Goal: Task Accomplishment & Management: Manage account settings

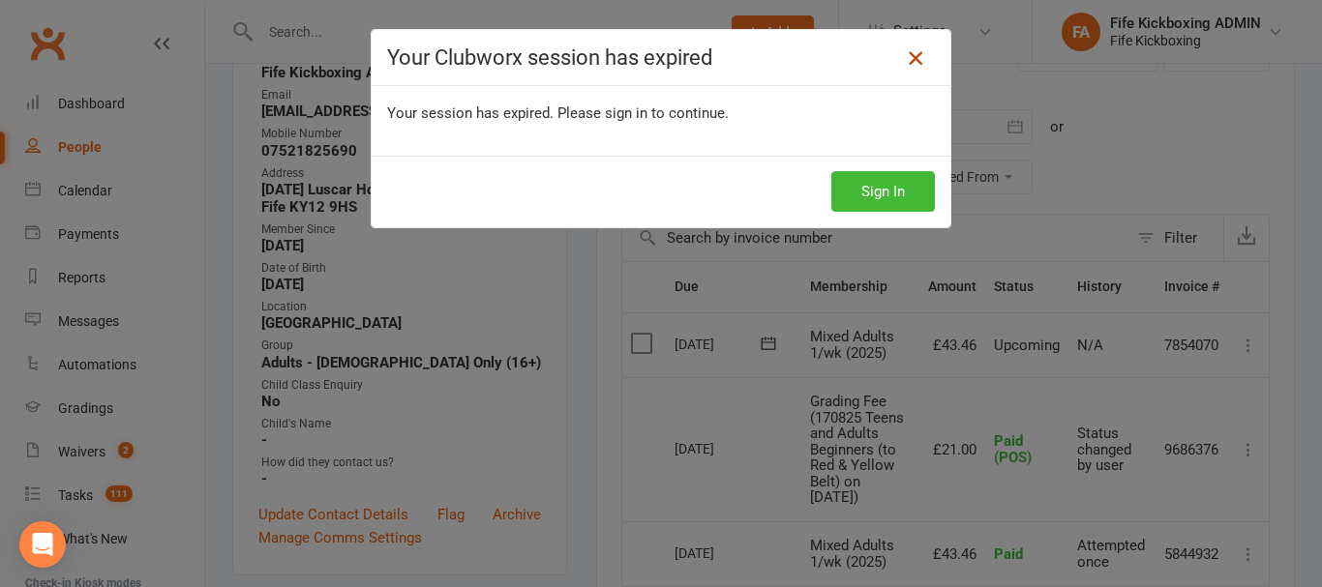
click at [908, 58] on icon at bounding box center [915, 57] width 23 height 23
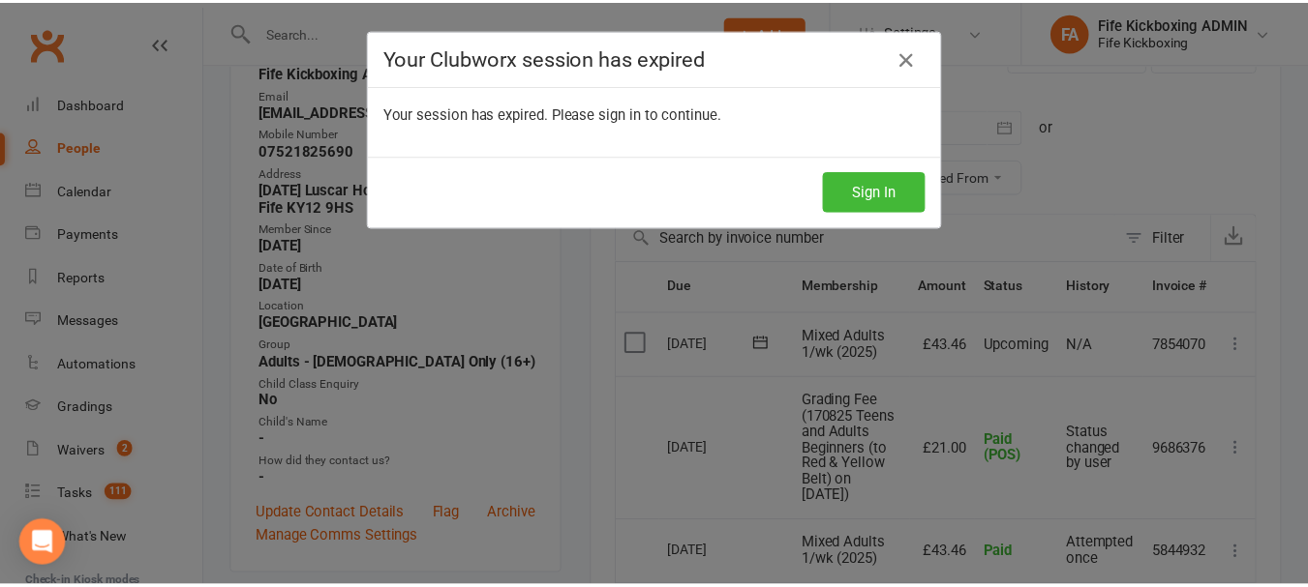
scroll to position [314, 0]
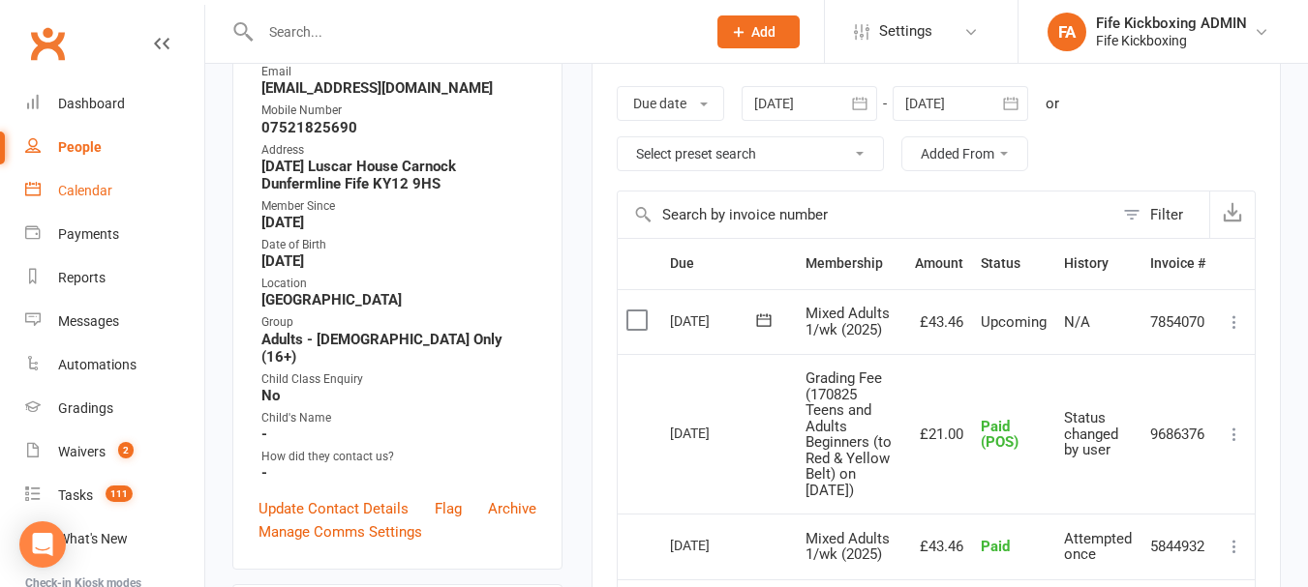
click at [100, 183] on div "Calendar" at bounding box center [85, 190] width 54 height 15
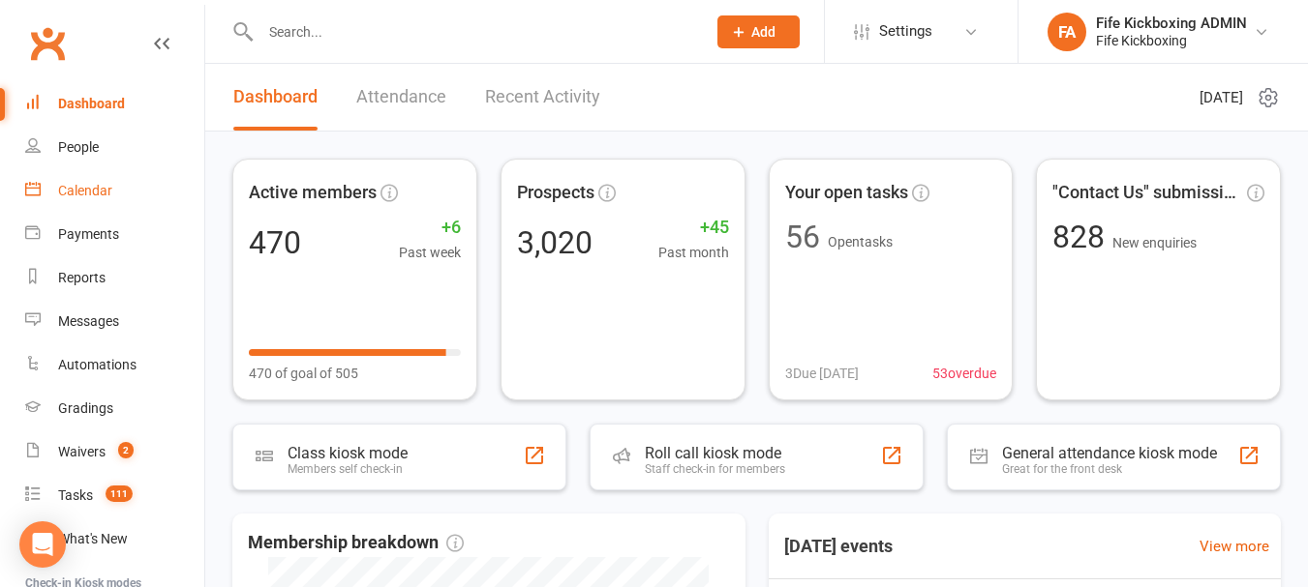
click at [146, 184] on link "Calendar" at bounding box center [114, 191] width 179 height 44
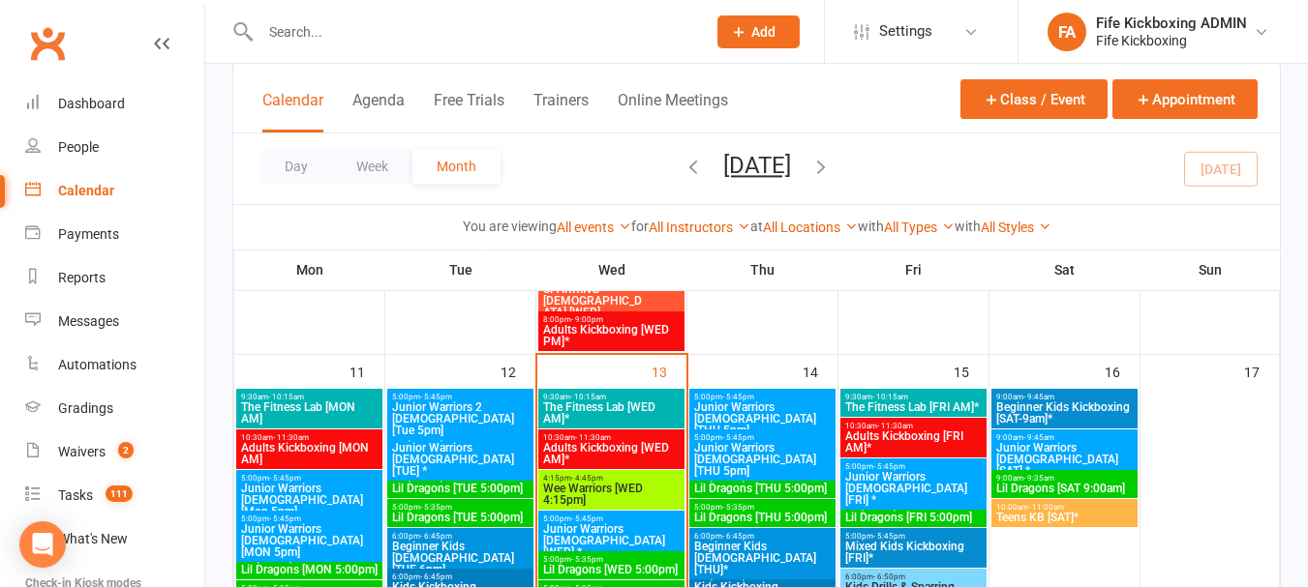
scroll to position [1161, 0]
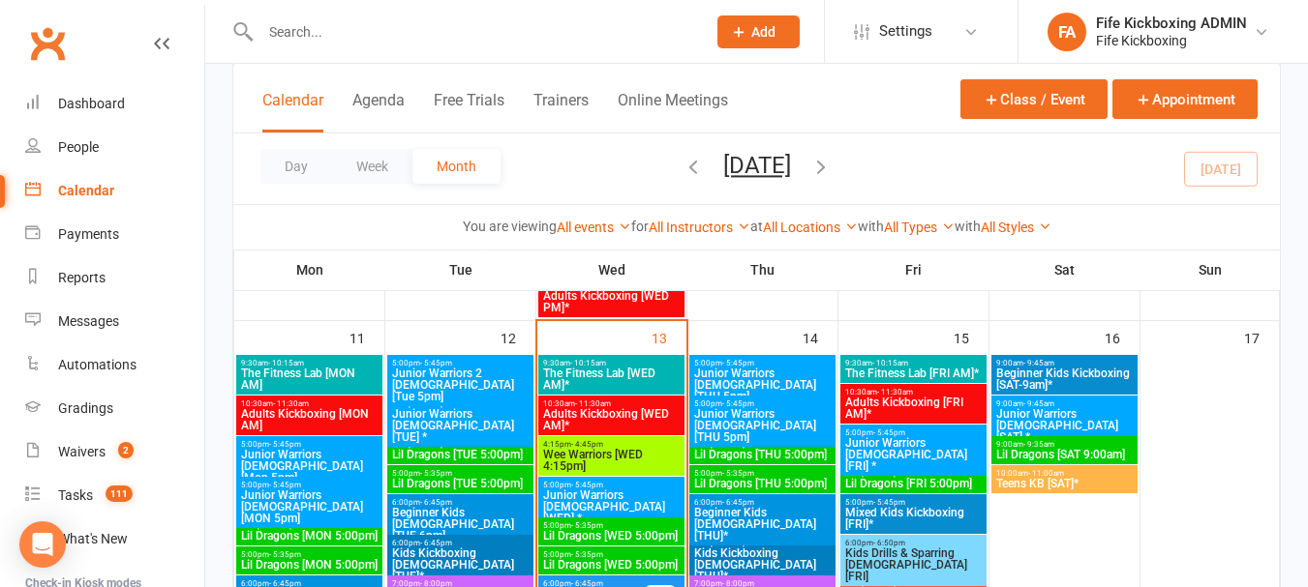
click at [635, 451] on span "Wee Warriors [WED 4:15pm]" at bounding box center [611, 460] width 138 height 23
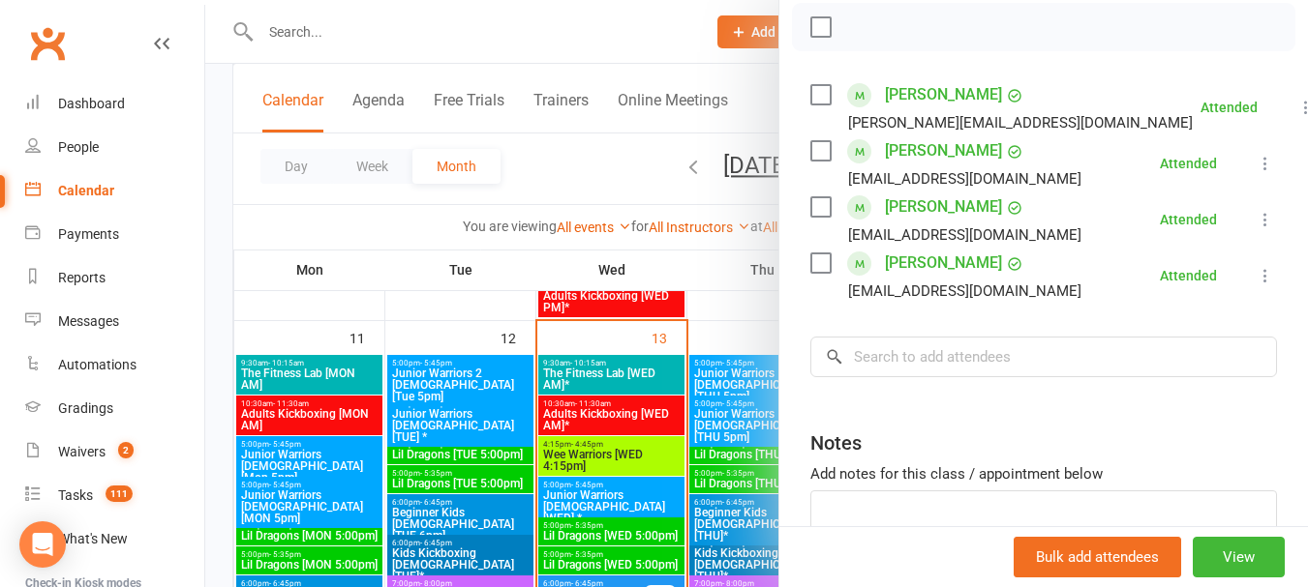
scroll to position [290, 0]
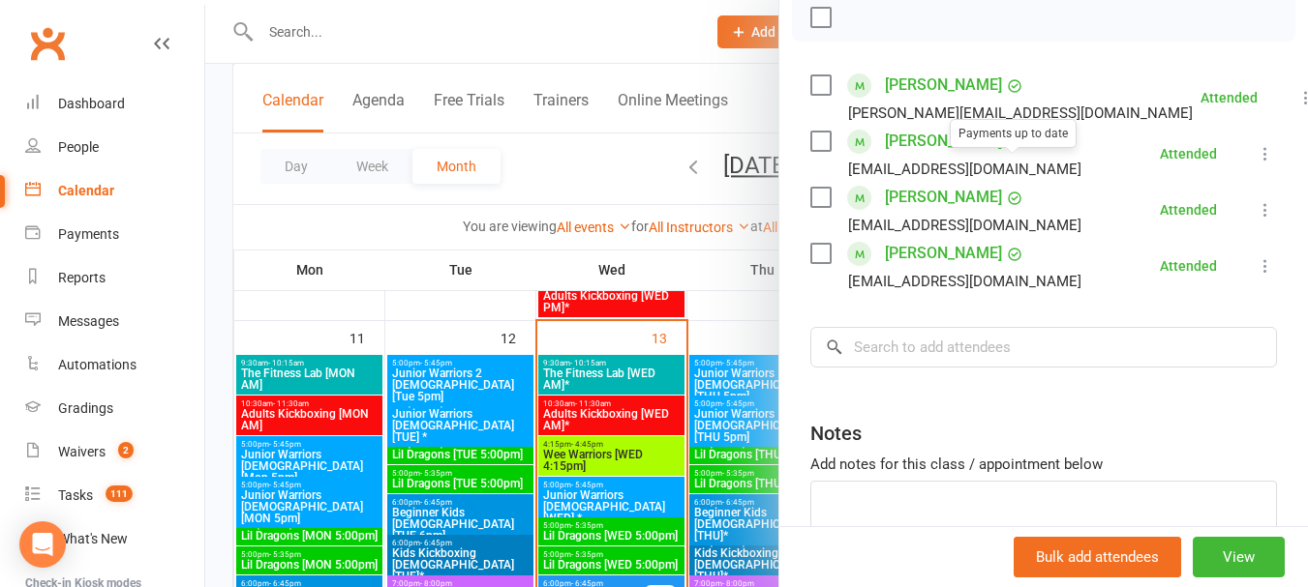
click at [593, 161] on div at bounding box center [756, 293] width 1102 height 587
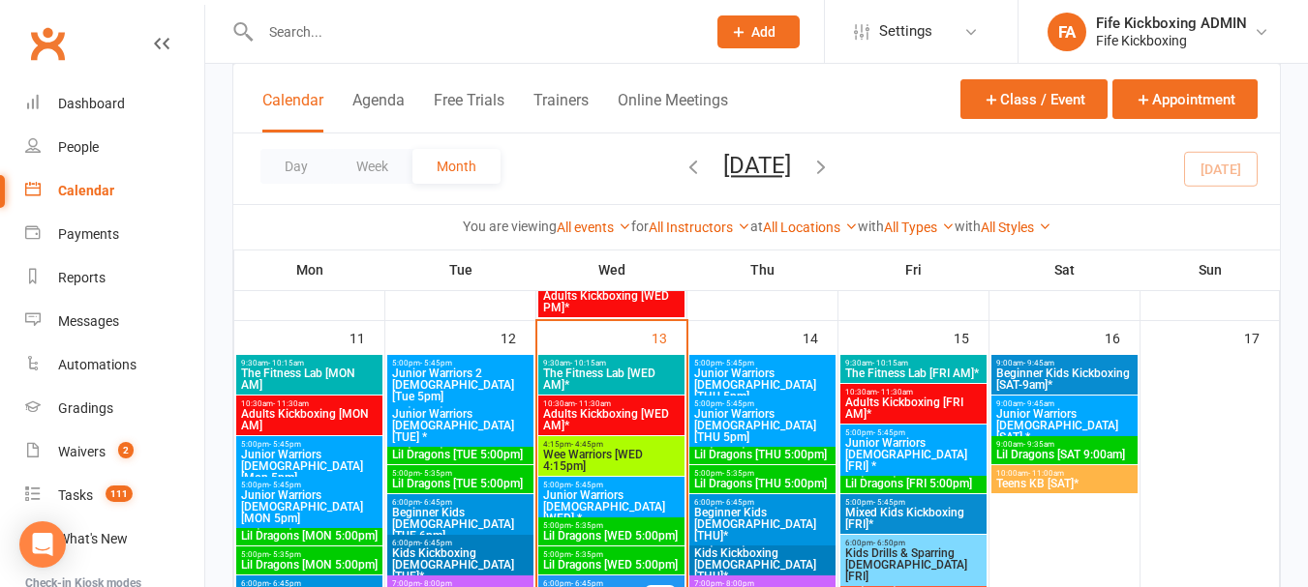
click at [625, 487] on span "5:00pm - 5:45pm" at bounding box center [611, 485] width 138 height 9
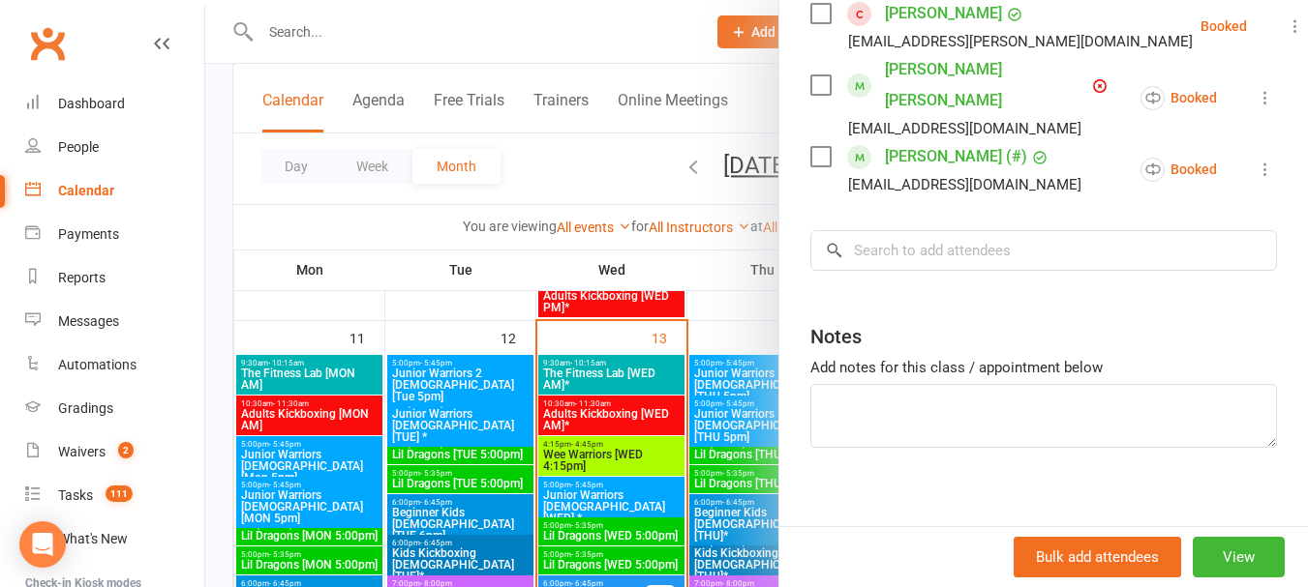
scroll to position [851, 0]
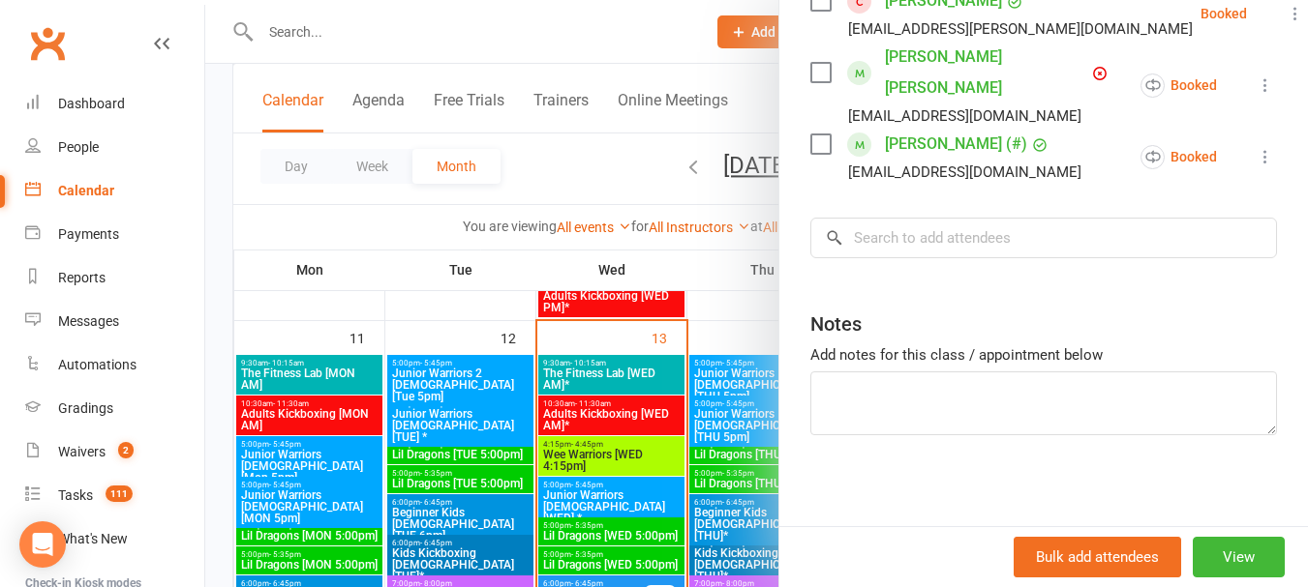
click at [636, 163] on div at bounding box center [756, 293] width 1102 height 587
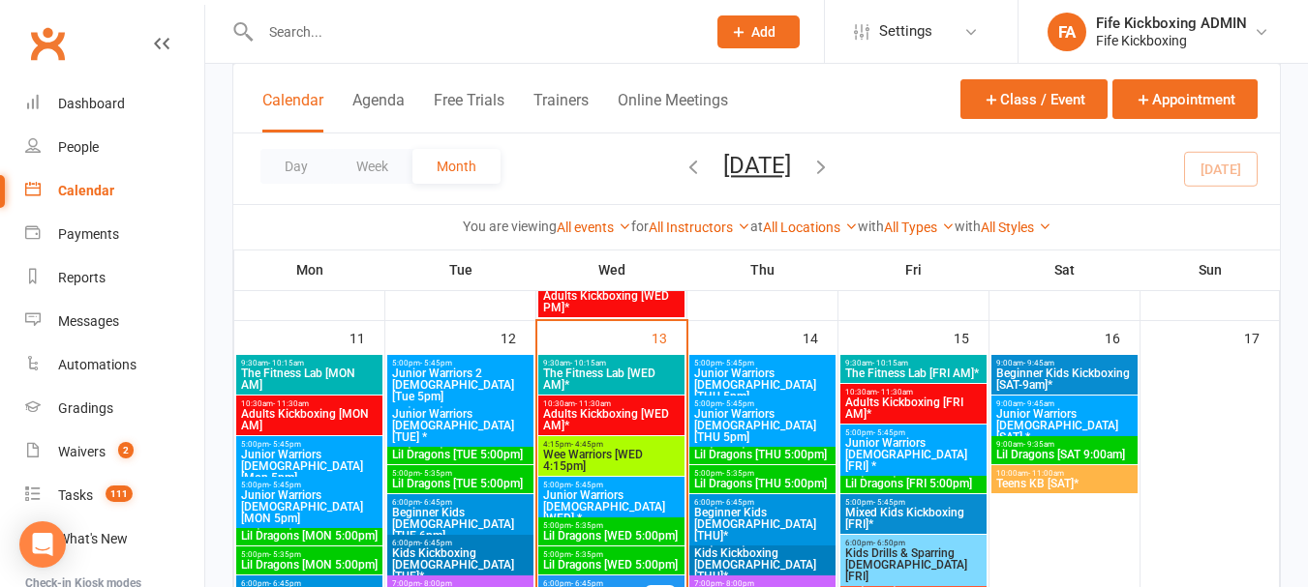
scroll to position [1258, 0]
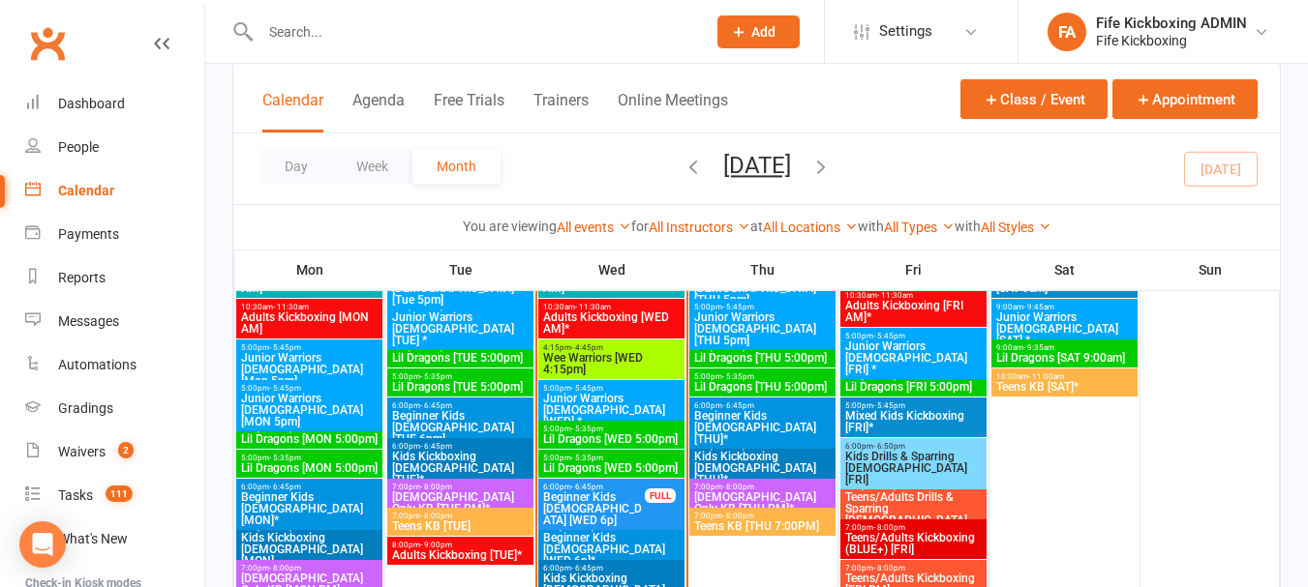
click at [618, 434] on span "Lil Dragons [WED 5:00pm]" at bounding box center [611, 440] width 138 height 12
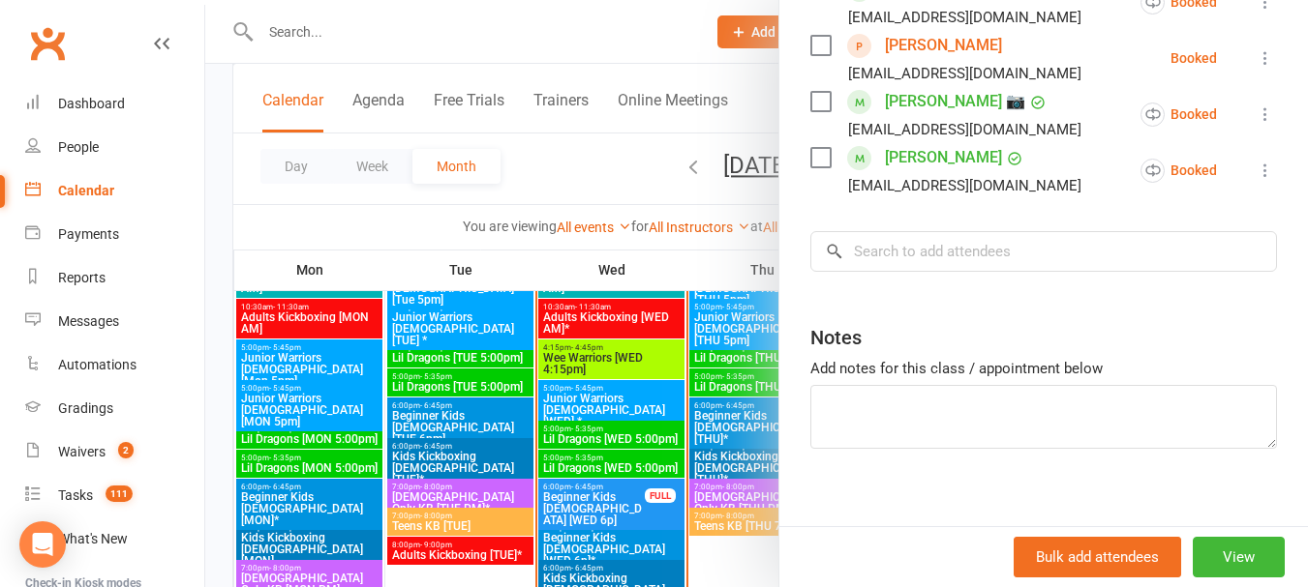
scroll to position [581, 0]
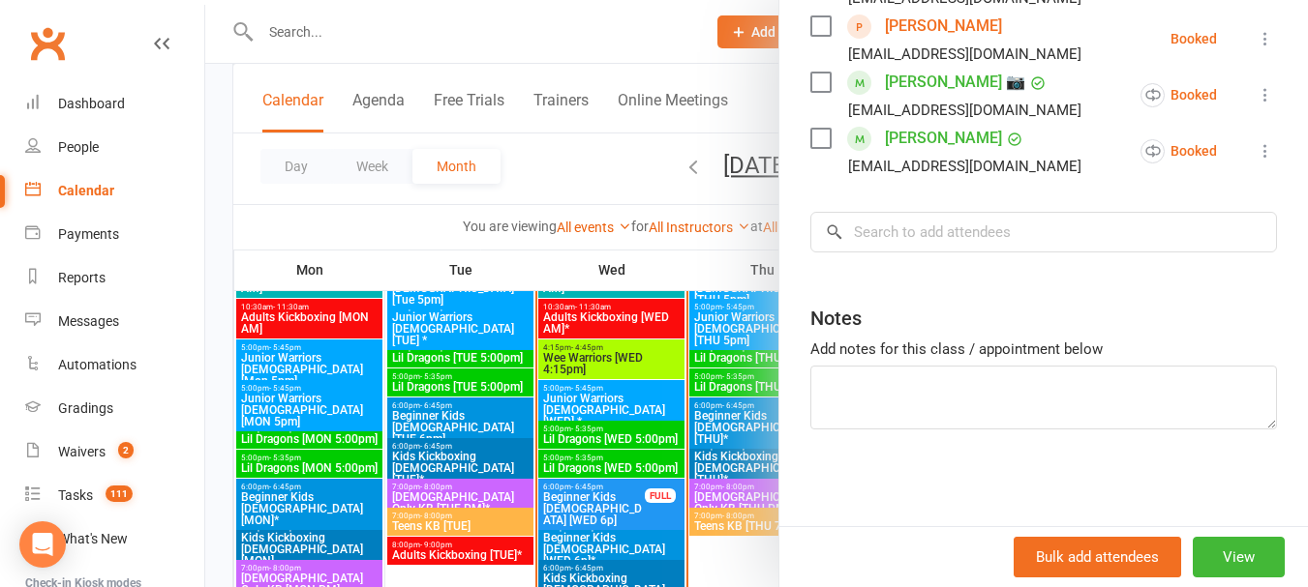
click at [587, 178] on div at bounding box center [756, 293] width 1102 height 587
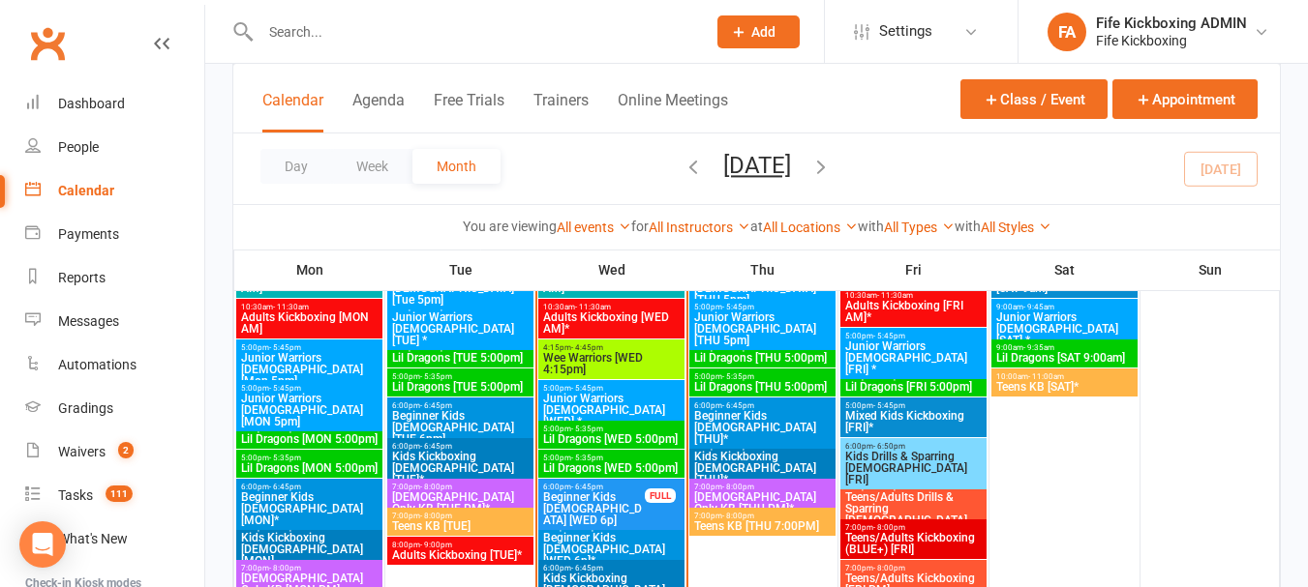
click at [621, 459] on span "5:00pm - 5:35pm" at bounding box center [611, 458] width 138 height 9
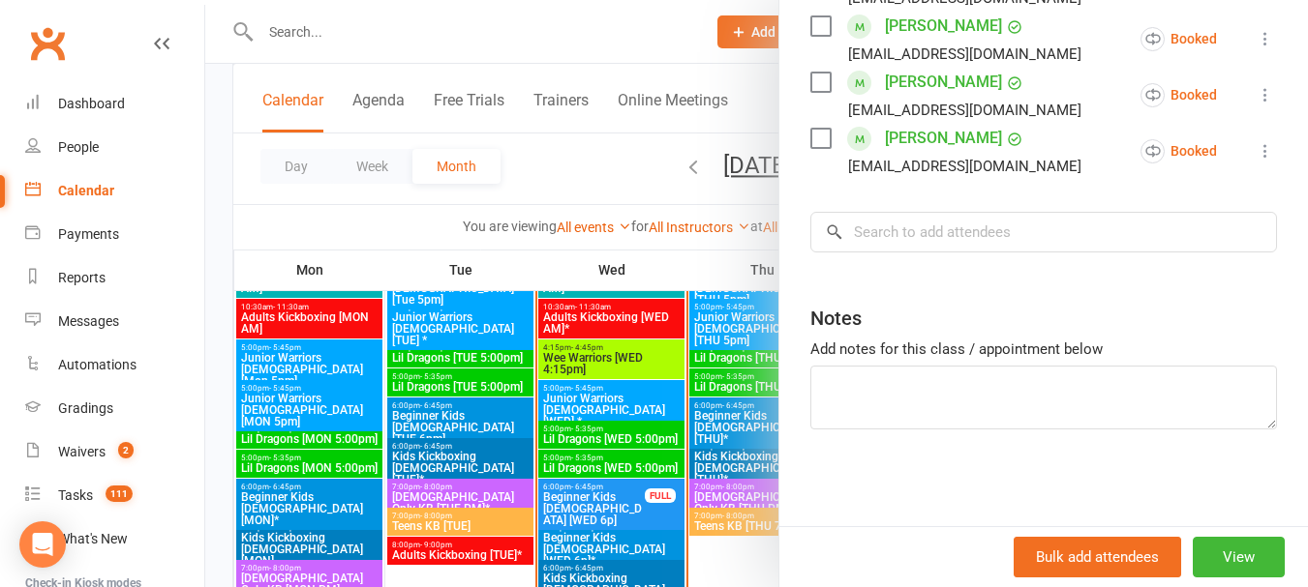
click at [561, 166] on div at bounding box center [756, 293] width 1102 height 587
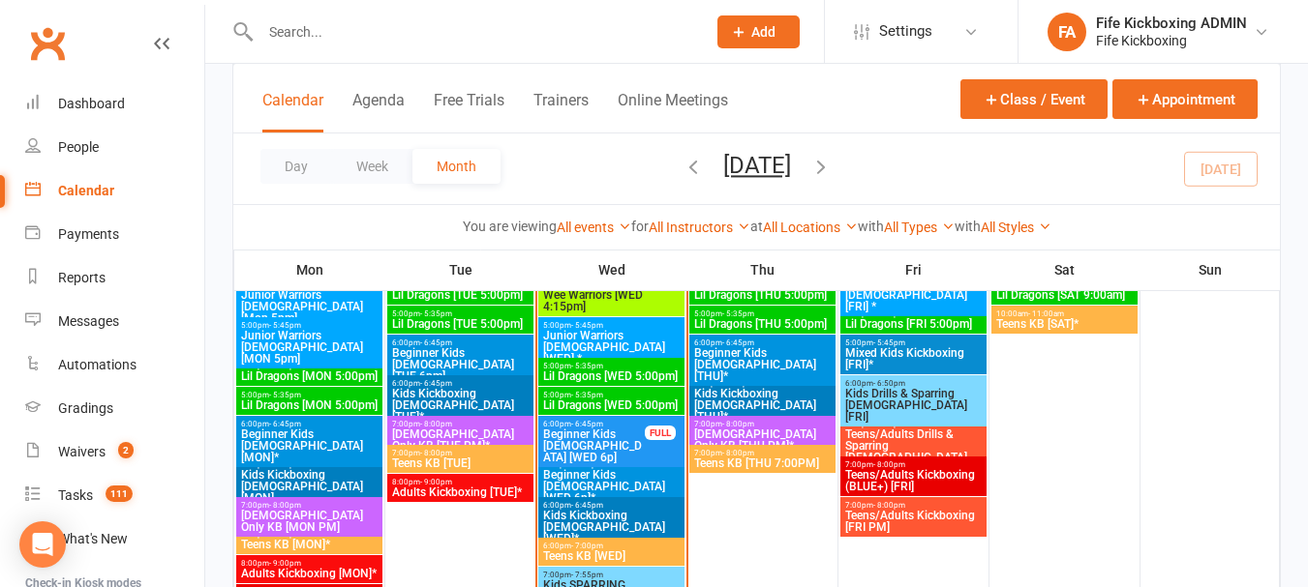
scroll to position [1355, 0]
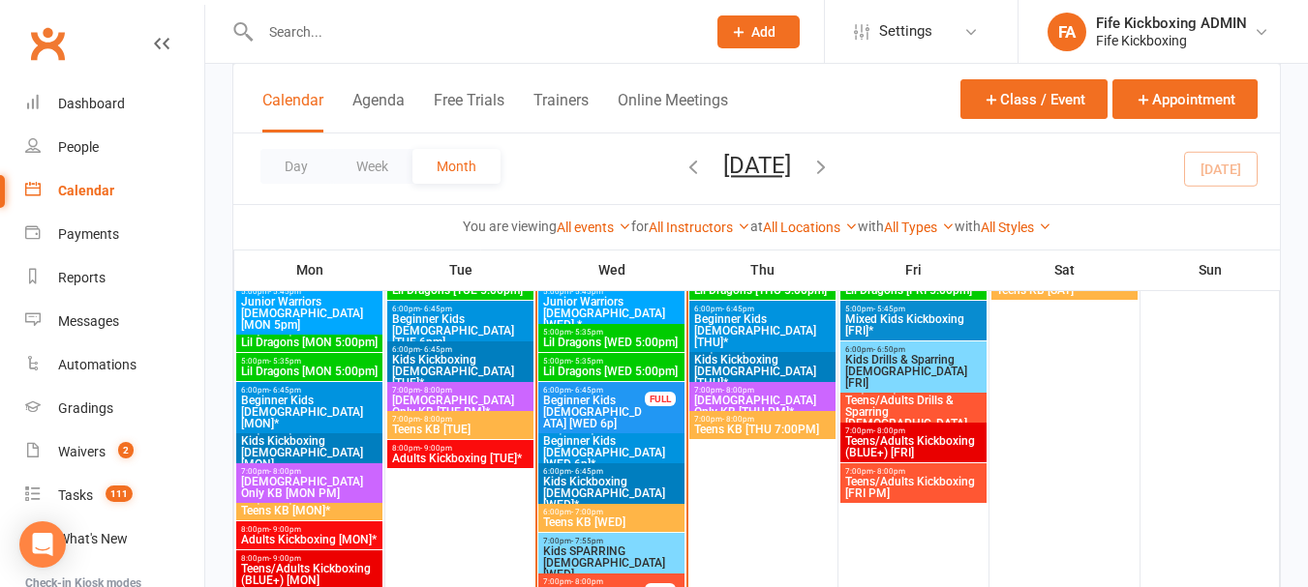
click at [635, 406] on span "Beginner Kids [DEMOGRAPHIC_DATA] [WED 6p]" at bounding box center [594, 412] width 104 height 35
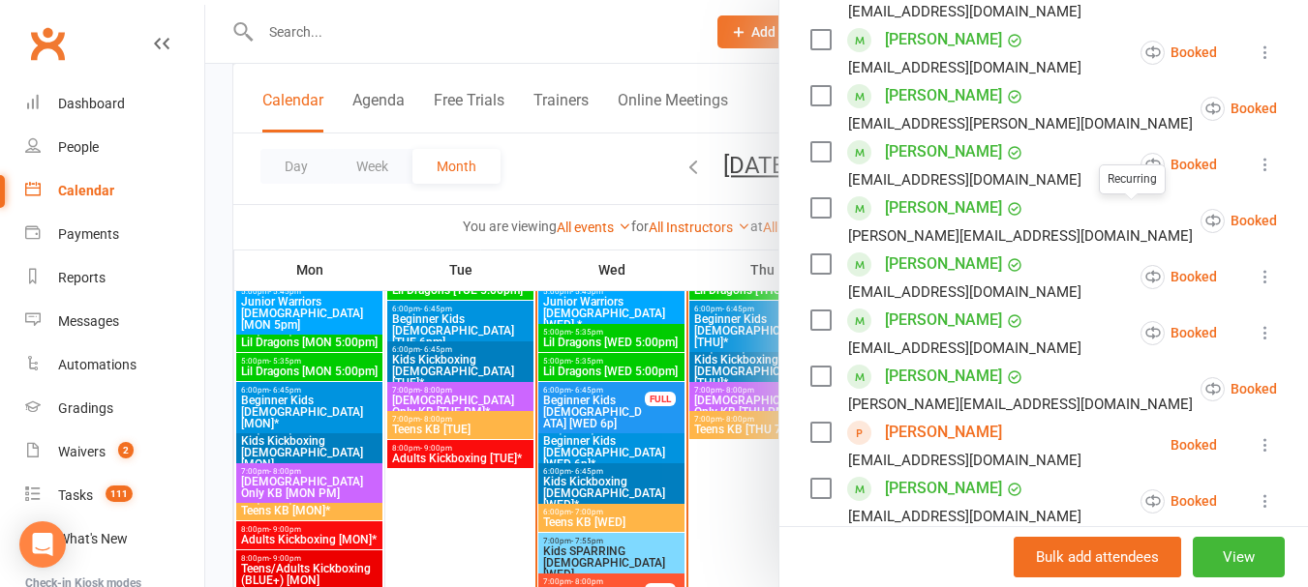
scroll to position [871, 0]
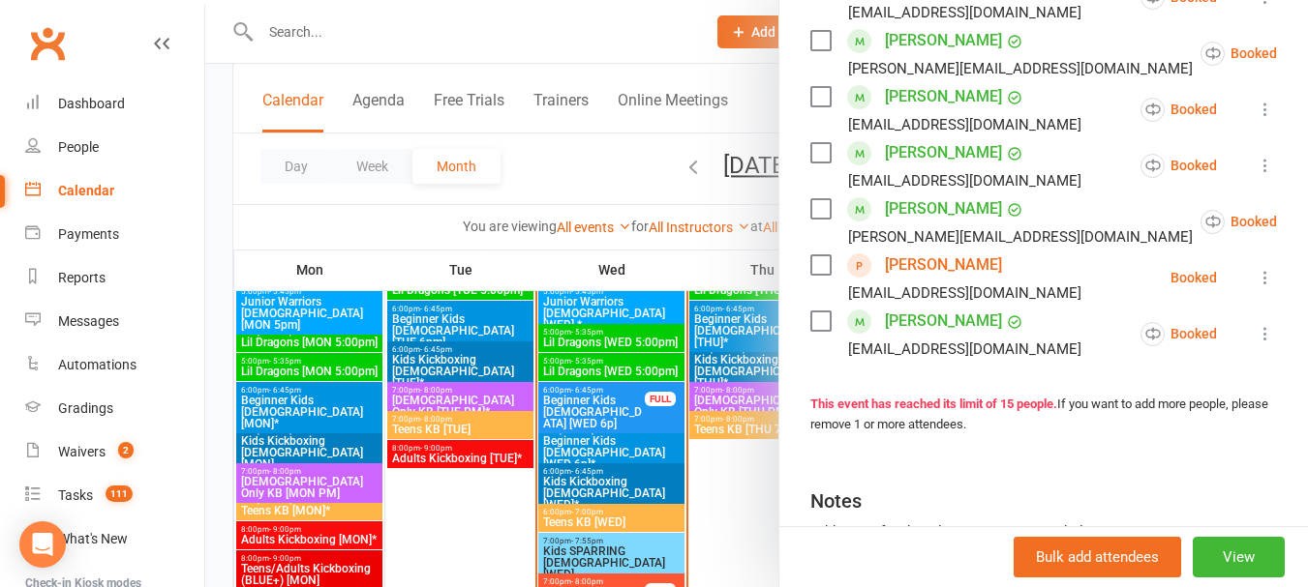
click at [568, 181] on div at bounding box center [756, 293] width 1102 height 587
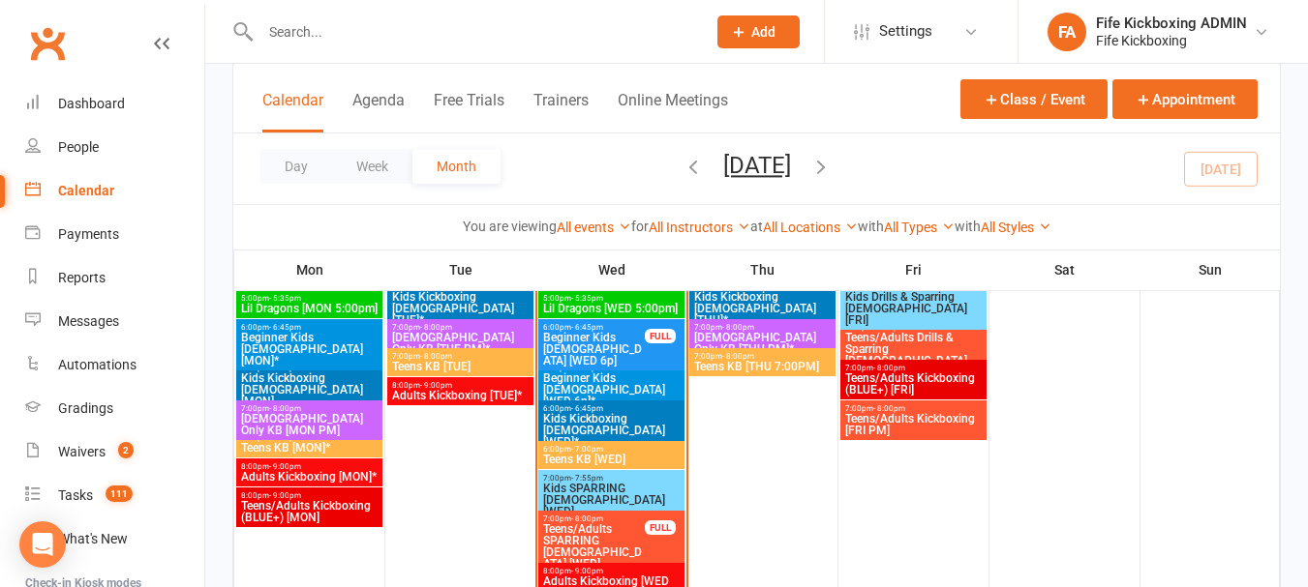
scroll to position [1452, 0]
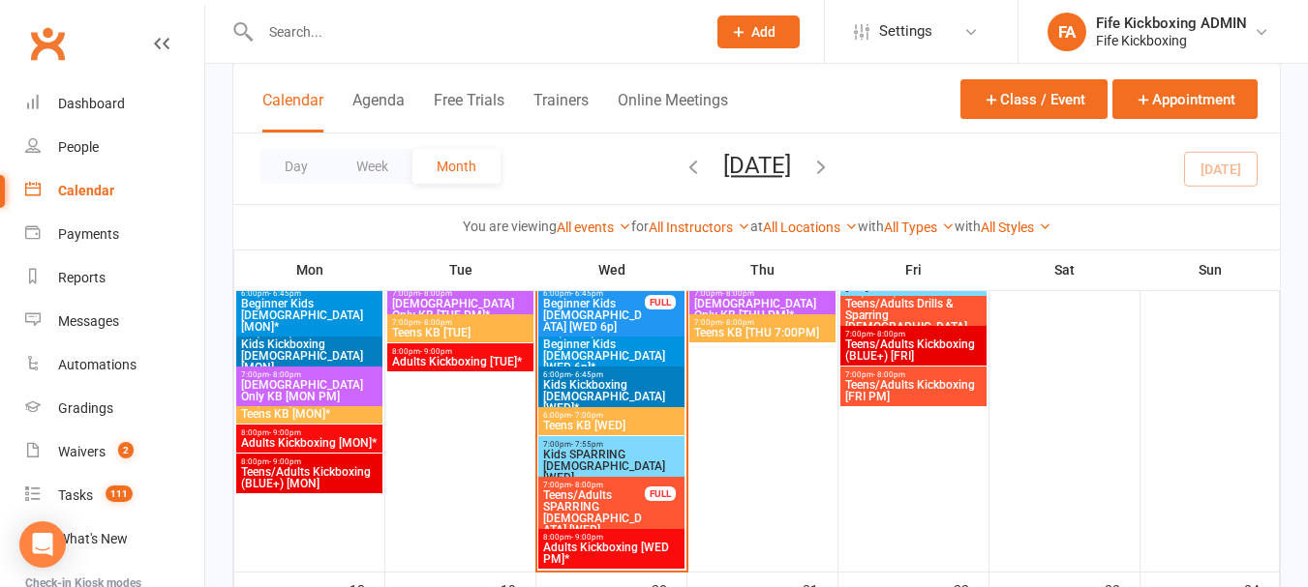
click at [651, 343] on span "Beginner Kids [DEMOGRAPHIC_DATA] [WED 6p]*" at bounding box center [611, 356] width 138 height 35
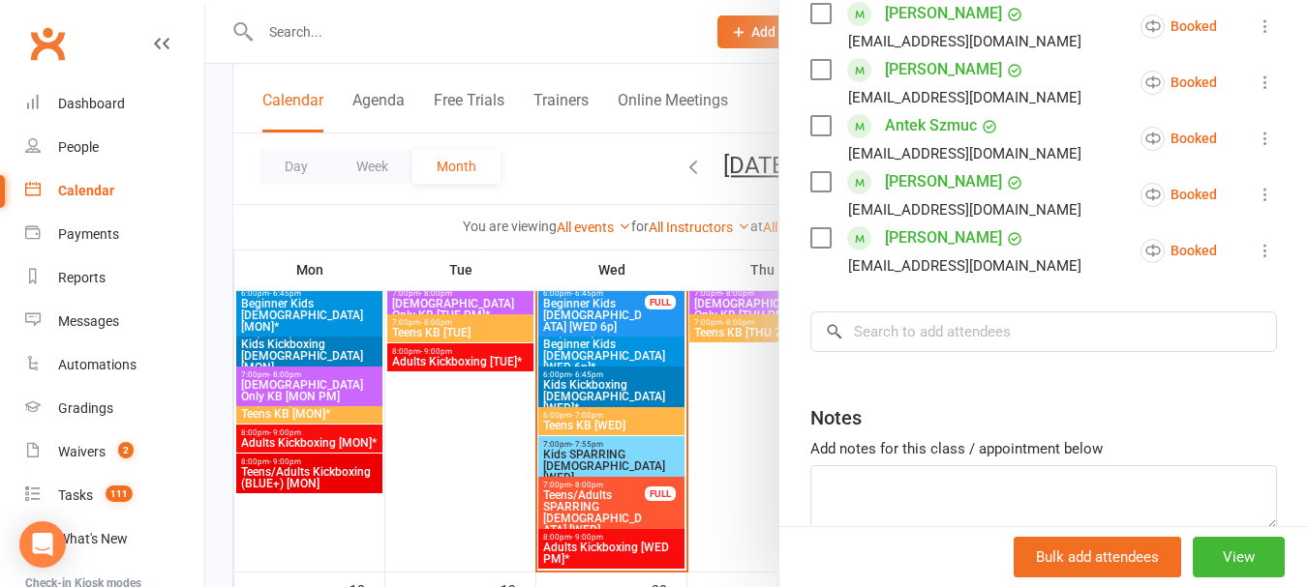
scroll to position [968, 0]
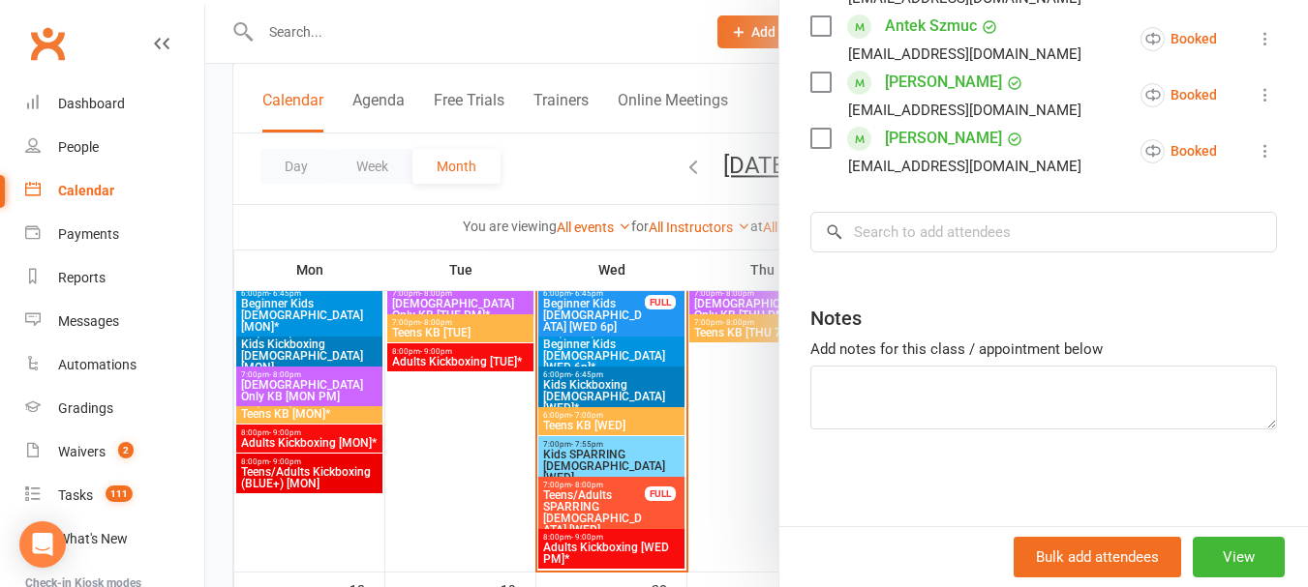
click at [532, 148] on div at bounding box center [756, 293] width 1102 height 587
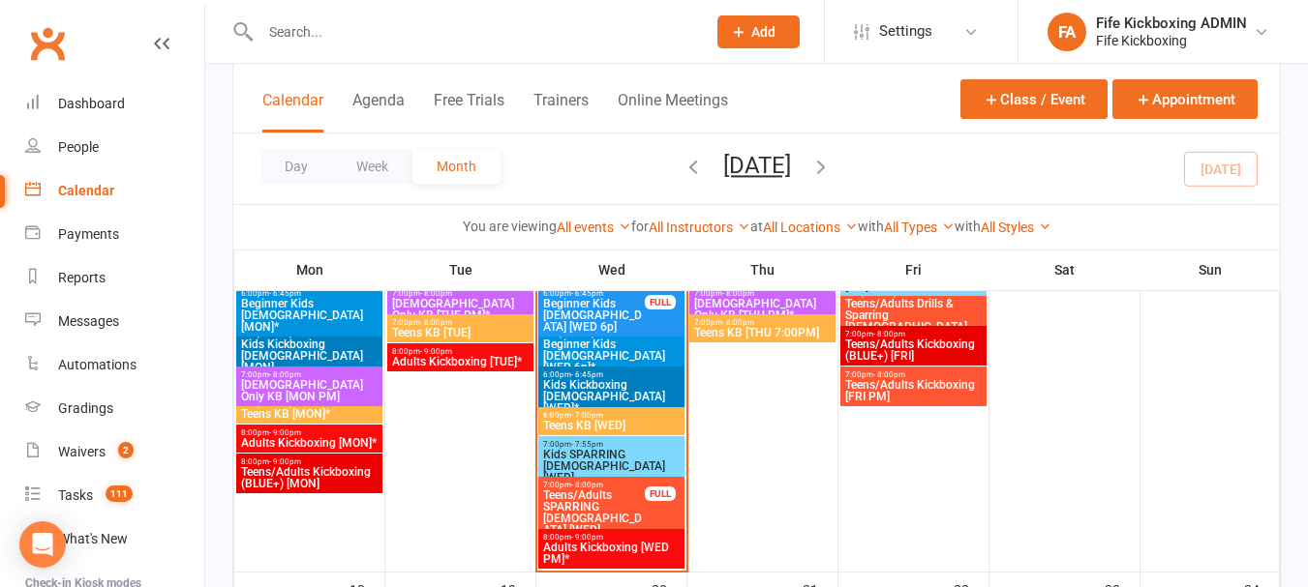
click at [642, 425] on span "Teens KB [WED]" at bounding box center [611, 426] width 138 height 12
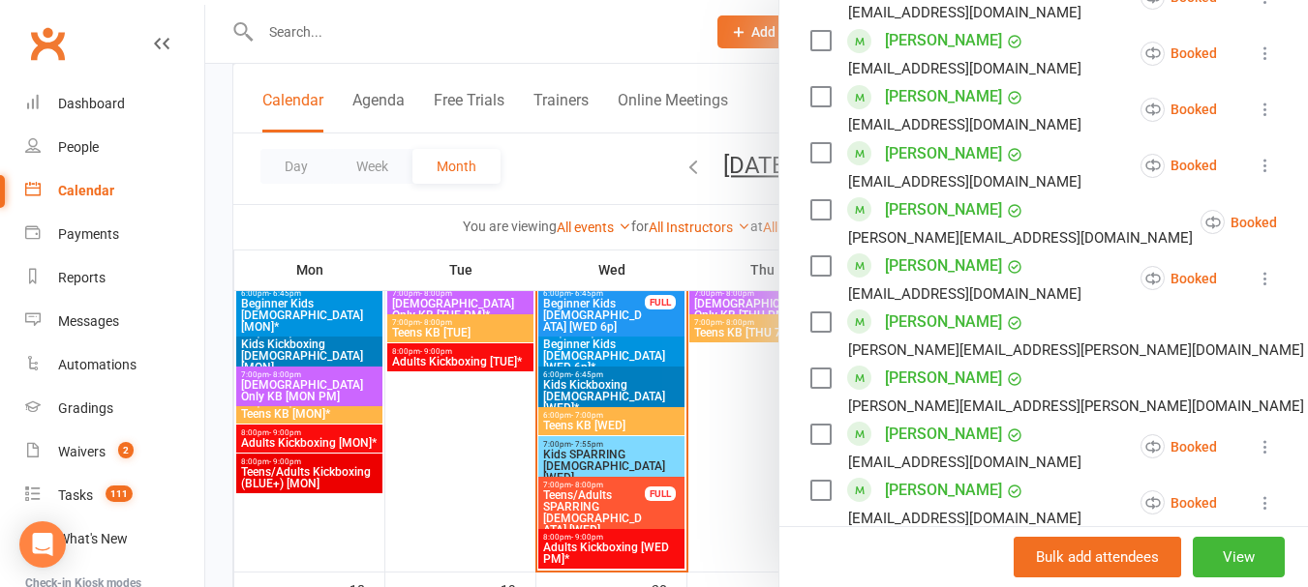
scroll to position [1355, 0]
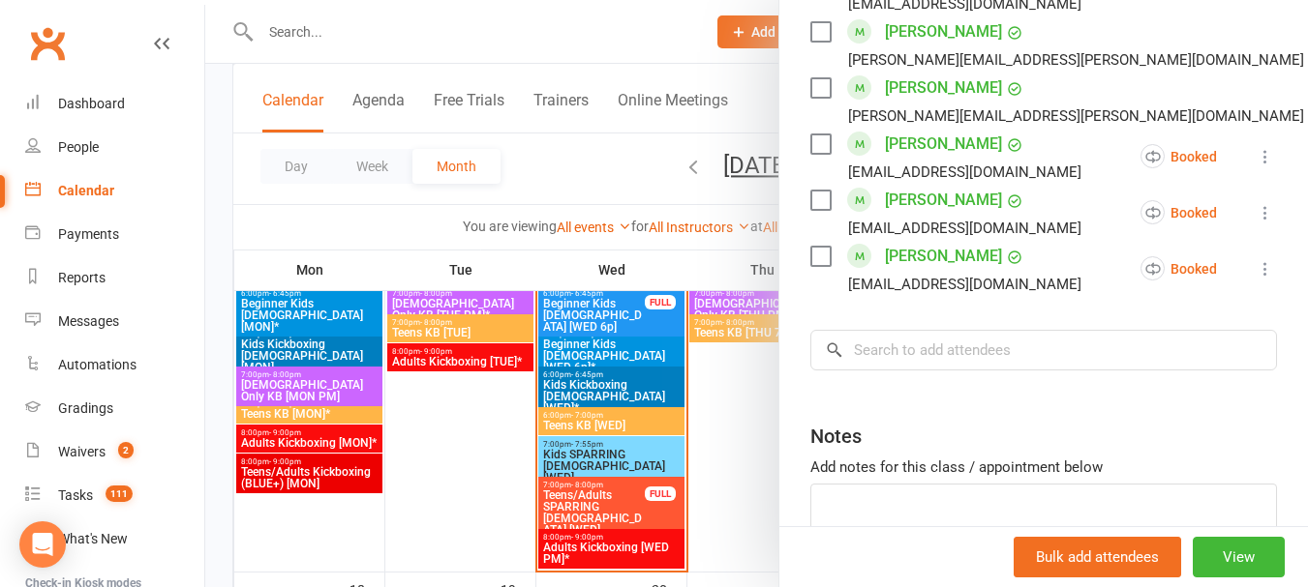
click at [586, 194] on div at bounding box center [756, 293] width 1102 height 587
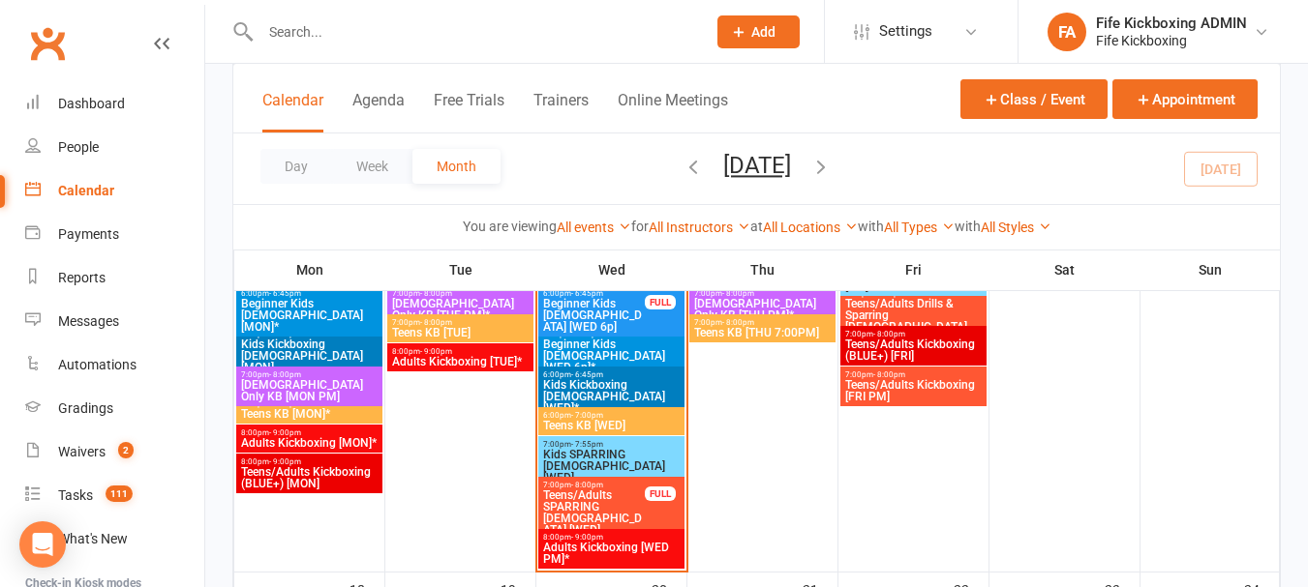
click at [657, 449] on span "Kids SPARRING [DEMOGRAPHIC_DATA] [WED]" at bounding box center [611, 466] width 138 height 35
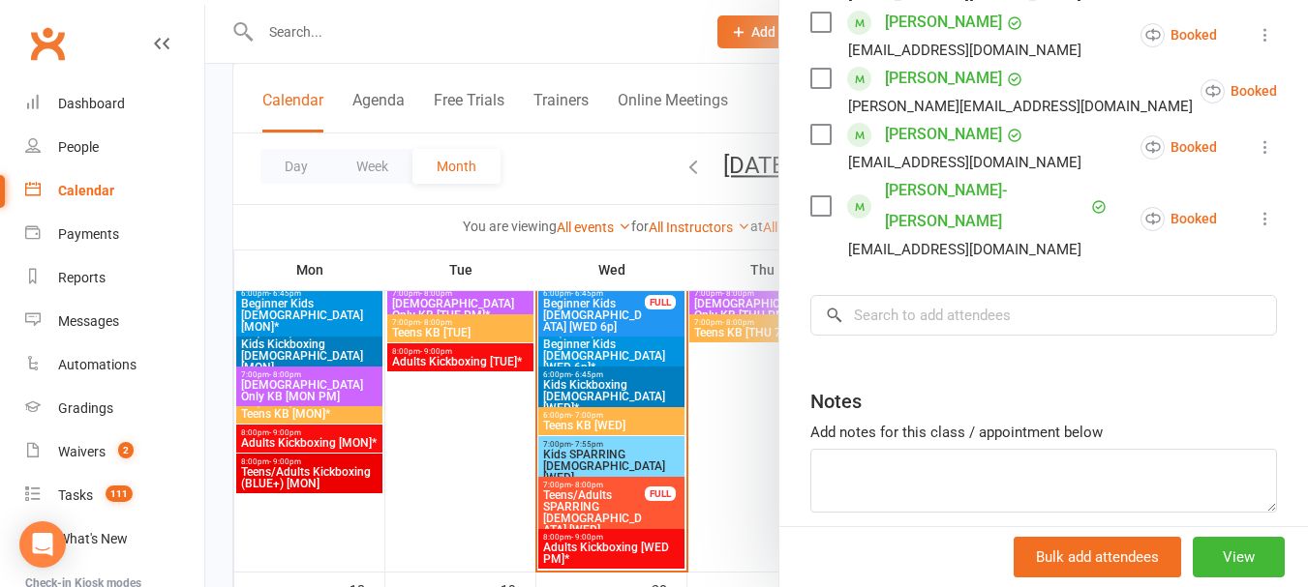
scroll to position [599, 0]
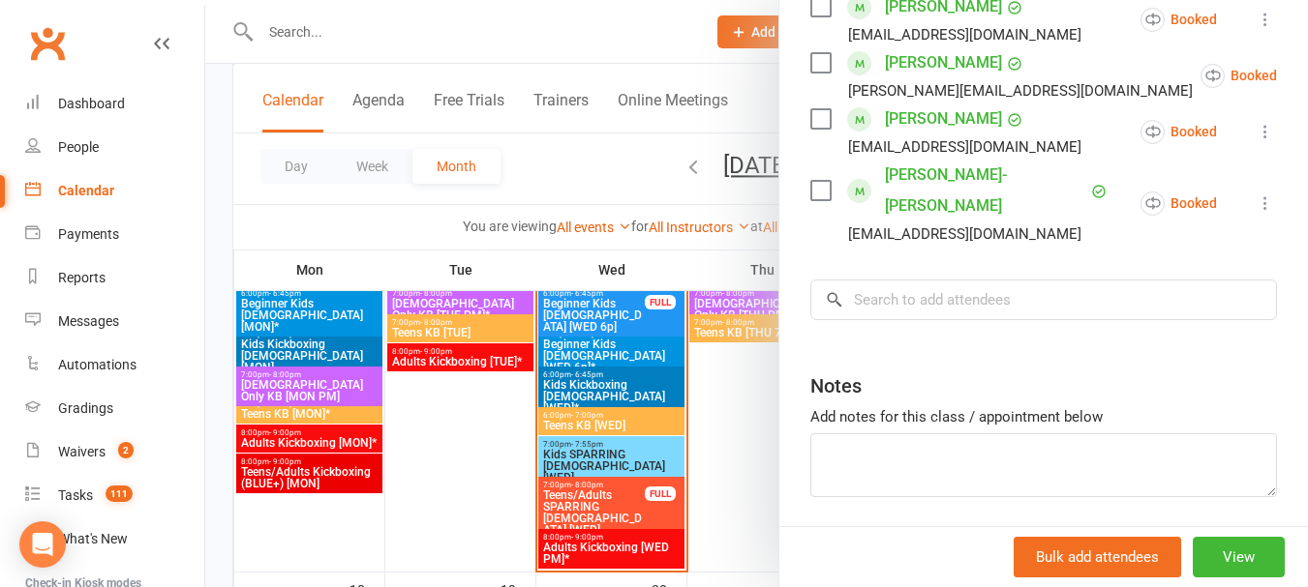
click at [616, 189] on div at bounding box center [756, 293] width 1102 height 587
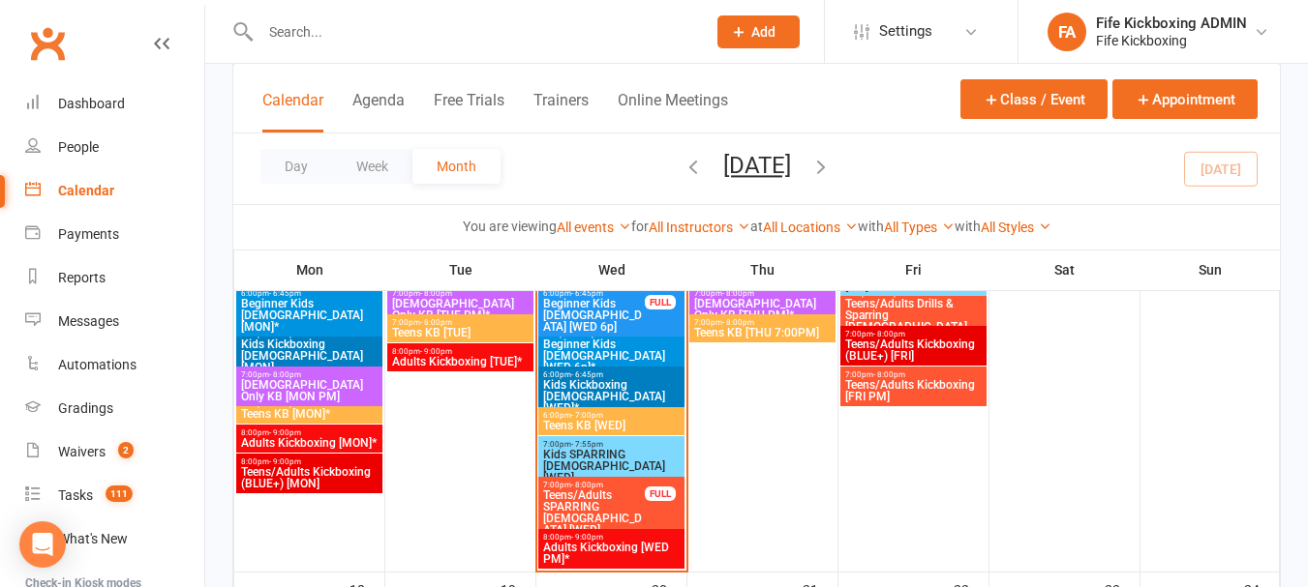
scroll to position [1549, 0]
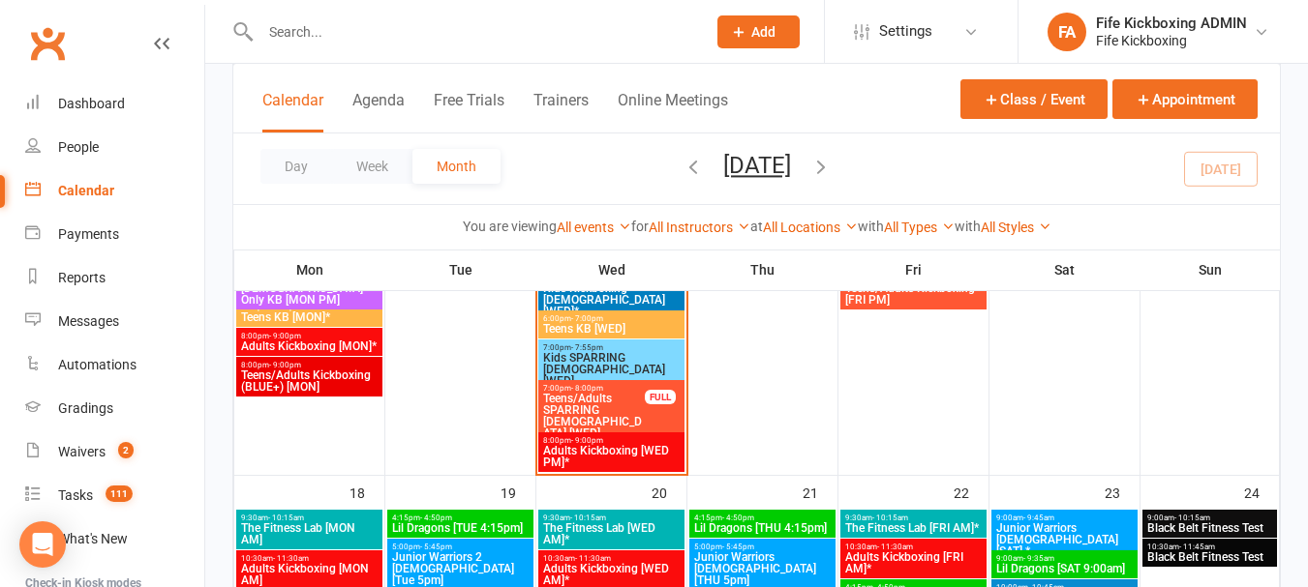
click at [636, 406] on span "Teens/Adults SPARRING [DEMOGRAPHIC_DATA] [WED]" at bounding box center [594, 416] width 104 height 46
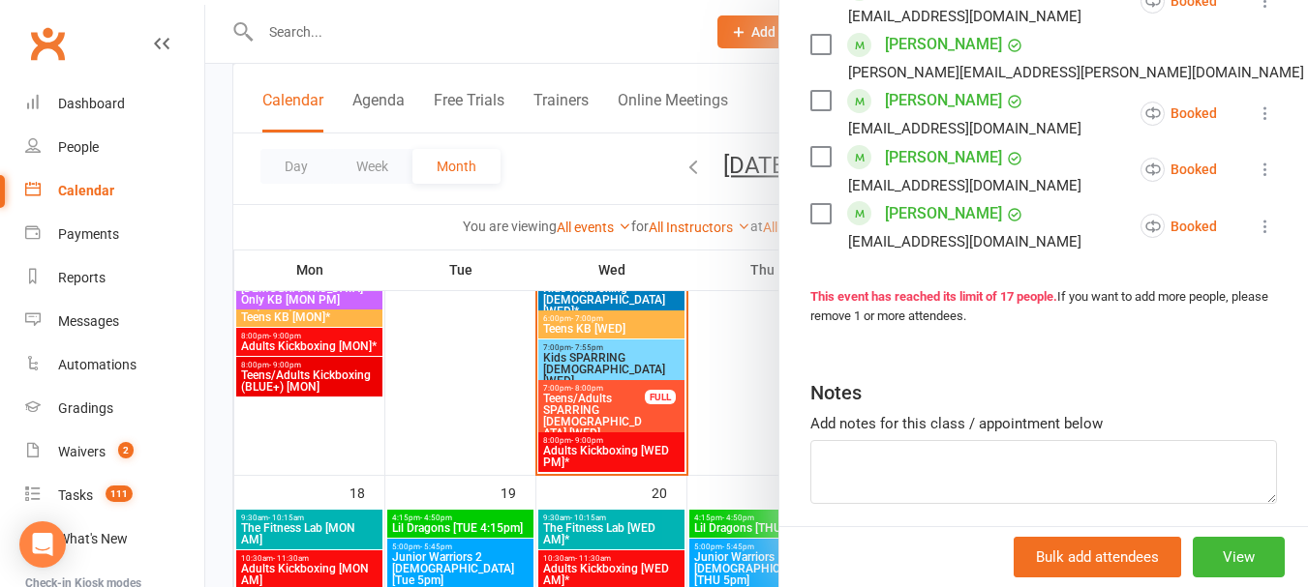
scroll to position [1065, 0]
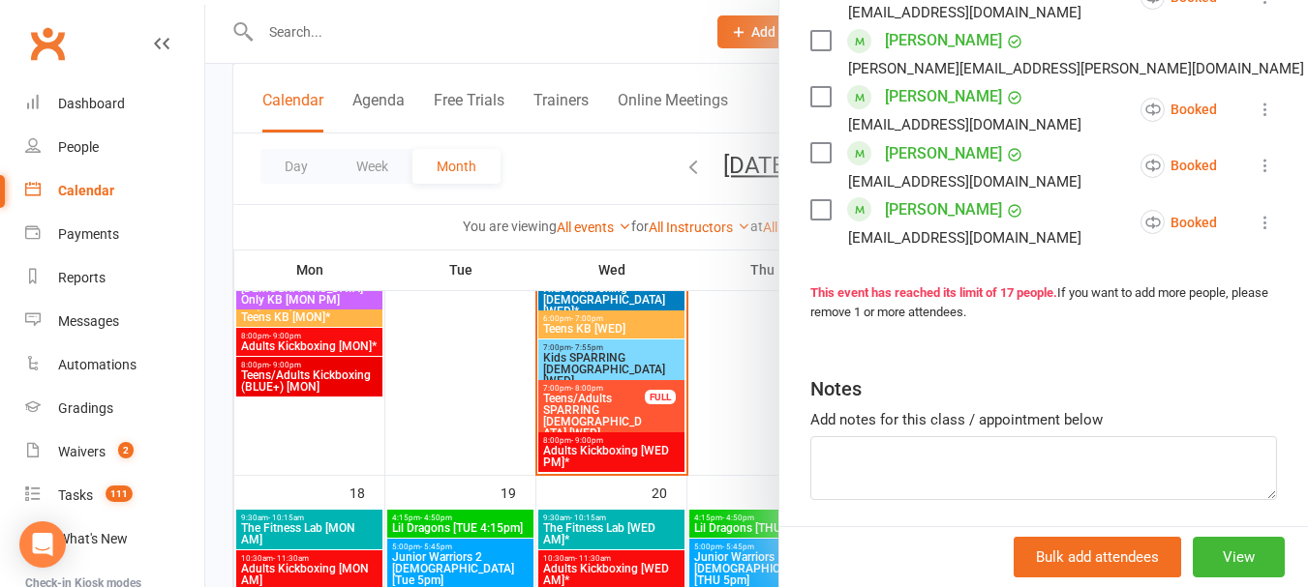
click at [565, 170] on div at bounding box center [756, 293] width 1102 height 587
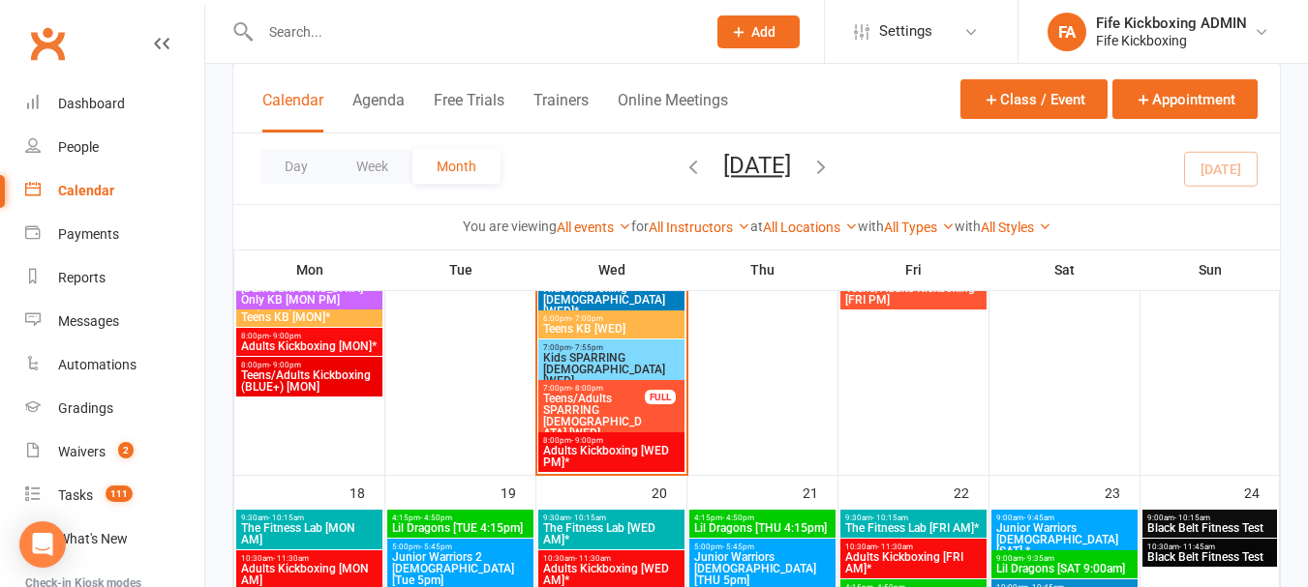
click at [645, 454] on span "Adults Kickboxing [WED PM]*" at bounding box center [611, 456] width 138 height 23
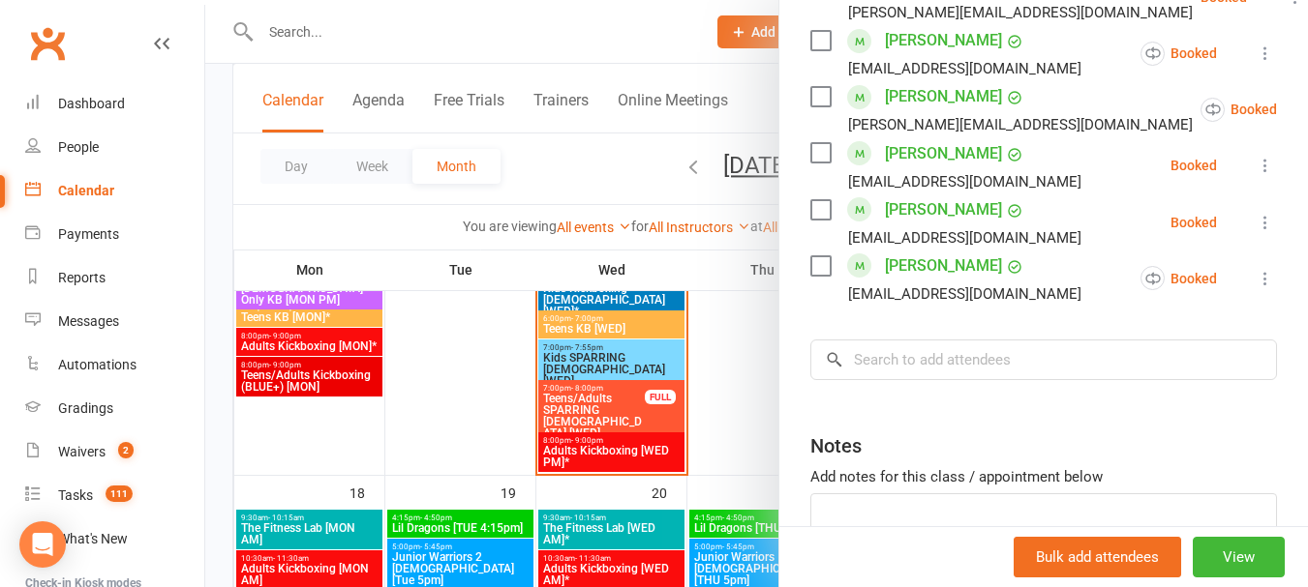
click at [607, 160] on div at bounding box center [756, 293] width 1102 height 587
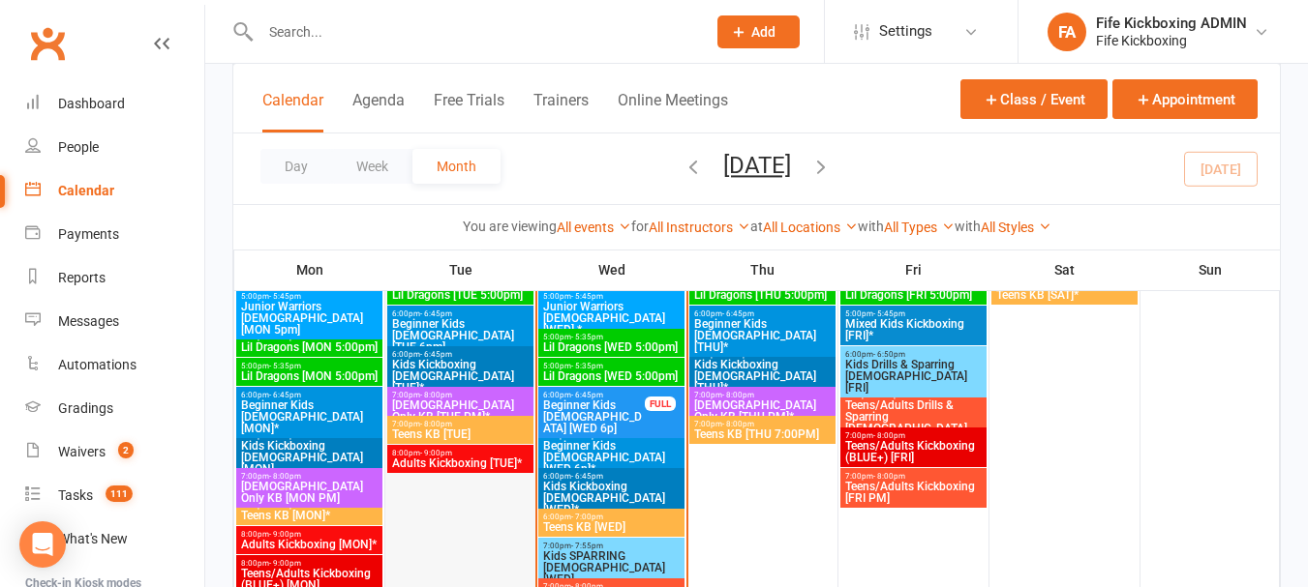
scroll to position [1355, 0]
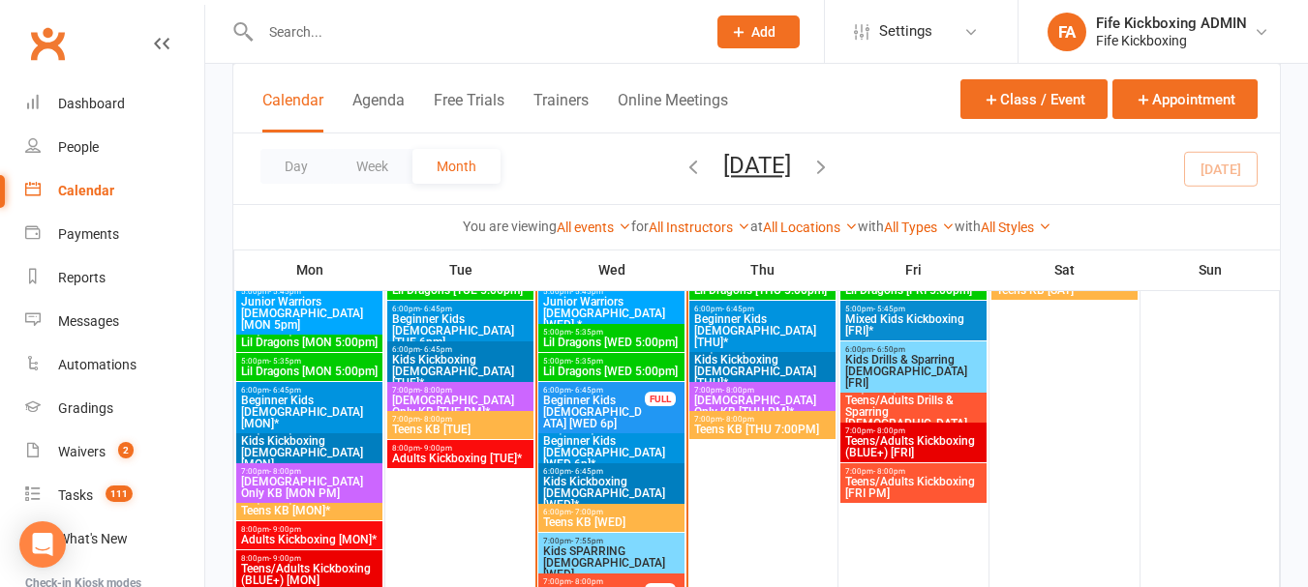
click at [448, 456] on span "Adults Kickboxing [TUE]*" at bounding box center [460, 459] width 138 height 12
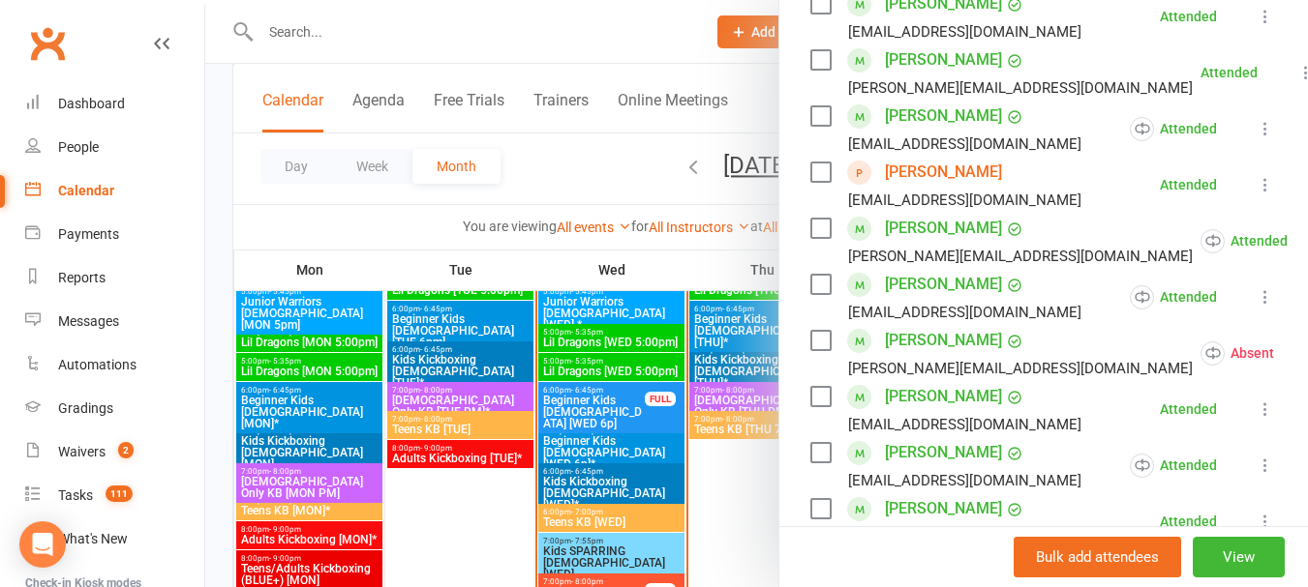
scroll to position [871, 0]
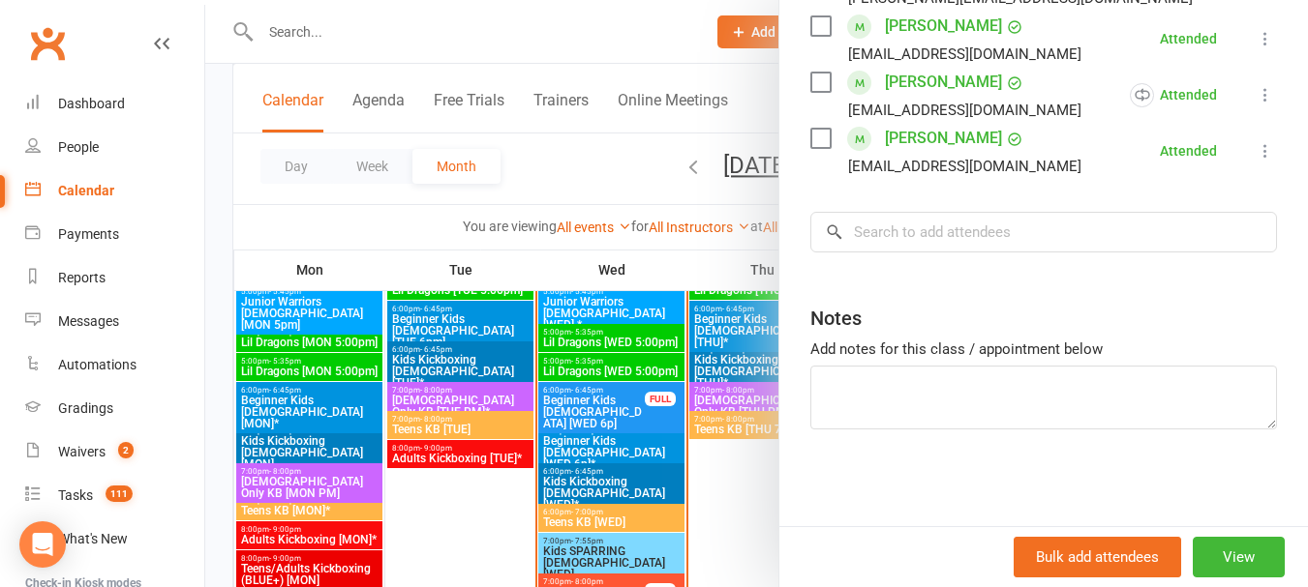
click at [594, 175] on div at bounding box center [756, 293] width 1102 height 587
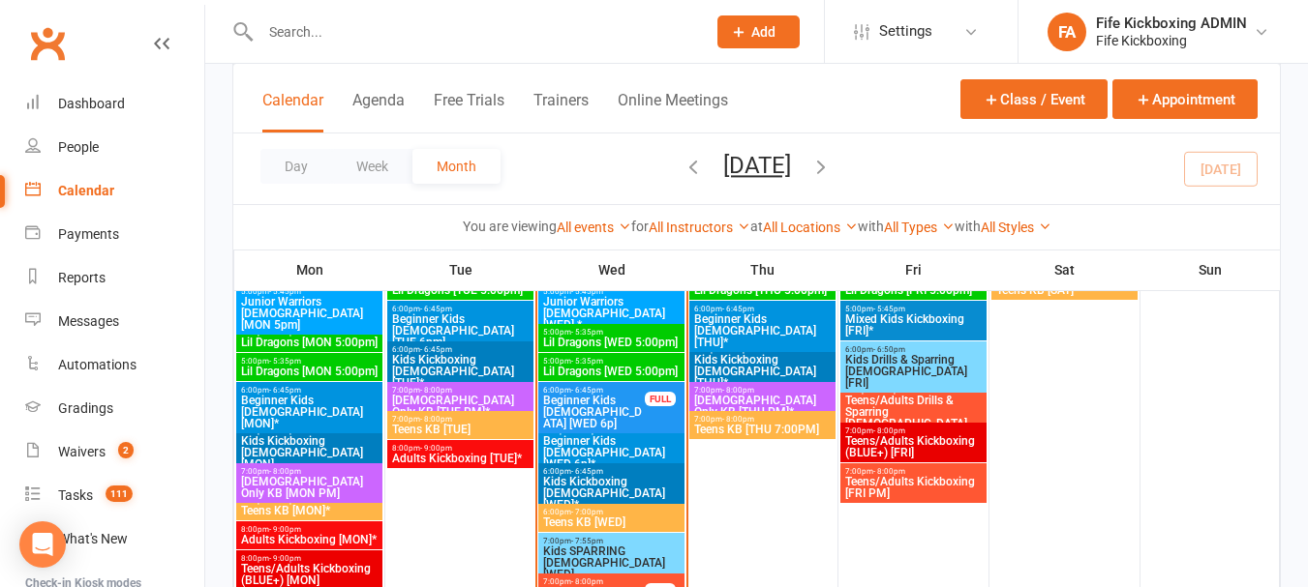
click at [407, 36] on input "text" at bounding box center [473, 31] width 437 height 27
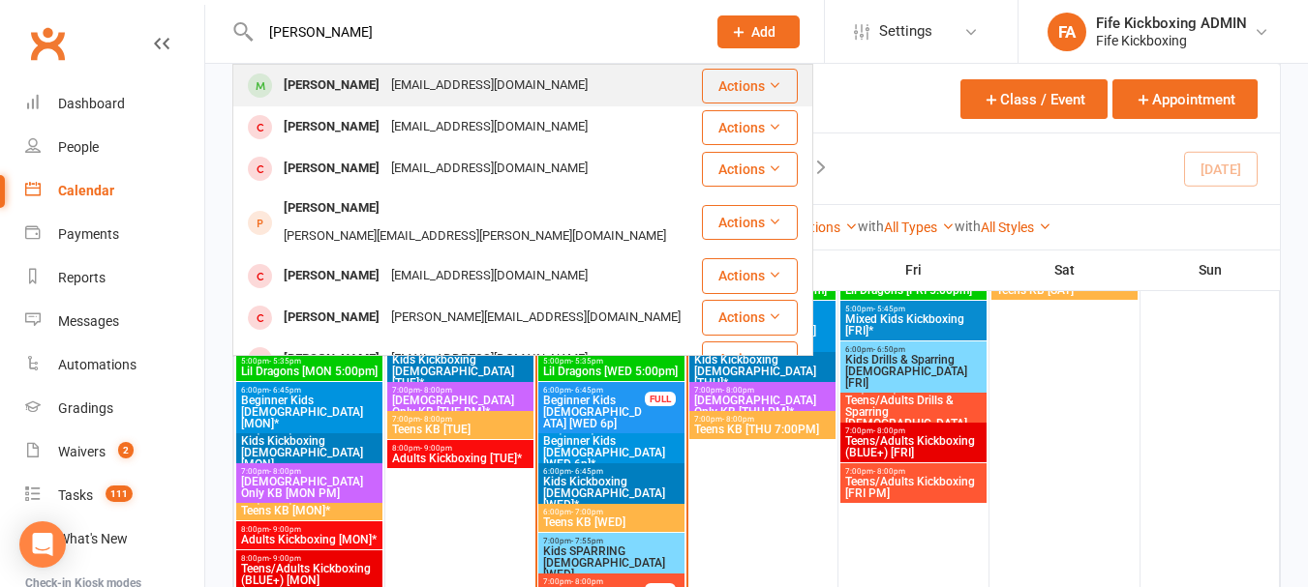
type input "aiden smith"
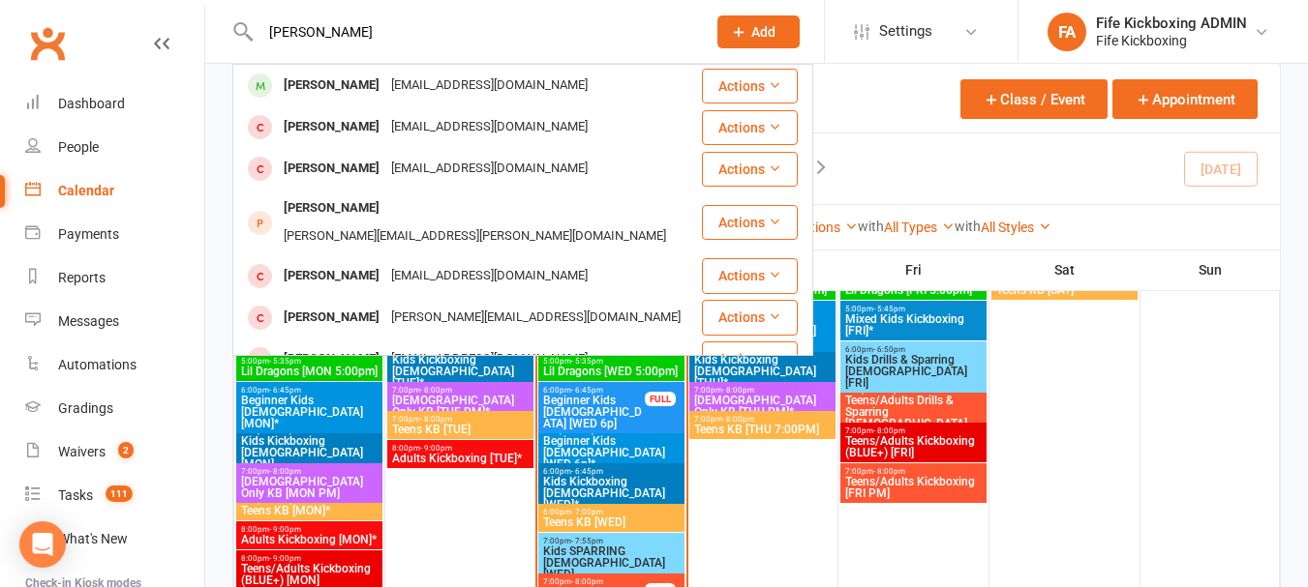
click at [466, 67] on div "Aiden Smith Jennie186@hotmail.com" at bounding box center [467, 86] width 466 height 40
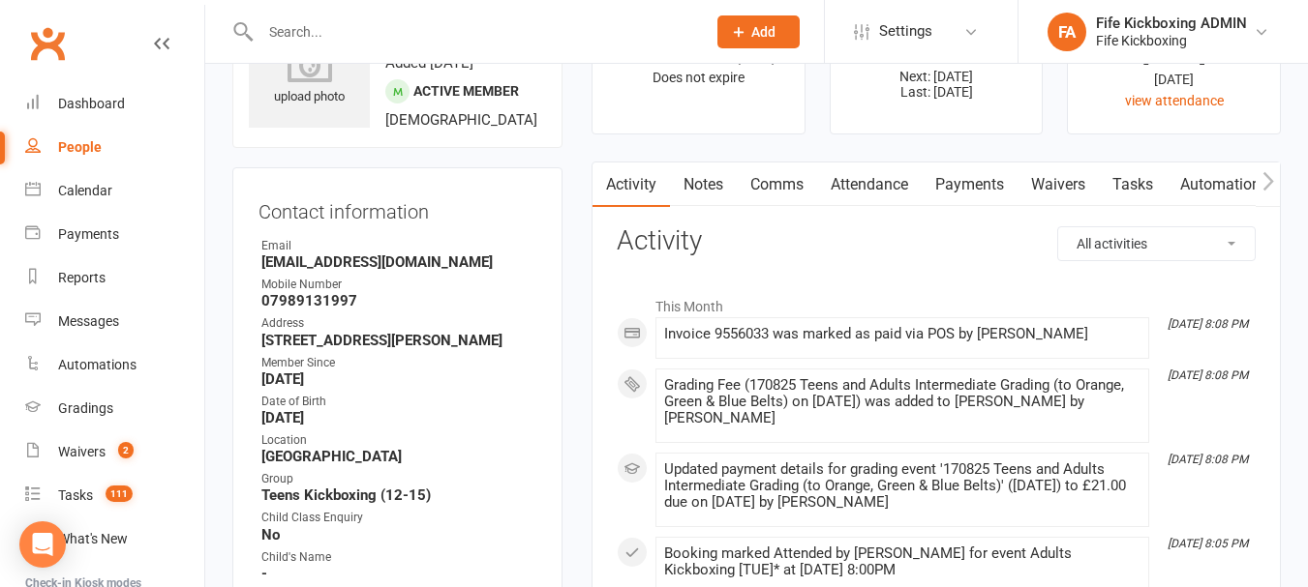
scroll to position [97, 0]
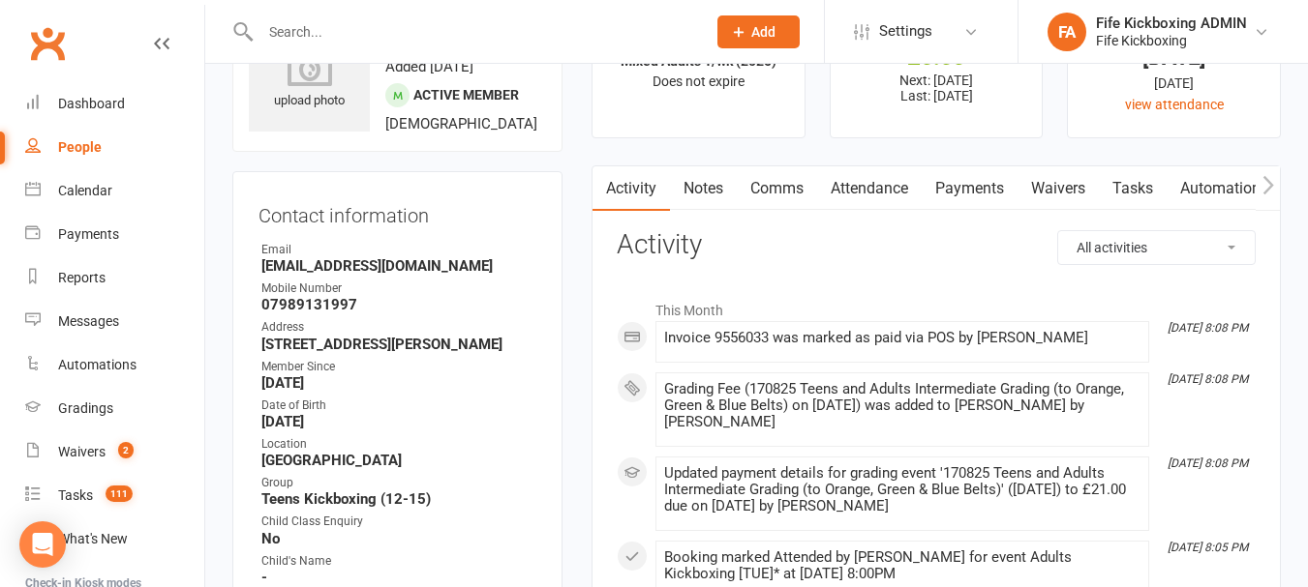
click at [891, 197] on link "Attendance" at bounding box center [869, 188] width 105 height 45
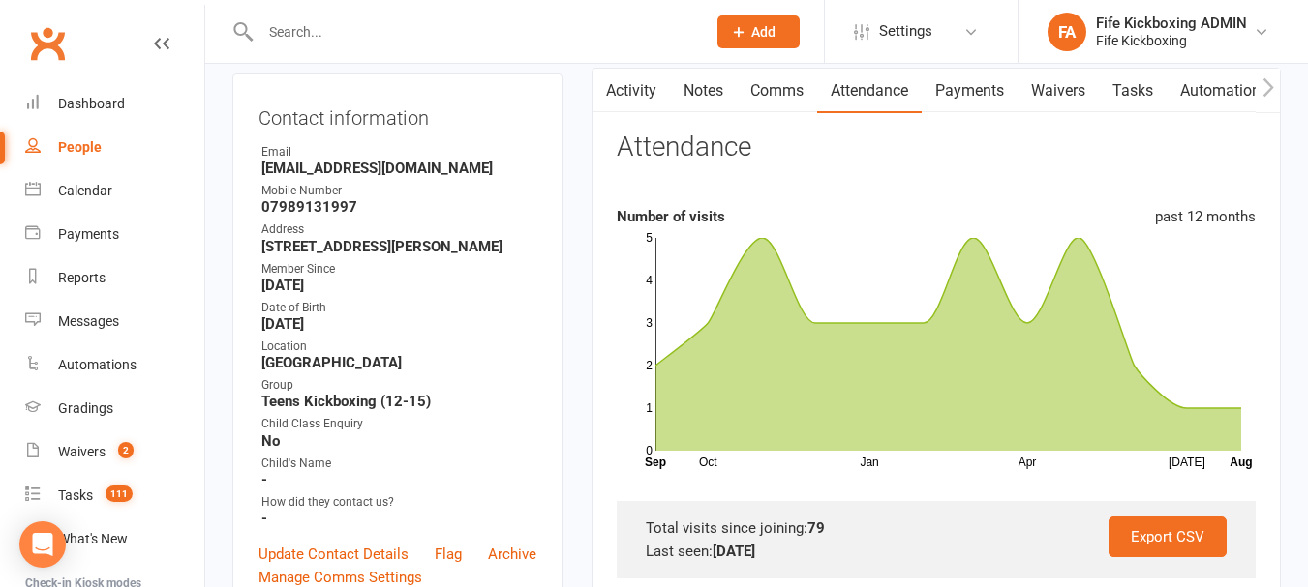
scroll to position [194, 0]
click at [631, 81] on link "Activity" at bounding box center [630, 92] width 77 height 45
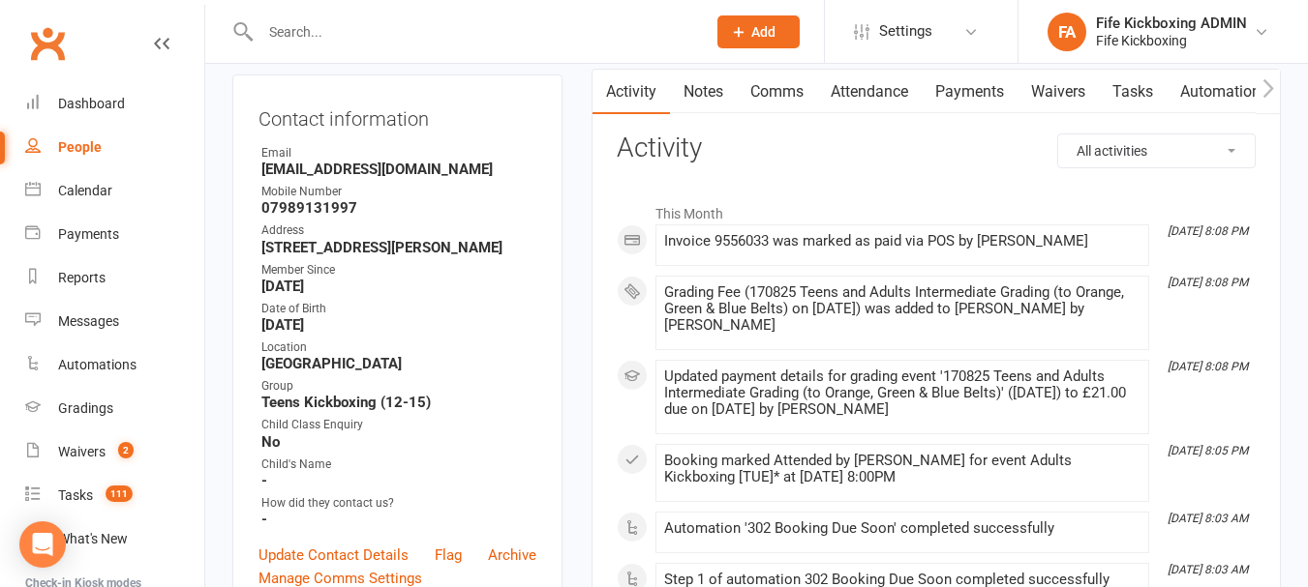
click at [996, 83] on link "Payments" at bounding box center [969, 92] width 96 height 45
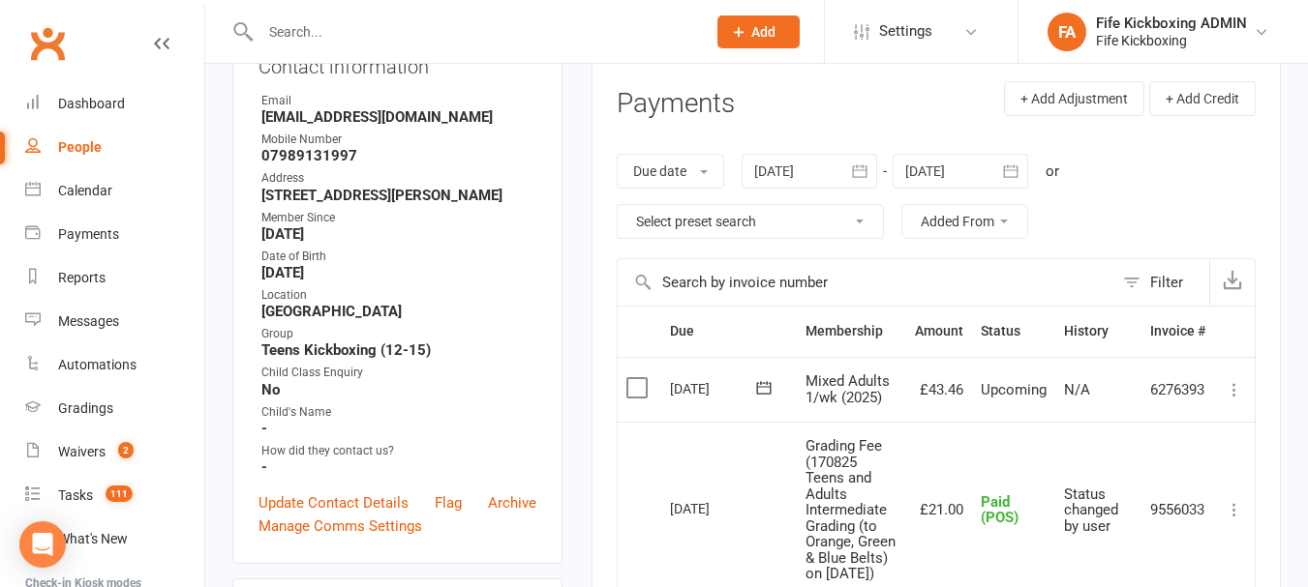
scroll to position [194, 0]
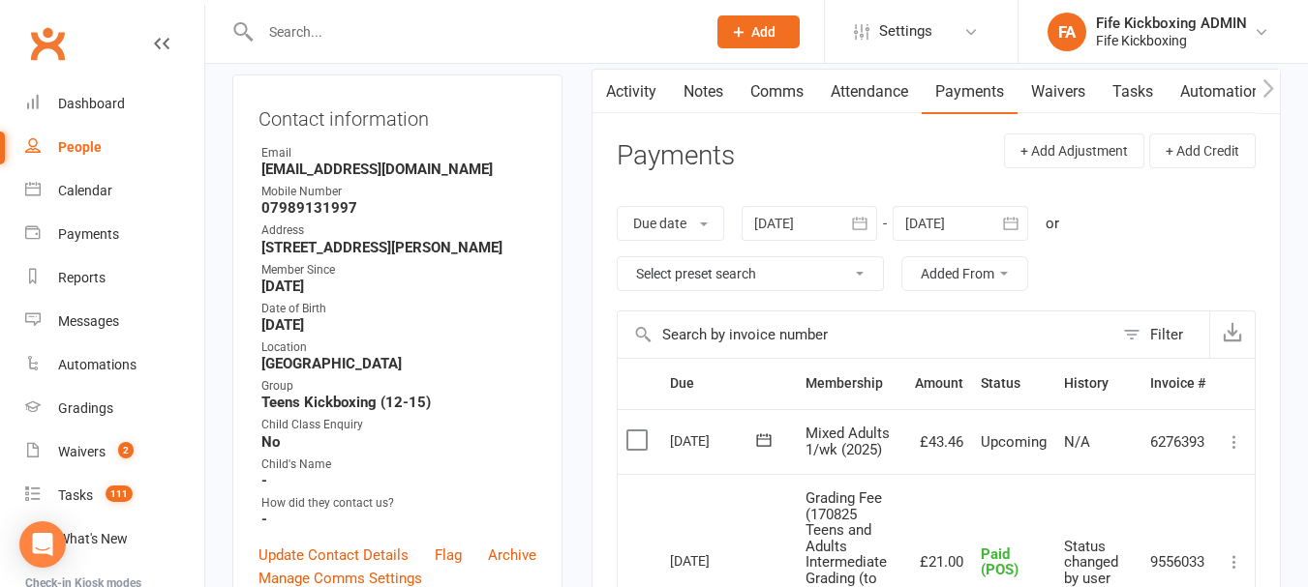
click at [646, 105] on link "Activity" at bounding box center [630, 92] width 77 height 45
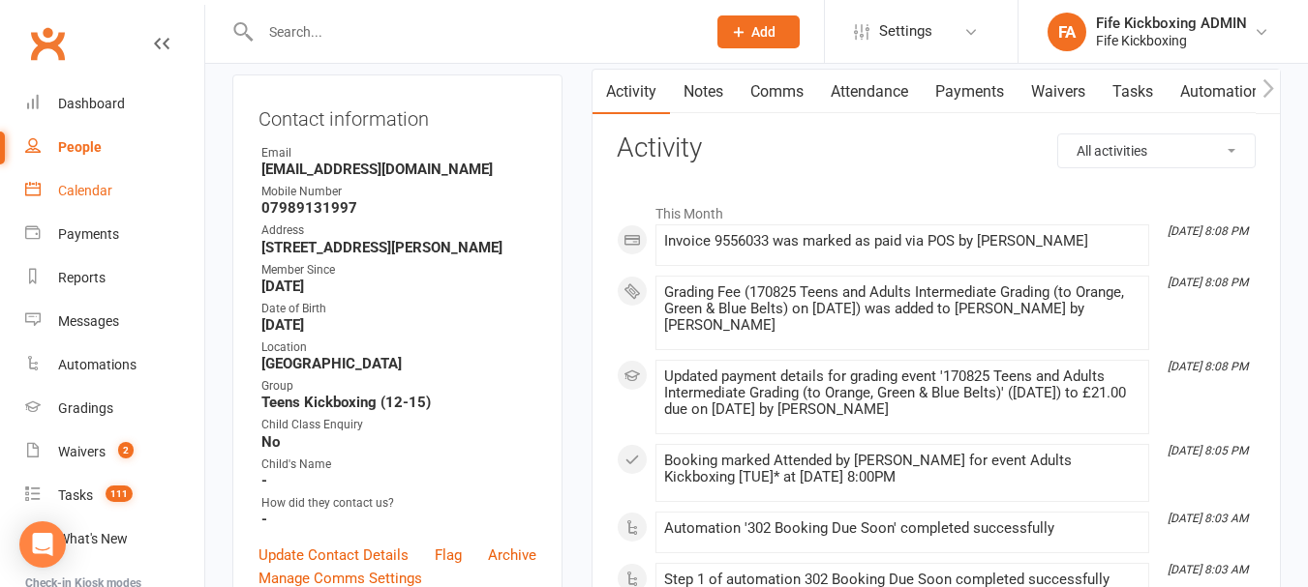
click at [56, 201] on link "Calendar" at bounding box center [114, 191] width 179 height 44
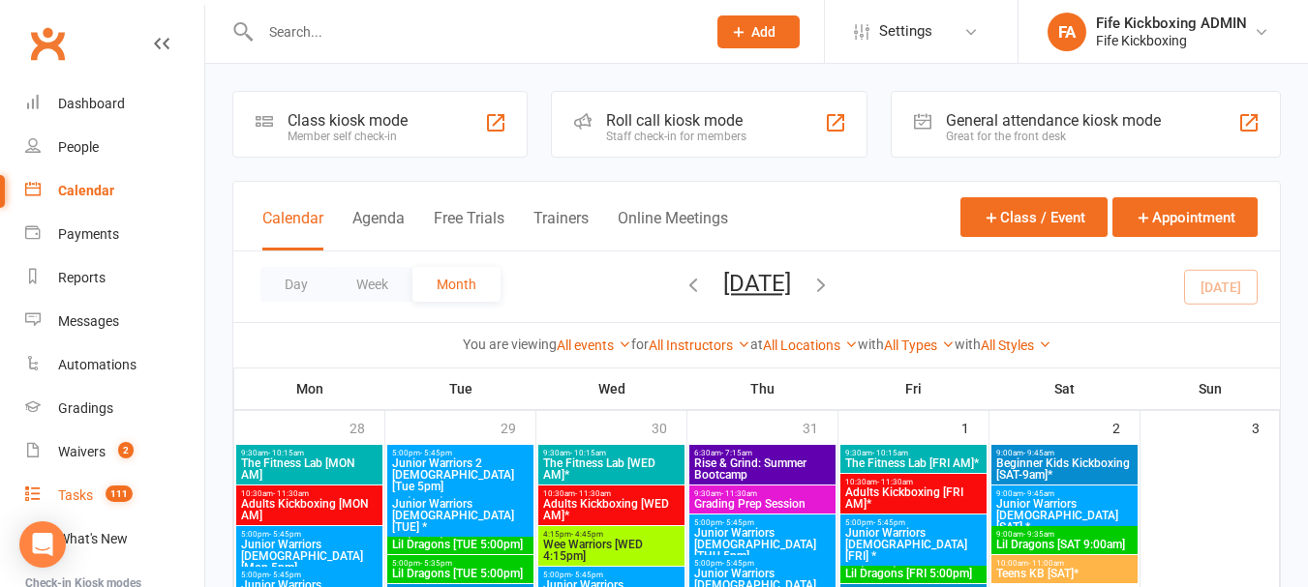
click at [109, 509] on link "Tasks 111" at bounding box center [114, 496] width 179 height 44
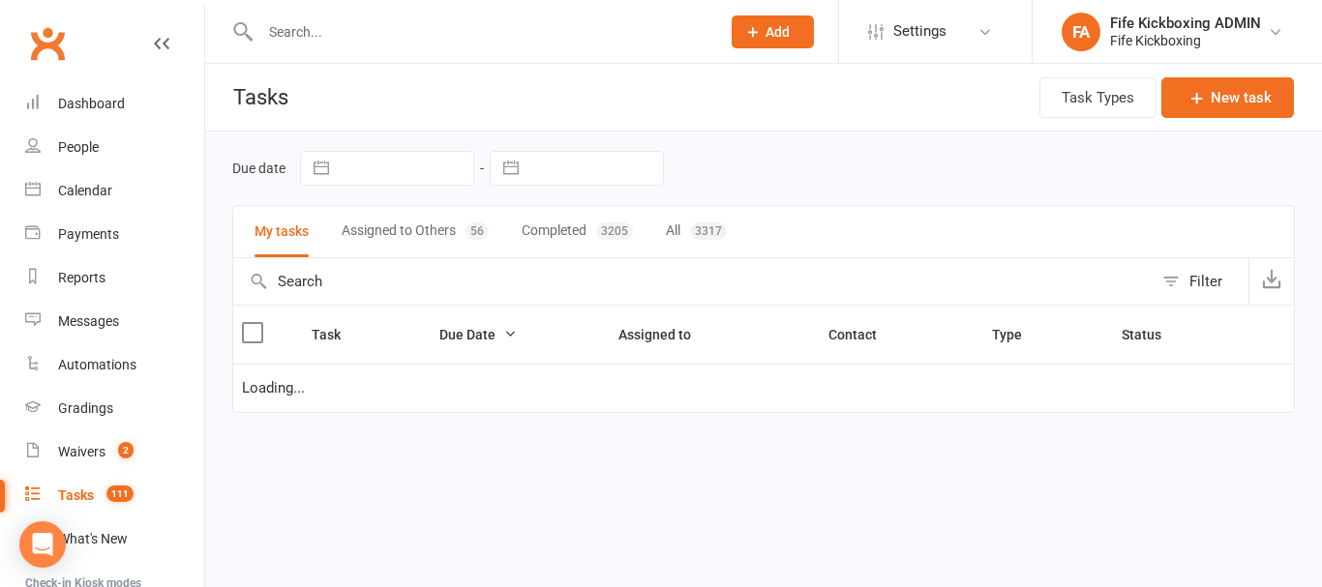
select select "waiting"
select select "started"
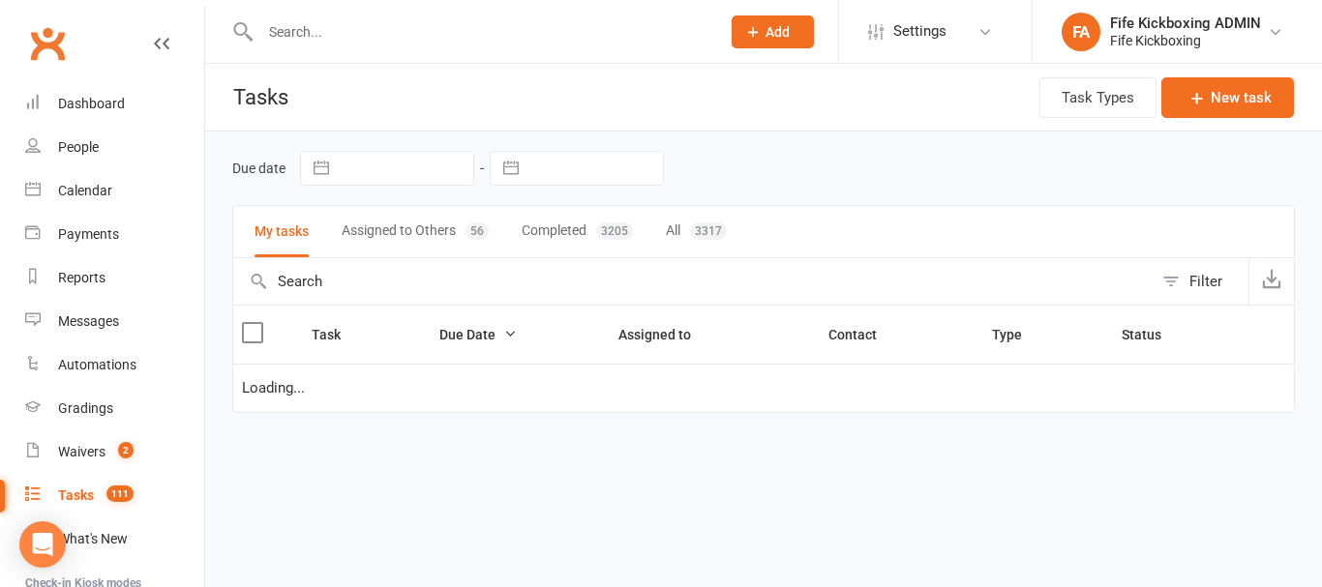
select select "started"
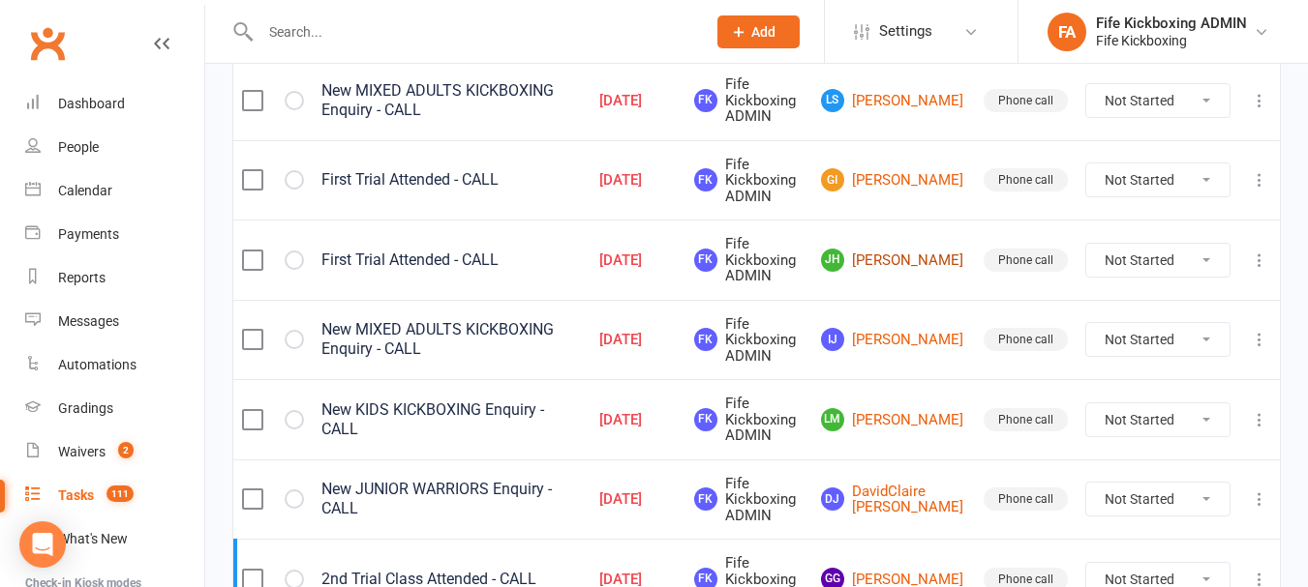
scroll to position [290, 0]
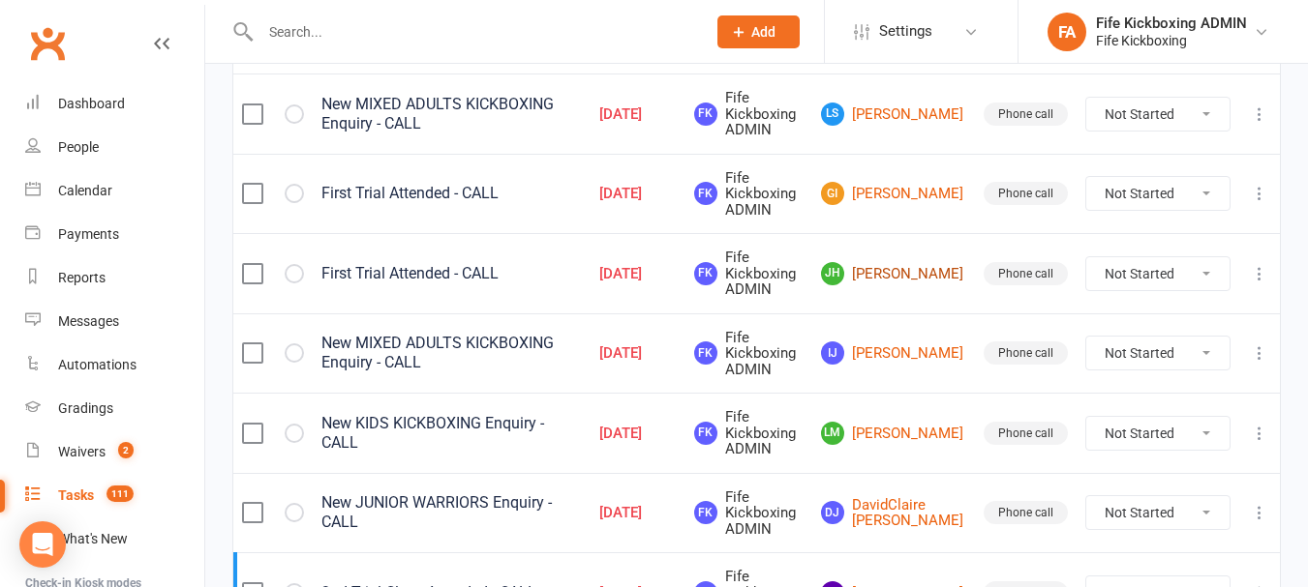
click at [909, 262] on link "jh john holden" at bounding box center [893, 273] width 145 height 23
click at [927, 276] on link "jh john holden" at bounding box center [893, 273] width 145 height 23
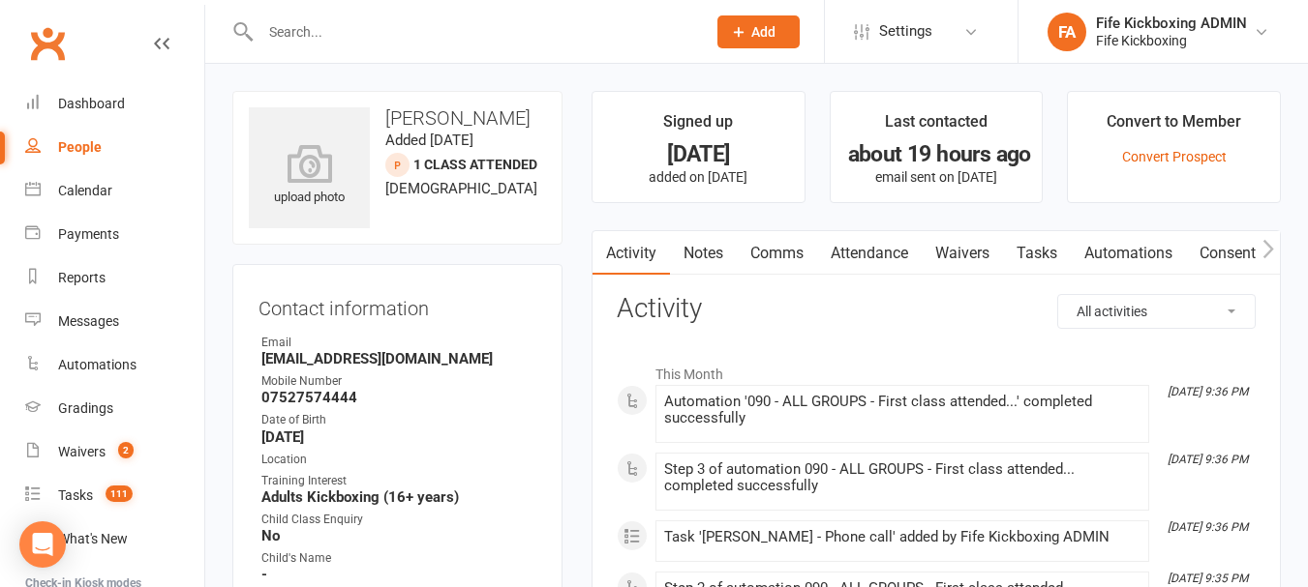
click at [854, 252] on link "Attendance" at bounding box center [869, 253] width 105 height 45
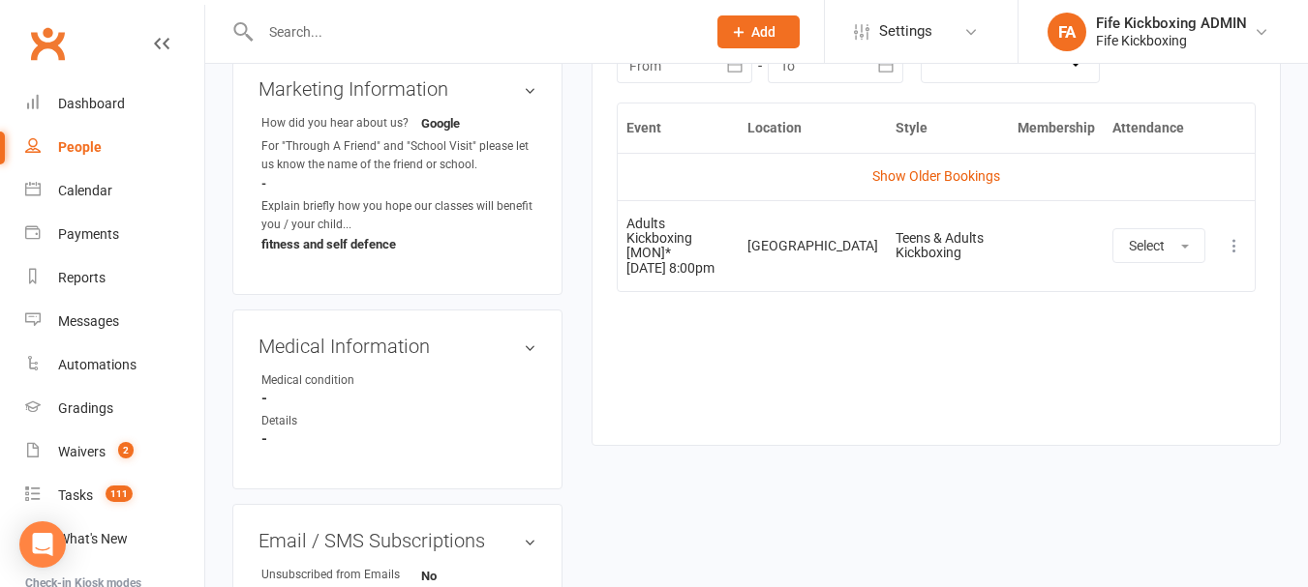
scroll to position [871, 0]
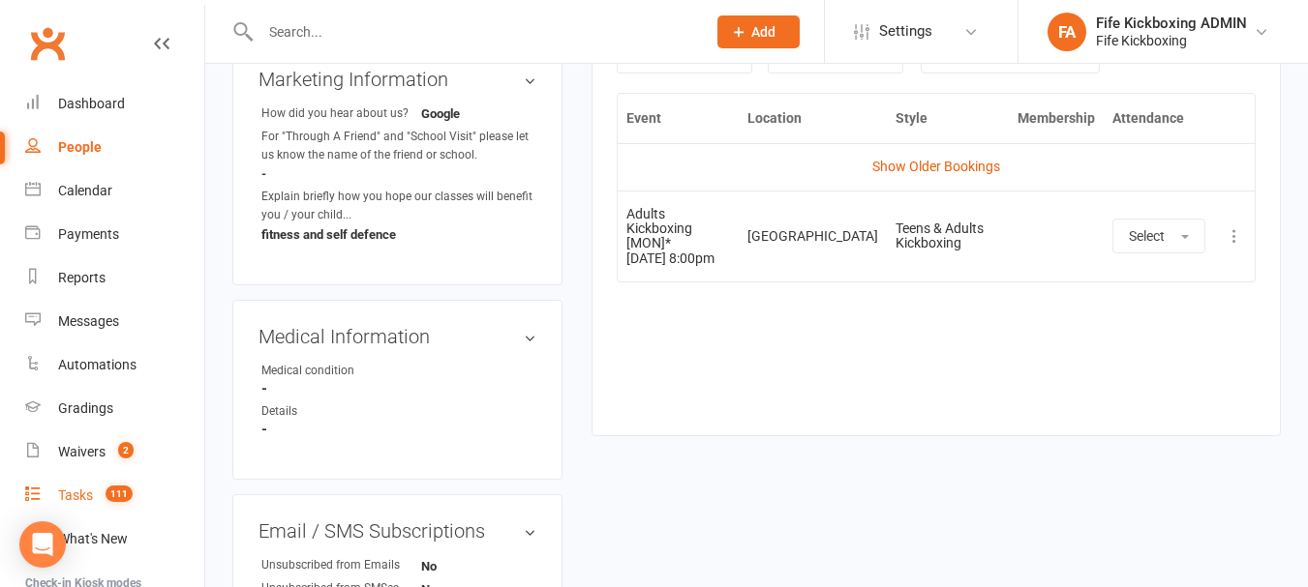
click at [136, 491] on link "Tasks 111" at bounding box center [114, 496] width 179 height 44
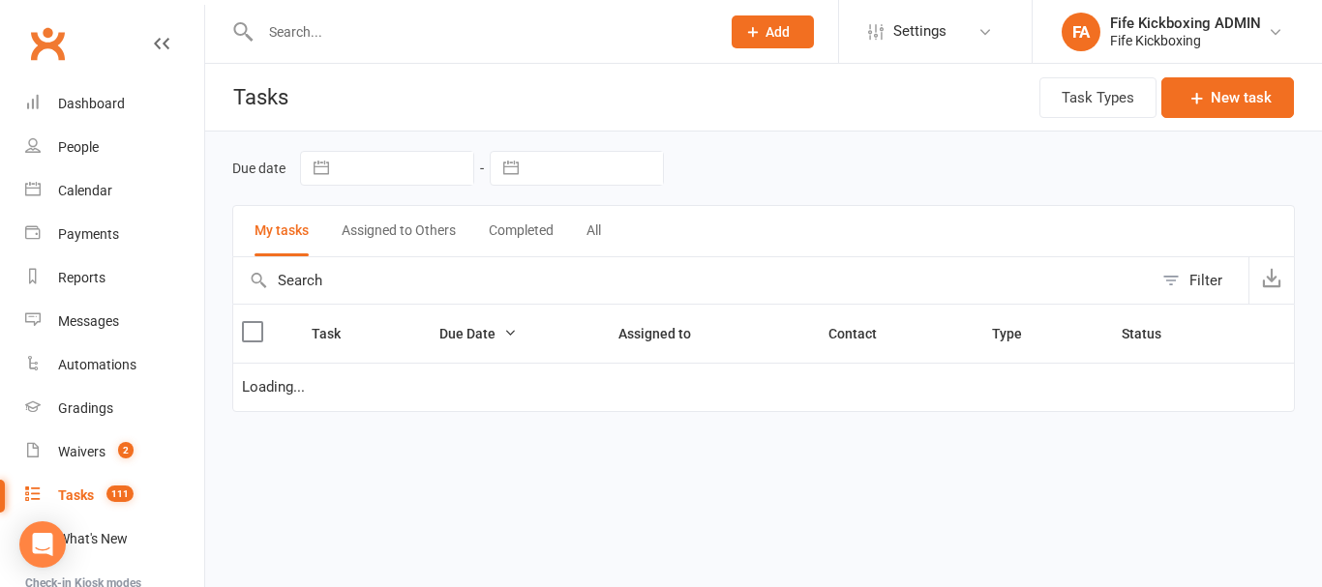
select select "waiting"
select select "started"
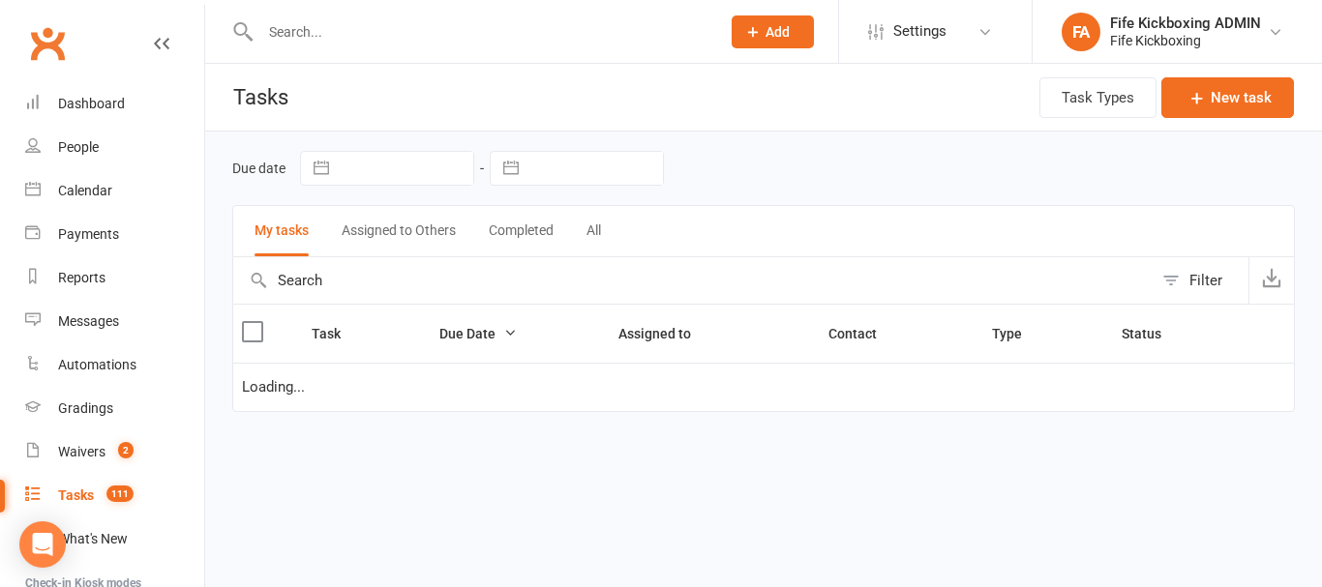
select select "started"
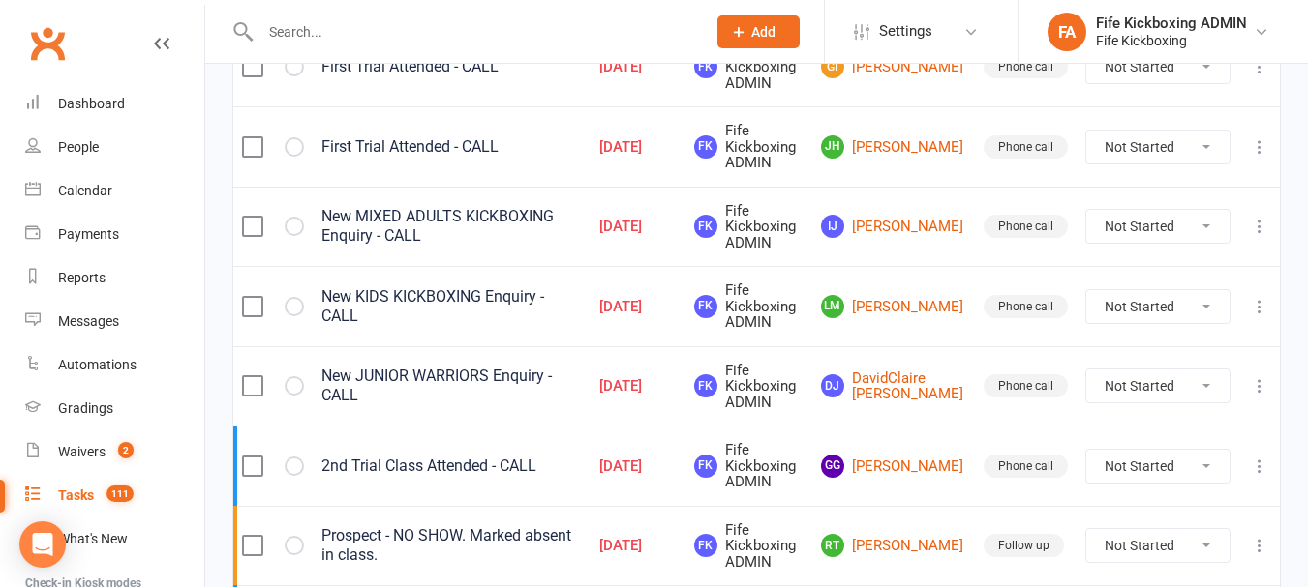
scroll to position [387, 0]
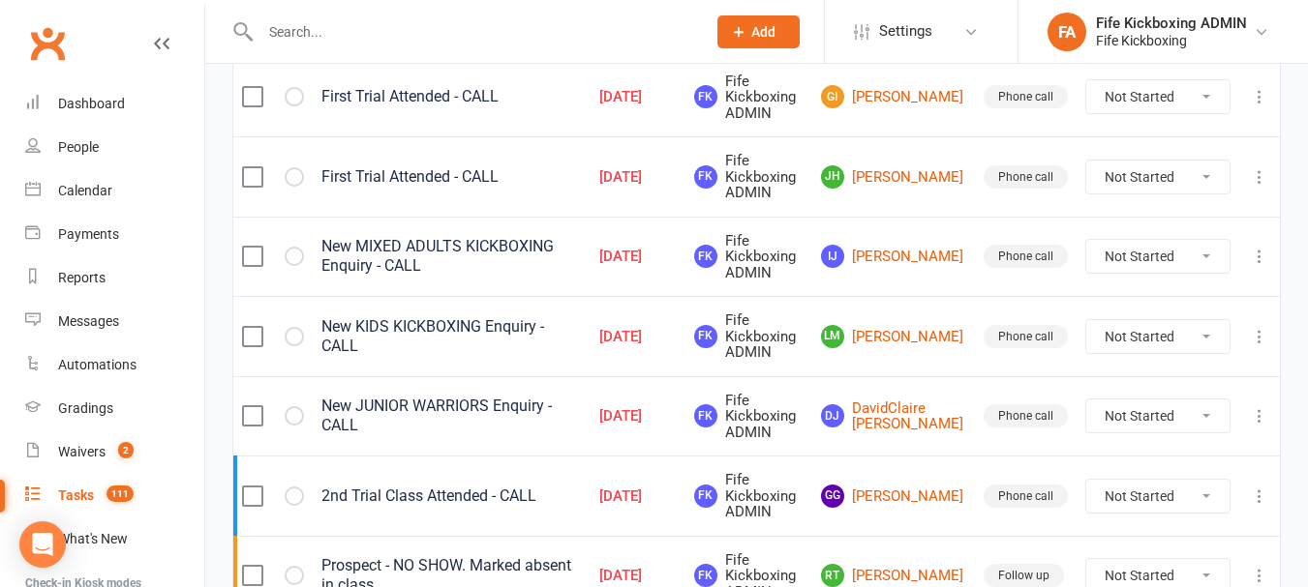
click at [1255, 173] on icon at bounding box center [1258, 176] width 19 height 19
click at [1175, 288] on link "Delete" at bounding box center [1160, 291] width 192 height 39
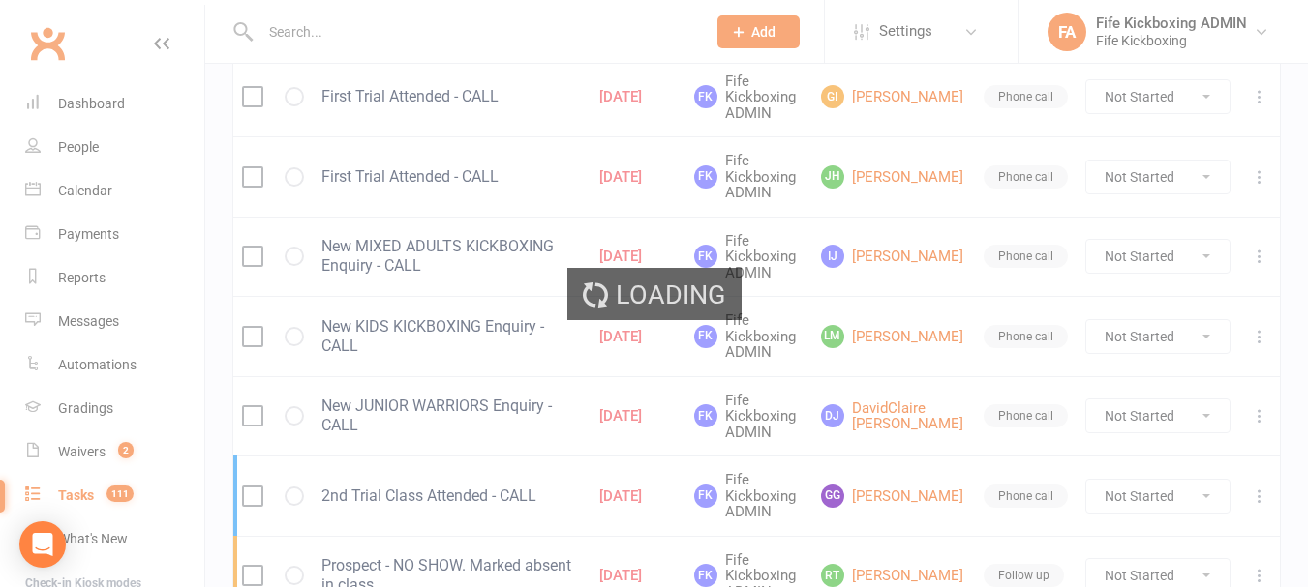
select select "waiting"
select select "started"
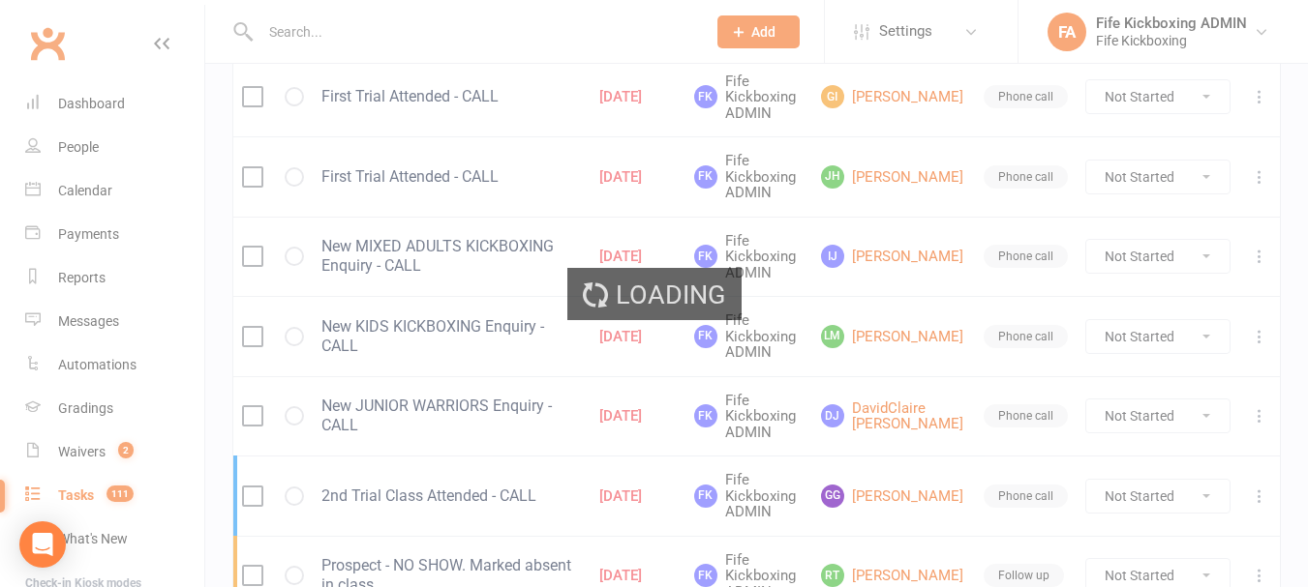
select select "started"
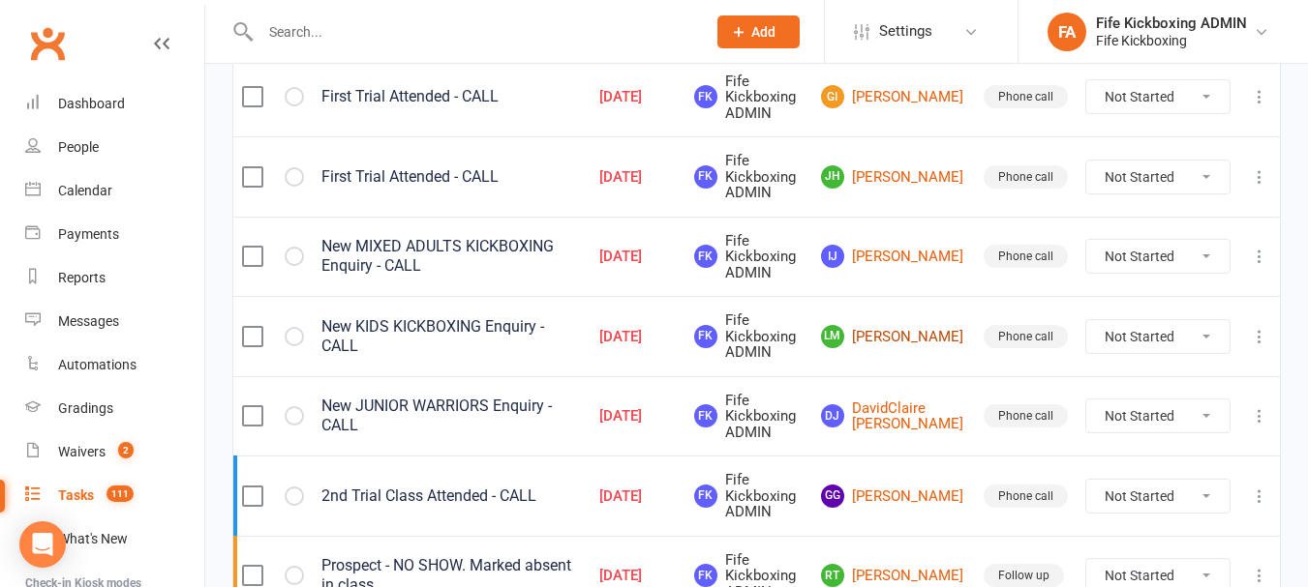
select select "waiting"
select select "started"
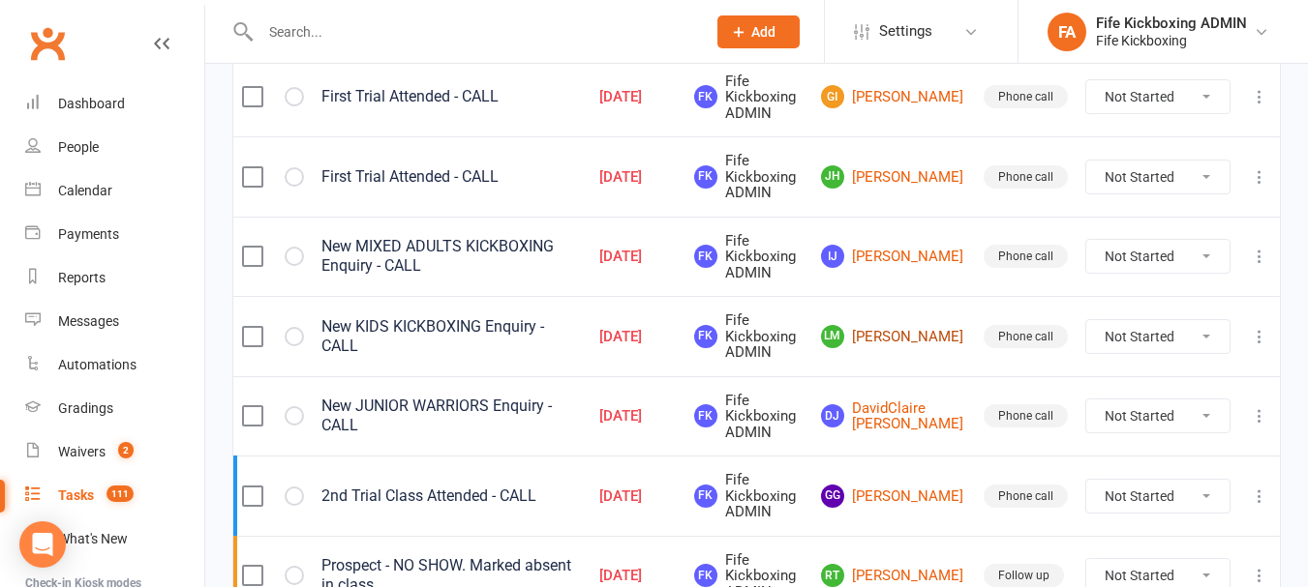
select select "started"
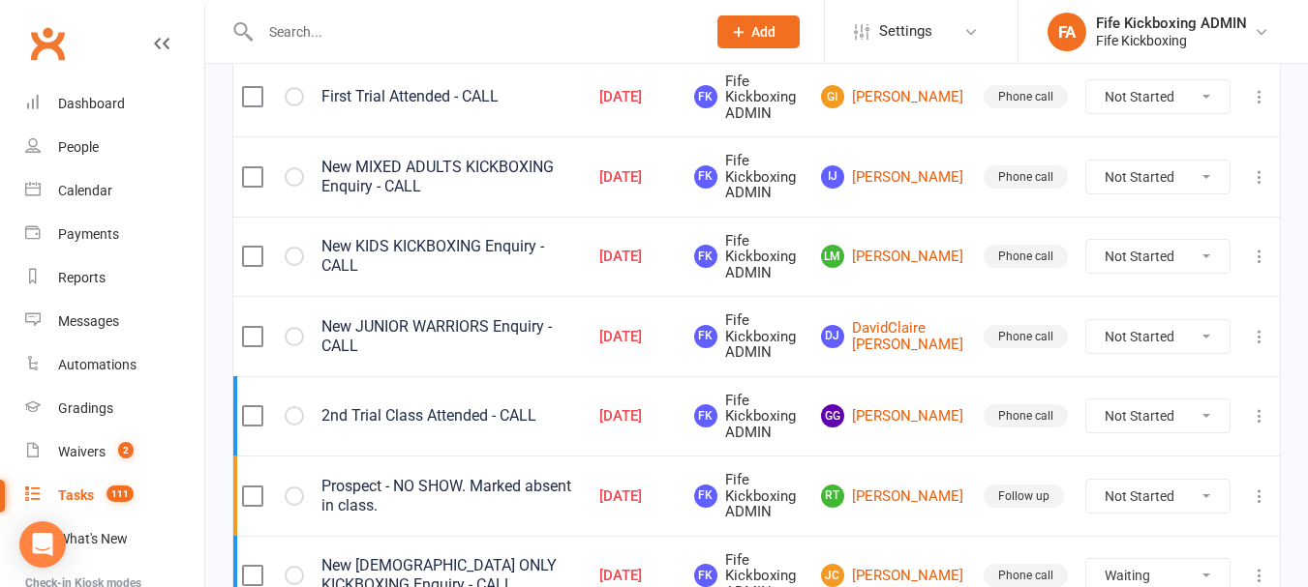
scroll to position [290, 0]
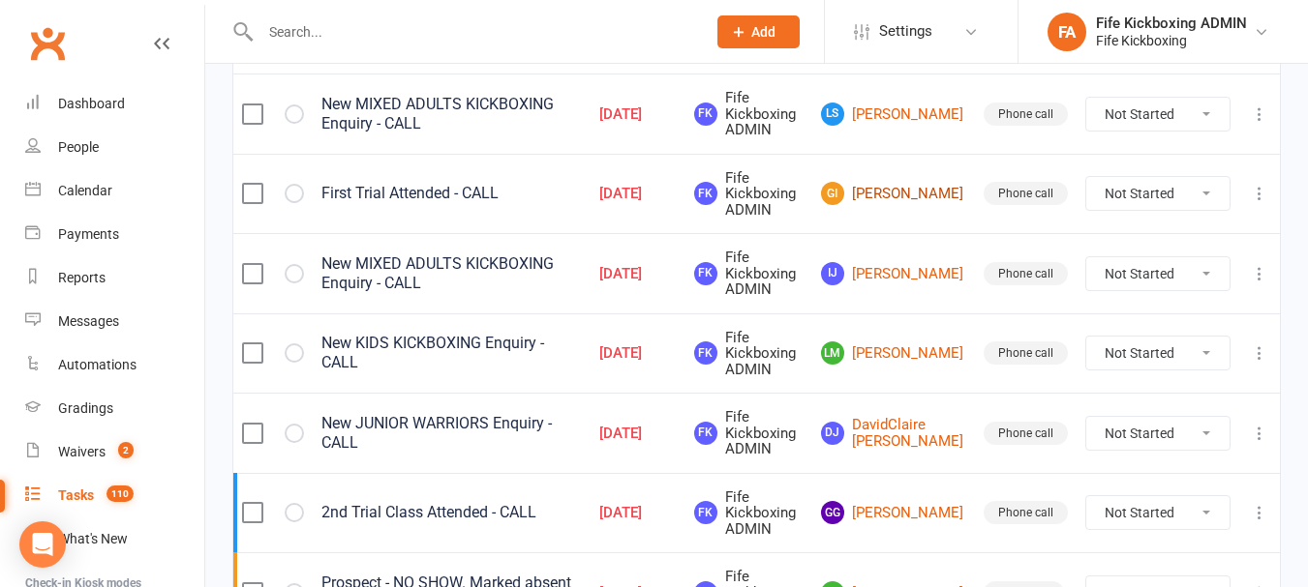
click at [895, 190] on link "GI Gemma Inglis" at bounding box center [893, 193] width 145 height 23
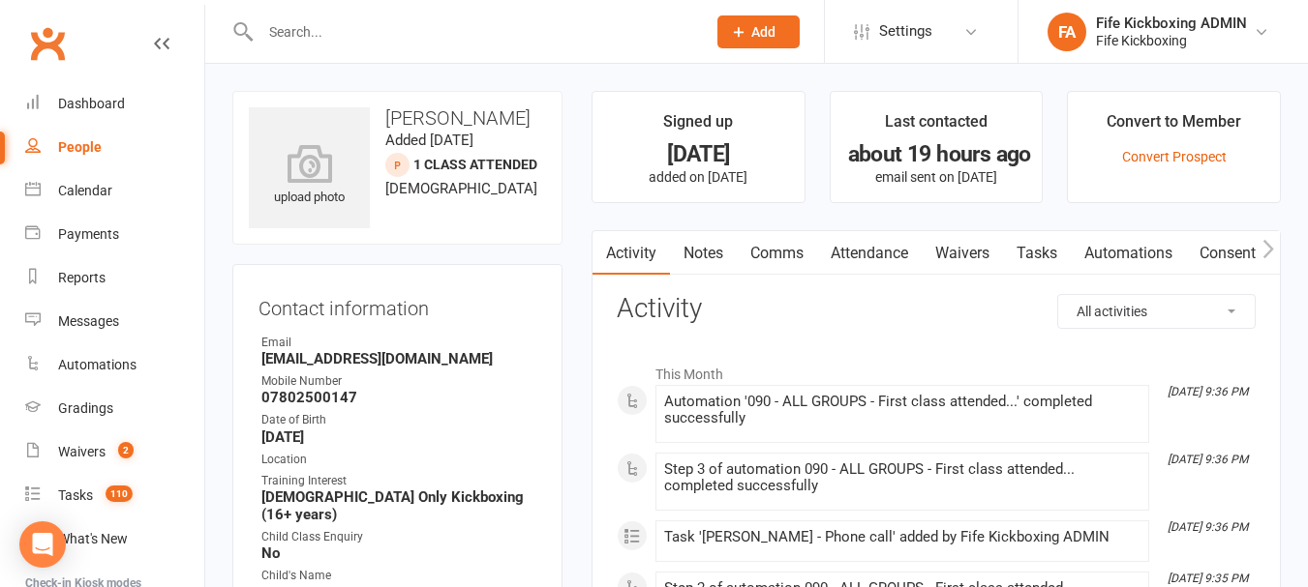
click at [893, 262] on link "Attendance" at bounding box center [869, 253] width 105 height 45
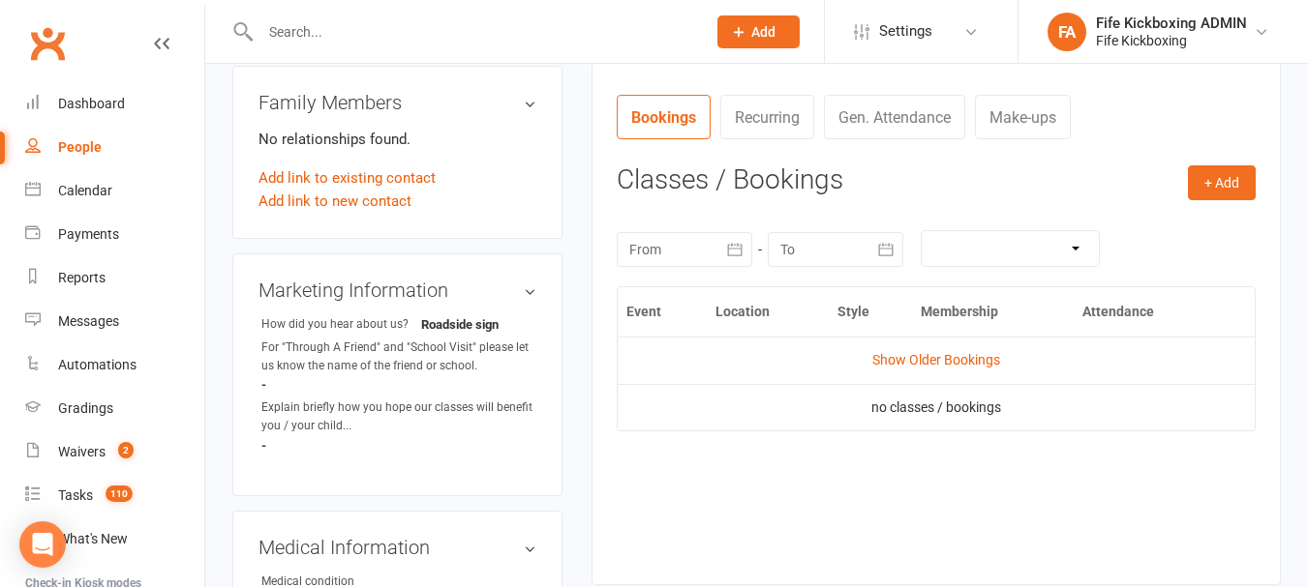
scroll to position [97, 0]
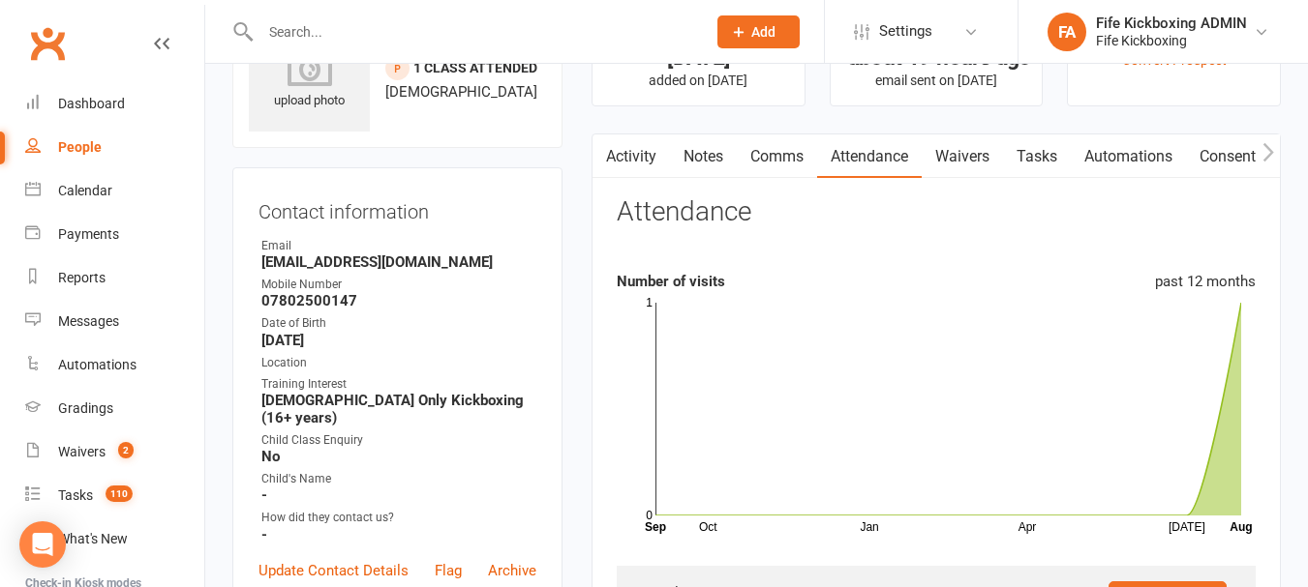
click at [624, 164] on link "Activity" at bounding box center [630, 157] width 77 height 45
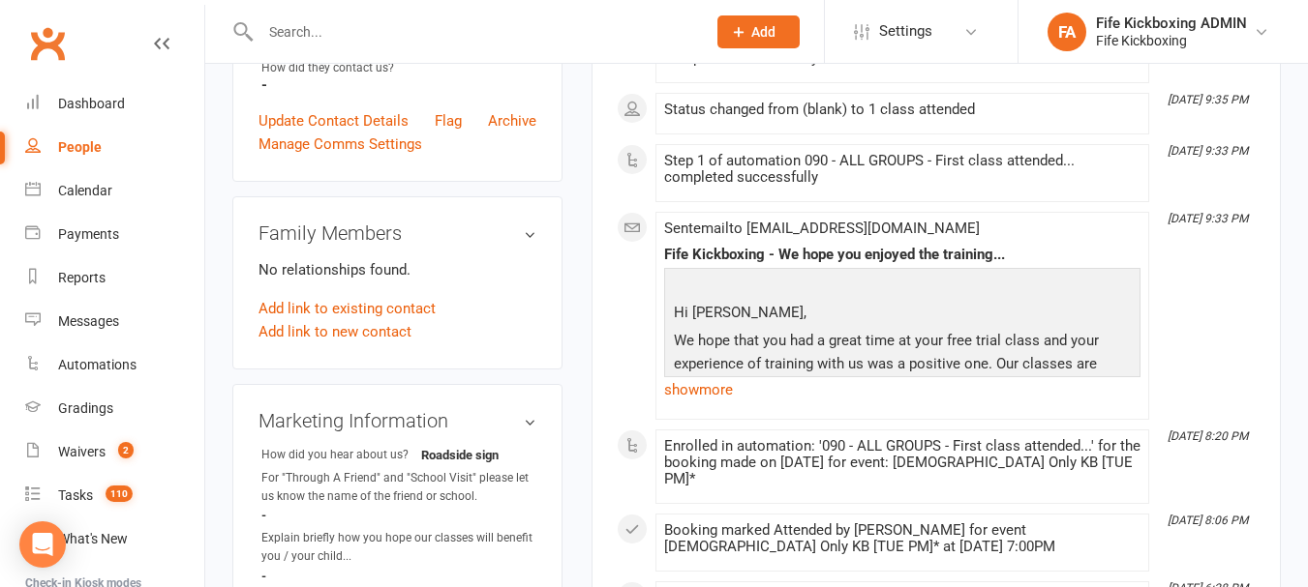
scroll to position [581, 0]
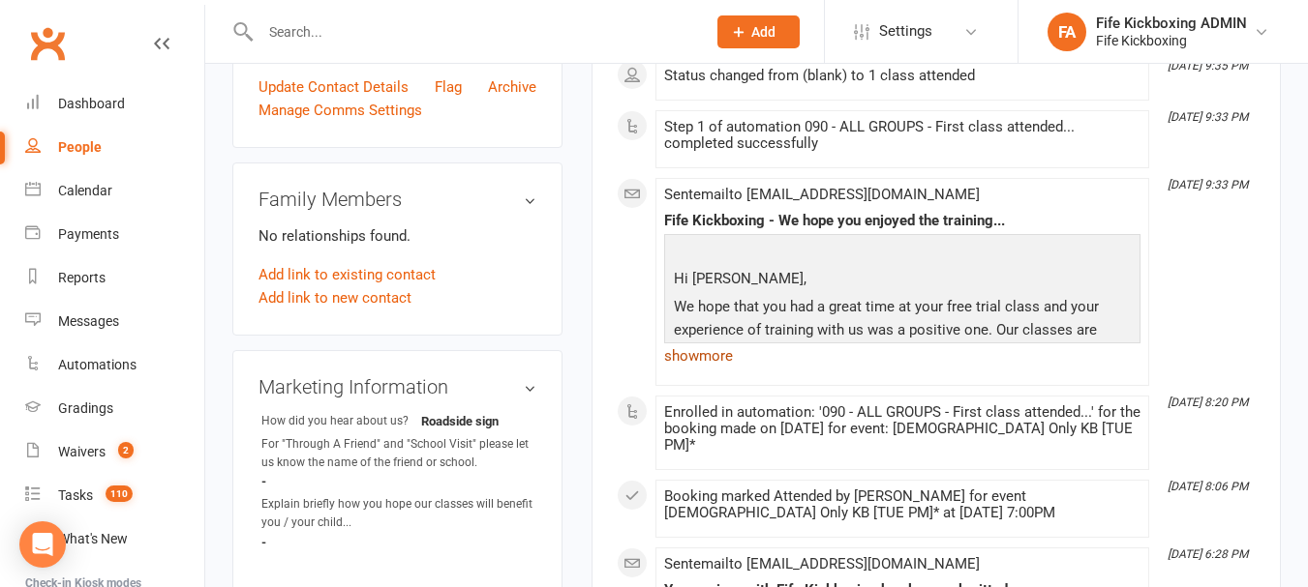
click at [696, 360] on link "show more" at bounding box center [902, 356] width 476 height 27
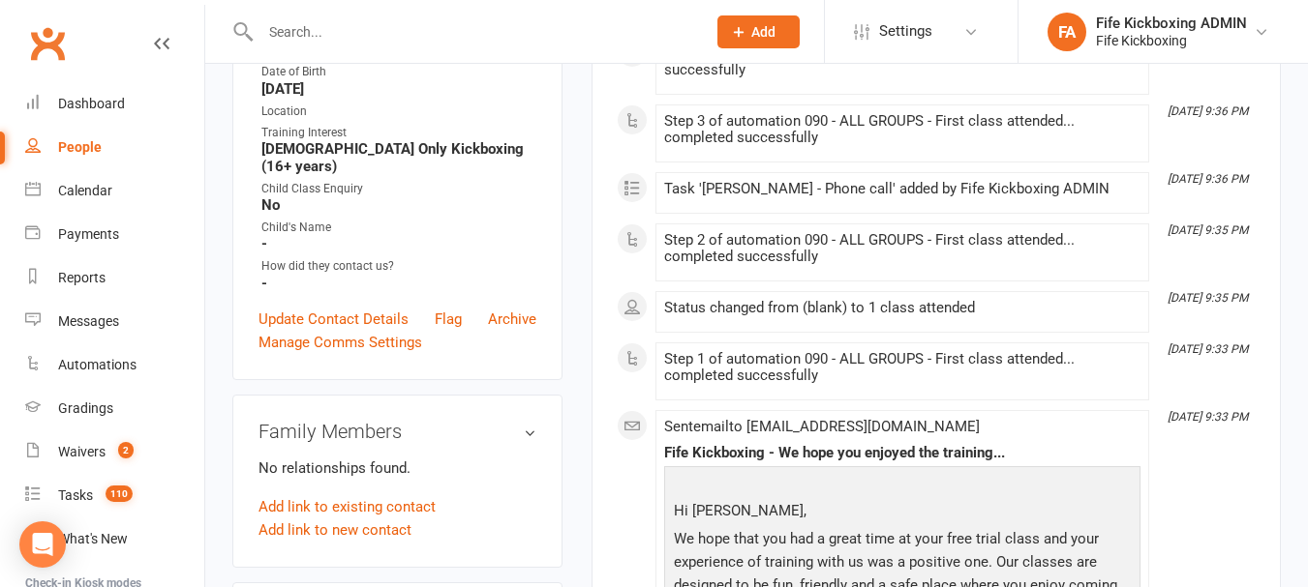
scroll to position [0, 0]
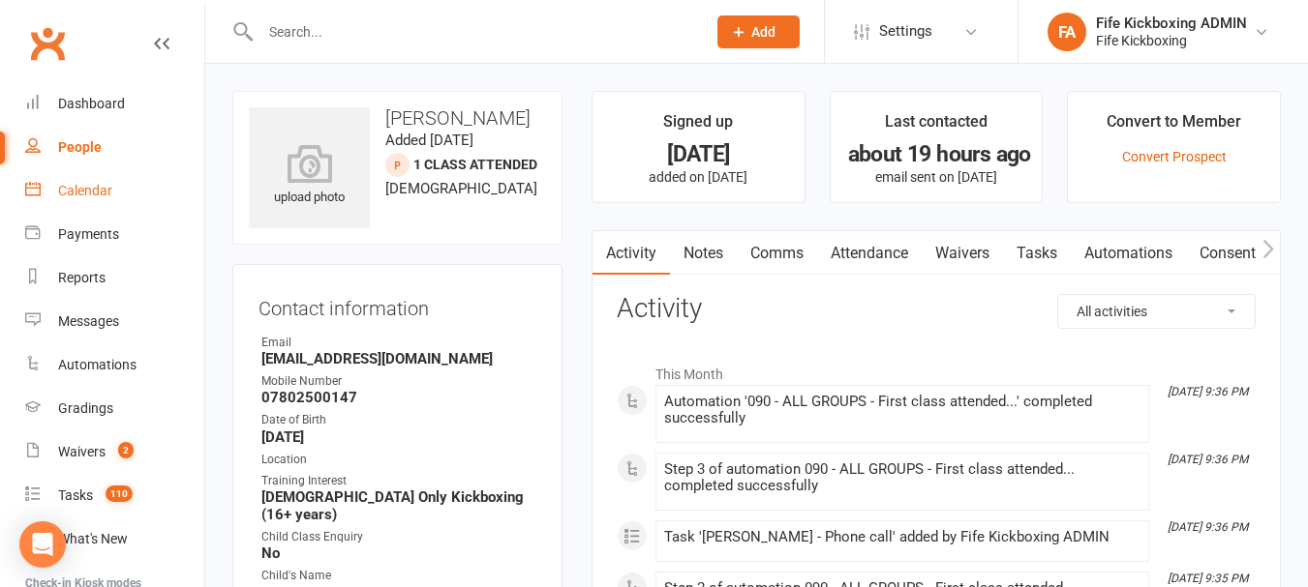
click at [63, 195] on div "Calendar" at bounding box center [85, 190] width 54 height 15
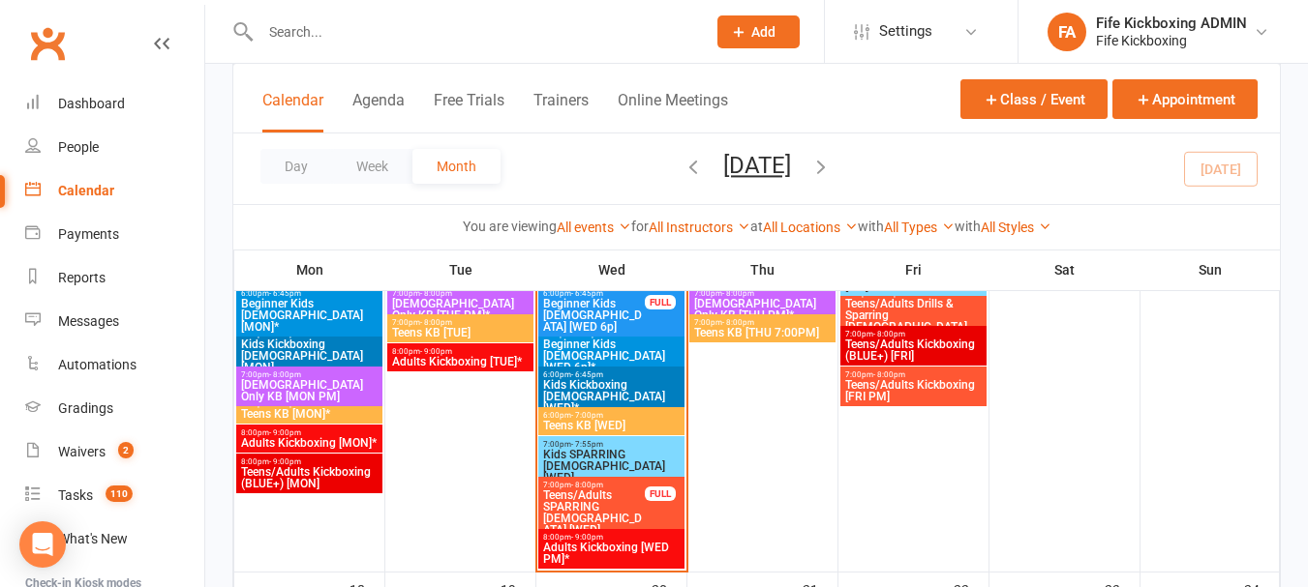
scroll to position [1065, 0]
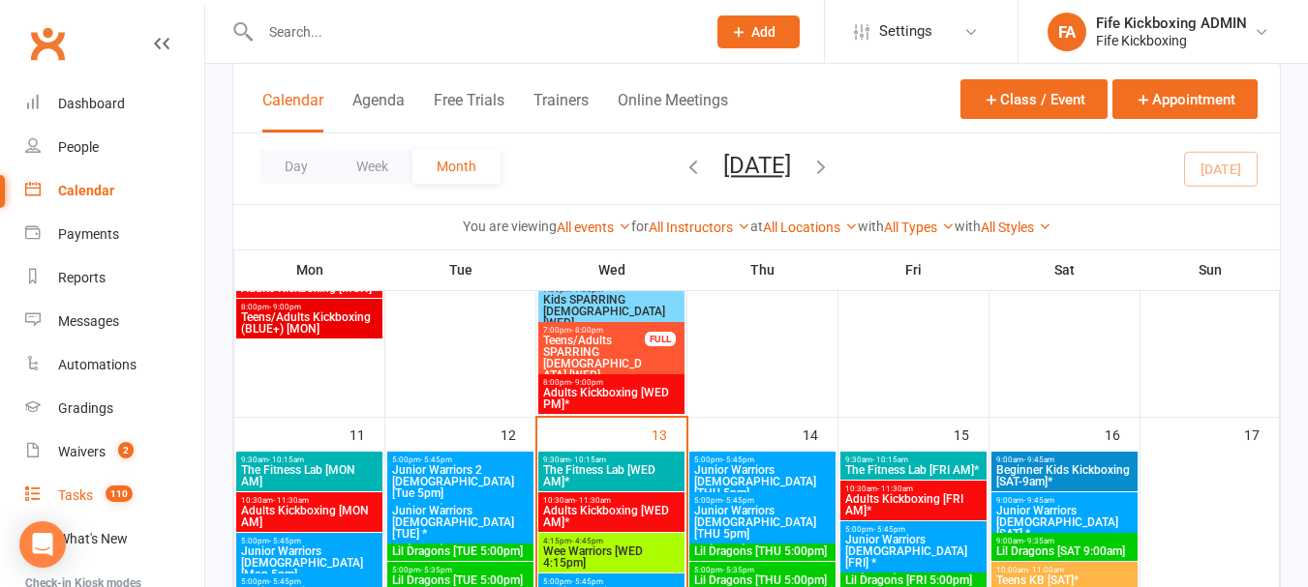
click at [98, 501] on count-badge "110" at bounding box center [114, 495] width 37 height 15
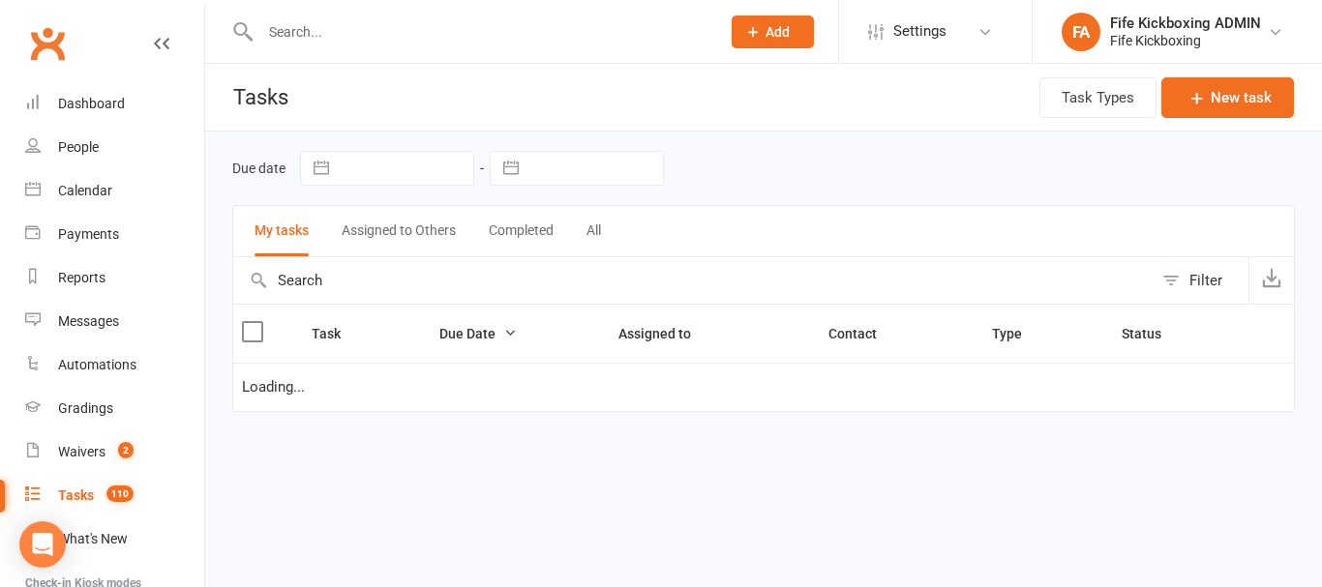
select select "waiting"
select select "started"
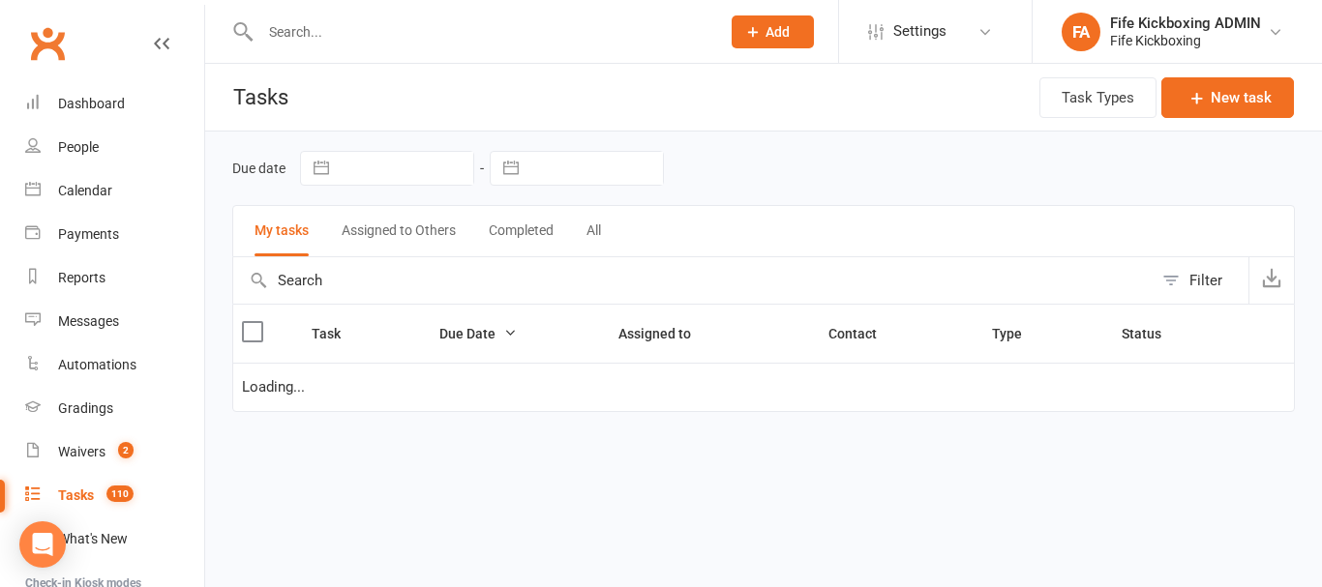
select select "started"
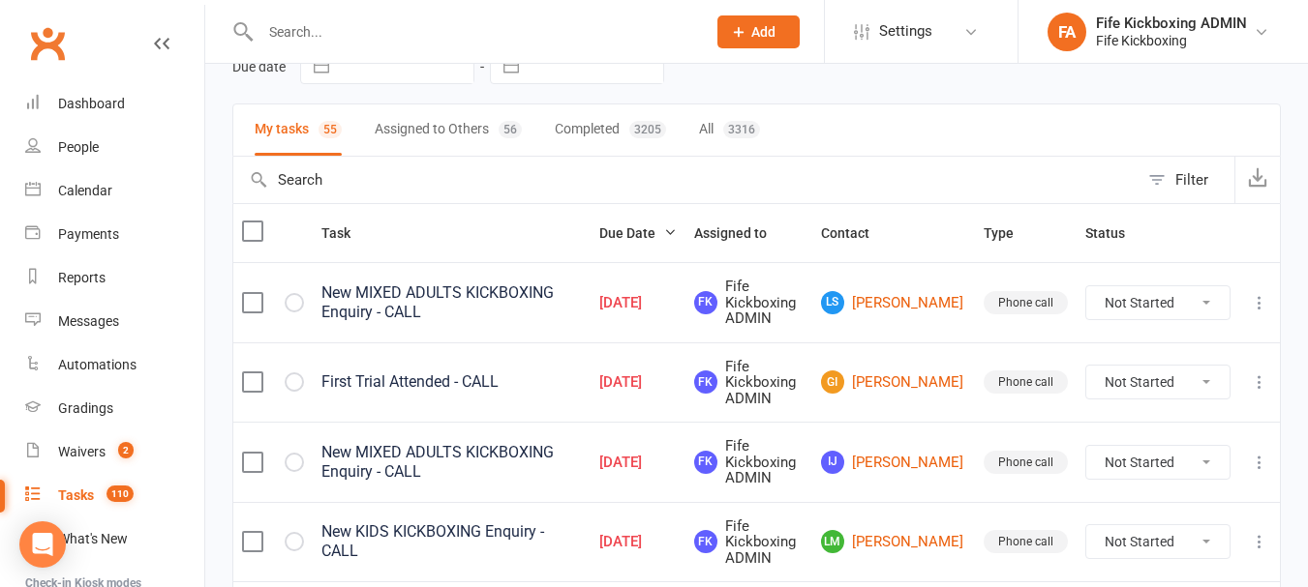
scroll to position [97, 0]
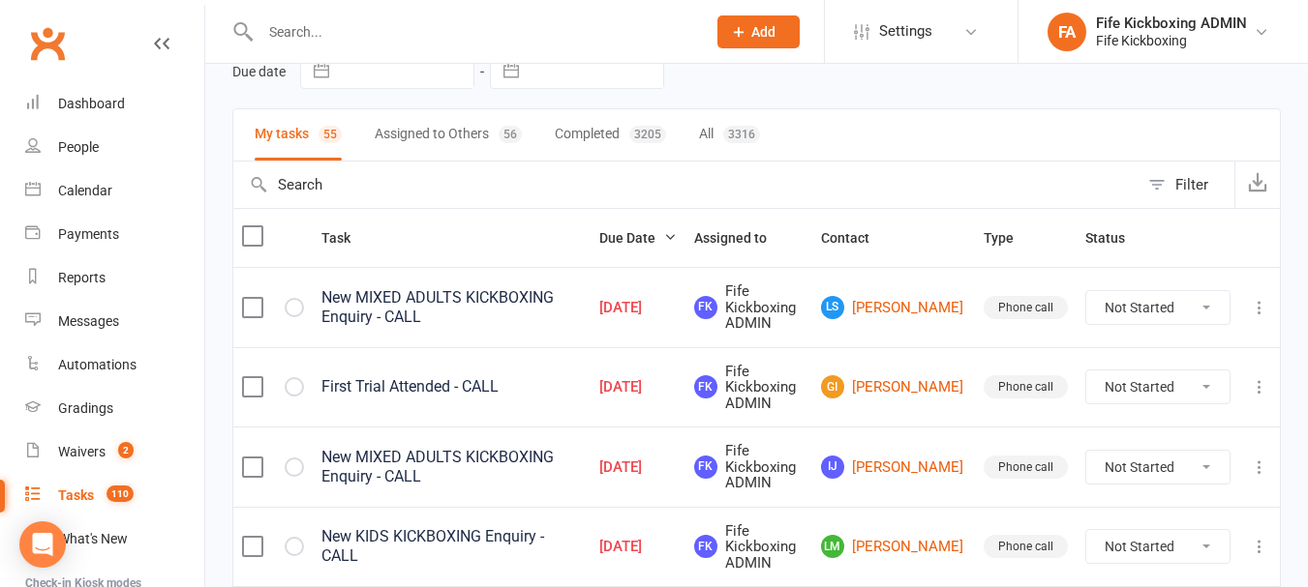
click at [1255, 381] on icon at bounding box center [1258, 386] width 19 height 19
click at [1182, 454] on link "Edit" at bounding box center [1160, 463] width 192 height 39
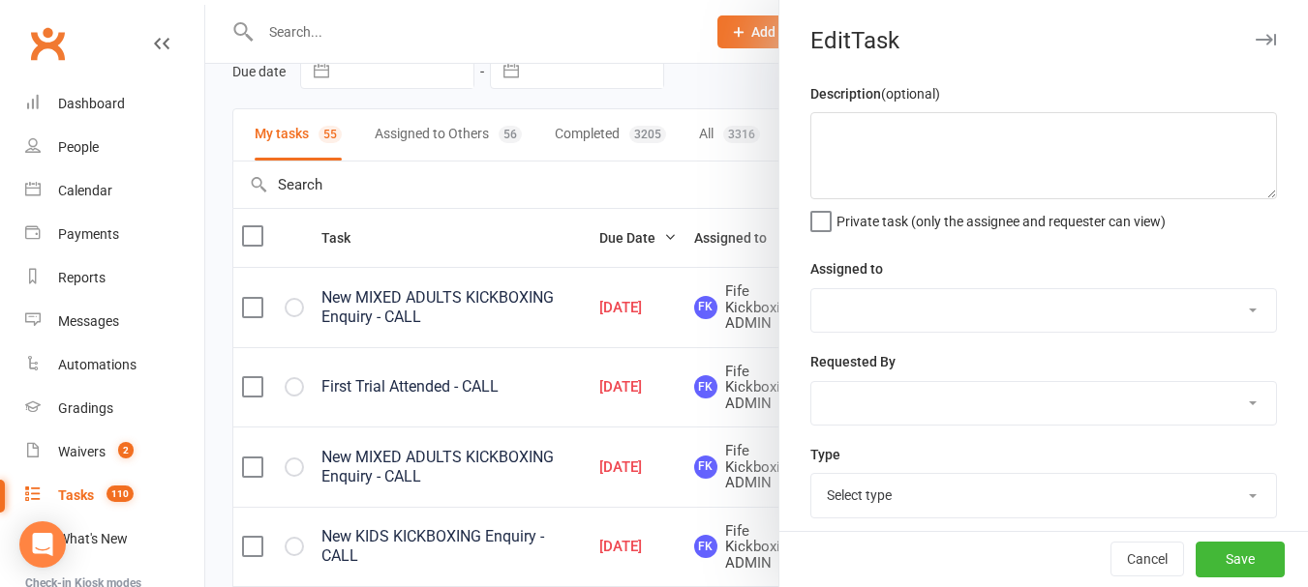
type textarea "First Trial Attended - CALL"
select select "49533"
type input "[DATE]"
type input "9:00am"
select select "7271"
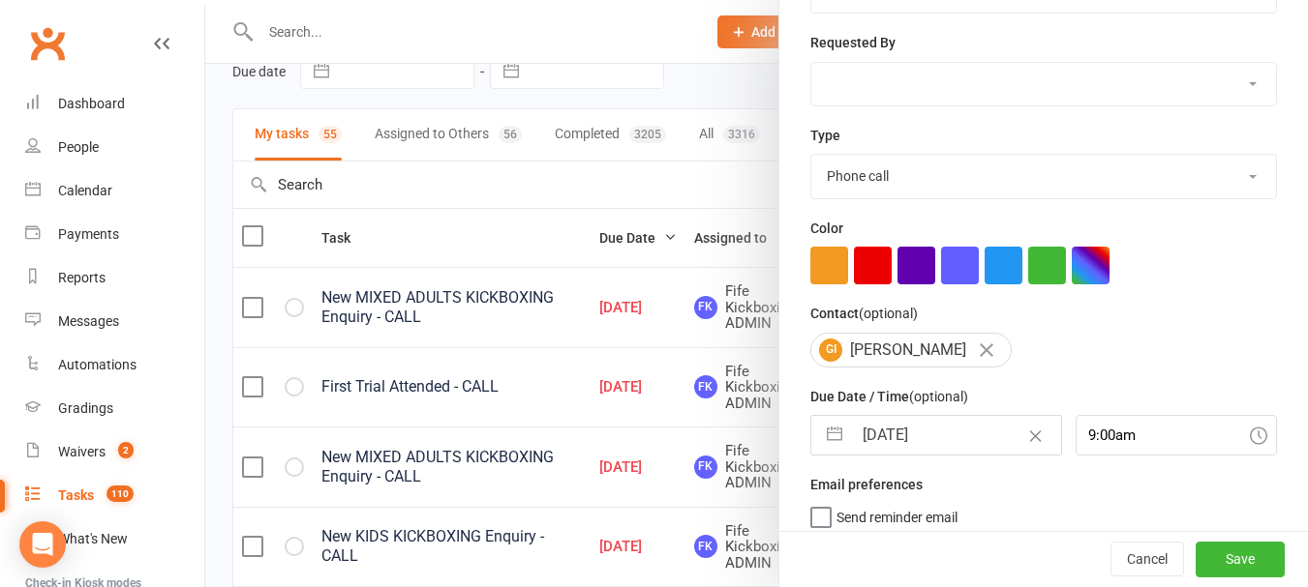
scroll to position [340, 0]
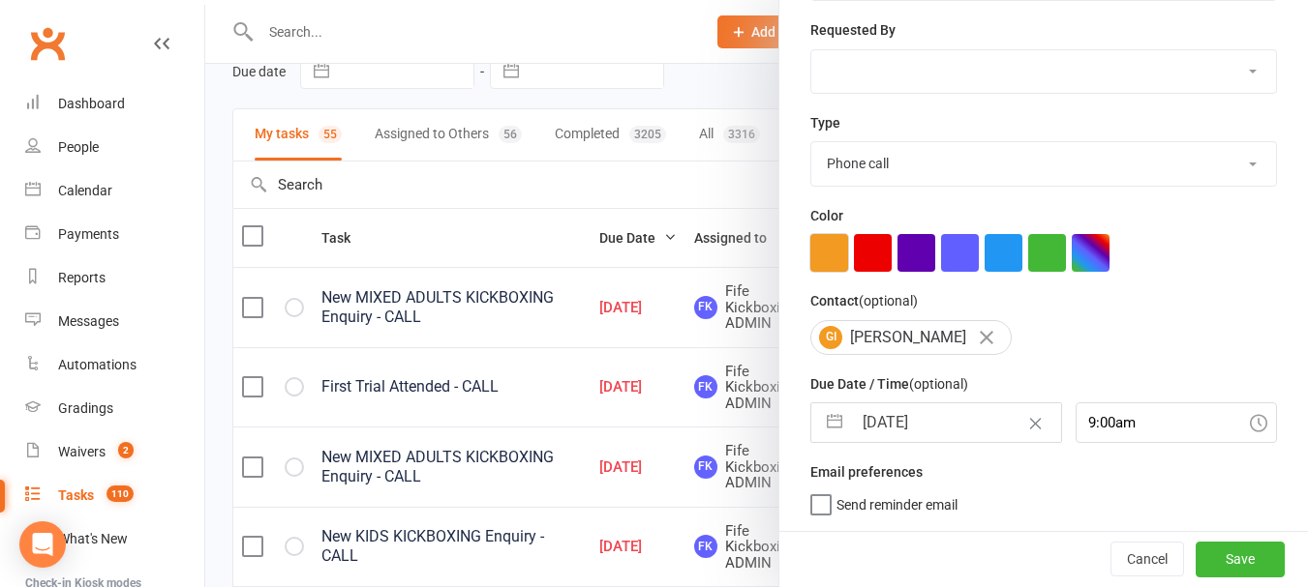
click at [810, 243] on button "button" at bounding box center [829, 253] width 38 height 38
click at [1219, 564] on button "Save" at bounding box center [1239, 559] width 89 height 35
select select "waiting"
select select "started"
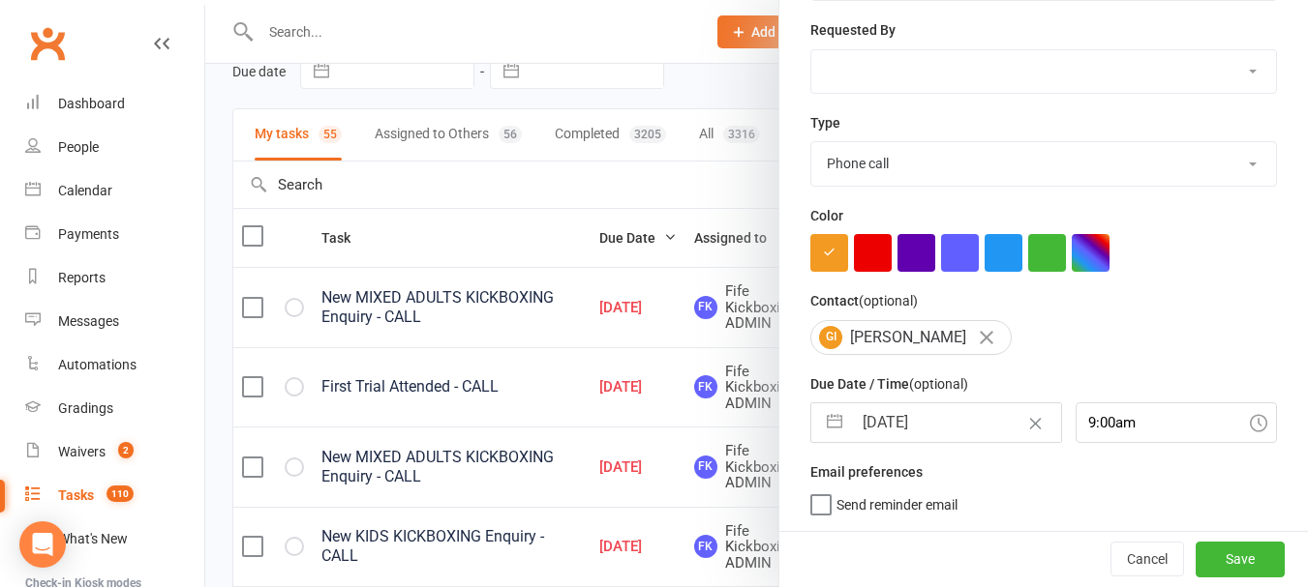
select select "started"
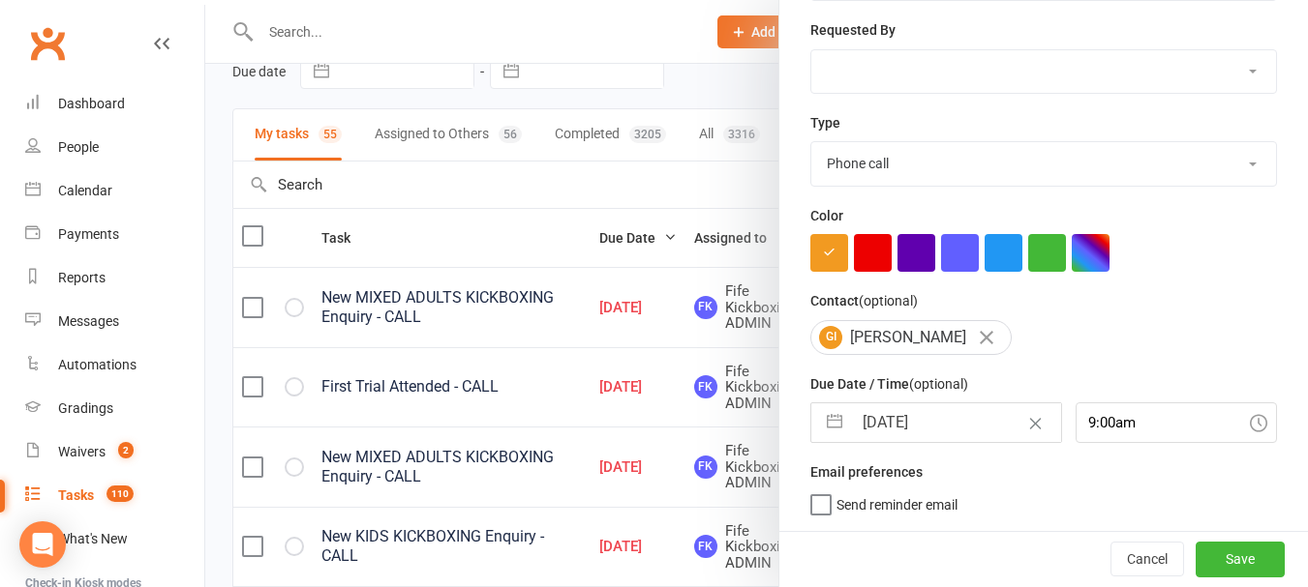
select select "started"
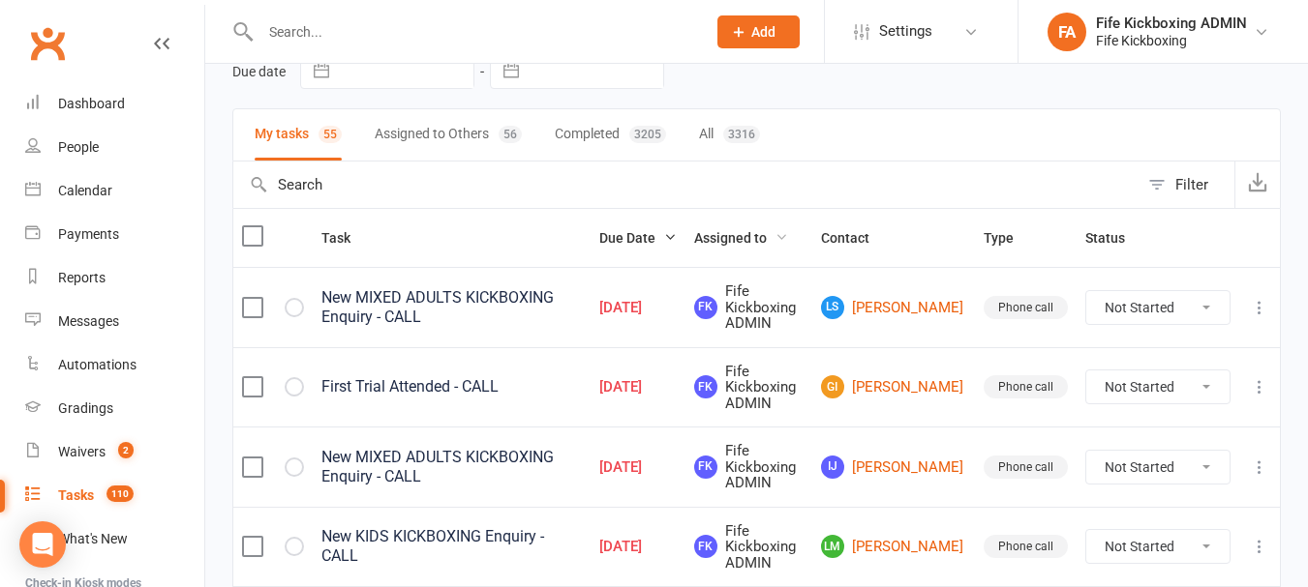
select select "waiting"
select select "started"
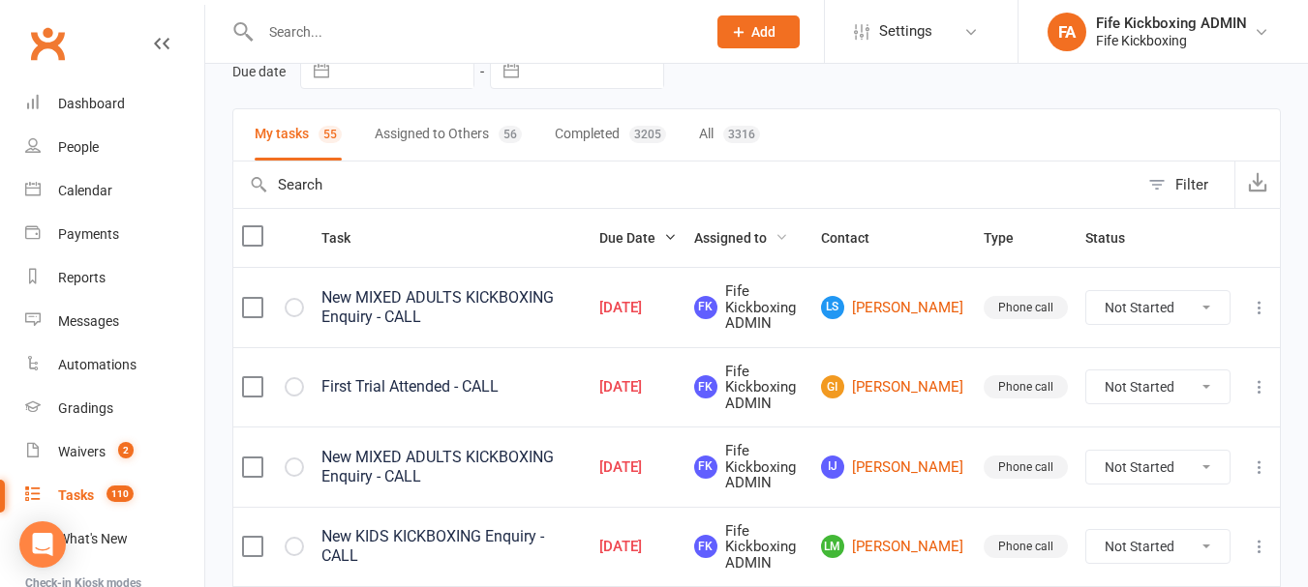
select select "started"
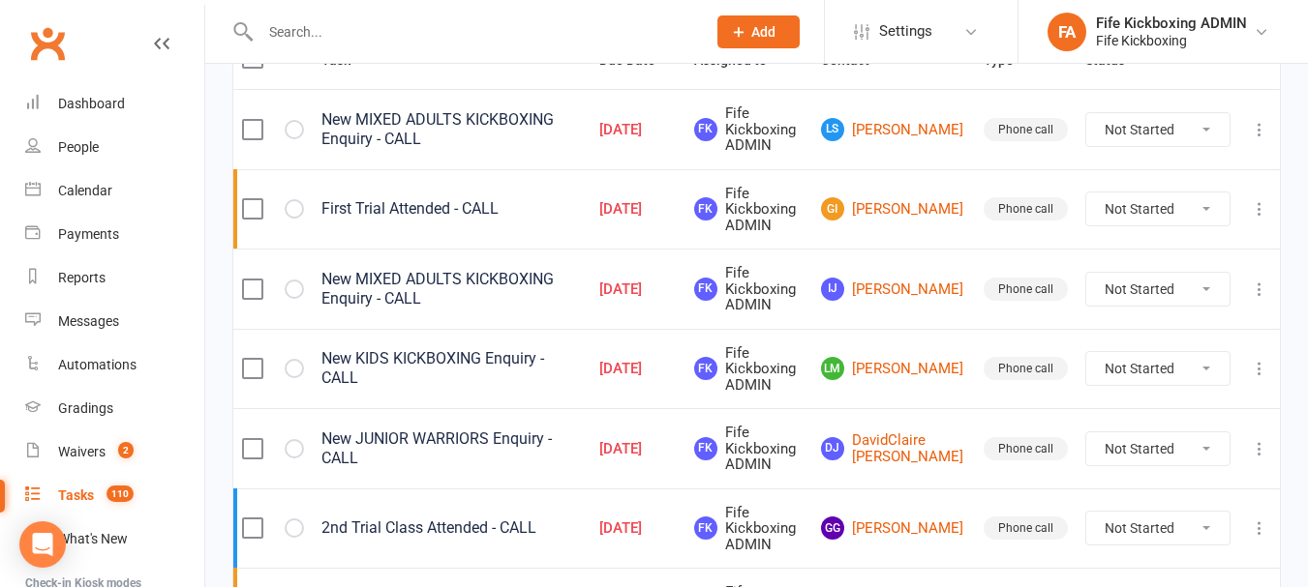
scroll to position [387, 0]
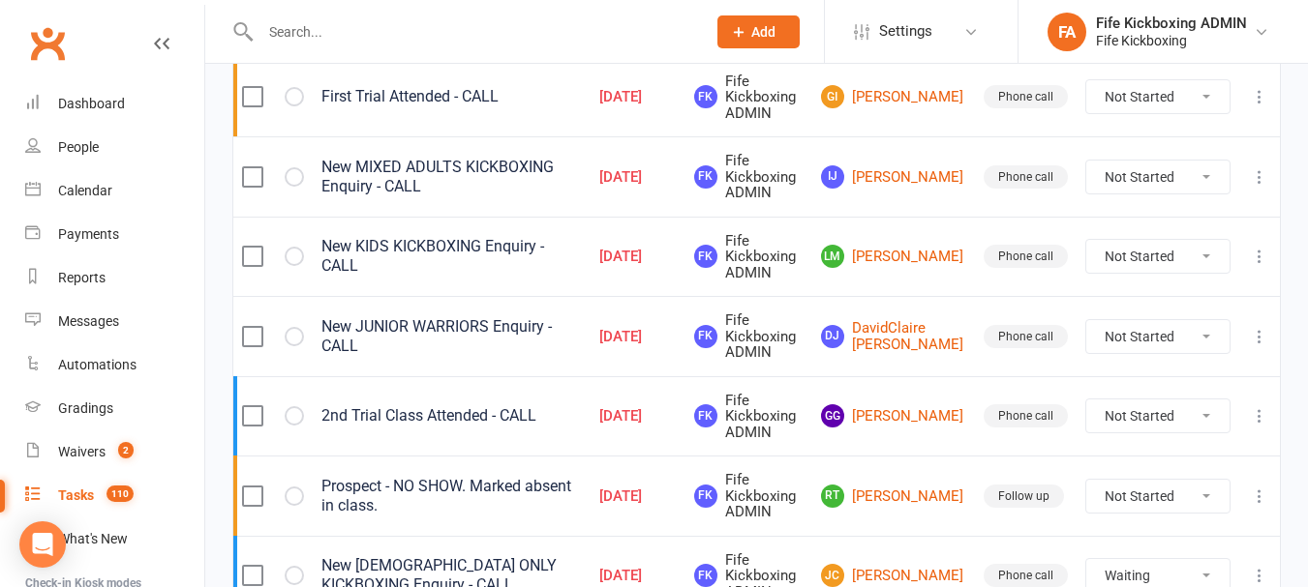
click at [1251, 338] on icon at bounding box center [1258, 336] width 19 height 19
click at [1171, 400] on link "Edit" at bounding box center [1160, 412] width 192 height 39
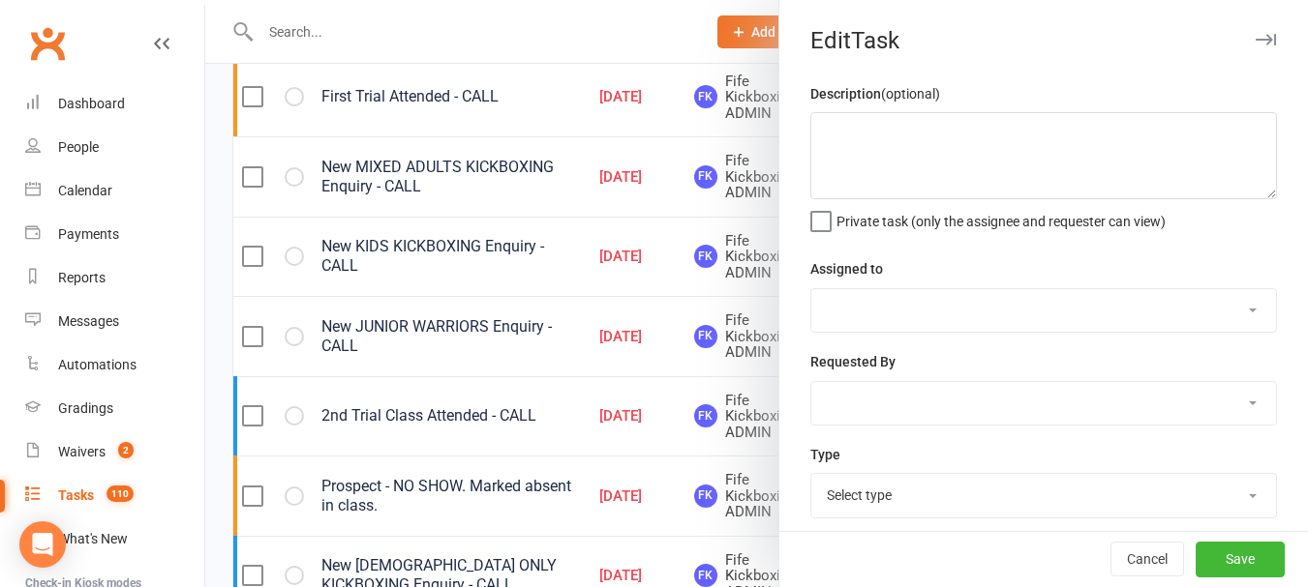
type textarea "New JUNIOR WARRIORS Enquiry - CALL"
select select "49533"
type input "10 Aug 2025"
type input "5:45pm"
select select "7271"
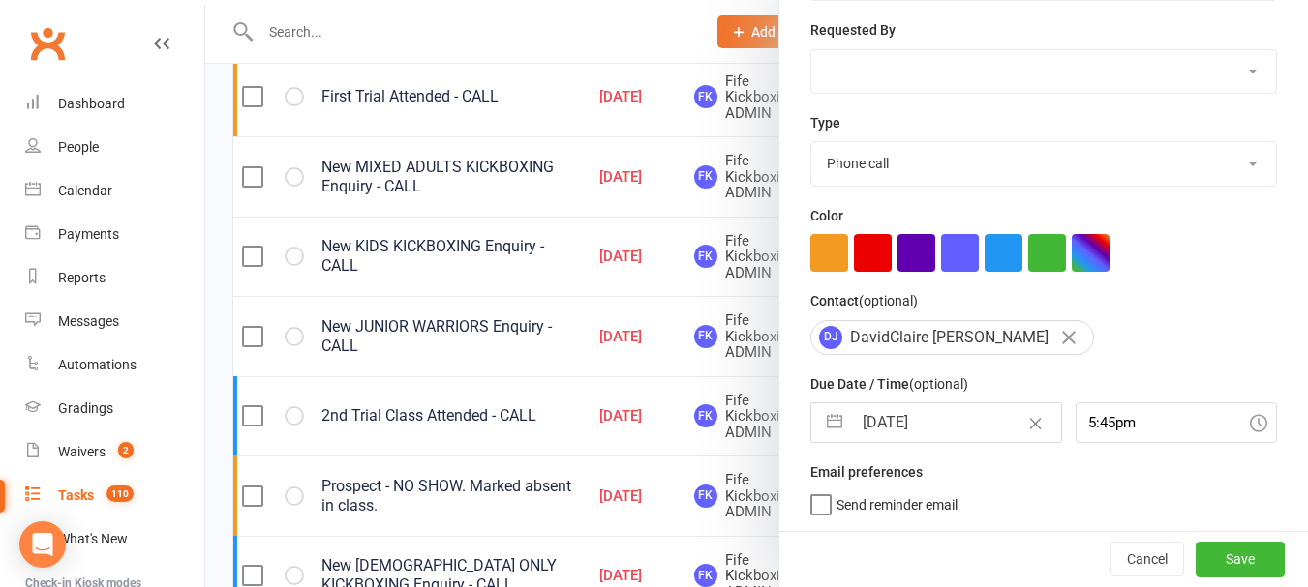
scroll to position [340, 0]
click at [989, 251] on button "button" at bounding box center [1003, 253] width 38 height 38
click at [1211, 553] on button "Save" at bounding box center [1239, 559] width 89 height 35
select select "waiting"
select select "started"
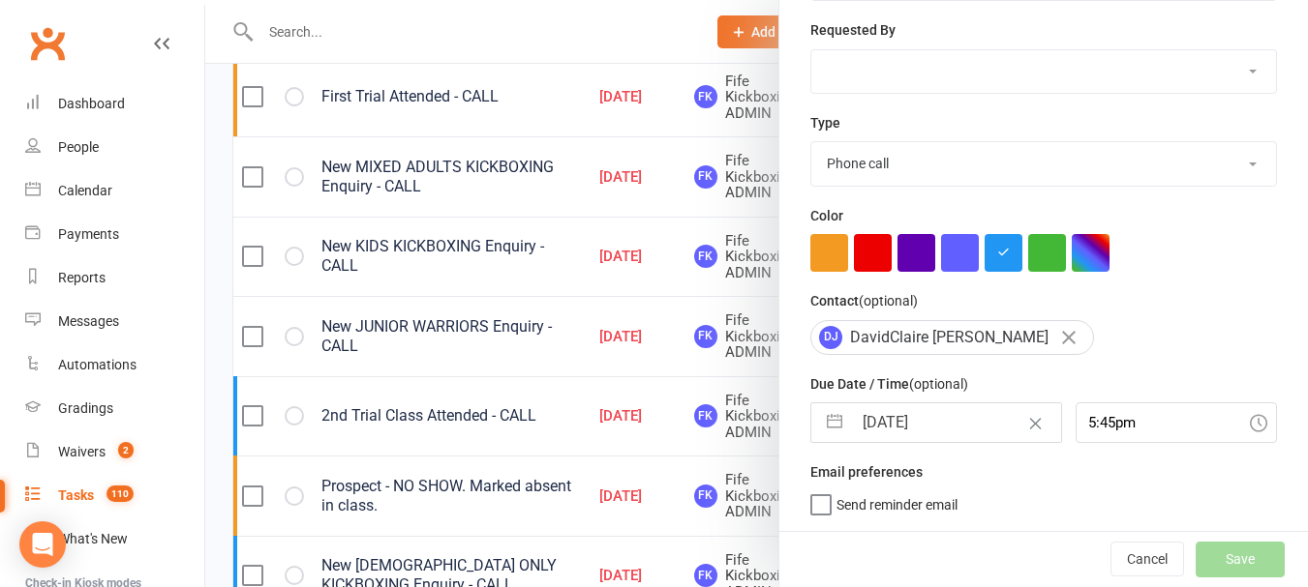
select select "started"
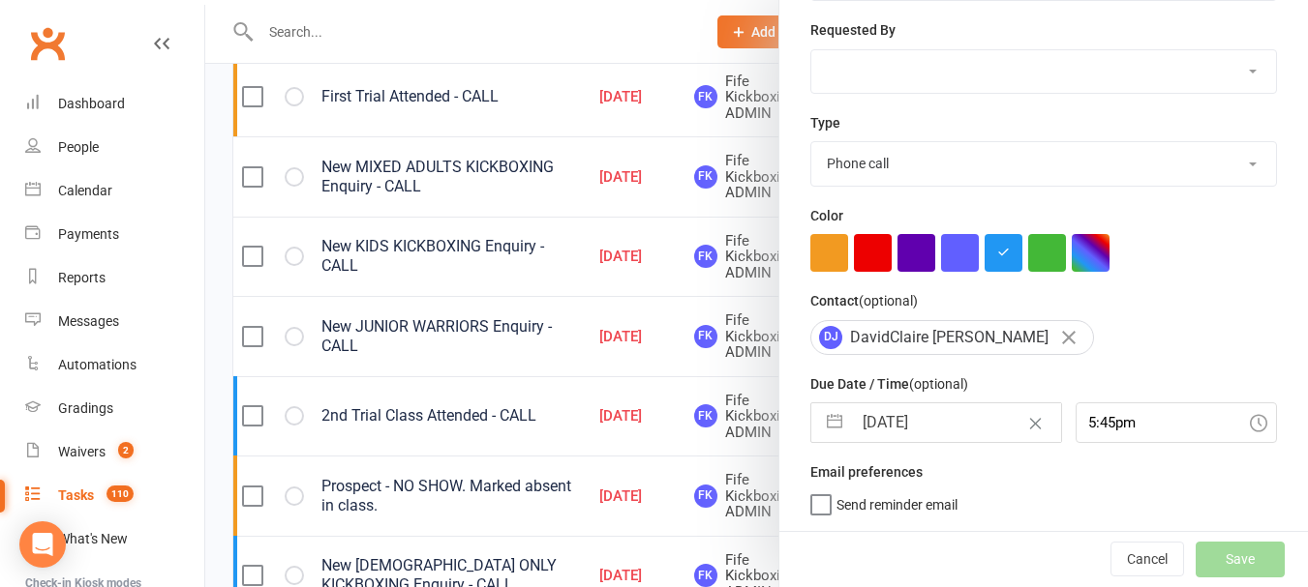
select select "started"
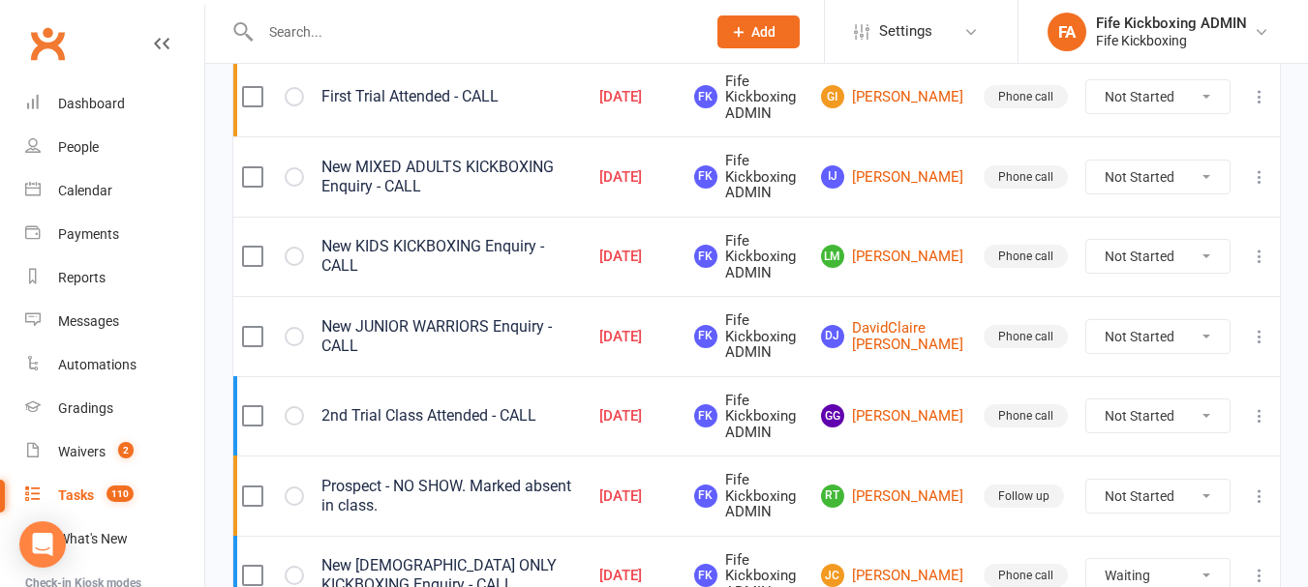
select select "waiting"
select select "started"
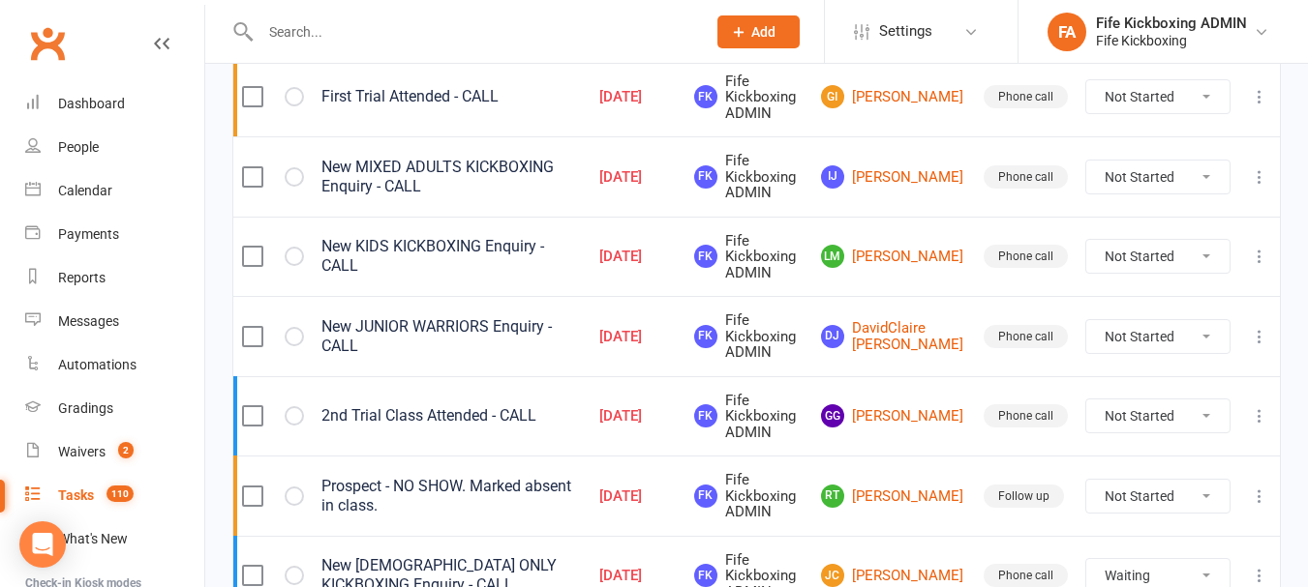
select select "started"
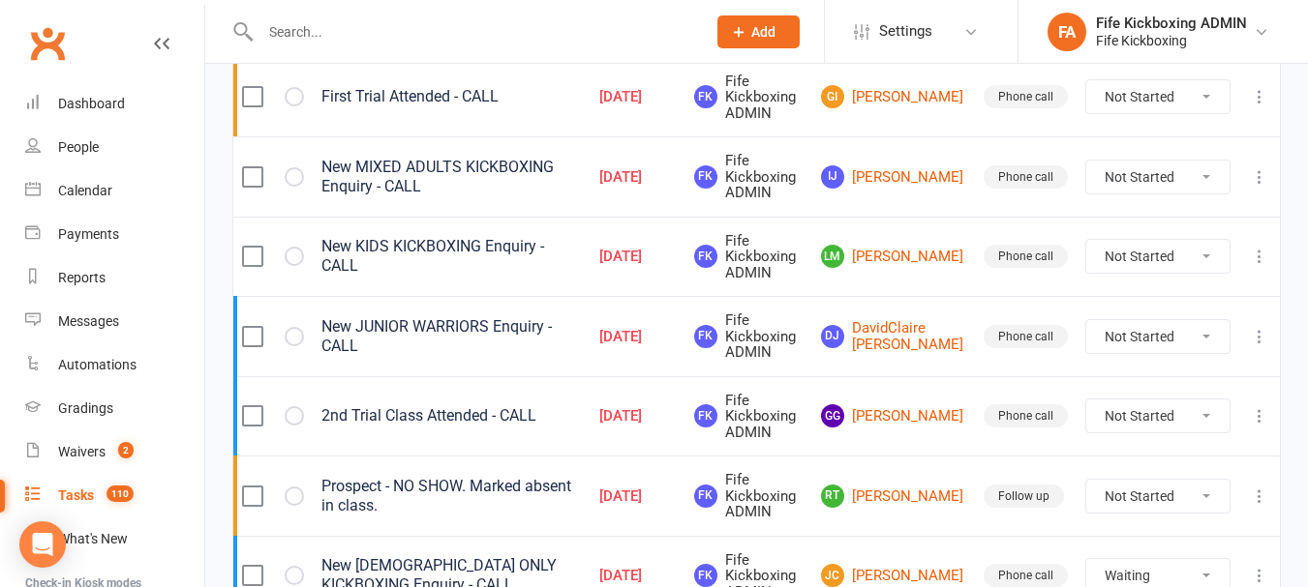
click at [1254, 261] on icon at bounding box center [1258, 256] width 19 height 19
click at [1148, 350] on link "Edit" at bounding box center [1160, 333] width 192 height 39
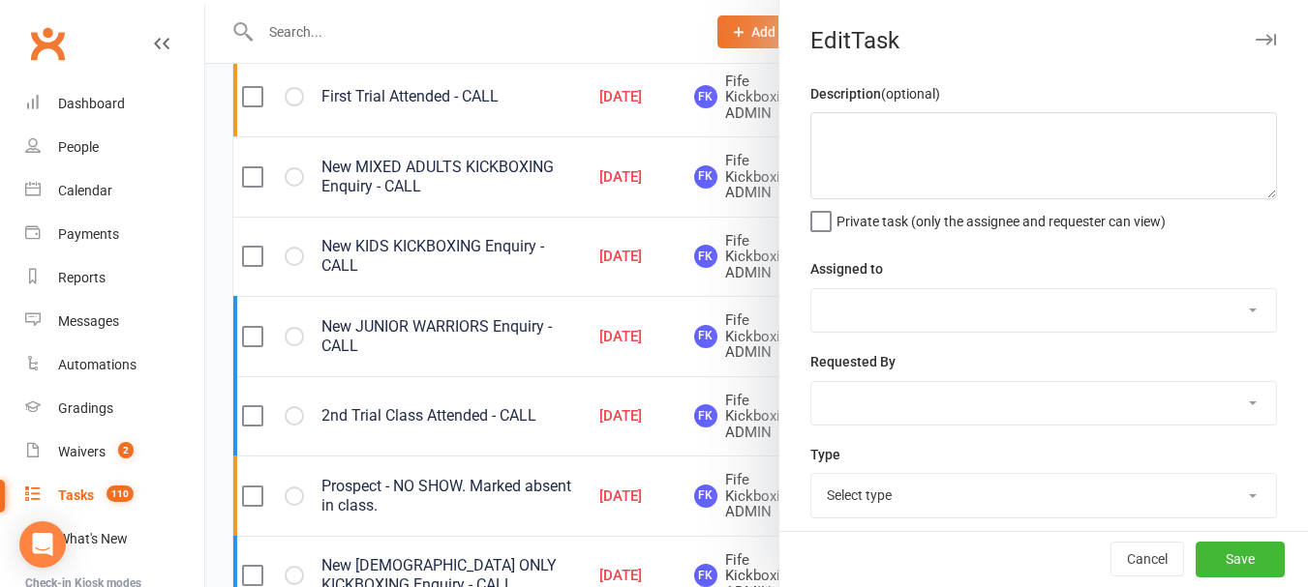
type textarea "New KIDS KICKBOXING Enquiry - CALL"
select select "49533"
type input "10 Aug 2025"
type input "5:45pm"
select select "7271"
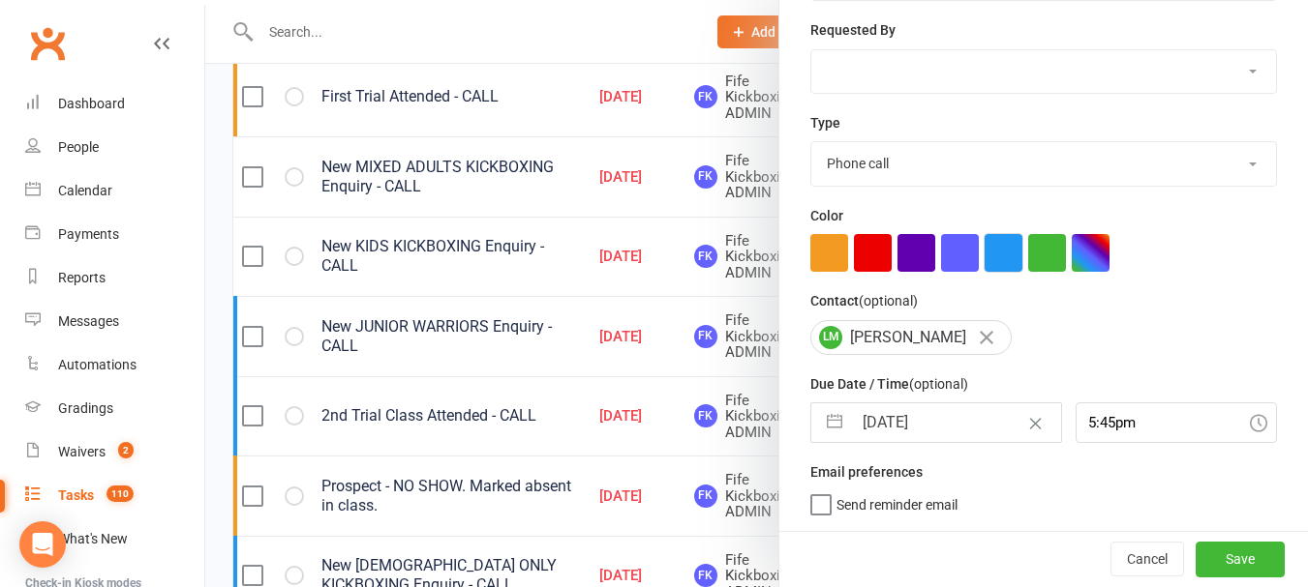
click at [997, 245] on button "button" at bounding box center [1003, 253] width 38 height 38
click at [1242, 567] on button "Save" at bounding box center [1239, 559] width 89 height 35
select select "waiting"
select select "started"
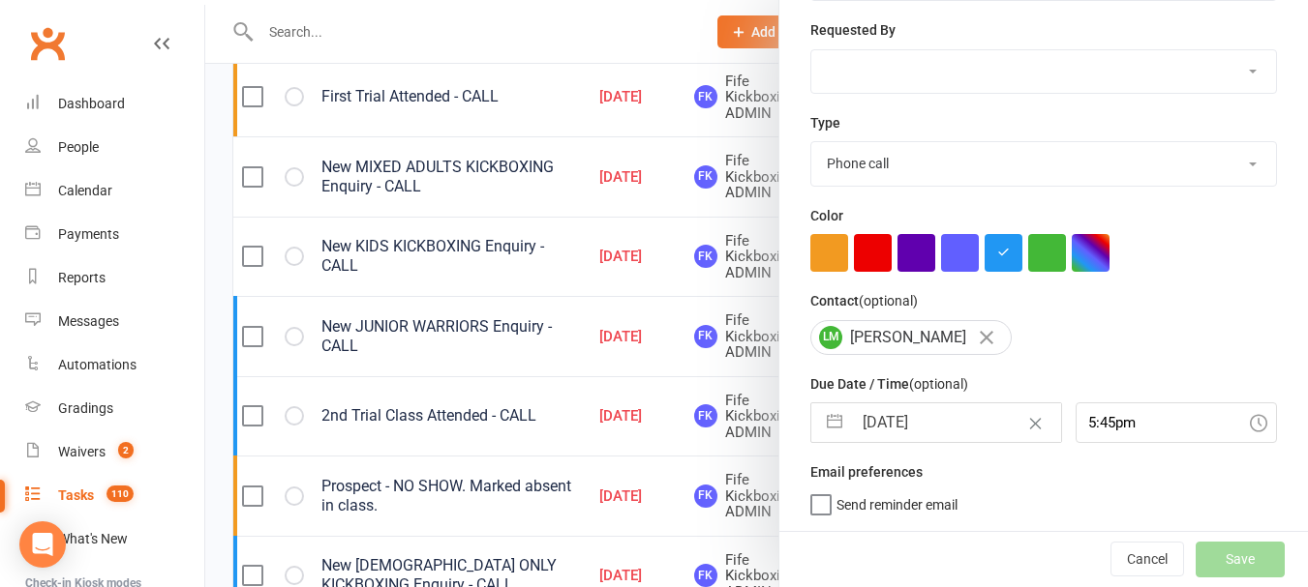
select select "started"
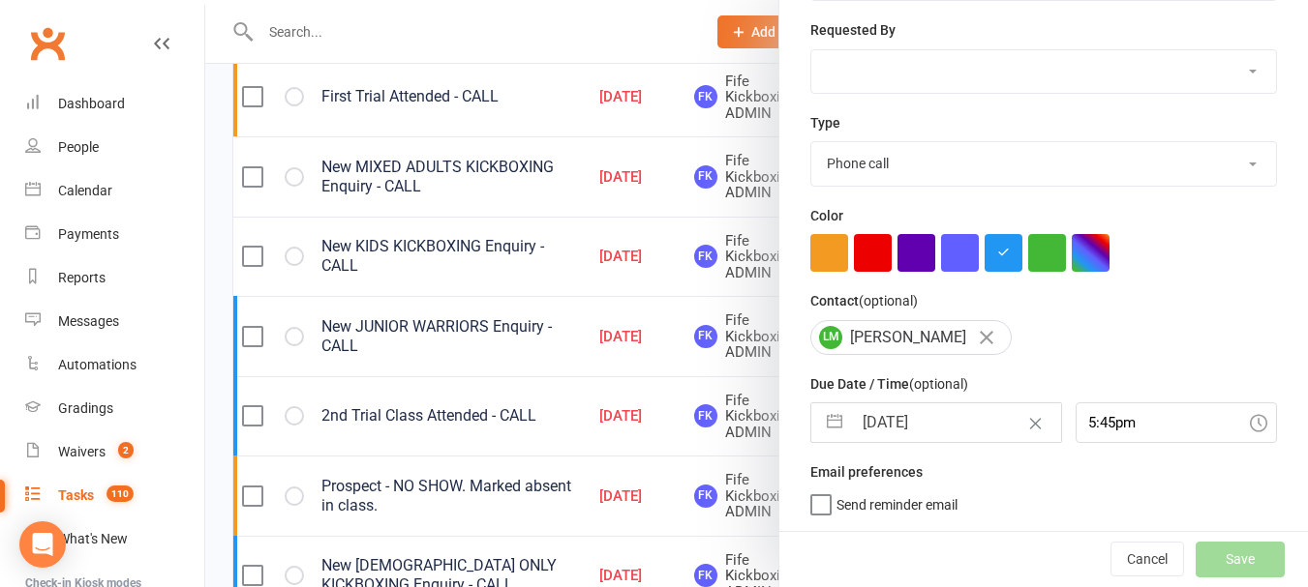
select select "started"
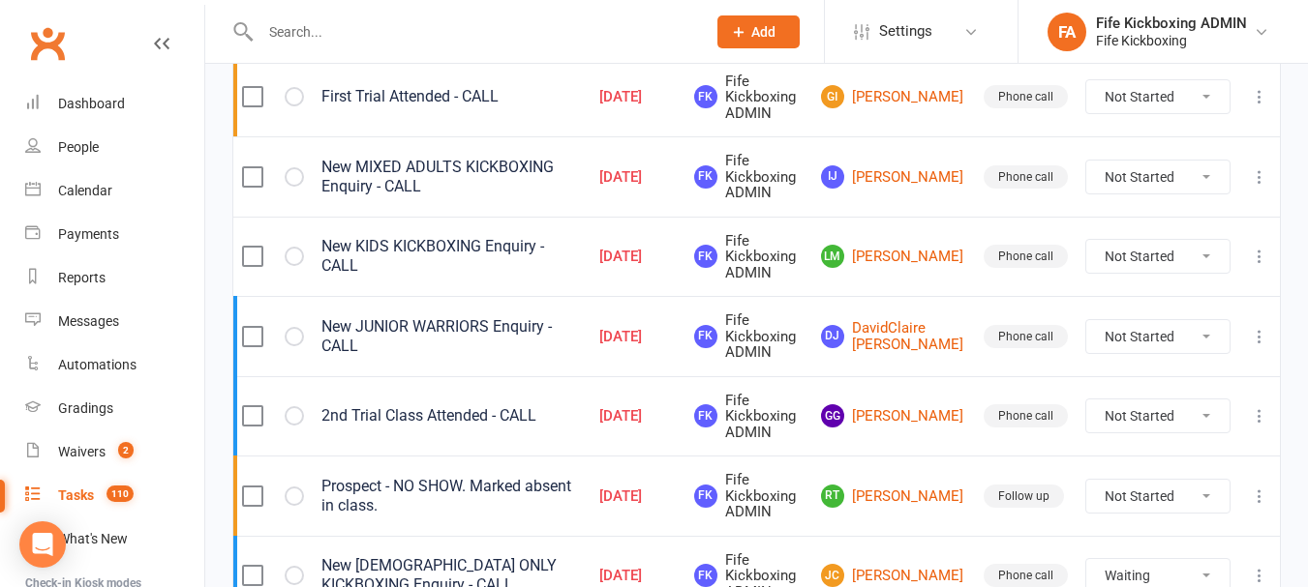
select select "waiting"
select select "started"
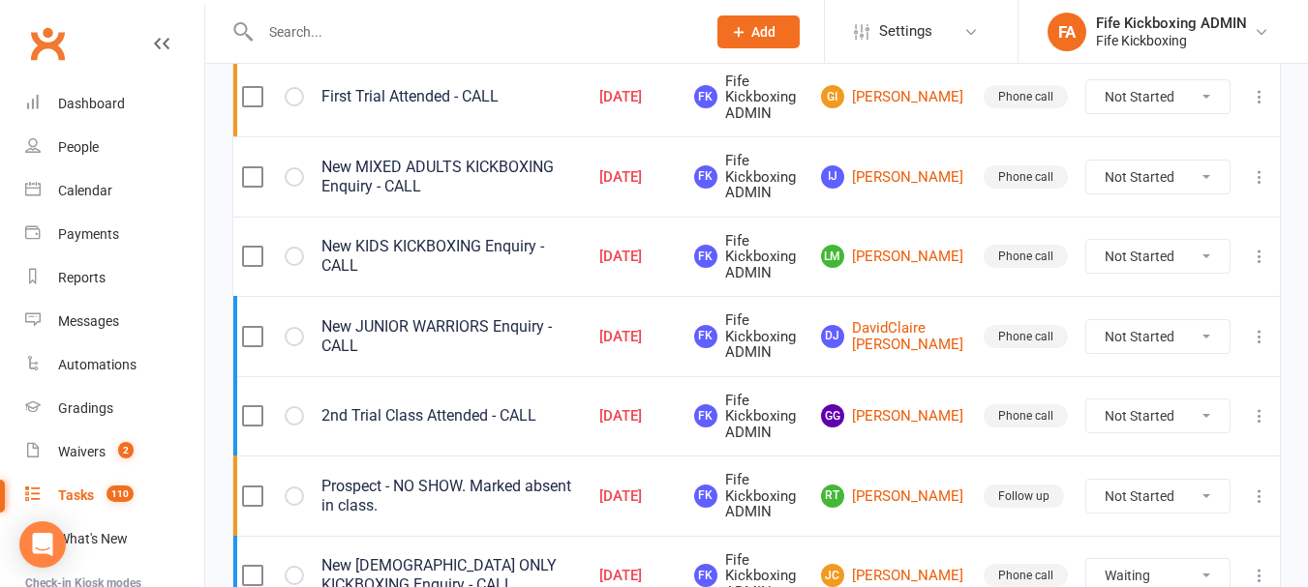
select select "started"
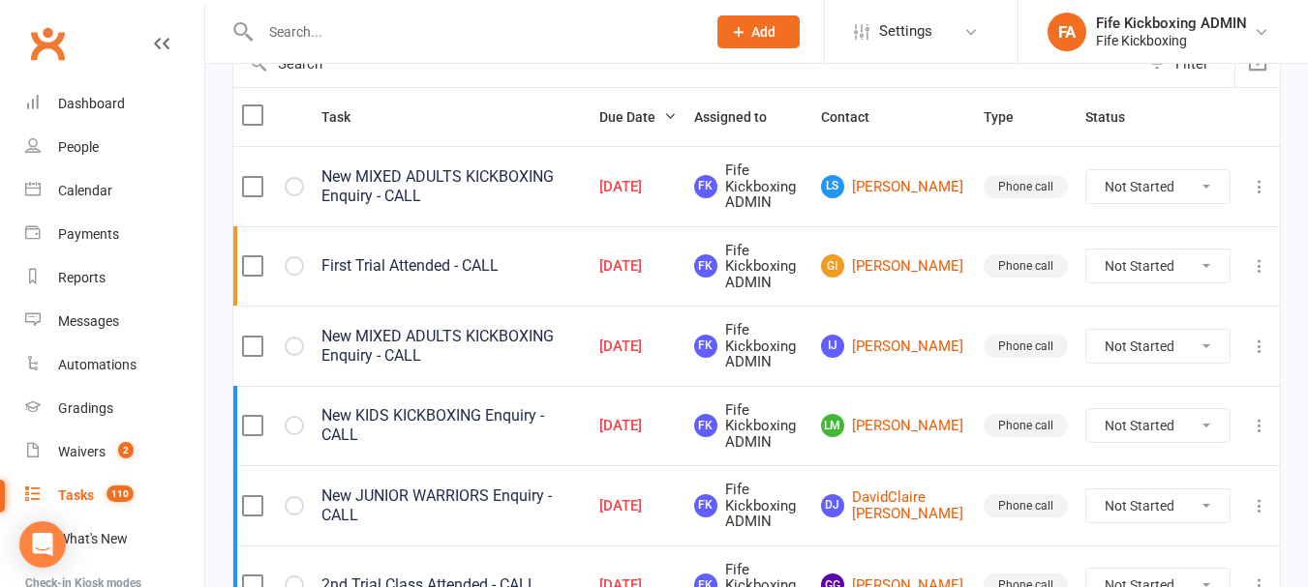
scroll to position [194, 0]
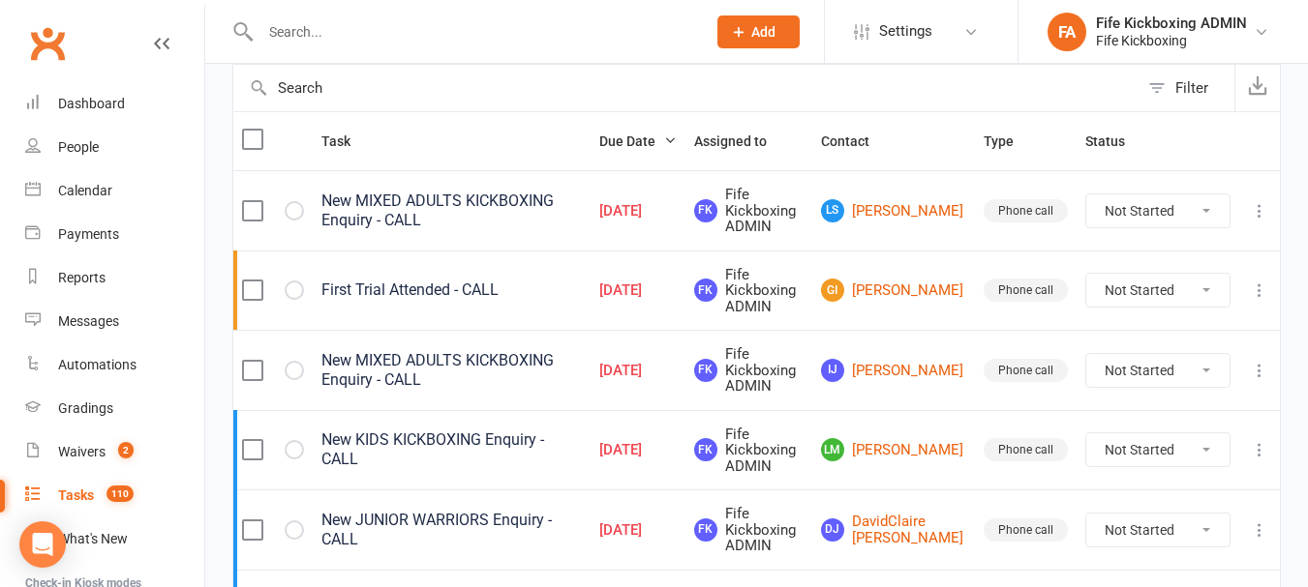
click at [1255, 366] on icon at bounding box center [1258, 370] width 19 height 19
click at [1190, 454] on link "Edit" at bounding box center [1160, 446] width 192 height 39
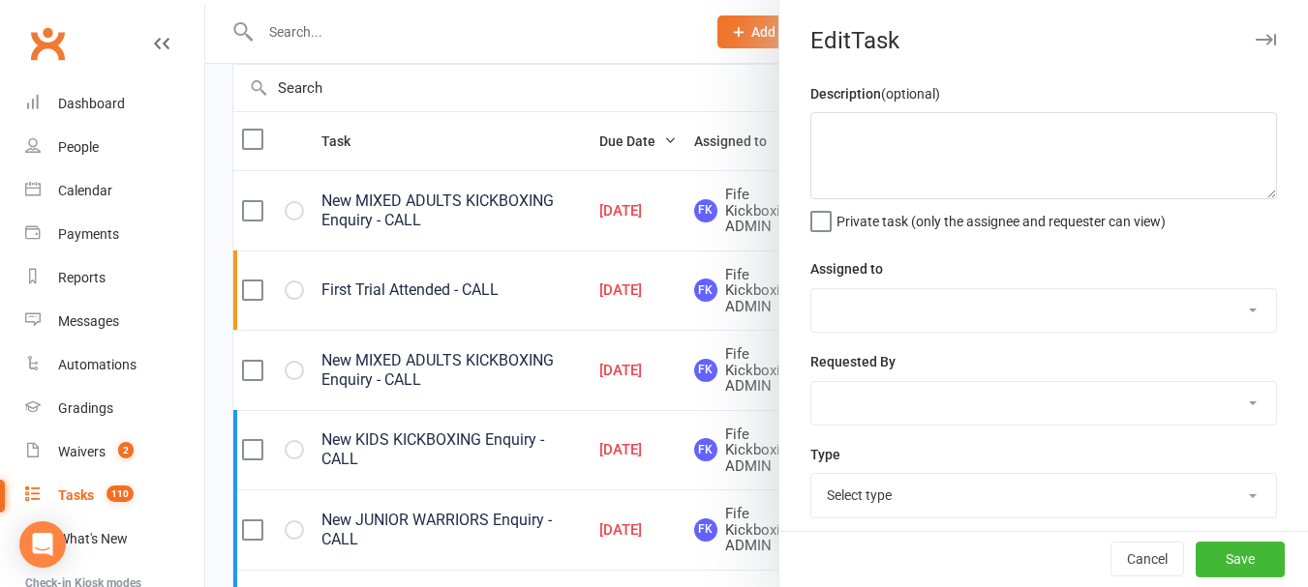
type textarea "New MIXED ADULTS KICKBOXING Enquiry - CALL"
select select "49533"
type input "[DATE]"
type input "7:30pm"
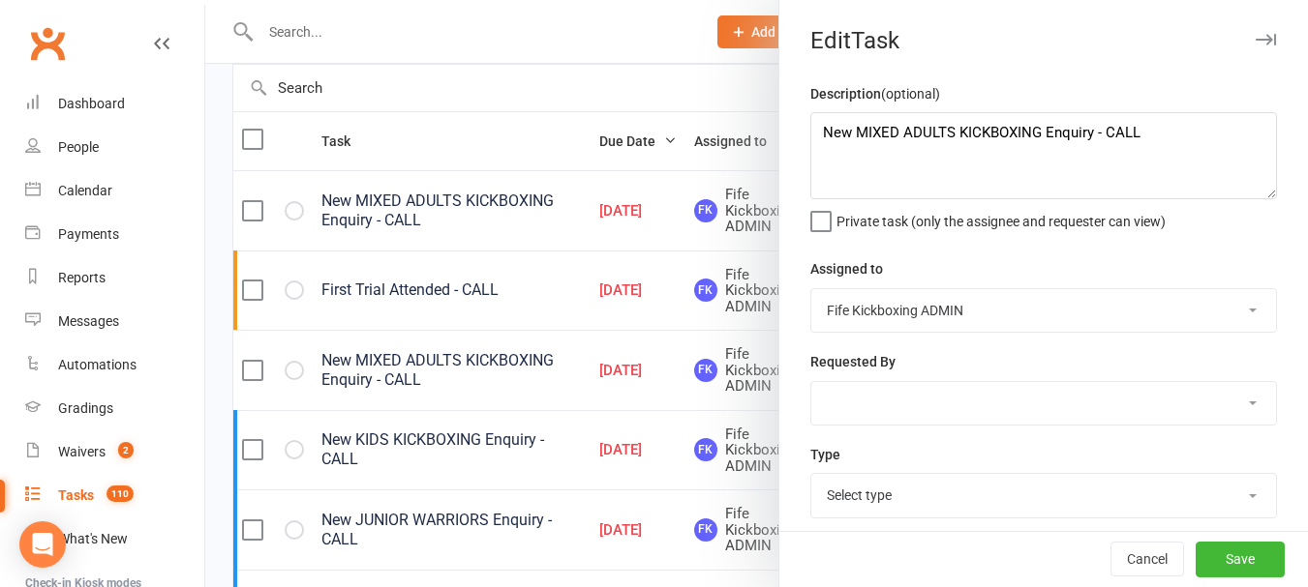
select select "7271"
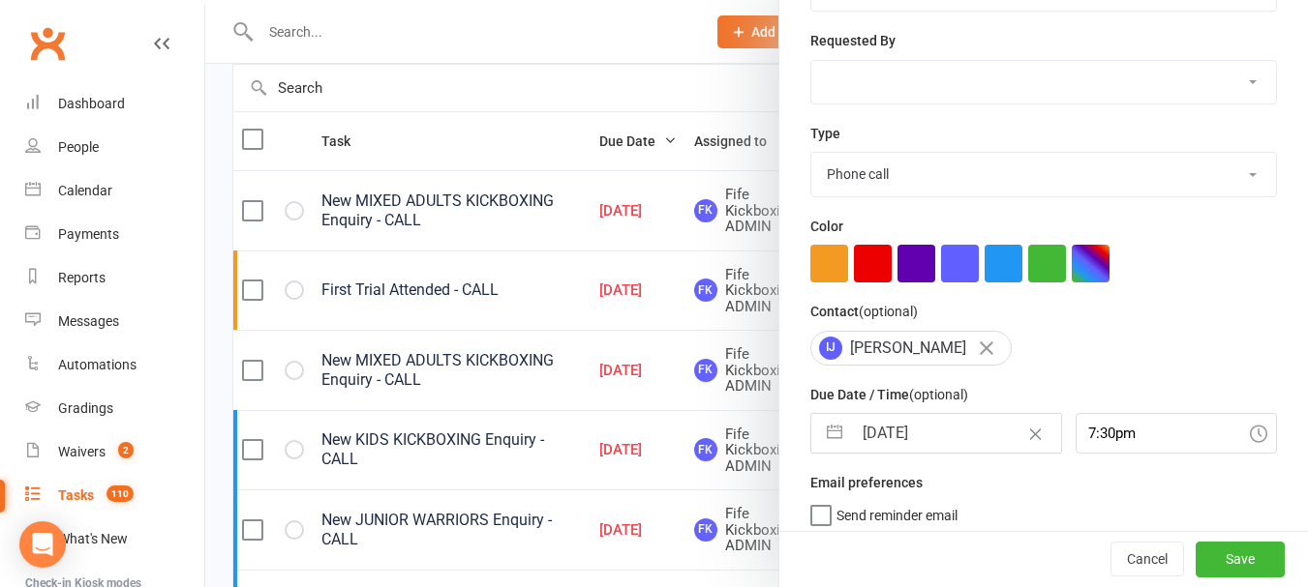
scroll to position [340, 0]
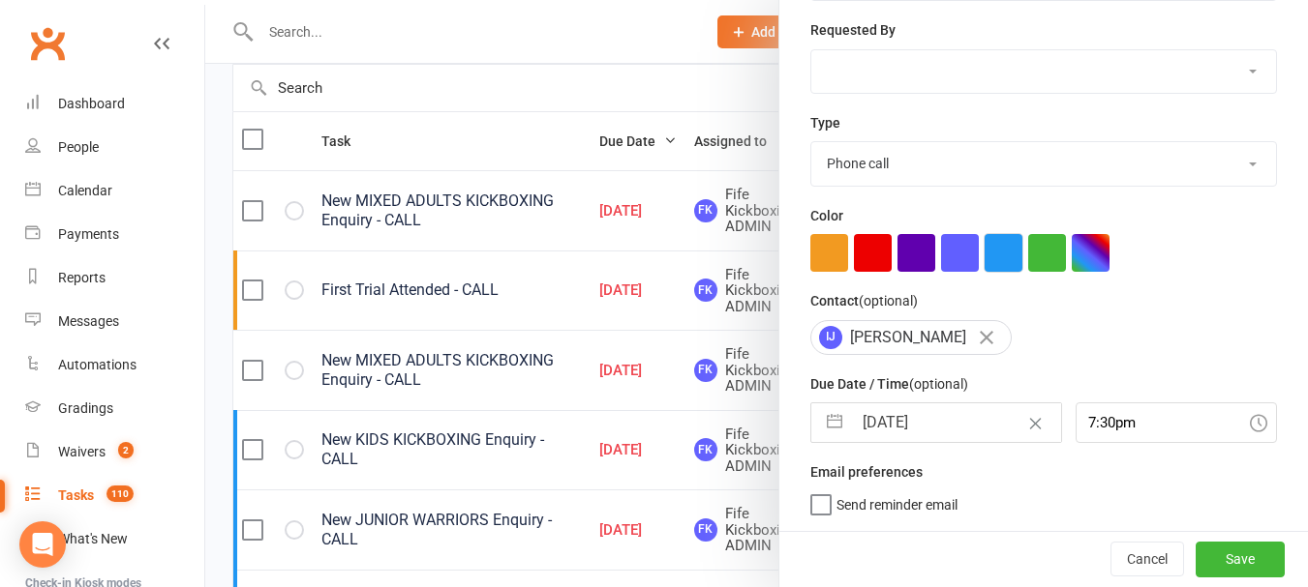
click at [997, 261] on button "button" at bounding box center [1003, 253] width 38 height 38
click at [1213, 549] on button "Save" at bounding box center [1239, 559] width 89 height 35
select select "waiting"
select select "started"
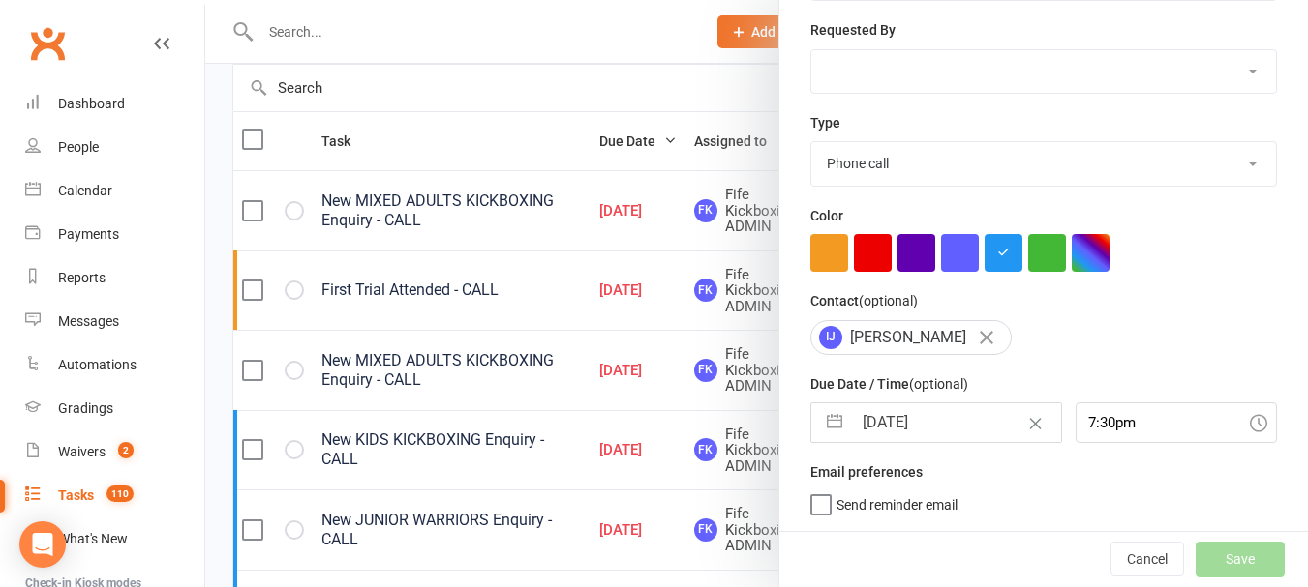
select select "started"
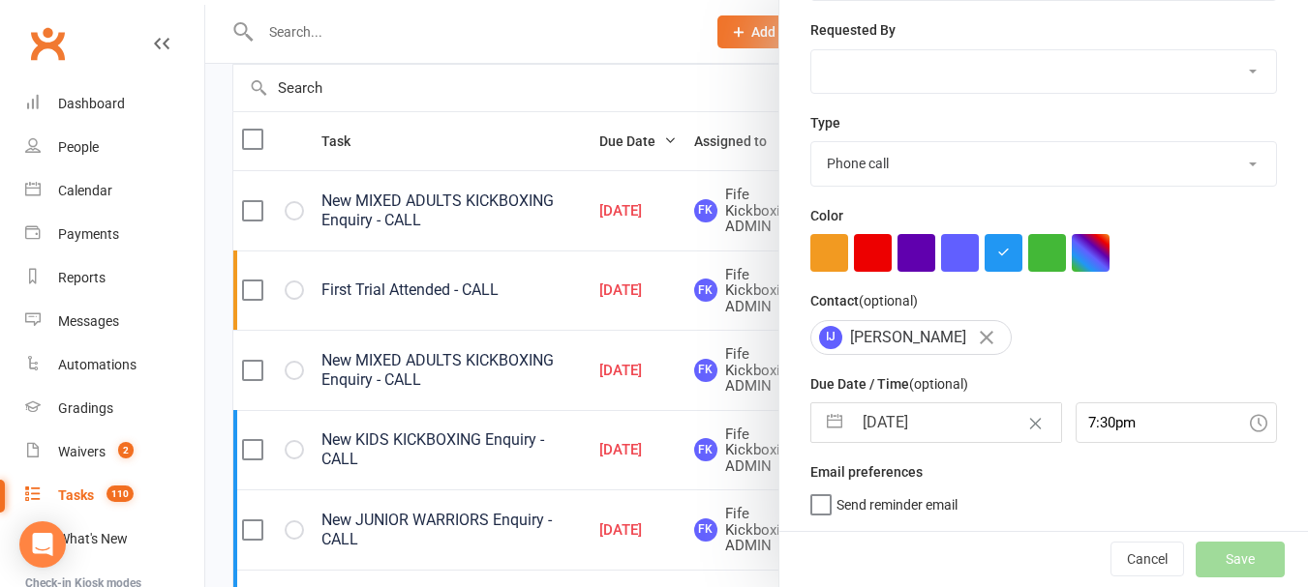
select select "started"
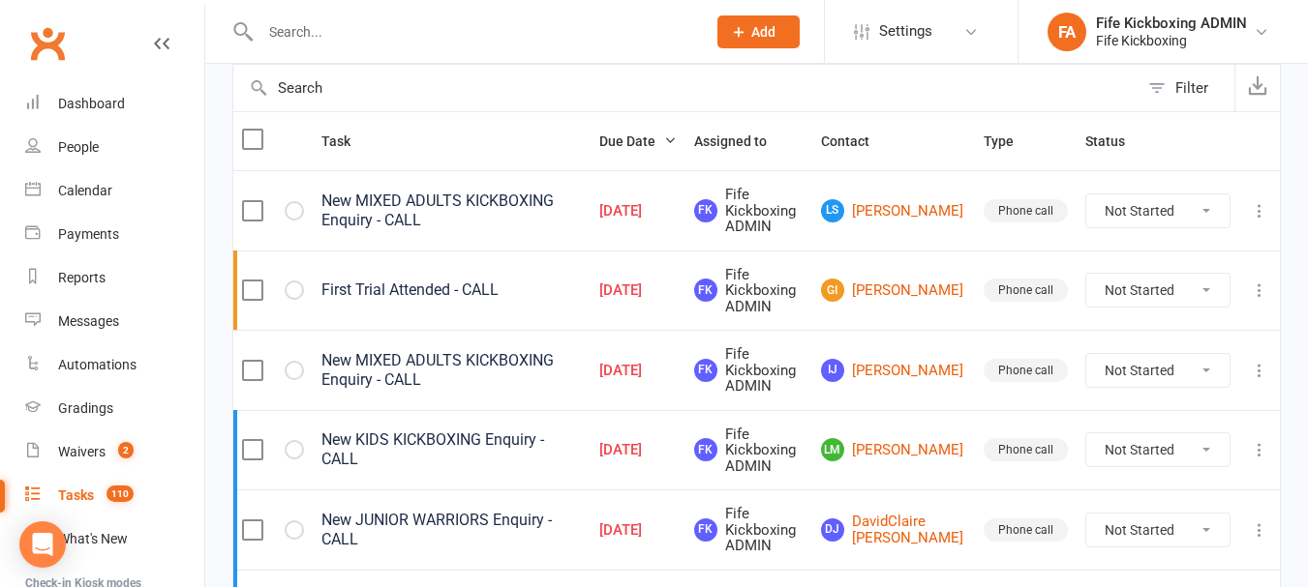
select select "waiting"
select select "started"
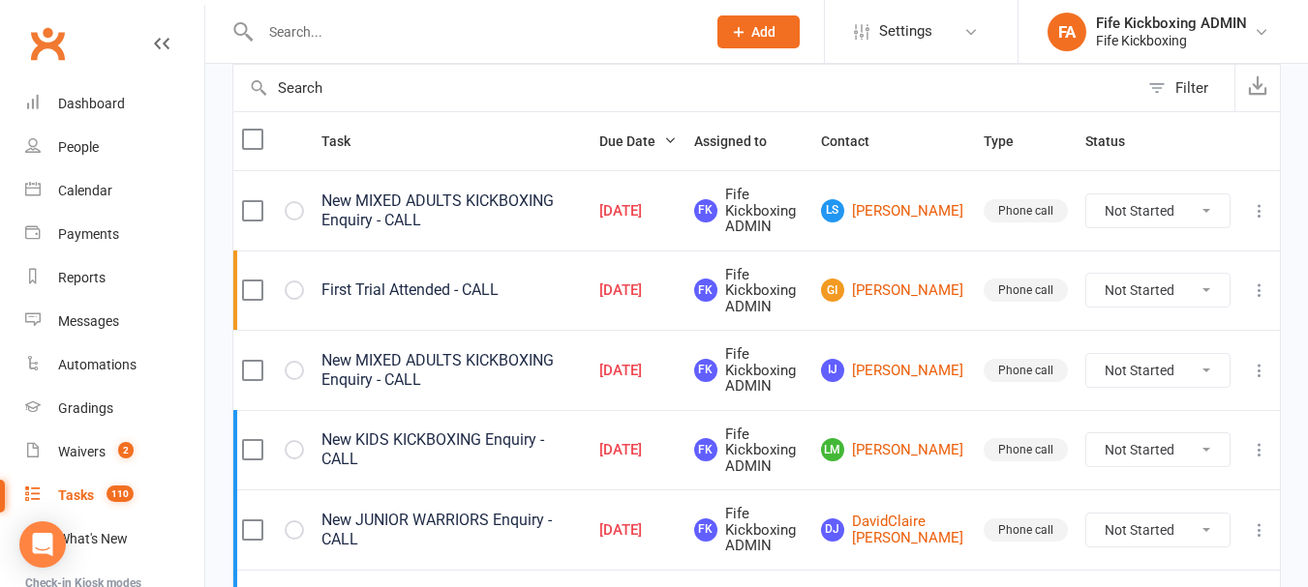
select select "started"
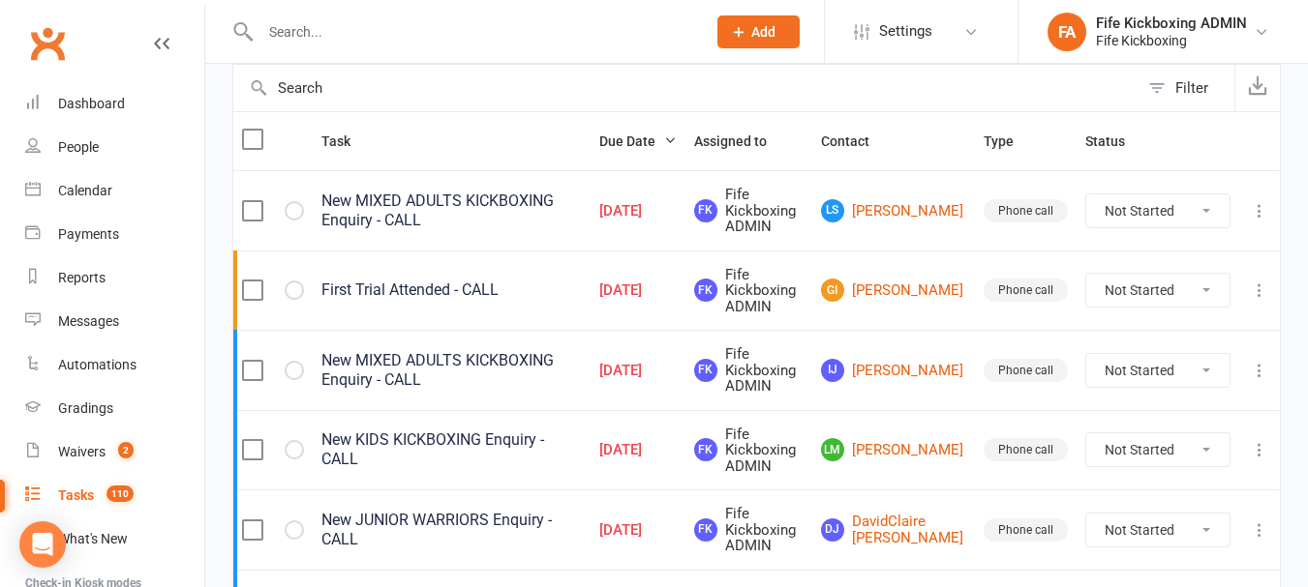
click at [1264, 208] on icon at bounding box center [1258, 210] width 19 height 19
click at [1147, 294] on link "Edit" at bounding box center [1160, 286] width 192 height 39
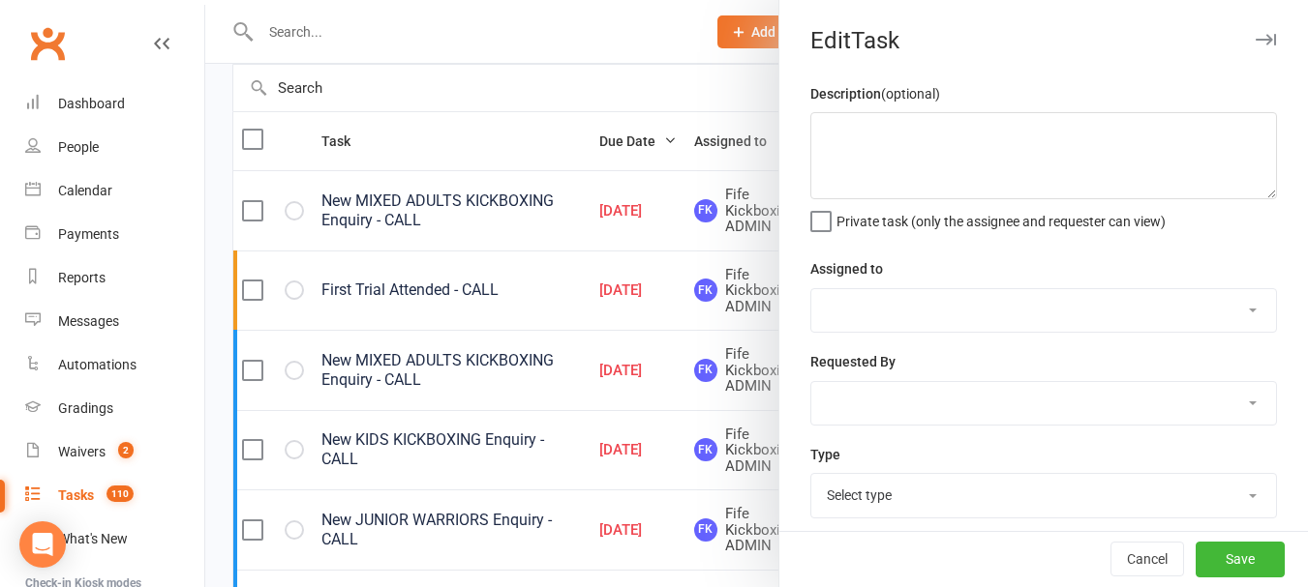
type textarea "New MIXED ADULTS KICKBOXING Enquiry - CALL"
select select "49533"
type input "[DATE]"
type input "2:30pm"
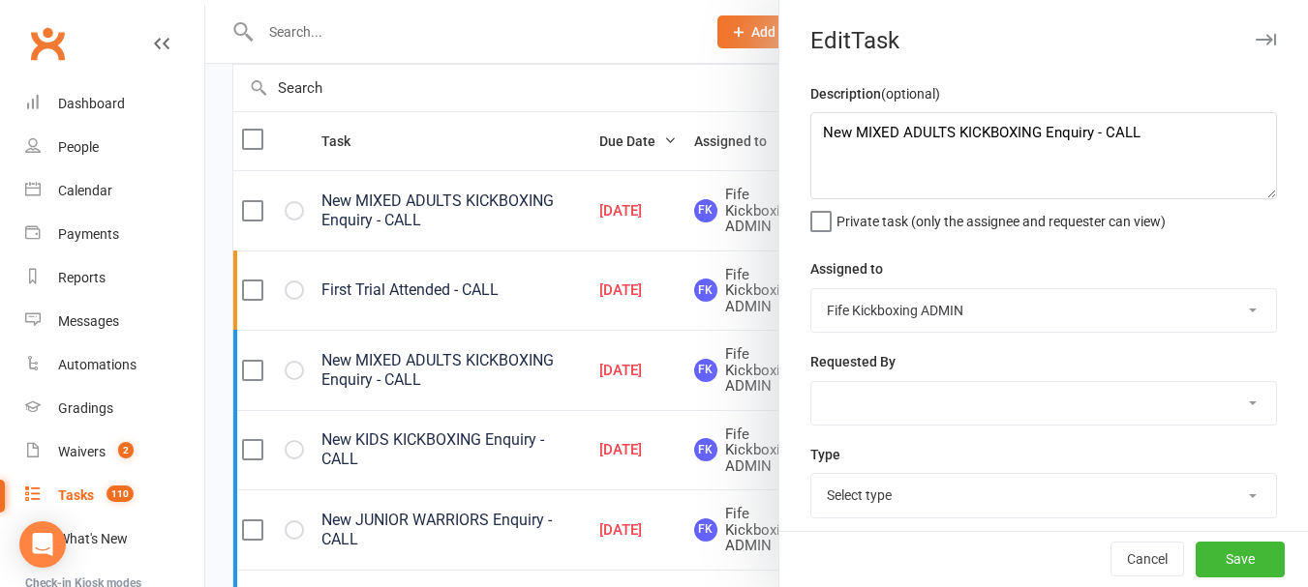
select select "7271"
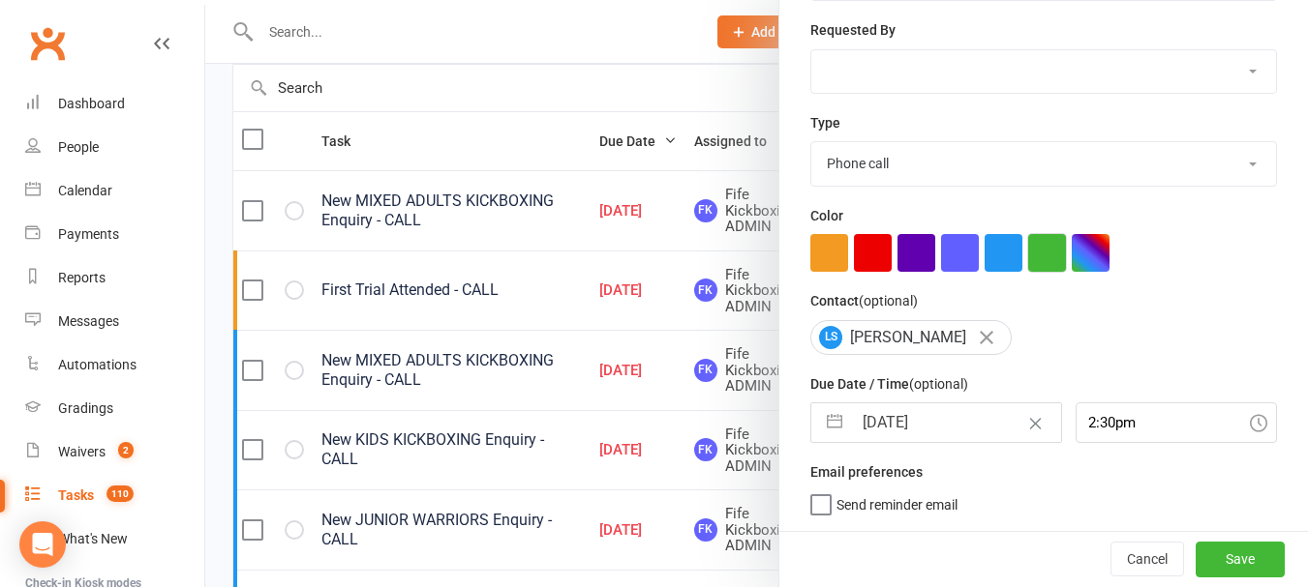
click at [1028, 247] on button "button" at bounding box center [1047, 253] width 38 height 38
click at [1008, 250] on button "button" at bounding box center [1003, 253] width 38 height 38
click at [1217, 564] on button "Save" at bounding box center [1239, 559] width 89 height 35
select select "waiting"
select select "started"
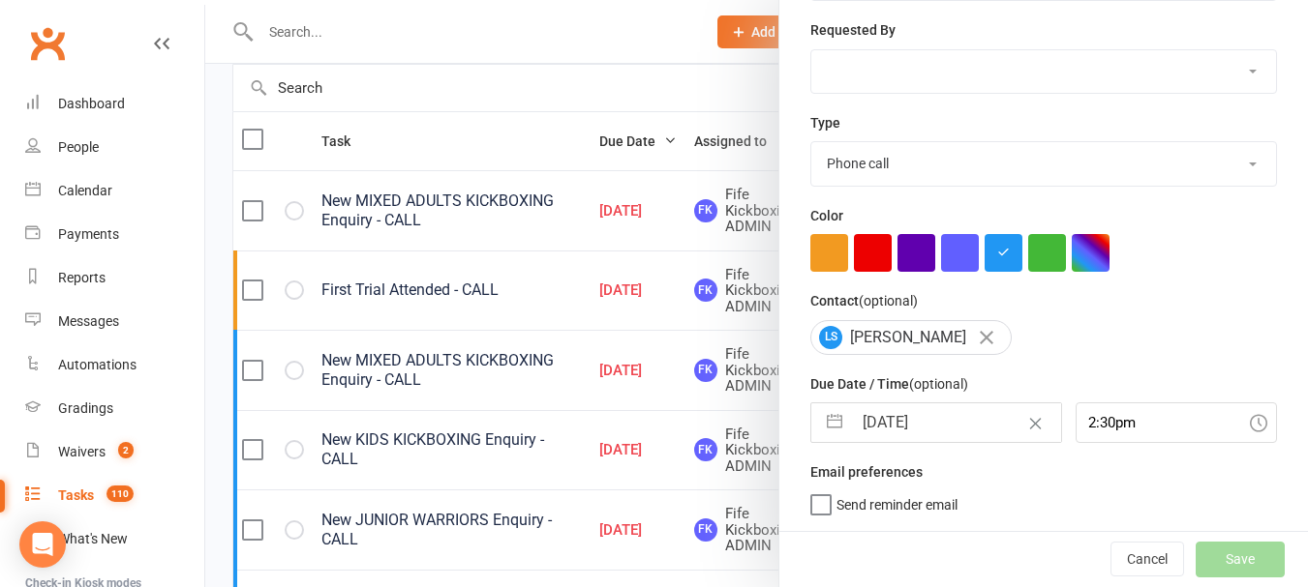
select select "started"
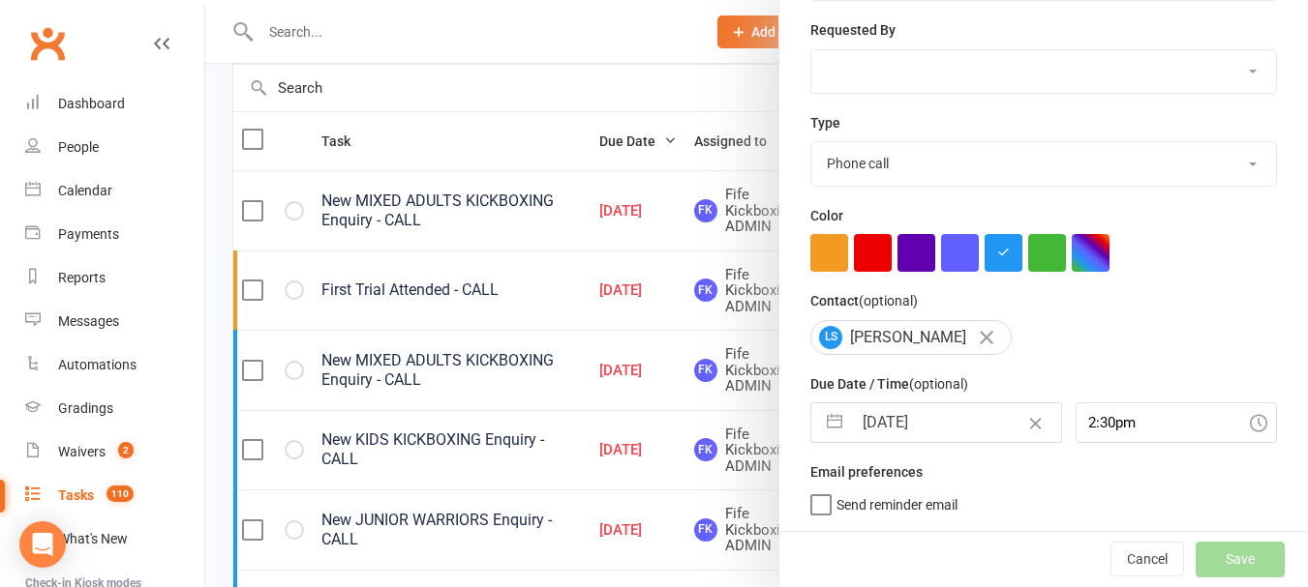
select select "started"
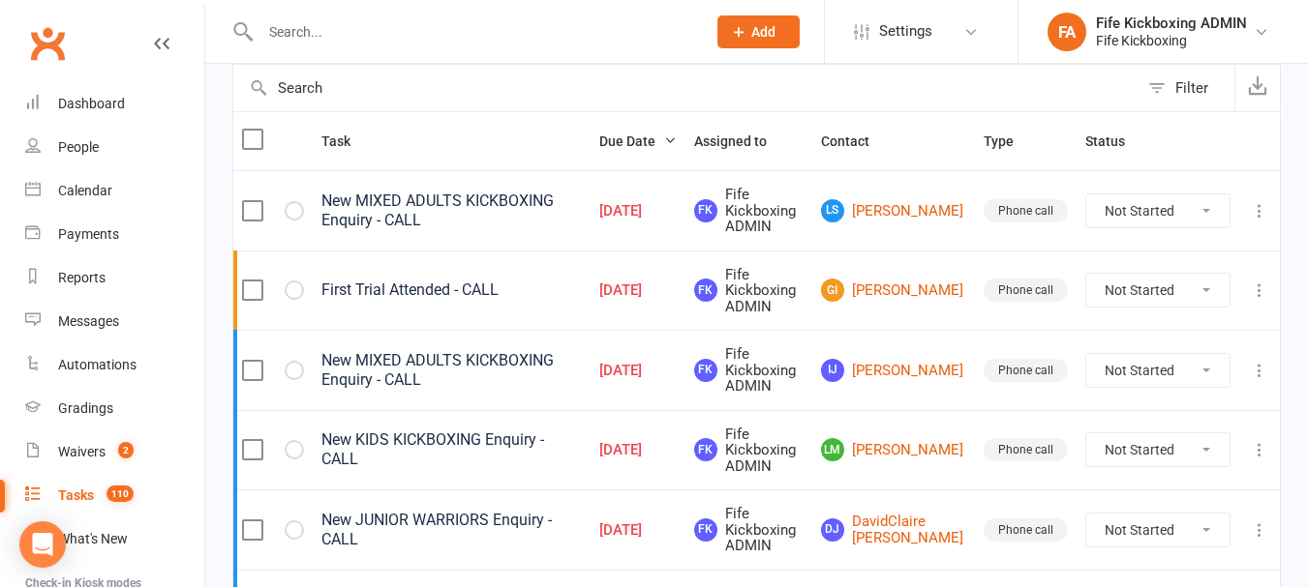
select select "waiting"
select select "started"
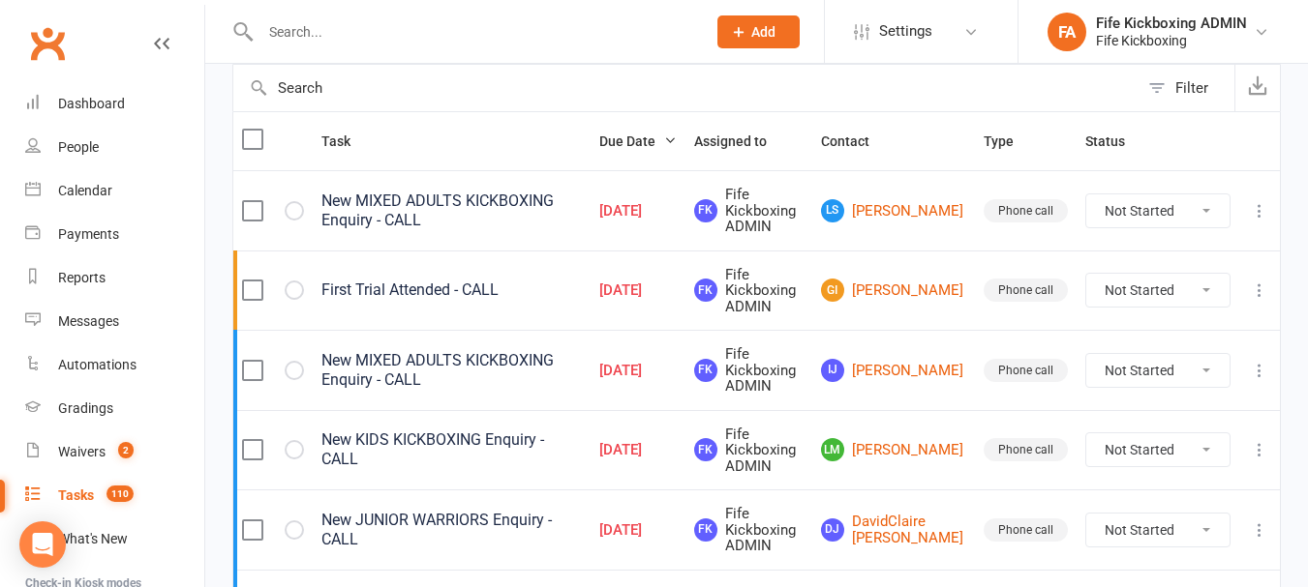
select select "started"
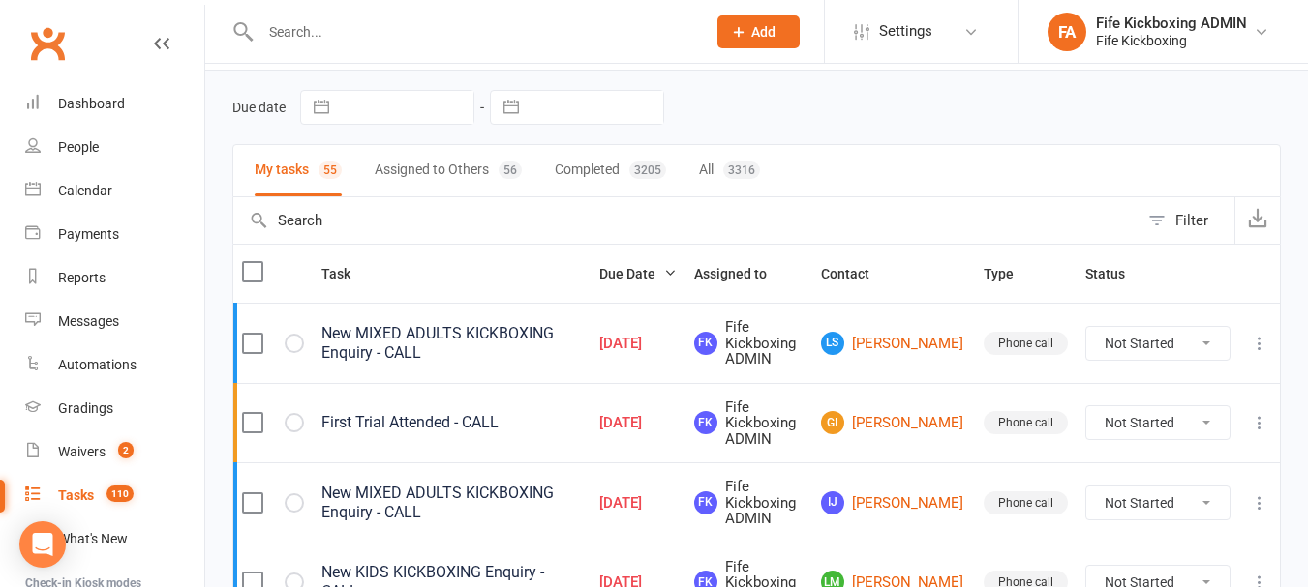
scroll to position [0, 0]
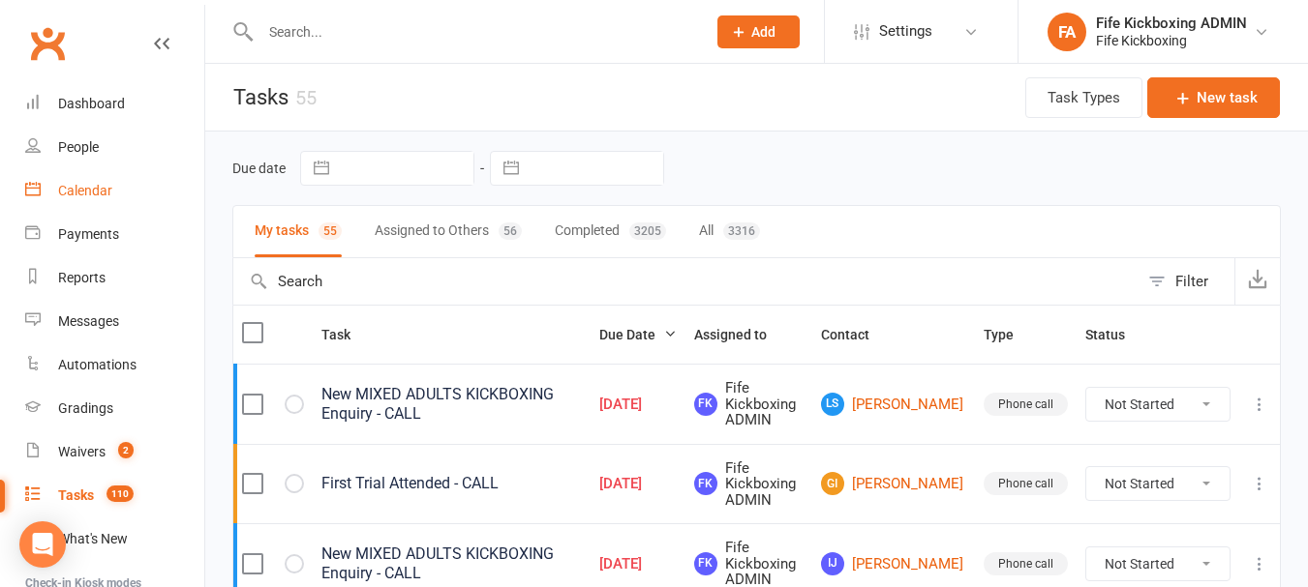
click at [138, 193] on link "Calendar" at bounding box center [114, 191] width 179 height 44
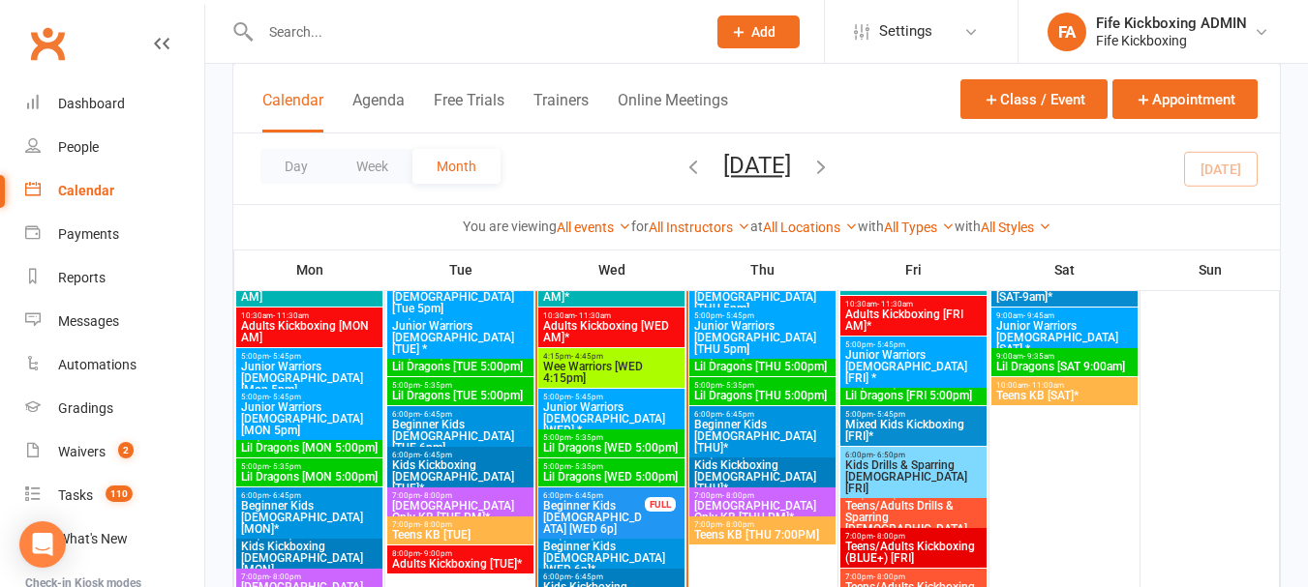
scroll to position [1161, 0]
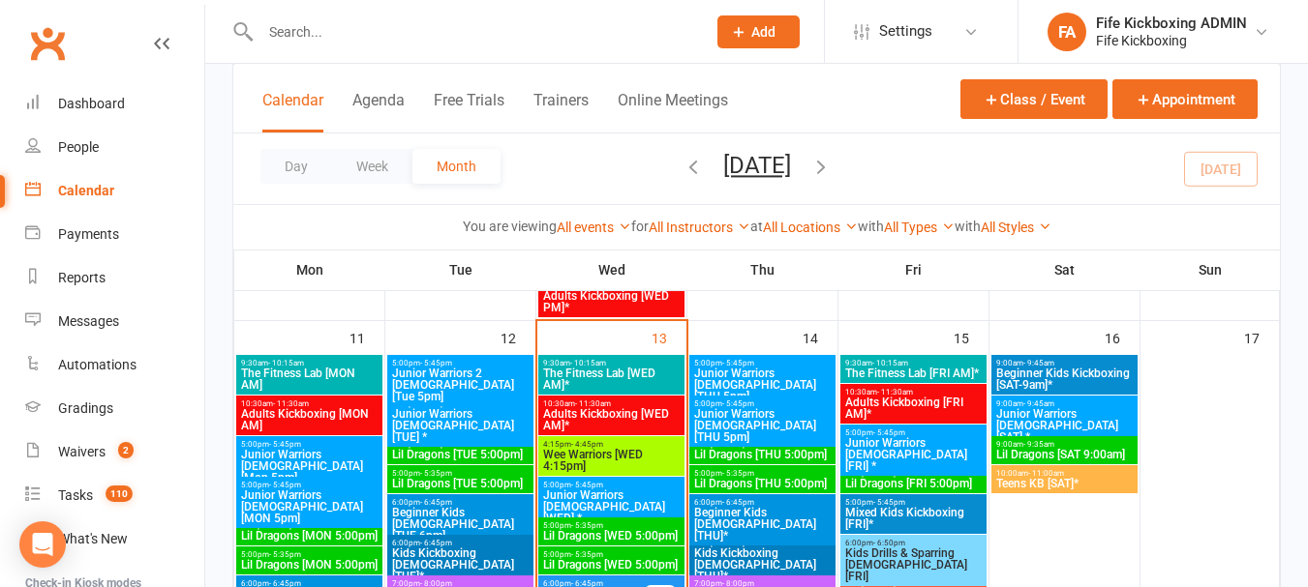
click at [607, 556] on span "5:00pm - 5:35pm" at bounding box center [611, 555] width 138 height 9
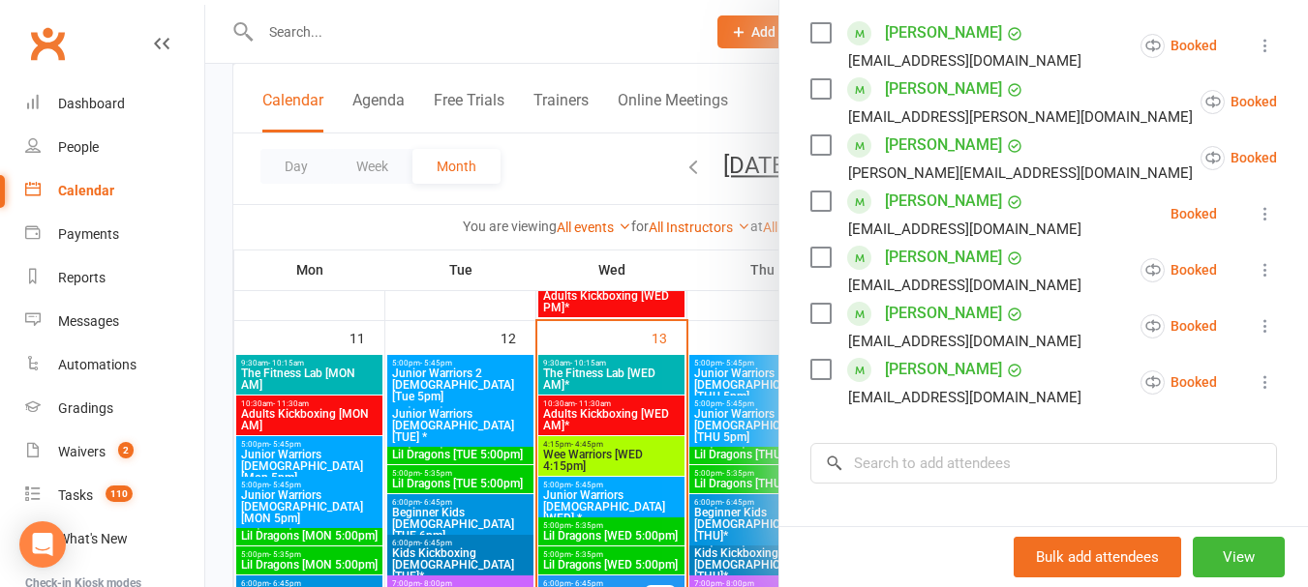
scroll to position [387, 0]
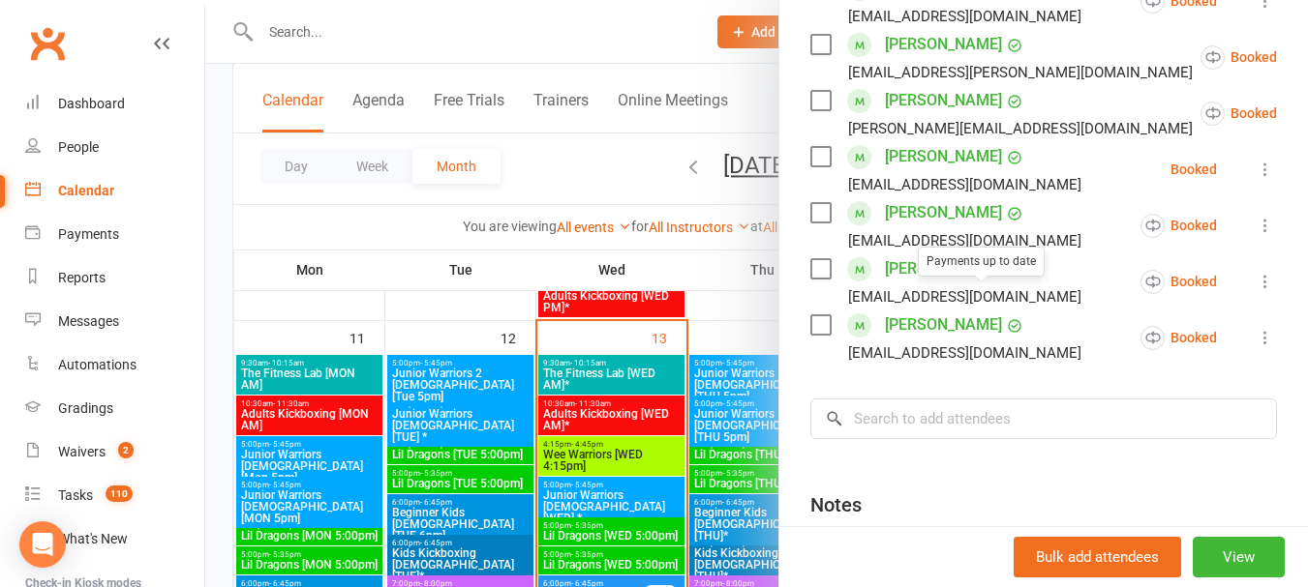
drag, startPoint x: 580, startPoint y: 166, endPoint x: 592, endPoint y: 198, distance: 34.3
click at [574, 168] on div at bounding box center [756, 293] width 1102 height 587
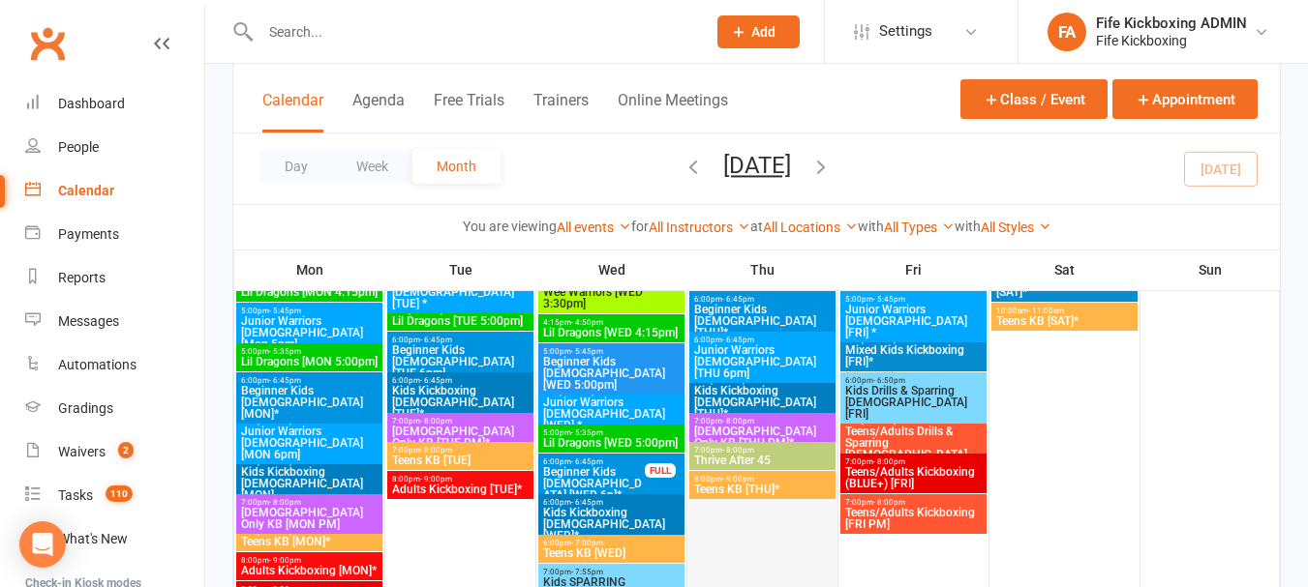
scroll to position [1839, 0]
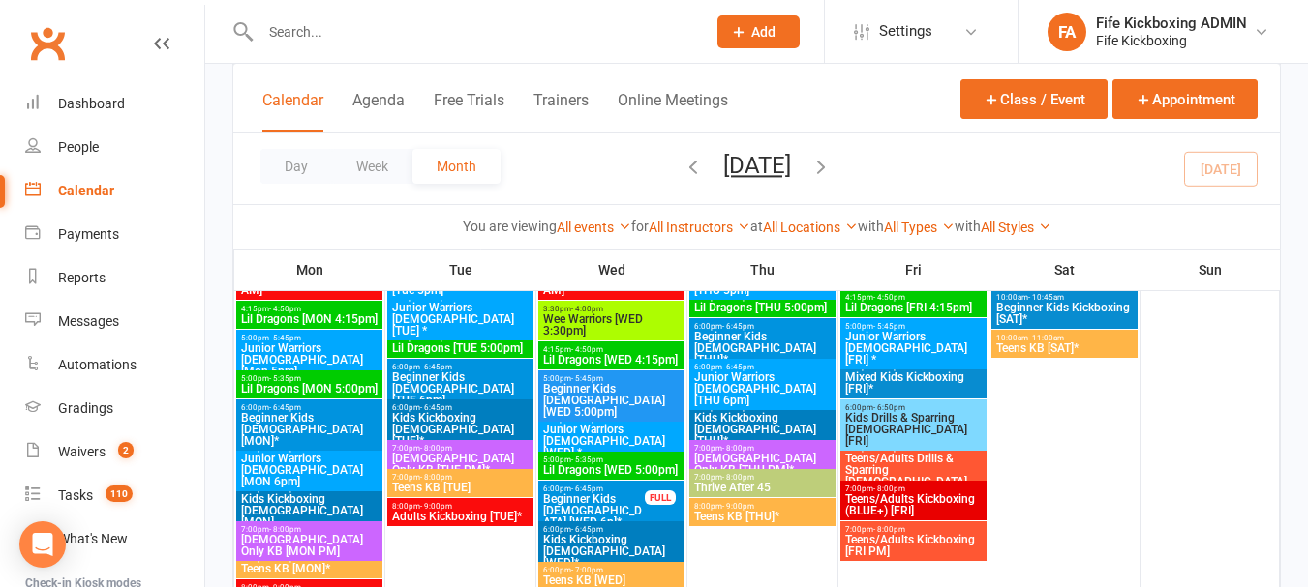
click at [785, 474] on span "7:00pm - 8:00pm" at bounding box center [762, 477] width 138 height 9
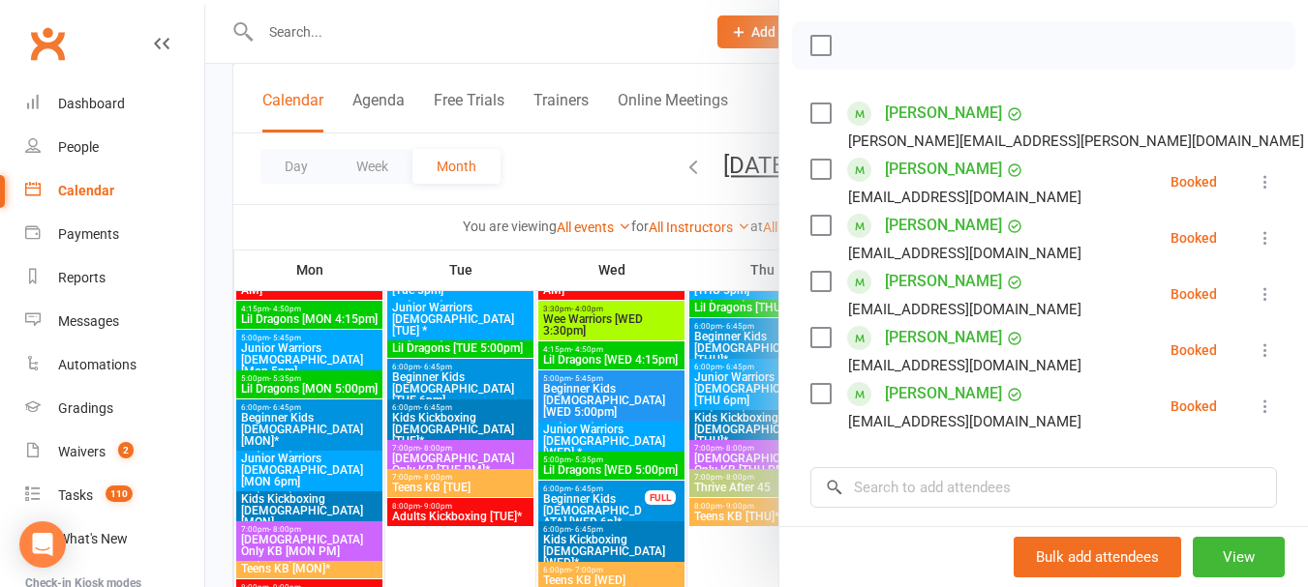
scroll to position [290, 0]
click at [568, 180] on div at bounding box center [756, 293] width 1102 height 587
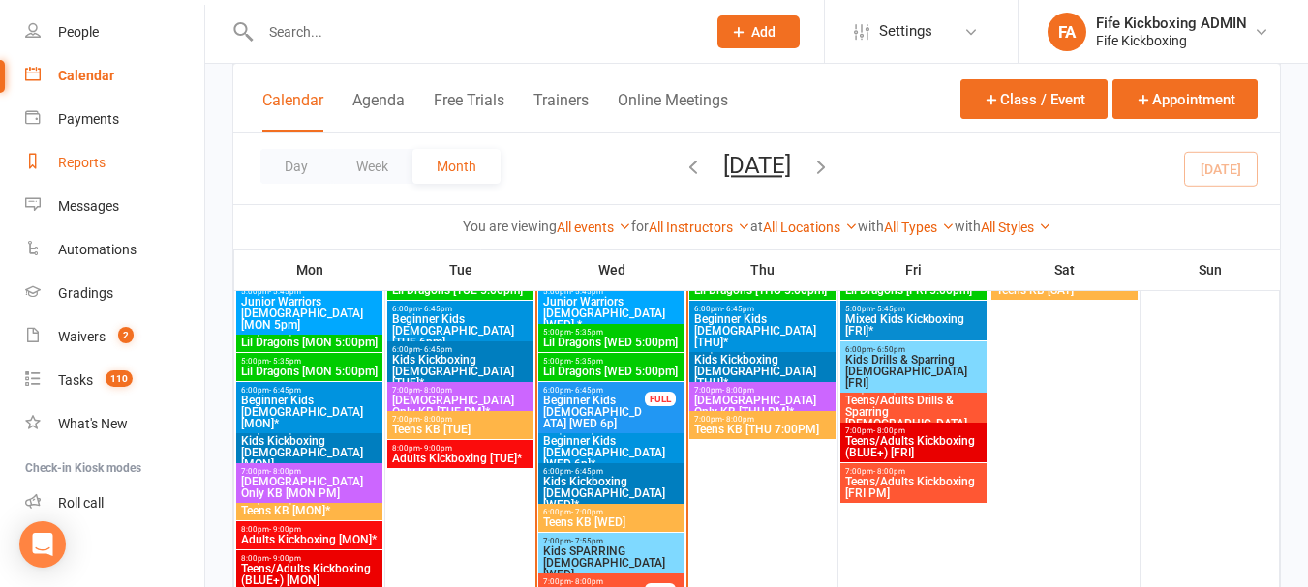
scroll to position [126, 0]
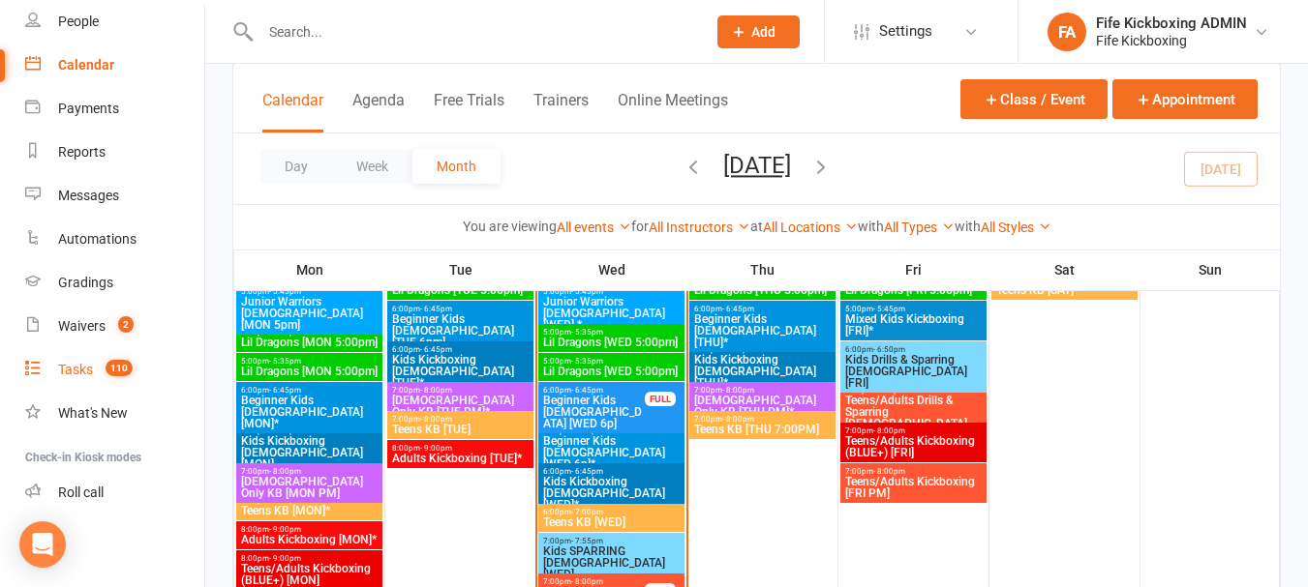
click at [124, 360] on span "110" at bounding box center [118, 368] width 27 height 16
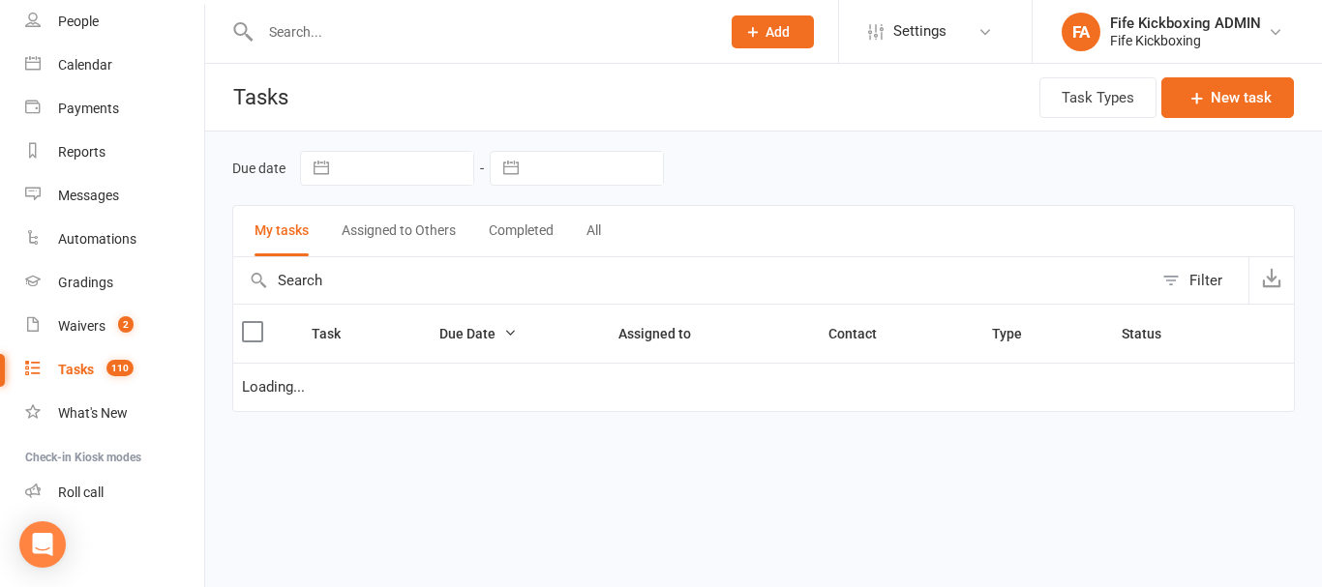
select select "waiting"
select select "started"
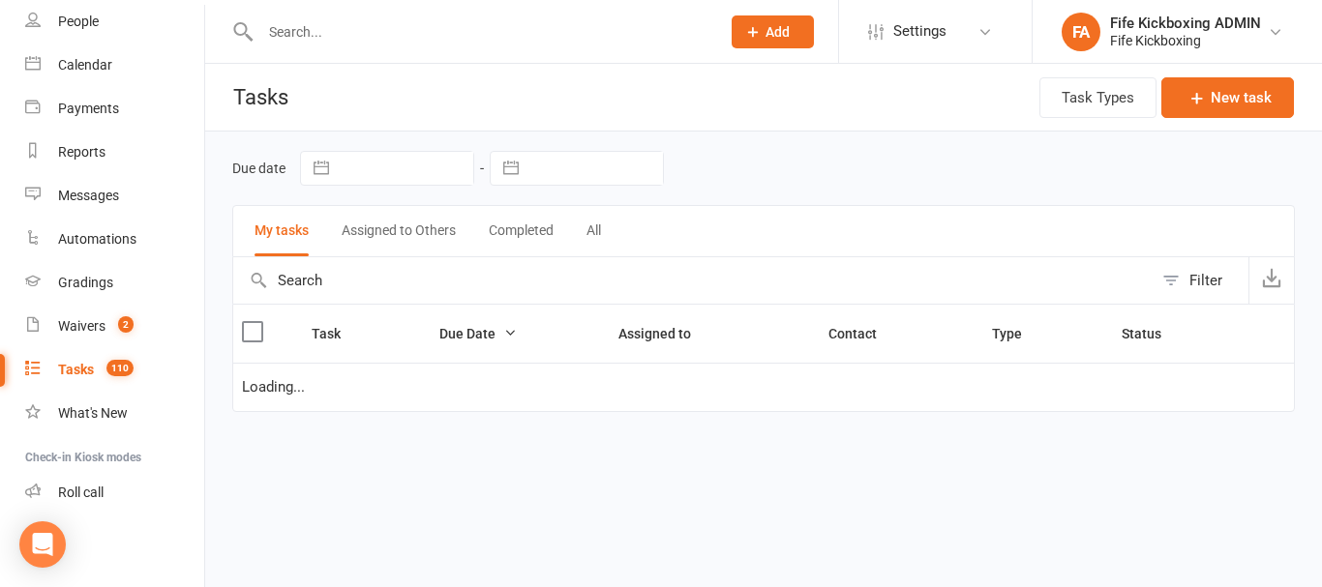
select select "started"
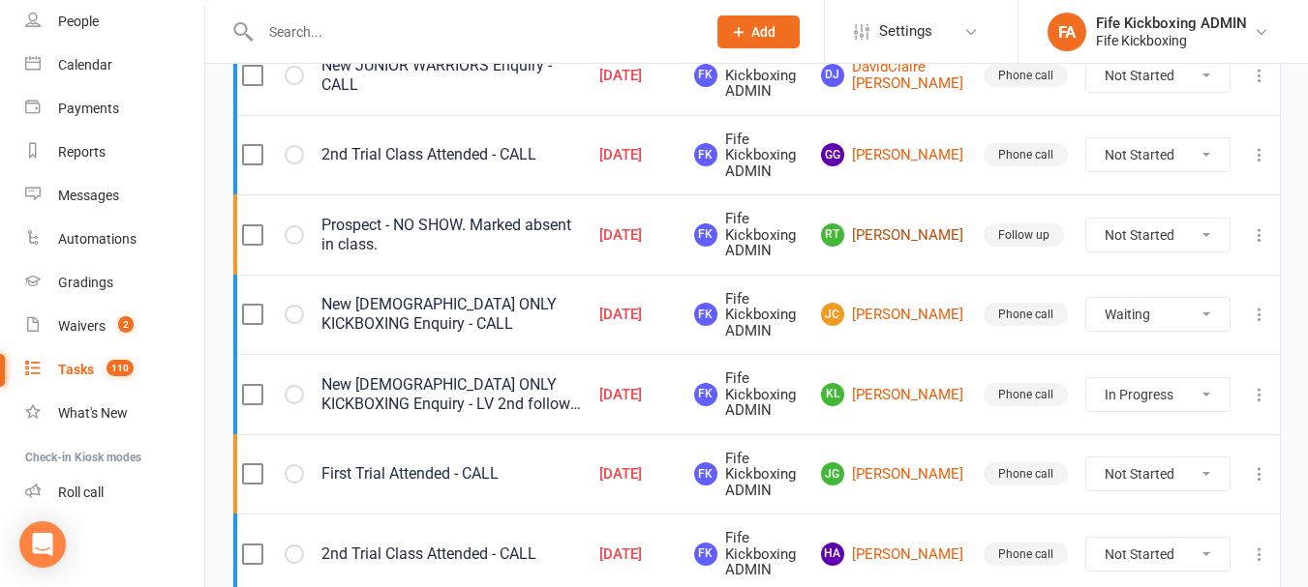
scroll to position [774, 0]
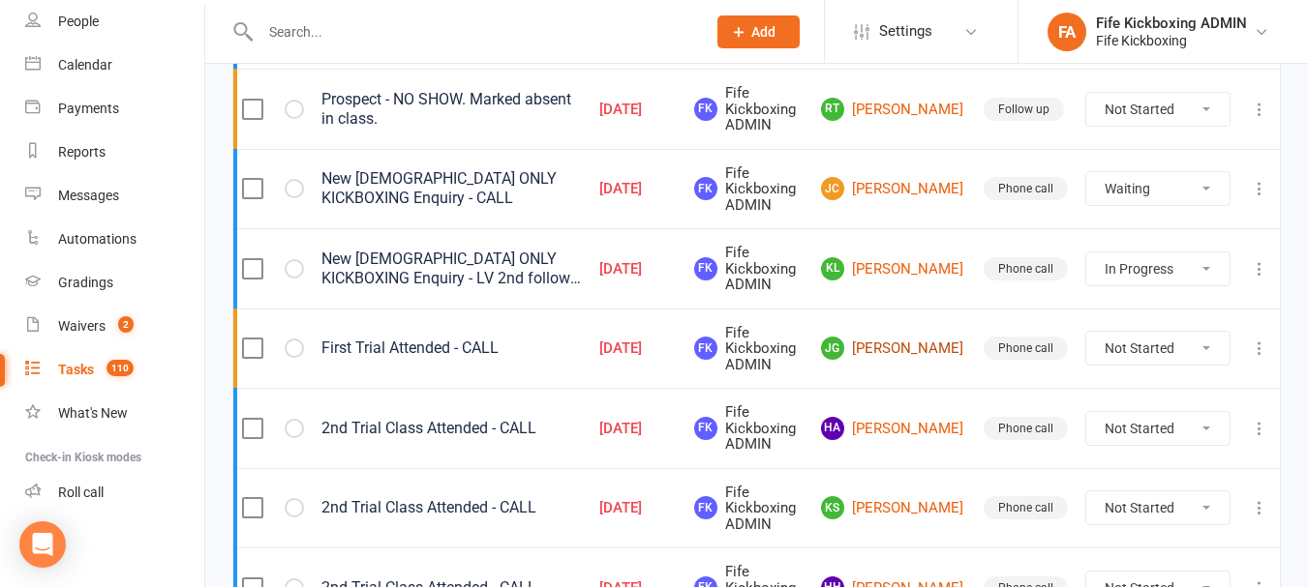
click at [929, 346] on link "JG Joanna Gray" at bounding box center [893, 348] width 145 height 23
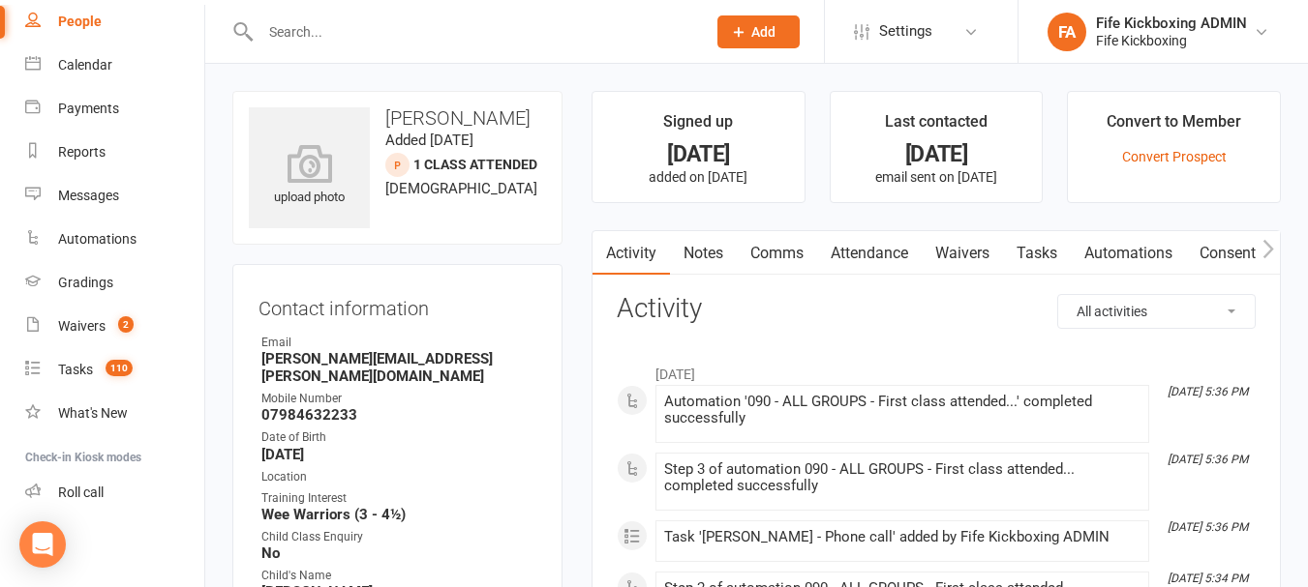
click at [877, 254] on link "Attendance" at bounding box center [869, 253] width 105 height 45
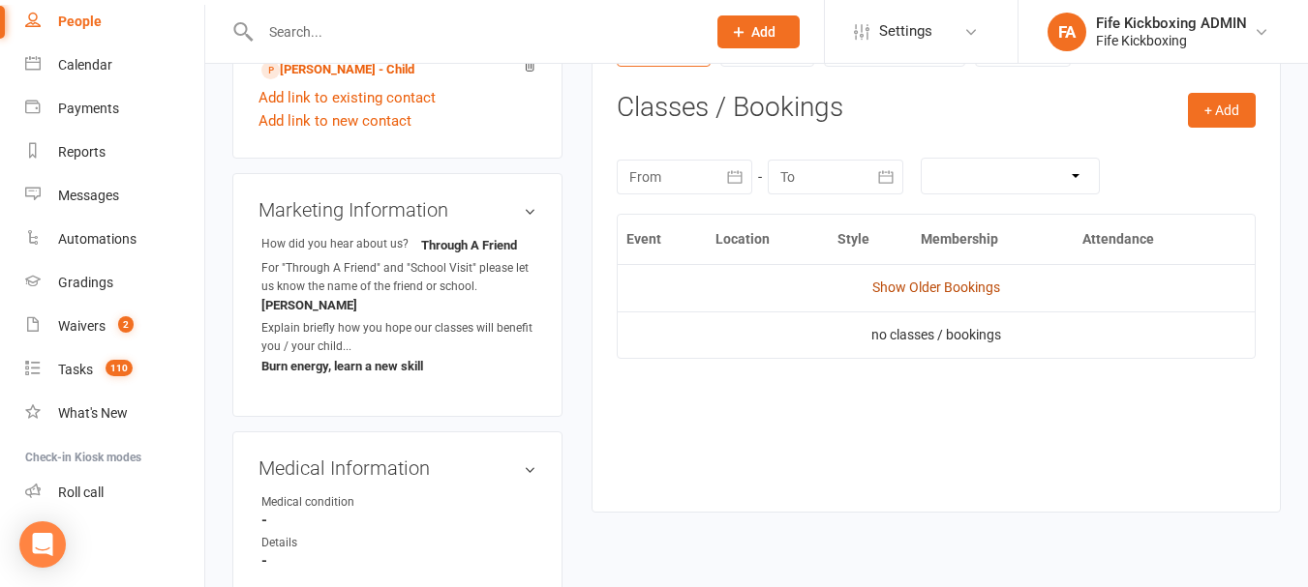
scroll to position [774, 0]
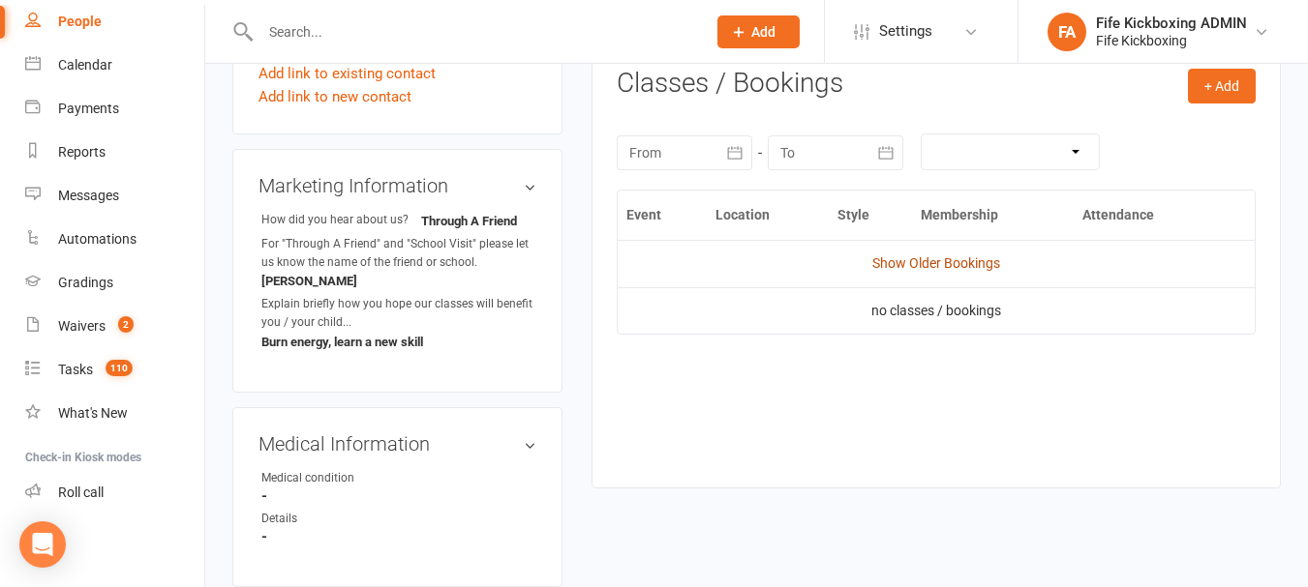
click at [937, 271] on link "Show Older Bookings" at bounding box center [936, 263] width 128 height 15
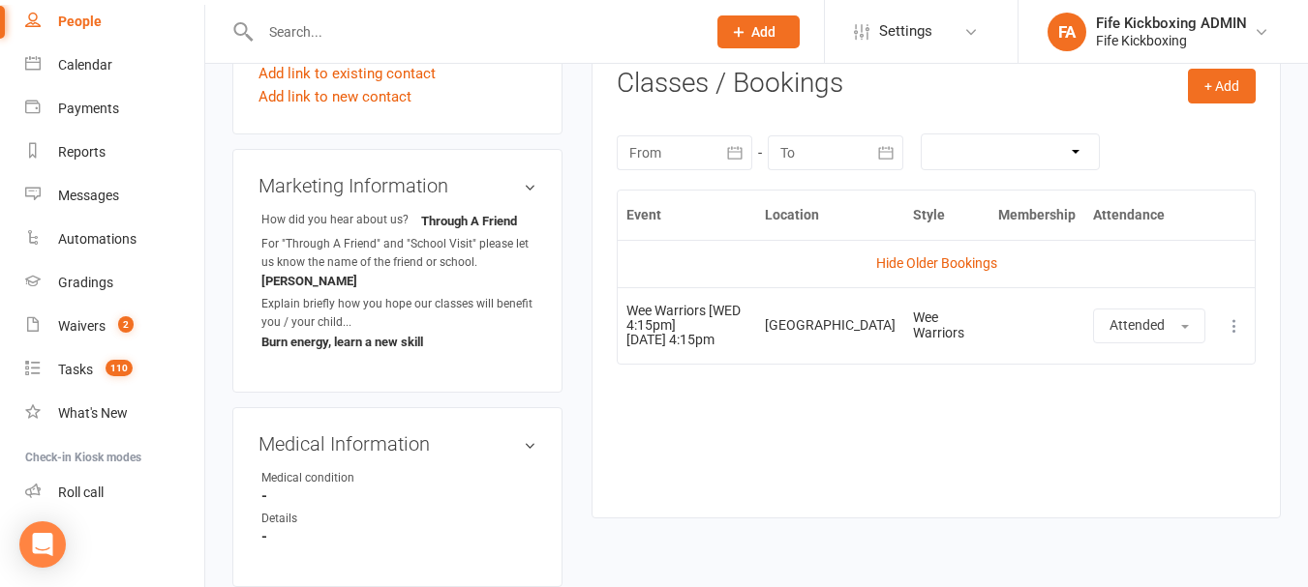
click at [937, 271] on link "Hide Older Bookings" at bounding box center [936, 263] width 121 height 15
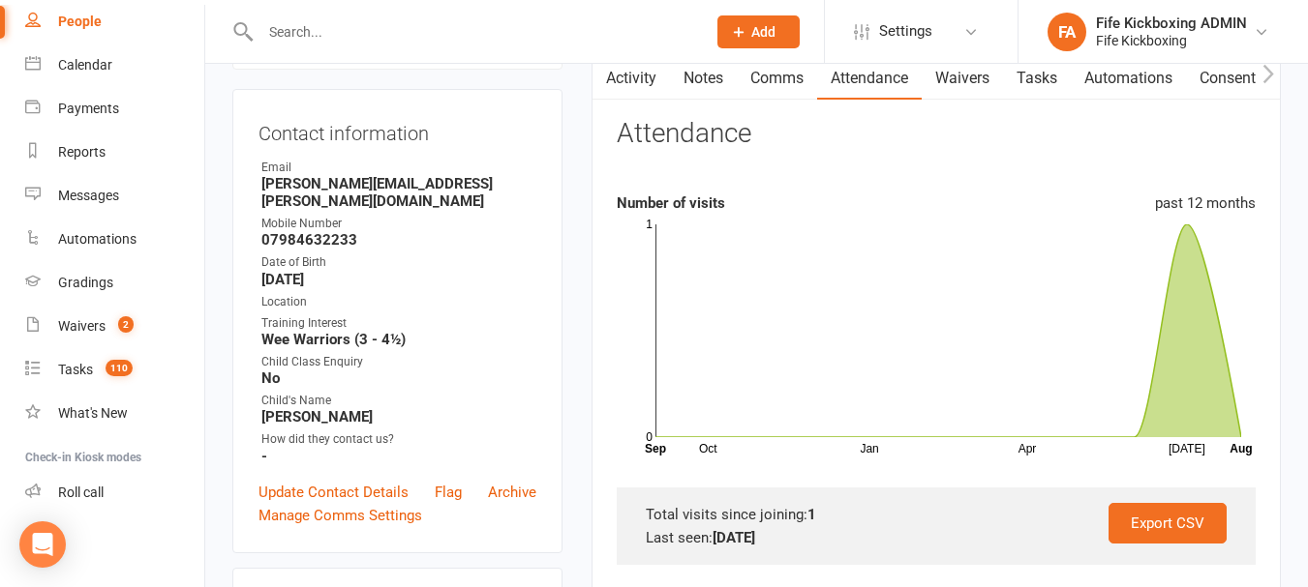
scroll to position [0, 0]
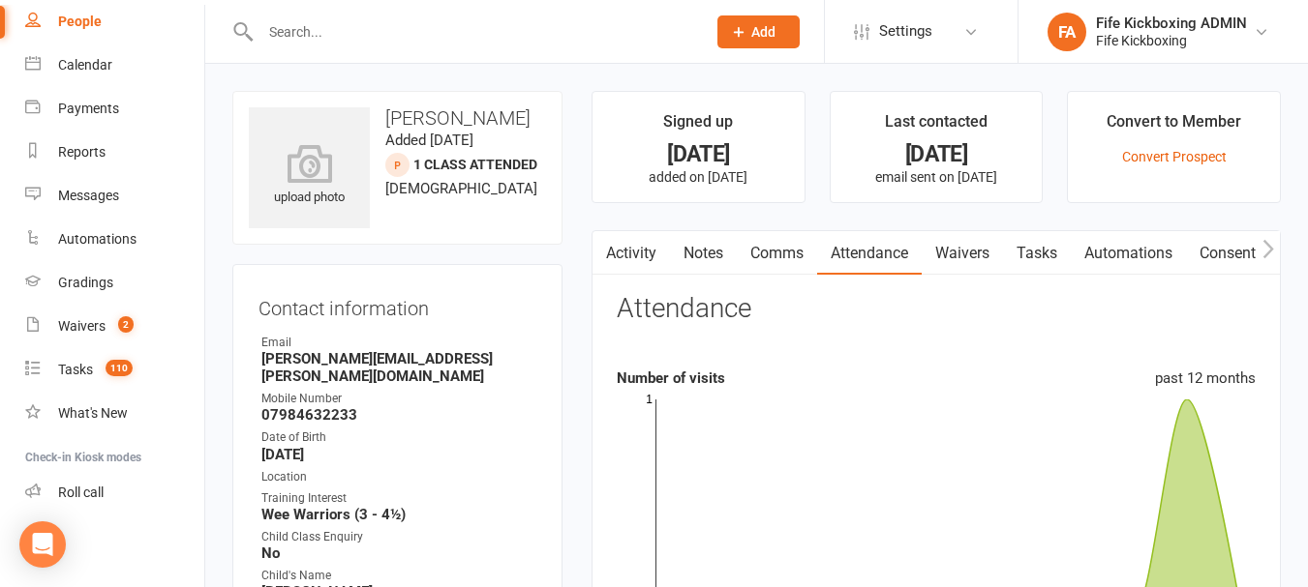
click at [610, 251] on icon "button" at bounding box center [605, 249] width 12 height 20
click at [618, 253] on link "Activity" at bounding box center [630, 253] width 77 height 45
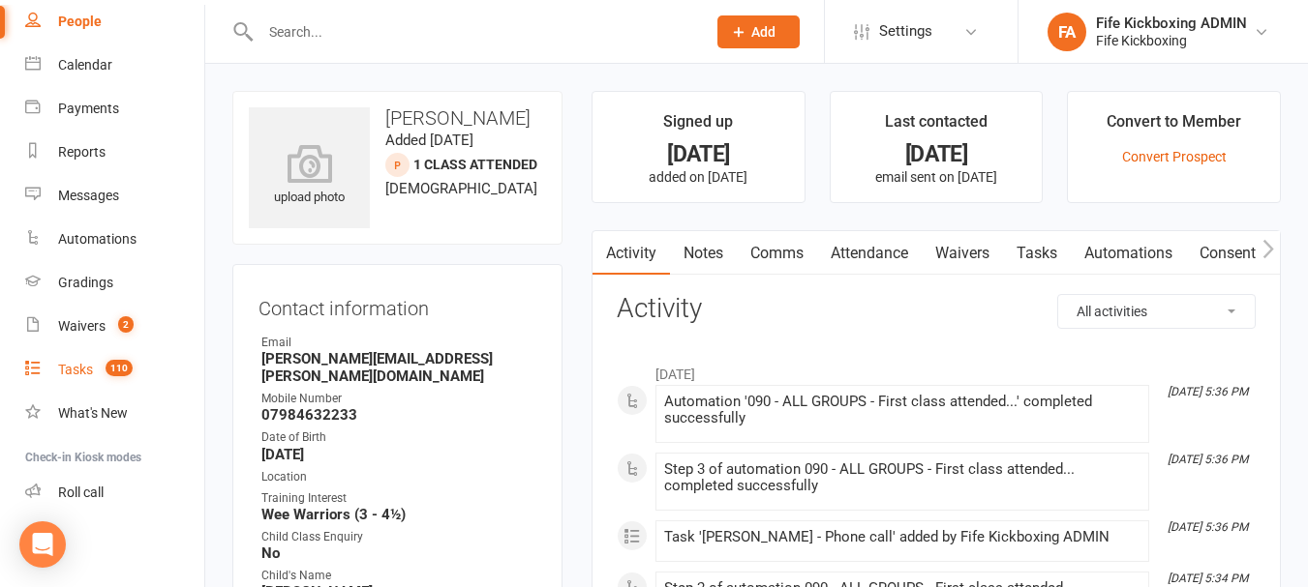
click at [112, 367] on span "110" at bounding box center [118, 368] width 27 height 16
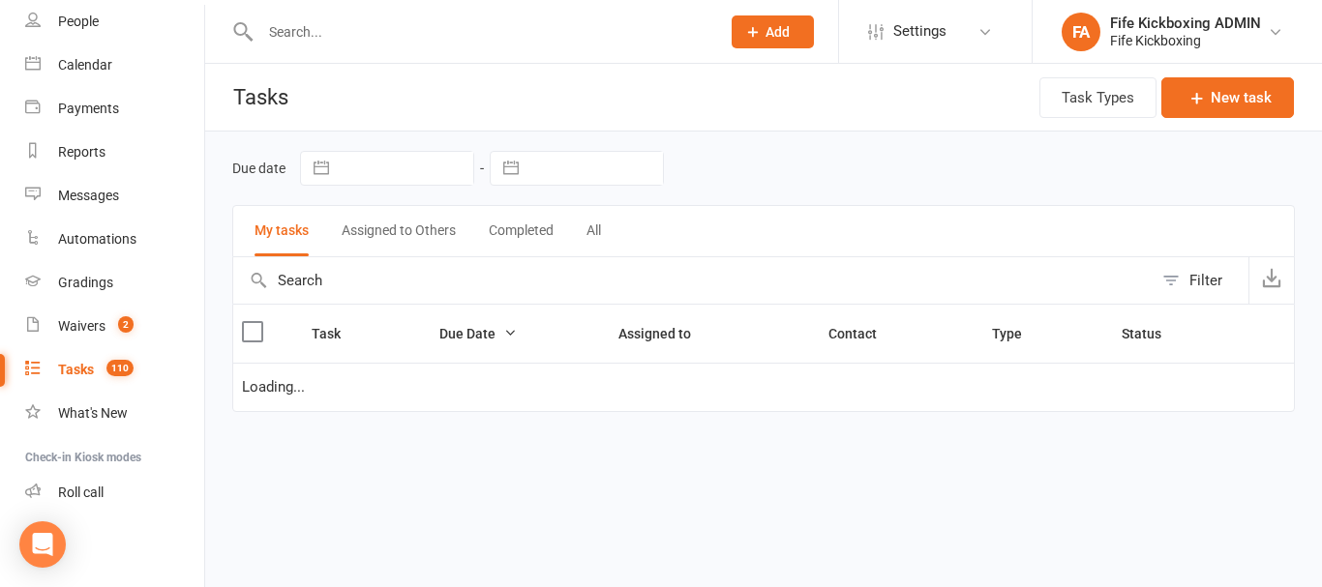
select select "waiting"
select select "started"
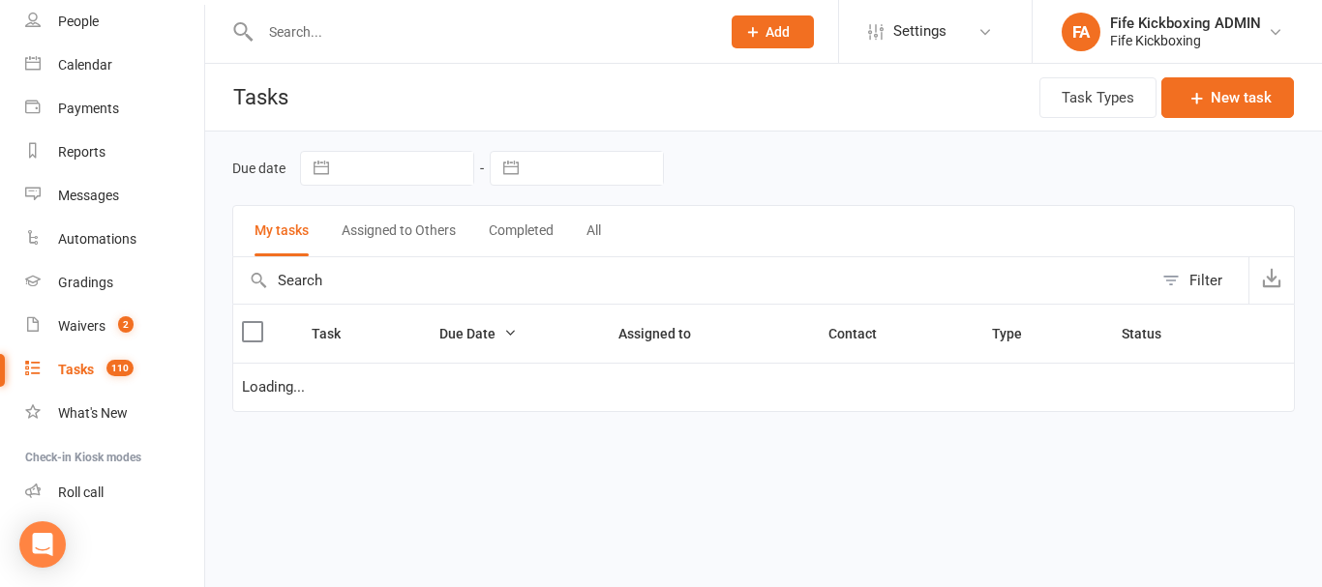
select select "started"
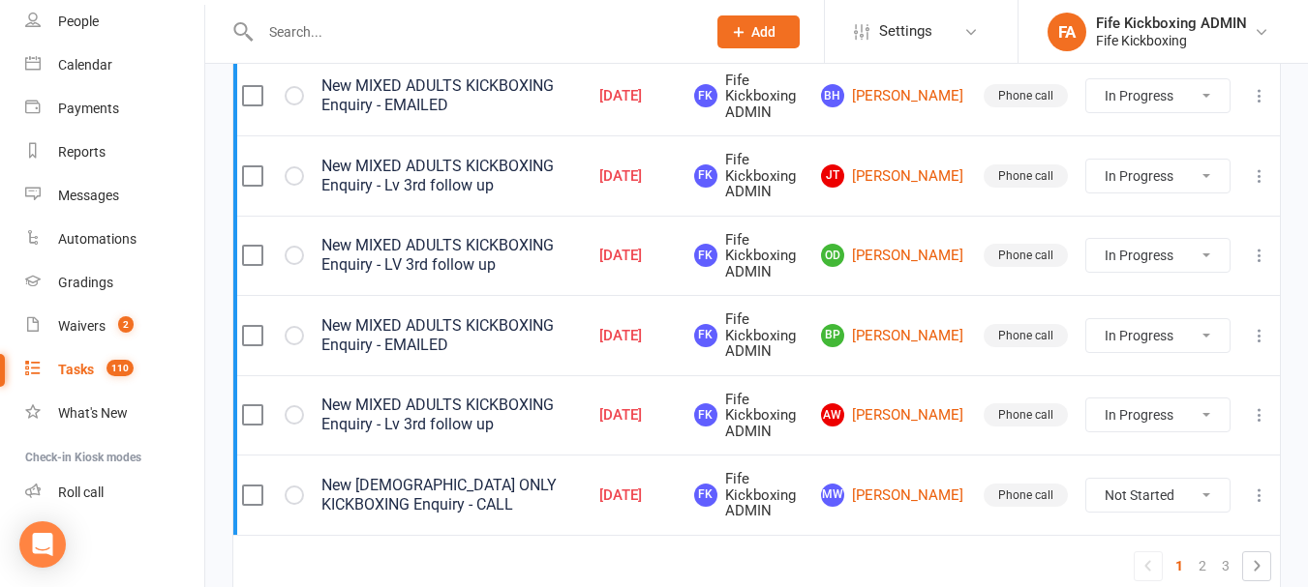
scroll to position [1820, 0]
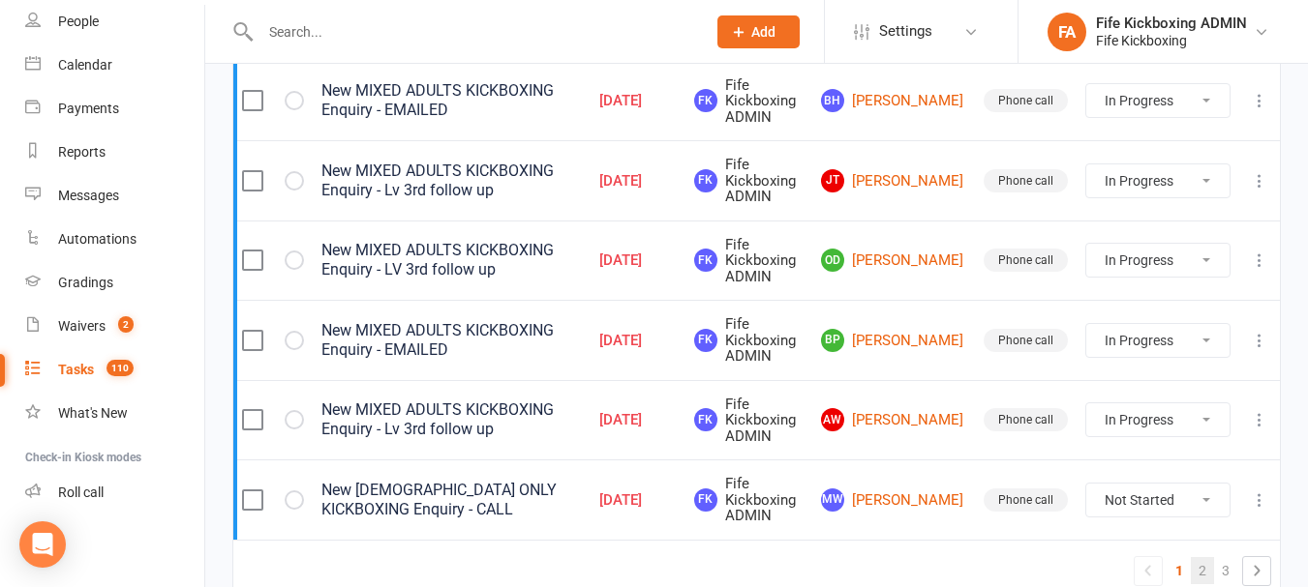
click at [1206, 574] on link "2" at bounding box center [1201, 570] width 23 height 27
select select "started"
select select "waiting"
select select "started"
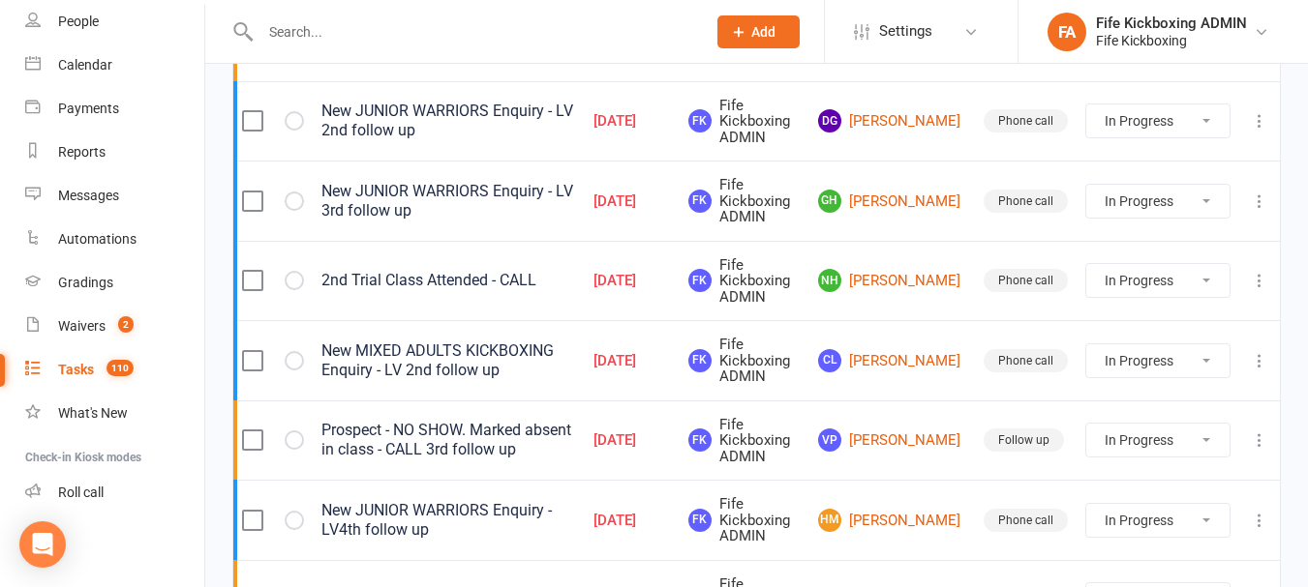
scroll to position [1917, 0]
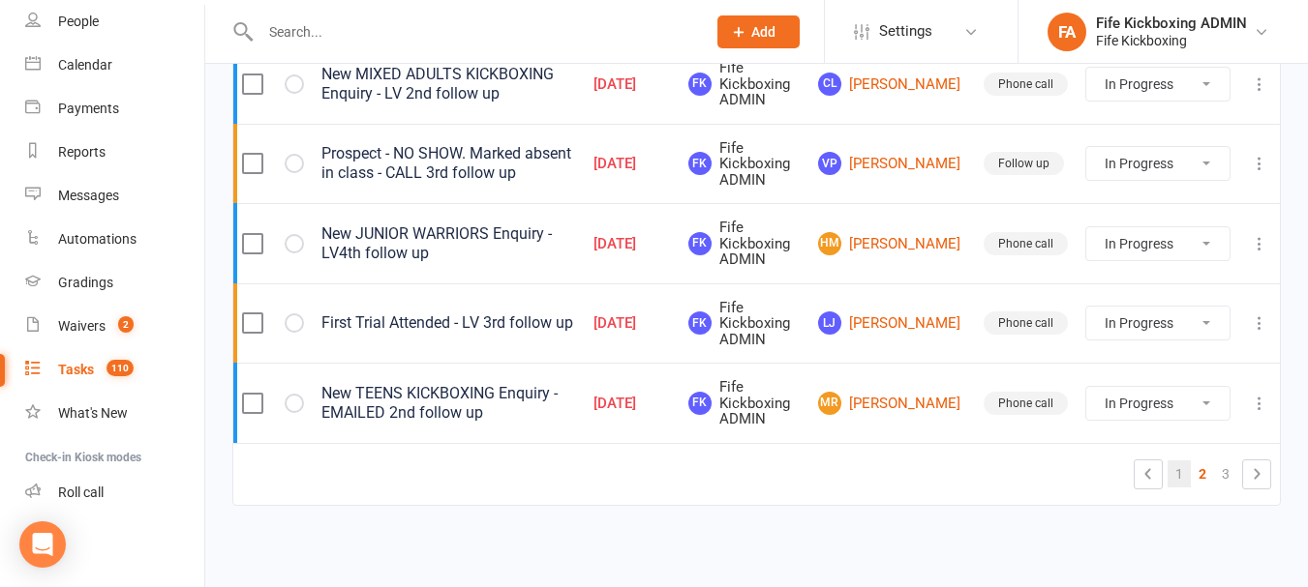
click at [1172, 473] on link "1" at bounding box center [1178, 474] width 23 height 27
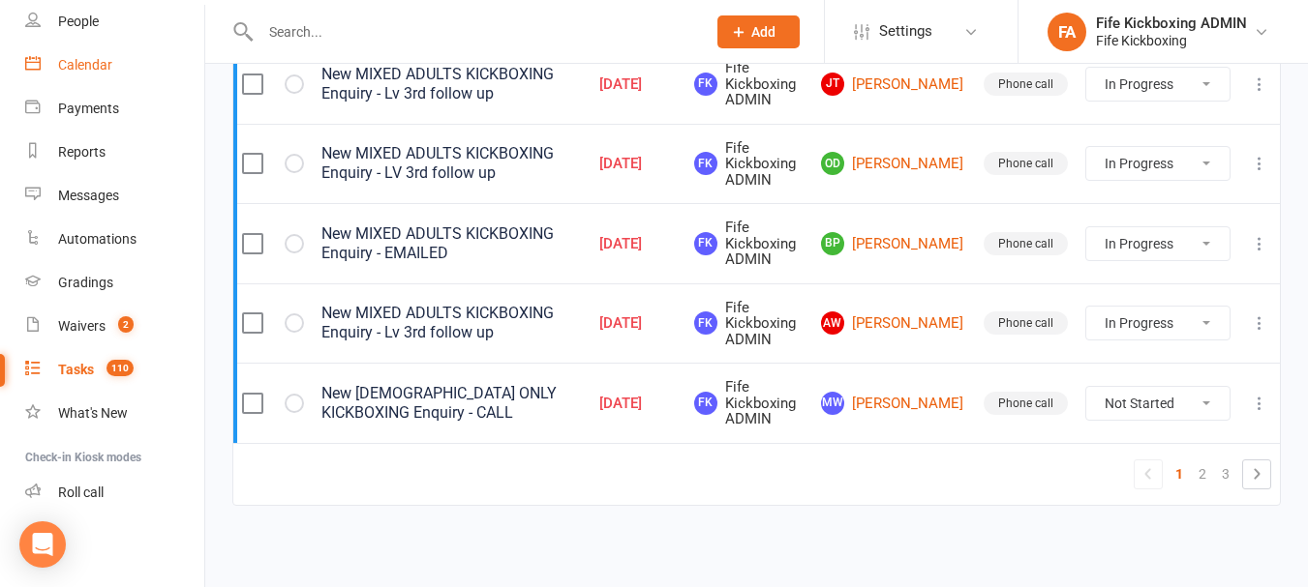
click at [101, 62] on div "Calendar" at bounding box center [85, 64] width 54 height 15
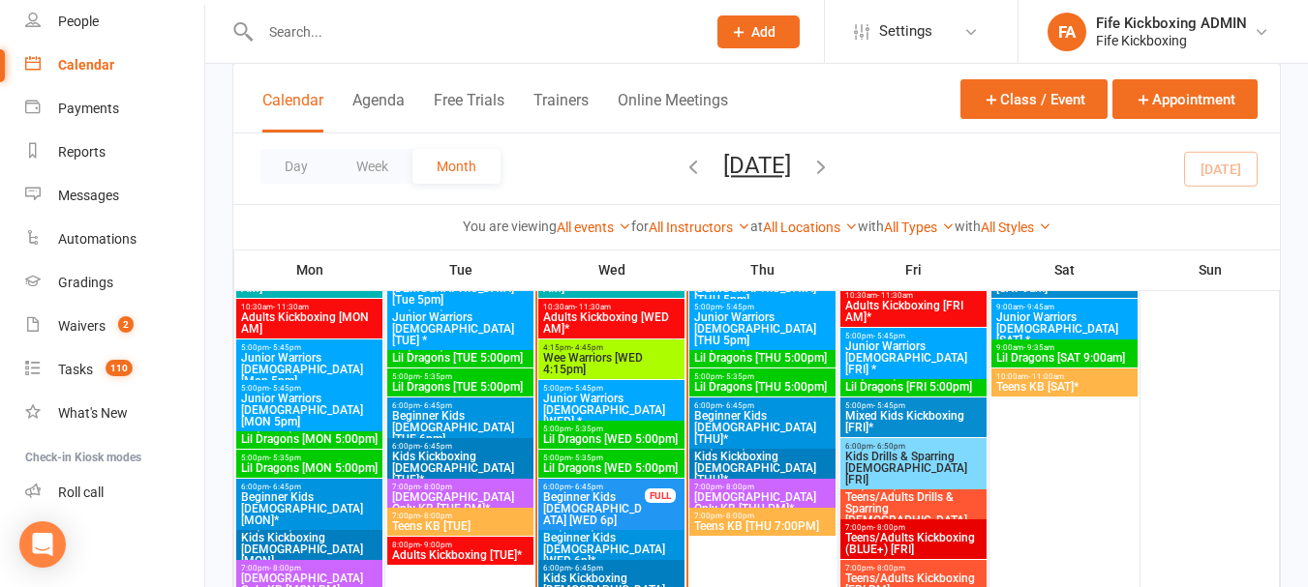
scroll to position [1161, 0]
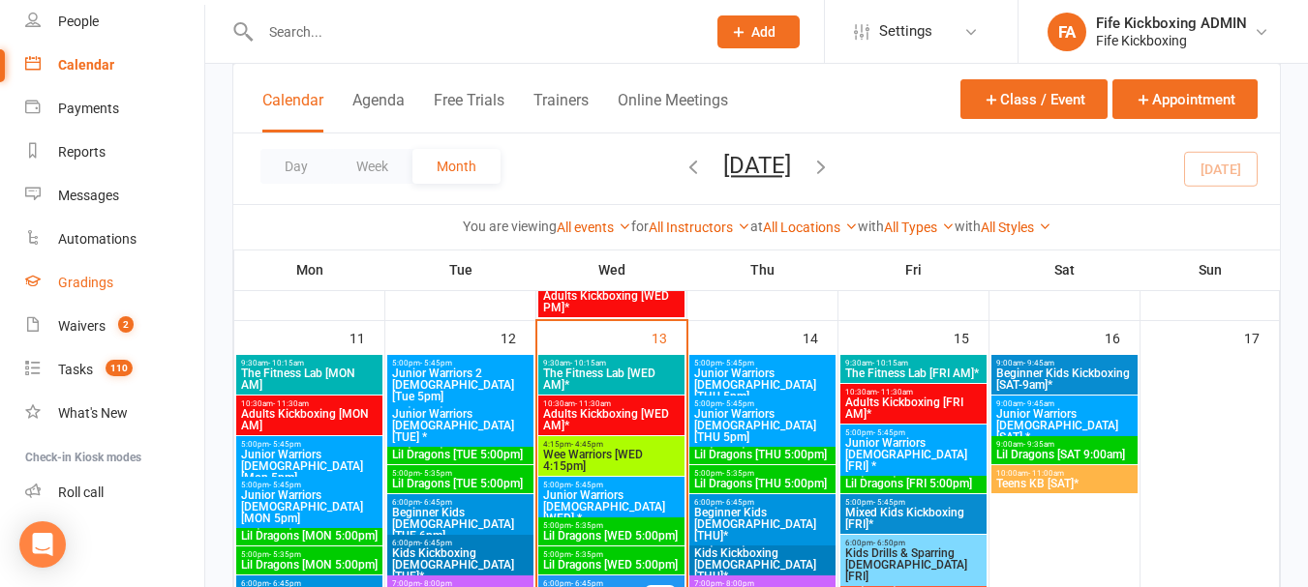
click at [137, 264] on link "Gradings" at bounding box center [114, 283] width 179 height 44
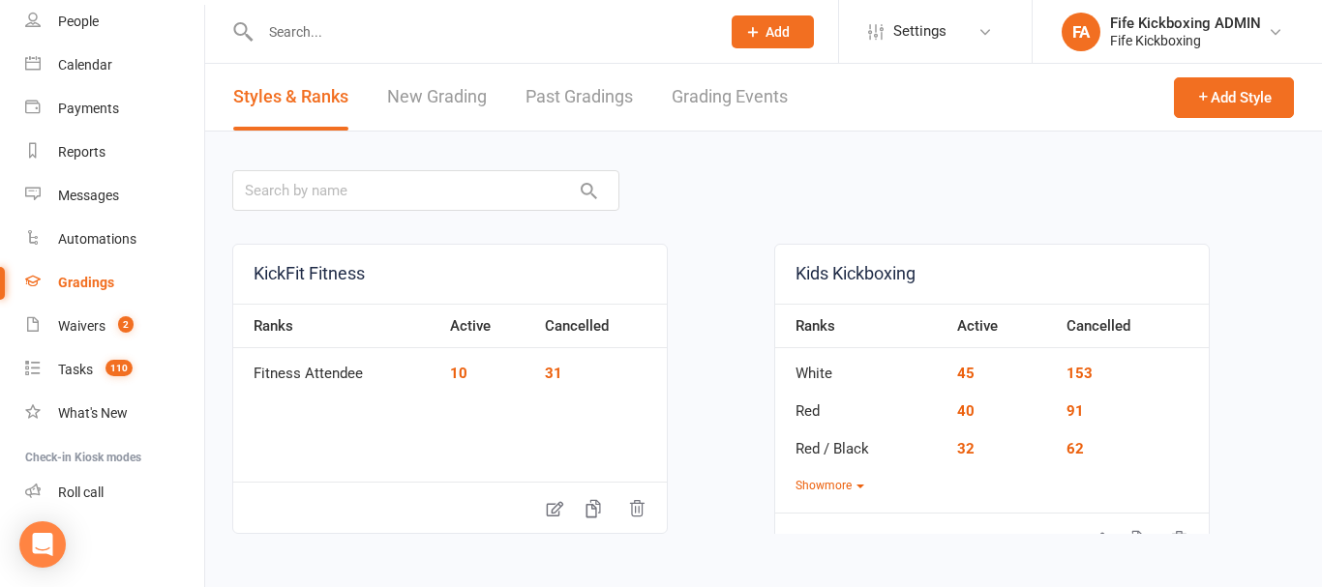
click at [741, 92] on link "Grading Events" at bounding box center [730, 97] width 116 height 67
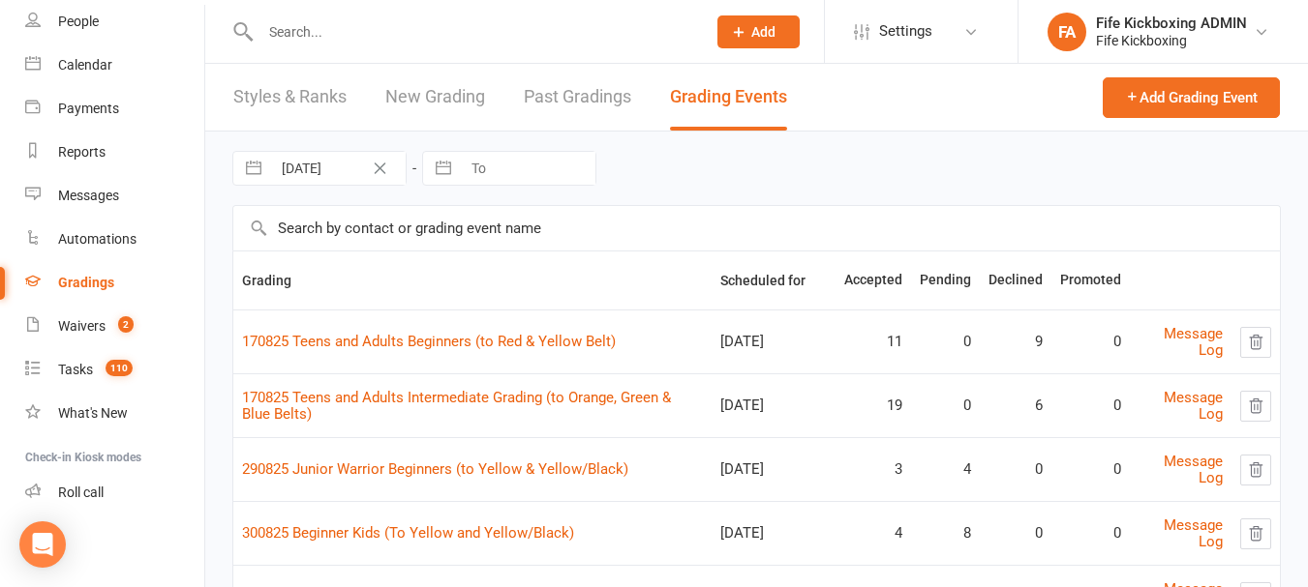
scroll to position [194, 0]
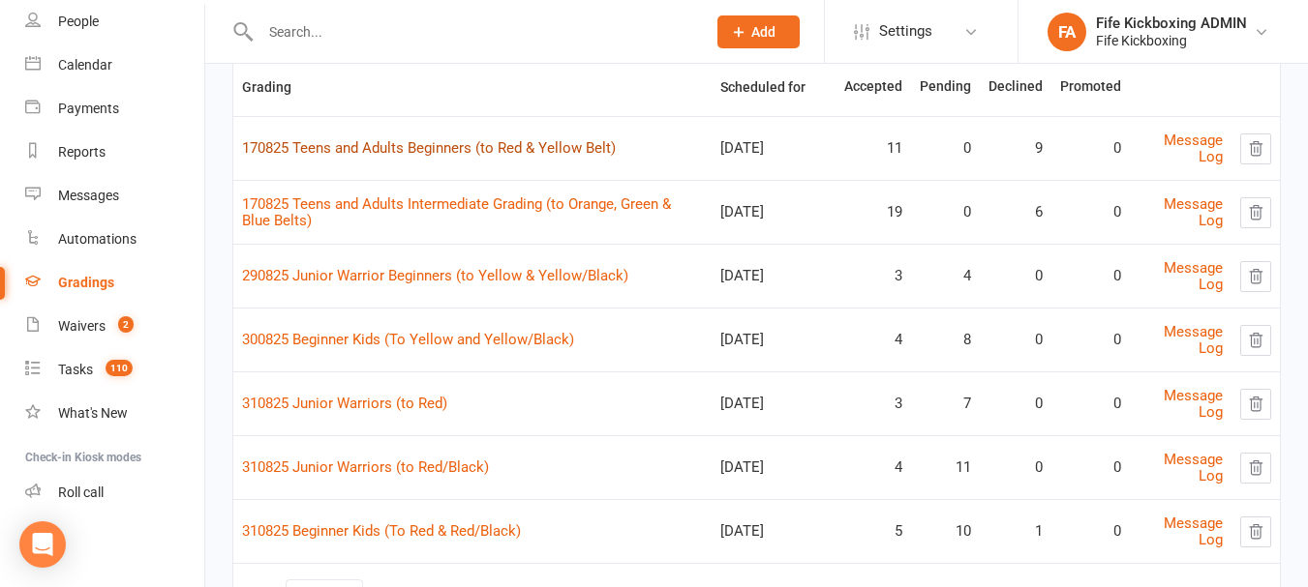
click at [487, 148] on link "170825 Teens and Adults Beginners (to Red & Yellow Belt)" at bounding box center [429, 147] width 374 height 17
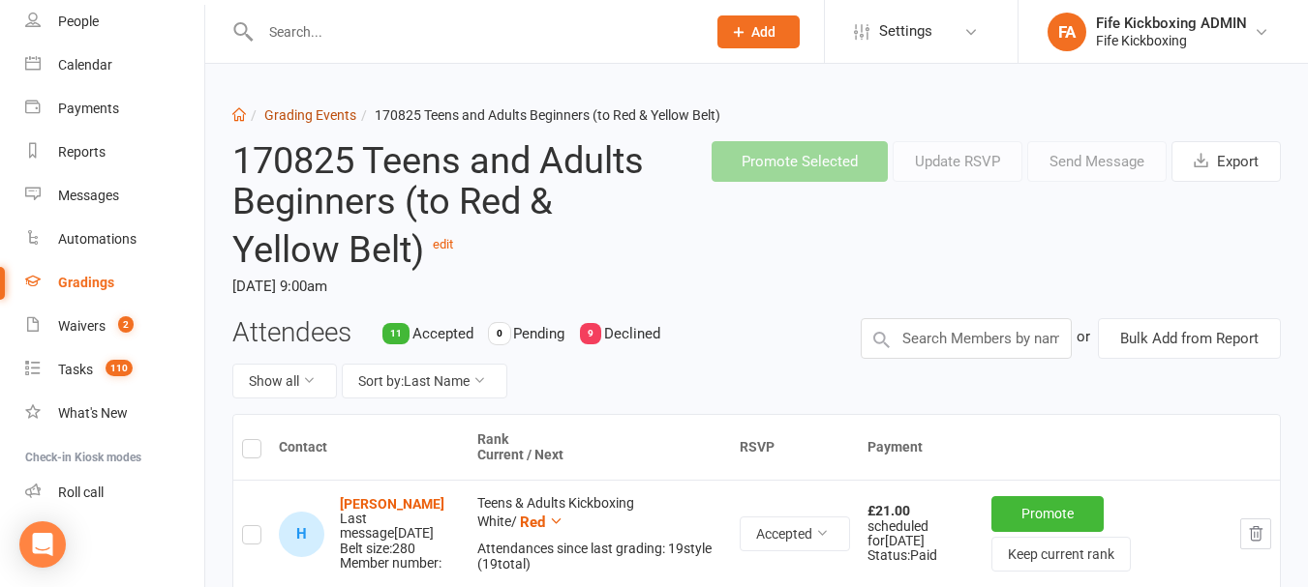
click at [337, 115] on link "Grading Events" at bounding box center [310, 114] width 92 height 15
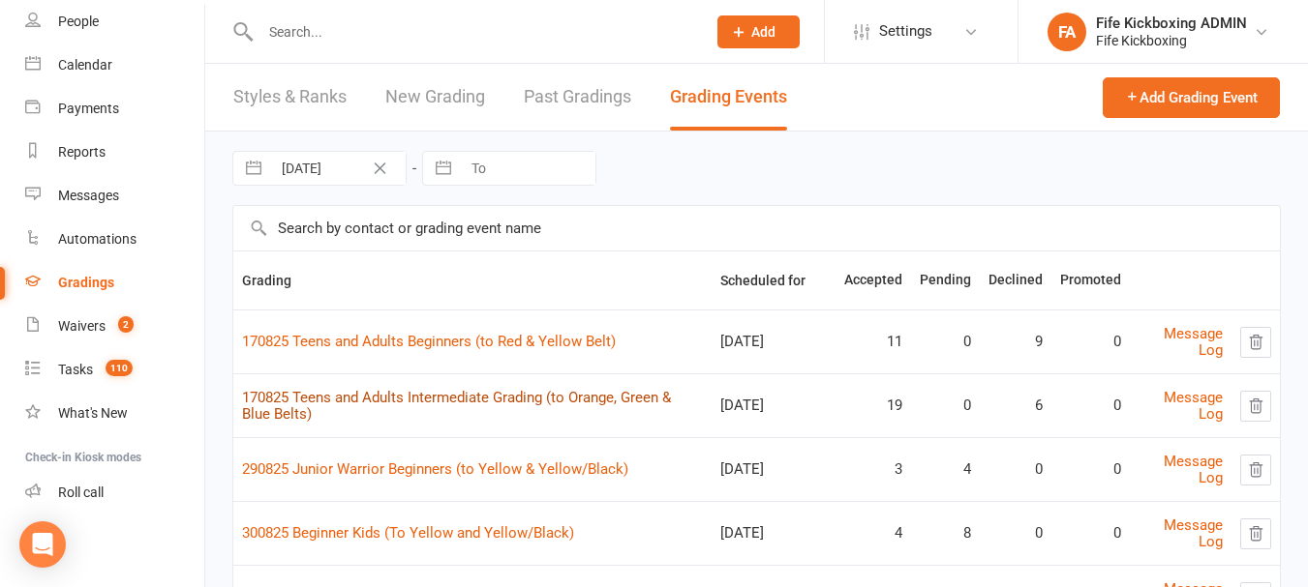
click at [388, 390] on link "170825 Teens and Adults Intermediate Grading (to Orange, Green & Blue Belts)" at bounding box center [456, 406] width 429 height 34
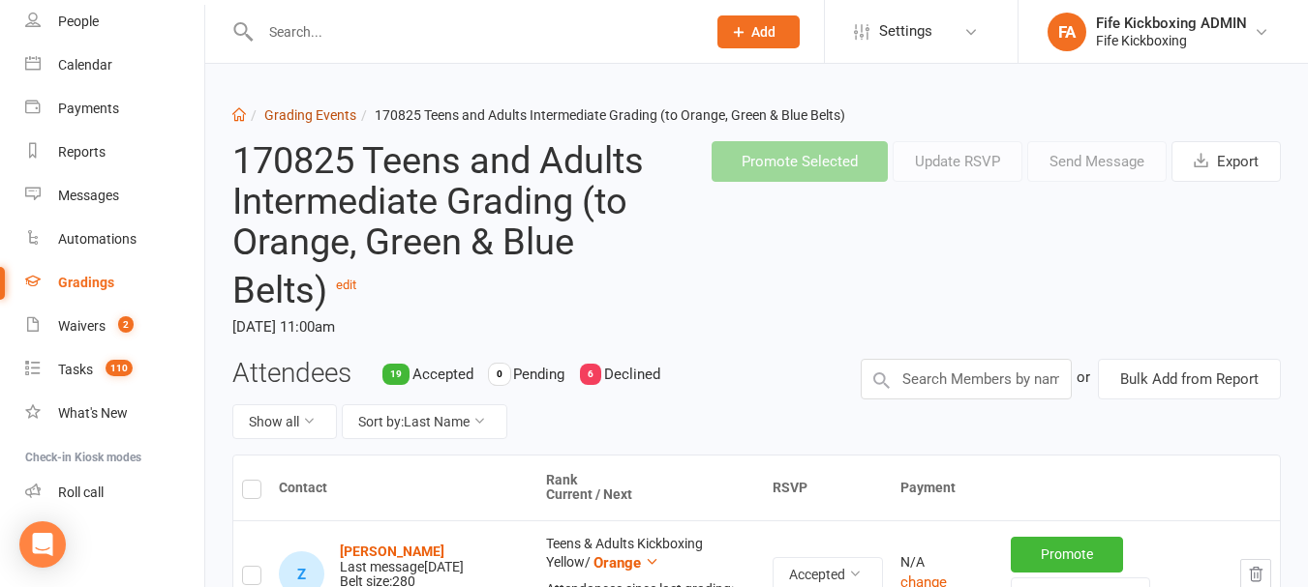
click at [349, 113] on link "Grading Events" at bounding box center [310, 114] width 92 height 15
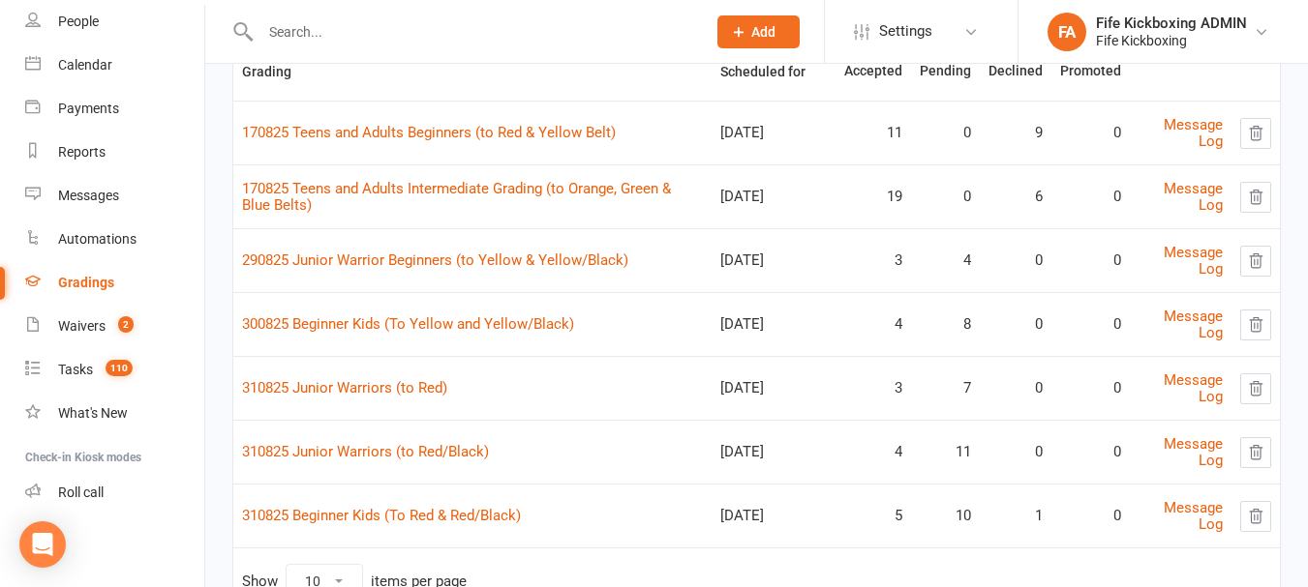
scroll to position [99, 0]
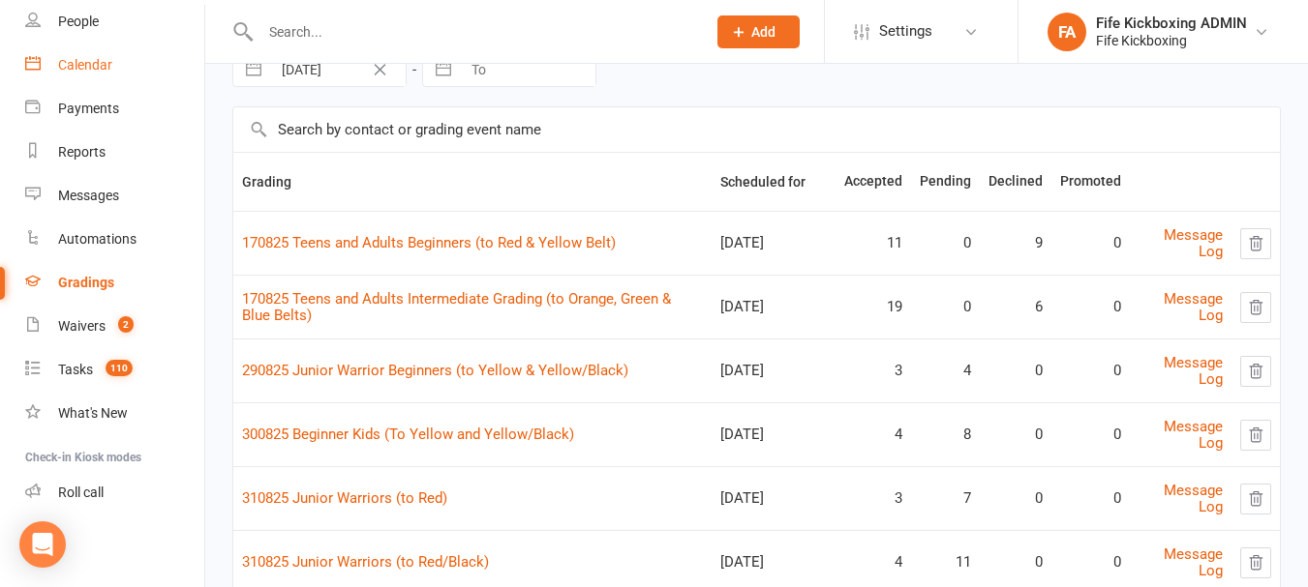
click at [131, 64] on link "Calendar" at bounding box center [114, 66] width 179 height 44
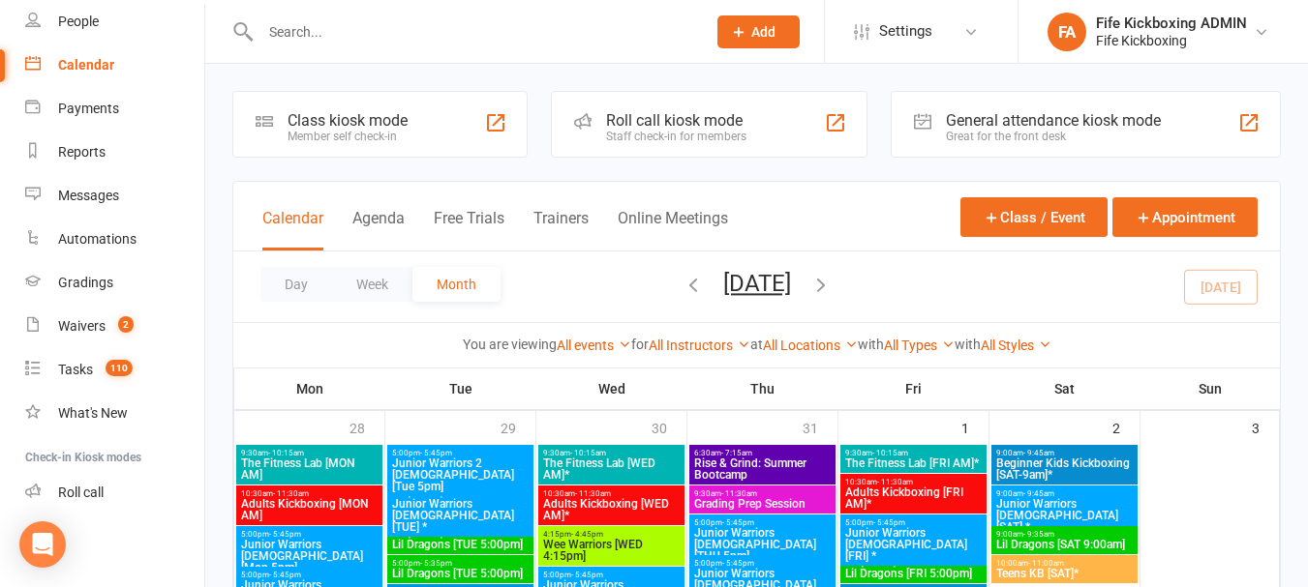
click at [377, 22] on input "text" at bounding box center [473, 31] width 437 height 27
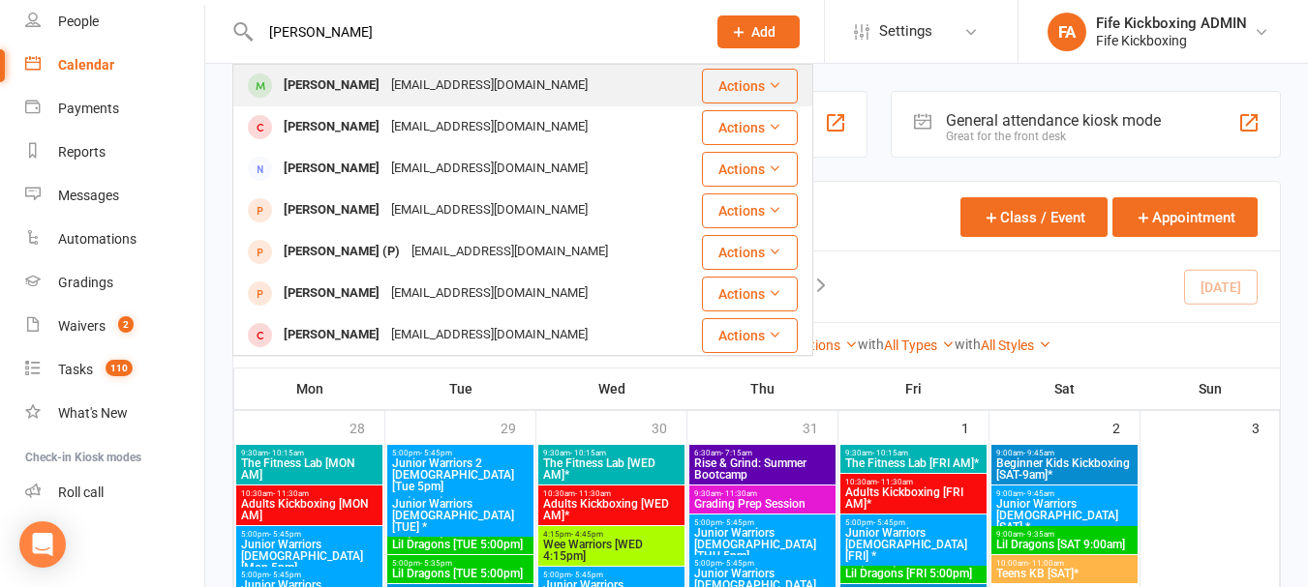
click at [388, 88] on div "billyhealy1990@hotmail.com" at bounding box center [489, 86] width 208 height 28
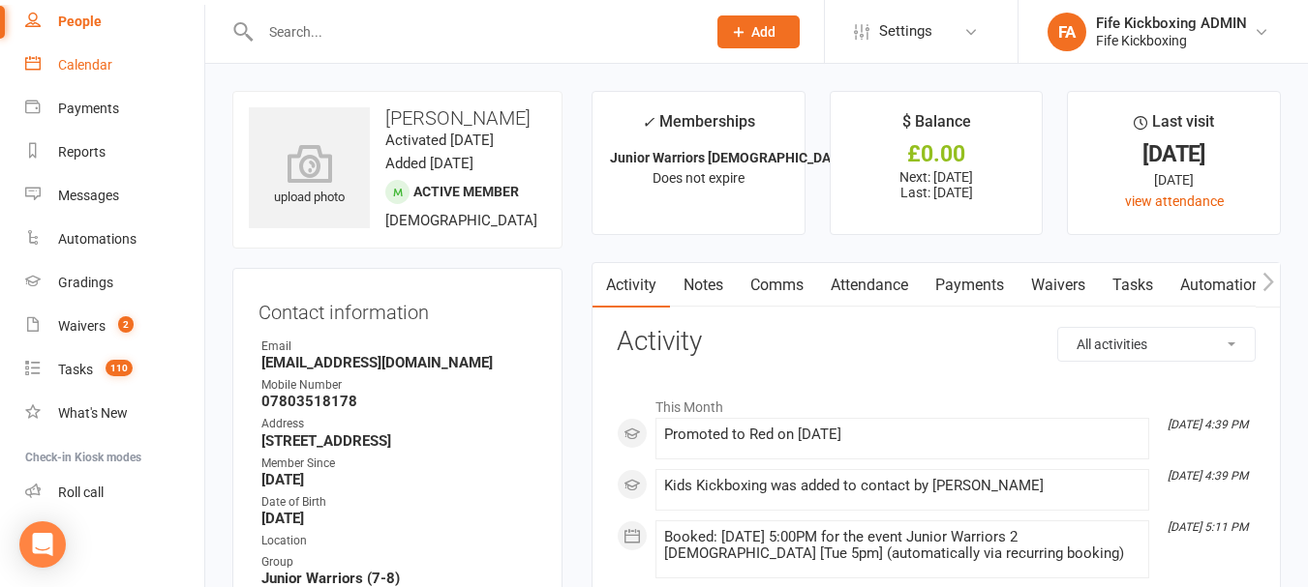
click at [128, 55] on link "Calendar" at bounding box center [114, 66] width 179 height 44
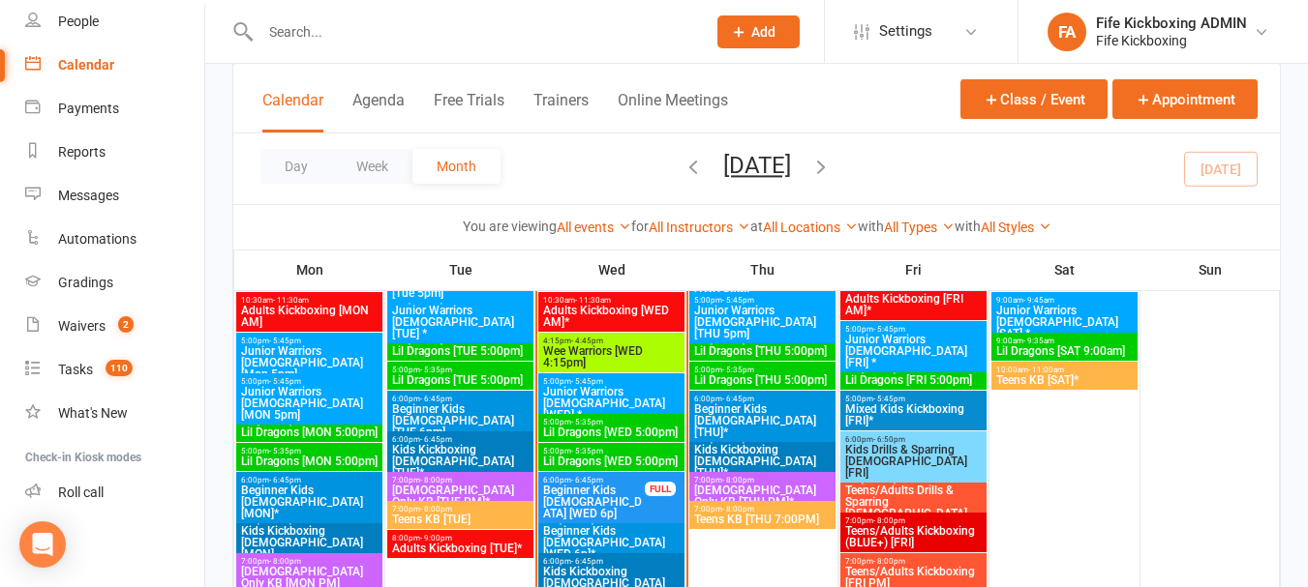
scroll to position [1258, 0]
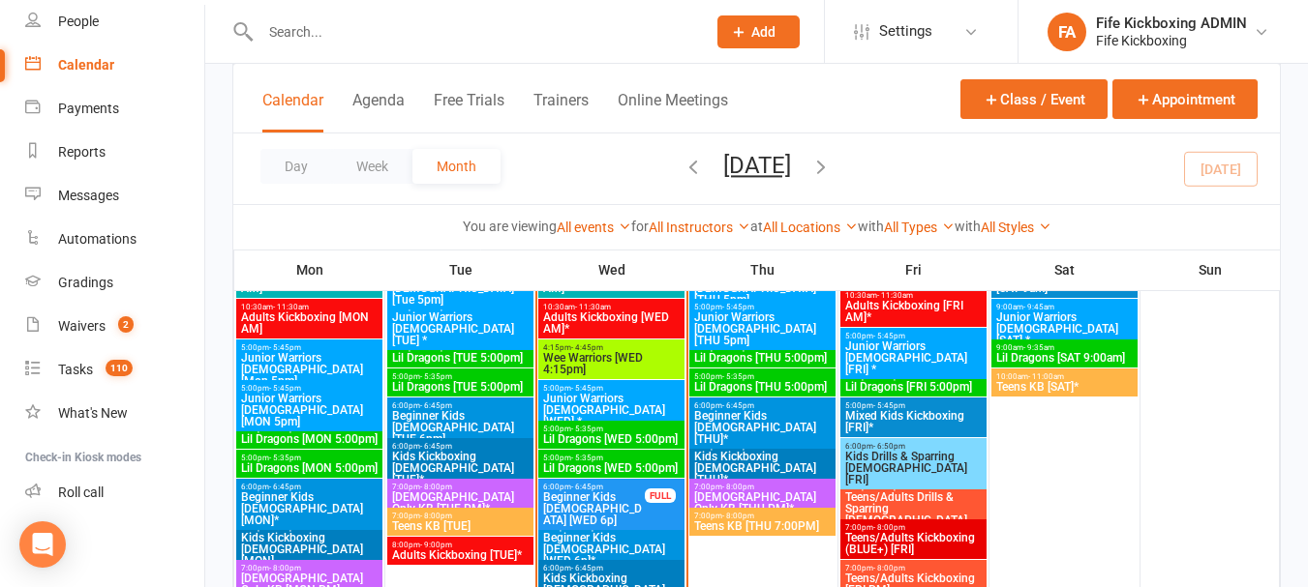
click at [650, 425] on span "5:00pm - 5:35pm" at bounding box center [611, 429] width 138 height 9
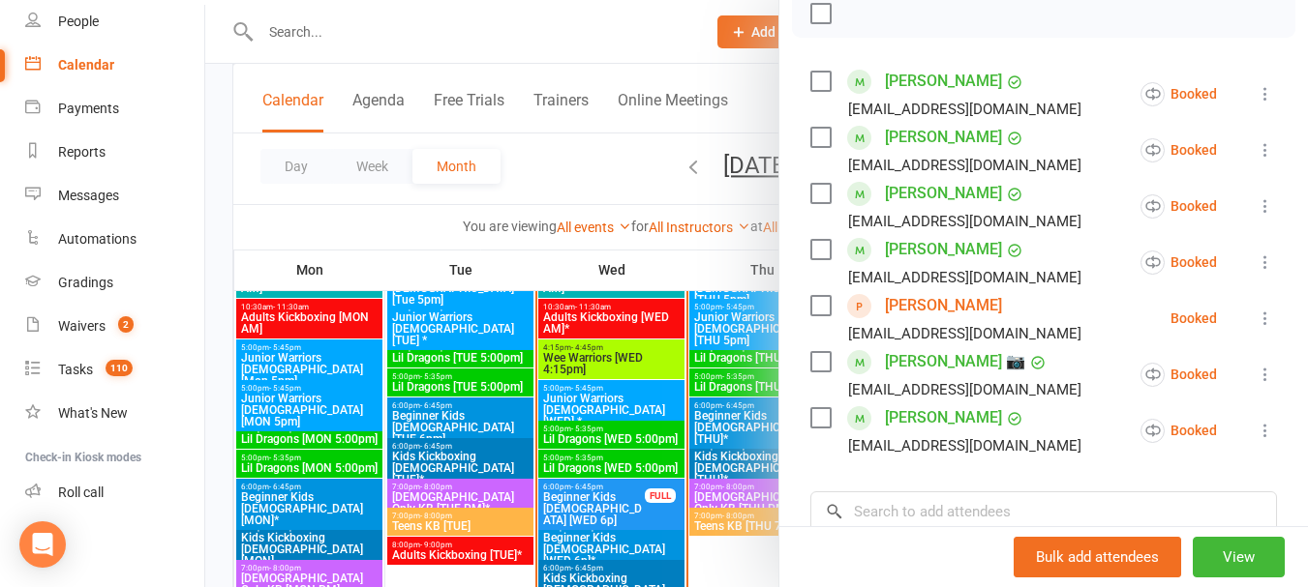
scroll to position [387, 0]
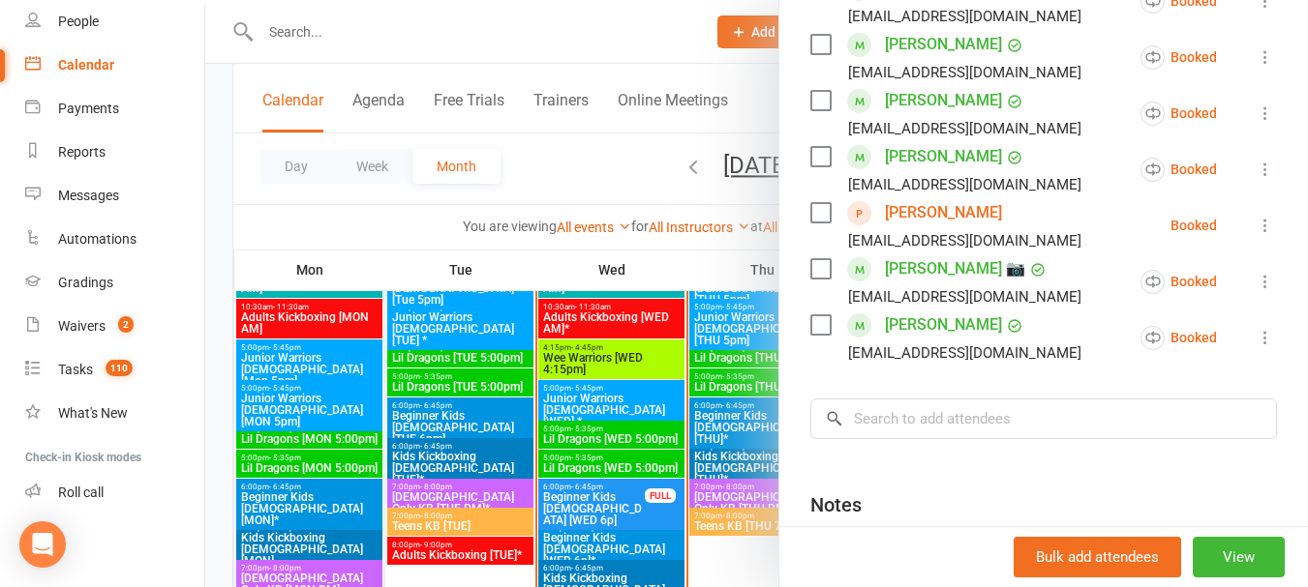
click at [1255, 235] on icon at bounding box center [1264, 225] width 19 height 19
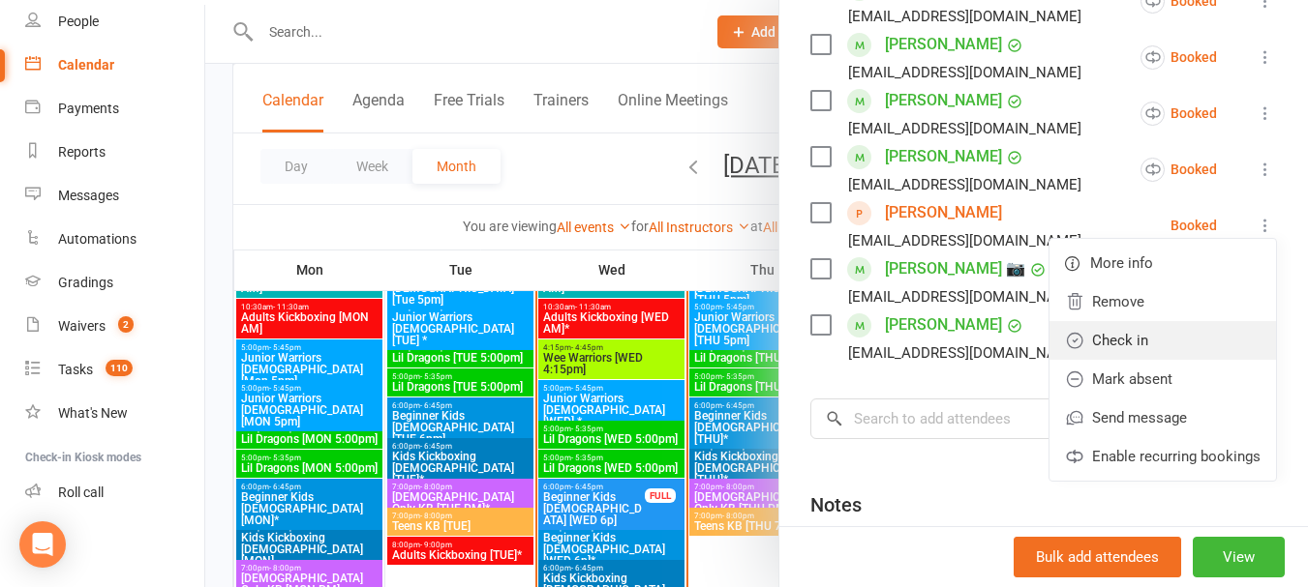
click at [1160, 352] on link "Check in" at bounding box center [1162, 340] width 226 height 39
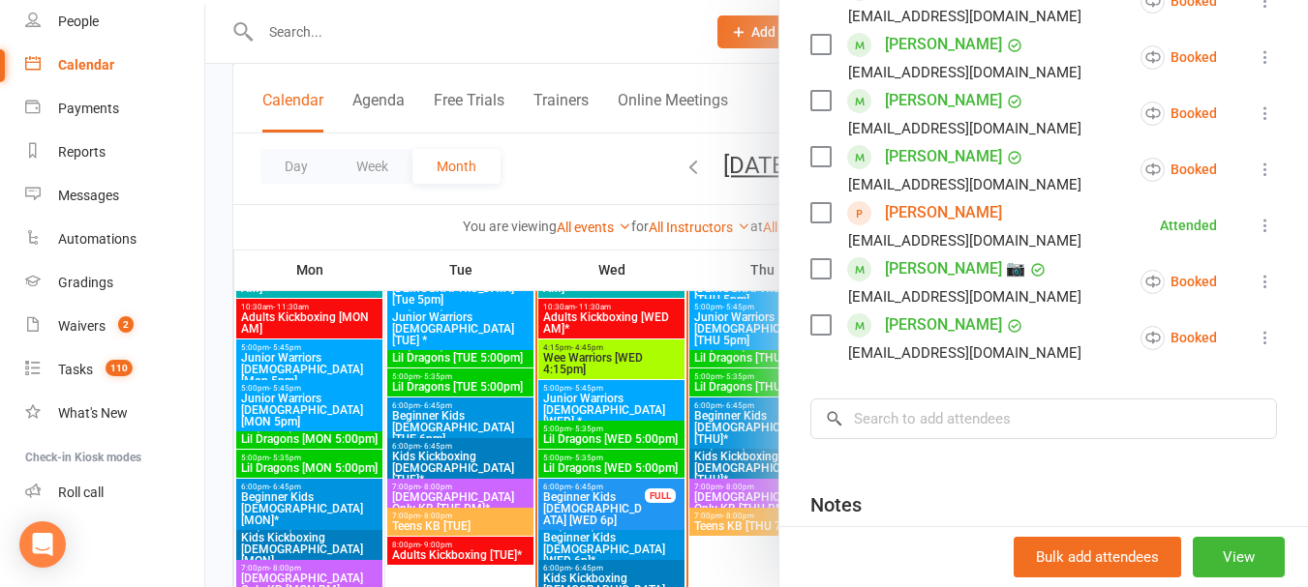
click at [599, 169] on div at bounding box center [756, 293] width 1102 height 587
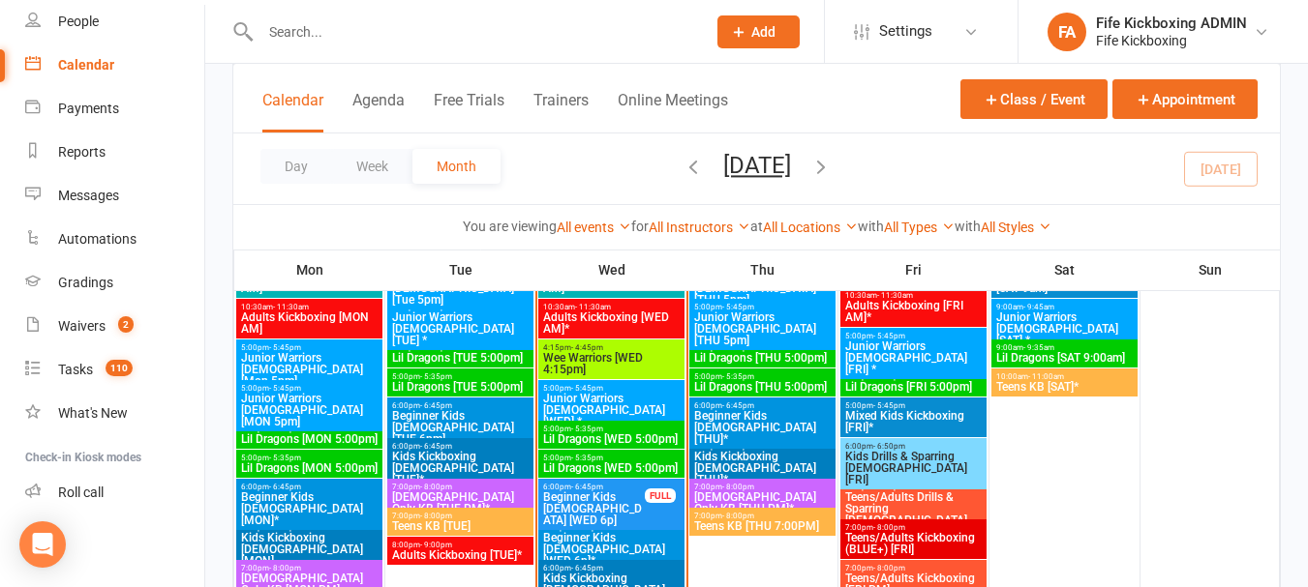
scroll to position [1161, 0]
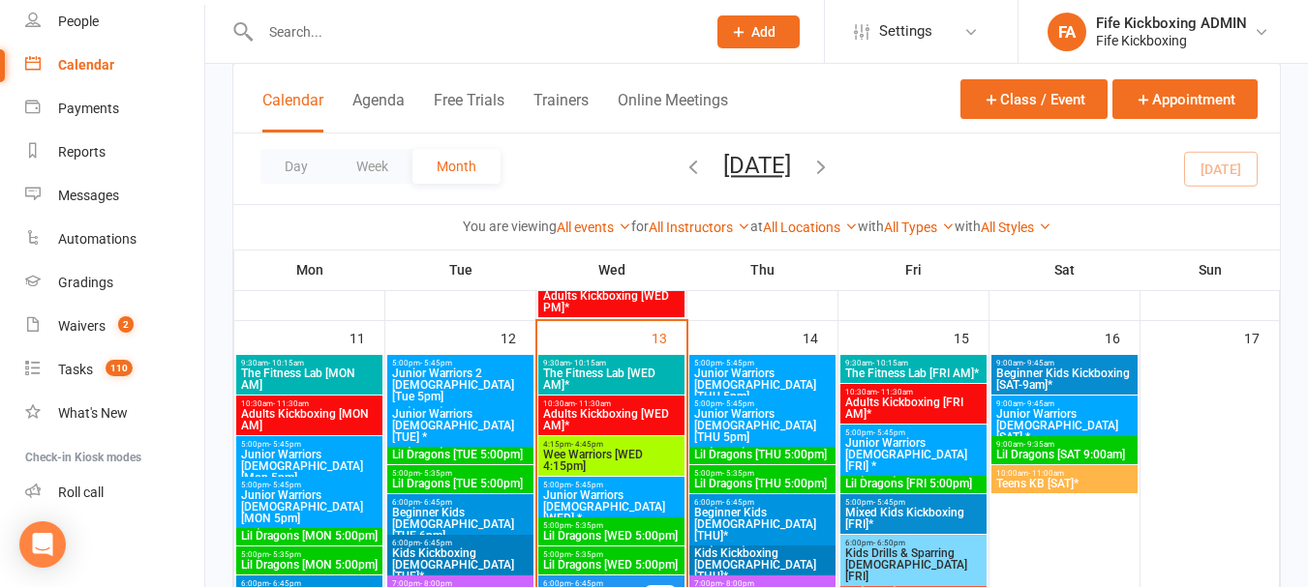
click at [1060, 446] on span "9:00am - 9:35am" at bounding box center [1064, 444] width 138 height 9
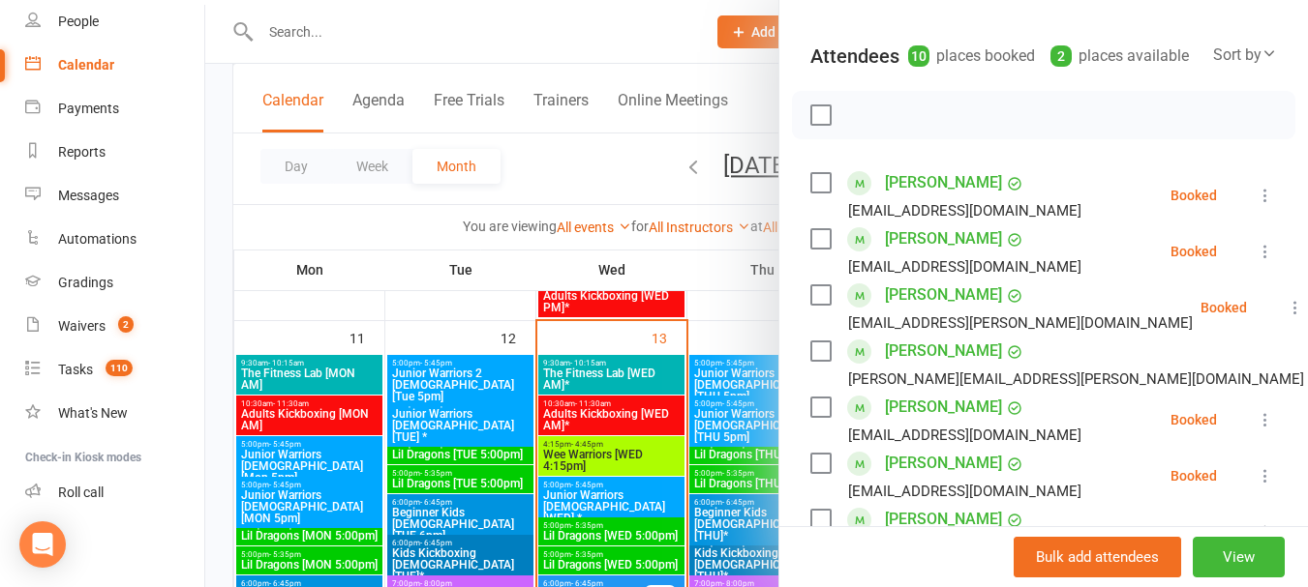
scroll to position [194, 0]
click at [569, 157] on div at bounding box center [756, 293] width 1102 height 587
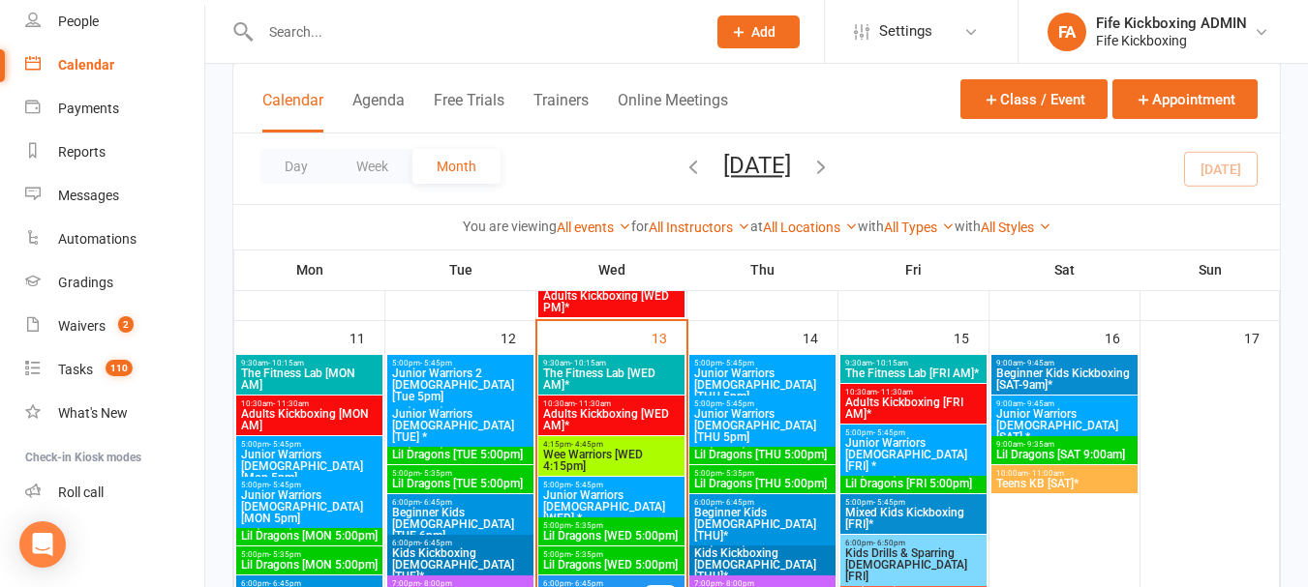
click at [755, 436] on div "5:00pm - 5:35pm Lil Dragons [THU 5:00pm]" at bounding box center [762, 450] width 146 height 28
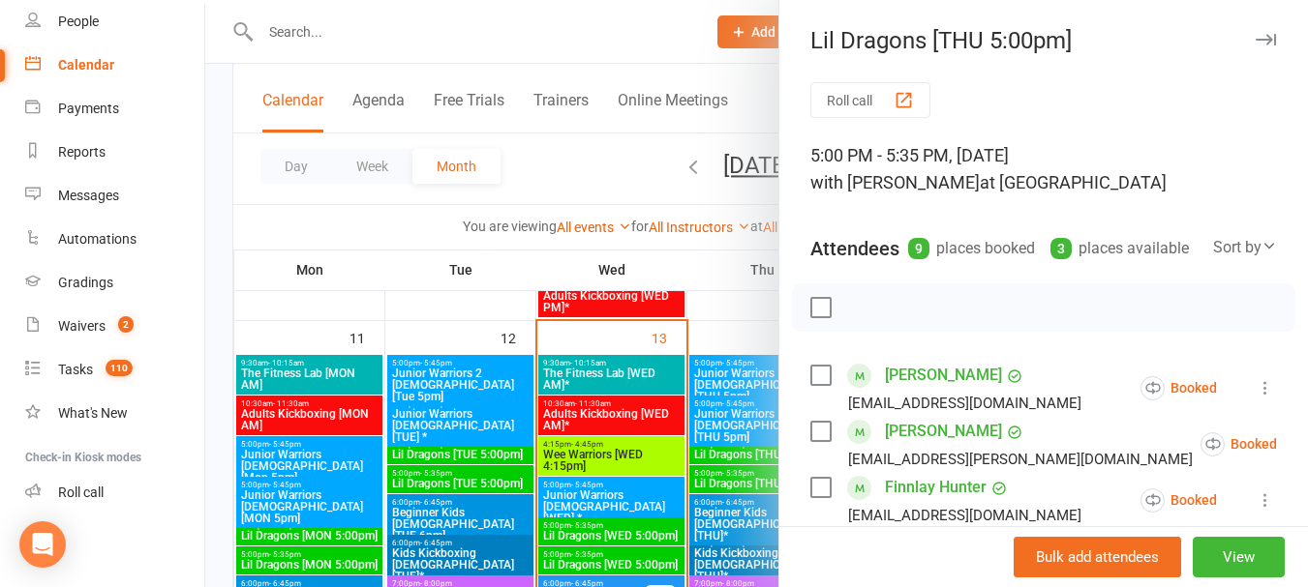
click at [568, 170] on div at bounding box center [756, 293] width 1102 height 587
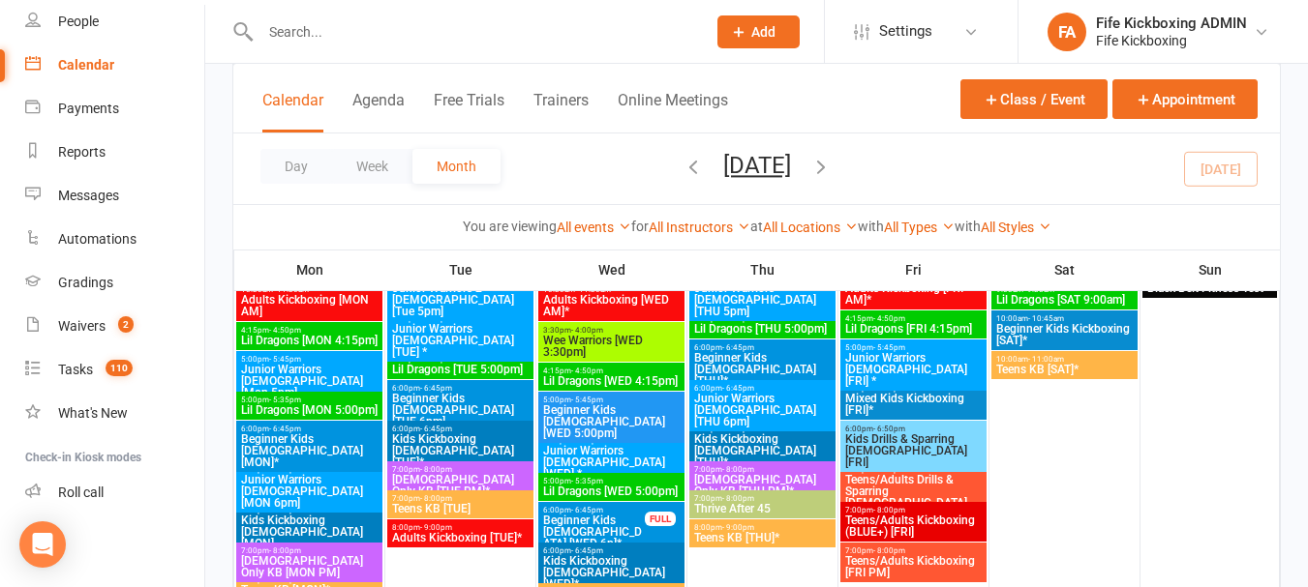
scroll to position [1936, 0]
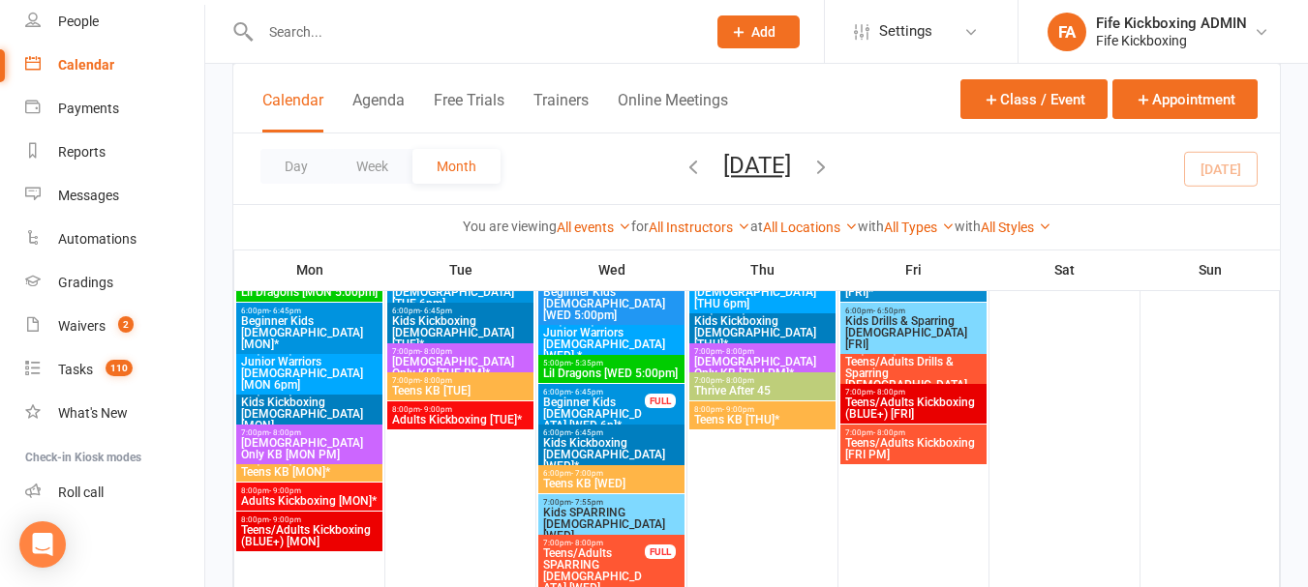
click at [319, 357] on span "Junior Warriors [DEMOGRAPHIC_DATA] [MON 6pm]" at bounding box center [309, 373] width 138 height 35
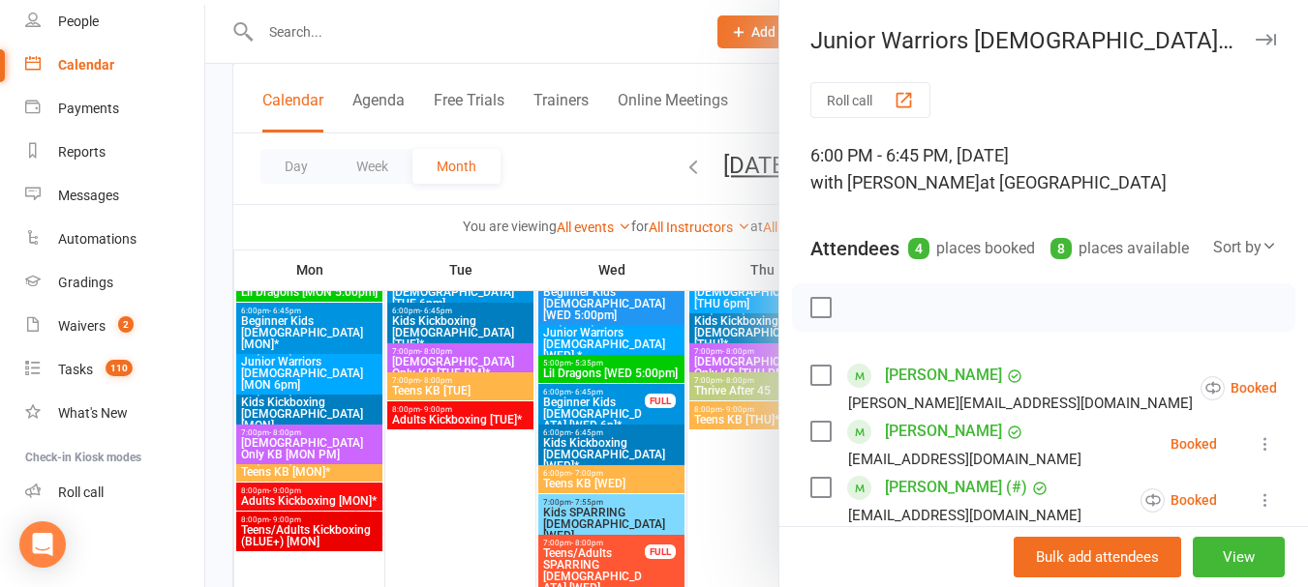
click at [543, 162] on div at bounding box center [756, 293] width 1102 height 587
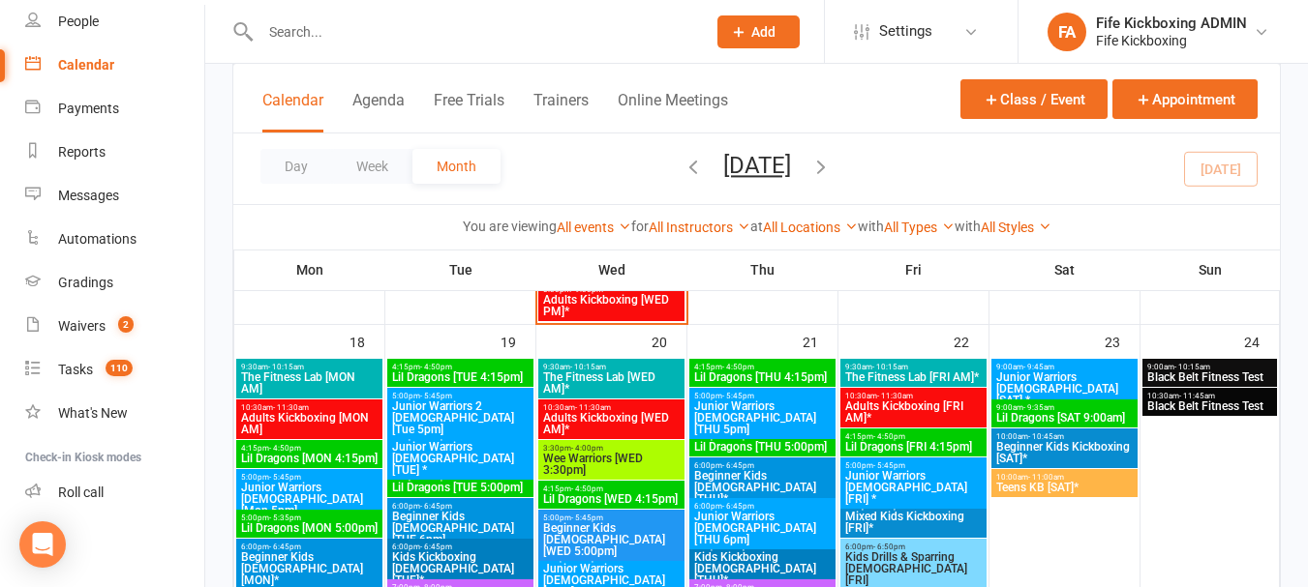
scroll to position [1742, 0]
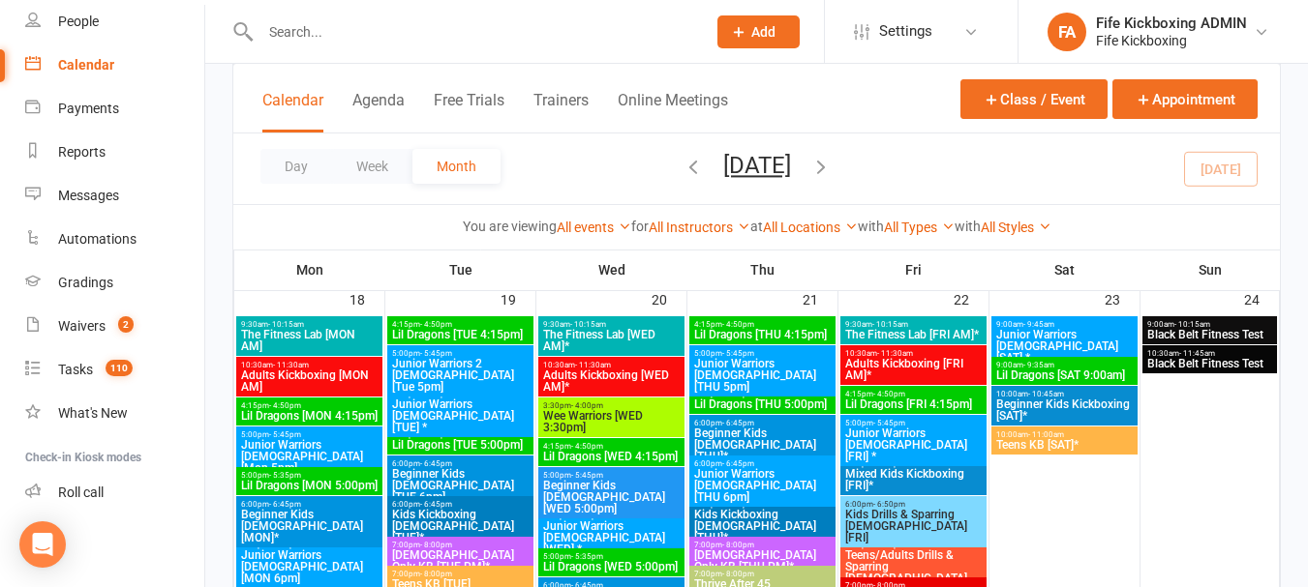
click at [1087, 368] on span "9:00am - 9:35am" at bounding box center [1064, 365] width 138 height 9
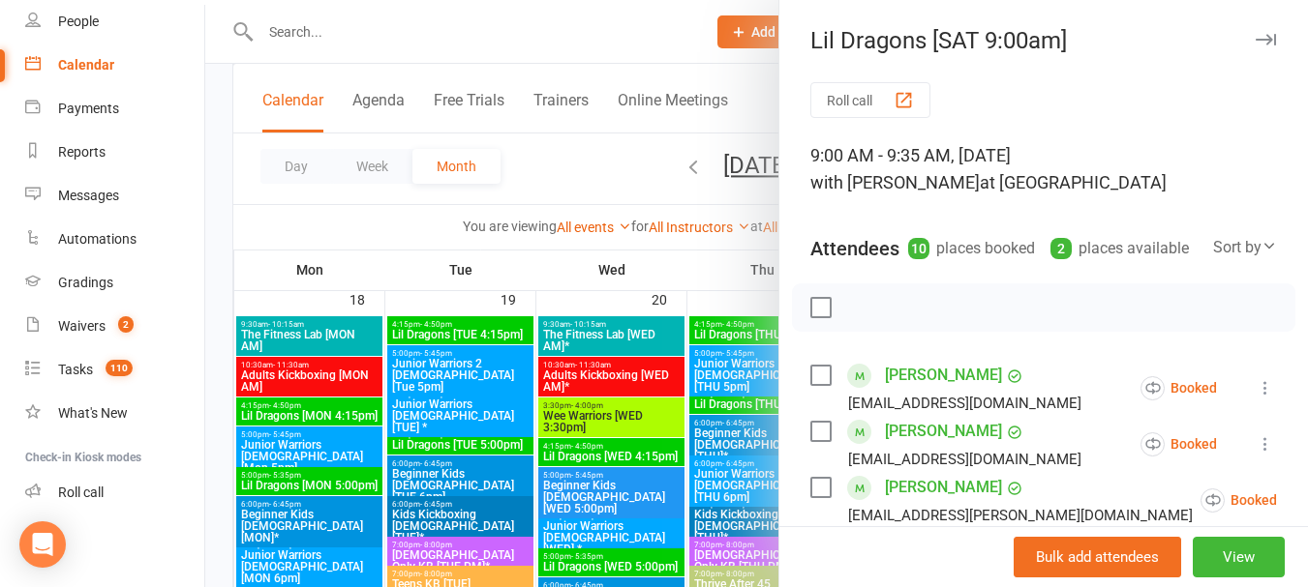
click at [629, 170] on div at bounding box center [756, 293] width 1102 height 587
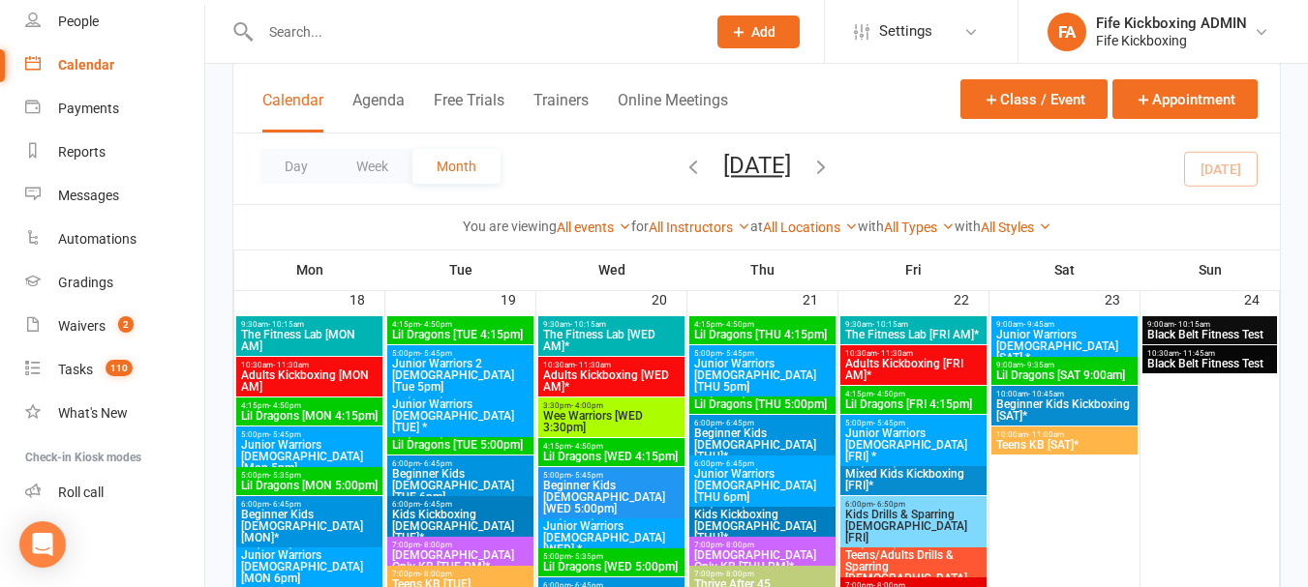
click at [770, 459] on div "6:00pm - 6:45pm Junior Warriors 7-8yo [THU 6pm]" at bounding box center [762, 481] width 146 height 51
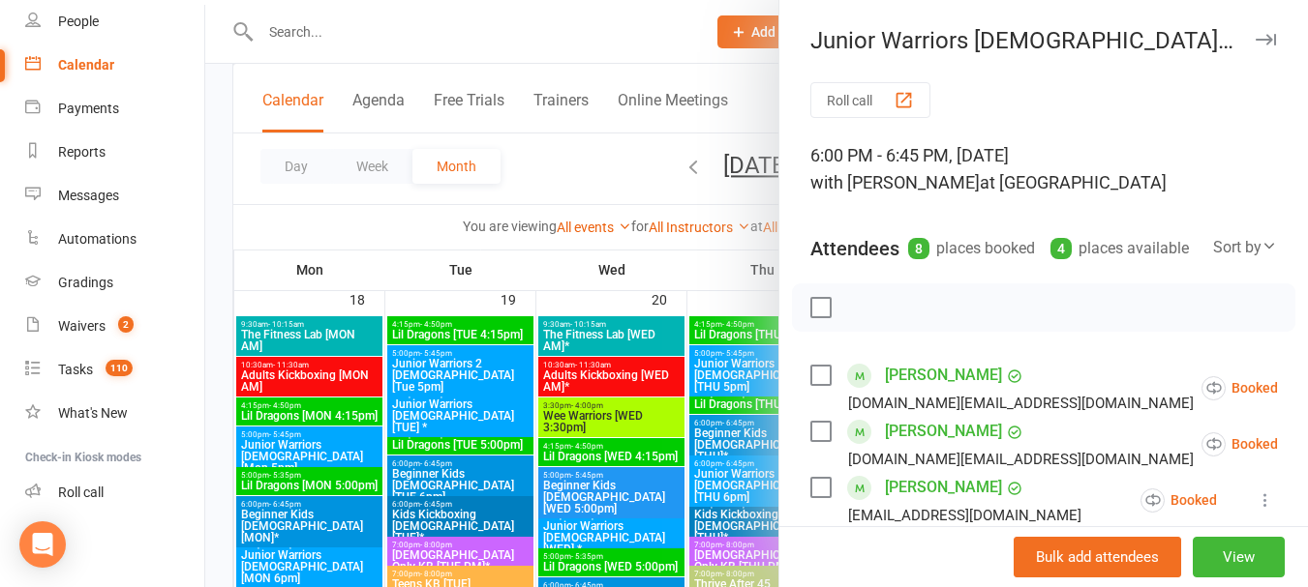
click at [539, 139] on div at bounding box center [756, 293] width 1102 height 587
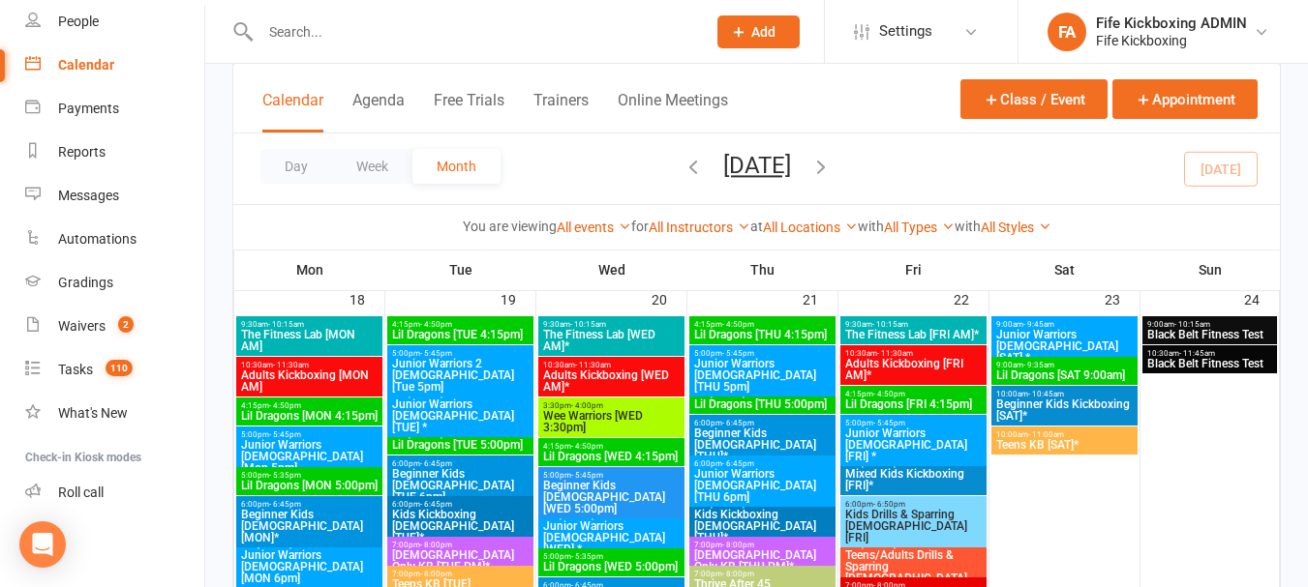
click at [1044, 363] on span "- 9:35am" at bounding box center [1038, 365] width 31 height 9
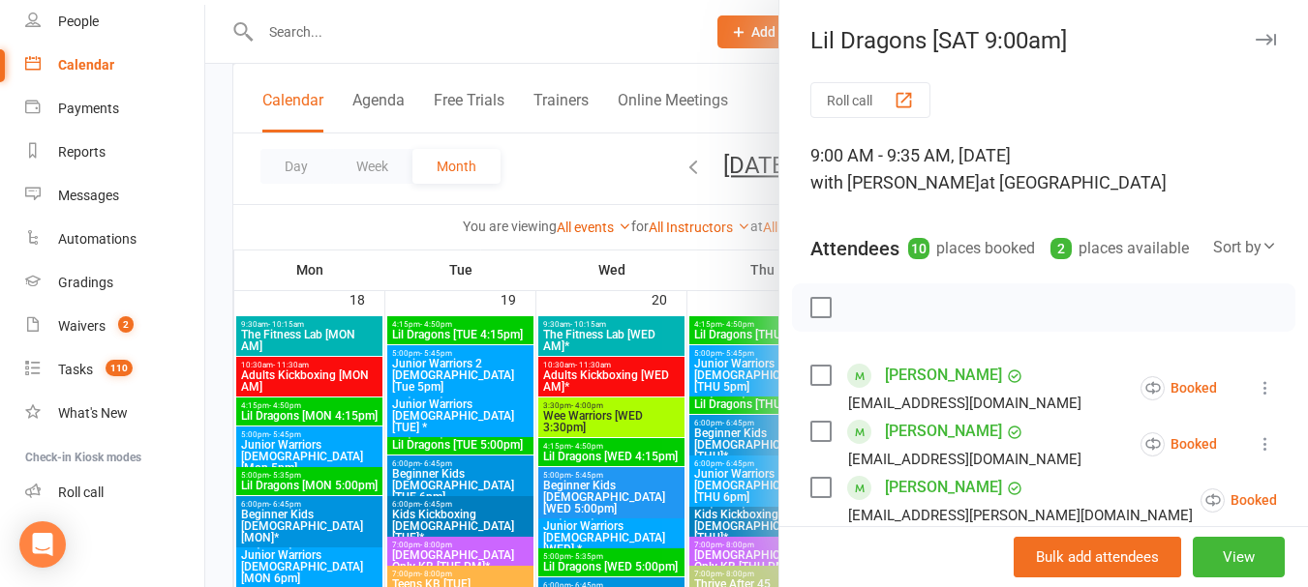
click at [614, 173] on div at bounding box center [756, 293] width 1102 height 587
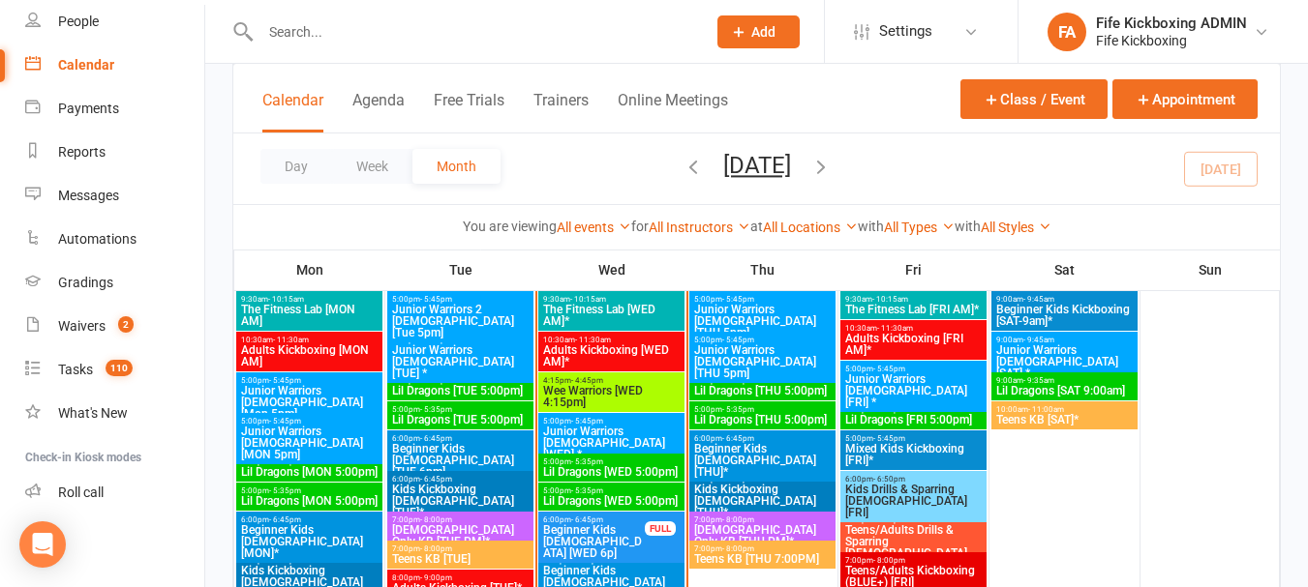
scroll to position [1258, 0]
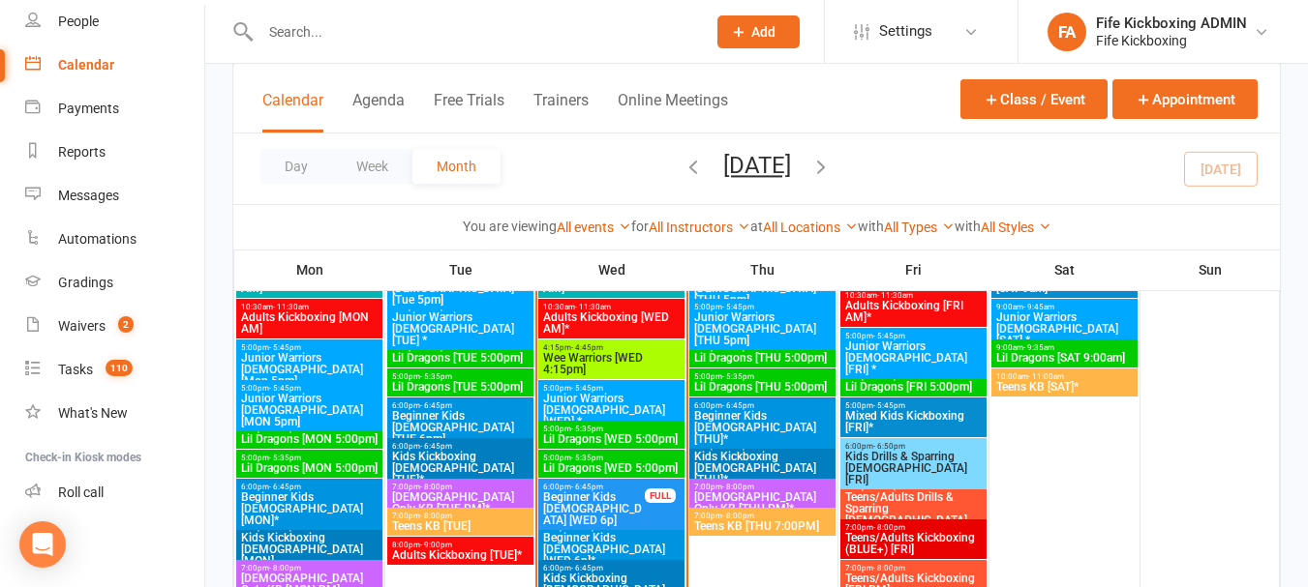
click at [631, 432] on span "5:00pm - 5:35pm" at bounding box center [611, 429] width 138 height 9
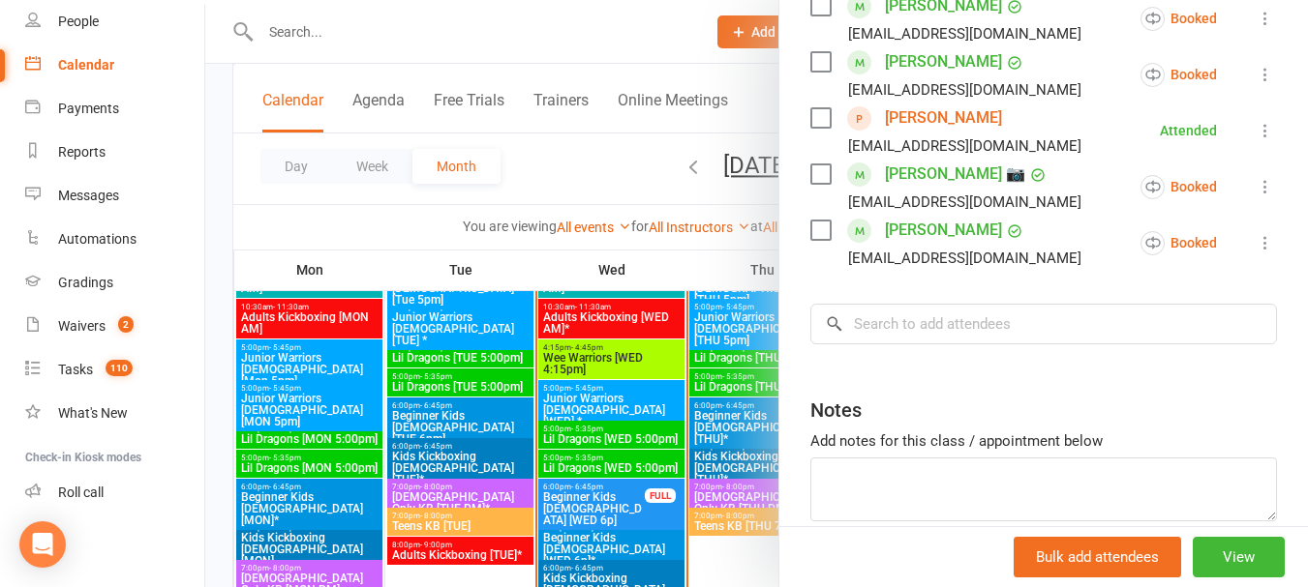
scroll to position [484, 0]
click at [556, 173] on div at bounding box center [756, 293] width 1102 height 587
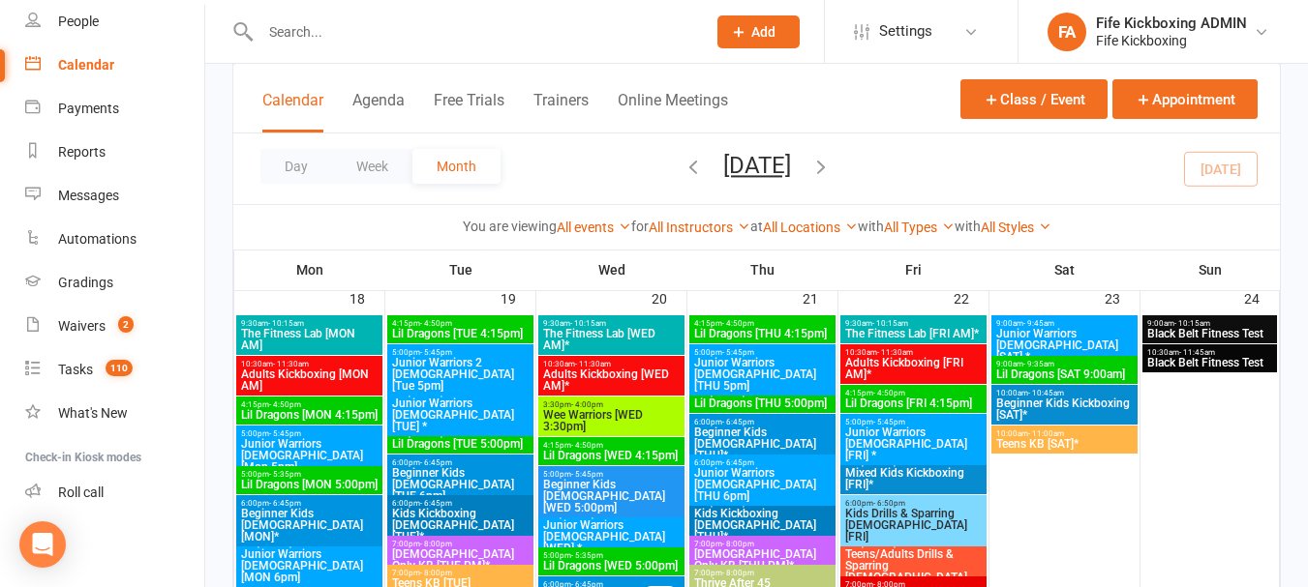
scroll to position [1742, 0]
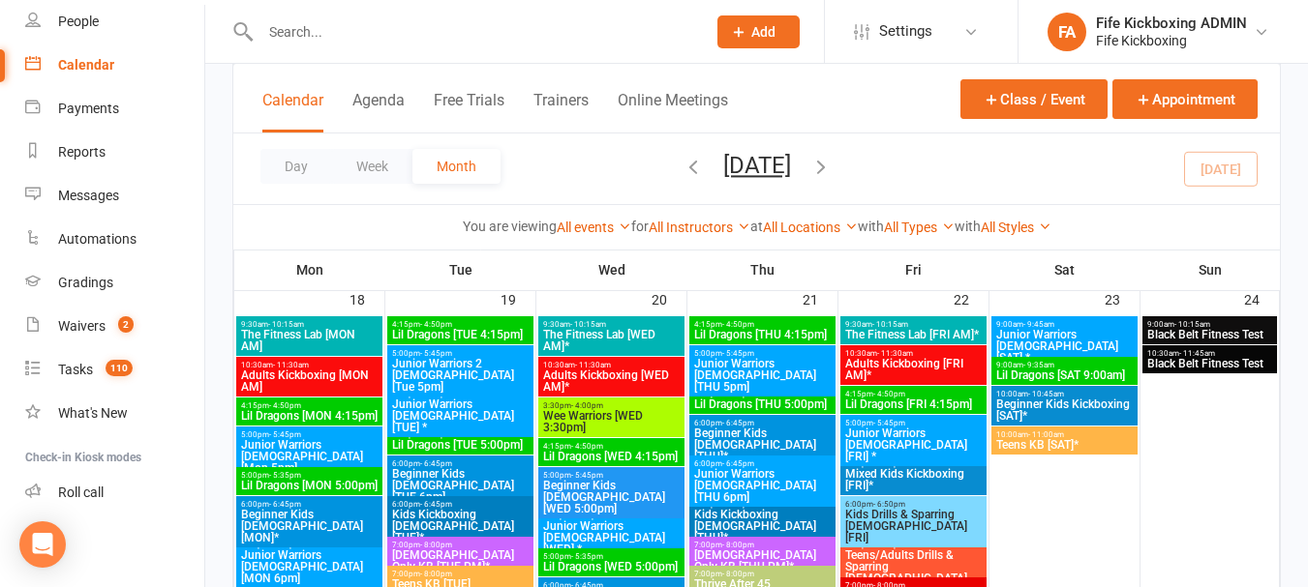
click at [632, 448] on span "4:15pm - 4:50pm" at bounding box center [611, 446] width 138 height 9
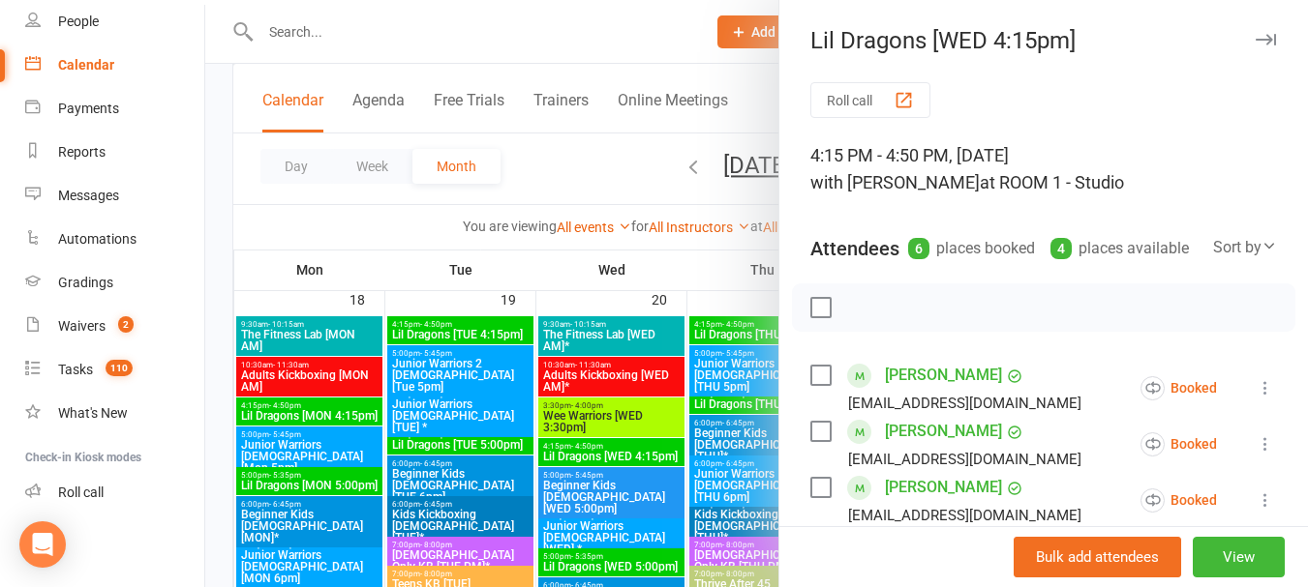
click at [616, 146] on div at bounding box center [756, 293] width 1102 height 587
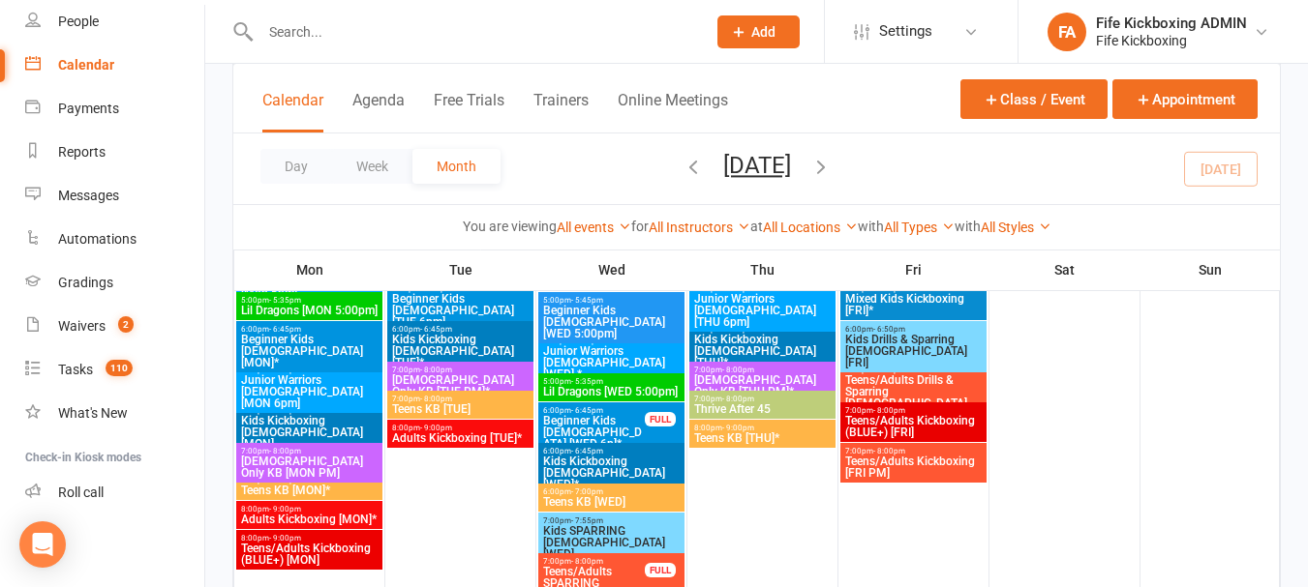
scroll to position [1936, 0]
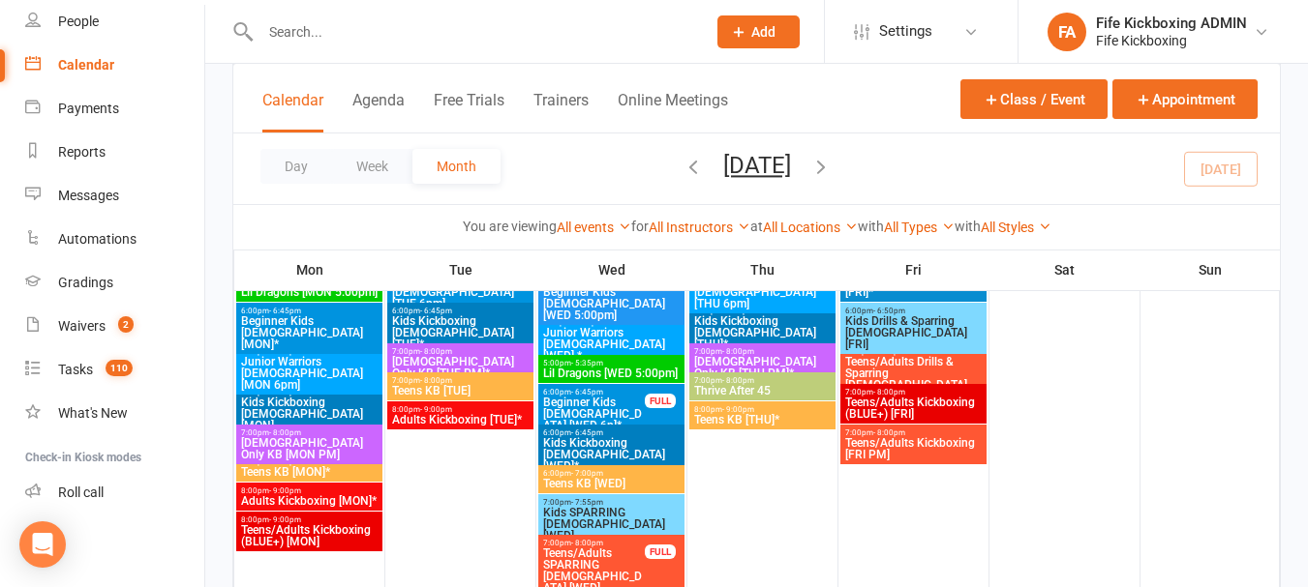
click at [619, 364] on span "5:00pm - 5:35pm" at bounding box center [611, 363] width 138 height 9
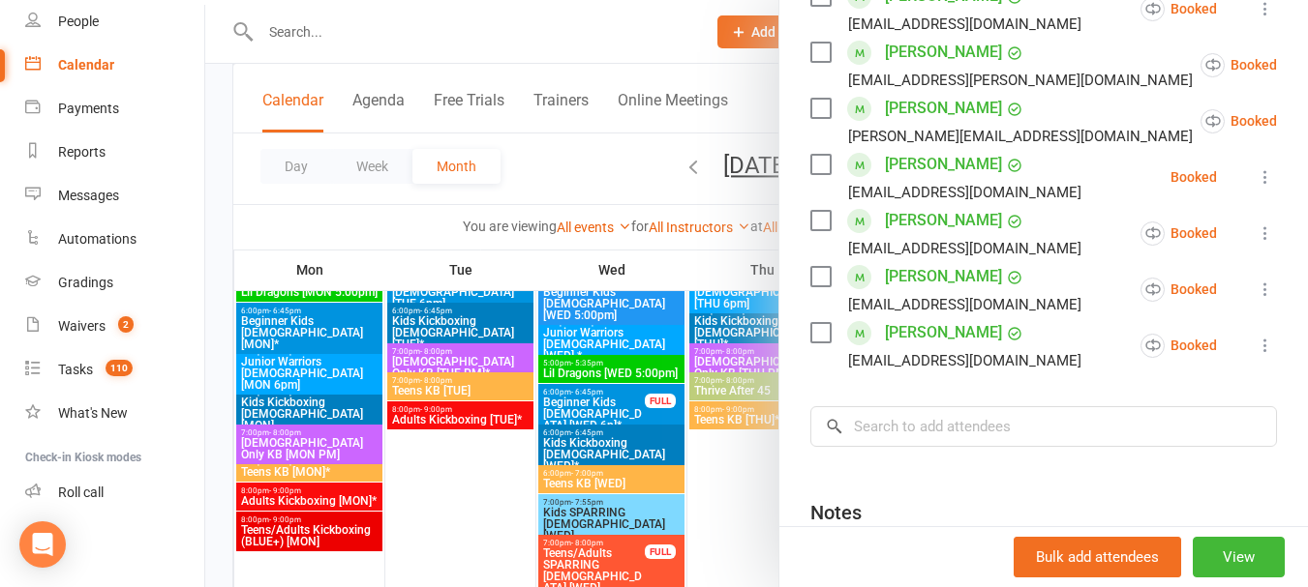
scroll to position [387, 0]
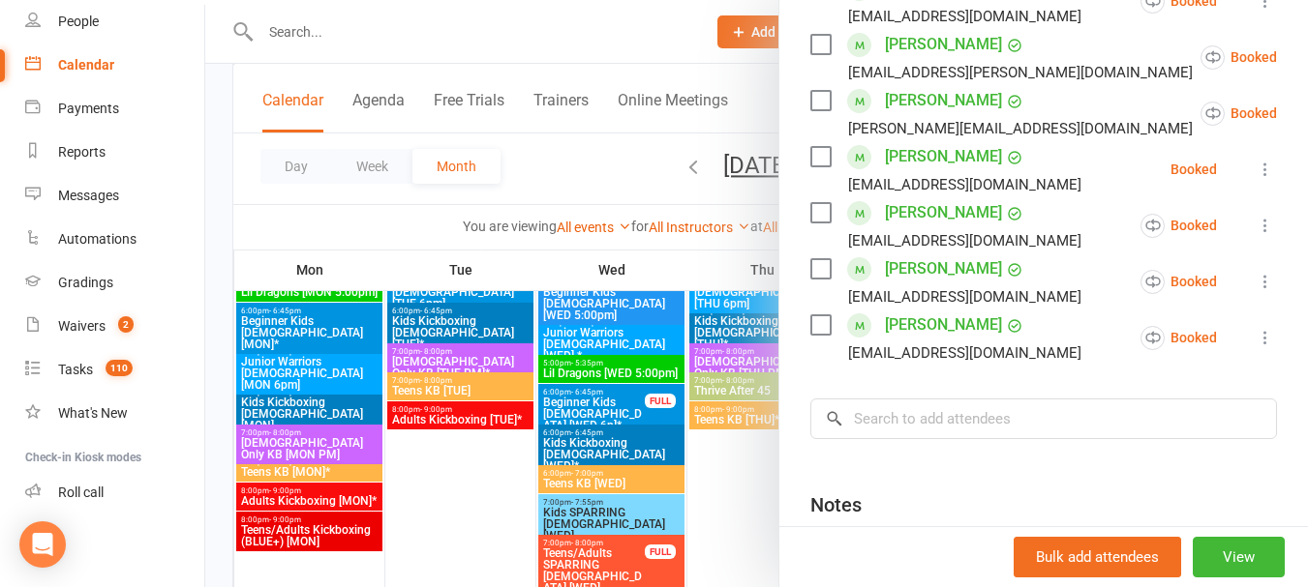
click at [610, 181] on div at bounding box center [756, 293] width 1102 height 587
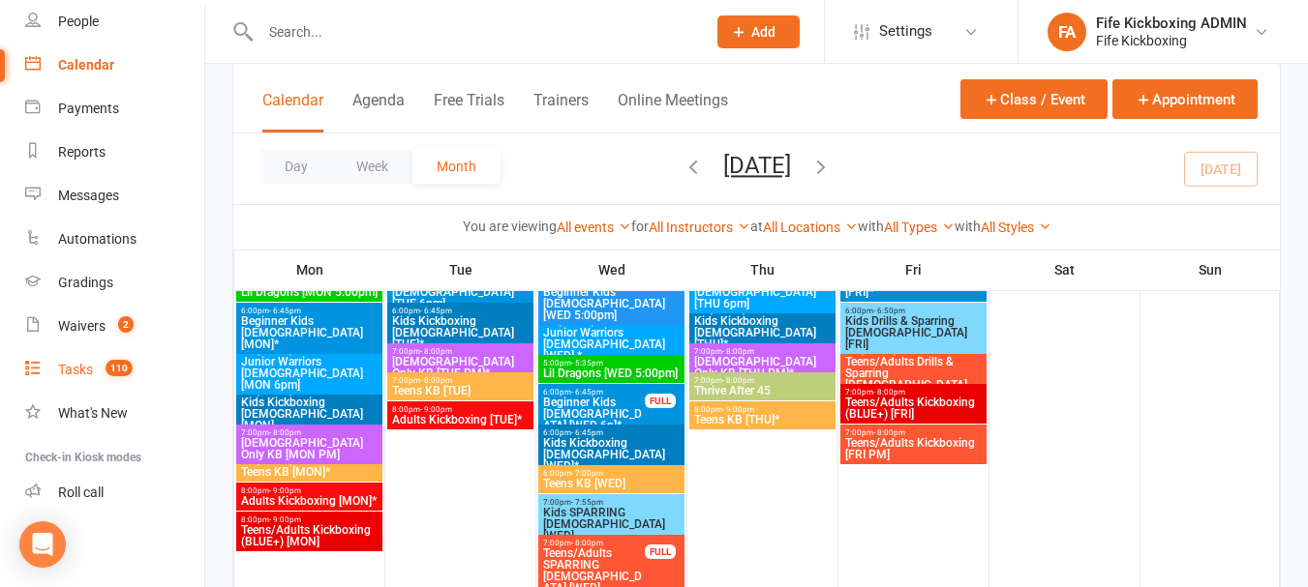
click at [90, 369] on div "Tasks" at bounding box center [75, 369] width 35 height 15
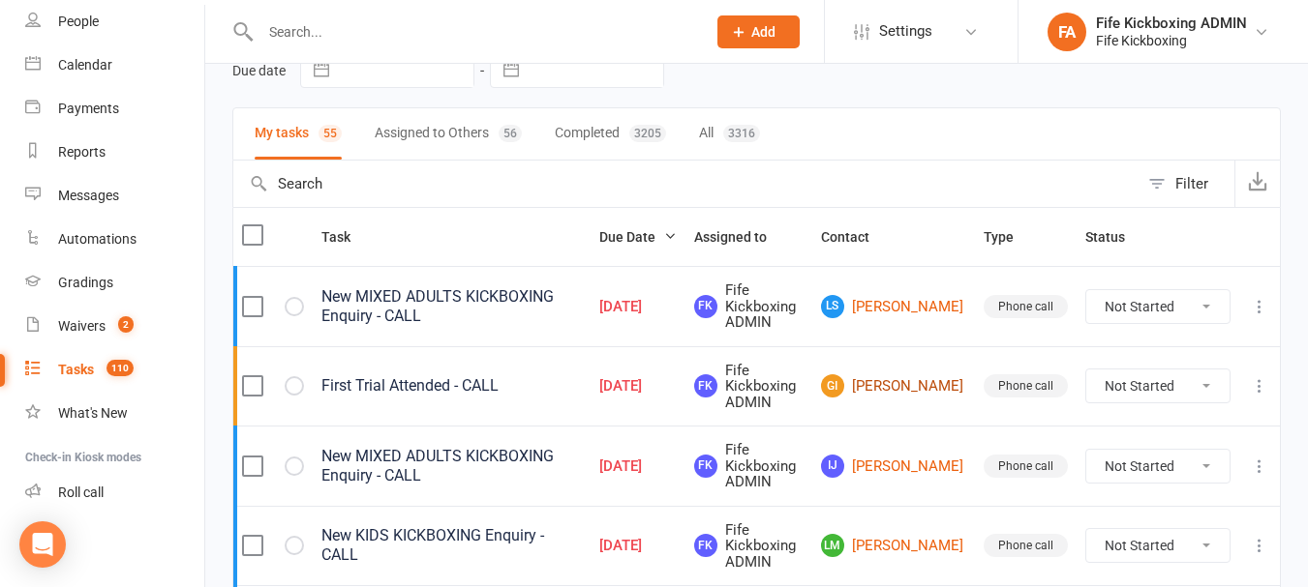
scroll to position [97, 0]
click at [921, 390] on link "GI Gemma Inglis" at bounding box center [893, 387] width 145 height 23
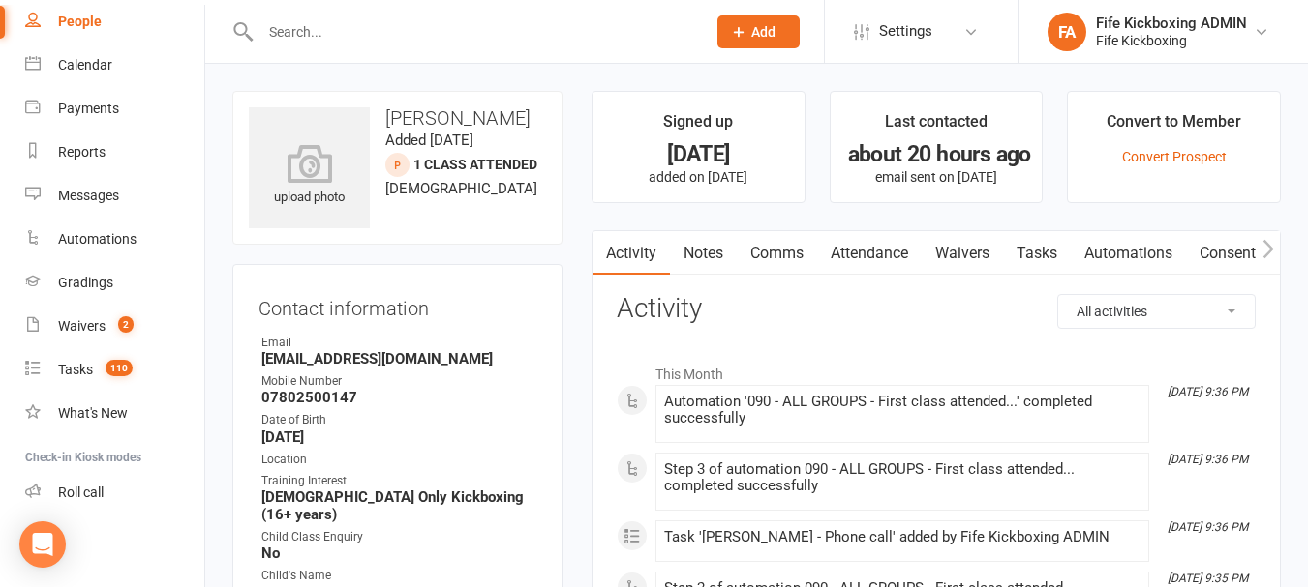
click at [885, 243] on link "Attendance" at bounding box center [869, 253] width 105 height 45
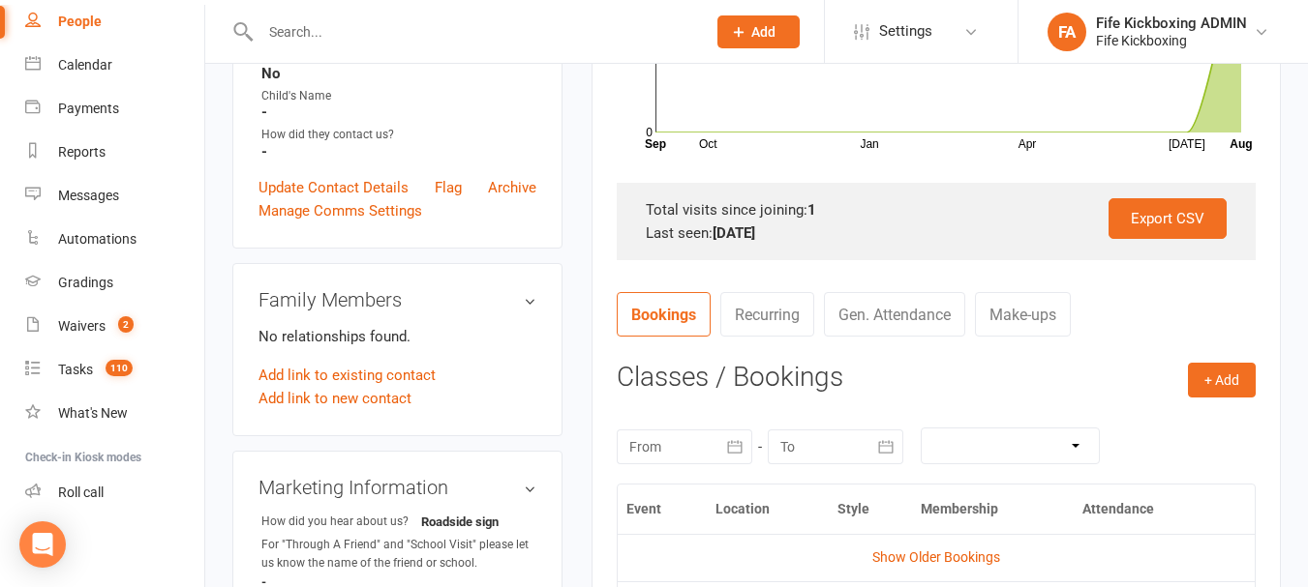
scroll to position [677, 0]
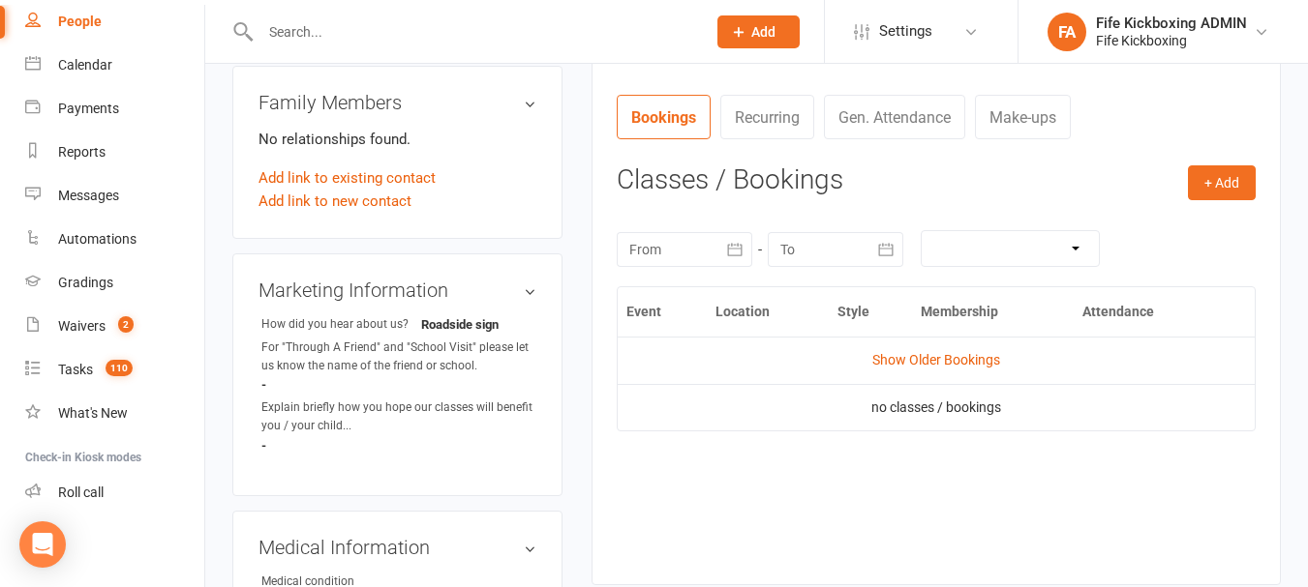
click at [950, 351] on td "Show Older Bookings" at bounding box center [935, 360] width 637 height 46
click at [961, 357] on link "Show Older Bookings" at bounding box center [936, 359] width 128 height 15
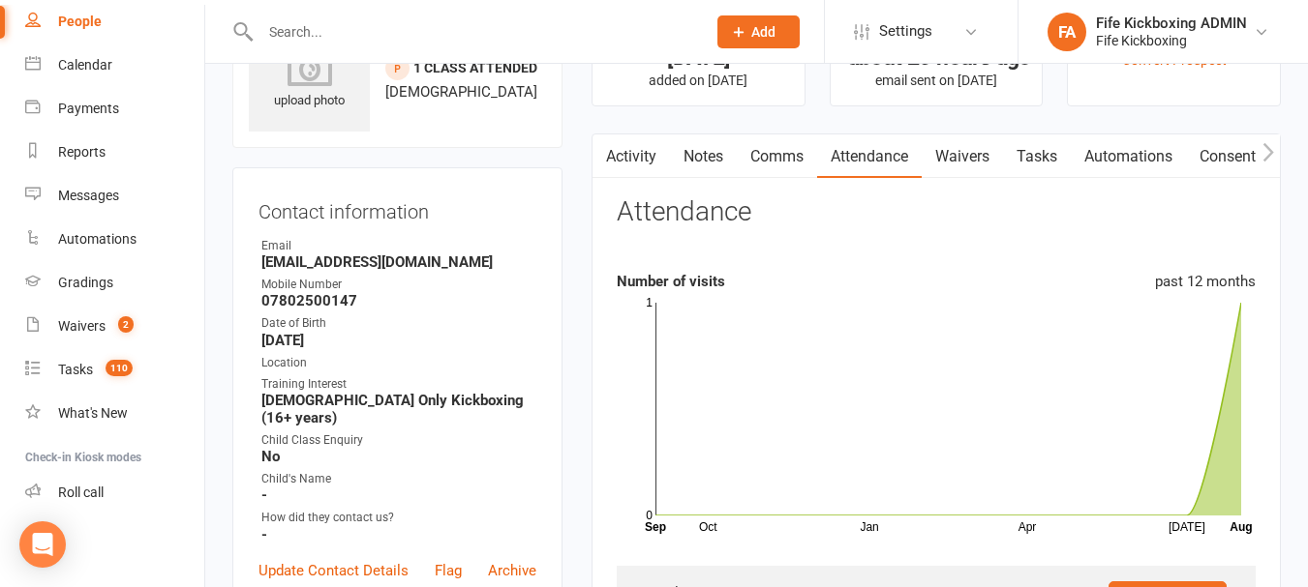
scroll to position [0, 0]
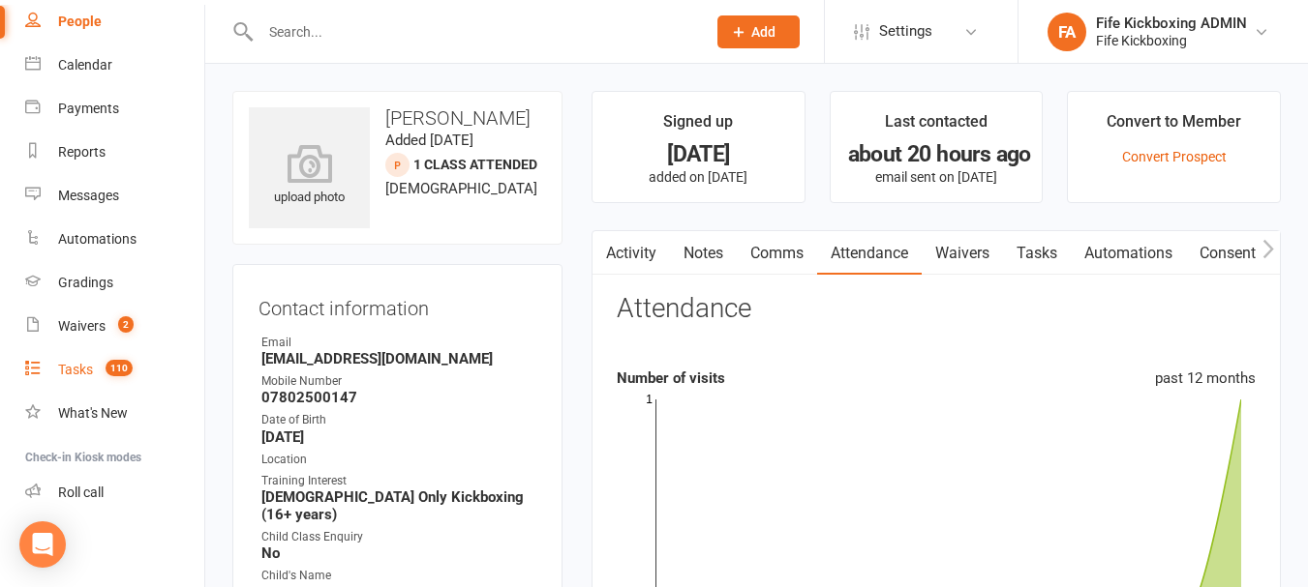
click at [149, 375] on link "Tasks 110" at bounding box center [114, 370] width 179 height 44
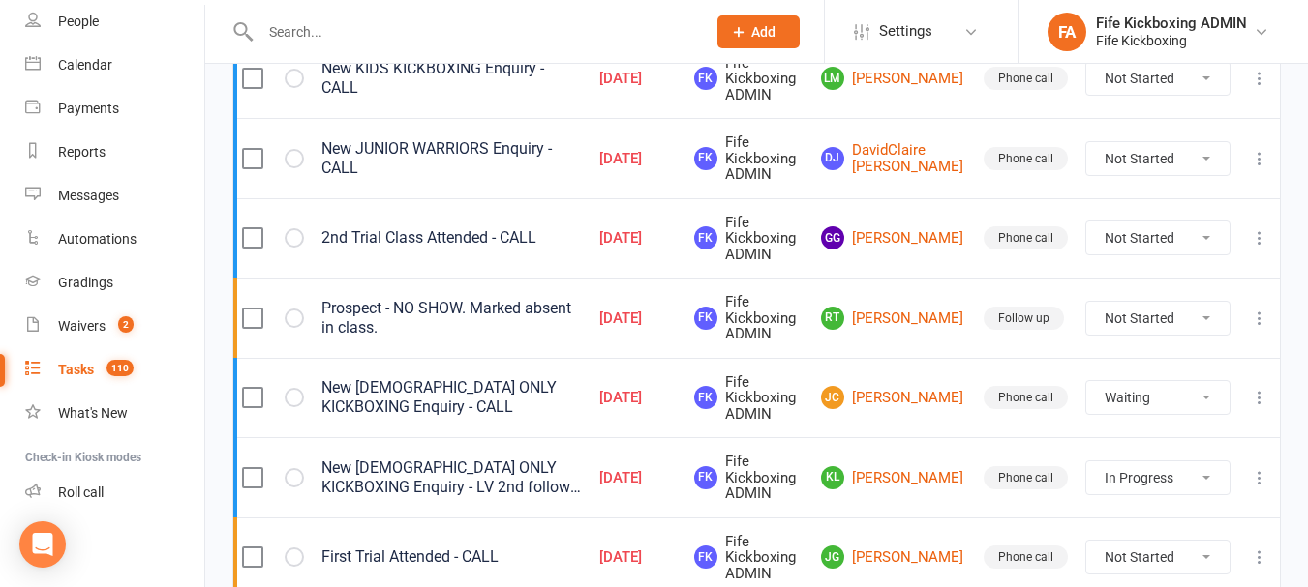
scroll to position [581, 0]
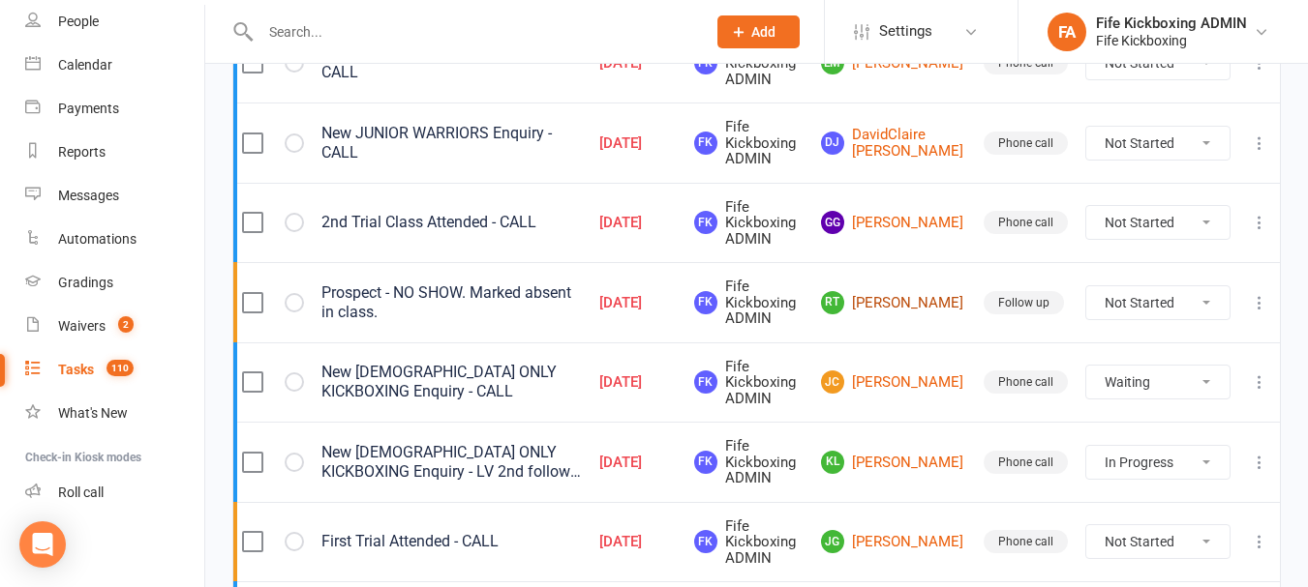
click at [911, 302] on link "RT Ross Taylor" at bounding box center [893, 302] width 145 height 23
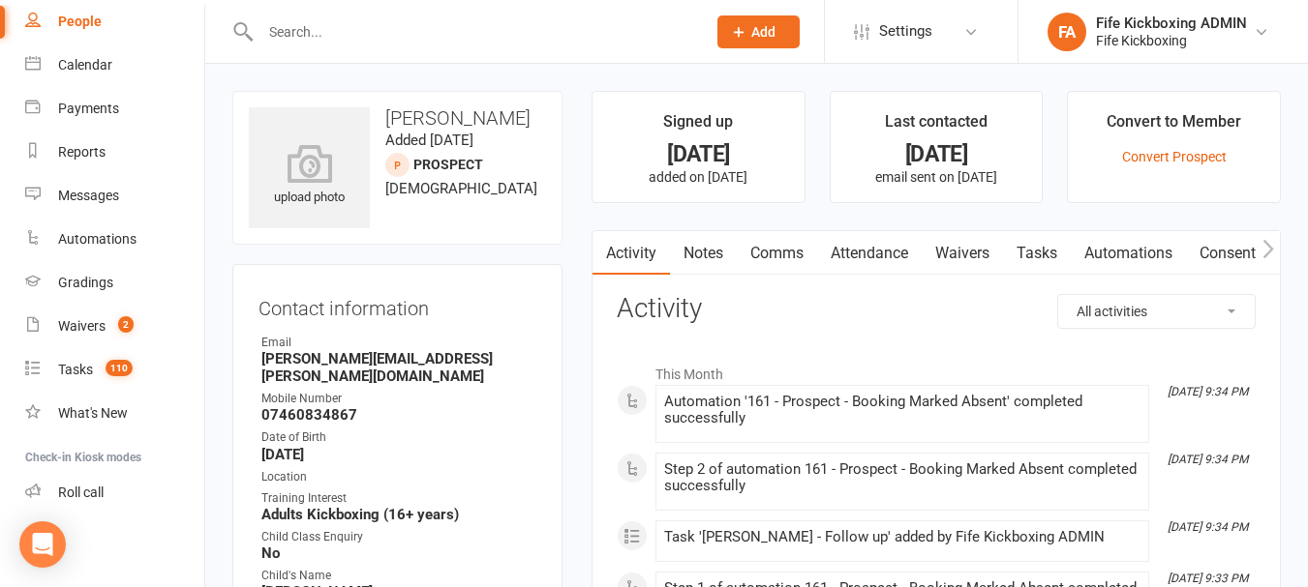
click at [833, 240] on link "Attendance" at bounding box center [869, 253] width 105 height 45
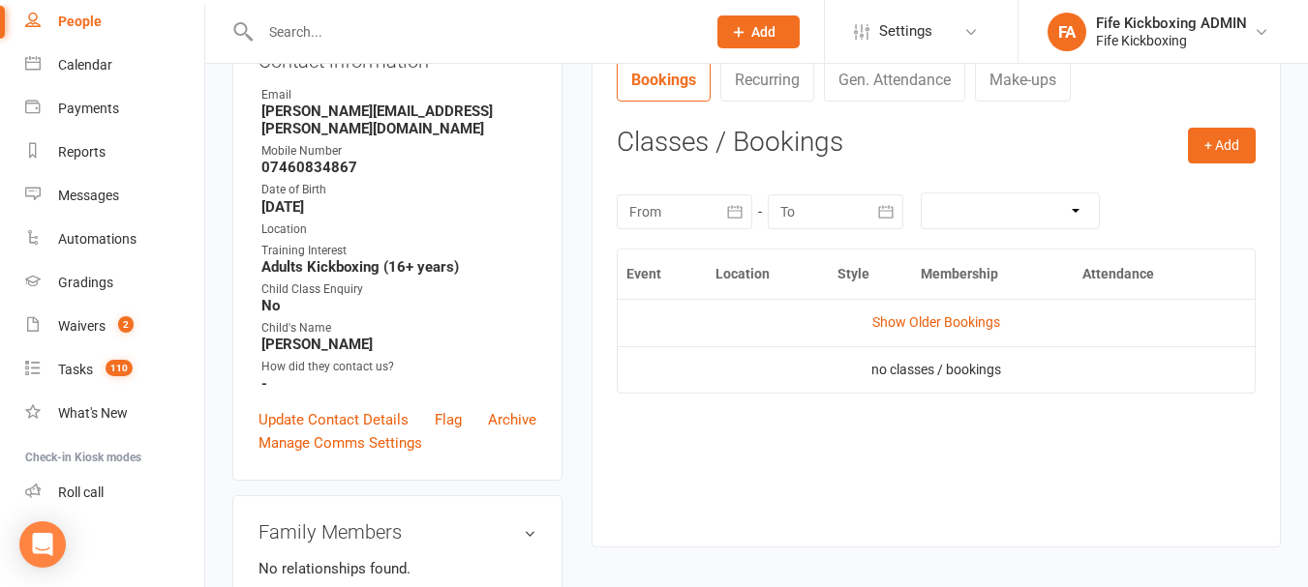
scroll to position [387, 0]
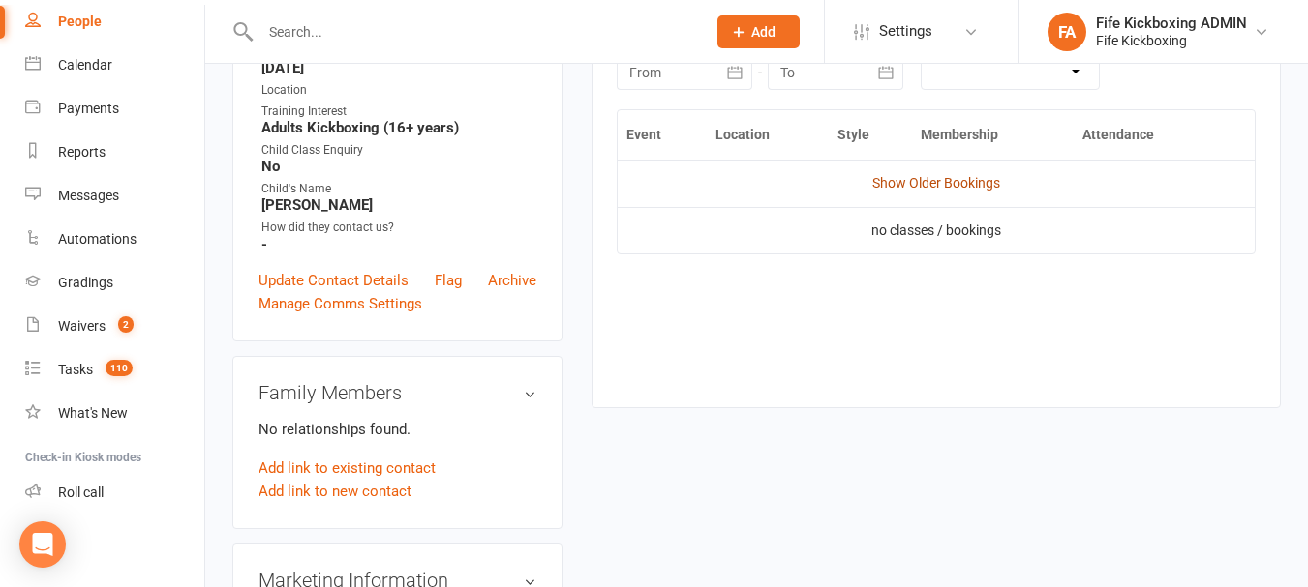
click at [962, 181] on link "Show Older Bookings" at bounding box center [936, 182] width 128 height 15
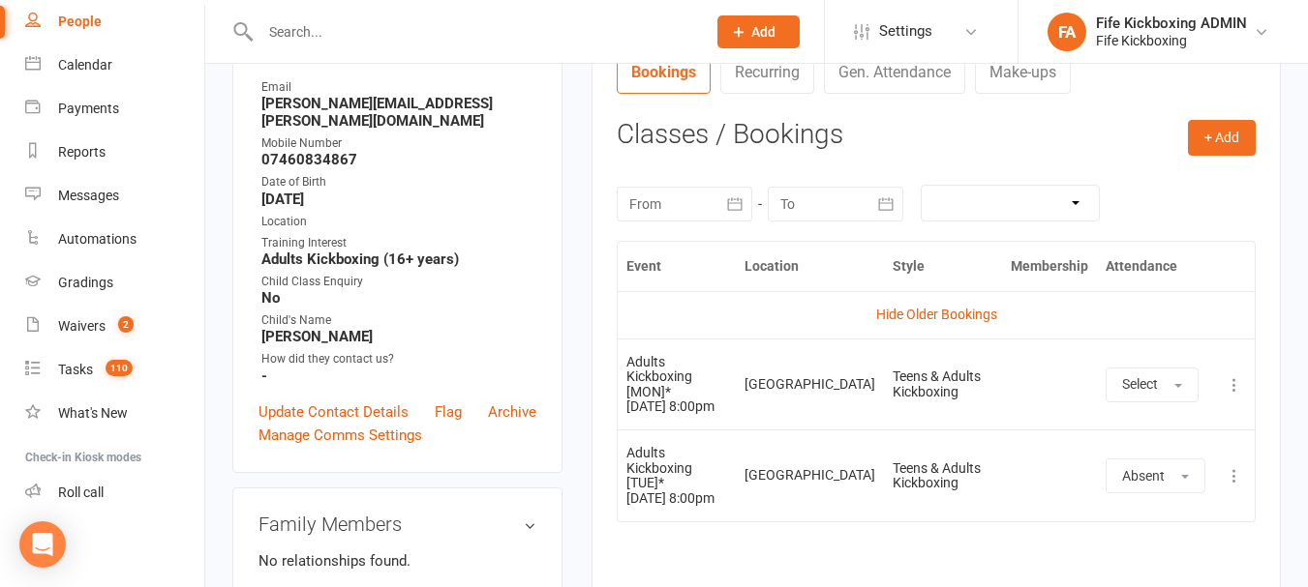
scroll to position [0, 0]
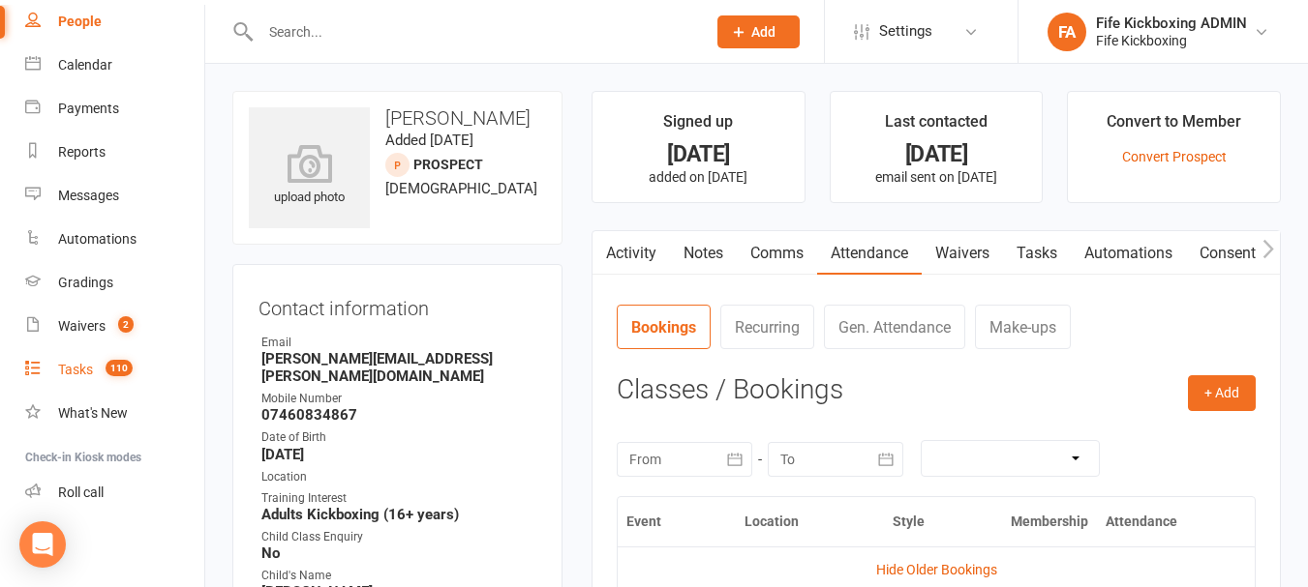
click at [80, 389] on link "Tasks 110" at bounding box center [114, 370] width 179 height 44
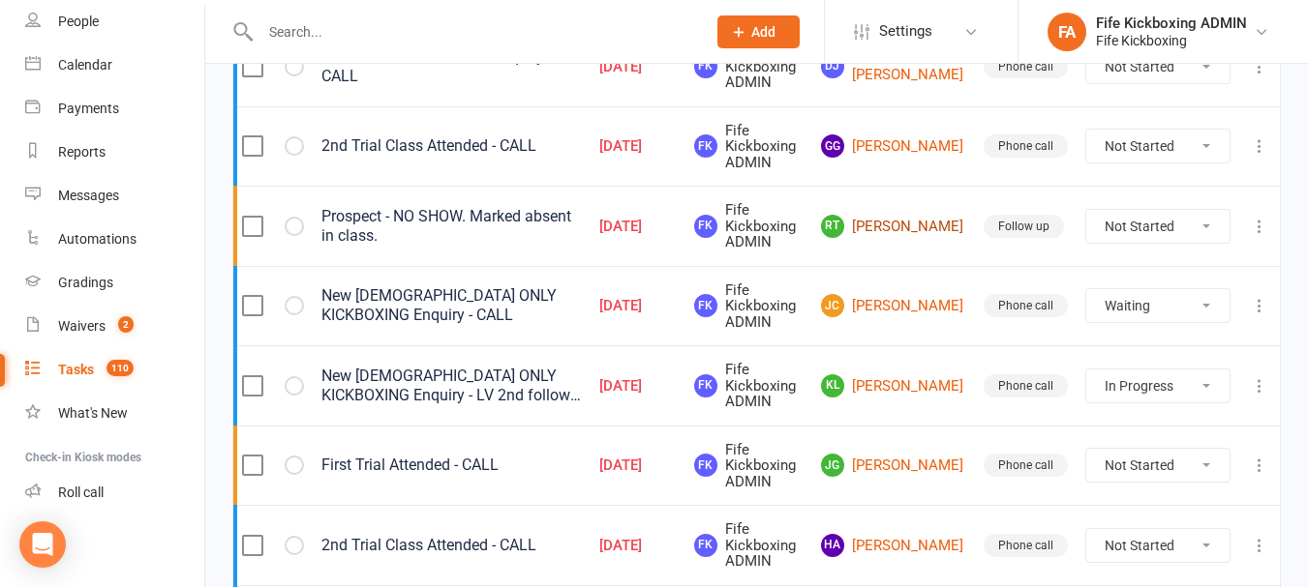
scroll to position [871, 0]
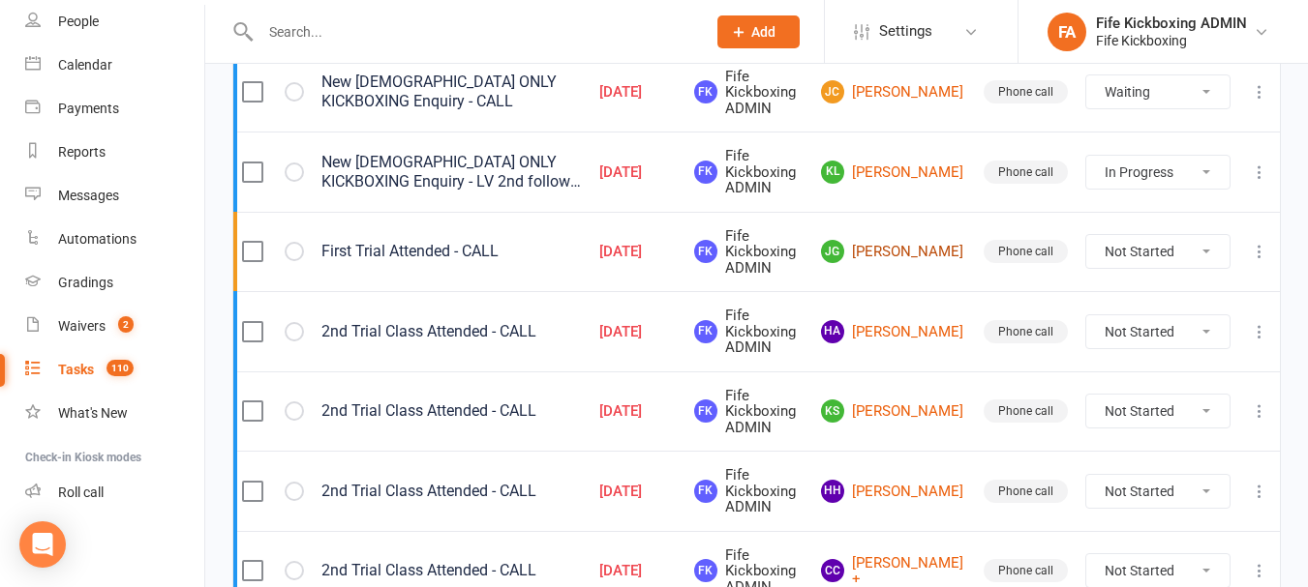
click at [943, 251] on link "JG Joanna Gray" at bounding box center [893, 251] width 145 height 23
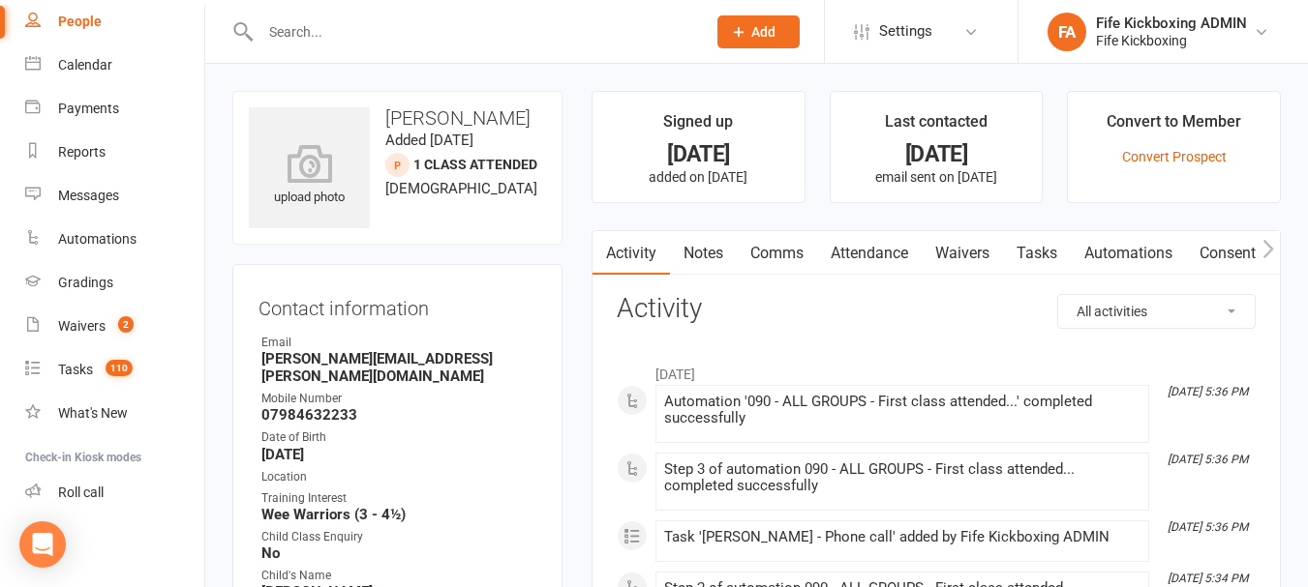
click at [888, 246] on link "Attendance" at bounding box center [869, 253] width 105 height 45
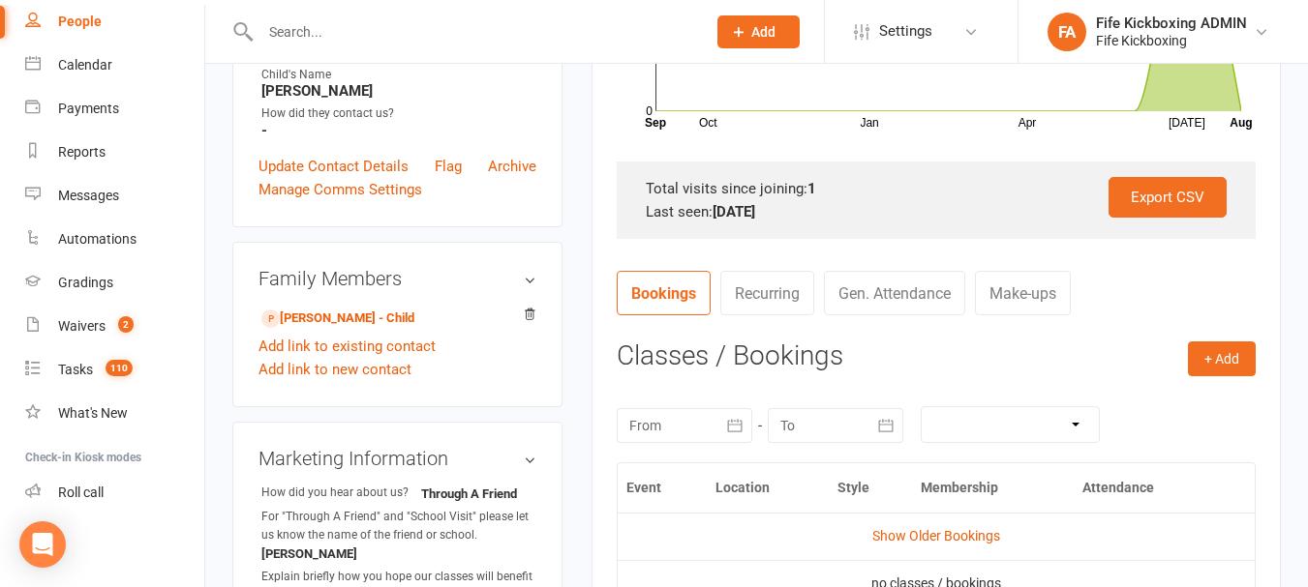
scroll to position [774, 0]
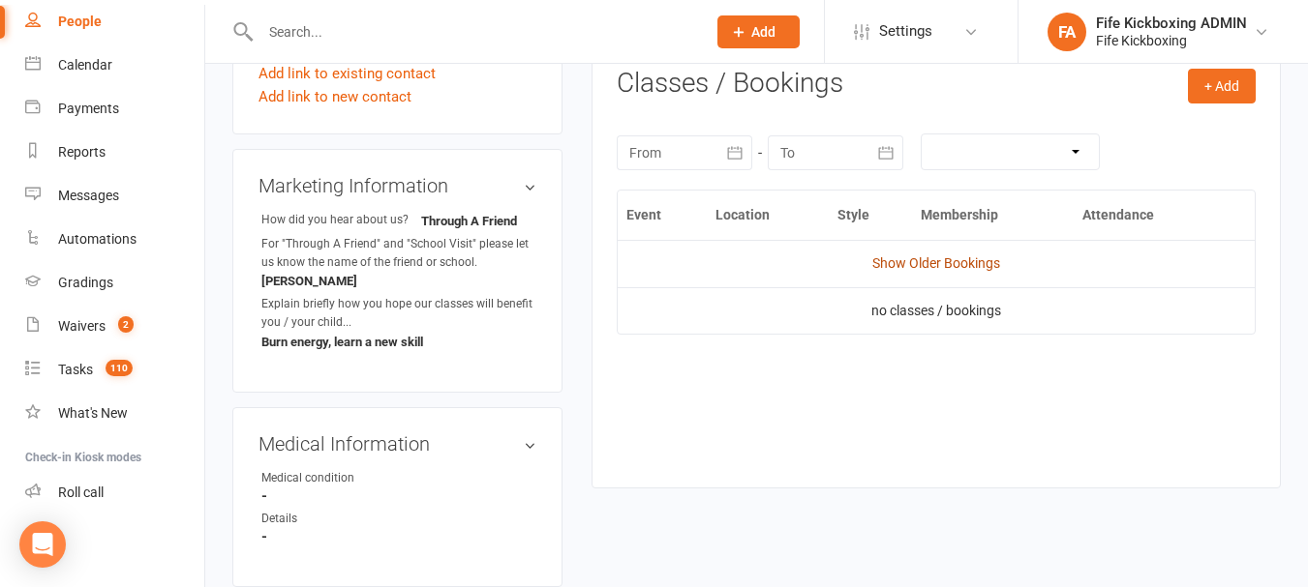
click at [964, 267] on link "Show Older Bookings" at bounding box center [936, 263] width 128 height 15
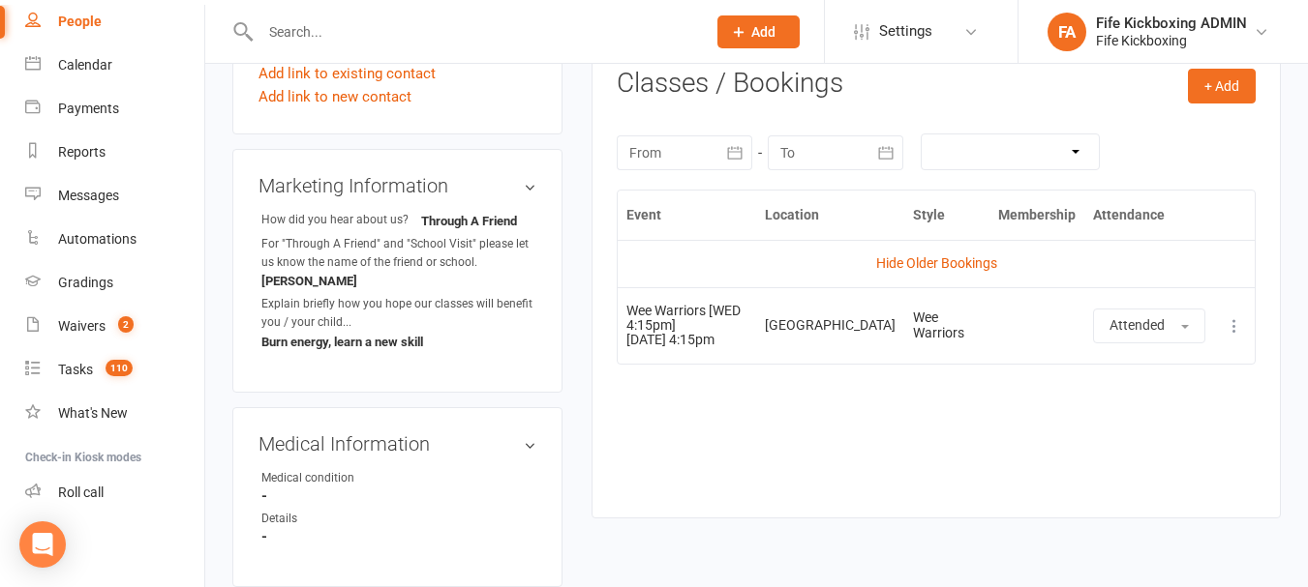
click at [964, 267] on link "Hide Older Bookings" at bounding box center [936, 263] width 121 height 15
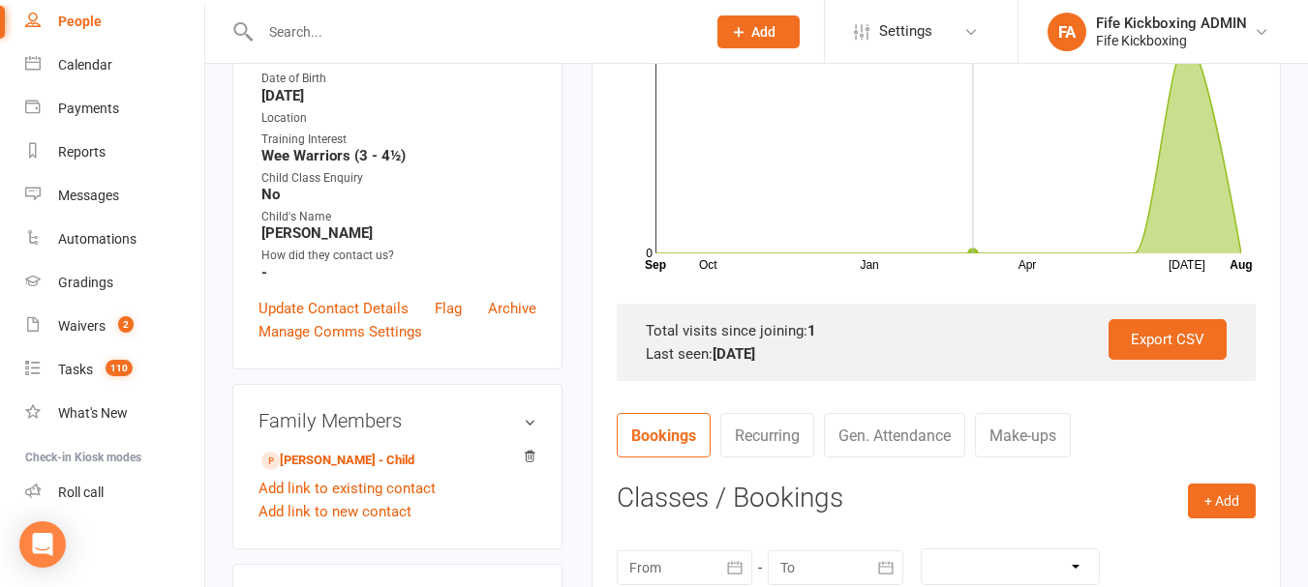
scroll to position [871, 0]
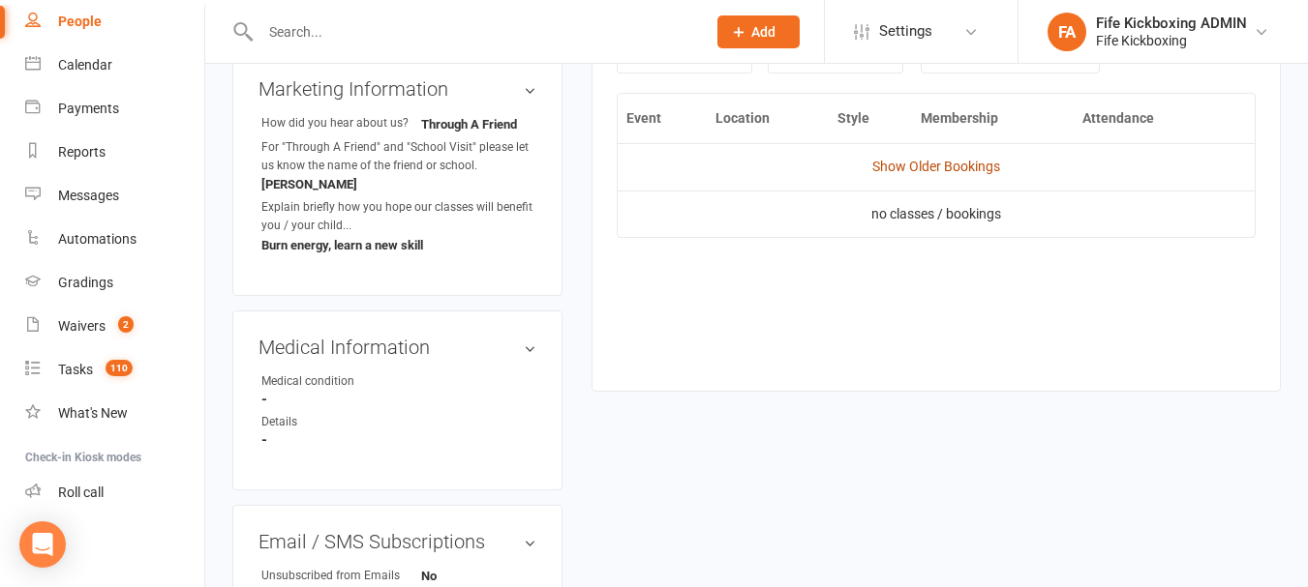
click at [963, 164] on link "Show Older Bookings" at bounding box center [936, 166] width 128 height 15
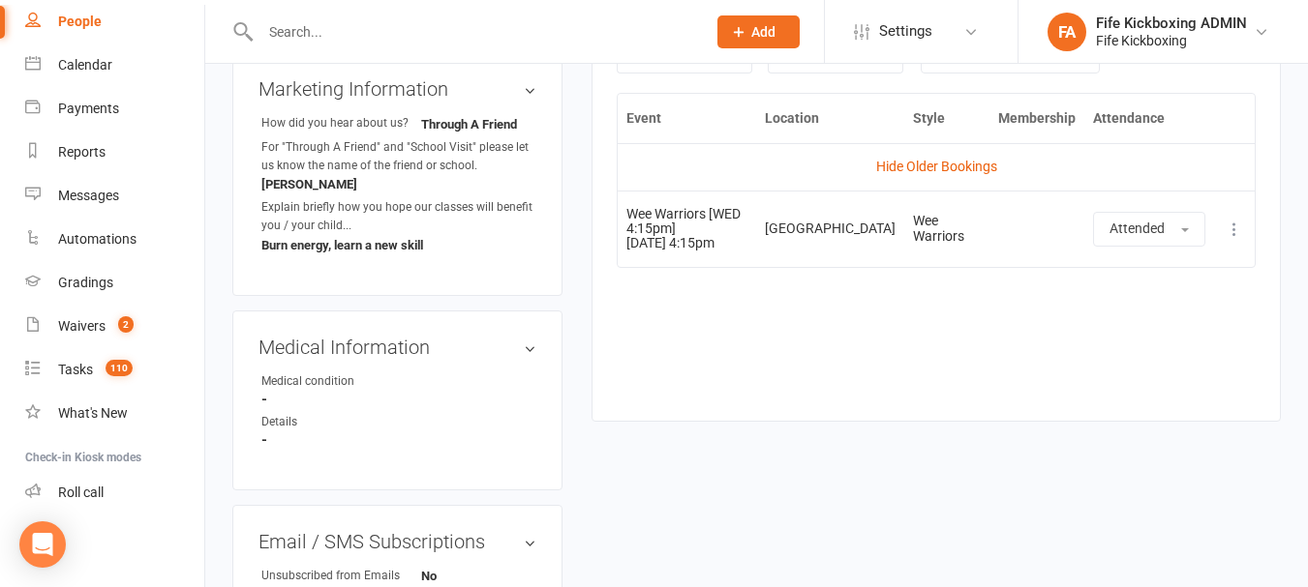
click at [963, 164] on link "Hide Older Bookings" at bounding box center [936, 166] width 121 height 15
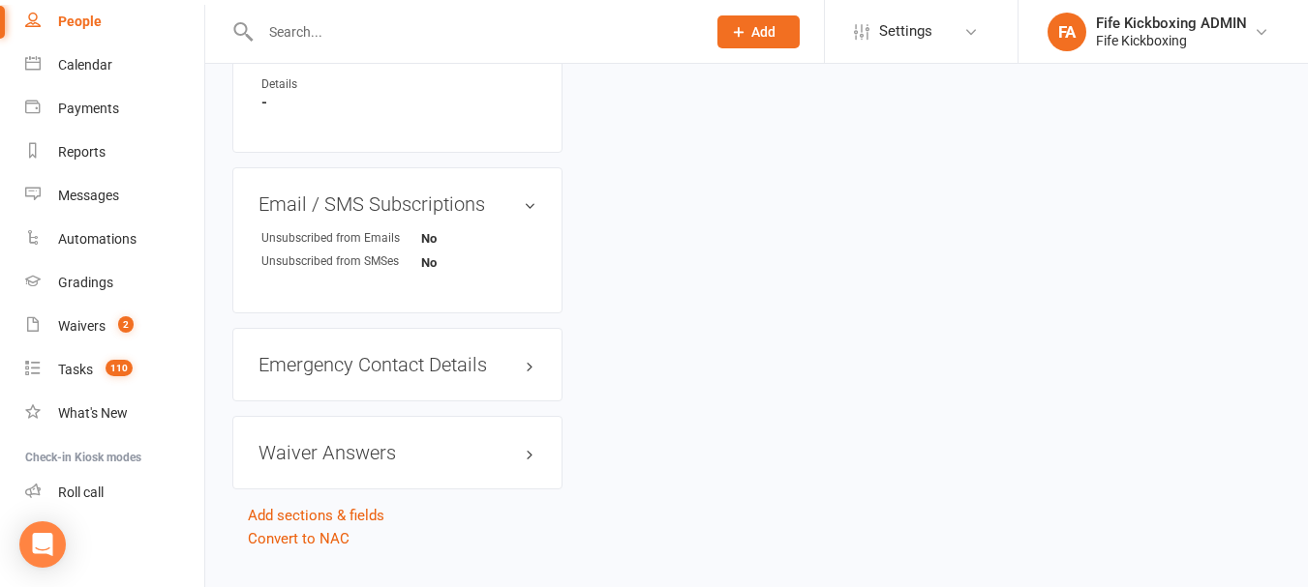
scroll to position [650, 0]
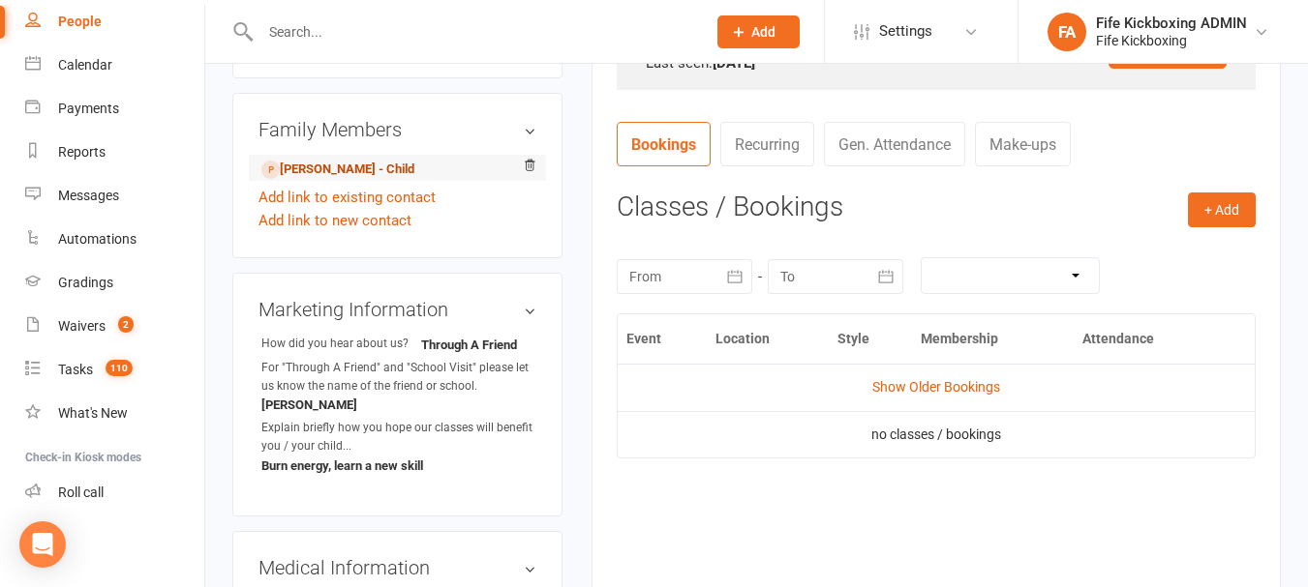
click at [318, 160] on link "Ruari Gray - Child" at bounding box center [337, 170] width 153 height 20
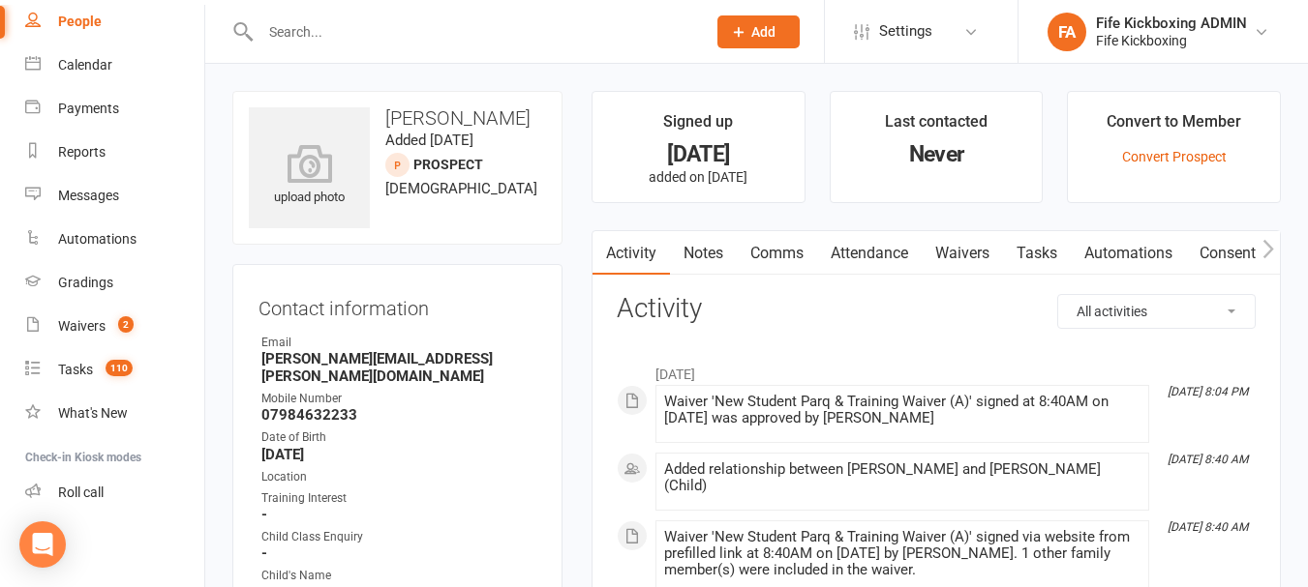
click at [889, 257] on link "Attendance" at bounding box center [869, 253] width 105 height 45
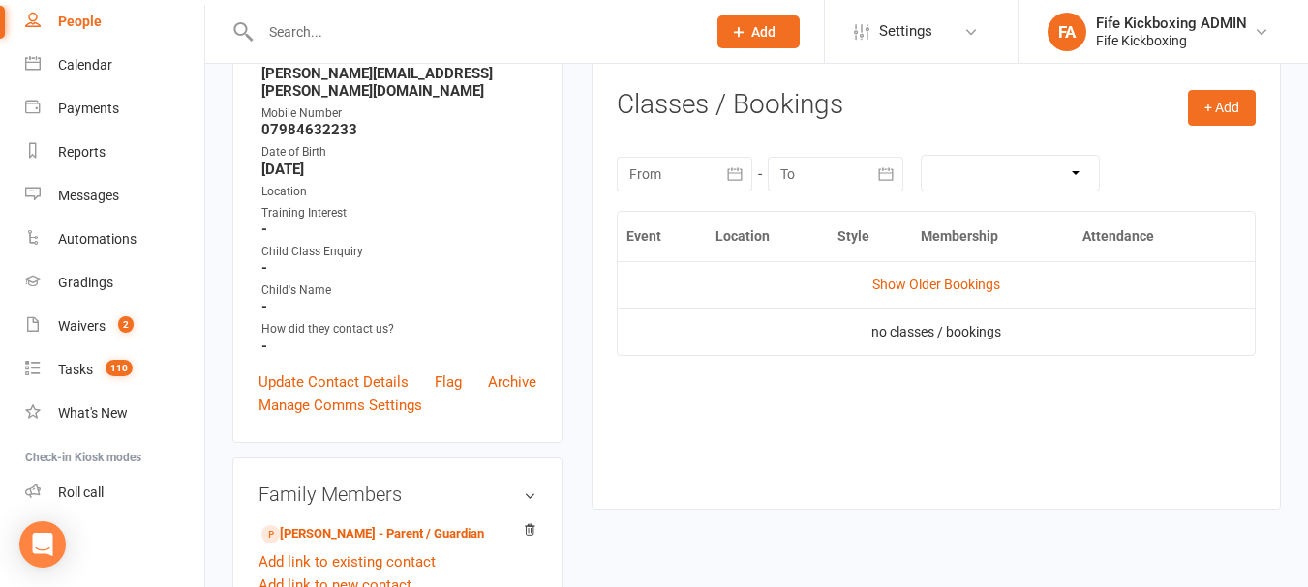
scroll to position [290, 0]
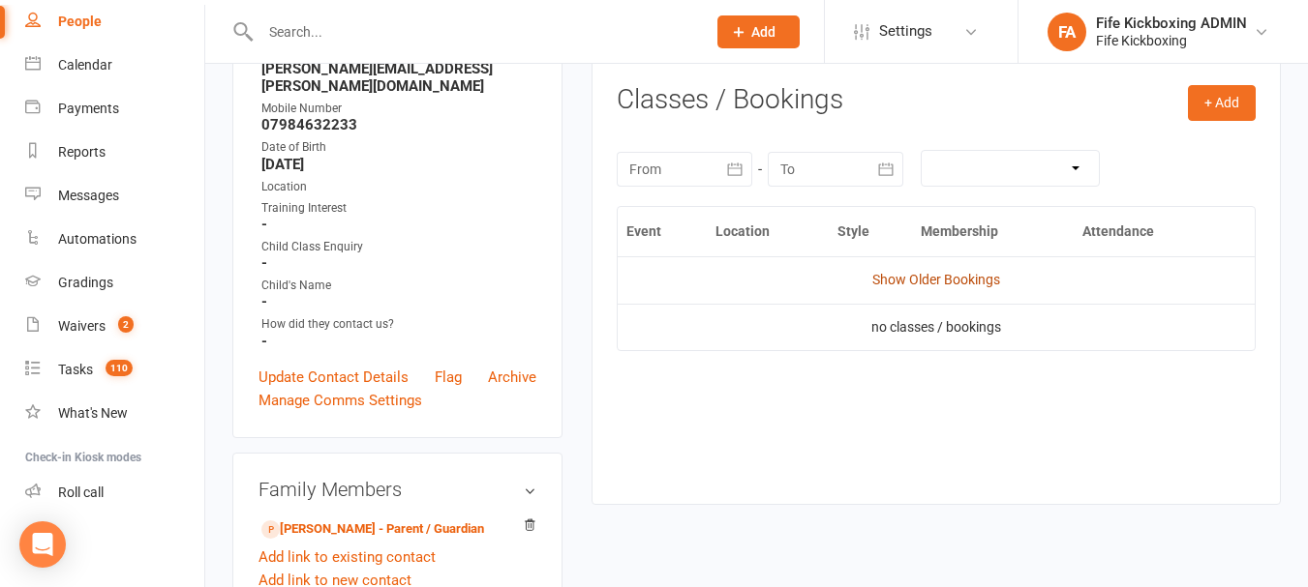
click at [967, 286] on link "Show Older Bookings" at bounding box center [936, 279] width 128 height 15
click at [967, 286] on link "Hide Older Bookings" at bounding box center [936, 279] width 121 height 15
click at [118, 377] on count-badge "110" at bounding box center [114, 369] width 37 height 15
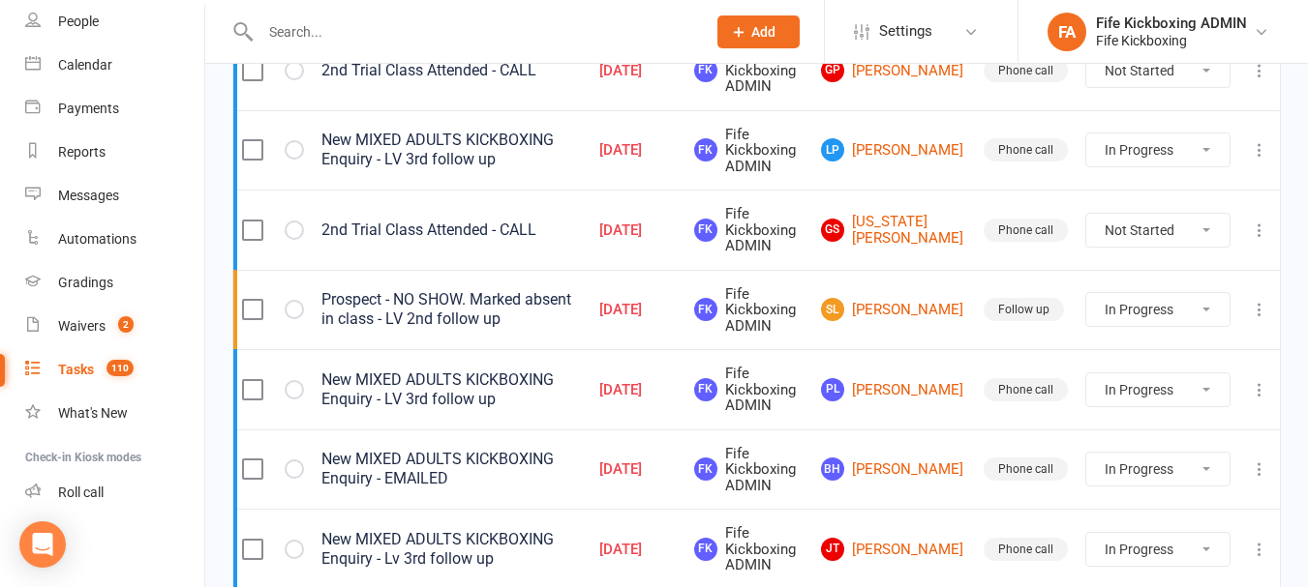
scroll to position [1645, 0]
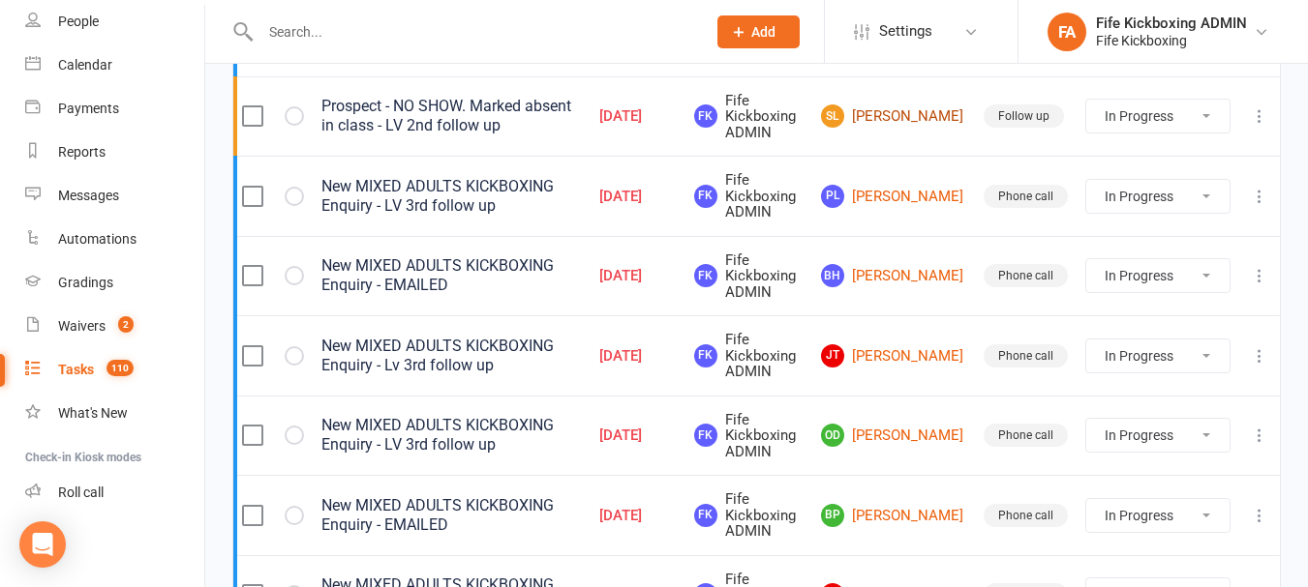
click at [913, 122] on link "SL Sharon Laing" at bounding box center [893, 116] width 145 height 23
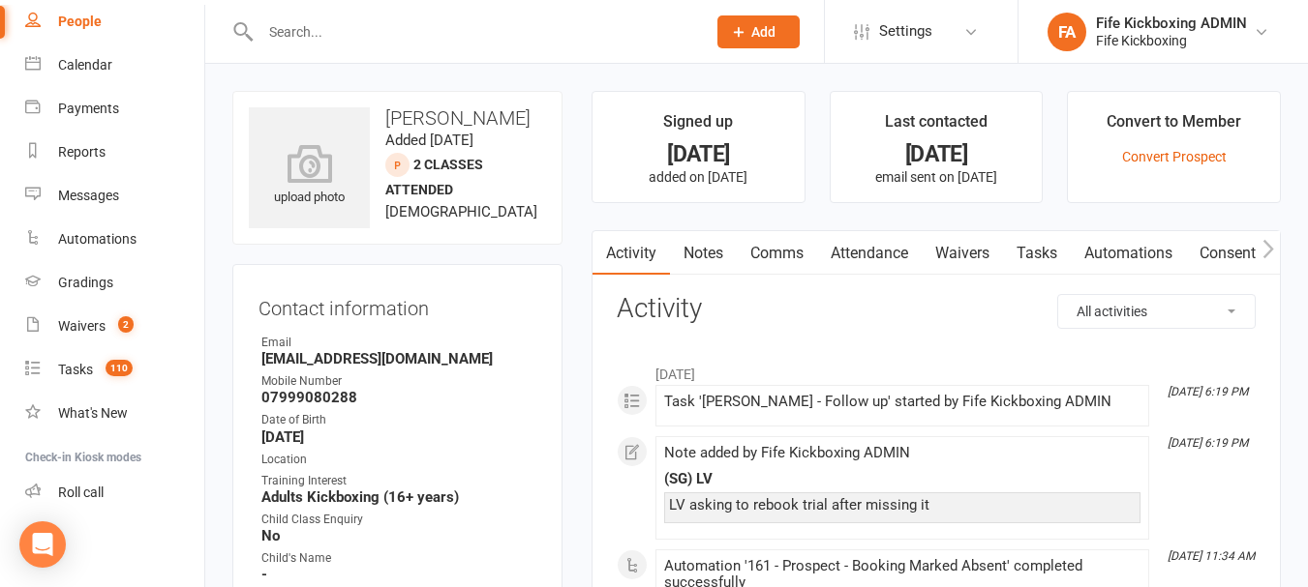
click at [893, 247] on link "Attendance" at bounding box center [869, 253] width 105 height 45
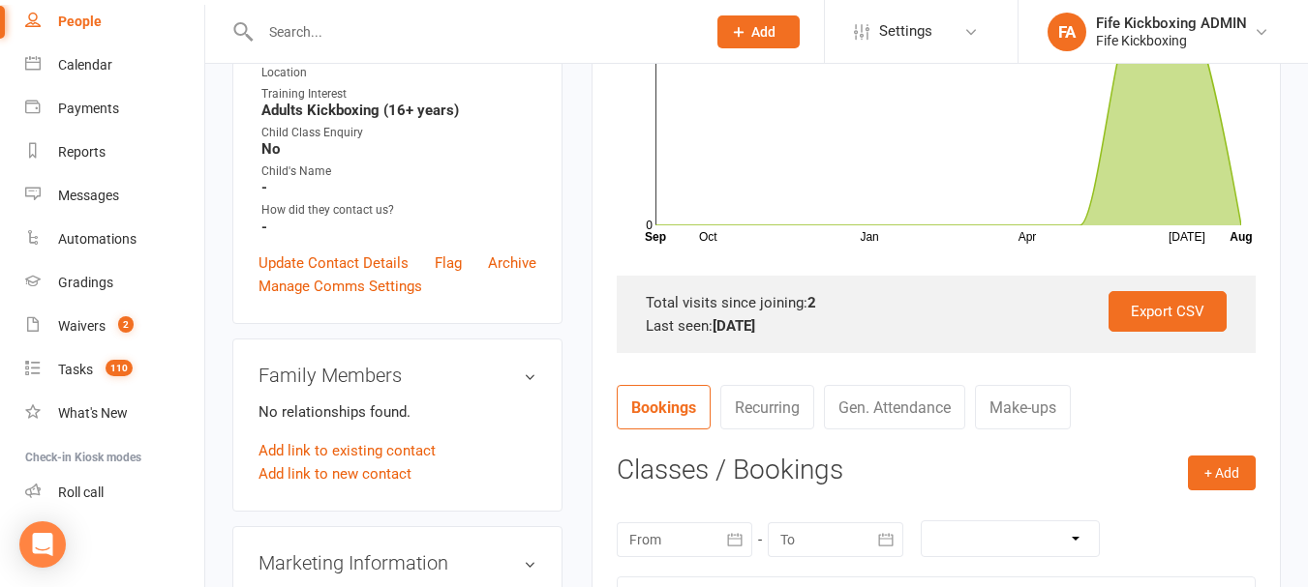
scroll to position [677, 0]
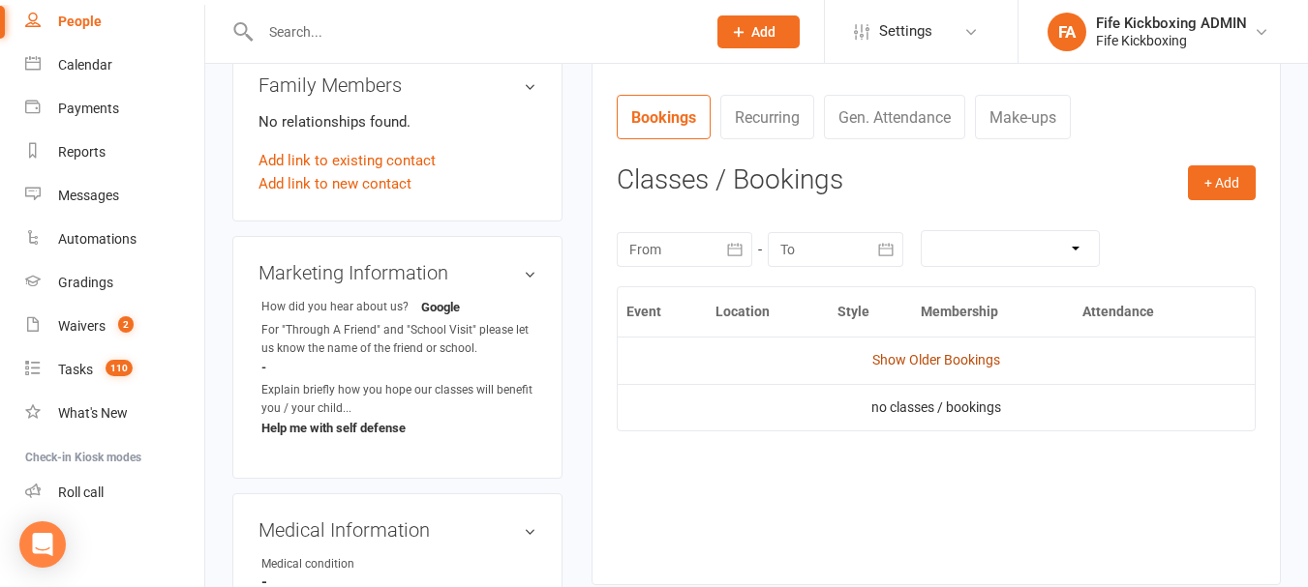
click at [939, 360] on link "Show Older Bookings" at bounding box center [936, 359] width 128 height 15
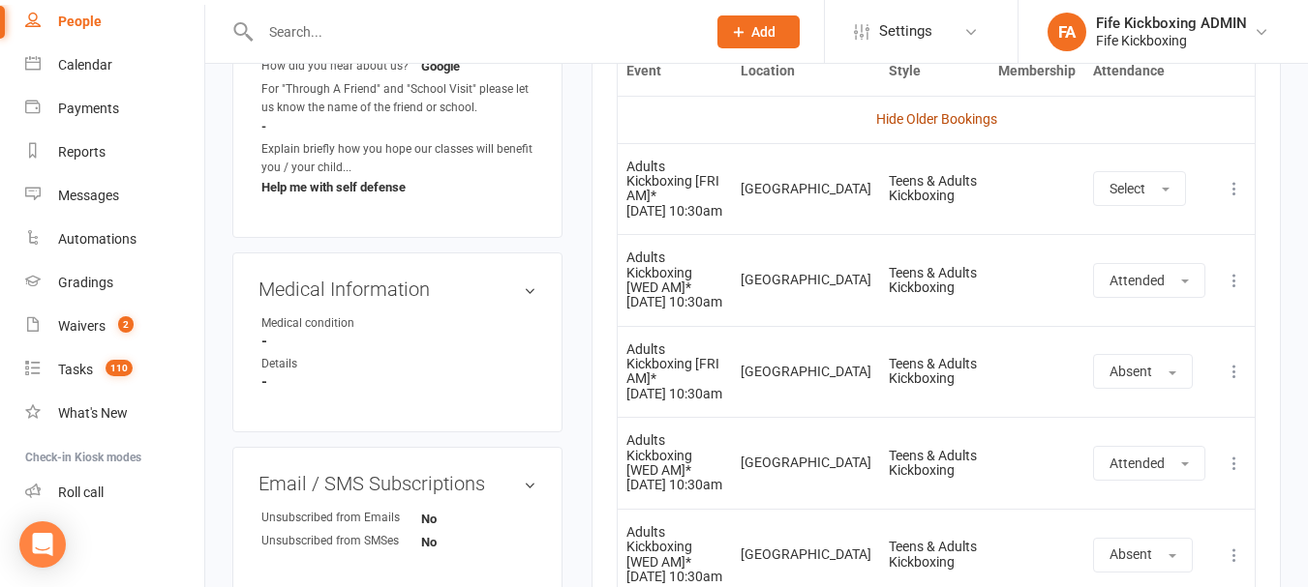
scroll to position [871, 0]
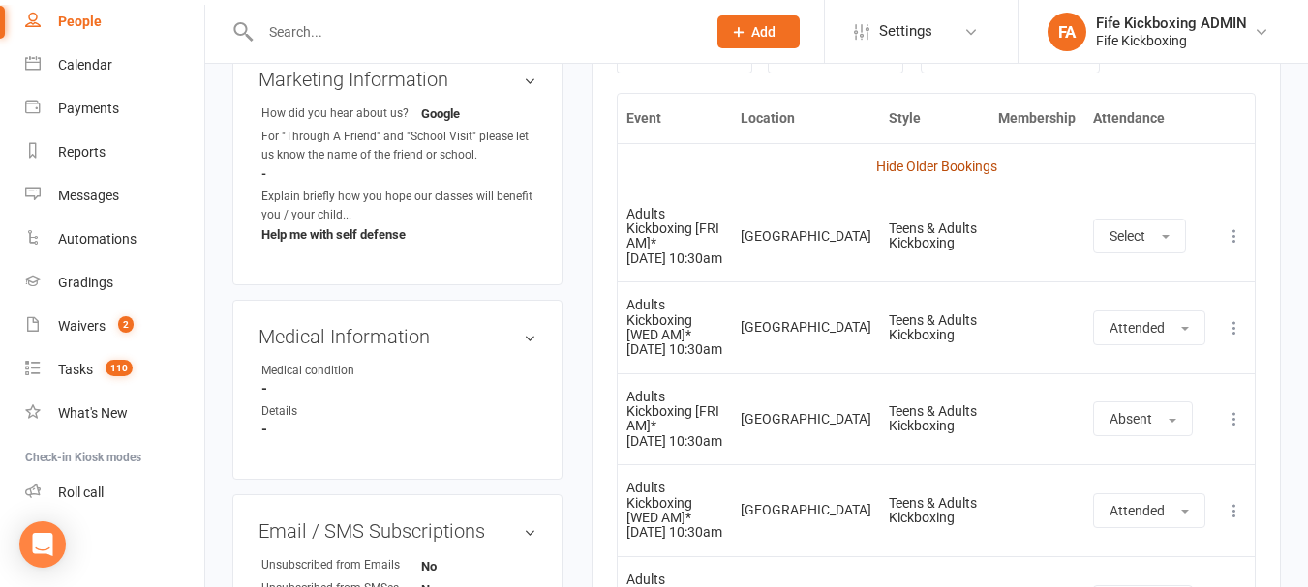
click at [936, 169] on link "Hide Older Bookings" at bounding box center [936, 166] width 121 height 15
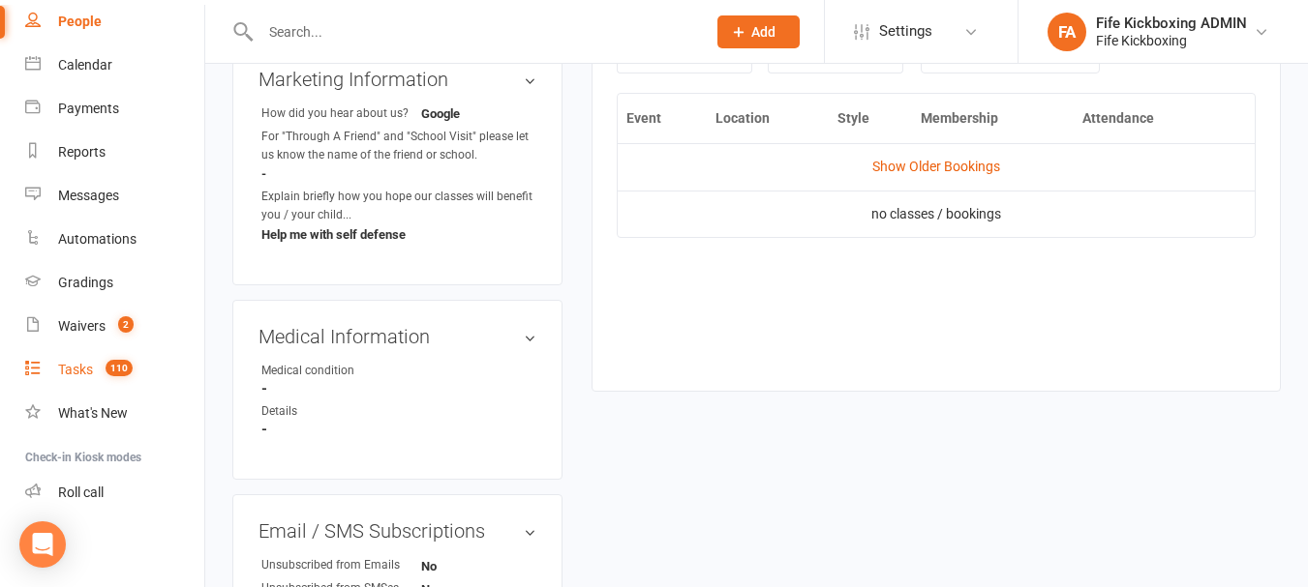
click at [123, 354] on link "Tasks 110" at bounding box center [114, 370] width 179 height 44
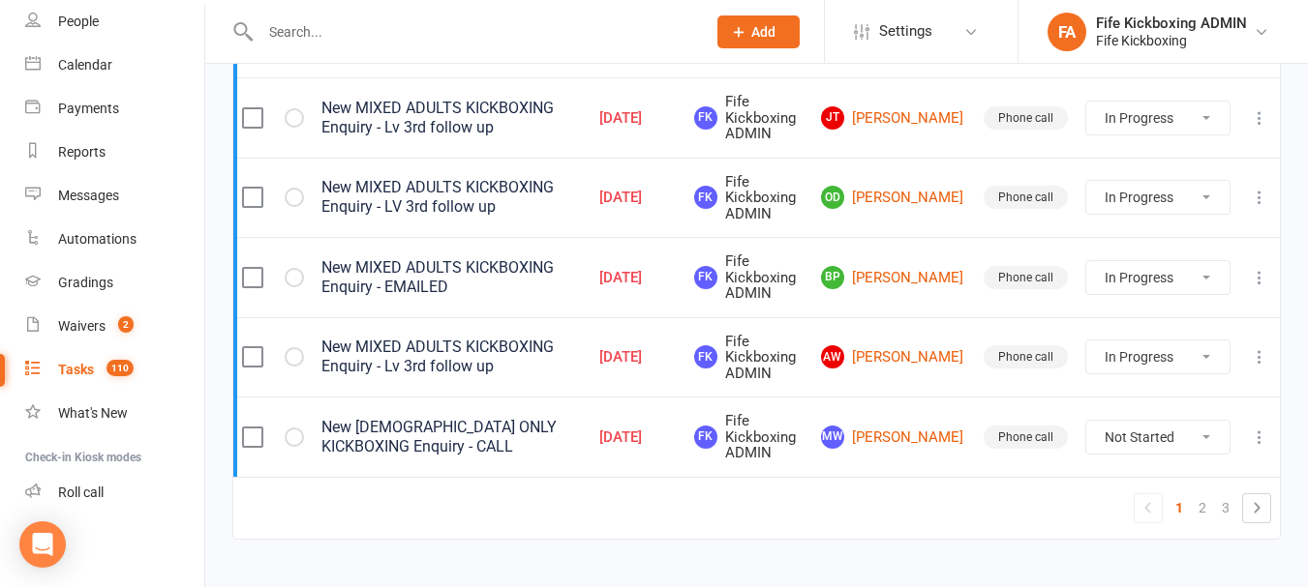
scroll to position [1917, 0]
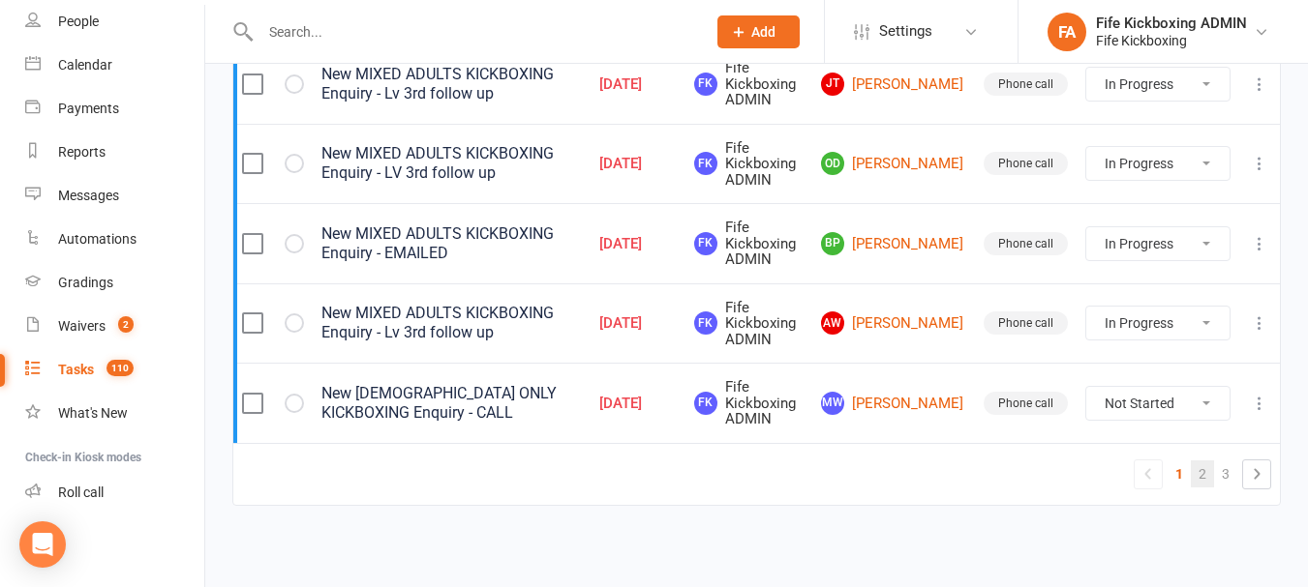
click at [1204, 470] on link "2" at bounding box center [1201, 474] width 23 height 27
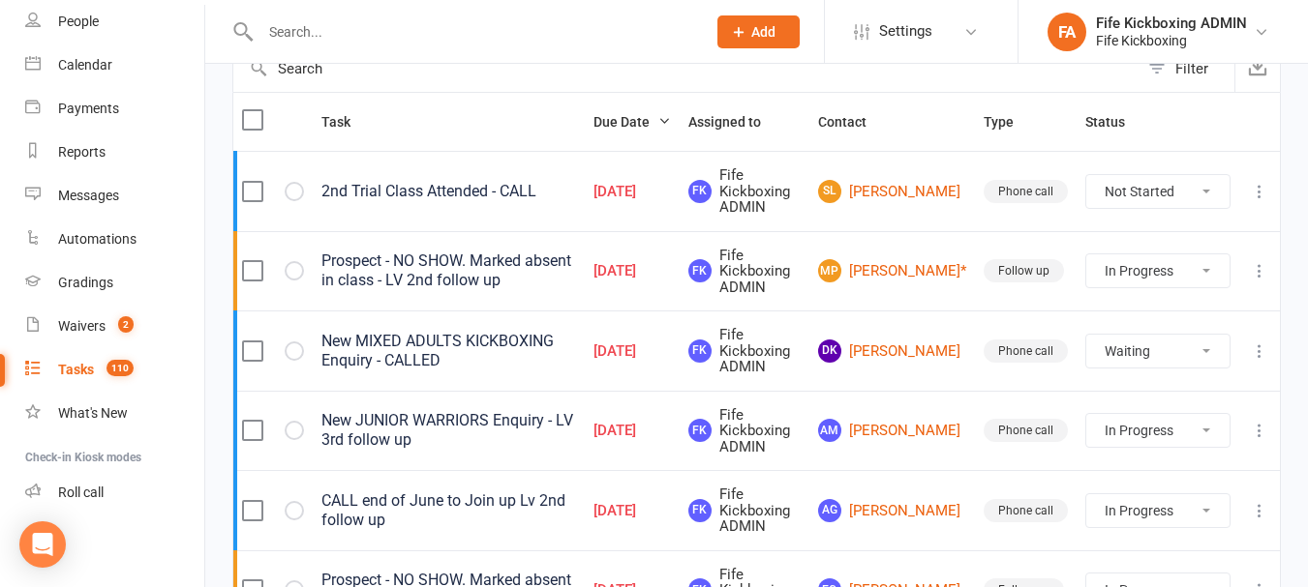
scroll to position [194, 0]
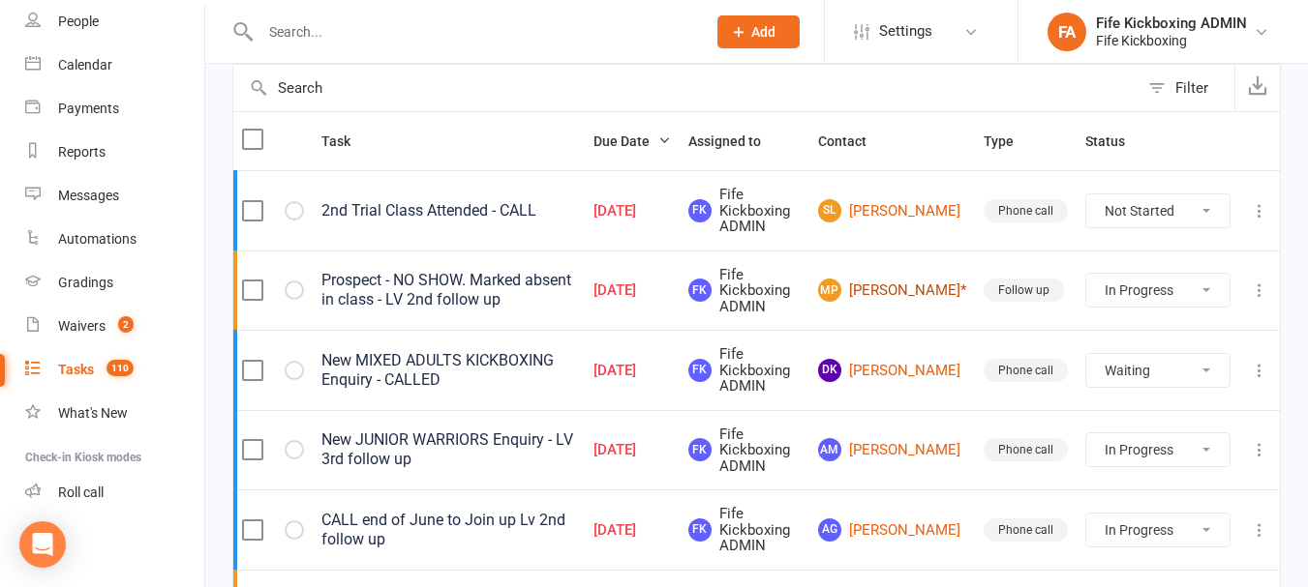
click at [928, 283] on link "MP Michelle Playfair*" at bounding box center [892, 290] width 148 height 23
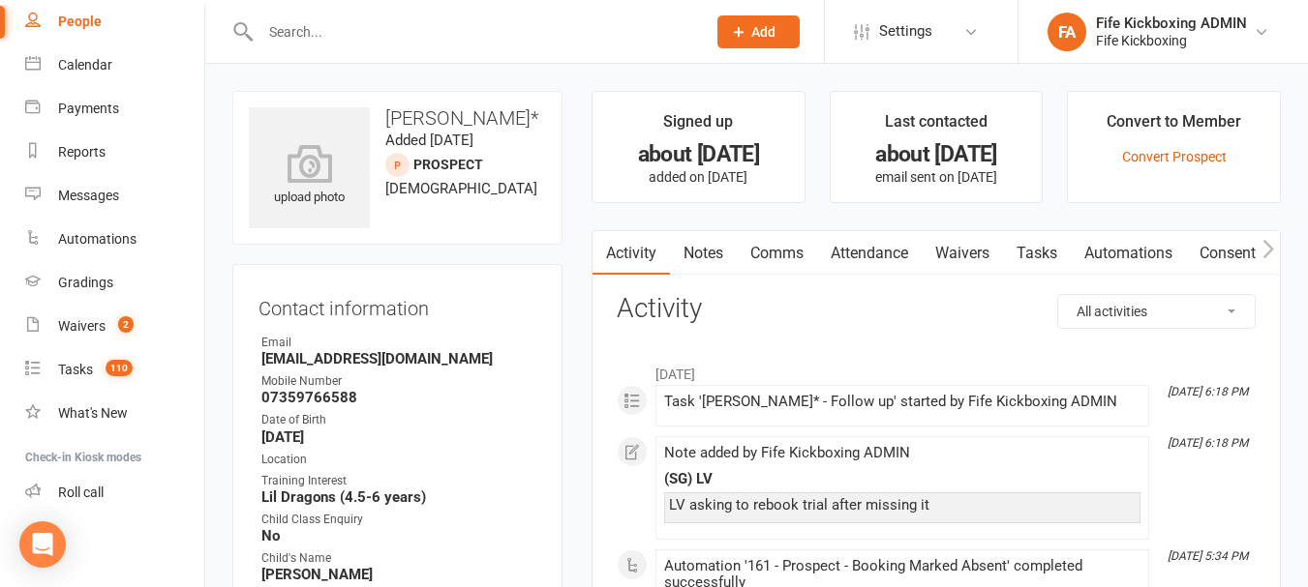
click at [901, 257] on link "Attendance" at bounding box center [869, 253] width 105 height 45
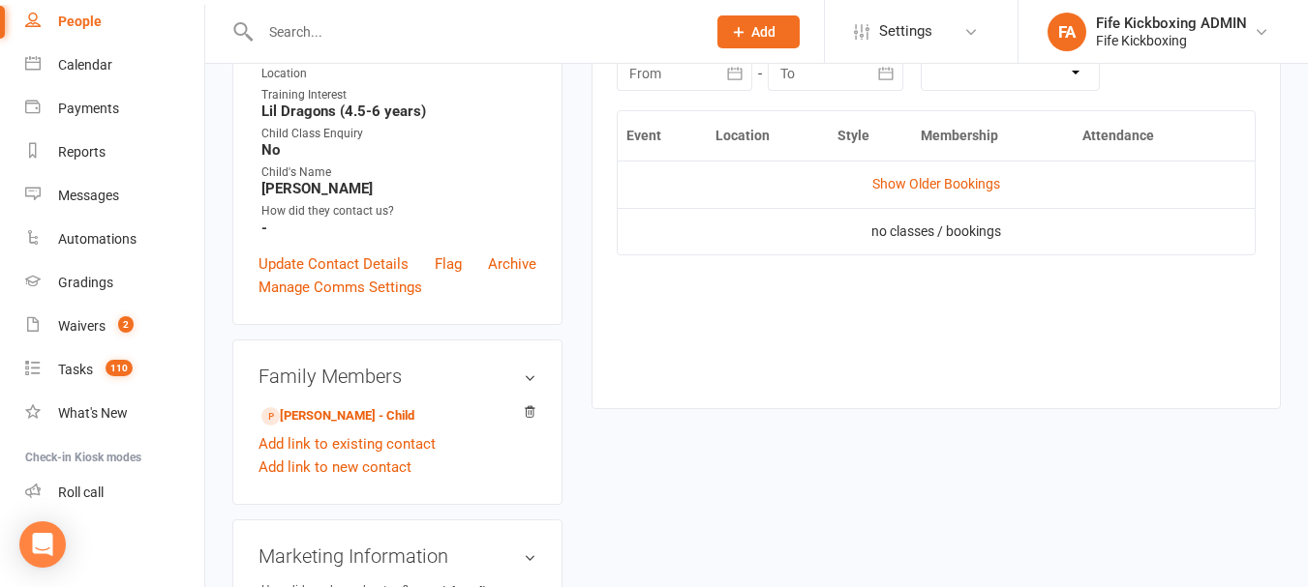
scroll to position [387, 0]
click at [990, 185] on link "Show Older Bookings" at bounding box center [936, 182] width 128 height 15
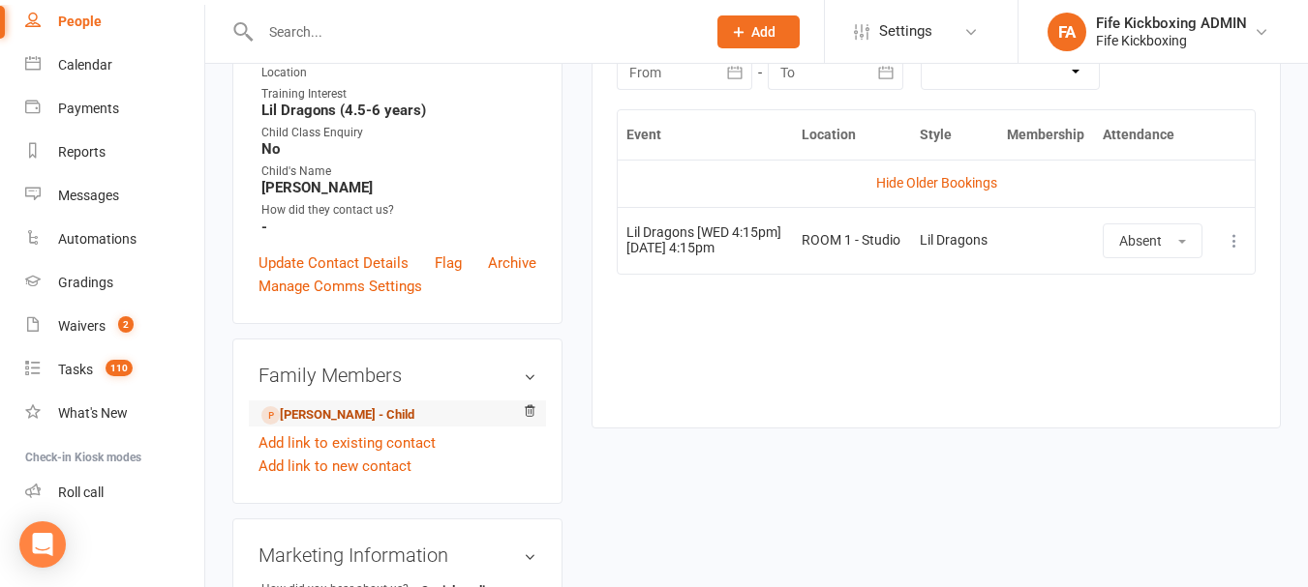
click at [339, 409] on link "Kenzie Playfair - Child" at bounding box center [337, 416] width 153 height 20
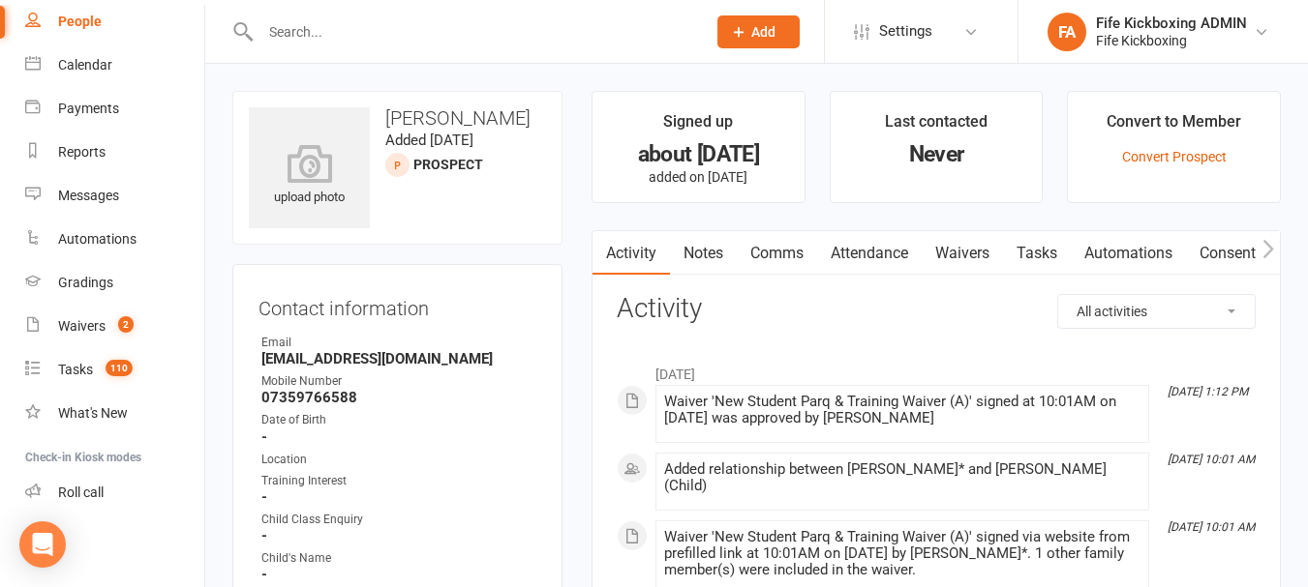
click at [875, 259] on link "Attendance" at bounding box center [869, 253] width 105 height 45
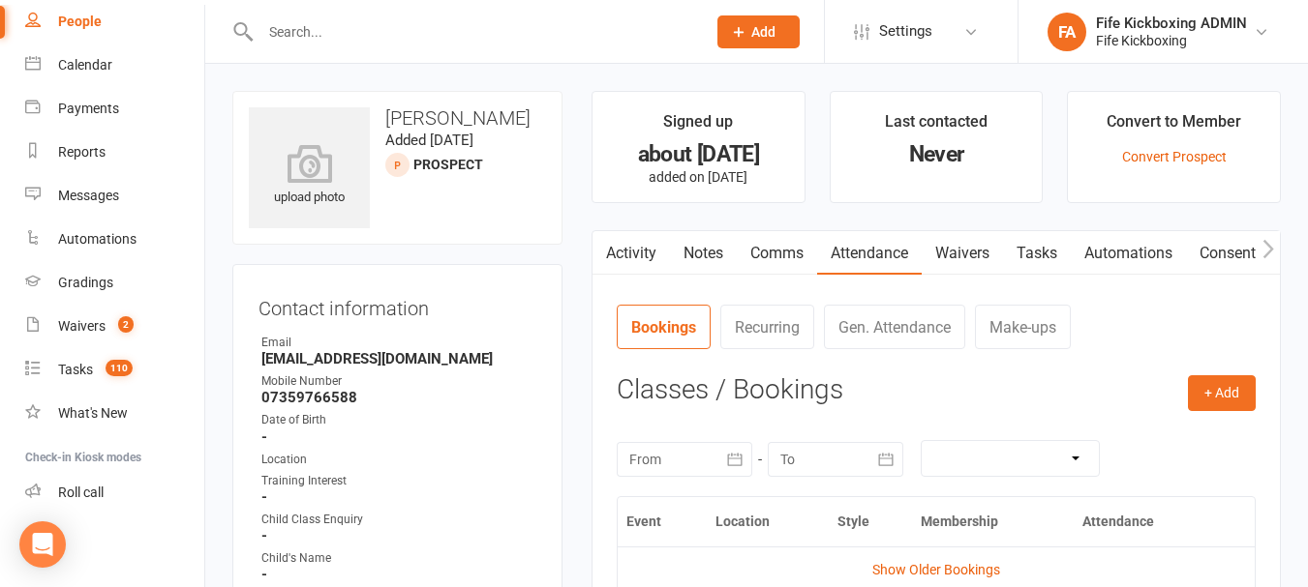
scroll to position [387, 0]
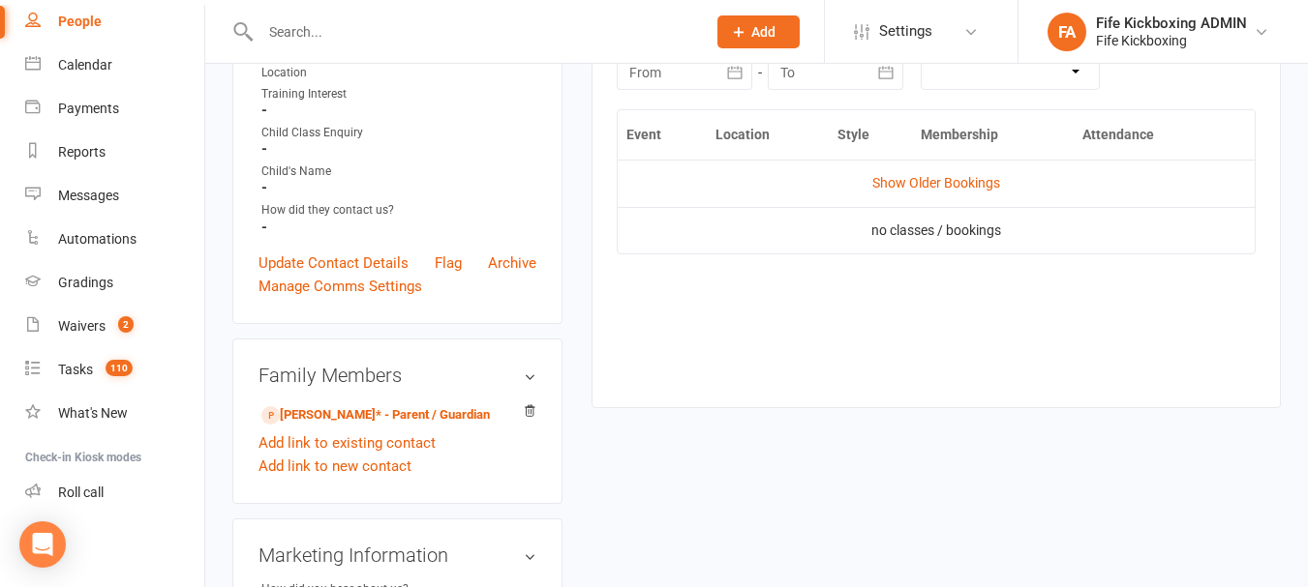
click at [921, 171] on td "Show Older Bookings" at bounding box center [935, 183] width 637 height 46
click at [921, 181] on link "Show Older Bookings" at bounding box center [936, 182] width 128 height 15
click at [921, 182] on link "Hide Older Bookings" at bounding box center [936, 182] width 121 height 15
click at [82, 76] on link "Calendar" at bounding box center [114, 66] width 179 height 44
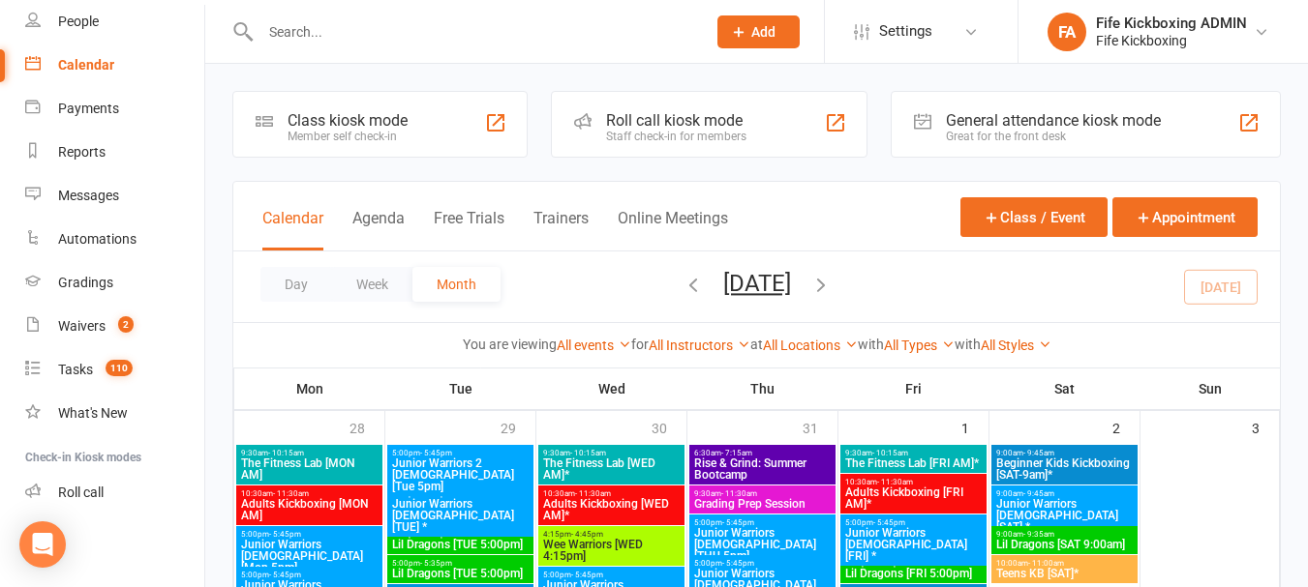
click at [328, 31] on input "text" at bounding box center [473, 31] width 437 height 27
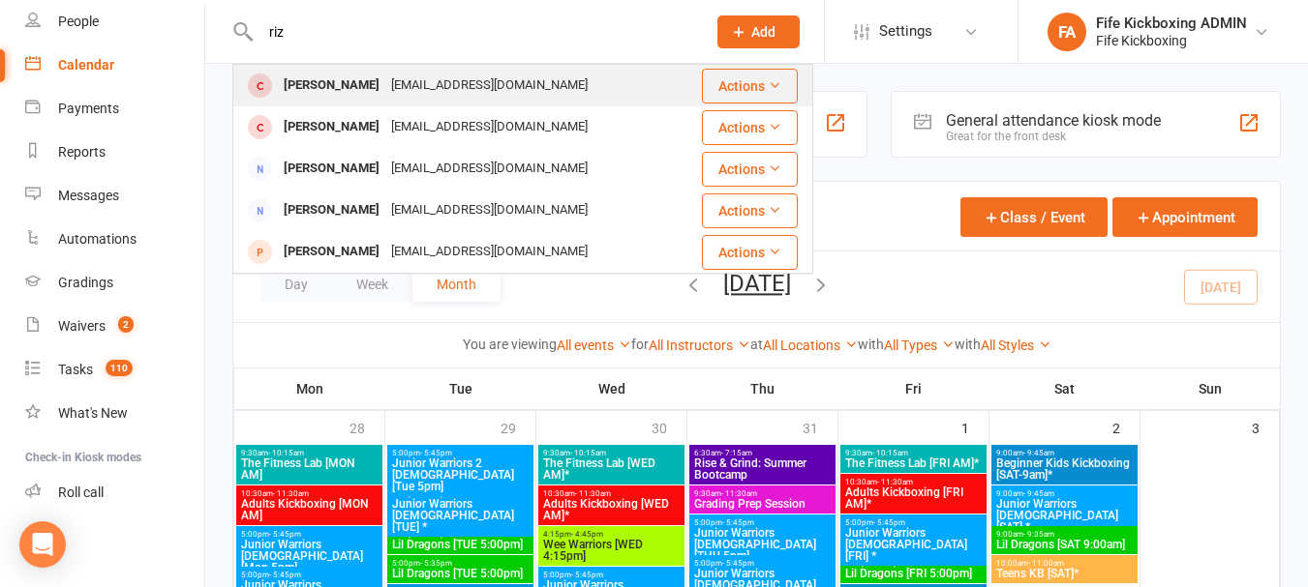
click at [542, 78] on div "Rizwan Abbasi riz.abbasi786@yahoo.com" at bounding box center [455, 86] width 442 height 40
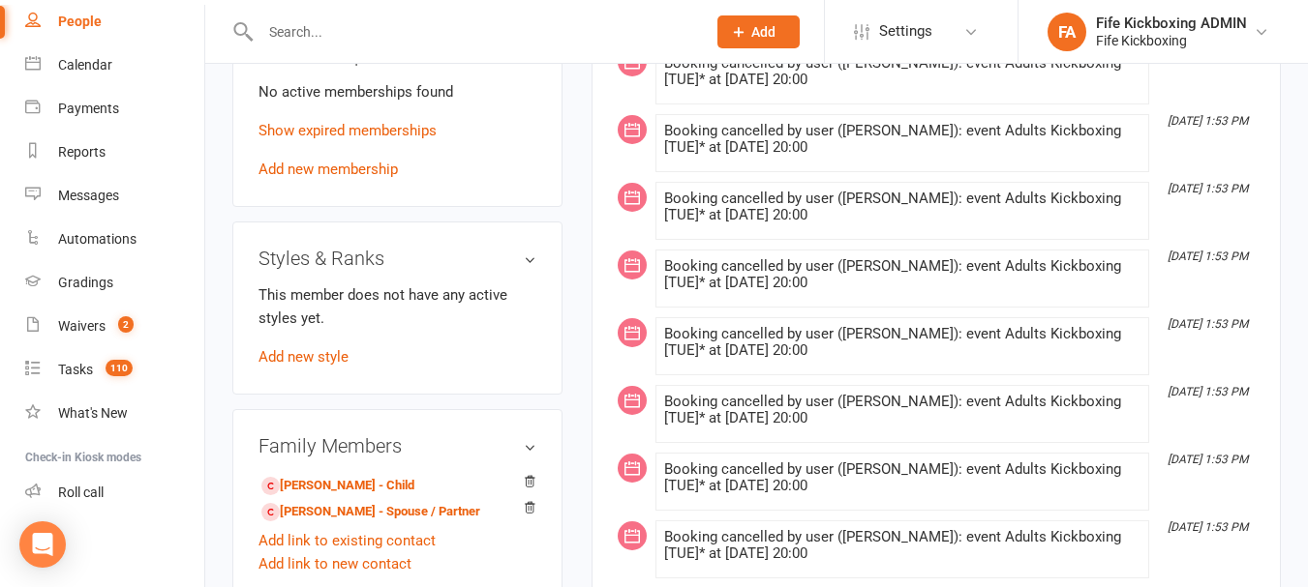
scroll to position [1161, 0]
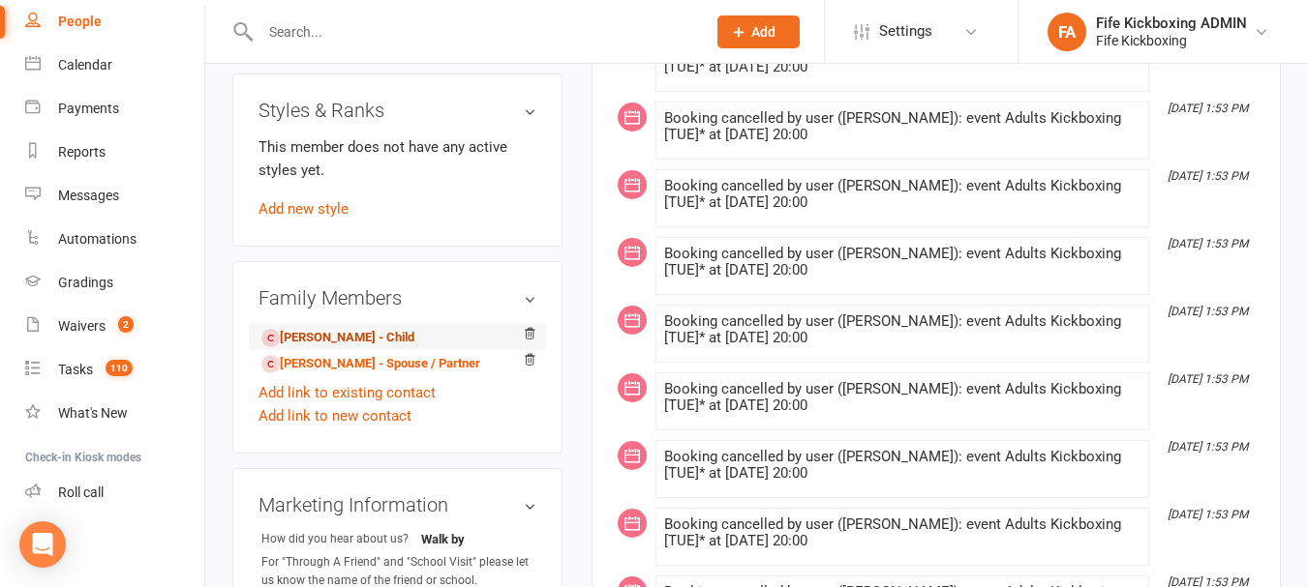
click at [366, 346] on link "Noura Rizwan - Child" at bounding box center [337, 338] width 153 height 20
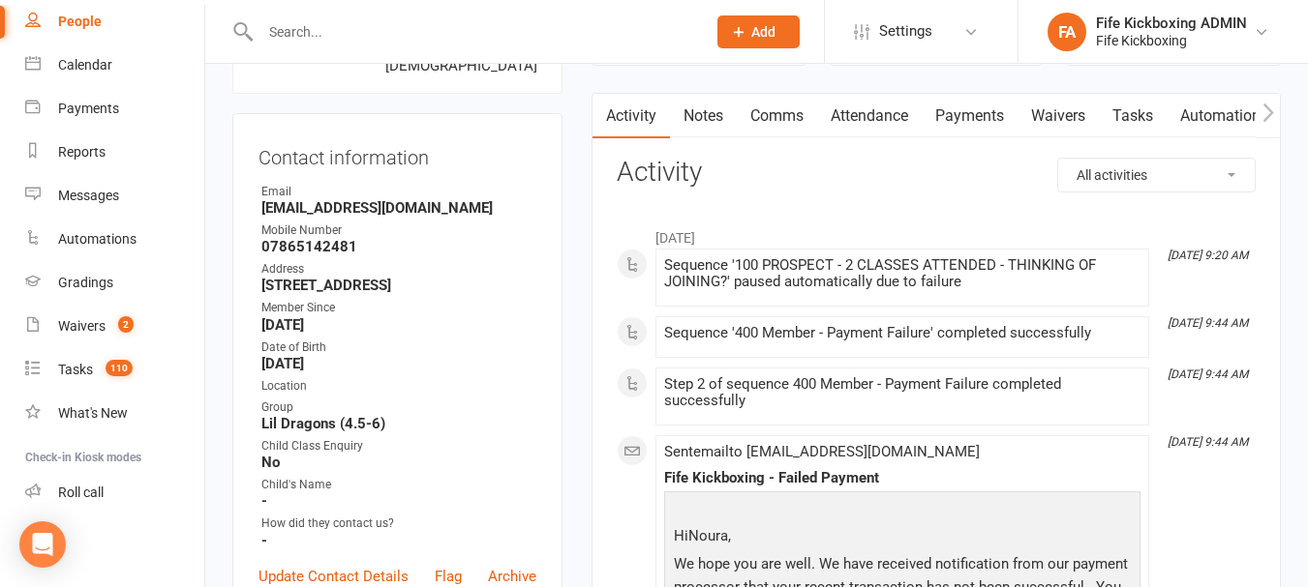
scroll to position [97, 0]
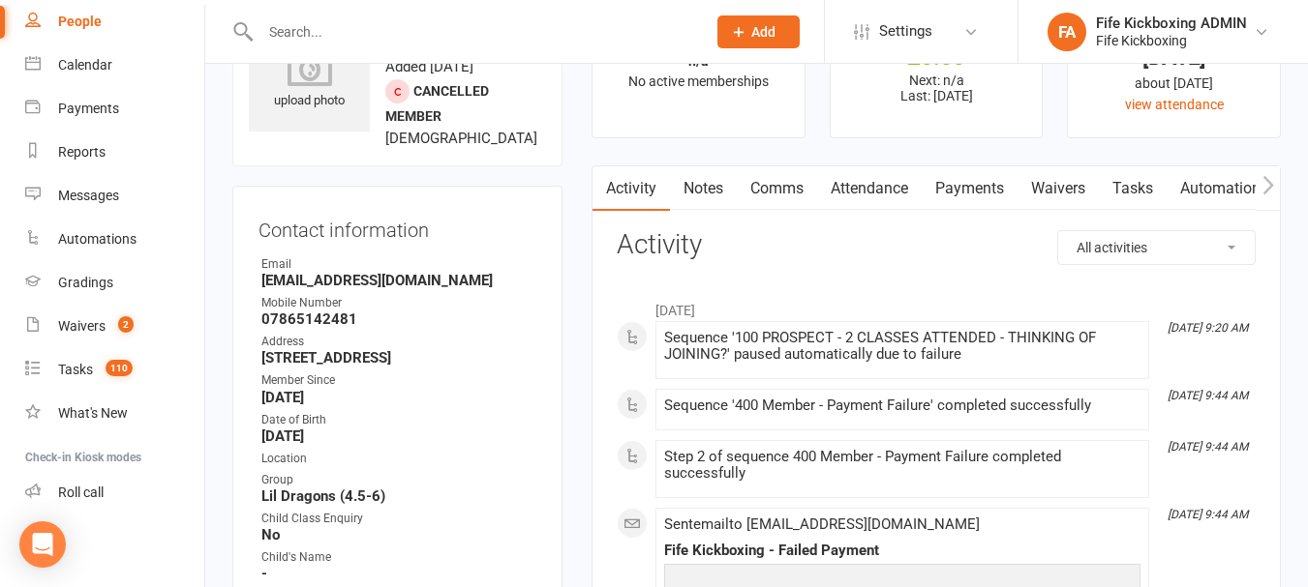
click at [853, 166] on link "Attendance" at bounding box center [869, 188] width 105 height 45
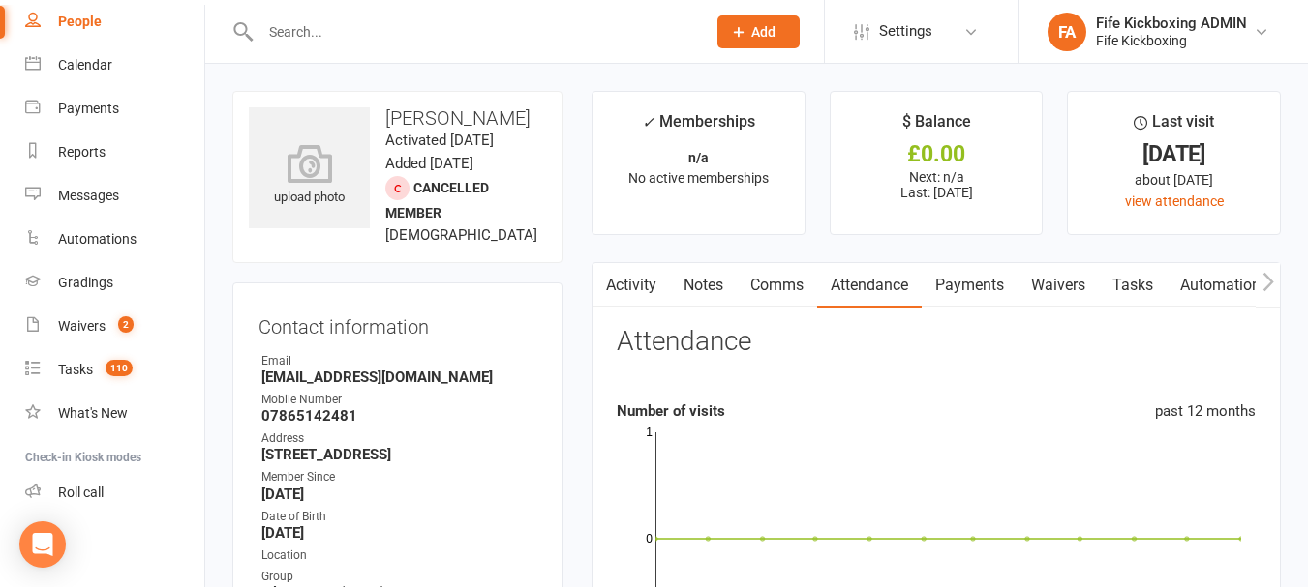
click at [634, 285] on link "Activity" at bounding box center [630, 285] width 77 height 45
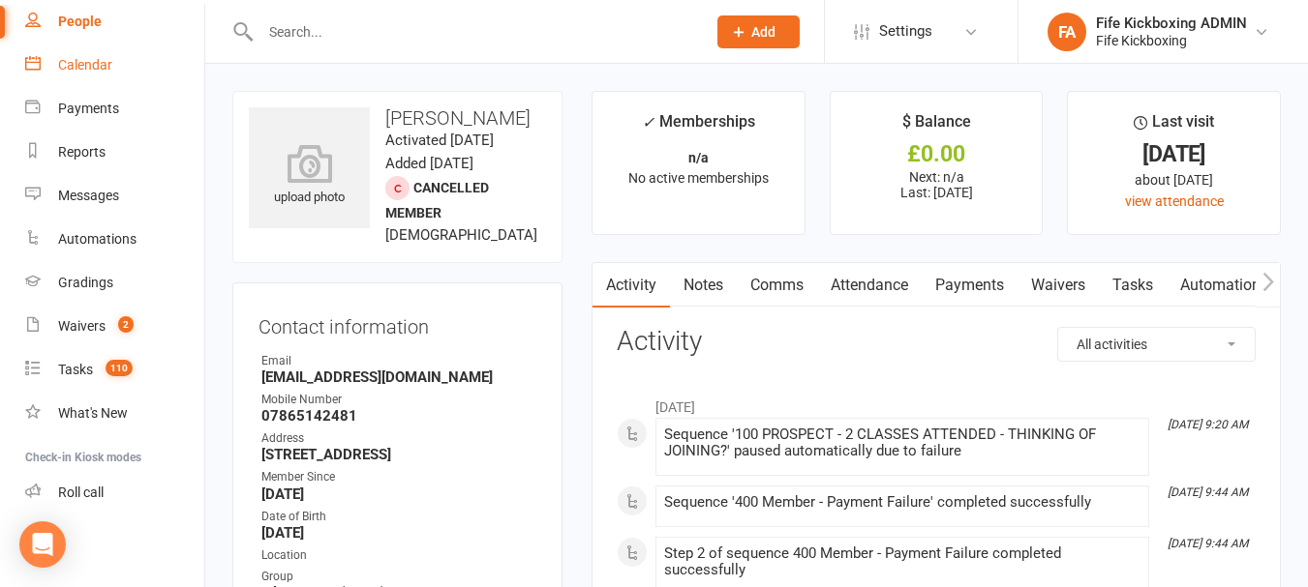
click at [70, 54] on link "Calendar" at bounding box center [114, 66] width 179 height 44
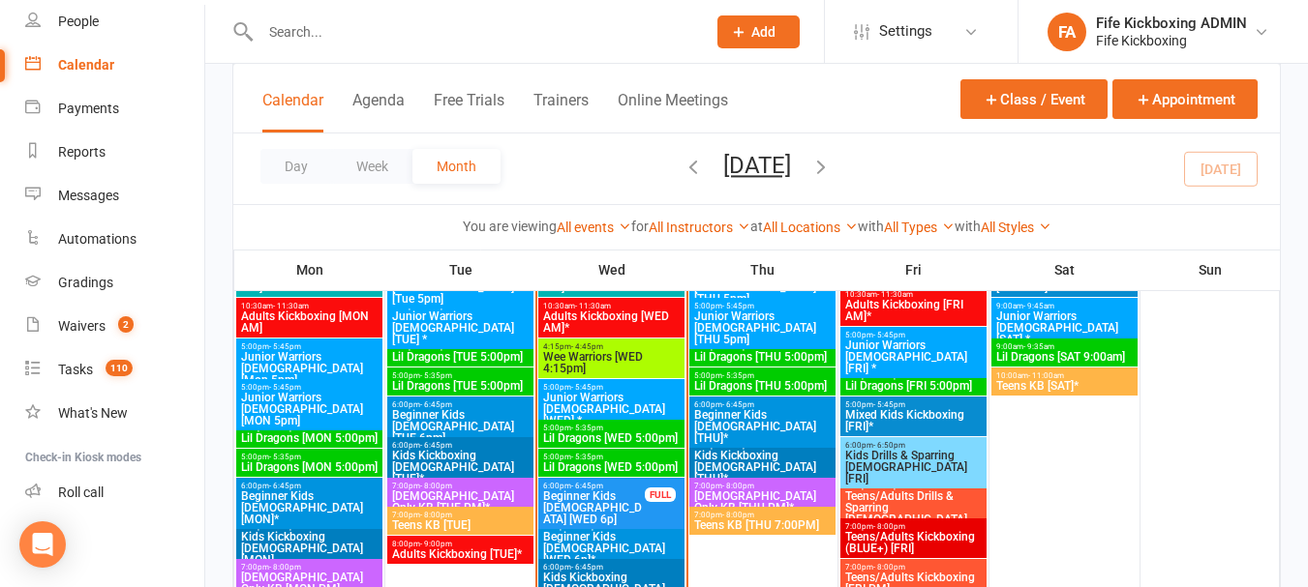
scroll to position [1258, 0]
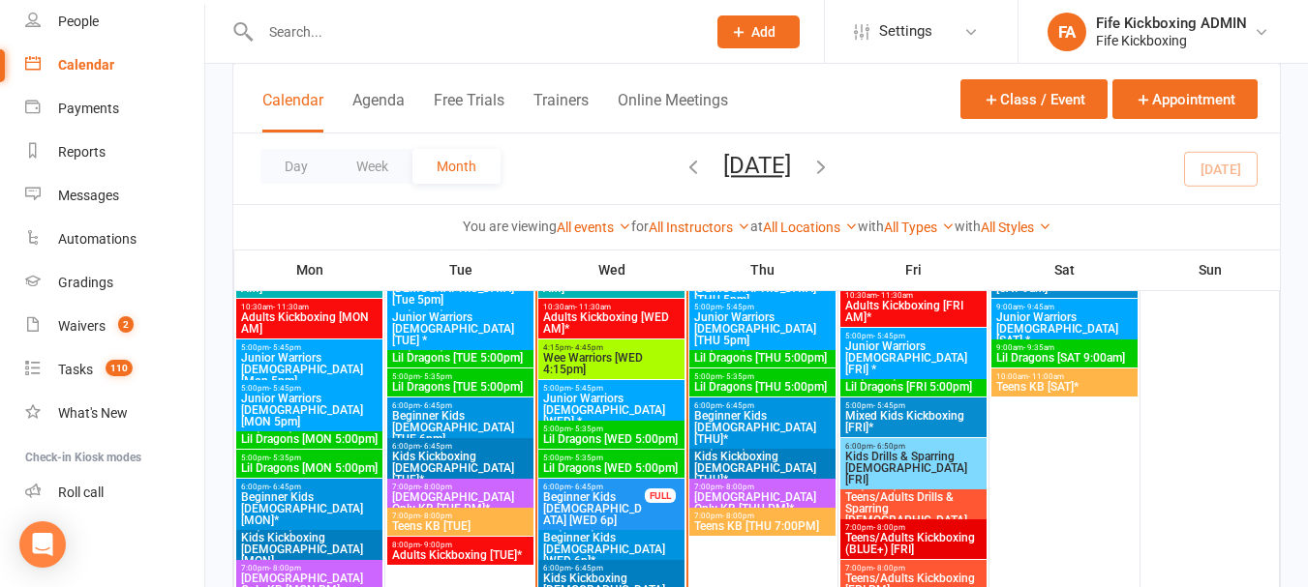
click at [629, 398] on span "Junior Warriors [DEMOGRAPHIC_DATA] [WED] *" at bounding box center [611, 410] width 138 height 35
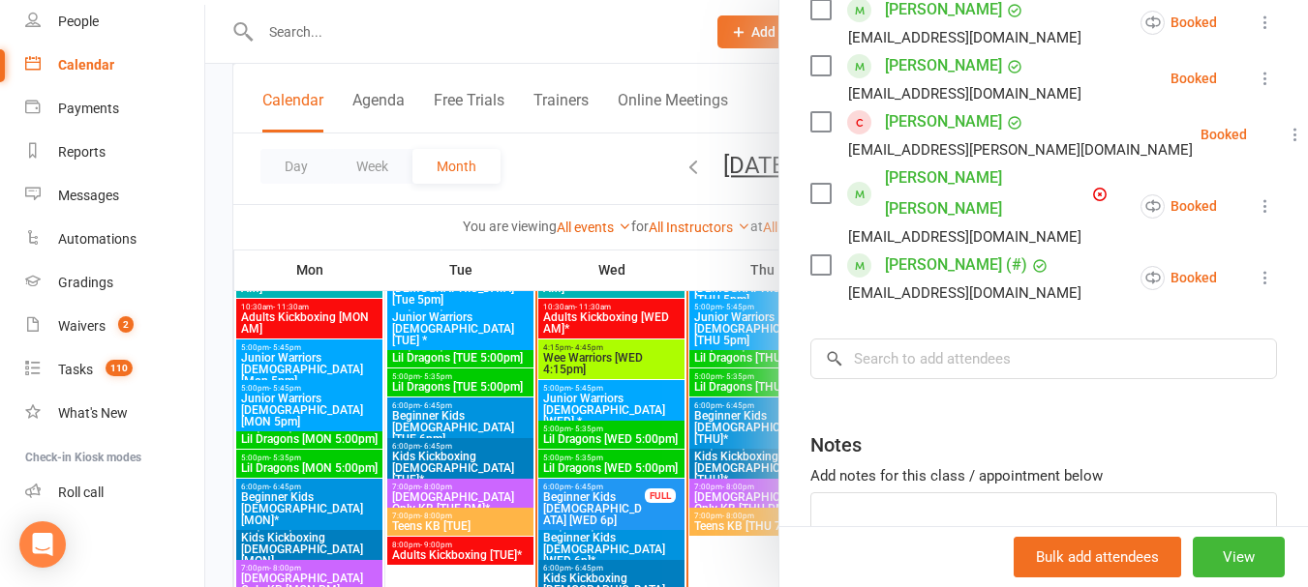
scroll to position [774, 0]
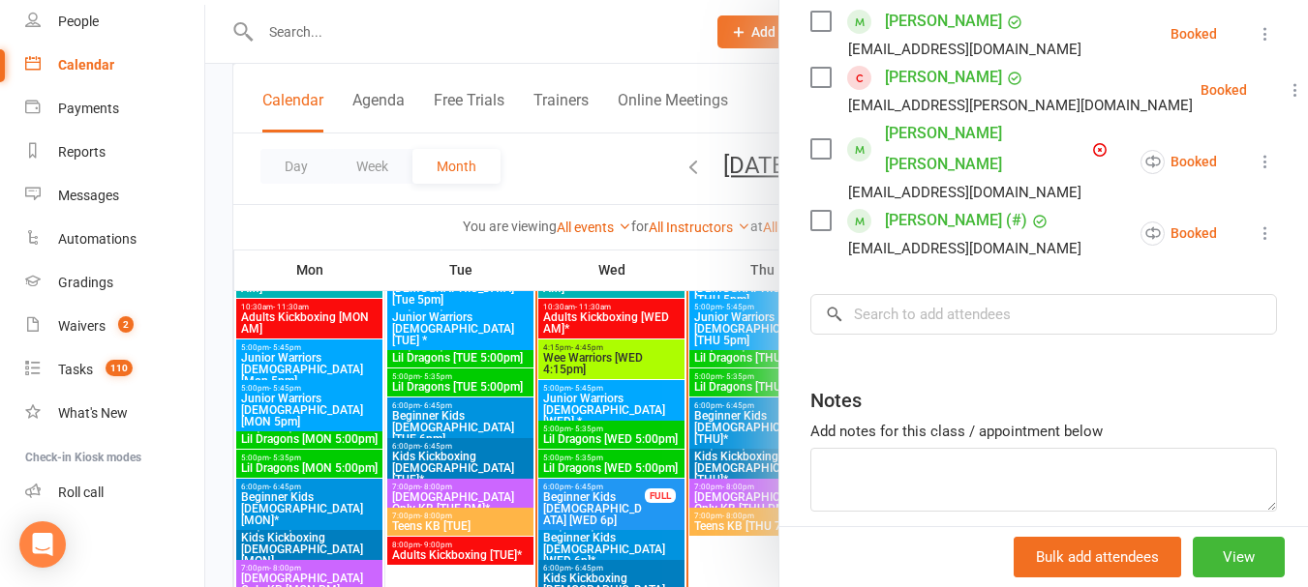
click at [544, 143] on div at bounding box center [756, 293] width 1102 height 587
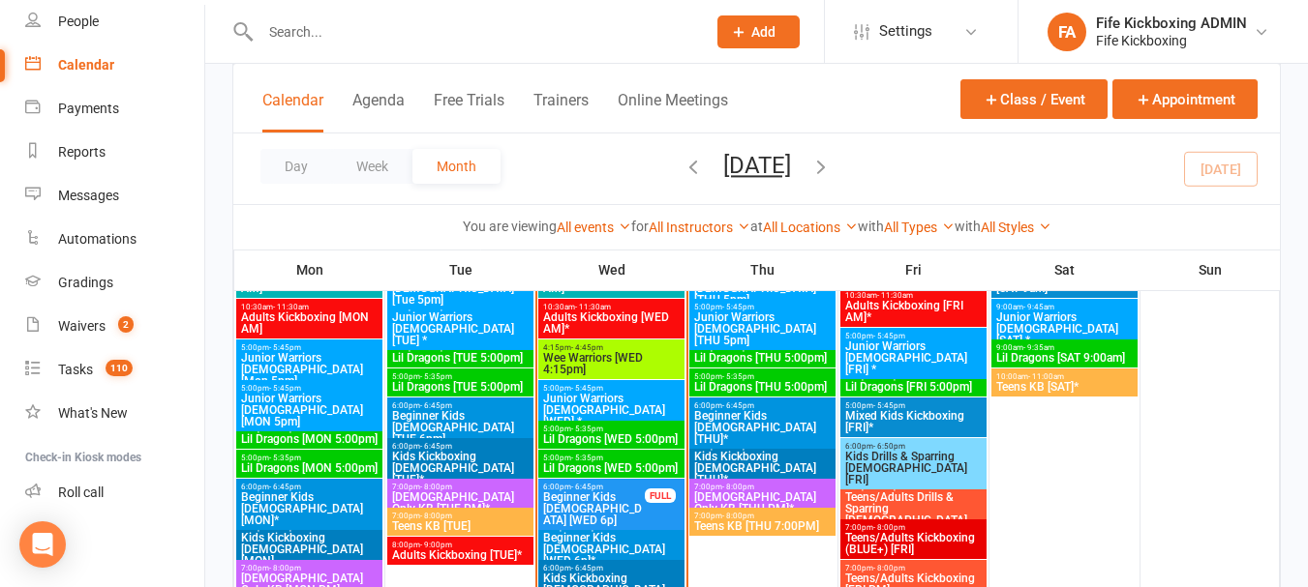
click at [616, 492] on span "Beginner Kids [DEMOGRAPHIC_DATA] [WED 6p]" at bounding box center [594, 509] width 104 height 35
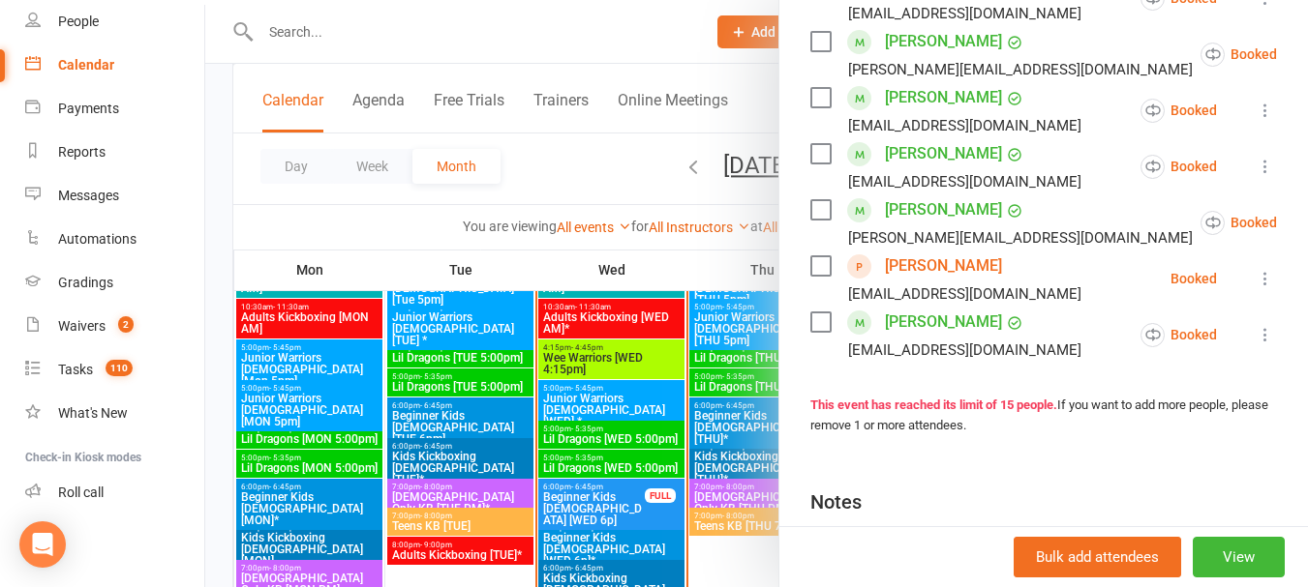
scroll to position [871, 0]
click at [945, 258] on link "[PERSON_NAME]" at bounding box center [943, 265] width 117 height 31
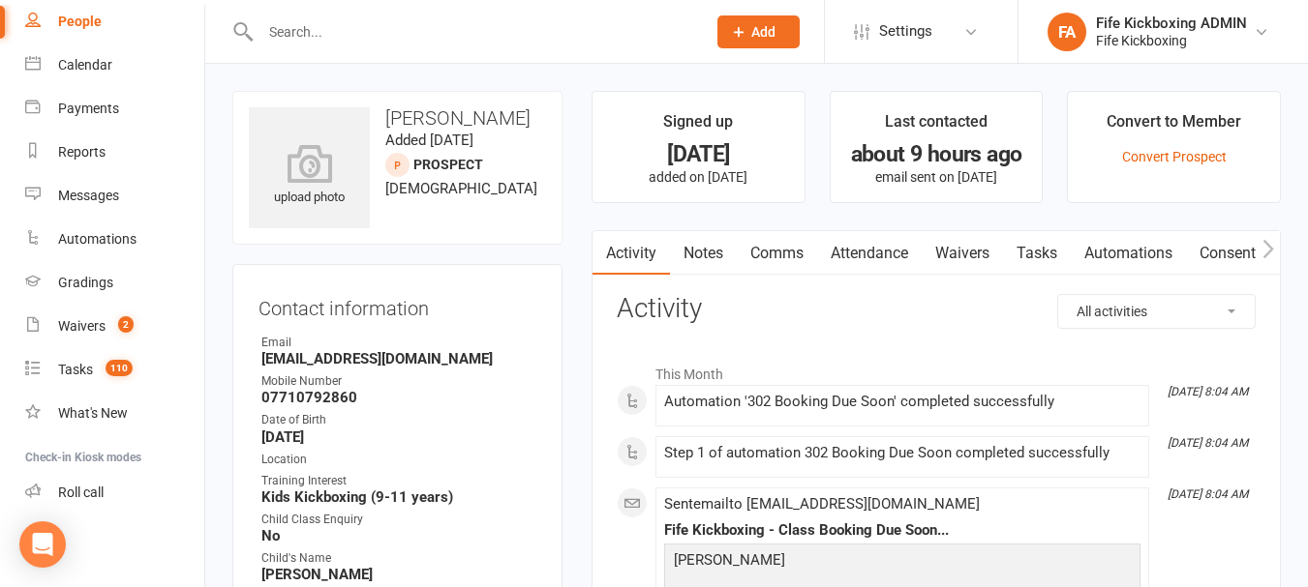
click at [868, 239] on link "Attendance" at bounding box center [869, 253] width 105 height 45
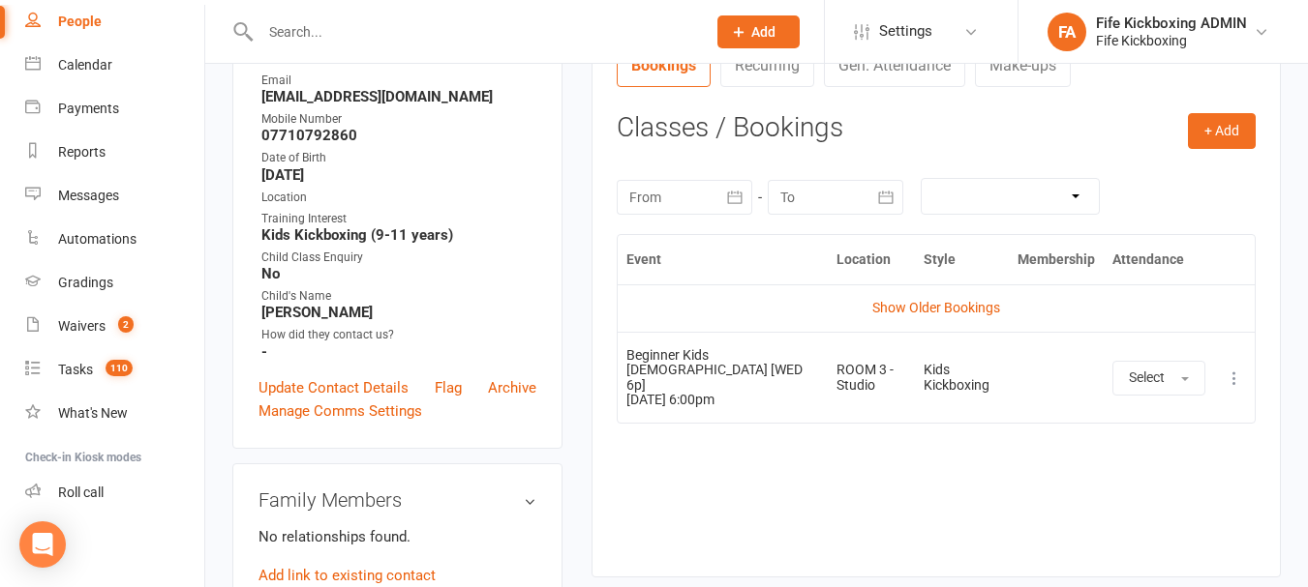
scroll to position [290, 0]
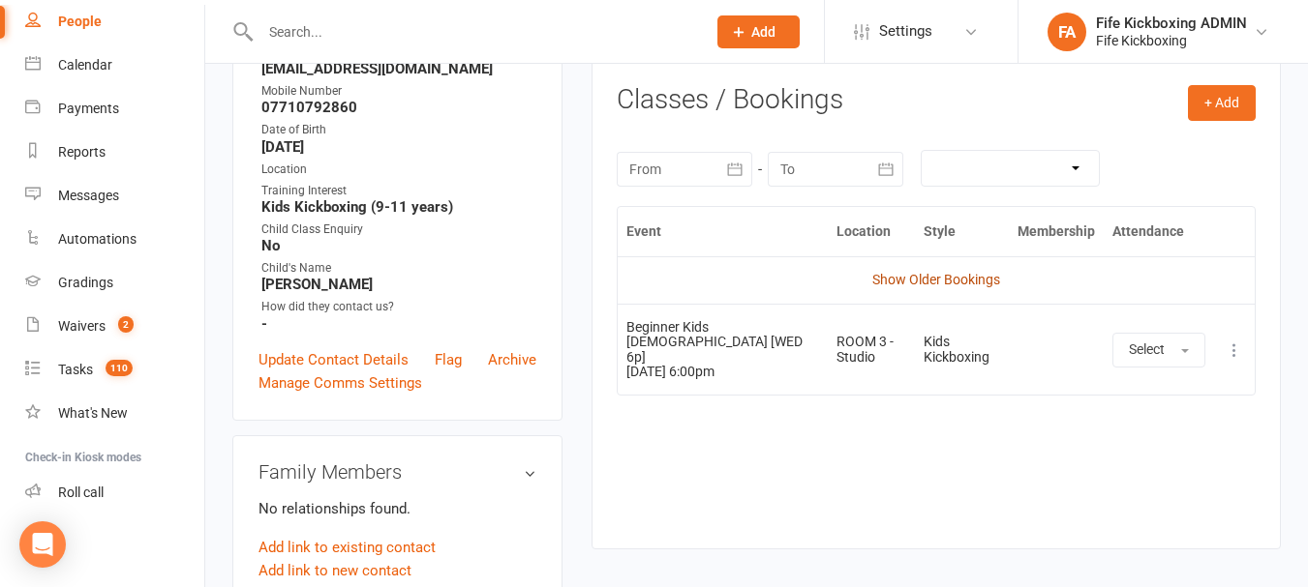
click at [908, 281] on link "Show Older Bookings" at bounding box center [936, 279] width 128 height 15
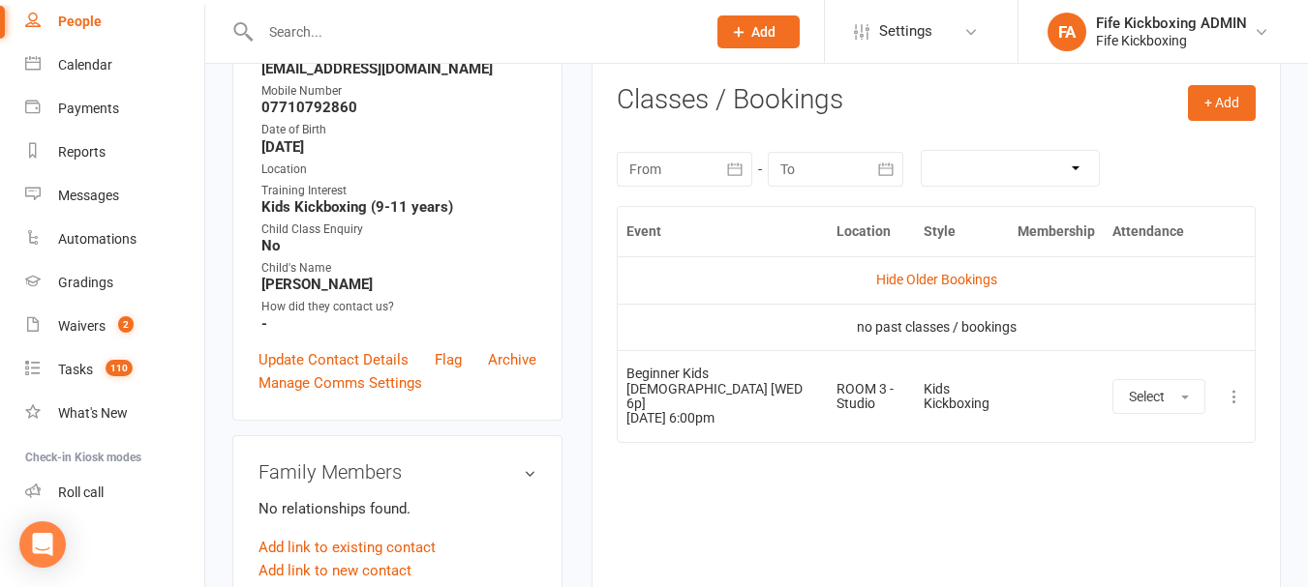
click at [908, 281] on link "Hide Older Bookings" at bounding box center [936, 279] width 121 height 15
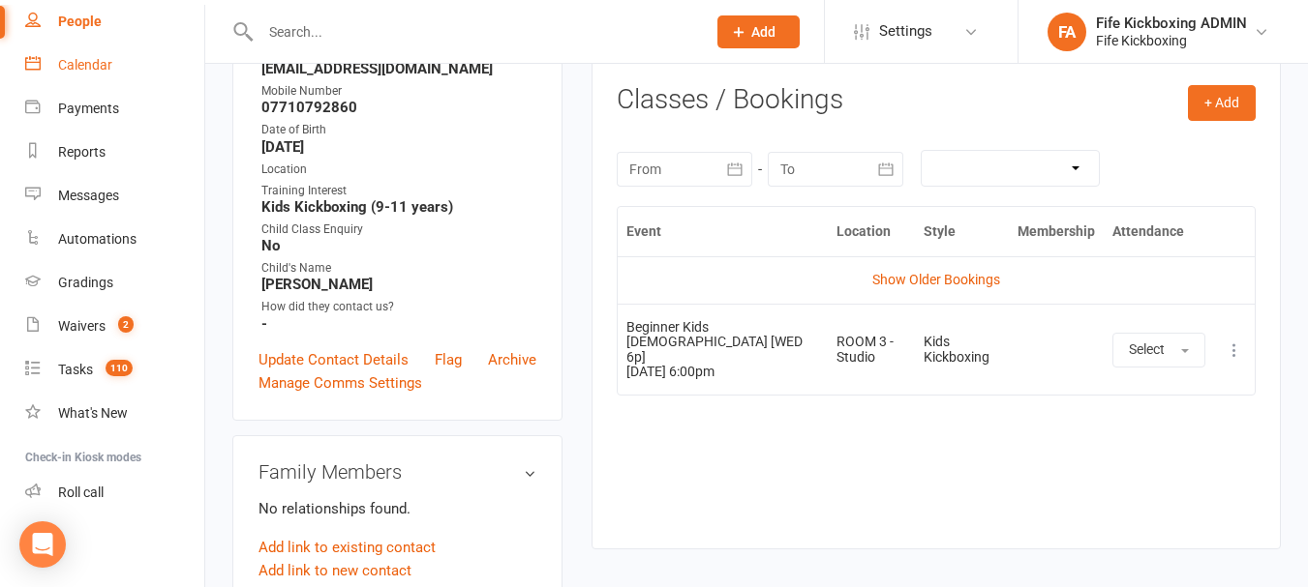
click at [119, 72] on link "Calendar" at bounding box center [114, 66] width 179 height 44
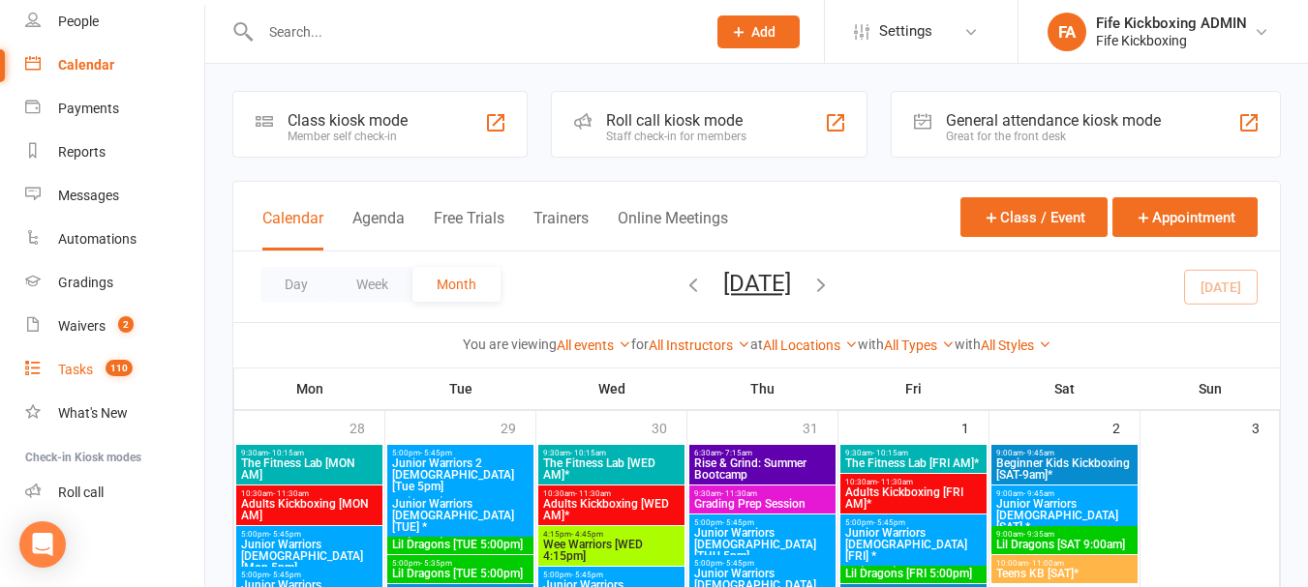
click at [104, 358] on link "Tasks 110" at bounding box center [114, 370] width 179 height 44
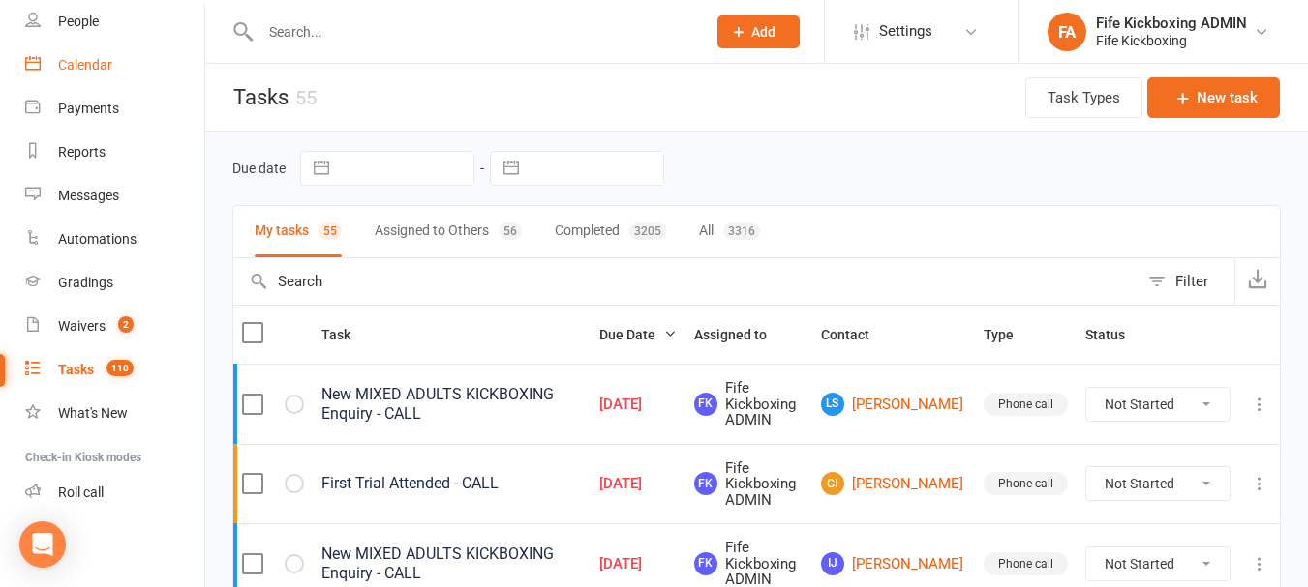
click at [111, 61] on div "Calendar" at bounding box center [85, 64] width 54 height 15
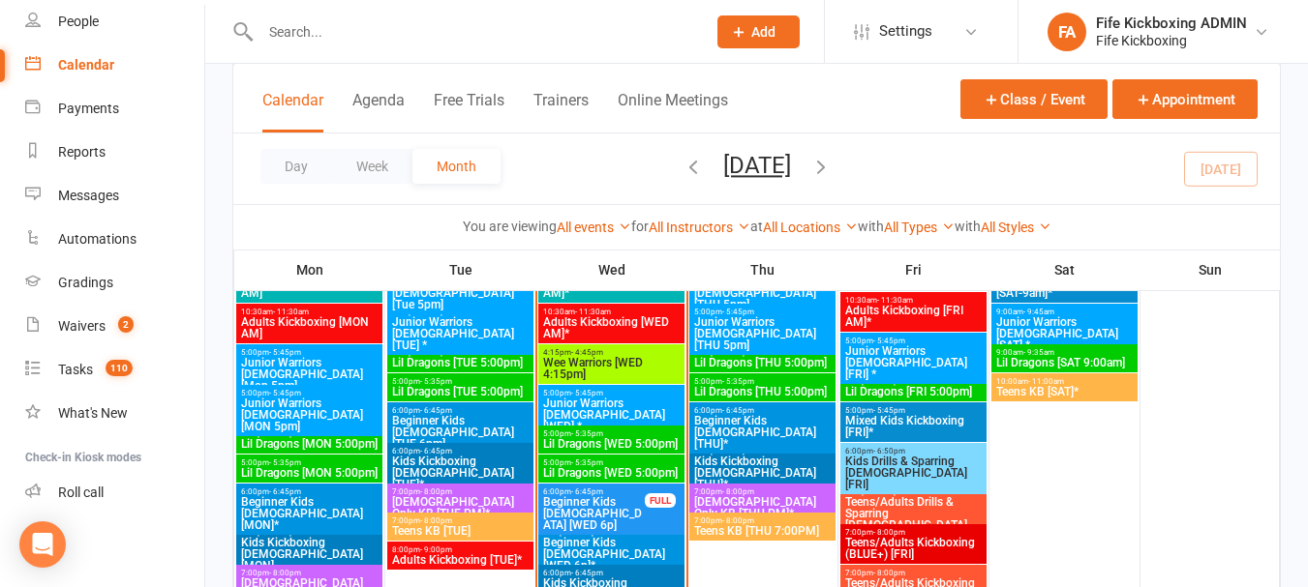
scroll to position [1219, 0]
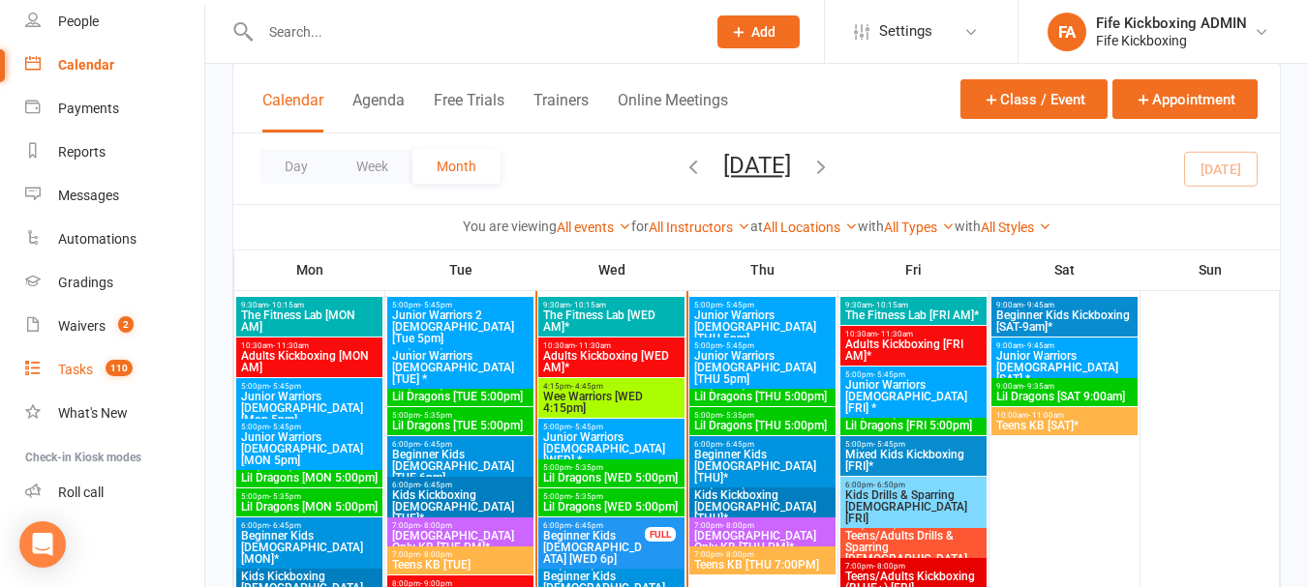
click at [165, 382] on link "Tasks 110" at bounding box center [114, 370] width 179 height 44
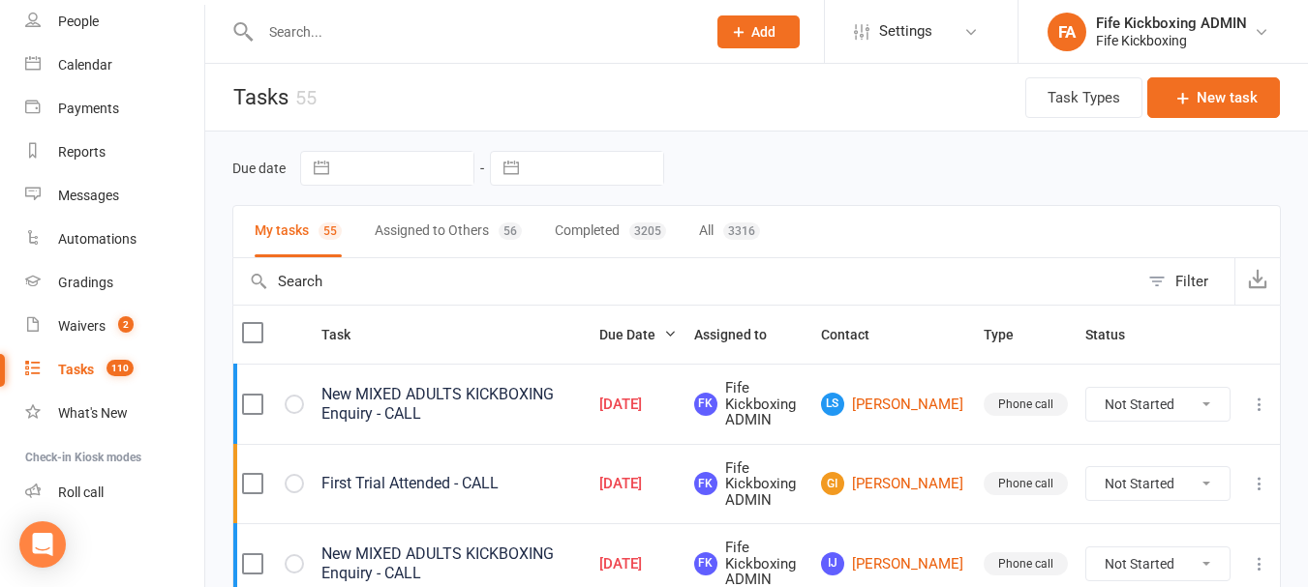
click at [599, 237] on button "Completed 3205" at bounding box center [610, 231] width 111 height 51
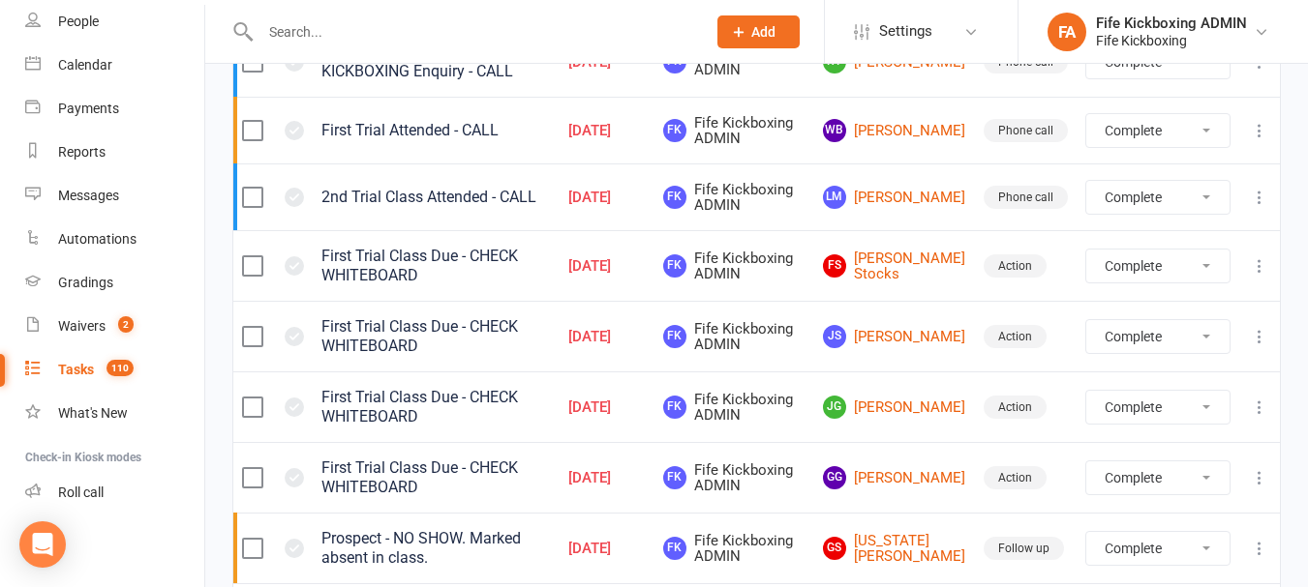
scroll to position [1258, 0]
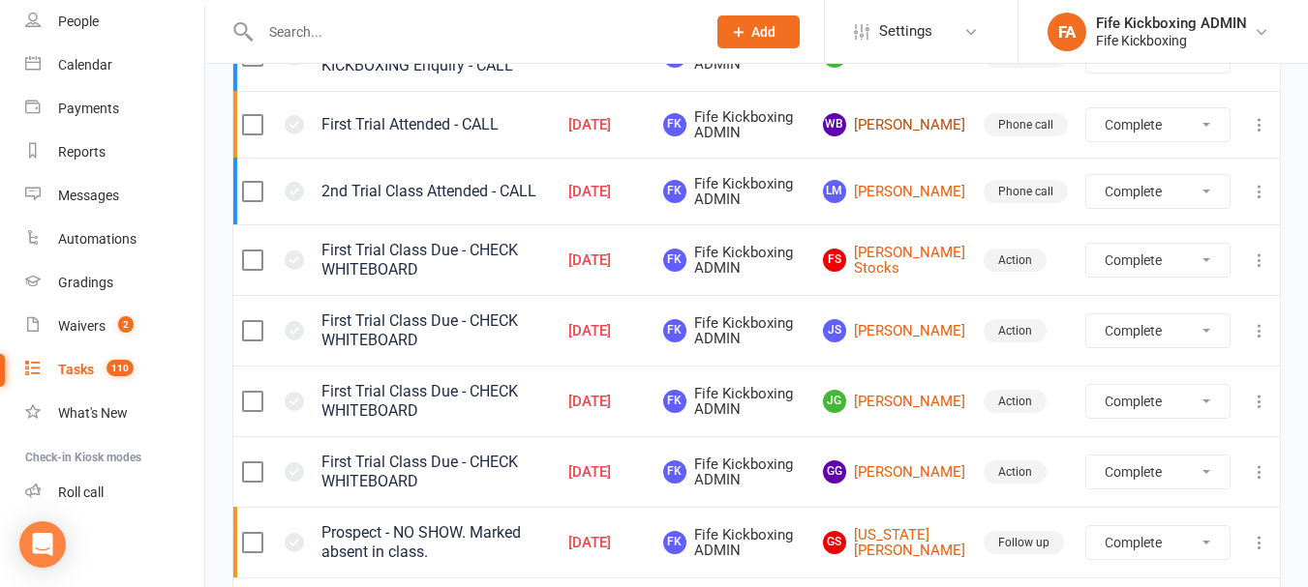
click at [913, 136] on link "WB Wendy Buchanan" at bounding box center [894, 124] width 143 height 23
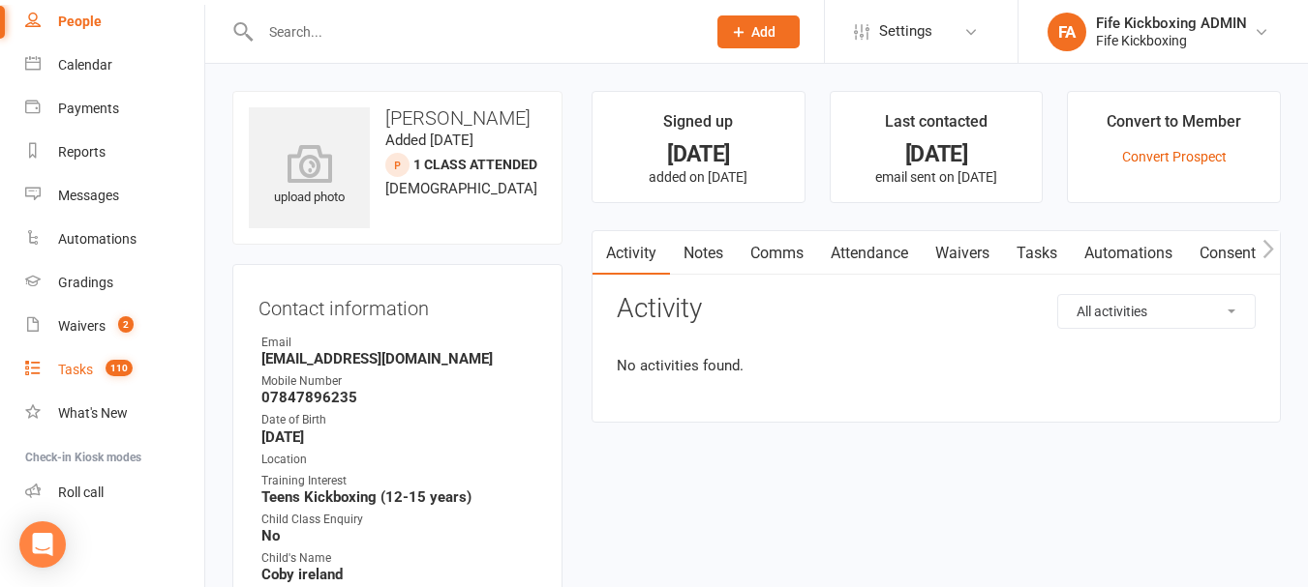
click at [122, 349] on link "Tasks 110" at bounding box center [114, 370] width 179 height 44
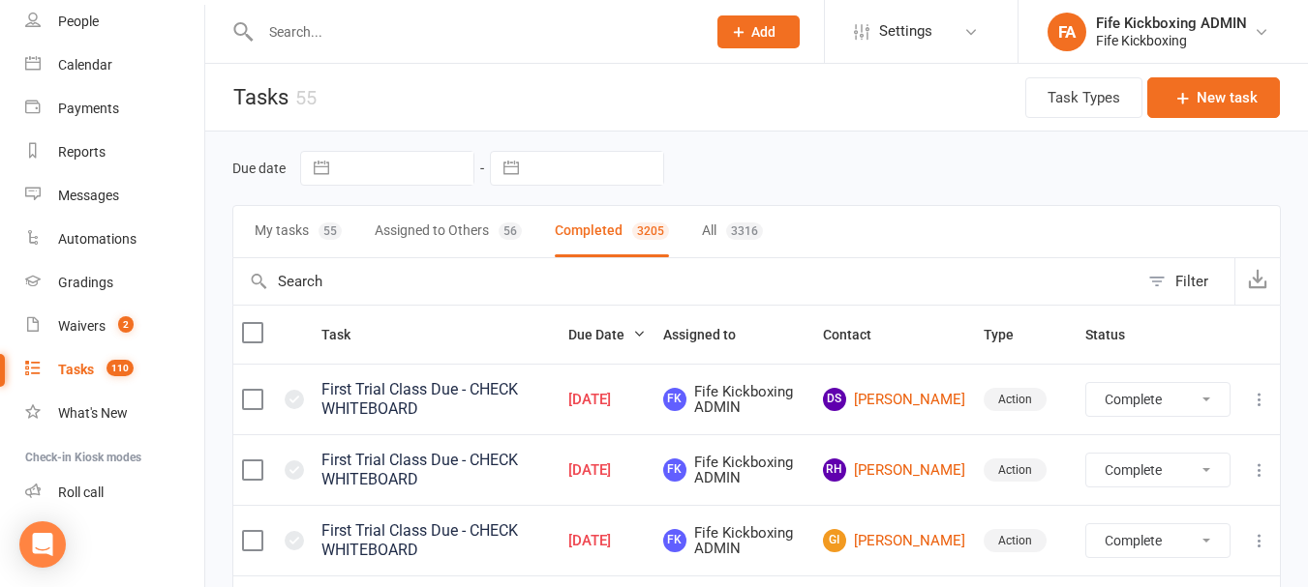
click at [307, 225] on button "My tasks 55" at bounding box center [298, 231] width 87 height 51
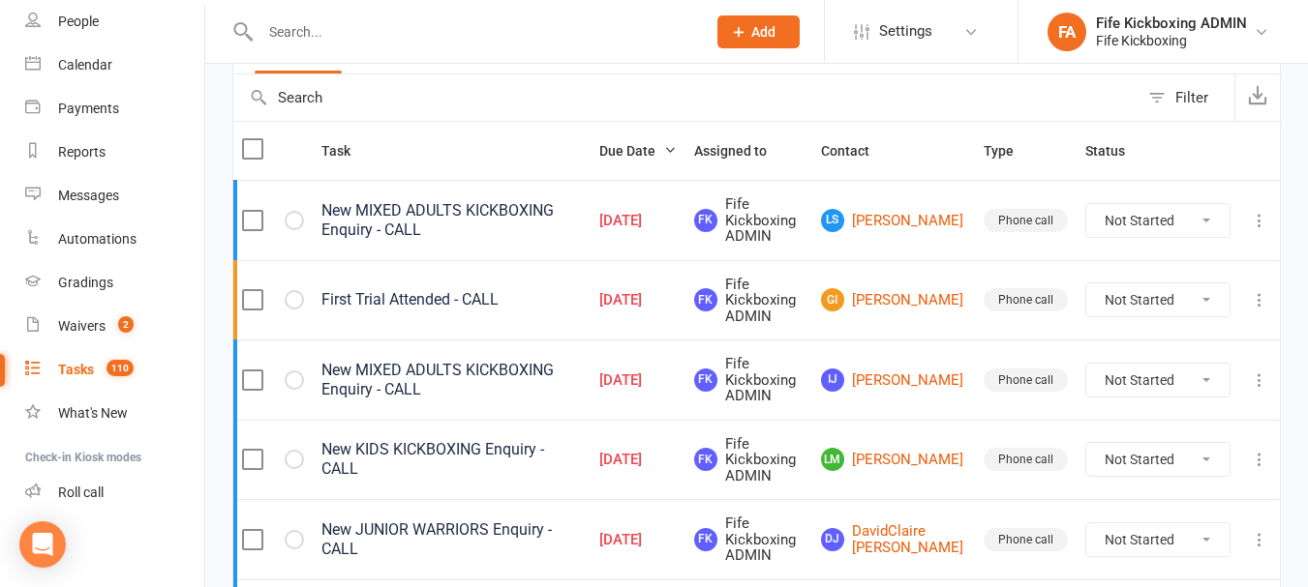
scroll to position [290, 0]
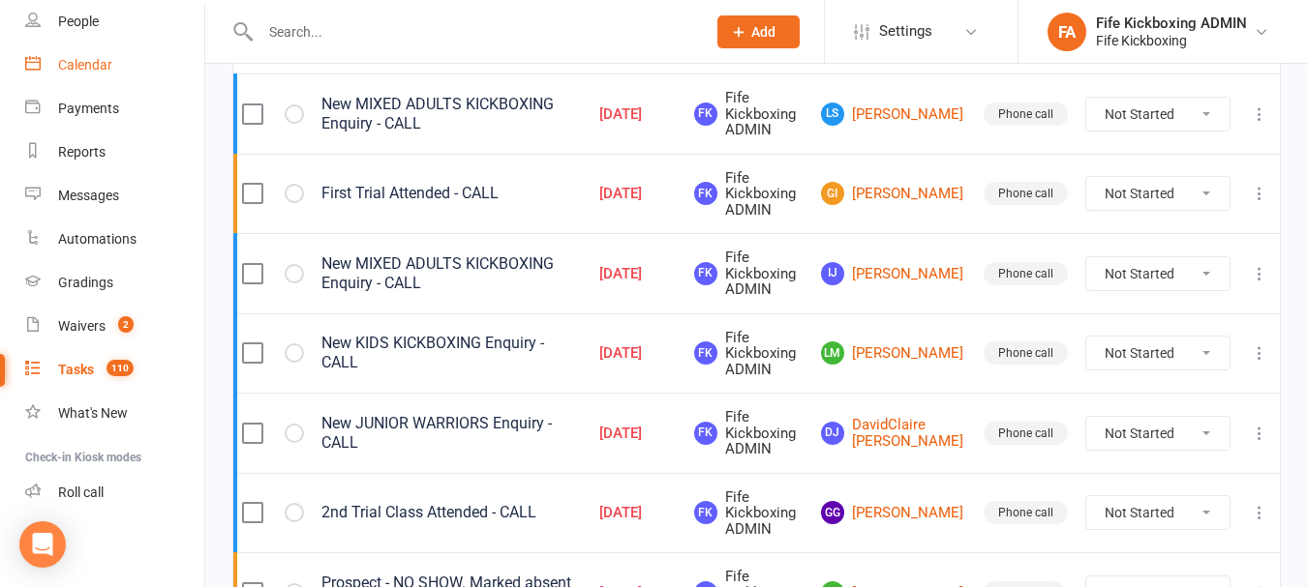
click at [81, 57] on div "Calendar" at bounding box center [85, 64] width 54 height 15
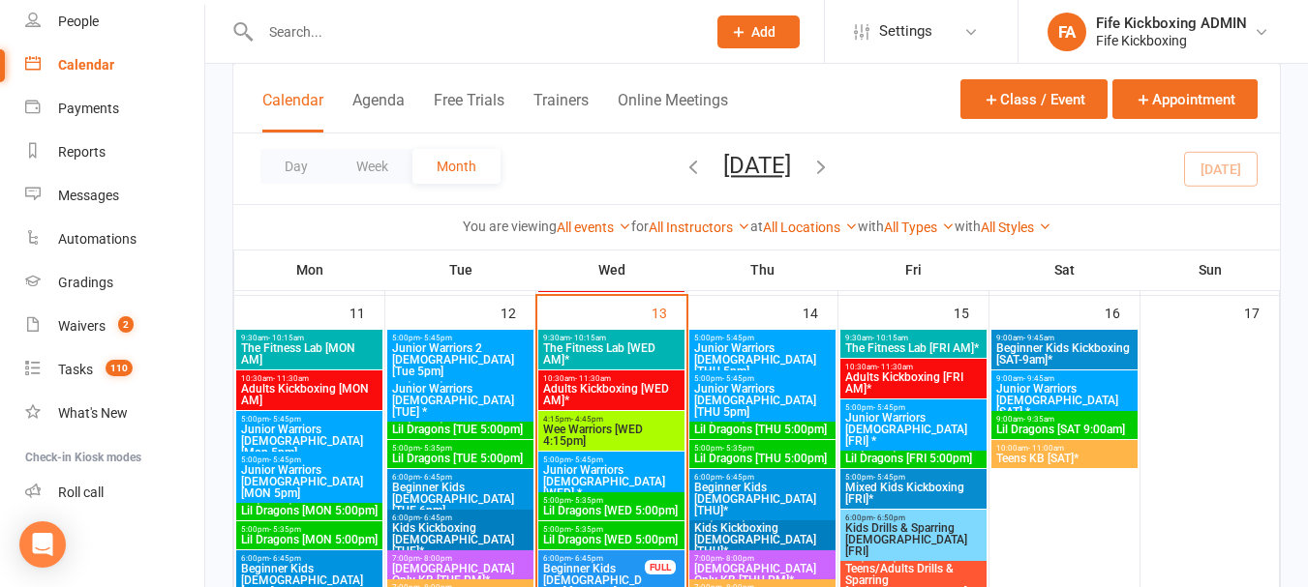
scroll to position [1200, 0]
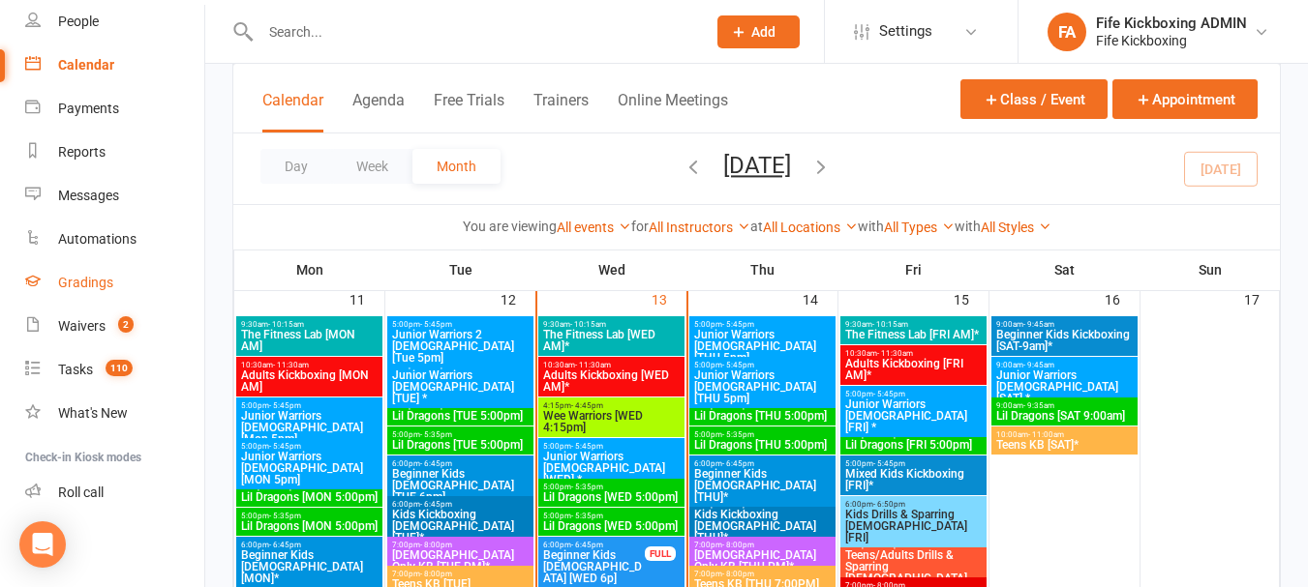
click at [138, 284] on link "Gradings" at bounding box center [114, 283] width 179 height 44
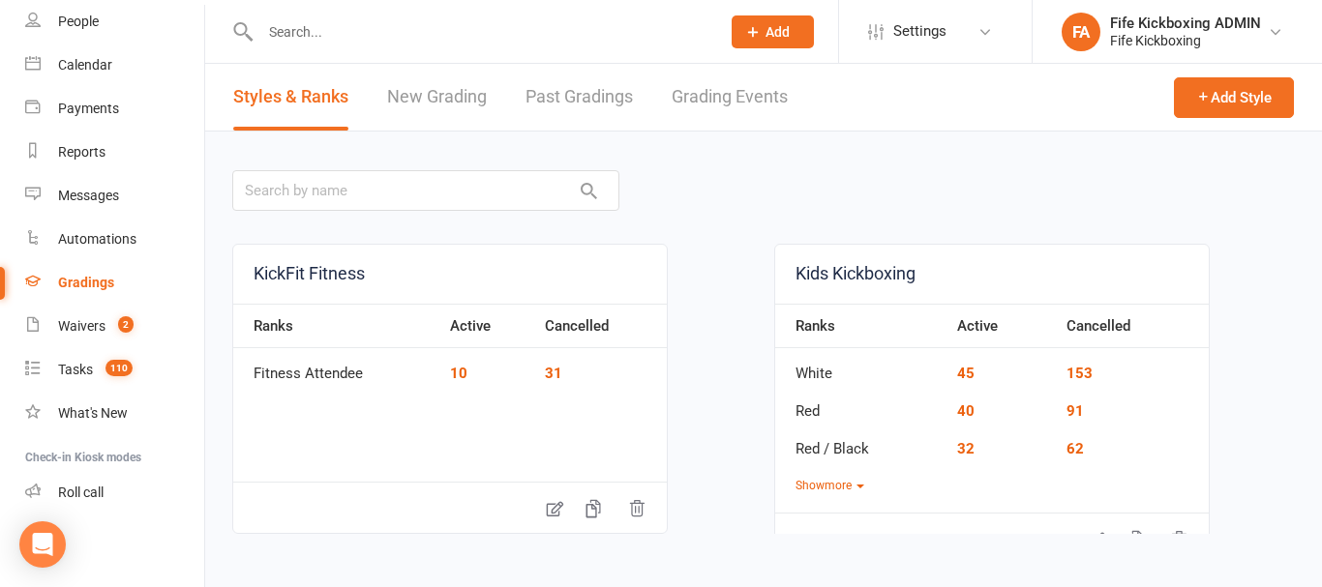
click at [778, 105] on link "Grading Events" at bounding box center [730, 97] width 116 height 67
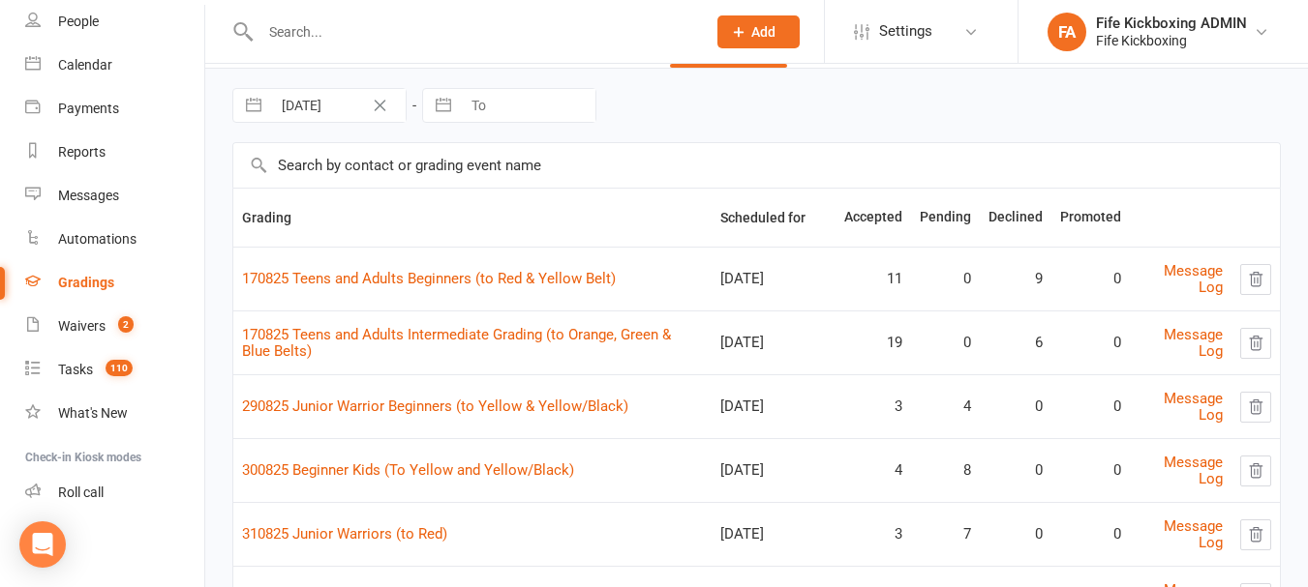
scroll to position [97, 0]
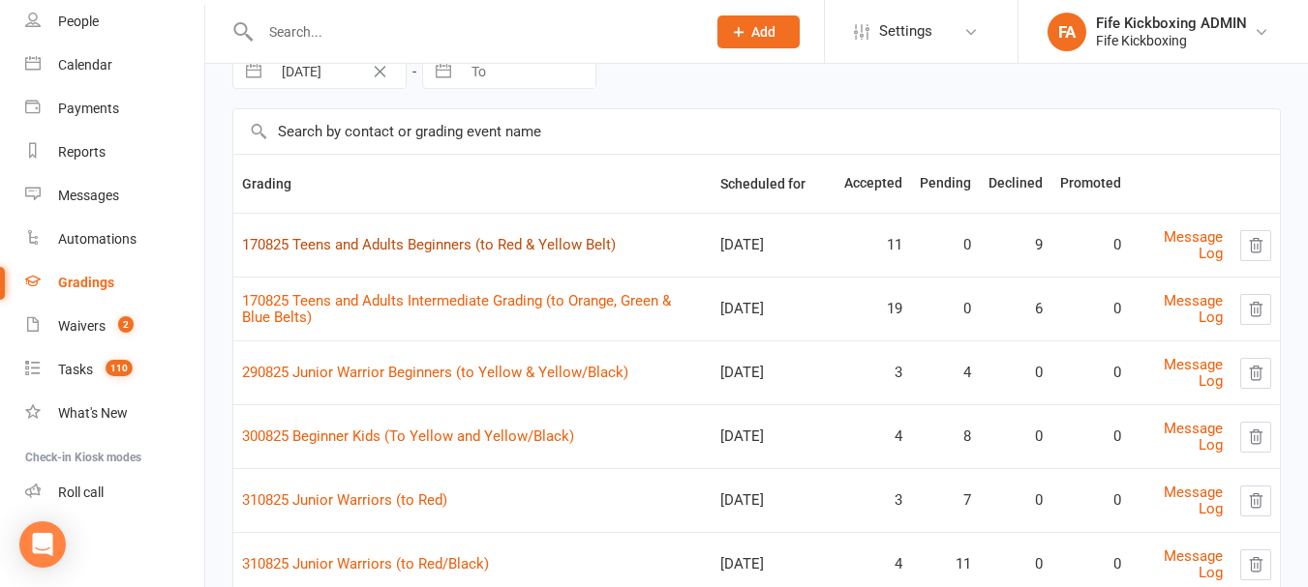
click at [558, 245] on link "170825 Teens and Adults Beginners (to Red & Yellow Belt)" at bounding box center [429, 244] width 374 height 17
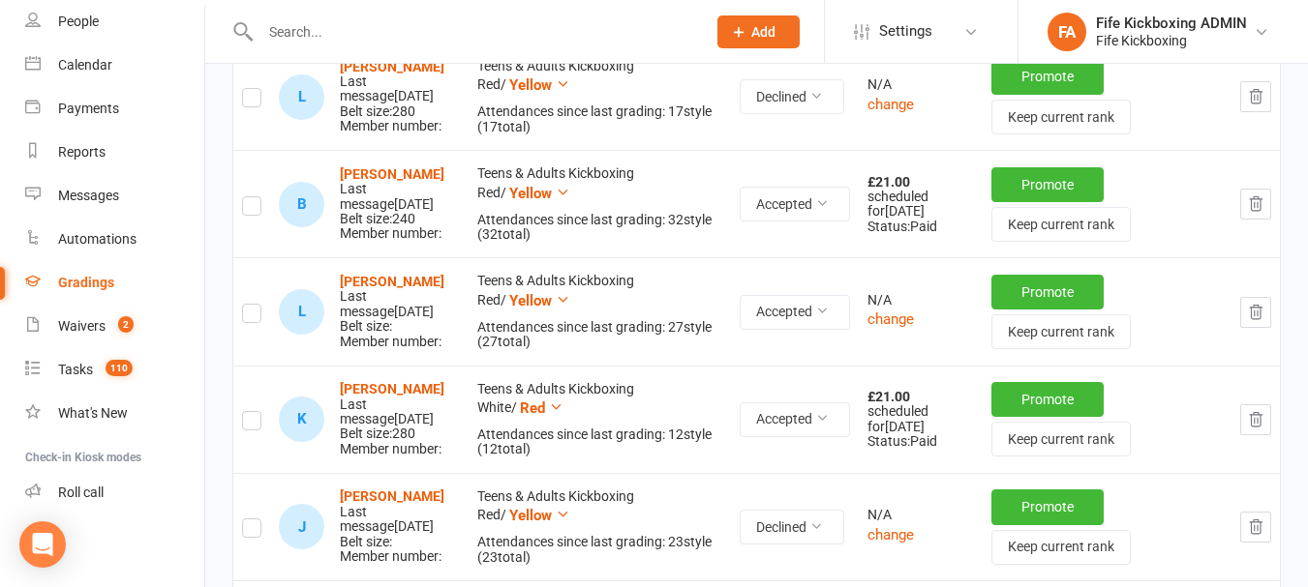
scroll to position [1839, 0]
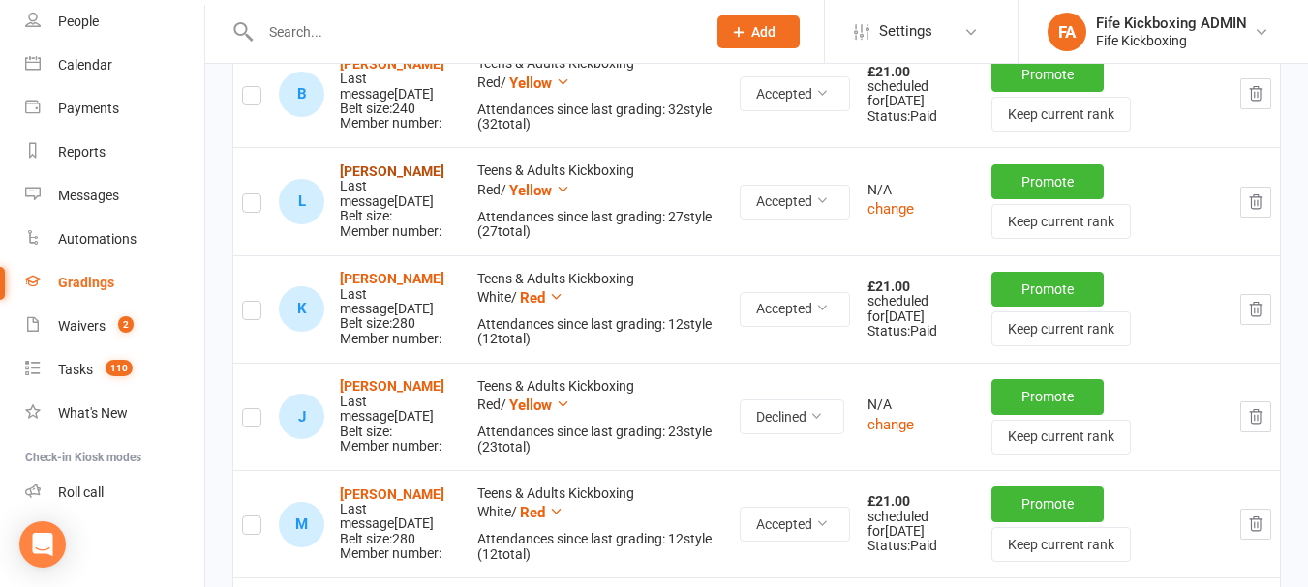
click at [374, 179] on strong "[PERSON_NAME]" at bounding box center [392, 171] width 105 height 15
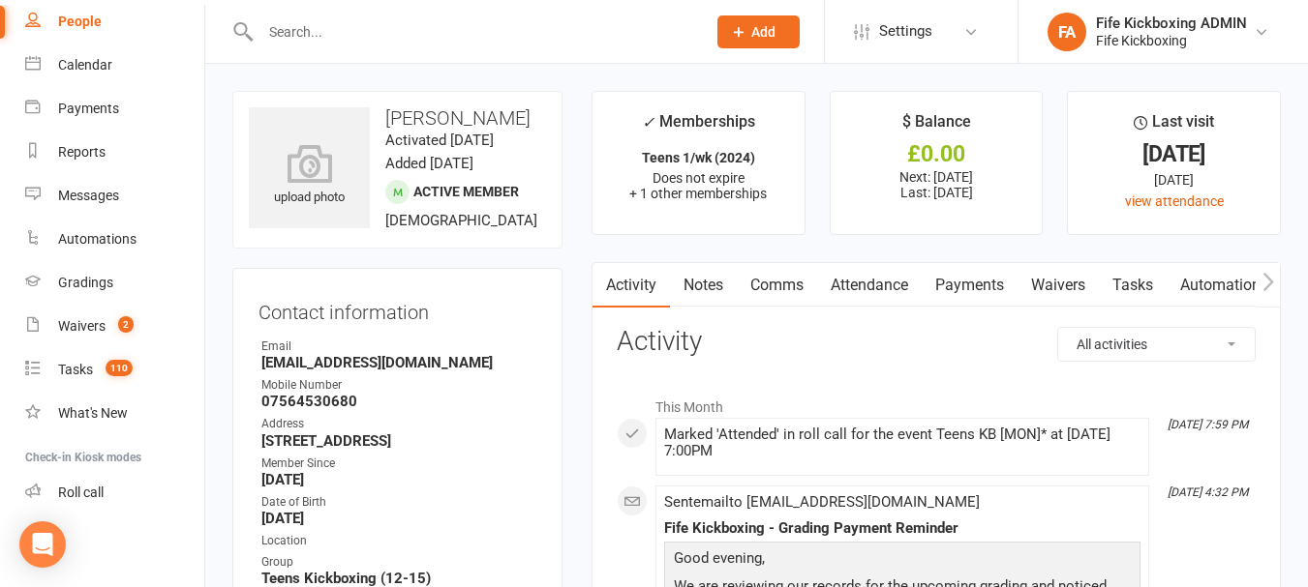
click at [699, 290] on link "Notes" at bounding box center [703, 285] width 67 height 45
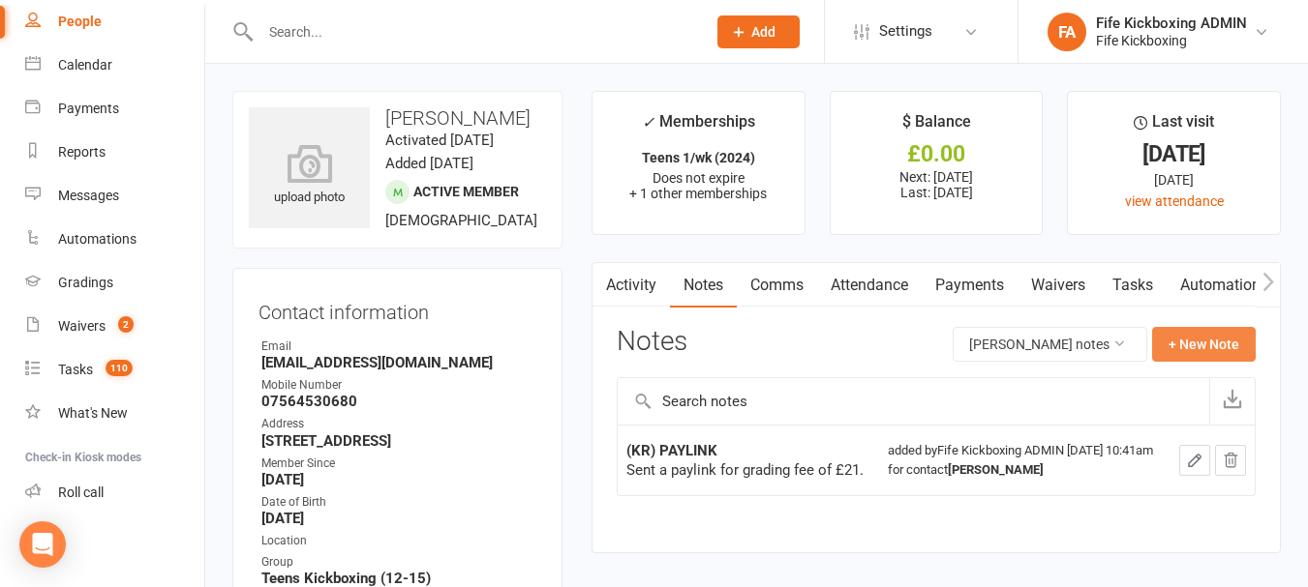
click at [1217, 340] on button "+ New Note" at bounding box center [1204, 344] width 104 height 35
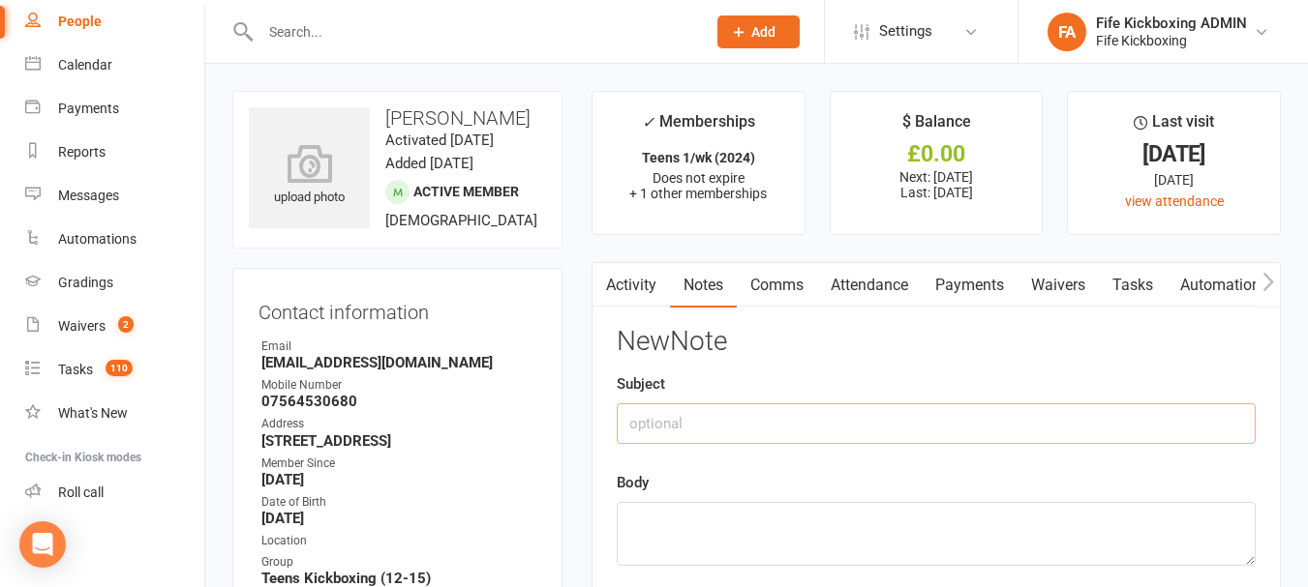
click at [823, 426] on input "text" at bounding box center [935, 424] width 639 height 41
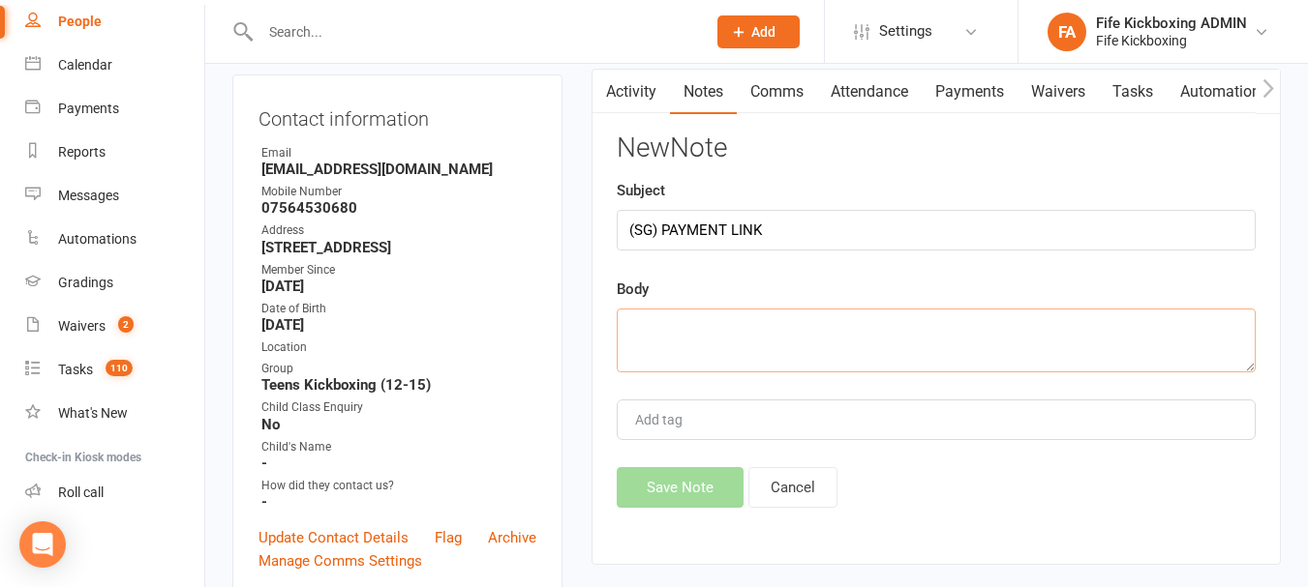
click at [819, 334] on textarea at bounding box center [935, 341] width 639 height 64
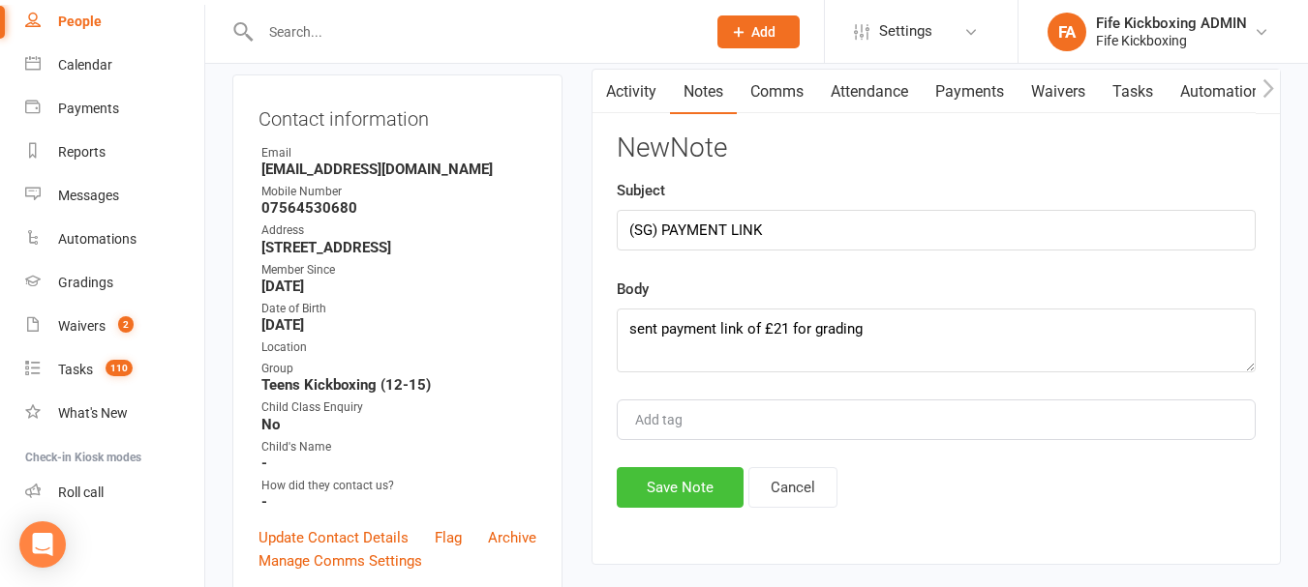
click at [683, 482] on button "Save Note" at bounding box center [679, 487] width 127 height 41
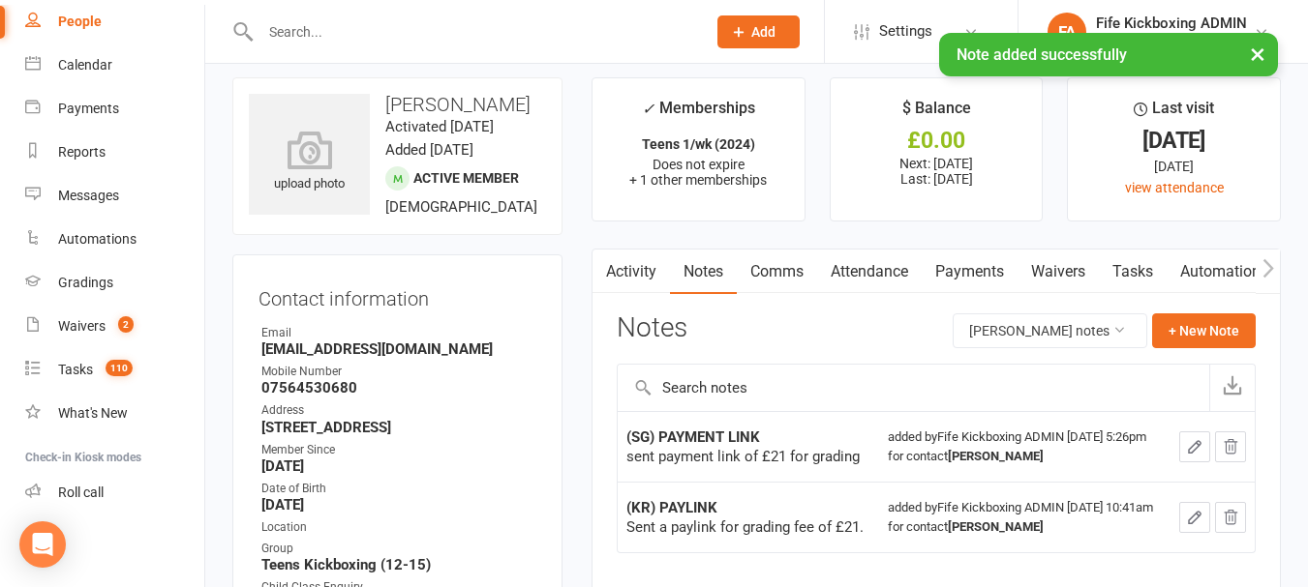
scroll to position [0, 0]
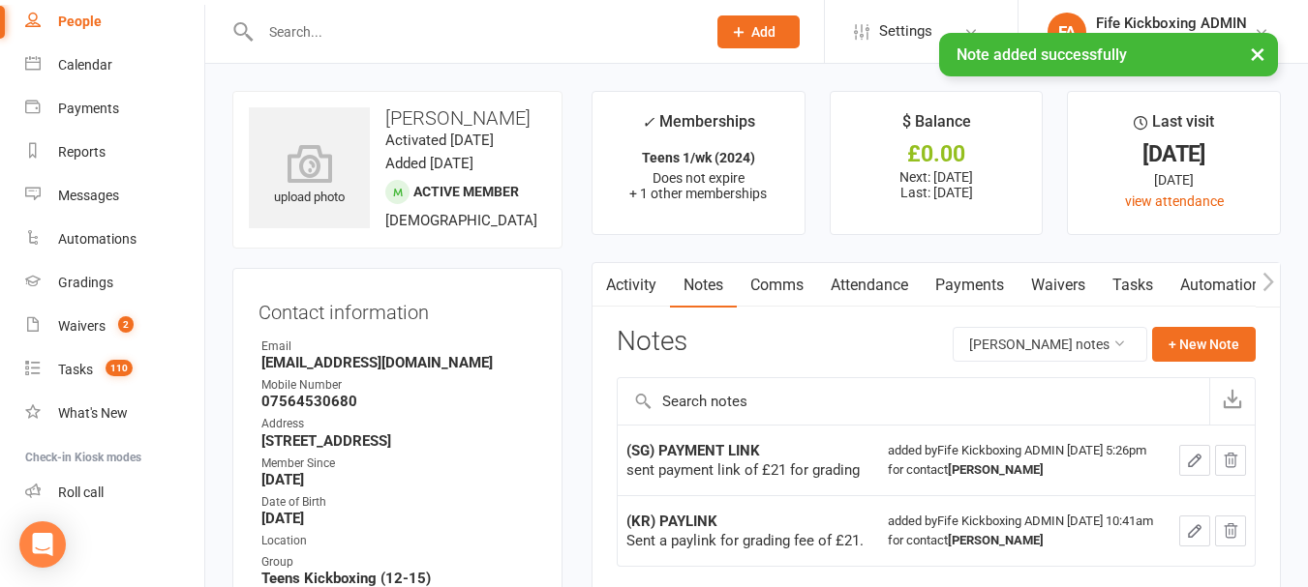
click at [635, 286] on link "Activity" at bounding box center [630, 285] width 77 height 45
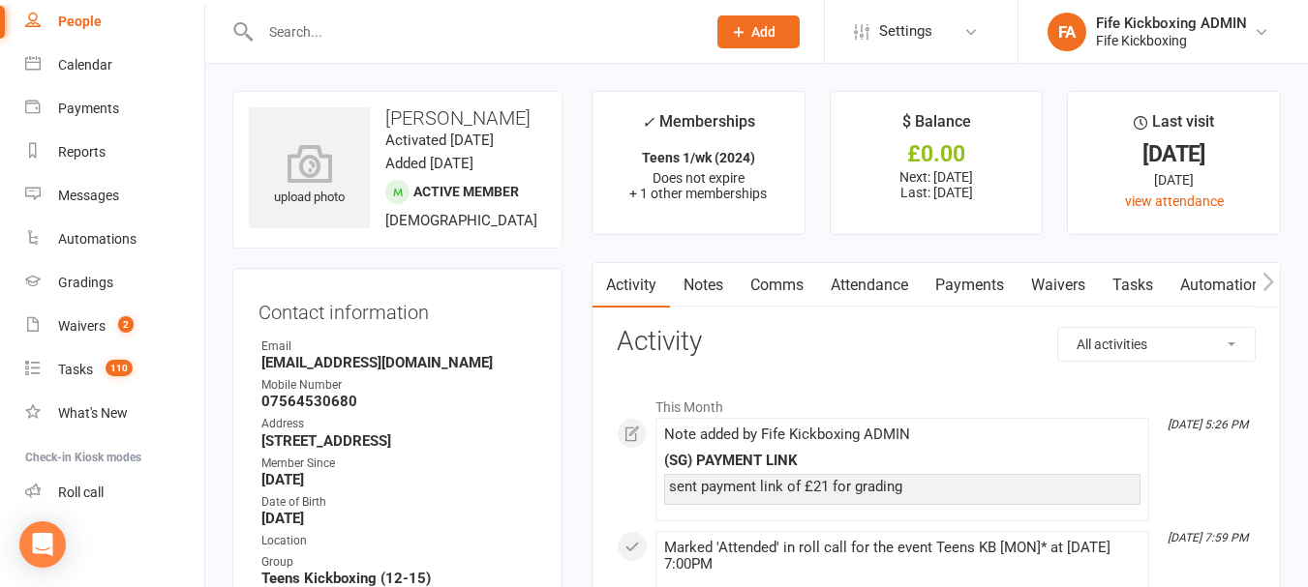
click at [701, 291] on link "Notes" at bounding box center [703, 285] width 67 height 45
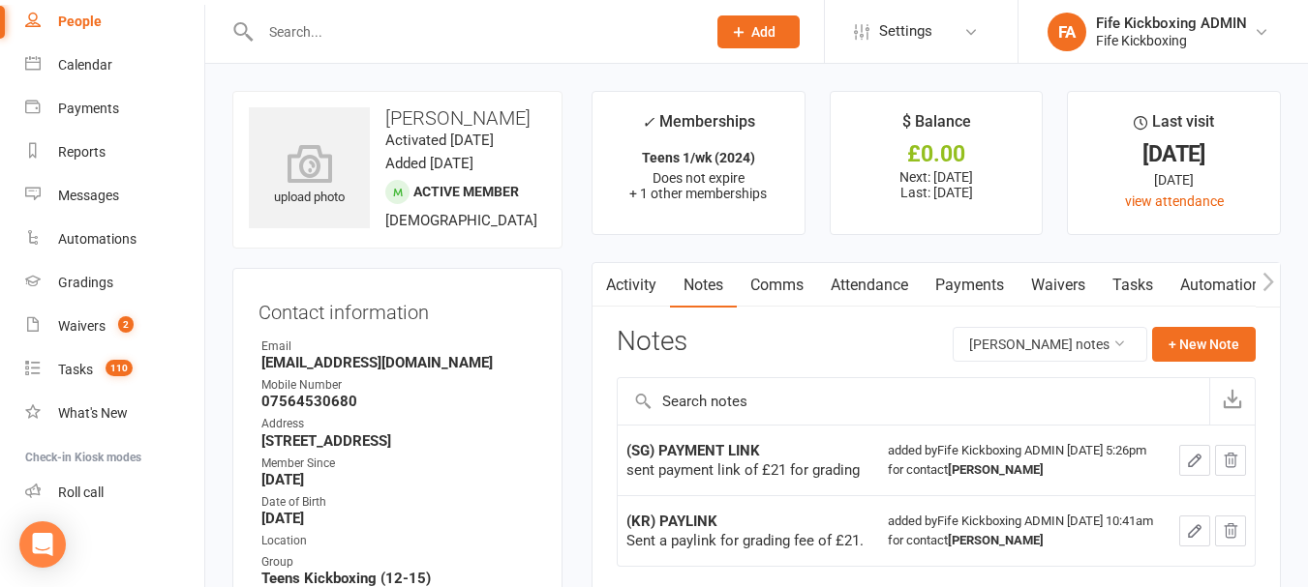
click at [628, 294] on link "Activity" at bounding box center [630, 285] width 77 height 45
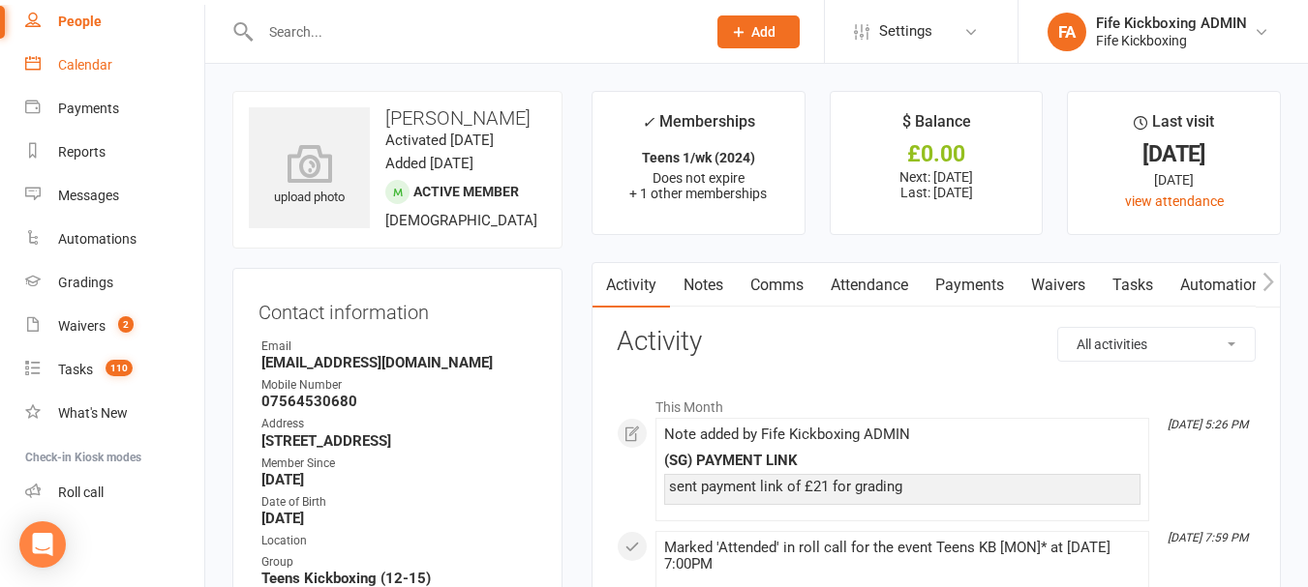
click at [115, 57] on link "Calendar" at bounding box center [114, 66] width 179 height 44
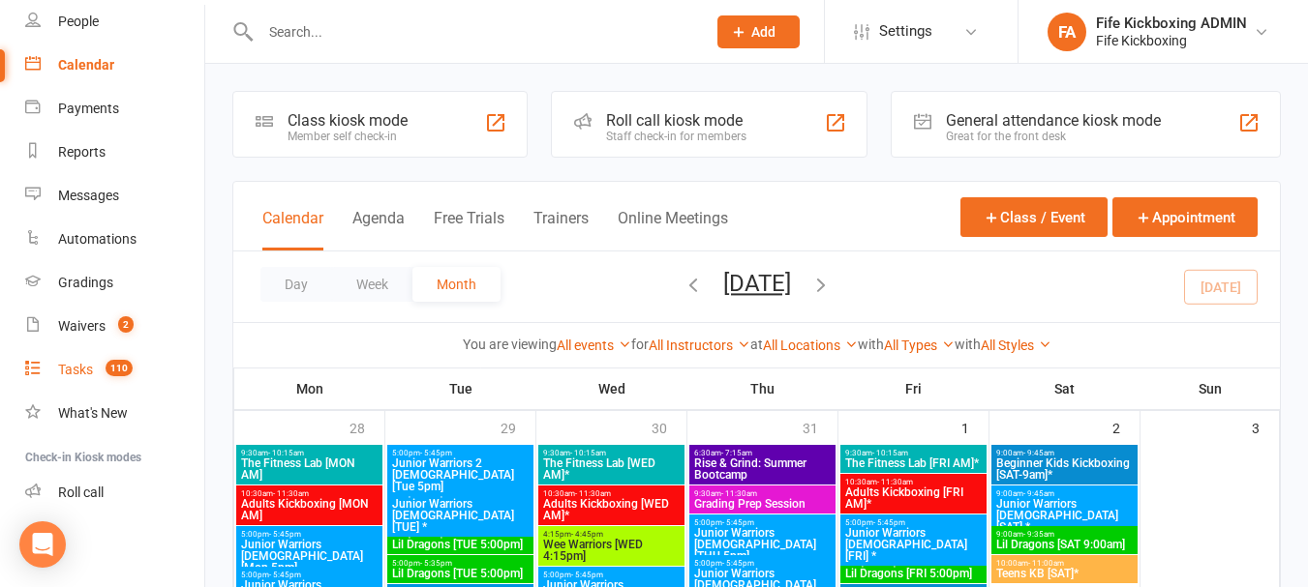
click at [98, 365] on count-badge "110" at bounding box center [114, 369] width 37 height 15
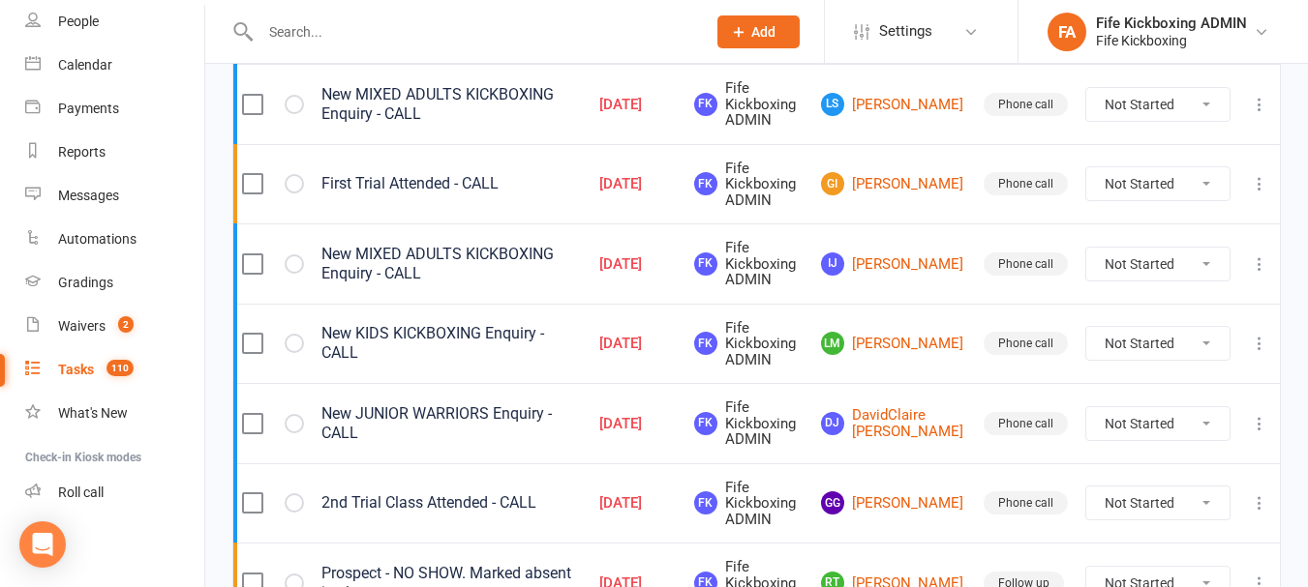
scroll to position [304, 0]
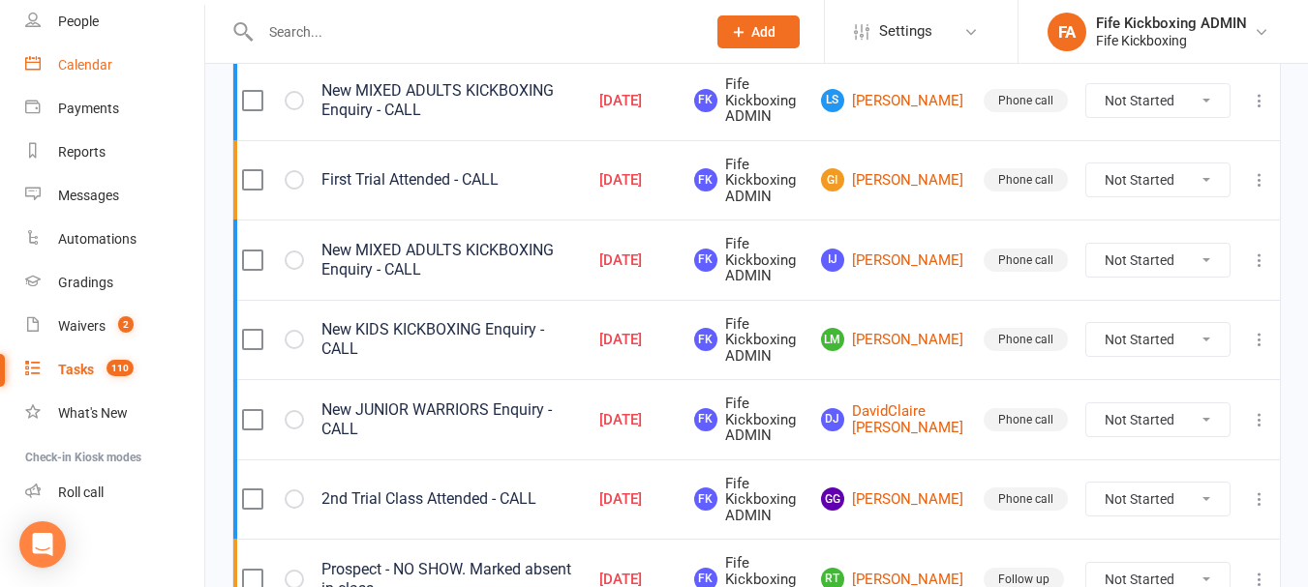
click at [124, 66] on link "Calendar" at bounding box center [114, 66] width 179 height 44
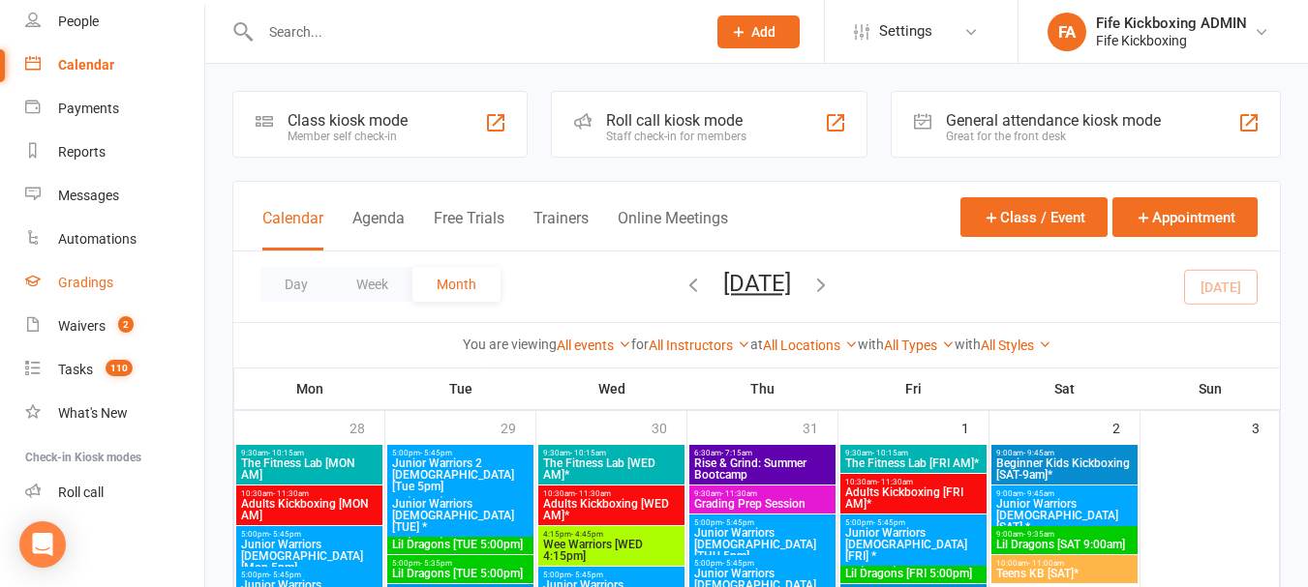
click at [130, 287] on link "Gradings" at bounding box center [114, 283] width 179 height 44
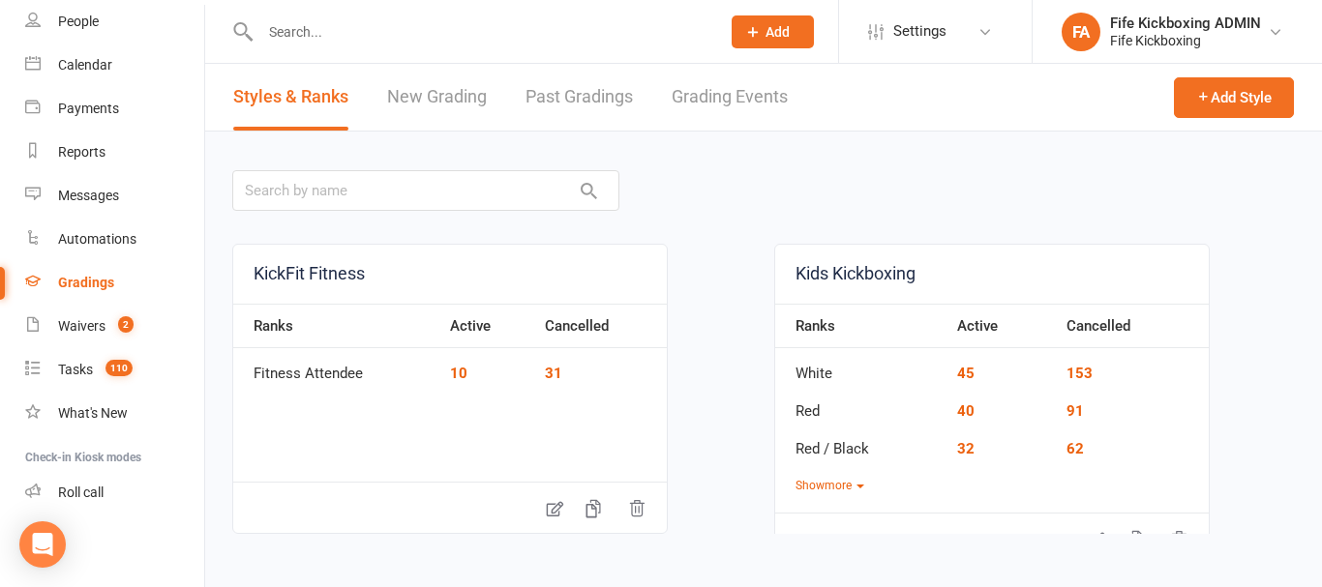
click at [772, 105] on link "Grading Events" at bounding box center [730, 97] width 116 height 67
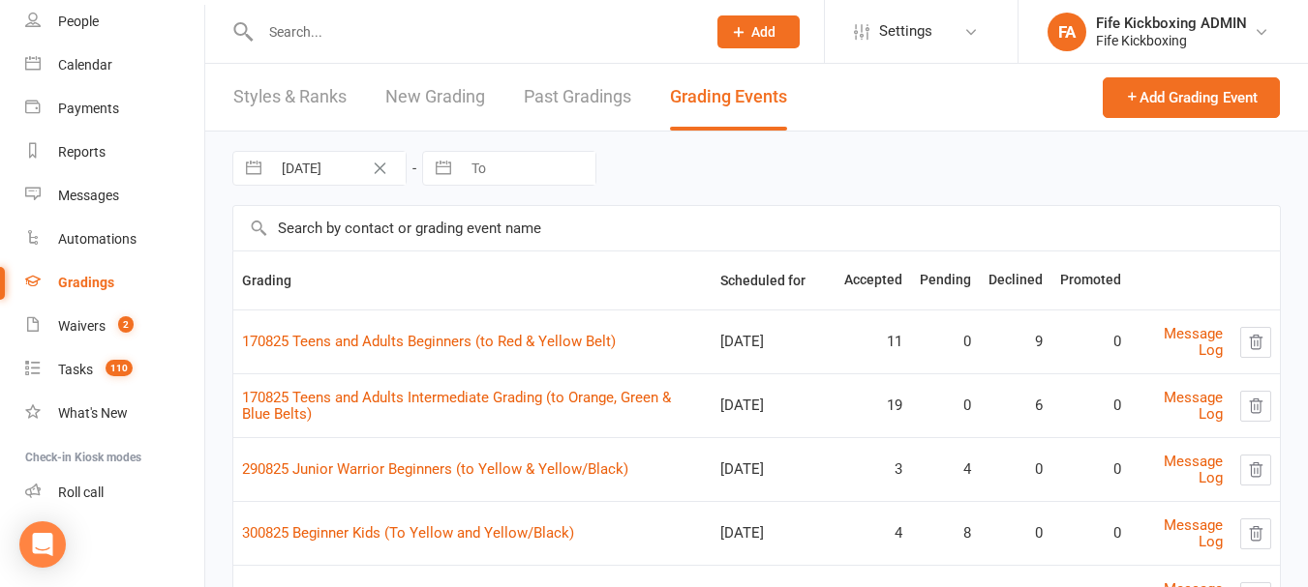
scroll to position [97, 0]
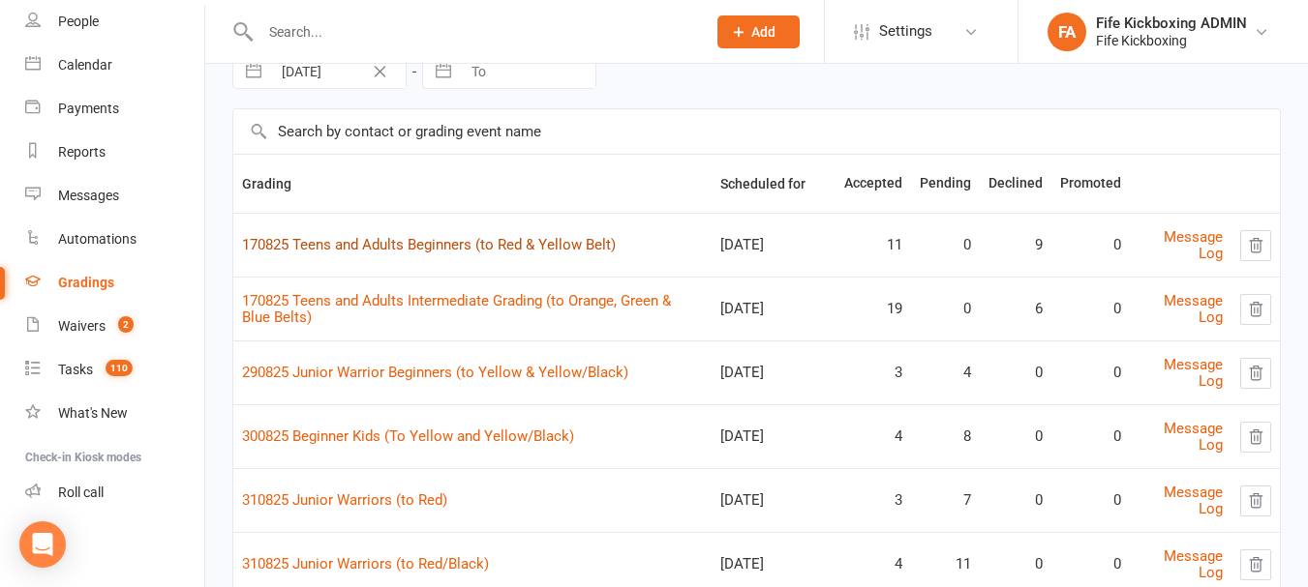
click at [493, 244] on link "170825 Teens and Adults Beginners (to Red & Yellow Belt)" at bounding box center [429, 244] width 374 height 17
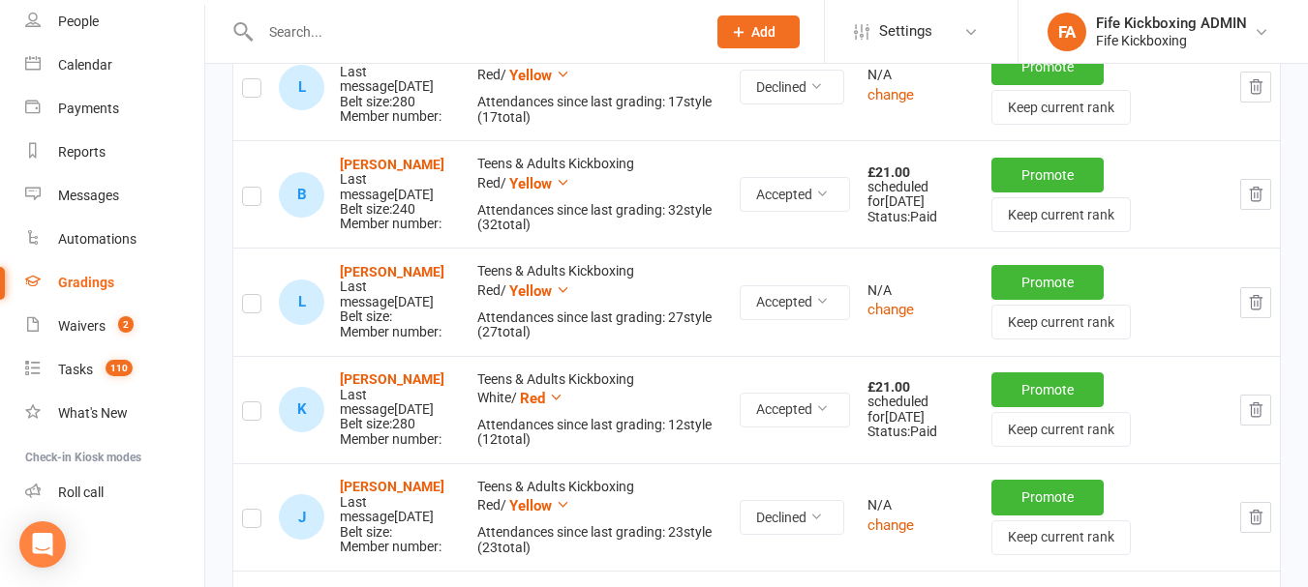
scroll to position [1742, 0]
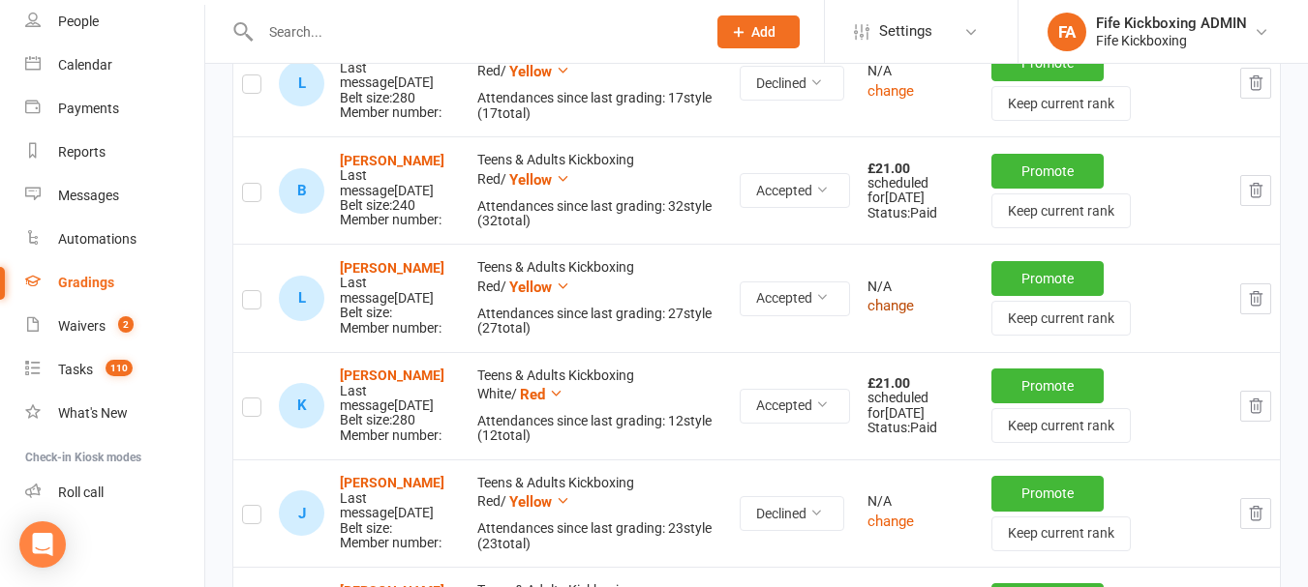
click at [899, 313] on button "change" at bounding box center [890, 305] width 46 height 23
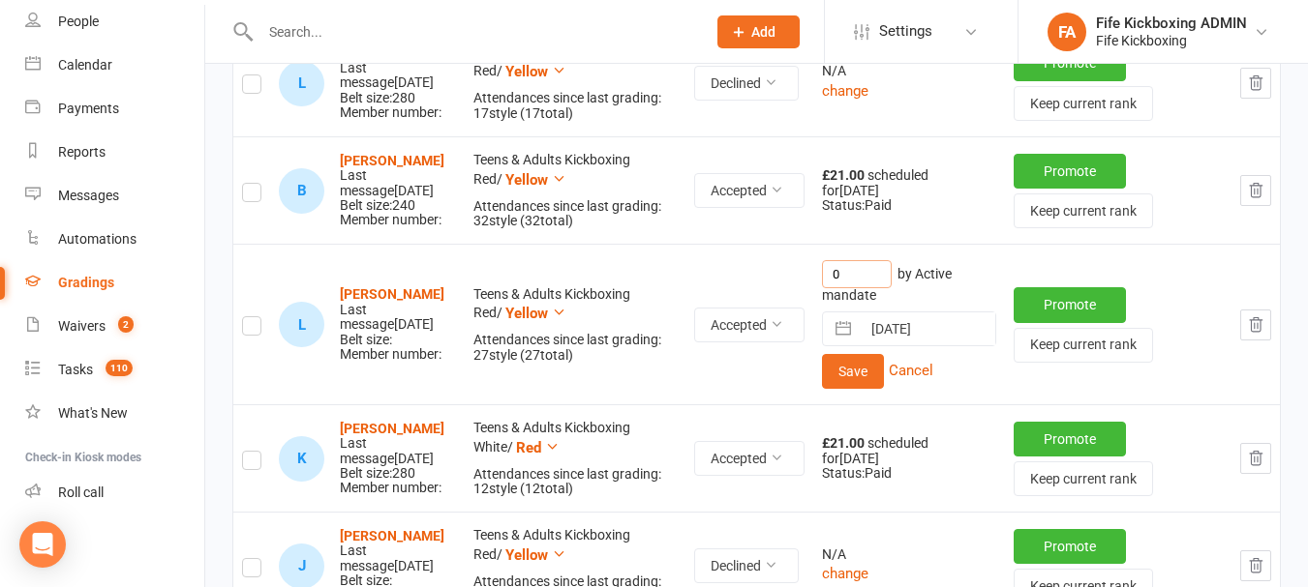
click at [868, 270] on input "0" at bounding box center [857, 274] width 70 height 28
click at [868, 356] on button "Save" at bounding box center [853, 371] width 62 height 35
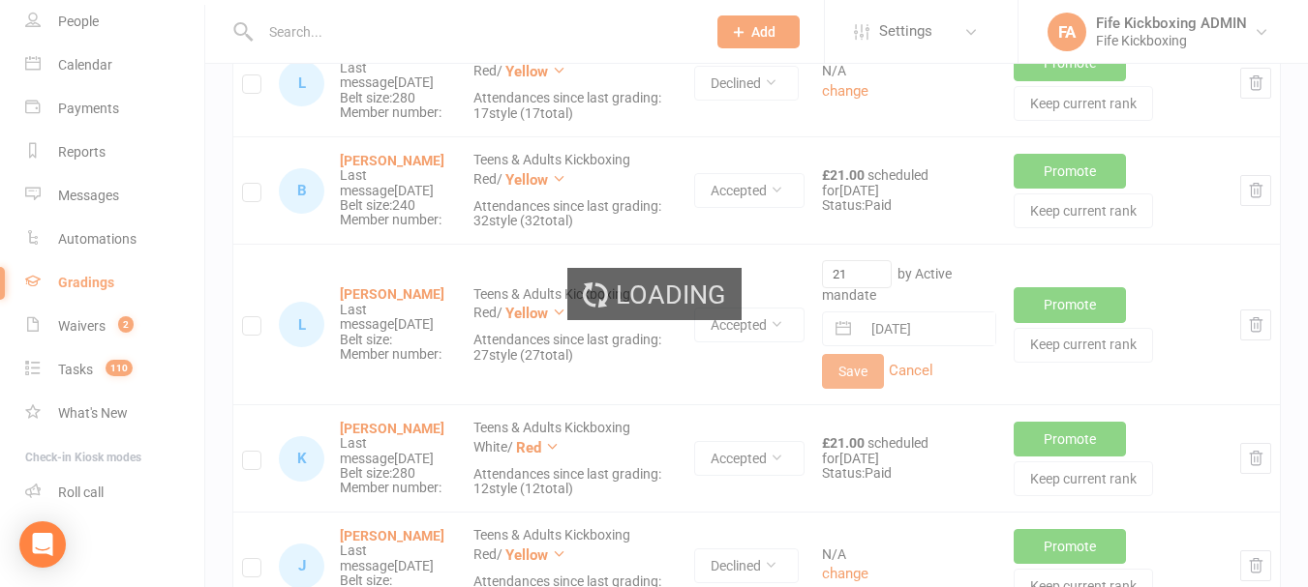
scroll to position [1756, 0]
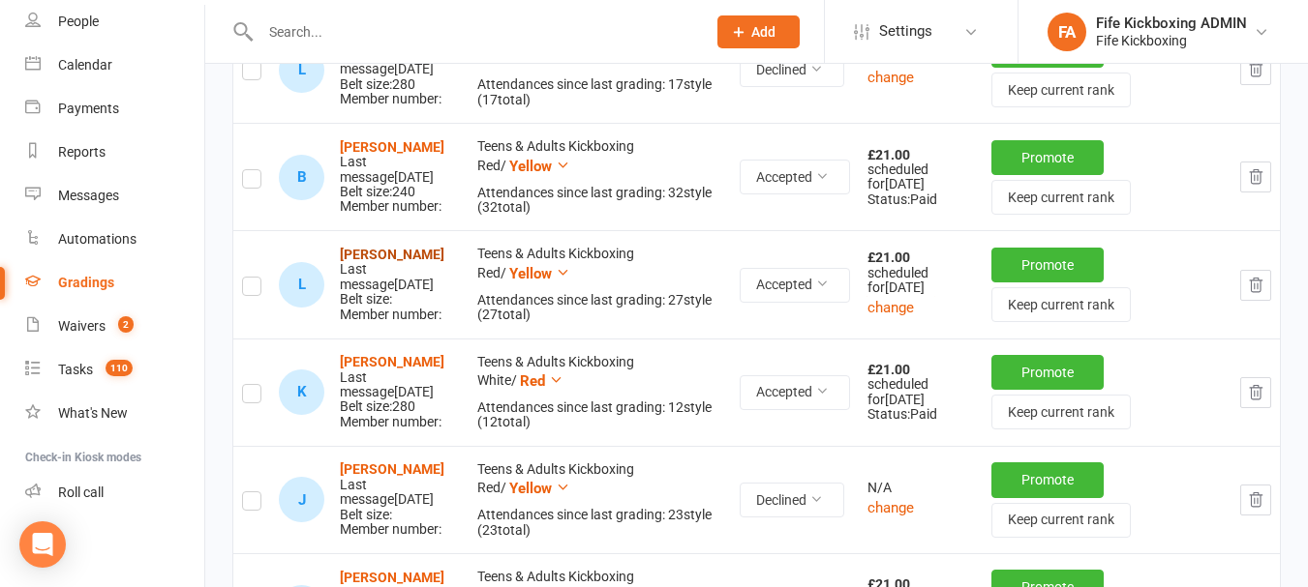
click at [382, 262] on strong "[PERSON_NAME]" at bounding box center [392, 254] width 105 height 15
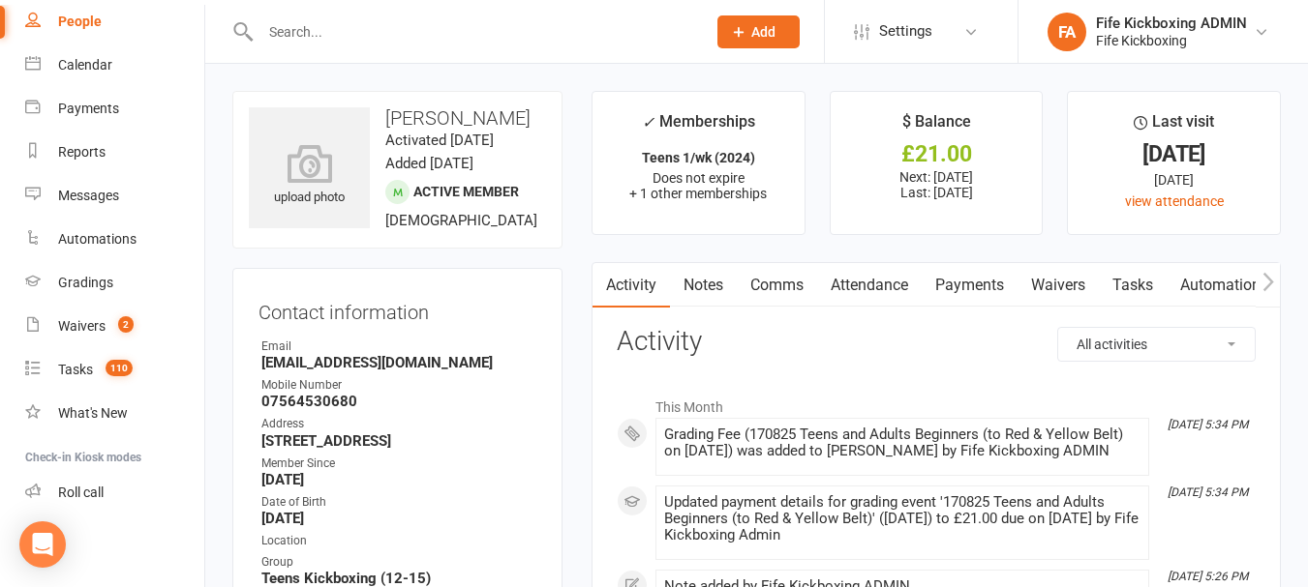
click at [878, 291] on link "Attendance" at bounding box center [869, 285] width 105 height 45
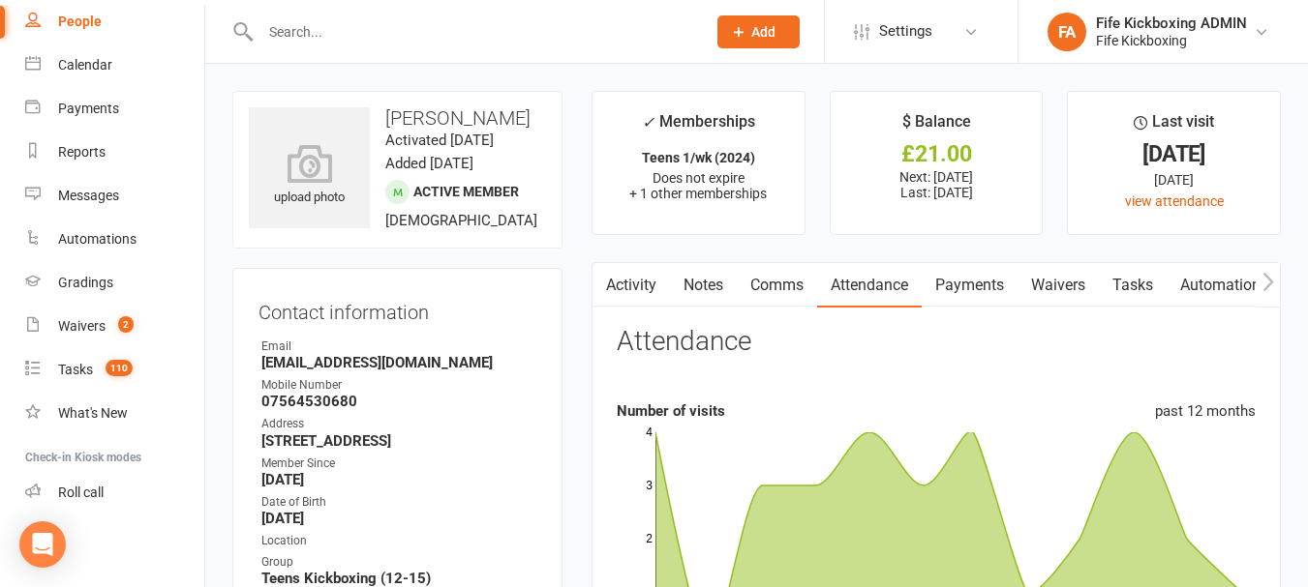
click at [969, 281] on link "Payments" at bounding box center [969, 285] width 96 height 45
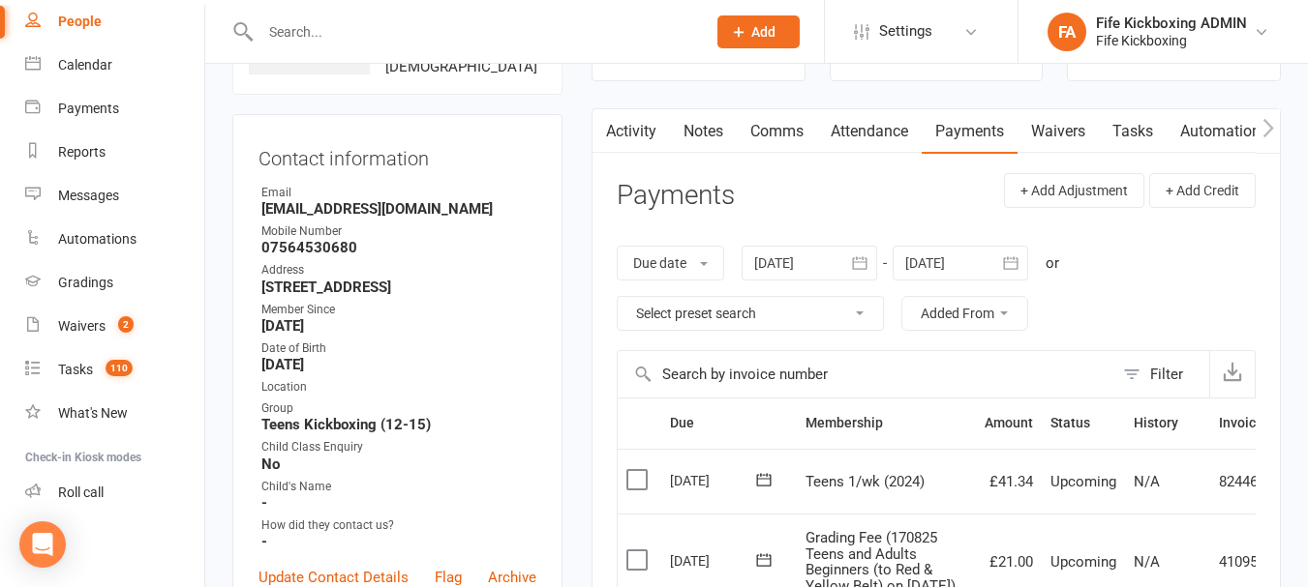
scroll to position [290, 0]
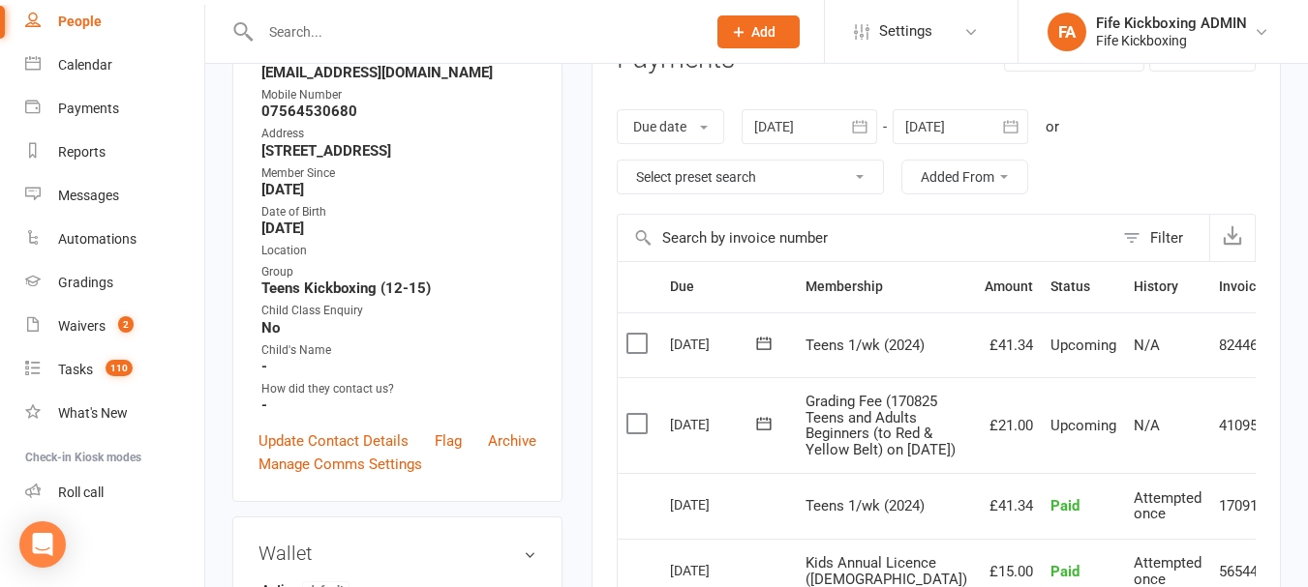
click at [1293, 436] on icon at bounding box center [1302, 425] width 19 height 19
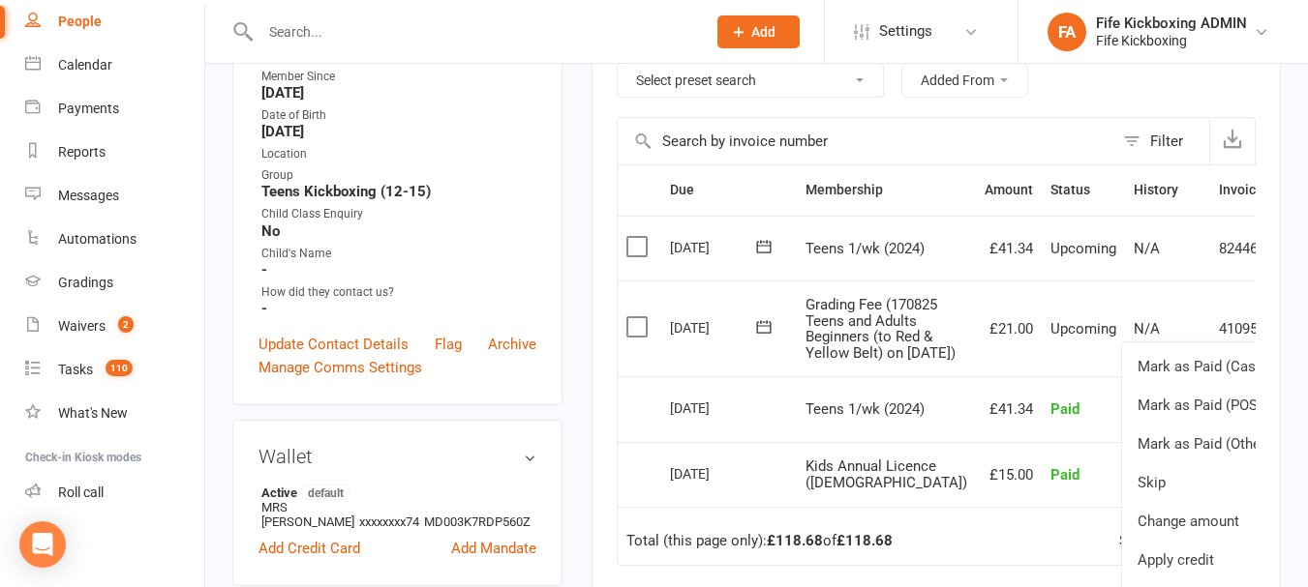
scroll to position [484, 0]
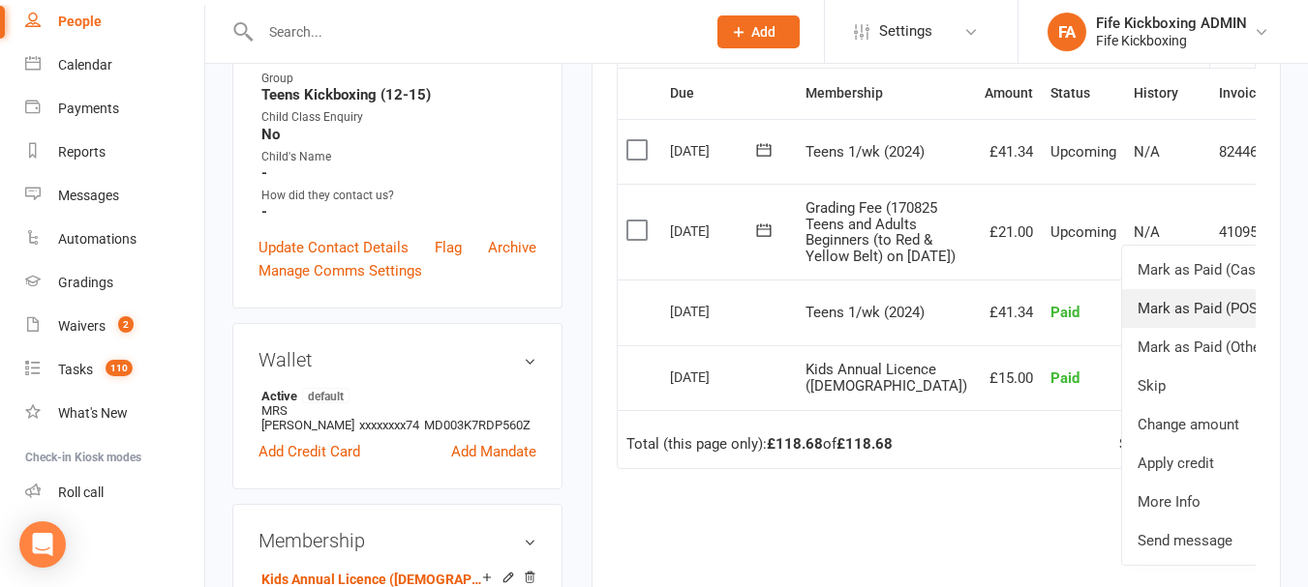
click at [1185, 328] on link "Mark as Paid (POS)" at bounding box center [1218, 308] width 192 height 39
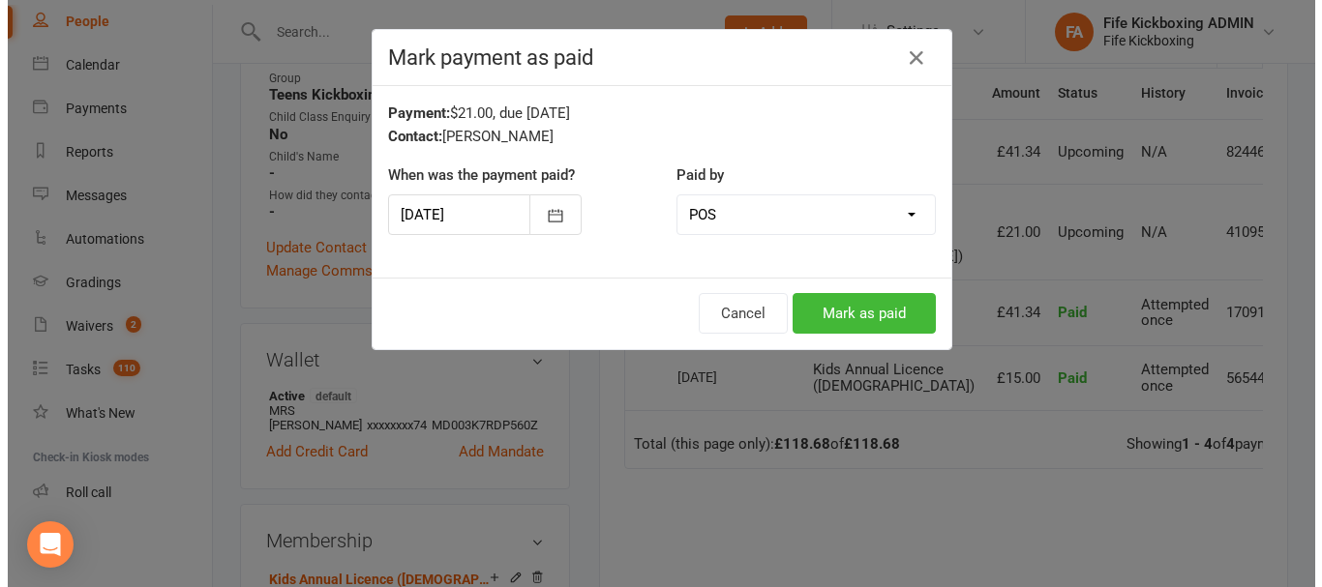
scroll to position [461, 0]
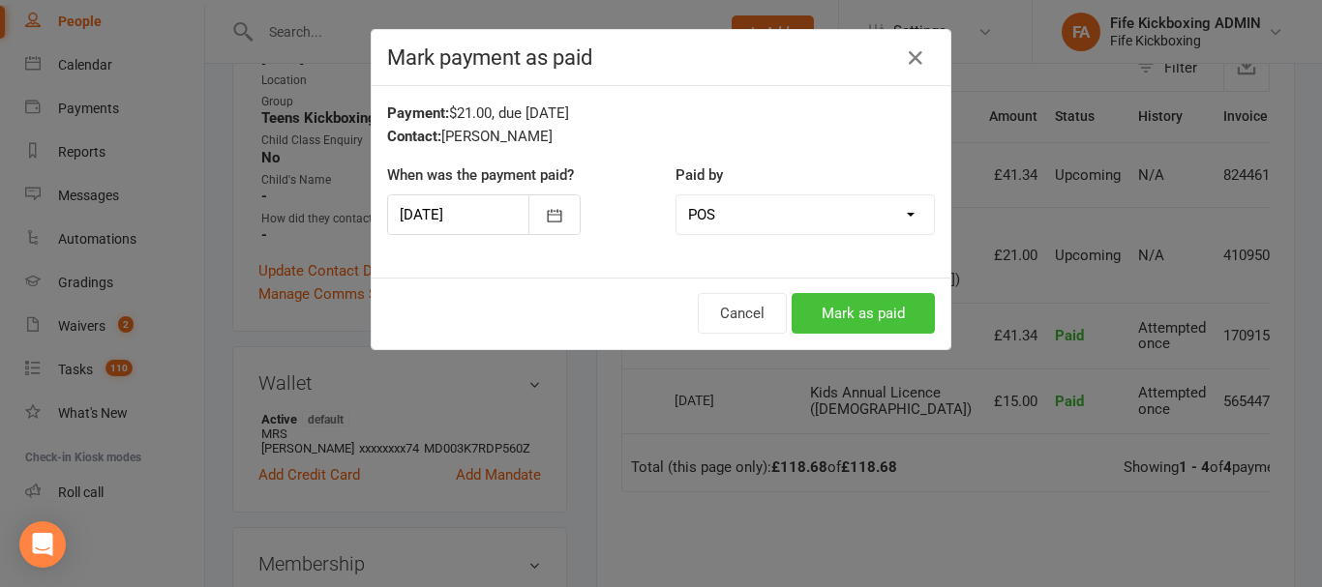
click at [823, 306] on button "Mark as paid" at bounding box center [863, 313] width 143 height 41
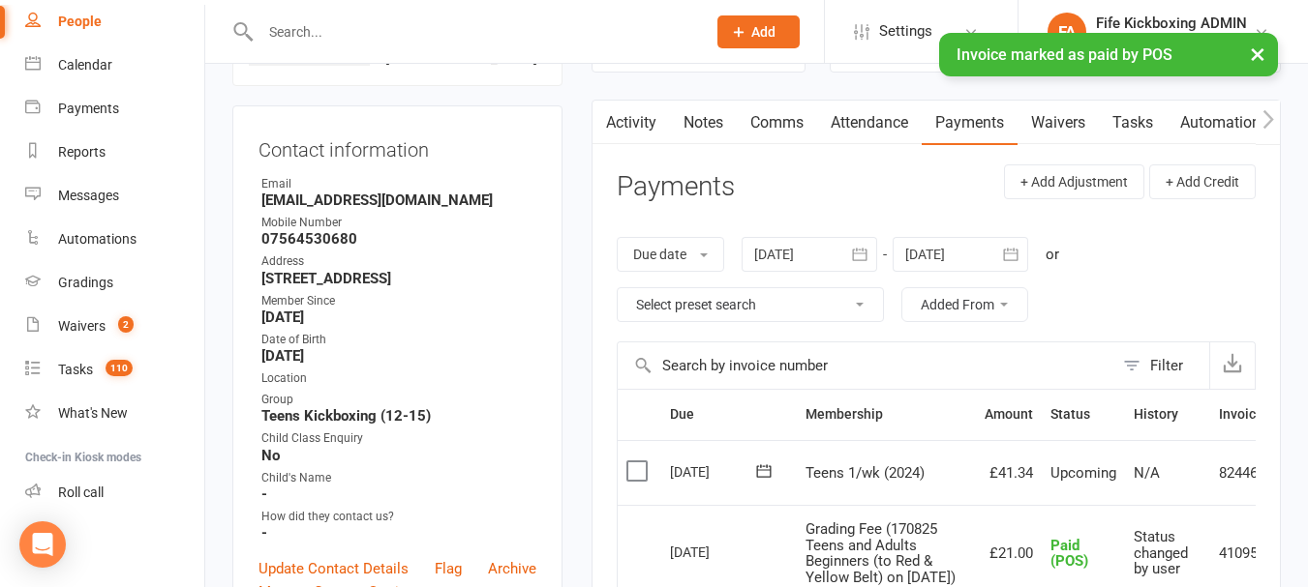
scroll to position [97, 0]
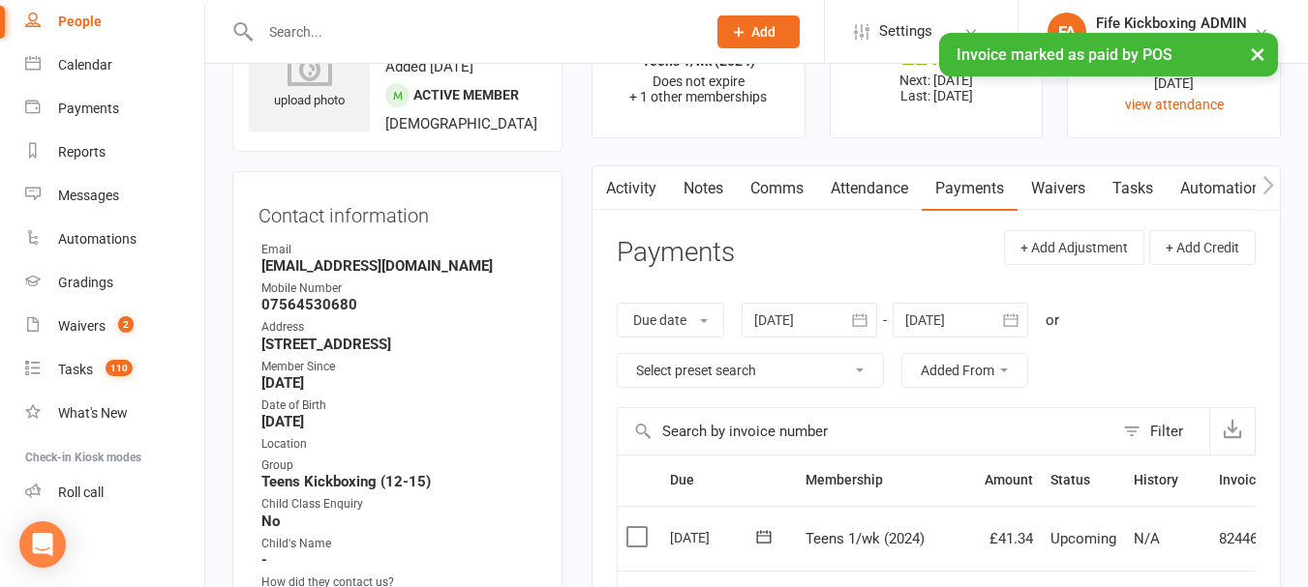
click at [87, 33] on div "× Invoice marked as paid by POS" at bounding box center [641, 33] width 1282 height 0
click at [107, 33] on div "× Invoice marked as paid by POS" at bounding box center [641, 33] width 1282 height 0
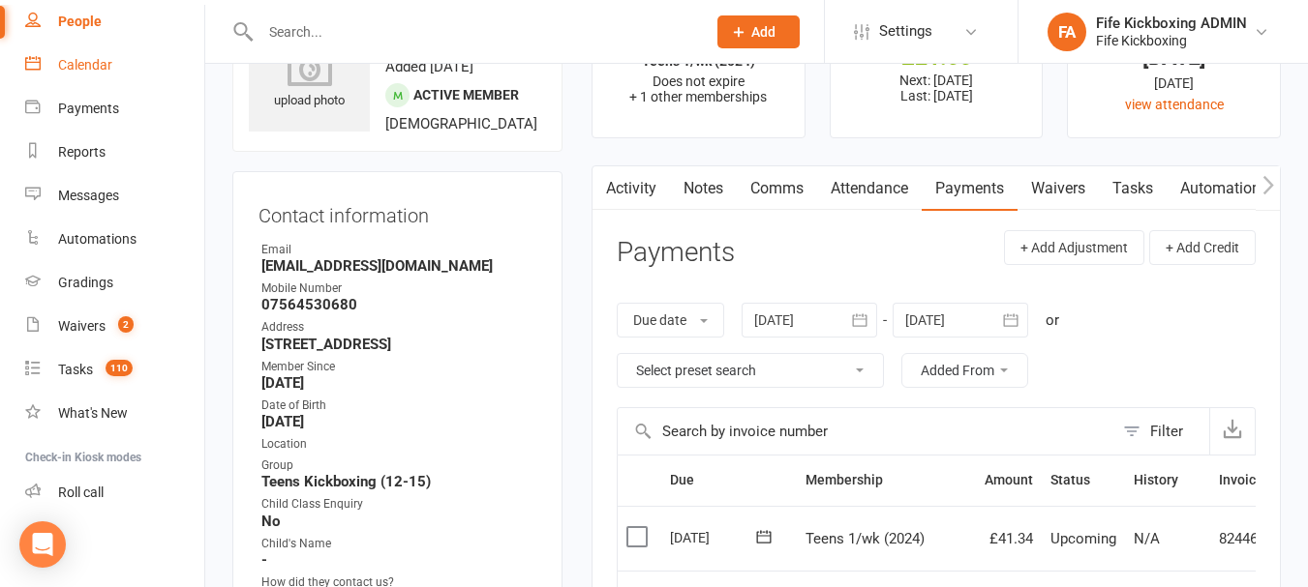
click at [128, 59] on link "Calendar" at bounding box center [114, 66] width 179 height 44
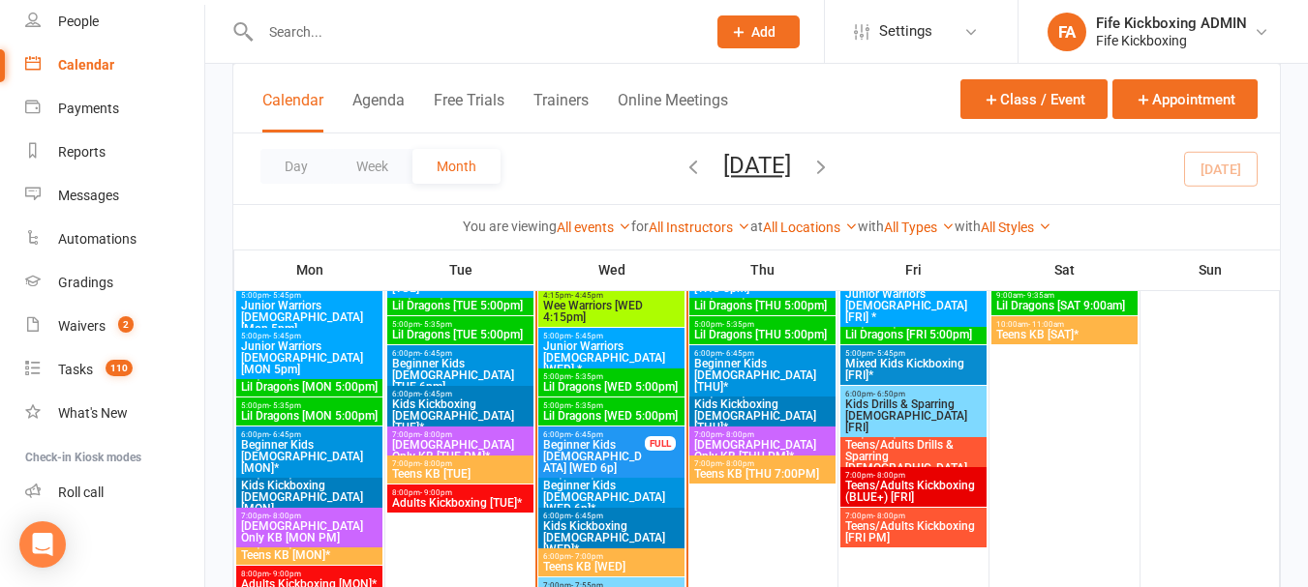
scroll to position [1355, 0]
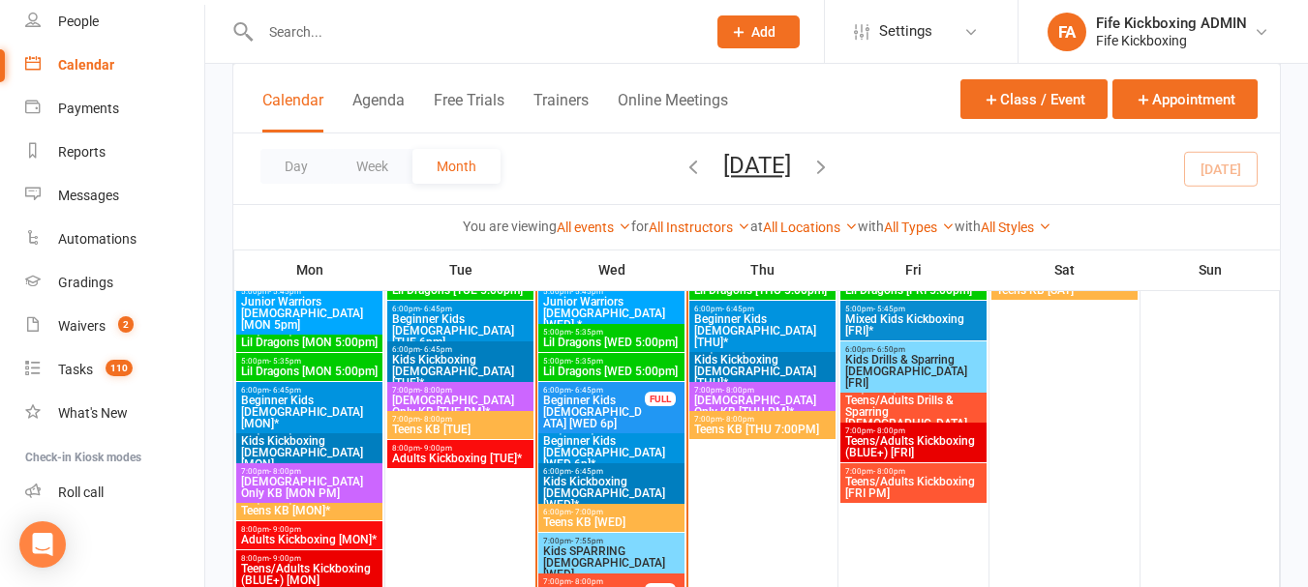
click at [636, 517] on span "Teens KB [WED]" at bounding box center [611, 523] width 138 height 12
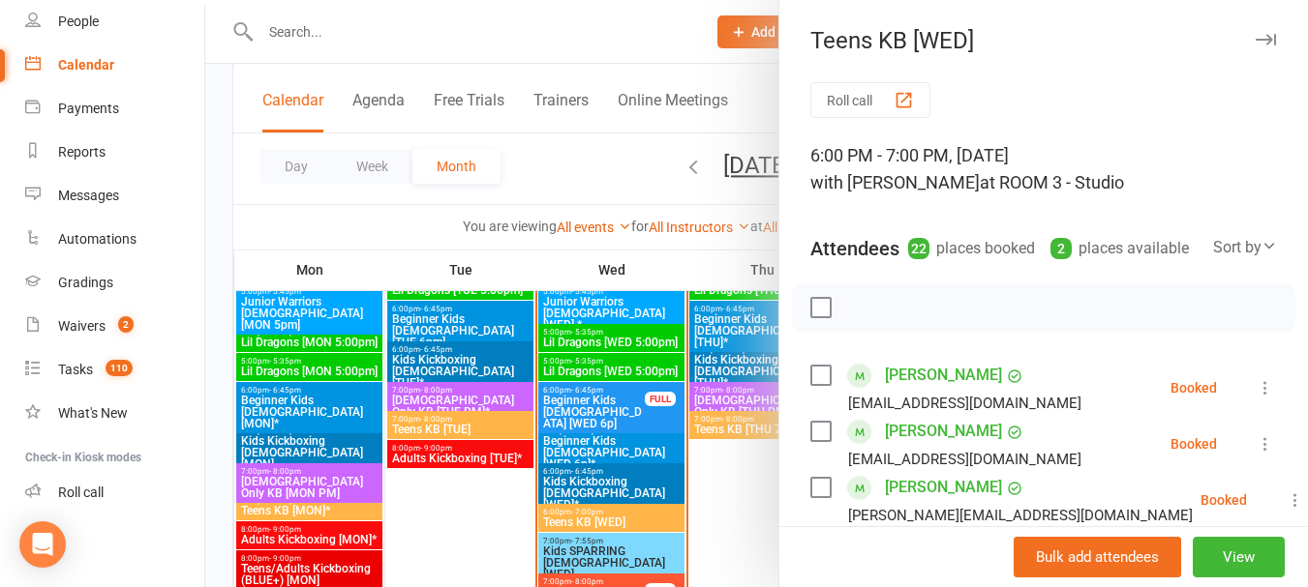
scroll to position [194, 0]
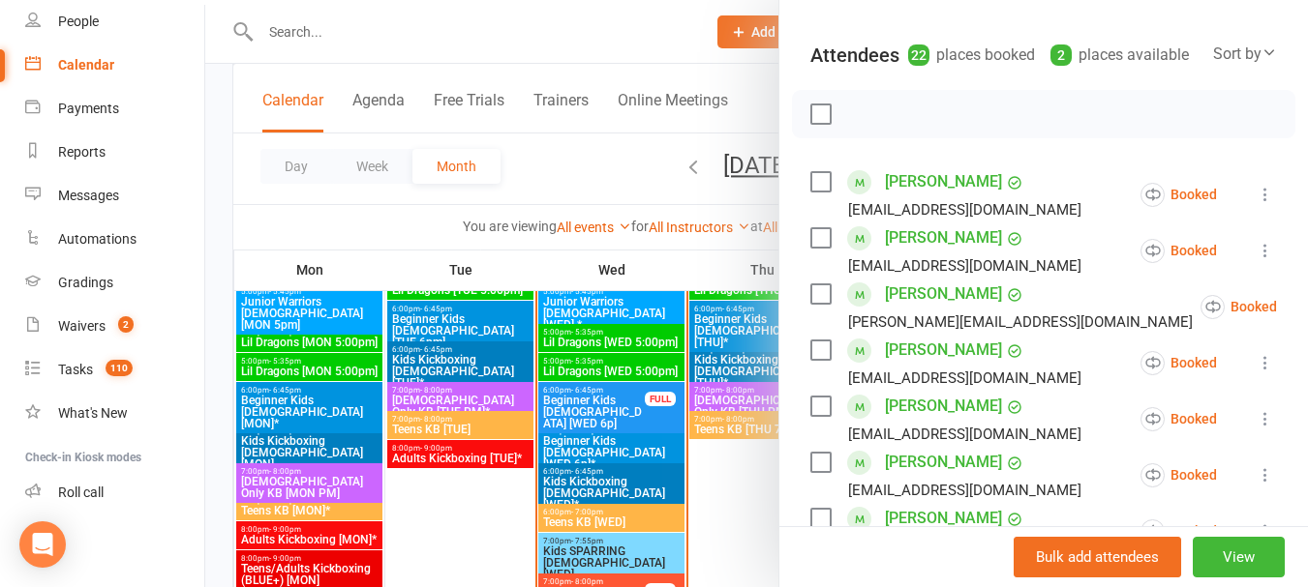
click at [560, 158] on div at bounding box center [756, 293] width 1102 height 587
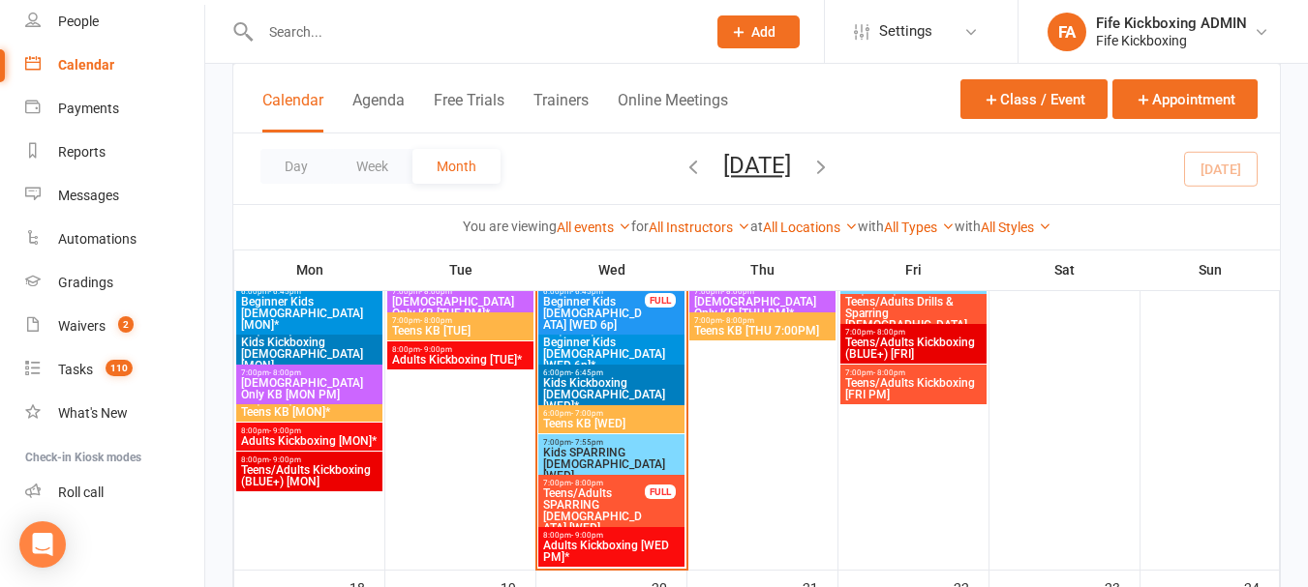
scroll to position [1452, 0]
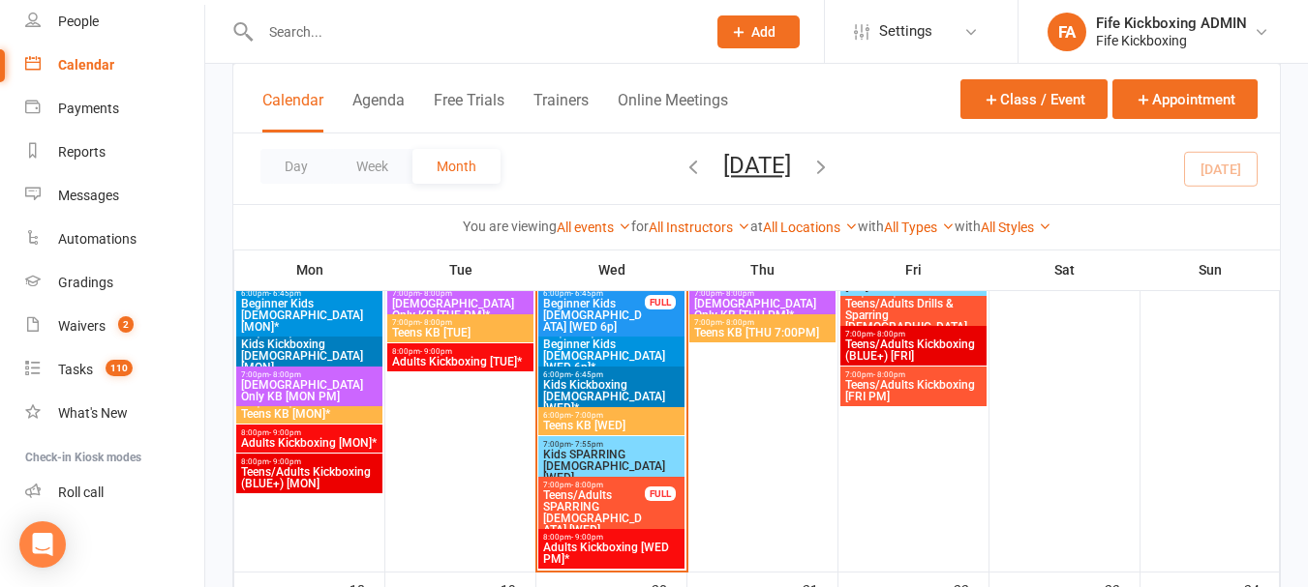
click at [616, 496] on span "Teens/Adults SPARRING [DEMOGRAPHIC_DATA] [WED]" at bounding box center [594, 513] width 104 height 46
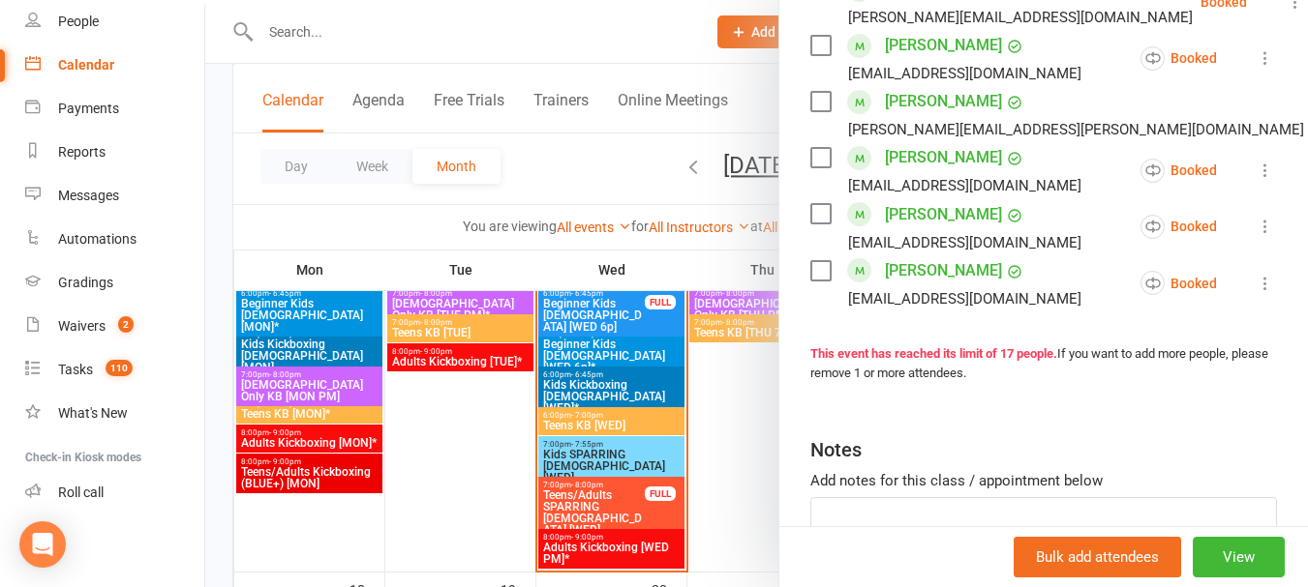
scroll to position [1065, 0]
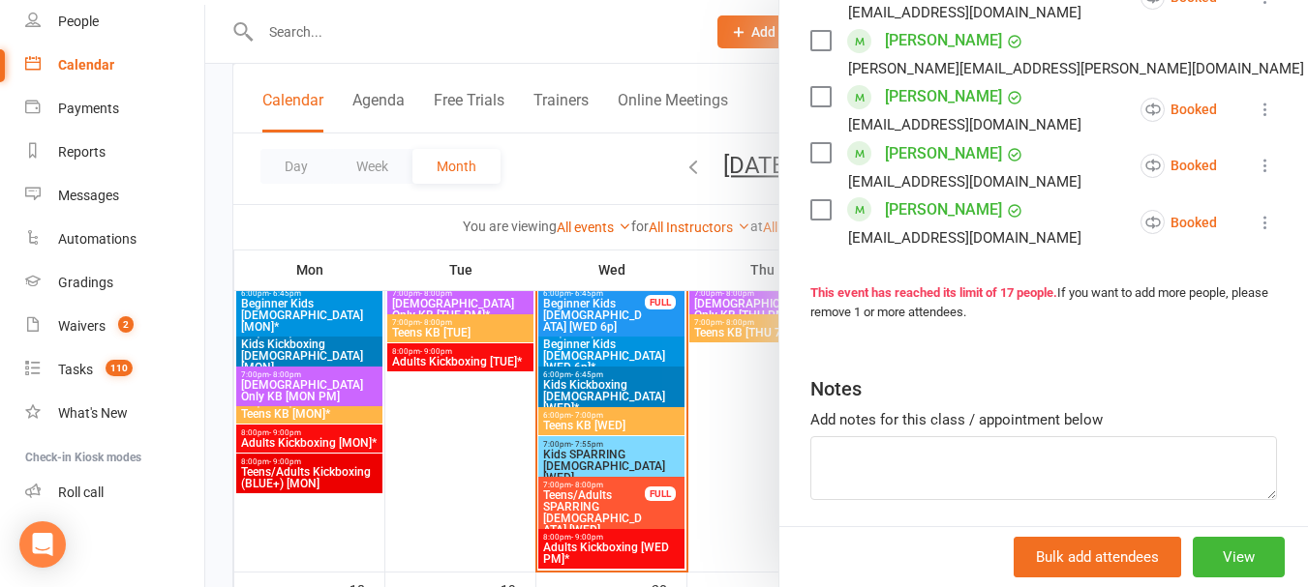
click at [624, 166] on div at bounding box center [756, 293] width 1102 height 587
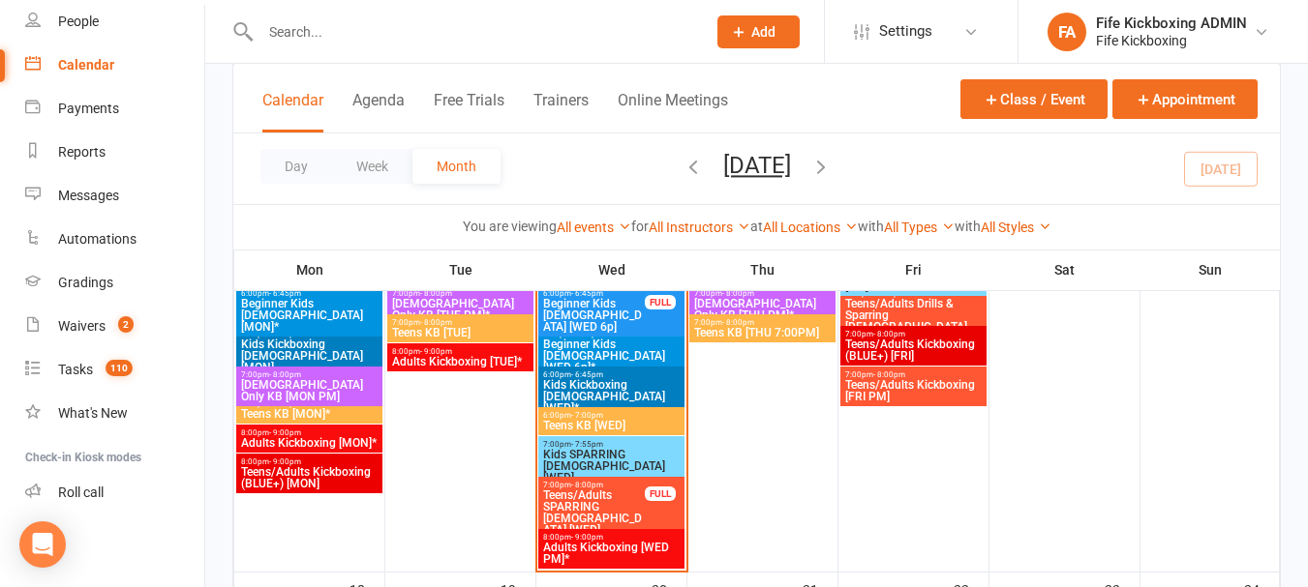
click at [626, 436] on div "7:00pm - 7:55pm Kids SPARRING 7-11yo [WED]" at bounding box center [611, 461] width 146 height 51
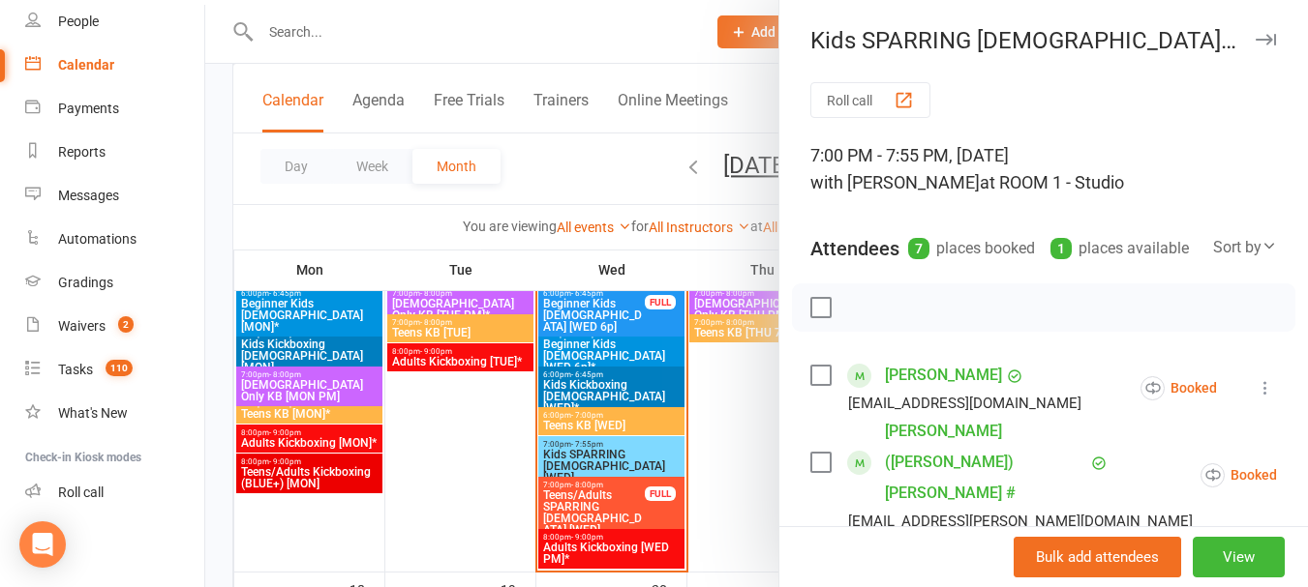
click at [654, 135] on div at bounding box center [756, 293] width 1102 height 587
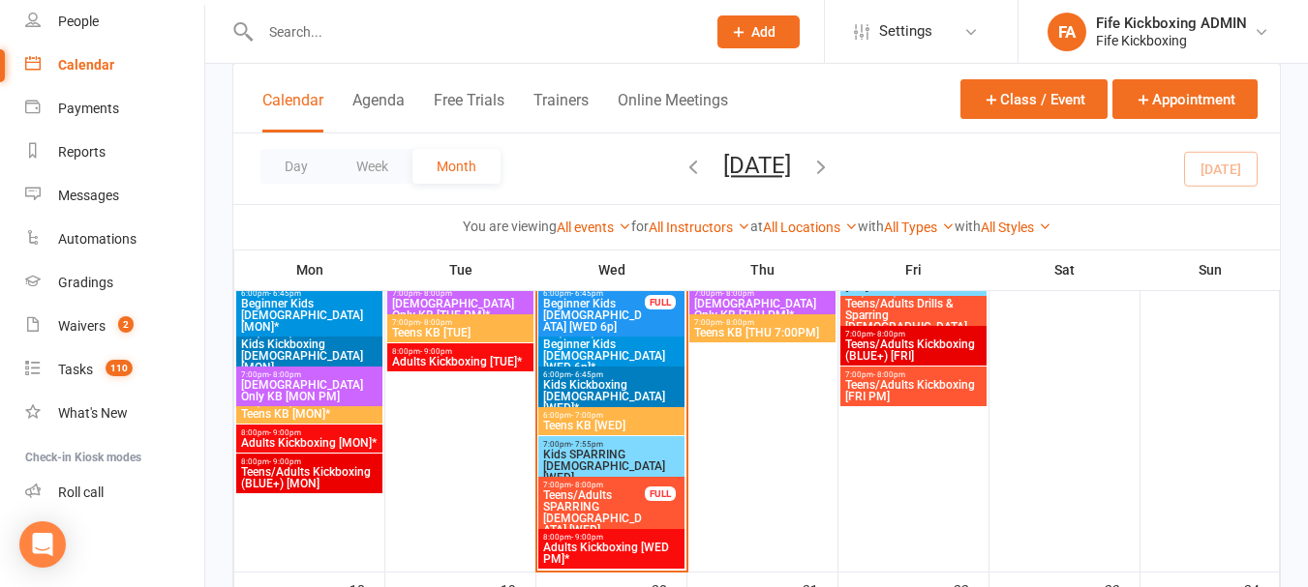
click at [622, 548] on span "Adults Kickboxing [WED PM]*" at bounding box center [611, 553] width 138 height 23
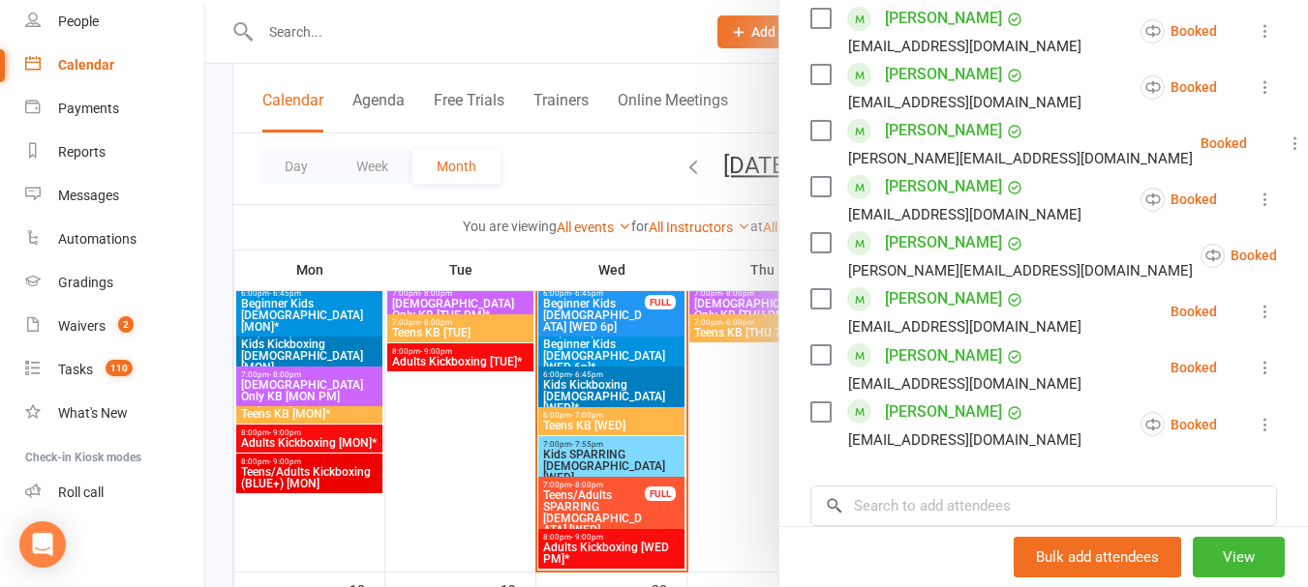
scroll to position [871, 0]
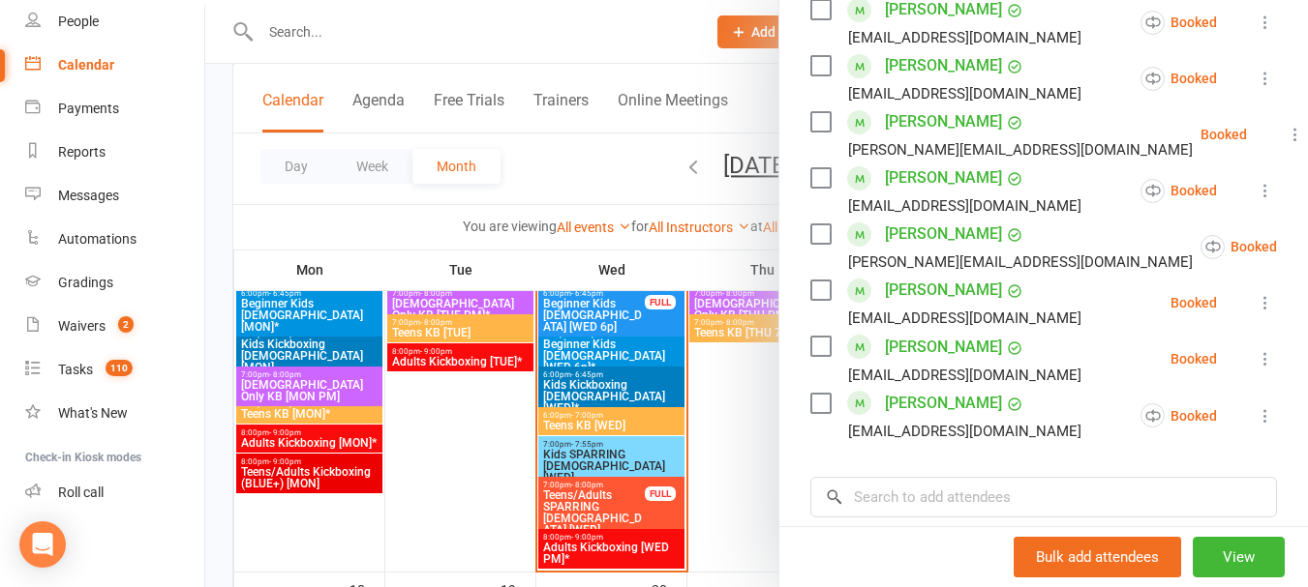
click at [611, 144] on div at bounding box center [756, 293] width 1102 height 587
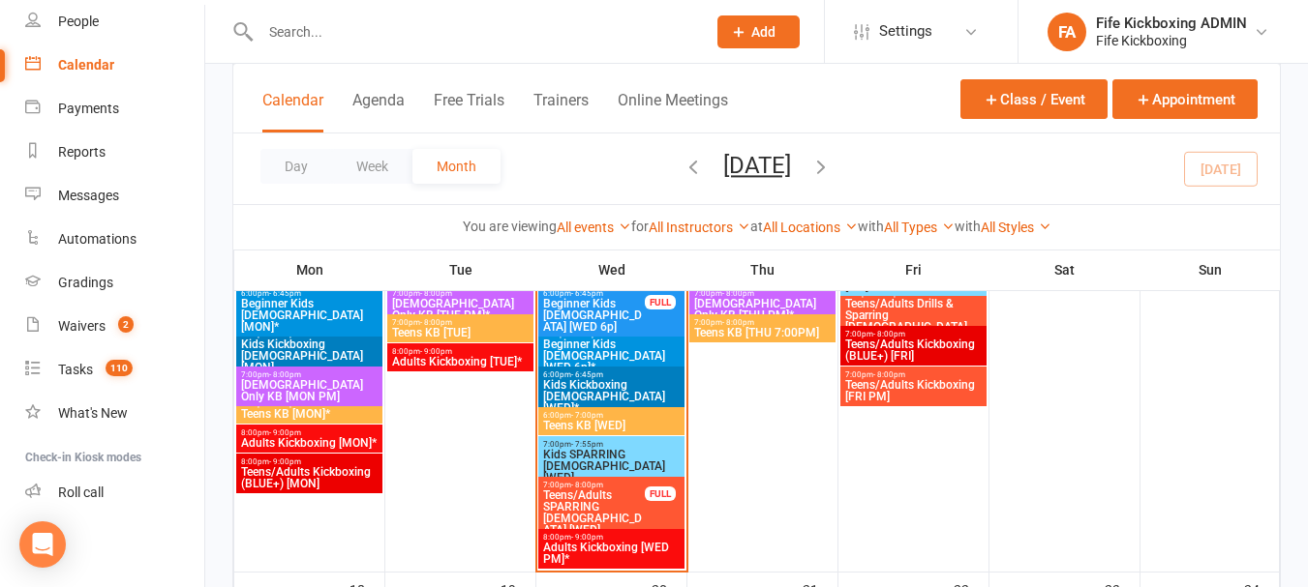
click at [646, 380] on span "Kids Kickboxing [DEMOGRAPHIC_DATA] [WED]*" at bounding box center [611, 396] width 138 height 35
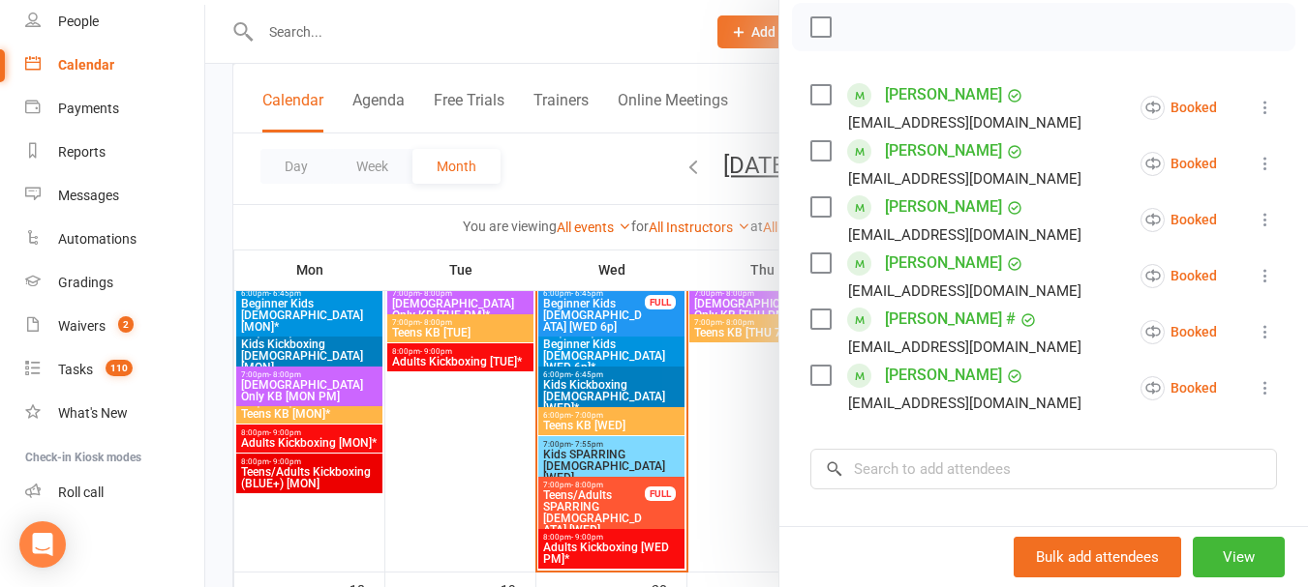
scroll to position [290, 0]
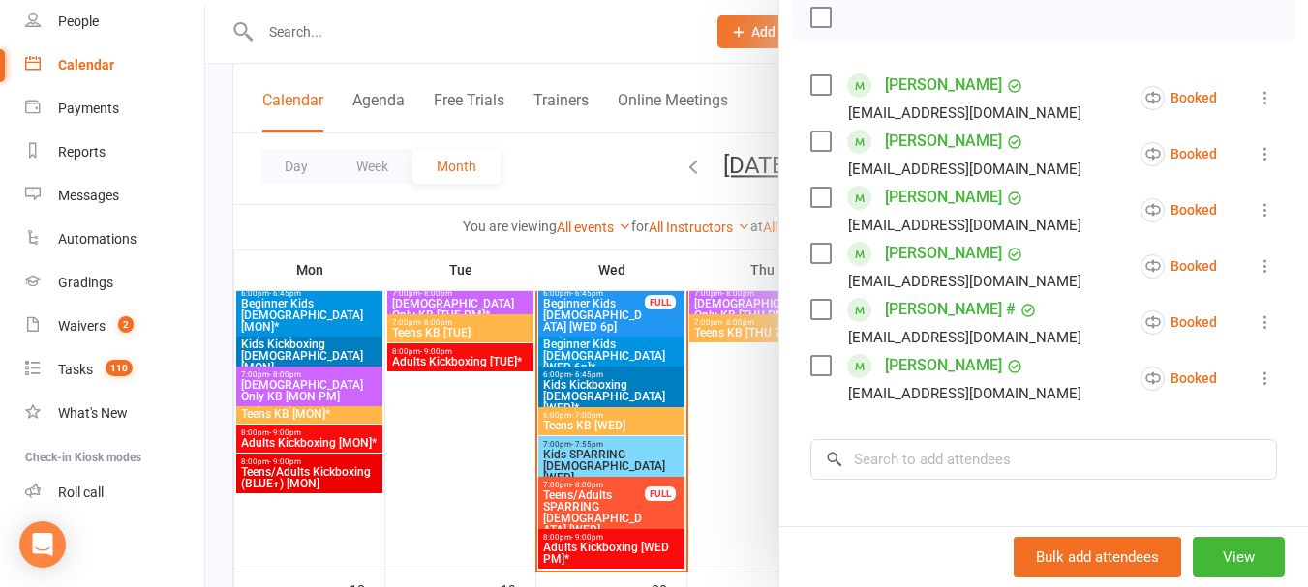
click at [606, 187] on div at bounding box center [756, 293] width 1102 height 587
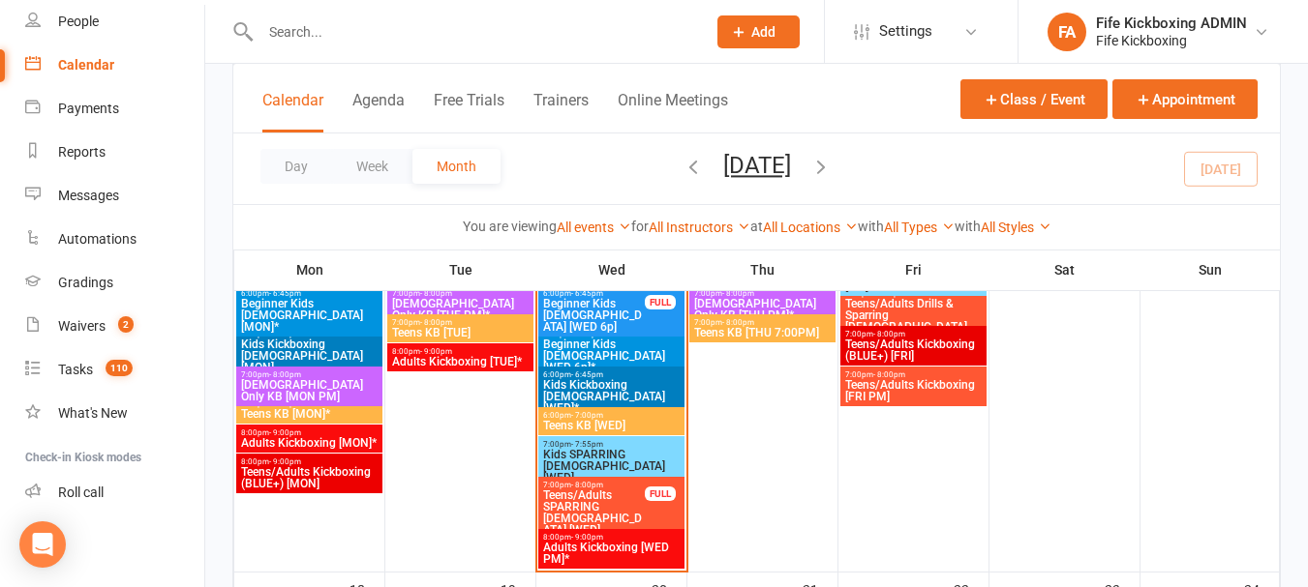
click at [619, 415] on span "6:00pm - 7:00pm" at bounding box center [611, 415] width 138 height 9
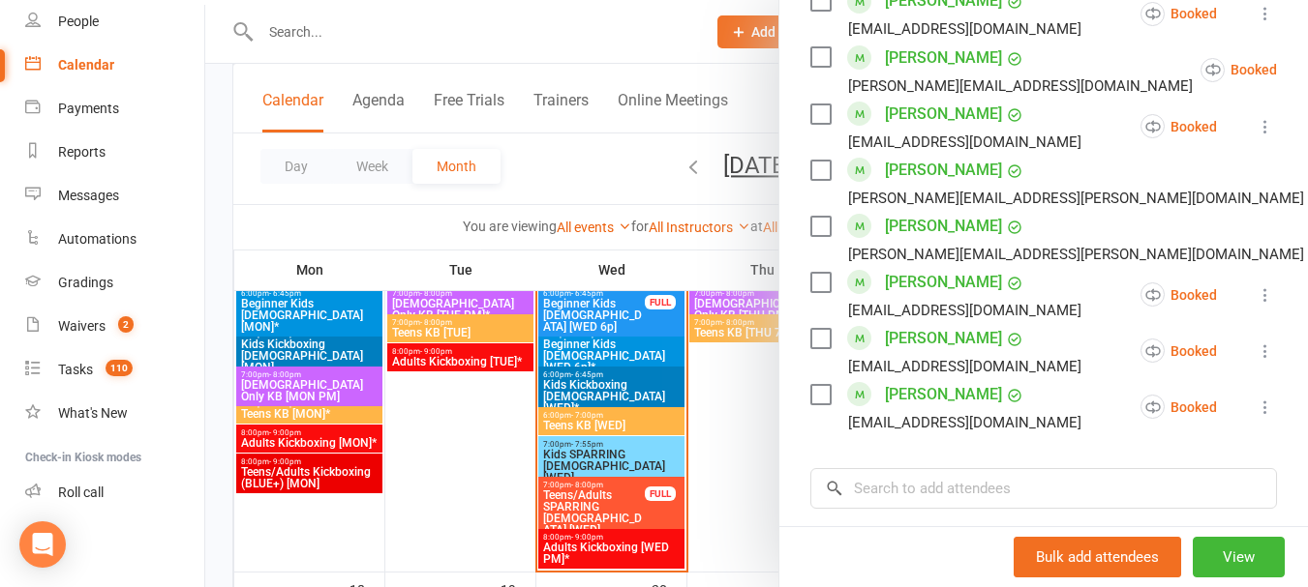
scroll to position [1161, 0]
click at [568, 193] on div at bounding box center [756, 293] width 1102 height 587
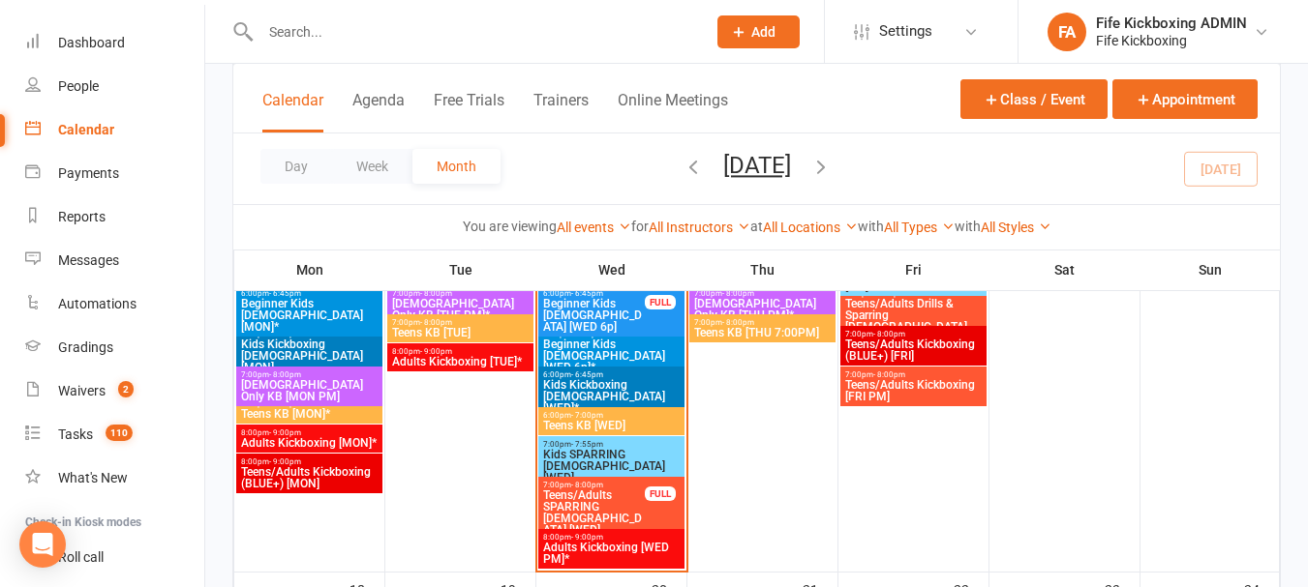
scroll to position [0, 0]
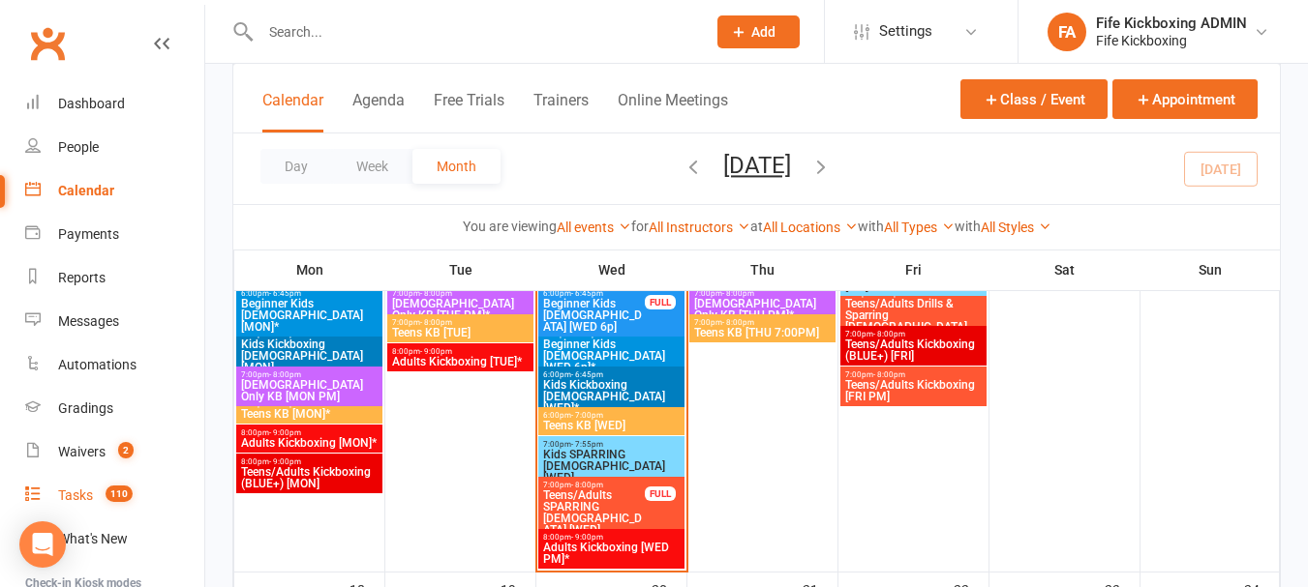
click at [143, 511] on link "Tasks 110" at bounding box center [114, 496] width 179 height 44
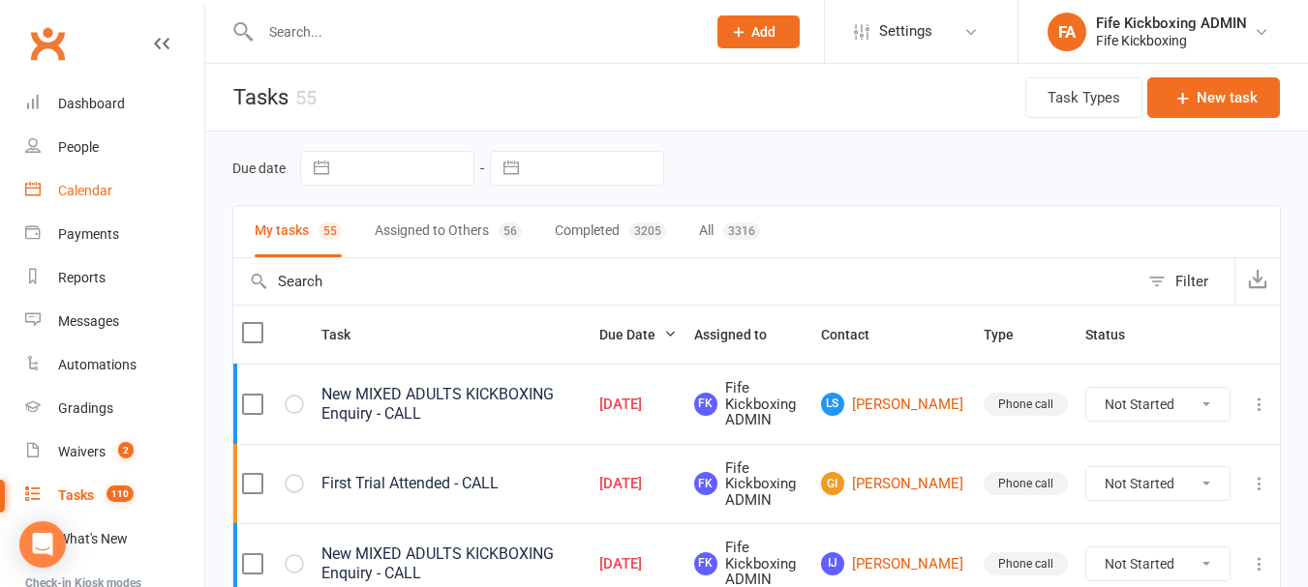
click at [141, 202] on link "Calendar" at bounding box center [114, 191] width 179 height 44
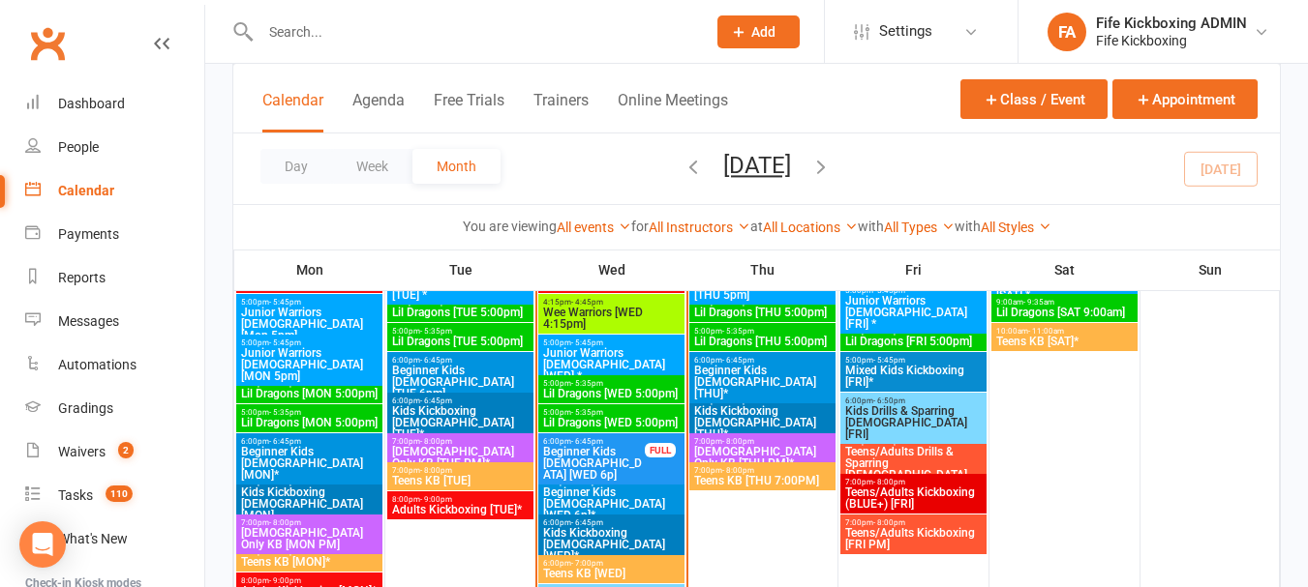
scroll to position [1256, 0]
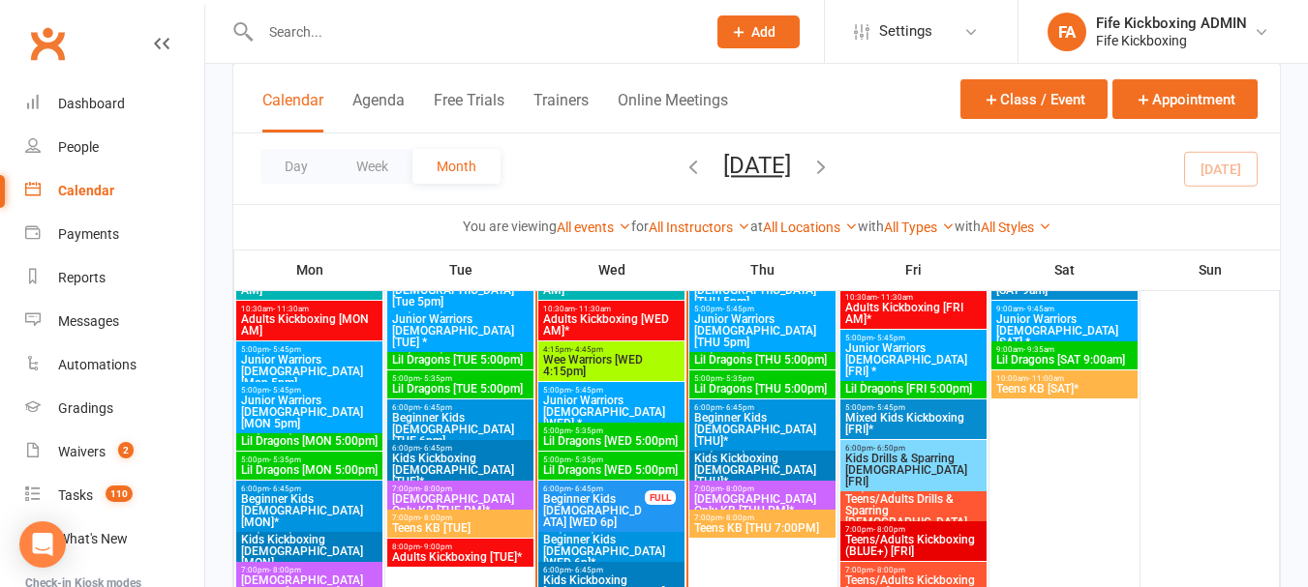
click at [649, 462] on span "5:00pm - 5:35pm" at bounding box center [611, 460] width 138 height 9
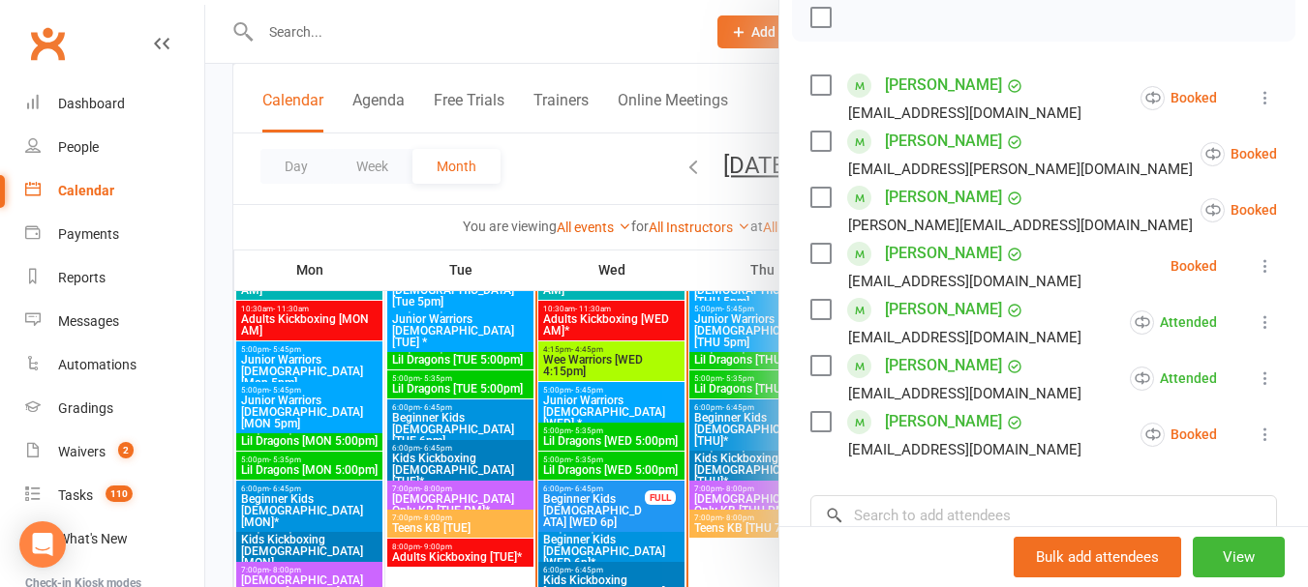
scroll to position [387, 0]
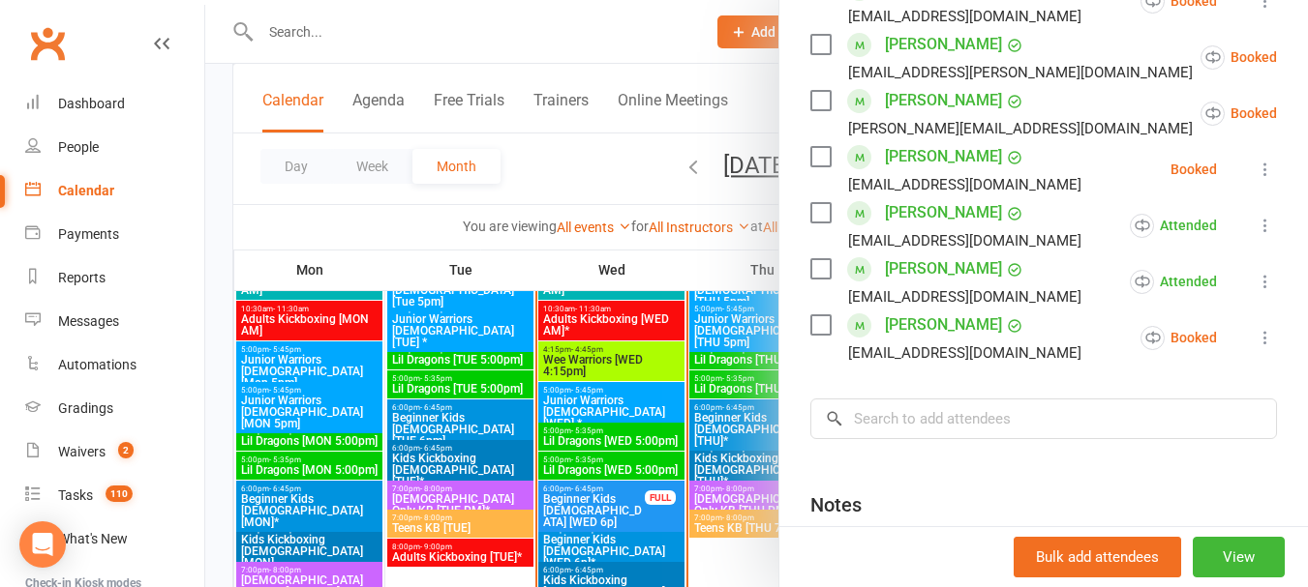
click at [926, 285] on link "[PERSON_NAME]" at bounding box center [943, 269] width 117 height 31
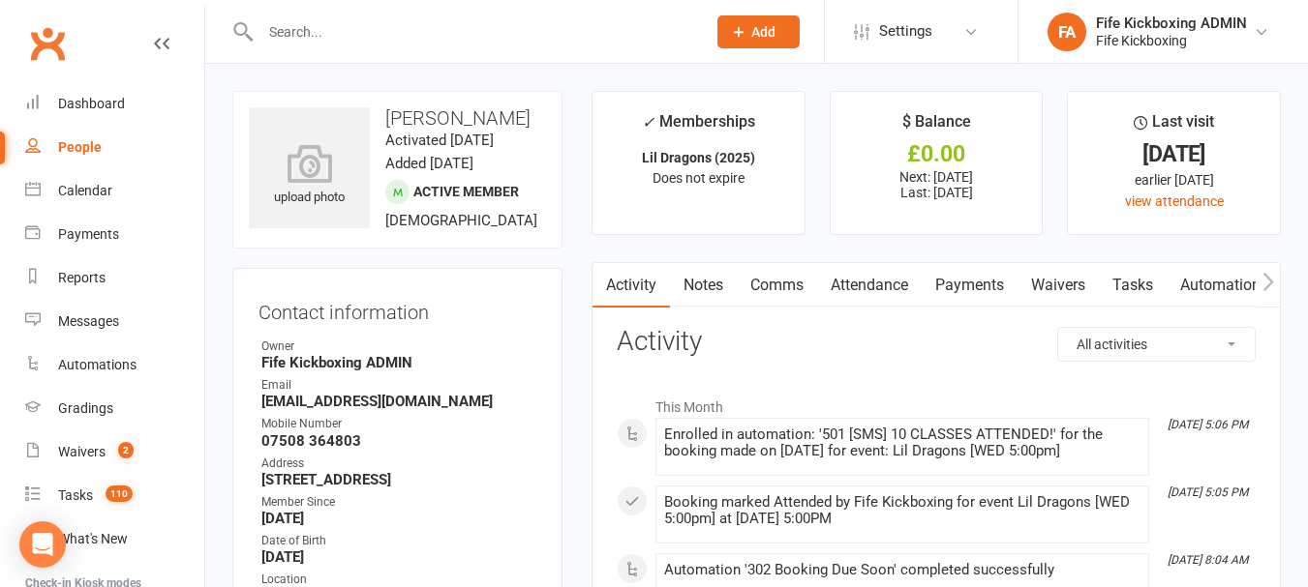
click at [842, 300] on link "Attendance" at bounding box center [869, 285] width 105 height 45
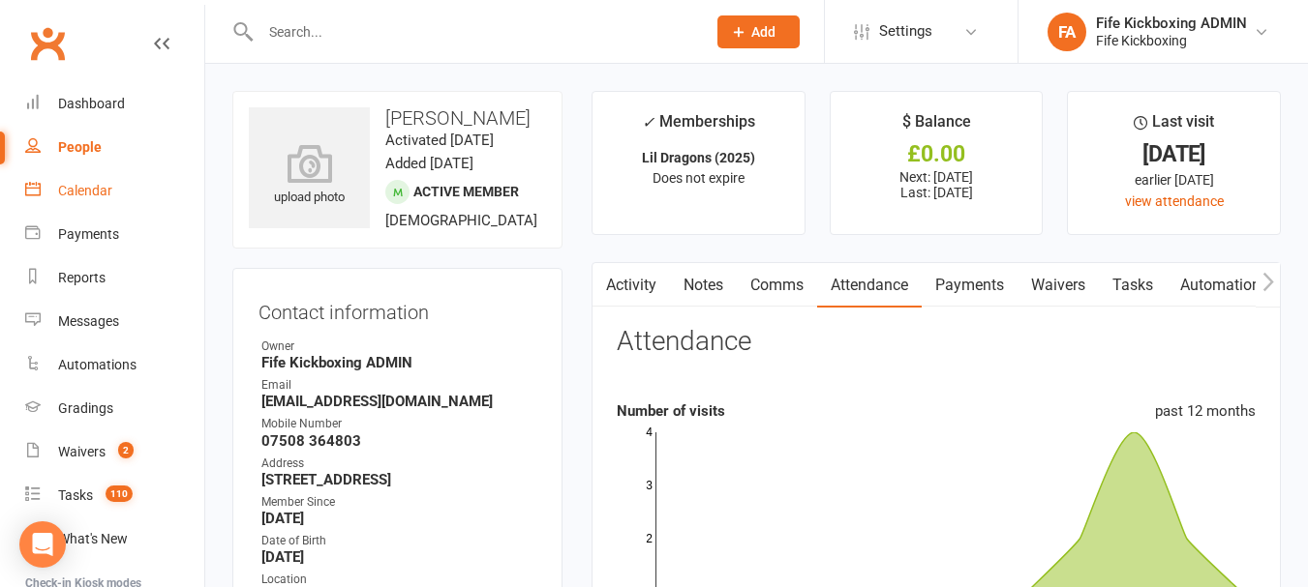
click at [78, 177] on link "Calendar" at bounding box center [114, 191] width 179 height 44
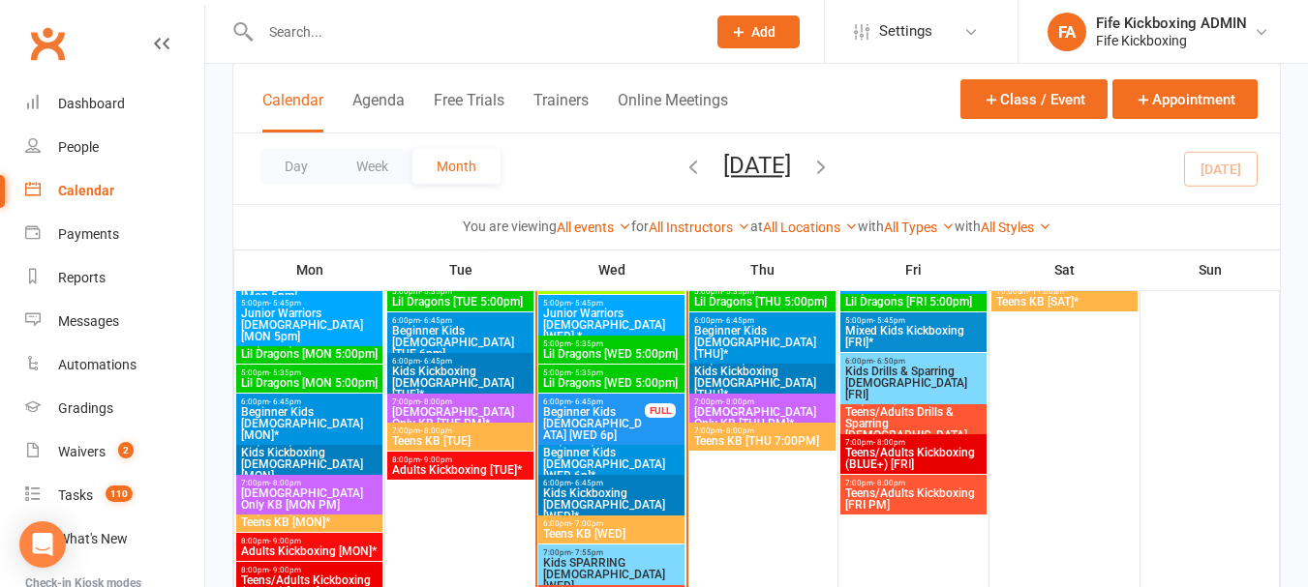
scroll to position [1247, 0]
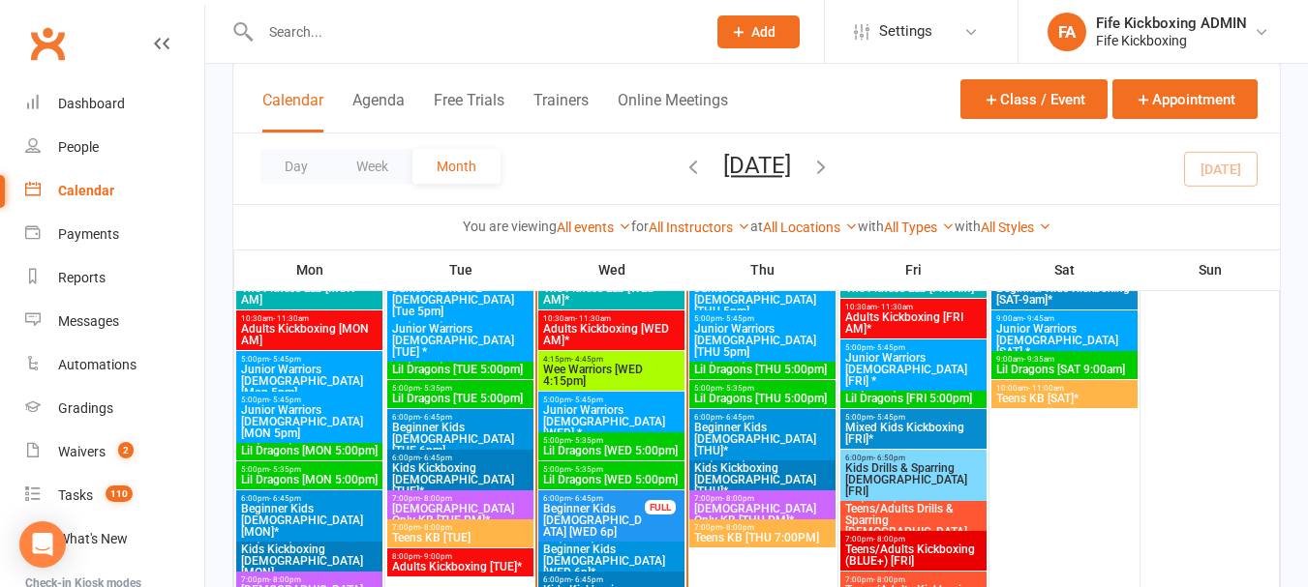
click at [465, 385] on span "5:00pm - 5:35pm" at bounding box center [460, 388] width 138 height 9
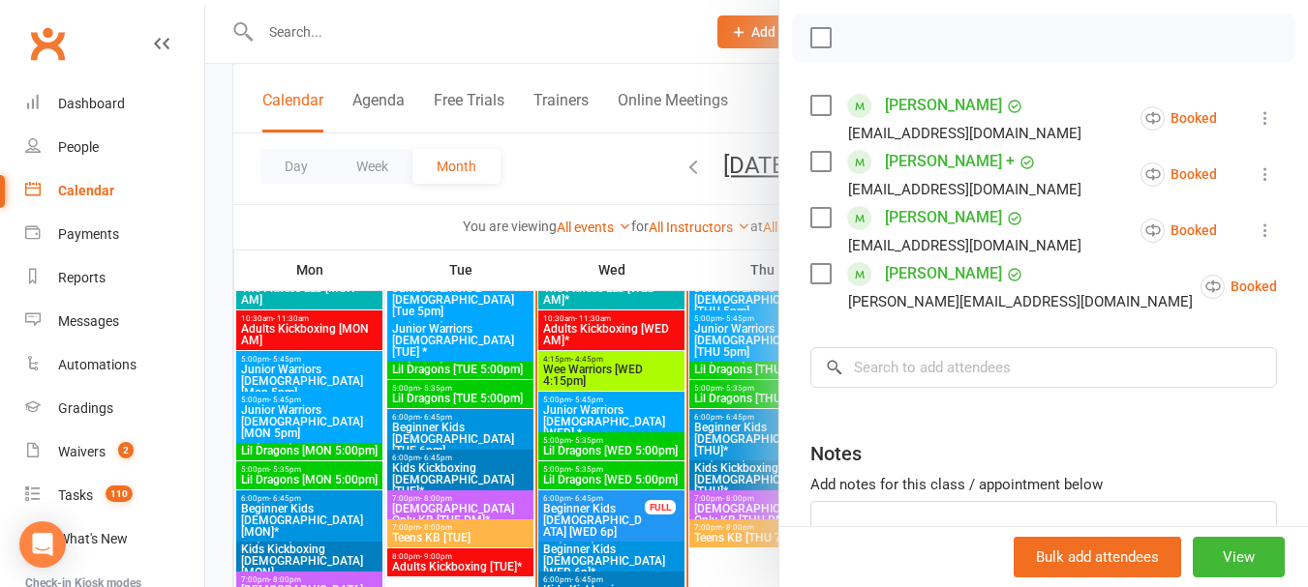
scroll to position [290, 0]
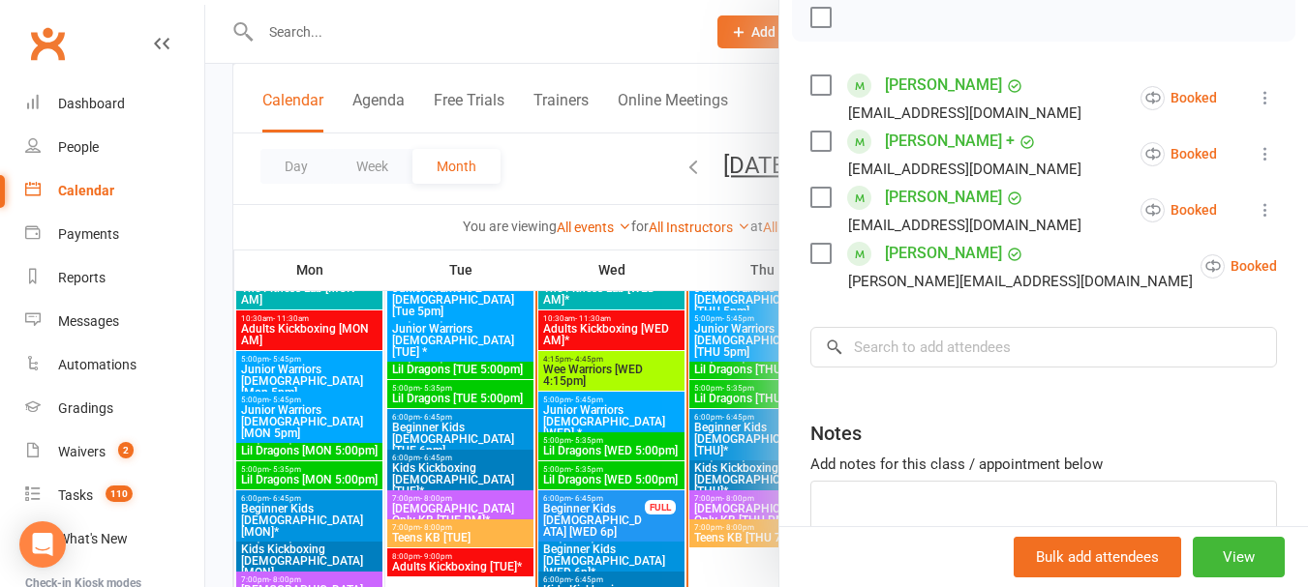
click at [629, 180] on div at bounding box center [756, 293] width 1102 height 587
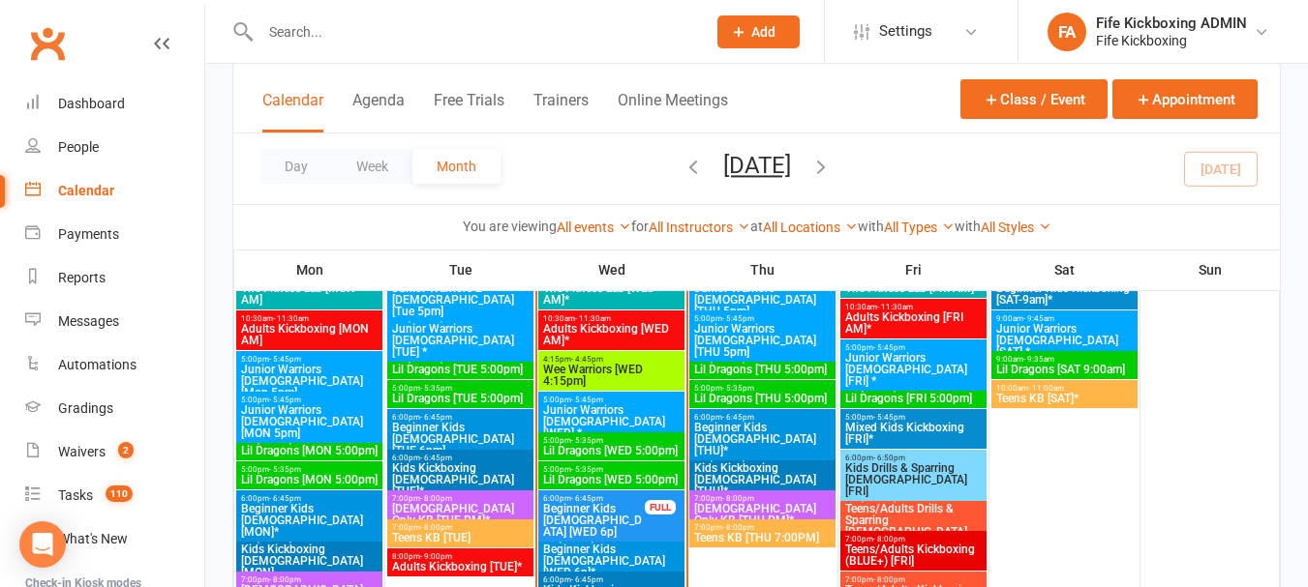
click at [471, 356] on span "5:00pm - 5:35pm" at bounding box center [460, 359] width 138 height 9
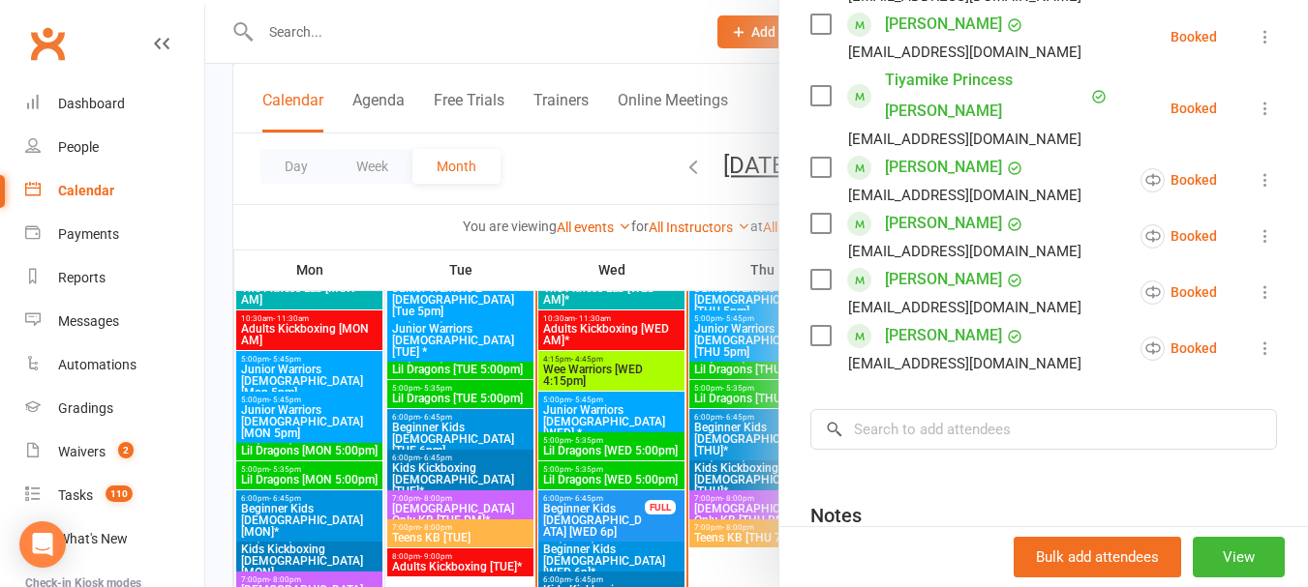
scroll to position [677, 0]
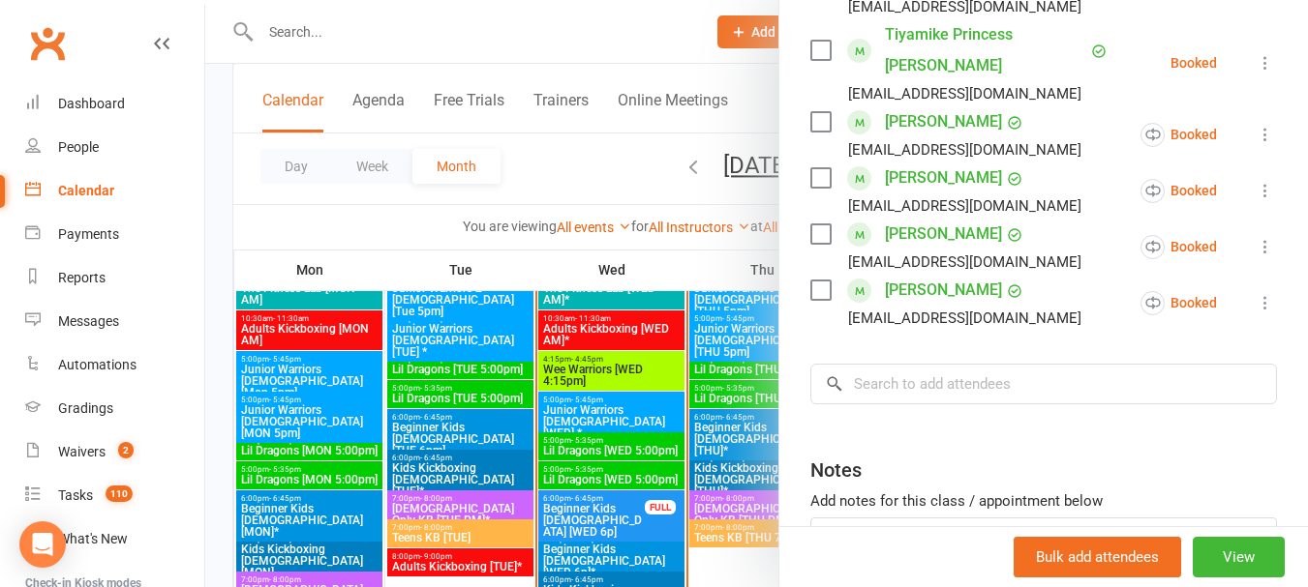
click at [577, 160] on div at bounding box center [756, 293] width 1102 height 587
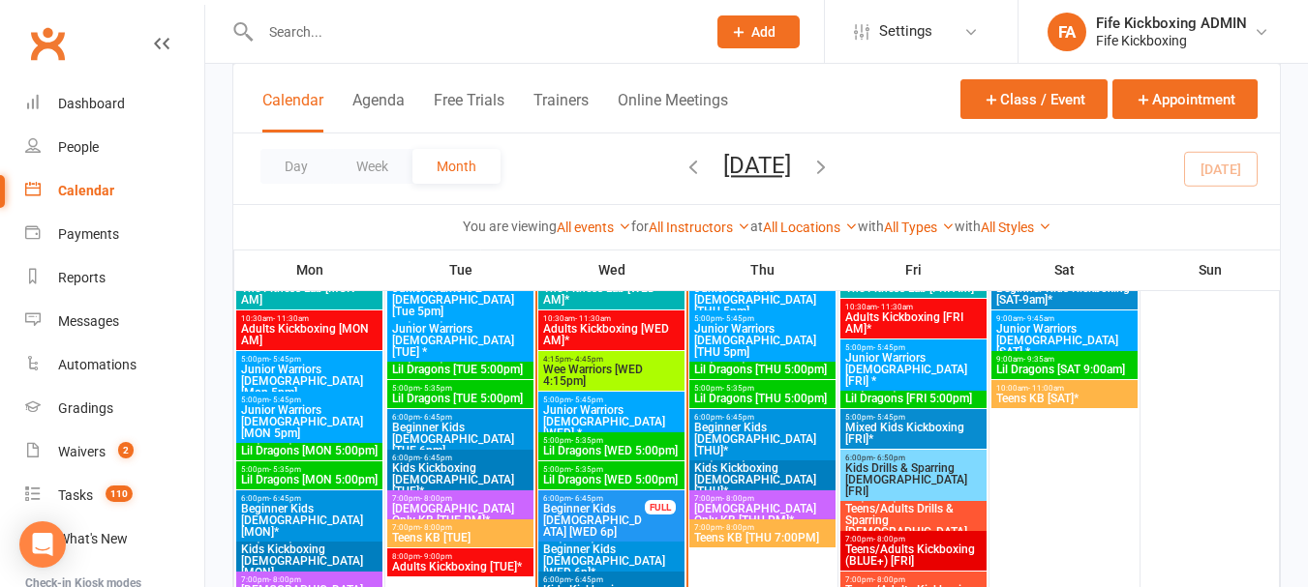
click at [624, 503] on span "Beginner Kids [DEMOGRAPHIC_DATA] [WED 6p]" at bounding box center [594, 520] width 104 height 35
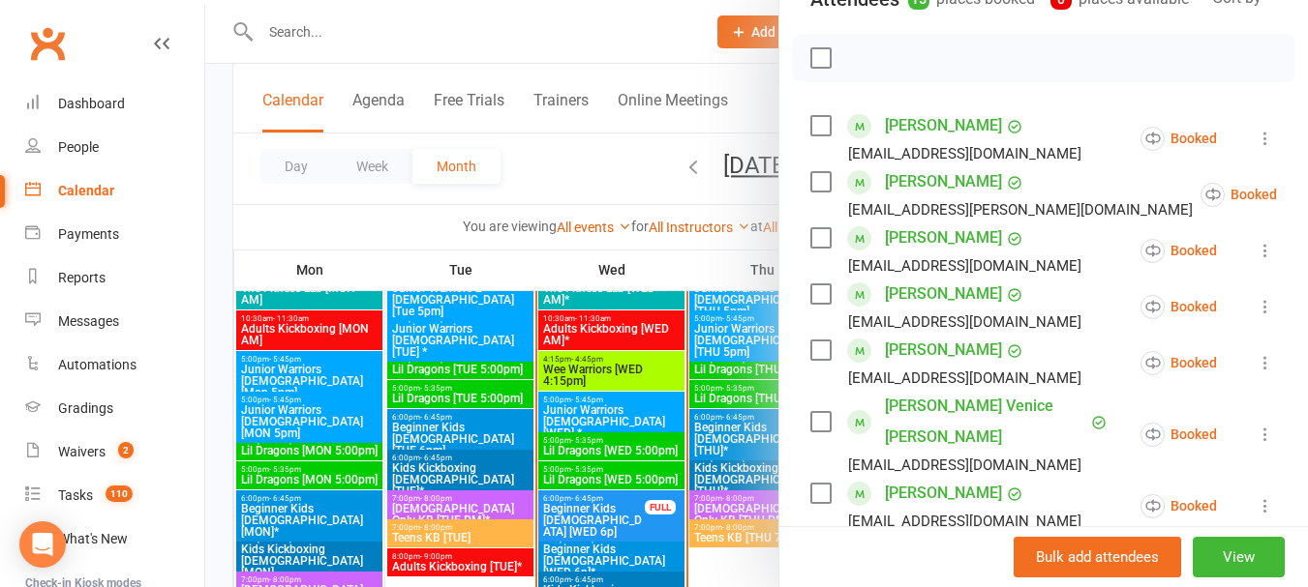
scroll to position [637, 0]
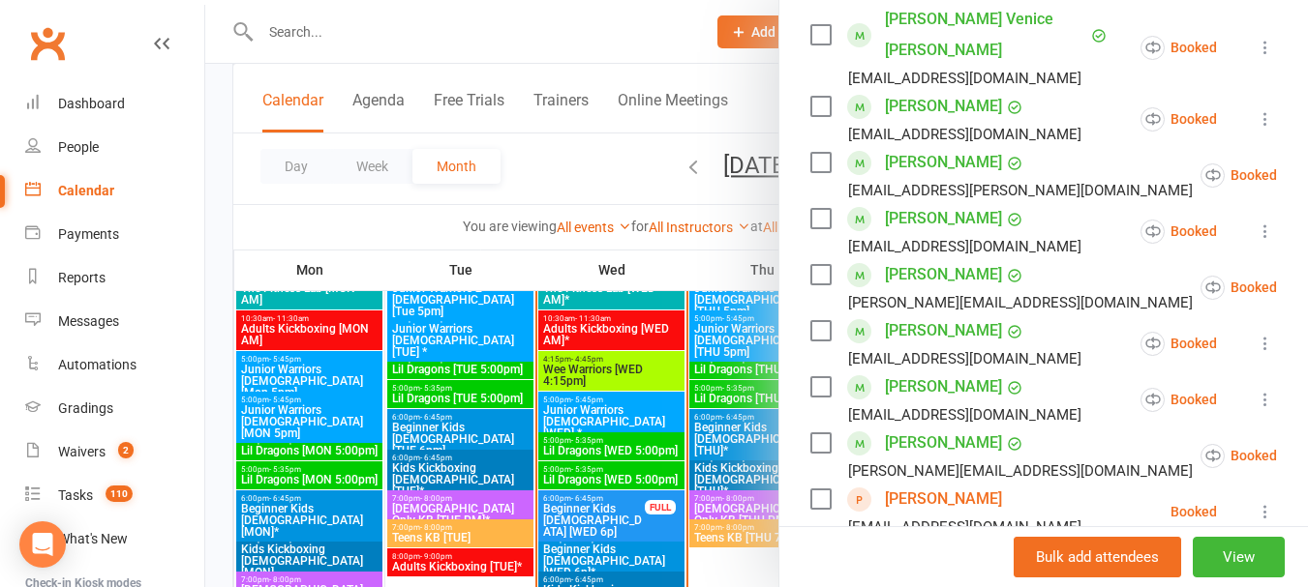
click at [906, 484] on link "[PERSON_NAME]" at bounding box center [943, 499] width 117 height 31
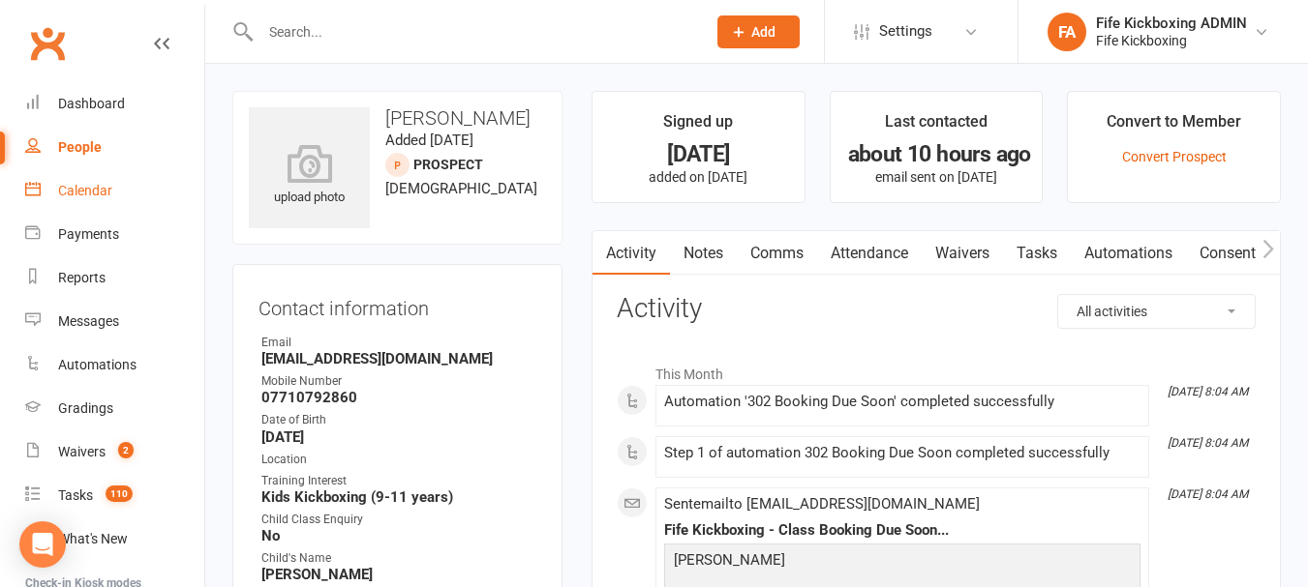
click at [121, 200] on link "Calendar" at bounding box center [114, 191] width 179 height 44
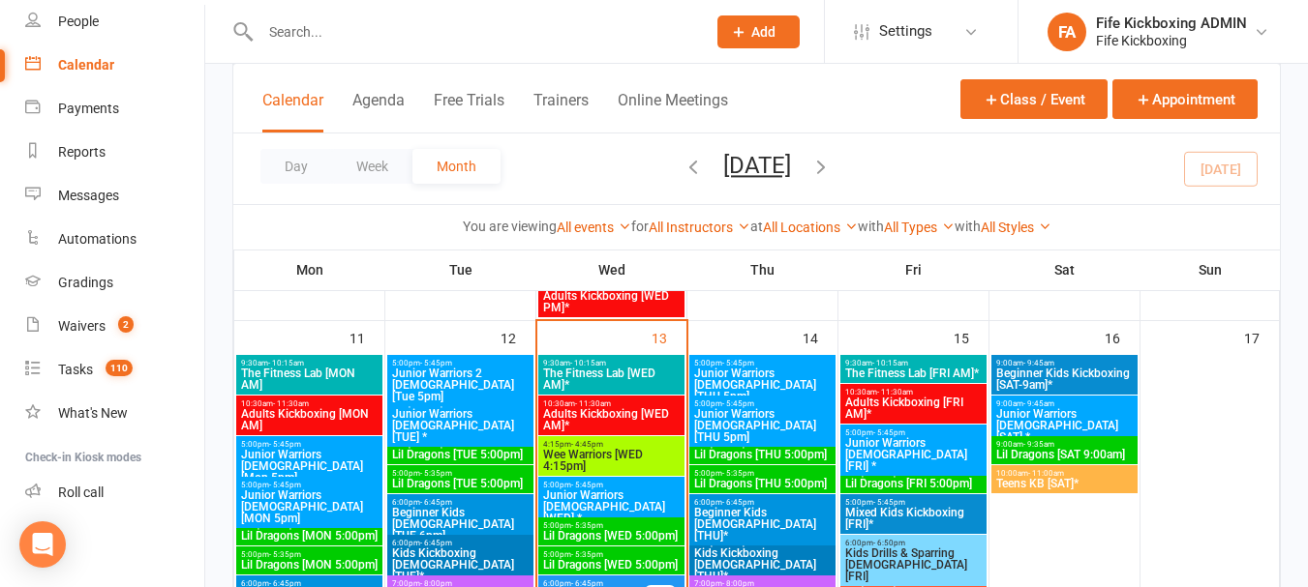
scroll to position [1258, 0]
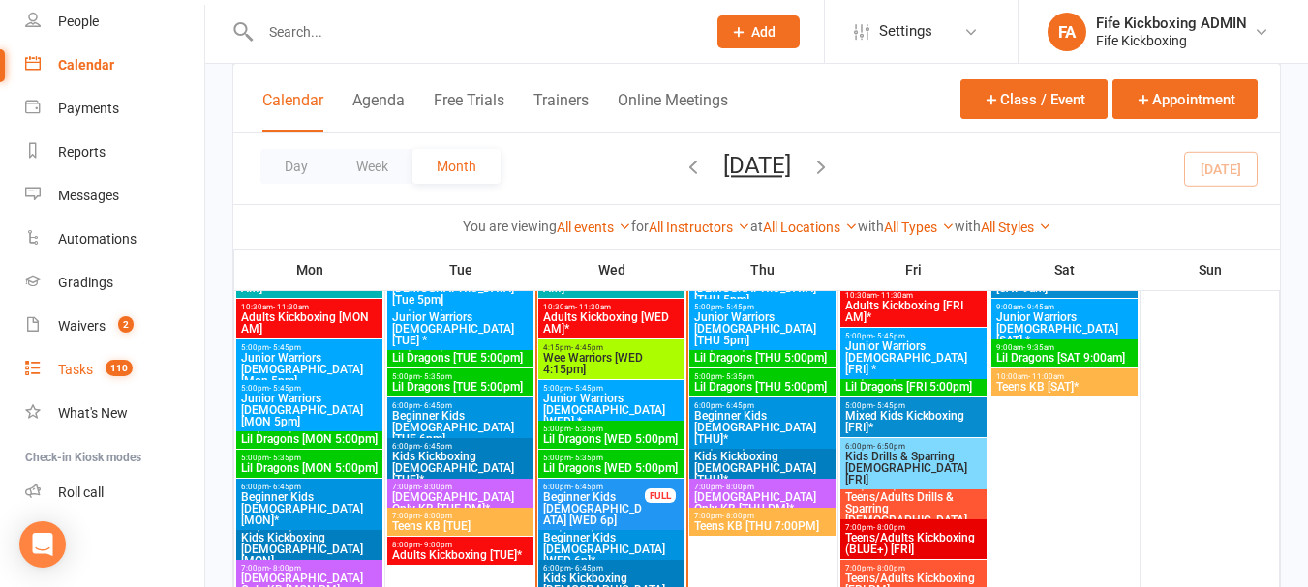
click at [122, 354] on link "Tasks 110" at bounding box center [114, 370] width 179 height 44
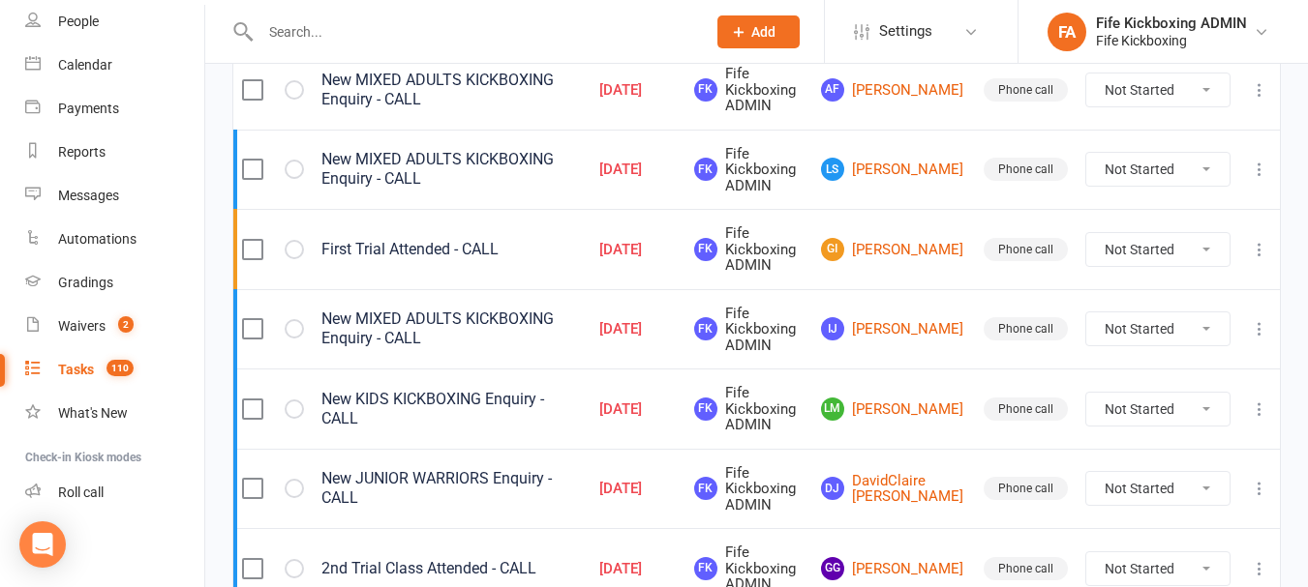
scroll to position [194, 0]
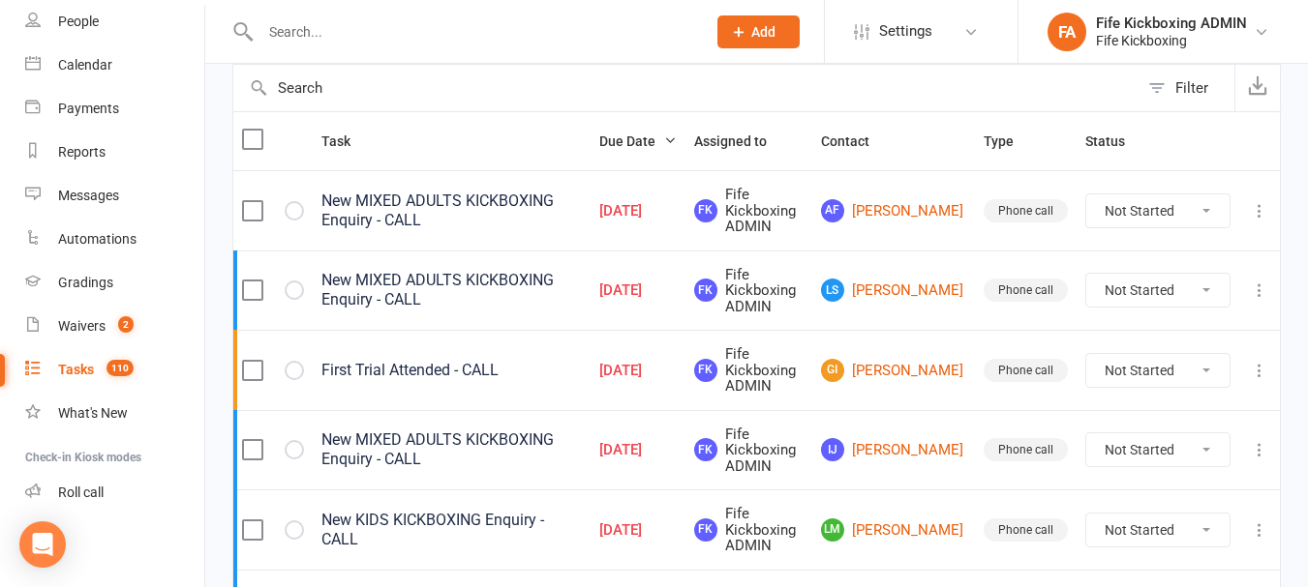
click at [1251, 213] on icon at bounding box center [1258, 210] width 19 height 19
click at [1183, 286] on link "Edit" at bounding box center [1160, 286] width 192 height 39
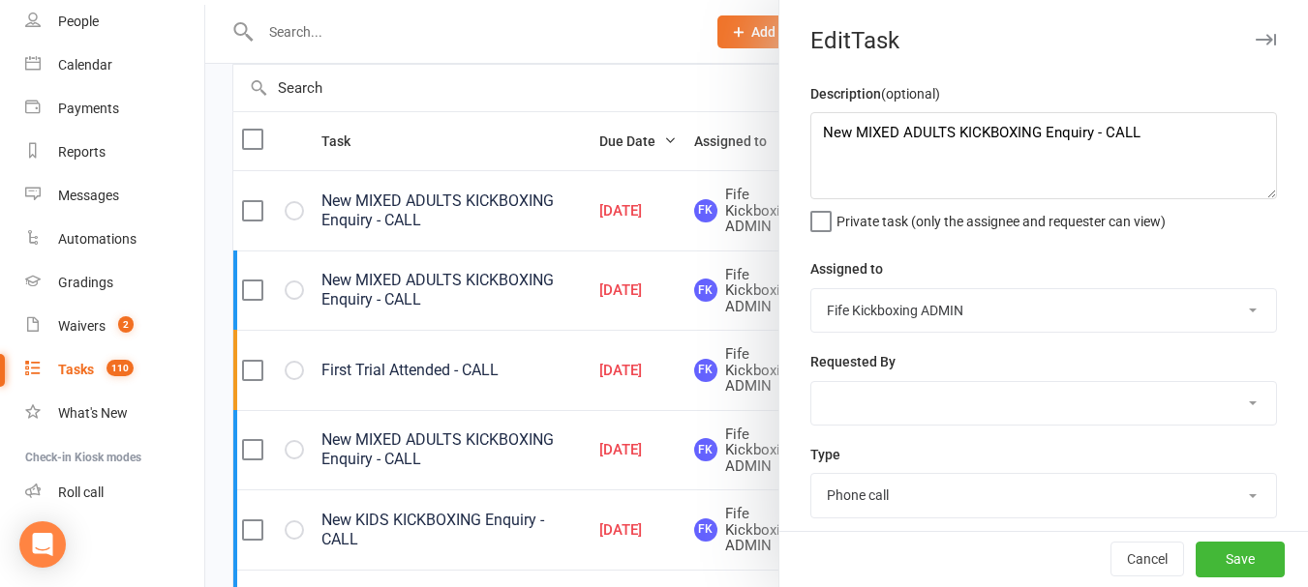
scroll to position [340, 0]
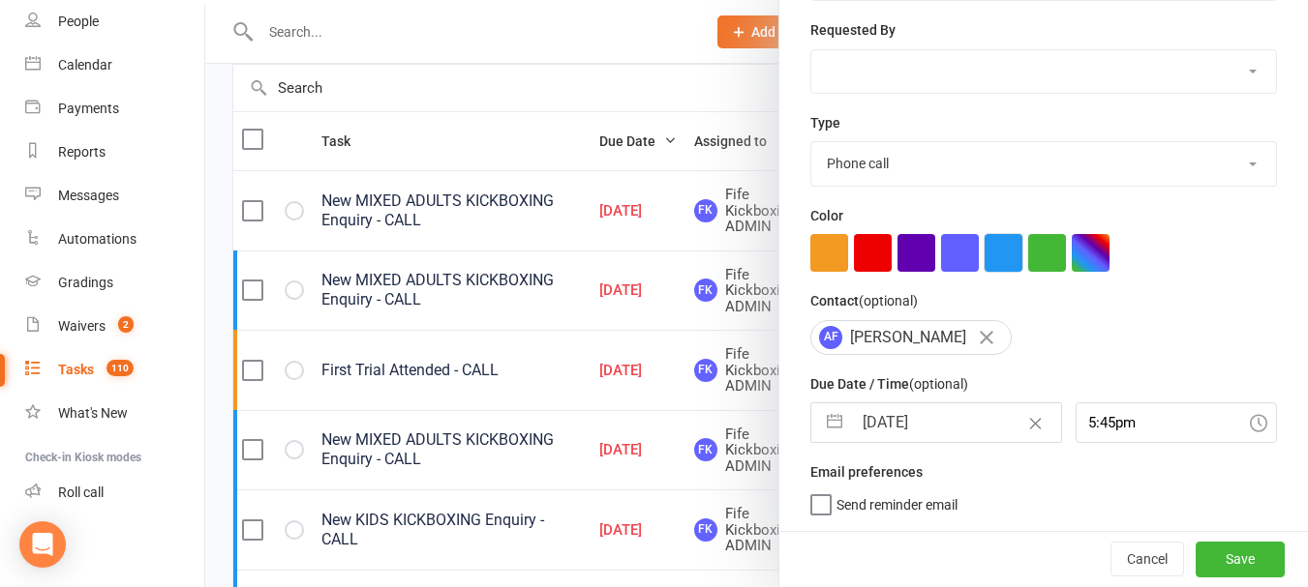
click at [1009, 252] on button "button" at bounding box center [1003, 253] width 38 height 38
click at [1198, 543] on button "Save" at bounding box center [1239, 559] width 89 height 35
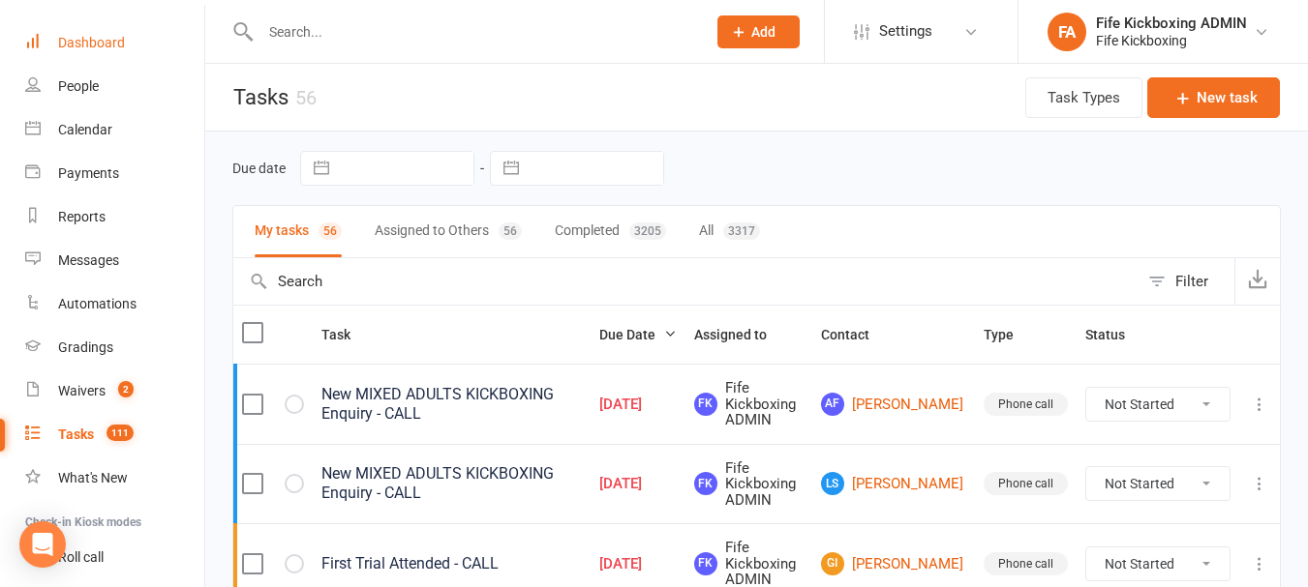
scroll to position [0, 0]
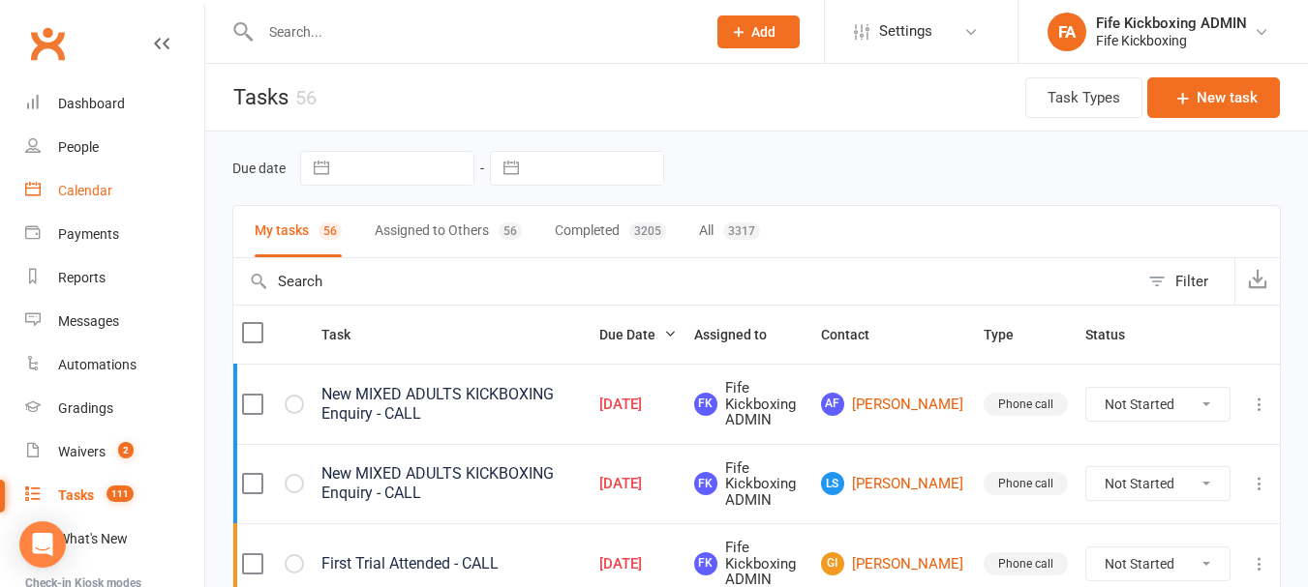
click at [156, 208] on link "Calendar" at bounding box center [114, 191] width 179 height 44
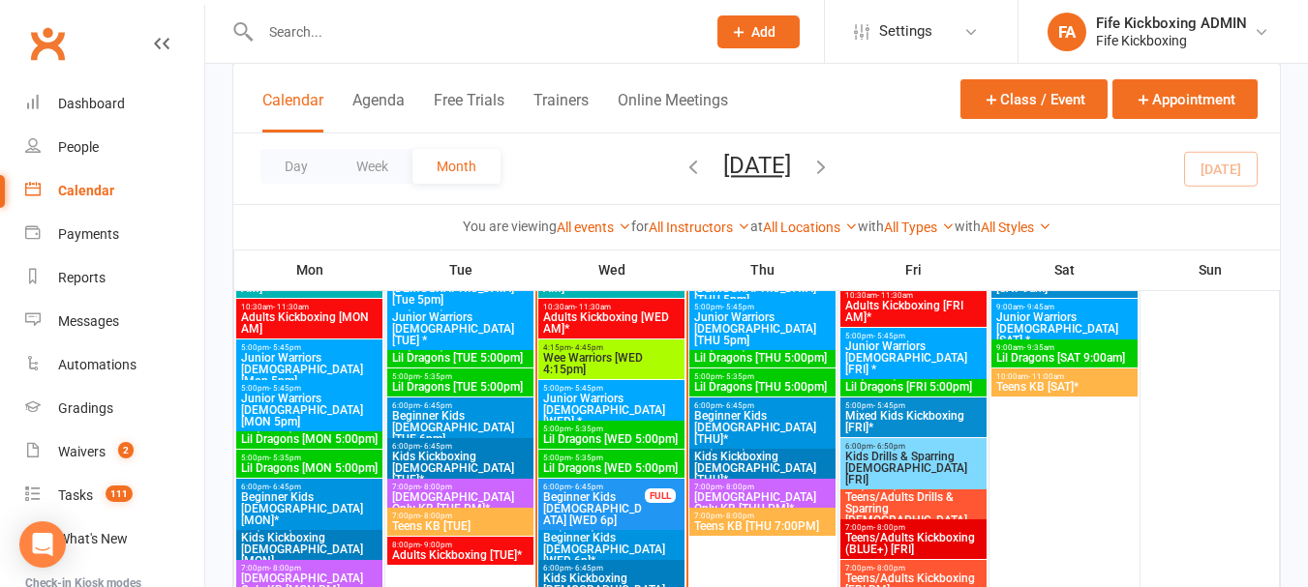
scroll to position [1161, 0]
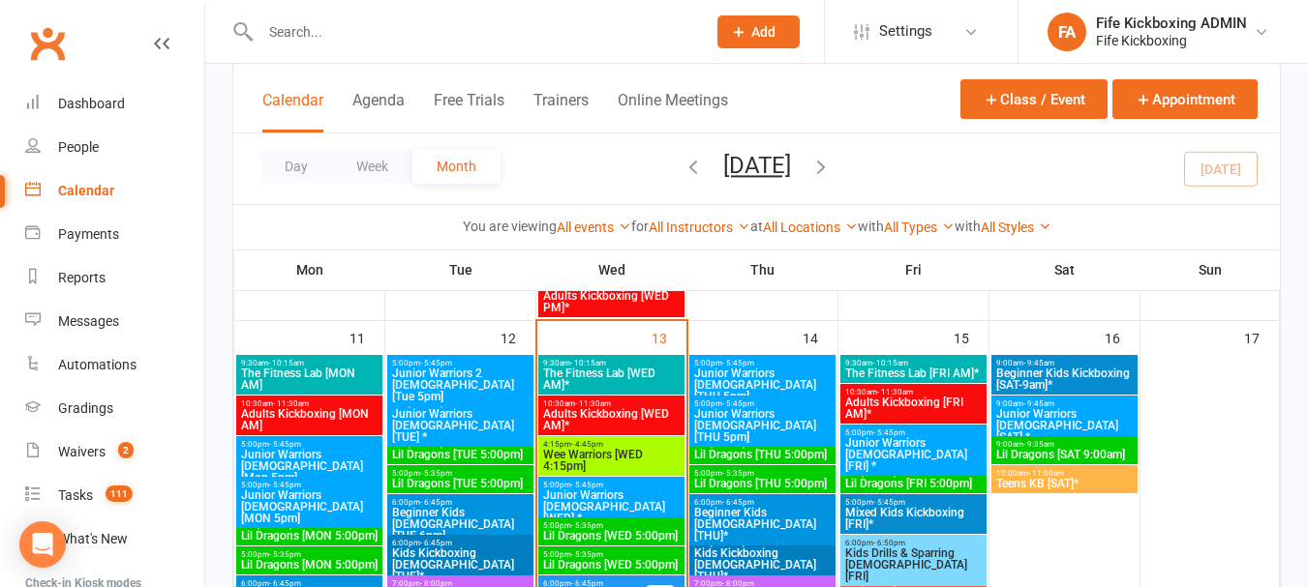
click at [444, 34] on input "text" at bounding box center [473, 31] width 437 height 27
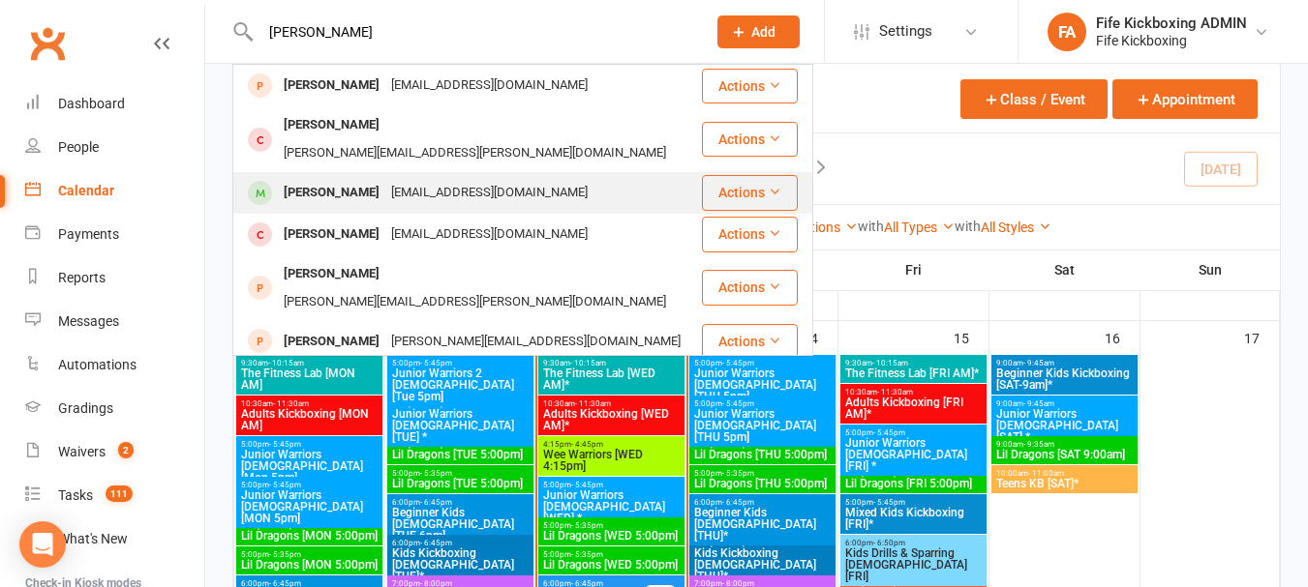
click at [535, 173] on div "Dana Wanless Emz87_10@hotmail.co.uk" at bounding box center [467, 193] width 466 height 40
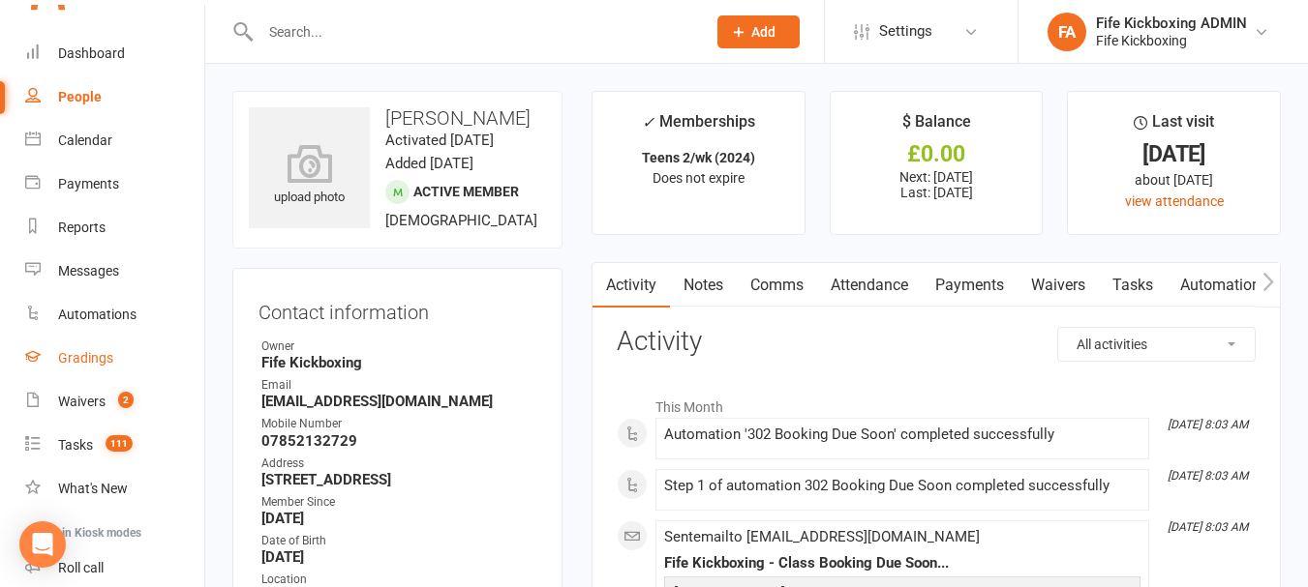
scroll to position [126, 0]
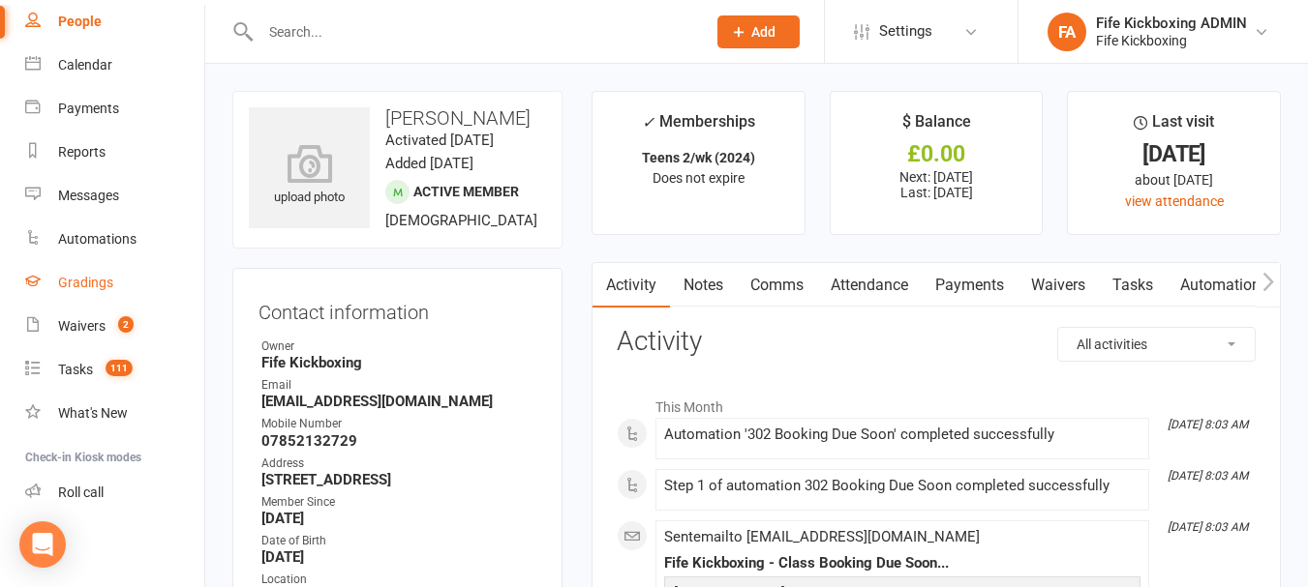
click at [118, 290] on link "Gradings" at bounding box center [114, 283] width 179 height 44
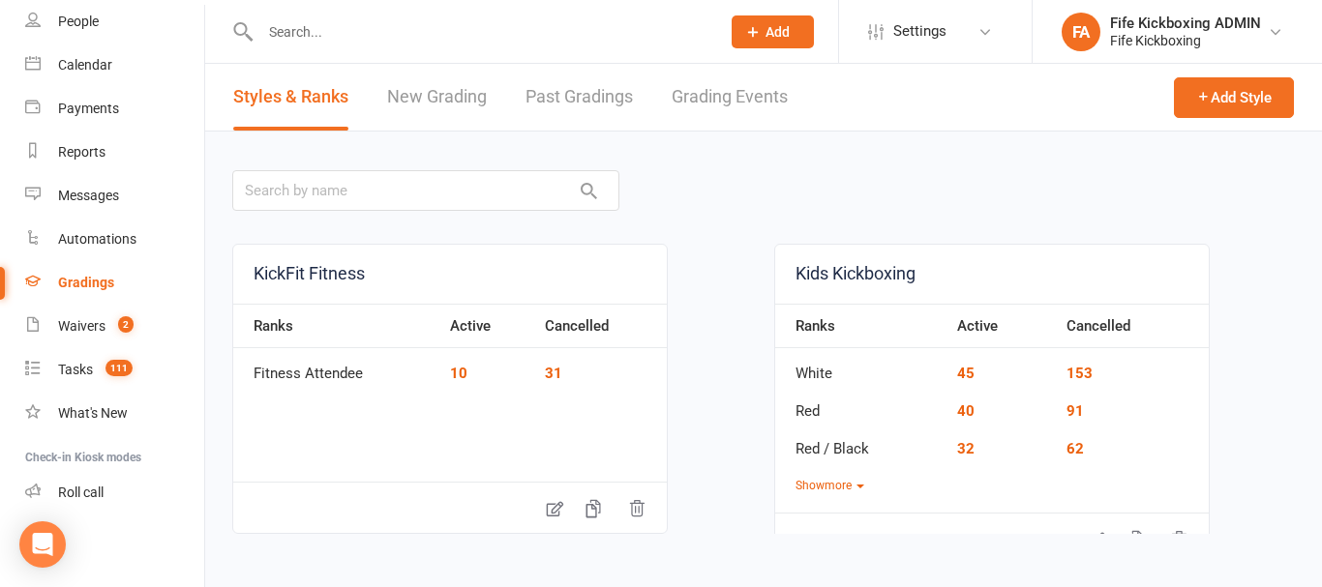
click at [699, 82] on link "Grading Events" at bounding box center [730, 97] width 116 height 67
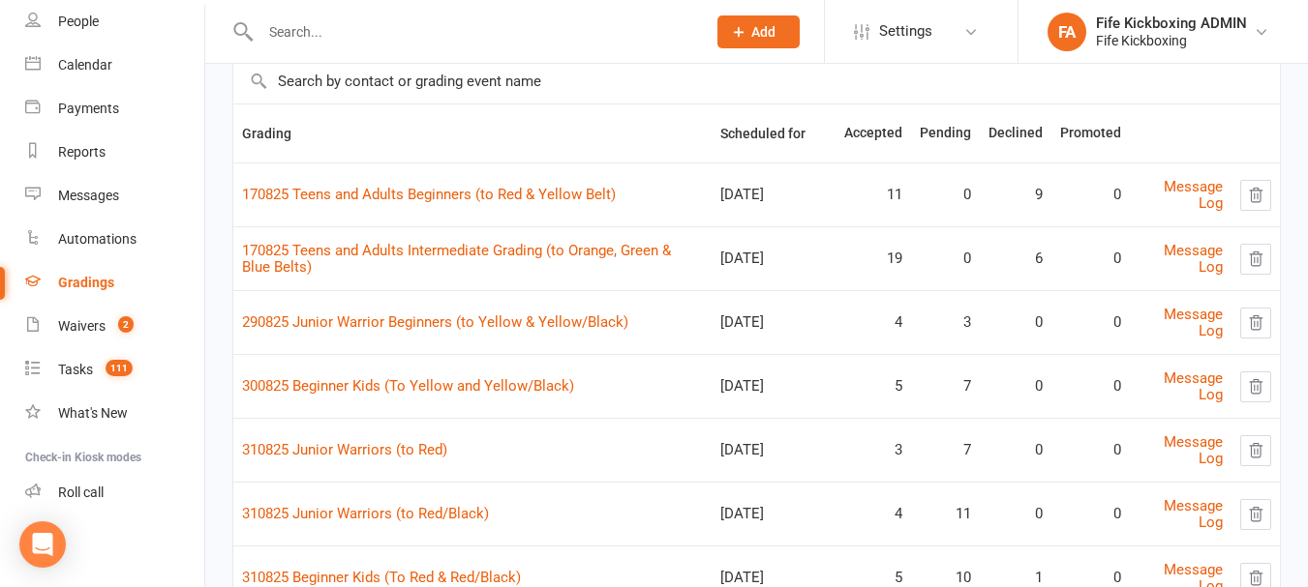
scroll to position [290, 0]
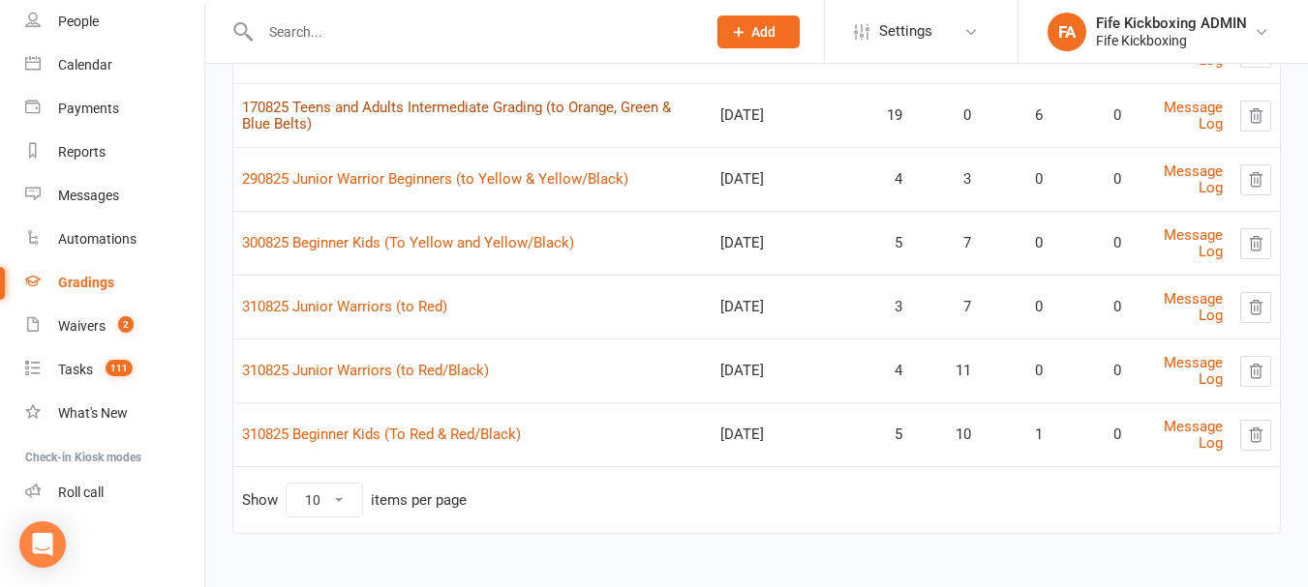
click at [465, 103] on link "170825 Teens and Adults Intermediate Grading (to Orange, Green & Blue Belts)" at bounding box center [456, 116] width 429 height 34
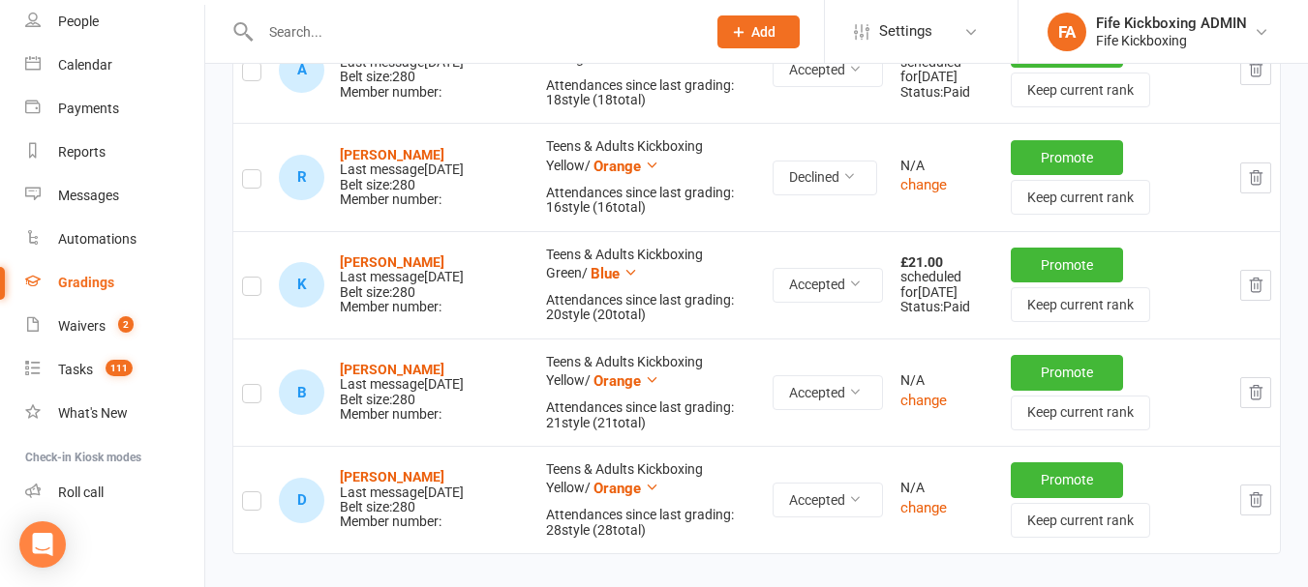
scroll to position [2804, 0]
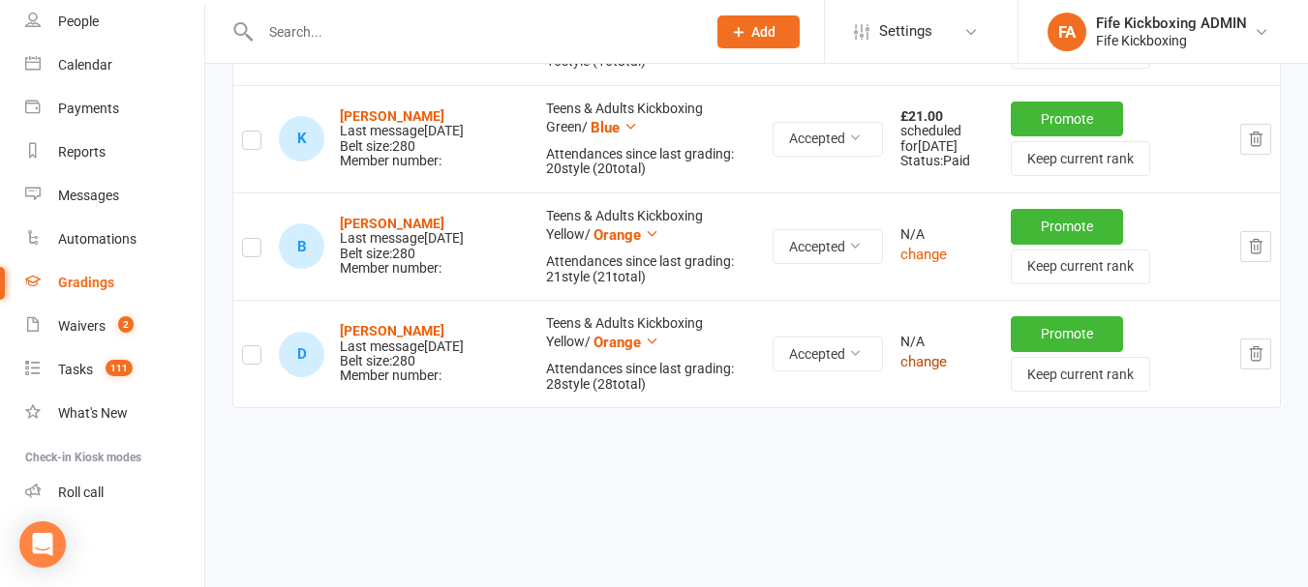
click at [924, 358] on button "change" at bounding box center [923, 361] width 46 height 23
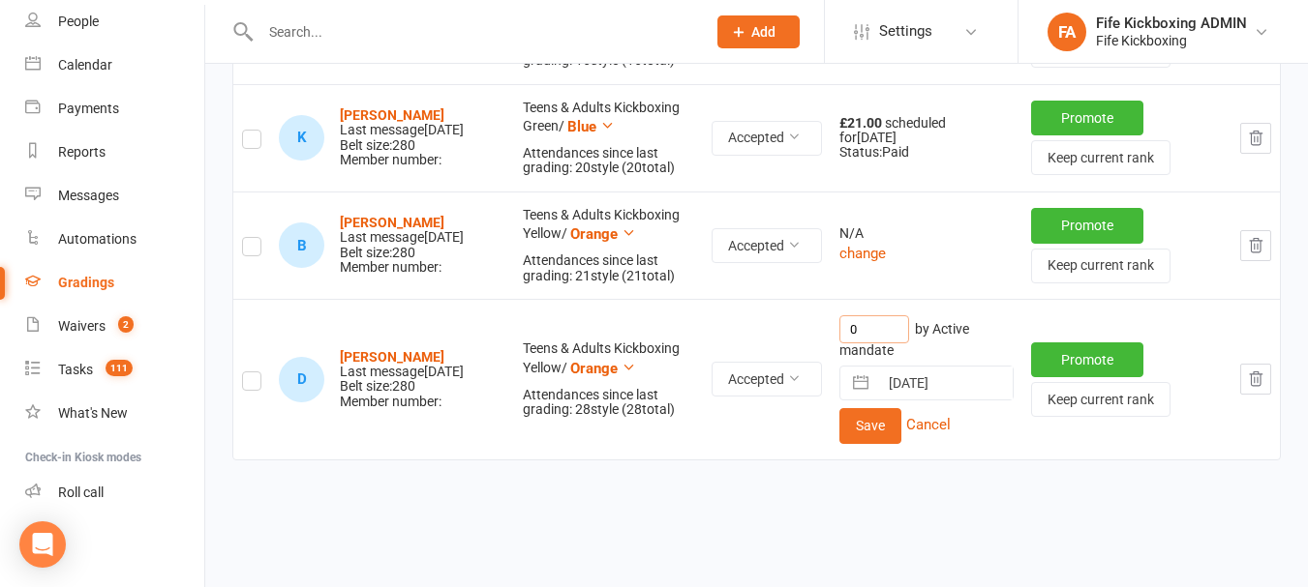
click at [864, 344] on input "0" at bounding box center [874, 330] width 70 height 28
click at [878, 443] on button "Save" at bounding box center [870, 425] width 62 height 35
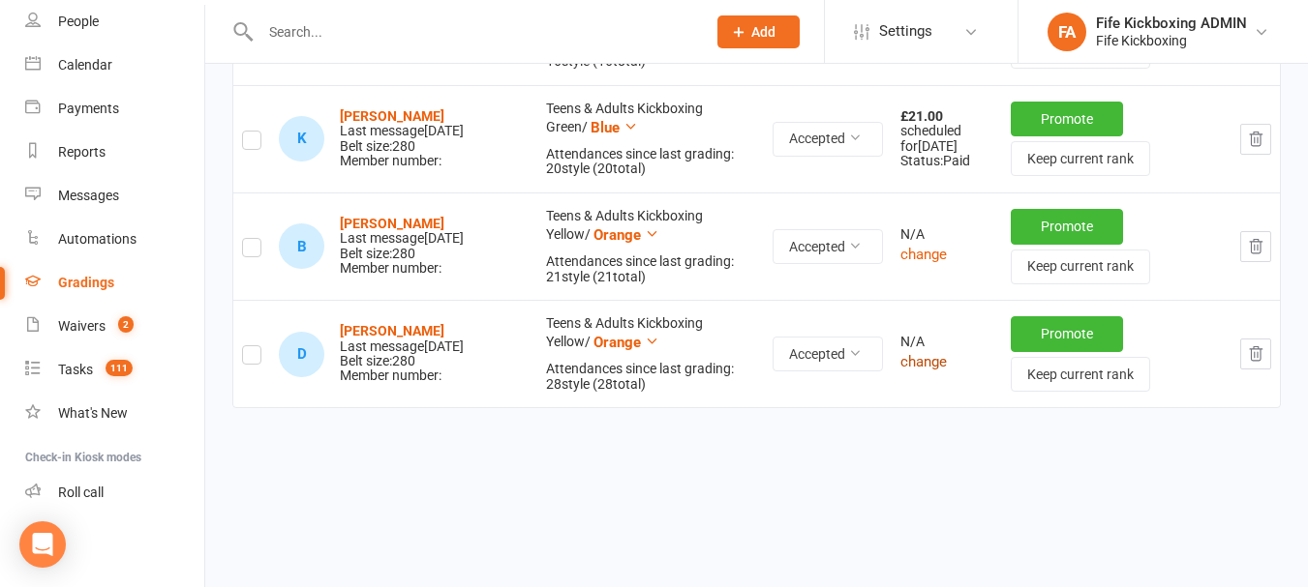
scroll to position [2762, 0]
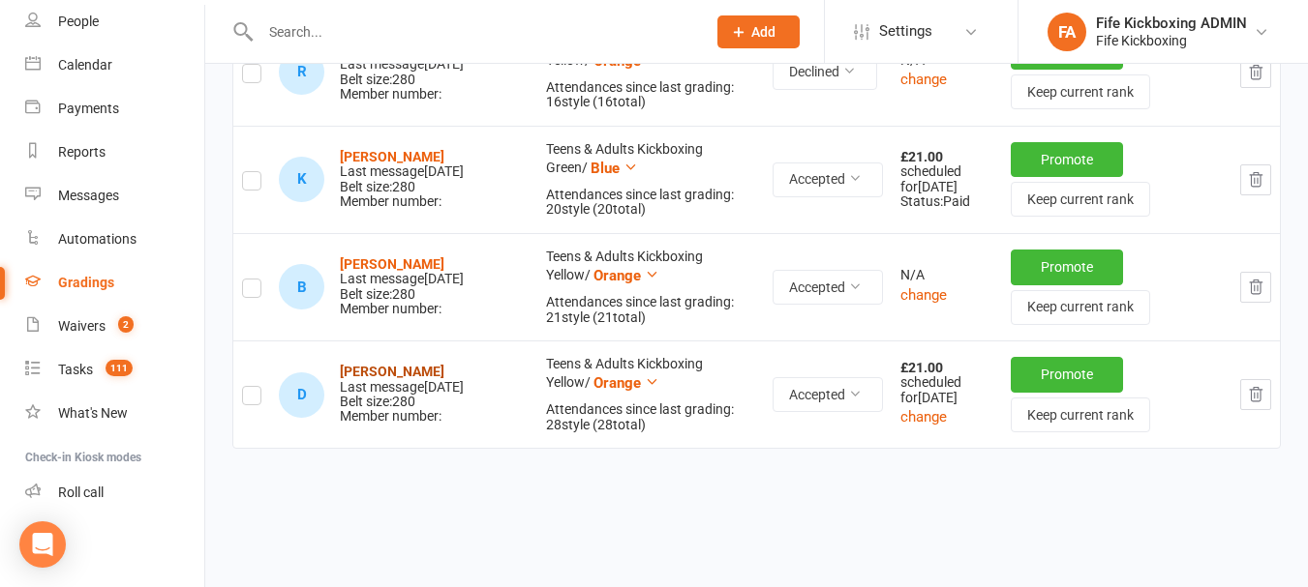
click at [376, 364] on strong "[PERSON_NAME]" at bounding box center [392, 371] width 105 height 15
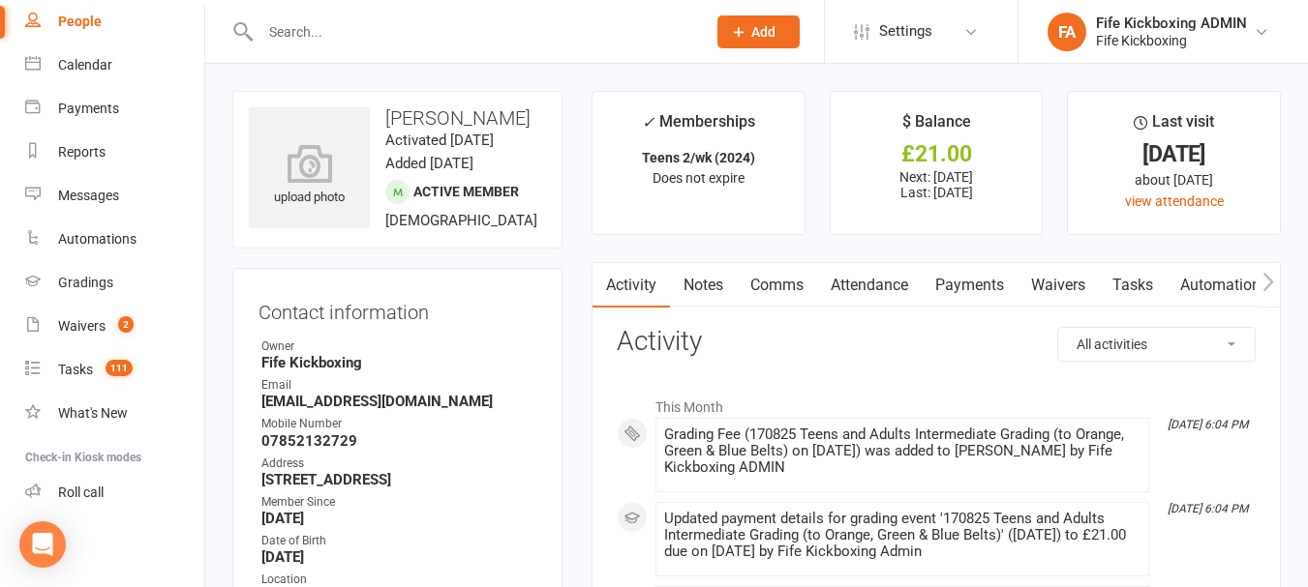
click at [907, 282] on link "Attendance" at bounding box center [869, 285] width 105 height 45
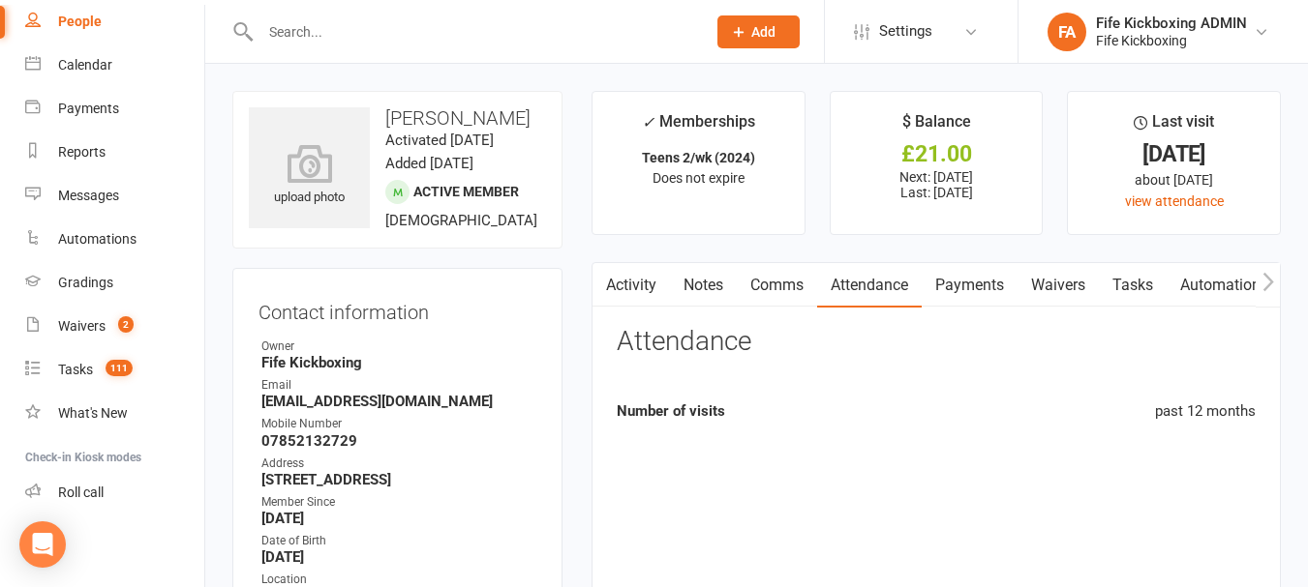
click at [1001, 277] on link "Payments" at bounding box center [969, 285] width 96 height 45
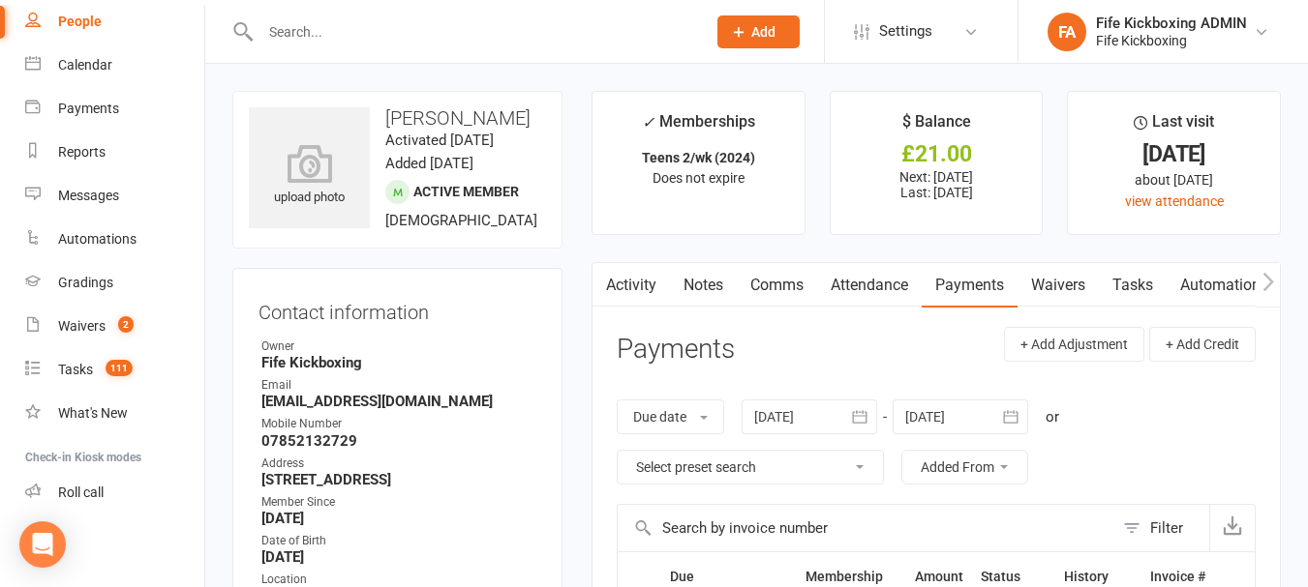
scroll to position [484, 0]
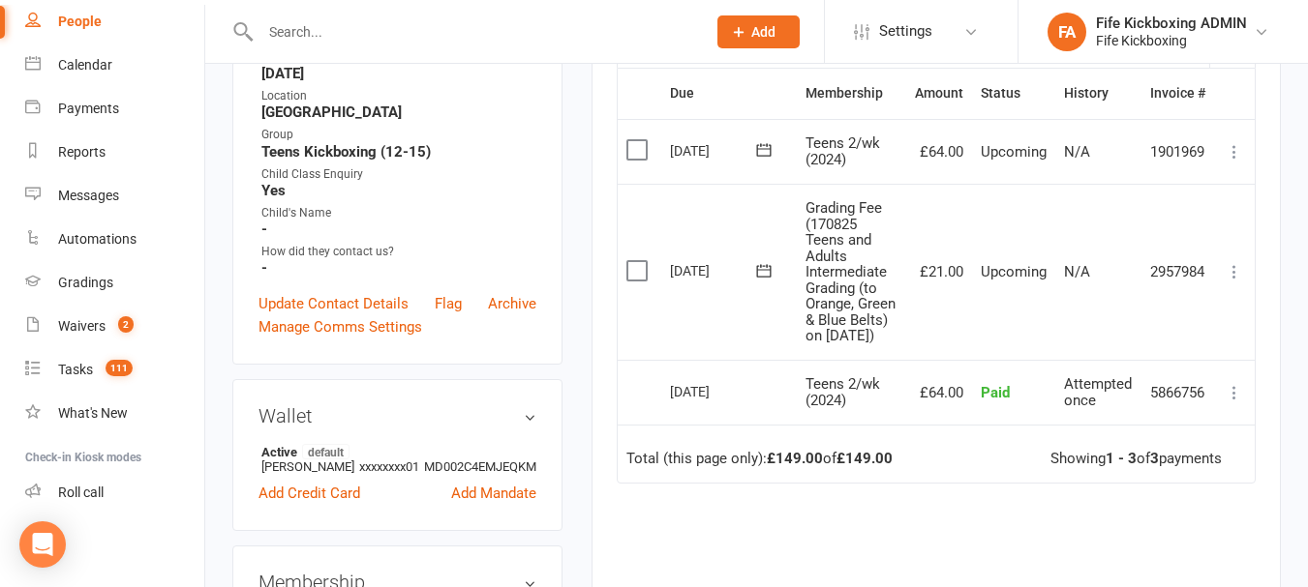
click at [1225, 282] on icon at bounding box center [1233, 271] width 19 height 19
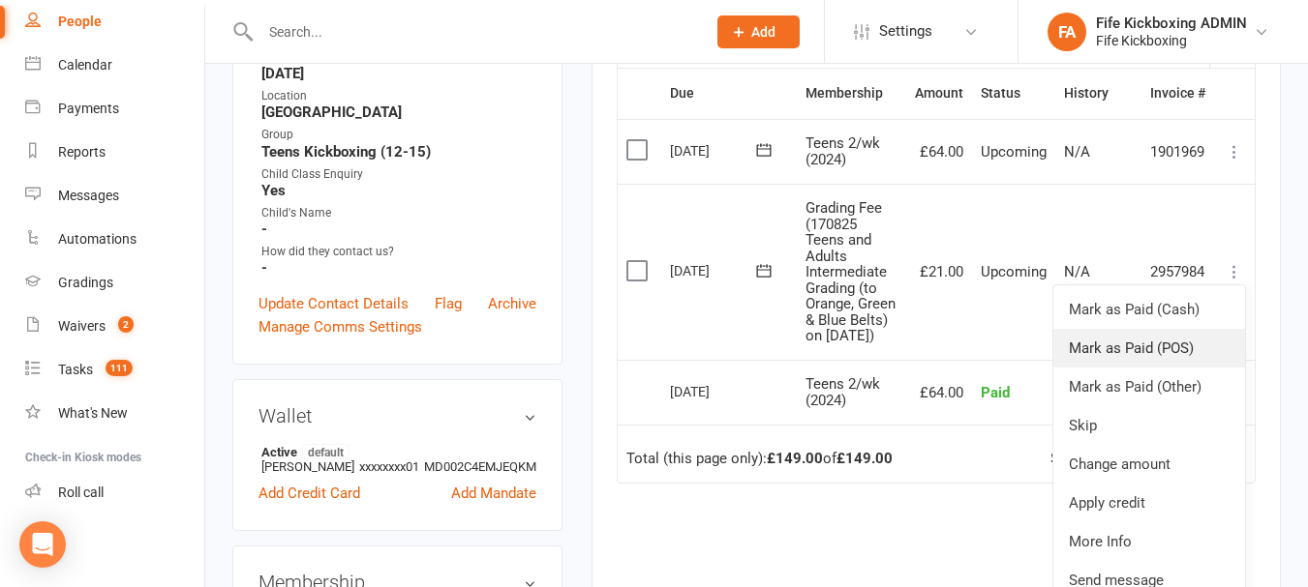
click at [1125, 350] on link "Mark as Paid (POS)" at bounding box center [1149, 348] width 192 height 39
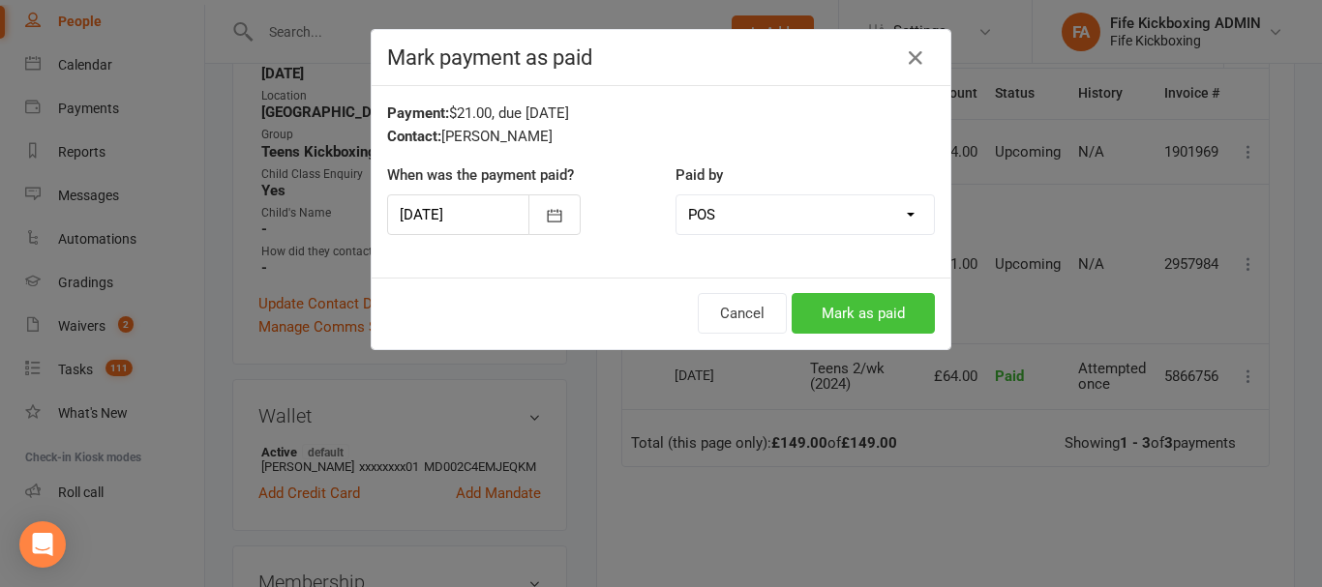
click at [866, 307] on button "Mark as paid" at bounding box center [863, 313] width 143 height 41
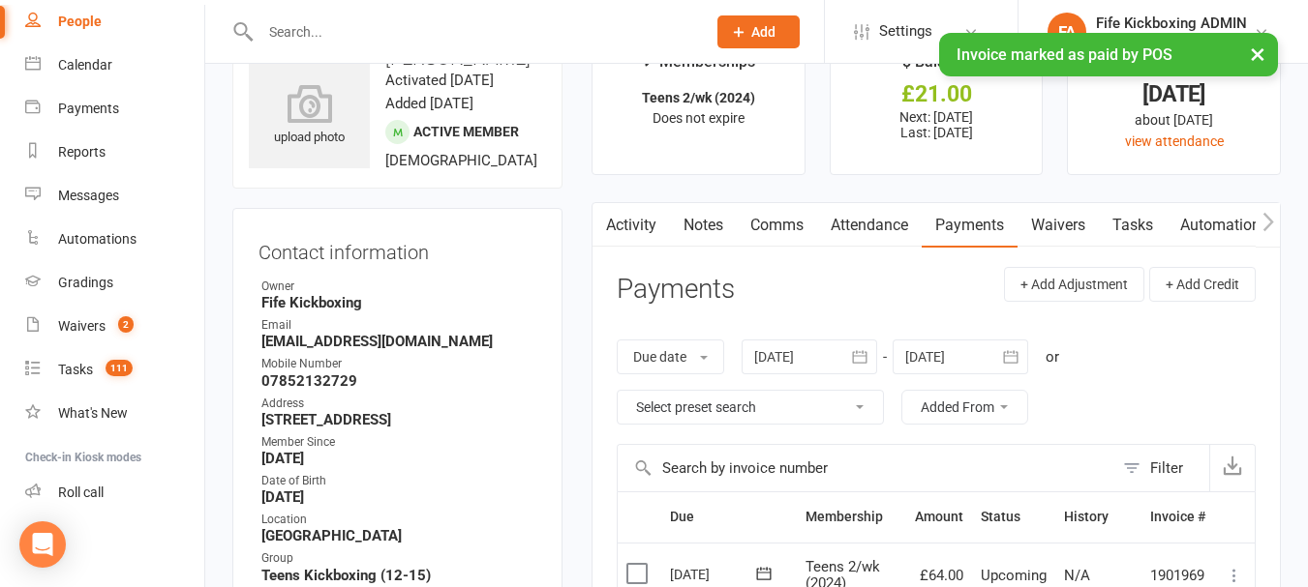
scroll to position [0, 0]
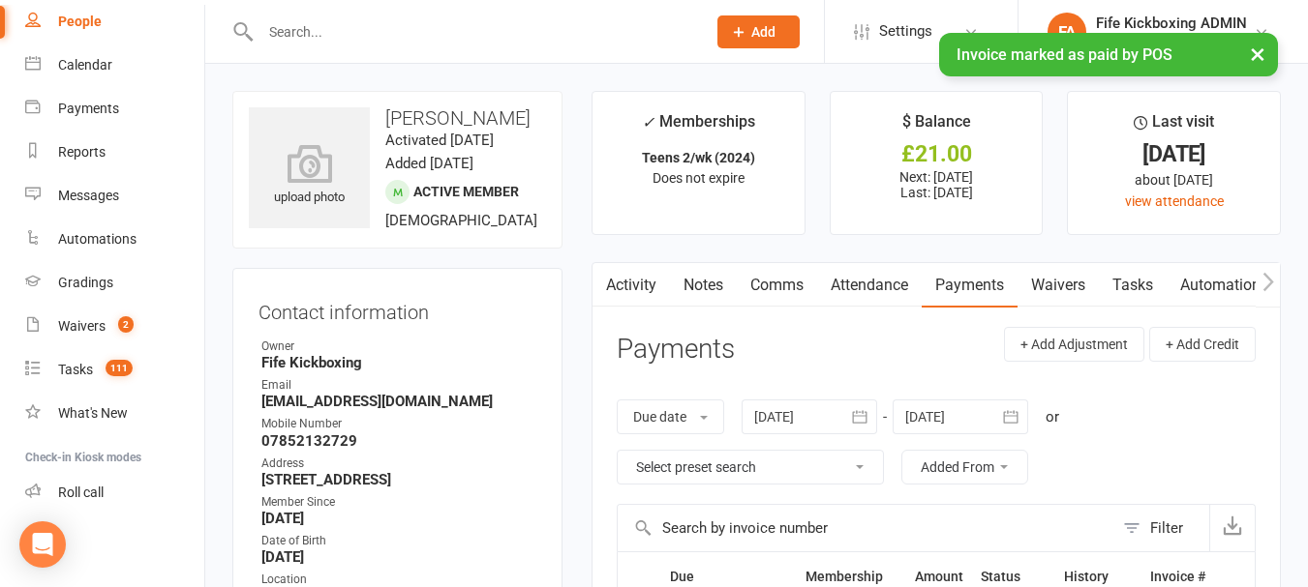
click at [112, 33] on div "× Invoice marked as paid by POS" at bounding box center [641, 33] width 1282 height 0
click at [110, 33] on div "× Invoice marked as paid by POS" at bounding box center [641, 33] width 1282 height 0
click at [1253, 53] on button "×" at bounding box center [1257, 54] width 35 height 42
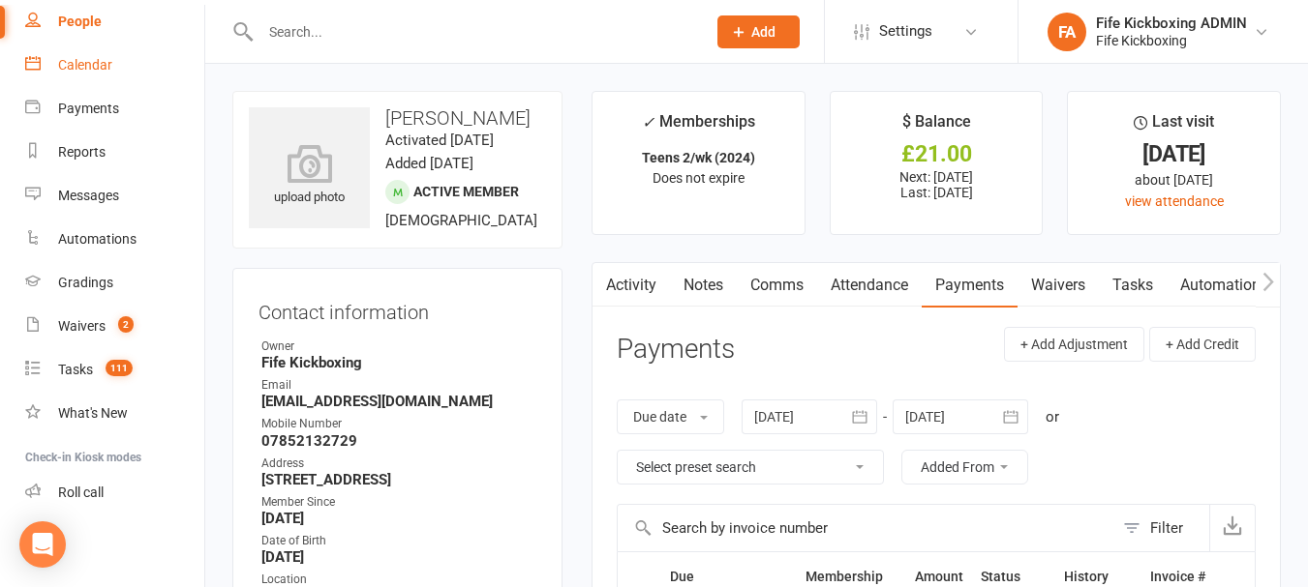
click at [130, 72] on link "Calendar" at bounding box center [114, 66] width 179 height 44
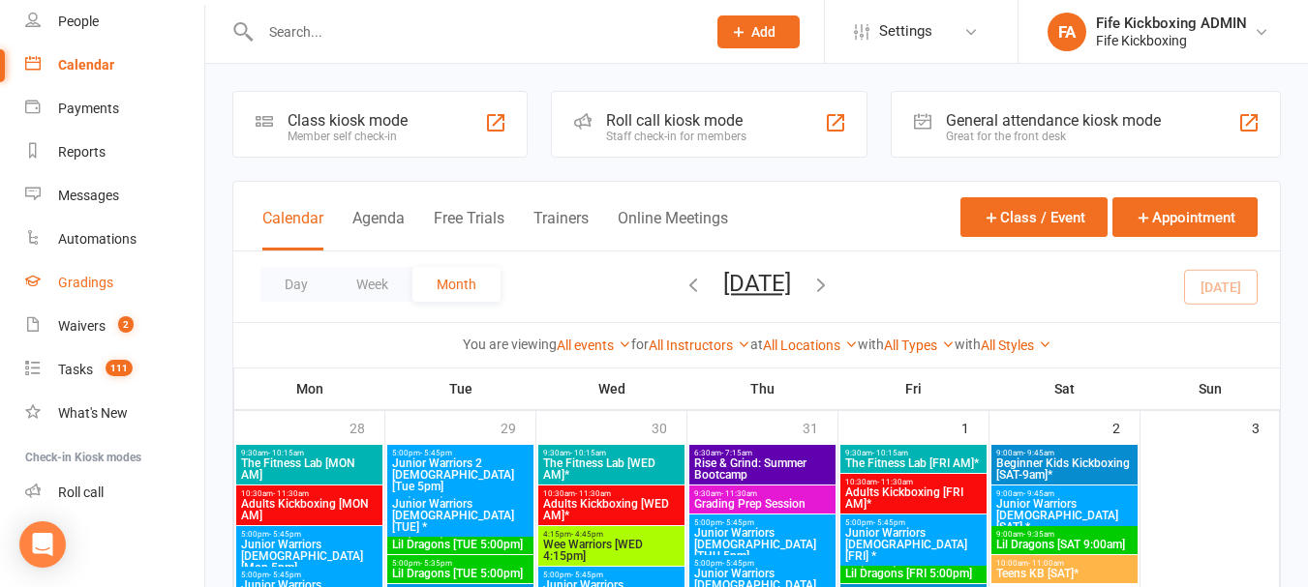
click at [90, 281] on div "Gradings" at bounding box center [85, 282] width 55 height 15
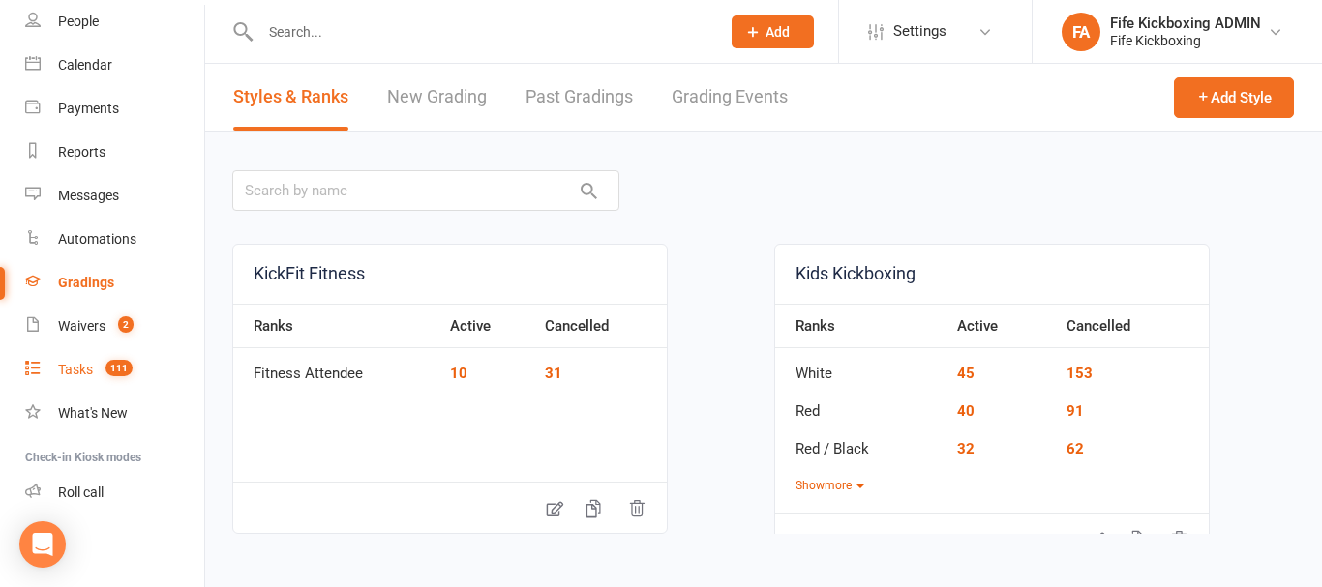
click at [121, 372] on span "111" at bounding box center [118, 368] width 27 height 16
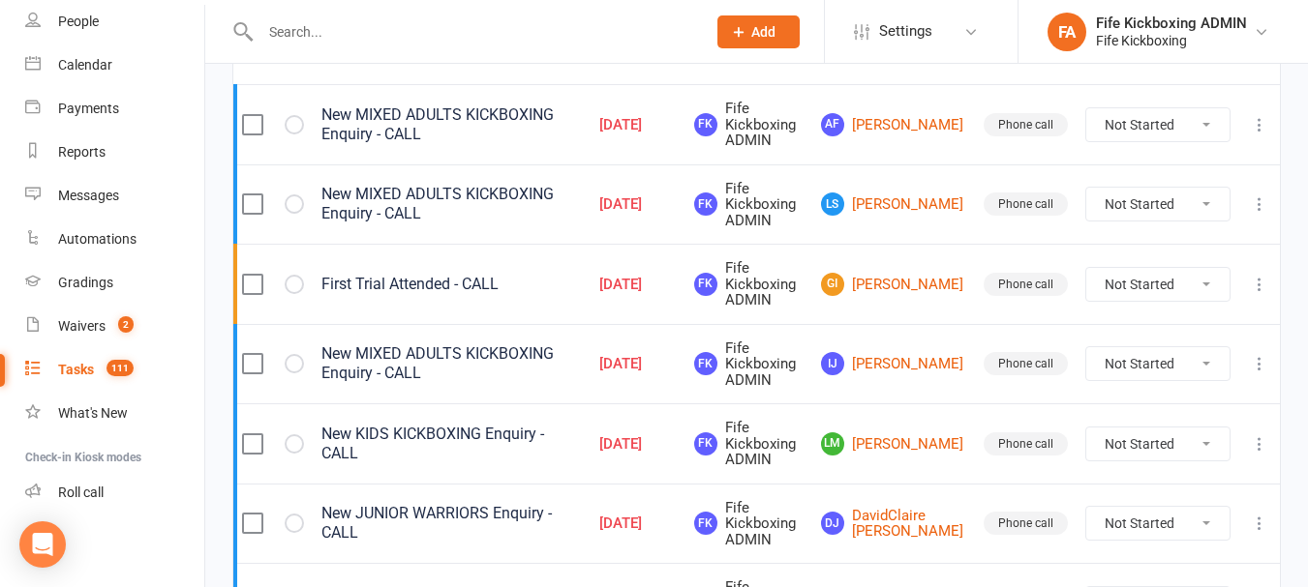
scroll to position [290, 0]
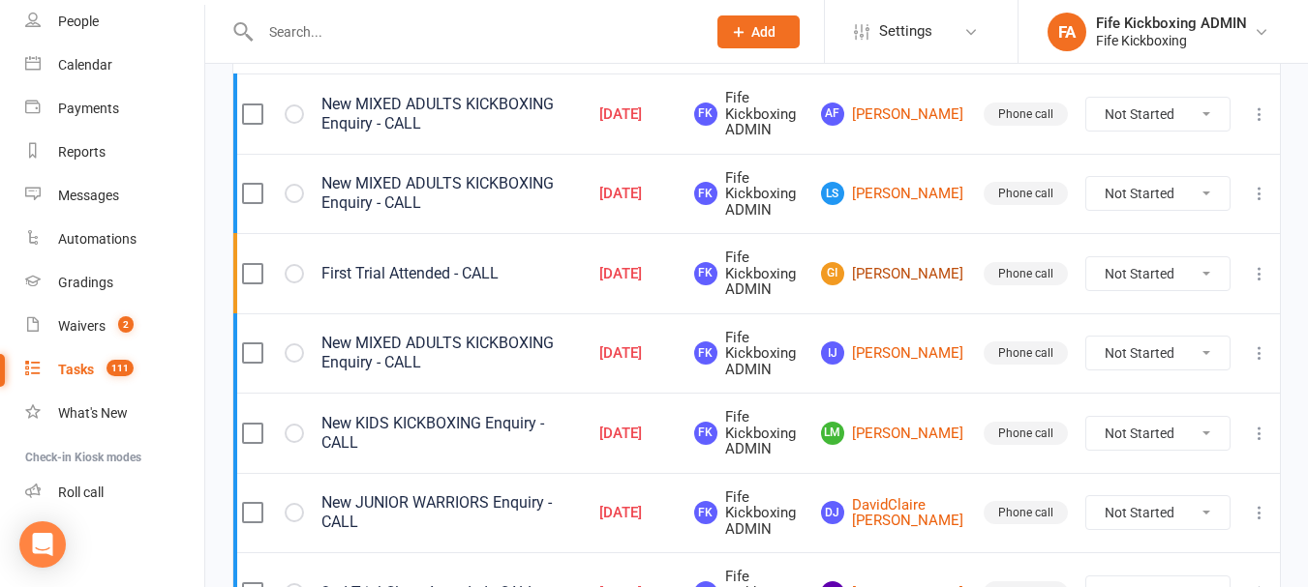
click at [882, 272] on link "GI Gemma Inglis" at bounding box center [893, 273] width 145 height 23
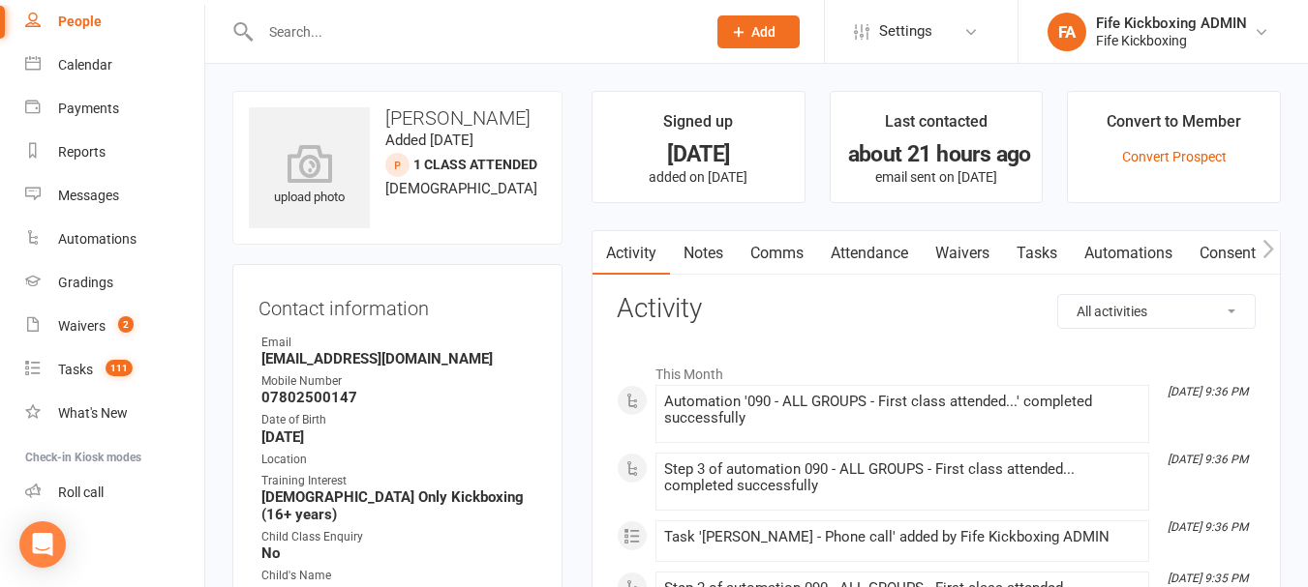
click at [887, 261] on link "Attendance" at bounding box center [869, 253] width 105 height 45
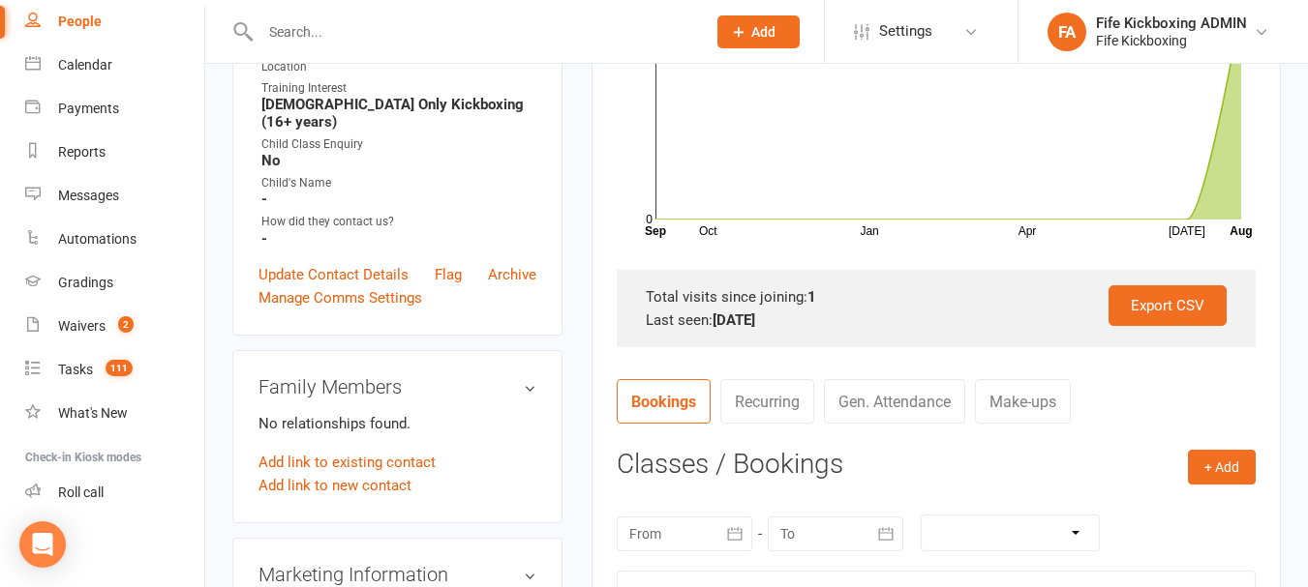
scroll to position [774, 0]
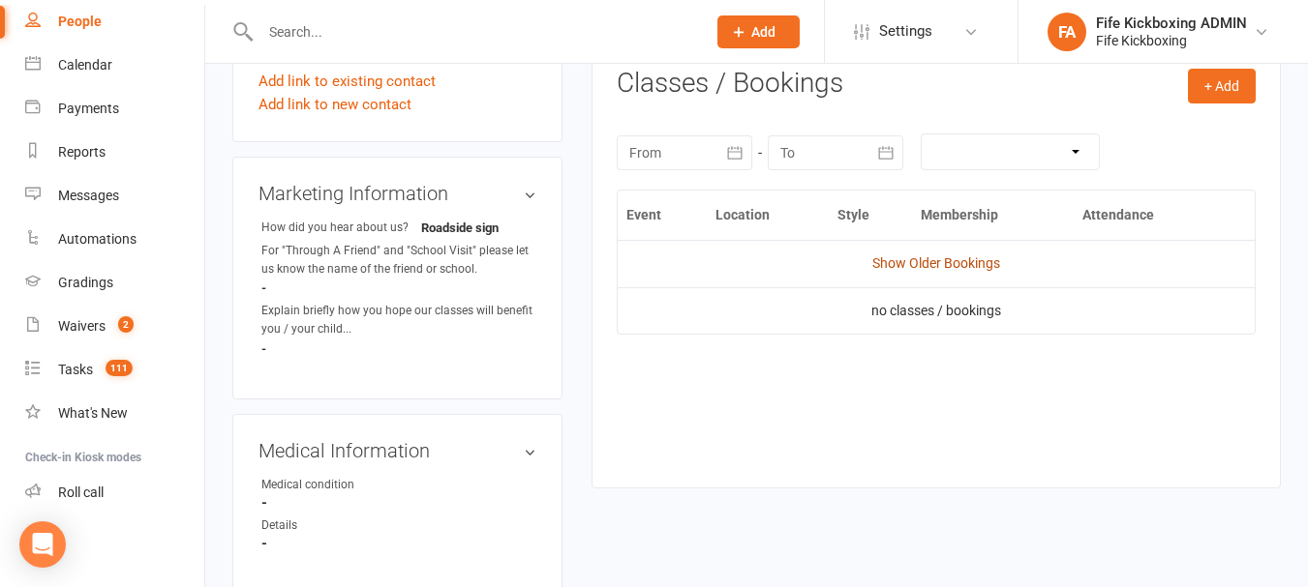
click at [964, 259] on link "Show Older Bookings" at bounding box center [936, 263] width 128 height 15
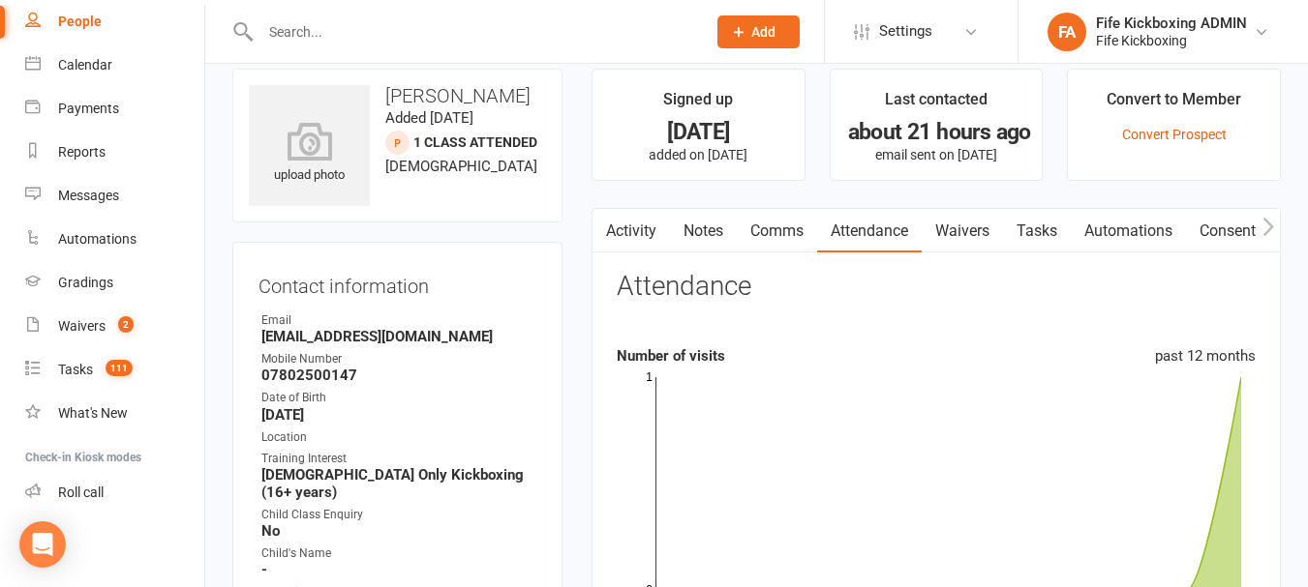
scroll to position [0, 0]
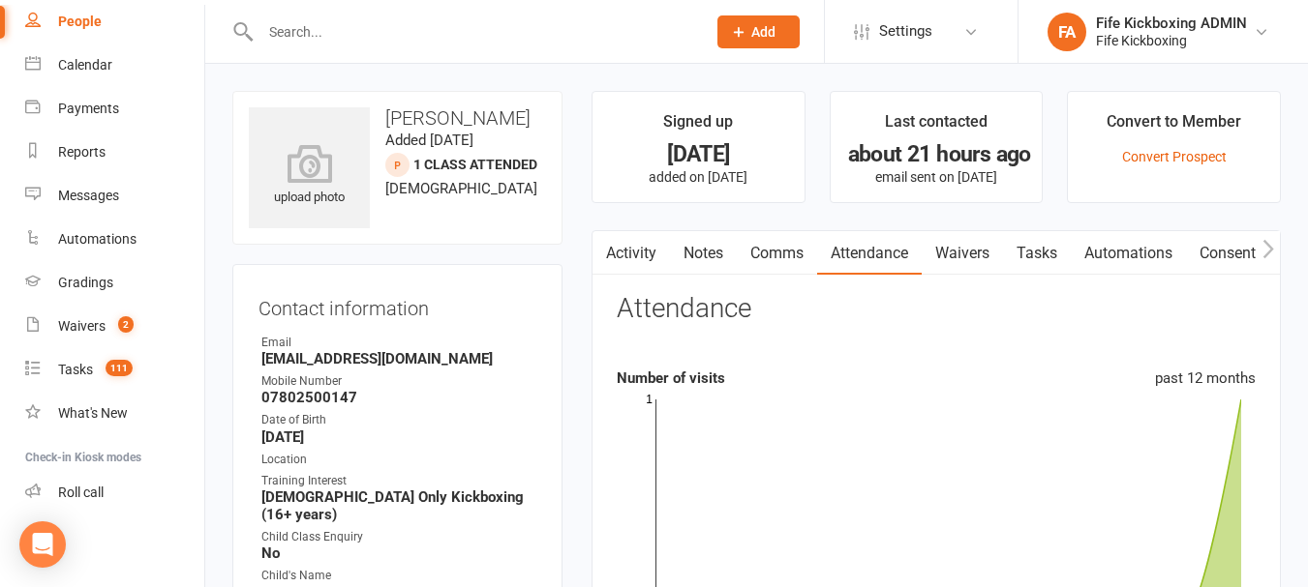
click at [745, 256] on link "Comms" at bounding box center [777, 253] width 80 height 45
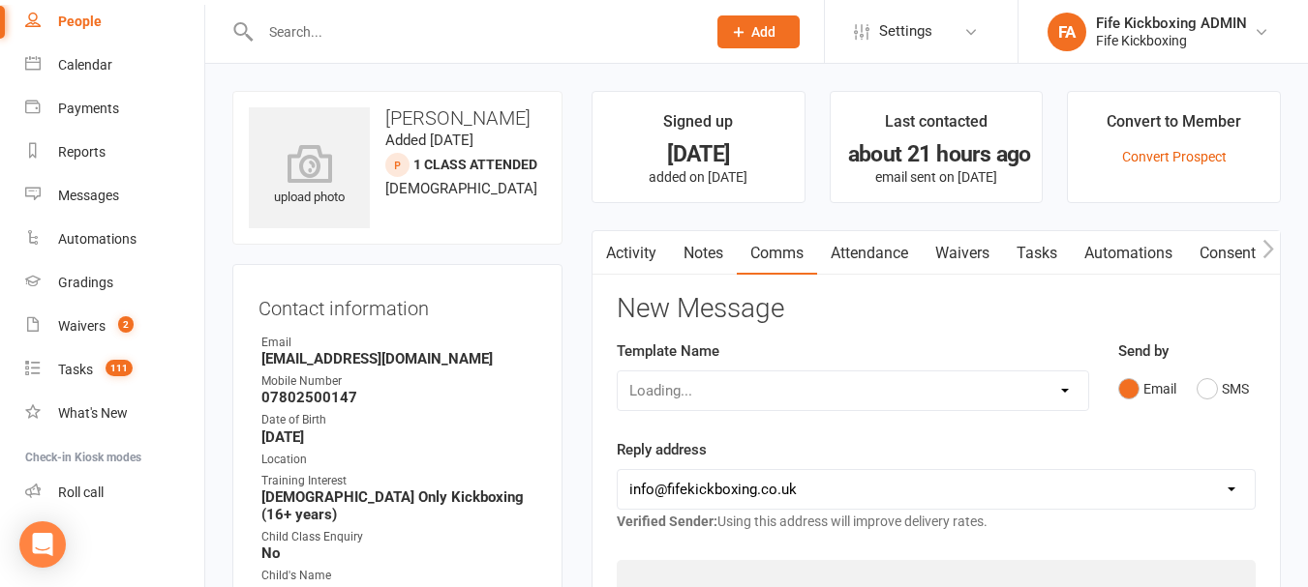
click at [707, 256] on link "Notes" at bounding box center [703, 253] width 67 height 45
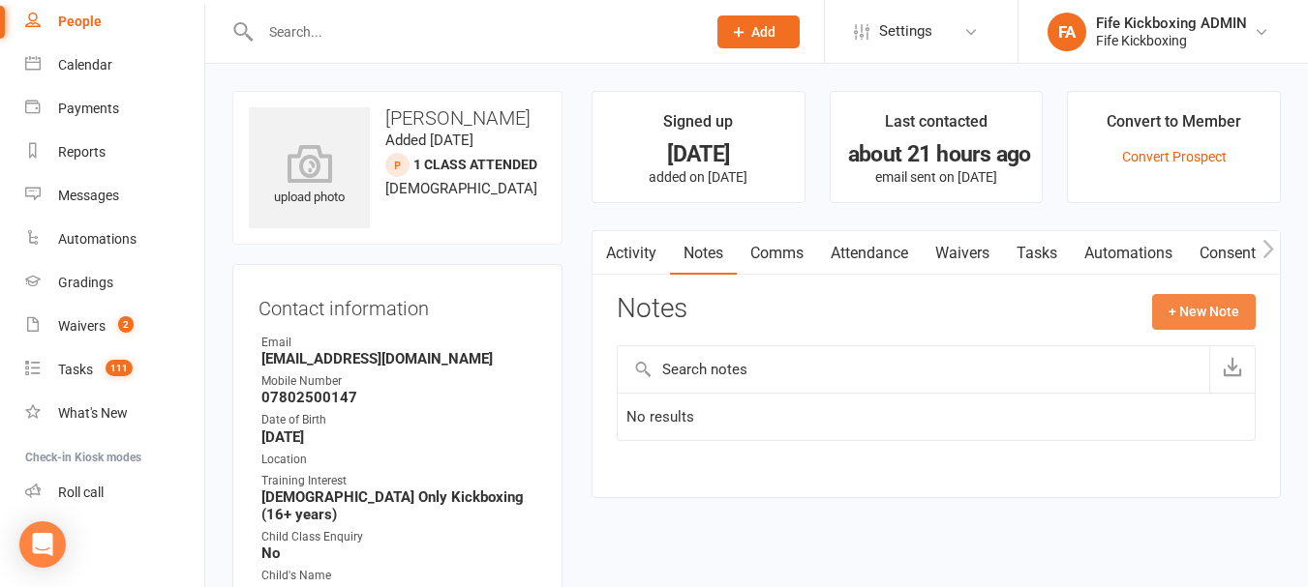
click at [1213, 306] on button "+ New Note" at bounding box center [1204, 311] width 104 height 35
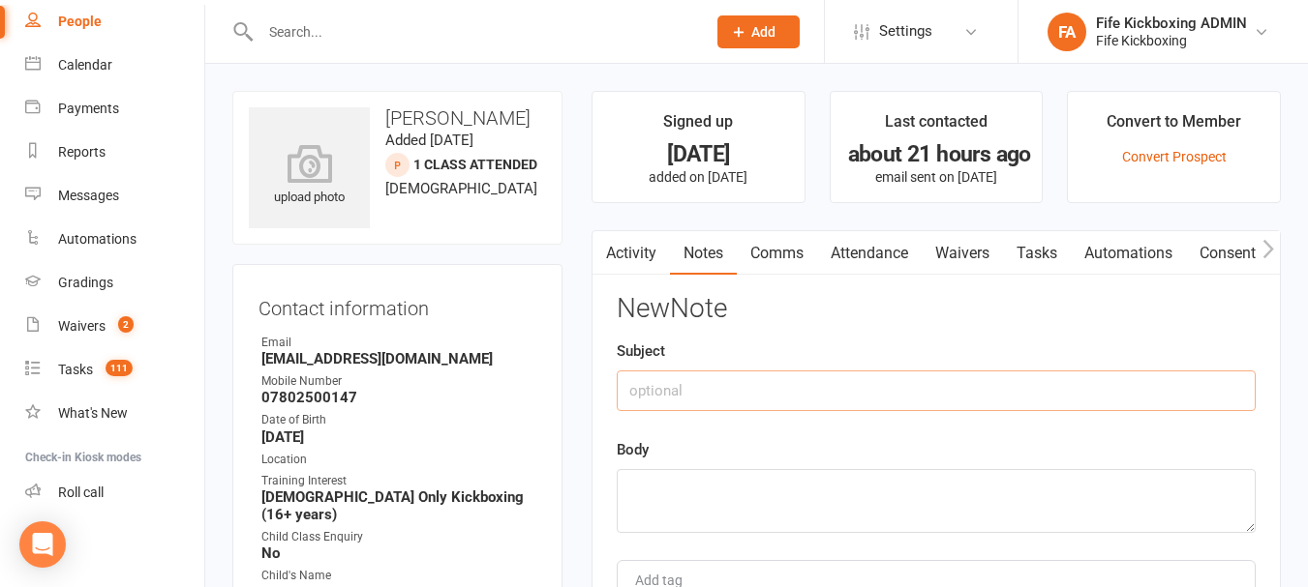
click at [947, 396] on input "text" at bounding box center [935, 391] width 639 height 41
click at [1039, 494] on textarea at bounding box center [935, 501] width 639 height 64
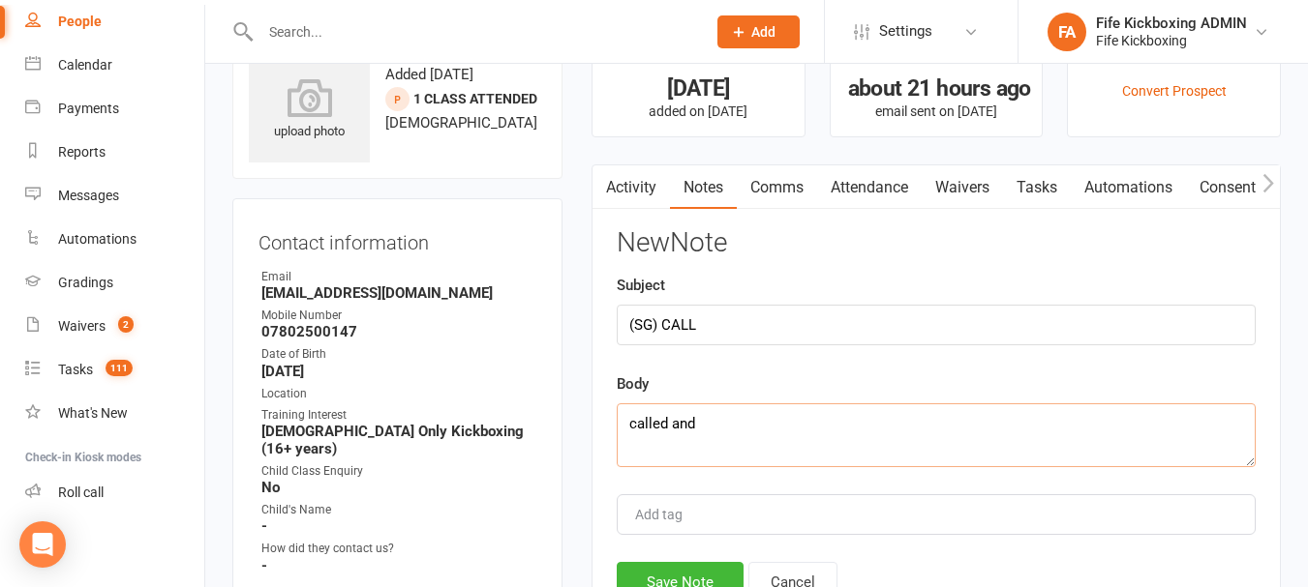
scroll to position [97, 0]
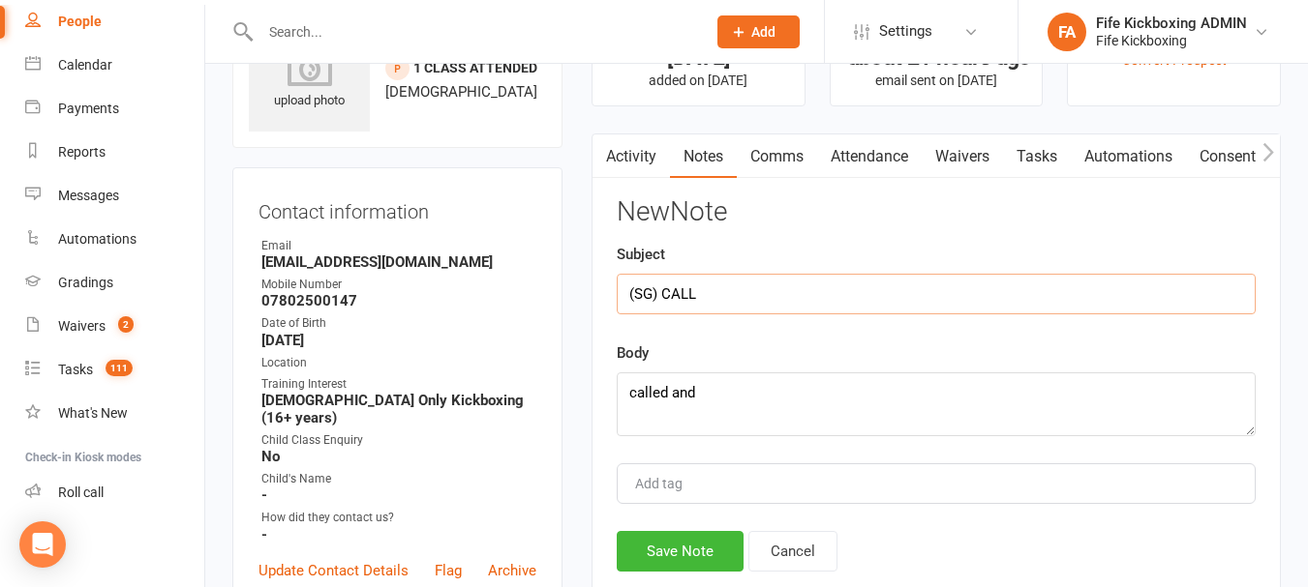
click at [780, 278] on input "(SG) CALL" at bounding box center [935, 294] width 639 height 41
click at [849, 384] on textarea "called and" at bounding box center [935, 405] width 639 height 64
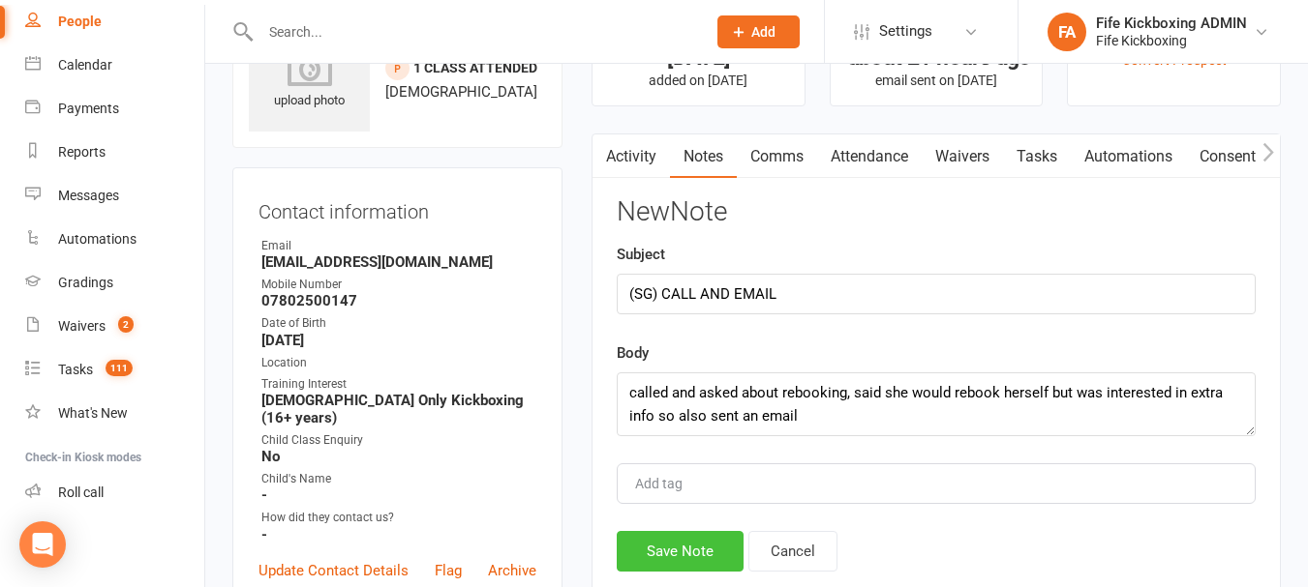
click at [662, 548] on button "Save Note" at bounding box center [679, 551] width 127 height 41
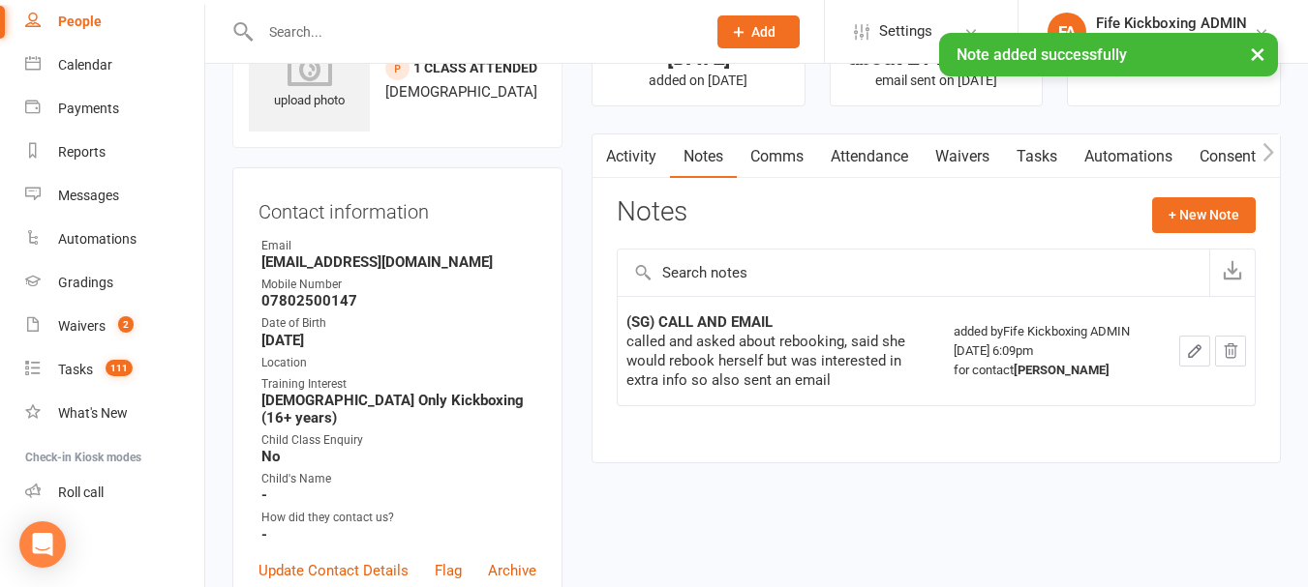
click at [640, 155] on link "Activity" at bounding box center [630, 157] width 77 height 45
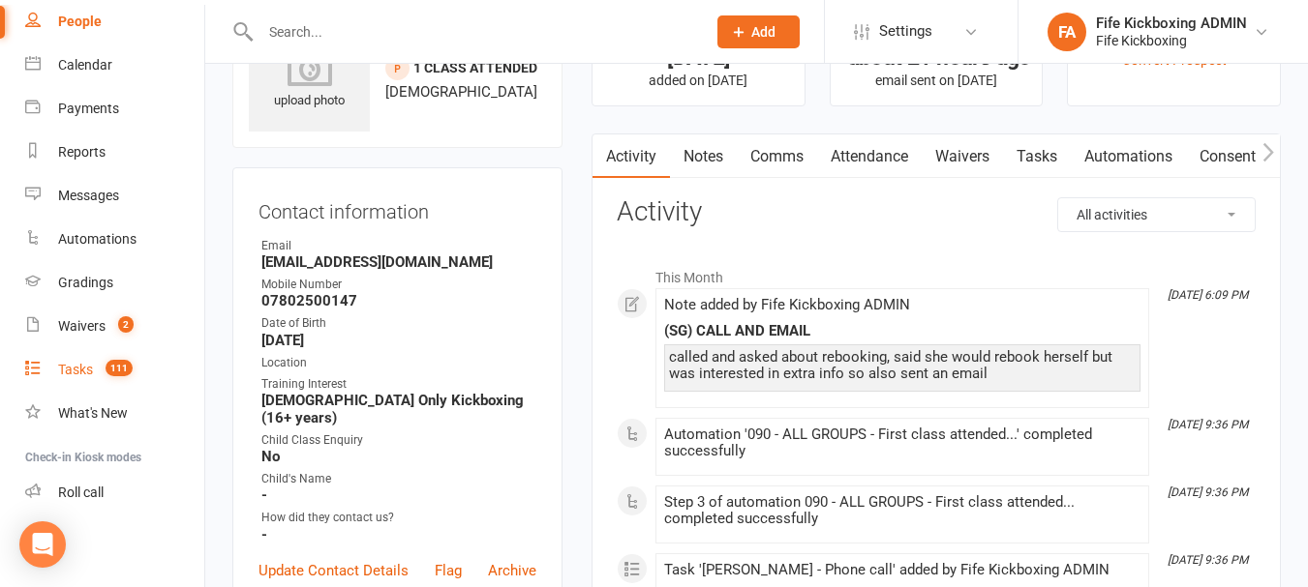
click at [132, 369] on span "111" at bounding box center [118, 368] width 27 height 16
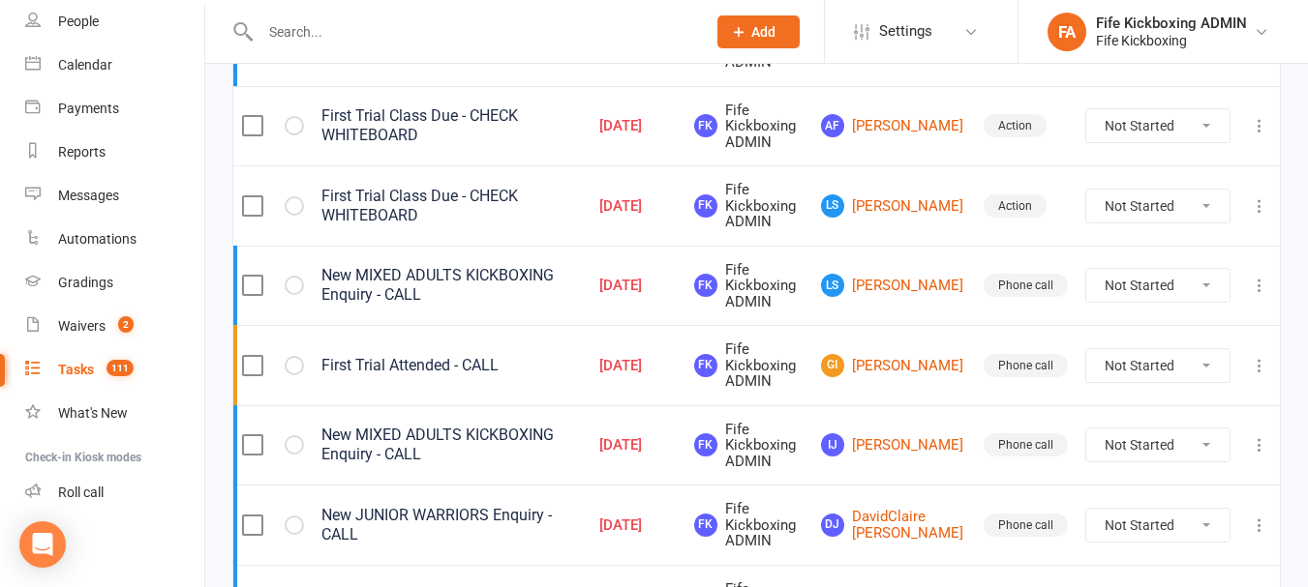
scroll to position [387, 0]
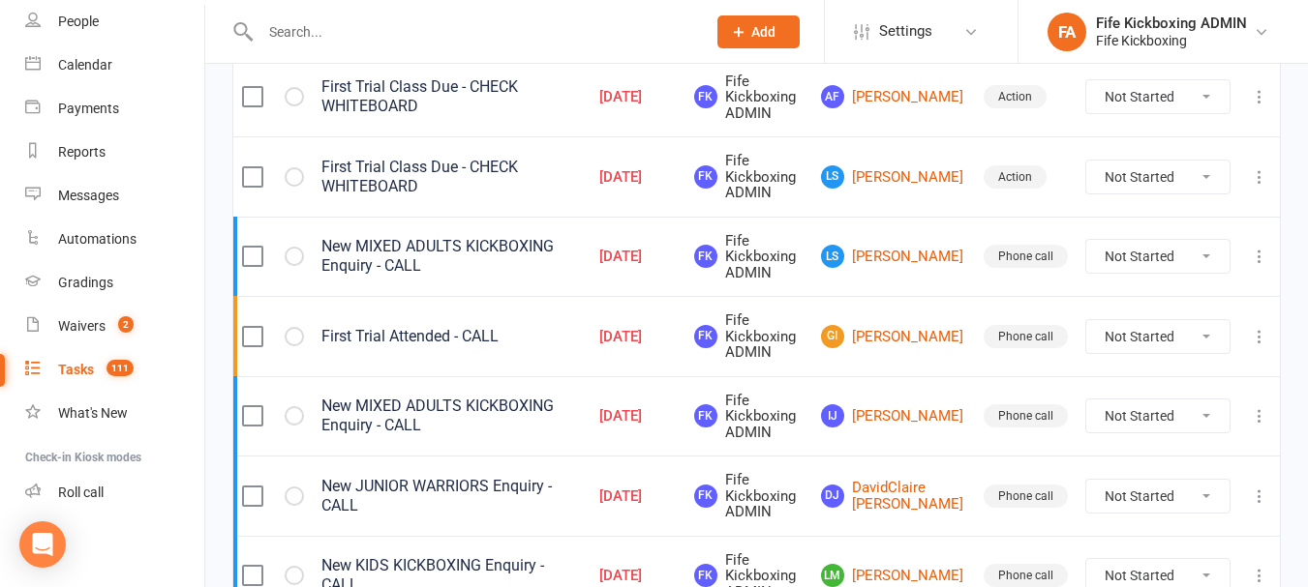
click at [1199, 329] on select "Not Started In Progress Waiting Complete" at bounding box center [1157, 336] width 143 height 33
click at [1086, 320] on select "Not Started In Progress Waiting Complete" at bounding box center [1157, 336] width 143 height 33
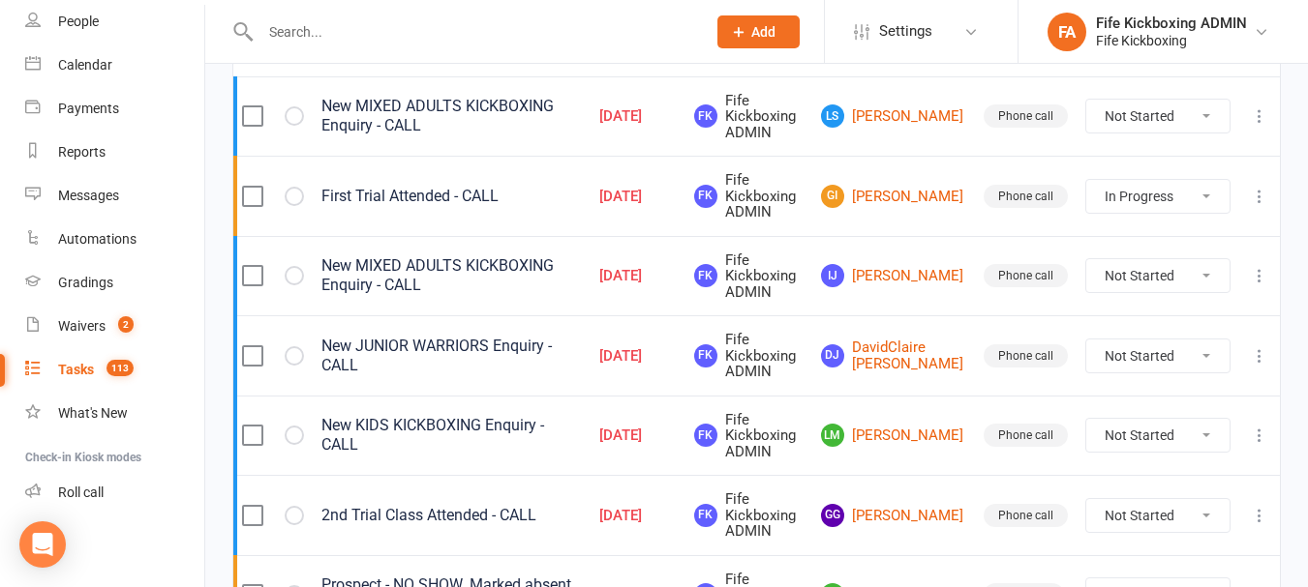
scroll to position [581, 0]
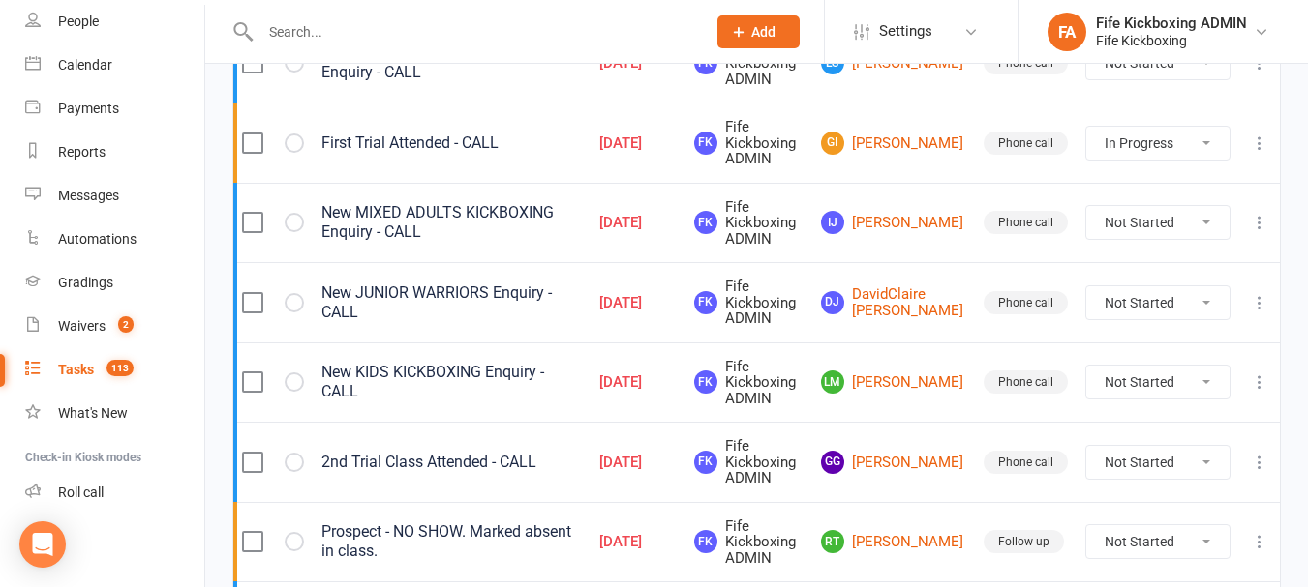
click at [1254, 137] on icon at bounding box center [1258, 143] width 19 height 19
click at [1184, 206] on link "Edit" at bounding box center [1160, 218] width 192 height 39
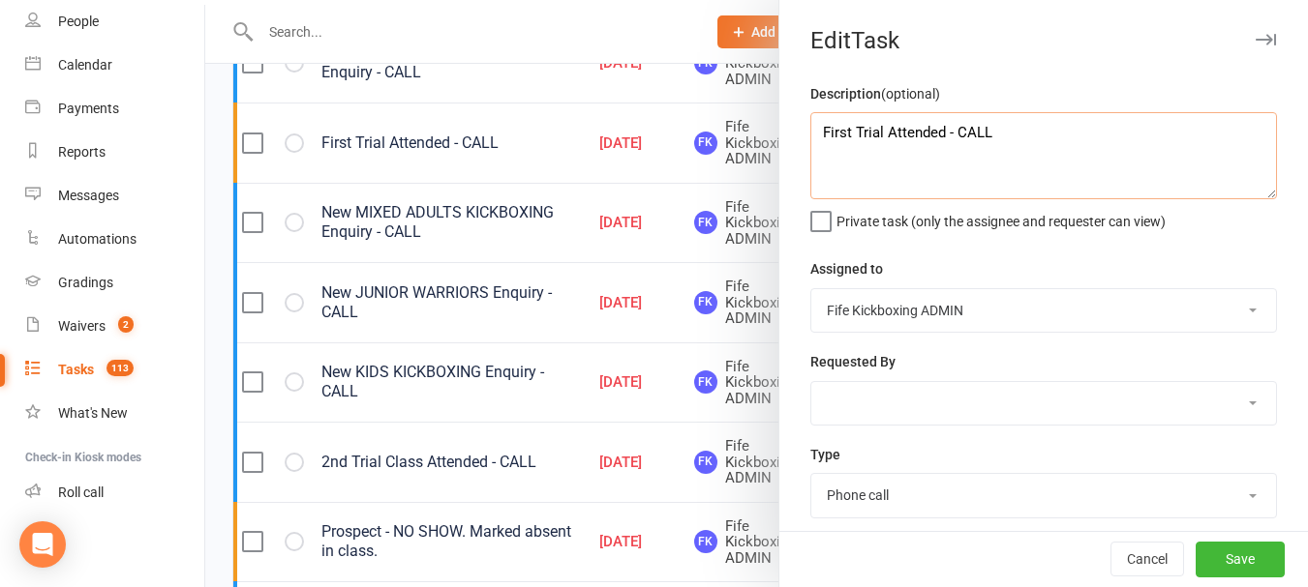
click at [1094, 133] on textarea "First Trial Attended - CALL" at bounding box center [1043, 155] width 466 height 87
click at [1226, 556] on button "Save" at bounding box center [1239, 560] width 89 height 35
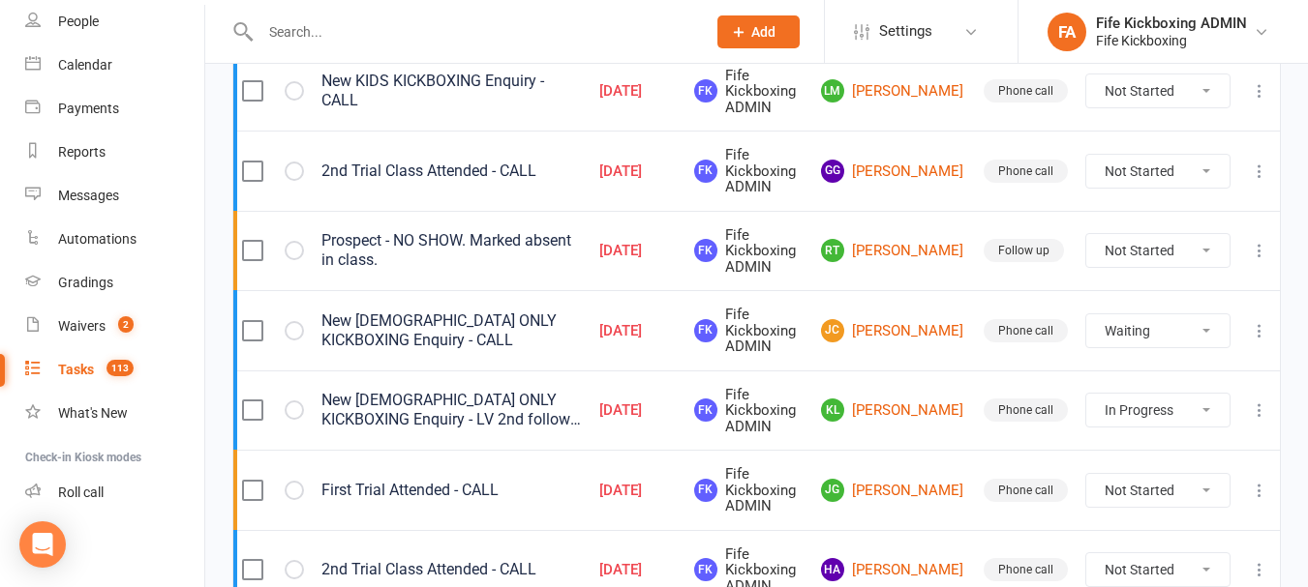
scroll to position [871, 0]
click at [925, 252] on link "RT Ross Taylor" at bounding box center [893, 251] width 145 height 23
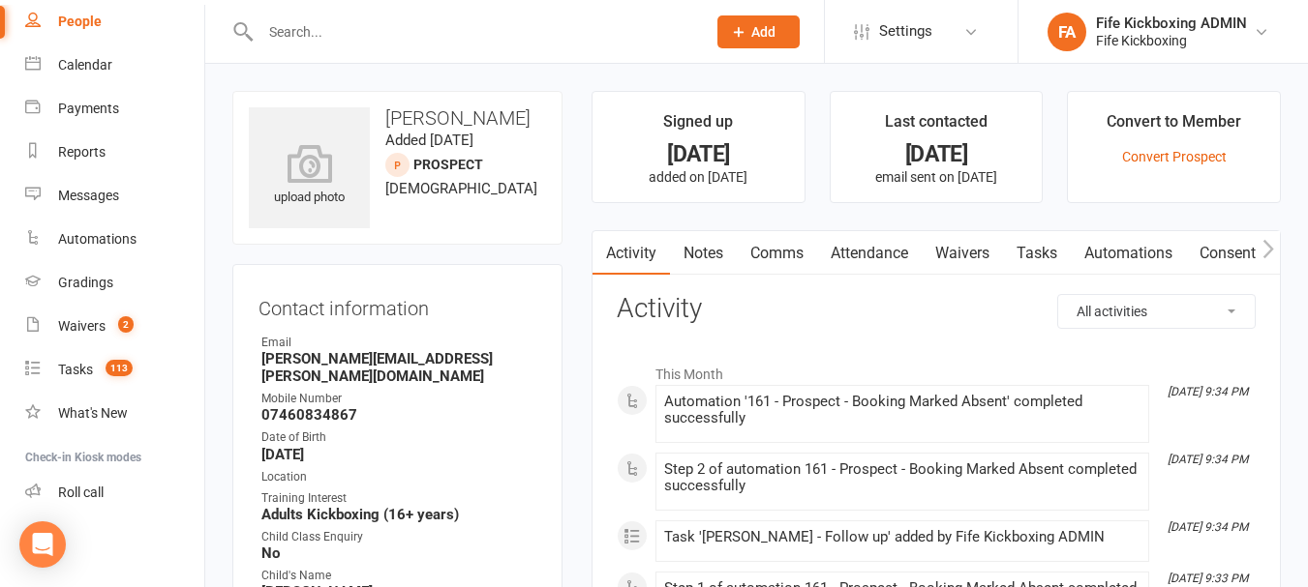
click at [887, 258] on link "Attendance" at bounding box center [869, 253] width 105 height 45
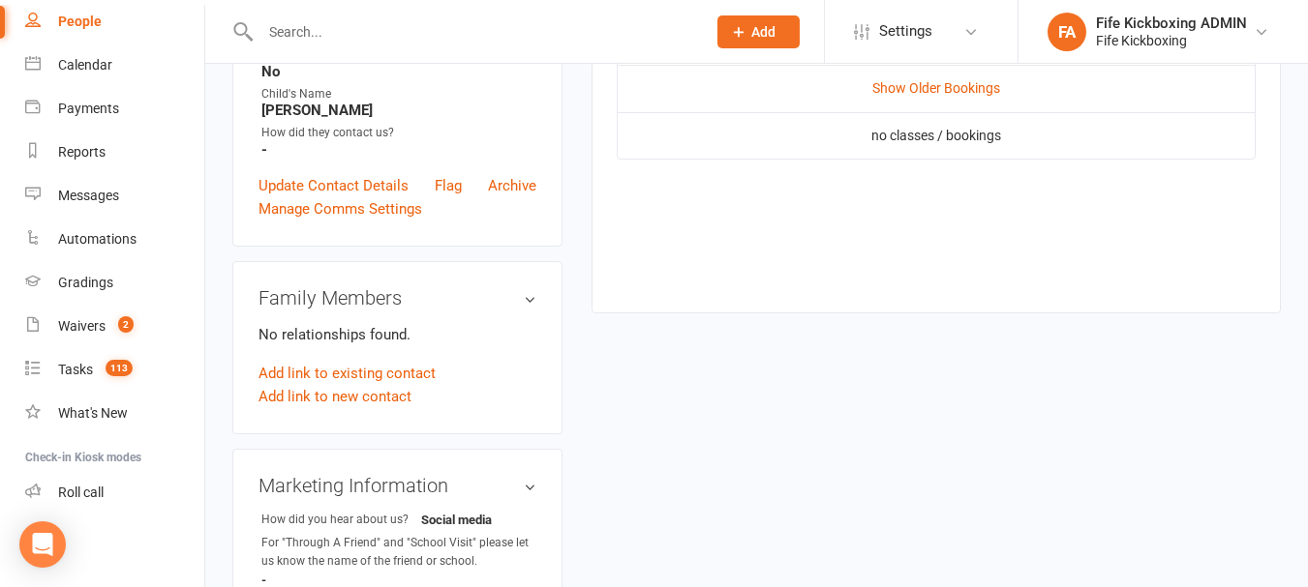
scroll to position [484, 0]
click at [947, 91] on link "Show Older Bookings" at bounding box center [936, 85] width 128 height 15
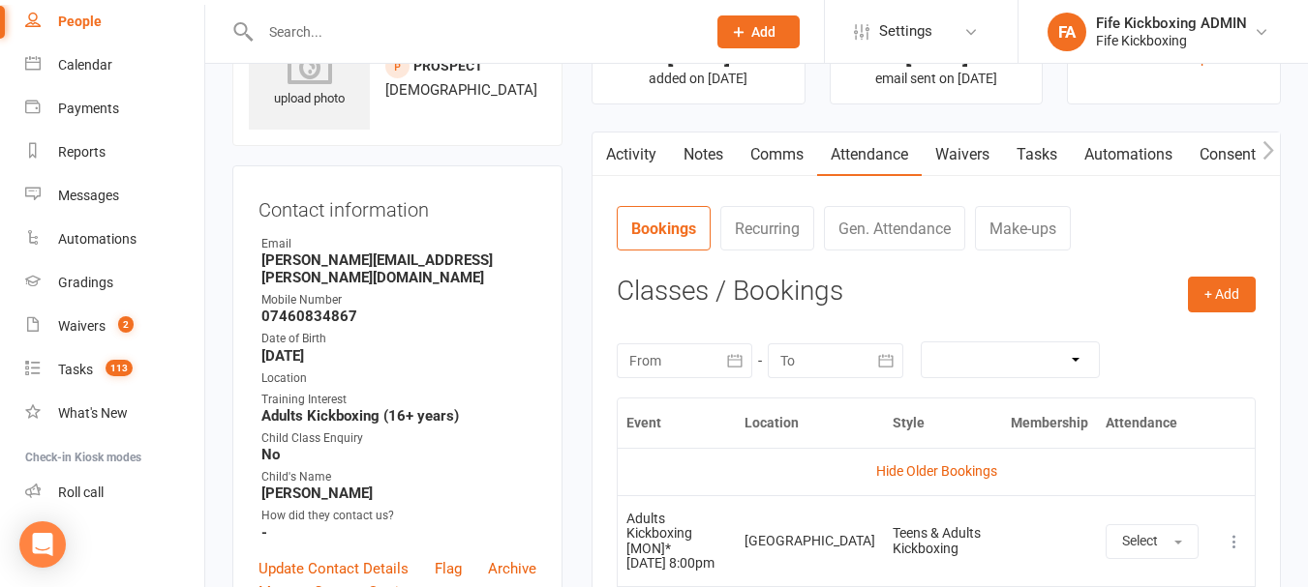
scroll to position [97, 0]
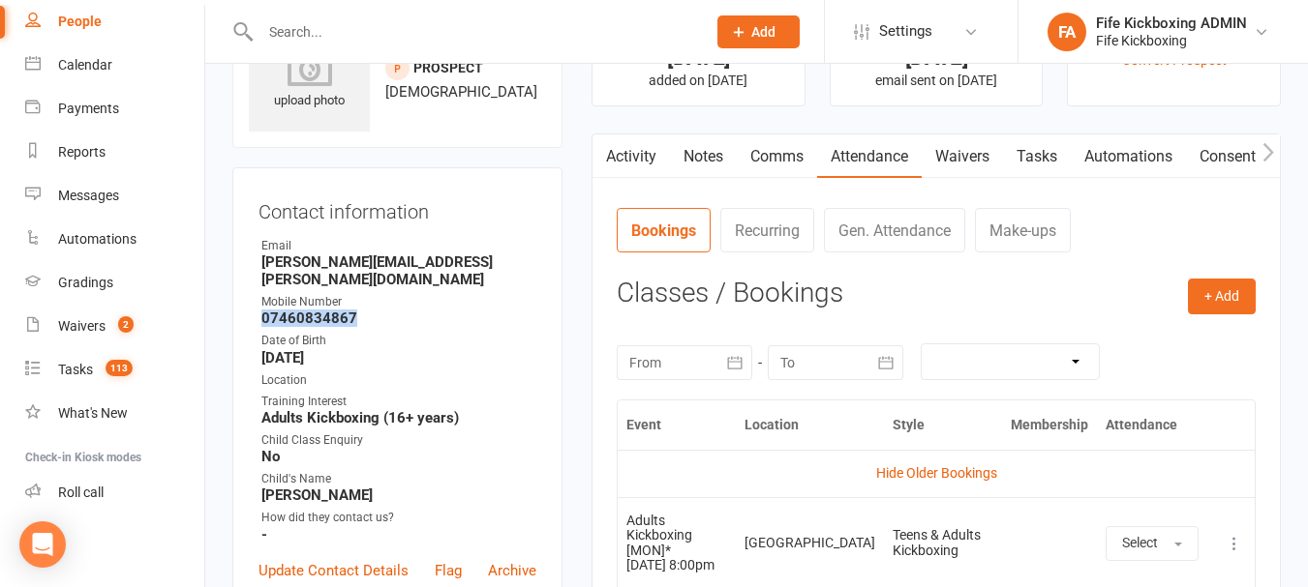
drag, startPoint x: 256, startPoint y: 298, endPoint x: 420, endPoint y: 291, distance: 164.7
click at [354, 308] on div "Contact information Owner Email ross.tay.lor@outlook.com Mobile Number 07460834…" at bounding box center [397, 399] width 330 height 465
drag, startPoint x: 484, startPoint y: 278, endPoint x: 518, endPoint y: 257, distance: 39.5
click at [485, 293] on div "Mobile Number" at bounding box center [398, 302] width 275 height 18
click at [602, 149] on icon "button" at bounding box center [605, 152] width 12 height 20
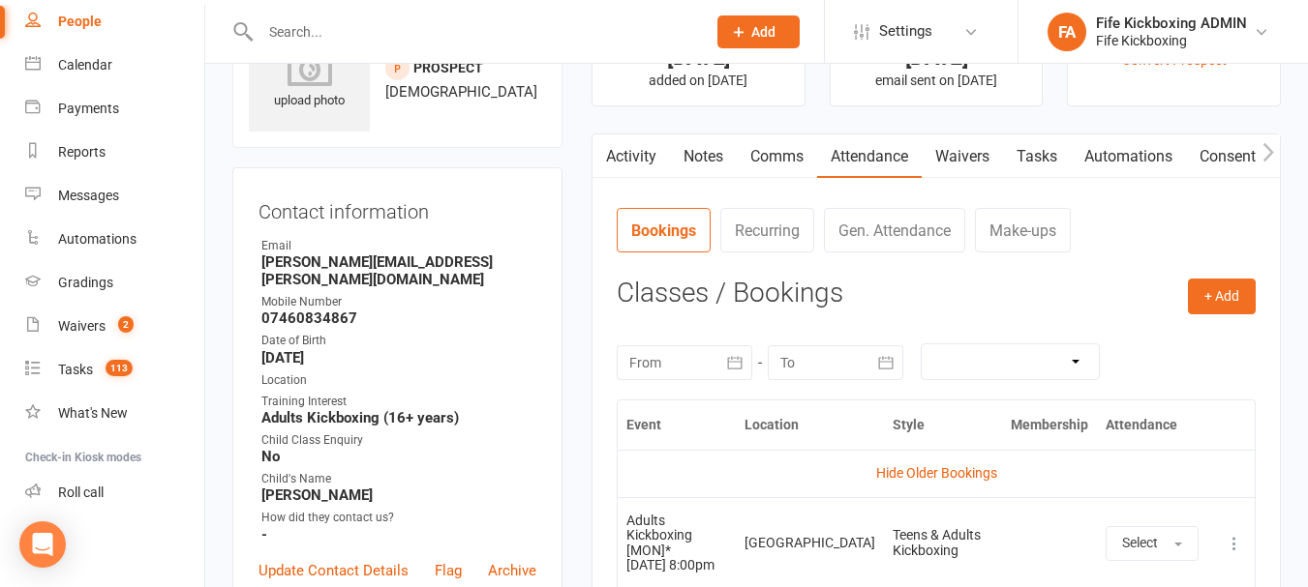
click at [629, 148] on link "Activity" at bounding box center [630, 157] width 77 height 45
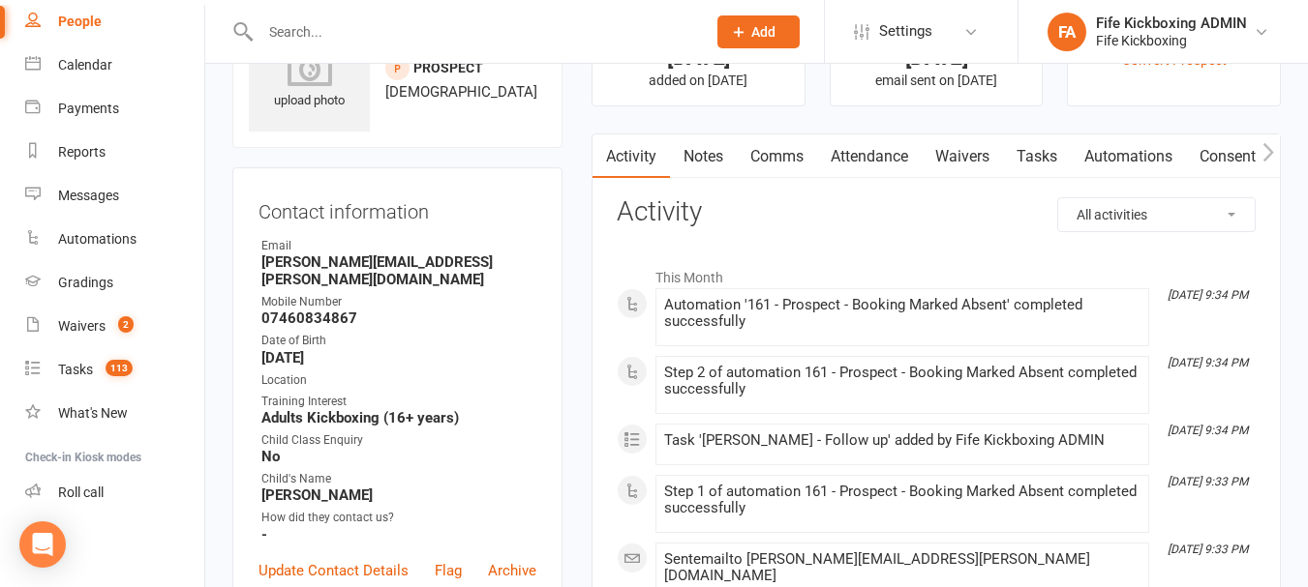
click at [880, 143] on link "Attendance" at bounding box center [869, 157] width 105 height 45
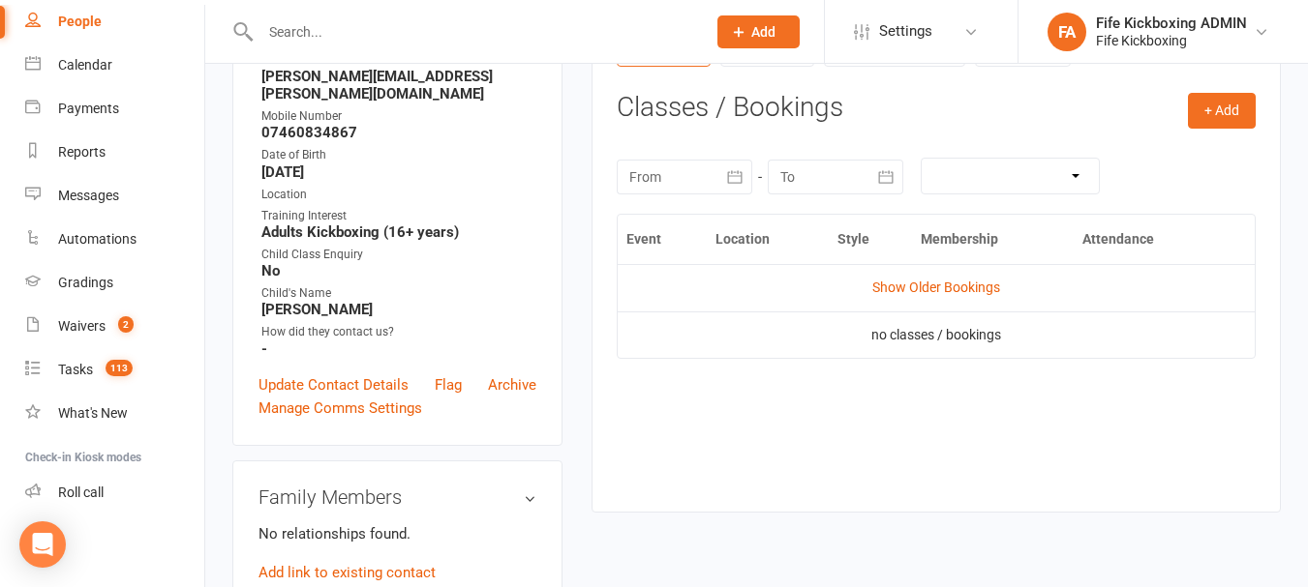
scroll to position [290, 0]
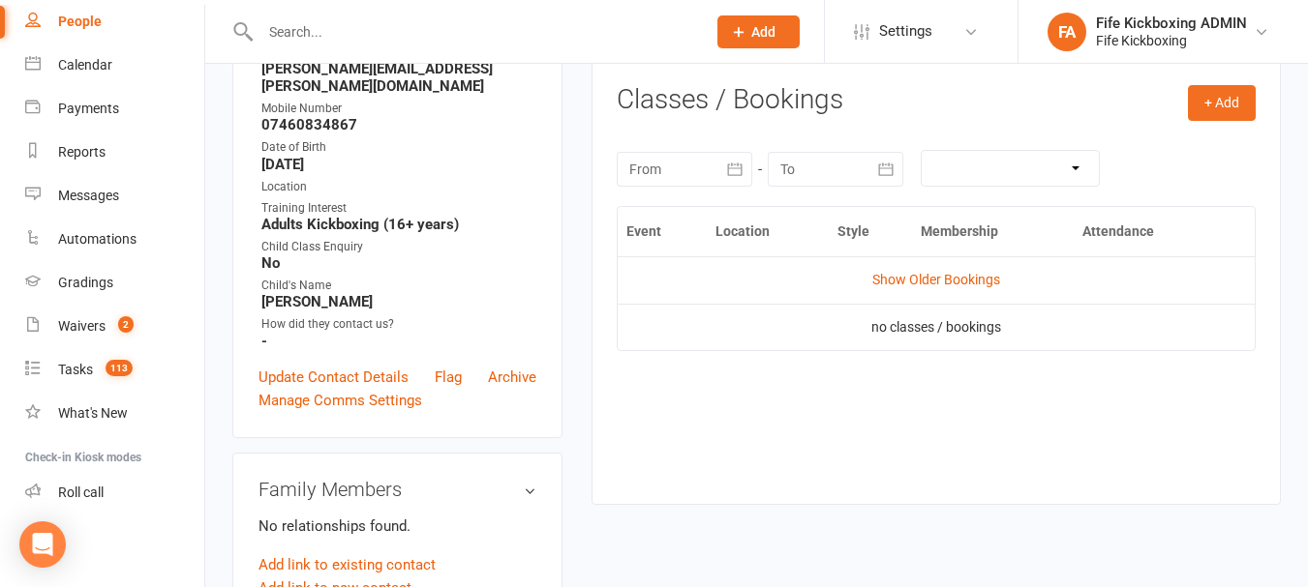
click at [918, 270] on td "Show Older Bookings" at bounding box center [935, 279] width 637 height 46
click at [923, 274] on link "Show Older Bookings" at bounding box center [936, 279] width 128 height 15
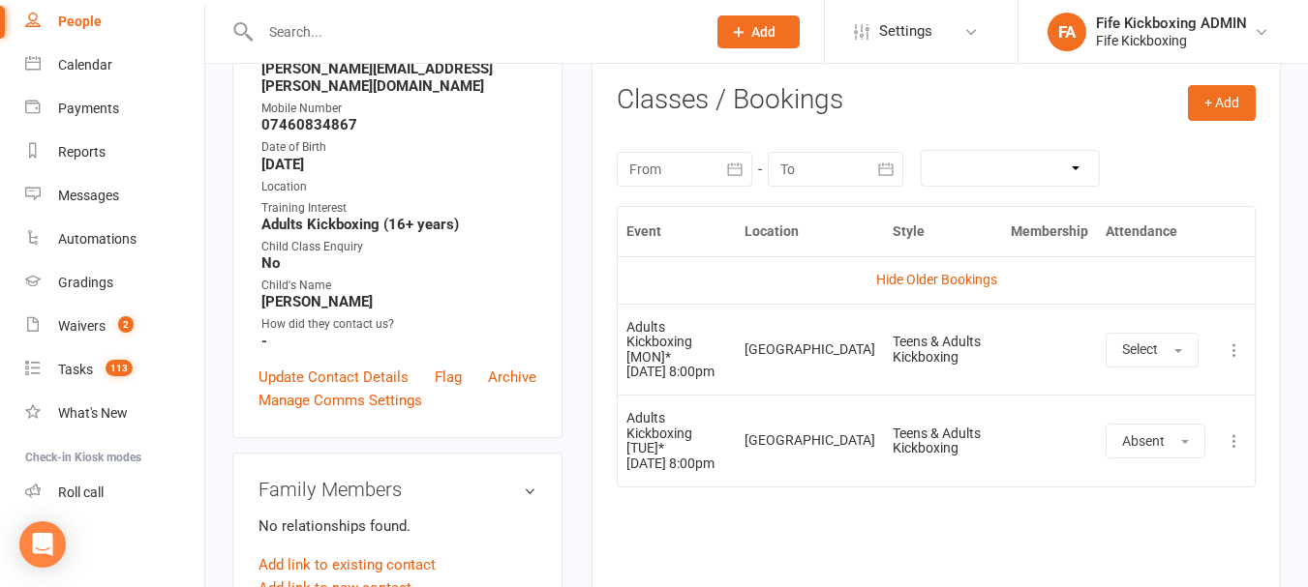
click at [829, 346] on div "[GEOGRAPHIC_DATA]" at bounding box center [809, 350] width 131 height 15
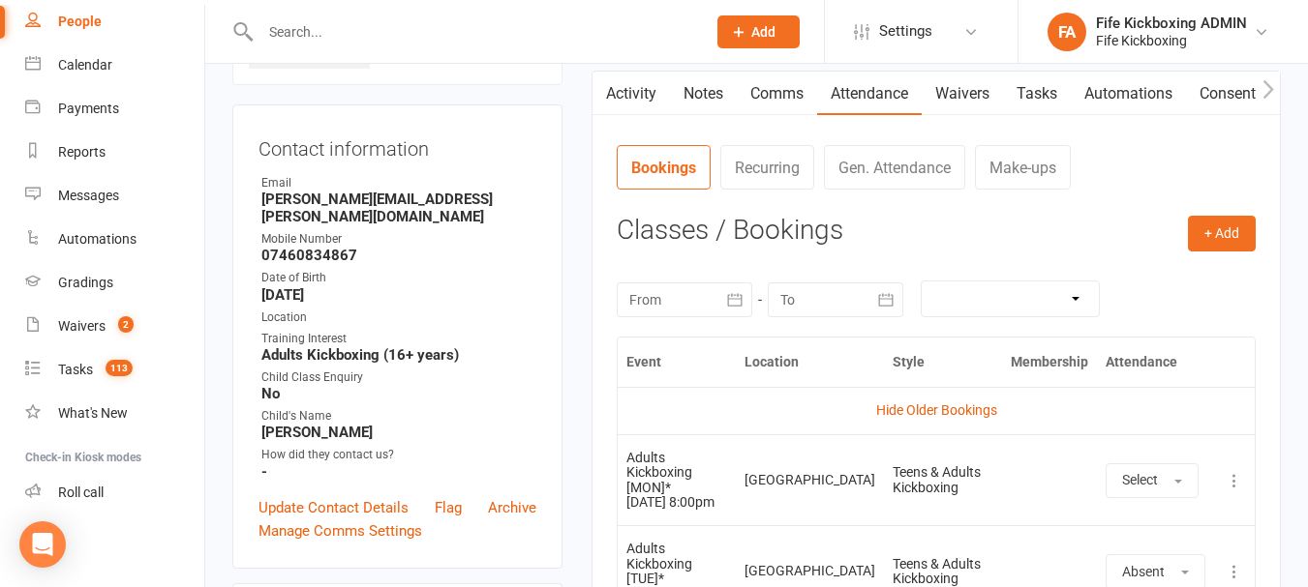
scroll to position [0, 0]
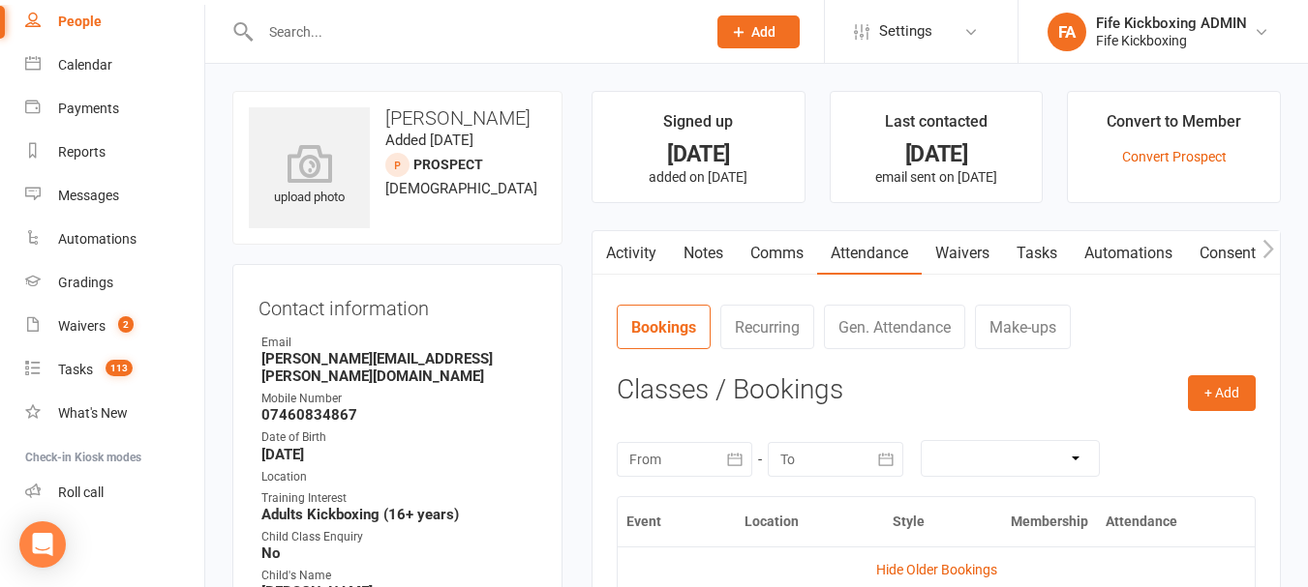
click at [644, 246] on link "Activity" at bounding box center [630, 253] width 77 height 45
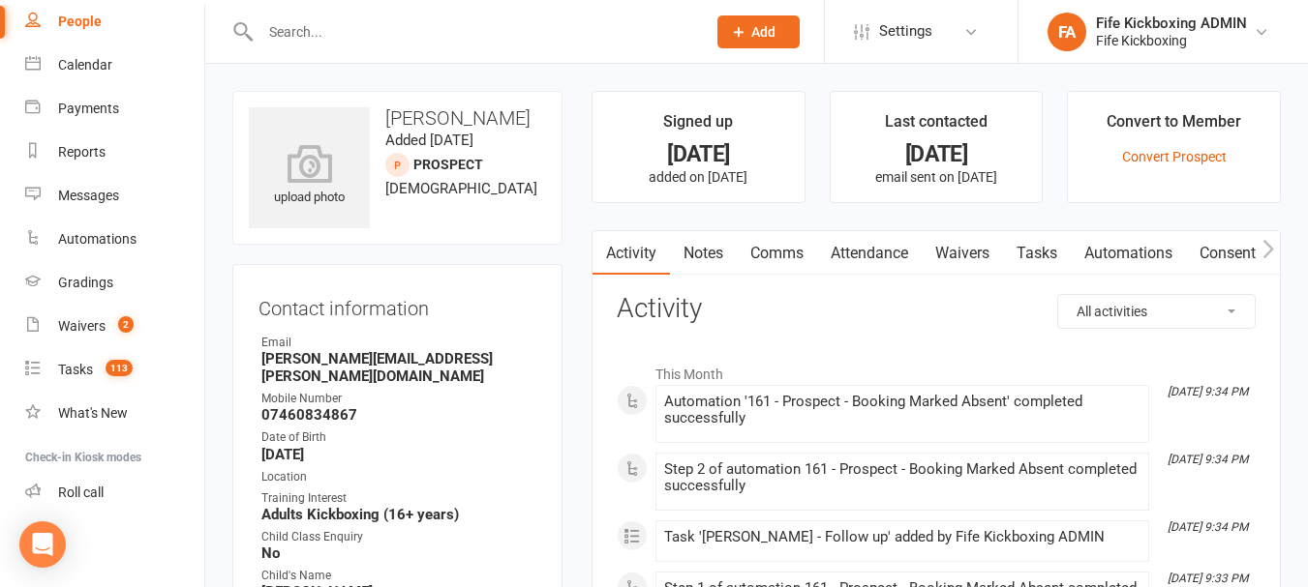
click at [903, 241] on link "Attendance" at bounding box center [869, 253] width 105 height 45
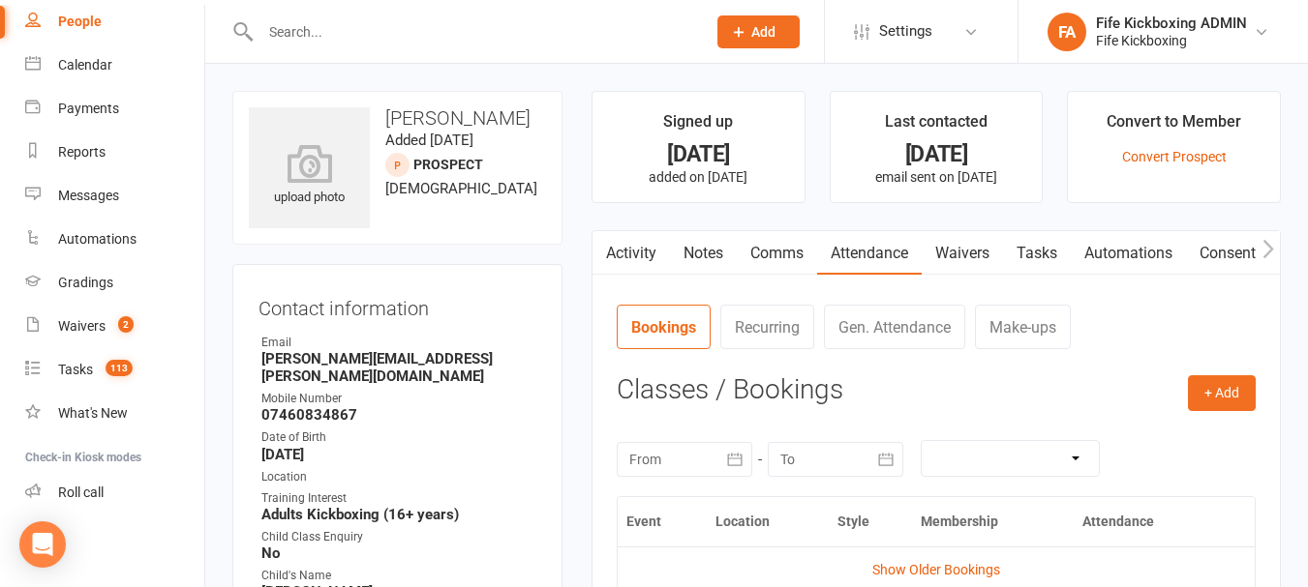
scroll to position [290, 0]
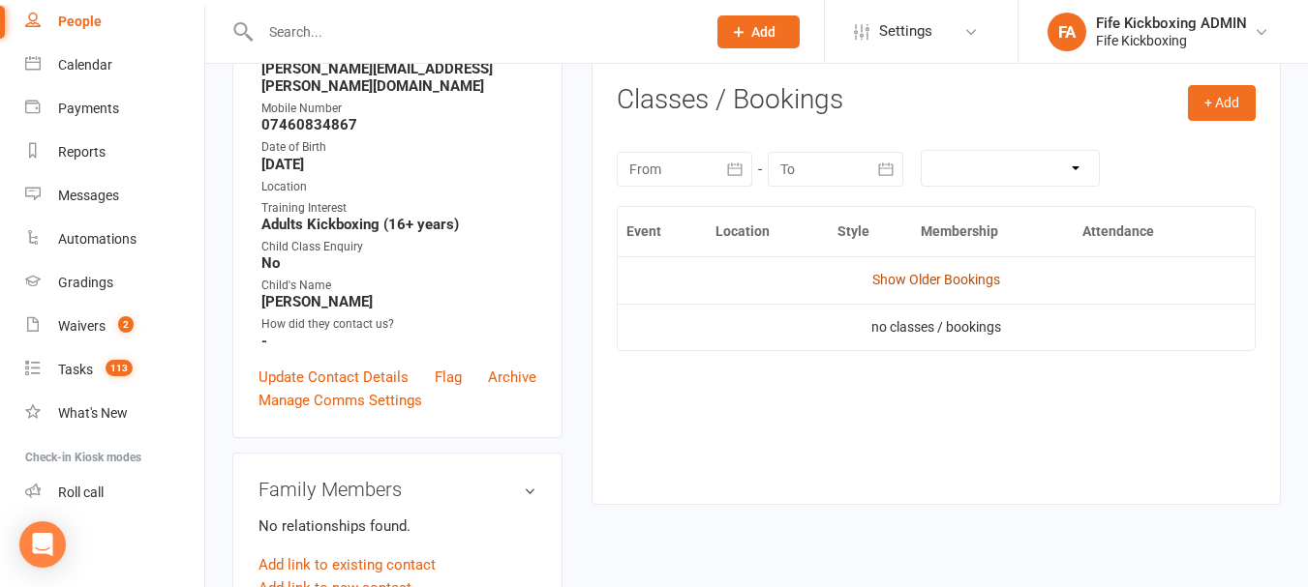
click at [971, 278] on link "Show Older Bookings" at bounding box center [936, 279] width 128 height 15
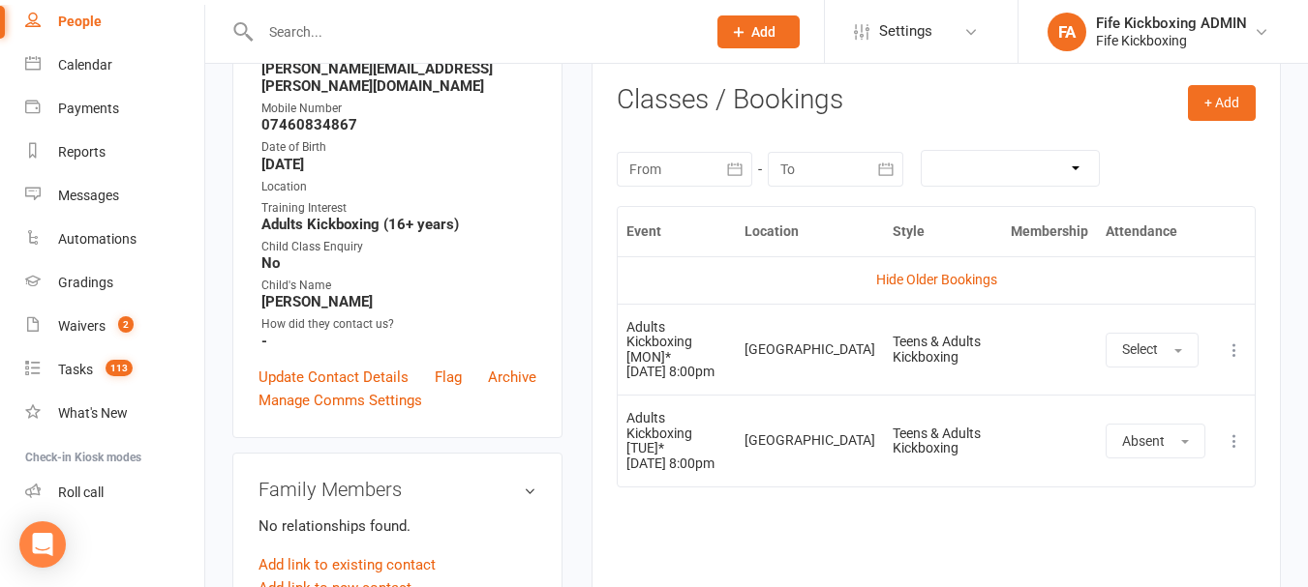
click at [970, 277] on link "Hide Older Bookings" at bounding box center [936, 279] width 121 height 15
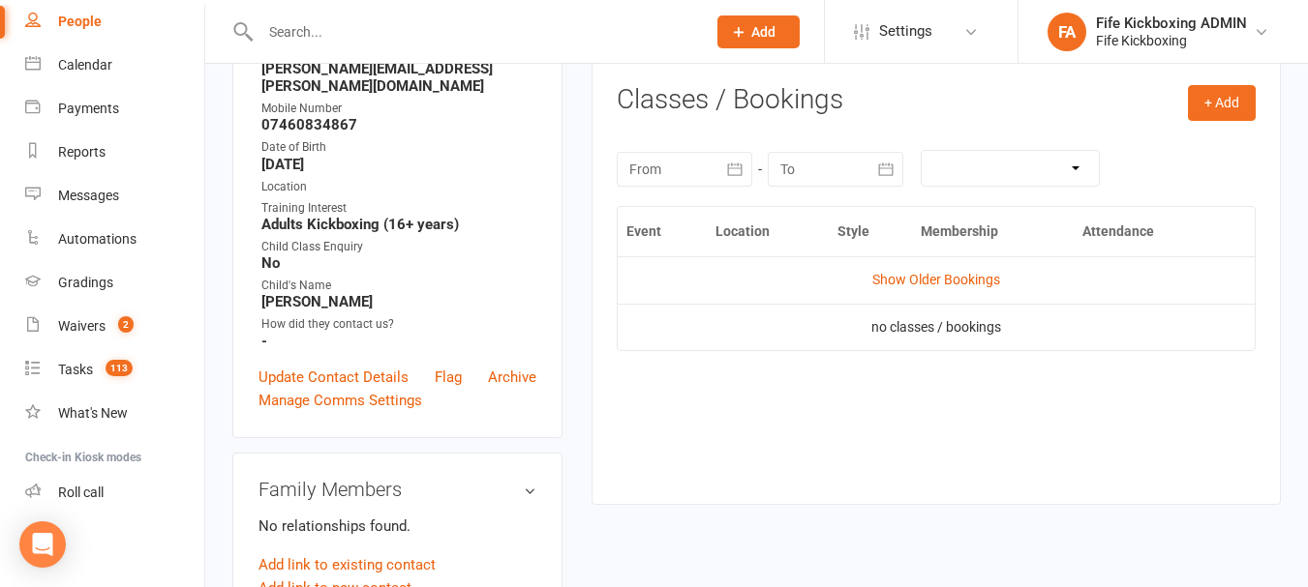
click at [970, 277] on link "Show Older Bookings" at bounding box center [936, 279] width 128 height 15
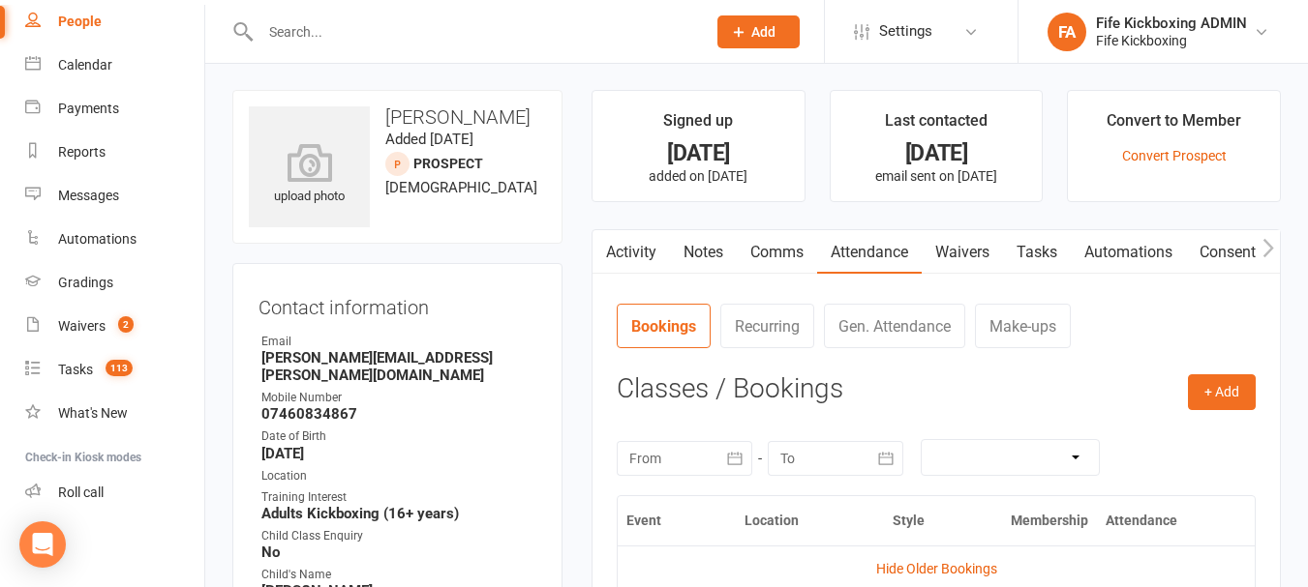
scroll to position [0, 0]
click at [708, 239] on link "Notes" at bounding box center [703, 253] width 67 height 45
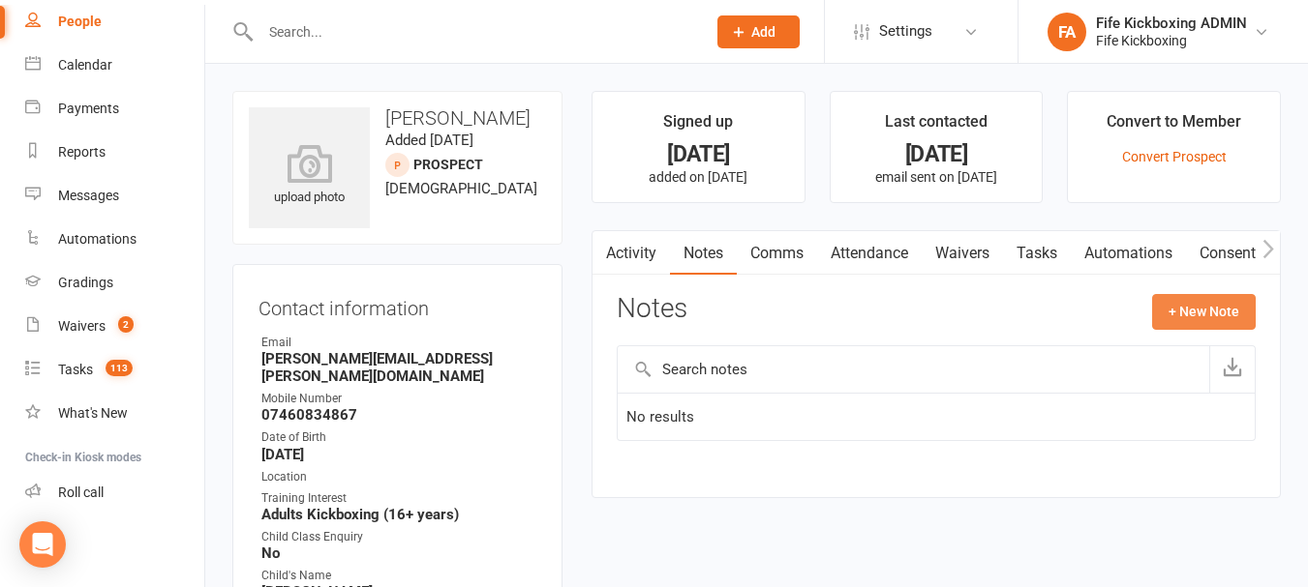
click at [1188, 303] on button "+ New Note" at bounding box center [1204, 311] width 104 height 35
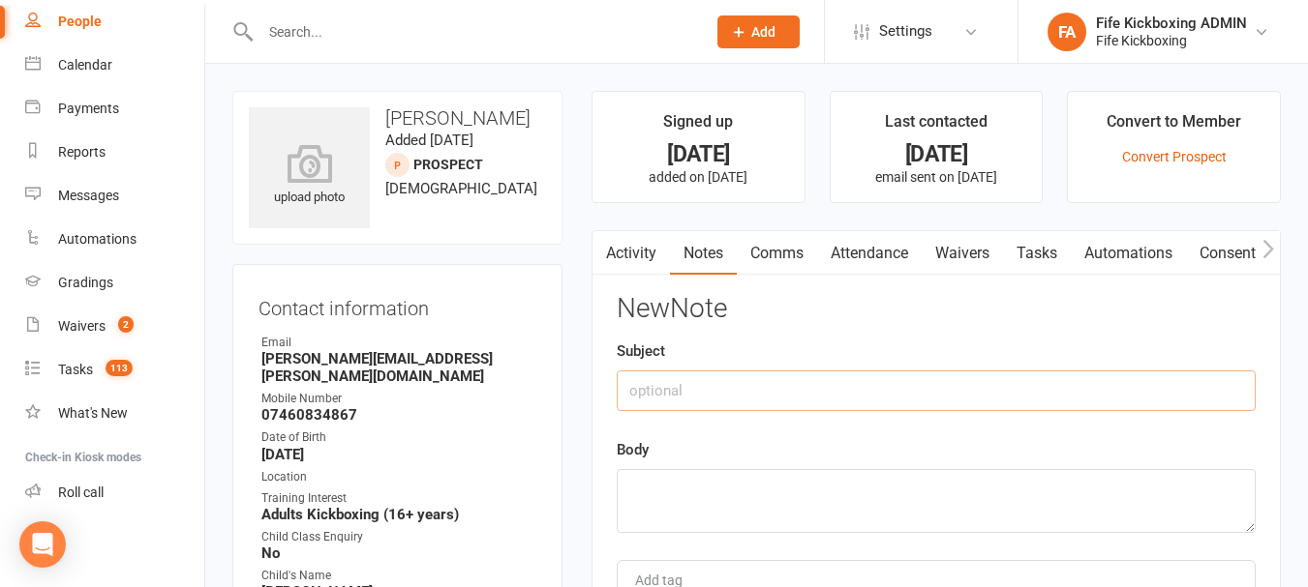
click at [912, 384] on input "text" at bounding box center [935, 391] width 639 height 41
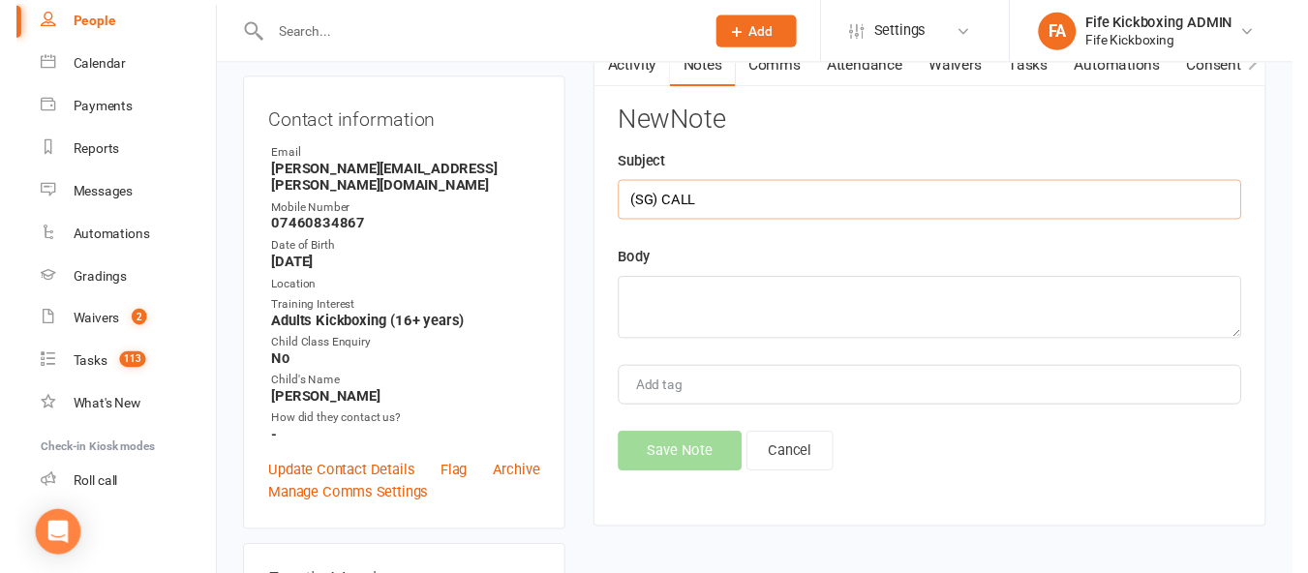
scroll to position [194, 0]
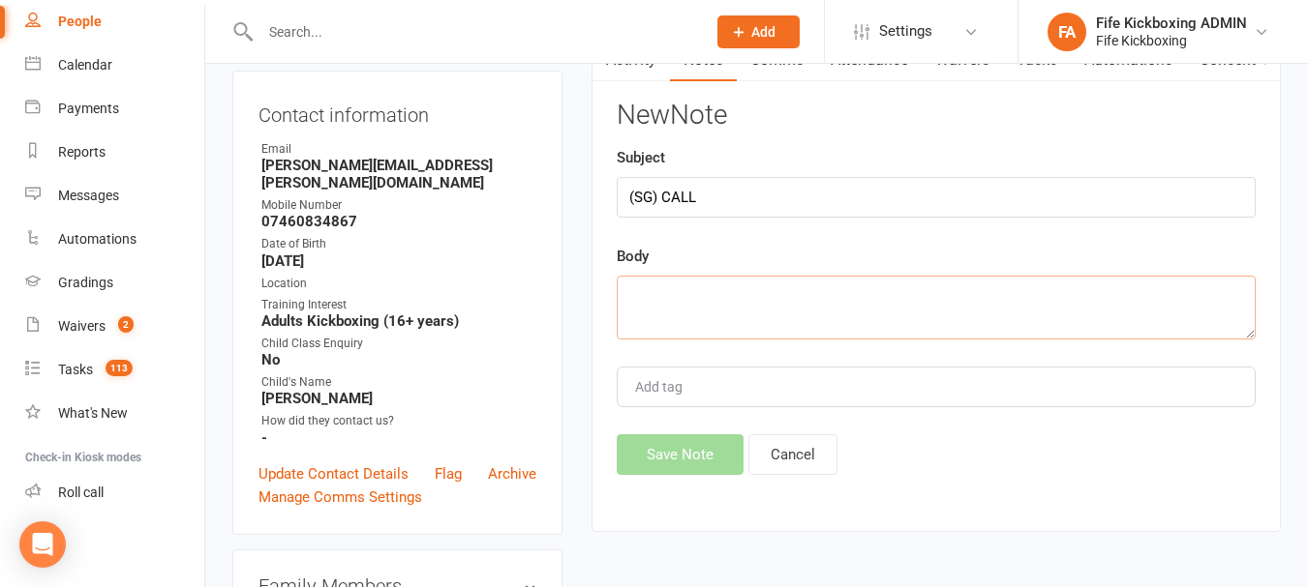
click at [787, 279] on textarea at bounding box center [935, 308] width 639 height 64
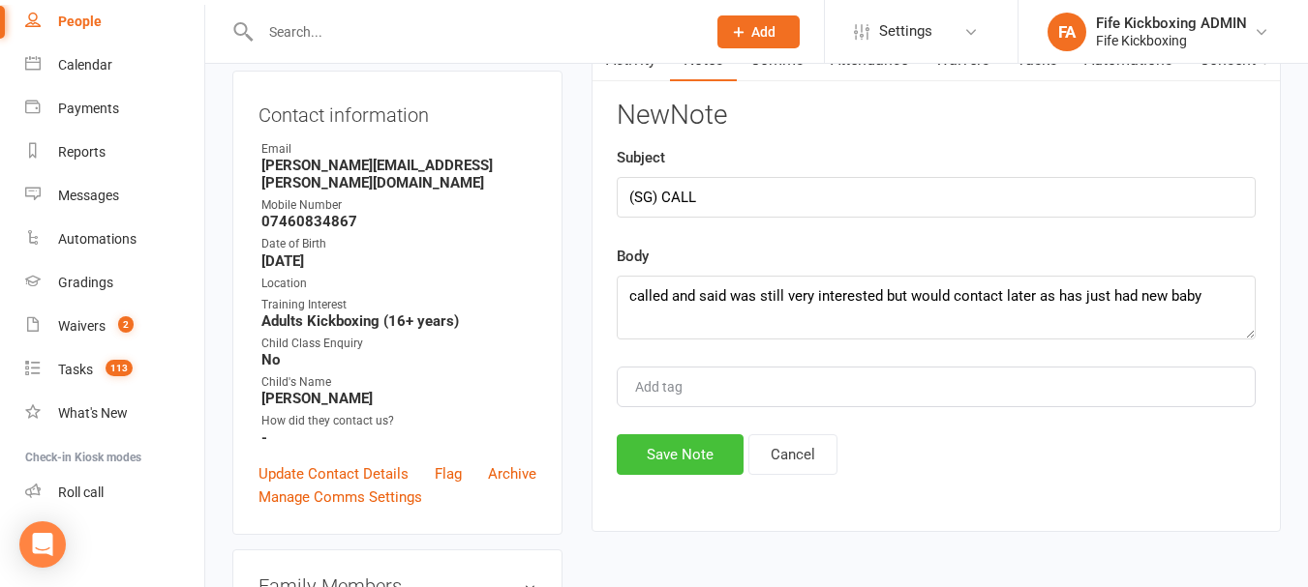
click at [695, 461] on button "Save Note" at bounding box center [679, 455] width 127 height 41
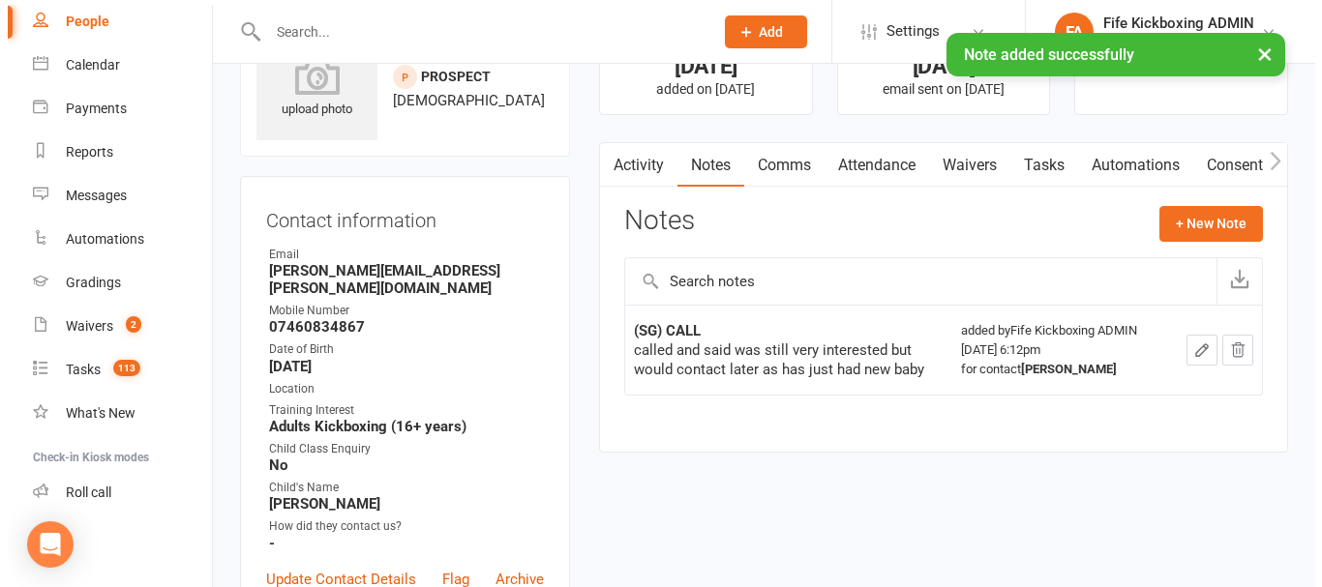
scroll to position [0, 0]
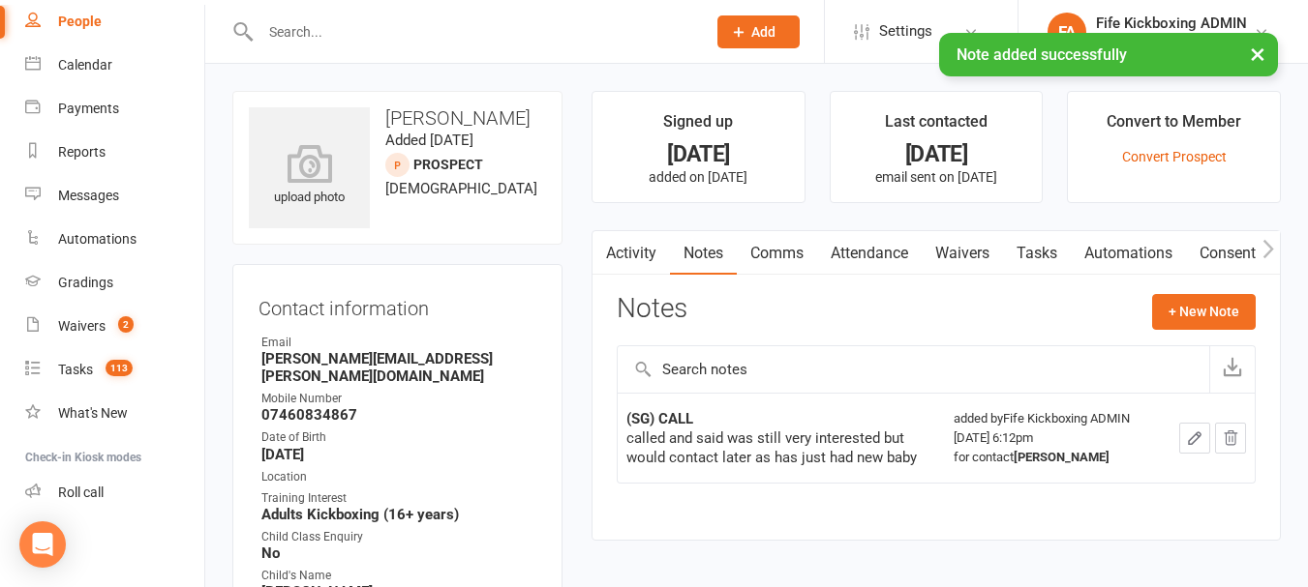
click at [640, 254] on link "Activity" at bounding box center [630, 253] width 77 height 45
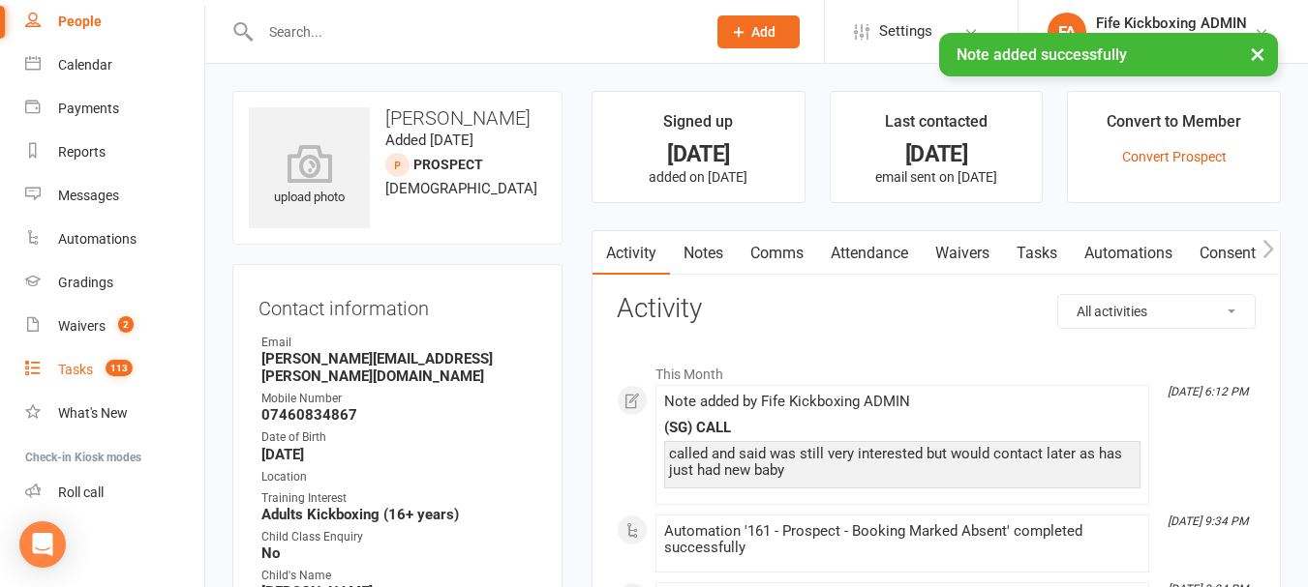
click at [83, 364] on div "Tasks" at bounding box center [75, 369] width 35 height 15
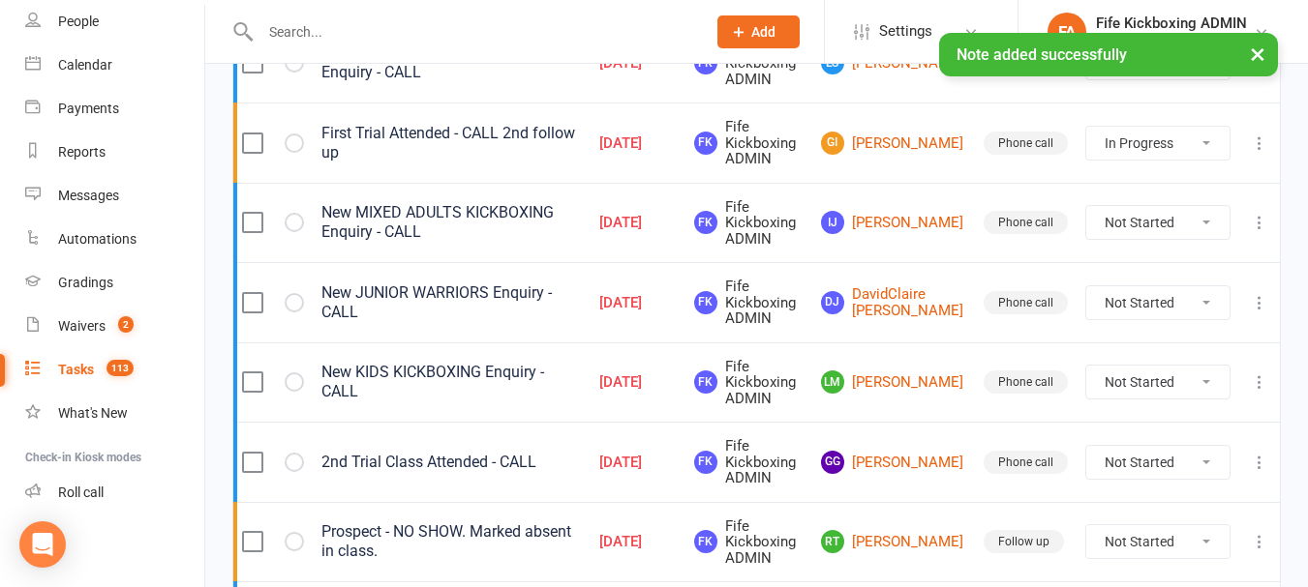
scroll to position [774, 0]
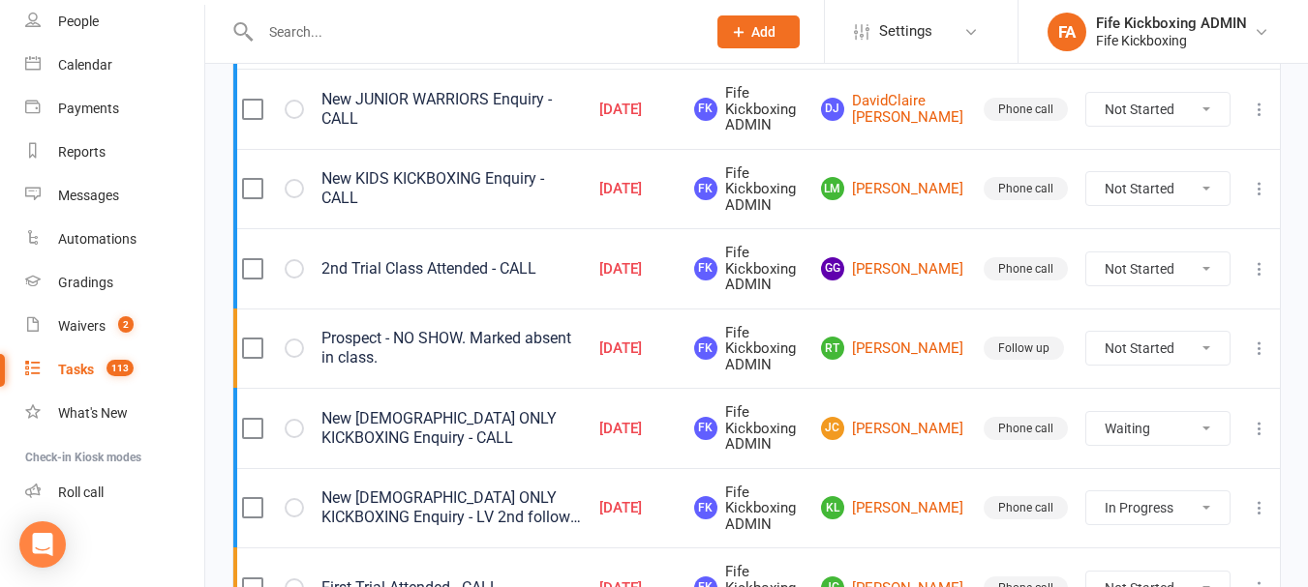
drag, startPoint x: 1184, startPoint y: 349, endPoint x: 1180, endPoint y: 359, distance: 10.4
click at [1183, 349] on select "Not Started In Progress Waiting Complete" at bounding box center [1157, 348] width 143 height 33
click at [1086, 332] on select "Not Started In Progress Waiting Complete" at bounding box center [1157, 348] width 143 height 33
click at [1257, 345] on icon at bounding box center [1258, 348] width 19 height 19
click at [1177, 427] on link "Edit" at bounding box center [1160, 425] width 192 height 39
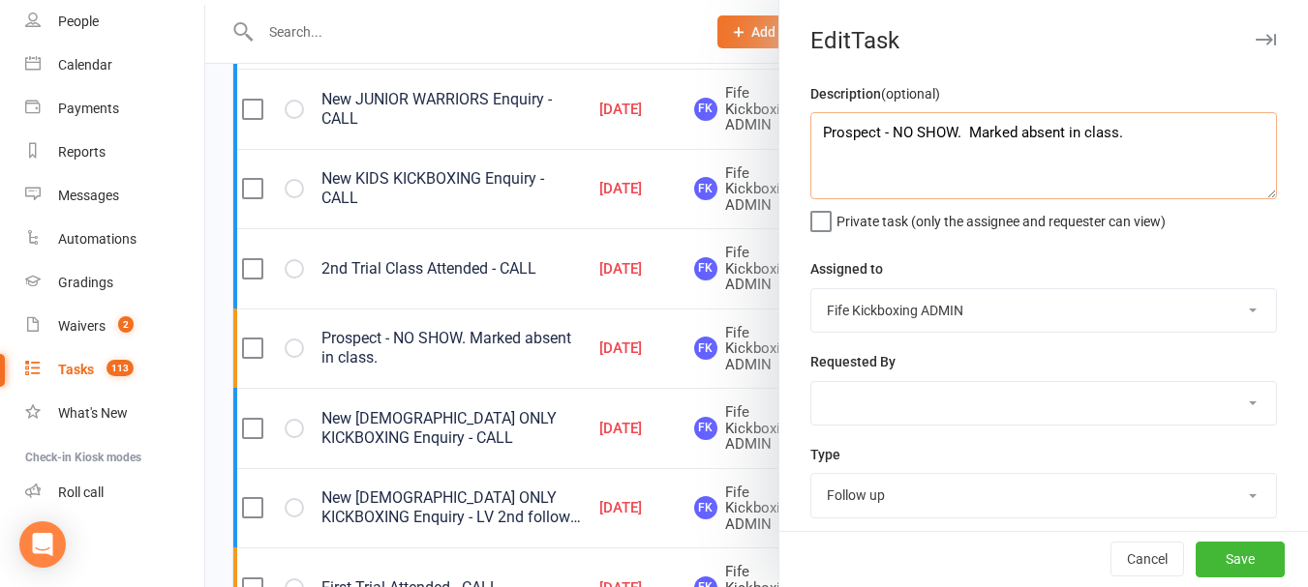
click at [1121, 137] on textarea "Prospect - NO SHOW. Marked absent in class." at bounding box center [1043, 155] width 466 height 87
click at [1226, 562] on button "Save" at bounding box center [1239, 560] width 89 height 35
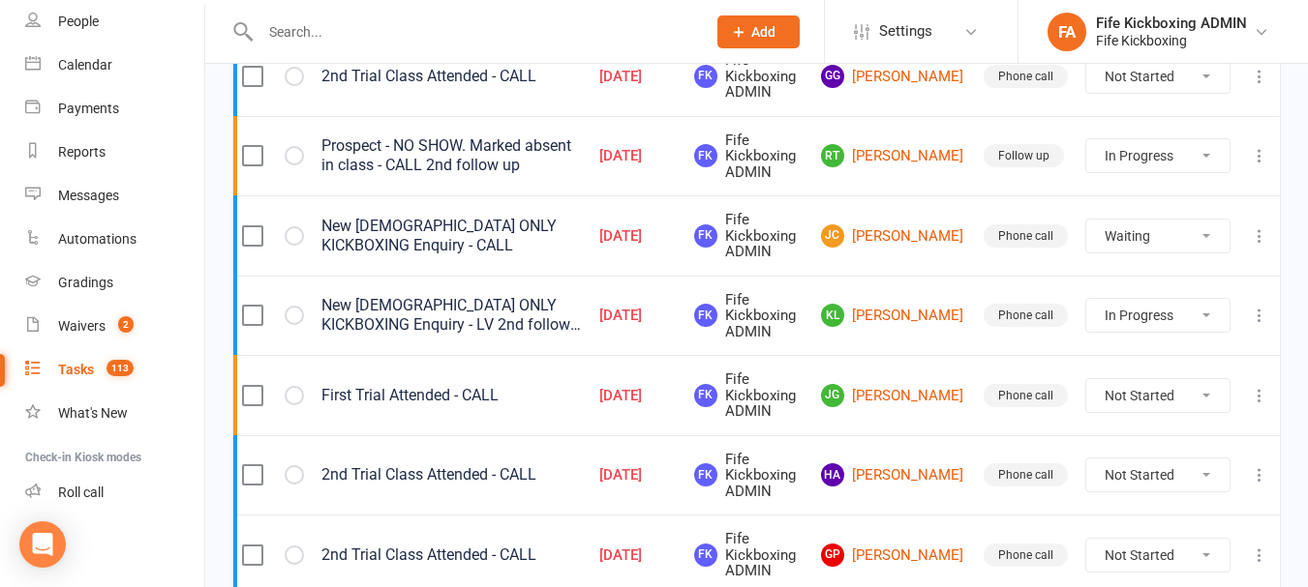
scroll to position [968, 0]
click at [932, 396] on link "JG Joanna Gray" at bounding box center [893, 394] width 145 height 23
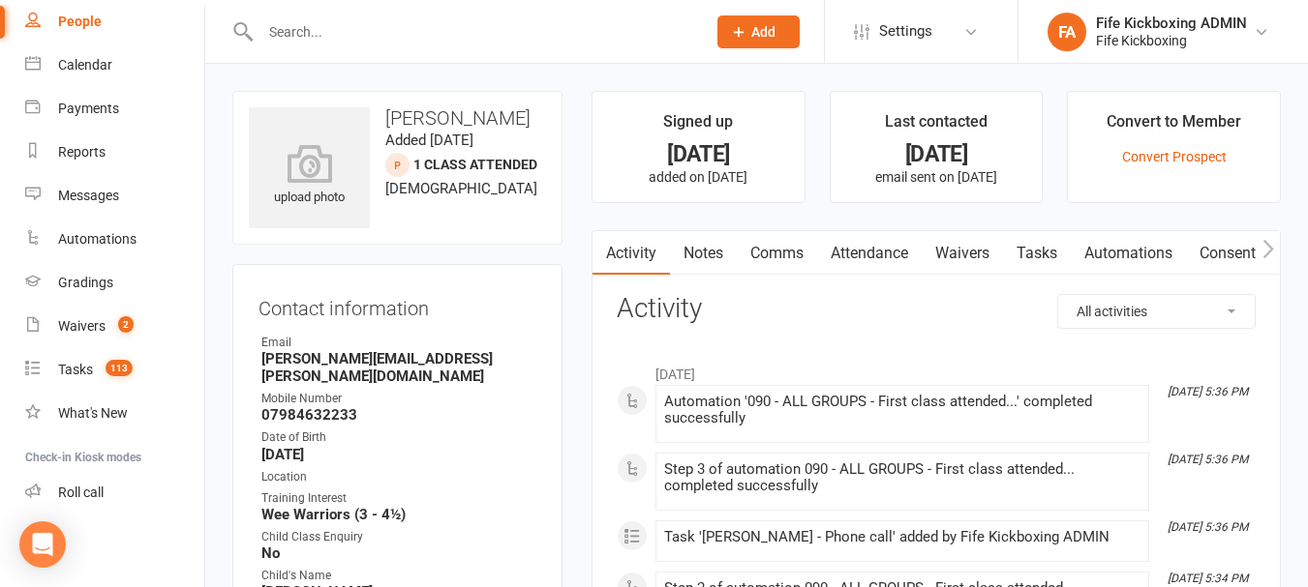
click at [887, 260] on link "Attendance" at bounding box center [869, 253] width 105 height 45
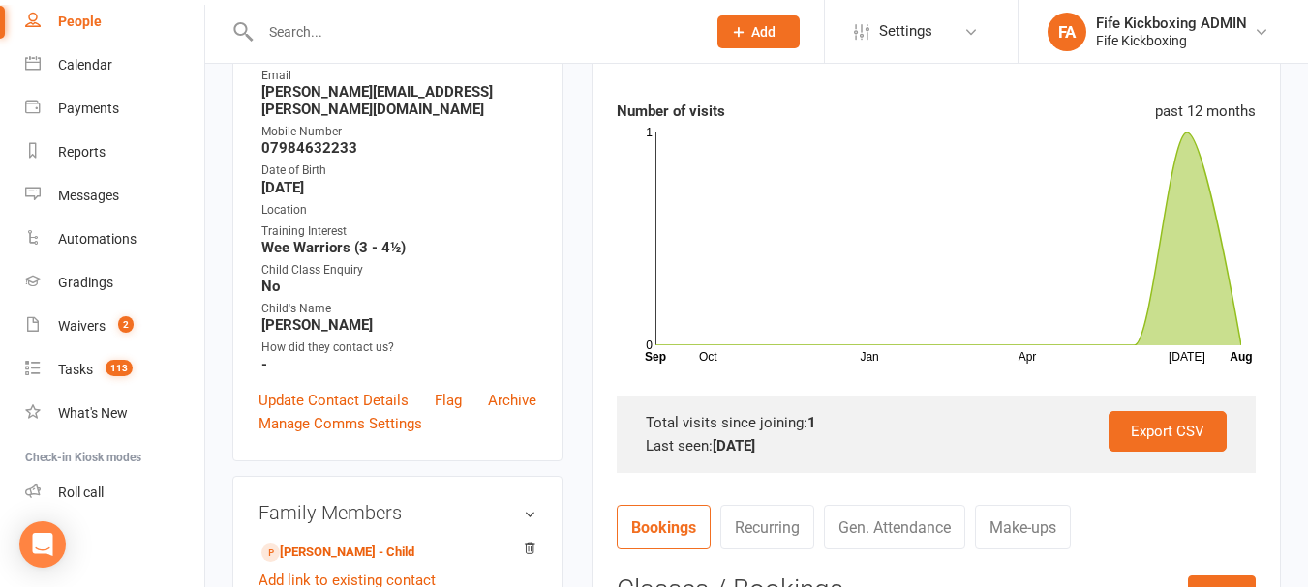
scroll to position [97, 0]
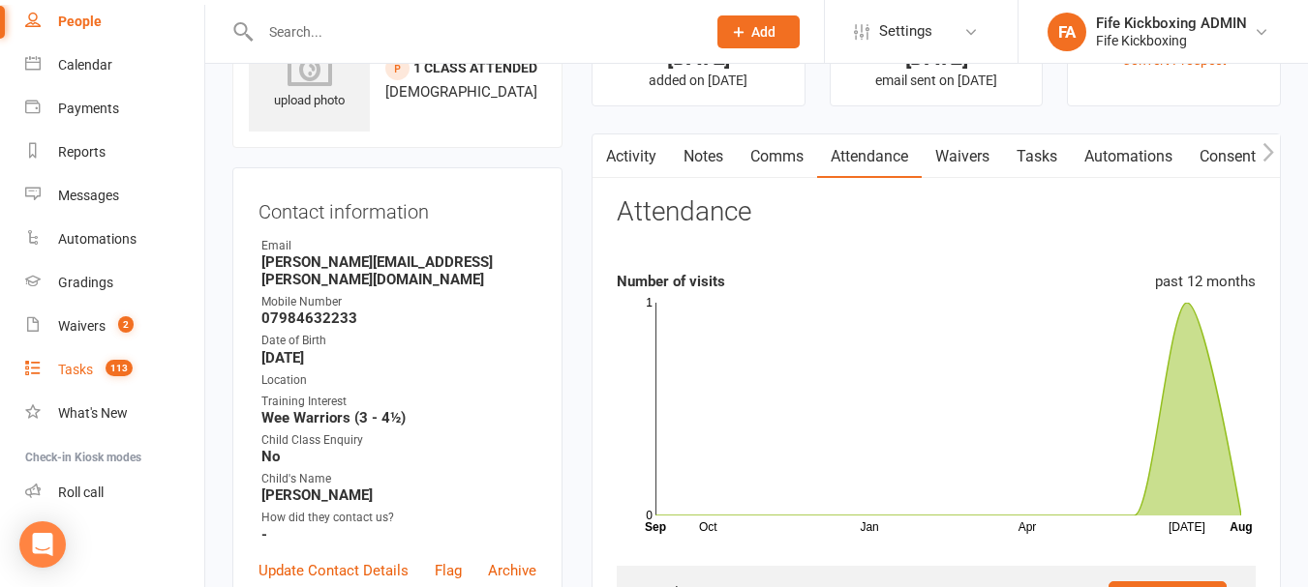
click at [74, 359] on link "Tasks 113" at bounding box center [114, 370] width 179 height 44
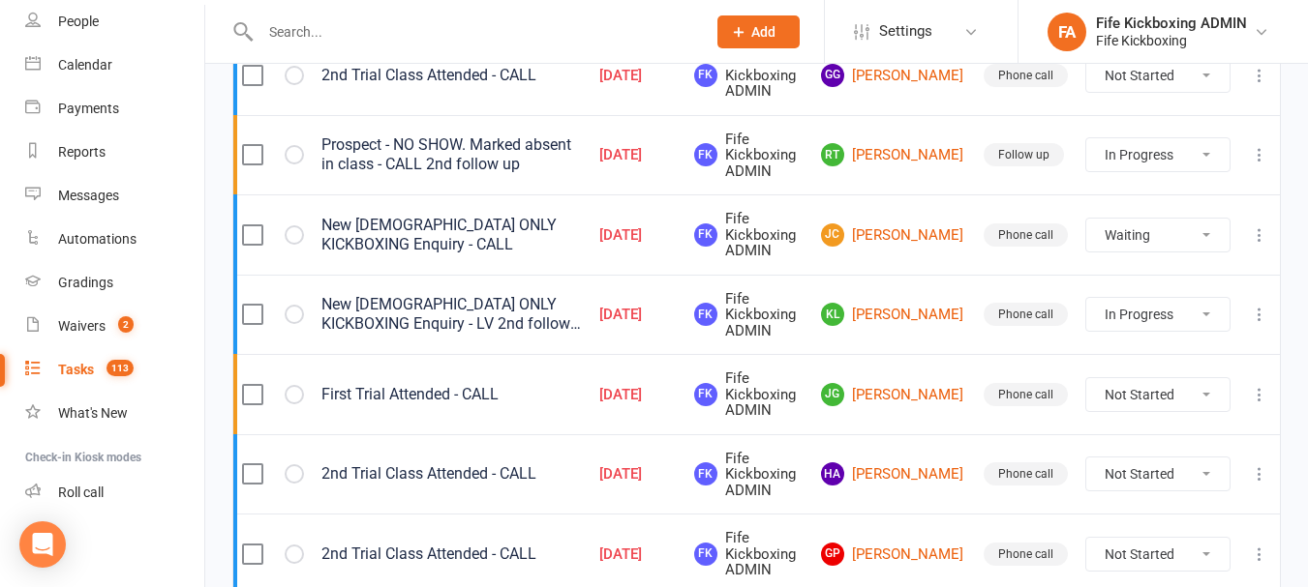
scroll to position [1065, 0]
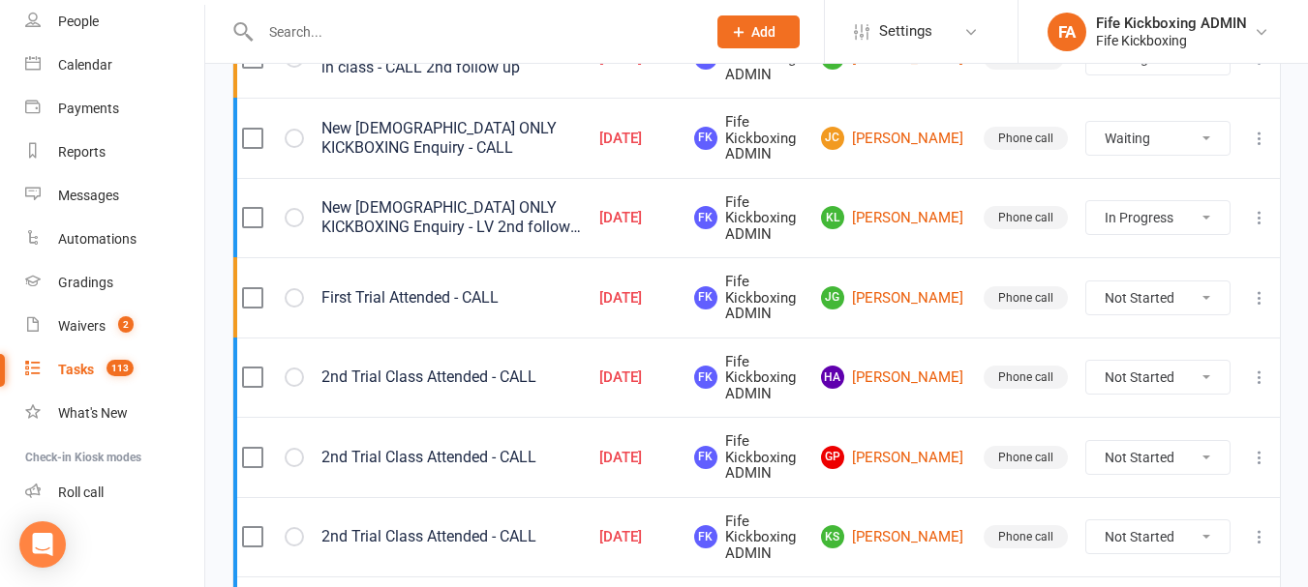
click at [1260, 295] on icon at bounding box center [1258, 297] width 19 height 19
click at [1128, 363] on link "Edit" at bounding box center [1160, 373] width 192 height 39
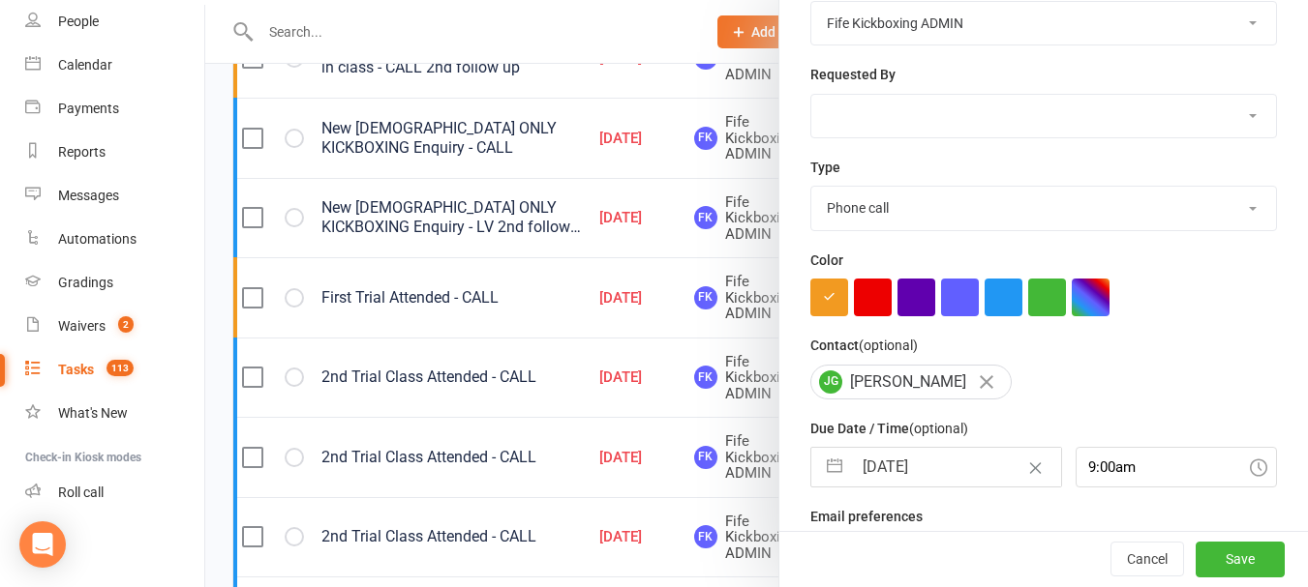
scroll to position [290, 0]
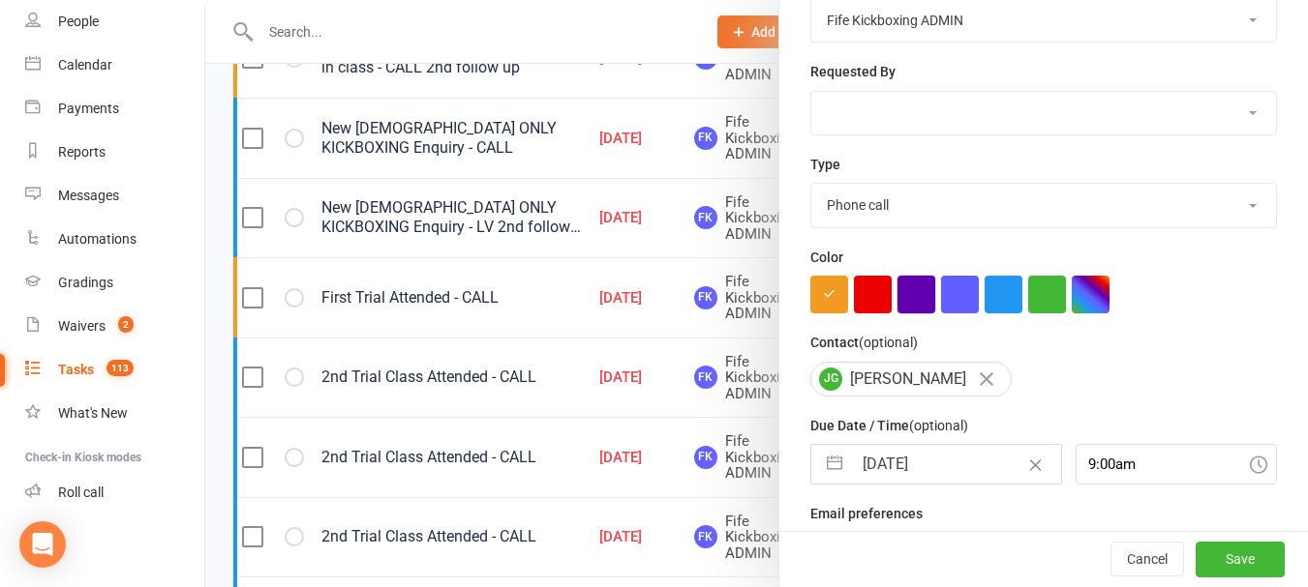
click at [897, 293] on button "button" at bounding box center [916, 295] width 38 height 38
click at [1208, 541] on div "Cancel Save" at bounding box center [1043, 559] width 528 height 55
click at [1214, 557] on button "Save" at bounding box center [1239, 560] width 89 height 35
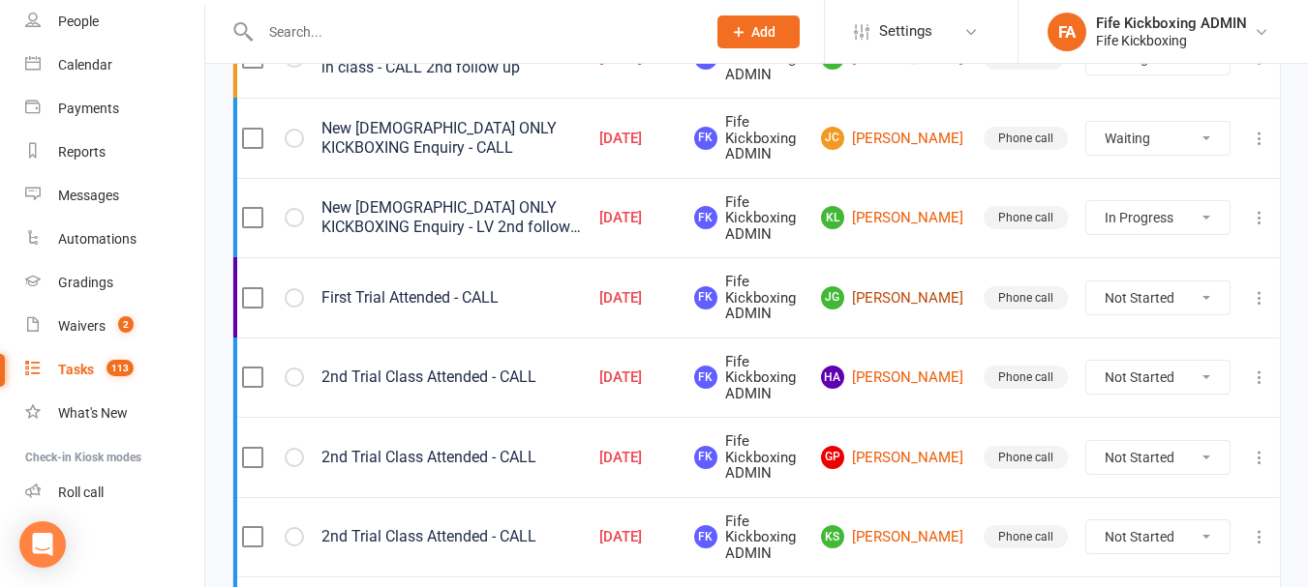
click at [930, 294] on link "JG Joanna Gray" at bounding box center [893, 297] width 145 height 23
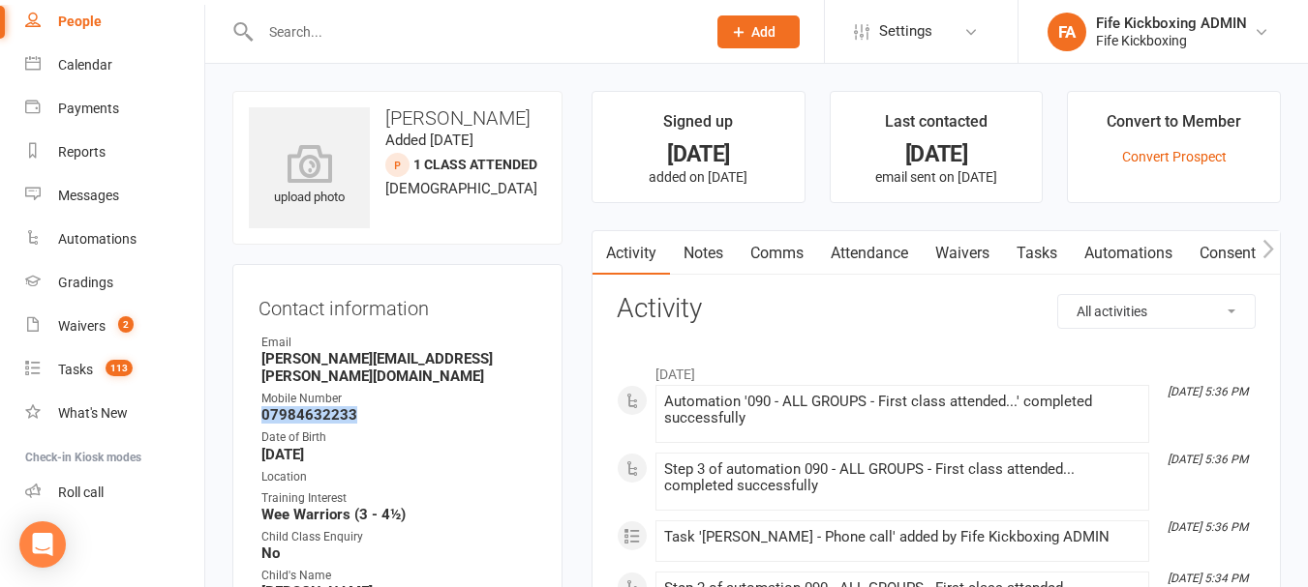
drag, startPoint x: 261, startPoint y: 398, endPoint x: 353, endPoint y: 397, distance: 91.9
click at [353, 406] on strong "07984632233" at bounding box center [398, 414] width 275 height 17
click at [358, 406] on strong "07984632233" at bounding box center [398, 414] width 275 height 17
click at [707, 260] on link "Notes" at bounding box center [703, 253] width 67 height 45
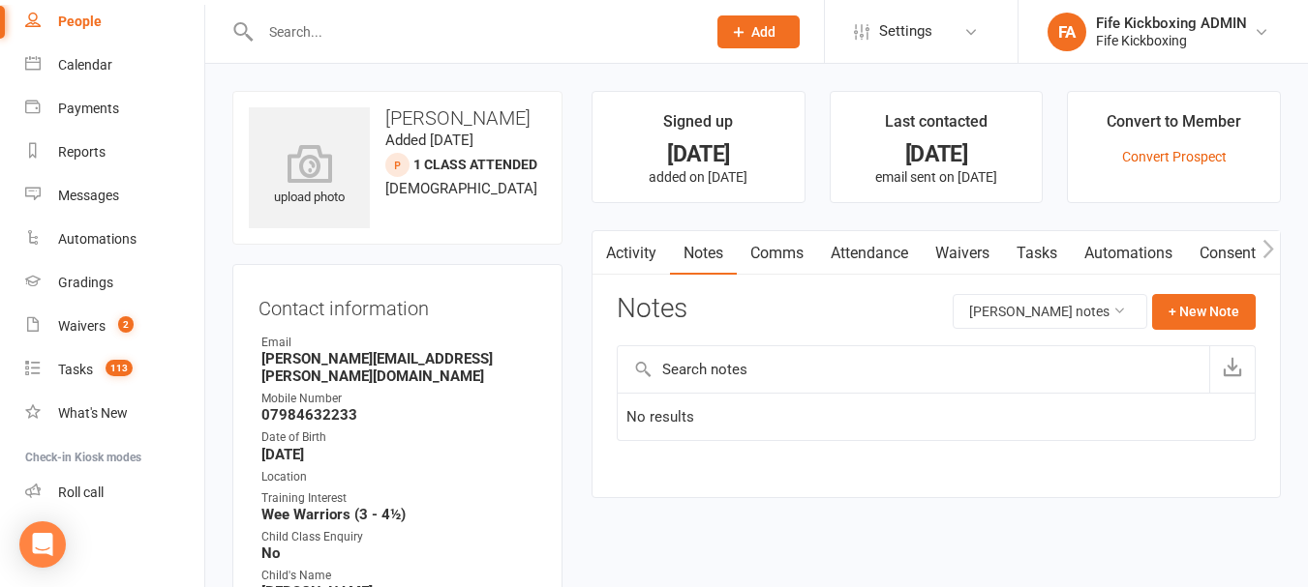
click at [778, 258] on link "Comms" at bounding box center [777, 253] width 80 height 45
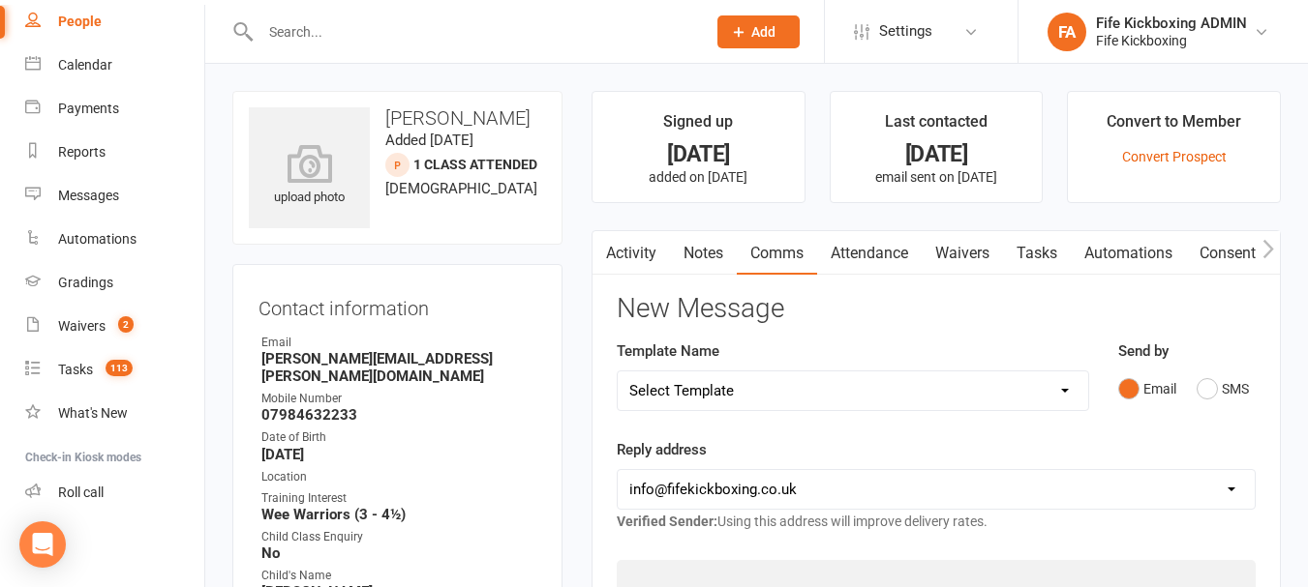
click at [855, 247] on link "Attendance" at bounding box center [869, 253] width 105 height 45
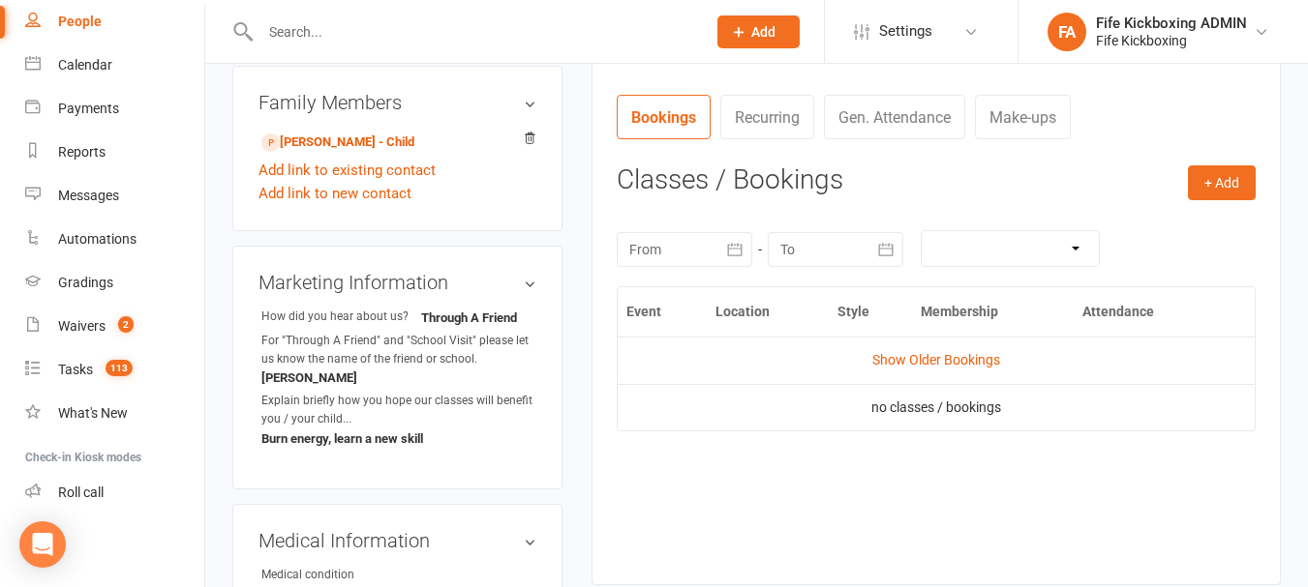
scroll to position [774, 0]
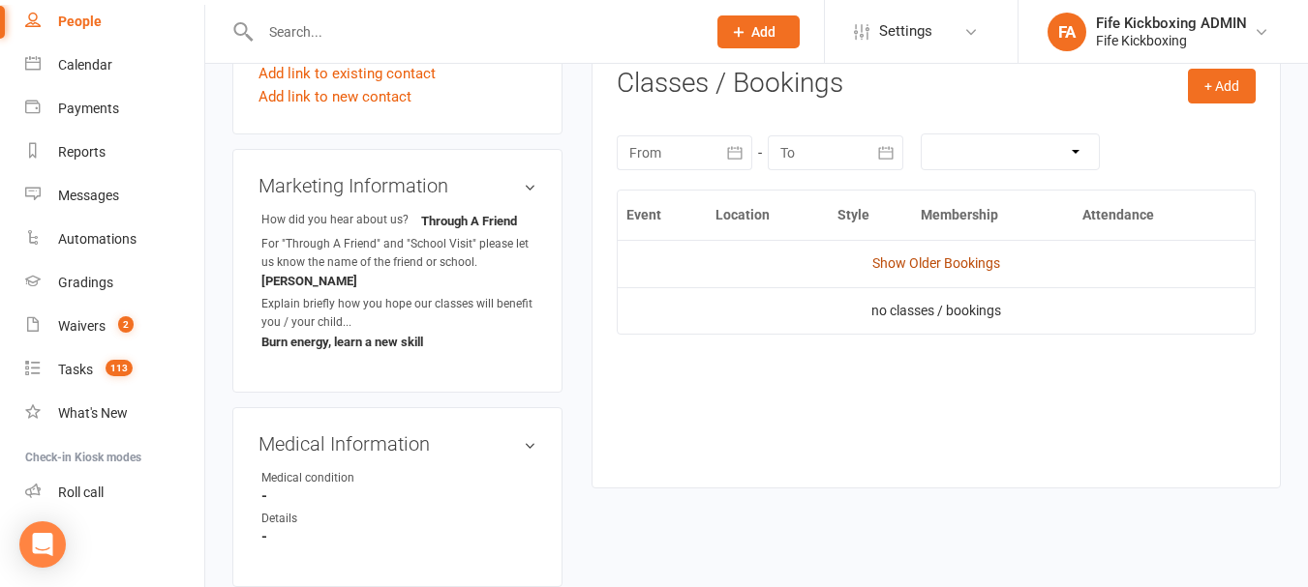
click at [922, 270] on link "Show Older Bookings" at bounding box center [936, 263] width 128 height 15
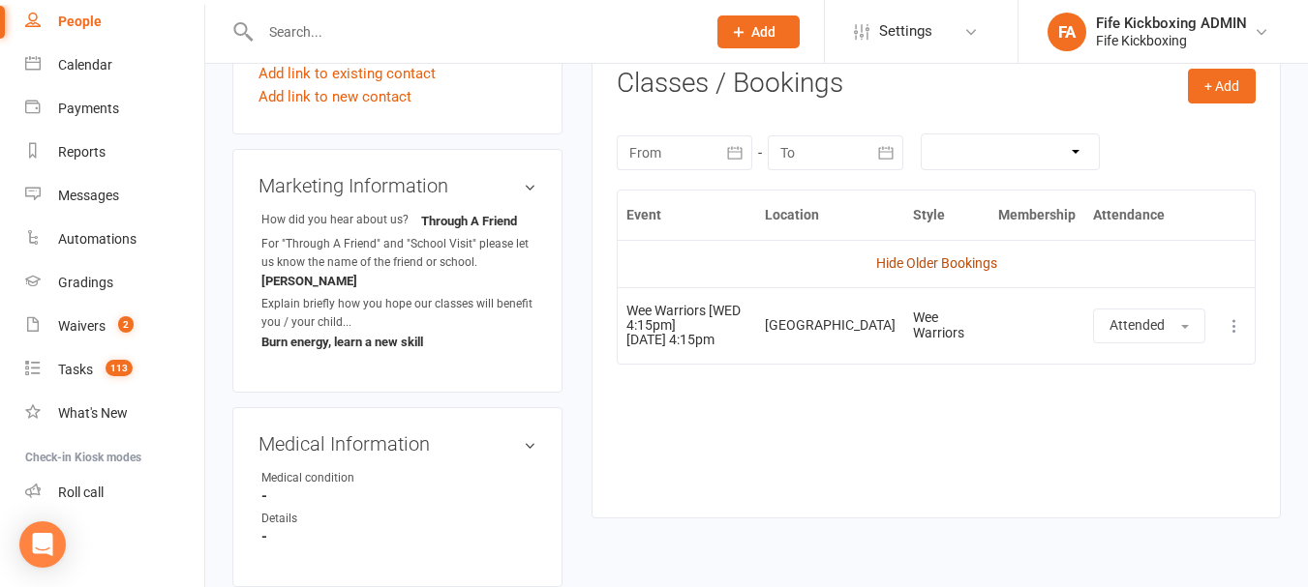
click at [922, 265] on link "Hide Older Bookings" at bounding box center [936, 263] width 121 height 15
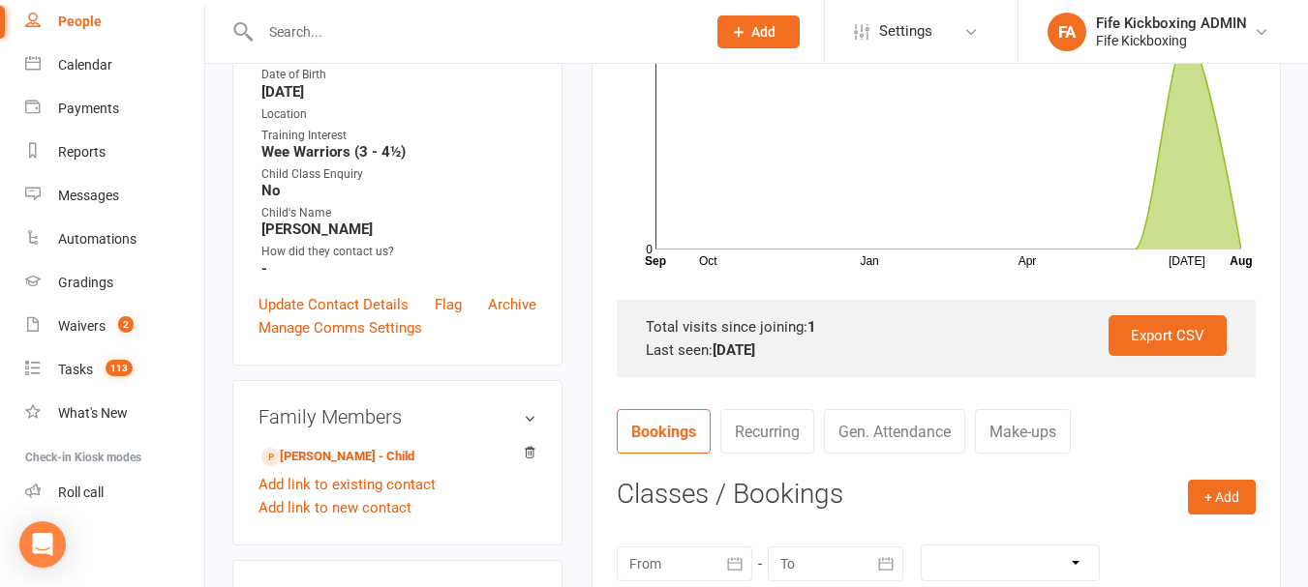
scroll to position [97, 0]
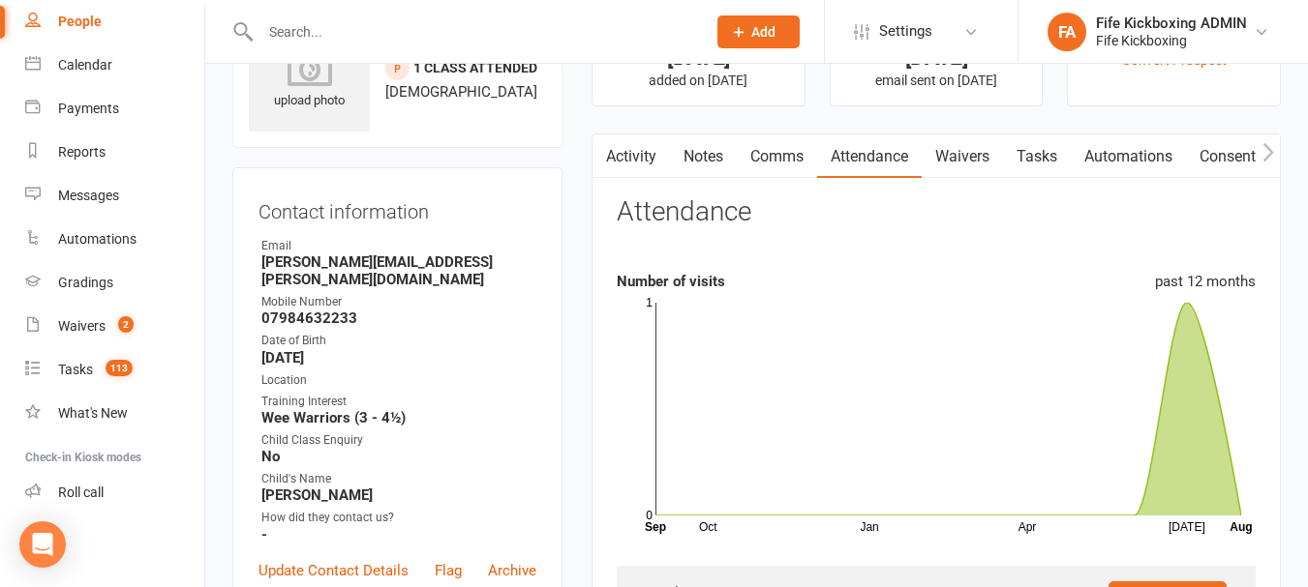
click at [632, 160] on link "Activity" at bounding box center [630, 157] width 77 height 45
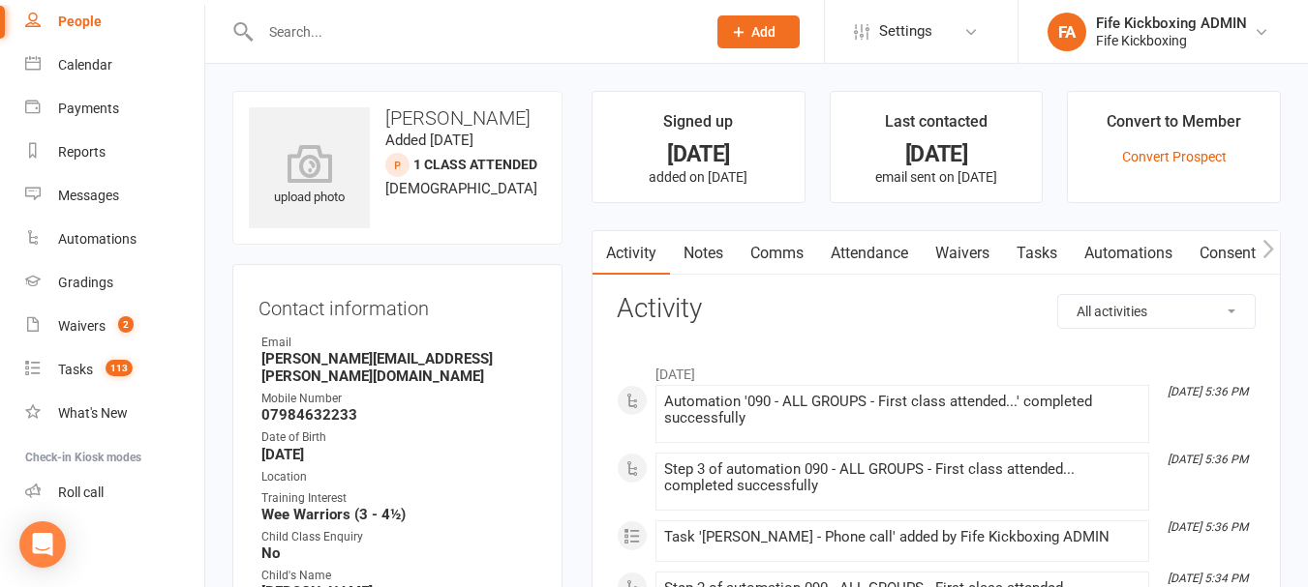
click at [877, 254] on link "Attendance" at bounding box center [869, 253] width 105 height 45
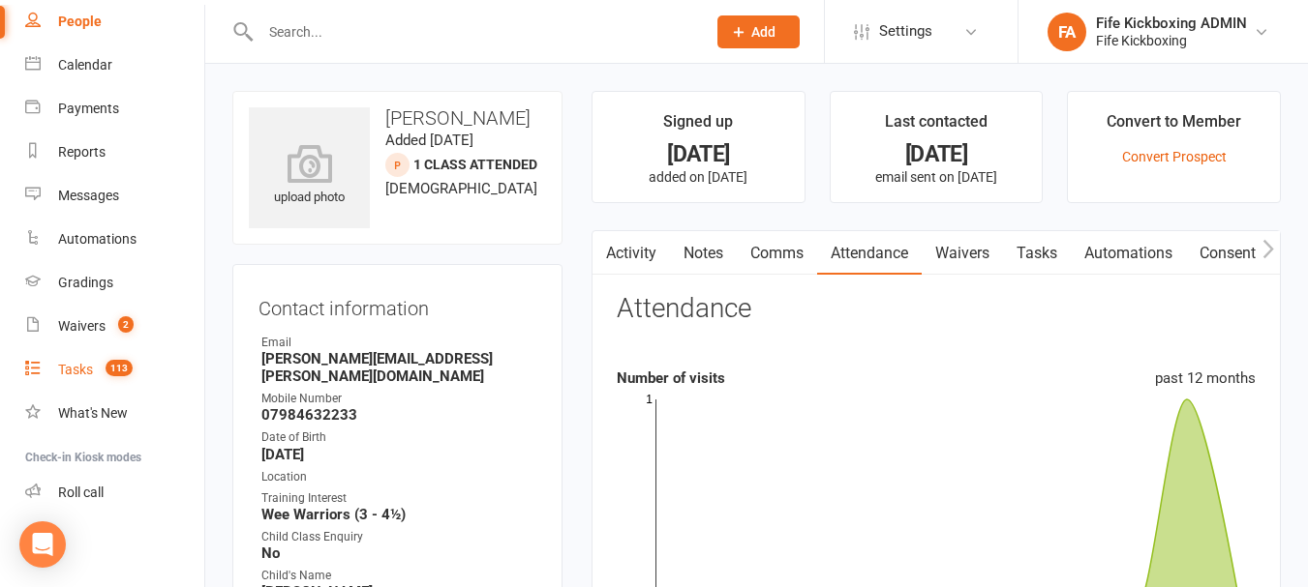
click at [76, 386] on link "Tasks 113" at bounding box center [114, 370] width 179 height 44
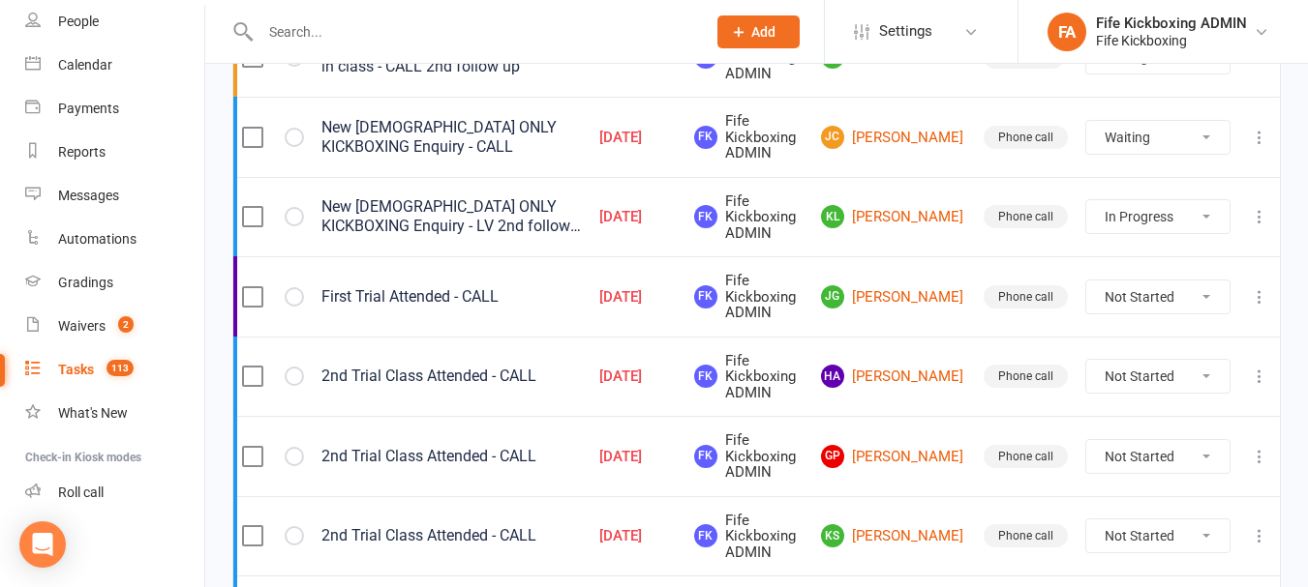
scroll to position [1065, 0]
click at [922, 300] on link "JG Joanna Gray" at bounding box center [893, 297] width 145 height 23
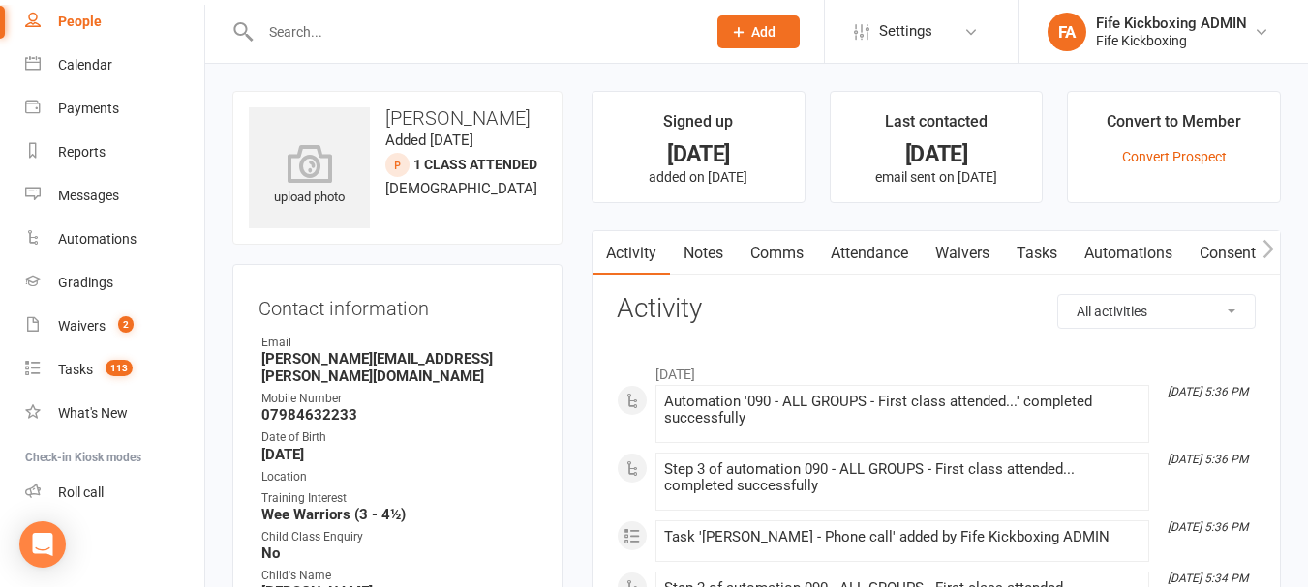
click at [870, 264] on link "Attendance" at bounding box center [869, 253] width 105 height 45
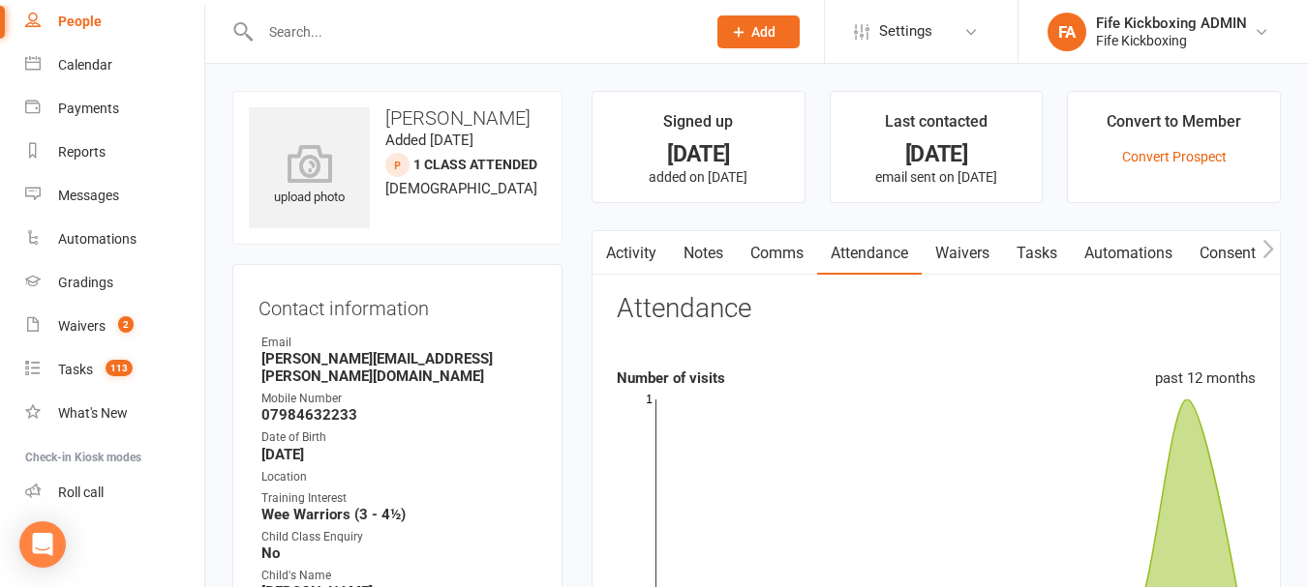
click at [693, 262] on link "Notes" at bounding box center [703, 253] width 67 height 45
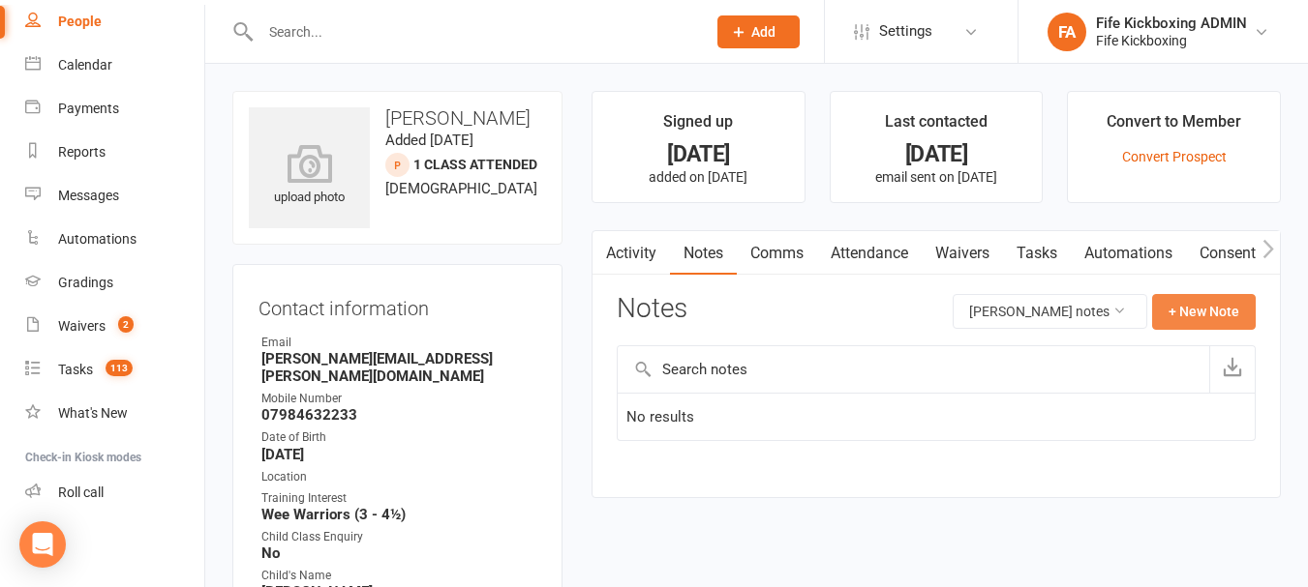
click at [1197, 303] on button "+ New Note" at bounding box center [1204, 311] width 104 height 35
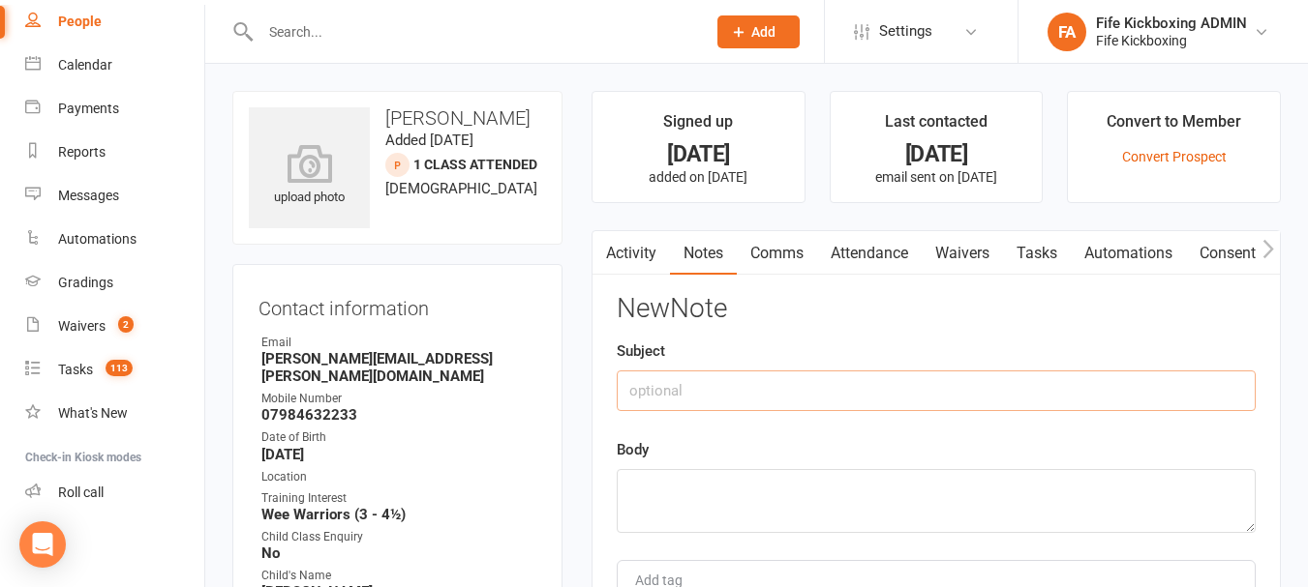
click at [953, 385] on input "text" at bounding box center [935, 391] width 639 height 41
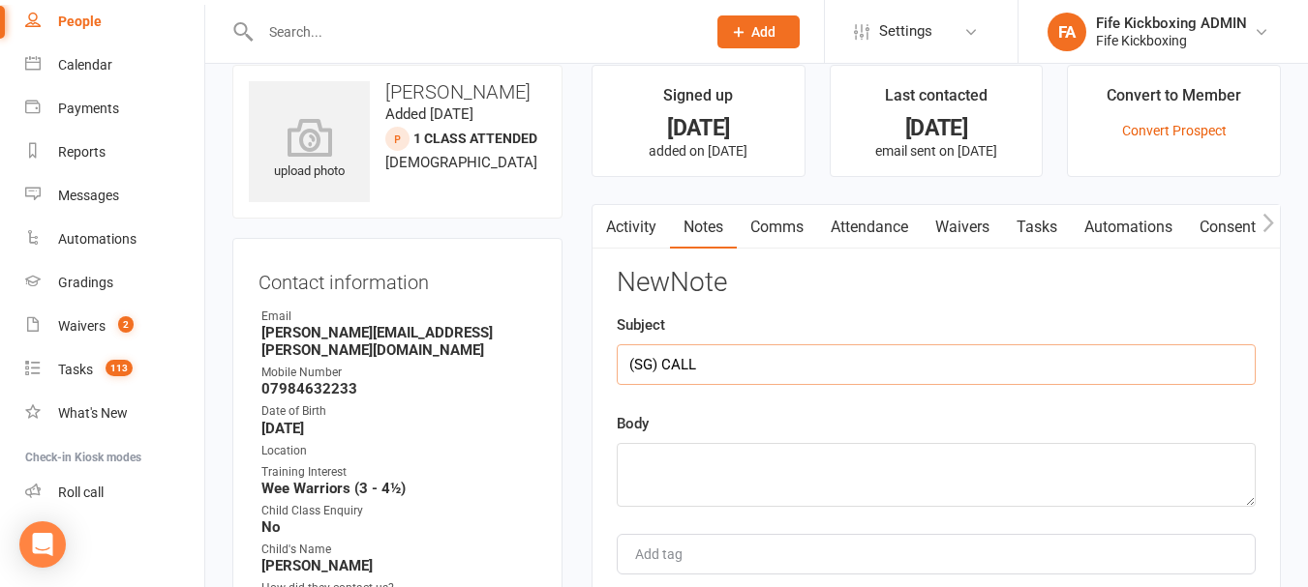
scroll to position [194, 0]
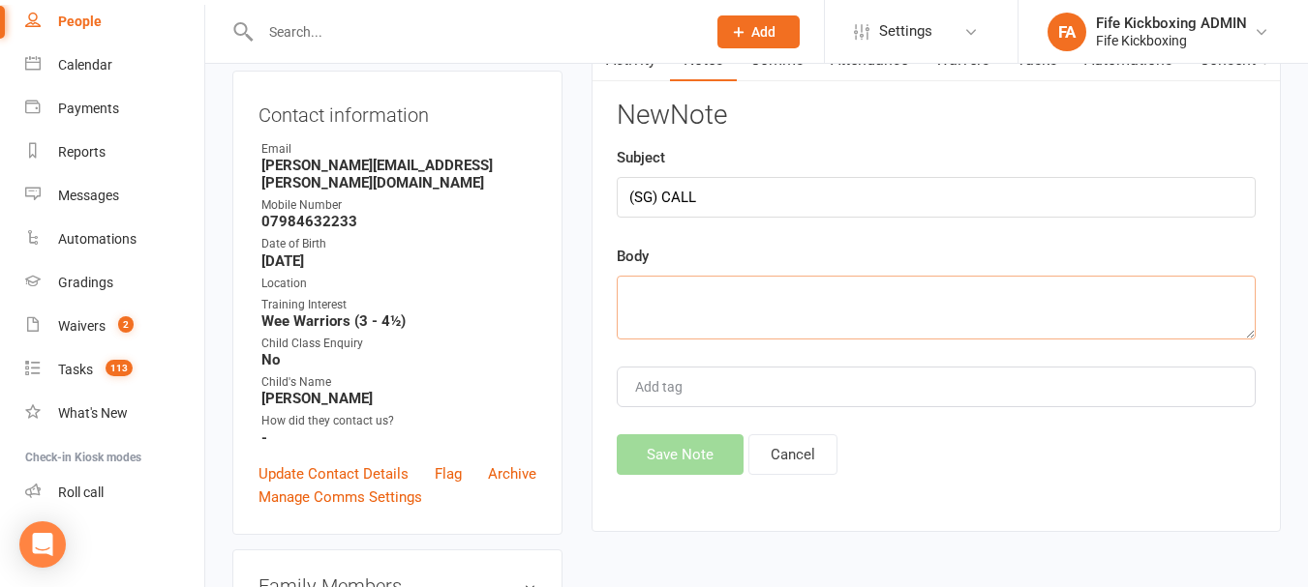
click at [925, 294] on textarea at bounding box center [935, 308] width 639 height 64
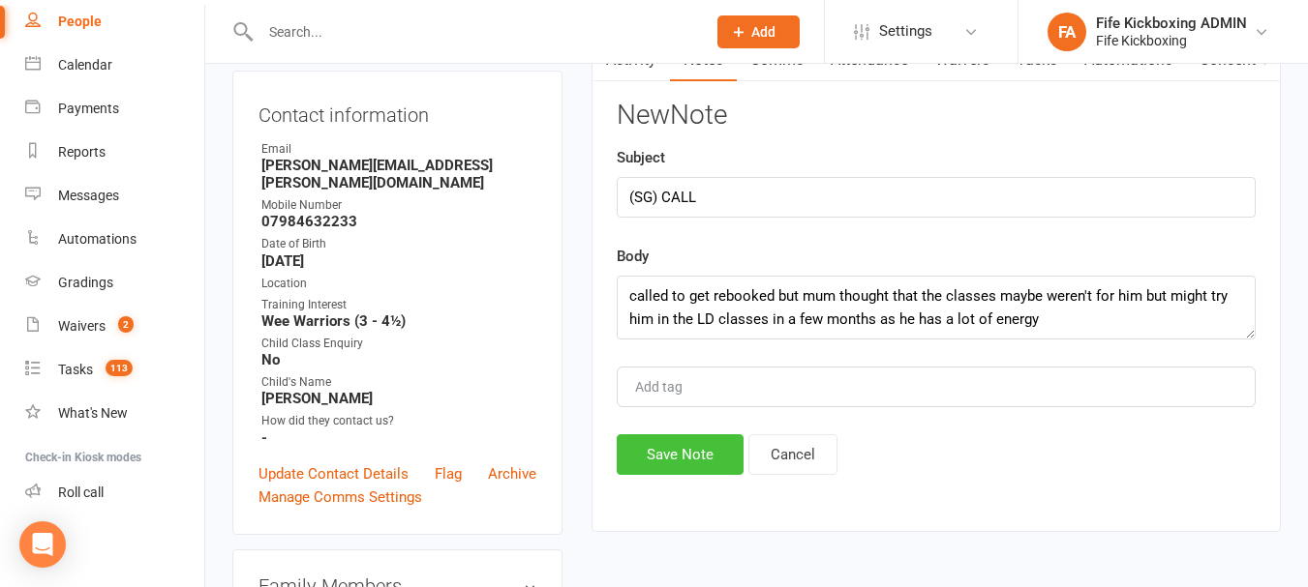
click at [711, 457] on button "Save Note" at bounding box center [679, 455] width 127 height 41
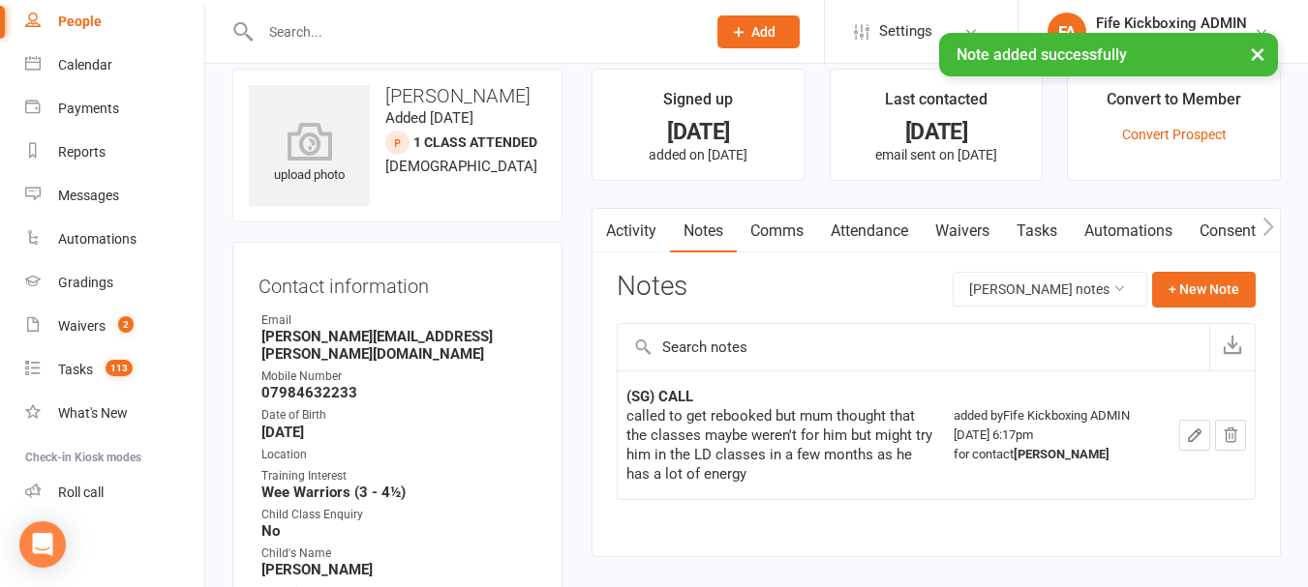
scroll to position [0, 0]
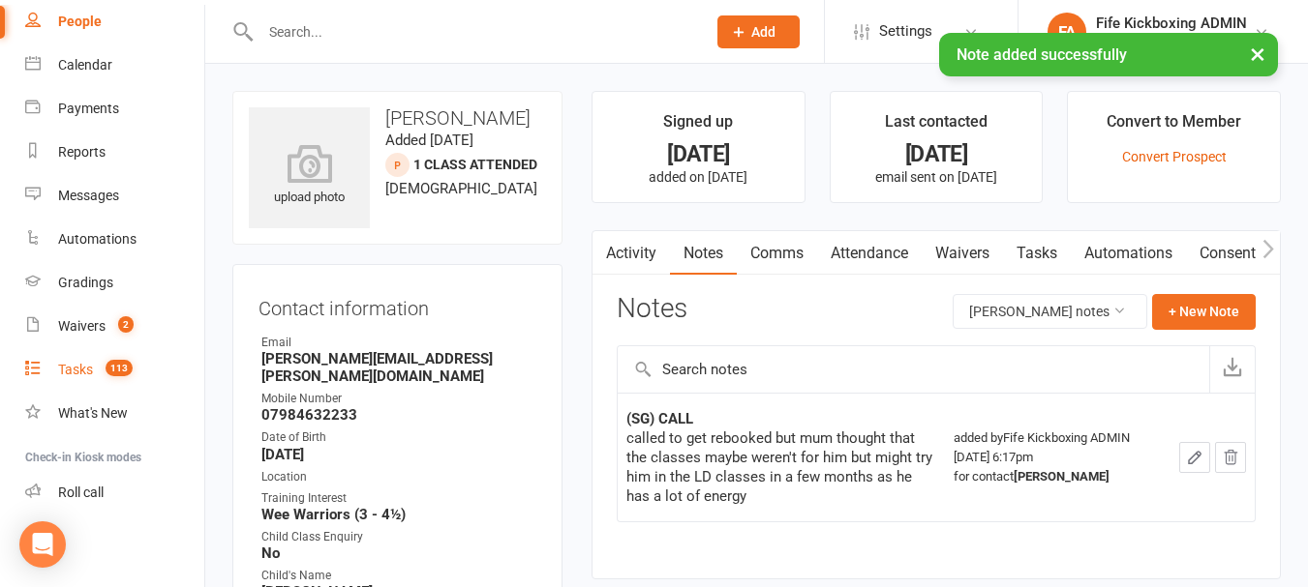
click at [107, 359] on link "Tasks 113" at bounding box center [114, 370] width 179 height 44
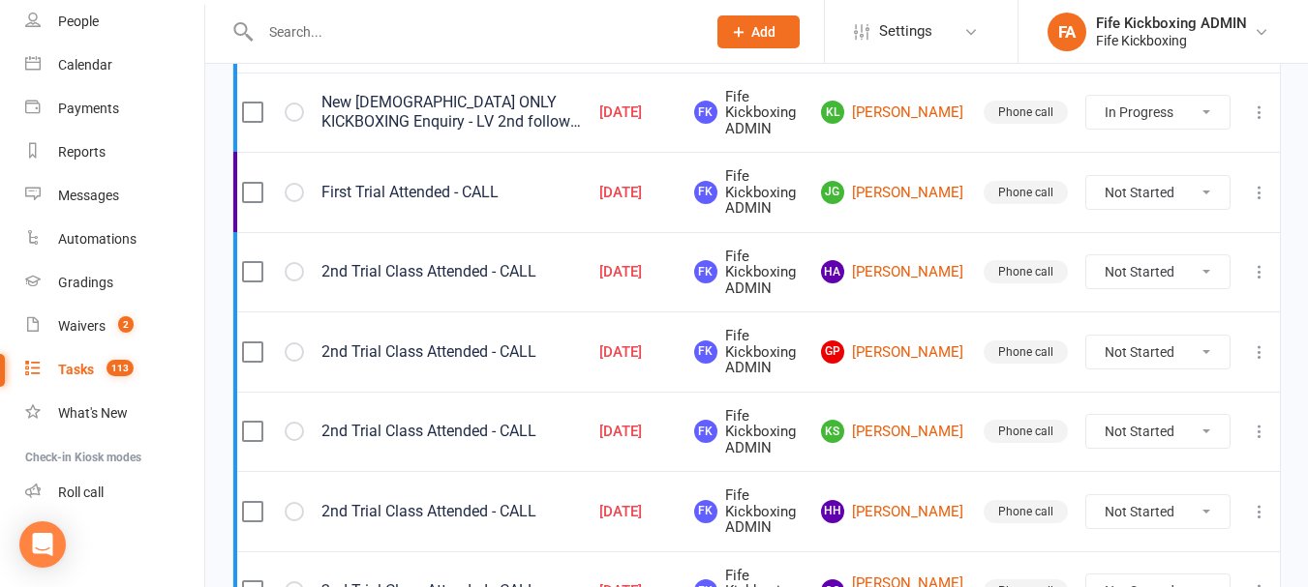
scroll to position [1065, 0]
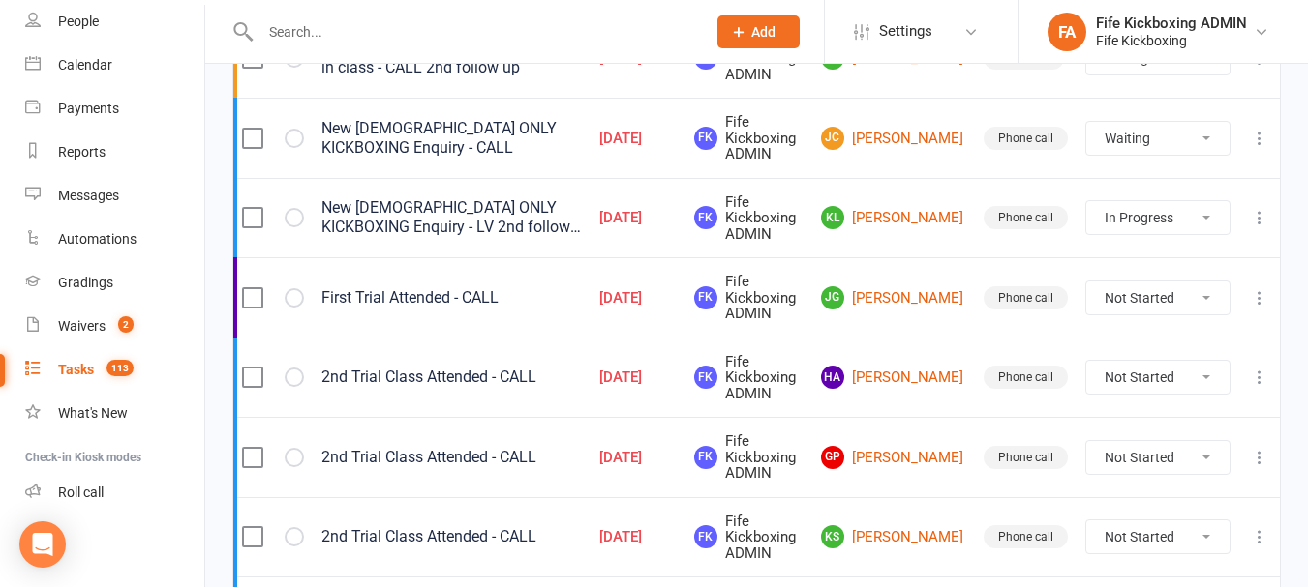
click at [1223, 292] on select "Not Started In Progress Waiting Complete" at bounding box center [1157, 298] width 143 height 33
click at [1086, 282] on select "Not Started In Progress Waiting Complete" at bounding box center [1157, 298] width 143 height 33
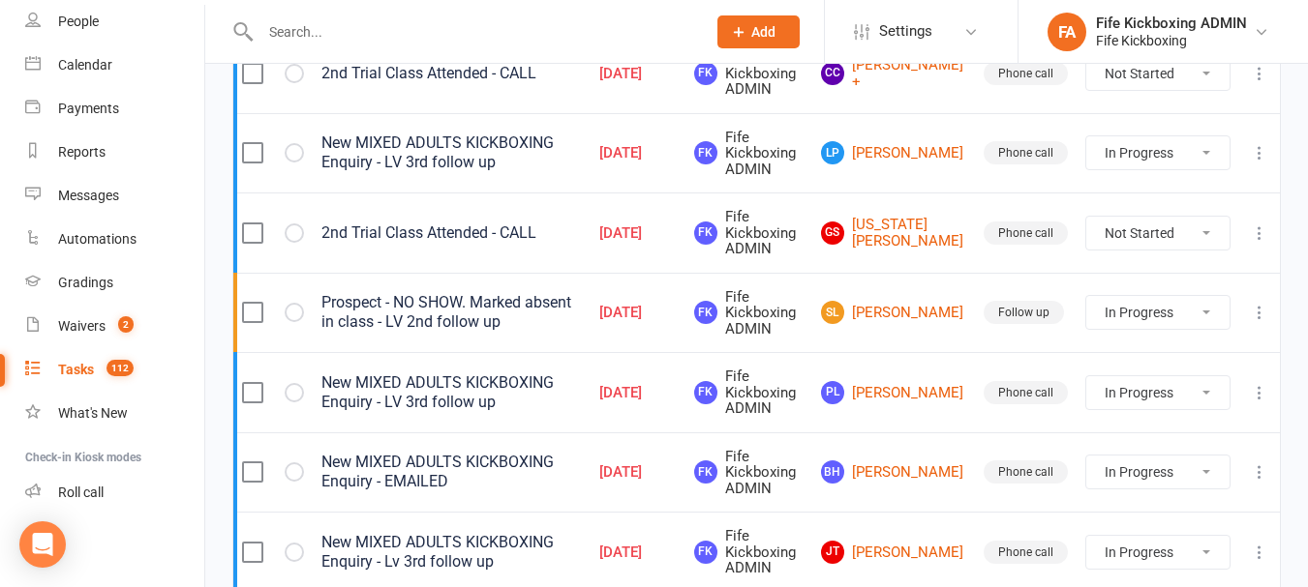
scroll to position [1742, 0]
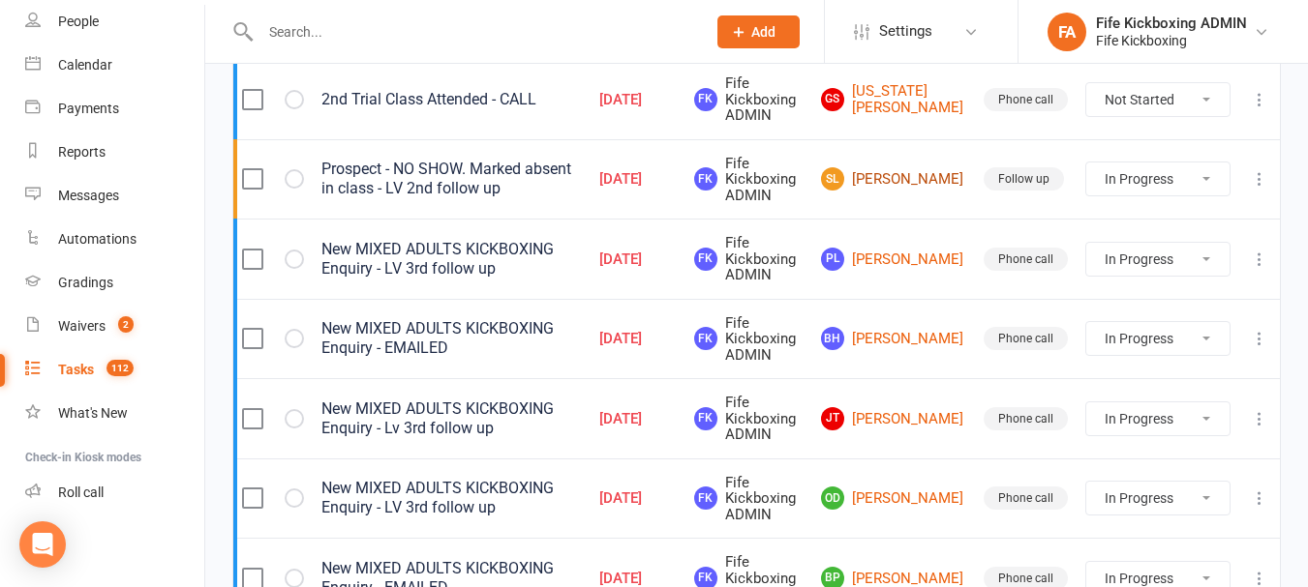
click at [908, 189] on link "SL Sharon Laing" at bounding box center [893, 178] width 145 height 23
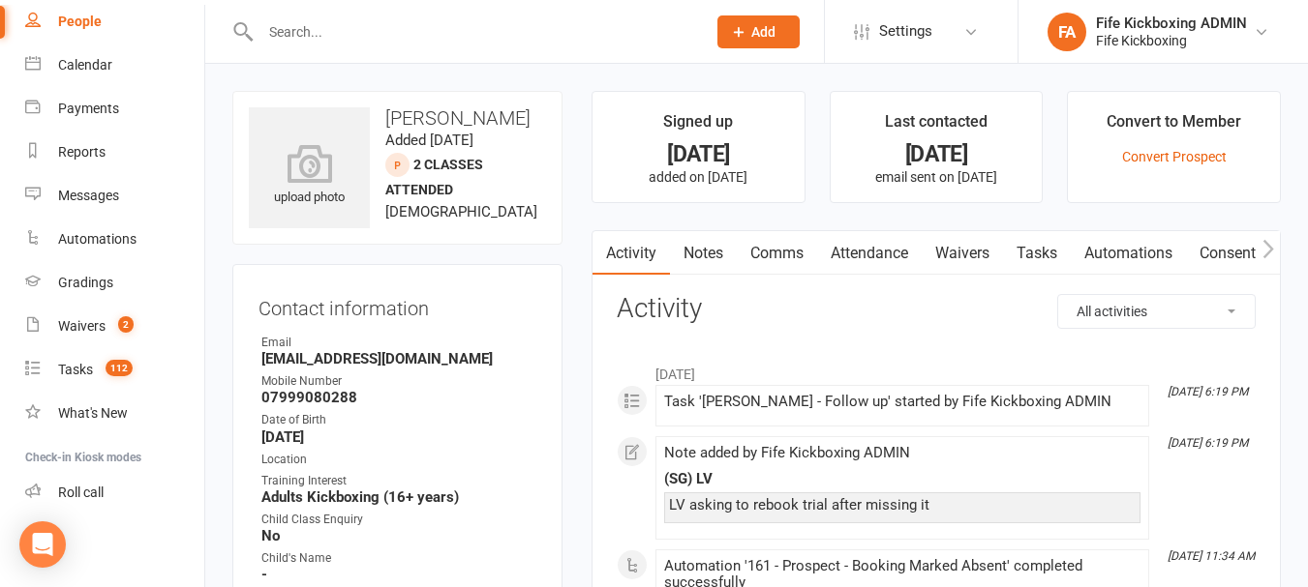
click at [879, 255] on link "Attendance" at bounding box center [869, 253] width 105 height 45
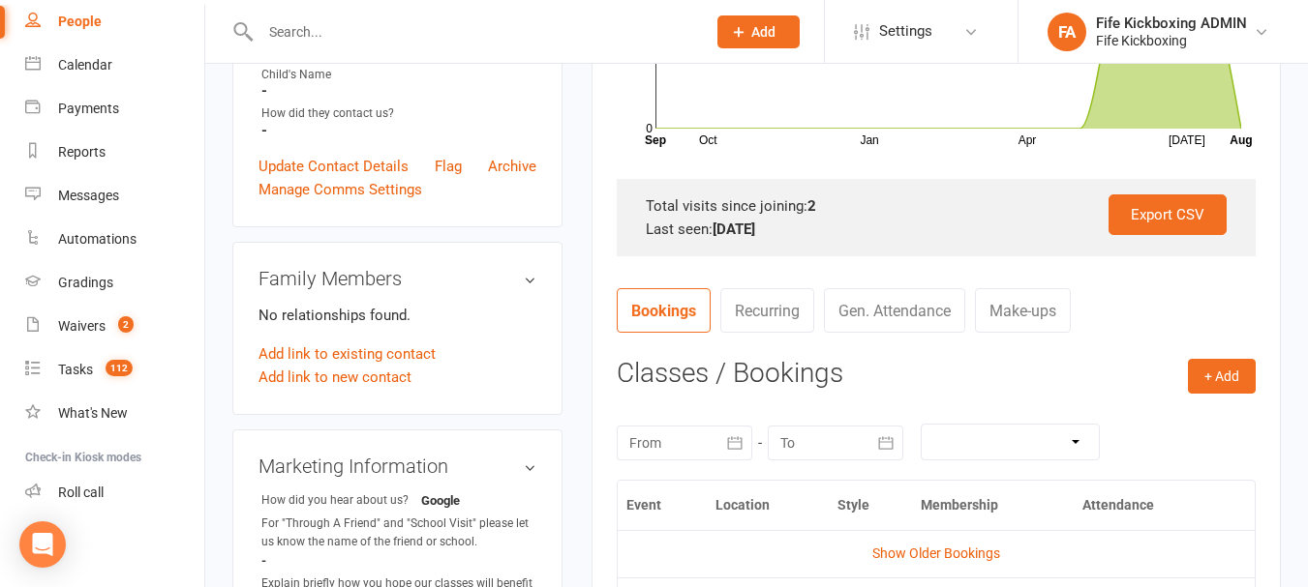
scroll to position [677, 0]
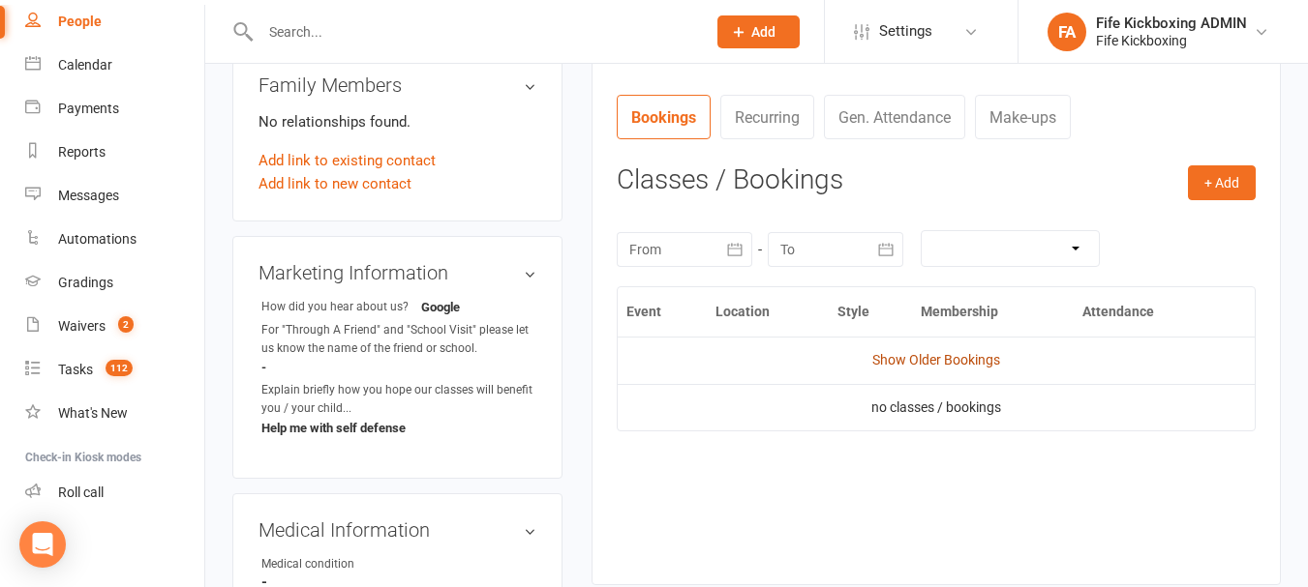
click at [937, 357] on link "Show Older Bookings" at bounding box center [936, 359] width 128 height 15
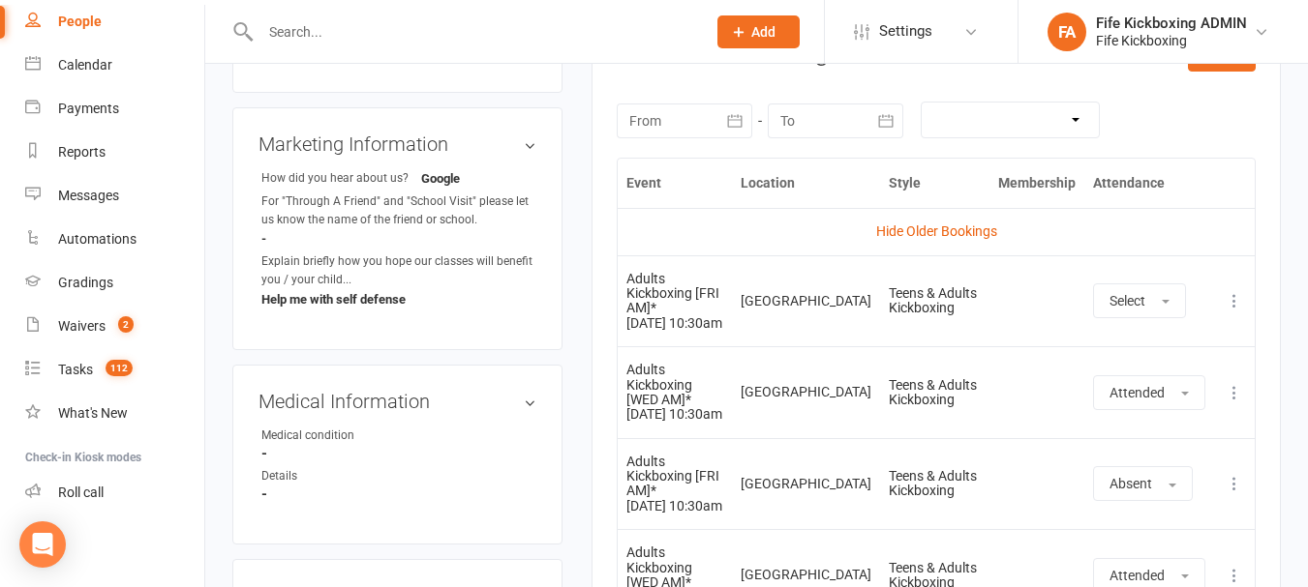
scroll to position [774, 0]
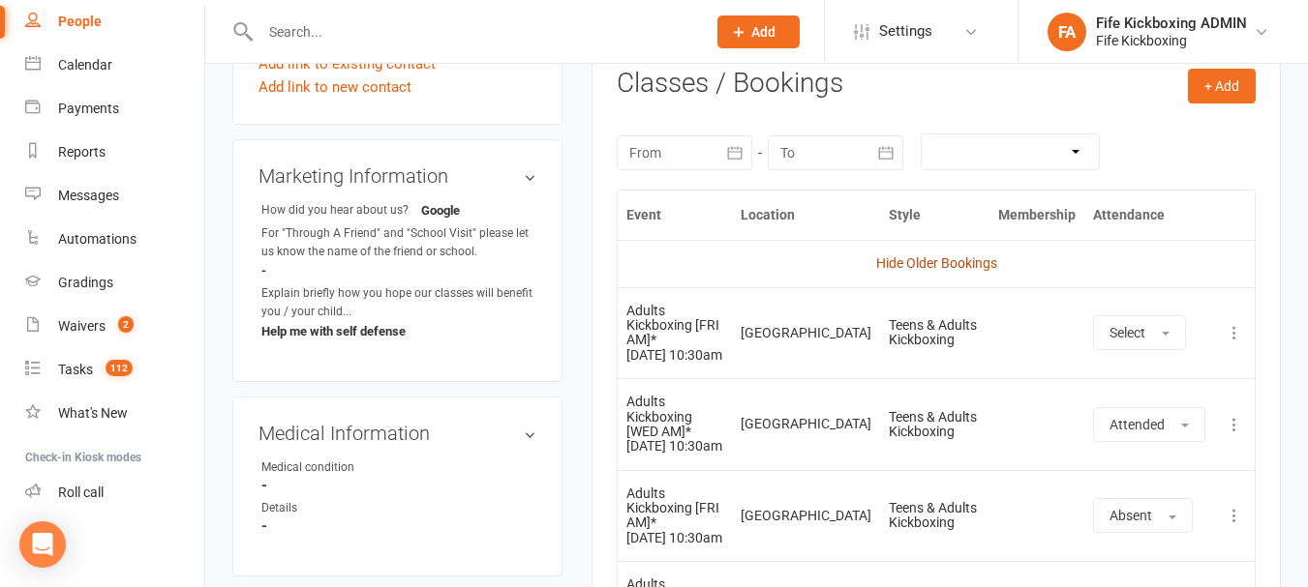
click at [933, 258] on link "Hide Older Bookings" at bounding box center [936, 263] width 121 height 15
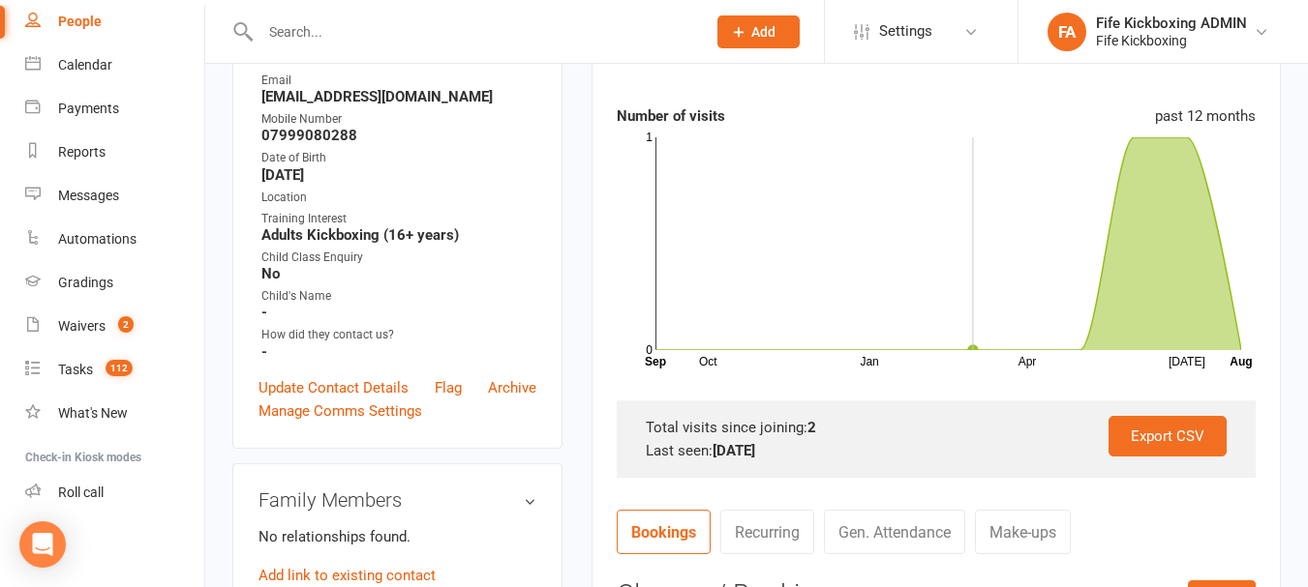
scroll to position [194, 0]
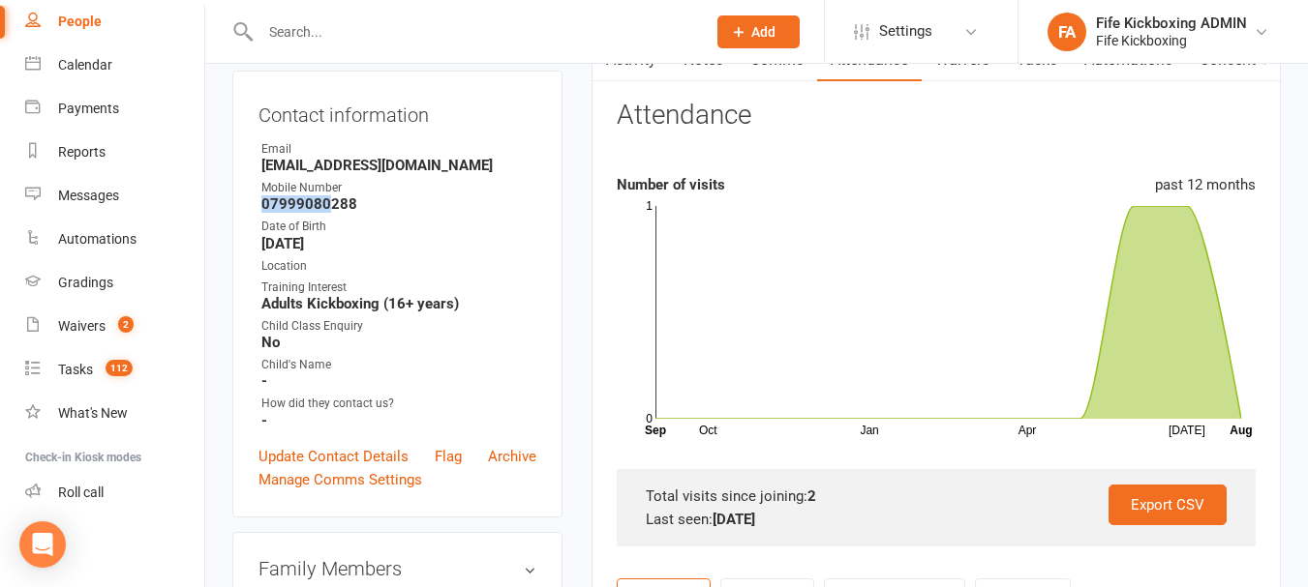
drag, startPoint x: 261, startPoint y: 201, endPoint x: 326, endPoint y: 203, distance: 64.9
click at [326, 203] on strong "07999080288" at bounding box center [398, 203] width 275 height 17
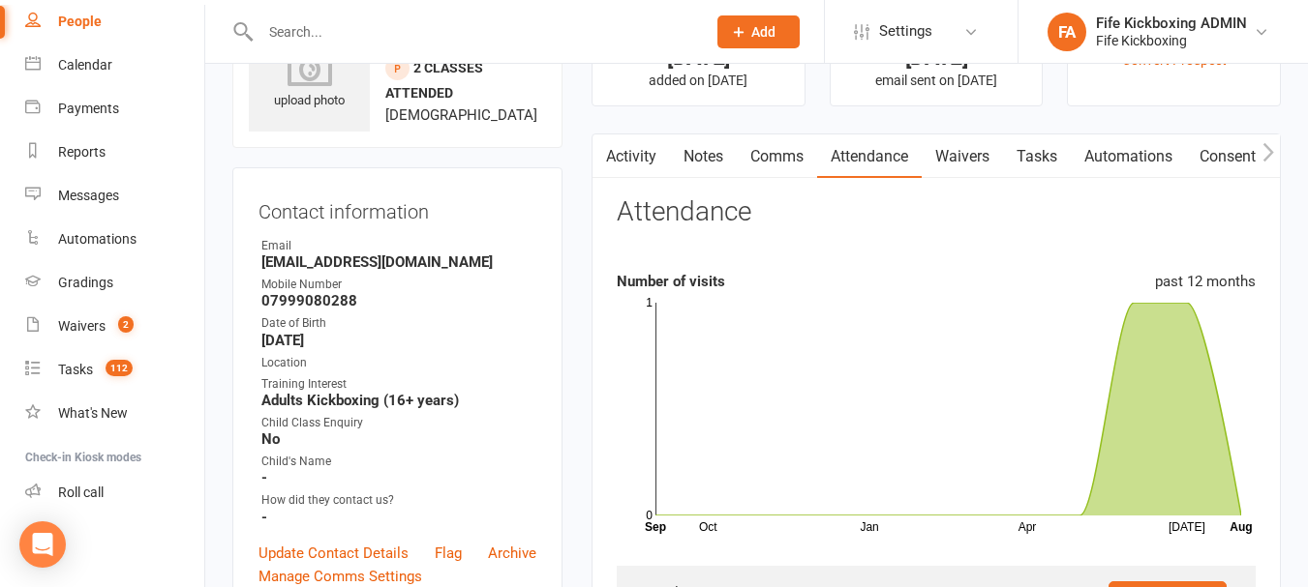
click at [496, 276] on div "Mobile Number" at bounding box center [398, 285] width 275 height 18
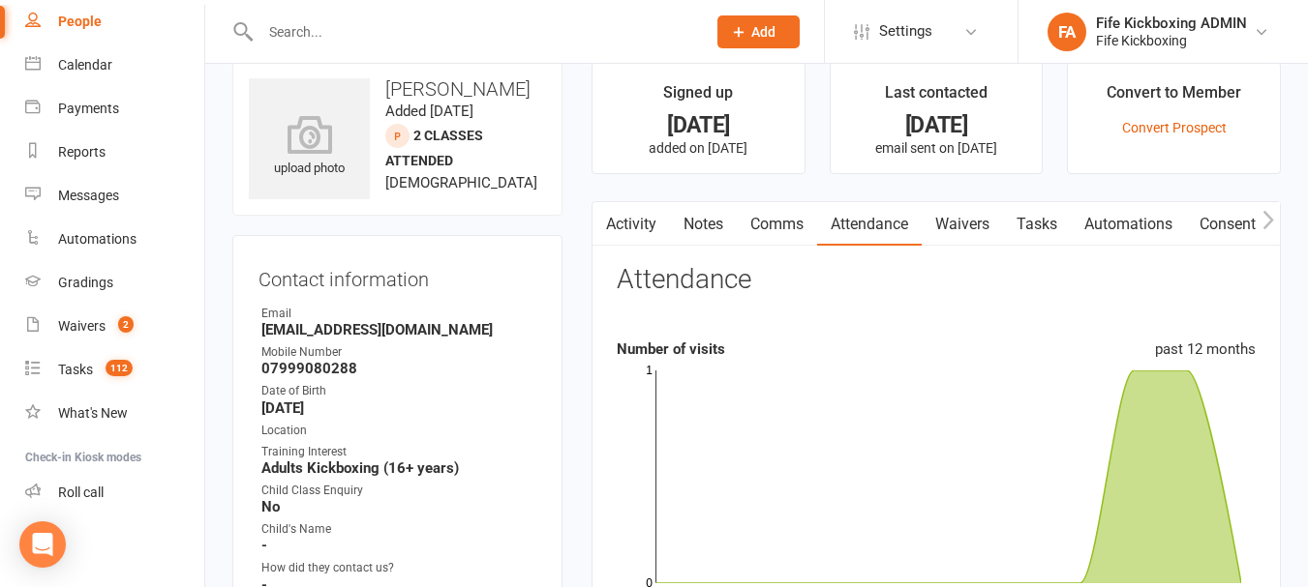
scroll to position [0, 0]
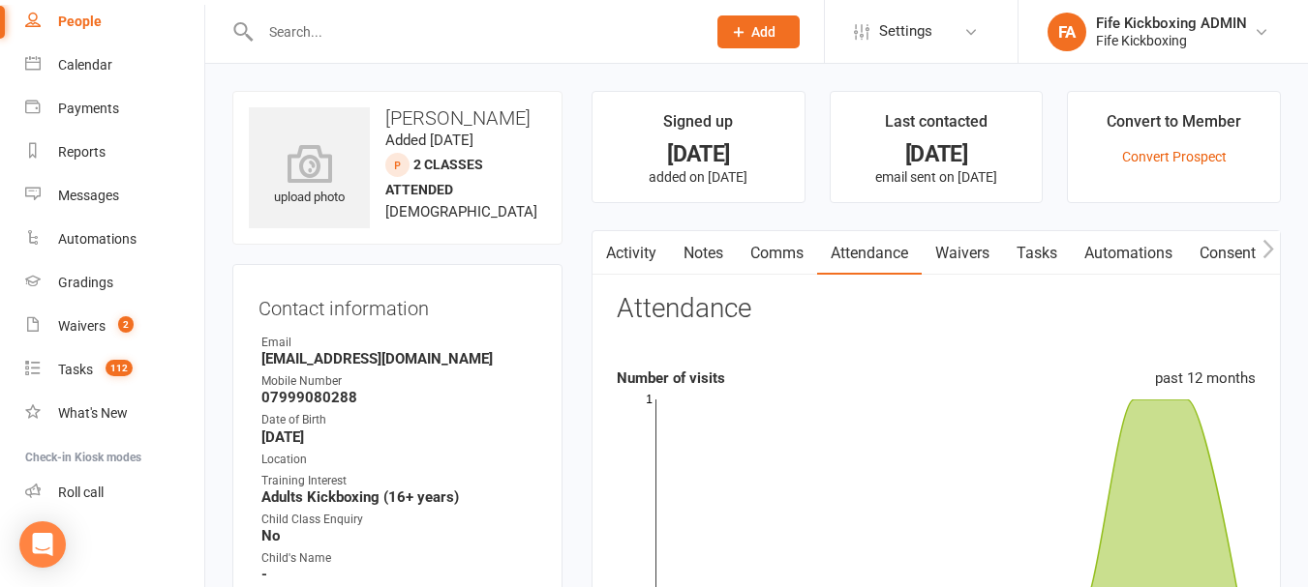
click at [702, 267] on link "Notes" at bounding box center [703, 253] width 67 height 45
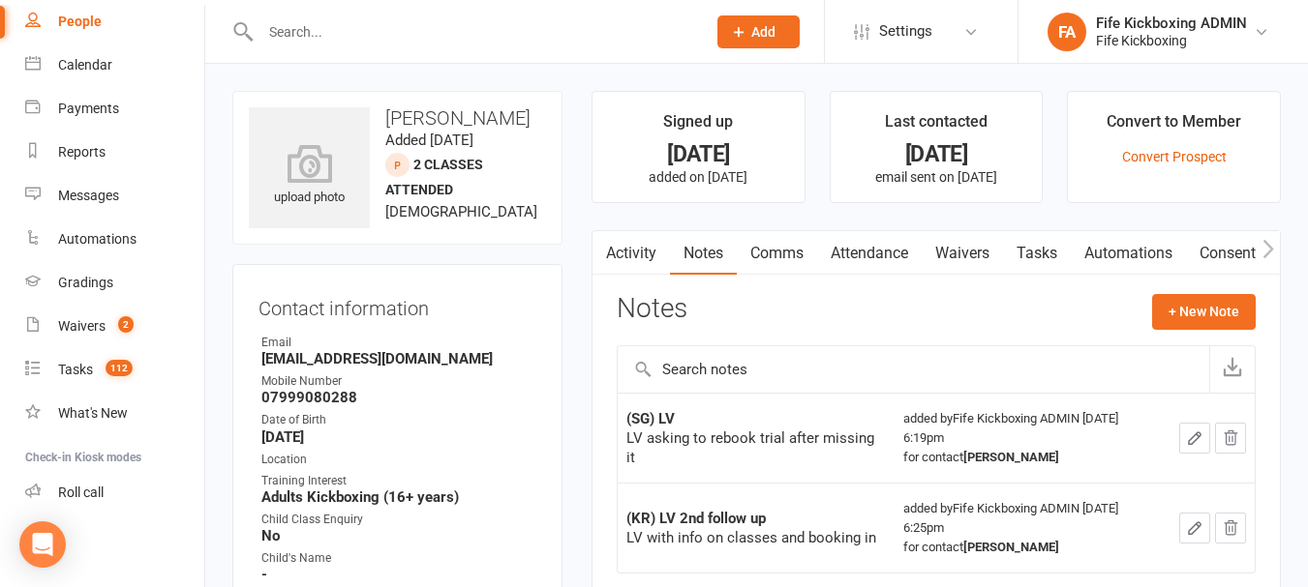
click at [640, 250] on link "Activity" at bounding box center [630, 253] width 77 height 45
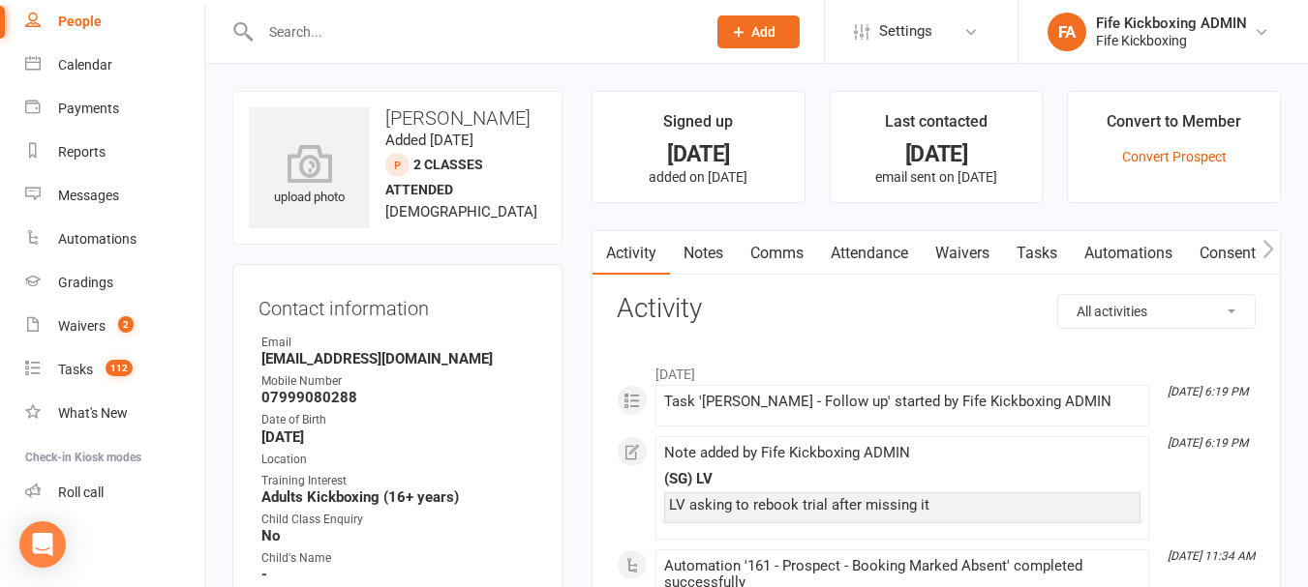
click at [711, 253] on link "Notes" at bounding box center [703, 253] width 67 height 45
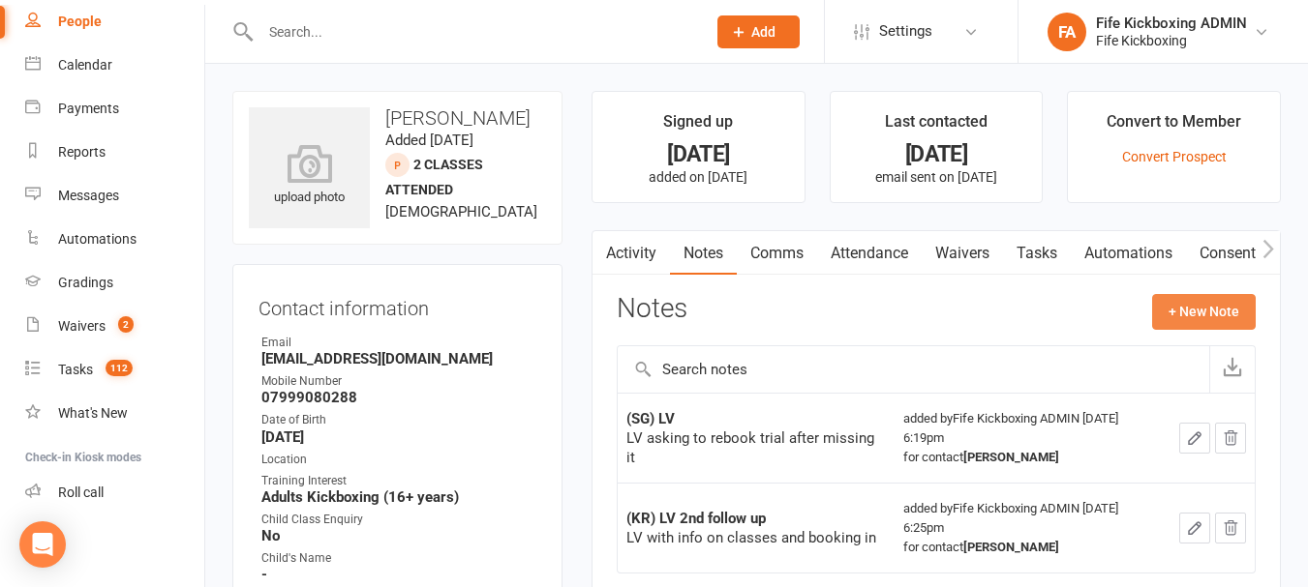
click at [1220, 305] on button "+ New Note" at bounding box center [1204, 311] width 104 height 35
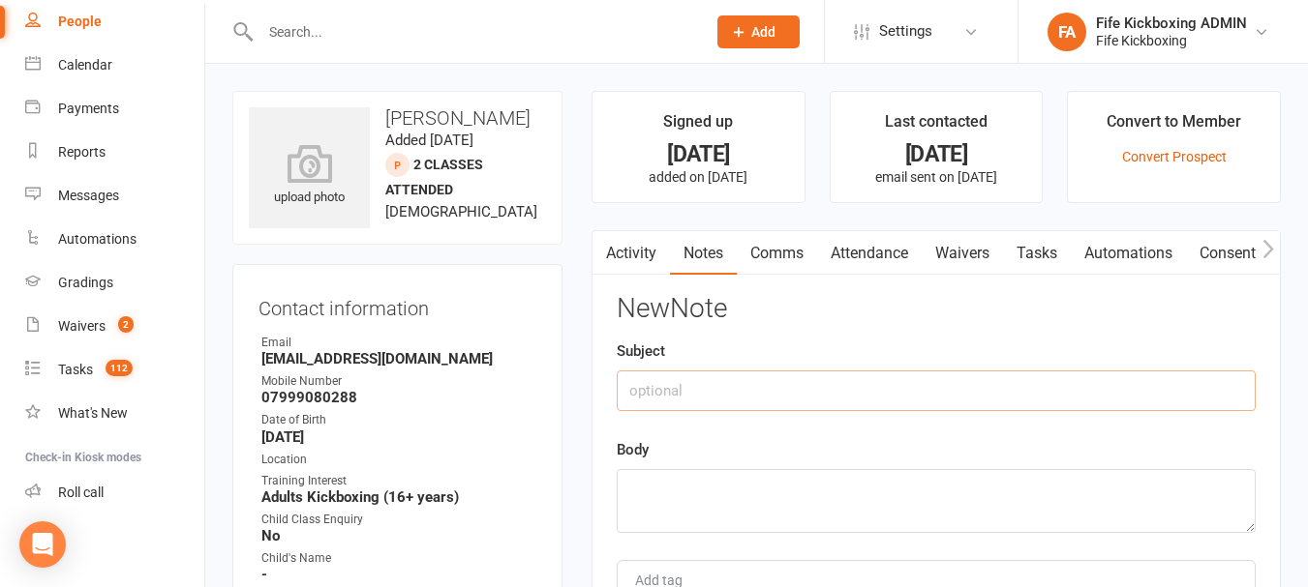
click at [865, 380] on input "text" at bounding box center [935, 391] width 639 height 41
click at [917, 484] on textarea at bounding box center [935, 501] width 639 height 64
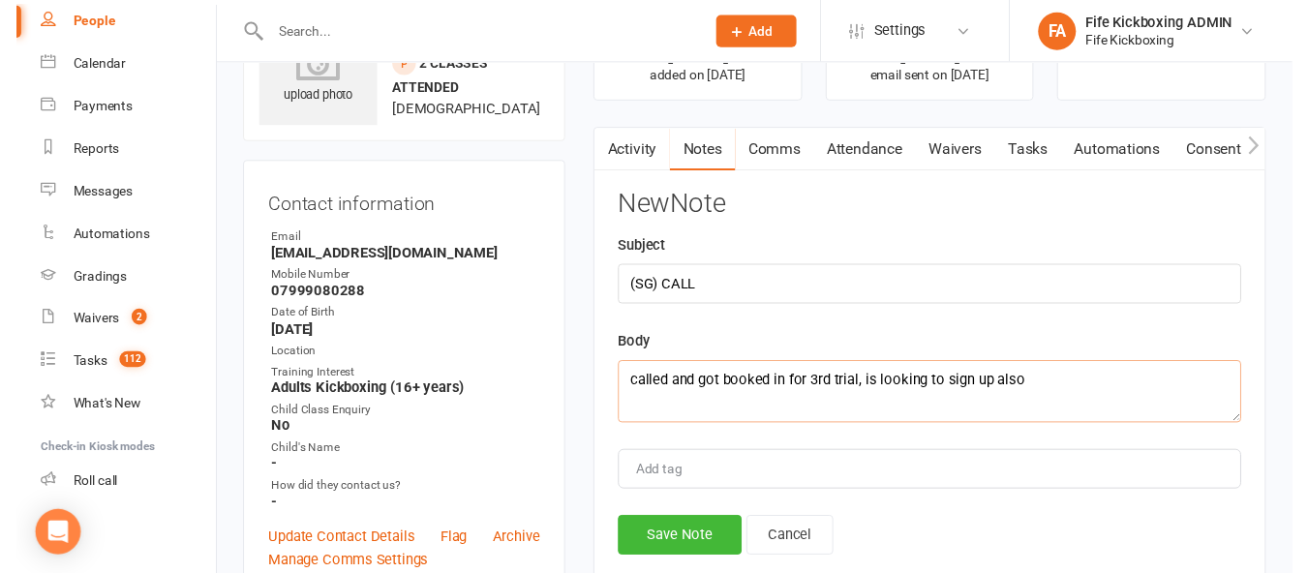
scroll to position [194, 0]
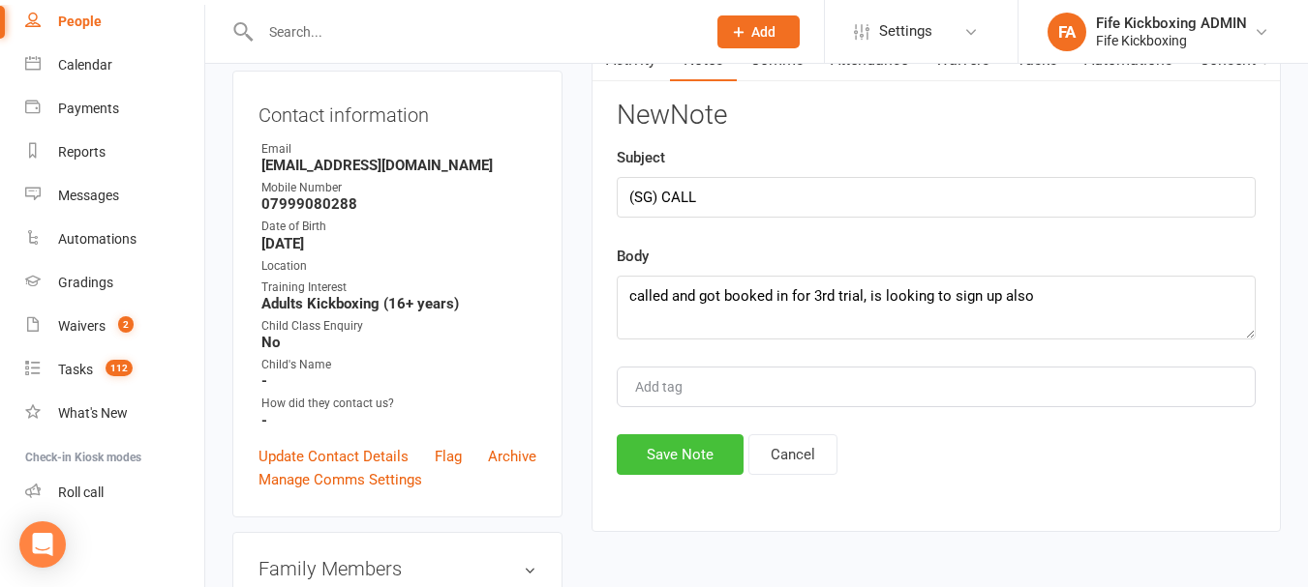
click at [666, 452] on button "Save Note" at bounding box center [679, 455] width 127 height 41
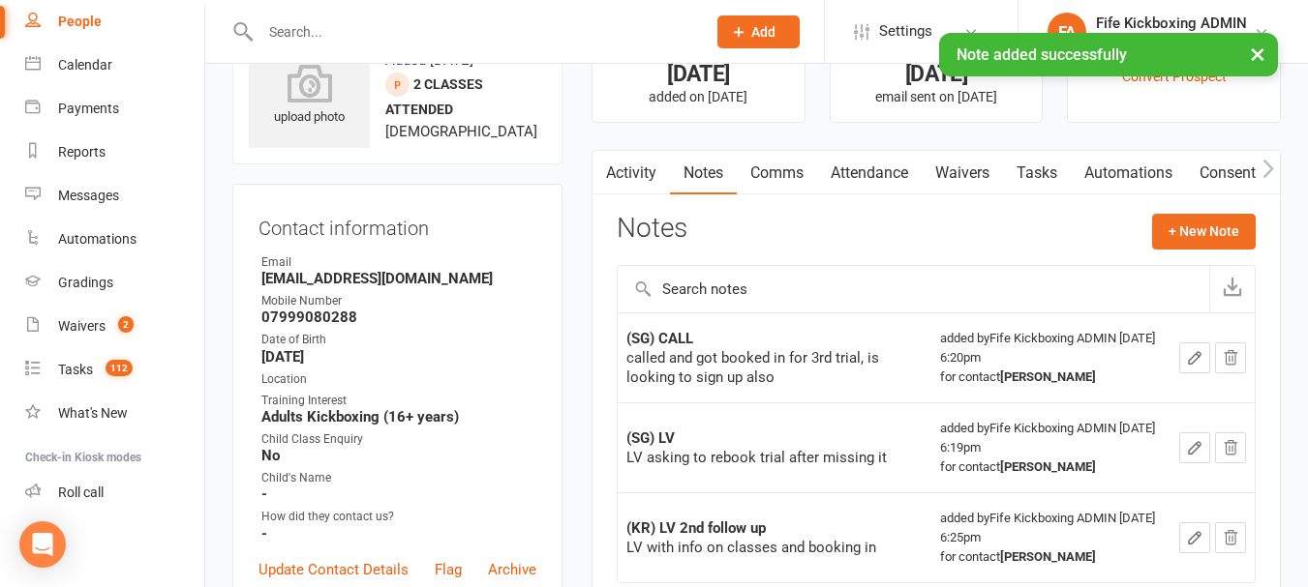
scroll to position [0, 0]
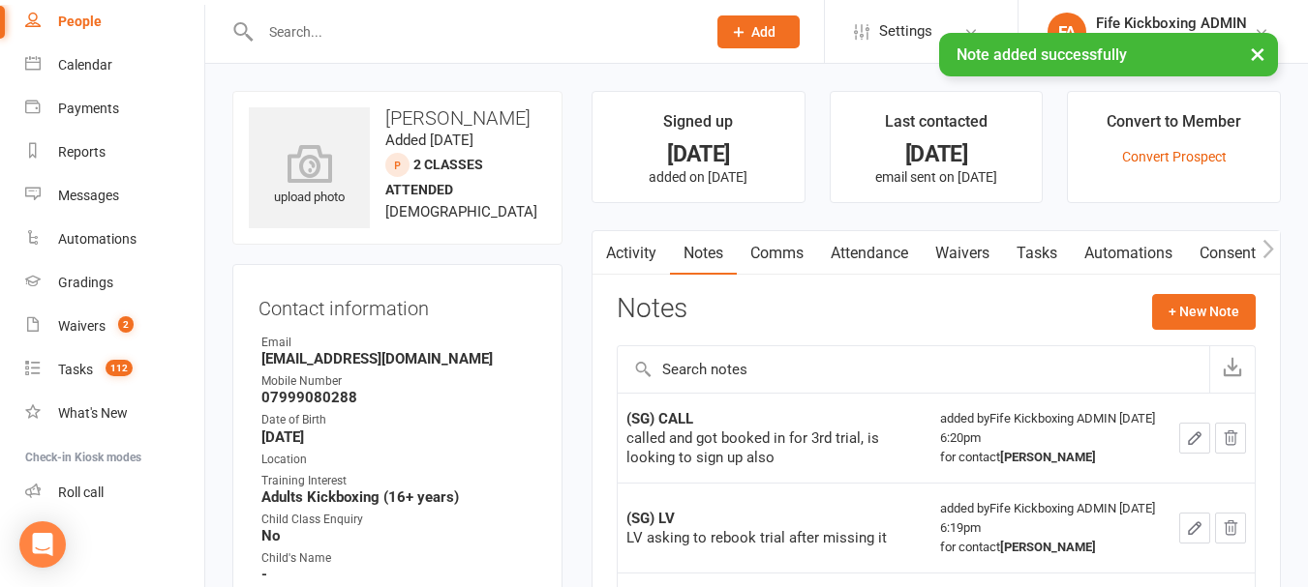
click at [623, 236] on link "Activity" at bounding box center [630, 253] width 77 height 45
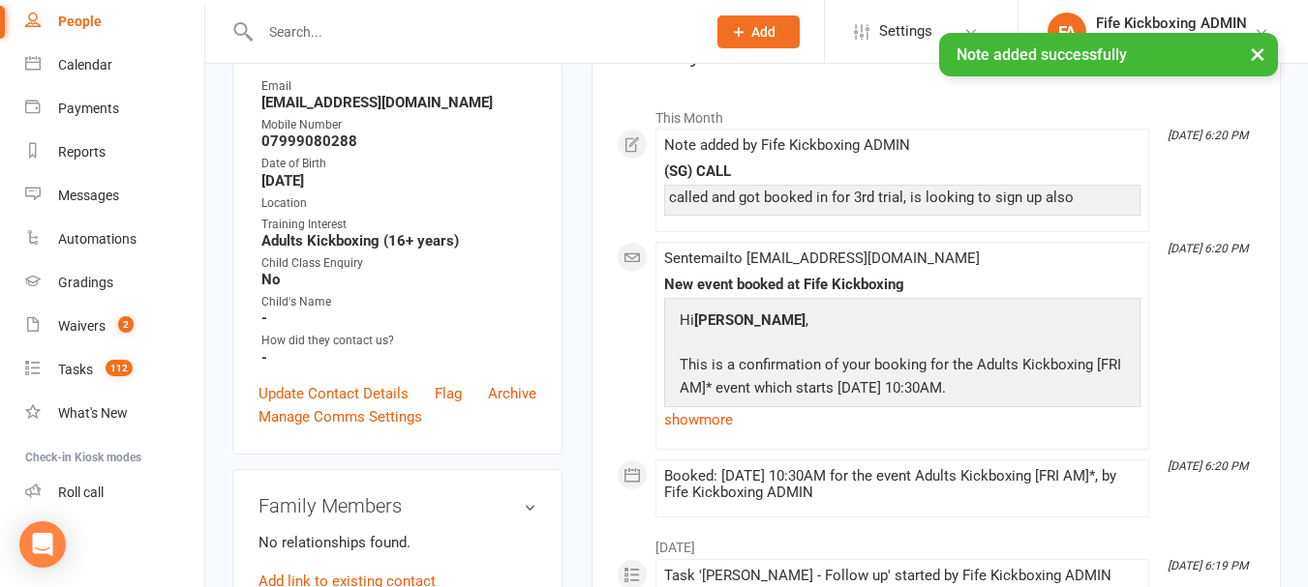
scroll to position [290, 0]
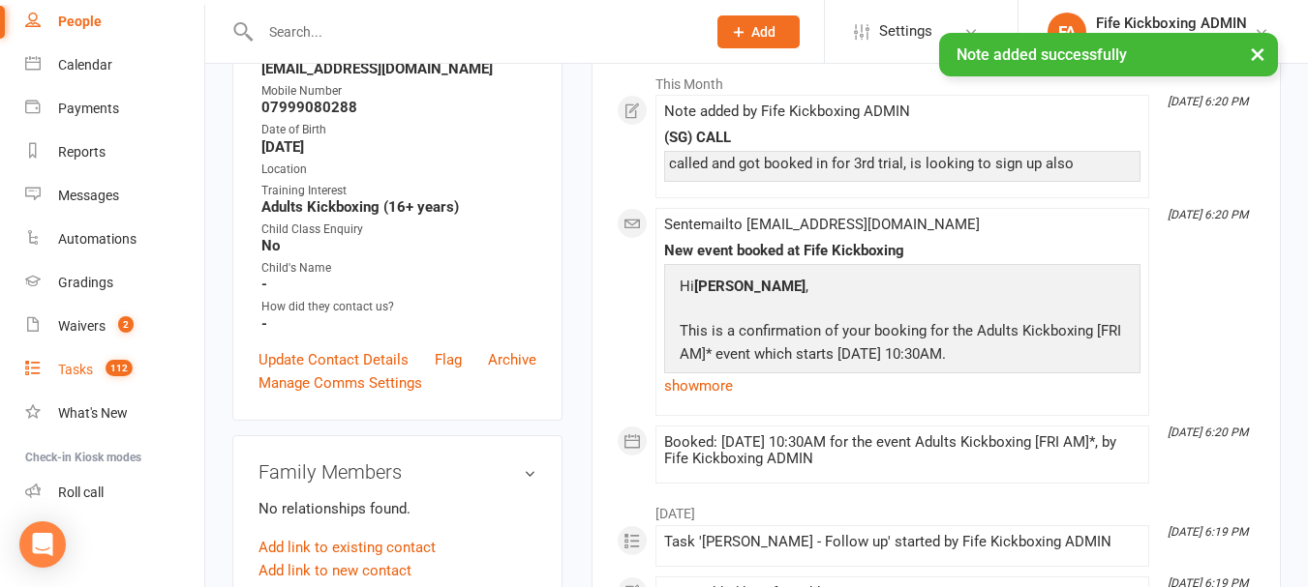
click at [102, 364] on count-badge "112" at bounding box center [114, 369] width 37 height 15
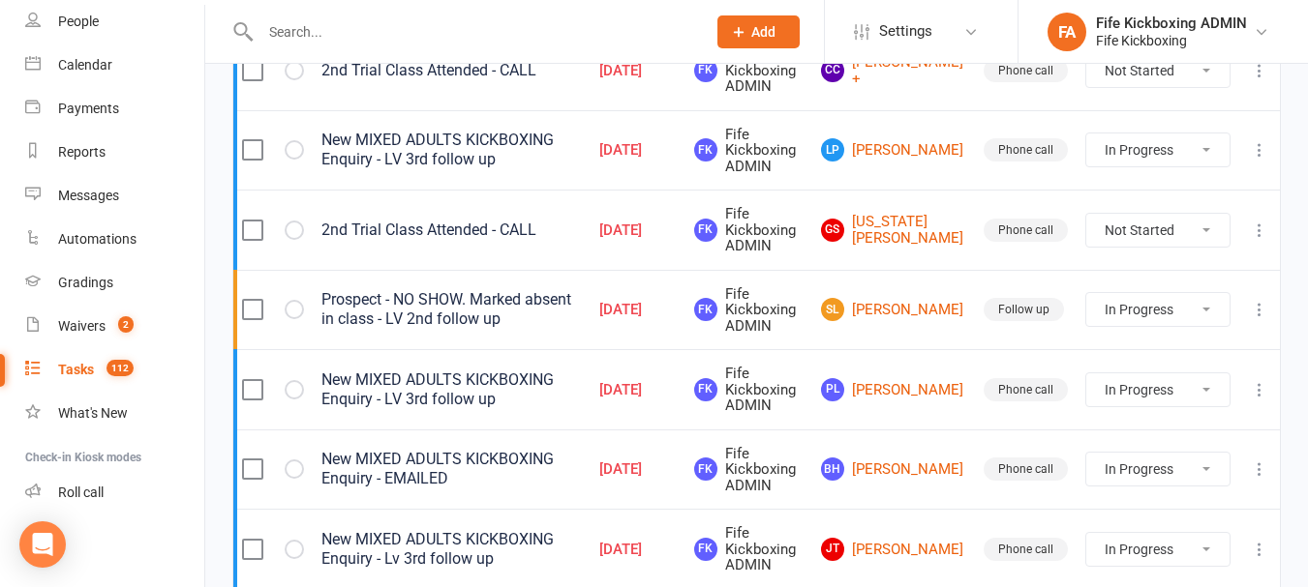
scroll to position [1645, 0]
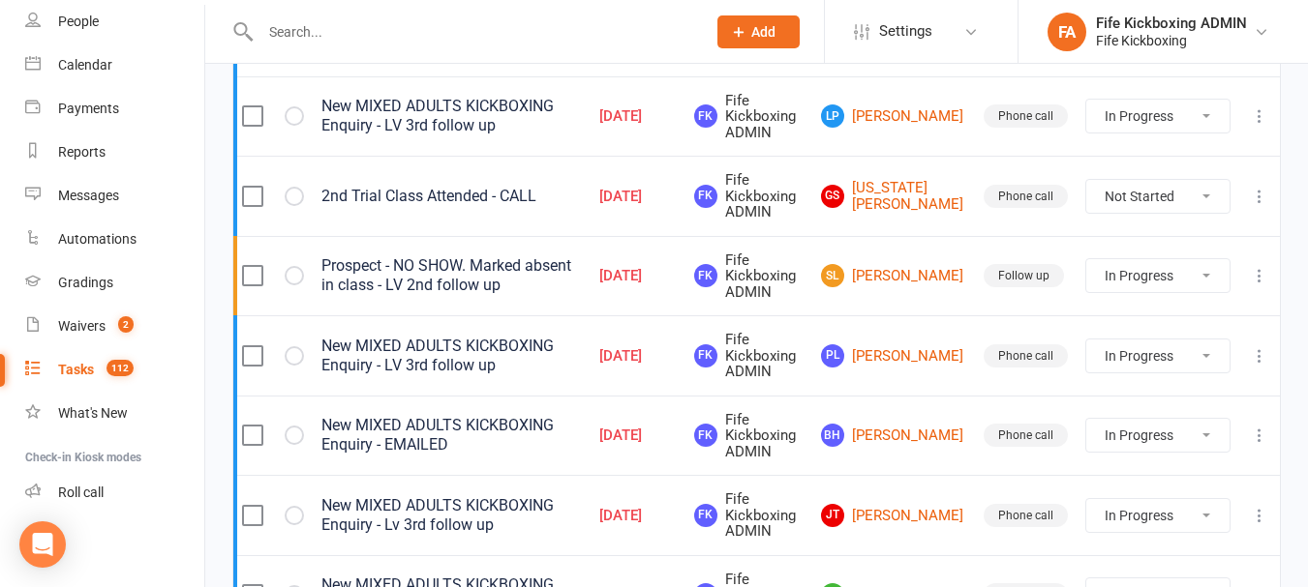
click at [1209, 267] on select "Not Started In Progress Waiting Complete" at bounding box center [1157, 275] width 143 height 33
click at [1086, 259] on select "Not Started In Progress Waiting Complete" at bounding box center [1157, 275] width 143 height 33
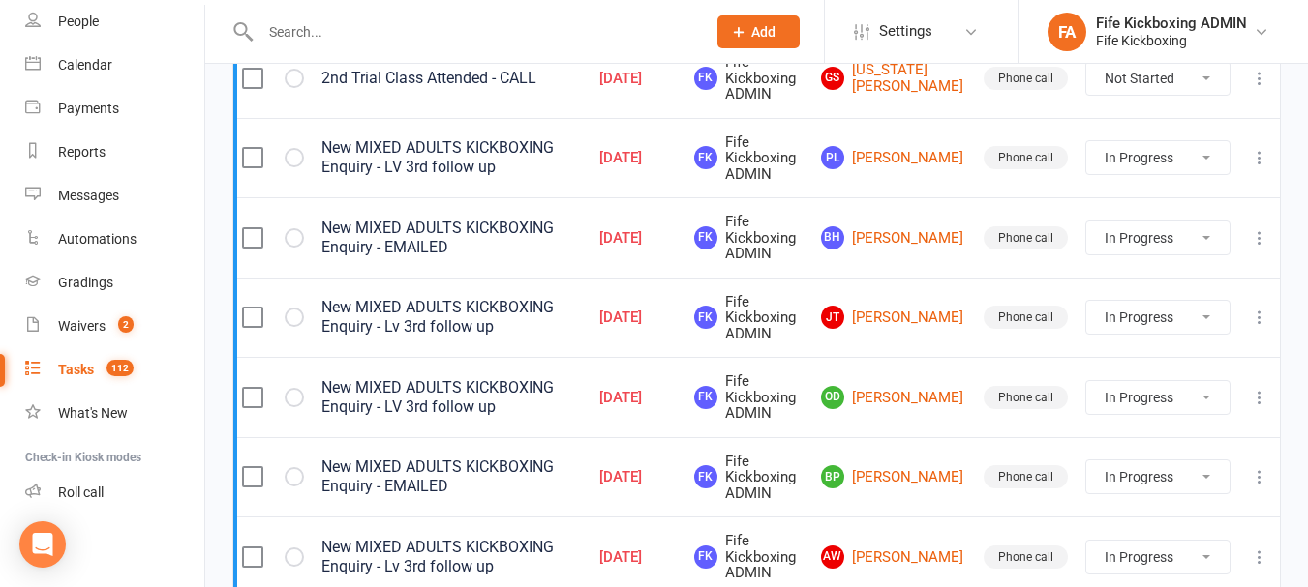
scroll to position [1917, 0]
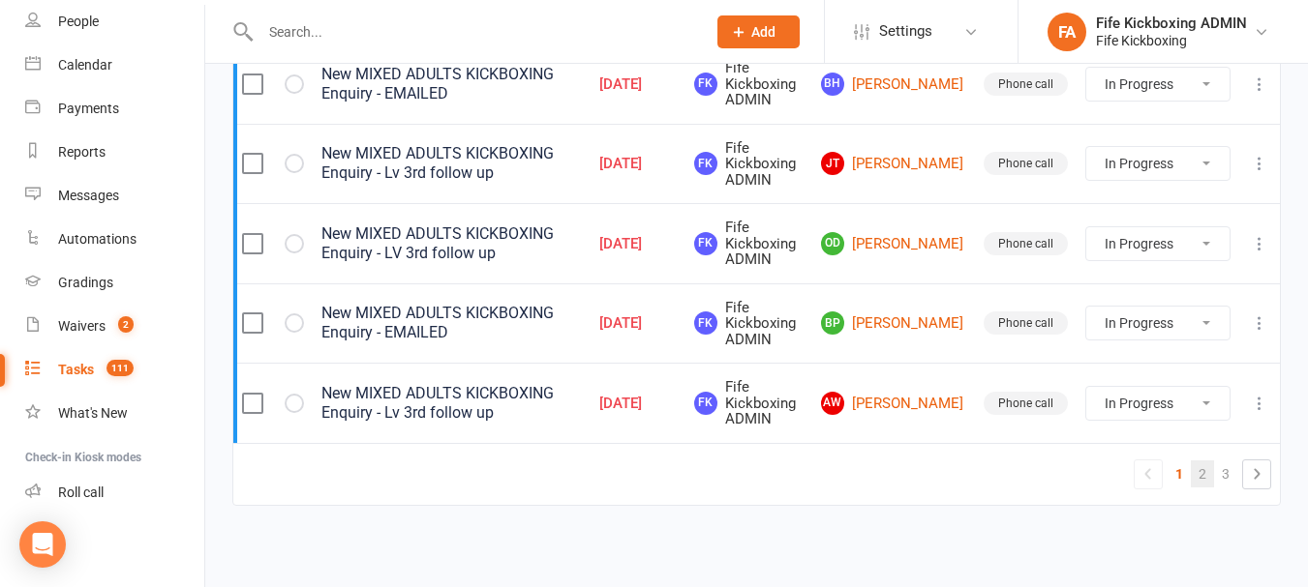
click at [1199, 471] on link "2" at bounding box center [1201, 474] width 23 height 27
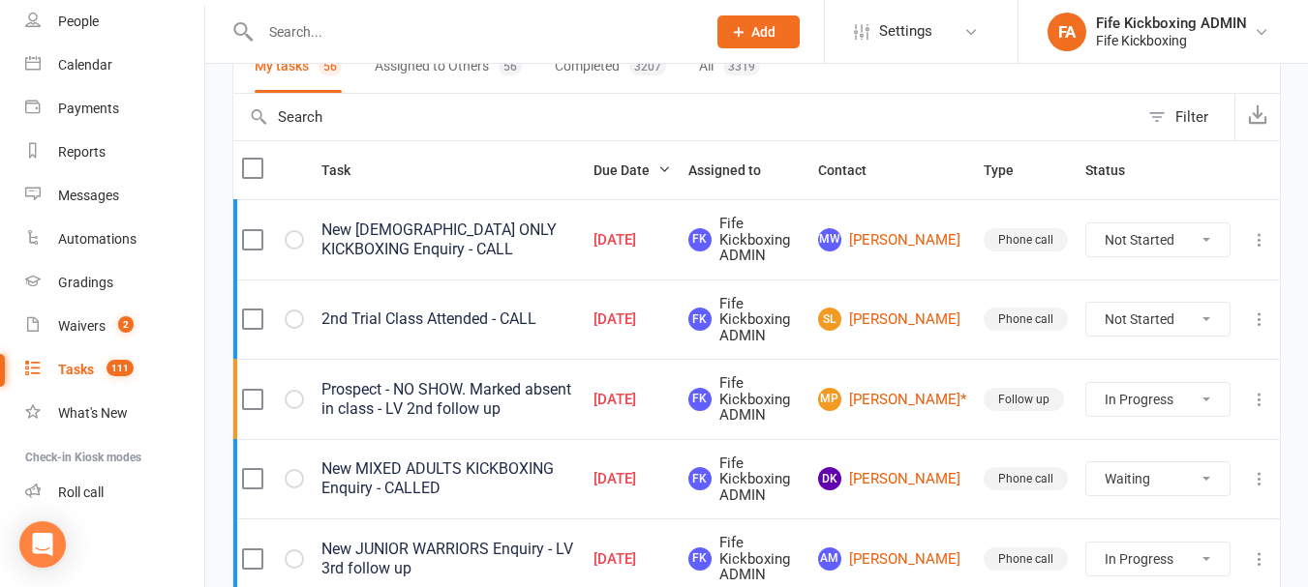
scroll to position [194, 0]
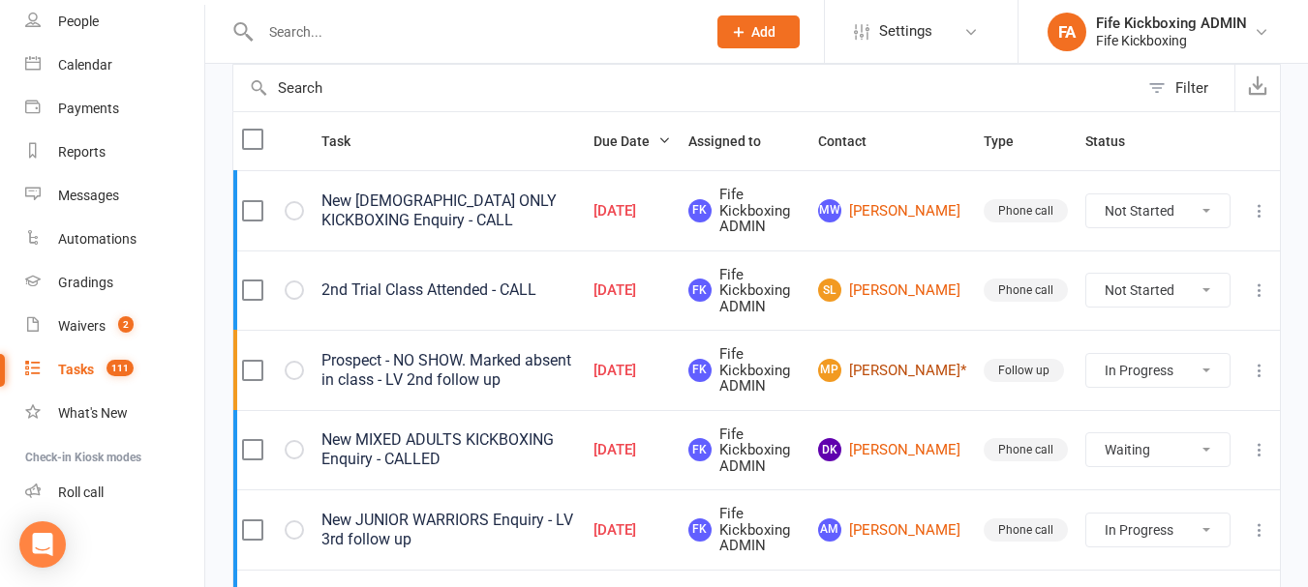
click at [927, 370] on link "MP Michelle Playfair*" at bounding box center [892, 370] width 148 height 23
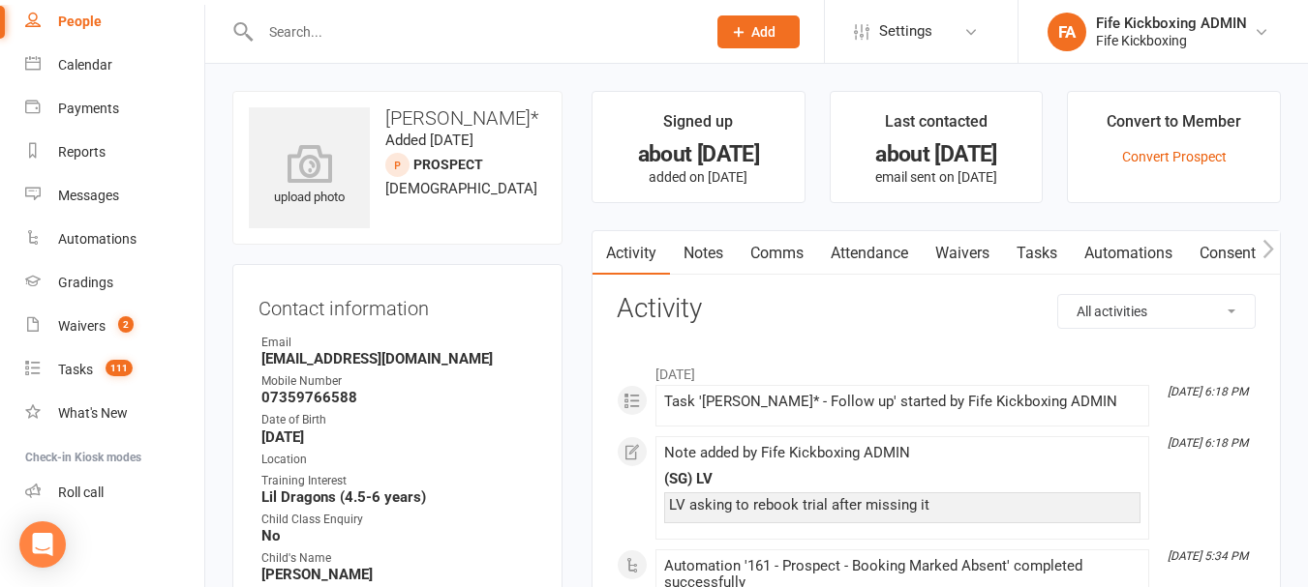
click at [865, 243] on link "Attendance" at bounding box center [869, 253] width 105 height 45
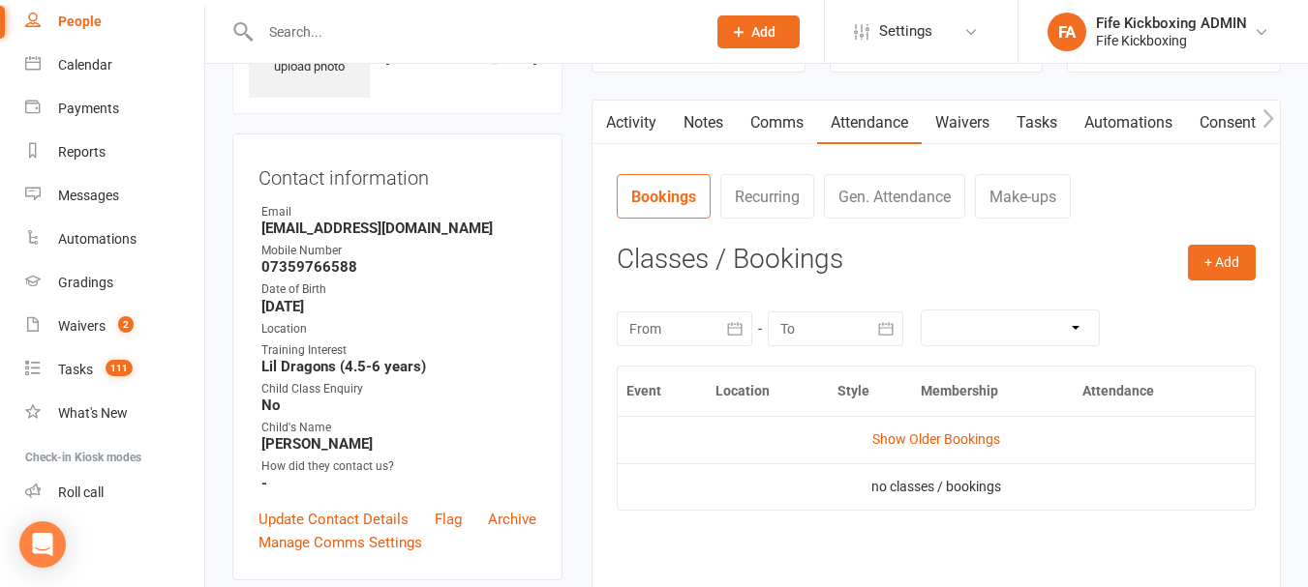
scroll to position [97, 0]
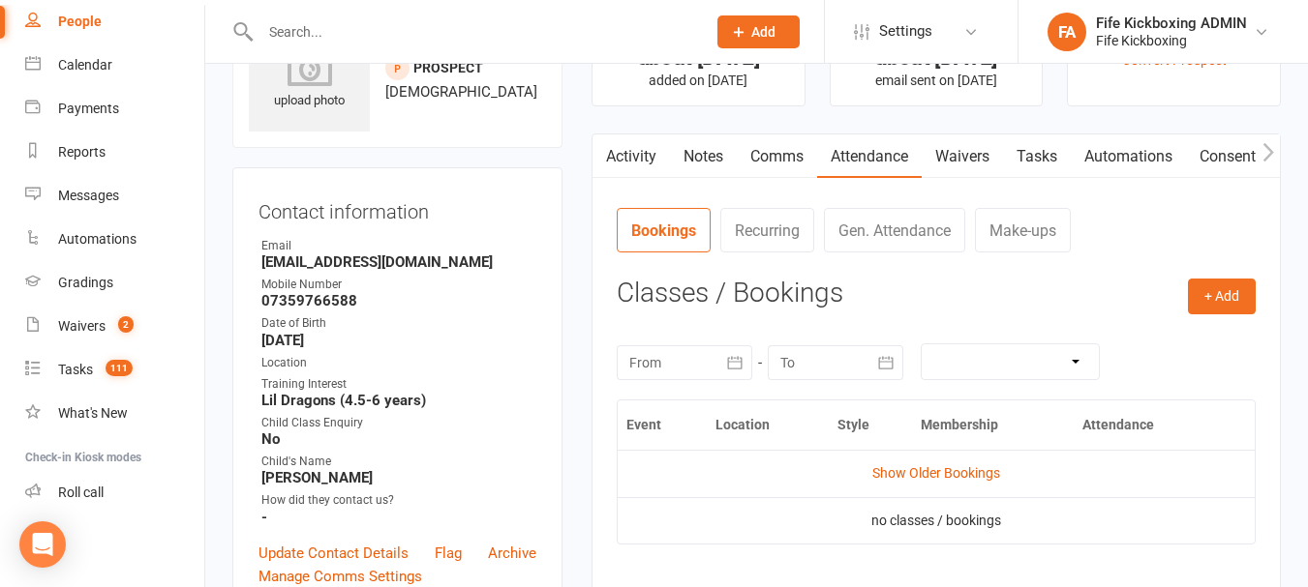
click at [707, 166] on link "Notes" at bounding box center [703, 157] width 67 height 45
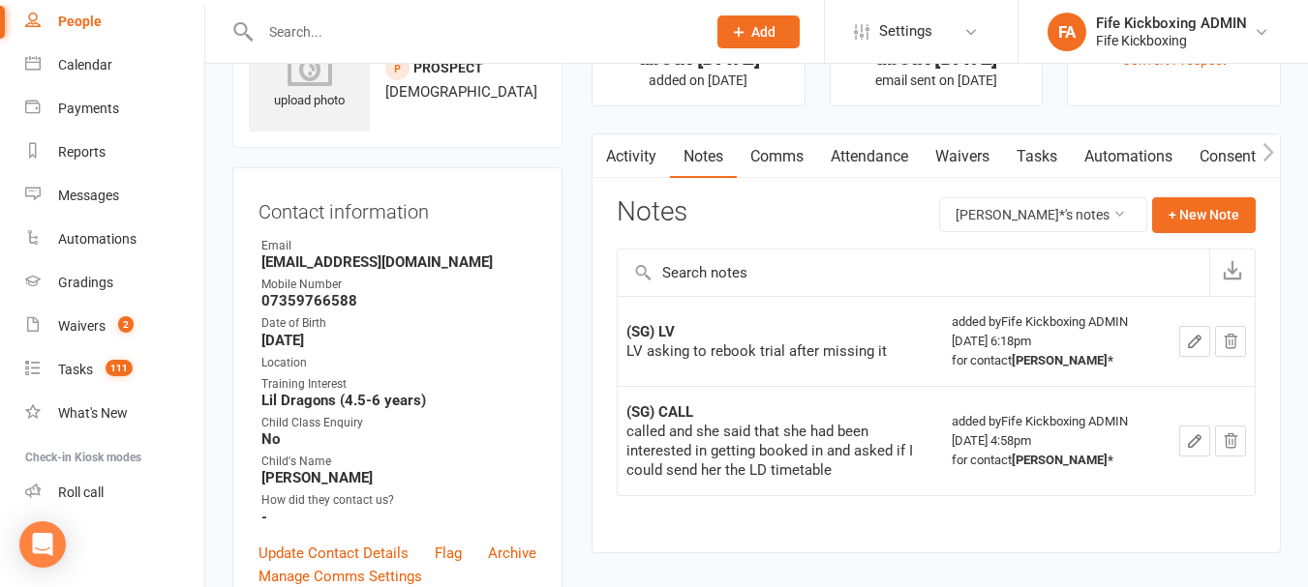
click at [646, 155] on link "Activity" at bounding box center [630, 157] width 77 height 45
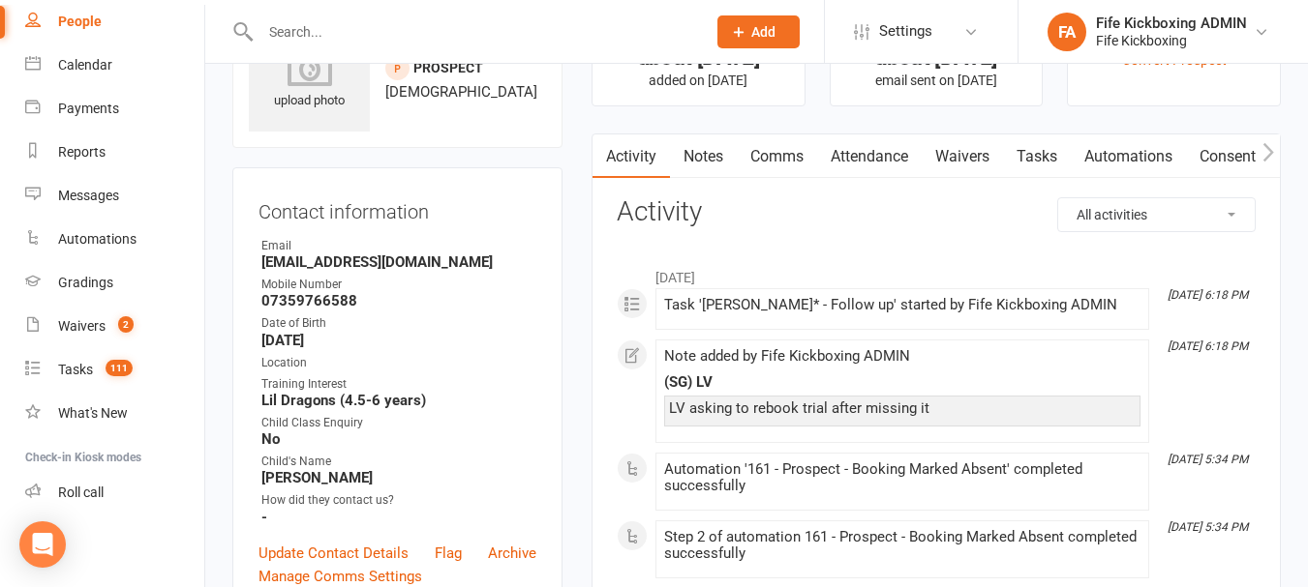
click at [724, 157] on link "Notes" at bounding box center [703, 157] width 67 height 45
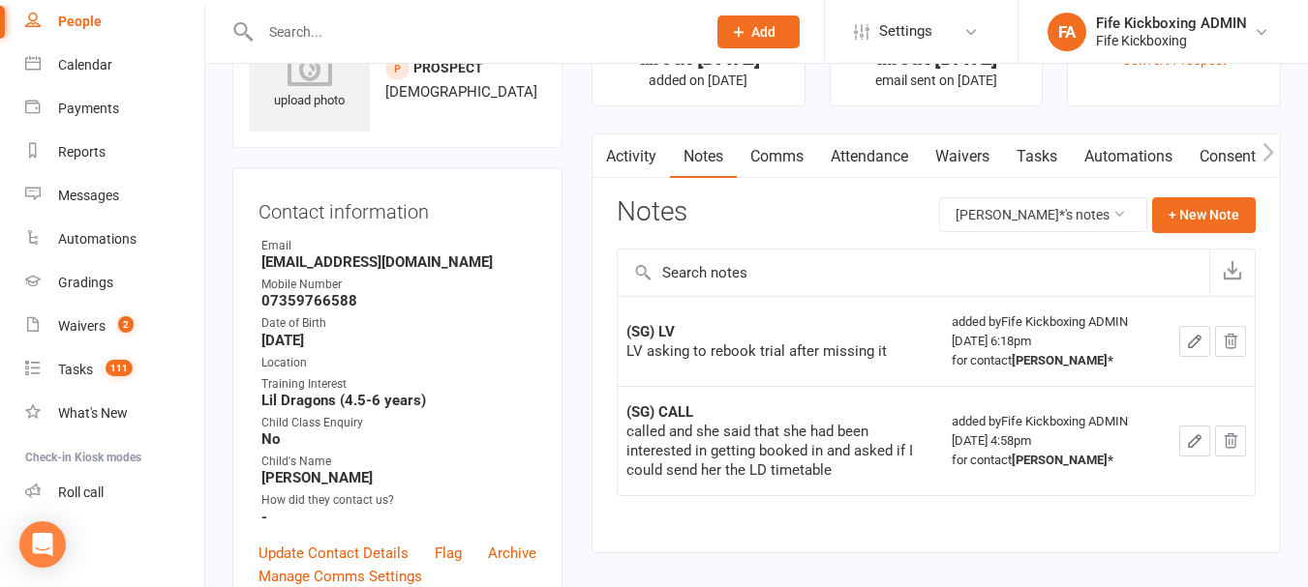
click at [812, 143] on link "Comms" at bounding box center [777, 157] width 80 height 45
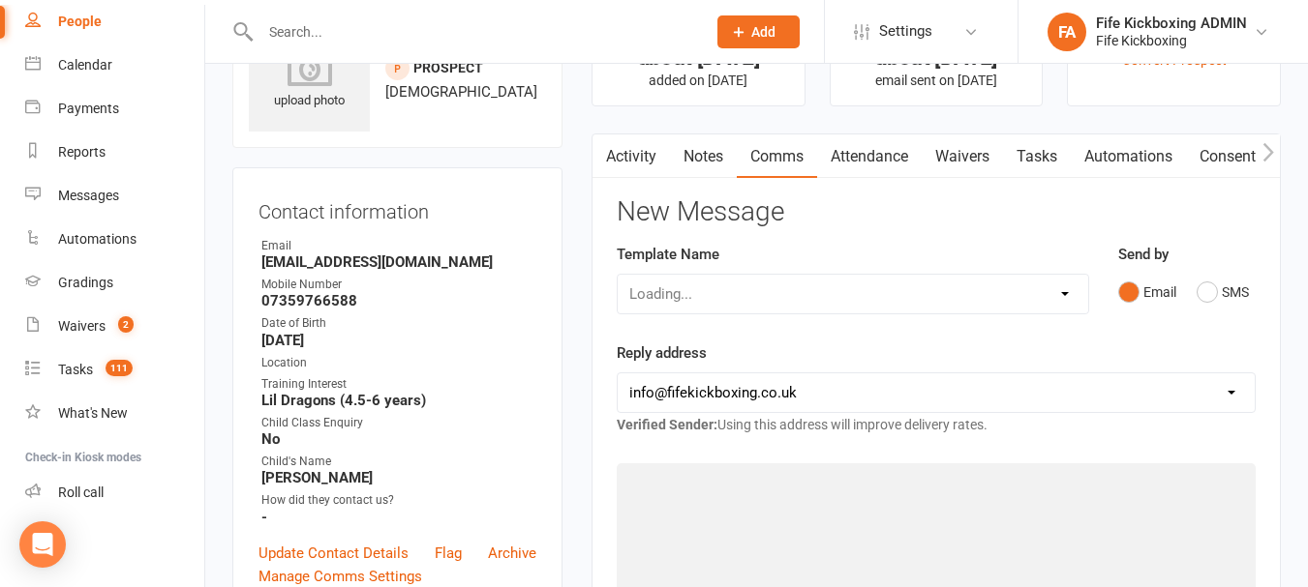
click at [851, 141] on link "Attendance" at bounding box center [869, 157] width 105 height 45
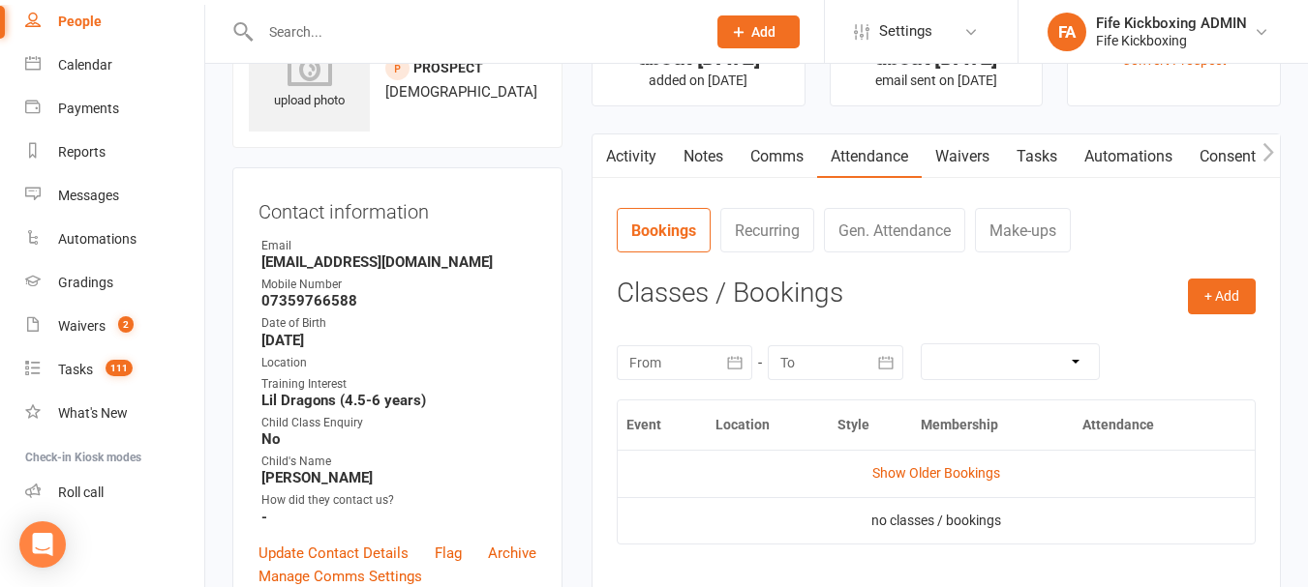
click at [653, 160] on link "Activity" at bounding box center [630, 157] width 77 height 45
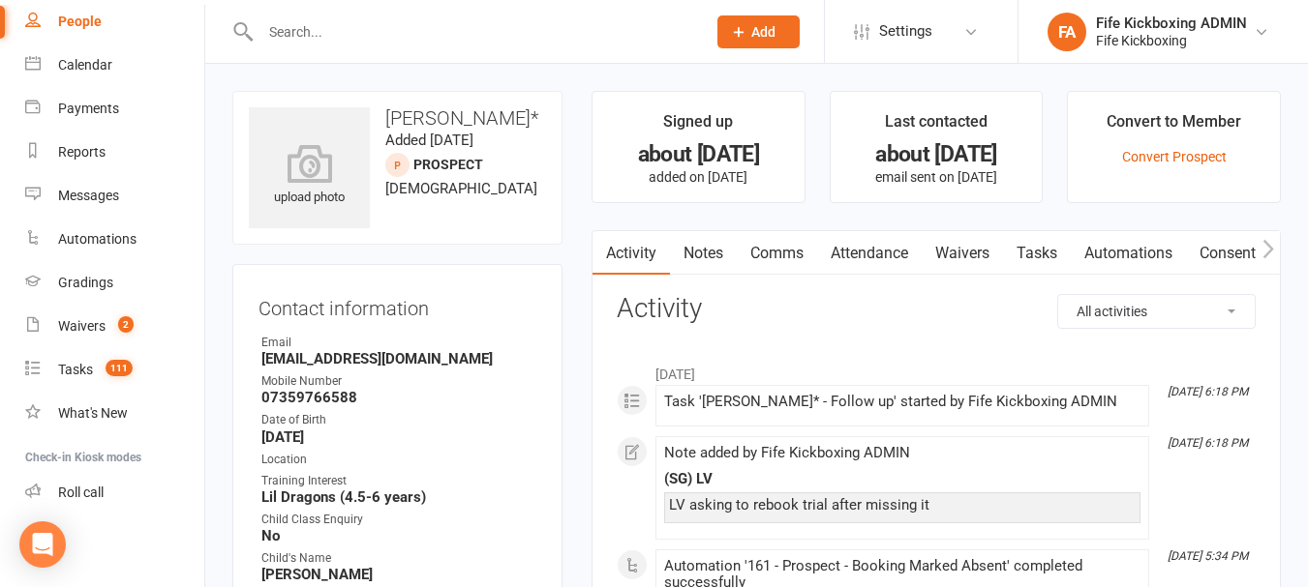
click at [887, 251] on link "Attendance" at bounding box center [869, 253] width 105 height 45
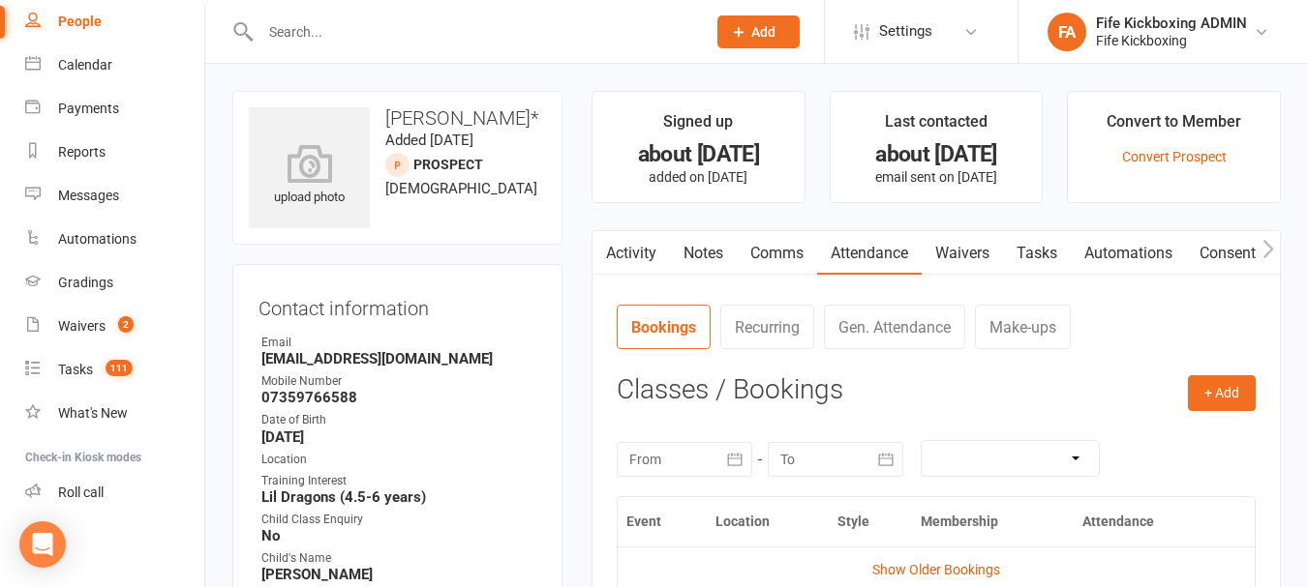
scroll to position [387, 0]
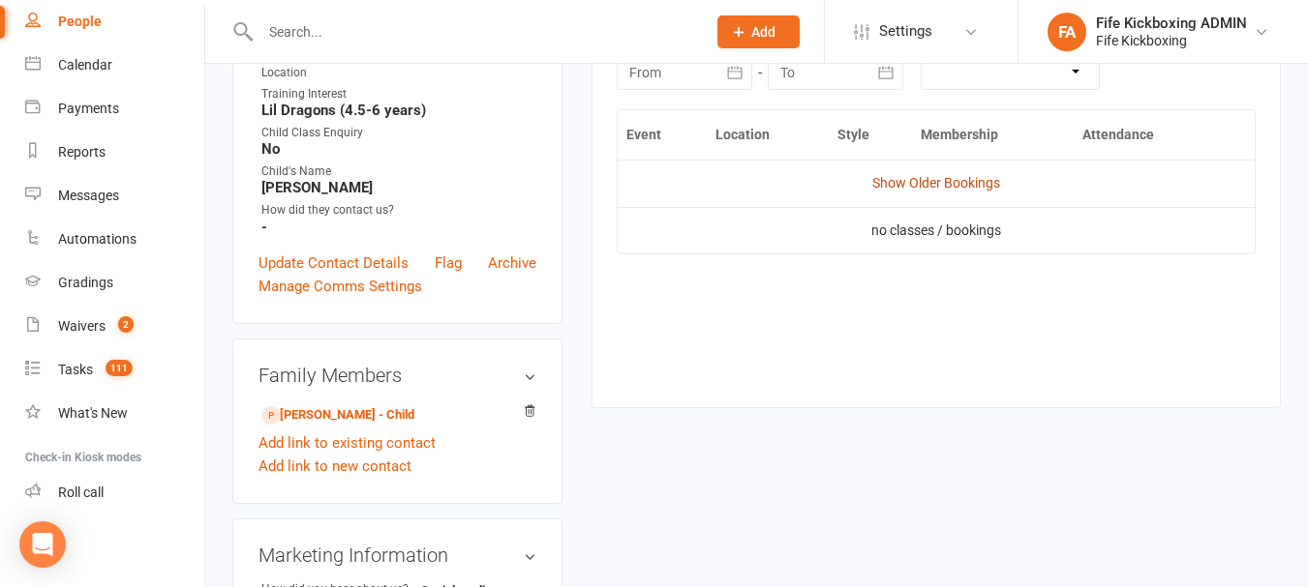
click at [963, 188] on link "Show Older Bookings" at bounding box center [936, 182] width 128 height 15
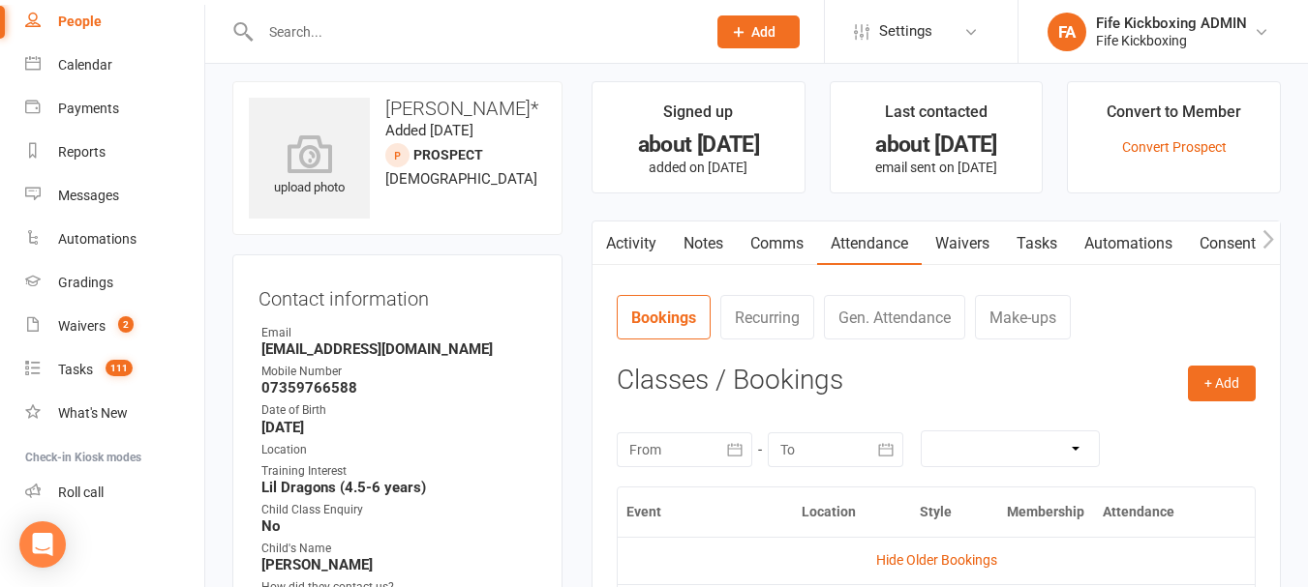
scroll to position [0, 0]
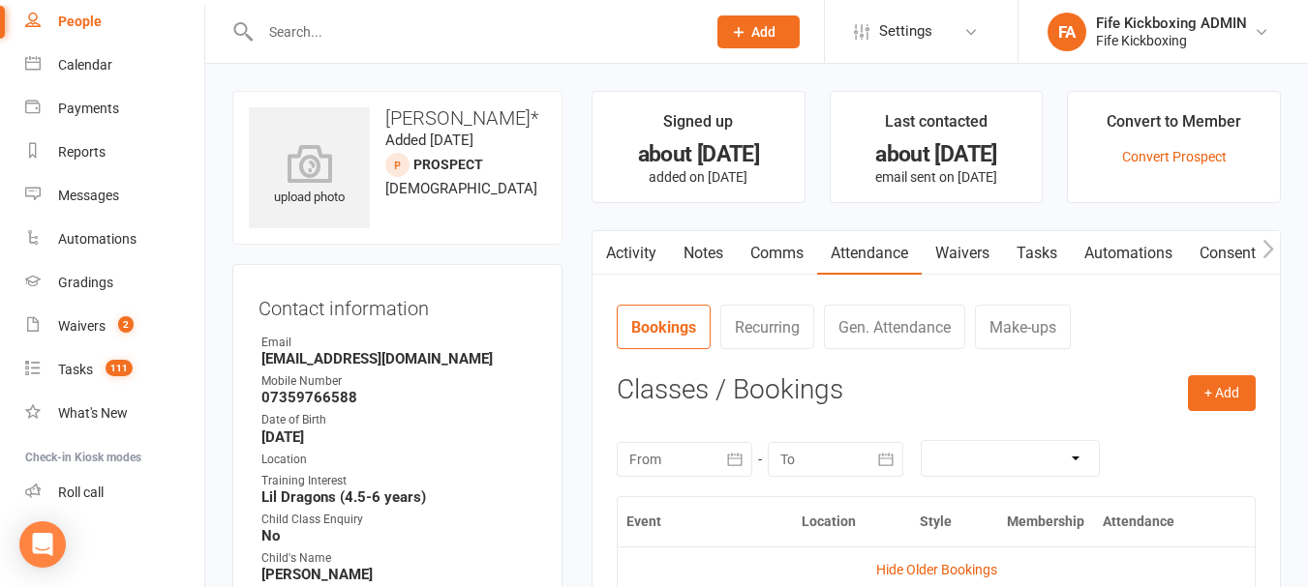
click at [644, 237] on link "Activity" at bounding box center [630, 253] width 77 height 45
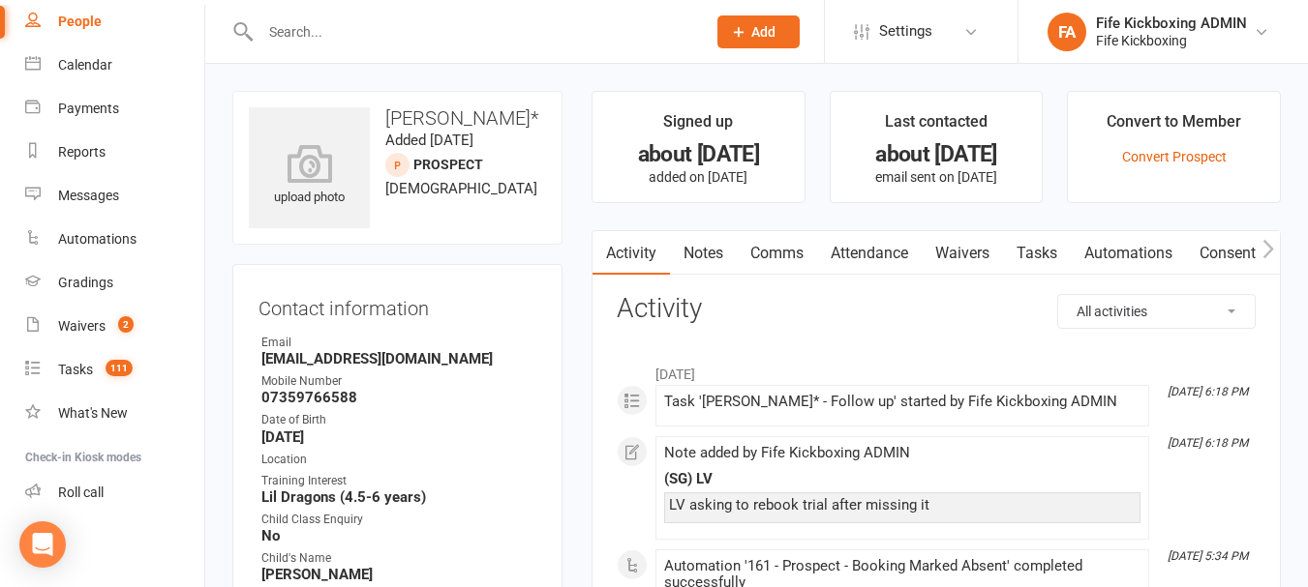
click at [711, 247] on link "Notes" at bounding box center [703, 253] width 67 height 45
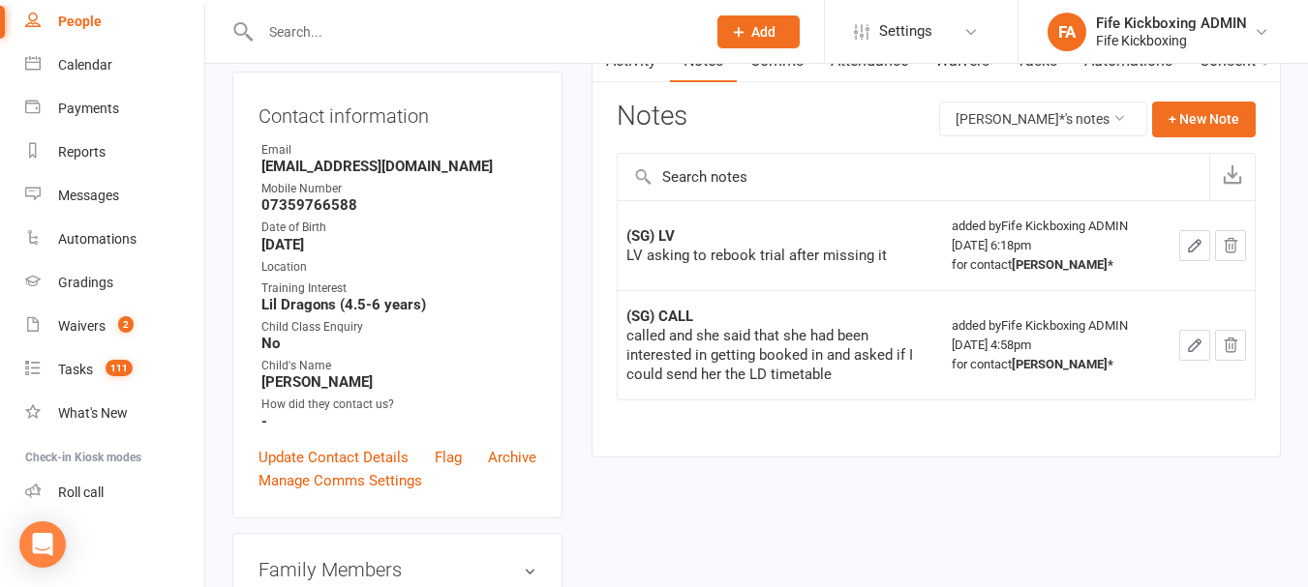
scroll to position [97, 0]
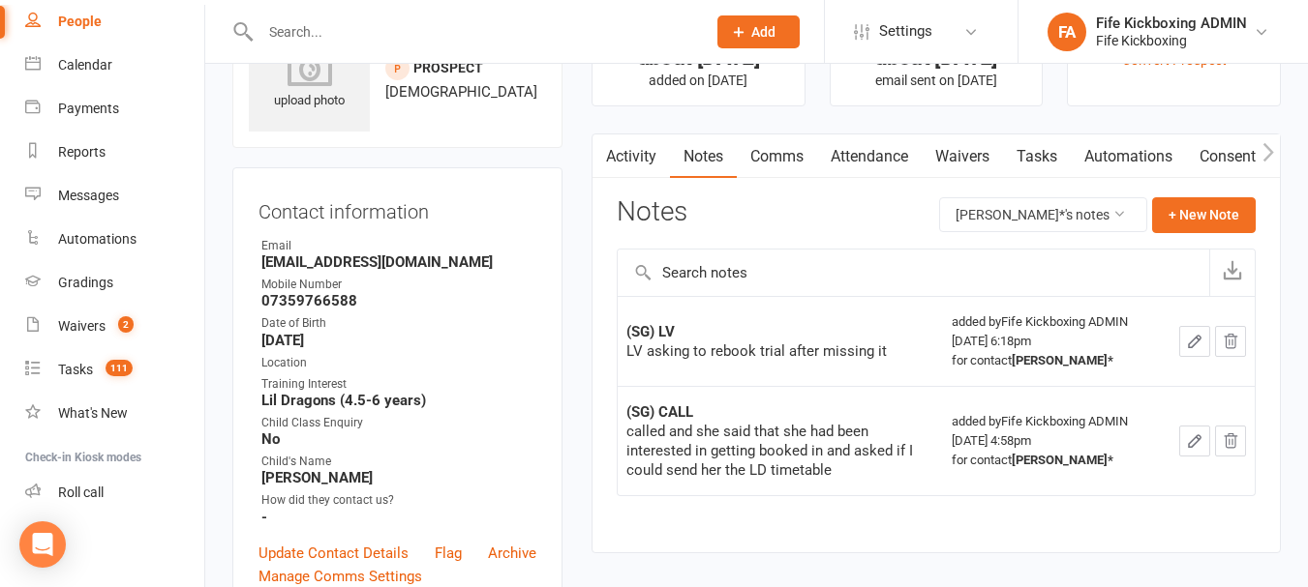
click at [856, 355] on div "LV asking to rebook trial after missing it" at bounding box center [780, 351] width 308 height 19
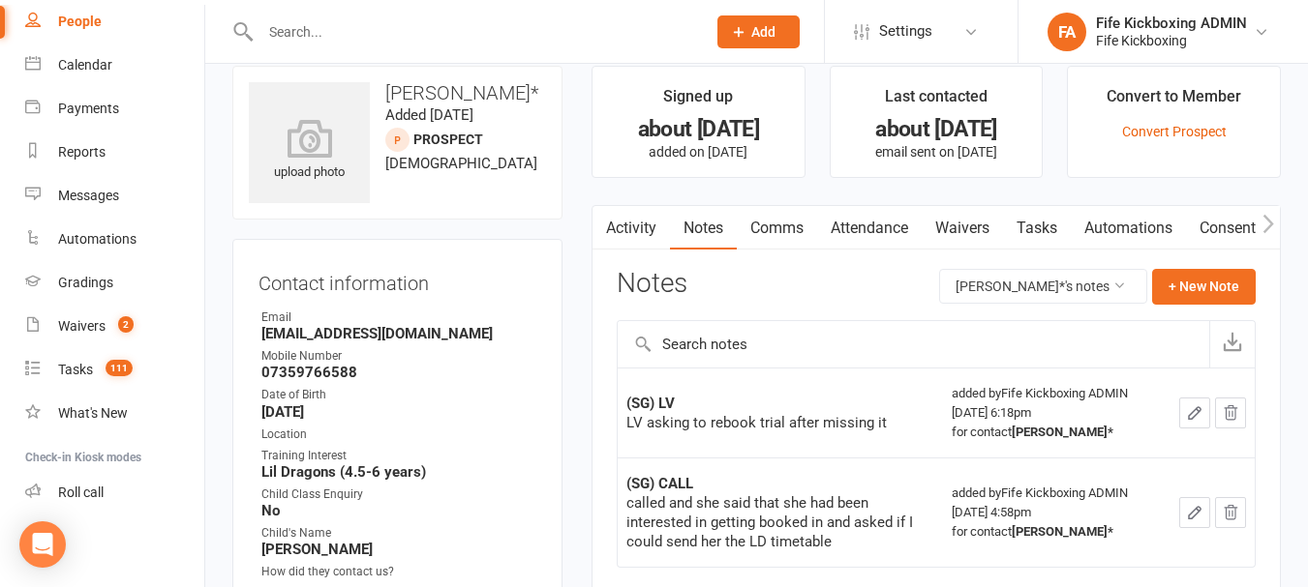
scroll to position [0, 0]
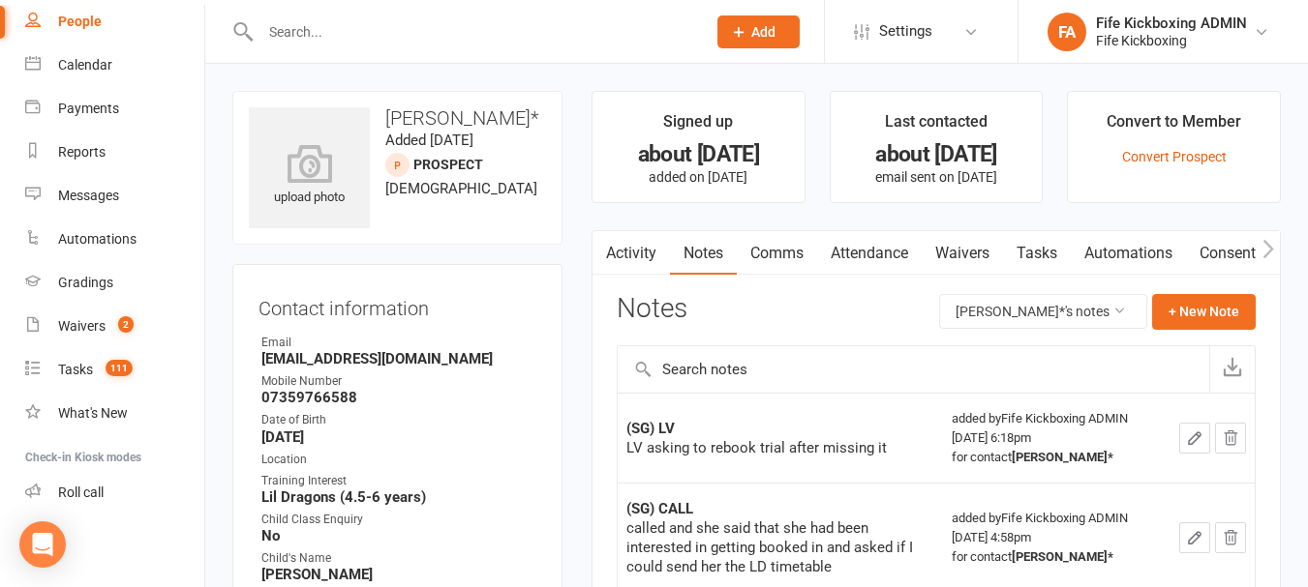
click at [621, 253] on link "Activity" at bounding box center [630, 253] width 77 height 45
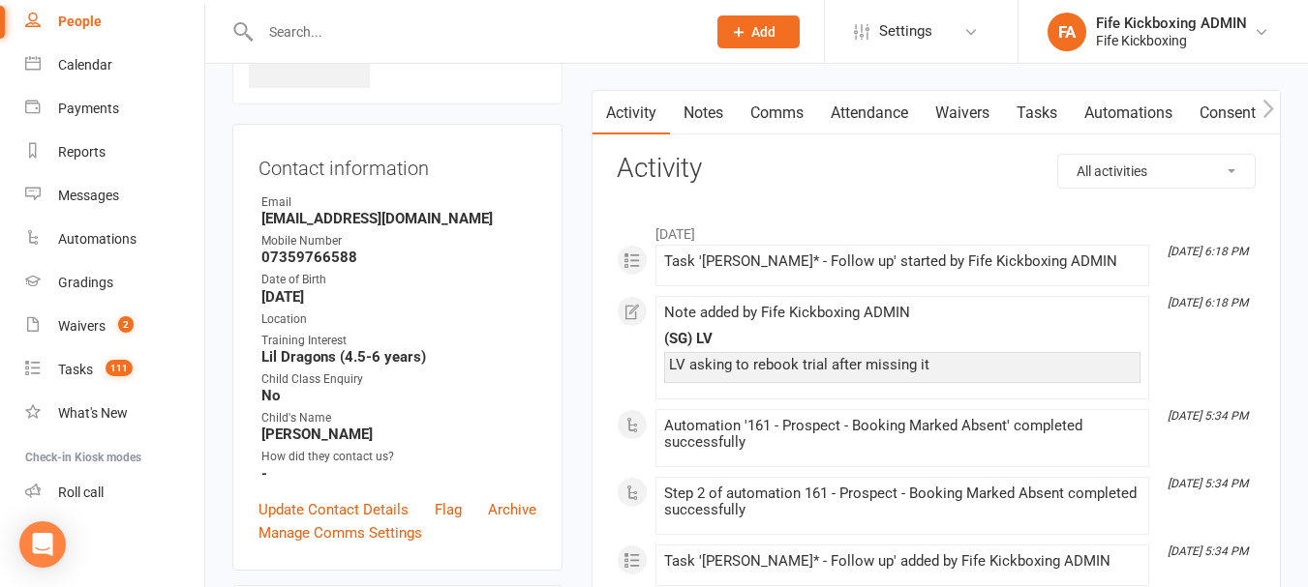
scroll to position [97, 0]
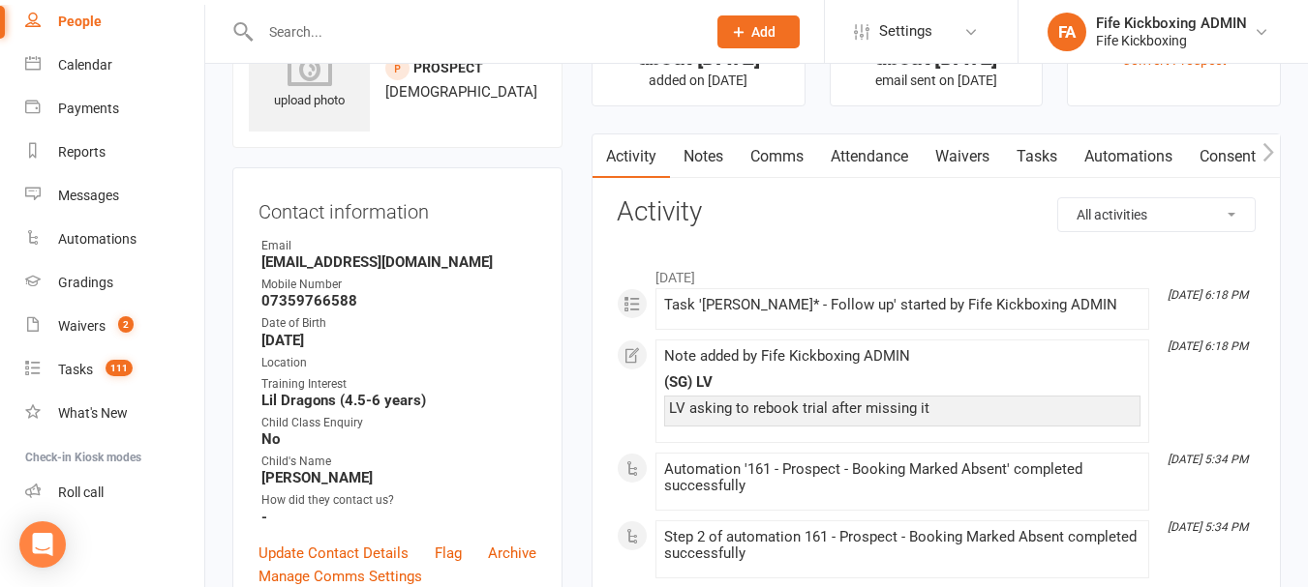
click at [704, 156] on link "Notes" at bounding box center [703, 157] width 67 height 45
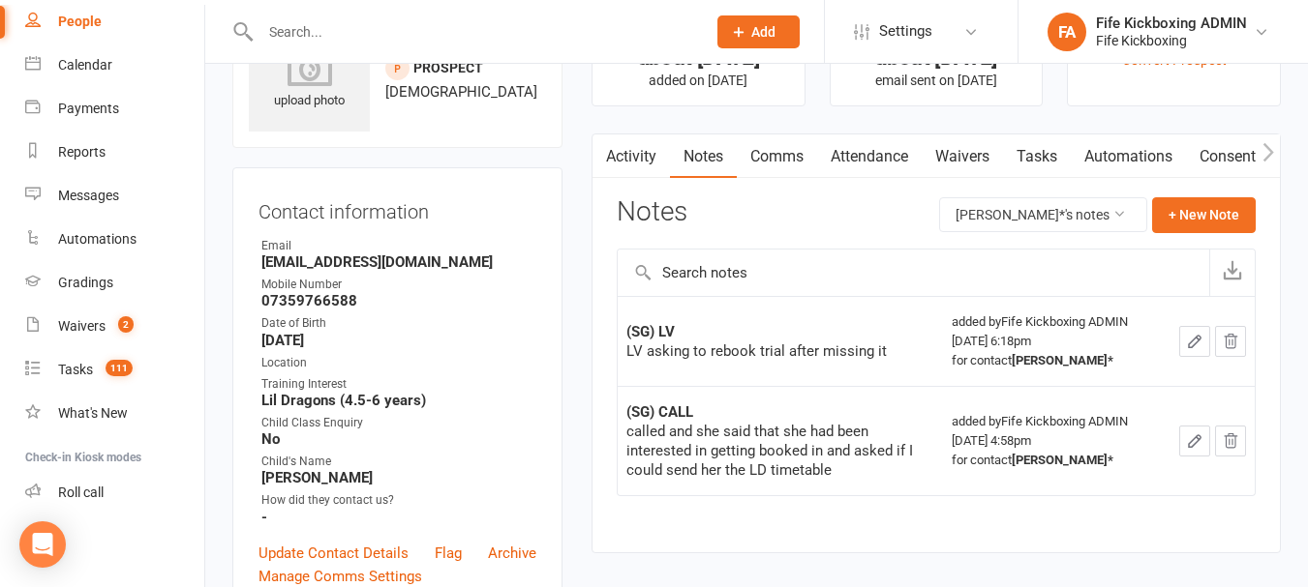
click at [778, 149] on link "Comms" at bounding box center [777, 157] width 80 height 45
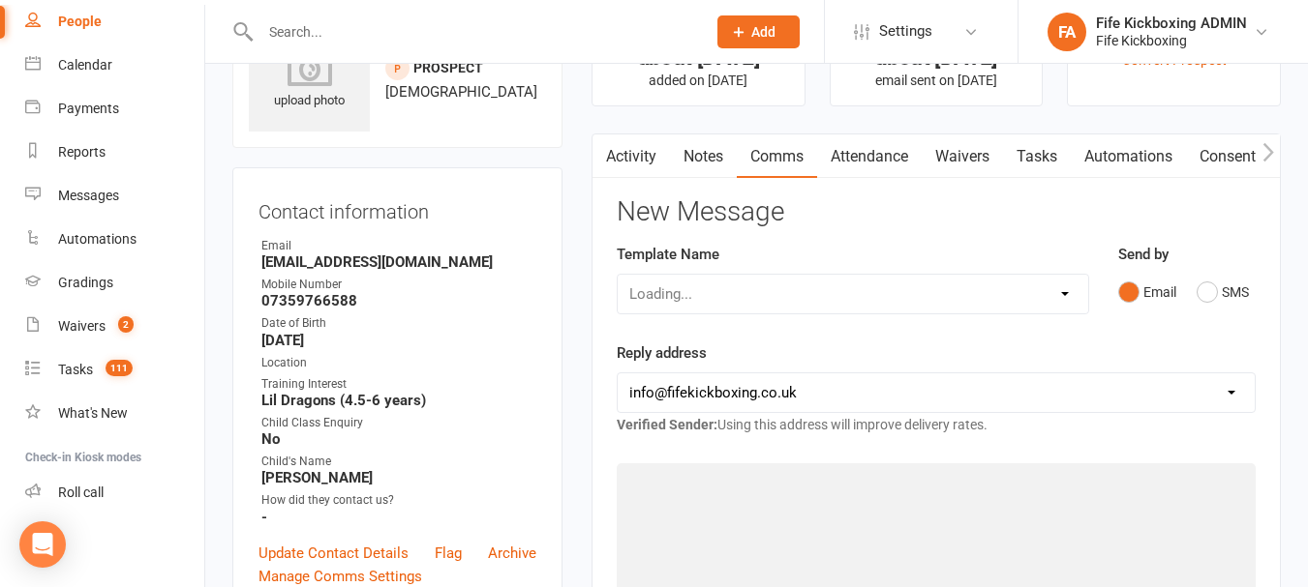
click at [877, 148] on link "Attendance" at bounding box center [869, 157] width 105 height 45
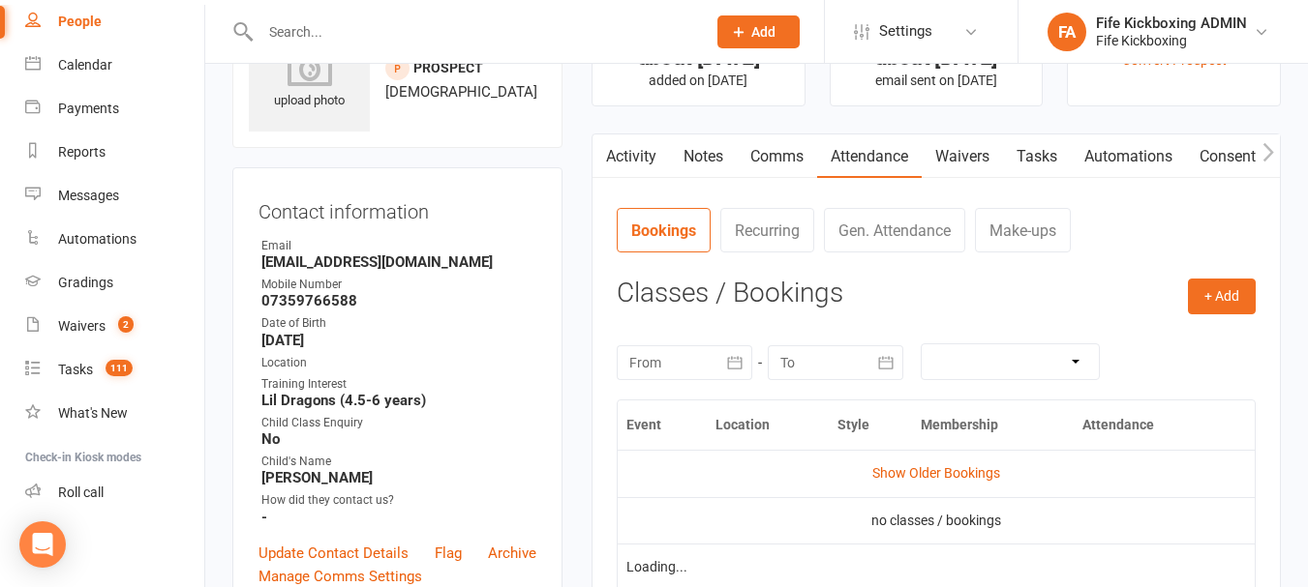
click at [774, 152] on link "Comms" at bounding box center [777, 157] width 80 height 45
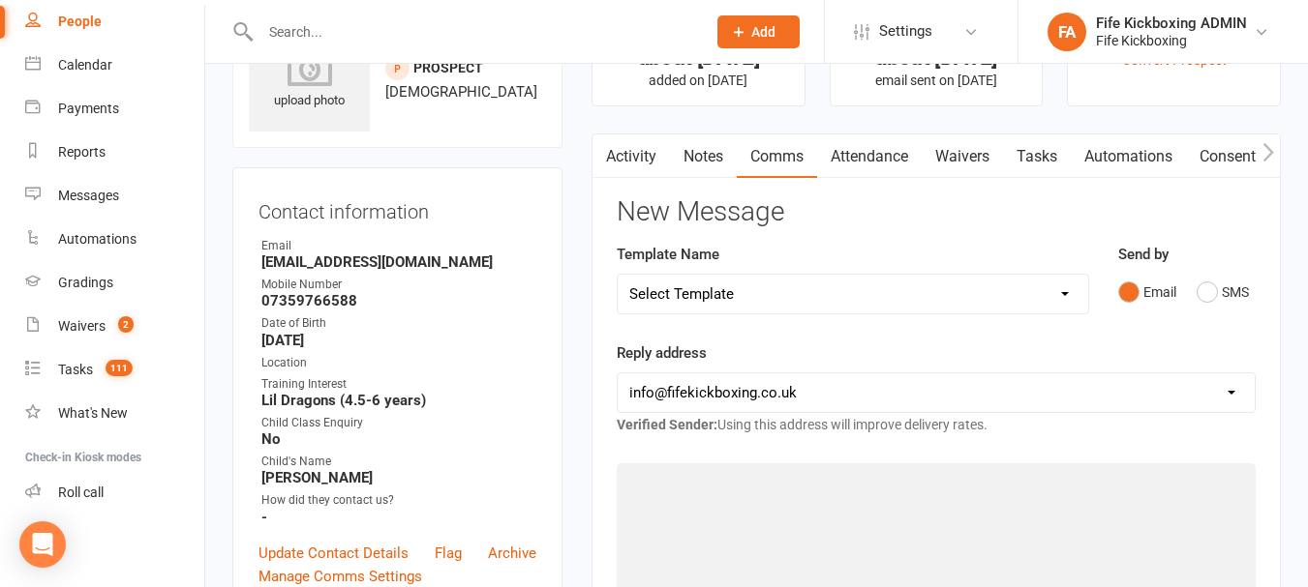
click at [717, 156] on link "Notes" at bounding box center [703, 157] width 67 height 45
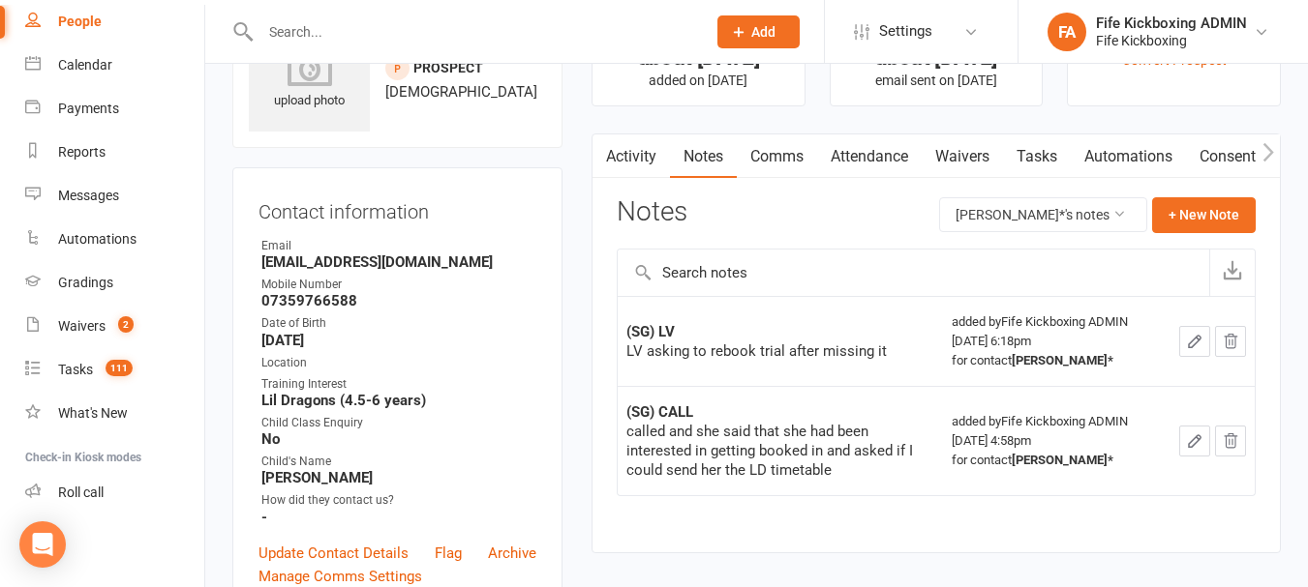
click at [647, 157] on link "Activity" at bounding box center [630, 157] width 77 height 45
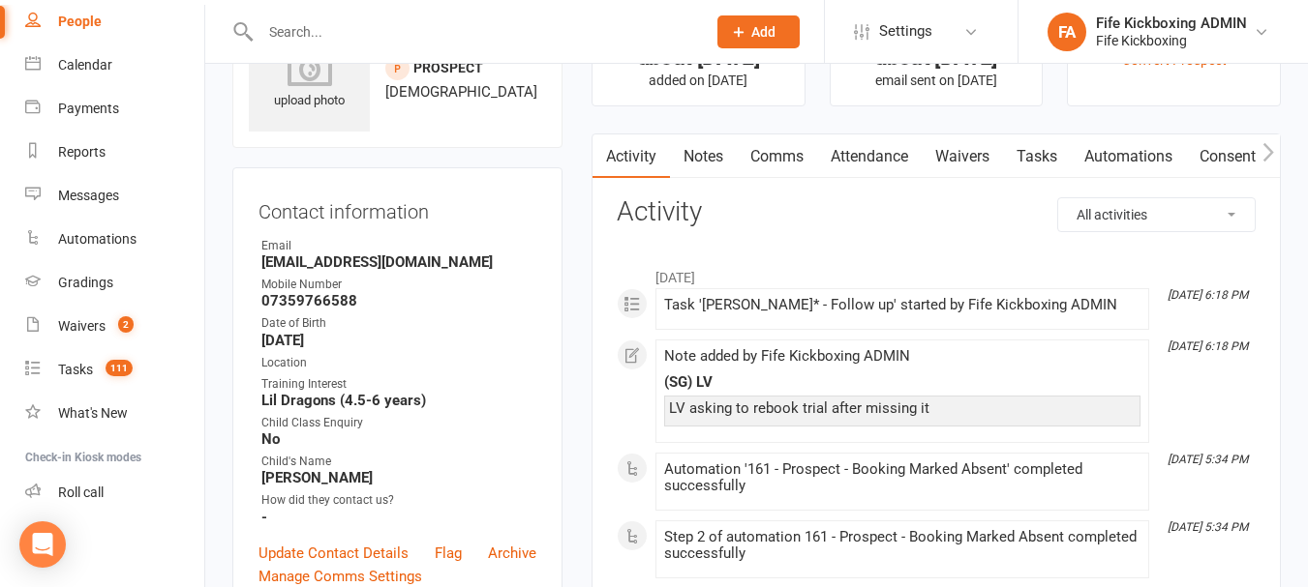
click at [694, 154] on link "Notes" at bounding box center [703, 157] width 67 height 45
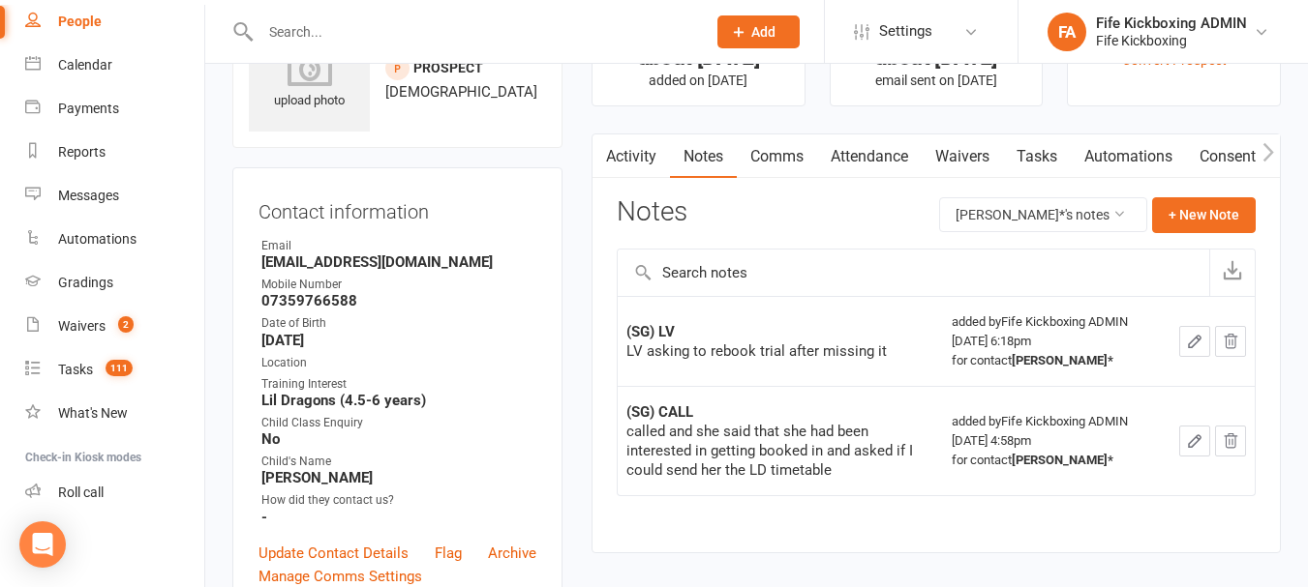
click at [768, 152] on link "Comms" at bounding box center [777, 157] width 80 height 45
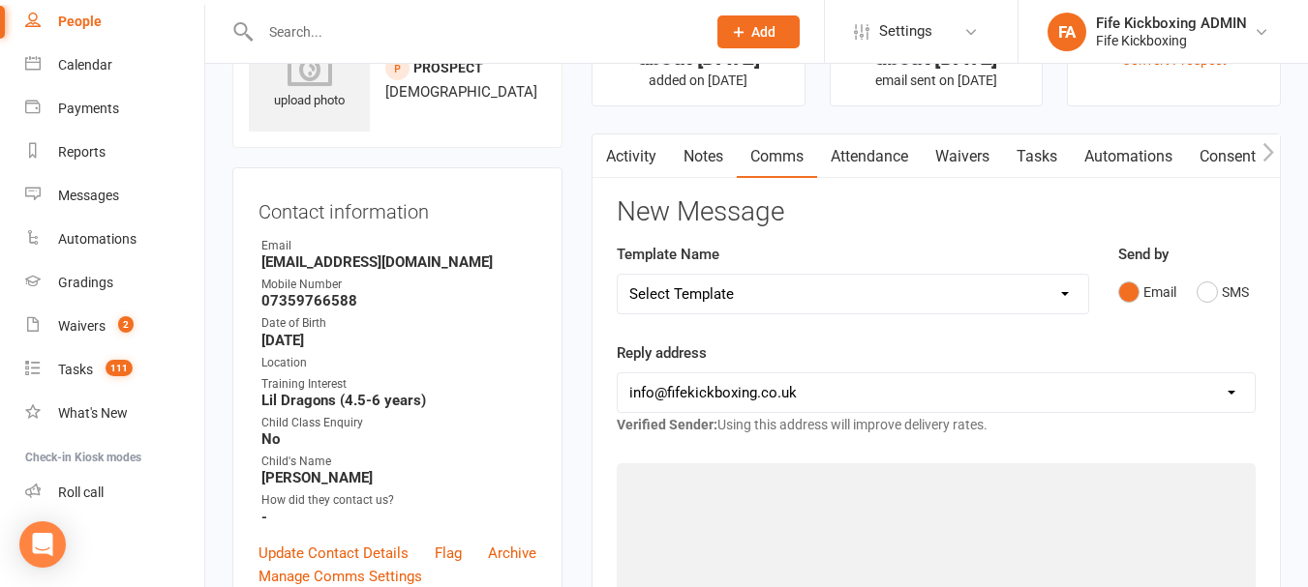
click at [836, 148] on link "Attendance" at bounding box center [869, 157] width 105 height 45
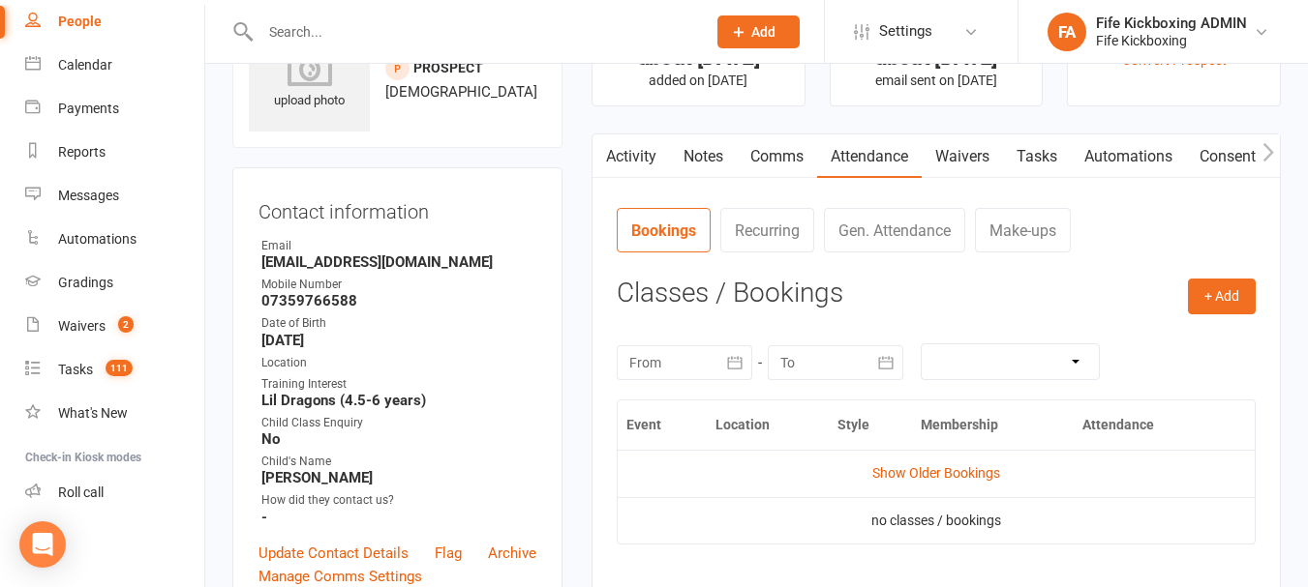
click at [789, 161] on link "Comms" at bounding box center [777, 157] width 80 height 45
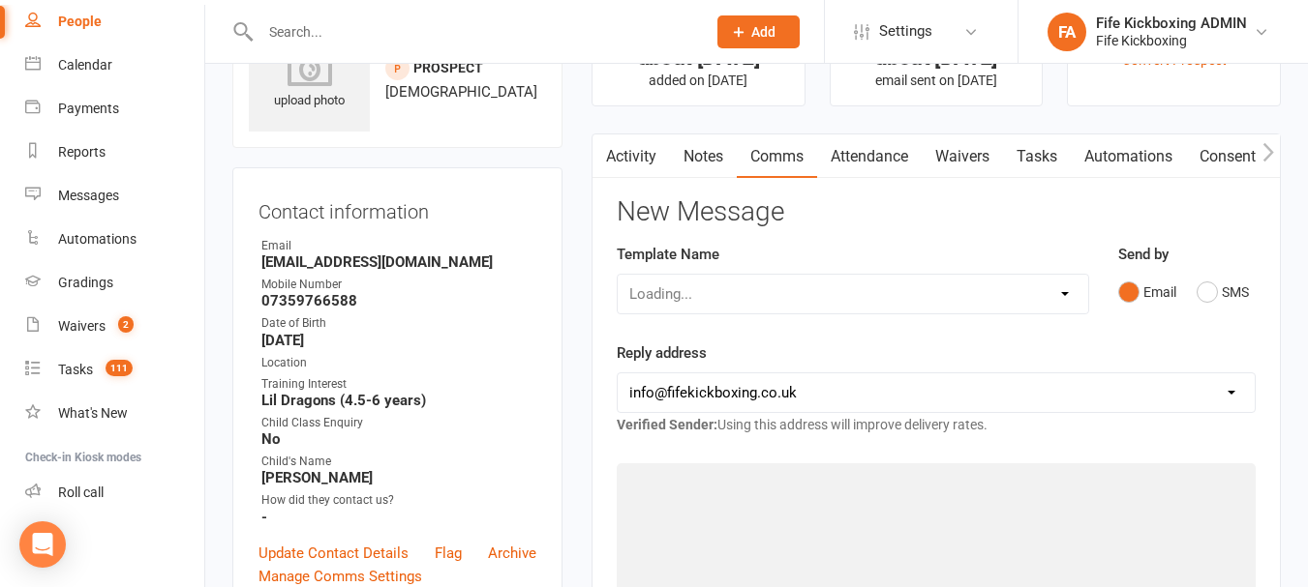
click at [721, 153] on link "Notes" at bounding box center [703, 157] width 67 height 45
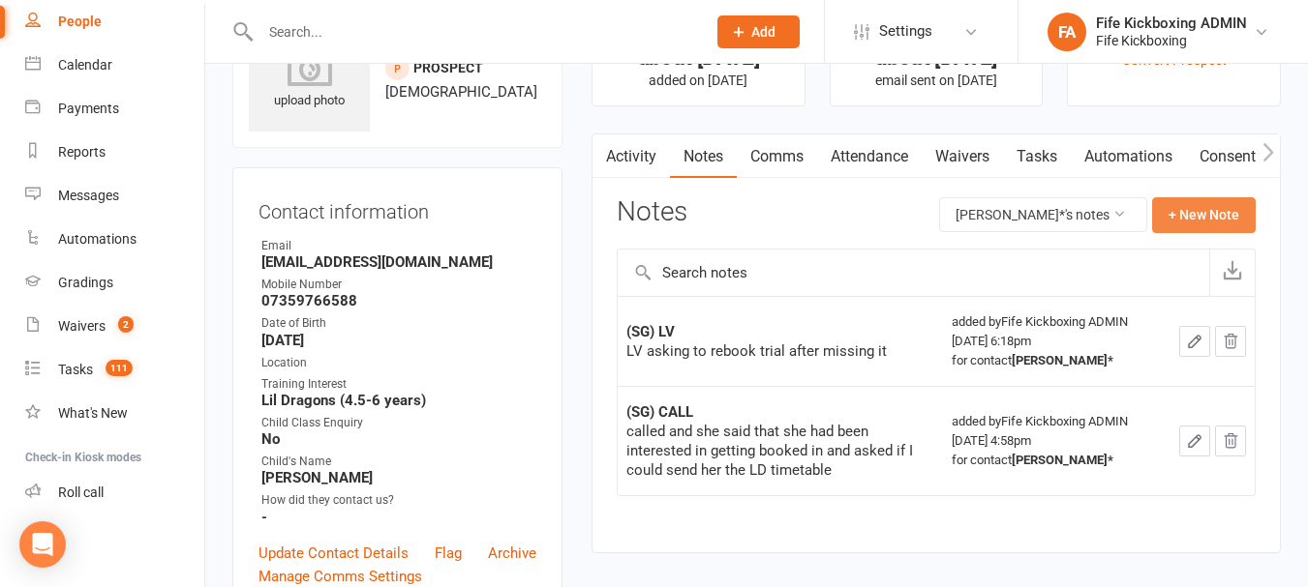
click at [1216, 226] on button "+ New Note" at bounding box center [1204, 214] width 104 height 35
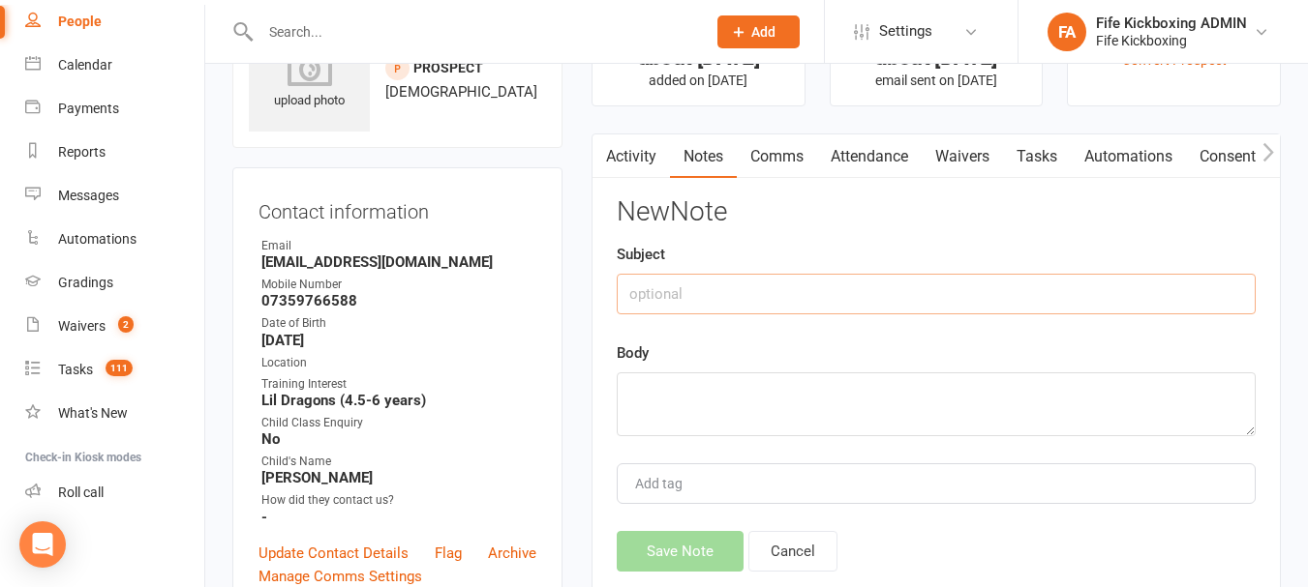
click at [994, 303] on input "text" at bounding box center [935, 294] width 639 height 41
click at [621, 163] on link "Activity" at bounding box center [630, 157] width 77 height 45
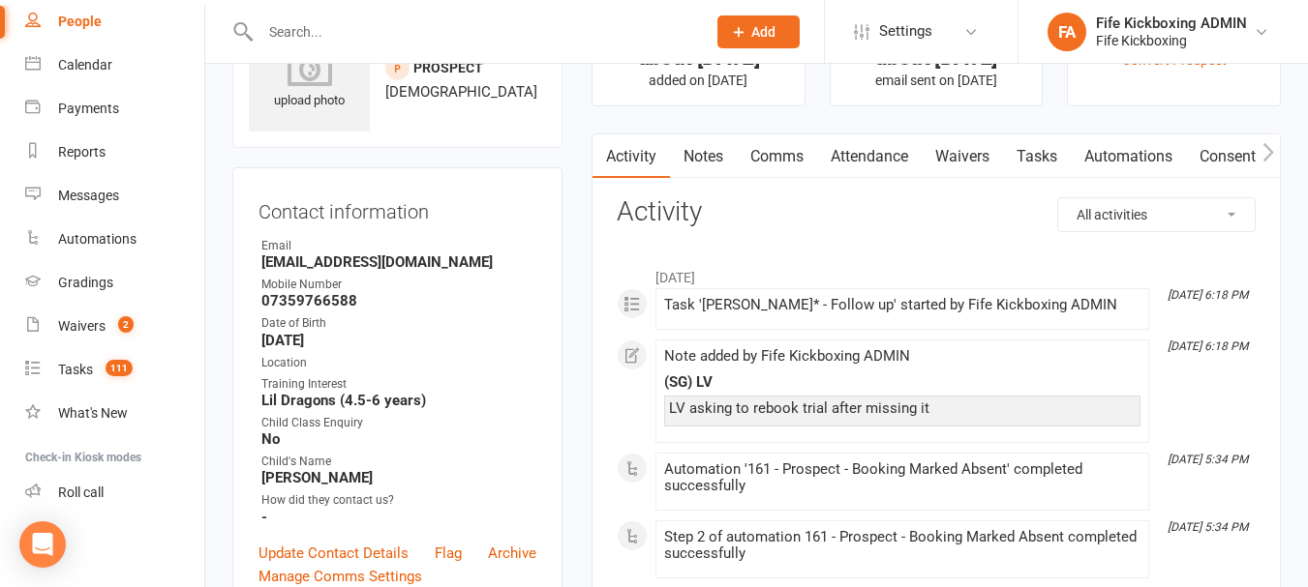
click at [710, 153] on link "Notes" at bounding box center [703, 157] width 67 height 45
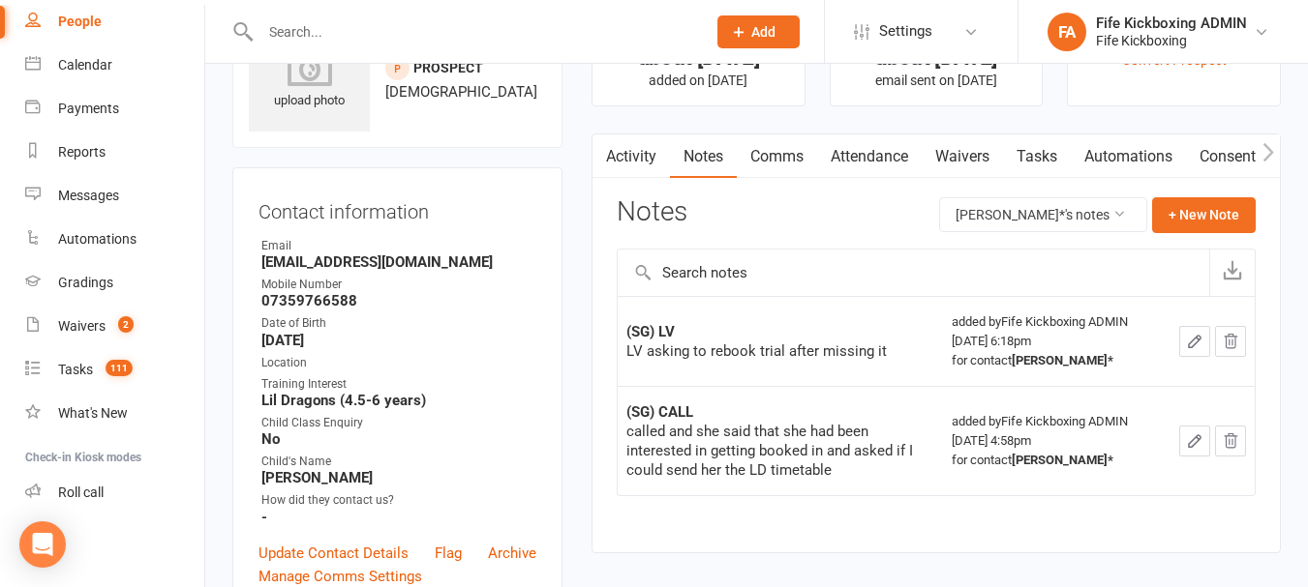
click at [789, 155] on link "Comms" at bounding box center [777, 157] width 80 height 45
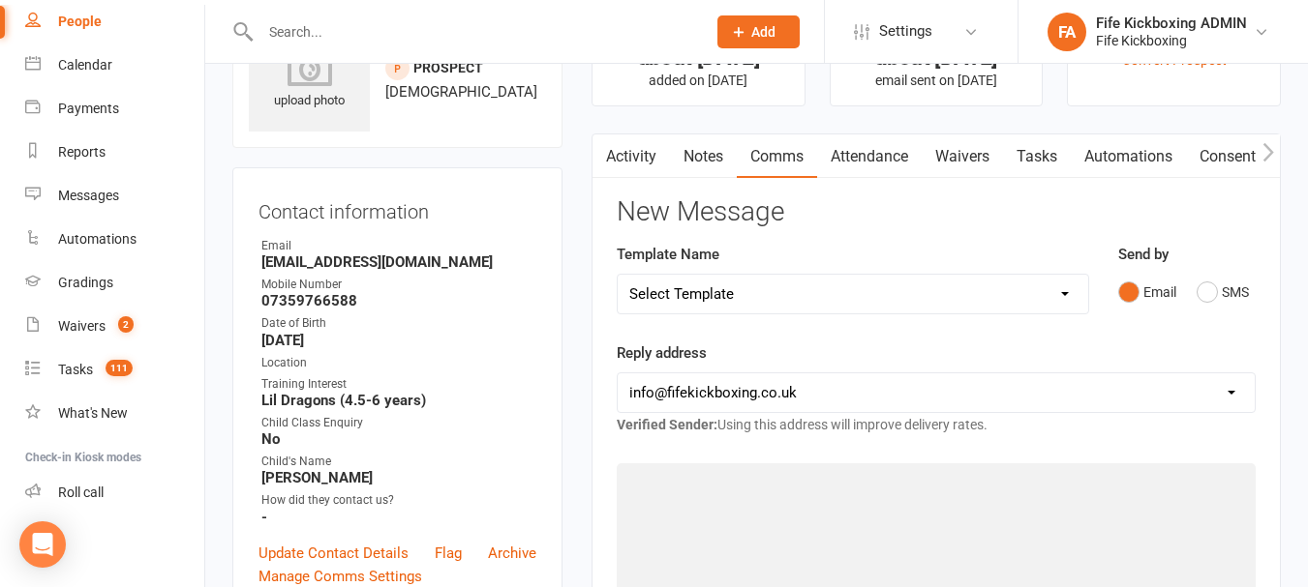
click at [867, 160] on link "Attendance" at bounding box center [869, 157] width 105 height 45
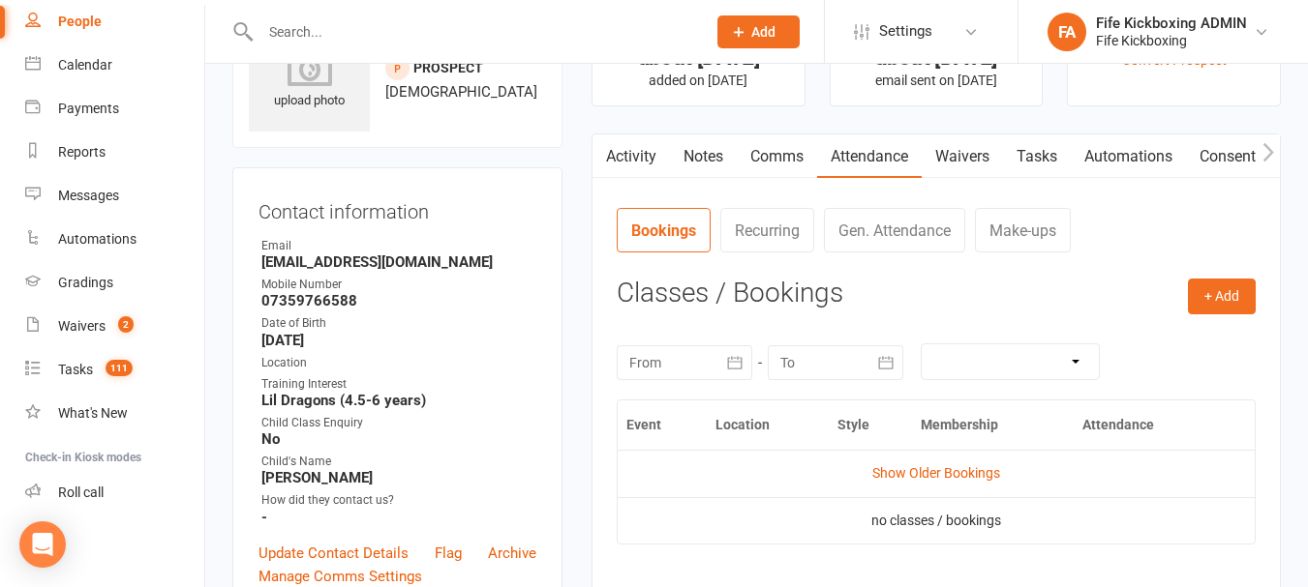
click at [805, 156] on link "Comms" at bounding box center [777, 157] width 80 height 45
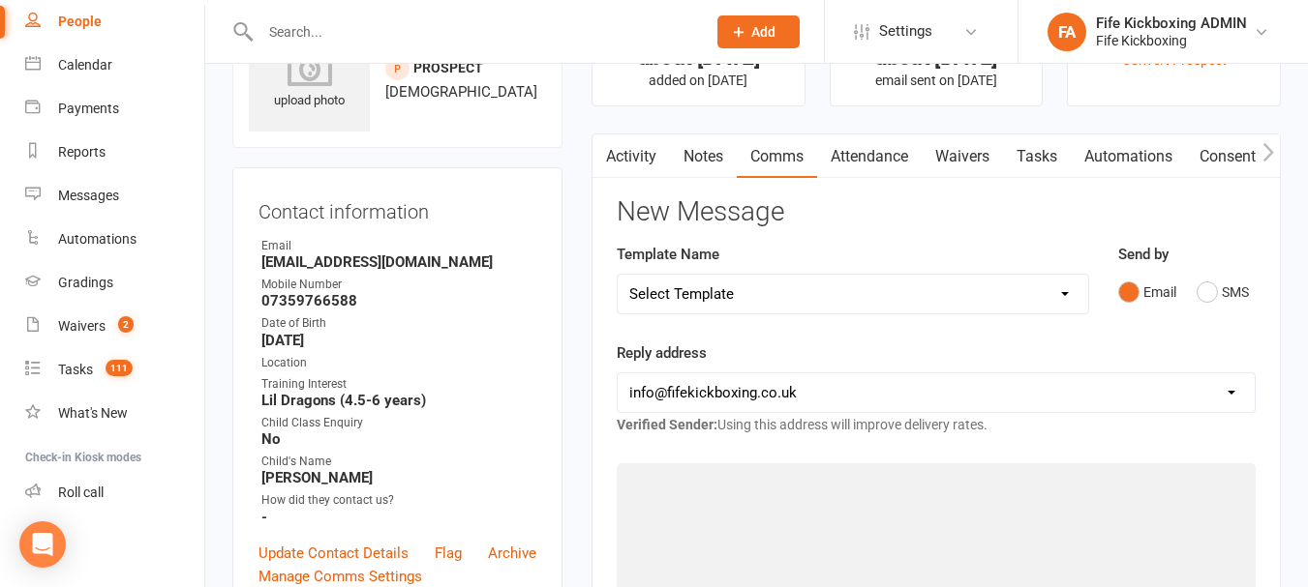
click at [708, 157] on link "Notes" at bounding box center [703, 157] width 67 height 45
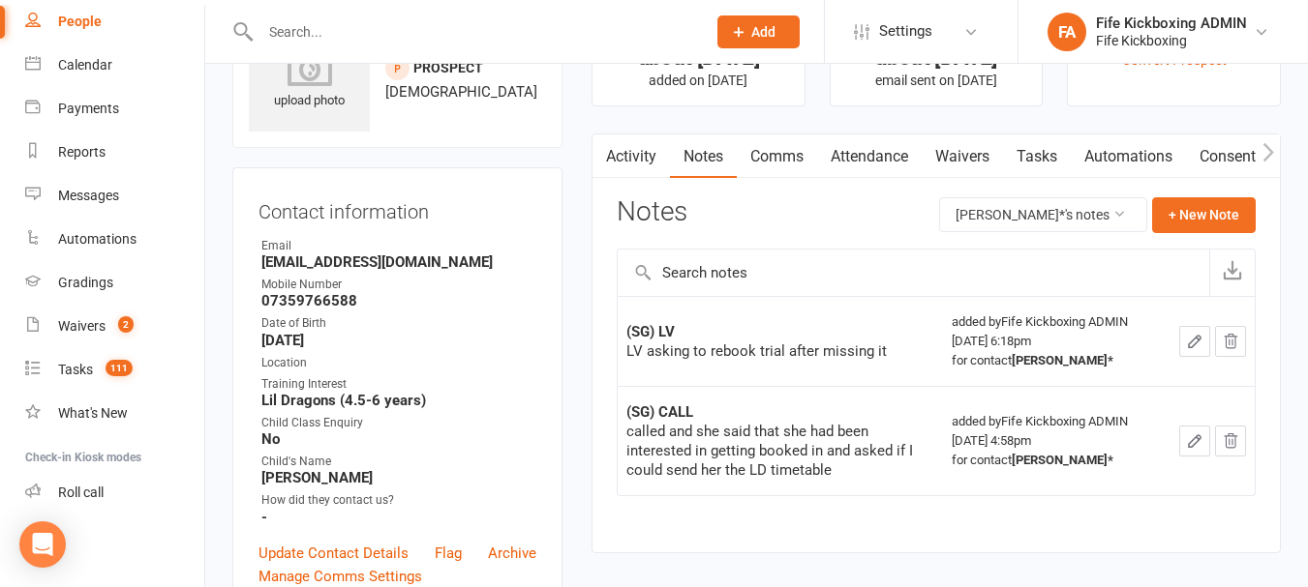
click at [634, 164] on link "Activity" at bounding box center [630, 157] width 77 height 45
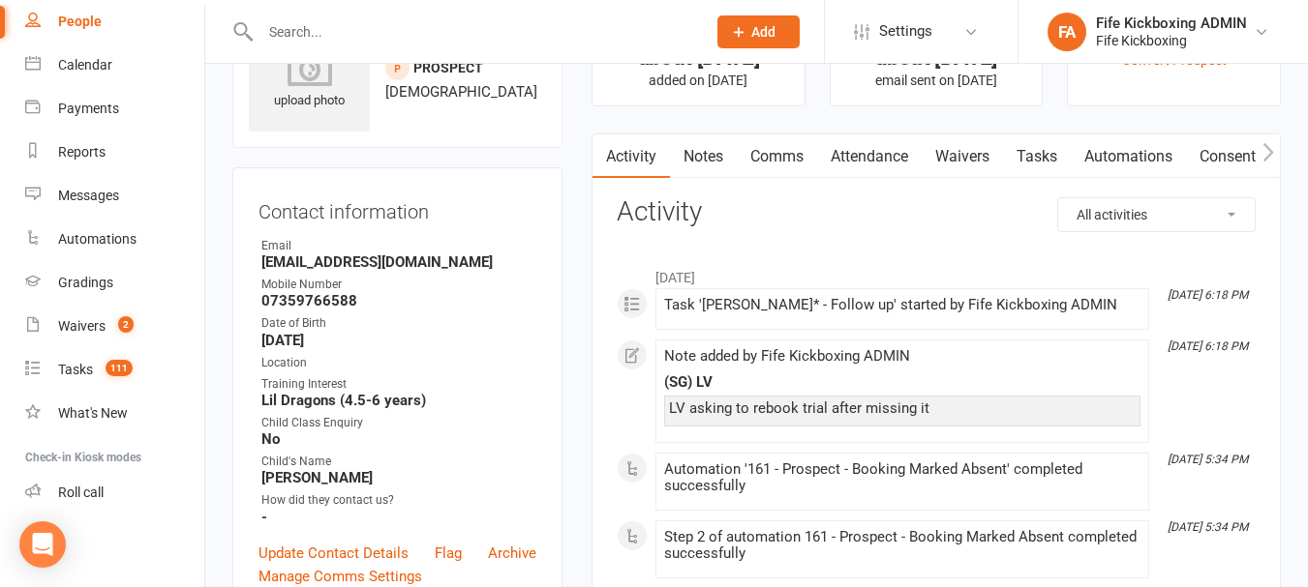
click at [753, 141] on link "Comms" at bounding box center [777, 157] width 80 height 45
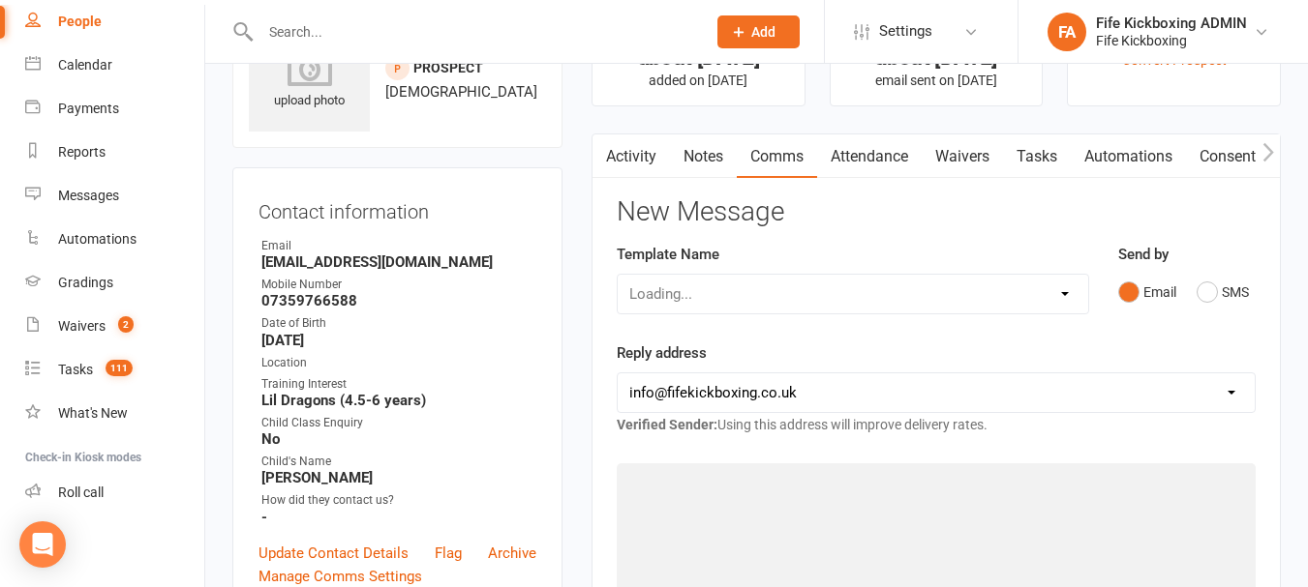
click at [732, 158] on link "Notes" at bounding box center [703, 157] width 67 height 45
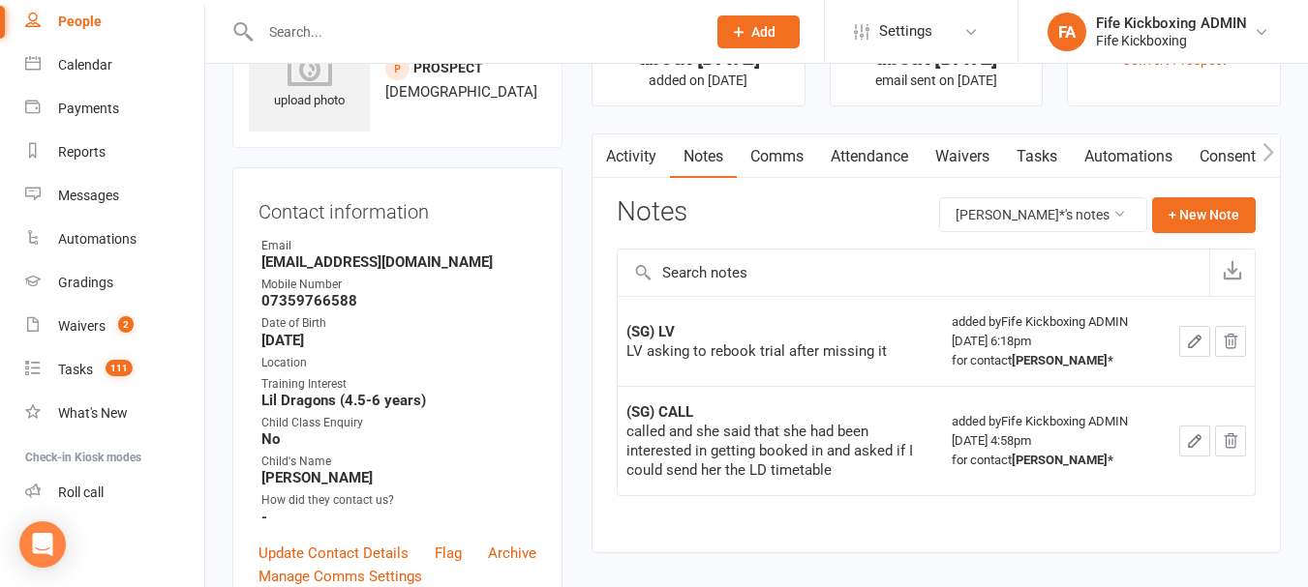
click at [776, 153] on link "Comms" at bounding box center [777, 157] width 80 height 45
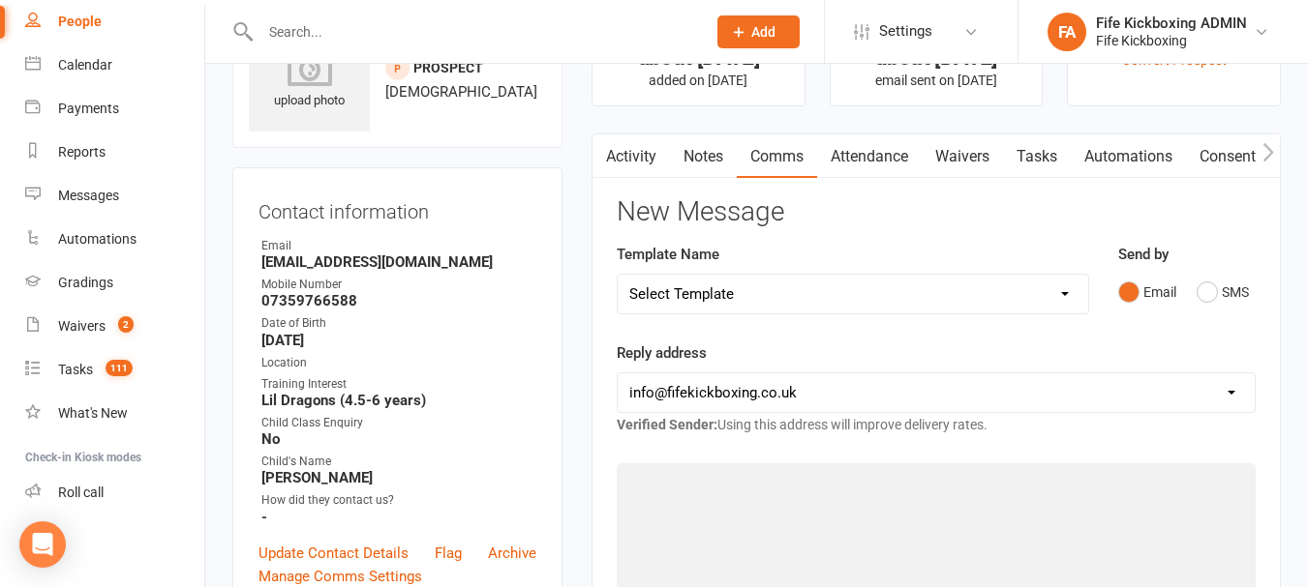
click at [855, 161] on link "Attendance" at bounding box center [869, 157] width 105 height 45
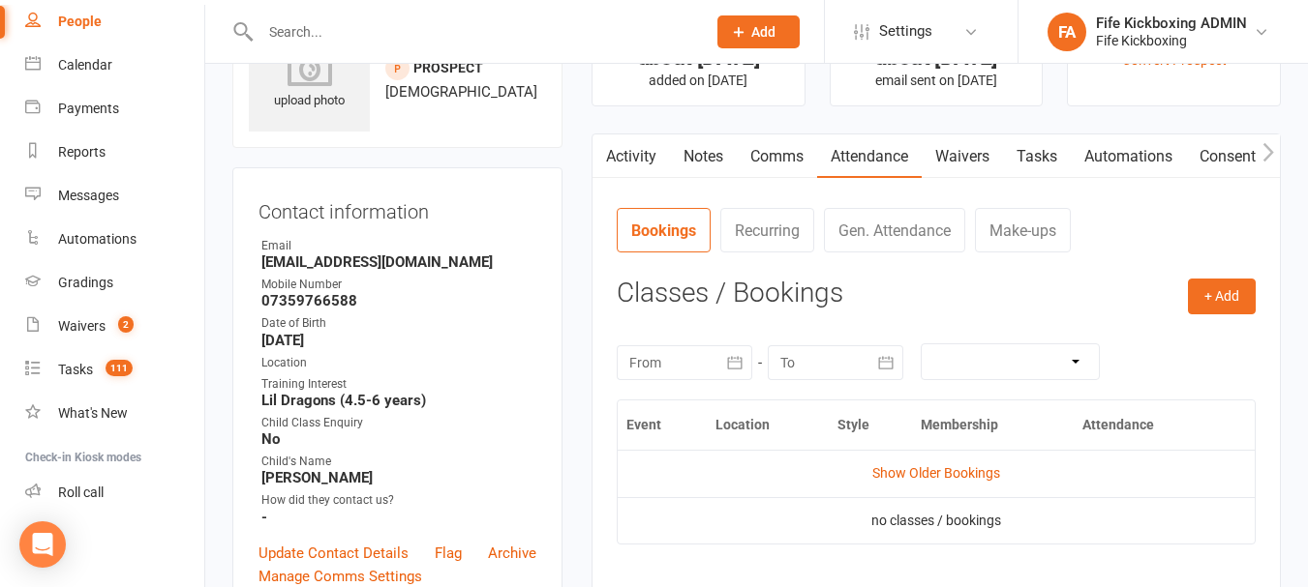
drag, startPoint x: 801, startPoint y: 153, endPoint x: 789, endPoint y: 154, distance: 12.6
click at [800, 153] on link "Comms" at bounding box center [777, 157] width 80 height 45
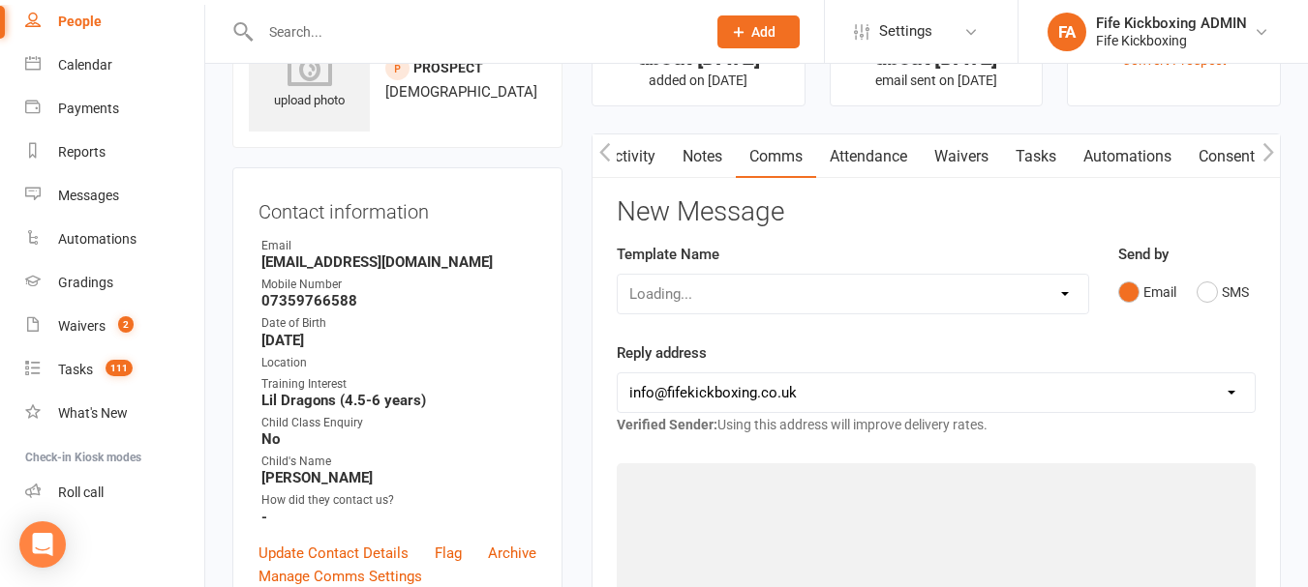
click at [692, 169] on link "Notes" at bounding box center [702, 157] width 67 height 45
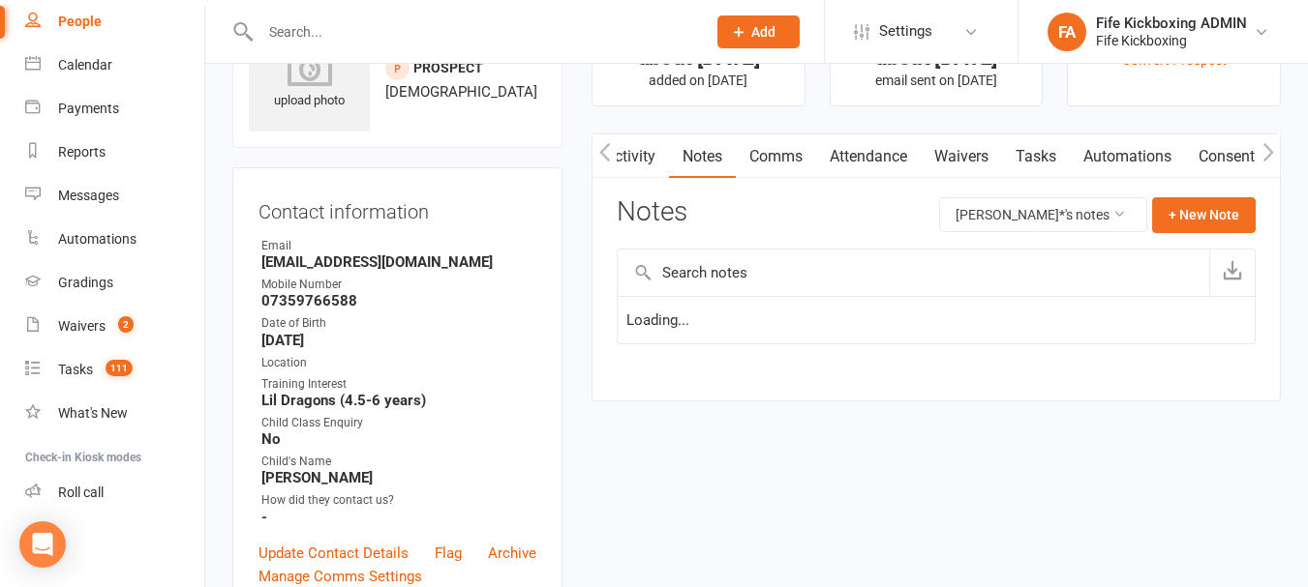
scroll to position [0, 3]
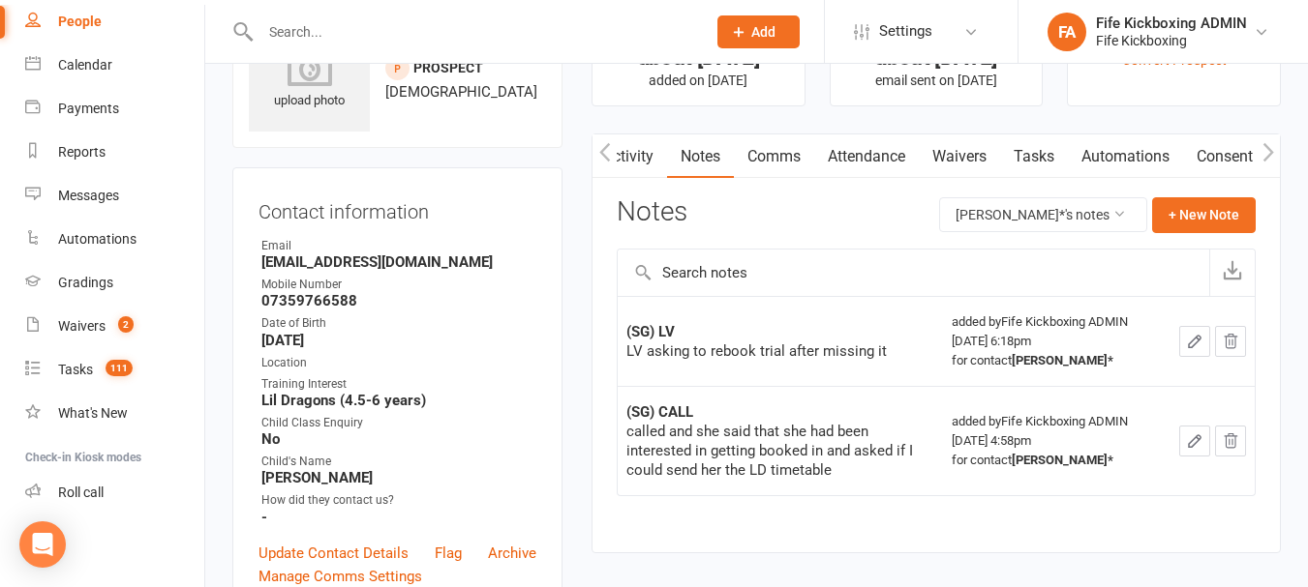
click at [644, 160] on link "Activity" at bounding box center [627, 157] width 77 height 45
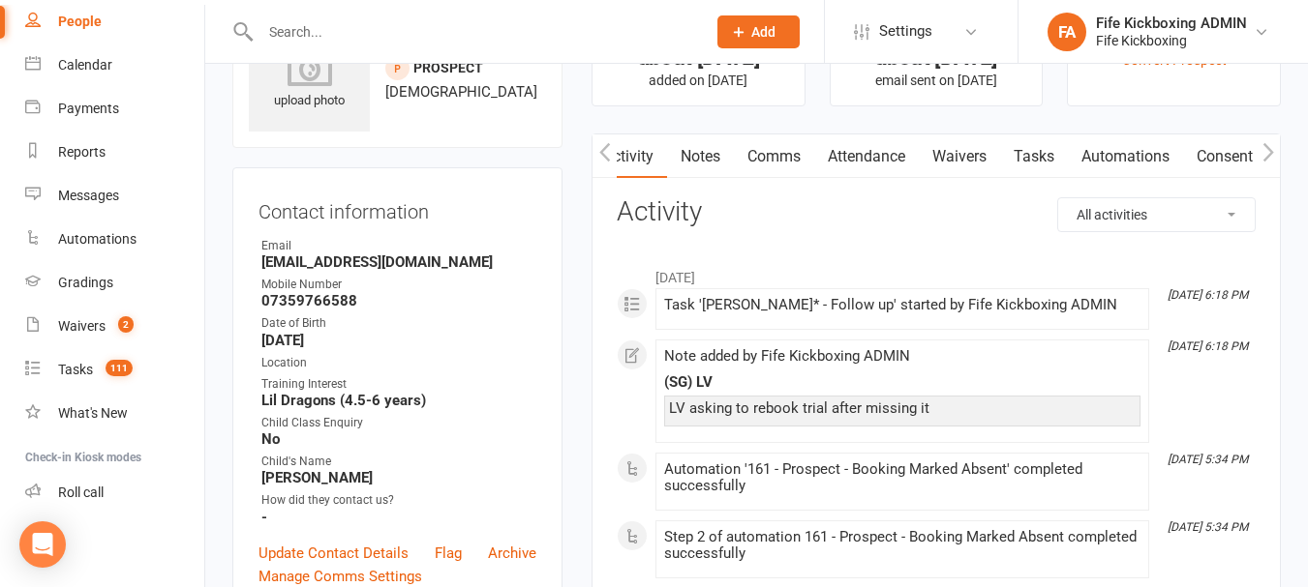
click at [602, 155] on icon "button" at bounding box center [604, 152] width 11 height 18
click at [634, 156] on link "Activity" at bounding box center [630, 157] width 77 height 45
click at [682, 145] on link "Notes" at bounding box center [703, 157] width 67 height 45
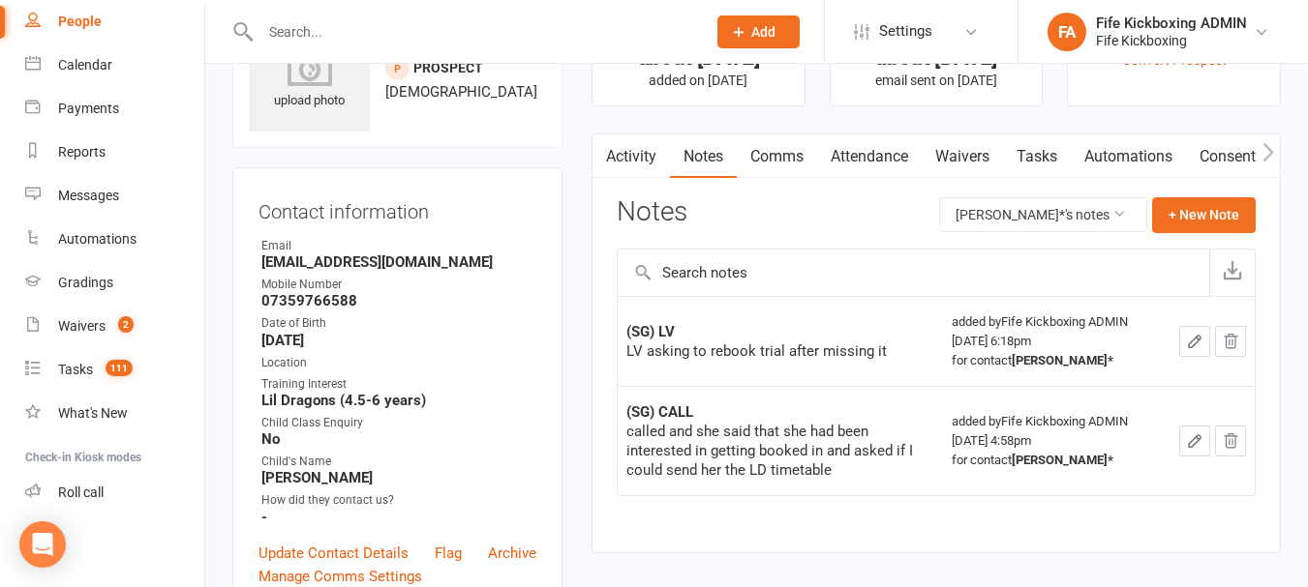
click at [746, 155] on link "Comms" at bounding box center [777, 157] width 80 height 45
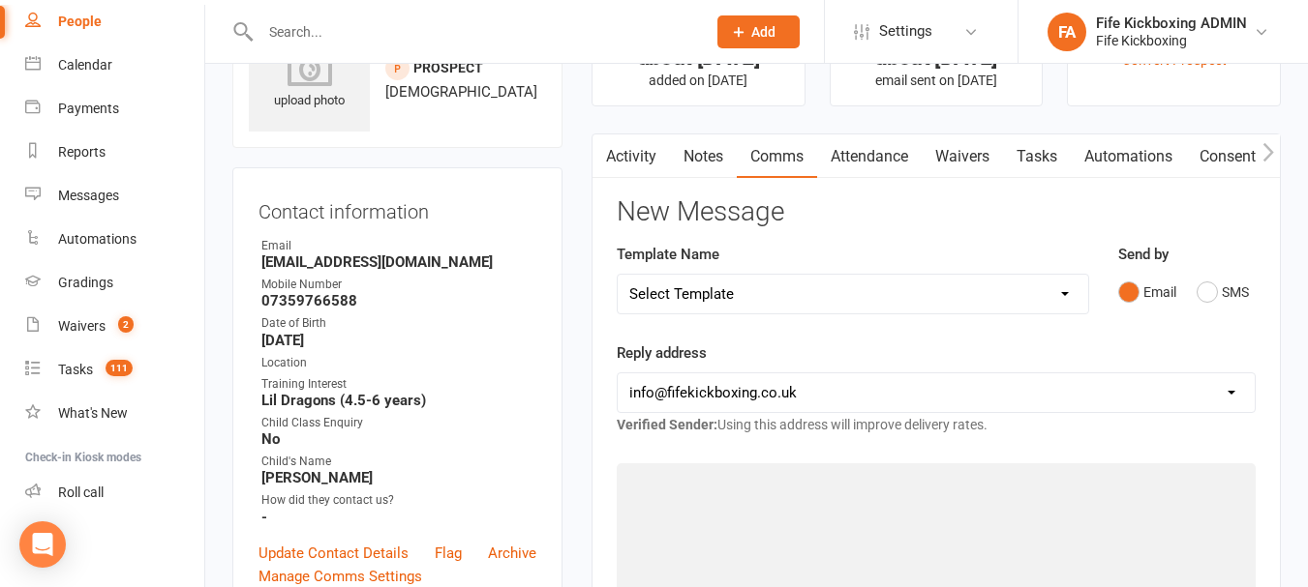
click at [841, 154] on link "Attendance" at bounding box center [869, 157] width 105 height 45
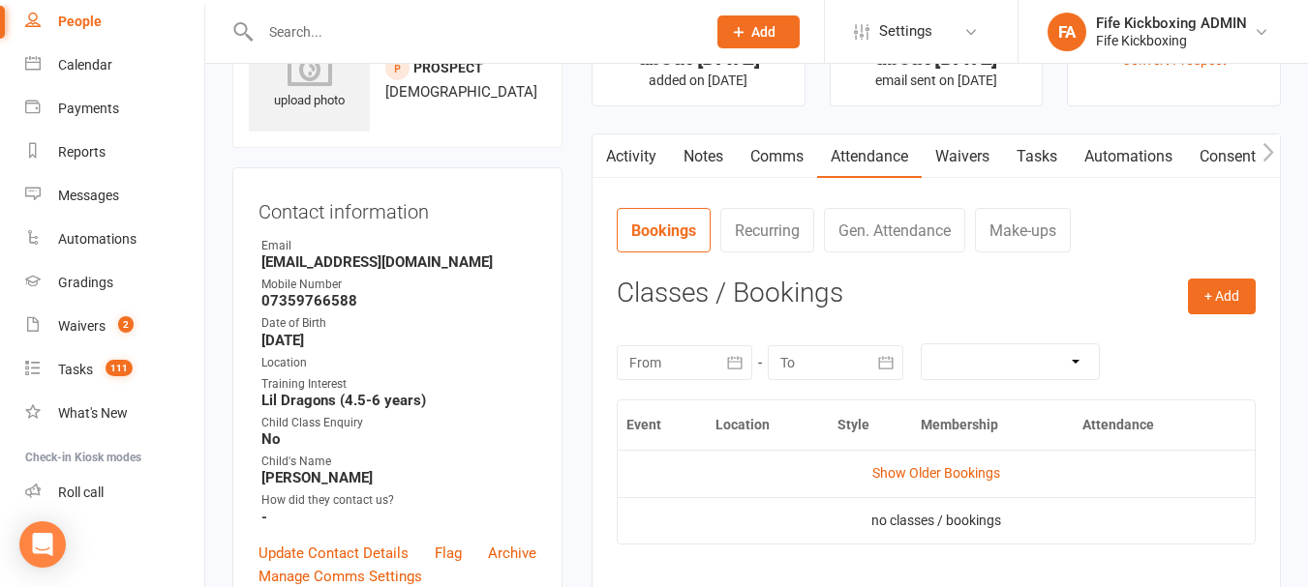
click at [704, 155] on link "Notes" at bounding box center [703, 157] width 67 height 45
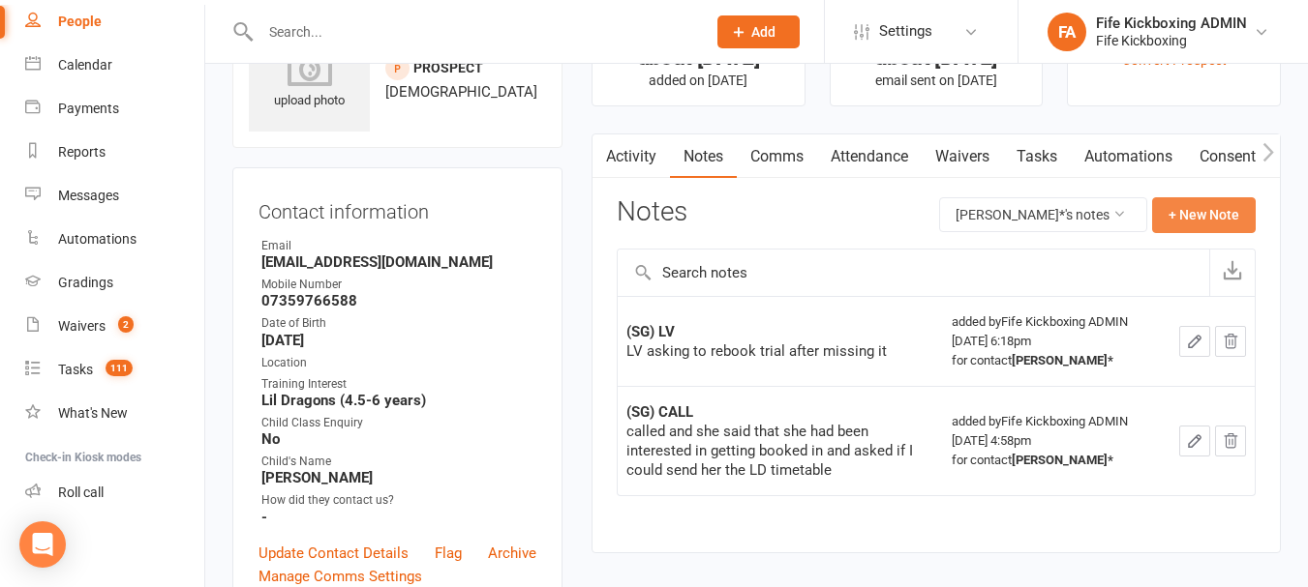
click at [1219, 204] on button "+ New Note" at bounding box center [1204, 214] width 104 height 35
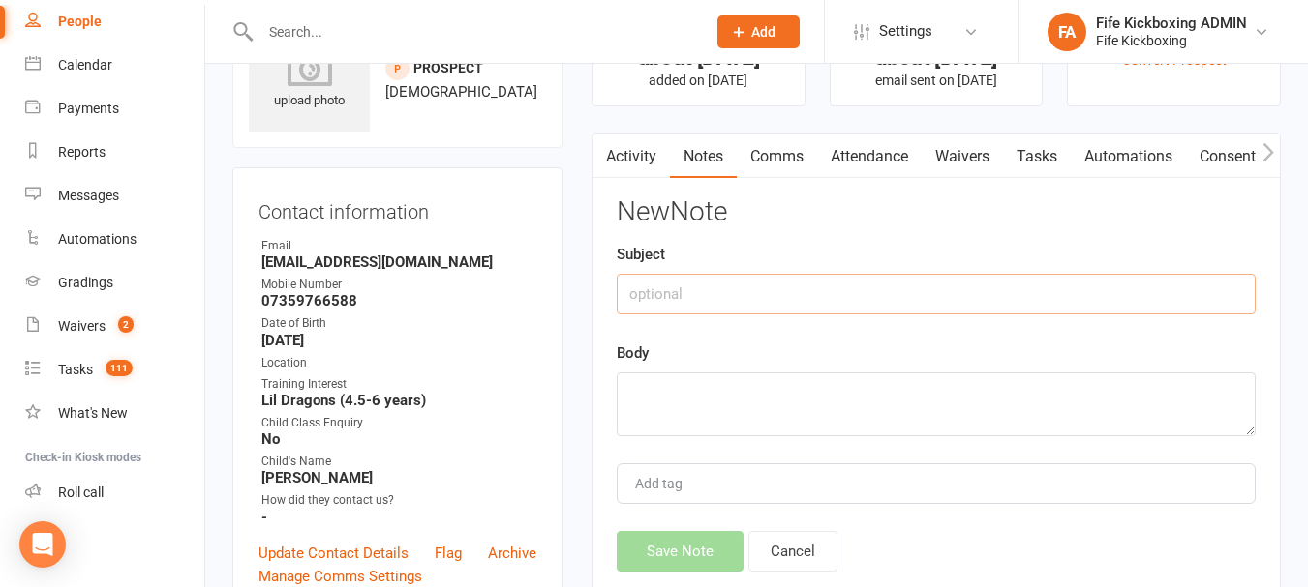
click at [895, 287] on input "text" at bounding box center [935, 294] width 639 height 41
click at [943, 392] on textarea at bounding box center [935, 405] width 639 height 64
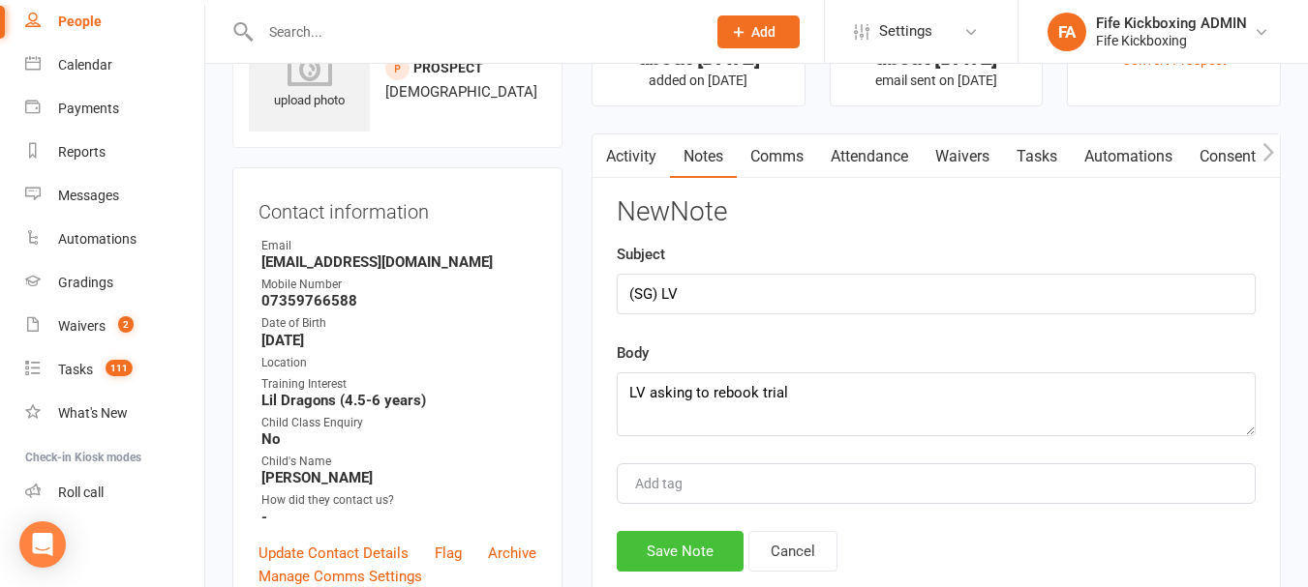
click at [685, 559] on button "Save Note" at bounding box center [679, 551] width 127 height 41
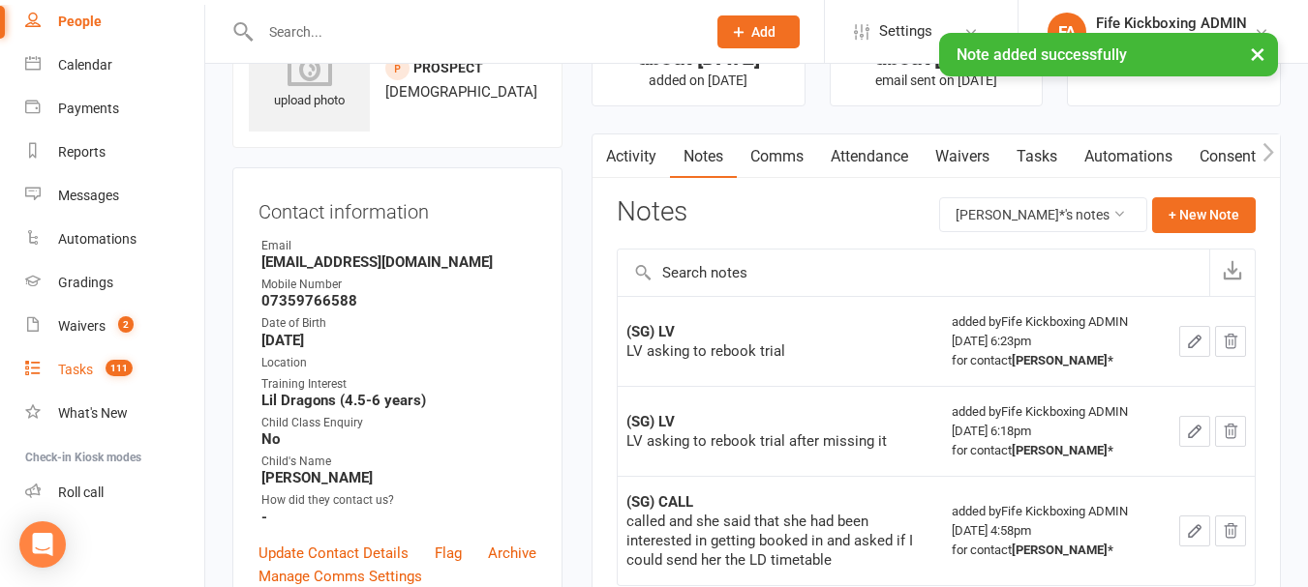
click at [94, 352] on link "Tasks 111" at bounding box center [114, 370] width 179 height 44
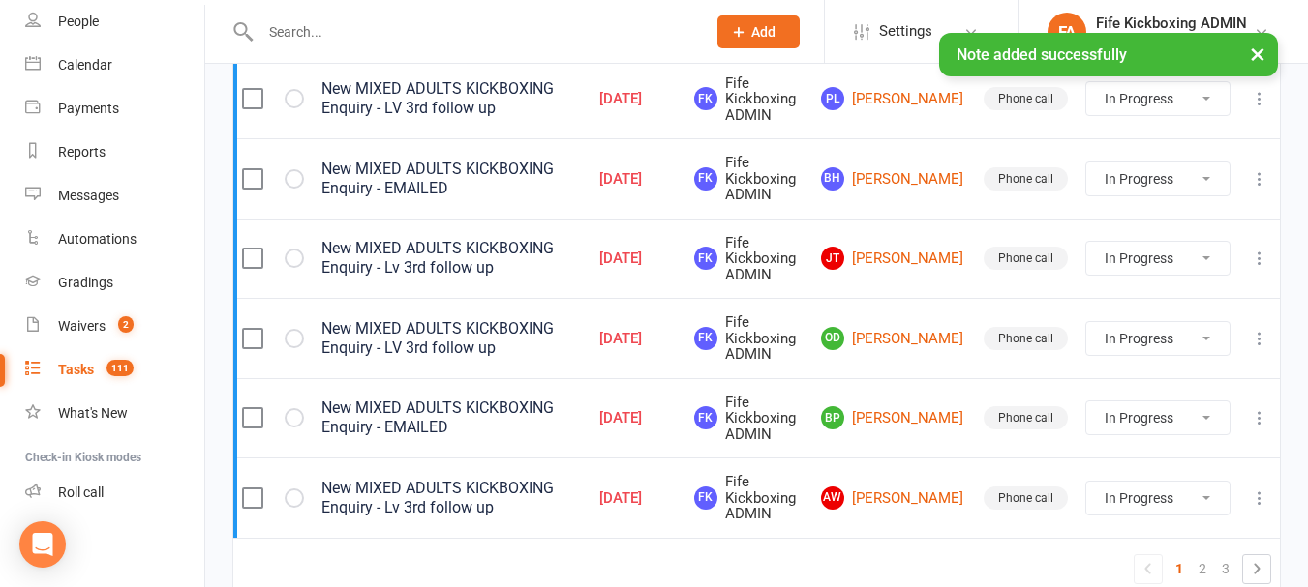
scroll to position [1820, 0]
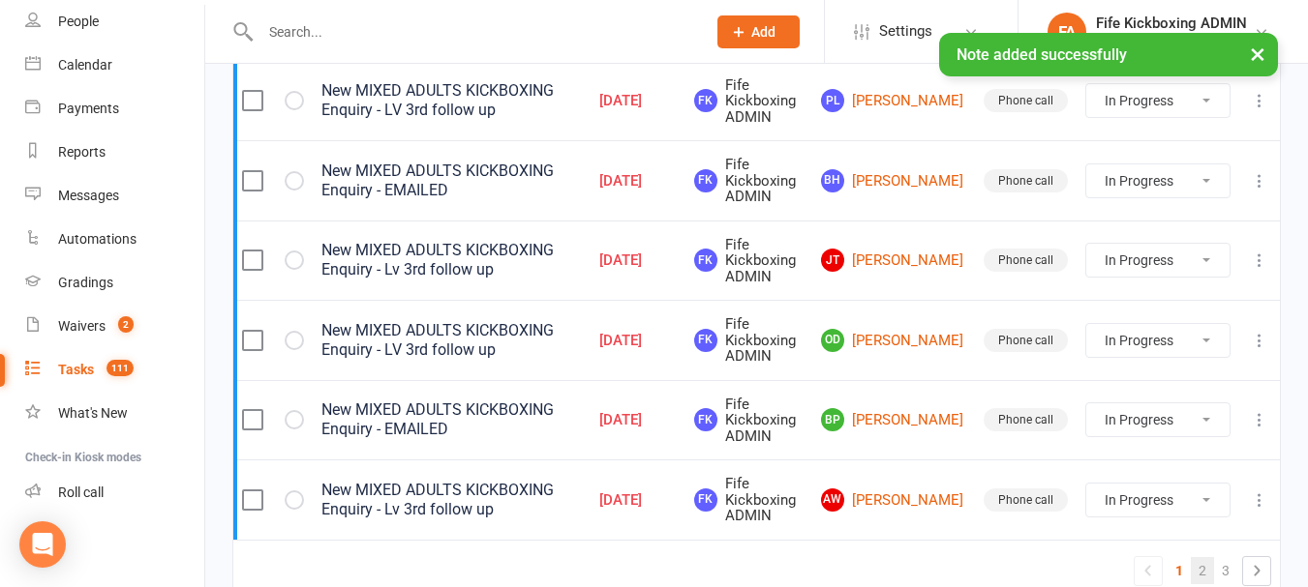
click at [1208, 570] on link "2" at bounding box center [1201, 570] width 23 height 27
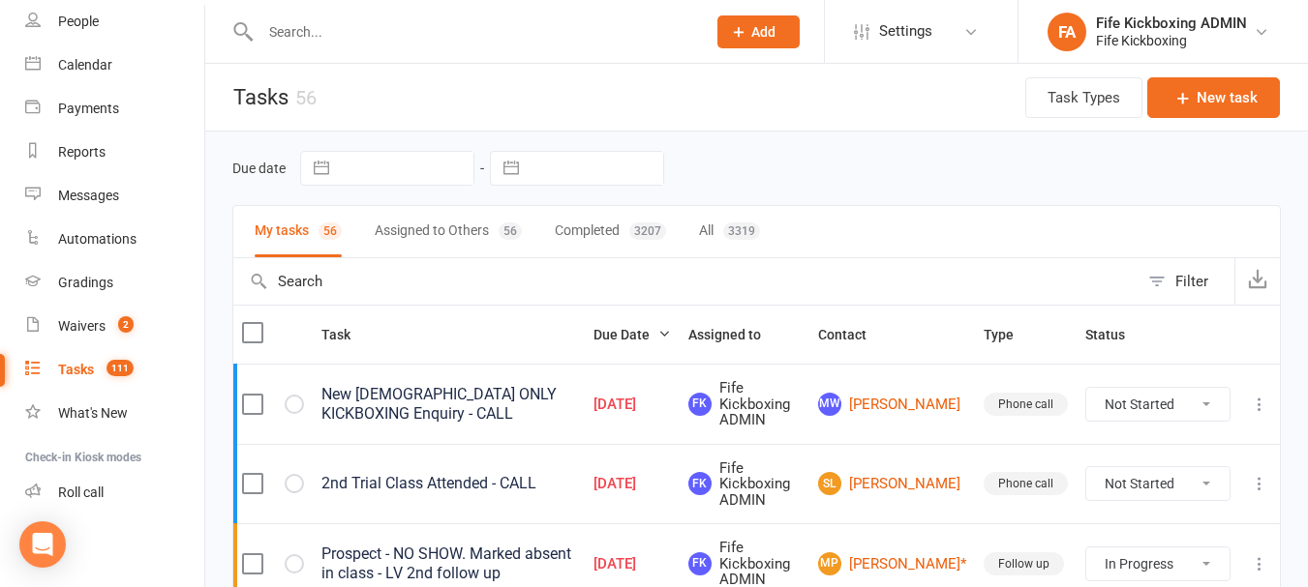
scroll to position [194, 0]
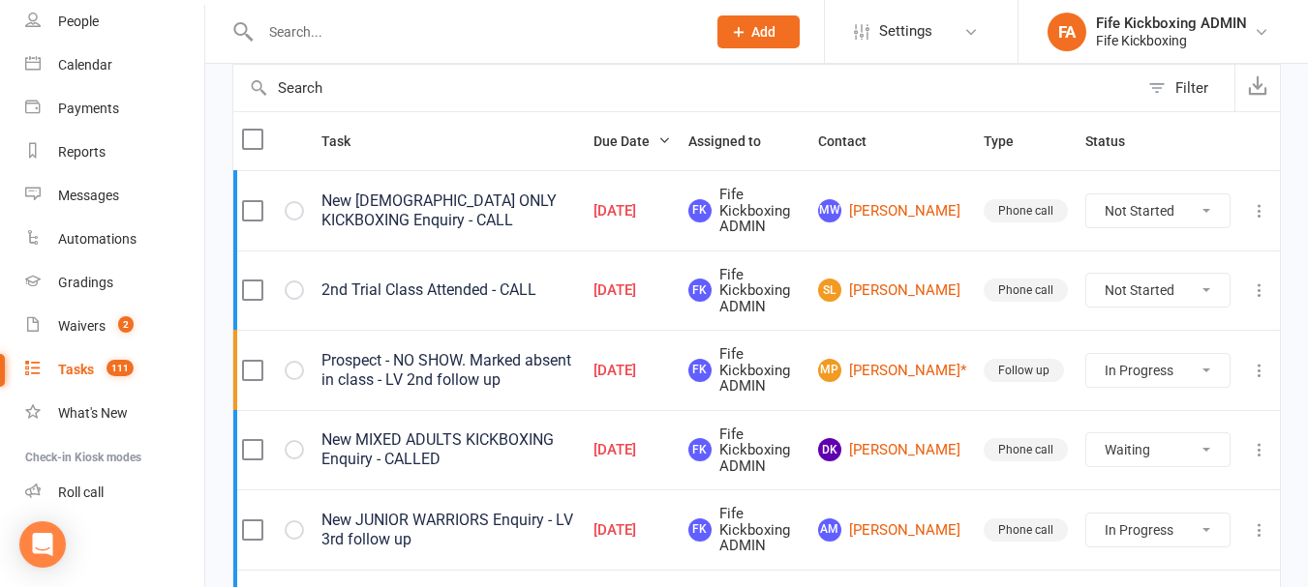
click at [1259, 368] on icon at bounding box center [1258, 370] width 19 height 19
click at [1175, 429] on link "Edit" at bounding box center [1160, 446] width 192 height 39
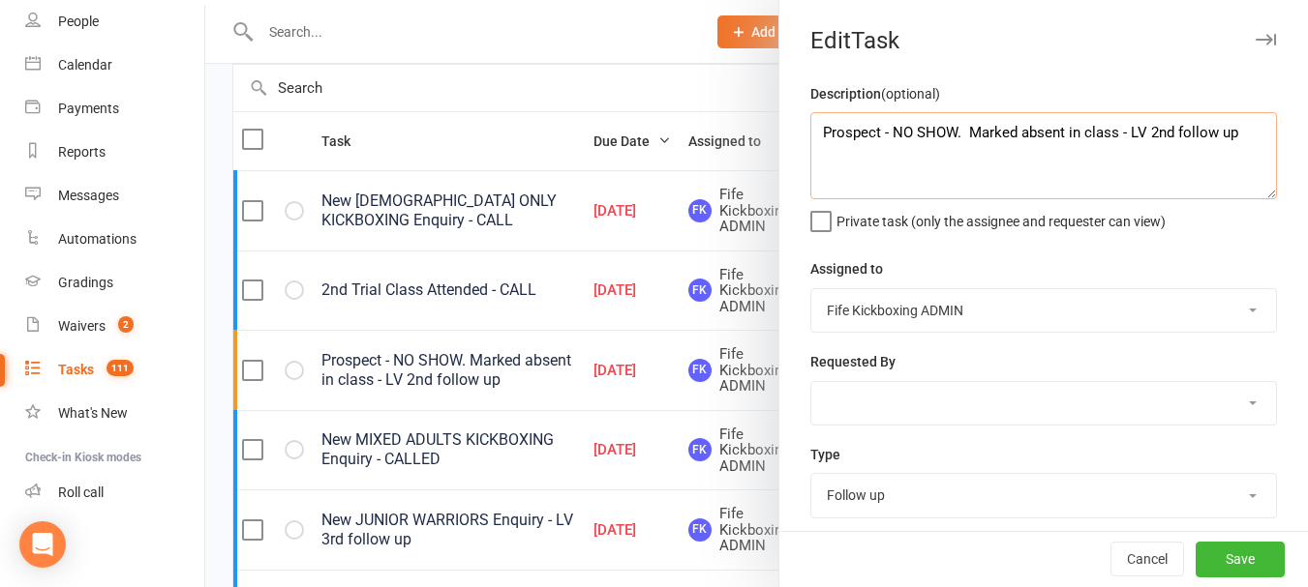
click at [1161, 141] on textarea "Prospect - NO SHOW. Marked absent in class - LV 2nd follow up" at bounding box center [1043, 155] width 466 height 87
click at [1205, 550] on button "Save" at bounding box center [1239, 560] width 89 height 35
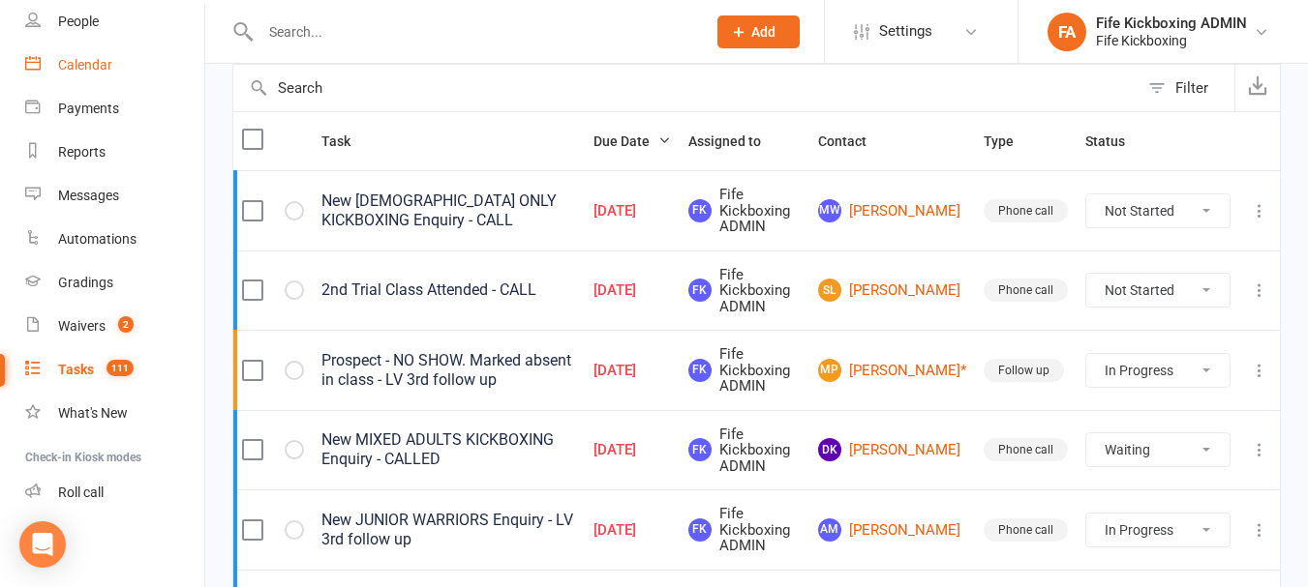
click at [79, 46] on link "Calendar" at bounding box center [114, 66] width 179 height 44
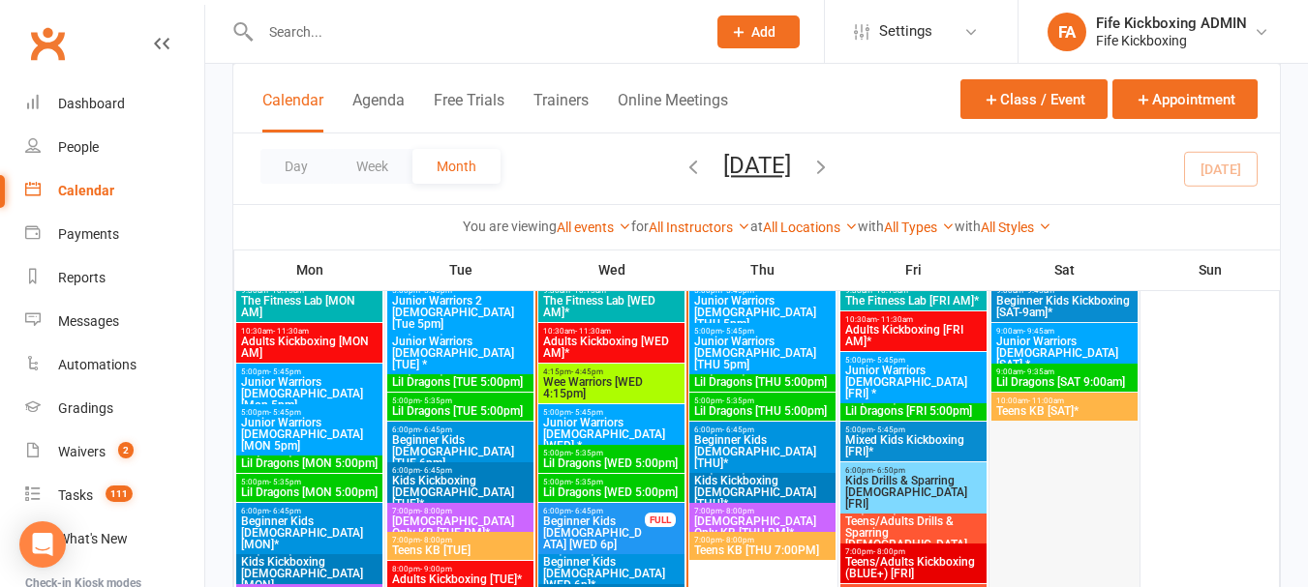
scroll to position [1200, 0]
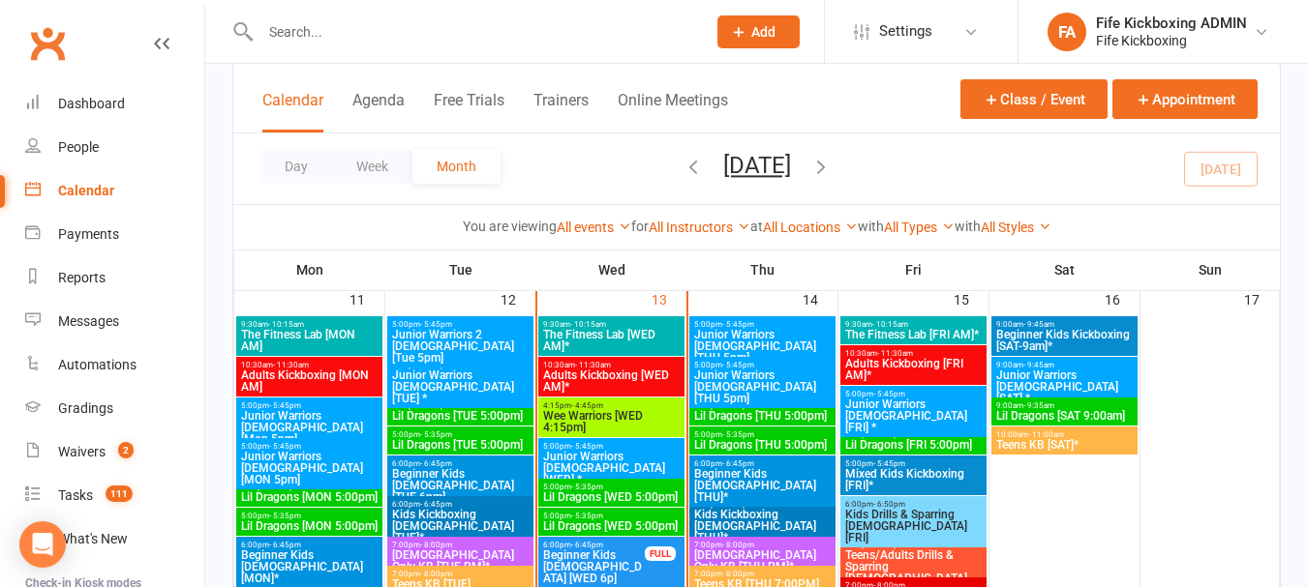
click at [930, 399] on span "Junior Warriors [DEMOGRAPHIC_DATA] [FRI] *" at bounding box center [913, 416] width 138 height 35
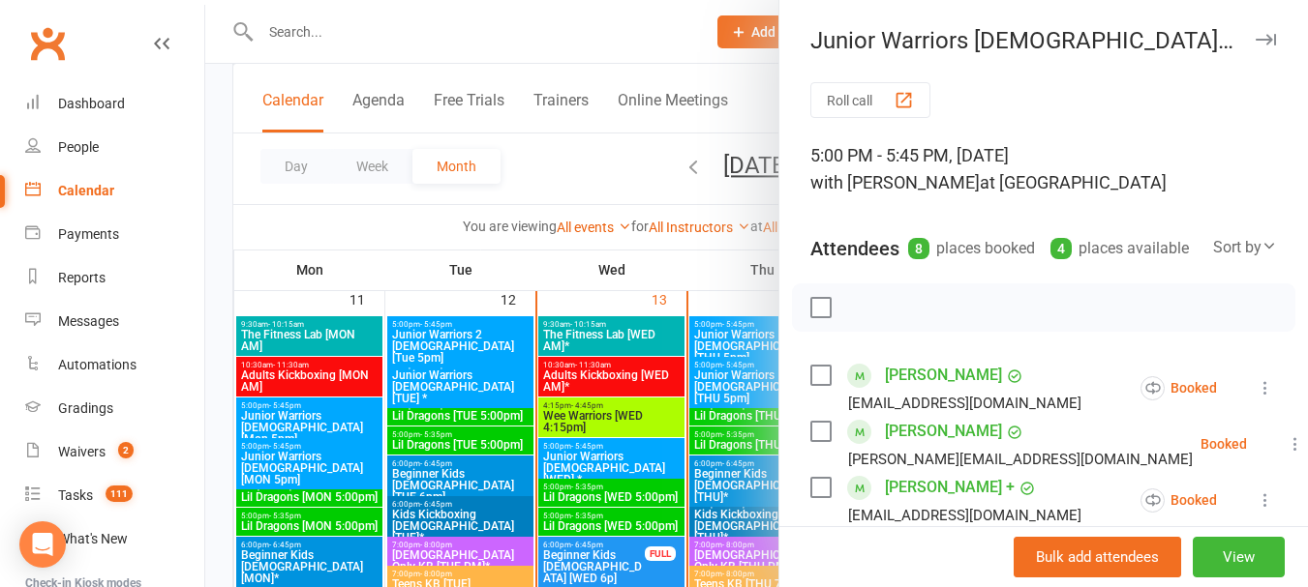
click at [609, 171] on div at bounding box center [756, 293] width 1102 height 587
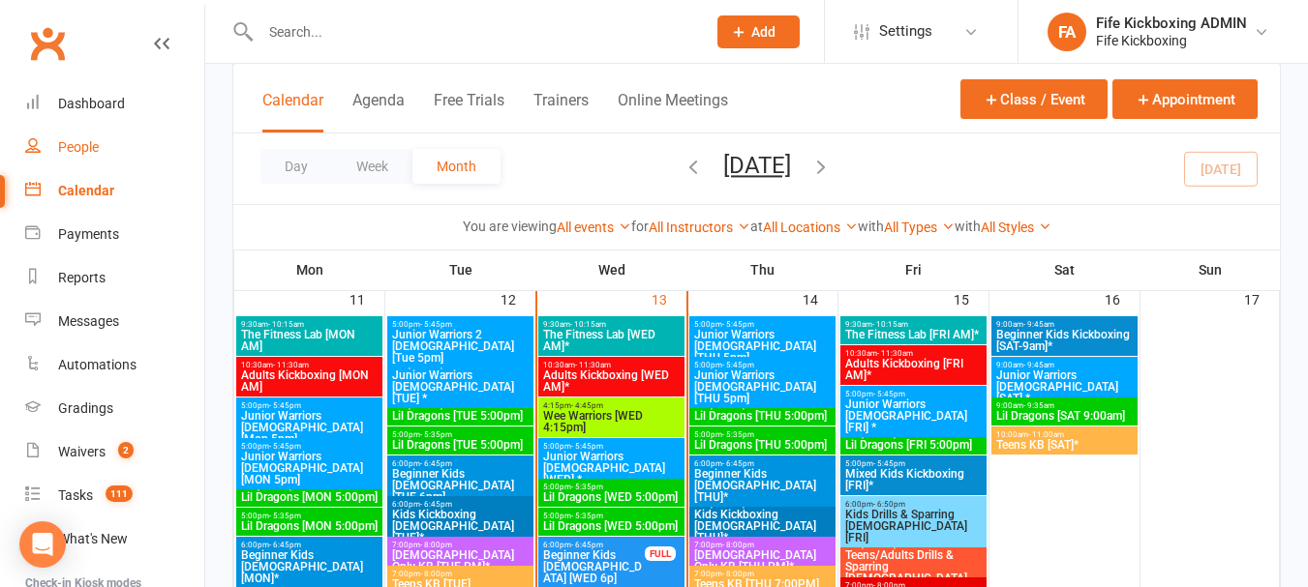
click at [47, 130] on link "People" at bounding box center [114, 148] width 179 height 44
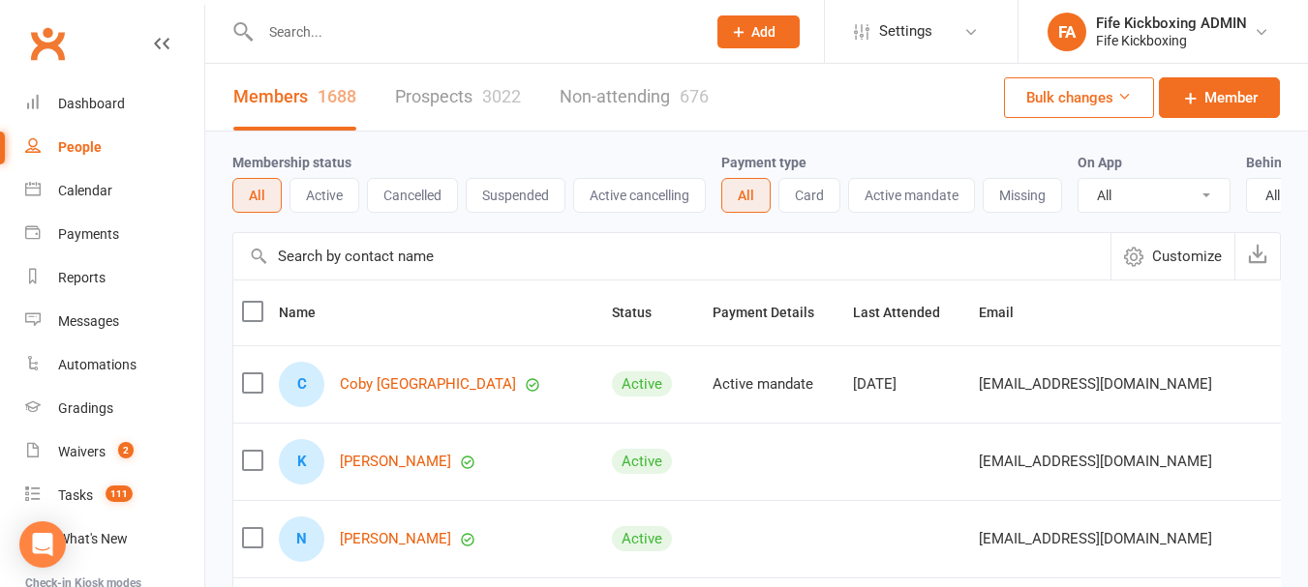
click at [434, 104] on link "Prospects 3022" at bounding box center [458, 97] width 126 height 67
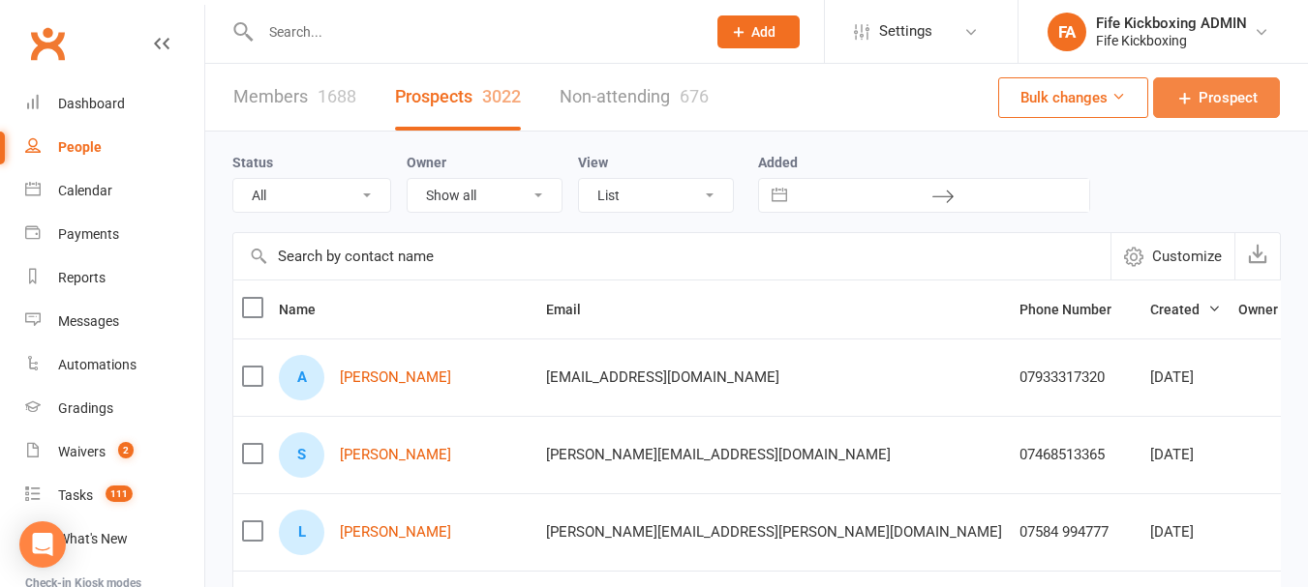
click at [1217, 92] on span "Prospect" at bounding box center [1227, 97] width 59 height 23
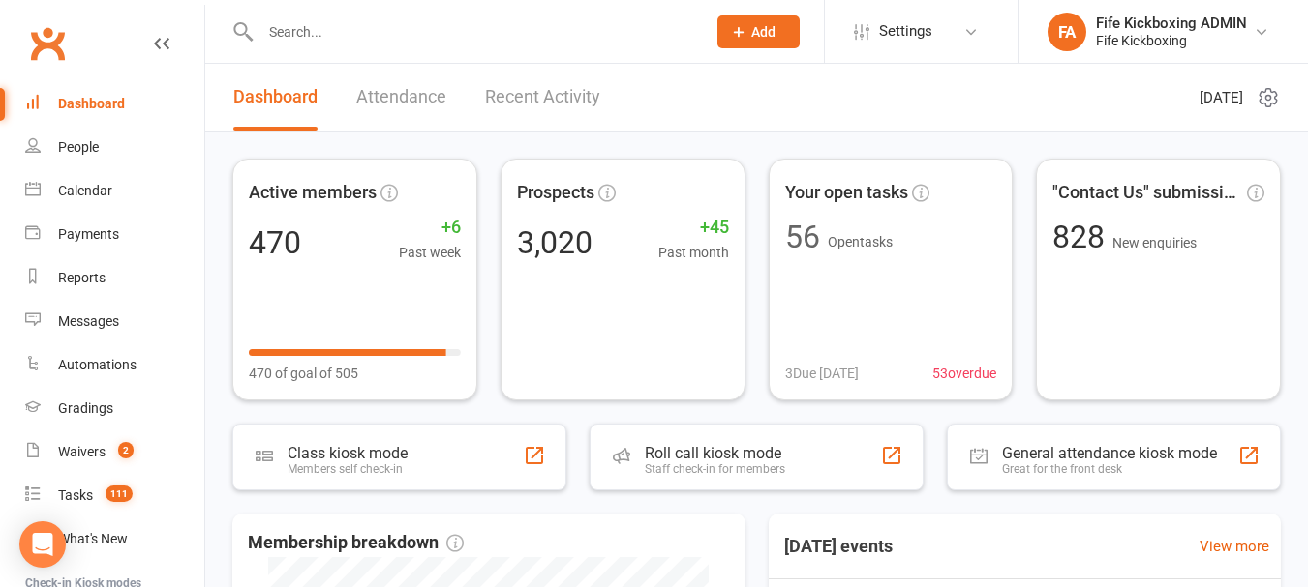
click at [453, 19] on input "text" at bounding box center [473, 31] width 437 height 27
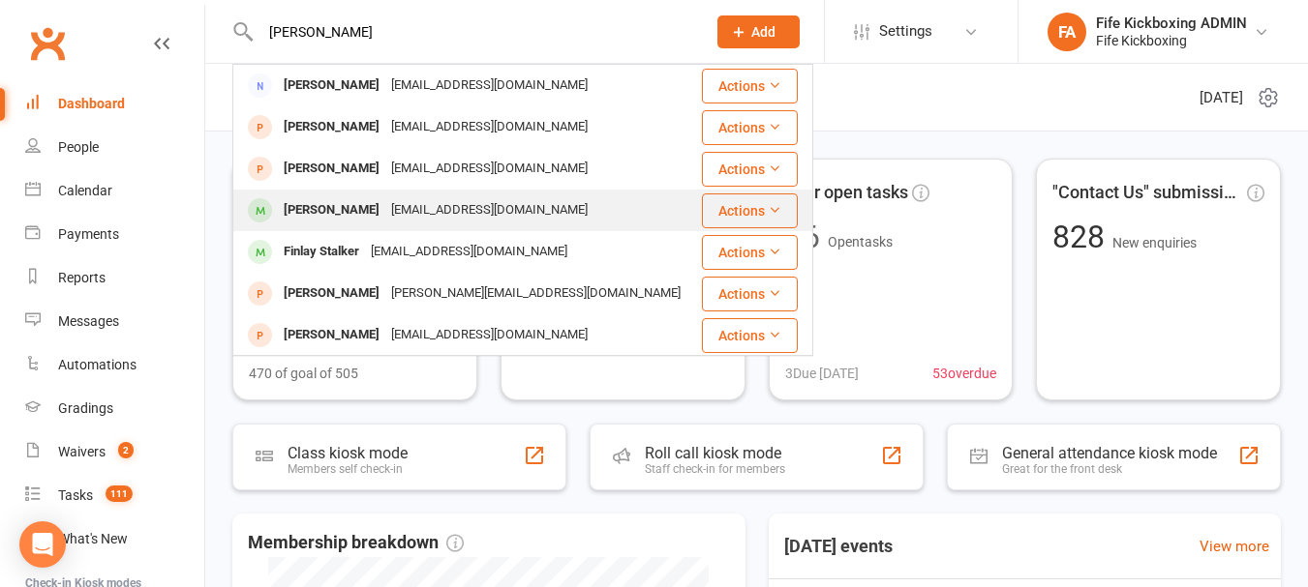
type input "[PERSON_NAME]"
click at [512, 213] on div "[EMAIL_ADDRESS][DOMAIN_NAME]" at bounding box center [489, 210] width 208 height 28
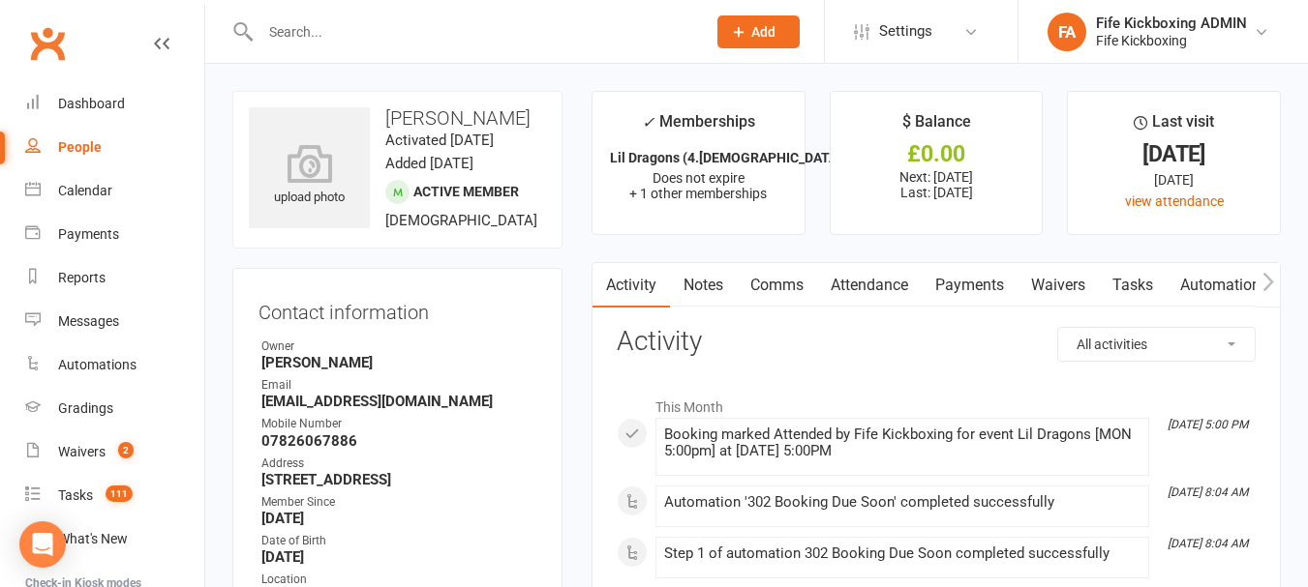
click at [892, 289] on link "Attendance" at bounding box center [869, 285] width 105 height 45
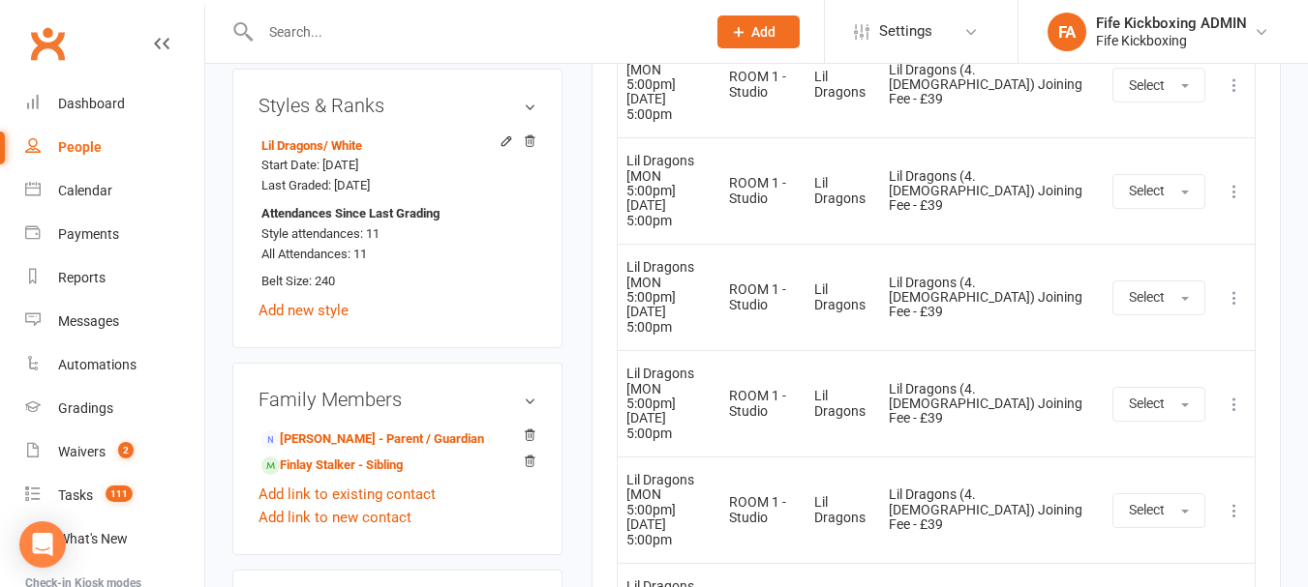
scroll to position [1452, 0]
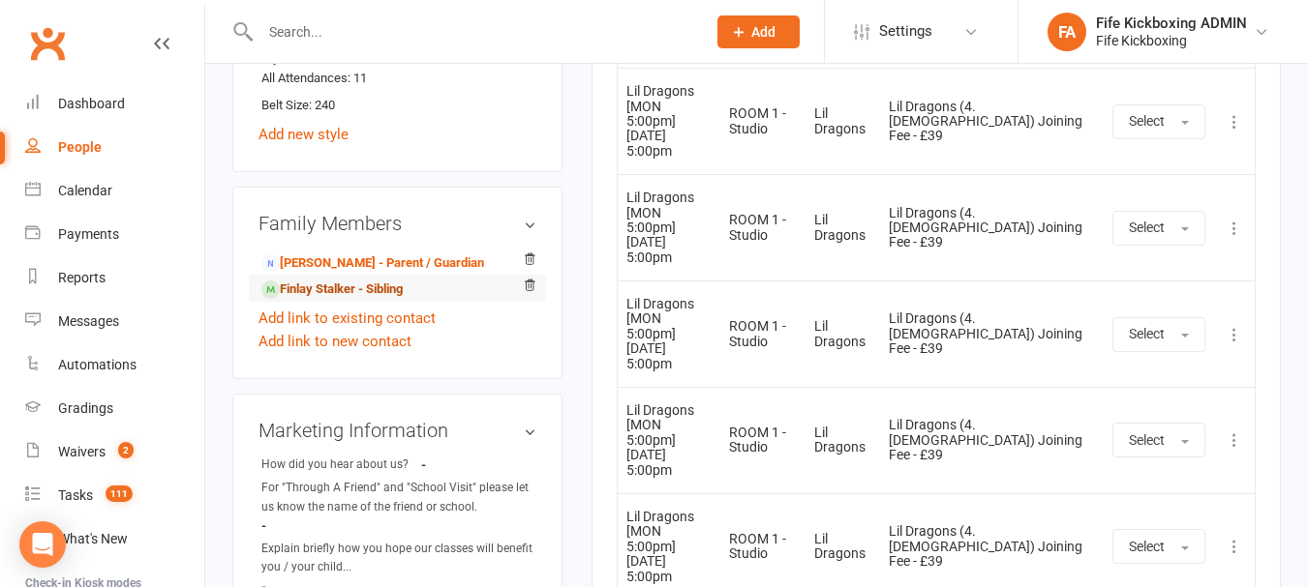
click at [332, 300] on link "Finlay Stalker - Sibling" at bounding box center [331, 290] width 141 height 20
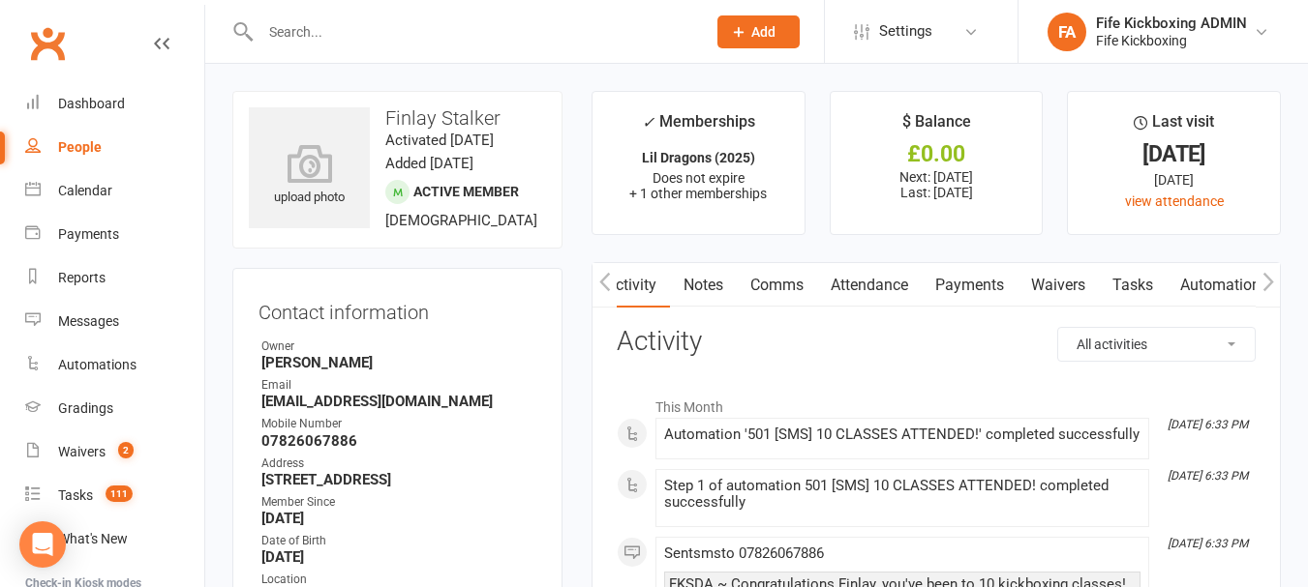
click at [898, 283] on link "Attendance" at bounding box center [869, 285] width 105 height 45
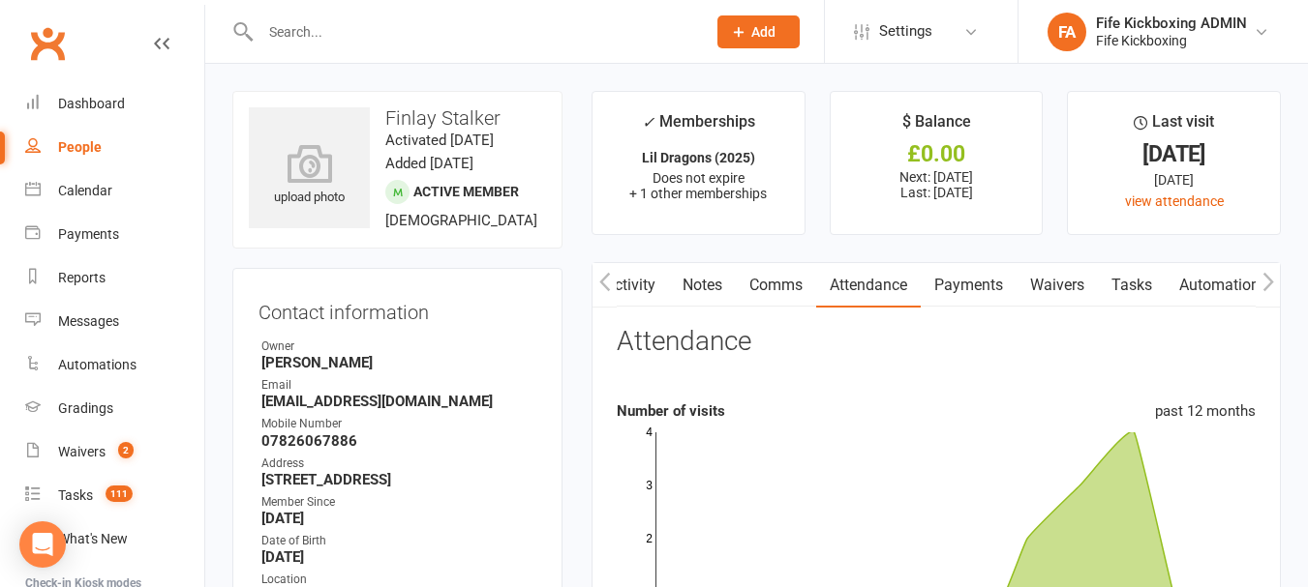
click at [608, 274] on icon "button" at bounding box center [604, 281] width 11 height 18
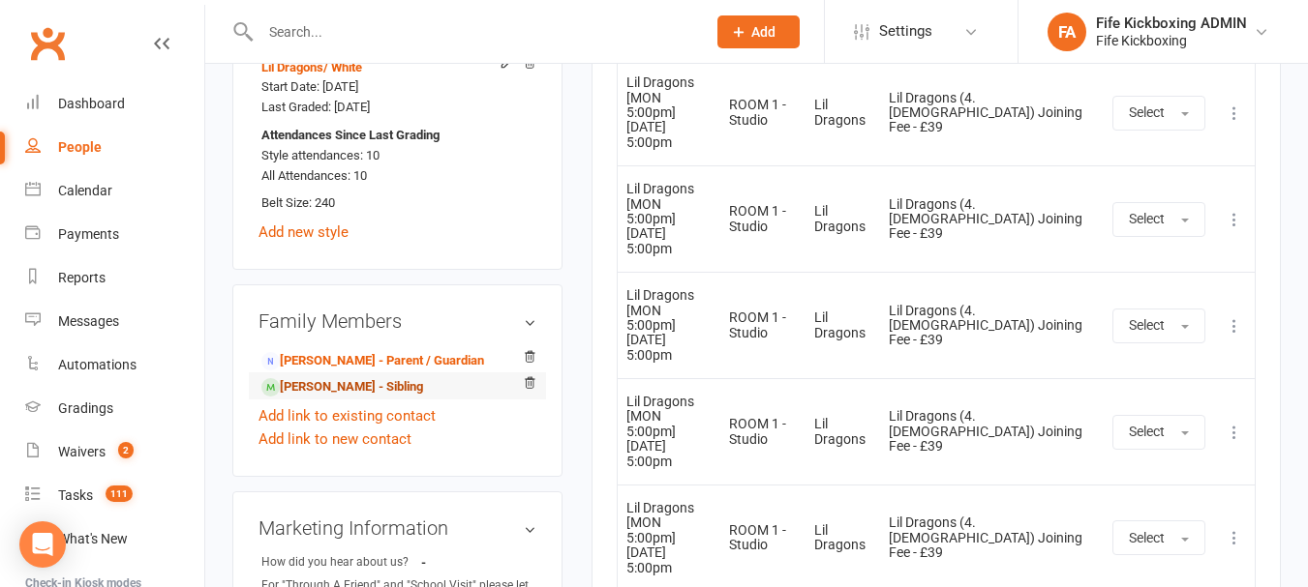
scroll to position [1355, 0]
click at [354, 397] on link "[PERSON_NAME] - Sibling" at bounding box center [342, 386] width 162 height 20
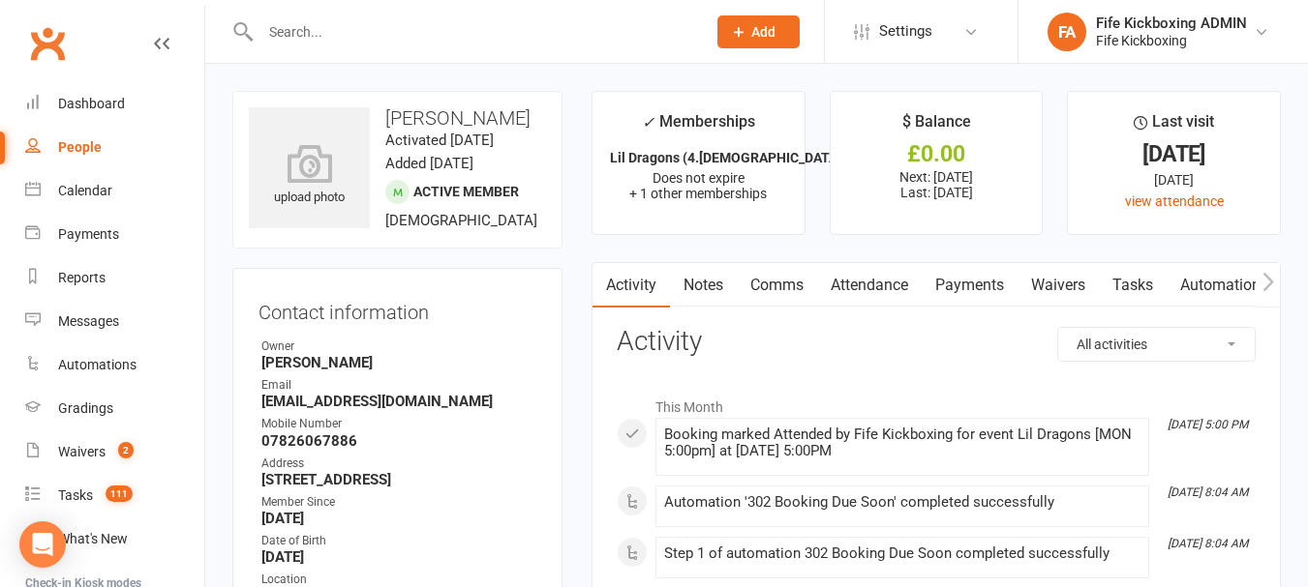
click at [404, 35] on input "text" at bounding box center [473, 31] width 437 height 27
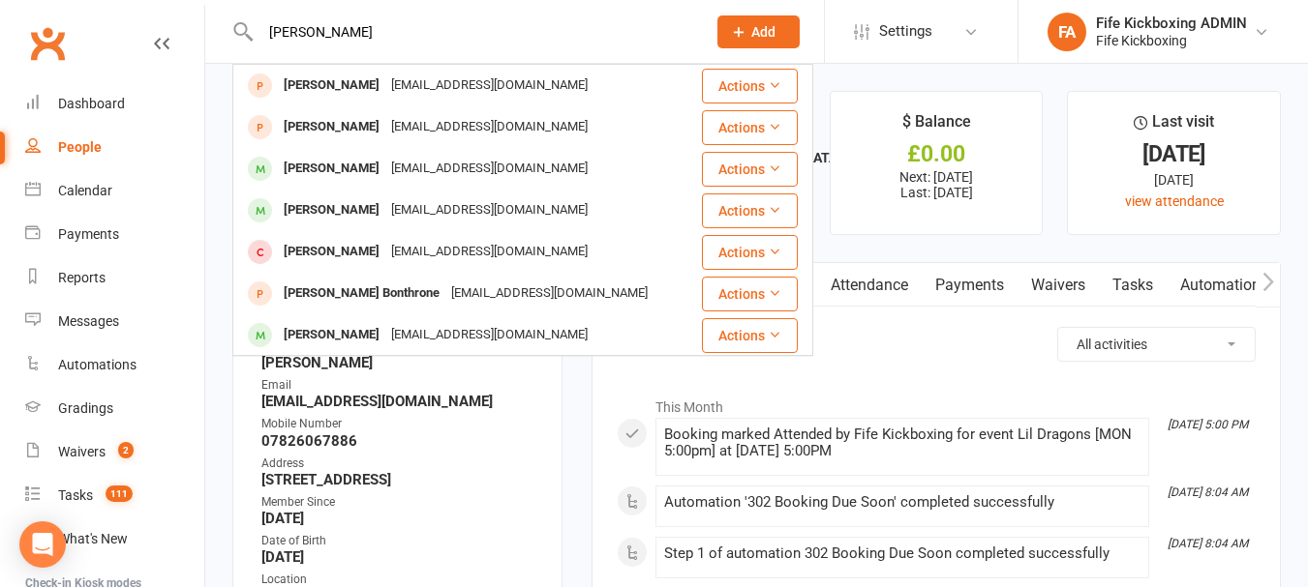
type input "[PERSON_NAME]"
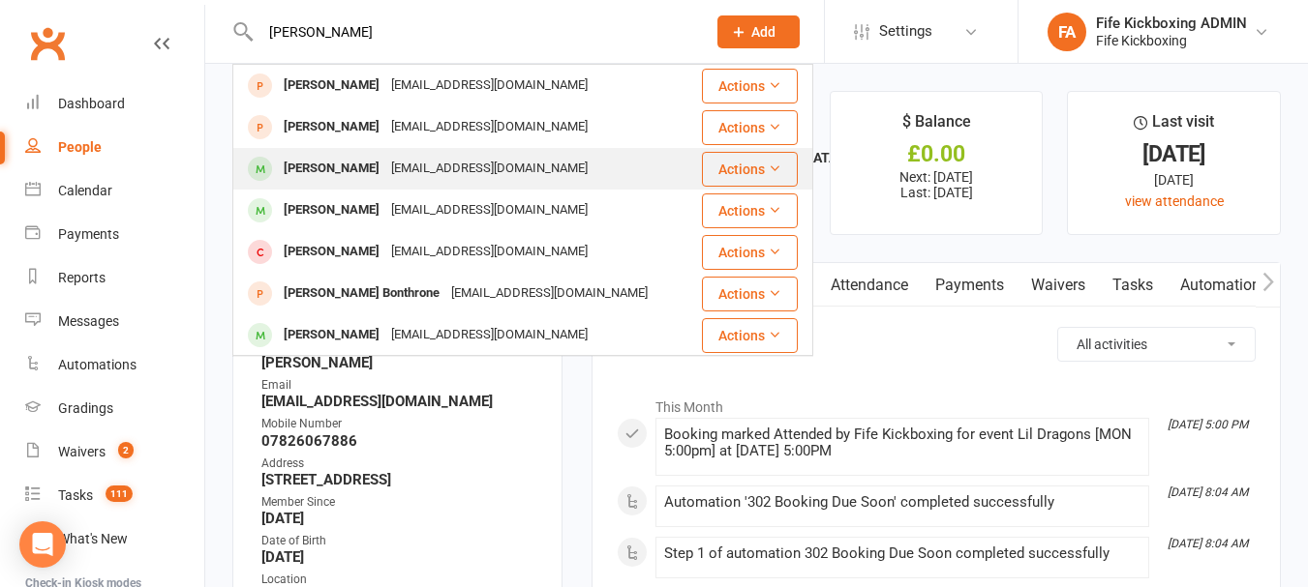
click at [481, 177] on div "[EMAIL_ADDRESS][DOMAIN_NAME]" at bounding box center [489, 169] width 208 height 28
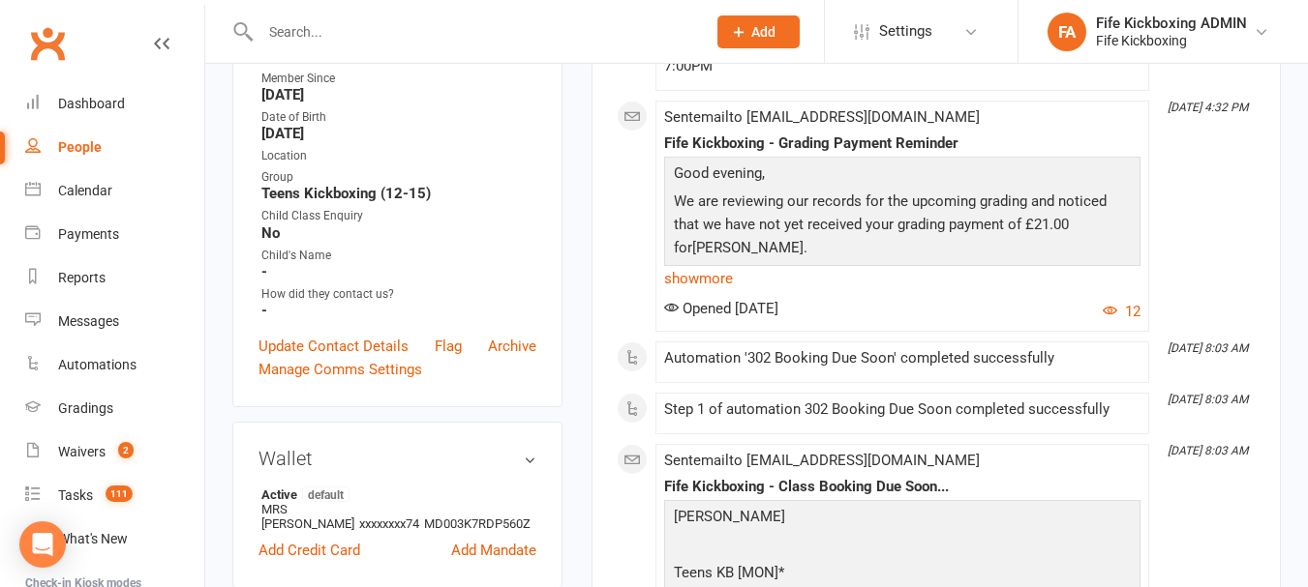
scroll to position [387, 0]
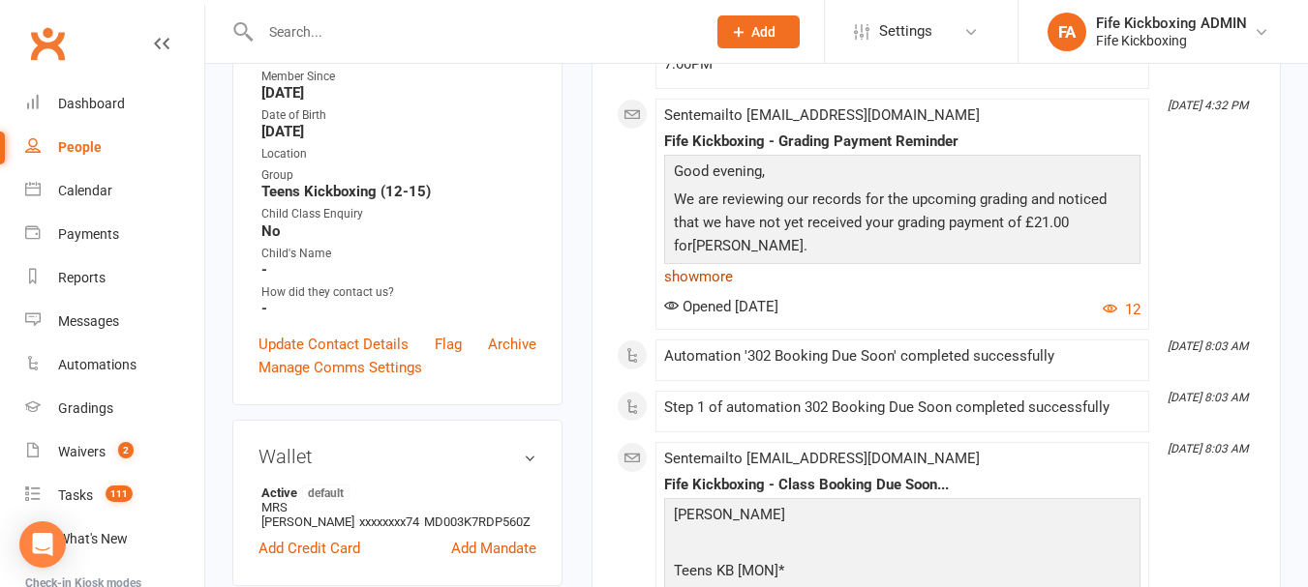
click at [714, 274] on link "show more" at bounding box center [902, 276] width 476 height 27
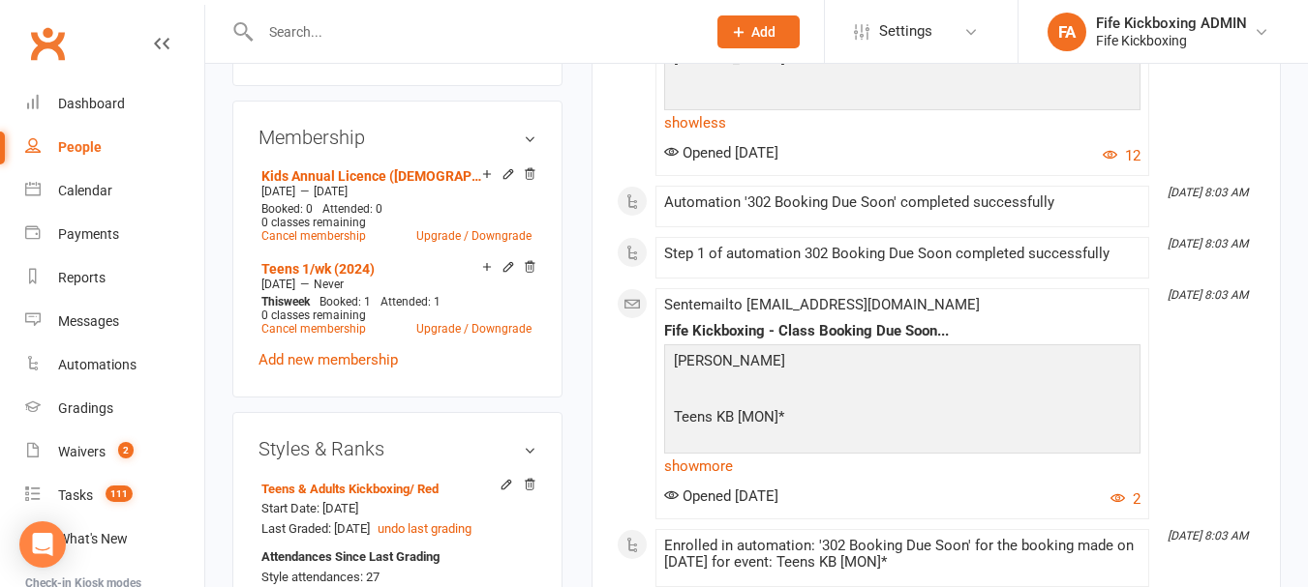
scroll to position [774, 0]
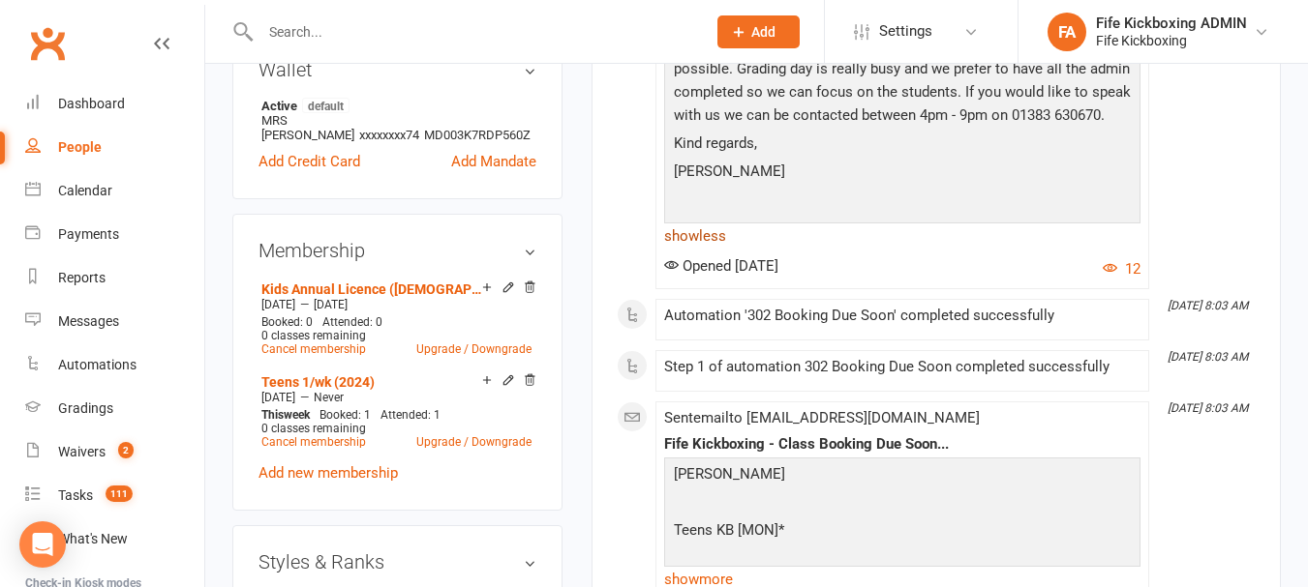
click at [704, 232] on link "show less" at bounding box center [902, 236] width 476 height 27
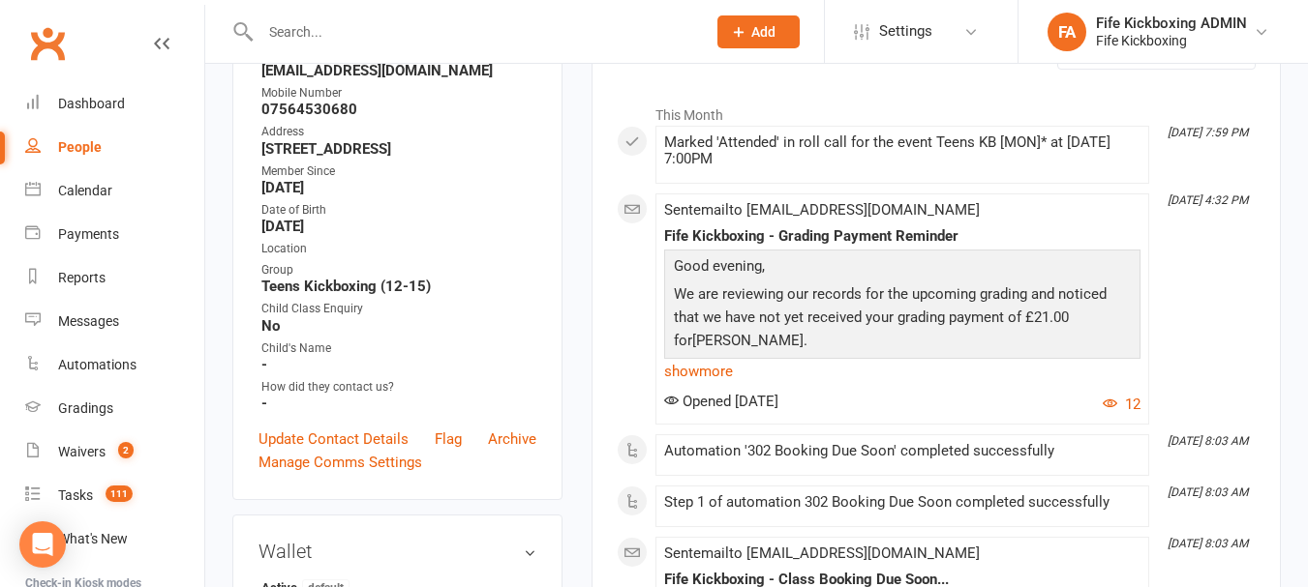
scroll to position [290, 0]
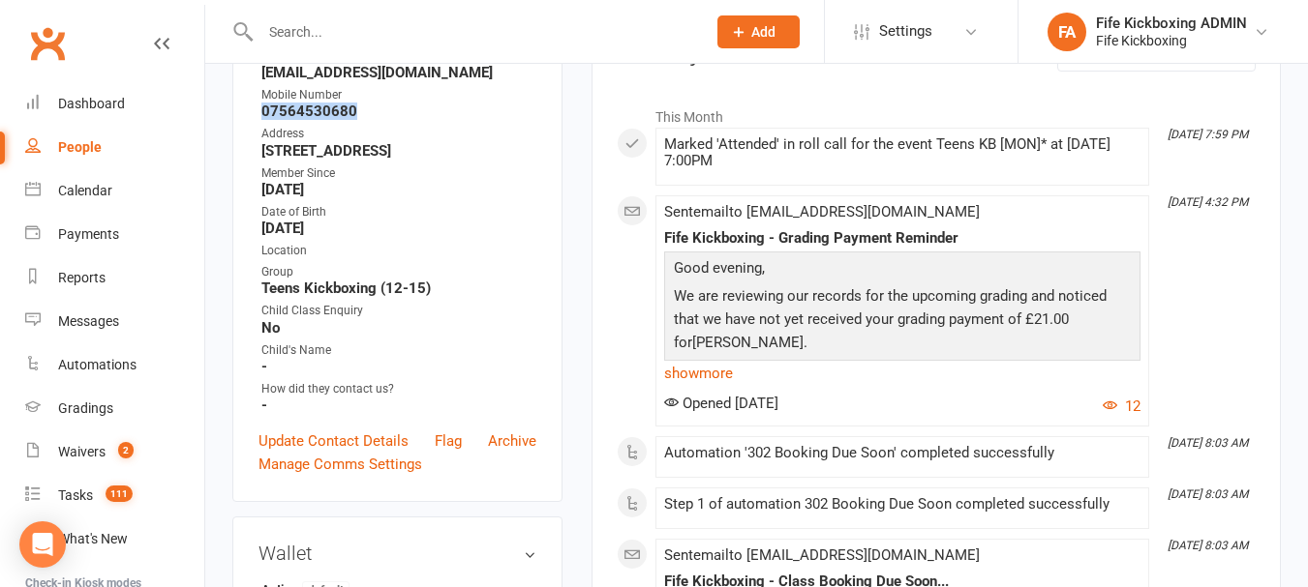
drag, startPoint x: 255, startPoint y: 131, endPoint x: 365, endPoint y: 141, distance: 110.8
click at [365, 141] on div "Contact information Owner Email [EMAIL_ADDRESS][DOMAIN_NAME] Mobile Number [PHO…" at bounding box center [397, 240] width 330 height 525
copy strong "07564530680"
click at [474, 29] on input "text" at bounding box center [473, 31] width 437 height 27
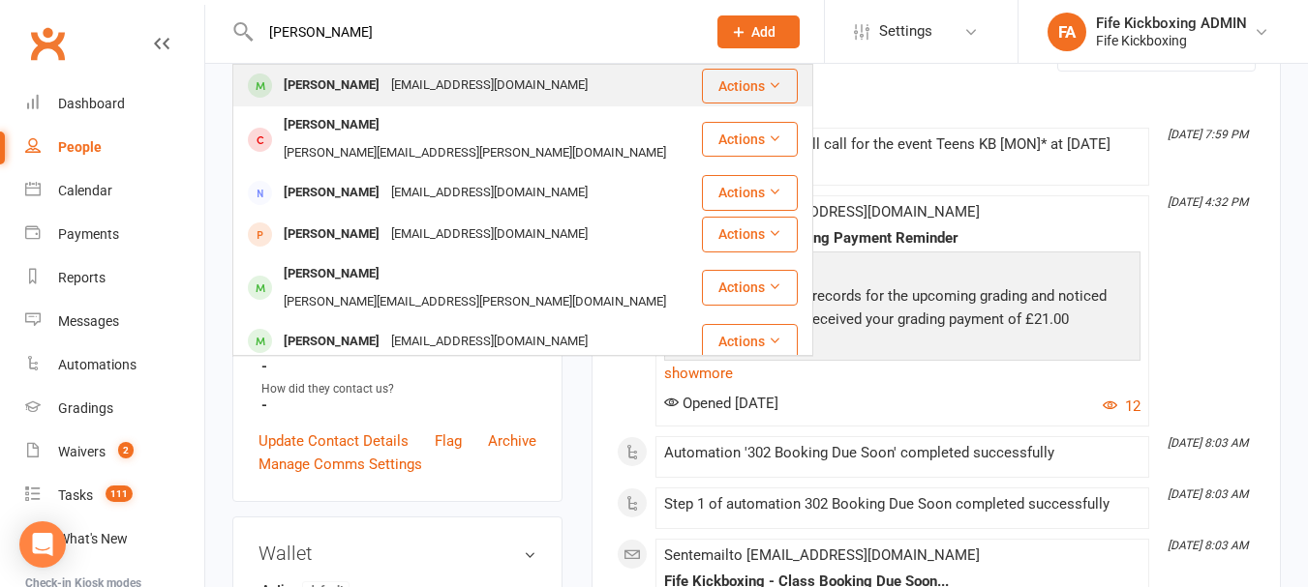
type input "[PERSON_NAME]"
click at [507, 88] on div "[EMAIL_ADDRESS][DOMAIN_NAME]" at bounding box center [489, 86] width 208 height 28
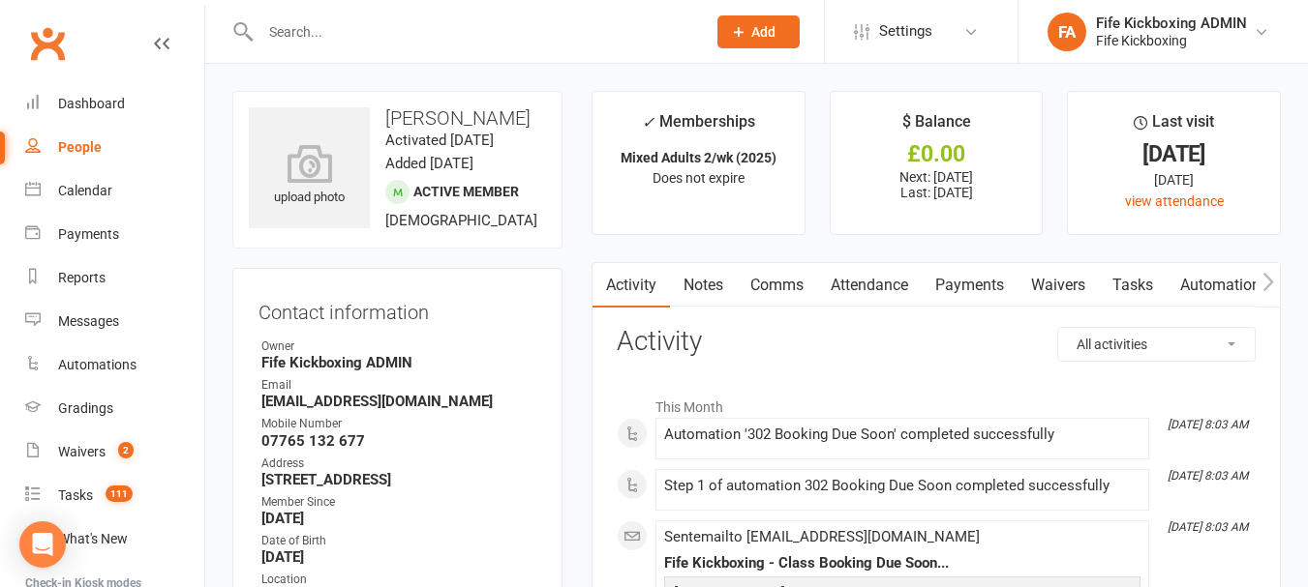
click at [893, 276] on link "Attendance" at bounding box center [869, 285] width 105 height 45
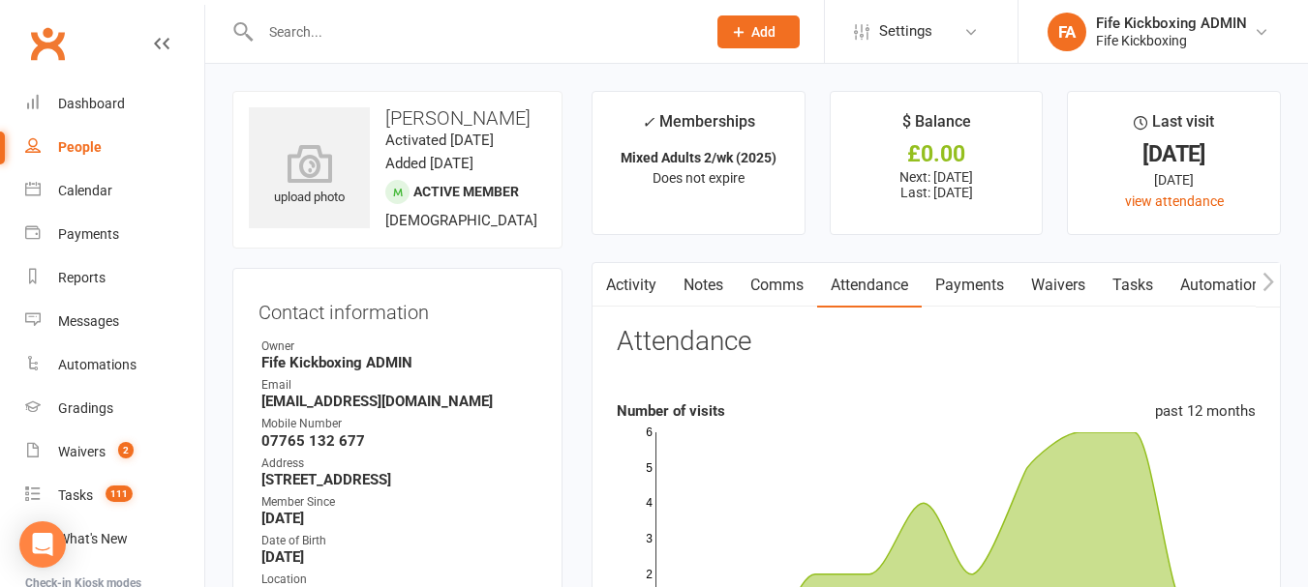
click at [973, 280] on link "Payments" at bounding box center [969, 285] width 96 height 45
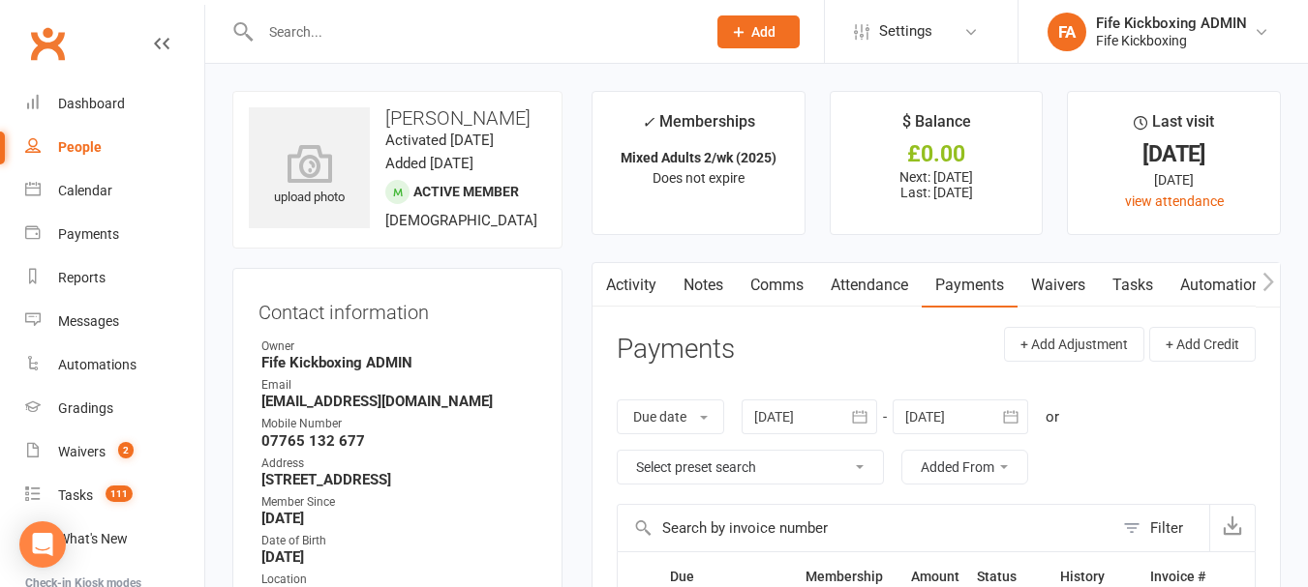
click at [435, 48] on div at bounding box center [462, 31] width 460 height 63
click at [428, 27] on input "text" at bounding box center [473, 31] width 437 height 27
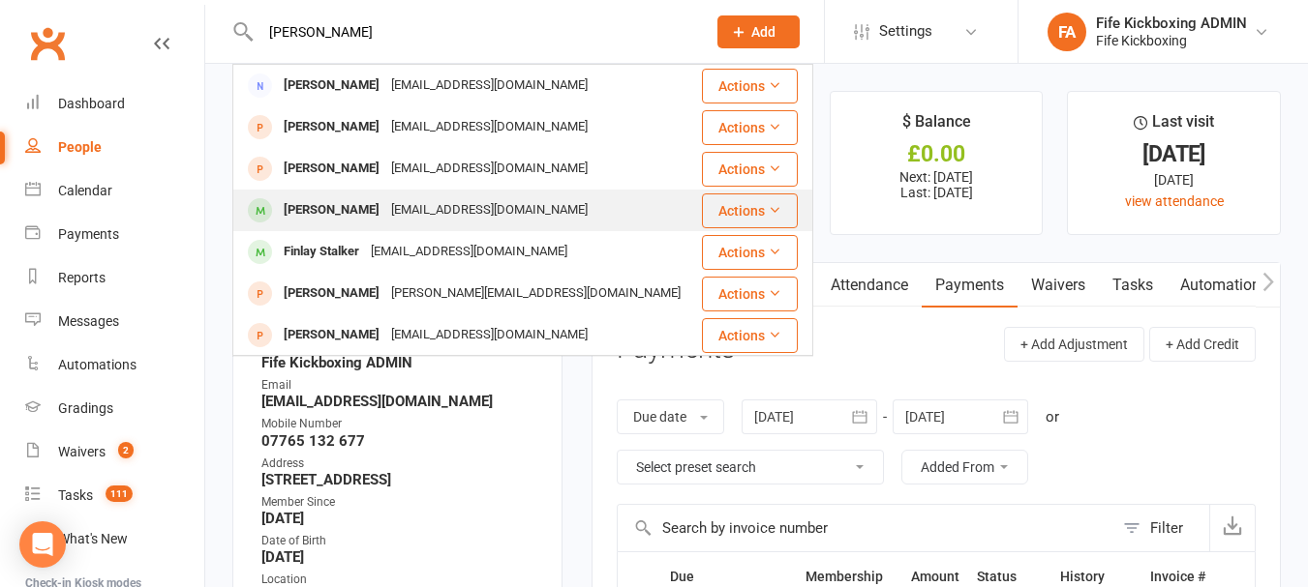
type input "[PERSON_NAME]"
click at [597, 190] on td "[PERSON_NAME] [EMAIL_ADDRESS][DOMAIN_NAME]" at bounding box center [466, 211] width 467 height 42
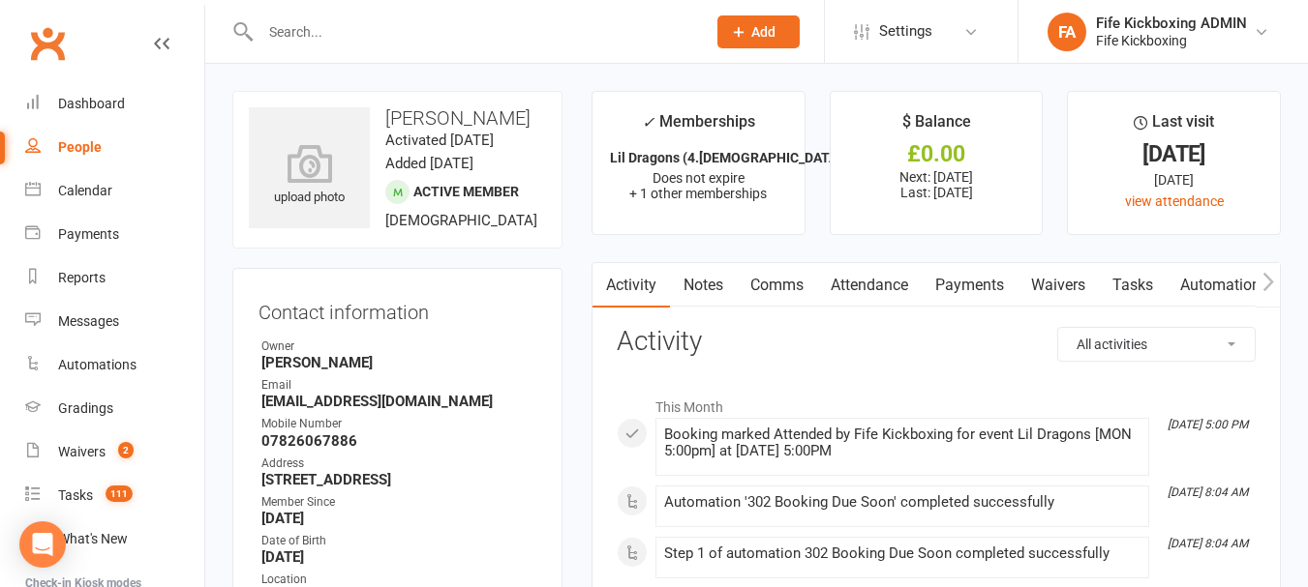
click at [869, 279] on link "Attendance" at bounding box center [869, 285] width 105 height 45
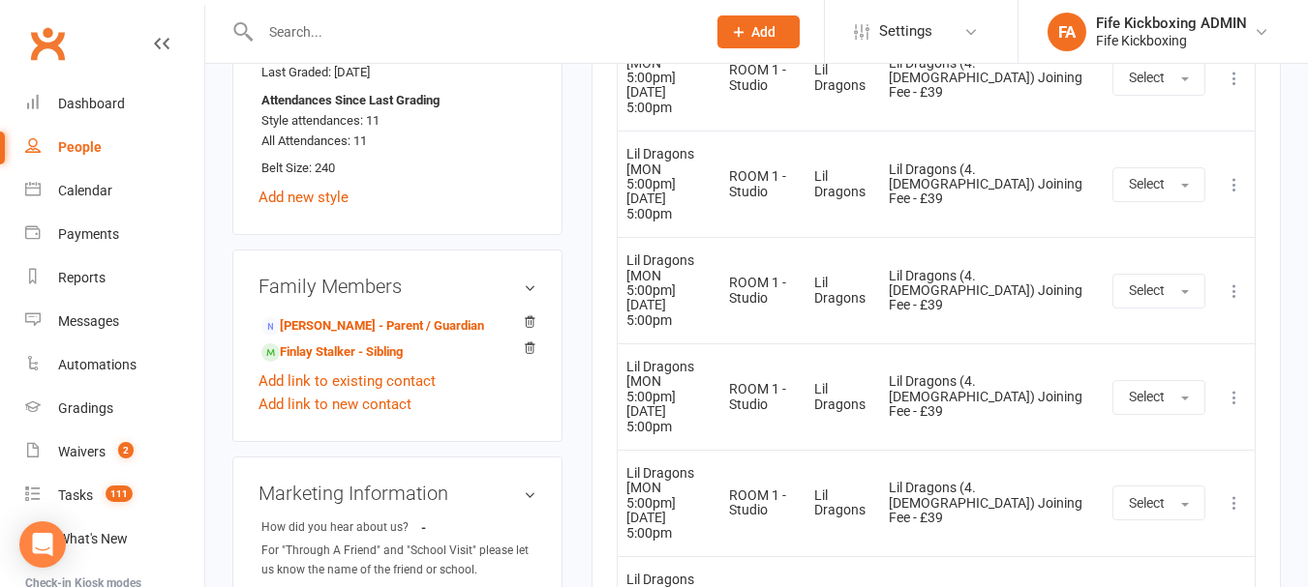
scroll to position [1452, 0]
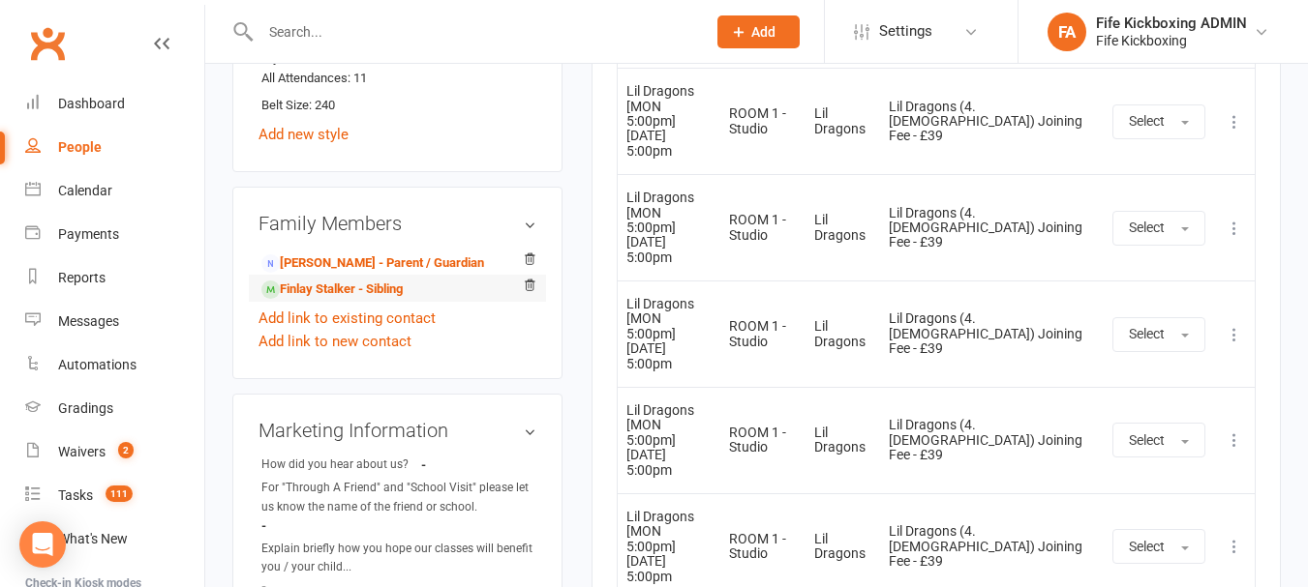
click at [414, 302] on li "Finlay Stalker - Sibling" at bounding box center [397, 288] width 278 height 27
click at [398, 300] on link "Finlay Stalker - Sibling" at bounding box center [331, 290] width 141 height 20
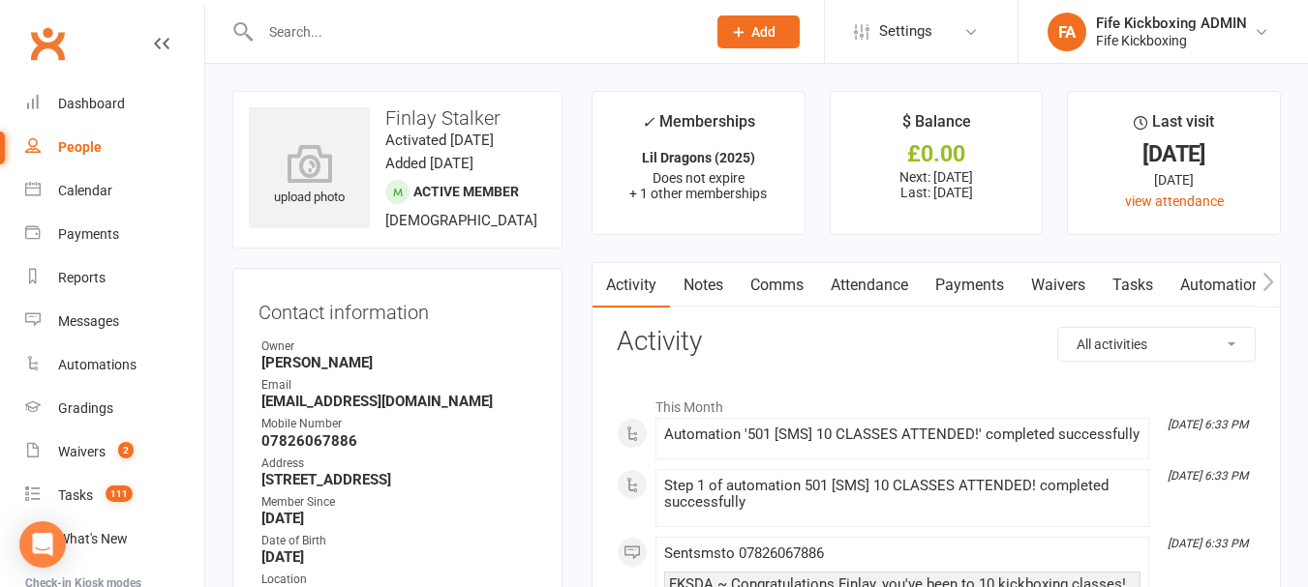
click at [888, 284] on link "Attendance" at bounding box center [869, 285] width 105 height 45
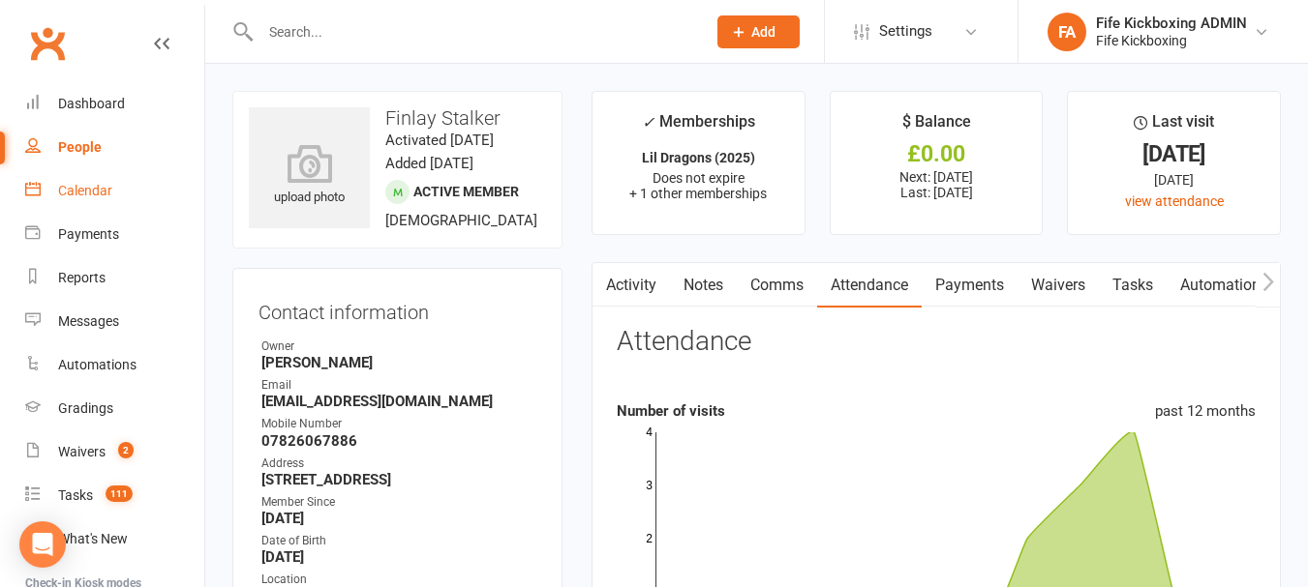
click at [119, 183] on link "Calendar" at bounding box center [114, 191] width 179 height 44
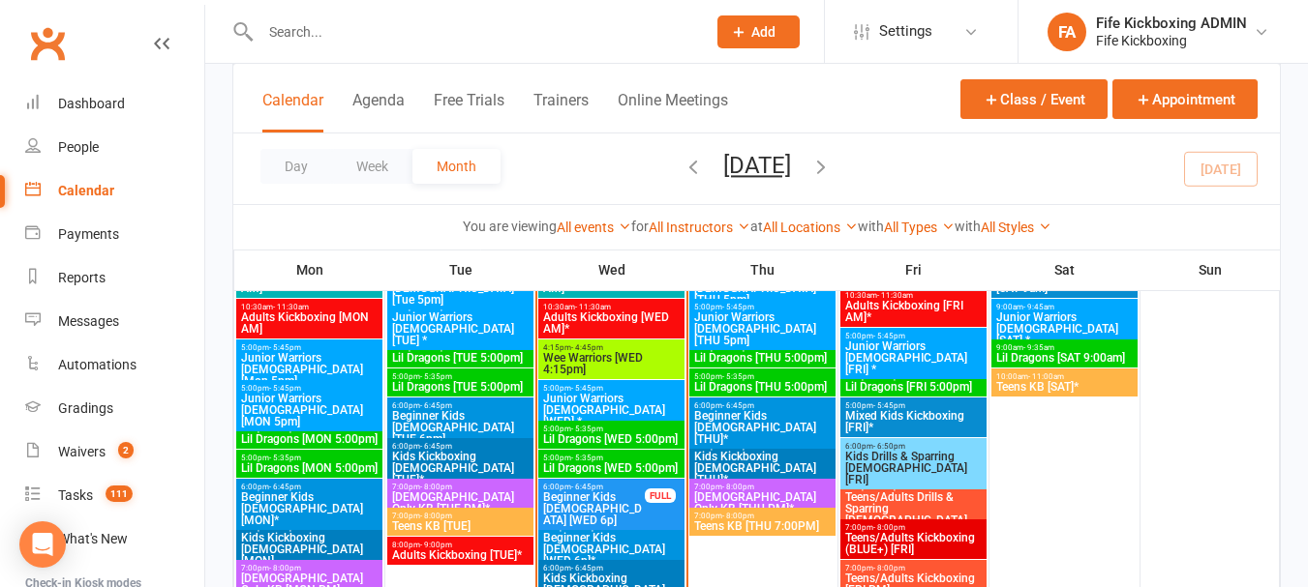
scroll to position [1161, 0]
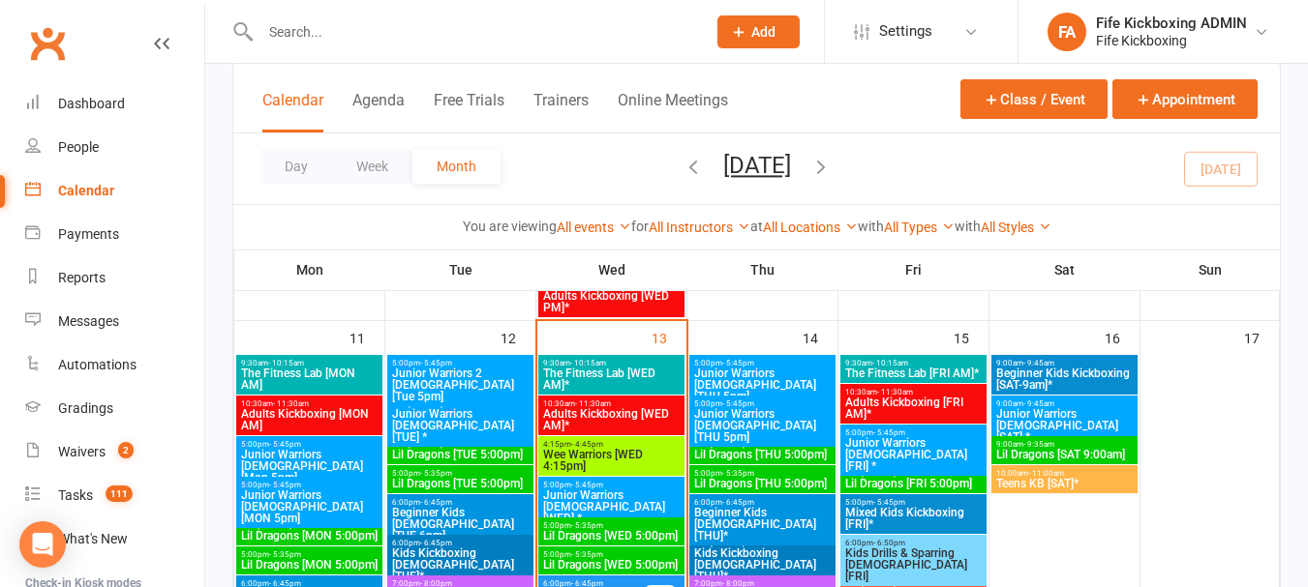
click at [412, 25] on input "text" at bounding box center [473, 31] width 437 height 27
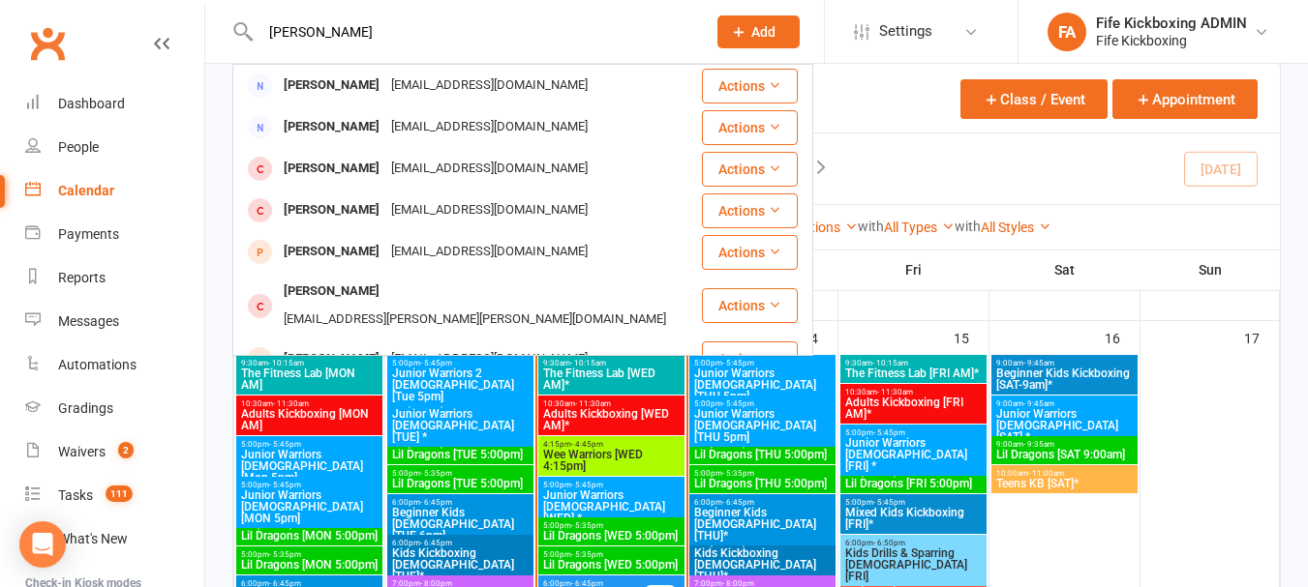
type input "[PERSON_NAME]"
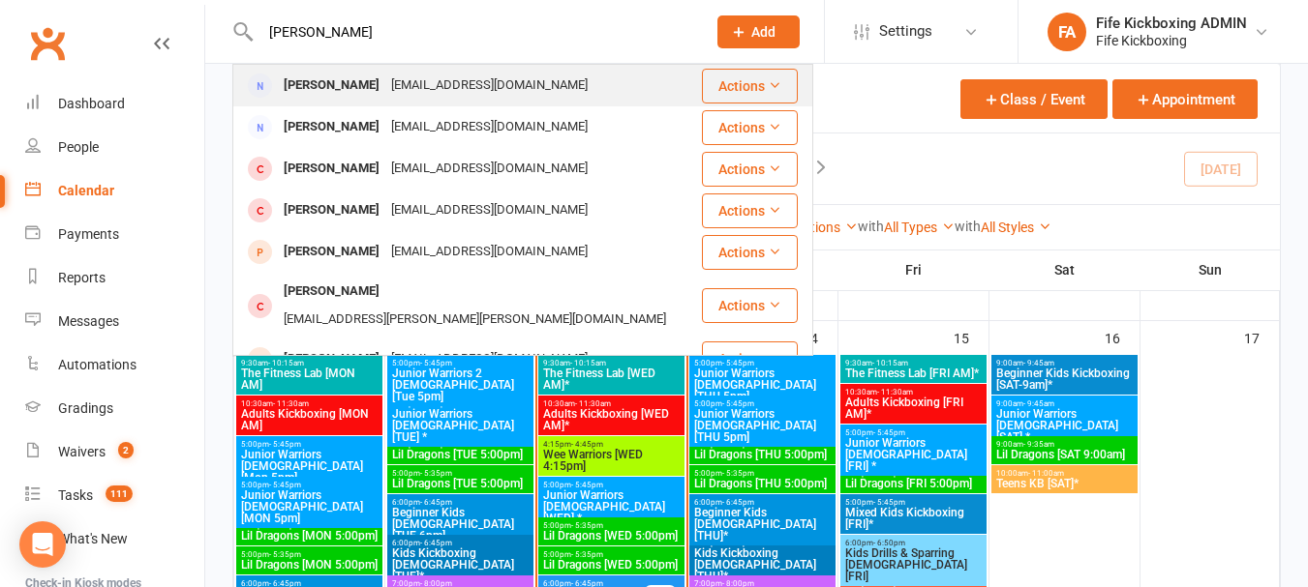
click at [521, 76] on div "[PERSON_NAME] [EMAIL_ADDRESS][DOMAIN_NAME]" at bounding box center [467, 86] width 466 height 40
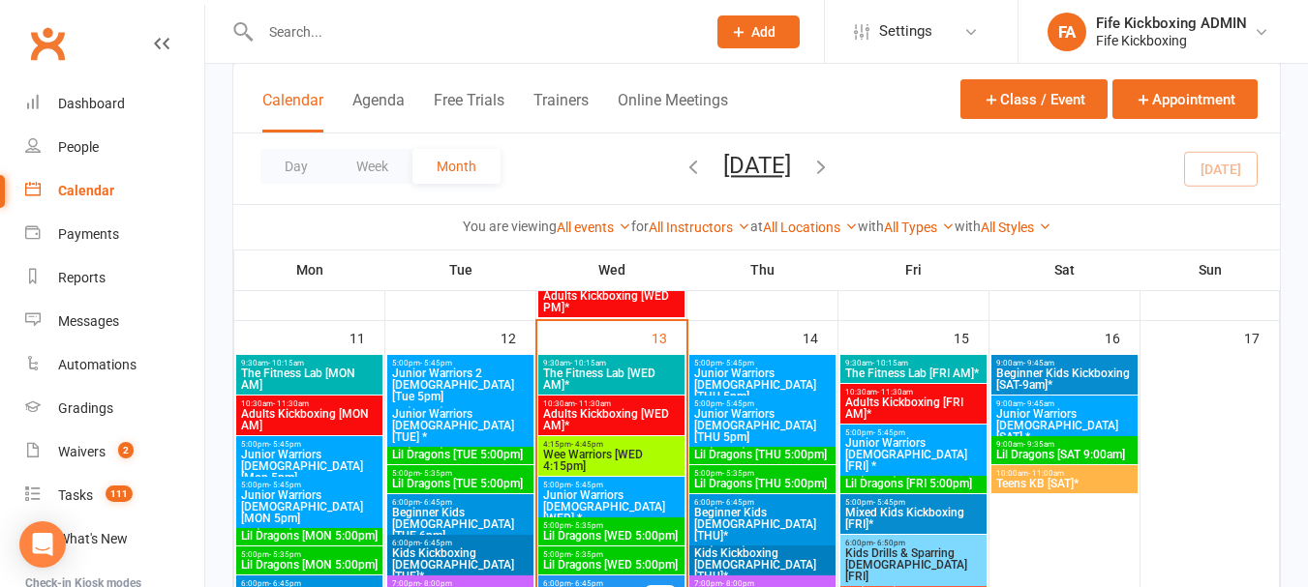
click at [374, 26] on input "text" at bounding box center [473, 31] width 437 height 27
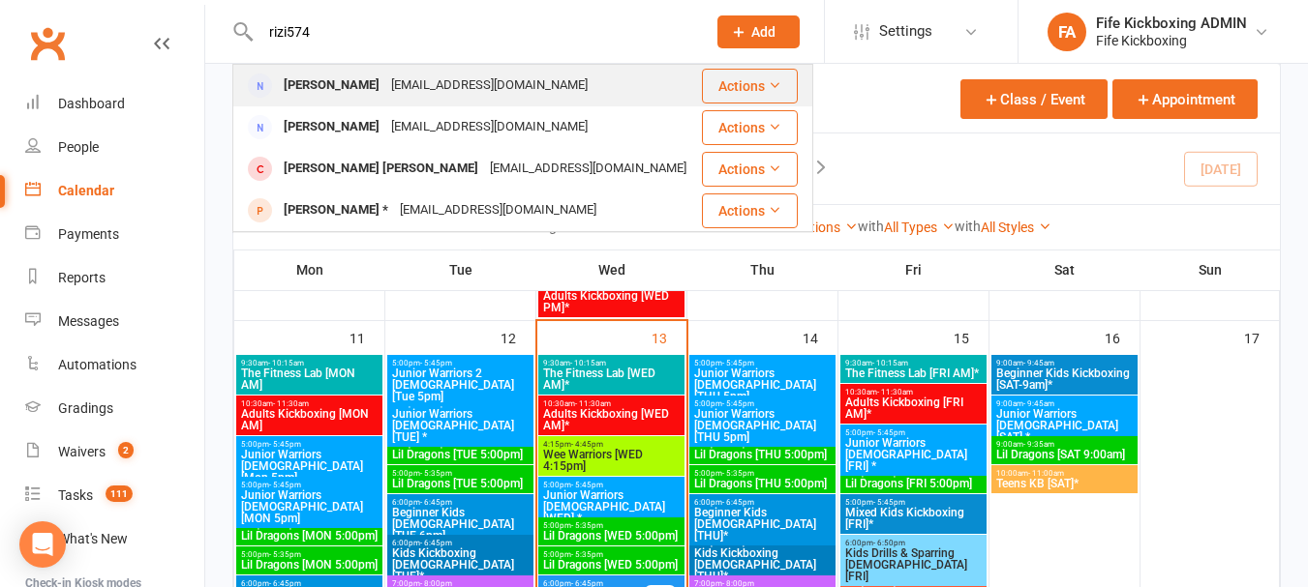
type input "rizi574"
click at [488, 72] on div "[EMAIL_ADDRESS][DOMAIN_NAME]" at bounding box center [489, 86] width 208 height 28
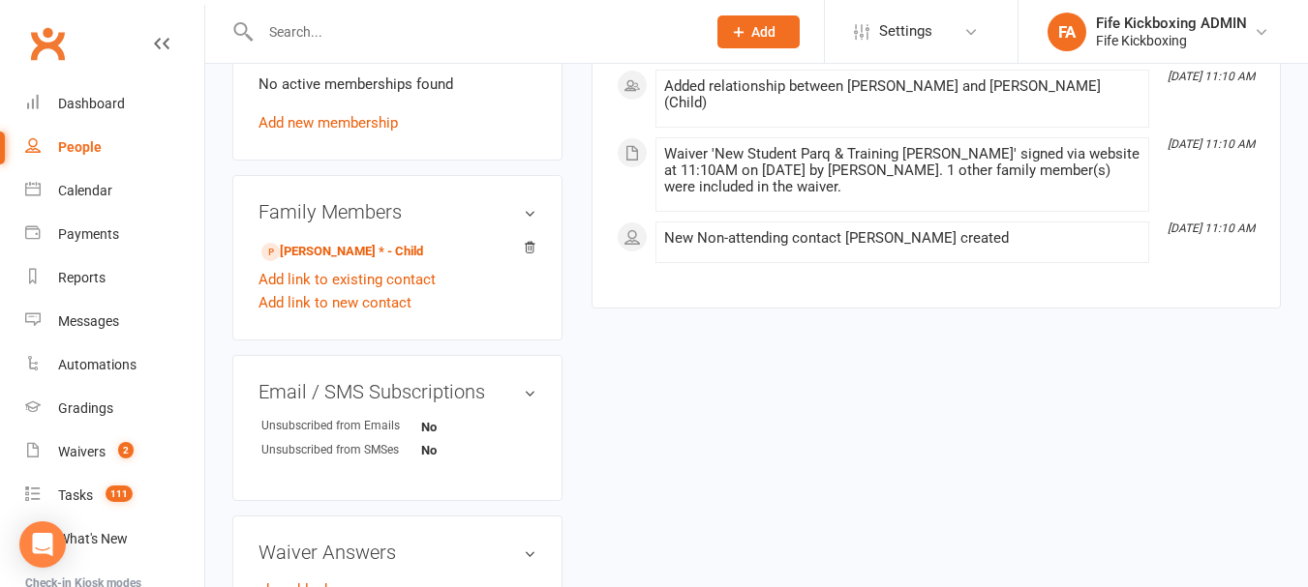
scroll to position [871, 0]
click at [384, 253] on link "[PERSON_NAME] * - Child" at bounding box center [342, 250] width 162 height 20
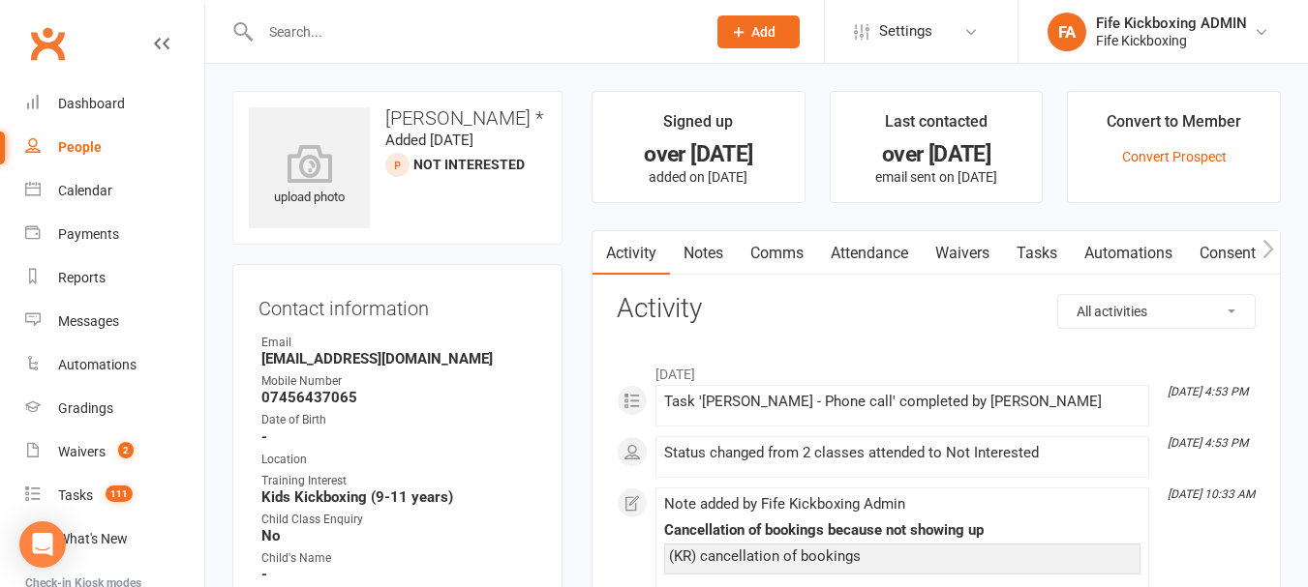
click at [862, 240] on link "Attendance" at bounding box center [869, 253] width 105 height 45
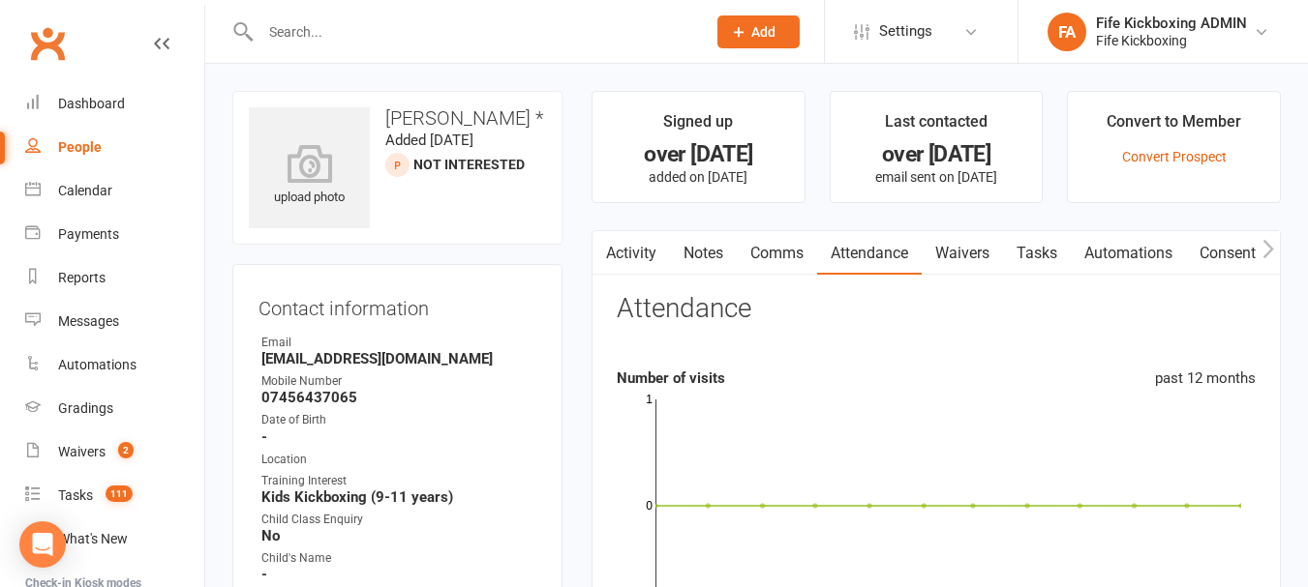
click at [687, 256] on link "Notes" at bounding box center [703, 253] width 67 height 45
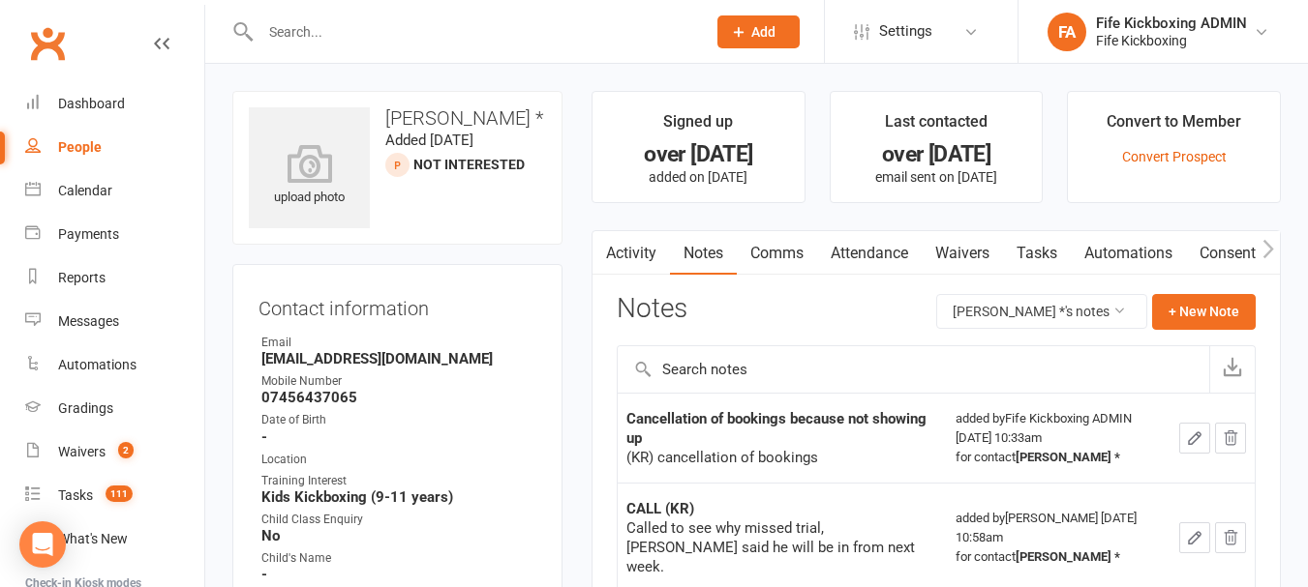
click at [621, 255] on link "Activity" at bounding box center [630, 253] width 77 height 45
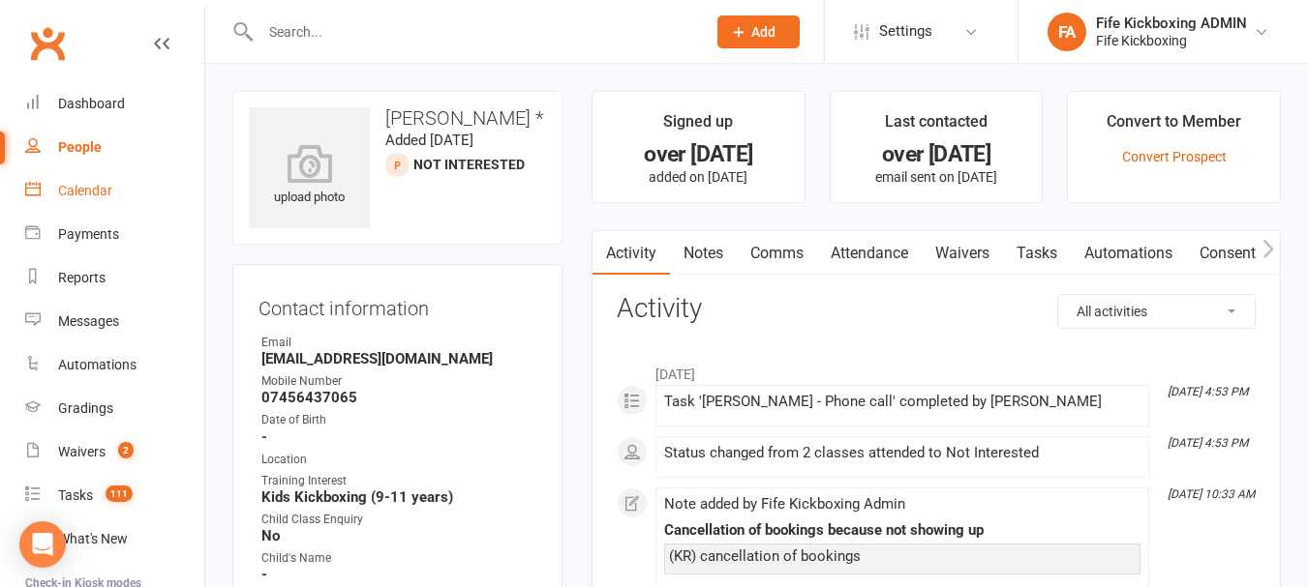
click at [129, 203] on link "Calendar" at bounding box center [114, 191] width 179 height 44
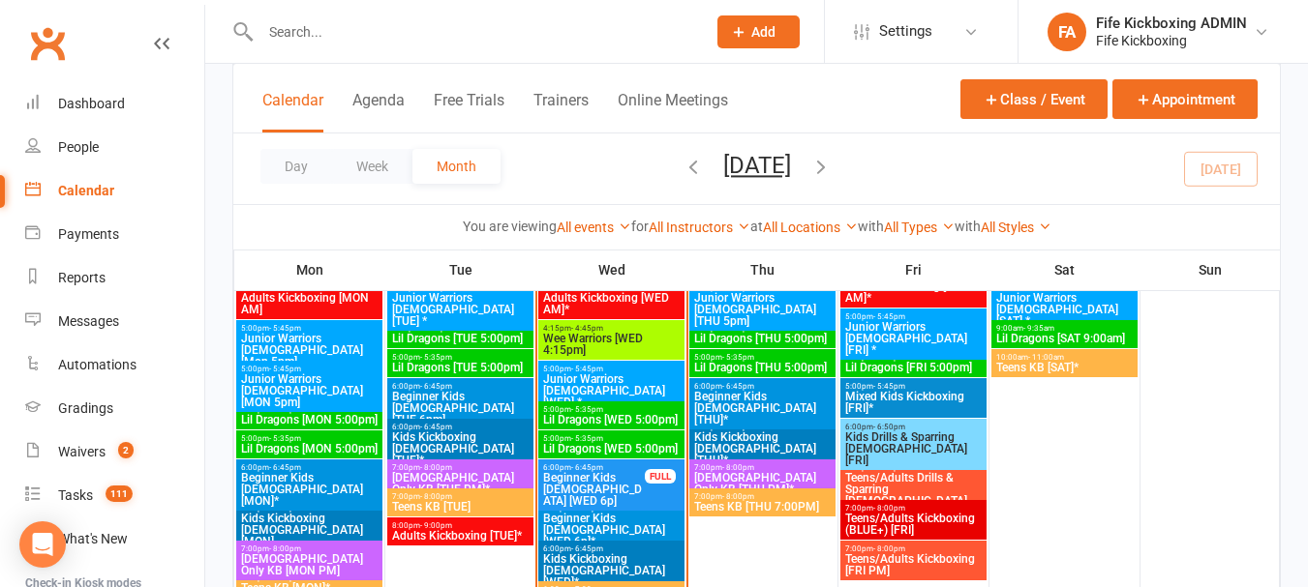
scroll to position [1161, 0]
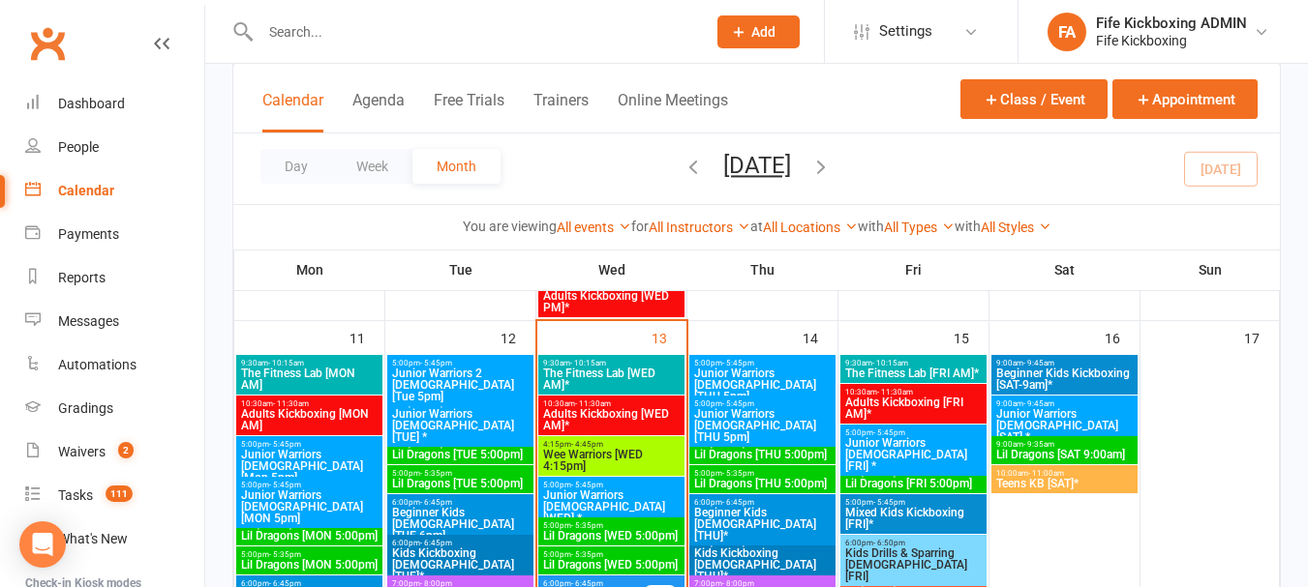
click at [655, 442] on span "4:15pm - 4:45pm" at bounding box center [611, 444] width 138 height 9
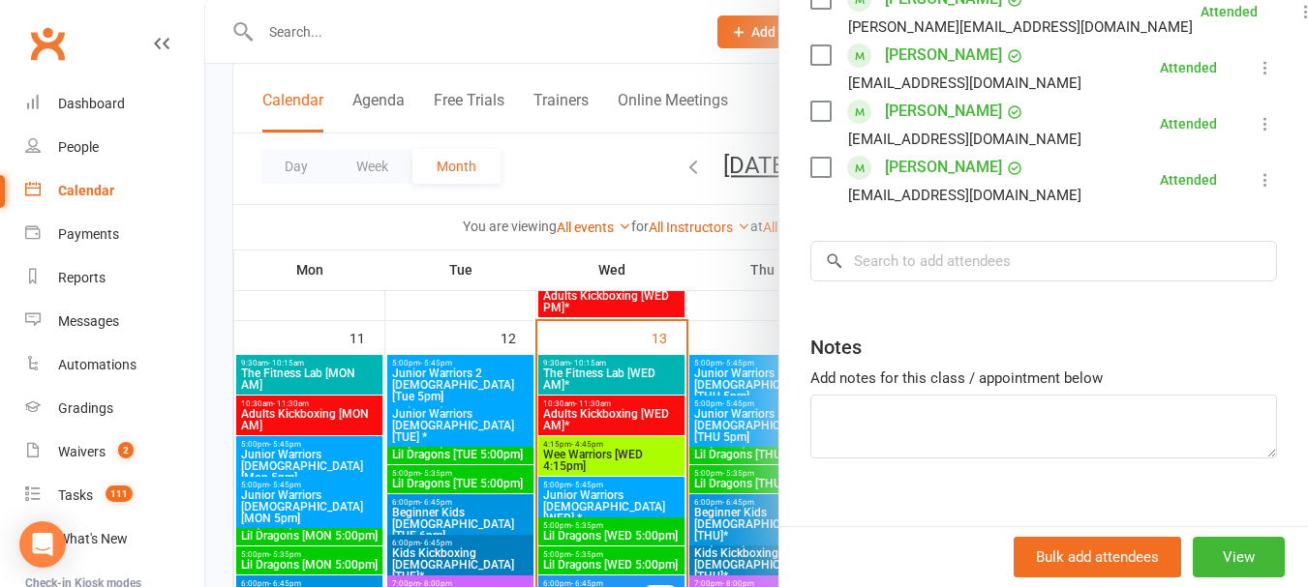
scroll to position [387, 0]
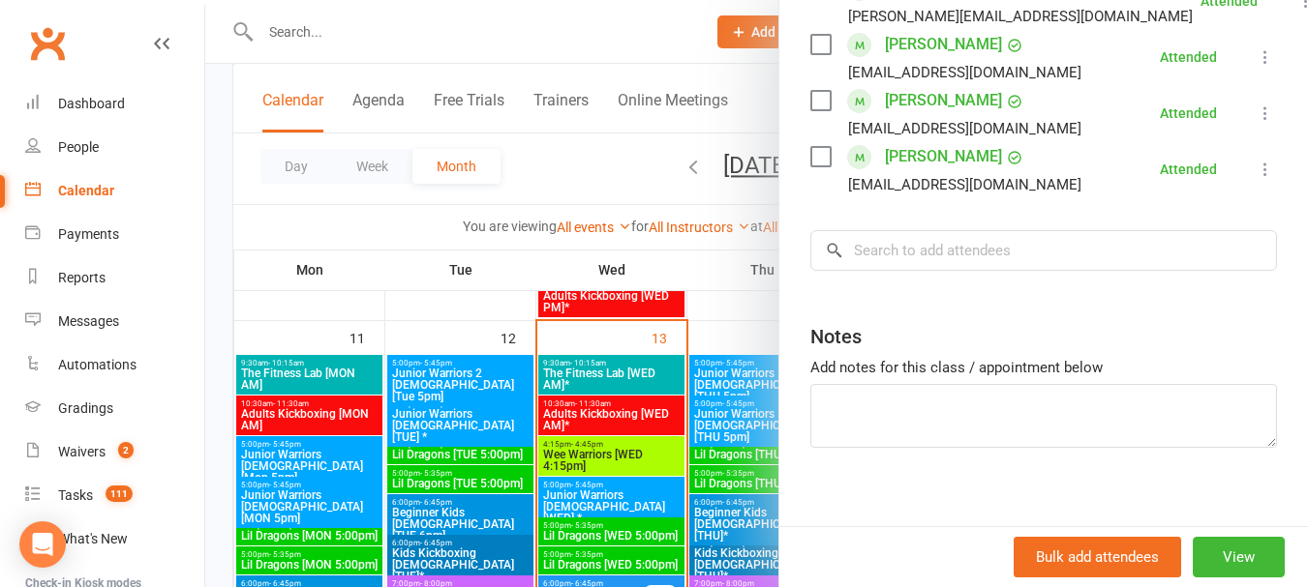
click at [636, 173] on div at bounding box center [756, 293] width 1102 height 587
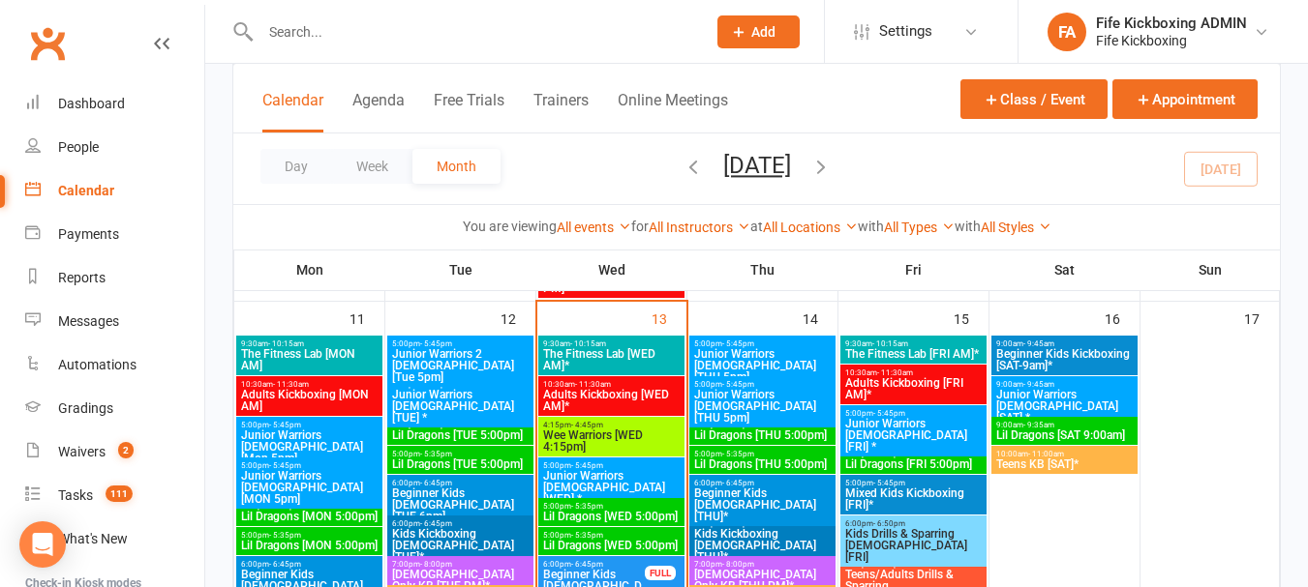
scroll to position [1188, 0]
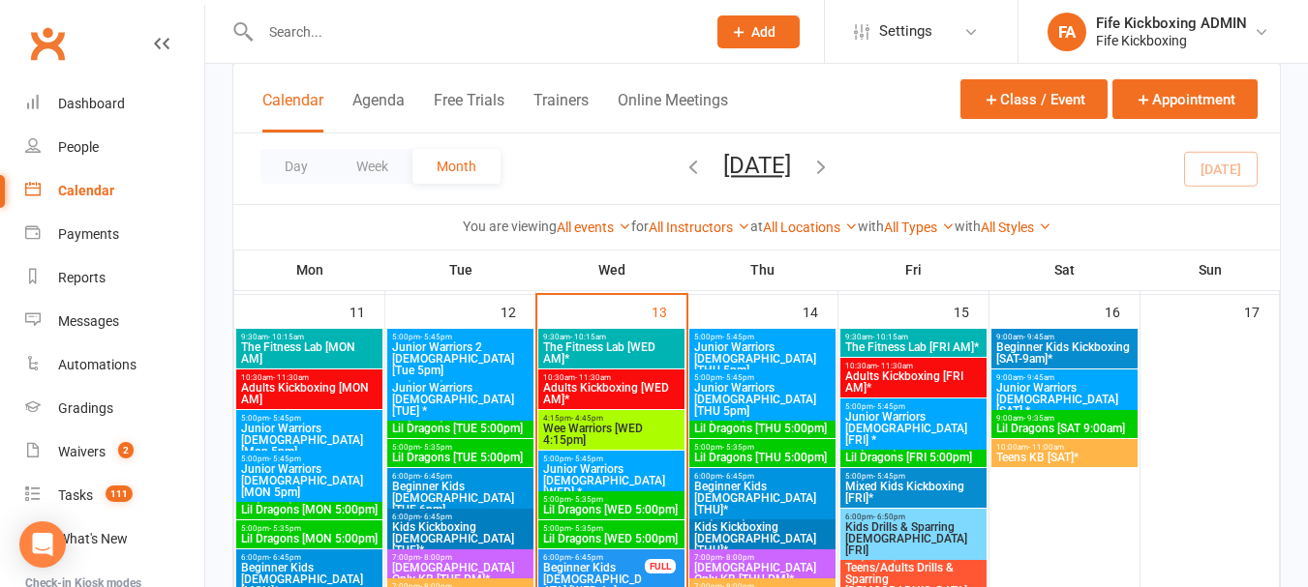
click at [244, 198] on div "Day Week Month [DATE] [DATE] Sun Mon Tue Wed Thu Fri Sat 27 28 29 30 31 01 02 0…" at bounding box center [756, 169] width 1046 height 71
click at [643, 346] on span "The Fitness Lab [WED AM]*" at bounding box center [611, 353] width 138 height 23
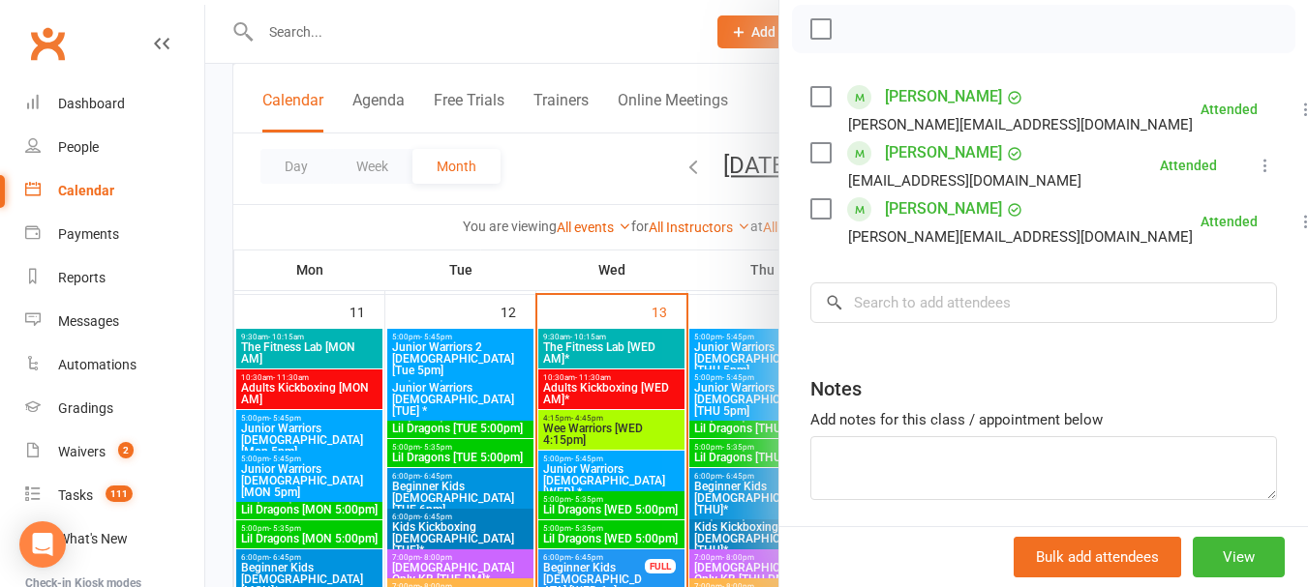
scroll to position [375, 0]
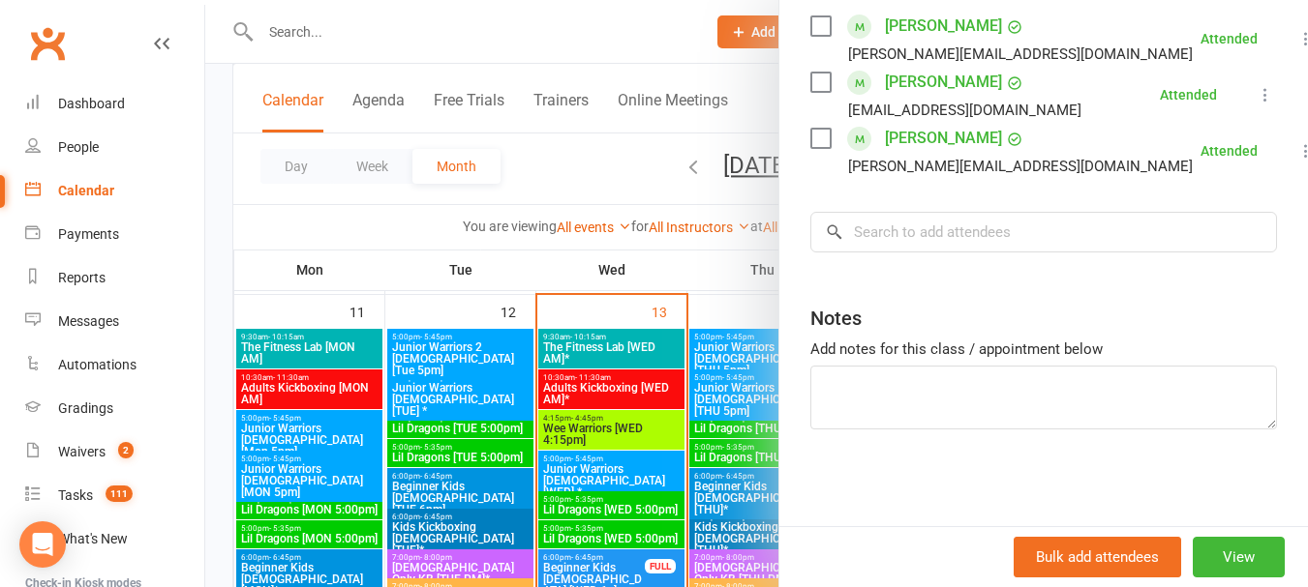
click at [560, 166] on div at bounding box center [756, 293] width 1102 height 587
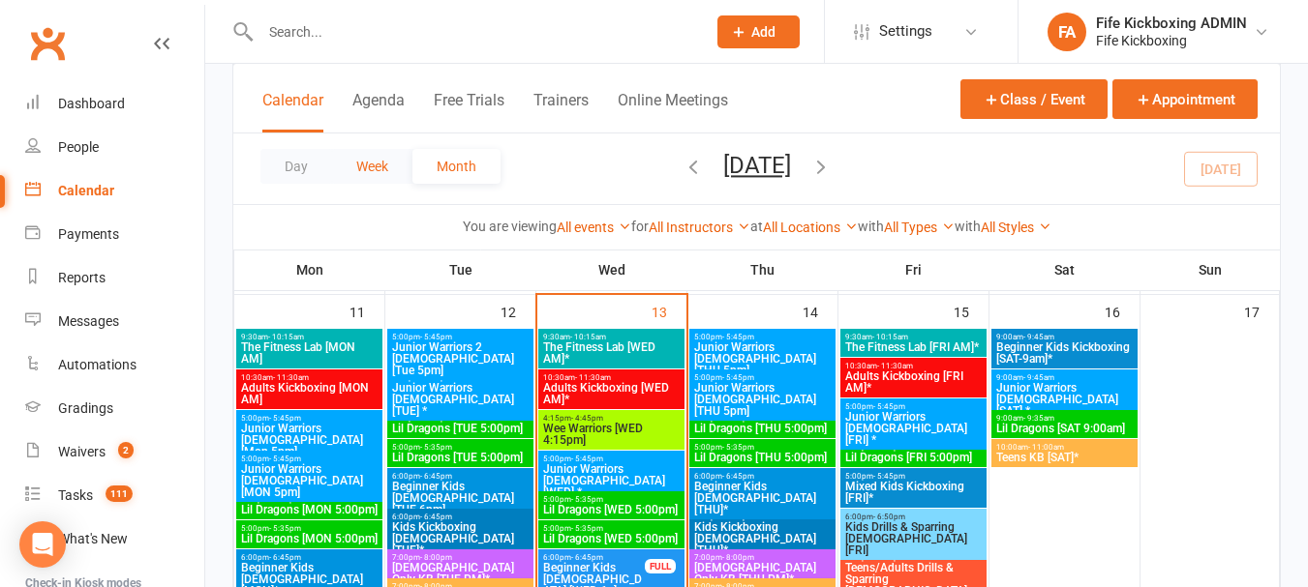
click at [342, 159] on button "Week" at bounding box center [372, 166] width 80 height 35
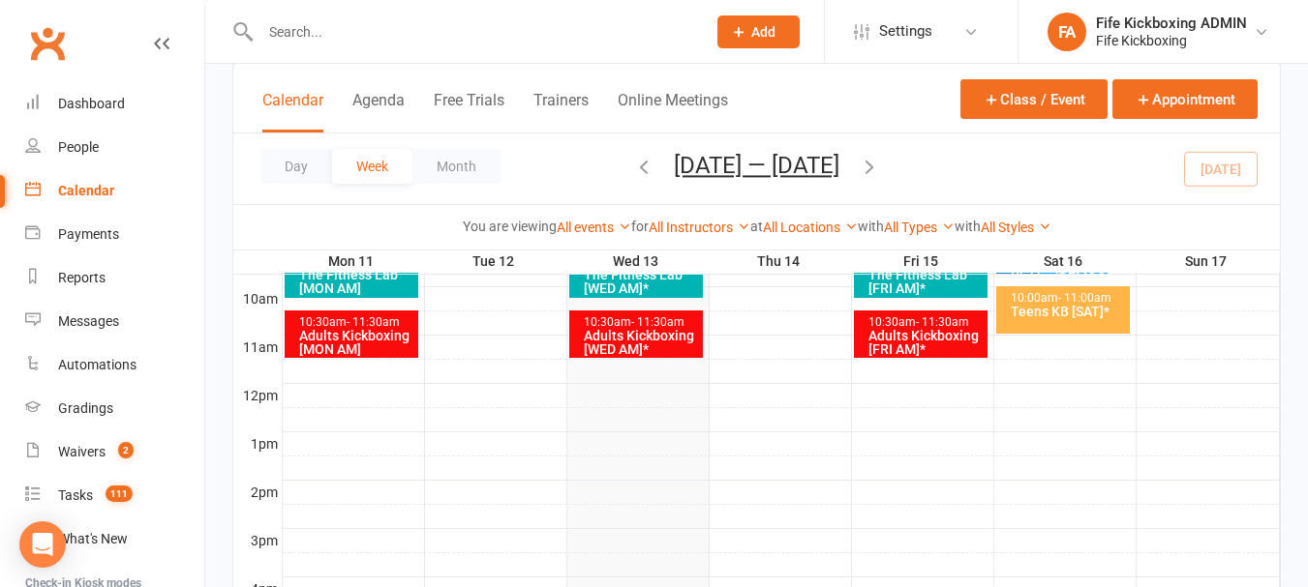
scroll to position [829, 0]
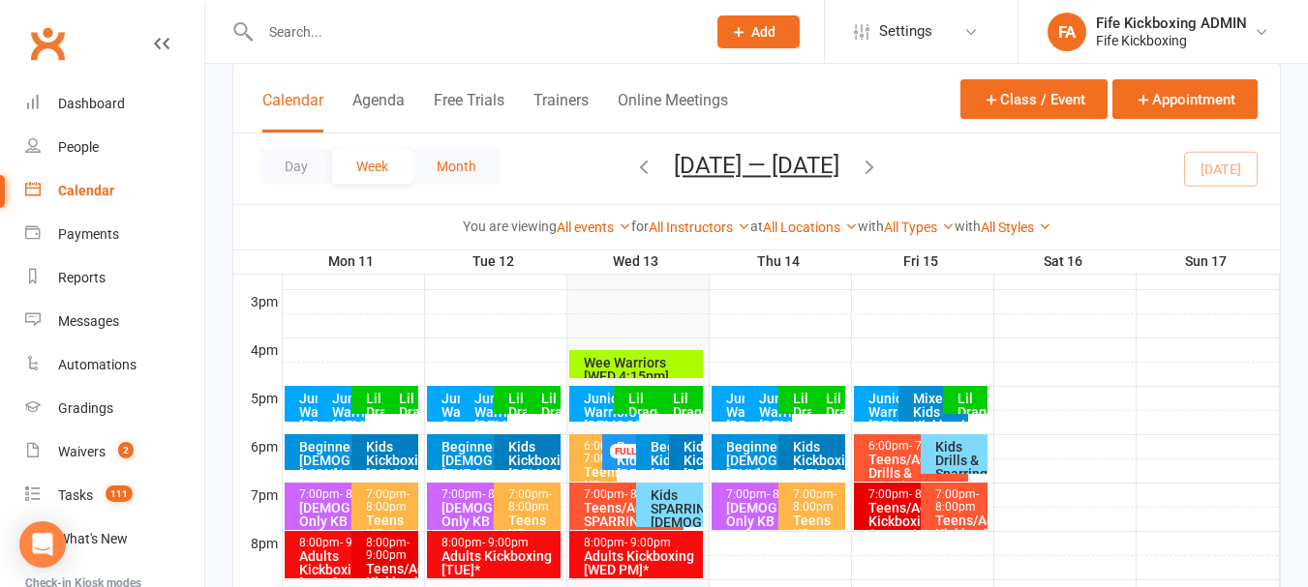
click at [461, 149] on button "Month" at bounding box center [456, 166] width 88 height 35
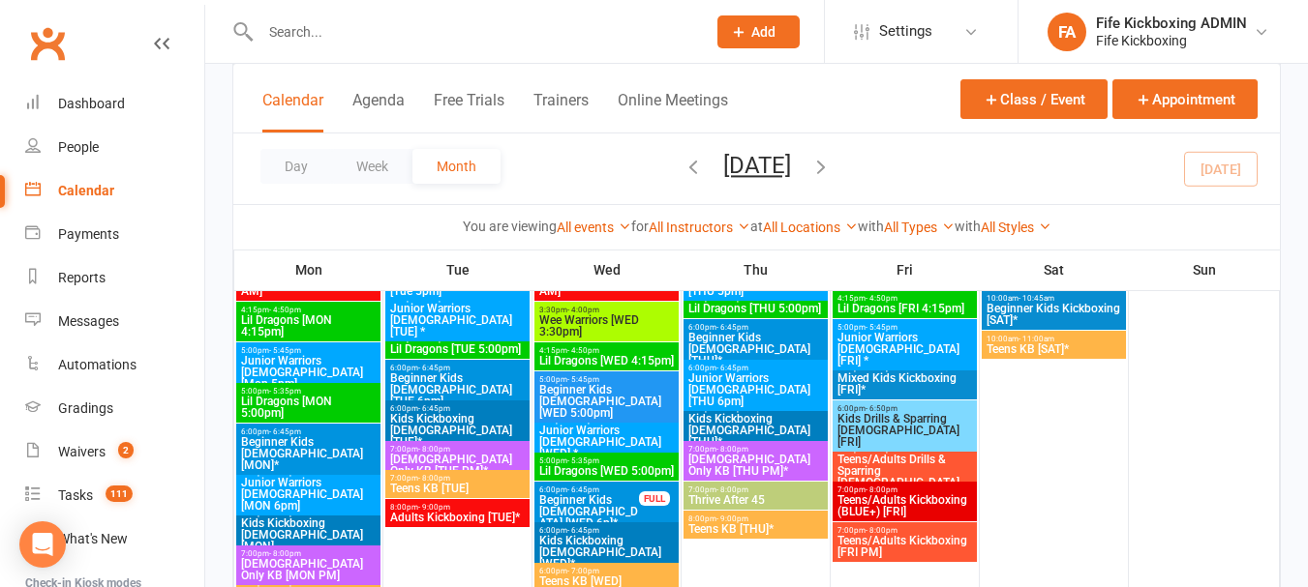
scroll to position [1839, 0]
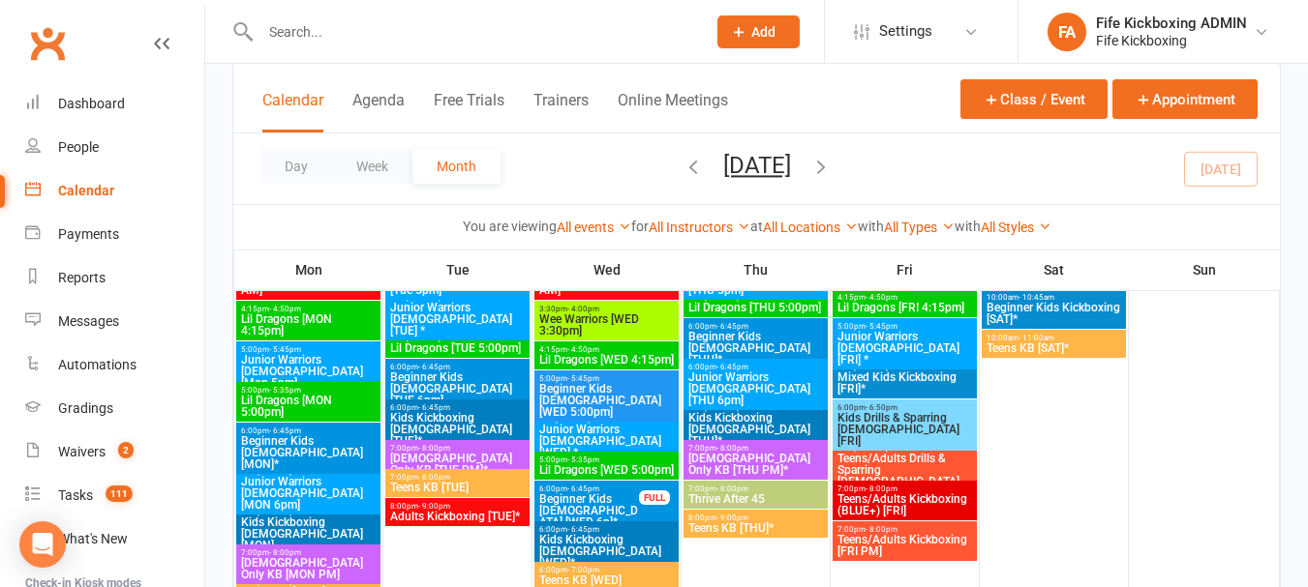
click at [619, 463] on span "5:00pm - 5:35pm" at bounding box center [606, 460] width 136 height 9
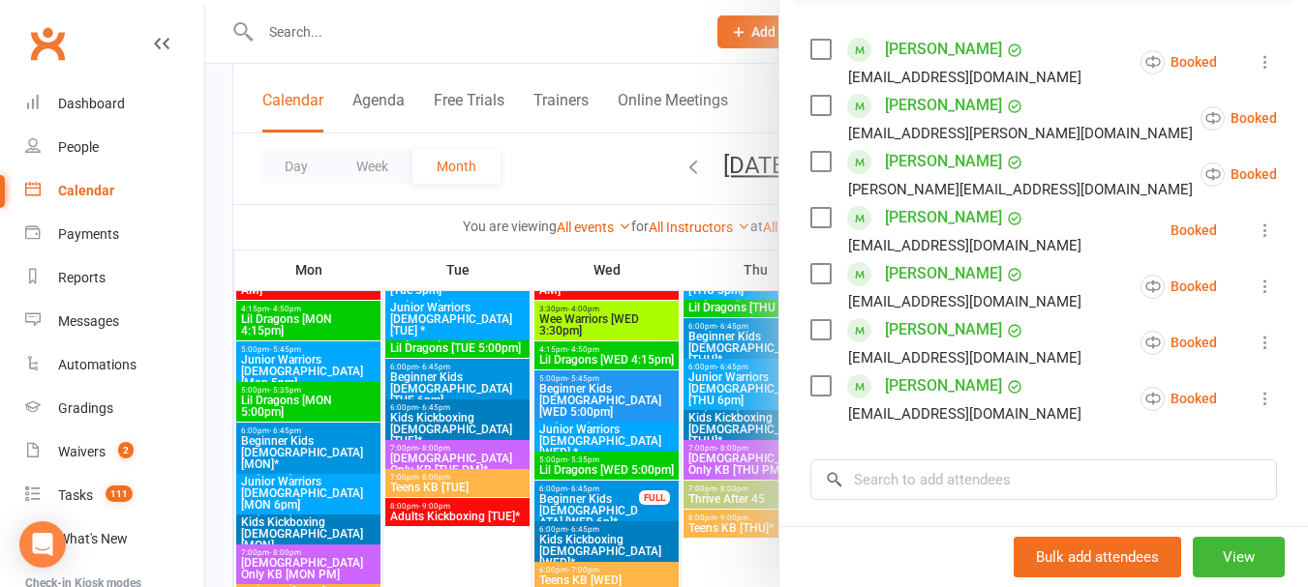
scroll to position [387, 0]
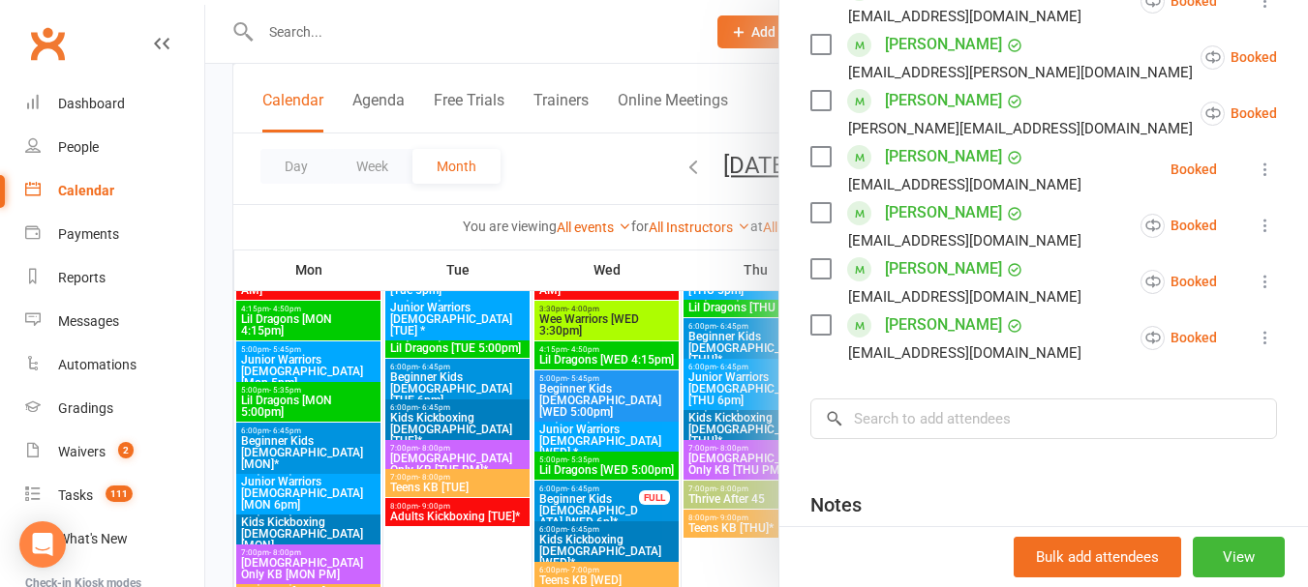
click at [576, 156] on div at bounding box center [756, 293] width 1102 height 587
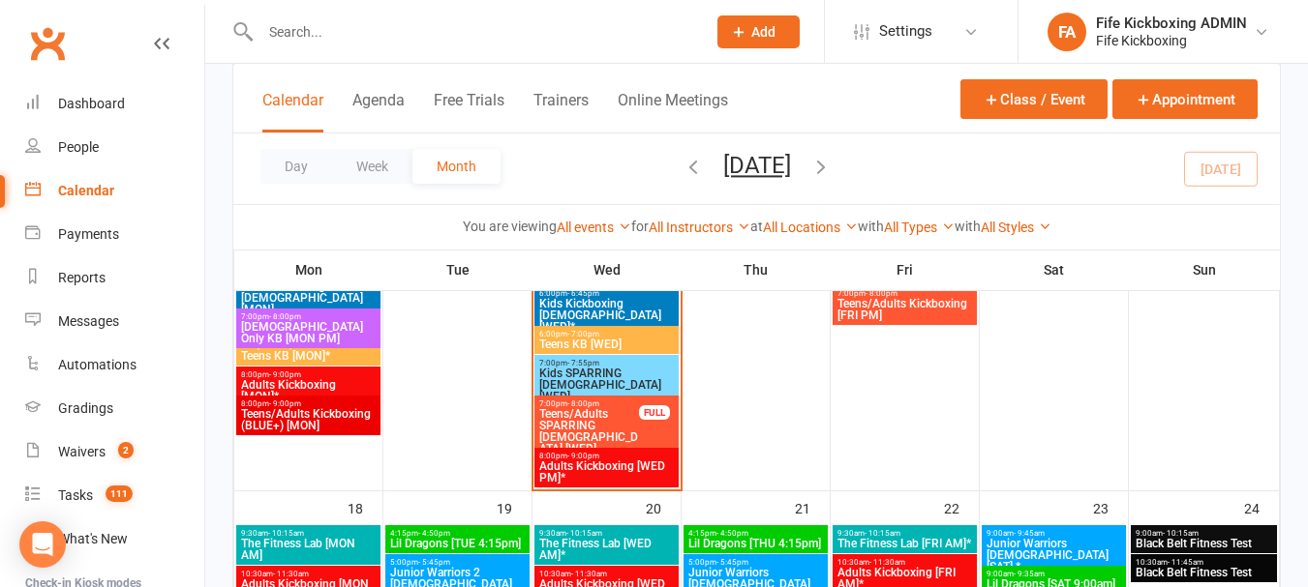
scroll to position [1549, 0]
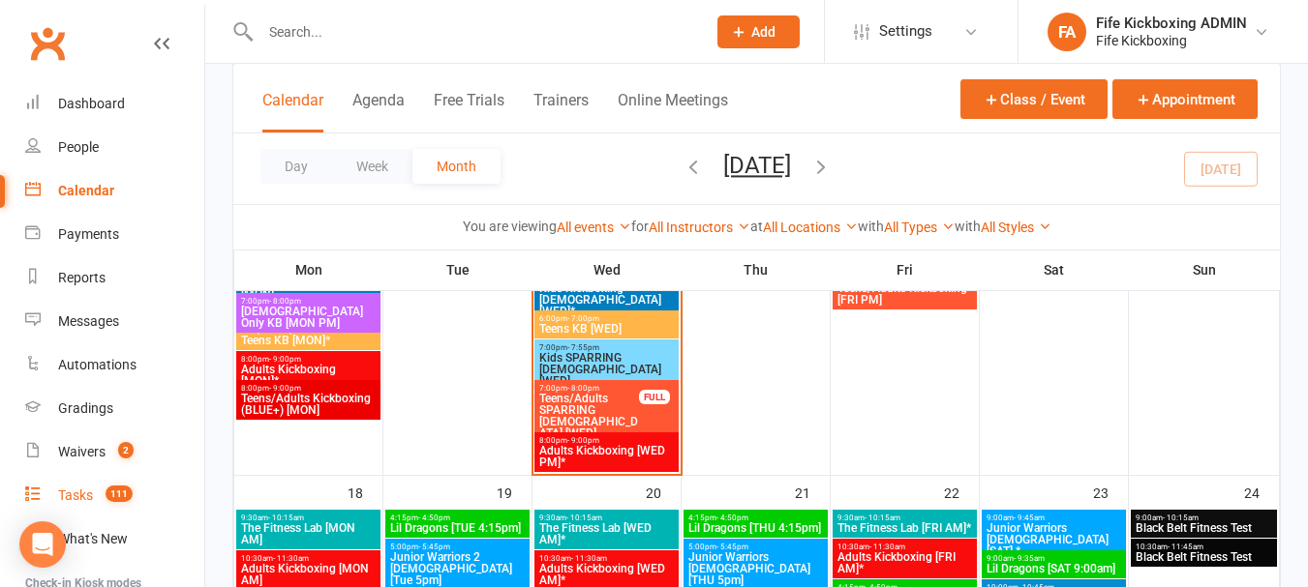
click at [126, 496] on span "111" at bounding box center [118, 494] width 27 height 16
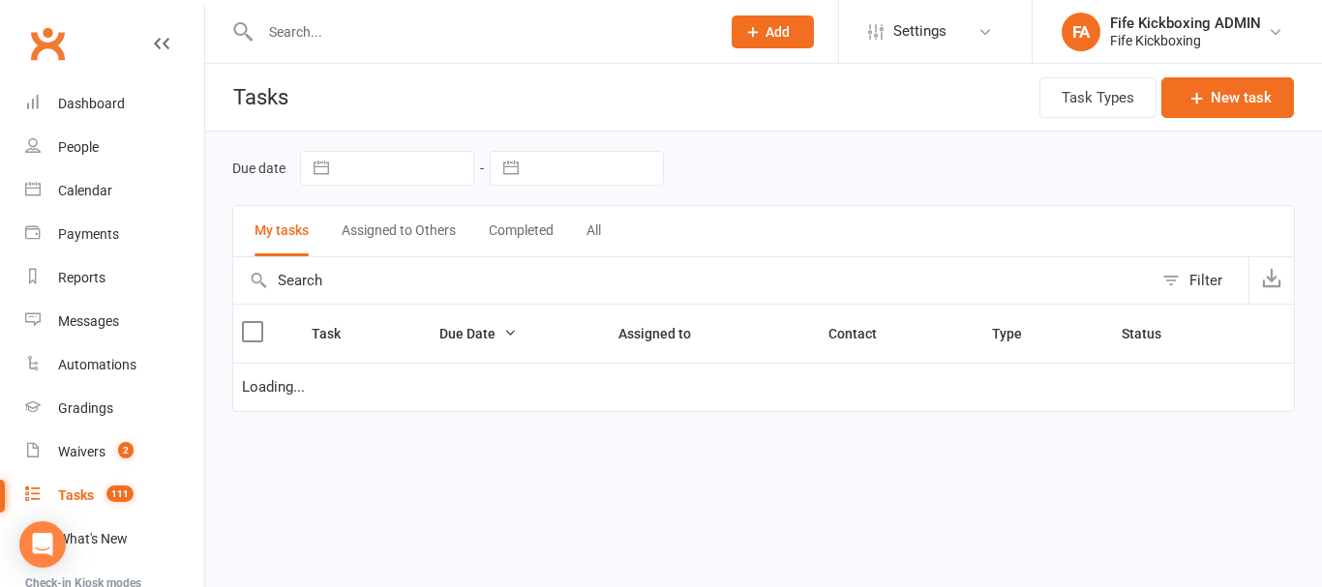
select select "waiting"
select select "started"
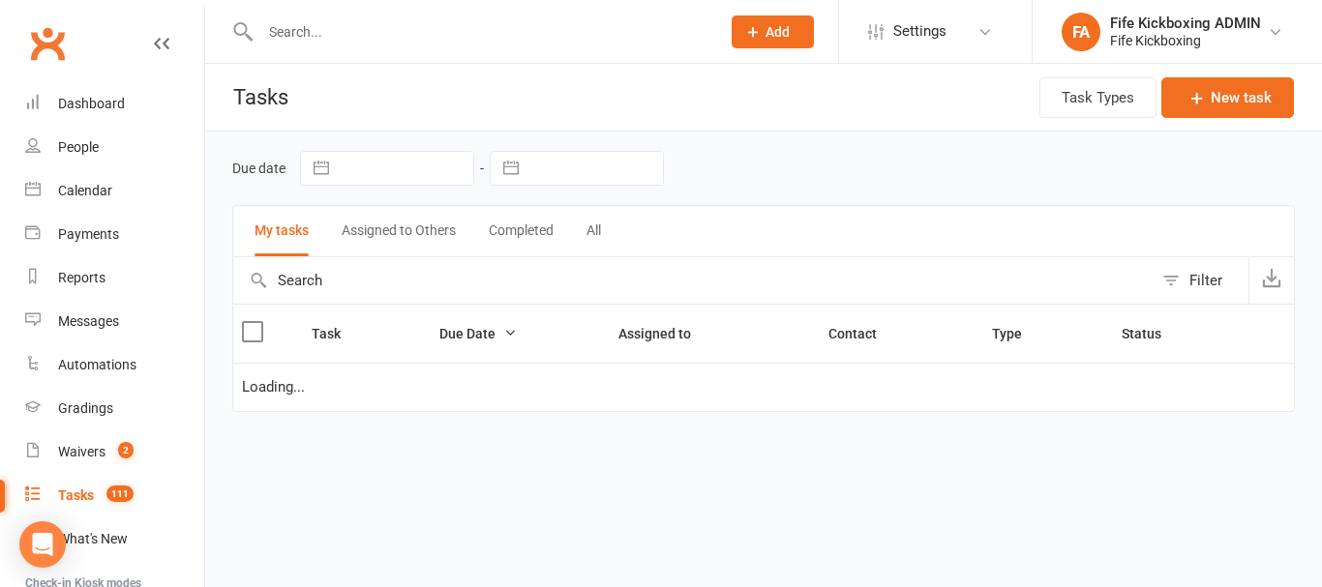
select select "started"
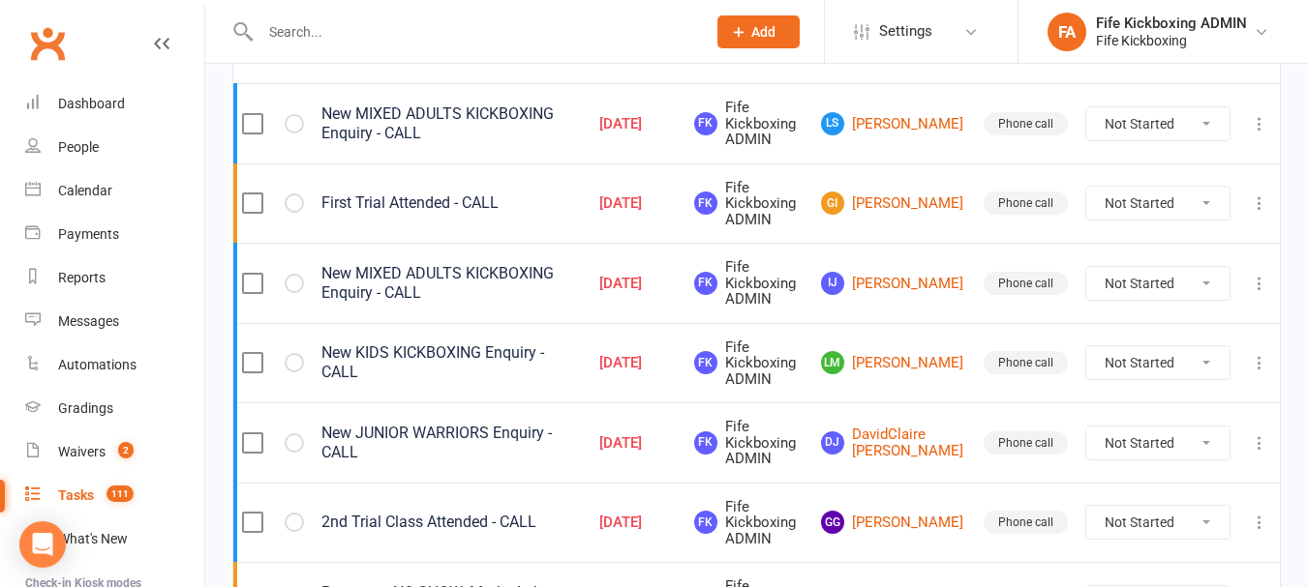
scroll to position [290, 0]
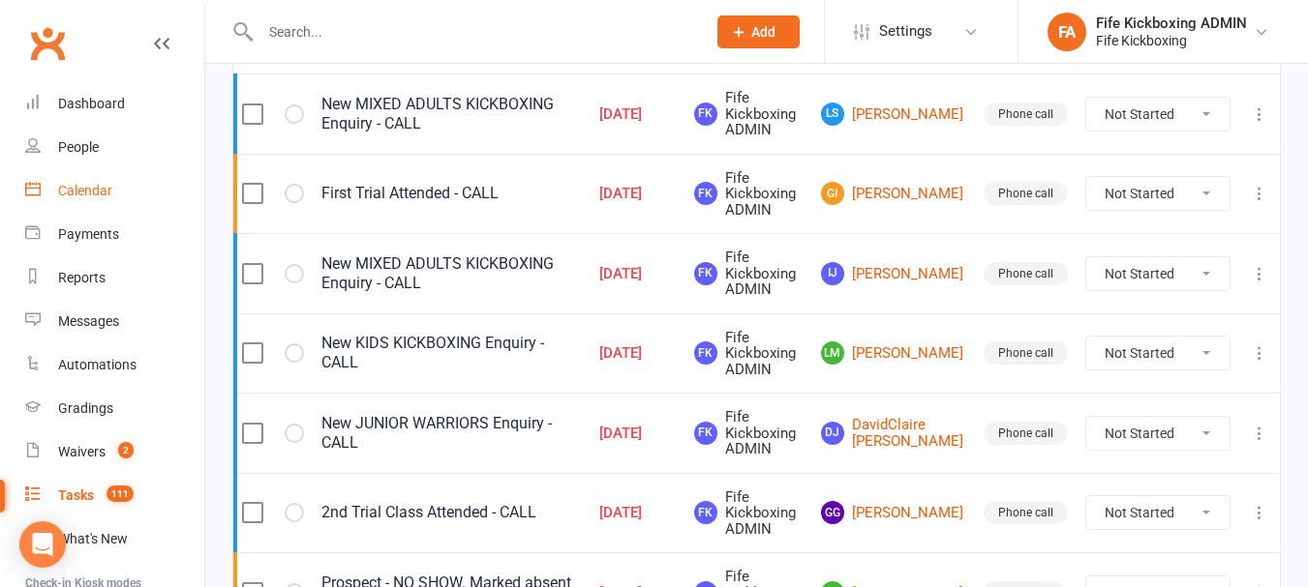
click at [69, 184] on div "Calendar" at bounding box center [85, 190] width 54 height 15
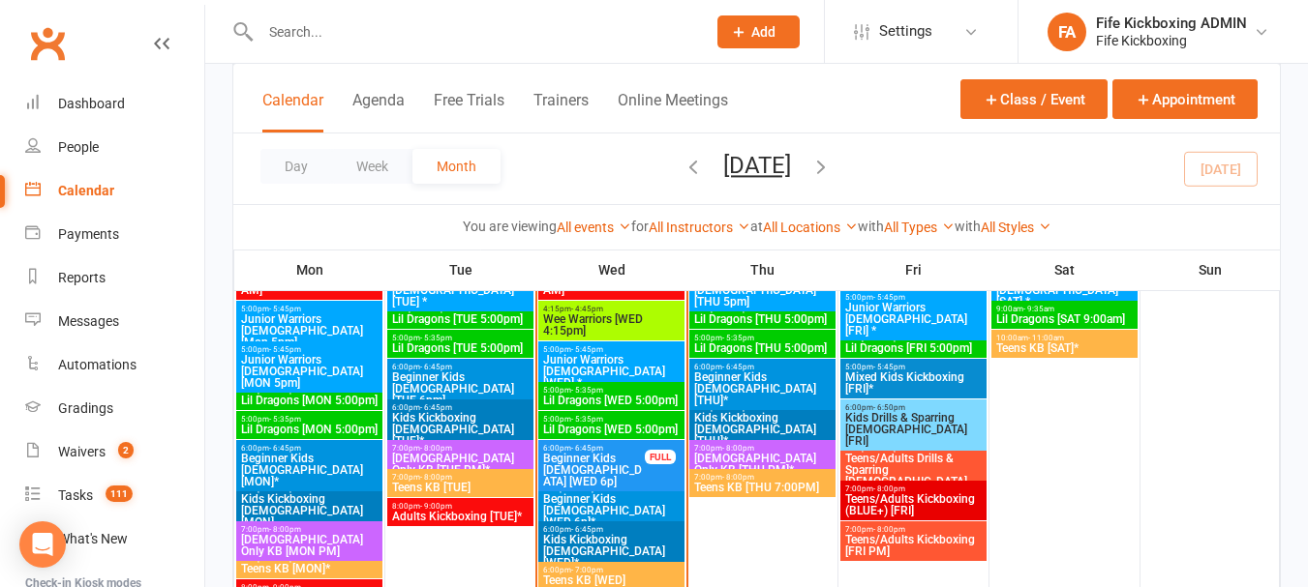
scroll to position [1342, 0]
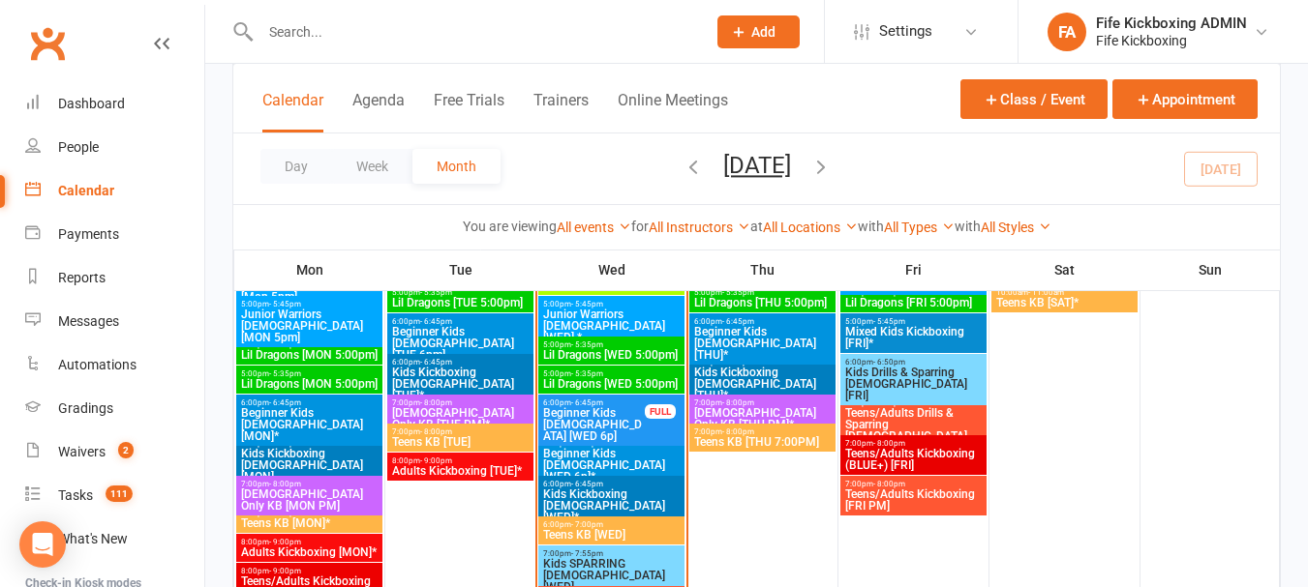
click at [640, 347] on span "5:00pm - 5:35pm" at bounding box center [611, 345] width 138 height 9
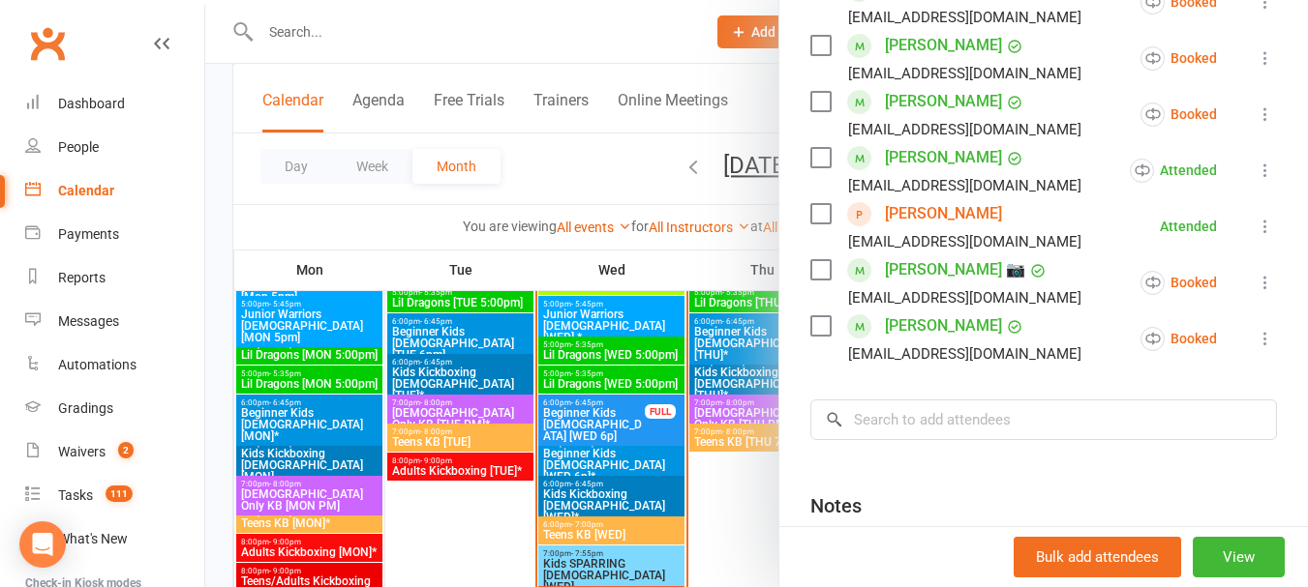
scroll to position [387, 0]
click at [618, 158] on div at bounding box center [756, 293] width 1102 height 587
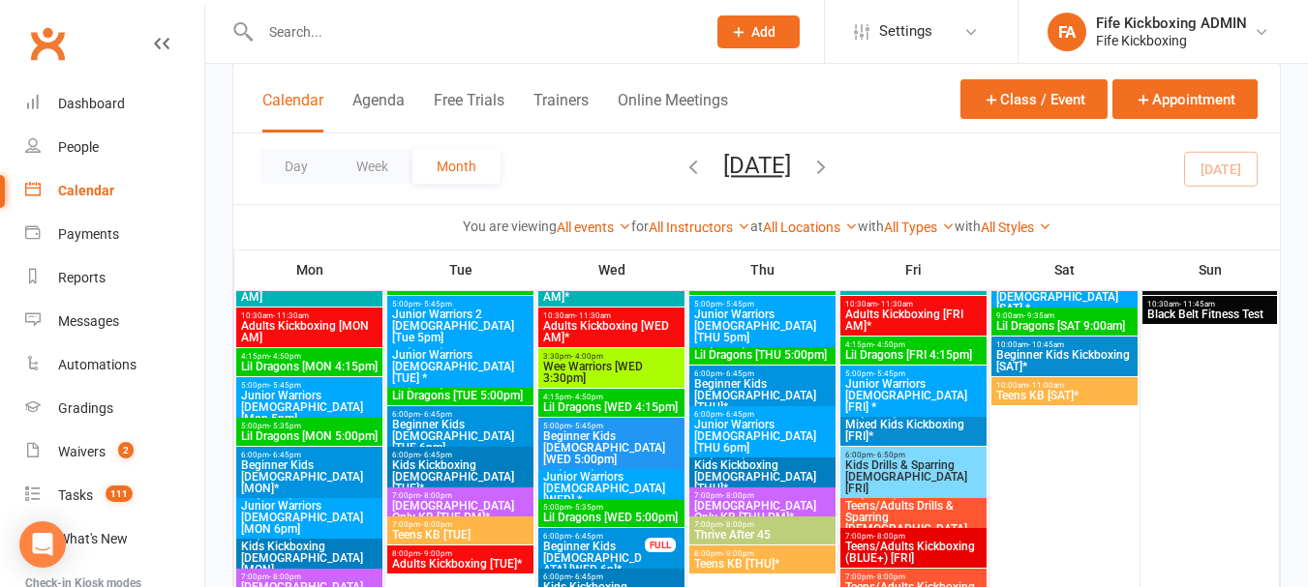
scroll to position [1826, 0]
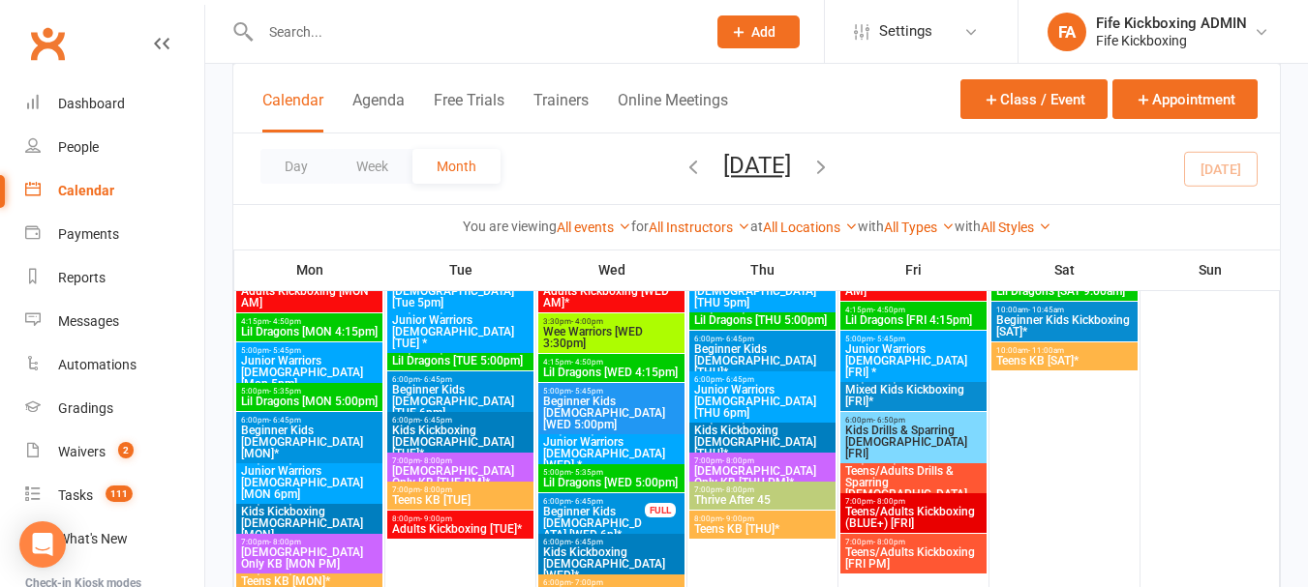
click at [642, 471] on span "5:00pm - 5:35pm" at bounding box center [611, 472] width 138 height 9
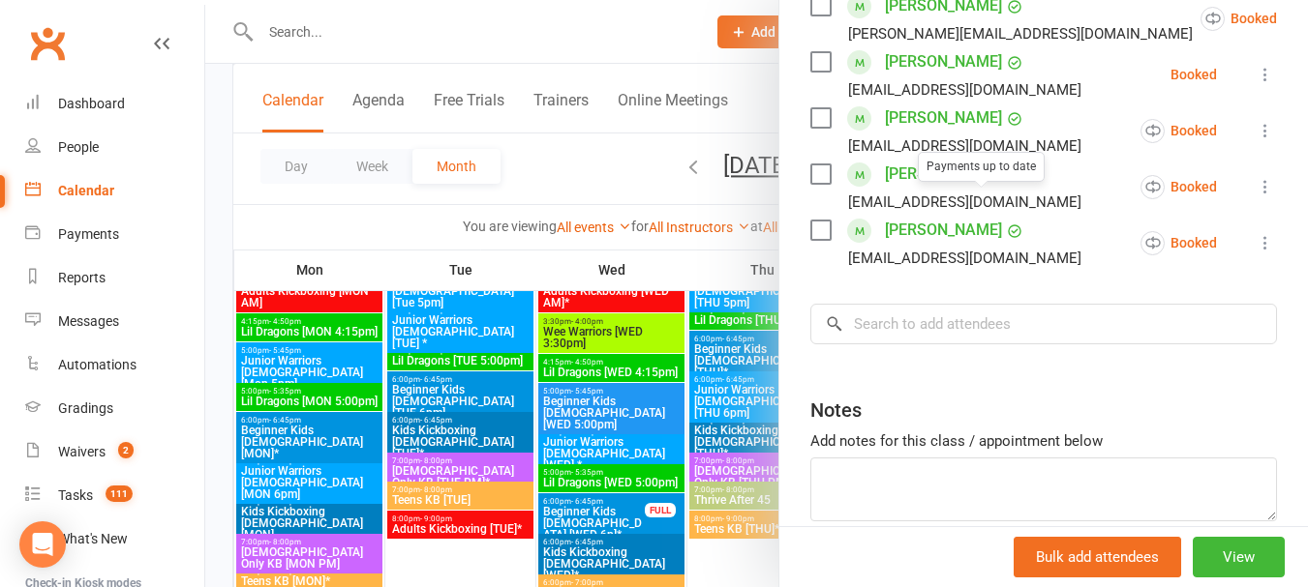
scroll to position [484, 0]
click at [921, 343] on input "search" at bounding box center [1043, 322] width 466 height 41
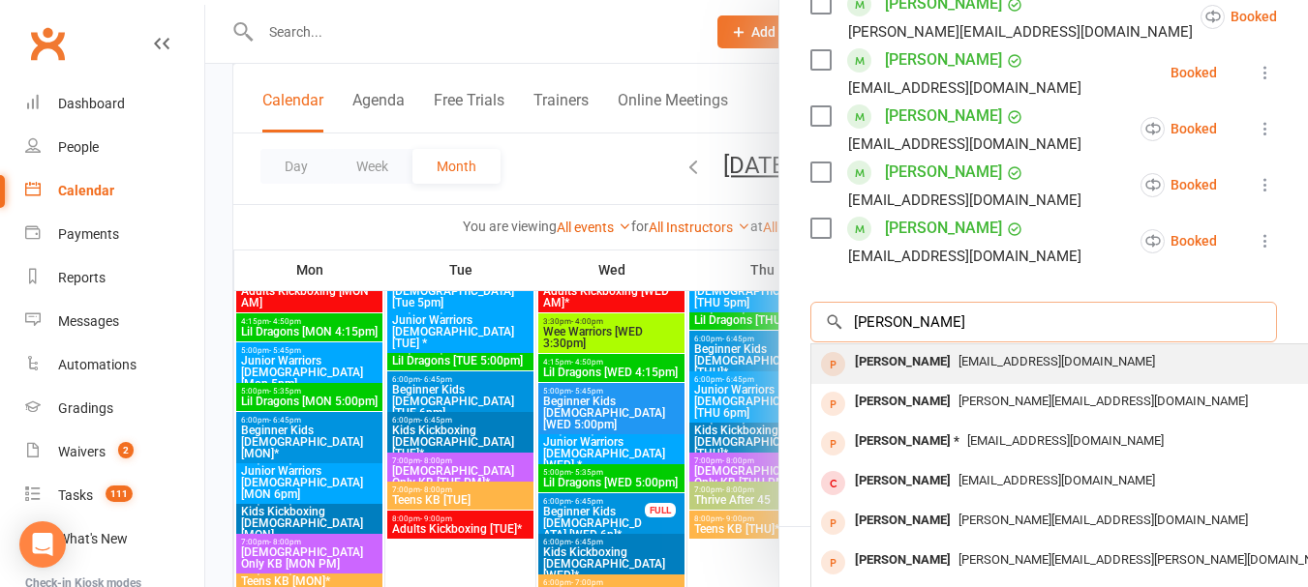
type input "[PERSON_NAME]"
click at [943, 376] on div "[EMAIL_ADDRESS][DOMAIN_NAME]" at bounding box center [1100, 362] width 563 height 28
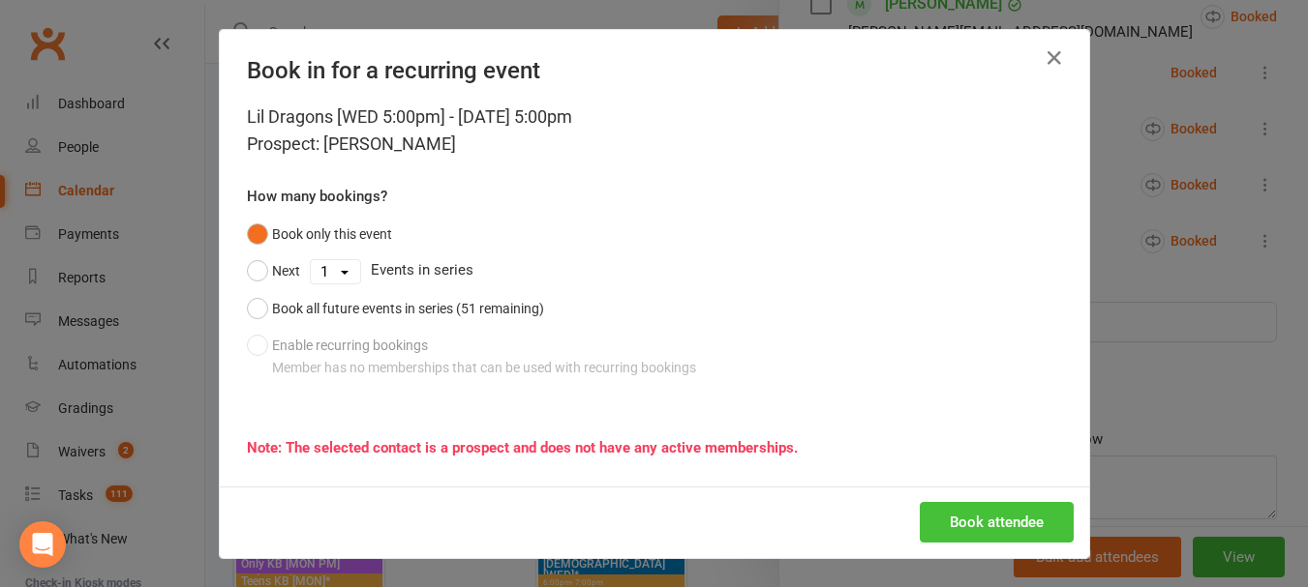
click at [977, 513] on button "Book attendee" at bounding box center [996, 522] width 154 height 41
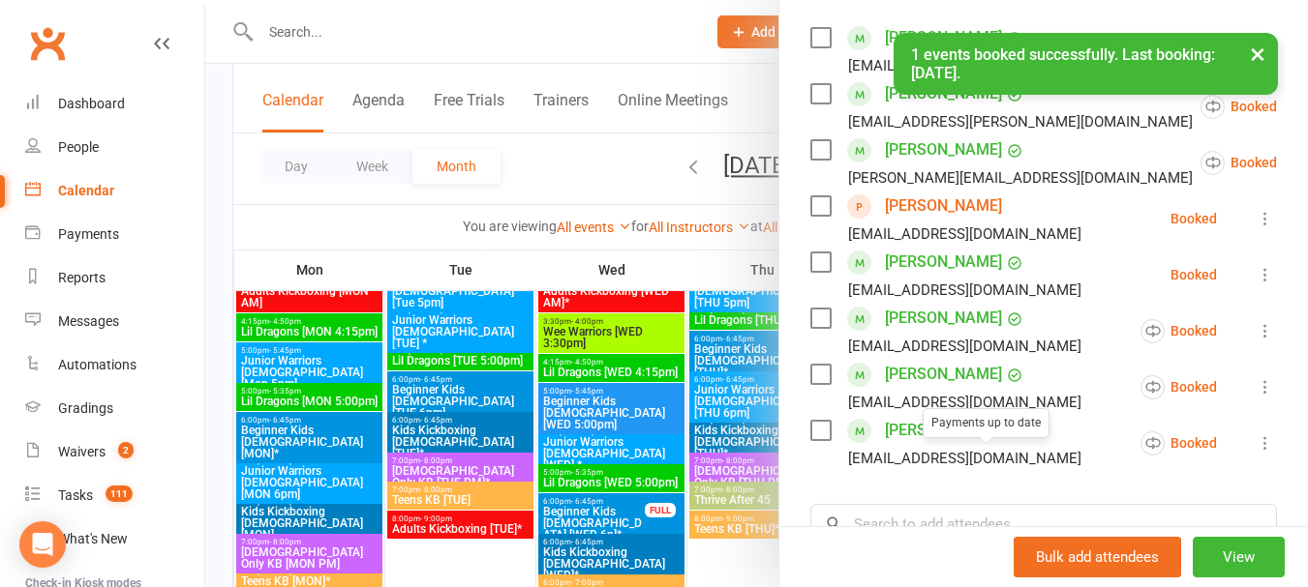
scroll to position [290, 0]
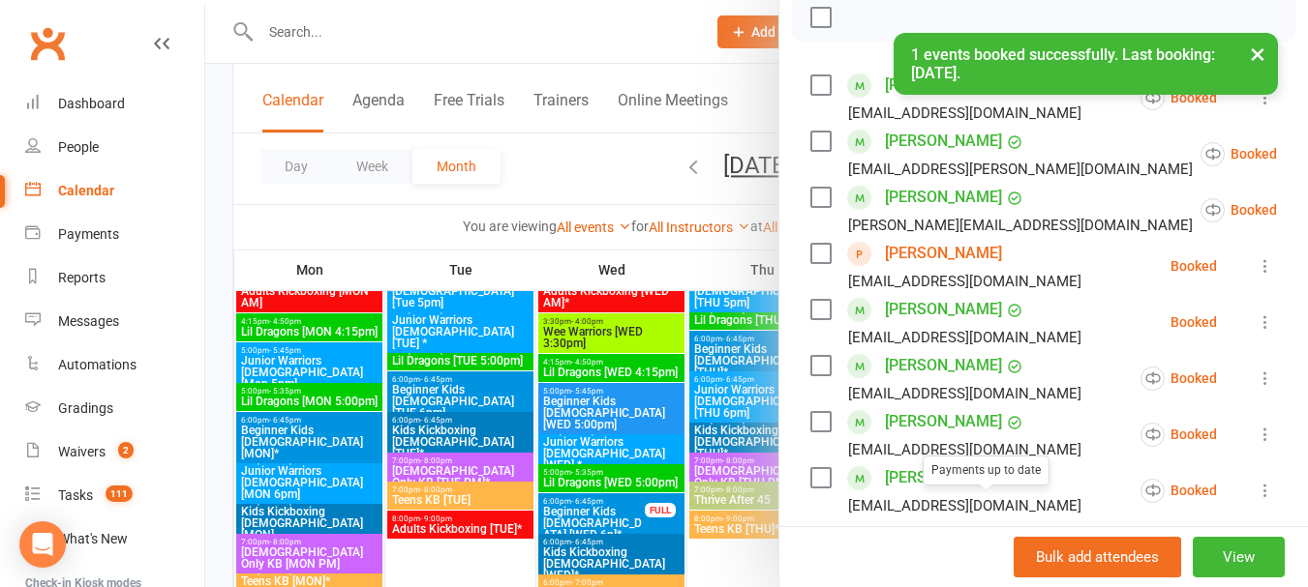
click at [944, 269] on link "[PERSON_NAME]" at bounding box center [943, 253] width 117 height 31
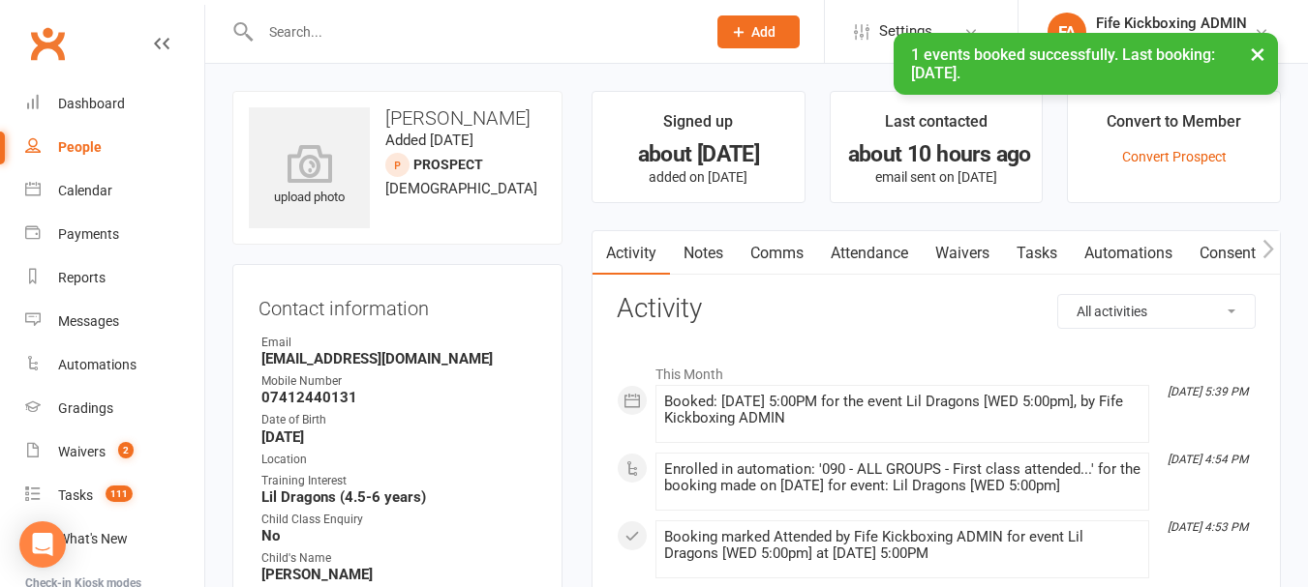
click at [861, 256] on link "Attendance" at bounding box center [869, 253] width 105 height 45
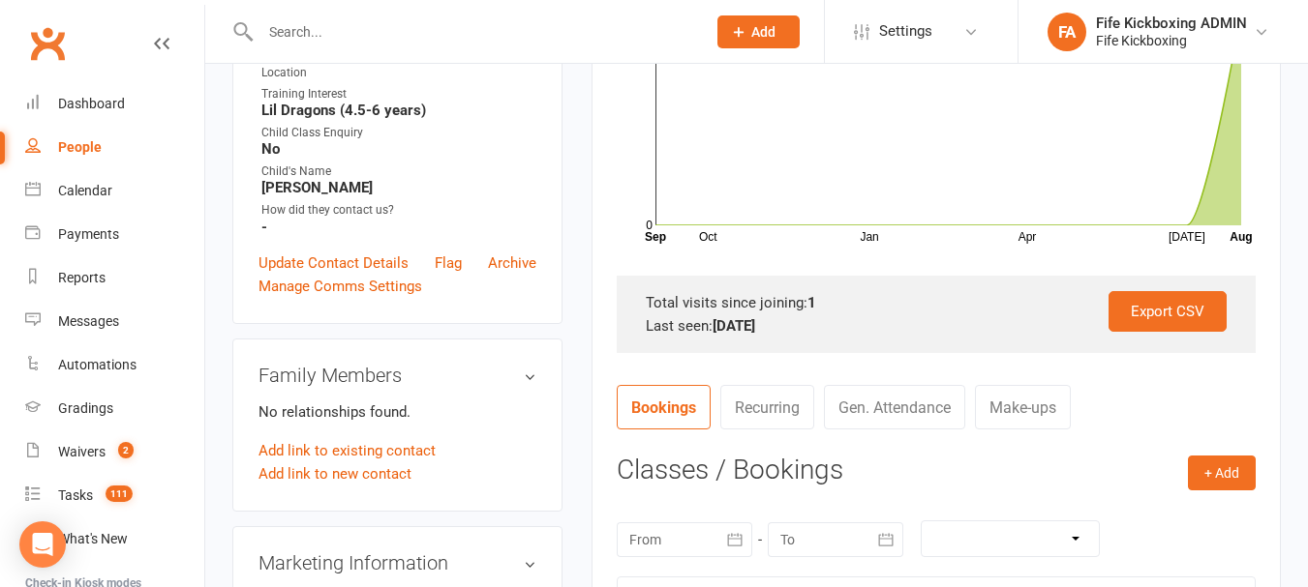
scroll to position [677, 0]
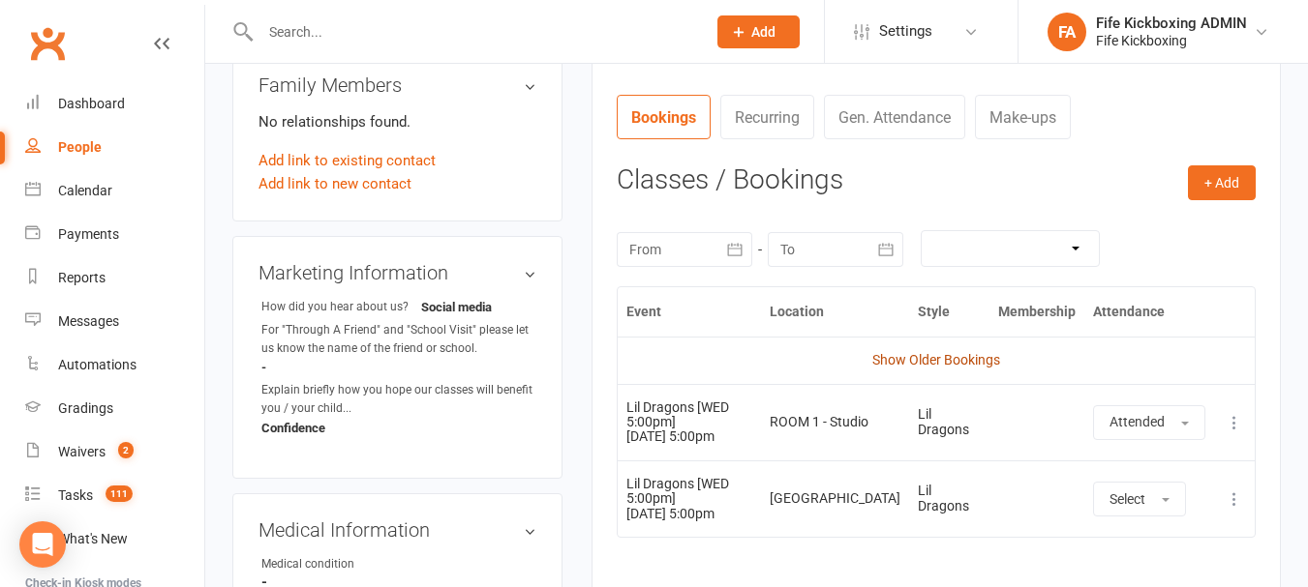
click at [939, 359] on link "Show Older Bookings" at bounding box center [936, 359] width 128 height 15
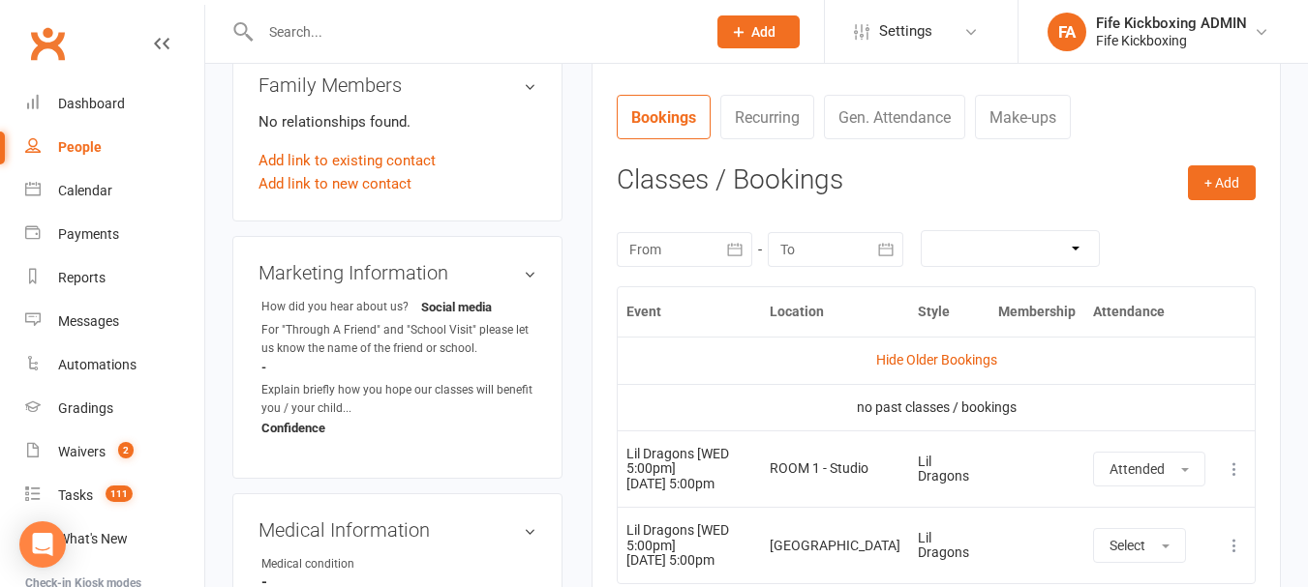
click at [939, 359] on link "Hide Older Bookings" at bounding box center [936, 359] width 121 height 15
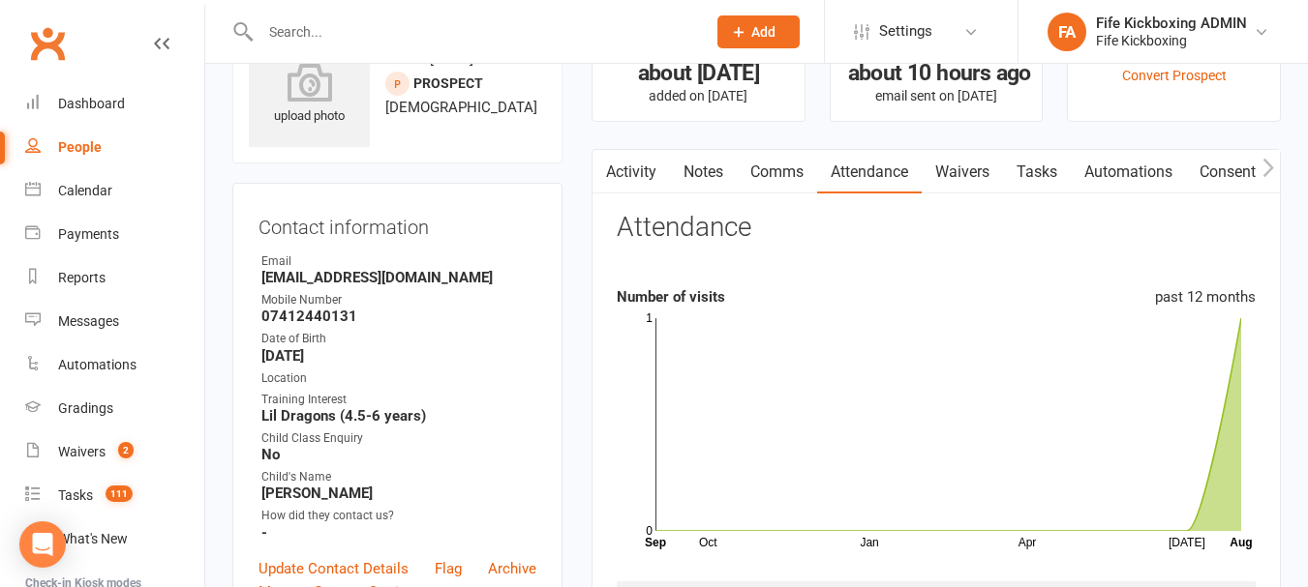
scroll to position [0, 0]
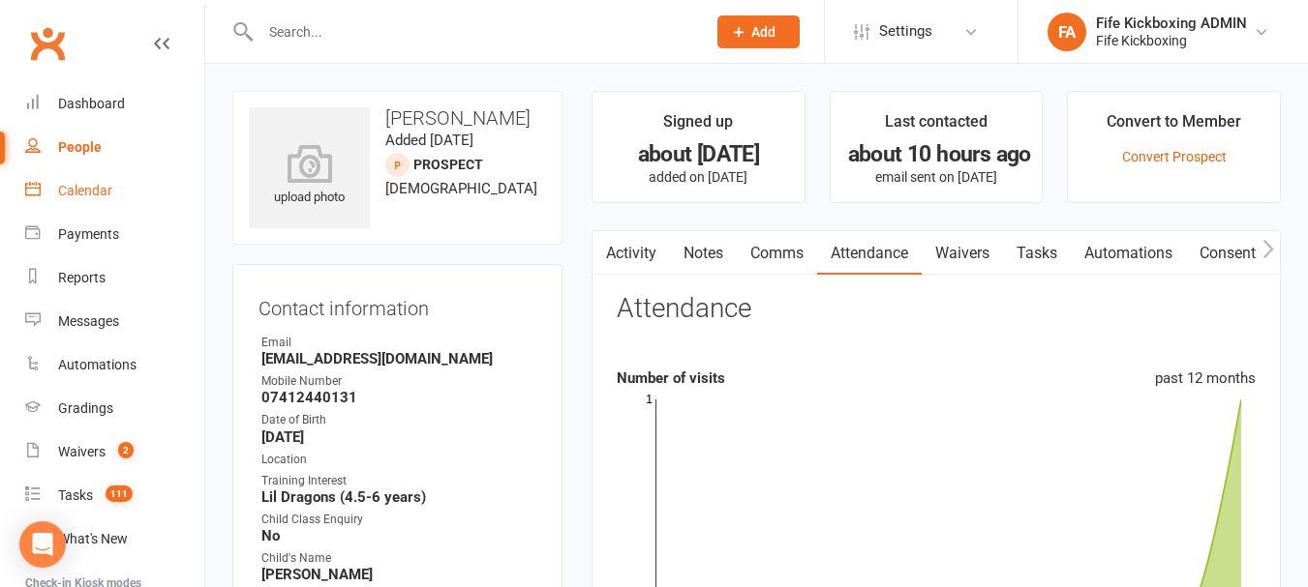
click at [75, 191] on div "Calendar" at bounding box center [85, 190] width 54 height 15
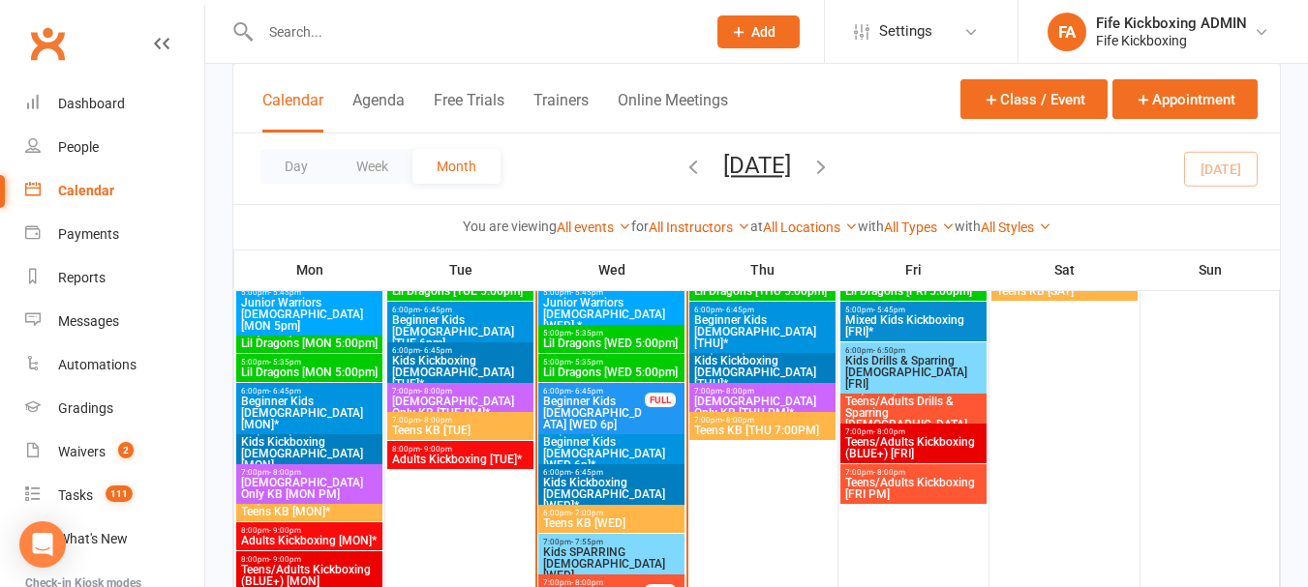
scroll to position [1355, 0]
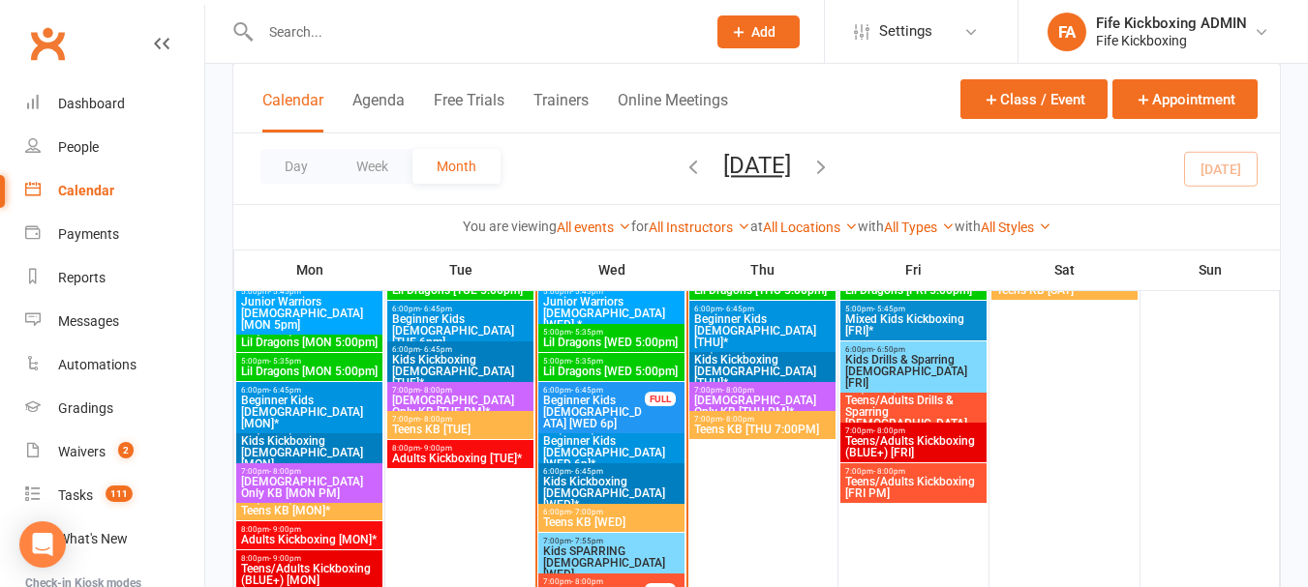
click at [602, 398] on span "Beginner Kids [DEMOGRAPHIC_DATA] [WED 6p]" at bounding box center [594, 412] width 104 height 35
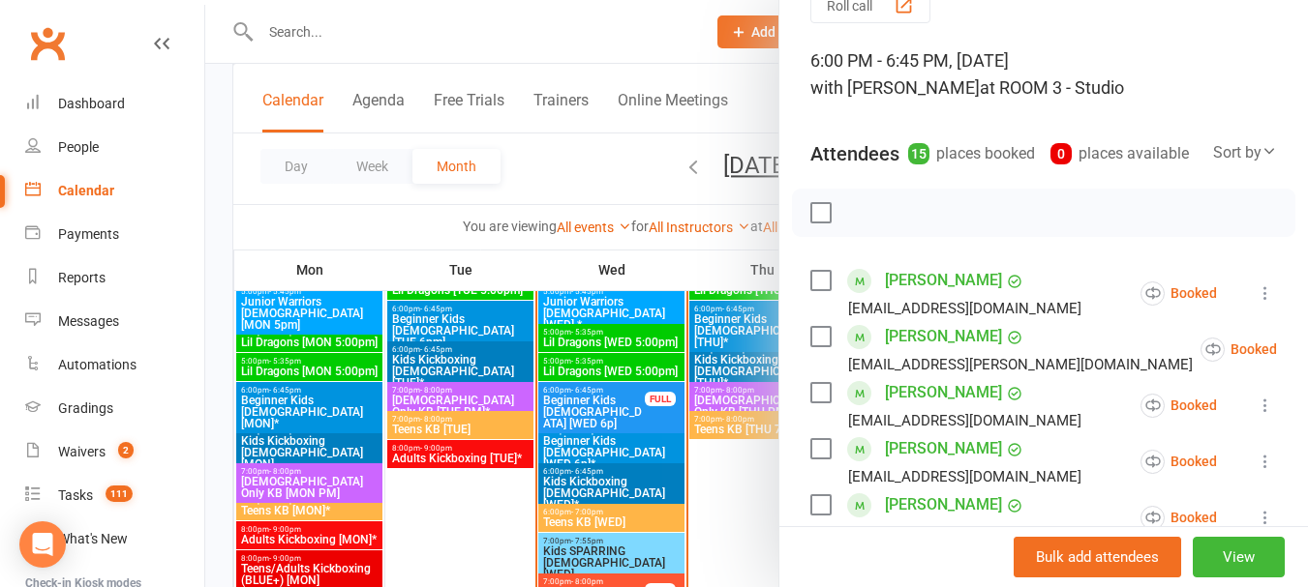
scroll to position [290, 0]
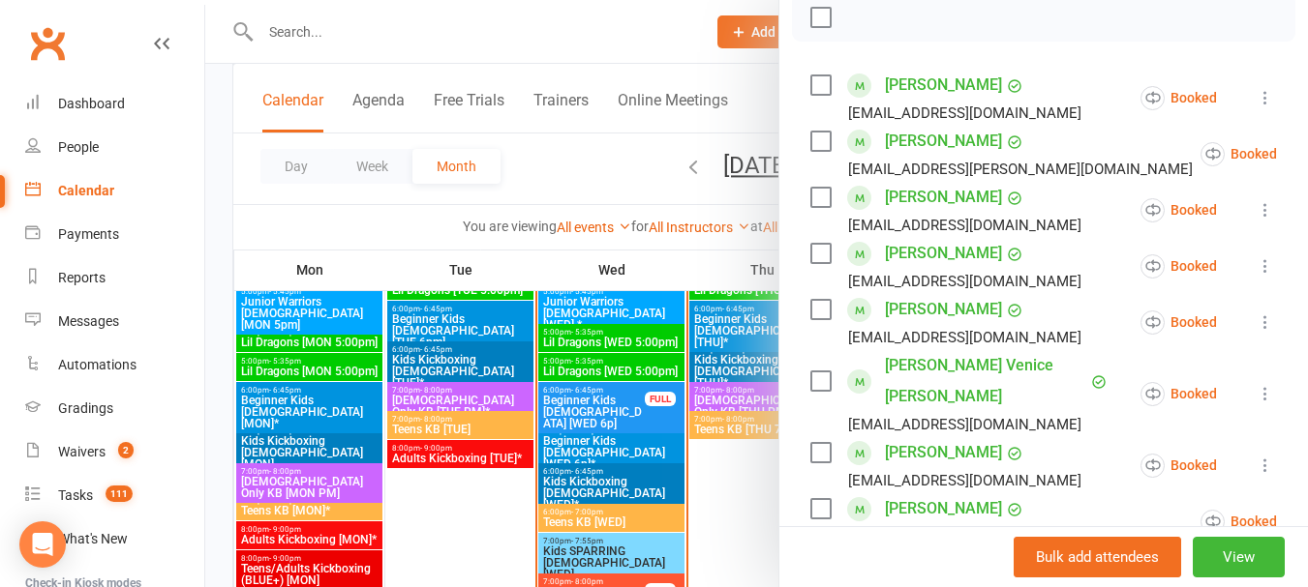
click at [579, 204] on div at bounding box center [756, 293] width 1102 height 587
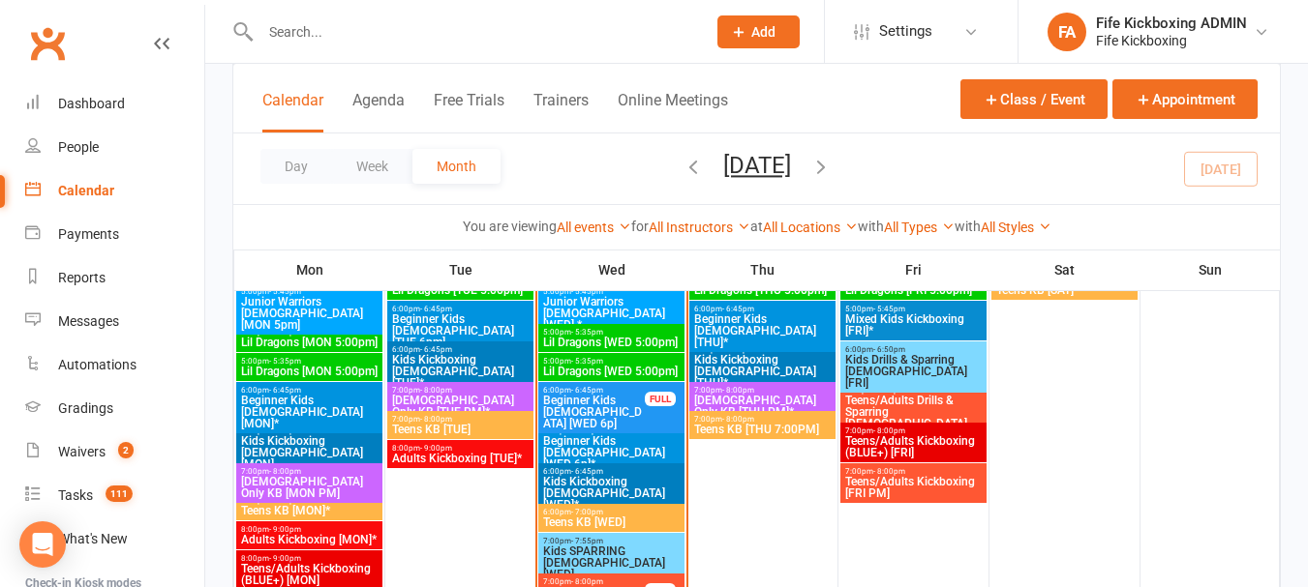
click at [601, 397] on span "Beginner Kids [DEMOGRAPHIC_DATA] [WED 6p]" at bounding box center [594, 412] width 104 height 35
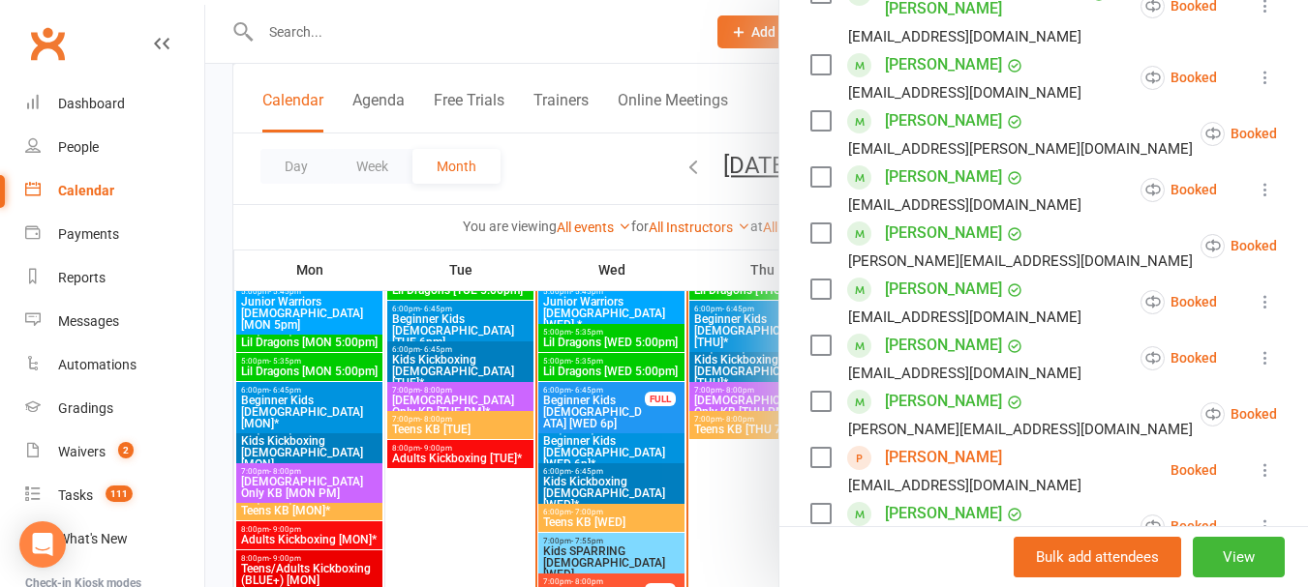
scroll to position [677, 0]
click at [546, 155] on div at bounding box center [756, 293] width 1102 height 587
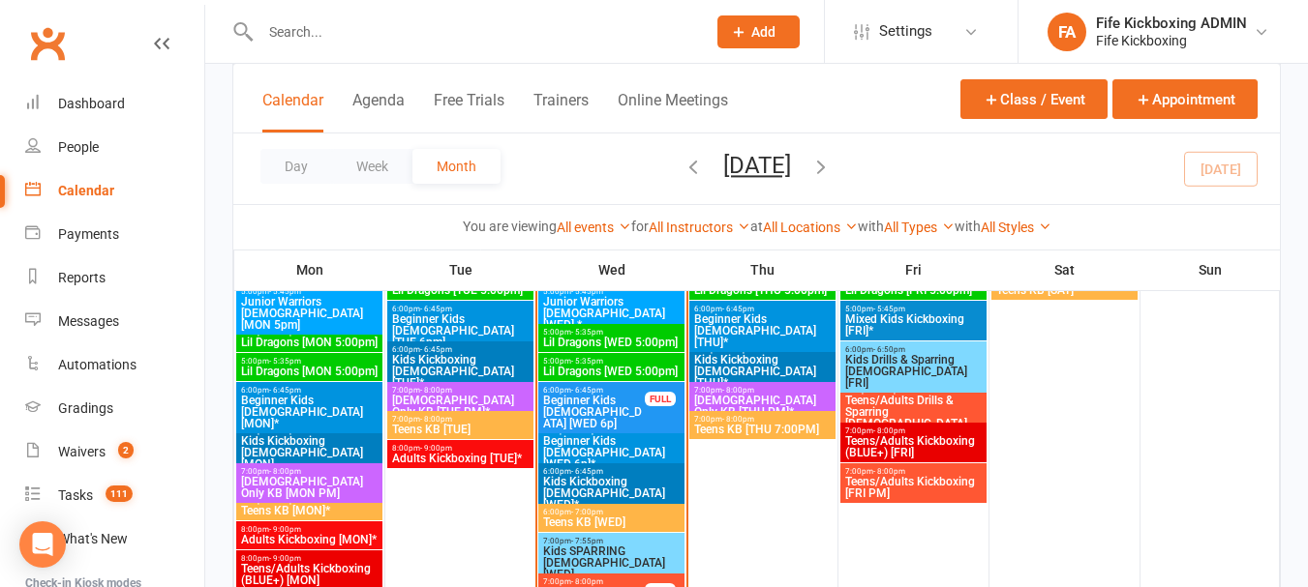
click at [630, 434] on span "6:00pm - 6:45pm" at bounding box center [611, 431] width 138 height 9
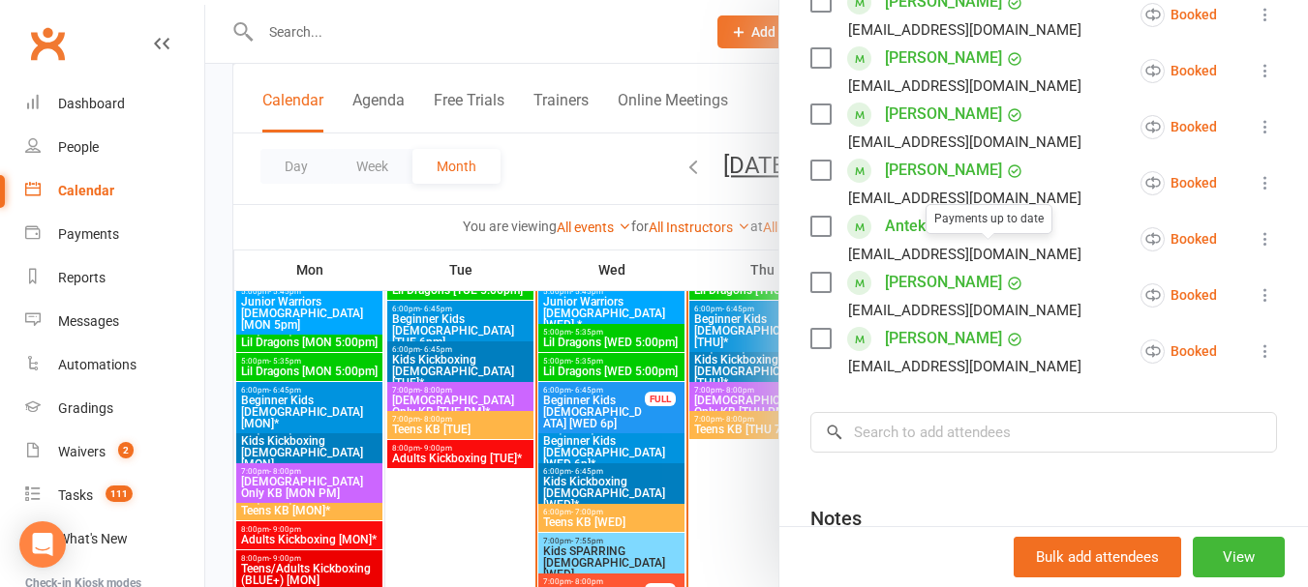
scroll to position [774, 0]
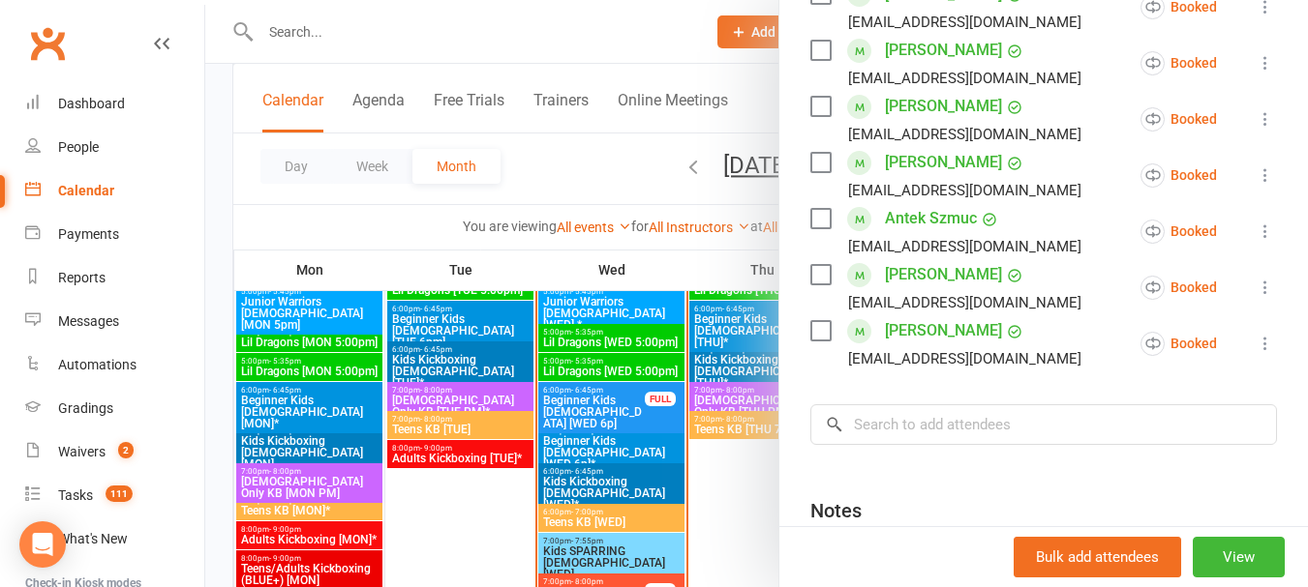
click at [609, 170] on div at bounding box center [756, 293] width 1102 height 587
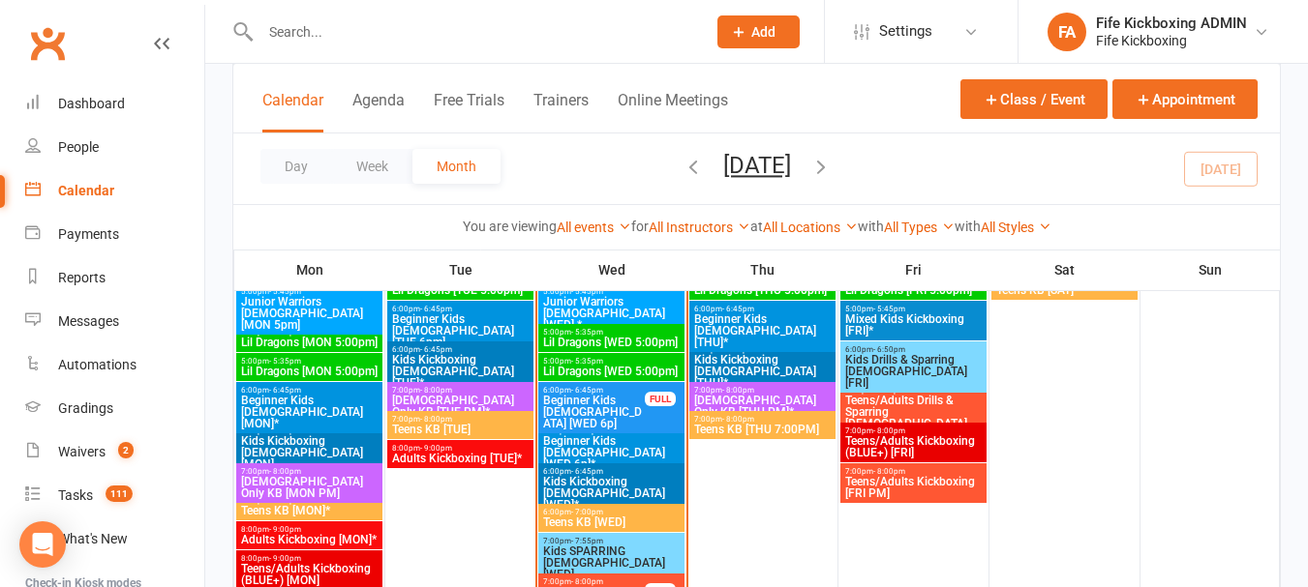
click at [611, 477] on span "Kids Kickboxing [DEMOGRAPHIC_DATA] [WED]*" at bounding box center [611, 493] width 138 height 35
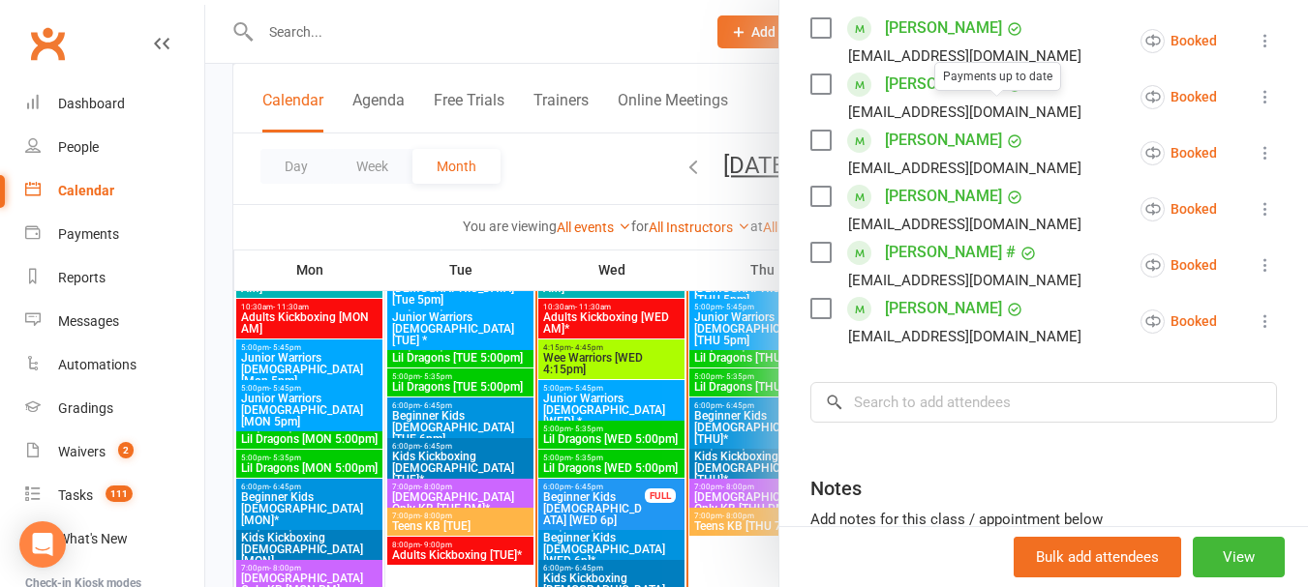
scroll to position [349, 0]
click at [567, 164] on div at bounding box center [756, 293] width 1102 height 587
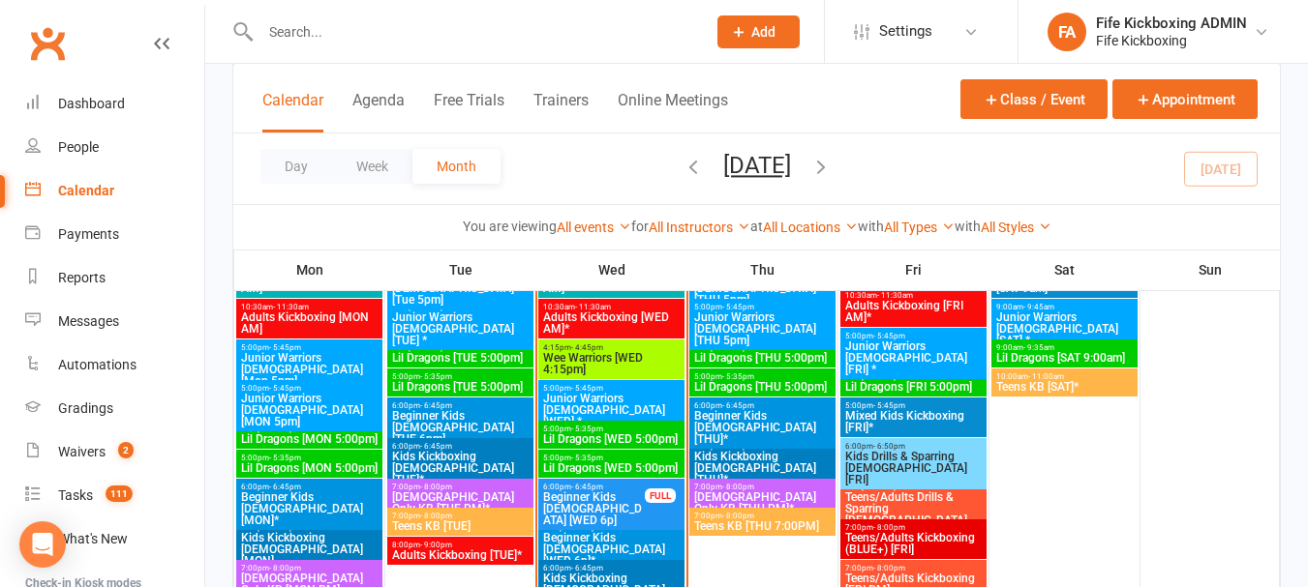
click at [583, 38] on input "text" at bounding box center [473, 31] width 437 height 27
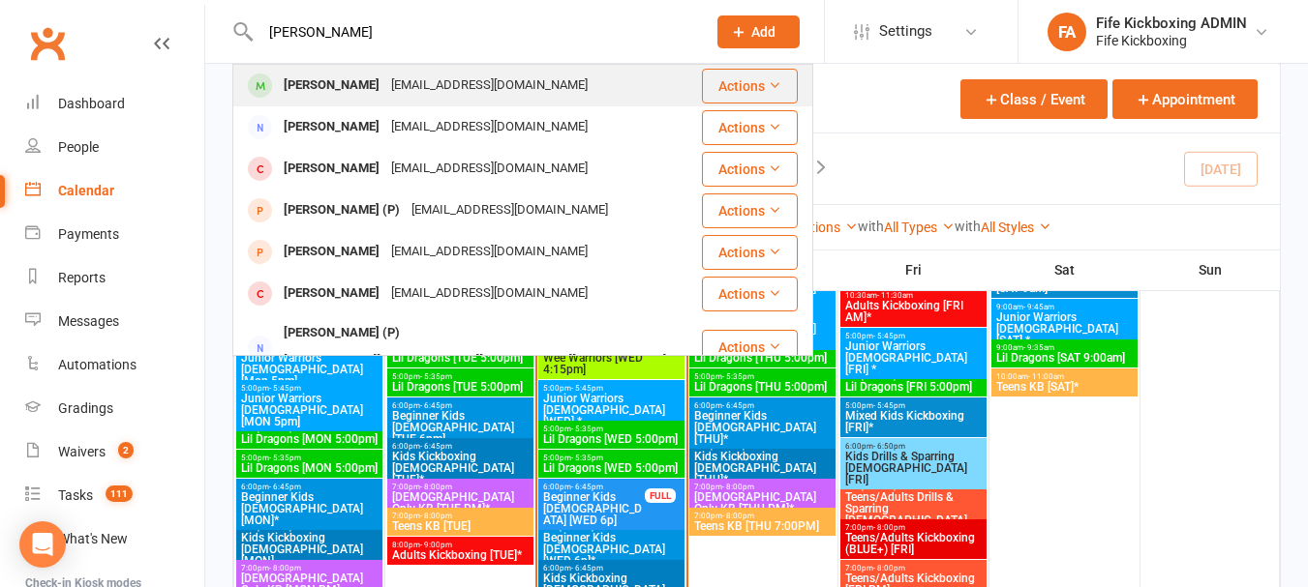
type input "[PERSON_NAME]"
click at [540, 75] on div "[PERSON_NAME] [EMAIL_ADDRESS][DOMAIN_NAME]" at bounding box center [467, 86] width 466 height 40
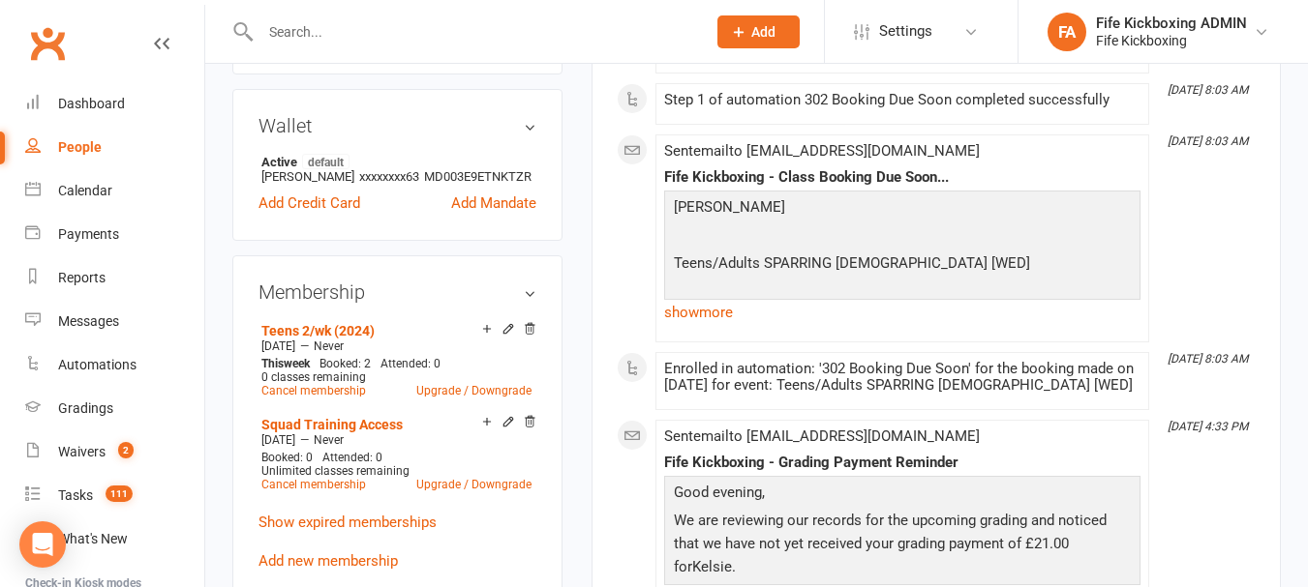
scroll to position [1065, 0]
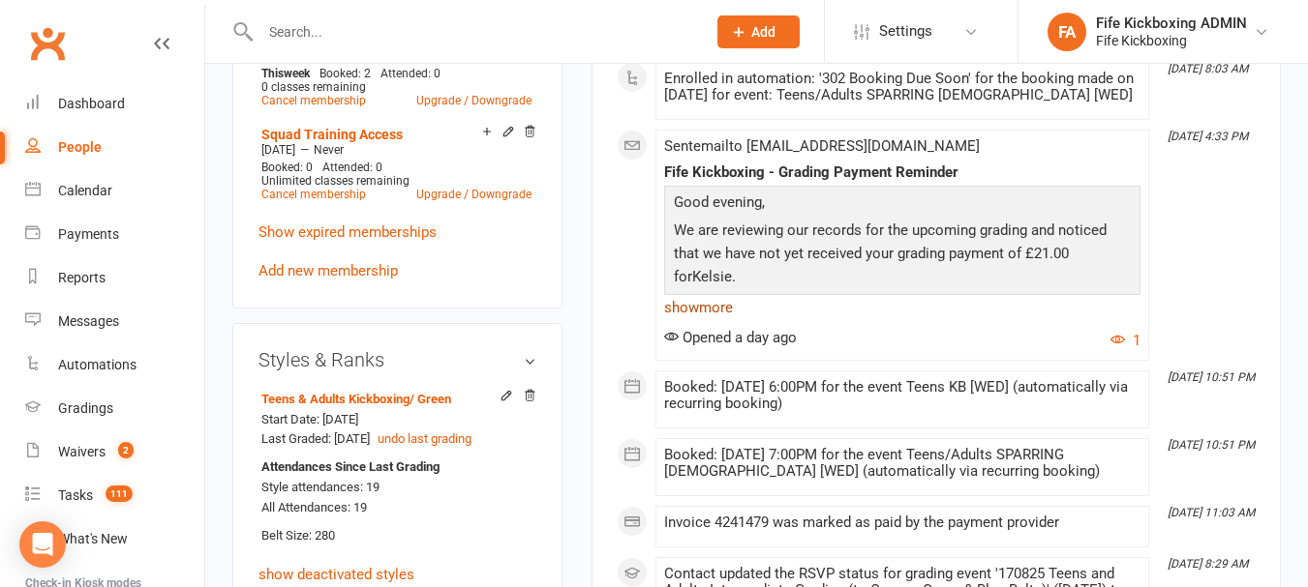
click at [714, 310] on link "show more" at bounding box center [902, 307] width 476 height 27
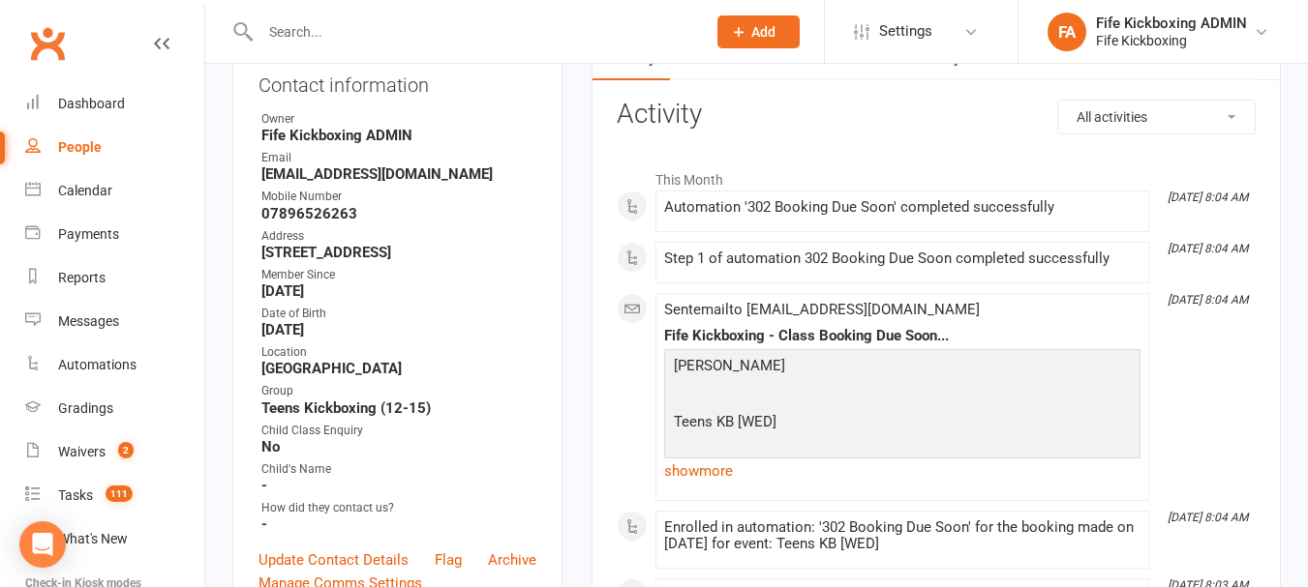
scroll to position [0, 0]
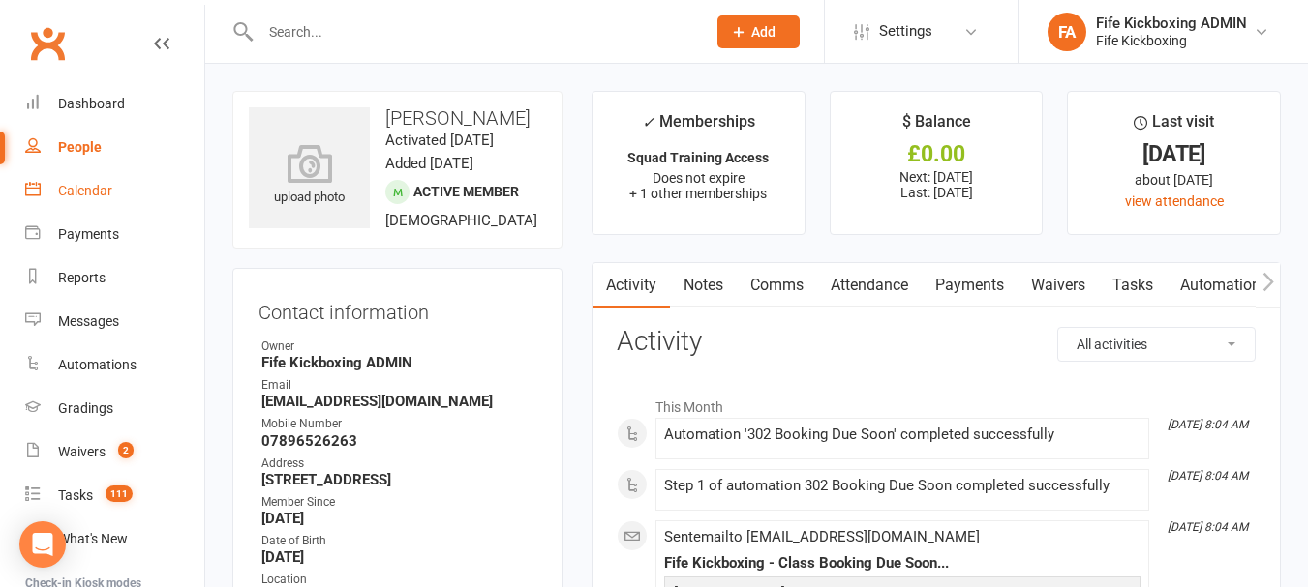
click at [79, 200] on link "Calendar" at bounding box center [114, 191] width 179 height 44
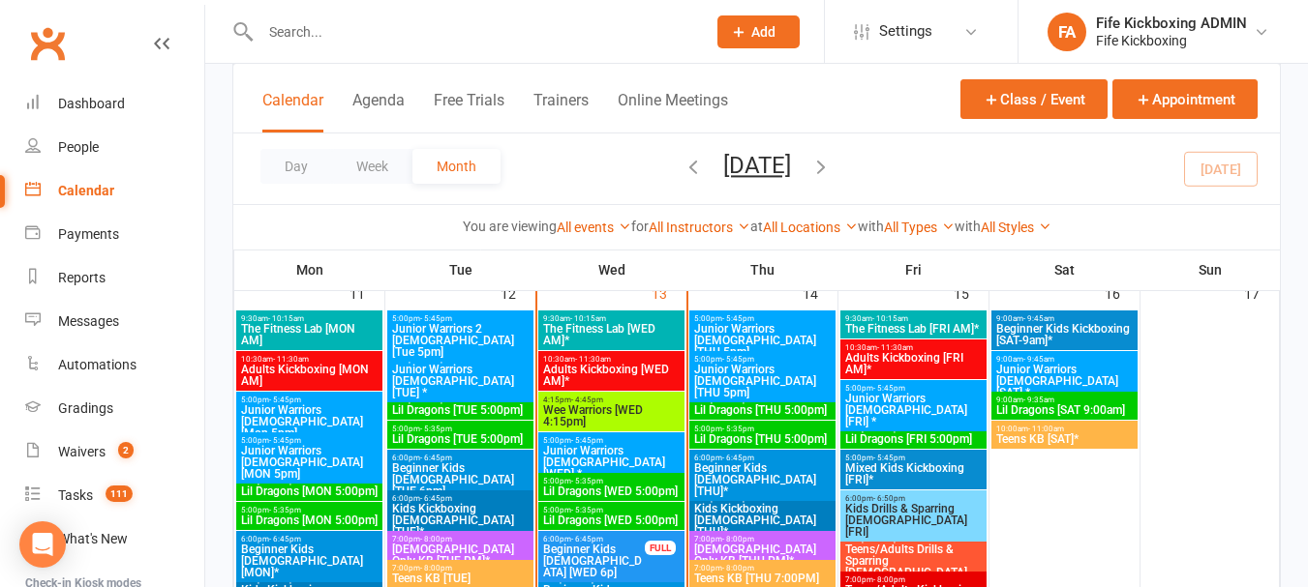
scroll to position [1161, 0]
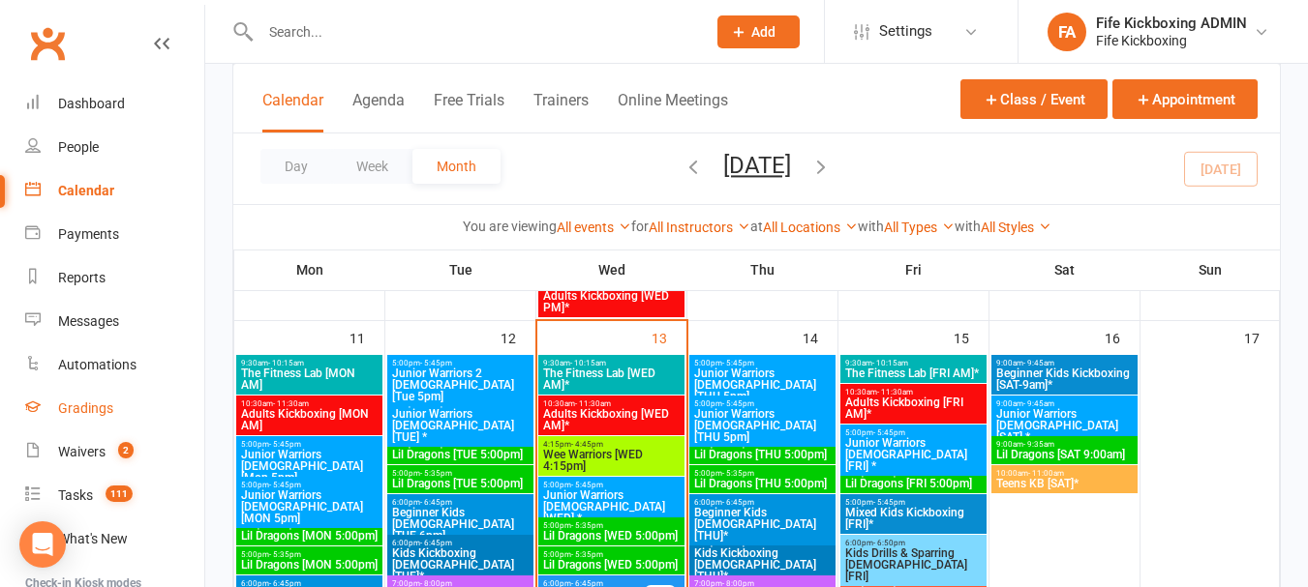
click at [79, 407] on div "Gradings" at bounding box center [85, 408] width 55 height 15
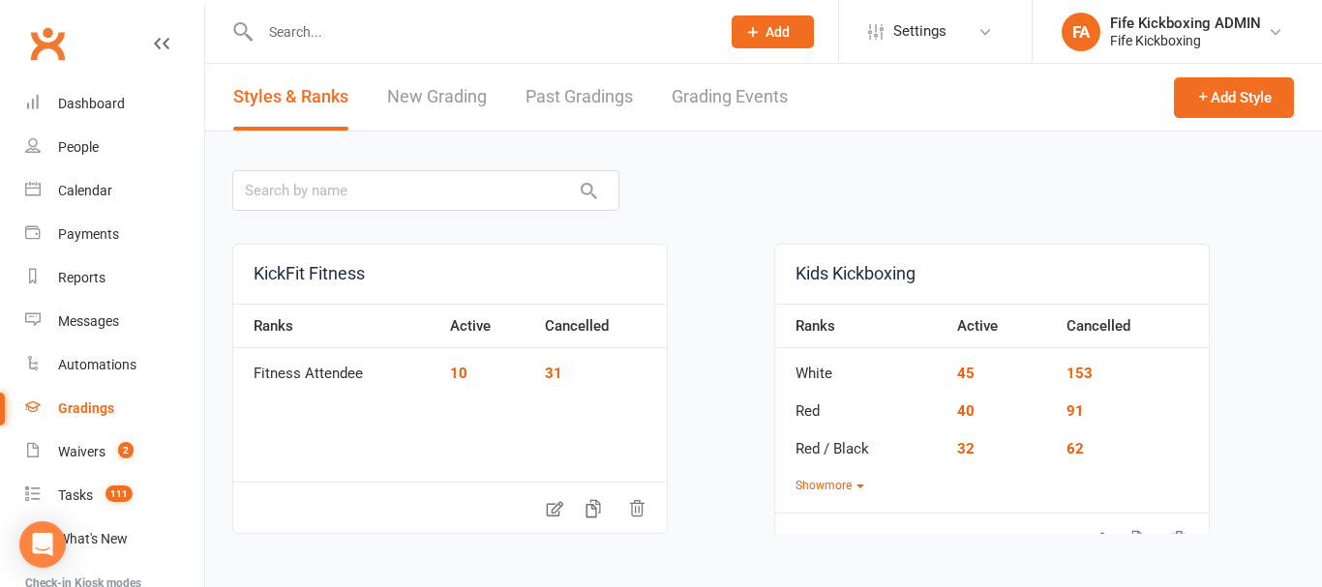
click at [717, 95] on link "Grading Events" at bounding box center [730, 97] width 116 height 67
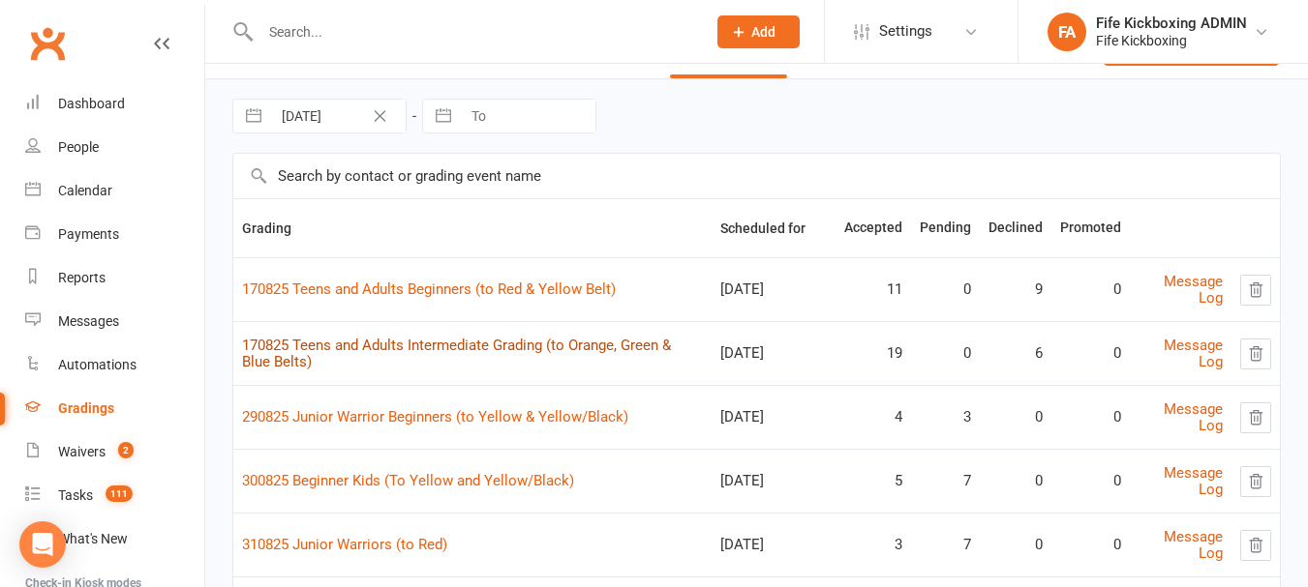
scroll to position [97, 0]
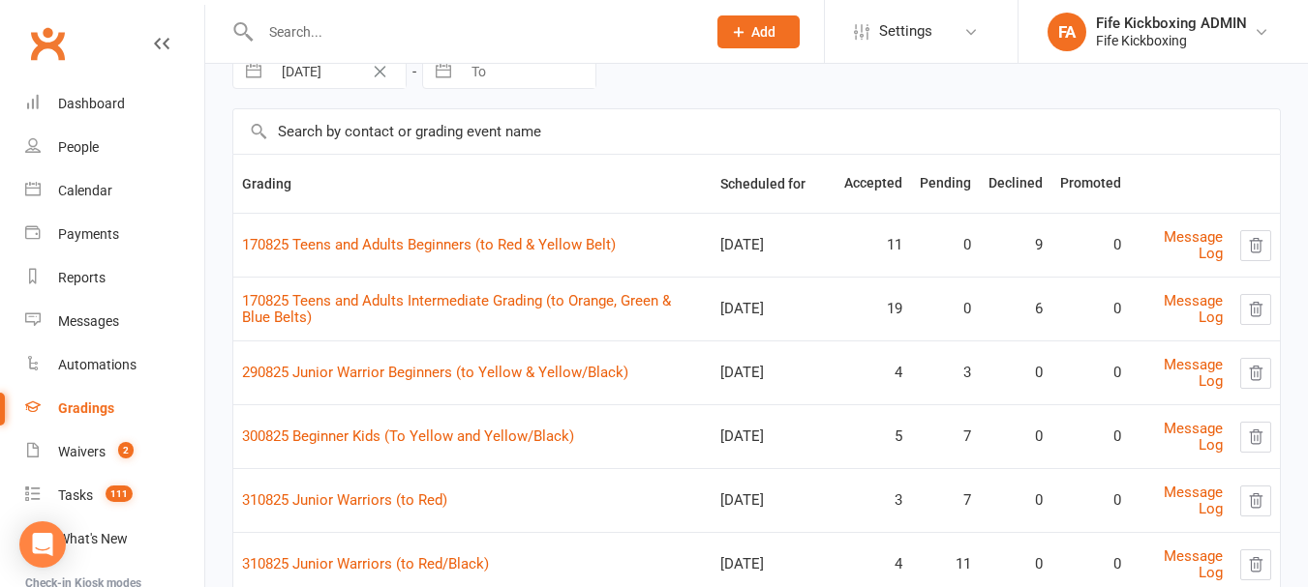
click at [524, 290] on td "170825 Teens and Adults Intermediate Grading (to Orange, Green & Blue Belts)" at bounding box center [472, 309] width 478 height 64
click at [539, 307] on link "170825 Teens and Adults Intermediate Grading (to Orange, Green & Blue Belts)" at bounding box center [456, 309] width 429 height 34
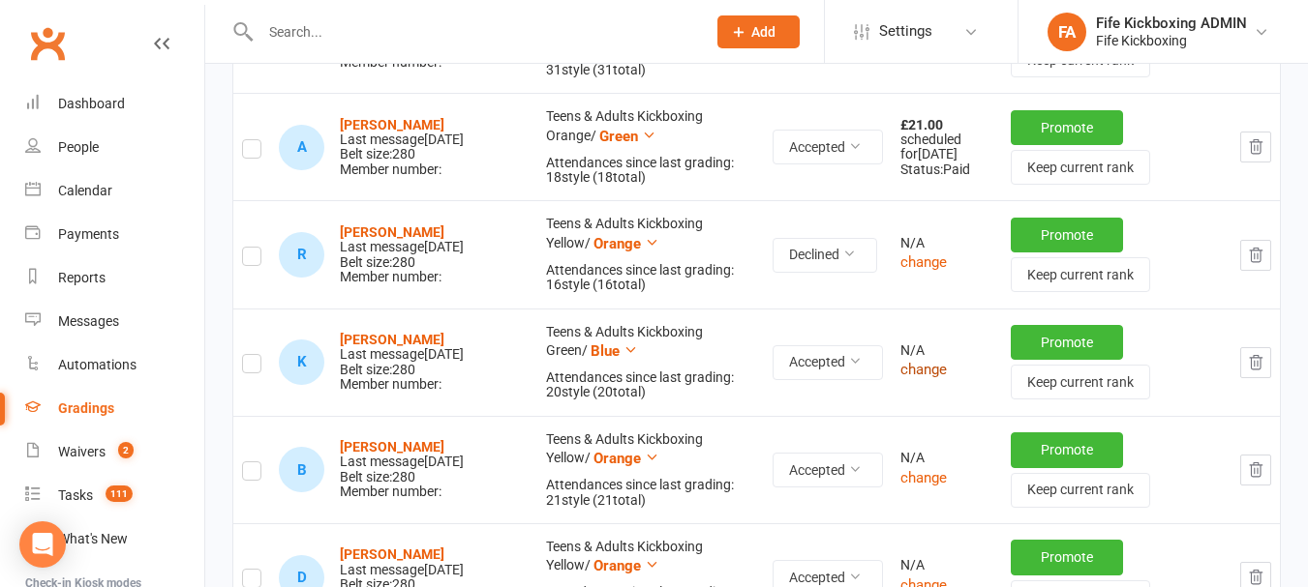
scroll to position [2613, 0]
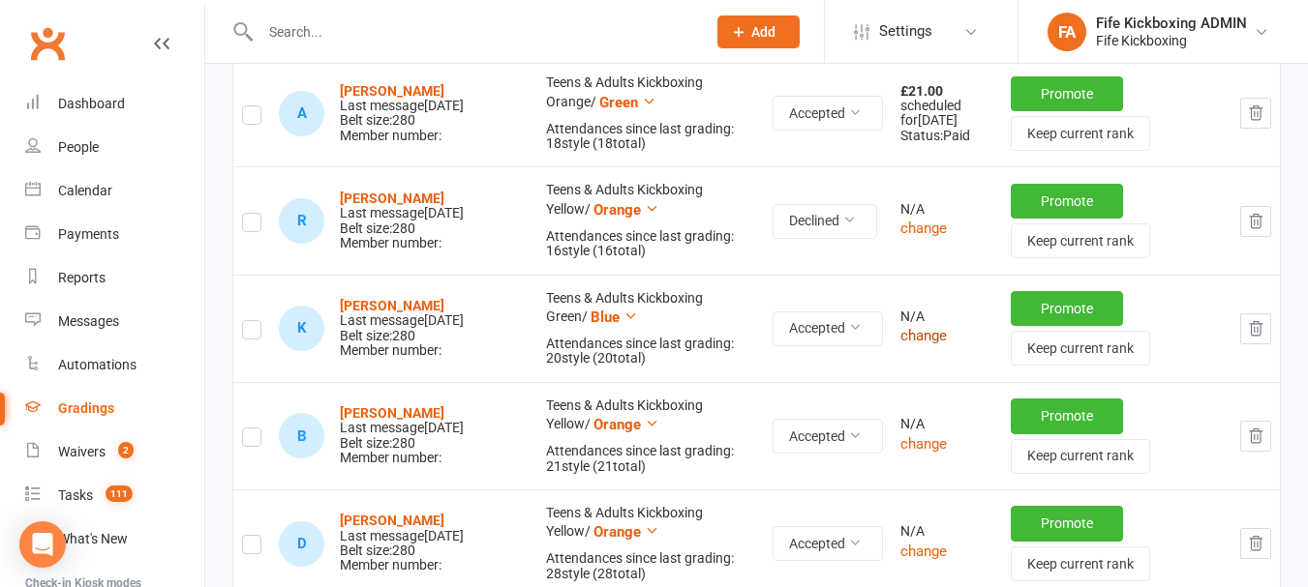
click at [919, 340] on button "change" at bounding box center [923, 335] width 46 height 23
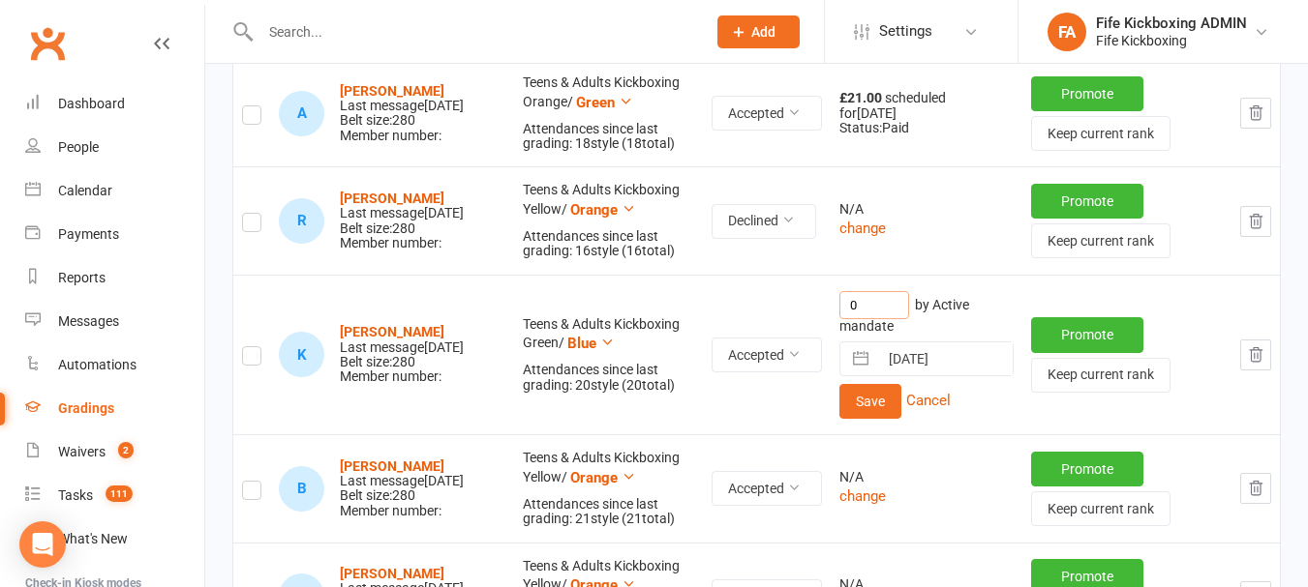
click at [872, 319] on input "0" at bounding box center [874, 305] width 70 height 28
type input "21"
click at [859, 419] on button "Save" at bounding box center [870, 401] width 62 height 35
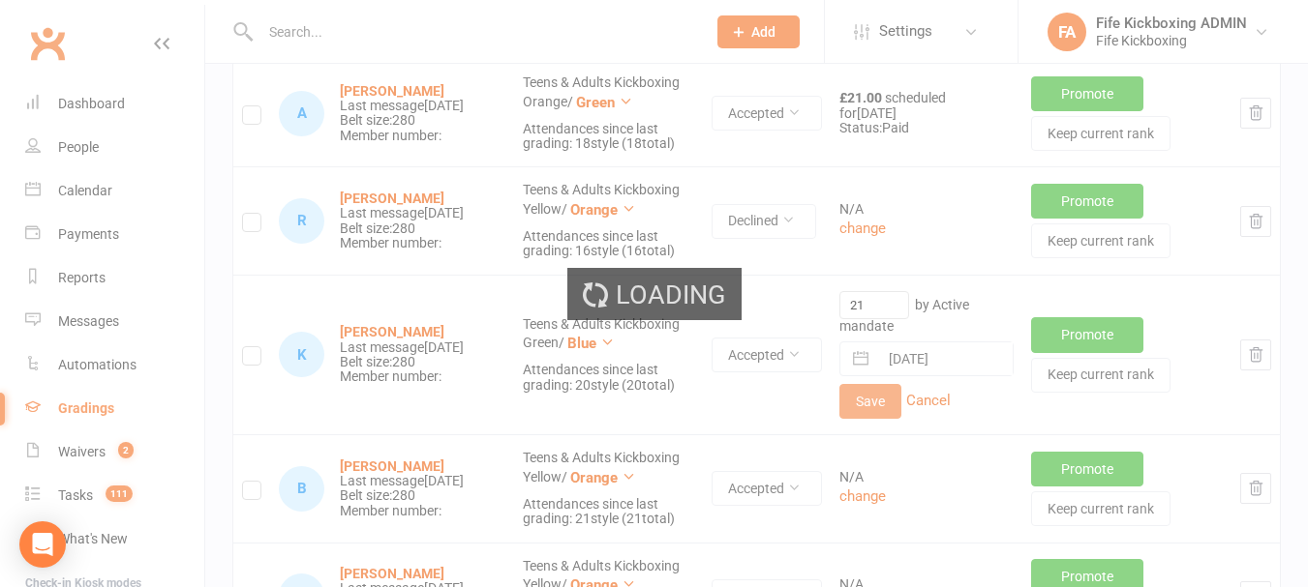
scroll to position [2571, 0]
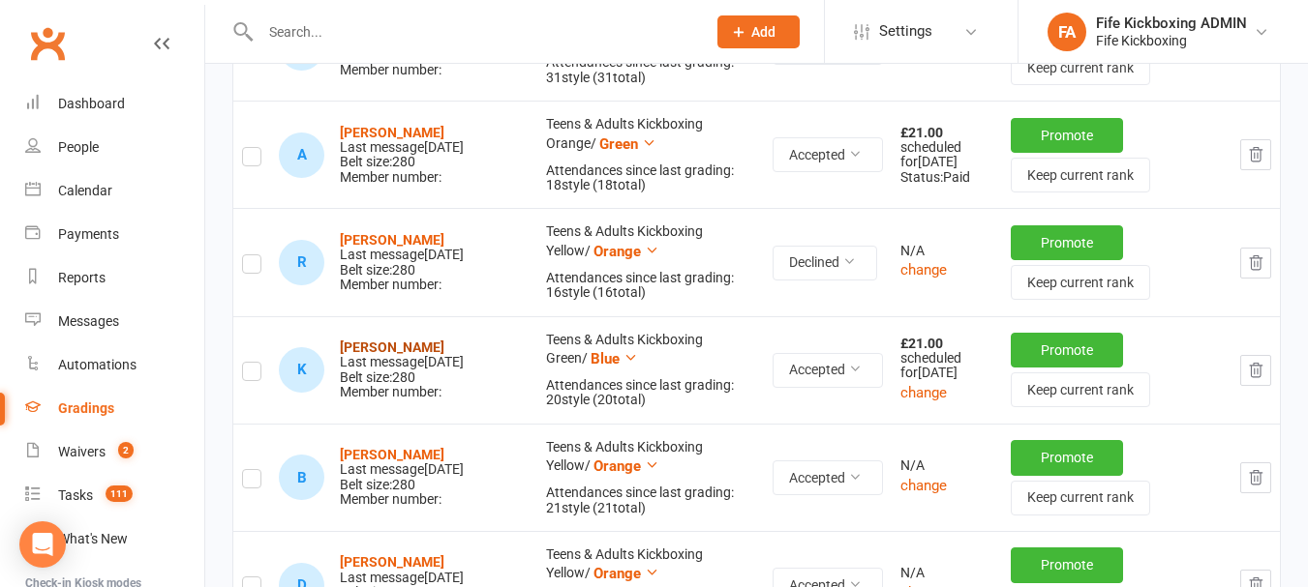
click at [394, 341] on strong "[PERSON_NAME]" at bounding box center [392, 347] width 105 height 15
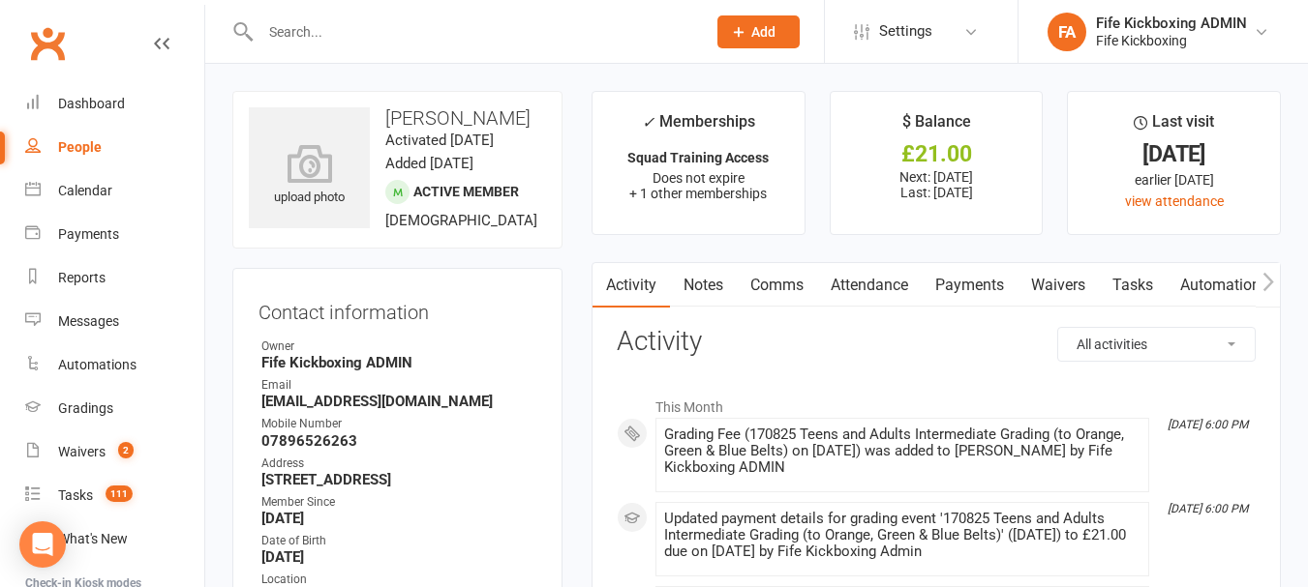
click at [948, 284] on link "Payments" at bounding box center [969, 285] width 96 height 45
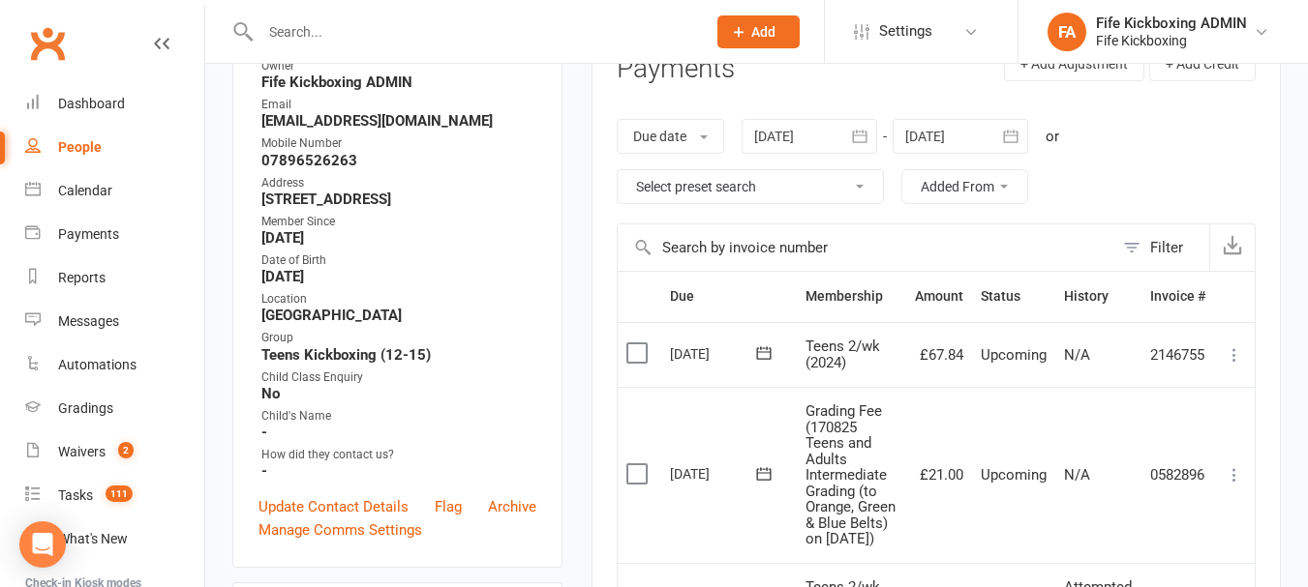
scroll to position [387, 0]
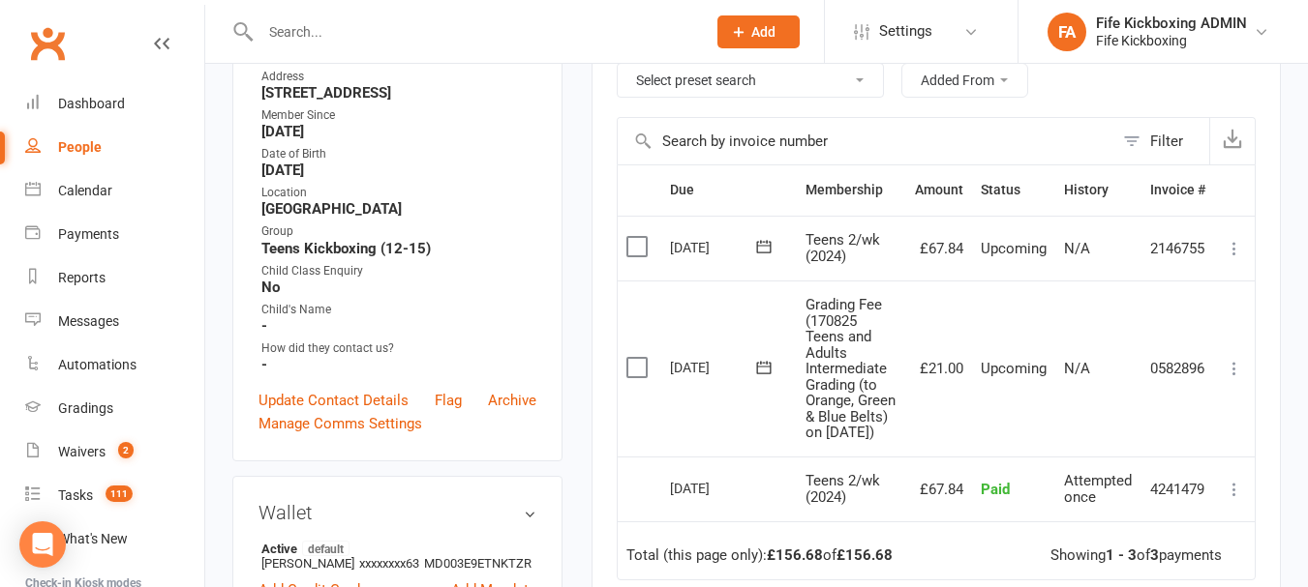
click at [1238, 375] on icon at bounding box center [1233, 368] width 19 height 19
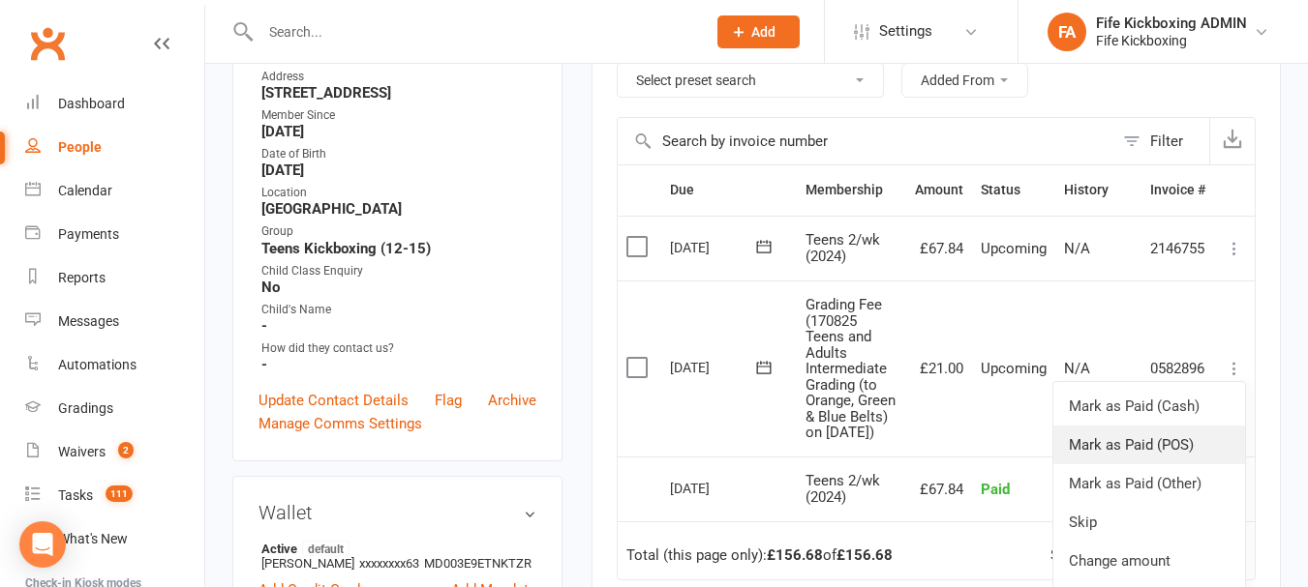
click at [1204, 440] on link "Mark as Paid (POS)" at bounding box center [1149, 445] width 192 height 39
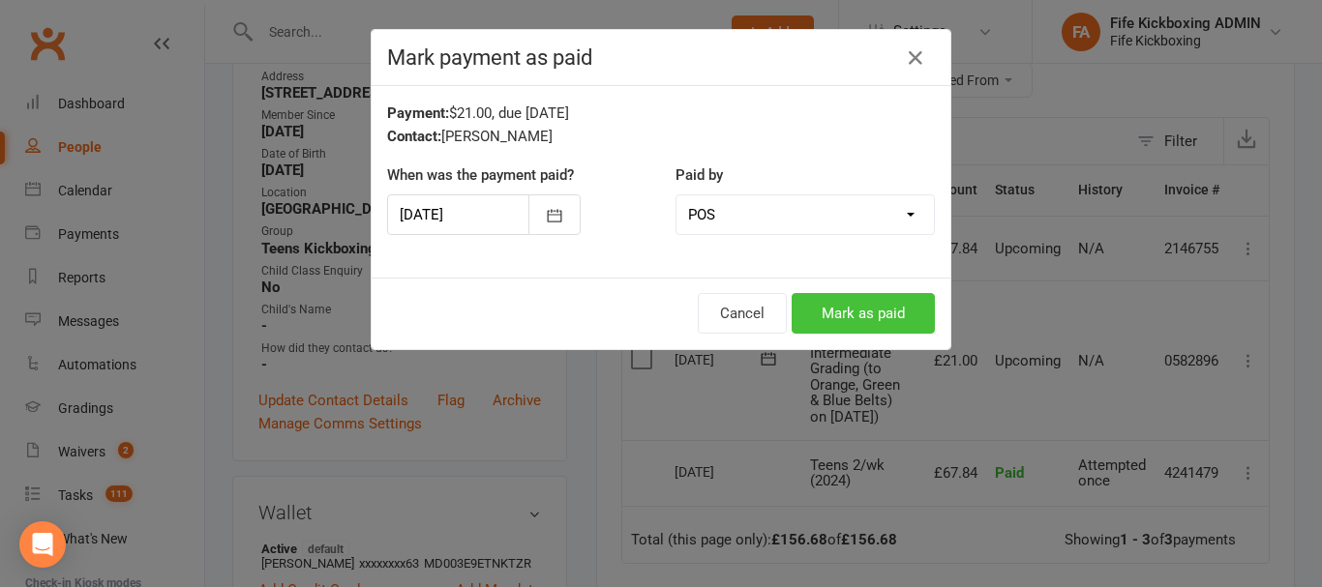
click at [872, 320] on button "Mark as paid" at bounding box center [863, 313] width 143 height 41
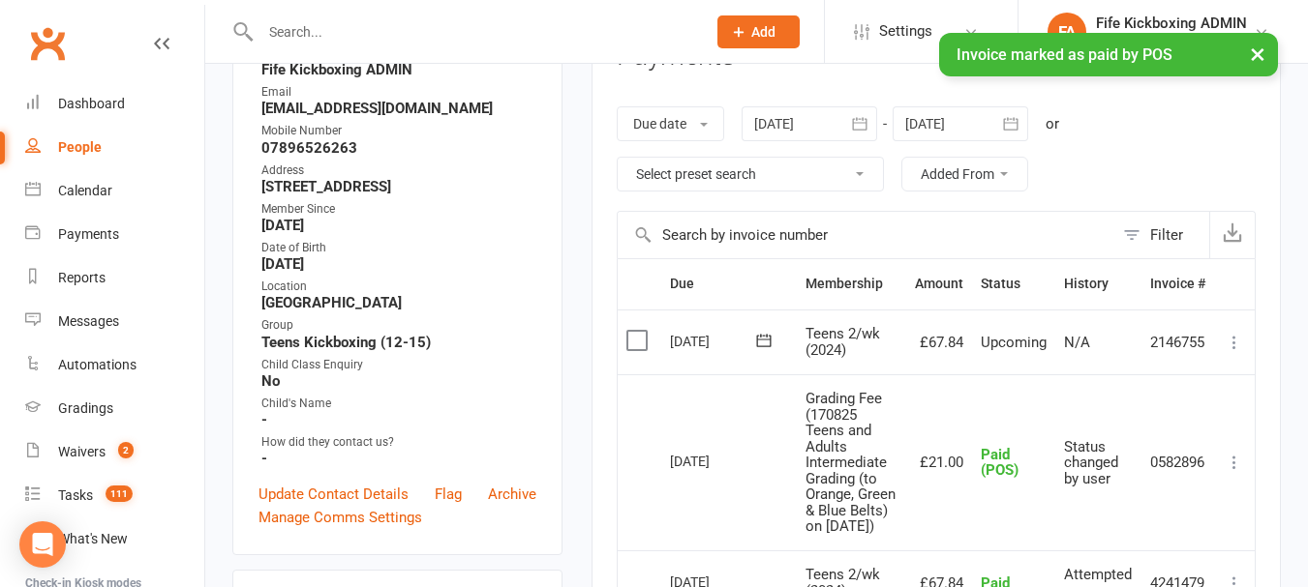
scroll to position [97, 0]
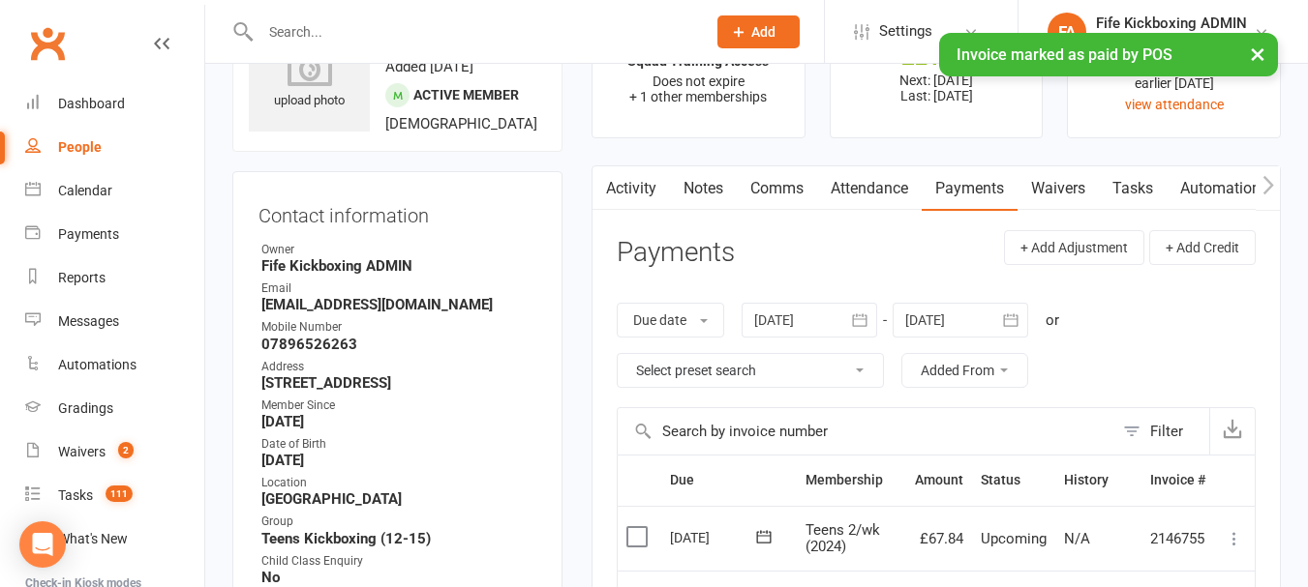
click at [632, 194] on link "Activity" at bounding box center [630, 188] width 77 height 45
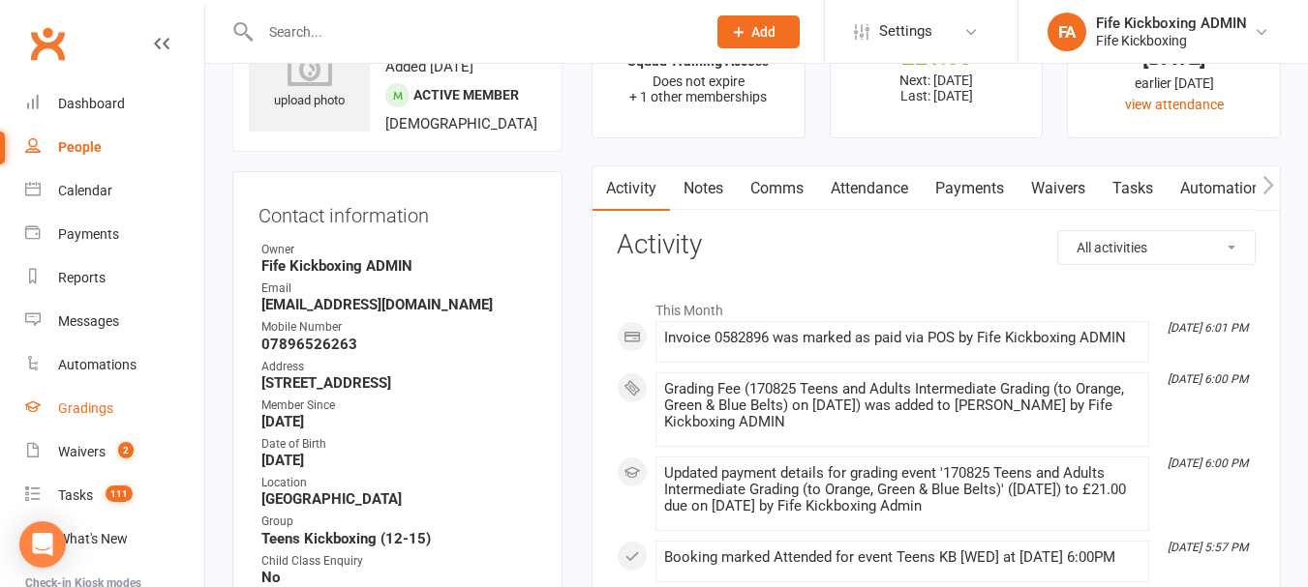
click at [116, 407] on link "Gradings" at bounding box center [114, 409] width 179 height 44
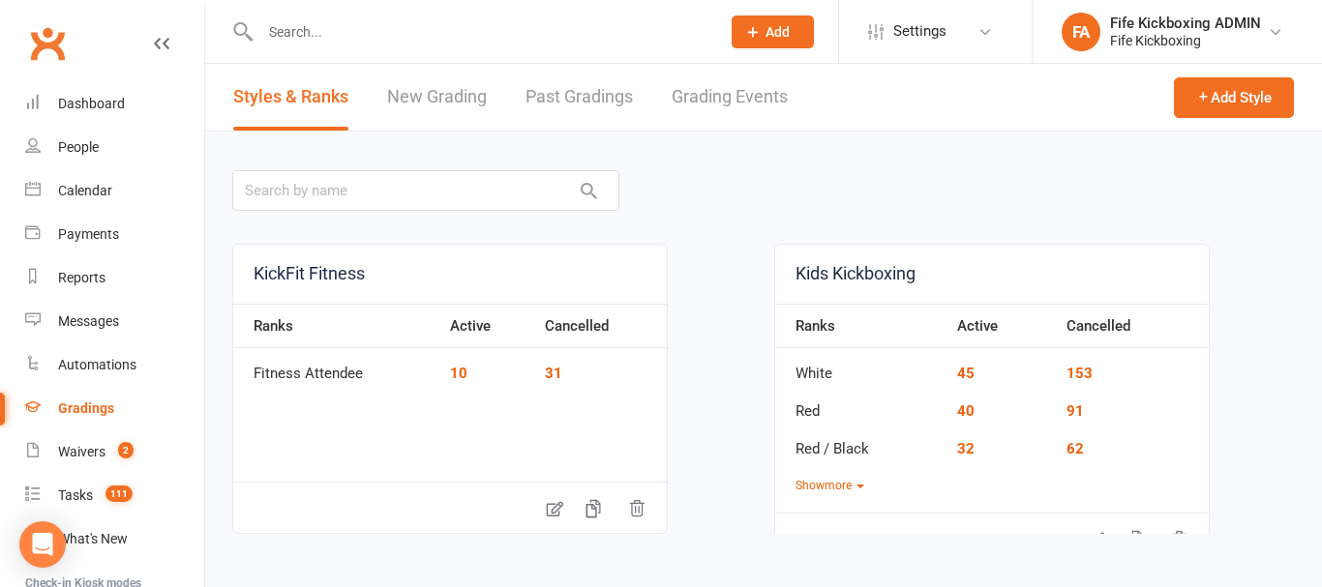
click at [774, 110] on link "Grading Events" at bounding box center [730, 97] width 116 height 67
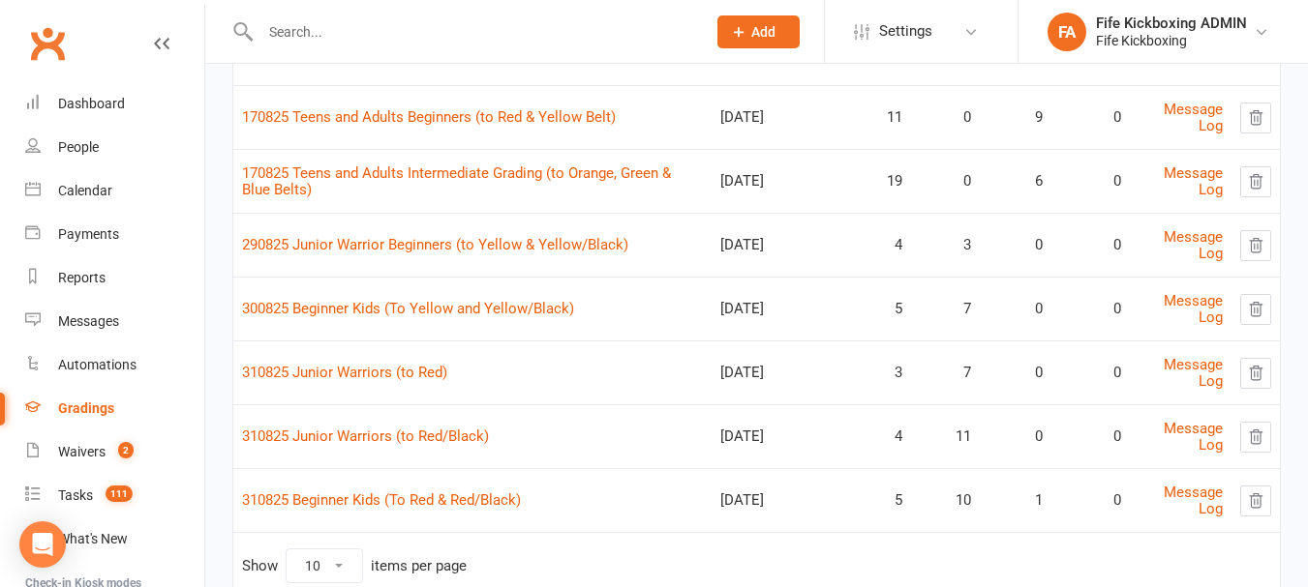
scroll to position [195, 0]
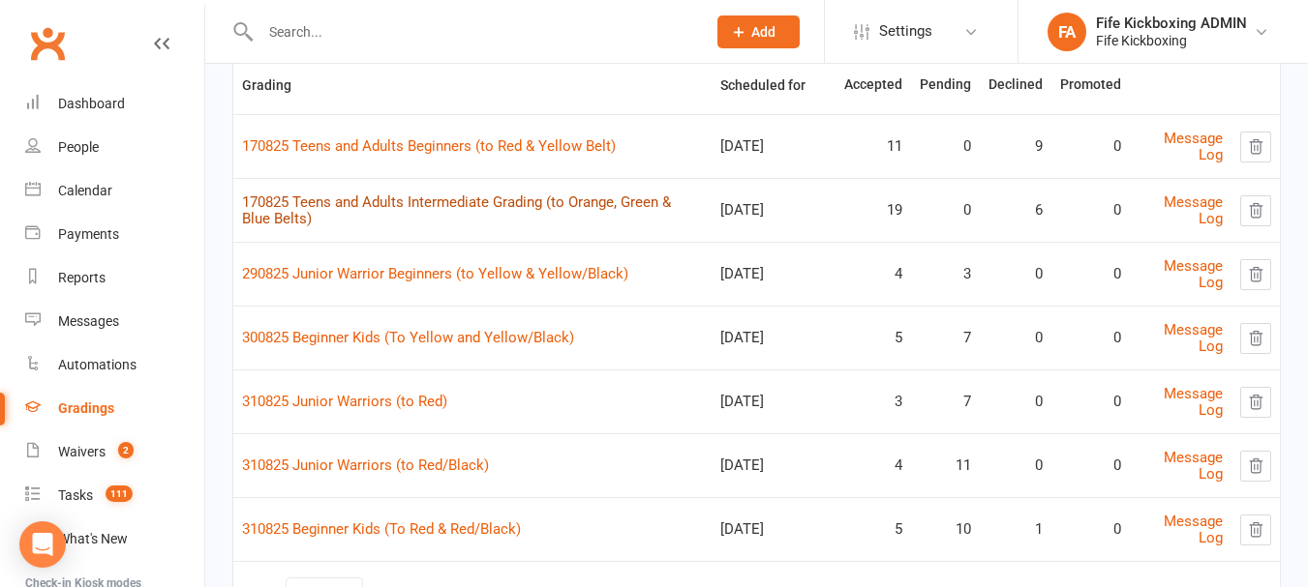
click at [578, 197] on link "170825 Teens and Adults Intermediate Grading (to Orange, Green & Blue Belts)" at bounding box center [456, 211] width 429 height 34
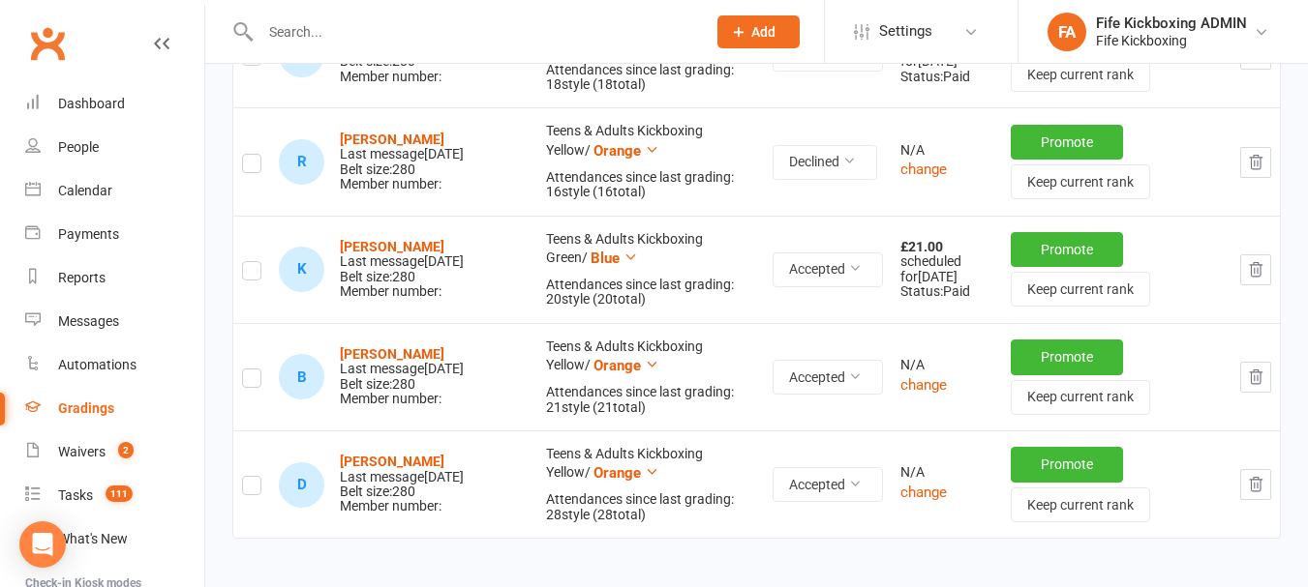
scroll to position [2707, 0]
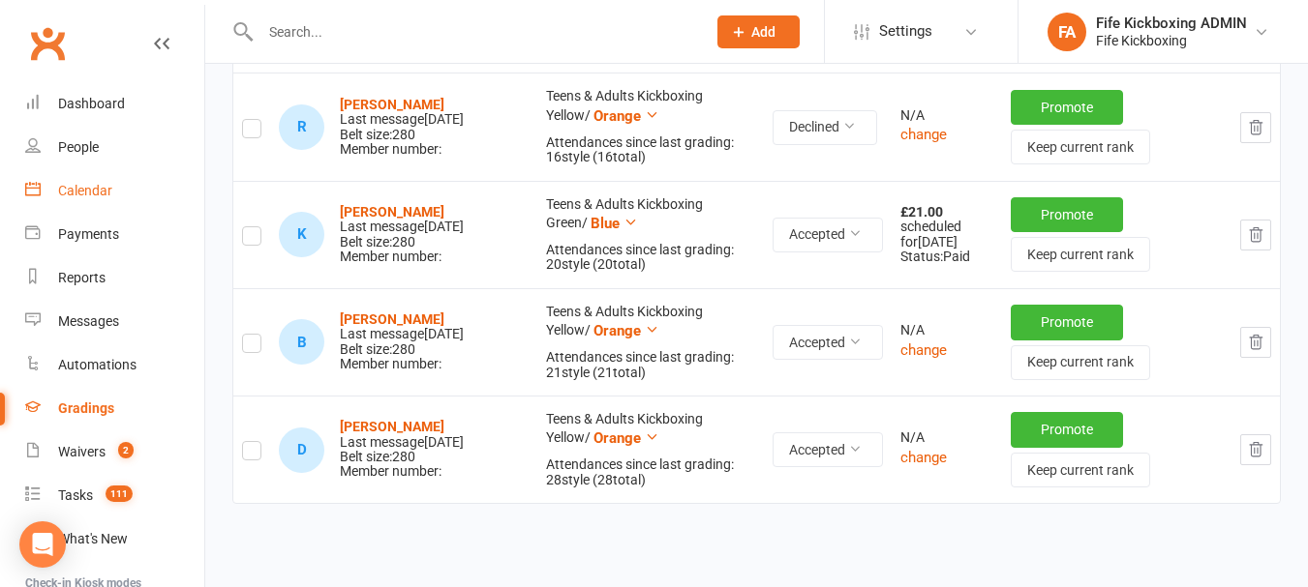
click at [101, 192] on div "Calendar" at bounding box center [85, 190] width 54 height 15
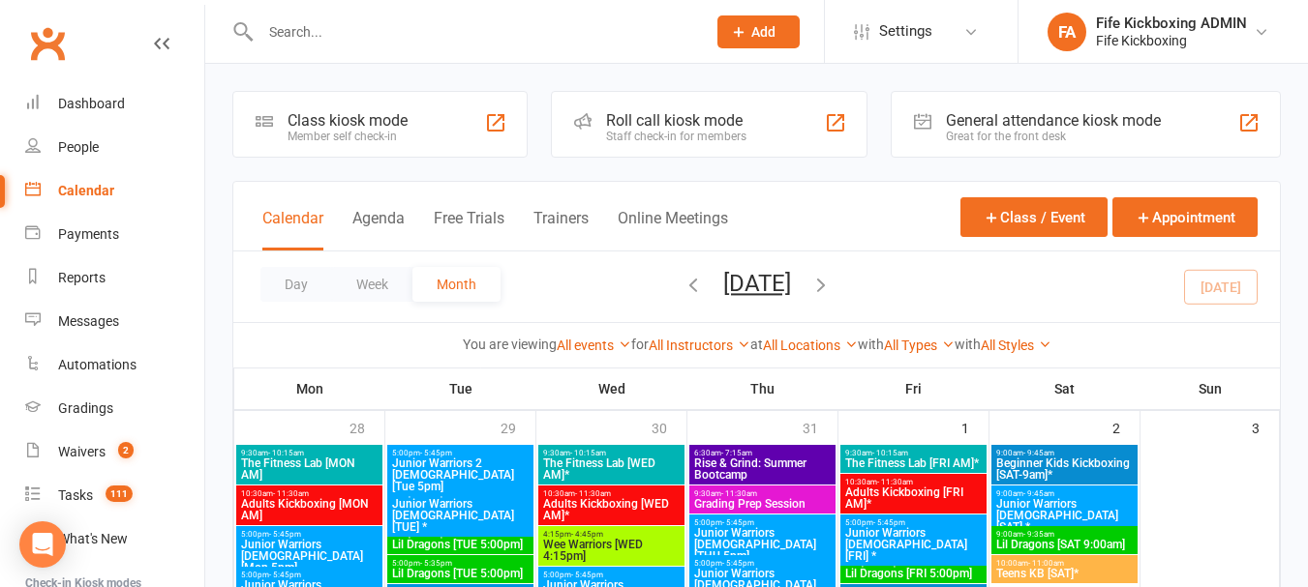
click at [420, 30] on input "text" at bounding box center [473, 31] width 437 height 27
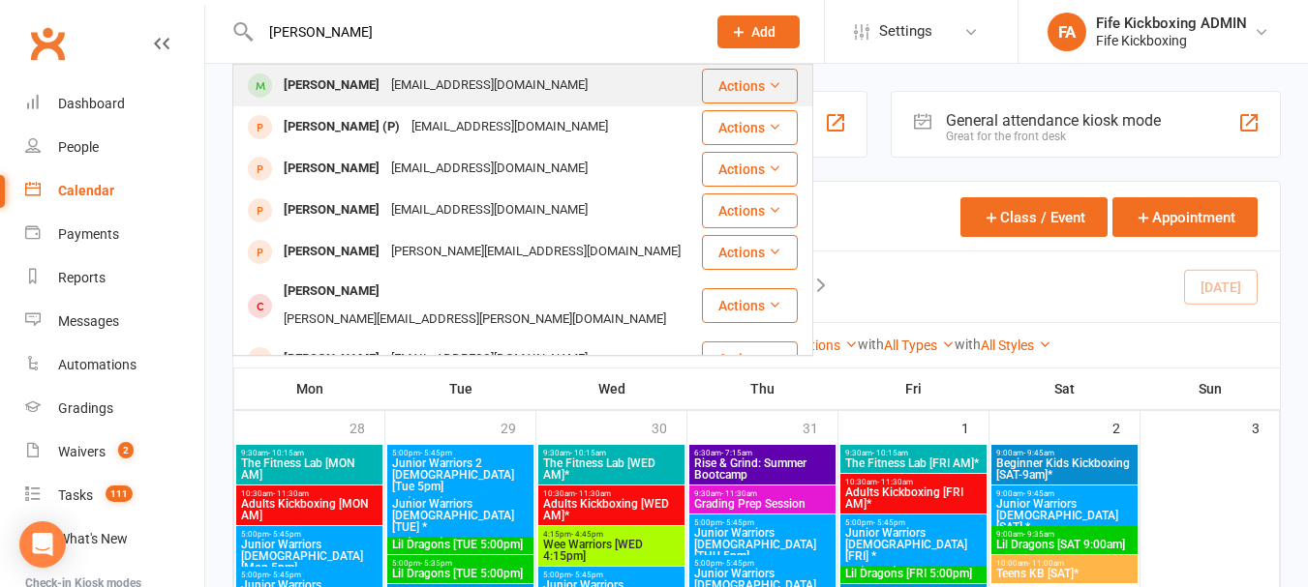
type input "[PERSON_NAME]"
click at [450, 84] on div "[EMAIL_ADDRESS][DOMAIN_NAME]" at bounding box center [489, 86] width 208 height 28
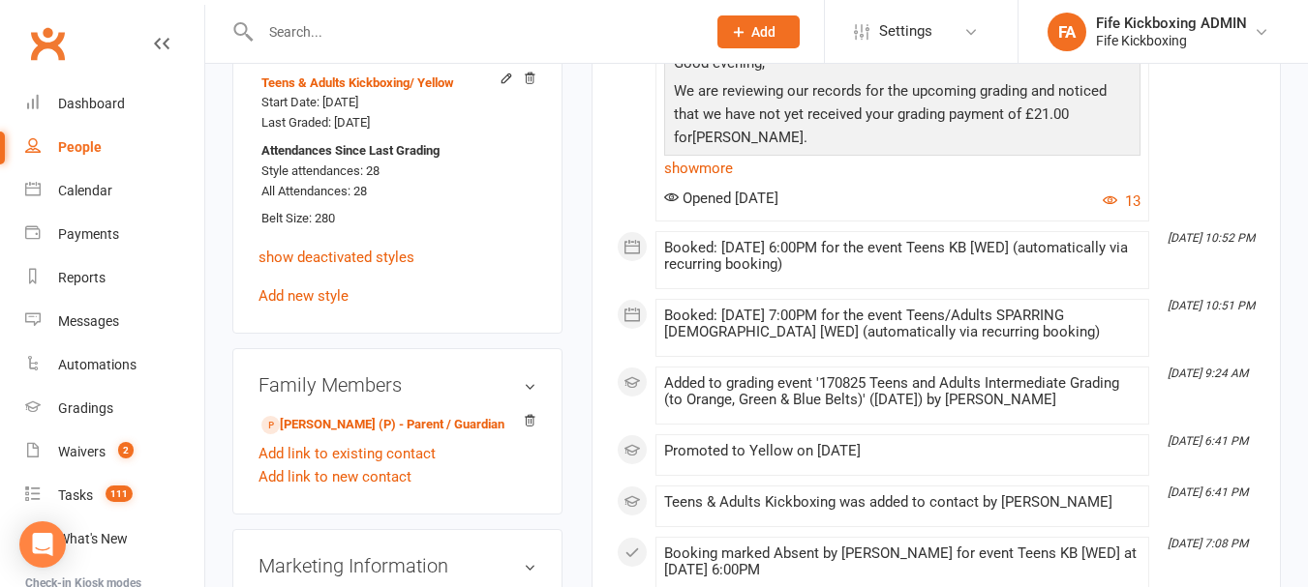
scroll to position [1258, 0]
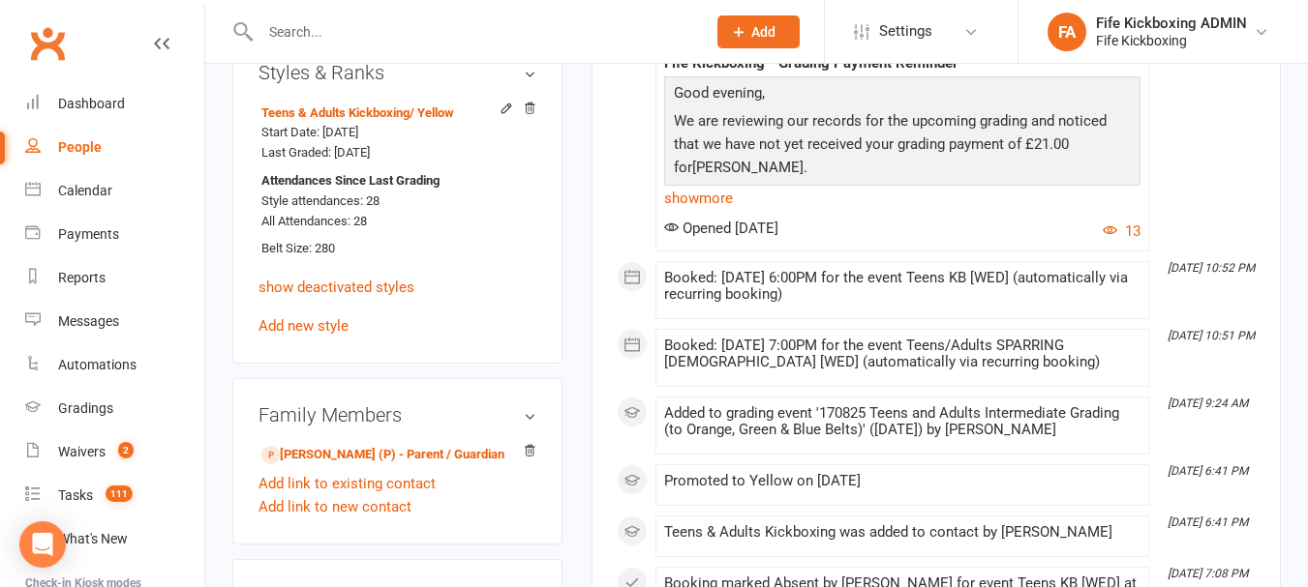
click at [332, 42] on input "text" at bounding box center [473, 31] width 437 height 27
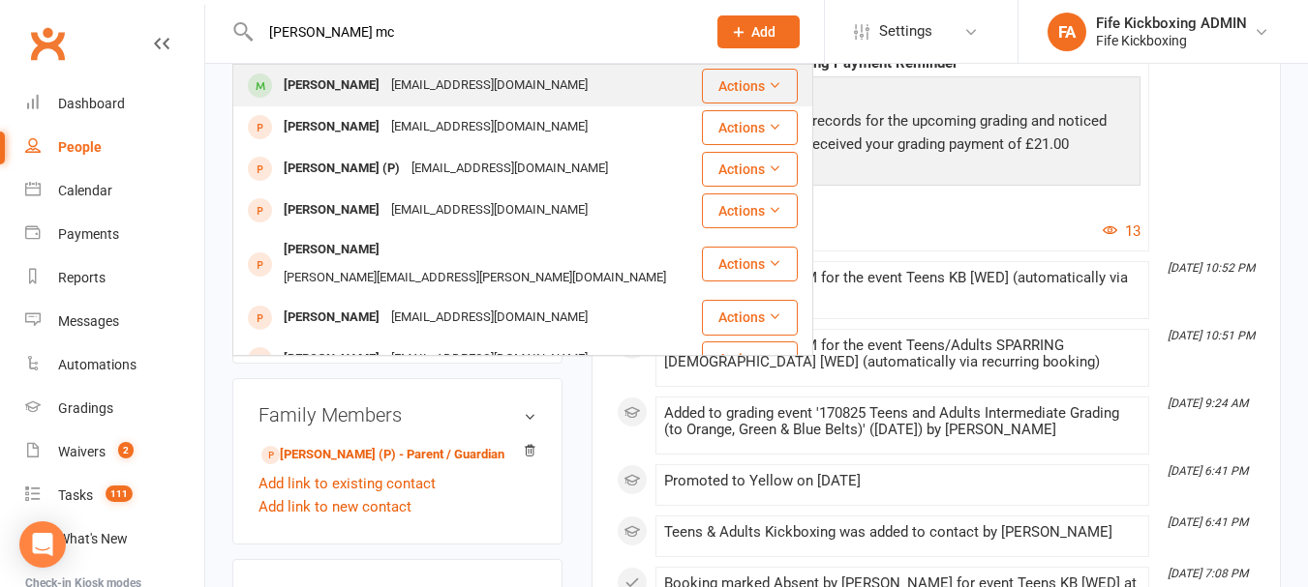
type input "[PERSON_NAME] mc"
click at [423, 76] on div "[EMAIL_ADDRESS][DOMAIN_NAME]" at bounding box center [489, 86] width 208 height 28
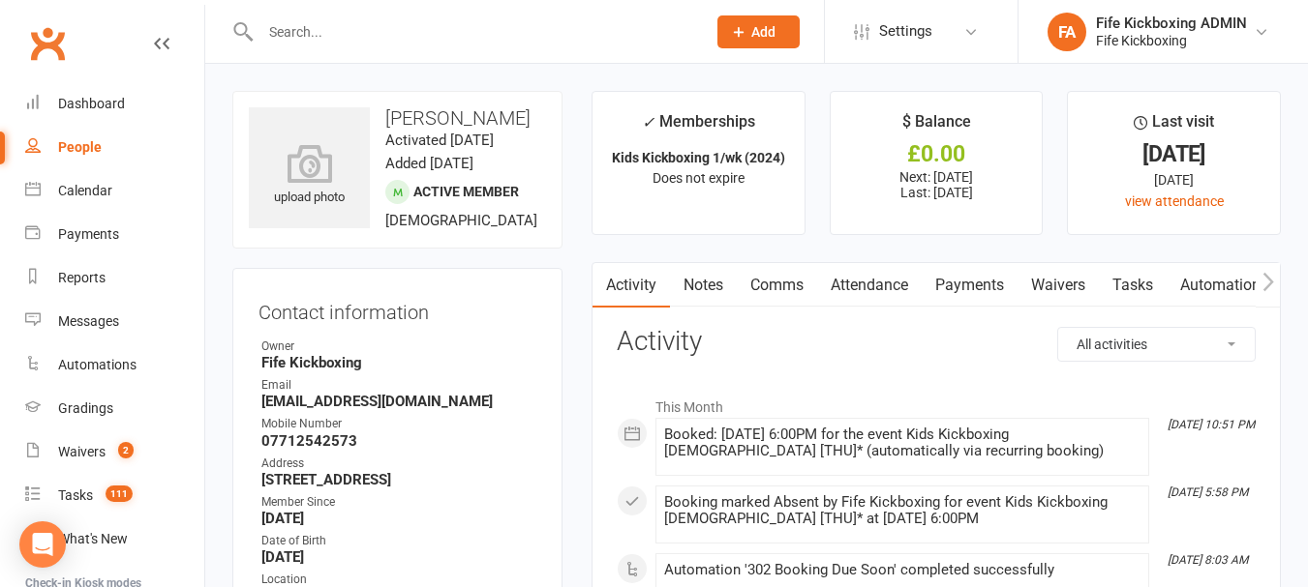
click at [400, 33] on input "text" at bounding box center [473, 31] width 437 height 27
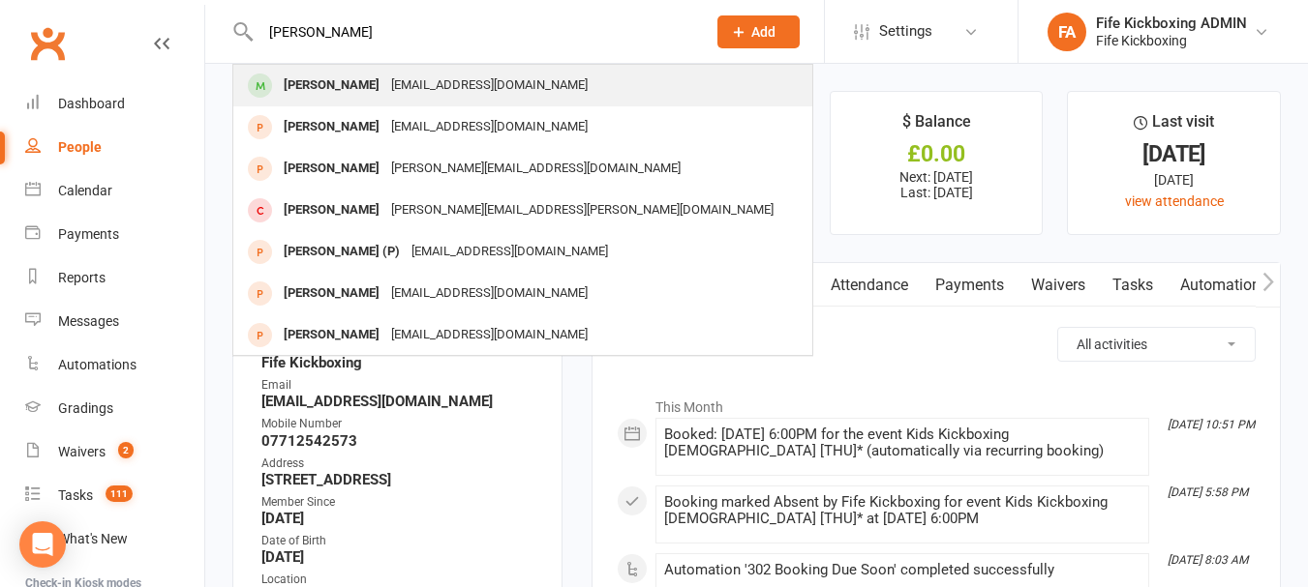
type input "[PERSON_NAME]"
click at [502, 86] on div "[EMAIL_ADDRESS][DOMAIN_NAME]" at bounding box center [489, 86] width 208 height 28
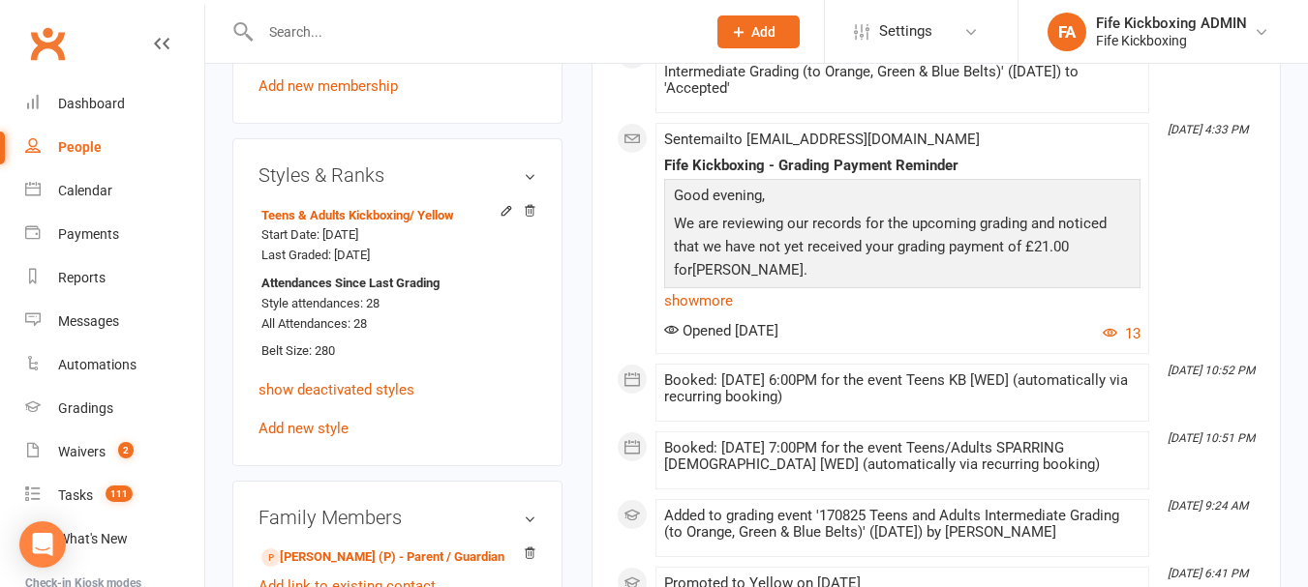
scroll to position [1161, 0]
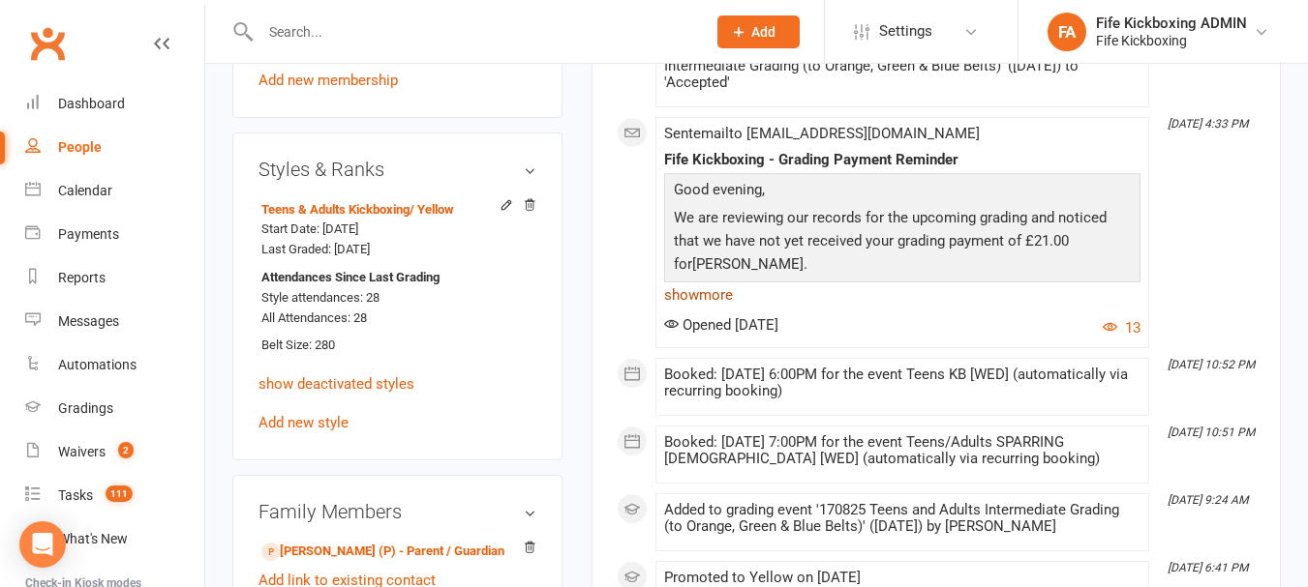
click at [704, 286] on link "show more" at bounding box center [902, 295] width 476 height 27
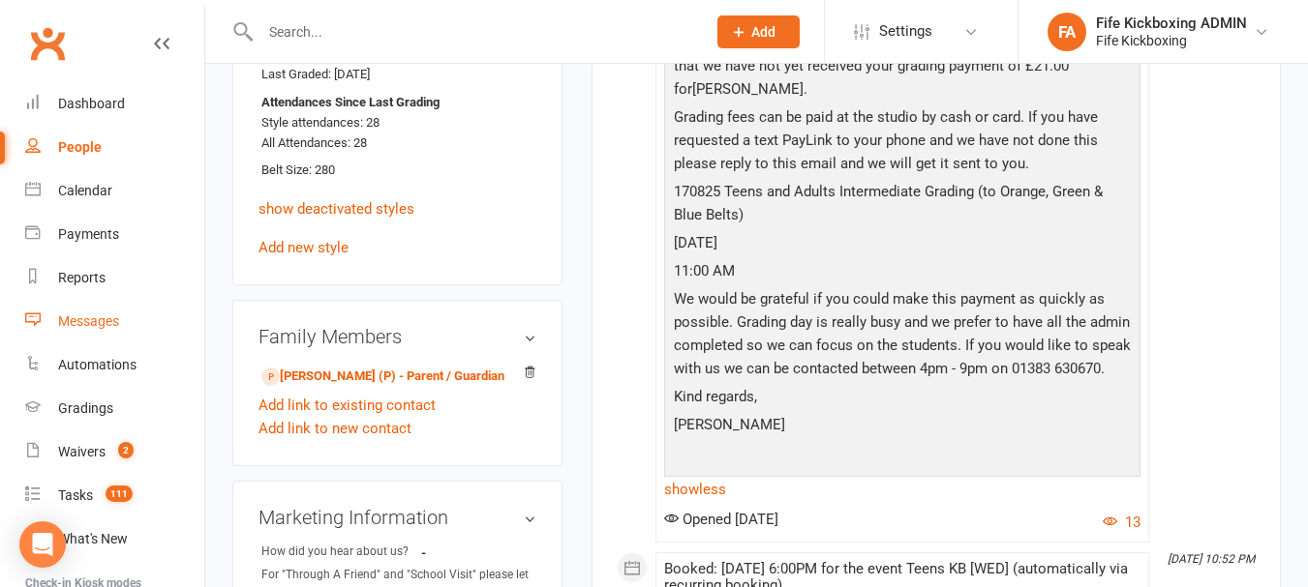
scroll to position [1355, 0]
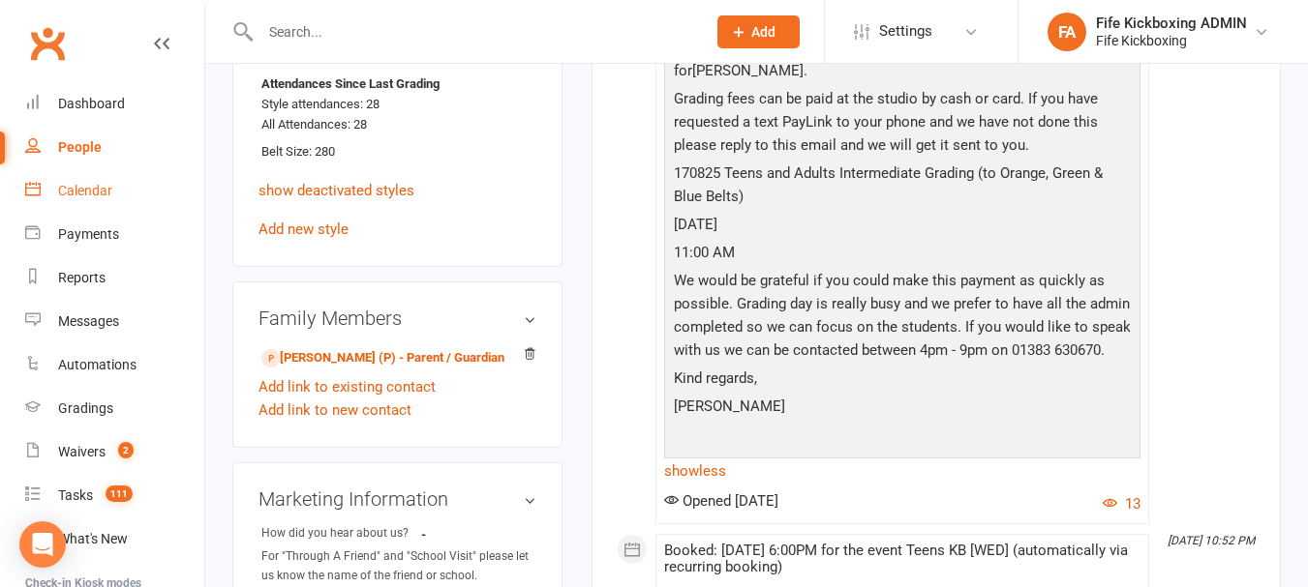
click at [117, 195] on link "Calendar" at bounding box center [114, 191] width 179 height 44
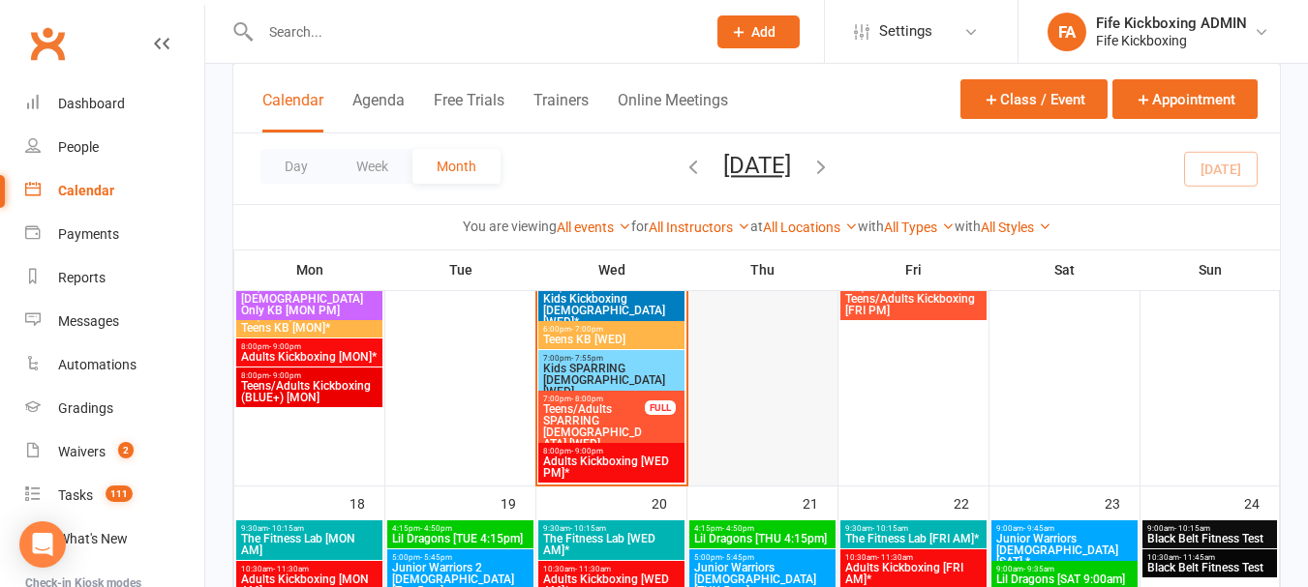
scroll to position [1645, 0]
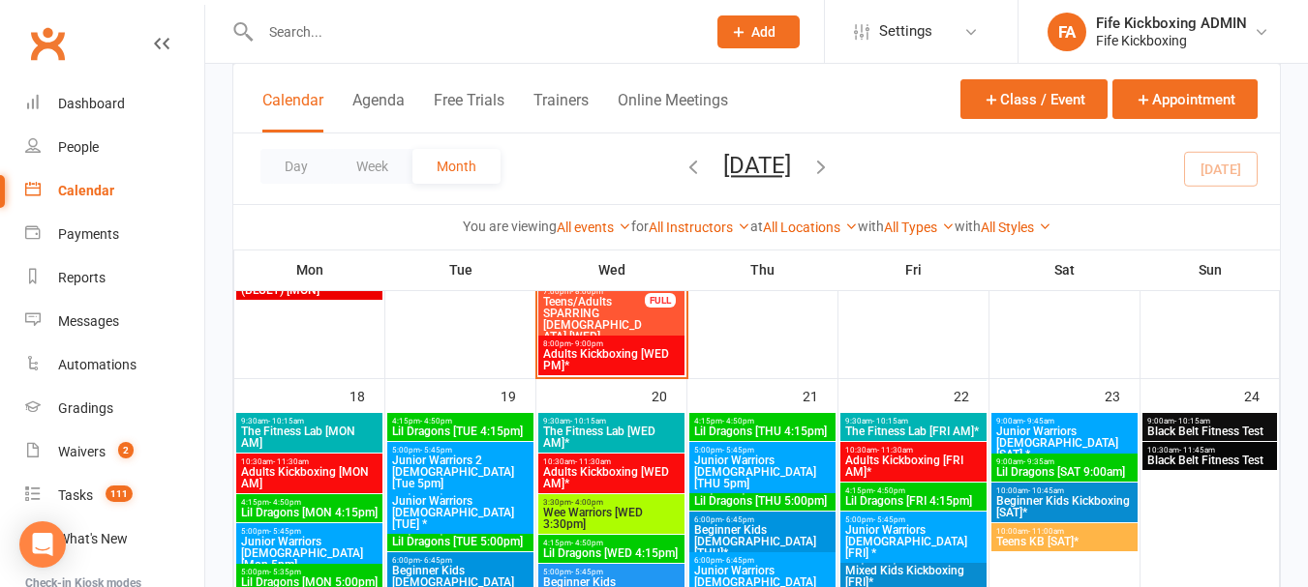
click at [928, 456] on span "Adults Kickboxing [FRI AM]*" at bounding box center [913, 466] width 138 height 23
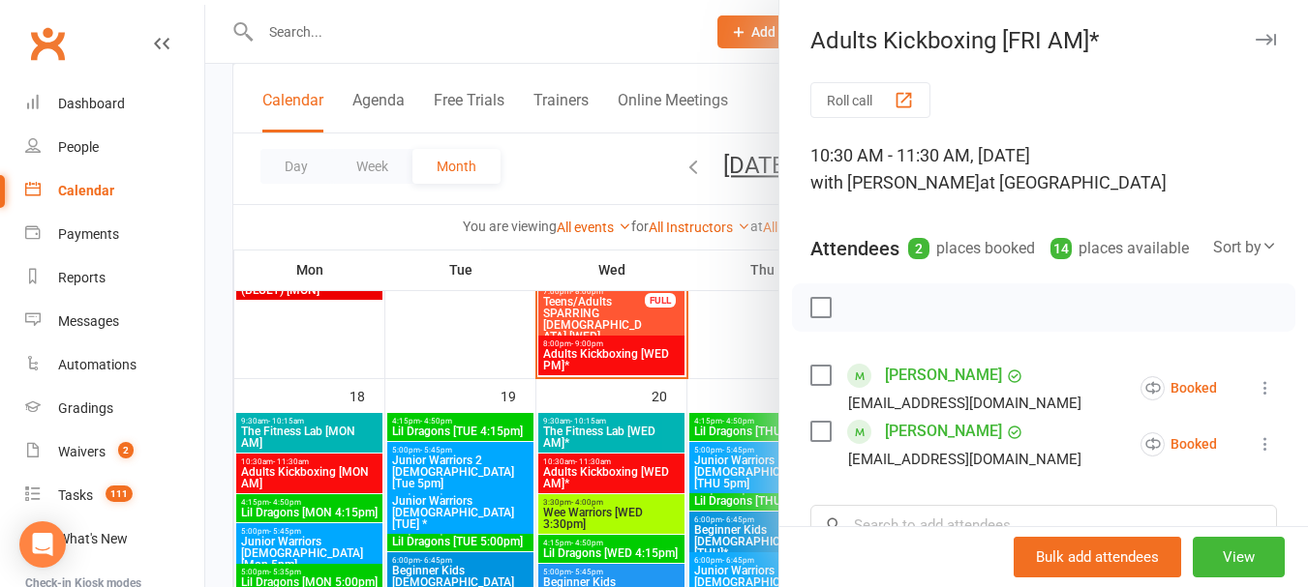
click at [561, 179] on div at bounding box center [756, 293] width 1102 height 587
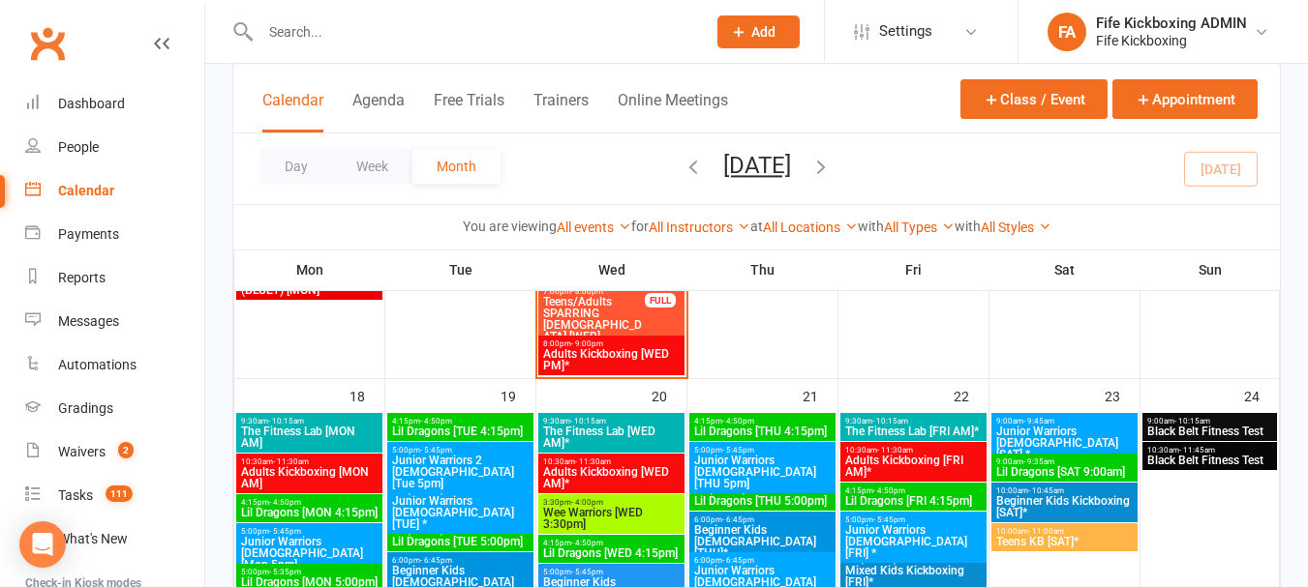
scroll to position [1742, 0]
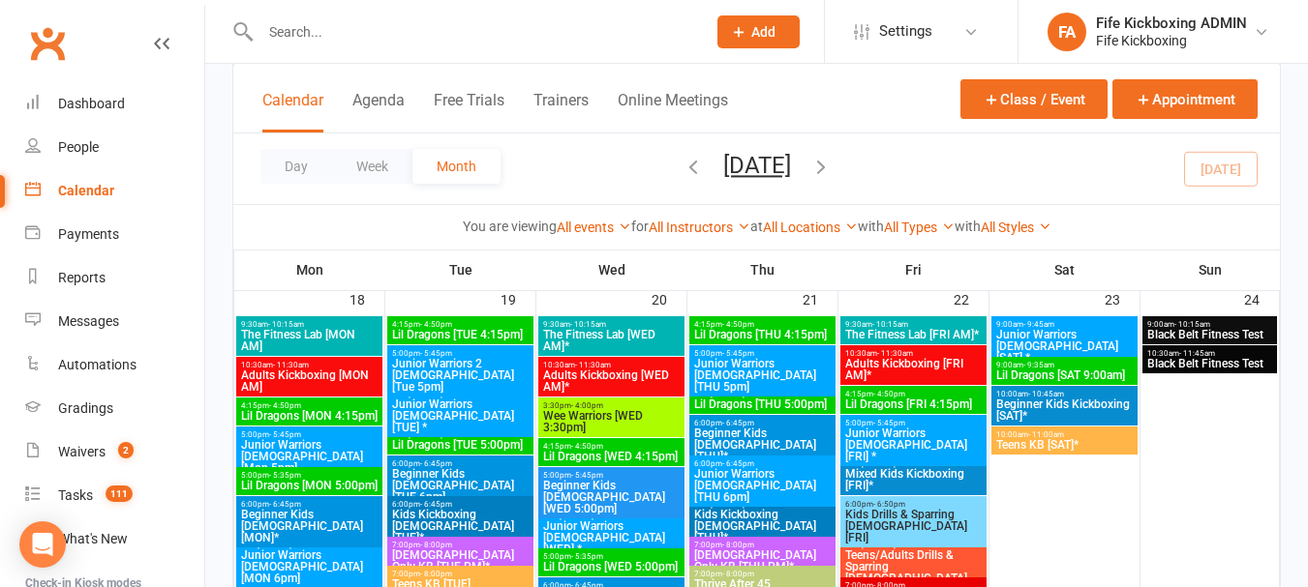
click at [943, 358] on span "Adults Kickboxing [FRI AM]*" at bounding box center [913, 369] width 138 height 23
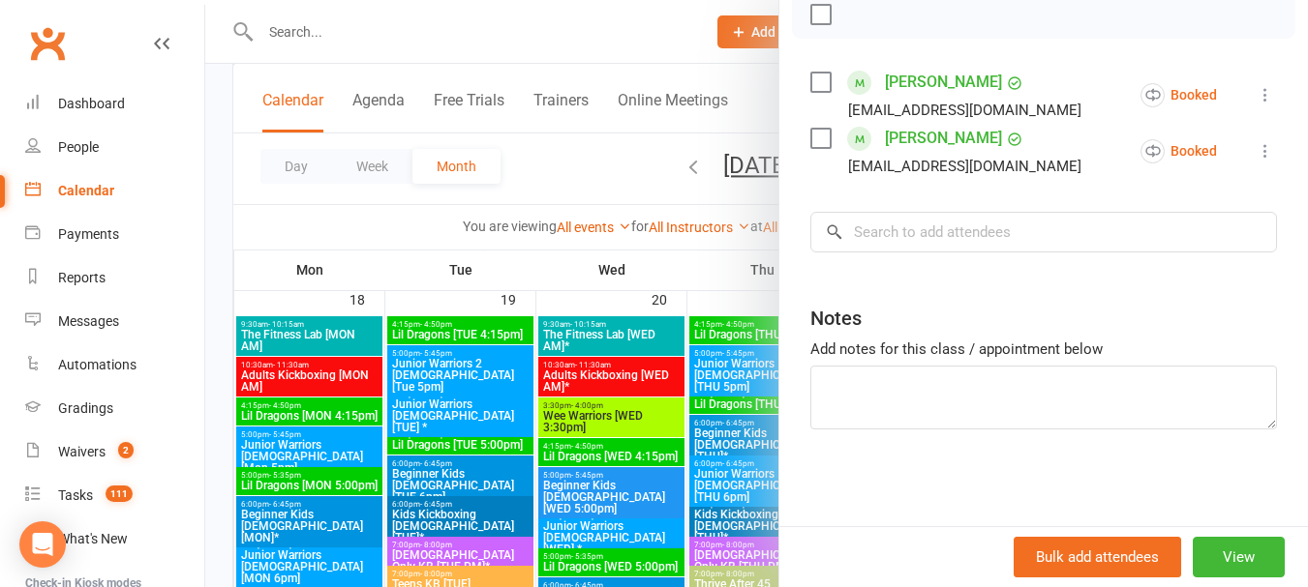
scroll to position [318, 0]
click at [970, 235] on input "search" at bounding box center [1043, 232] width 466 height 41
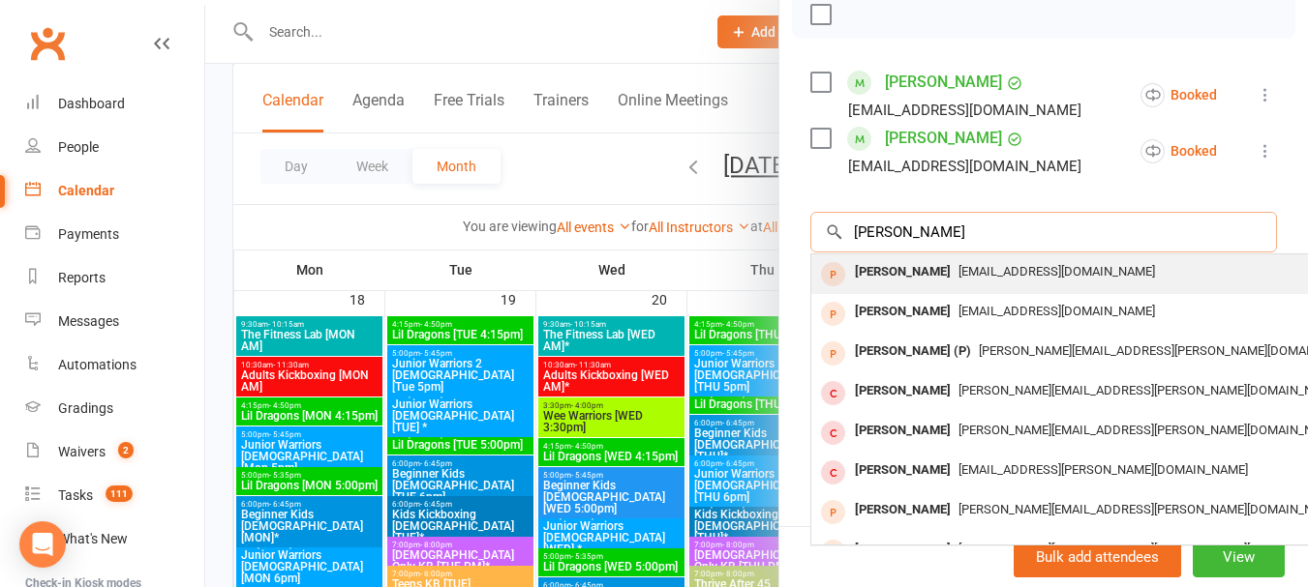
type input "[PERSON_NAME]"
click at [1007, 273] on span "[EMAIL_ADDRESS][DOMAIN_NAME]" at bounding box center [1056, 271] width 196 height 15
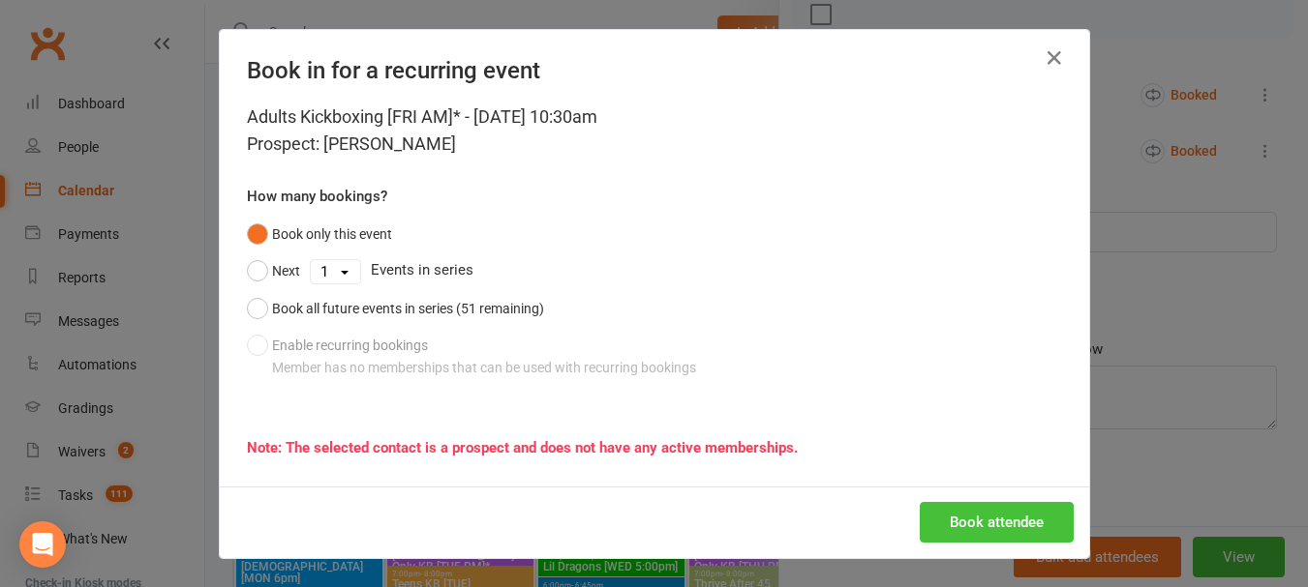
click at [1008, 527] on button "Book attendee" at bounding box center [996, 522] width 154 height 41
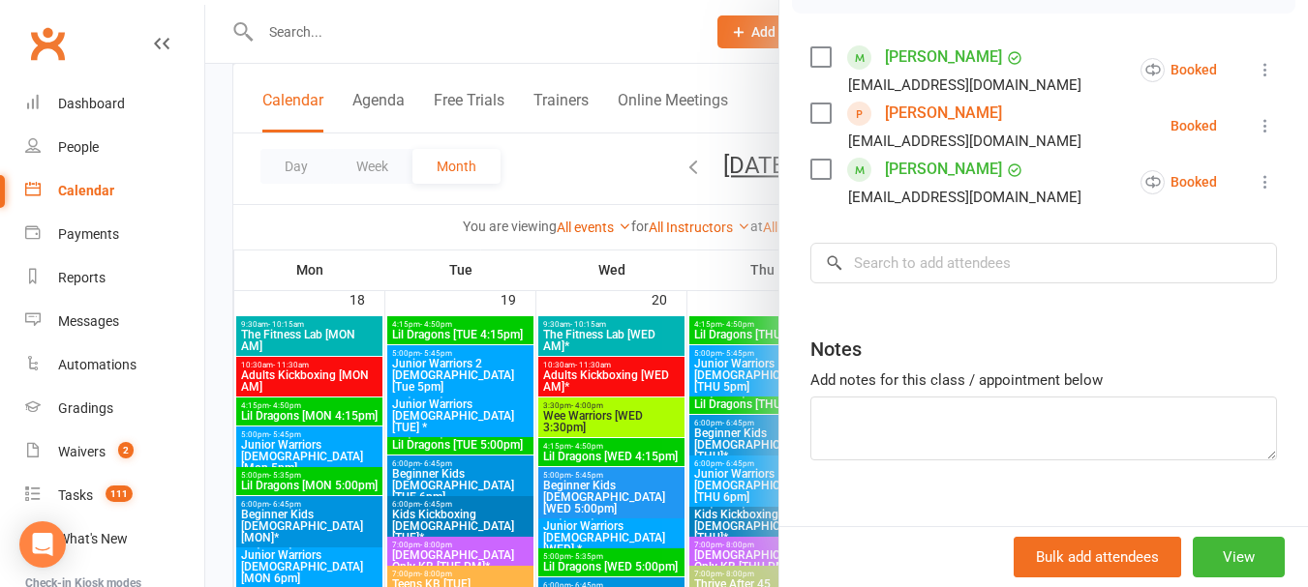
click at [545, 29] on div at bounding box center [756, 293] width 1102 height 587
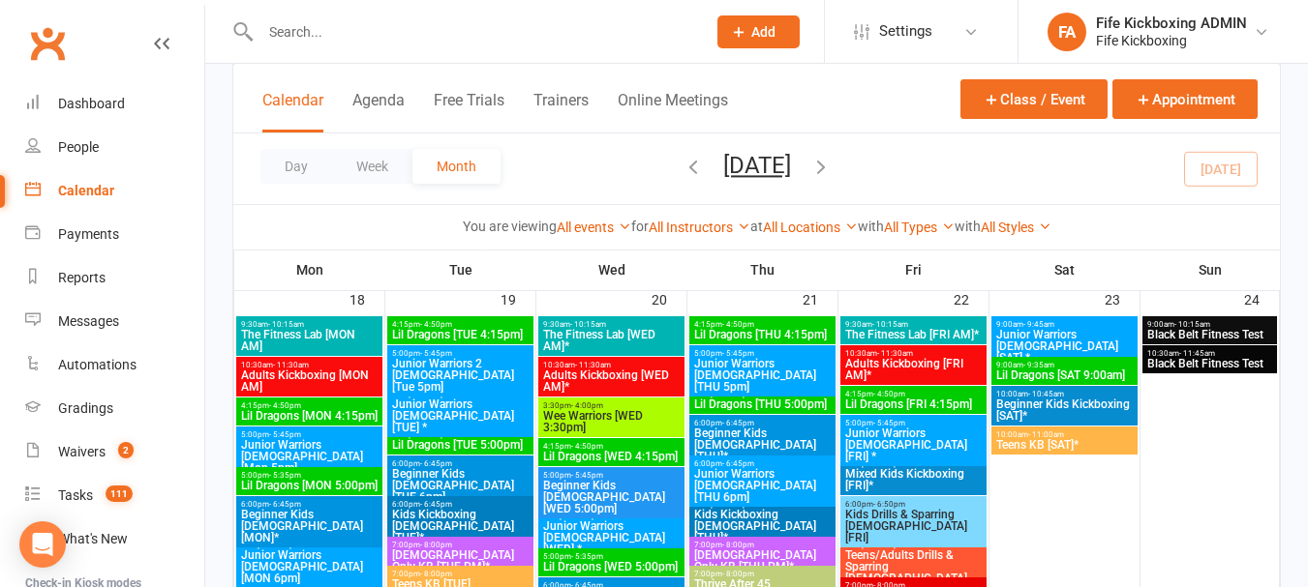
click at [545, 29] on div at bounding box center [756, 293] width 1102 height 587
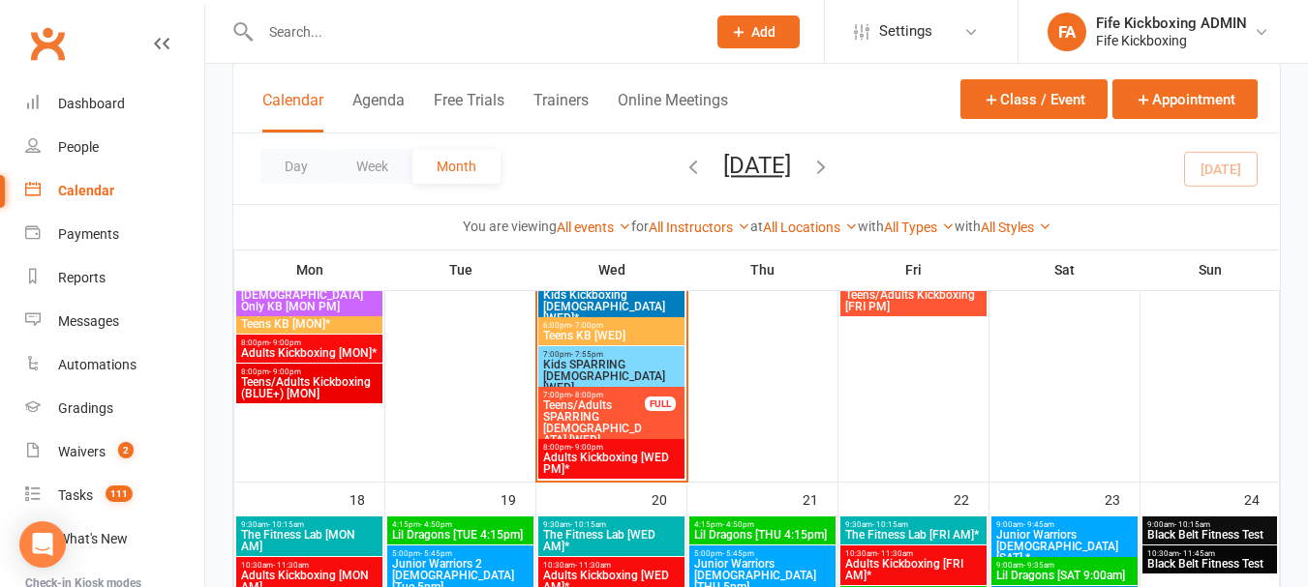
scroll to position [1258, 0]
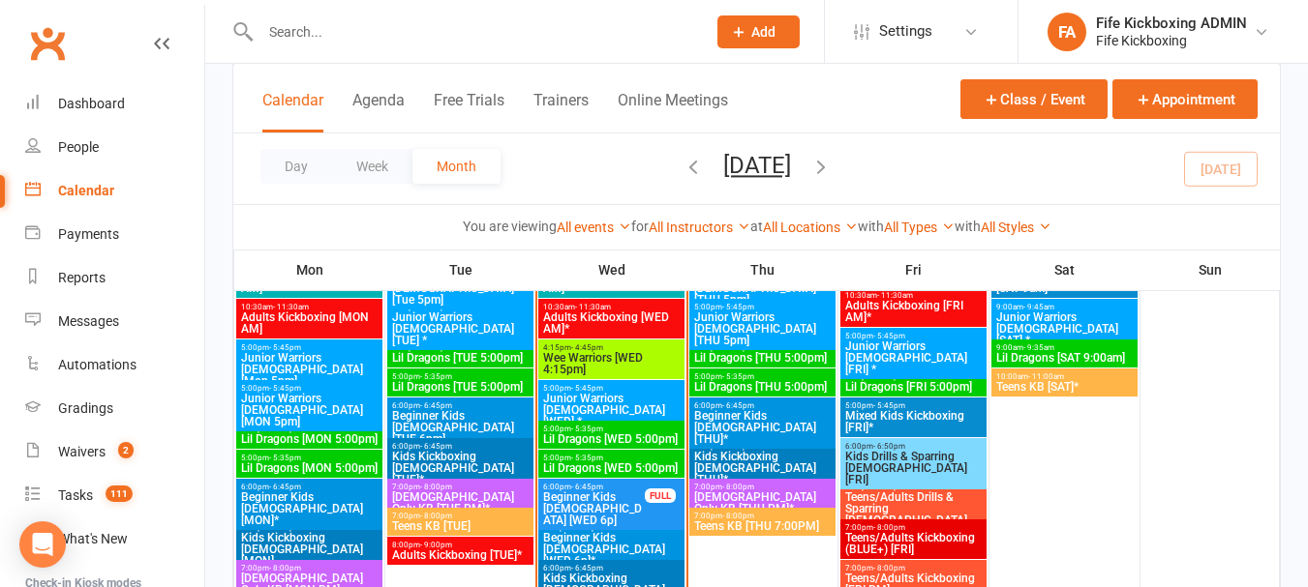
click at [453, 483] on span "7:00pm - 8:00pm" at bounding box center [460, 487] width 138 height 9
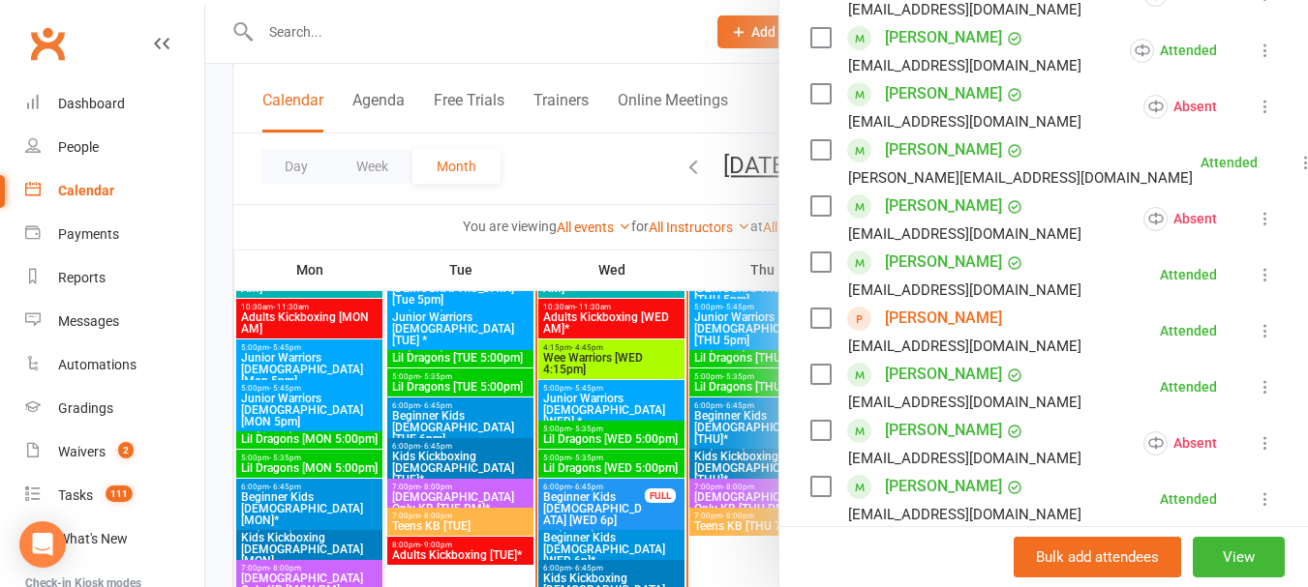
scroll to position [484, 0]
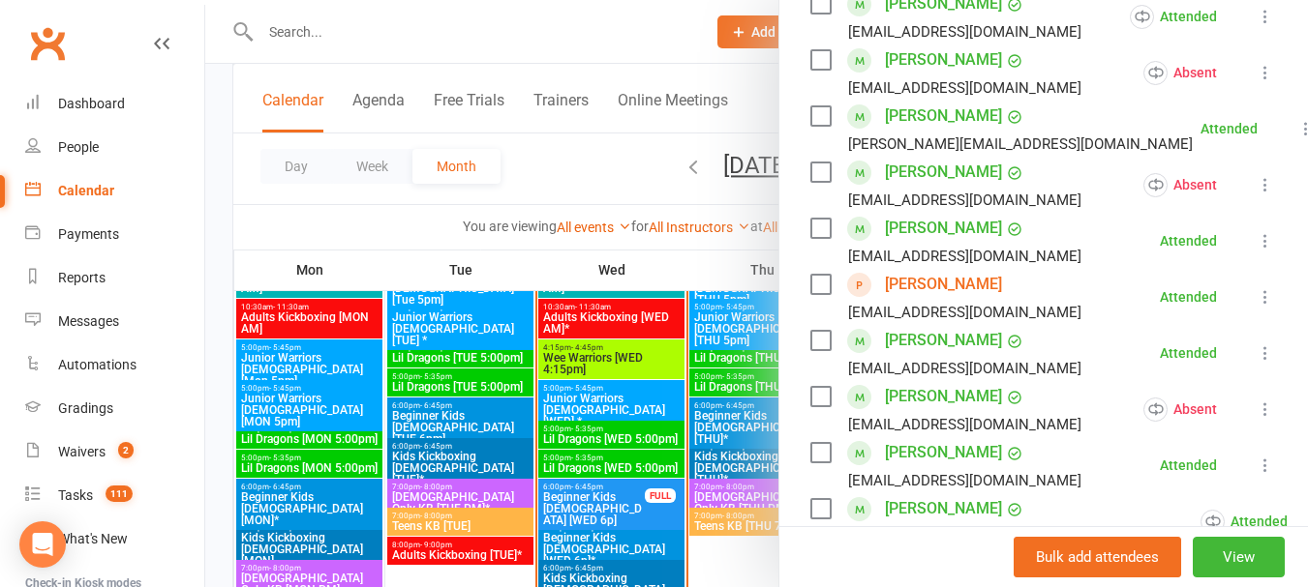
click at [940, 300] on link "[PERSON_NAME]" at bounding box center [943, 284] width 117 height 31
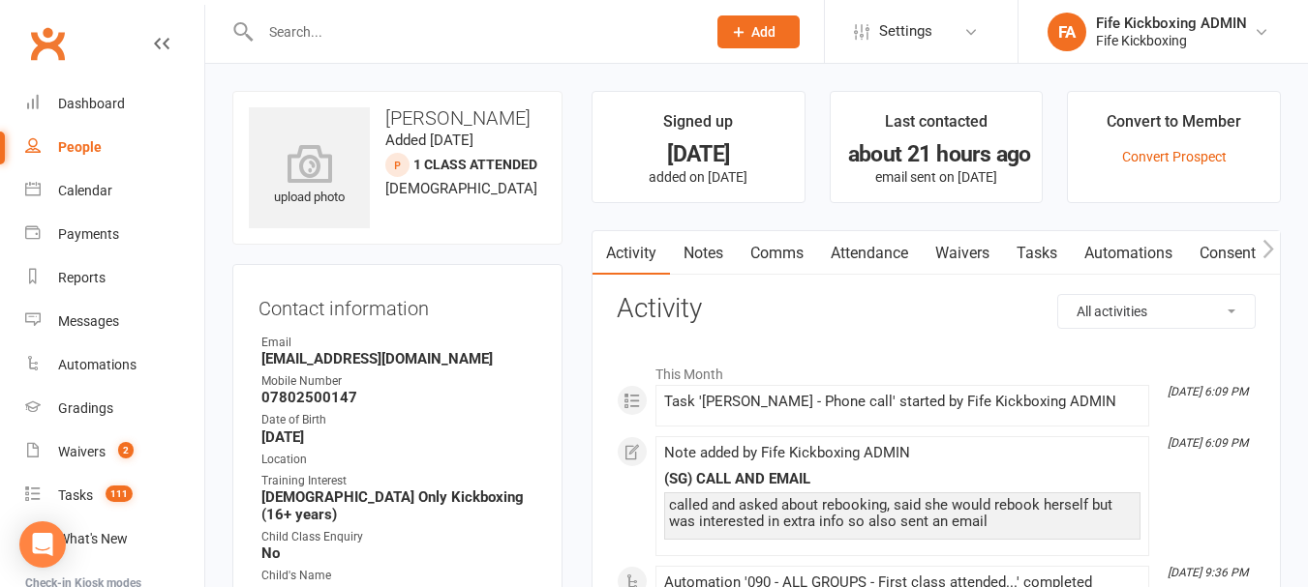
click at [765, 256] on link "Comms" at bounding box center [777, 253] width 80 height 45
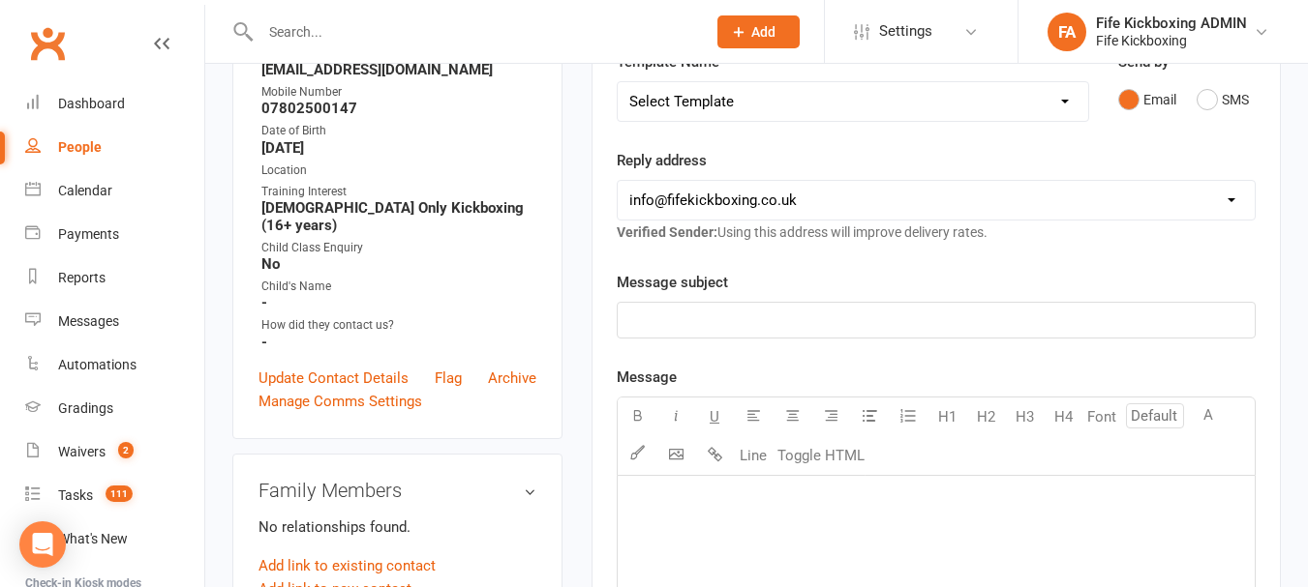
scroll to position [290, 0]
click at [802, 312] on p "﻿" at bounding box center [936, 319] width 614 height 23
click at [910, 501] on p "﻿" at bounding box center [936, 499] width 614 height 23
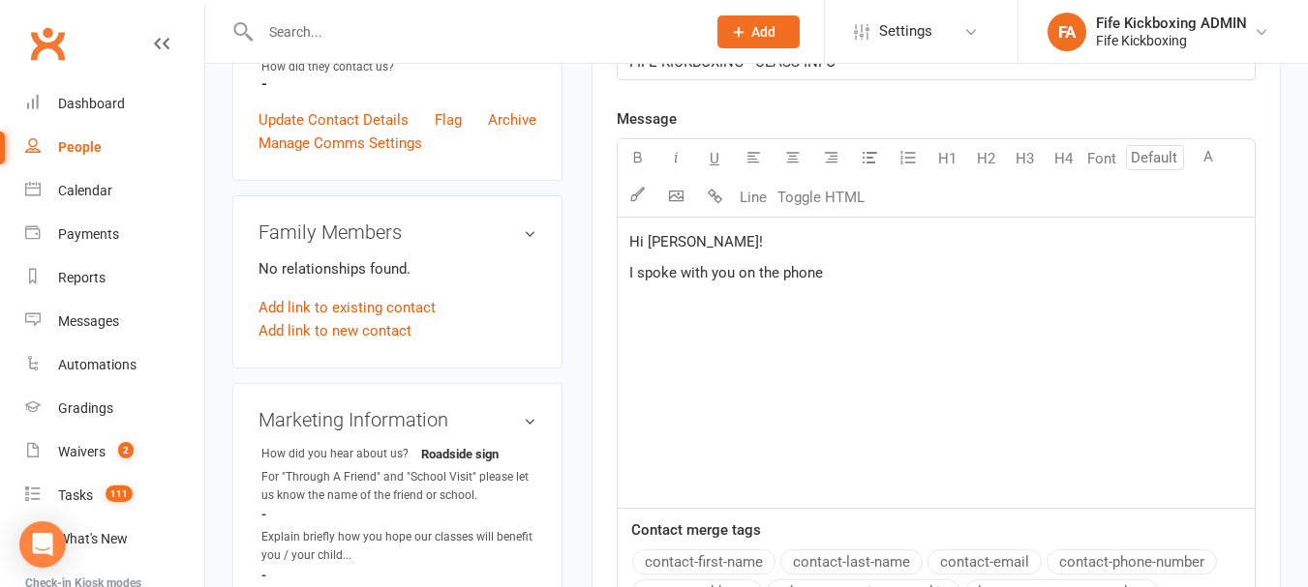
scroll to position [581, 0]
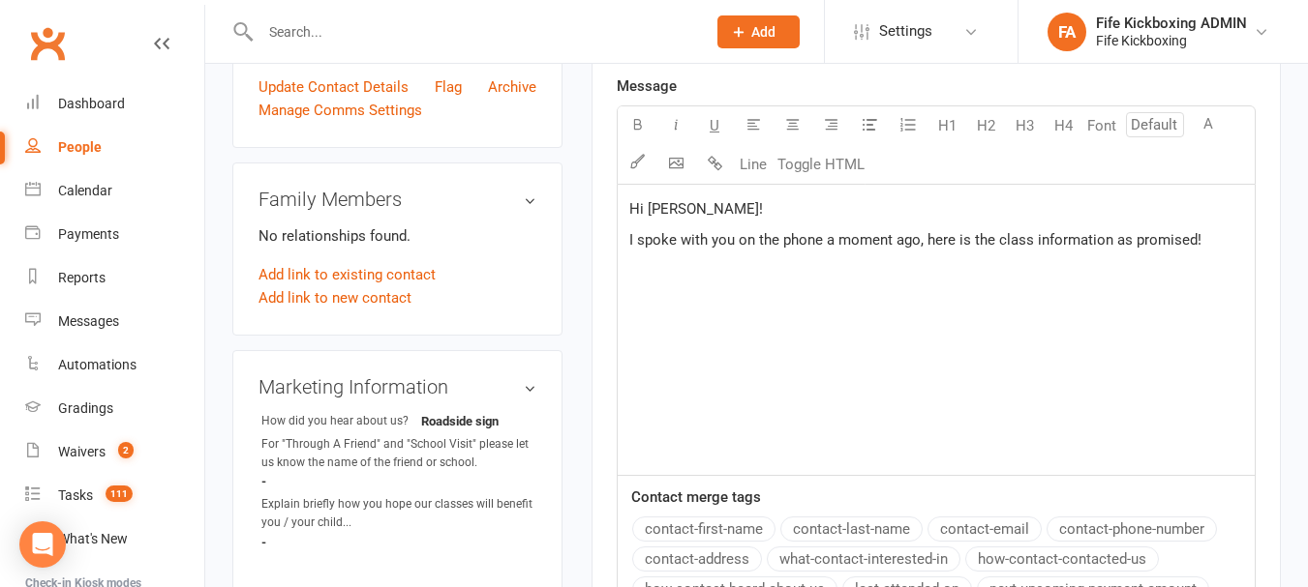
click at [1219, 246] on p "I spoke with you on the phone a moment ago, here is the class information as pr…" at bounding box center [936, 239] width 614 height 23
click at [1116, 278] on p "﻿" at bounding box center [936, 269] width 614 height 23
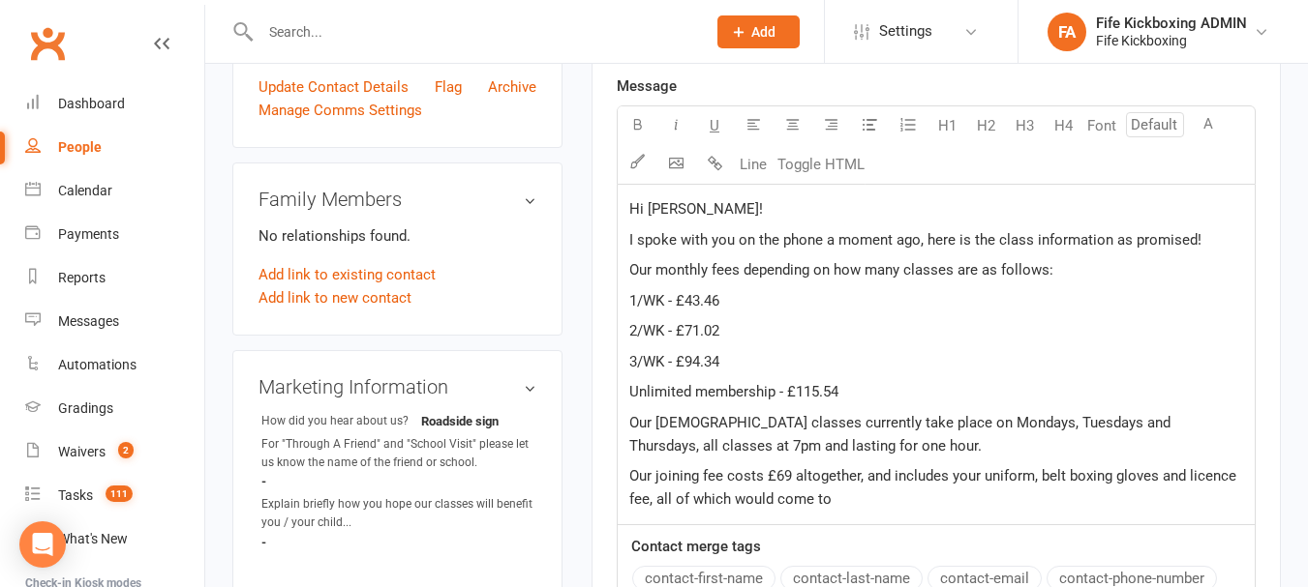
drag, startPoint x: 648, startPoint y: 498, endPoint x: 835, endPoint y: 497, distance: 186.8
click at [835, 497] on p "Our joining fee costs £69 altogether, and includes your uniform, belt boxing gl…" at bounding box center [936, 488] width 614 height 46
click at [843, 495] on p "Our joining fee costs £69 altogether, and includes your uniform, belt boxing gl…" at bounding box center [936, 488] width 614 height 46
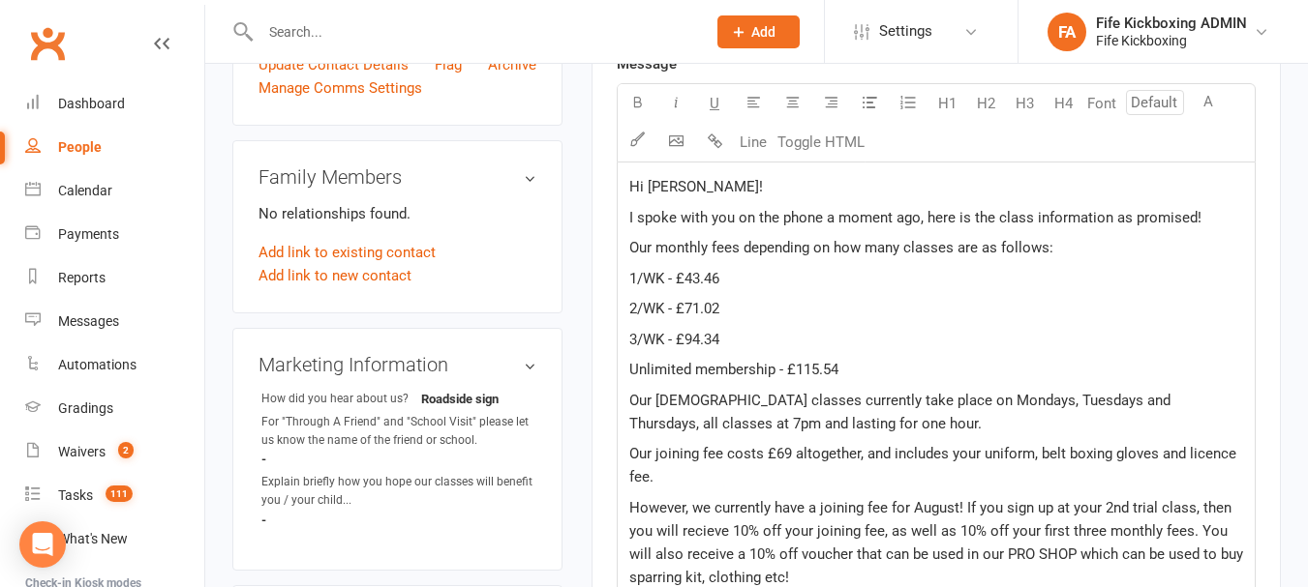
scroll to position [917, 0]
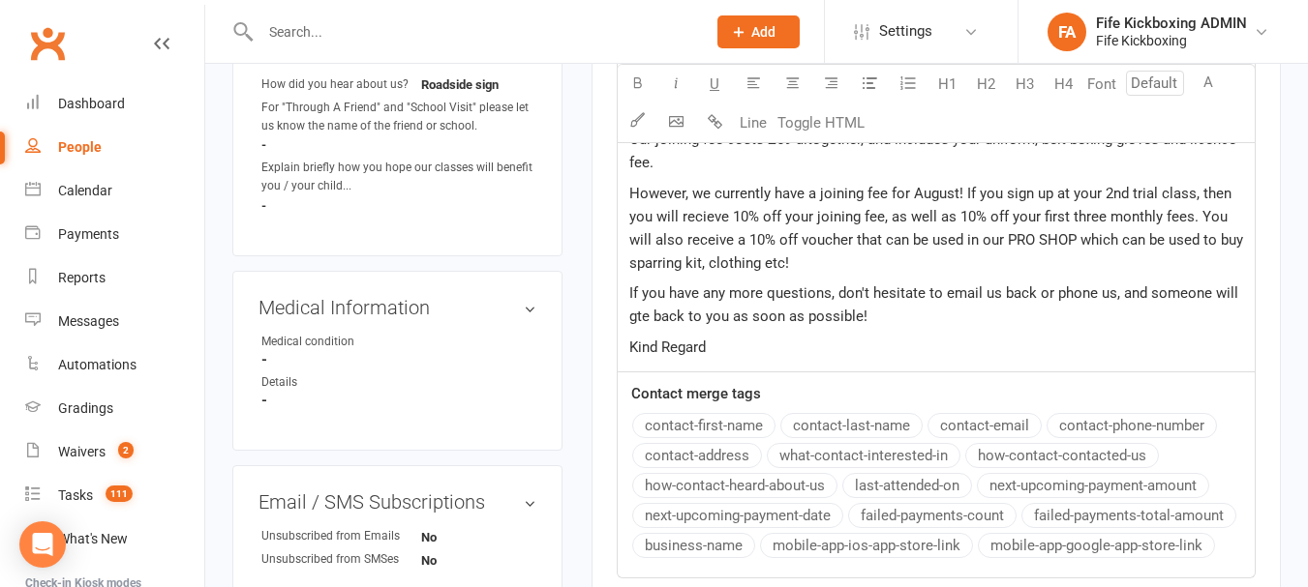
click at [864, 316] on p "If you have any more questions, don't hesitate to email us back or phone us, an…" at bounding box center [936, 305] width 614 height 46
click at [772, 356] on p "Kind Regard" at bounding box center [936, 347] width 614 height 23
click at [644, 315] on span "If you have any more questions, don't hesitate to email us back or phone us, an…" at bounding box center [935, 305] width 613 height 41
click at [647, 319] on span "If you have any more questions, don't hesitate to email us back or phone us, an…" at bounding box center [935, 305] width 613 height 41
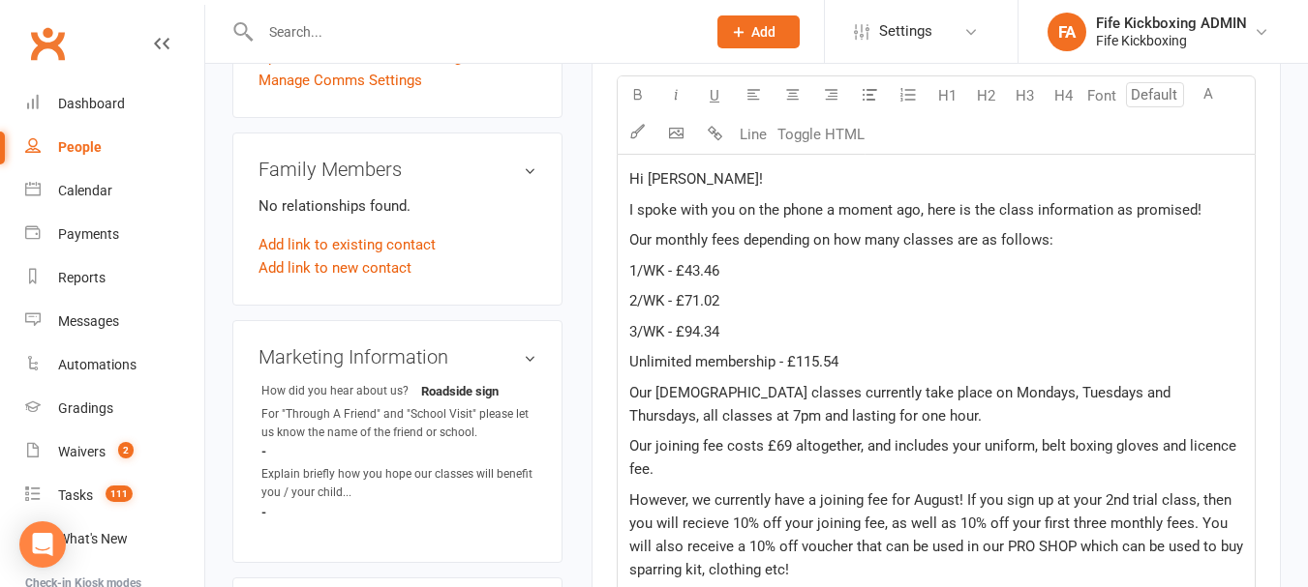
scroll to position [627, 0]
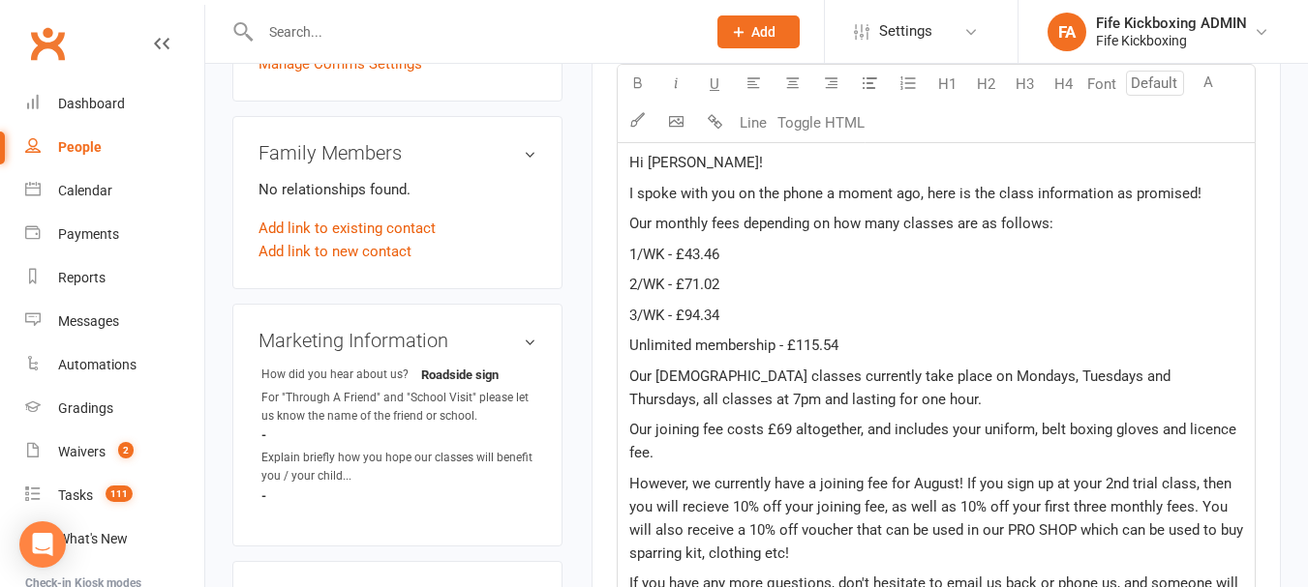
click at [922, 195] on span "I spoke with you on the phone a moment ago, here is the class information as pr…" at bounding box center [915, 193] width 572 height 17
click at [1087, 233] on p "Our monthly fees depending on how many classes are as follows:" at bounding box center [936, 223] width 614 height 23
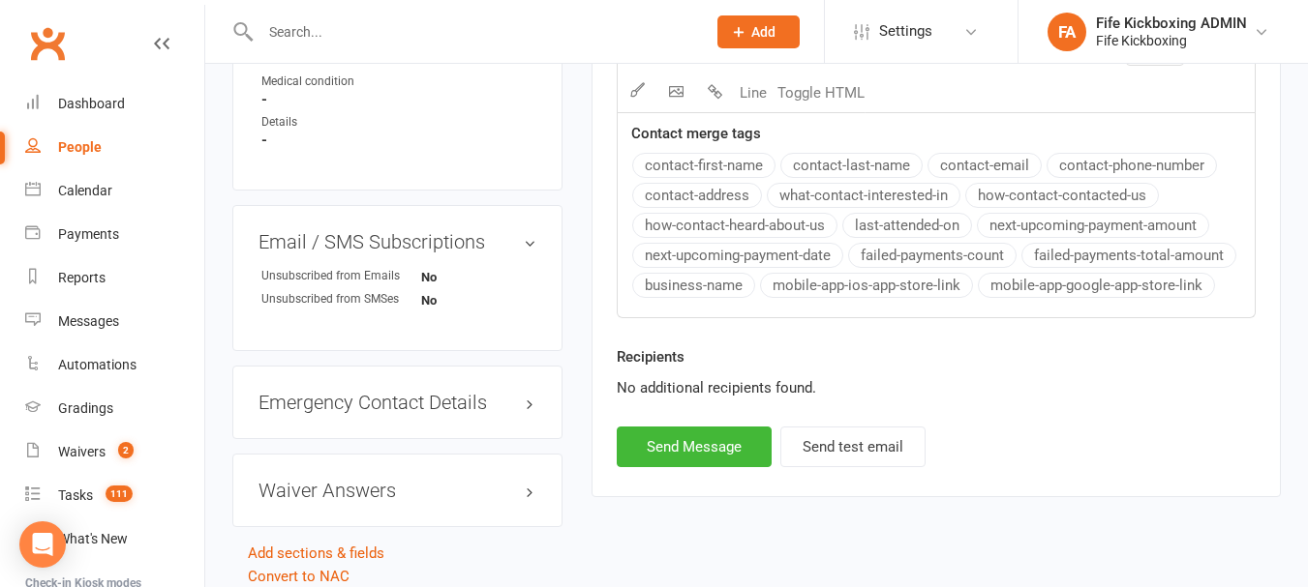
scroll to position [1238, 0]
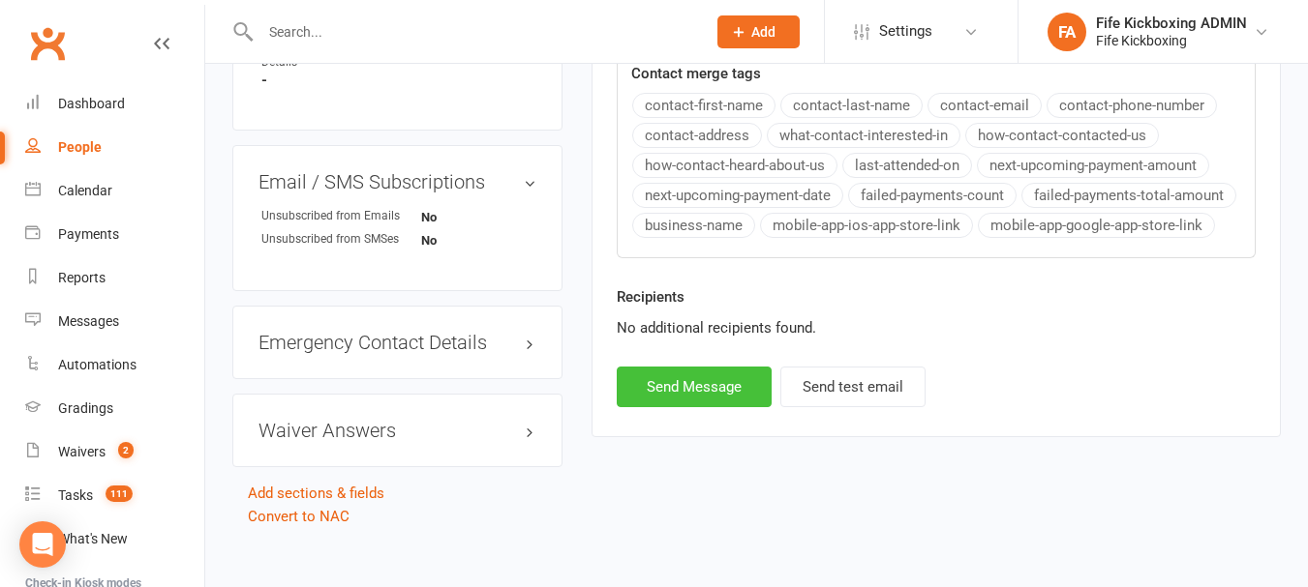
click at [687, 382] on button "Send Message" at bounding box center [693, 387] width 155 height 41
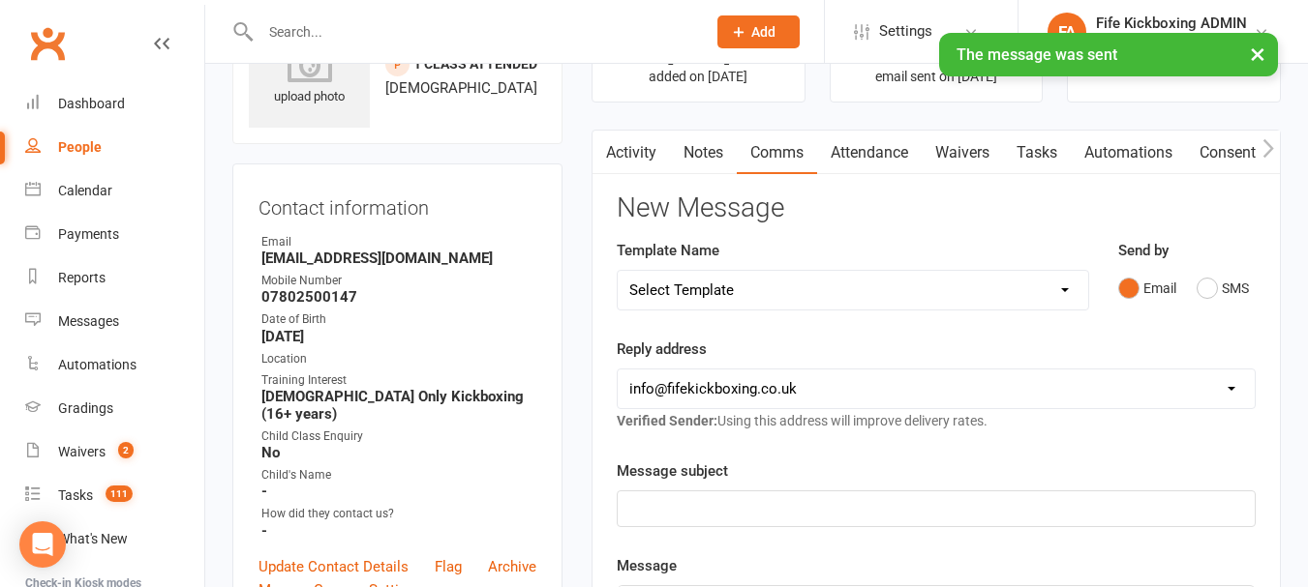
scroll to position [0, 0]
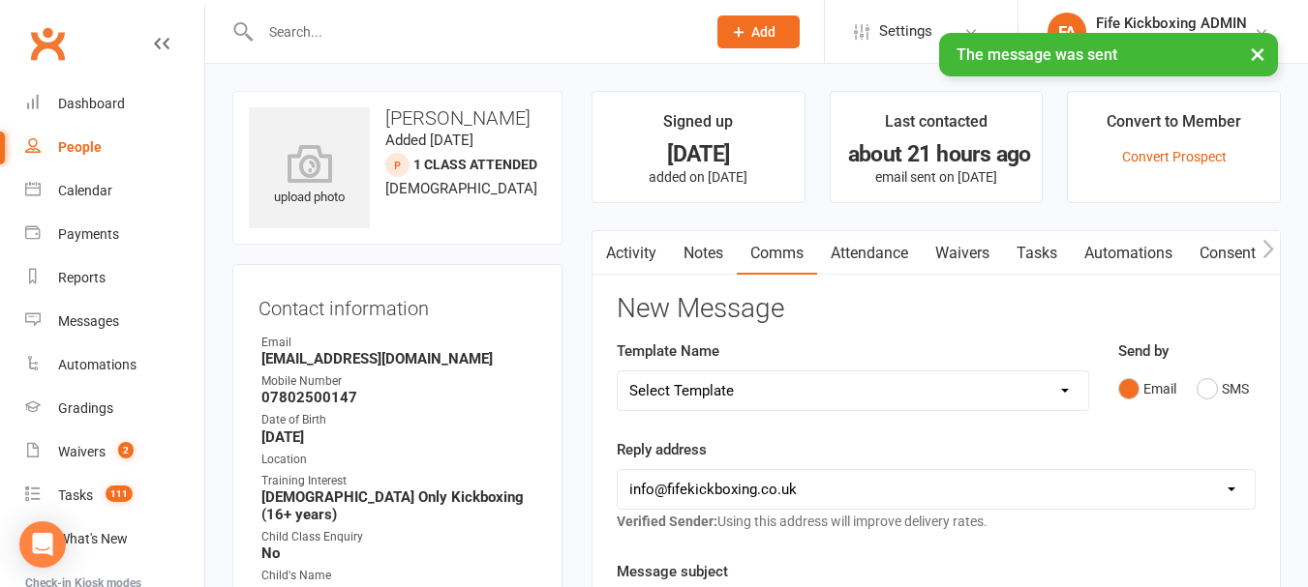
click at [619, 248] on link "Activity" at bounding box center [630, 253] width 77 height 45
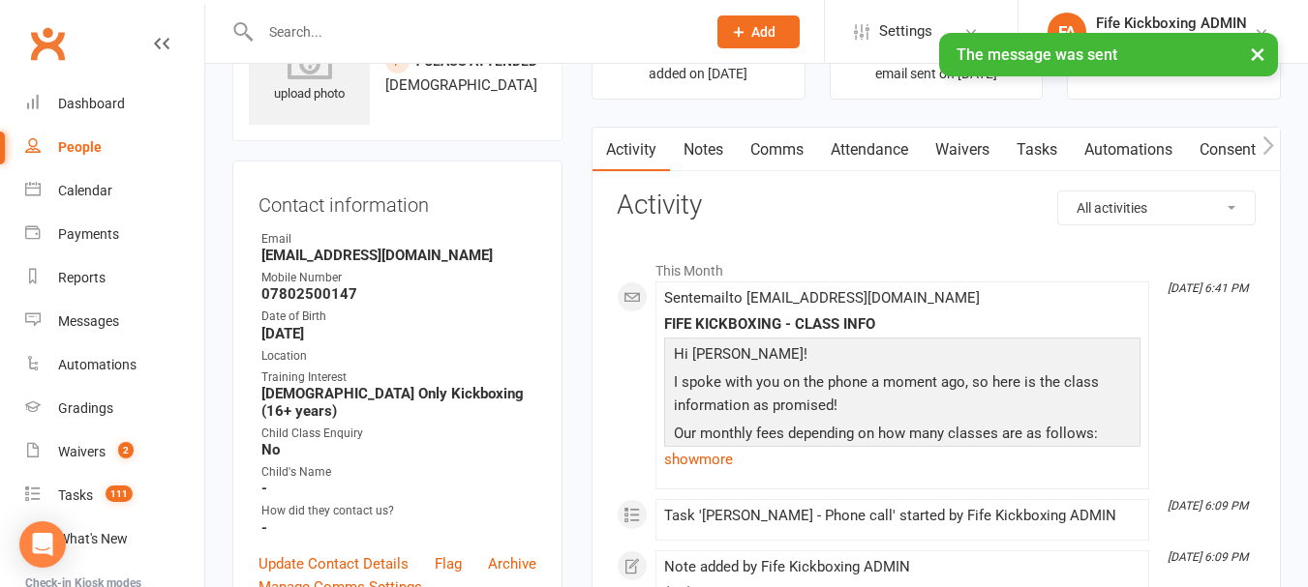
scroll to position [194, 0]
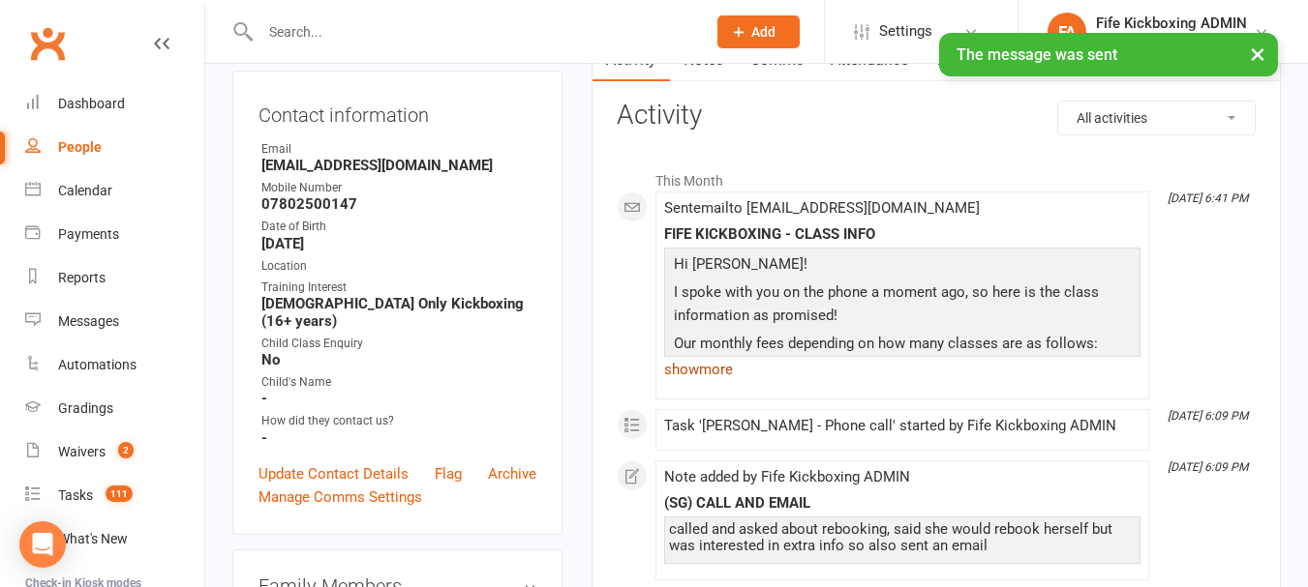
click at [727, 363] on link "show more" at bounding box center [902, 369] width 476 height 27
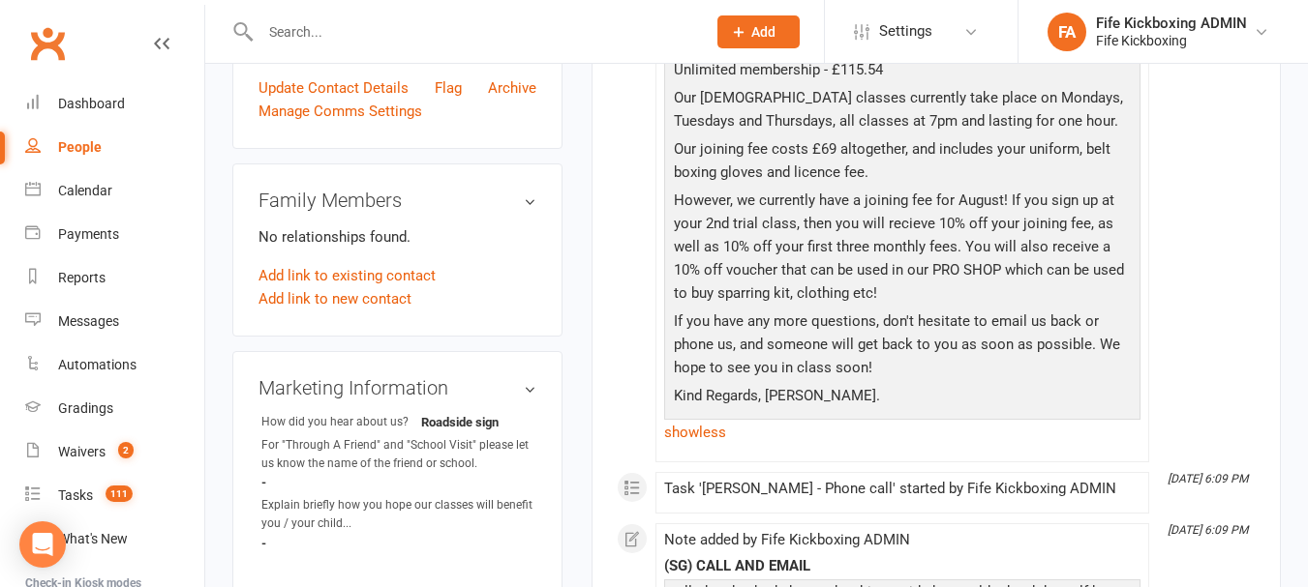
scroll to position [581, 0]
click at [707, 432] on link "show less" at bounding box center [902, 431] width 476 height 27
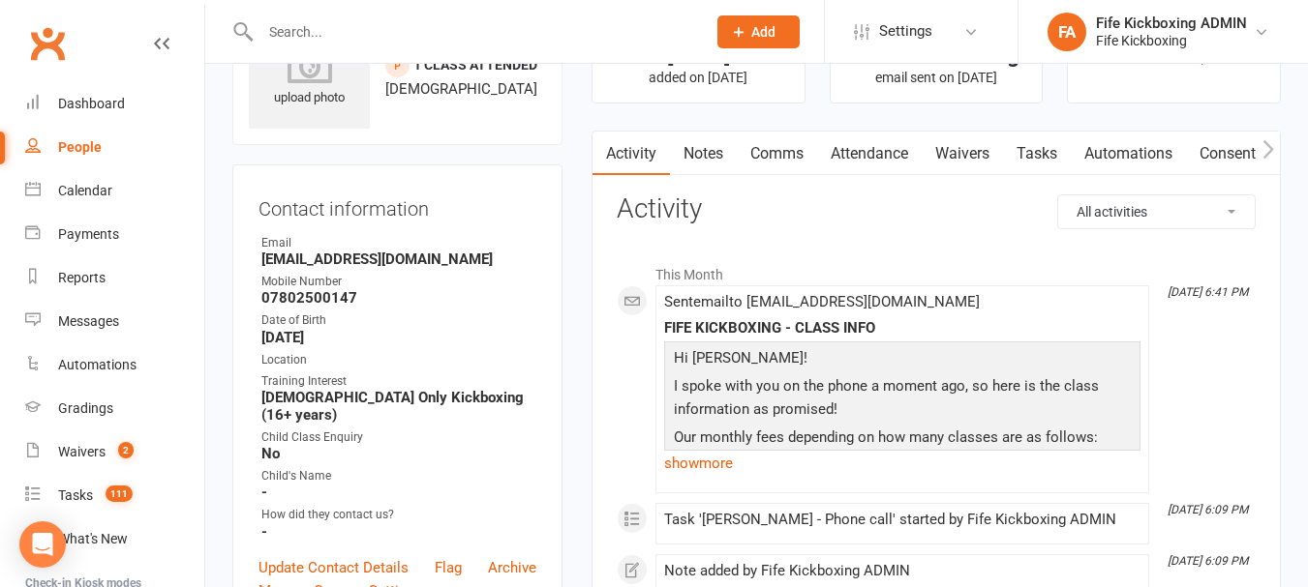
scroll to position [97, 0]
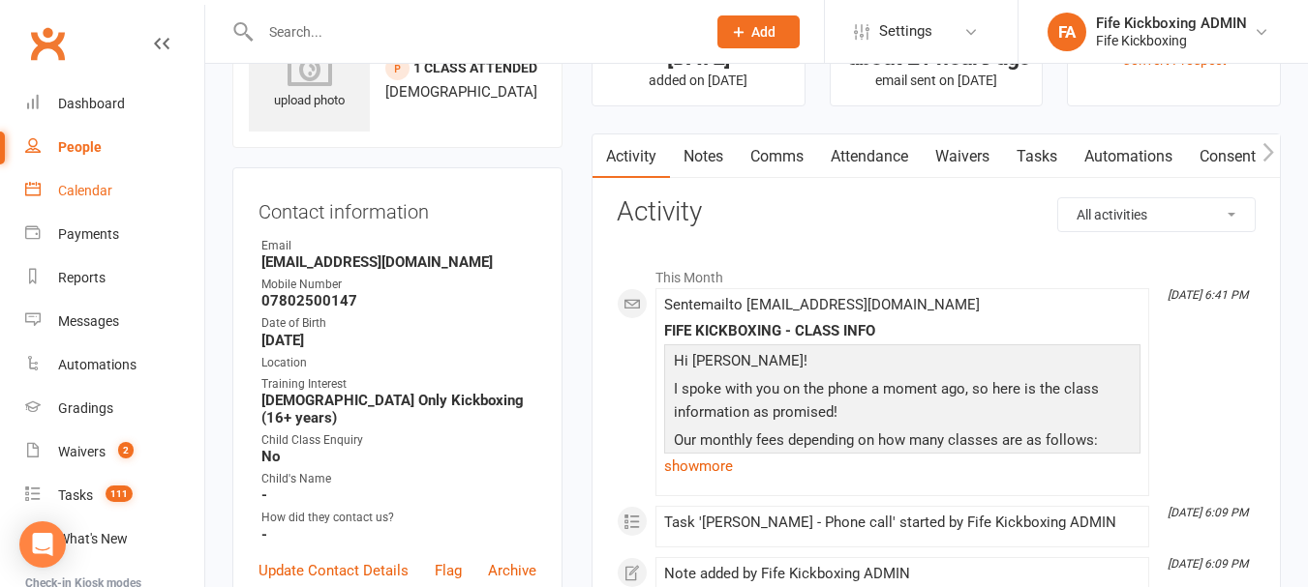
click at [64, 193] on div "Calendar" at bounding box center [85, 190] width 54 height 15
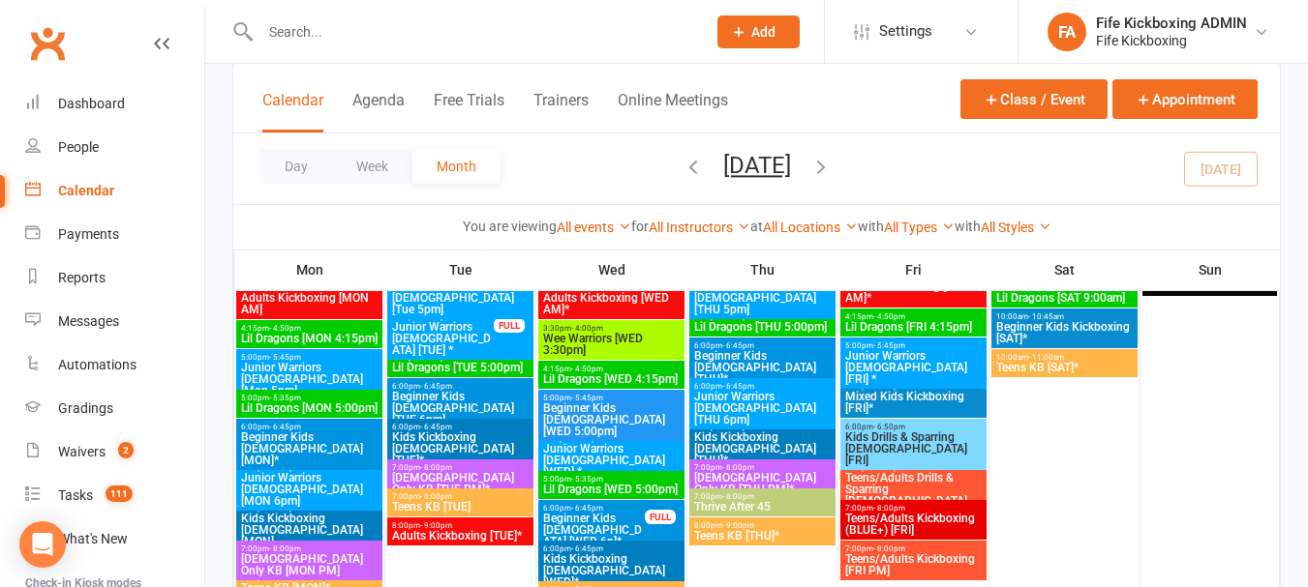
scroll to position [1936, 0]
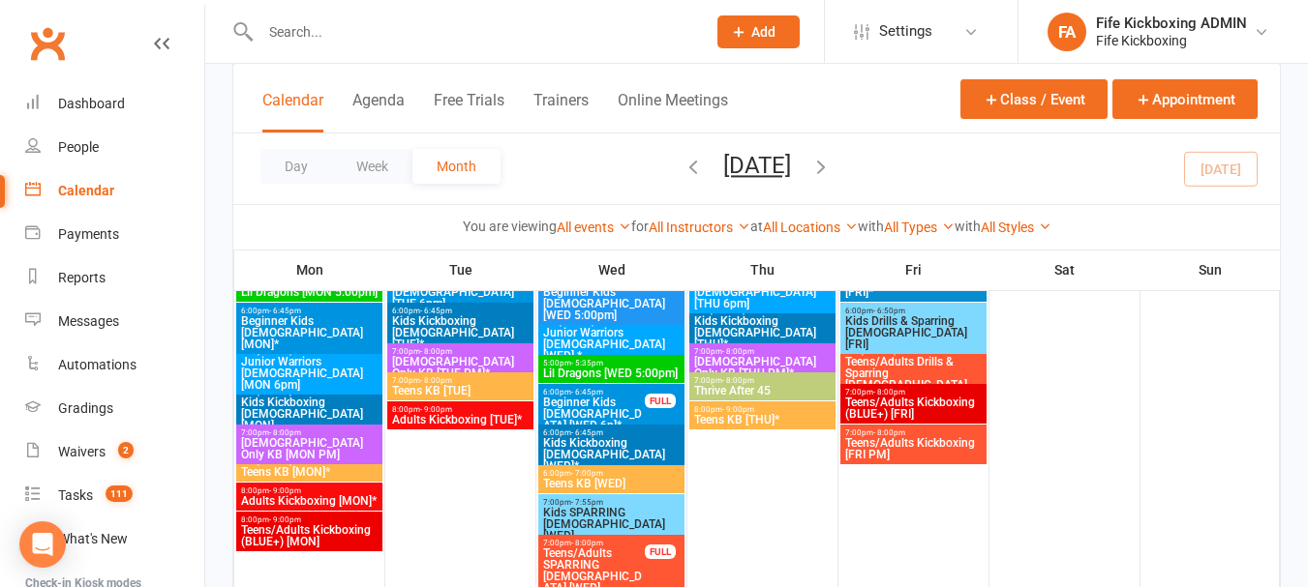
click at [572, 398] on span "Beginner Kids [DEMOGRAPHIC_DATA] [WED 6p]*" at bounding box center [594, 414] width 104 height 35
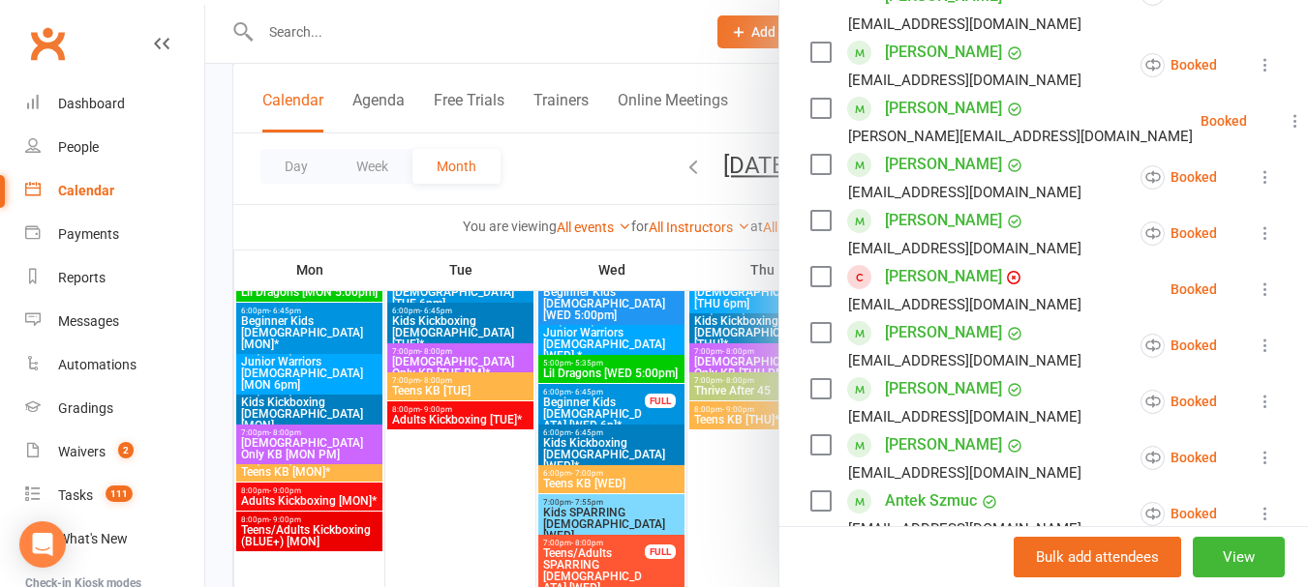
scroll to position [581, 0]
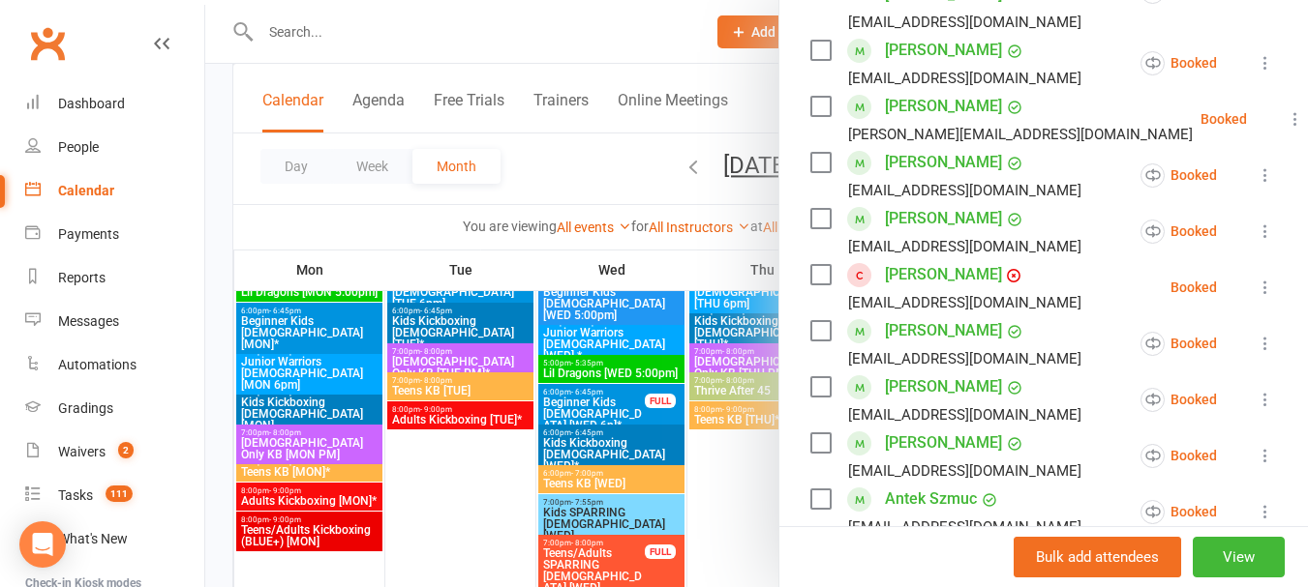
click at [582, 162] on div at bounding box center [756, 293] width 1102 height 587
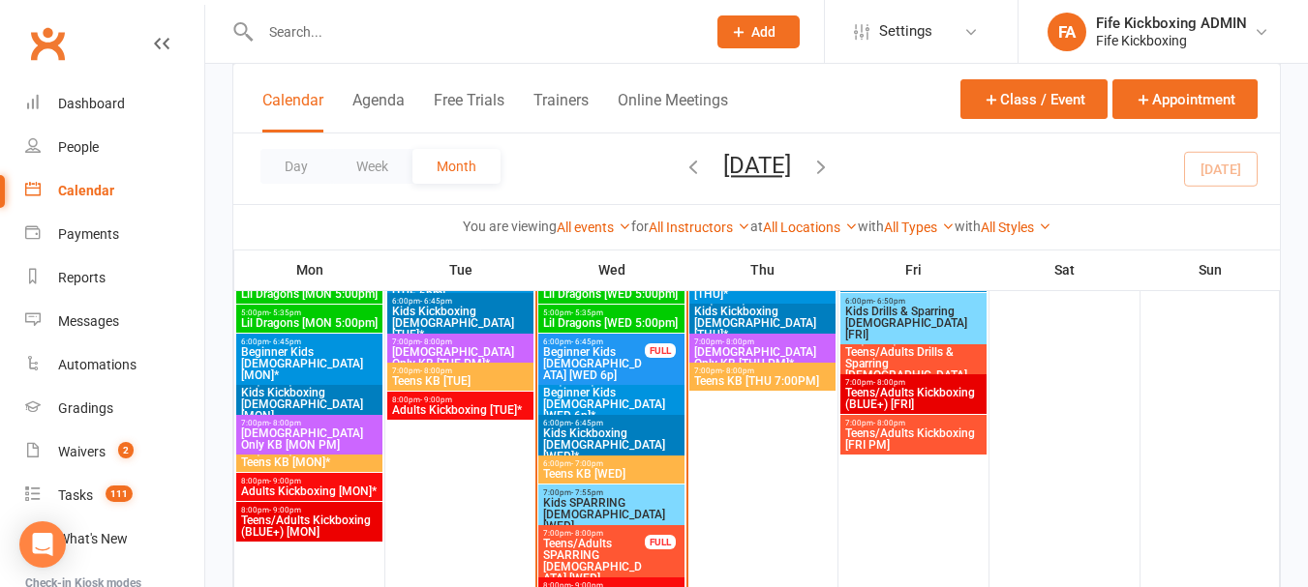
scroll to position [1355, 0]
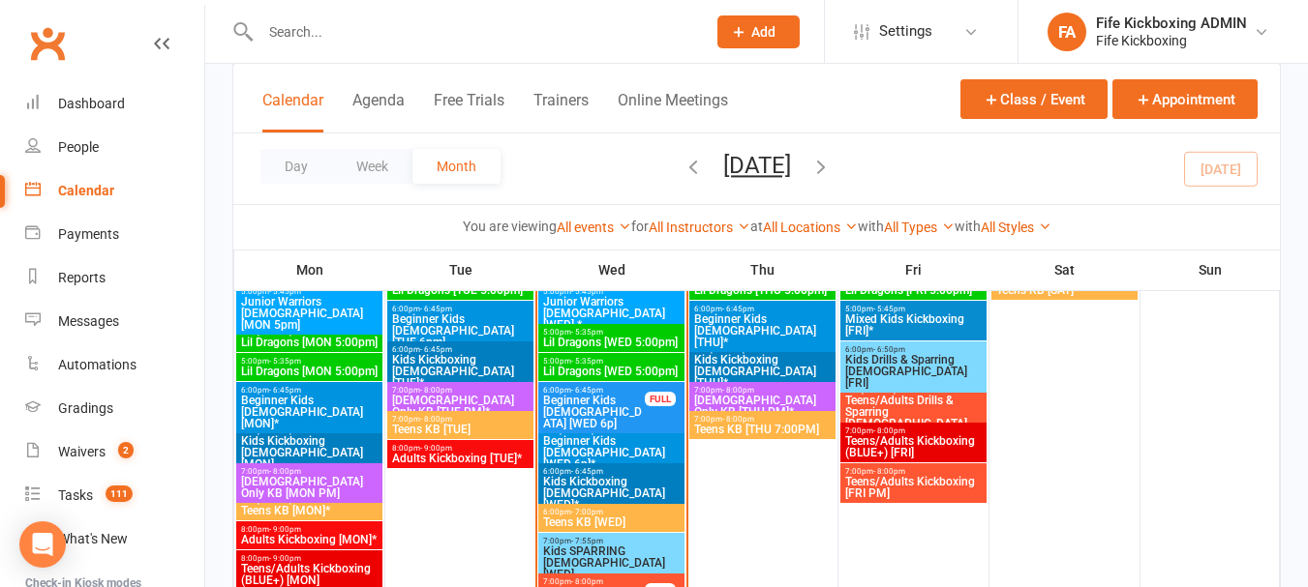
click at [615, 387] on span "6:00pm - 6:45pm" at bounding box center [594, 390] width 104 height 9
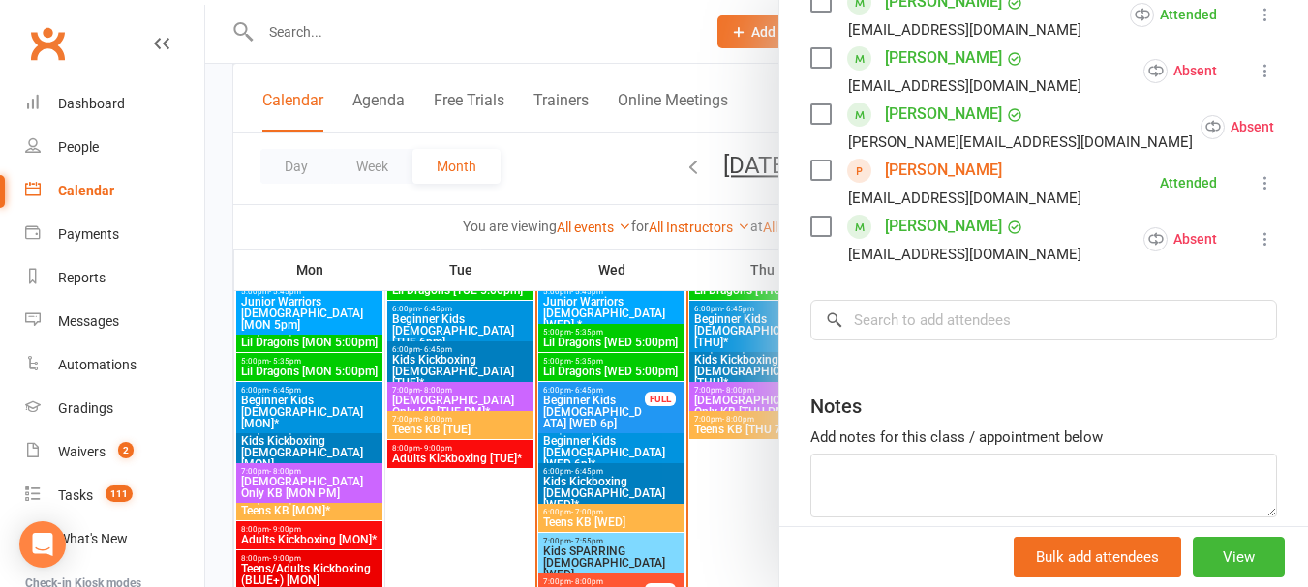
scroll to position [968, 0]
click at [564, 168] on div at bounding box center [756, 293] width 1102 height 587
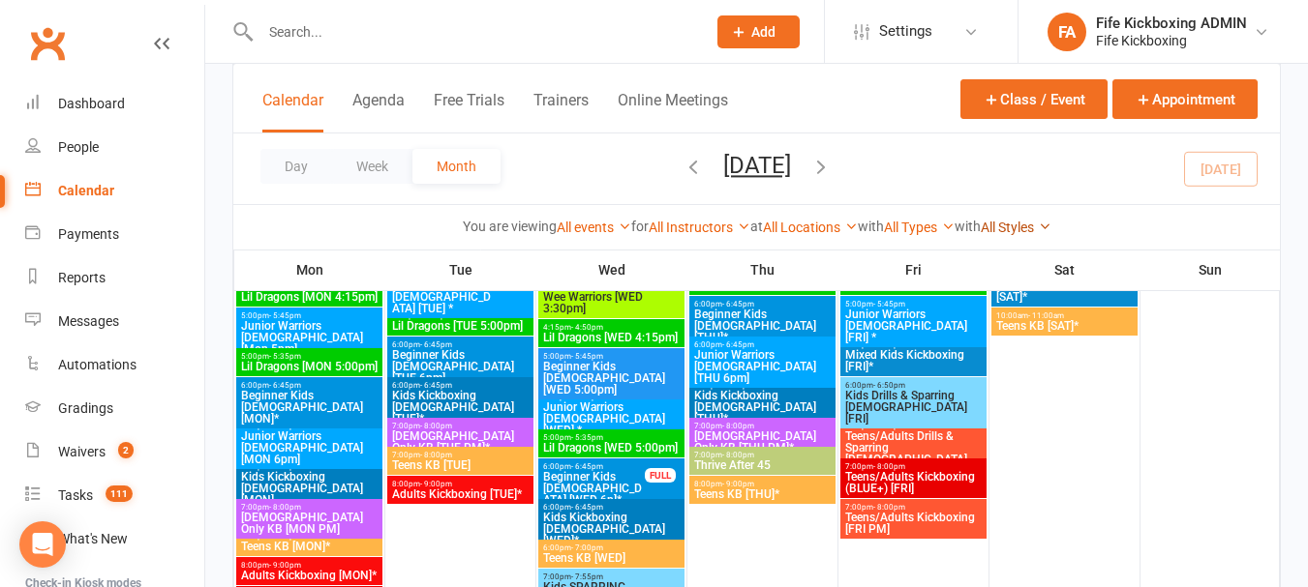
scroll to position [1936, 0]
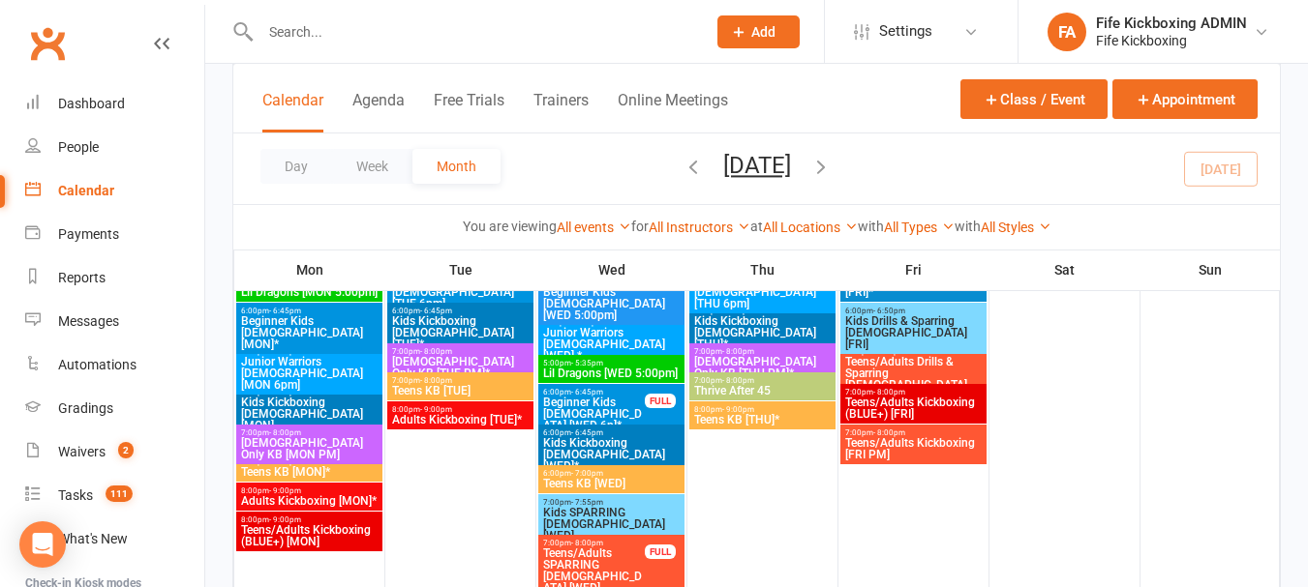
click at [592, 394] on span "- 6:45pm" at bounding box center [587, 392] width 32 height 9
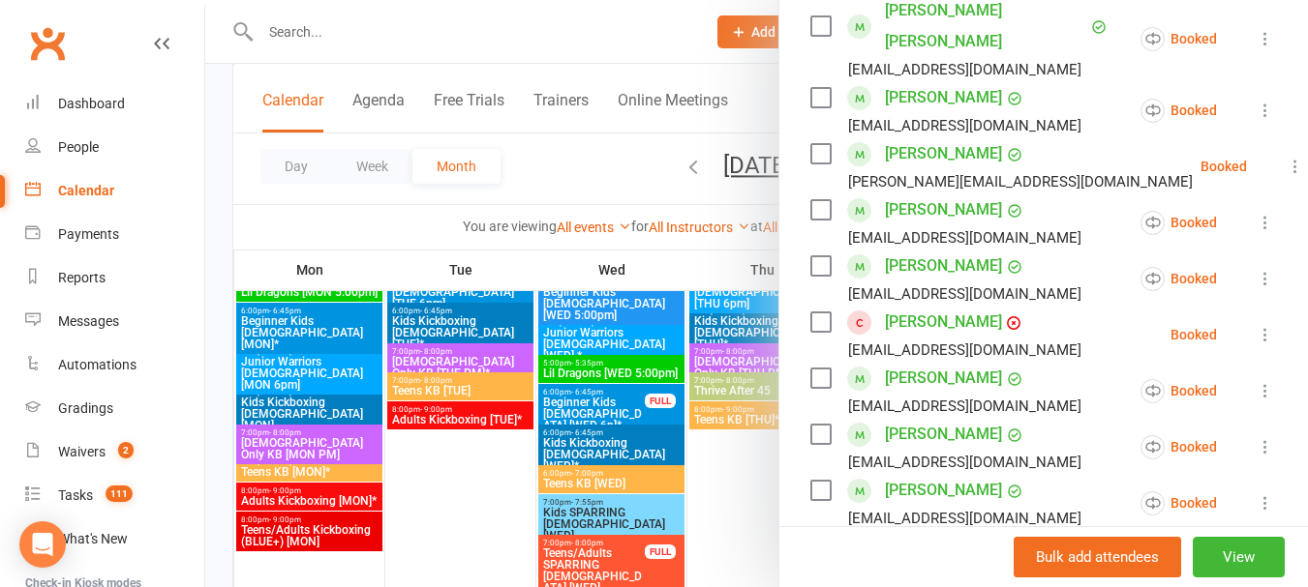
scroll to position [581, 0]
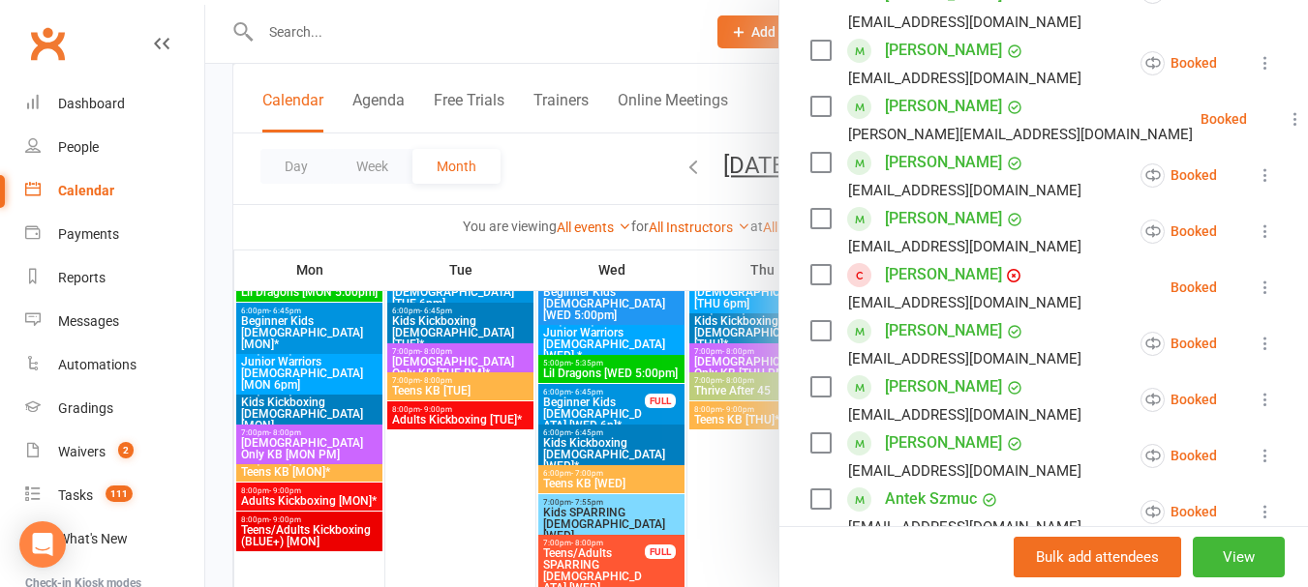
click at [890, 265] on link "[PERSON_NAME]" at bounding box center [943, 274] width 117 height 31
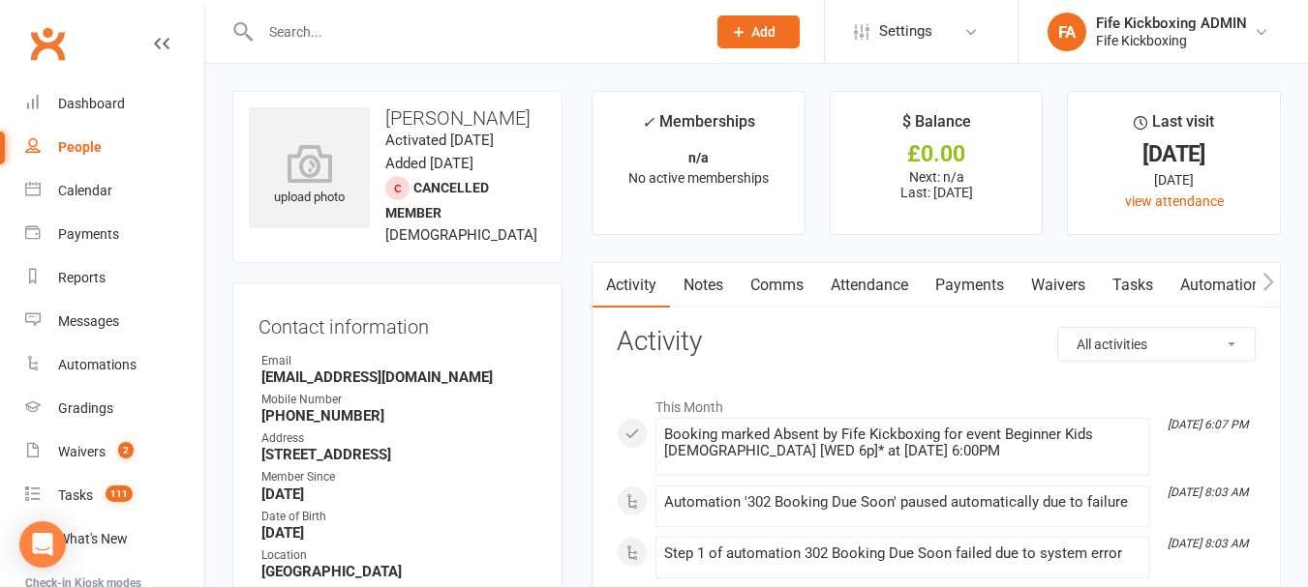
click at [892, 279] on link "Attendance" at bounding box center [869, 285] width 105 height 45
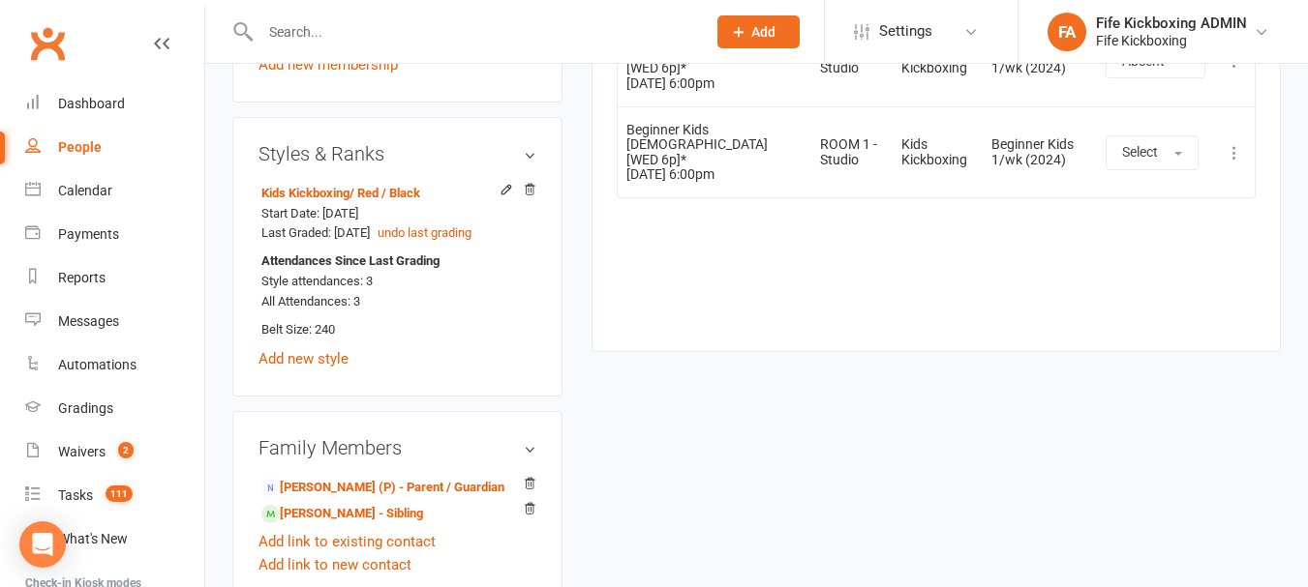
scroll to position [871, 0]
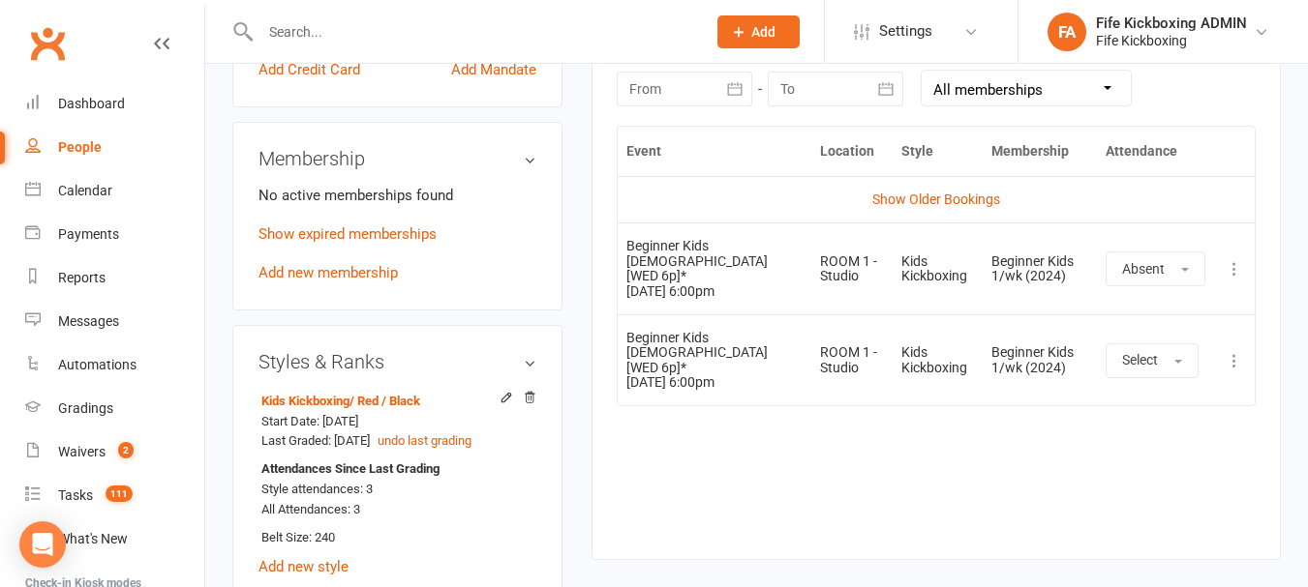
click at [1232, 351] on icon at bounding box center [1233, 360] width 19 height 19
click at [1116, 457] on link "Remove booking" at bounding box center [1149, 476] width 192 height 39
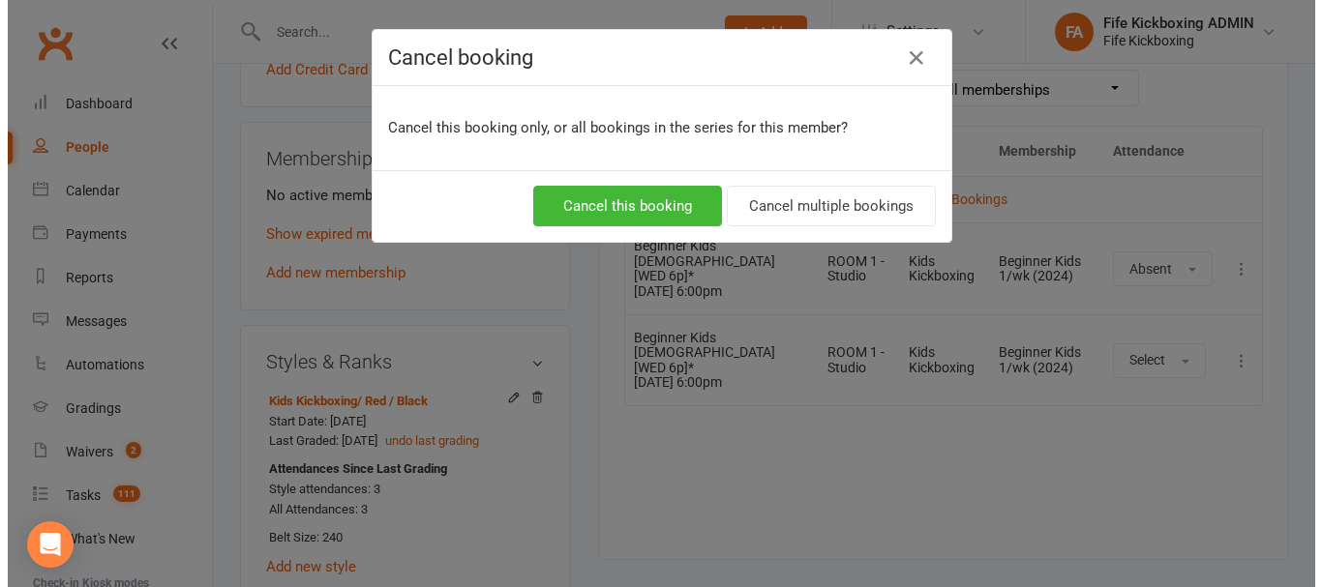
scroll to position [847, 0]
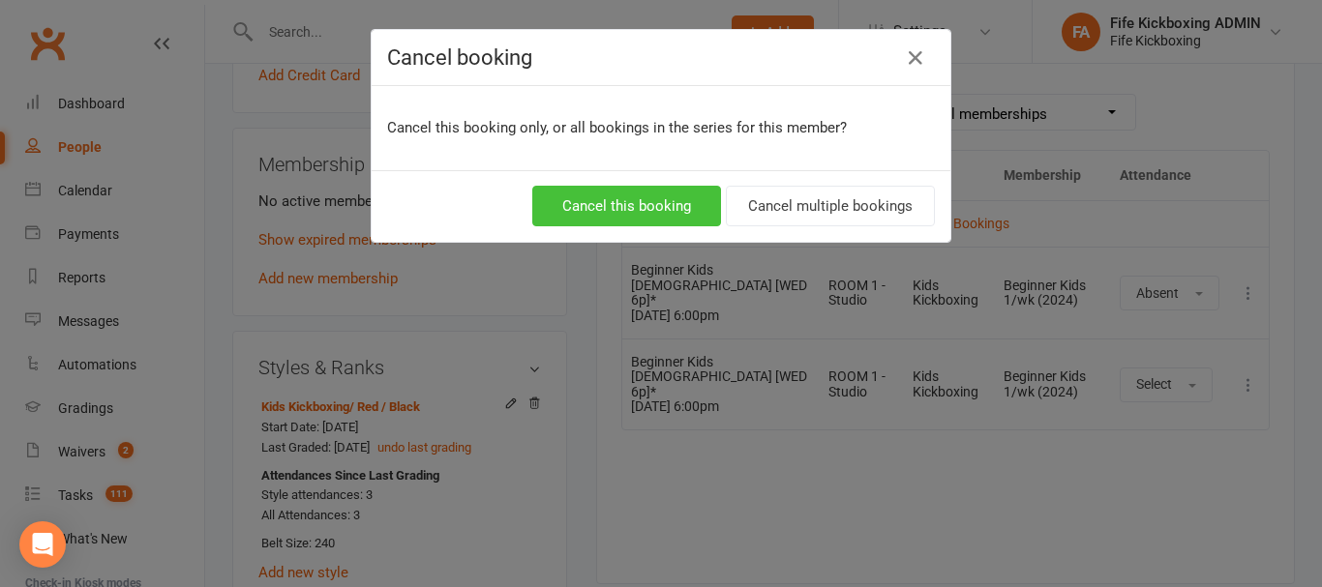
click at [637, 203] on button "Cancel this booking" at bounding box center [626, 206] width 189 height 41
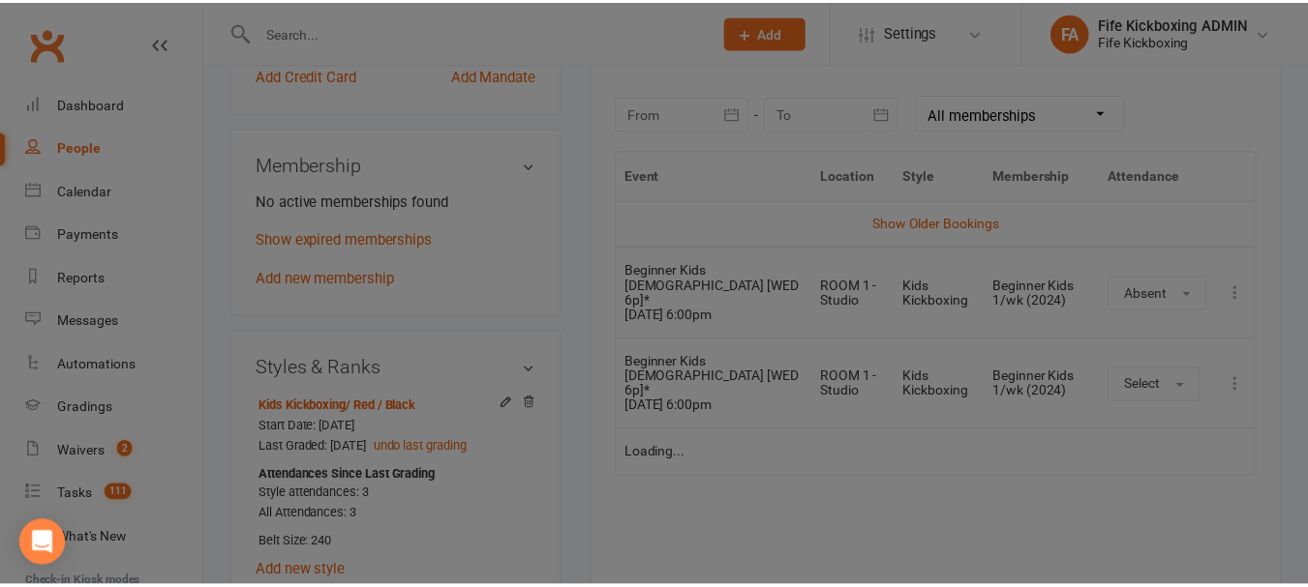
scroll to position [871, 0]
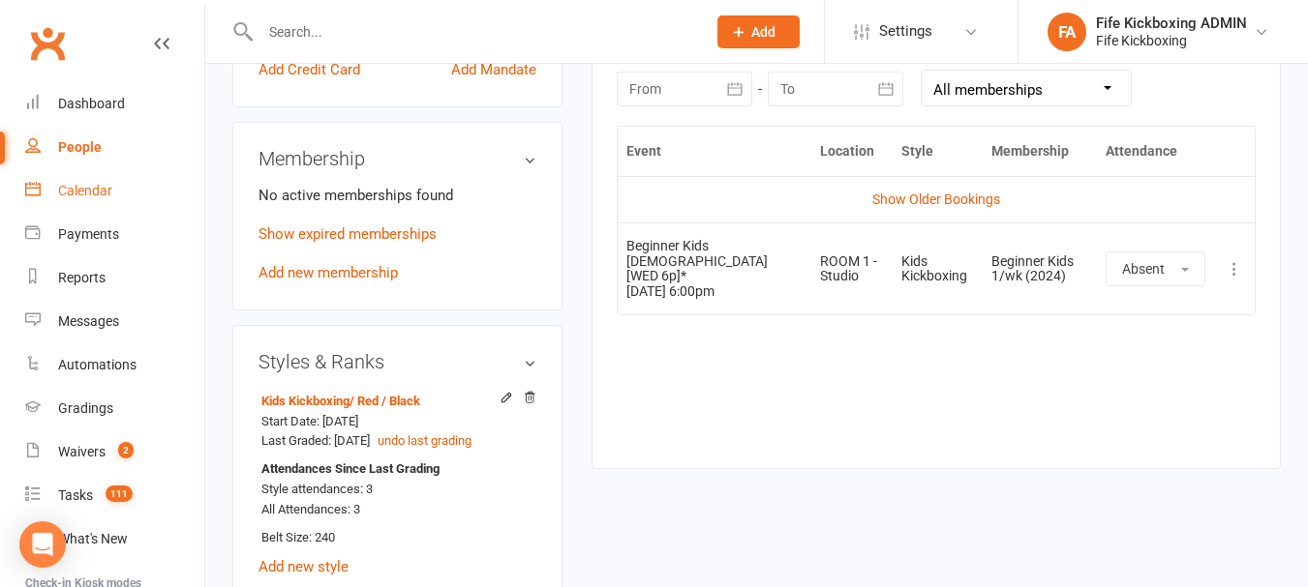
click at [135, 183] on link "Calendar" at bounding box center [114, 191] width 179 height 44
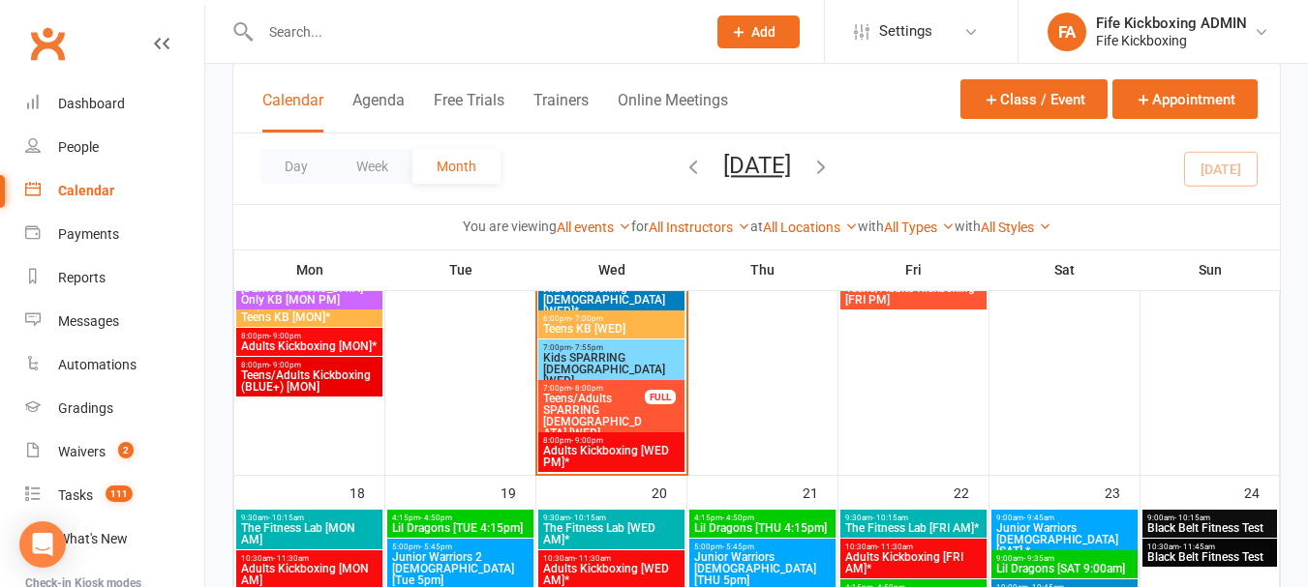
scroll to position [1936, 0]
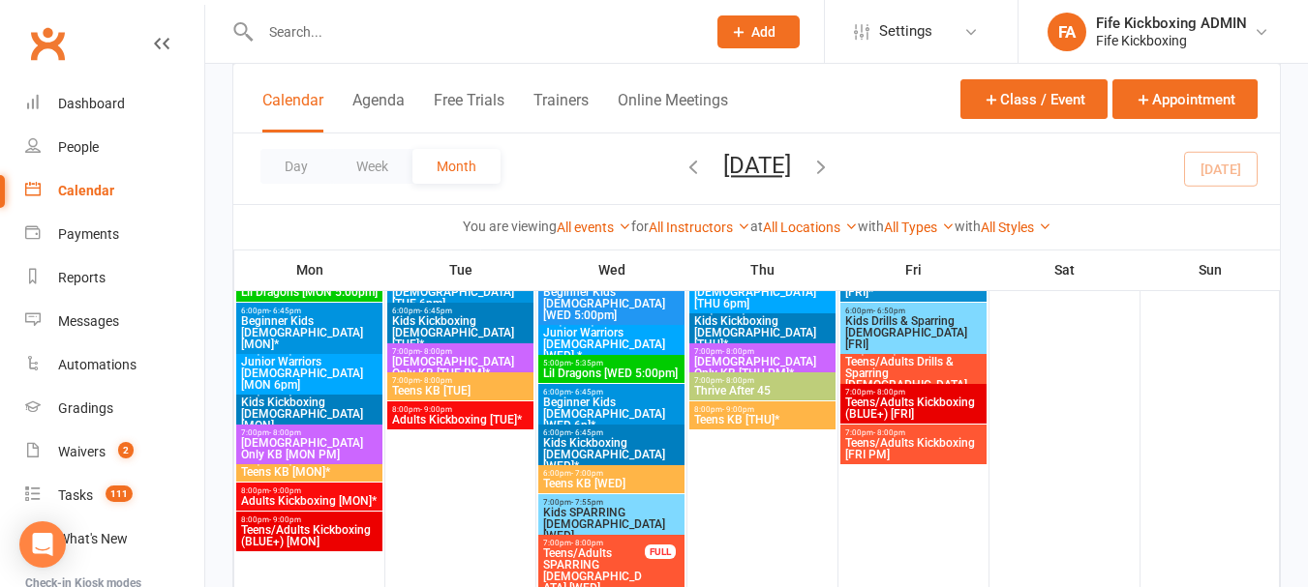
click at [623, 400] on span "Beginner Kids [DEMOGRAPHIC_DATA] [WED 6p]*" at bounding box center [611, 414] width 138 height 35
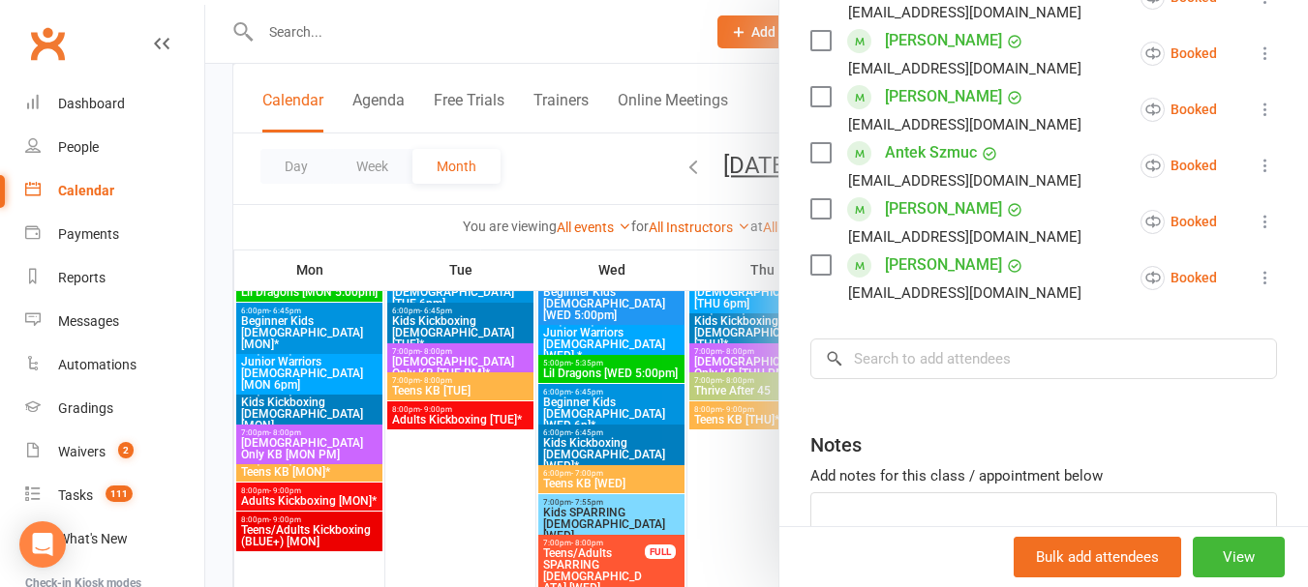
scroll to position [968, 0]
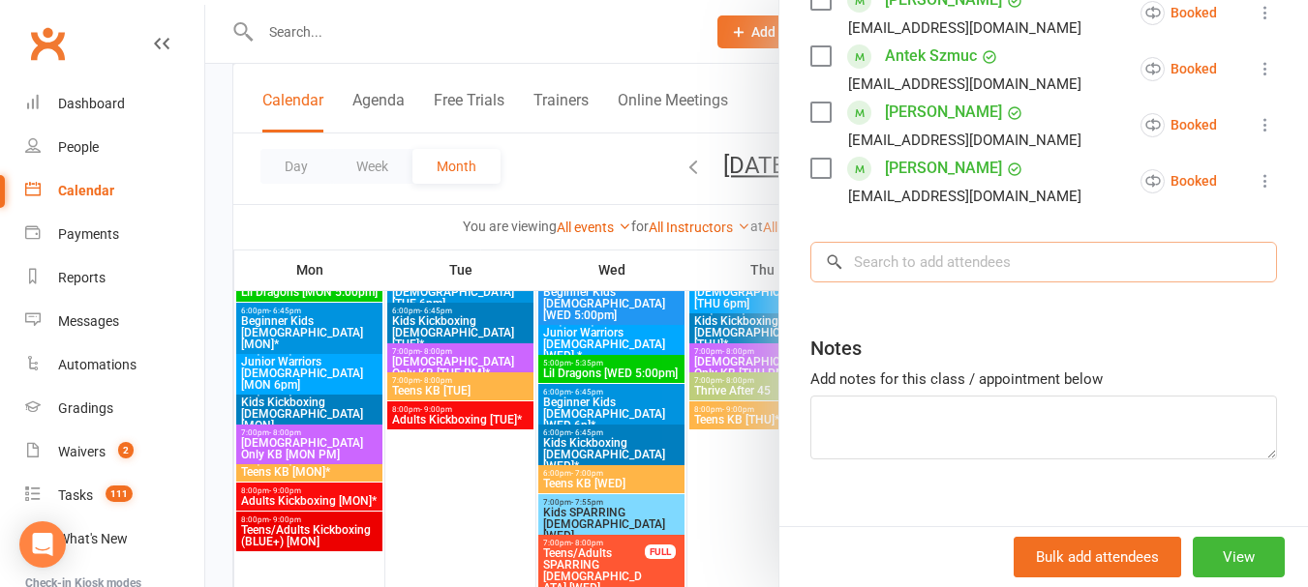
click at [934, 258] on input "search" at bounding box center [1043, 262] width 466 height 41
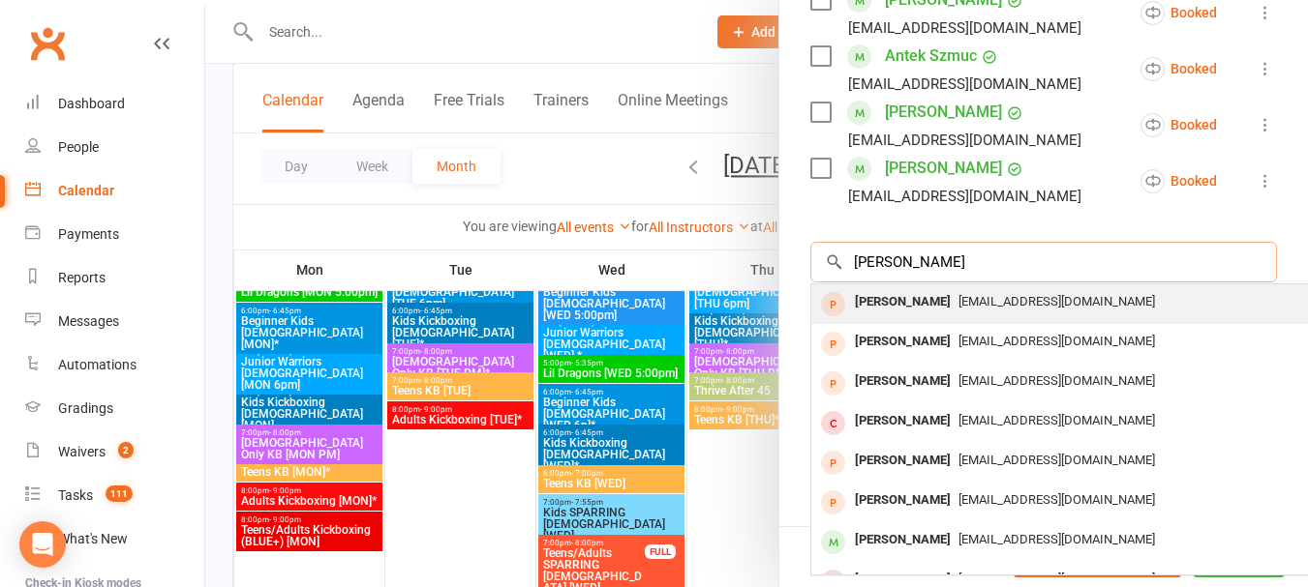
type input "[PERSON_NAME]"
click at [1069, 288] on div "[EMAIL_ADDRESS][DOMAIN_NAME]" at bounding box center [1100, 302] width 563 height 28
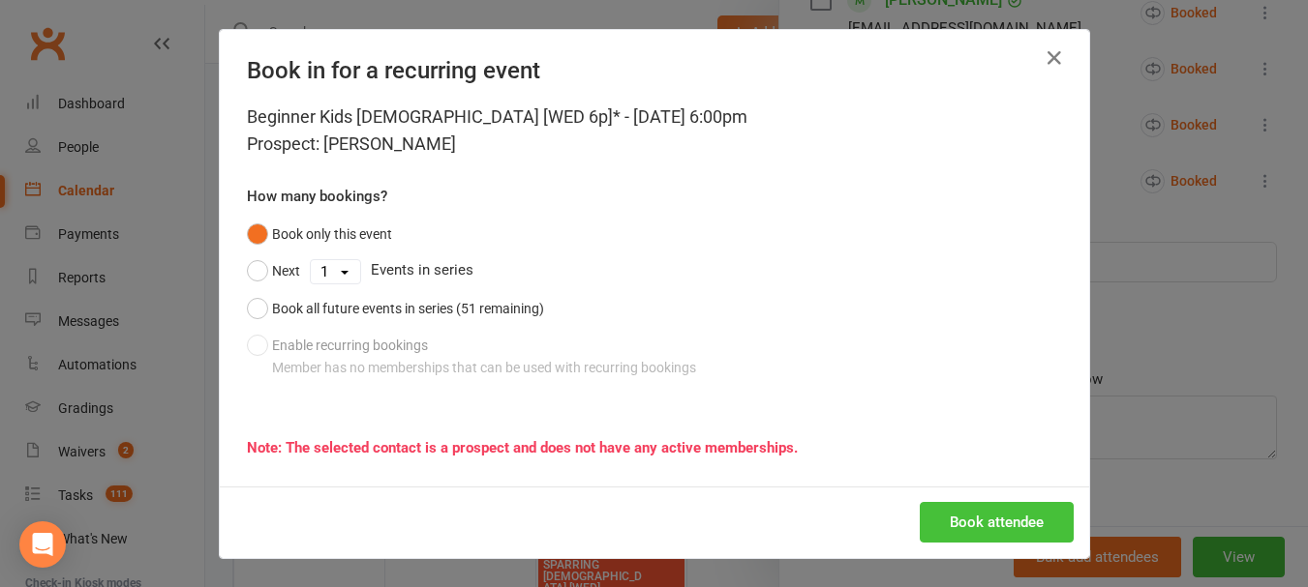
click at [987, 512] on button "Book attendee" at bounding box center [996, 522] width 154 height 41
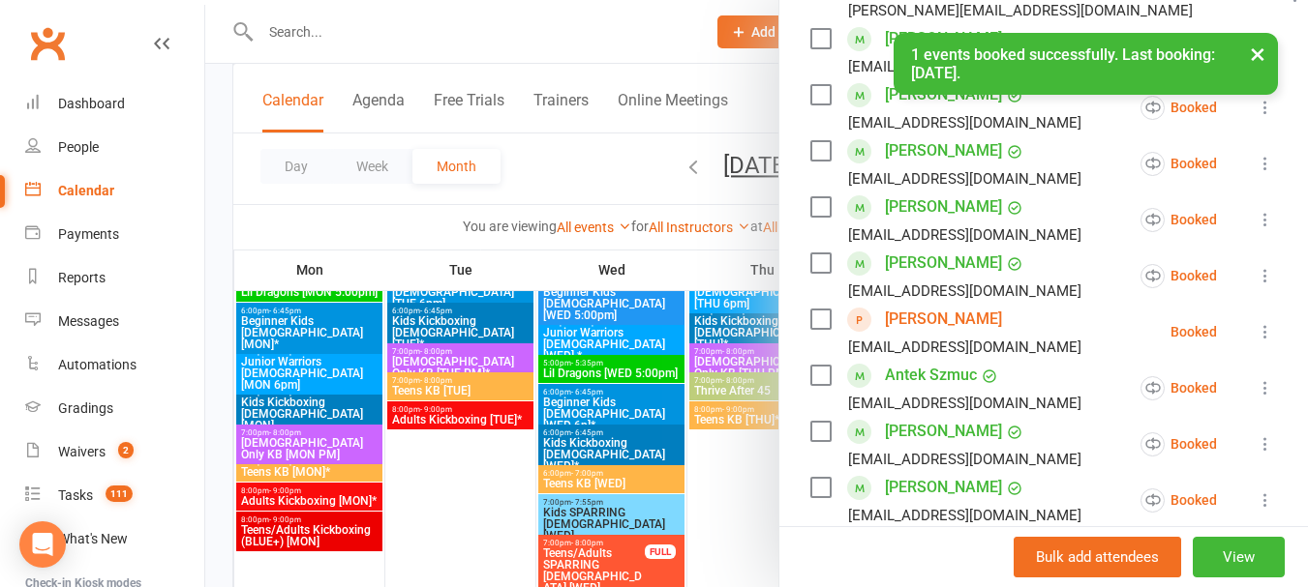
scroll to position [677, 0]
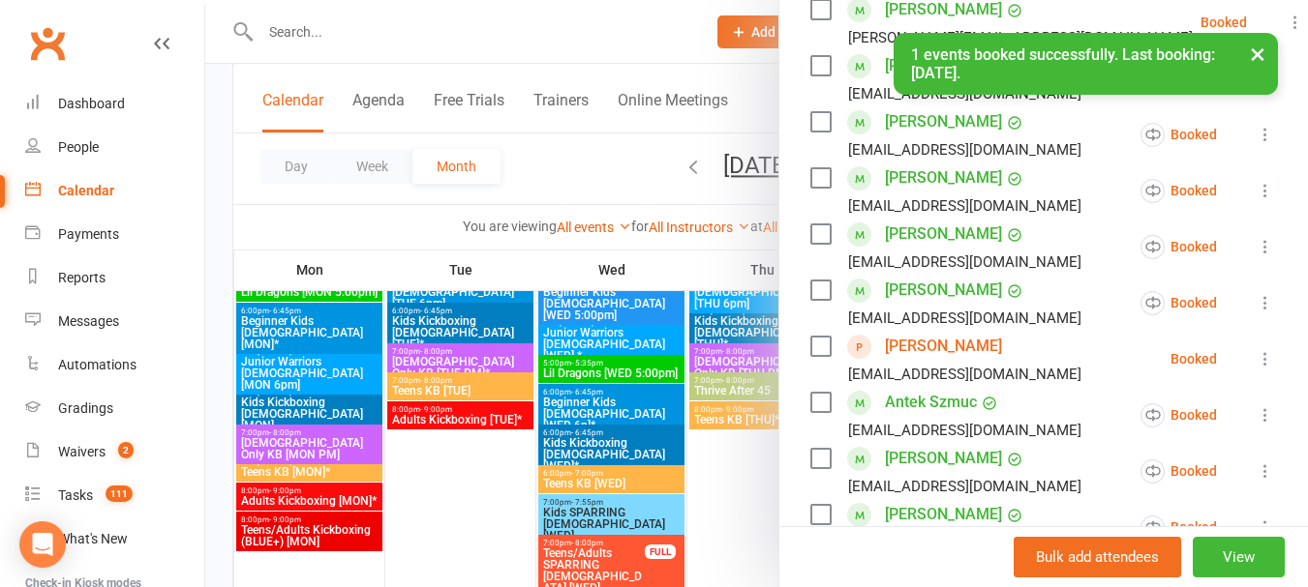
click at [920, 337] on link "[PERSON_NAME]" at bounding box center [943, 346] width 117 height 31
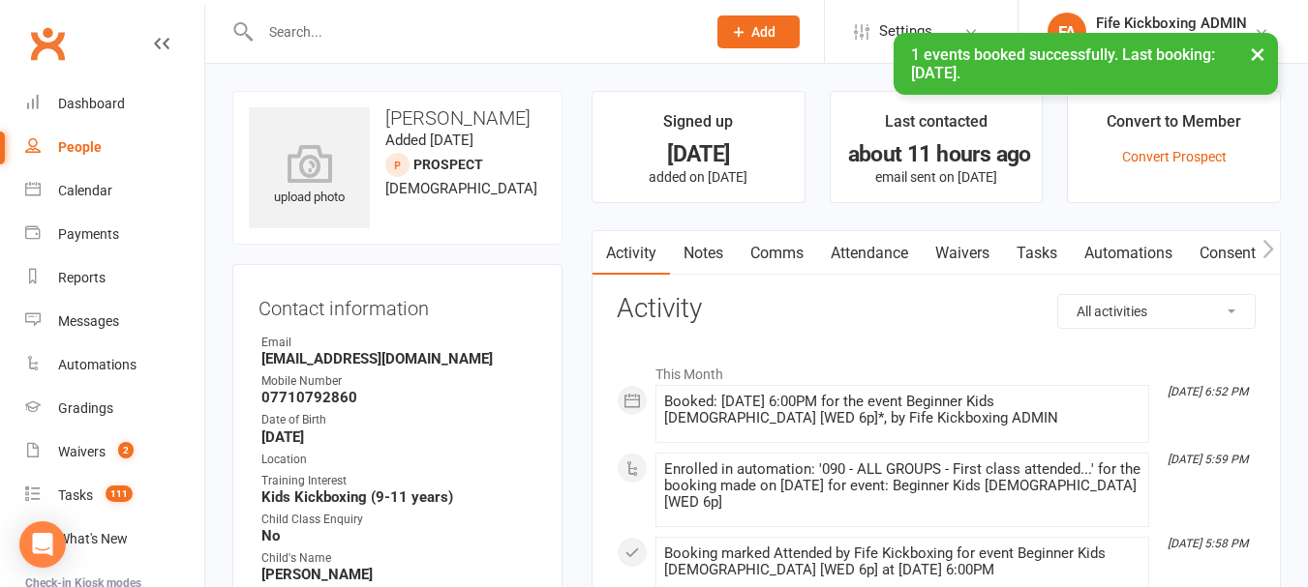
click at [880, 259] on link "Attendance" at bounding box center [869, 253] width 105 height 45
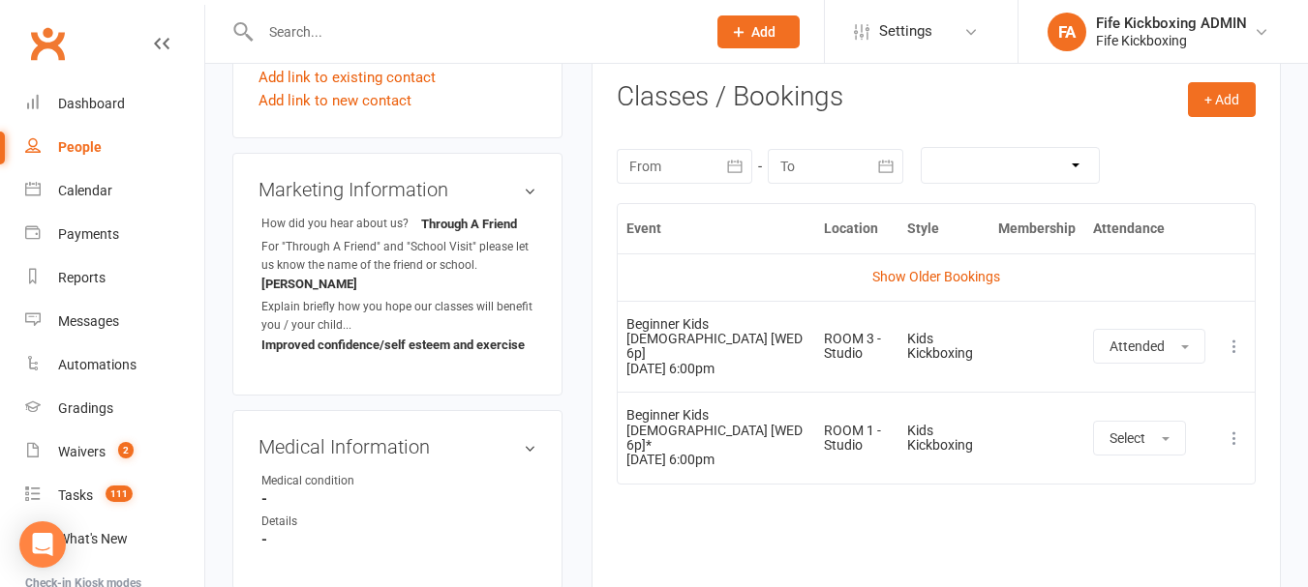
scroll to position [581, 0]
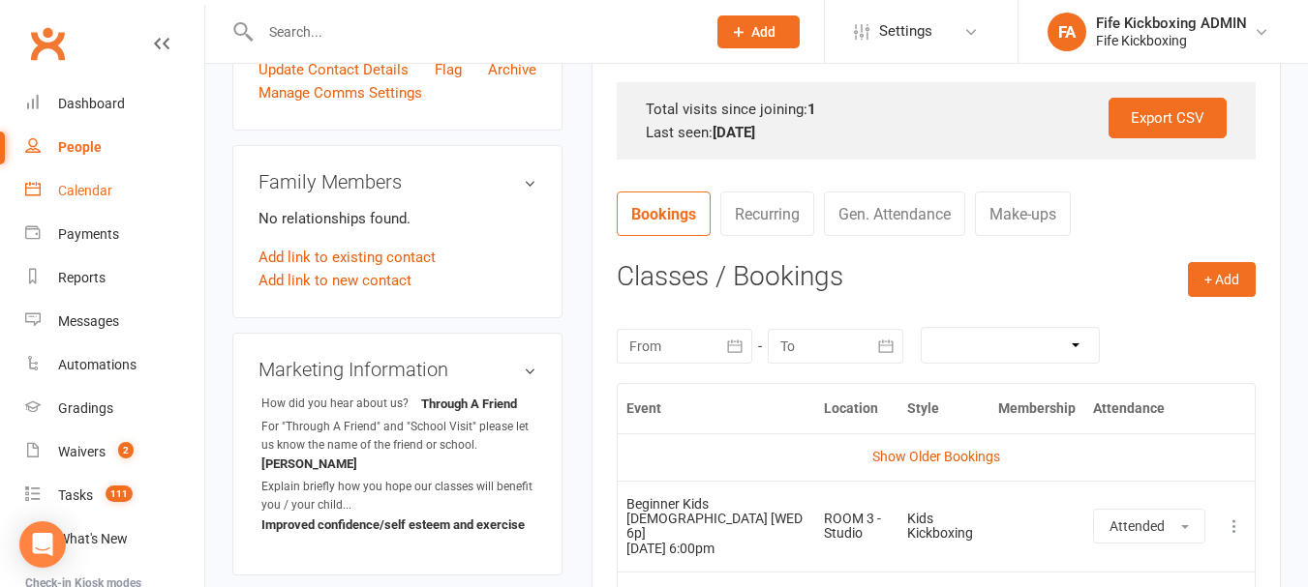
click at [70, 174] on link "Calendar" at bounding box center [114, 191] width 179 height 44
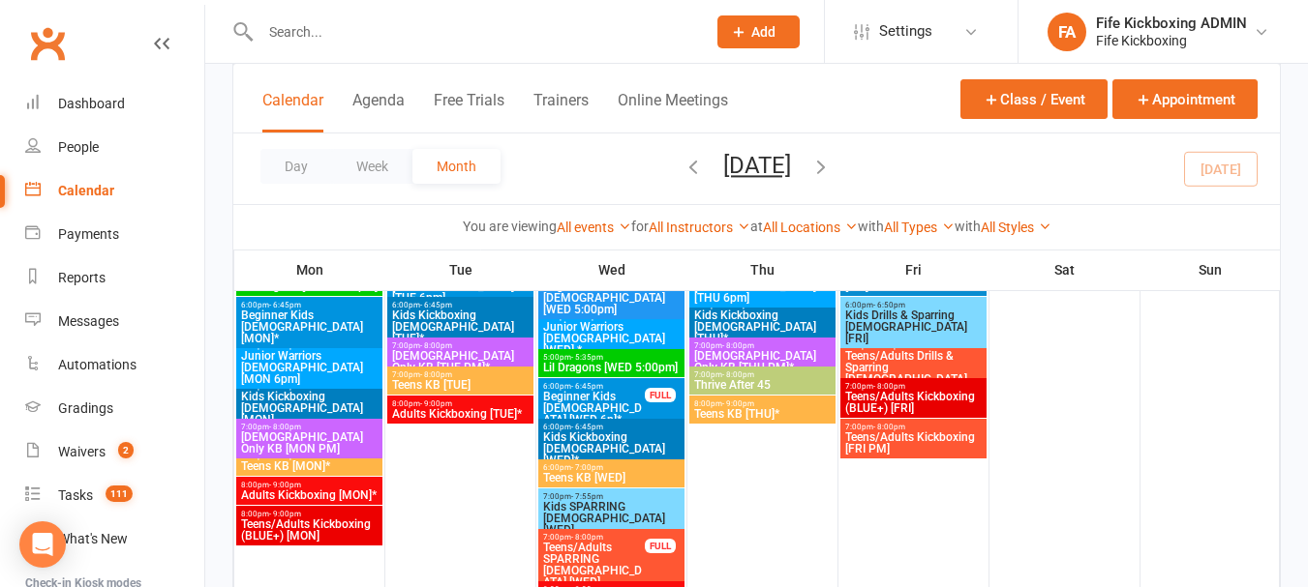
scroll to position [2516, 0]
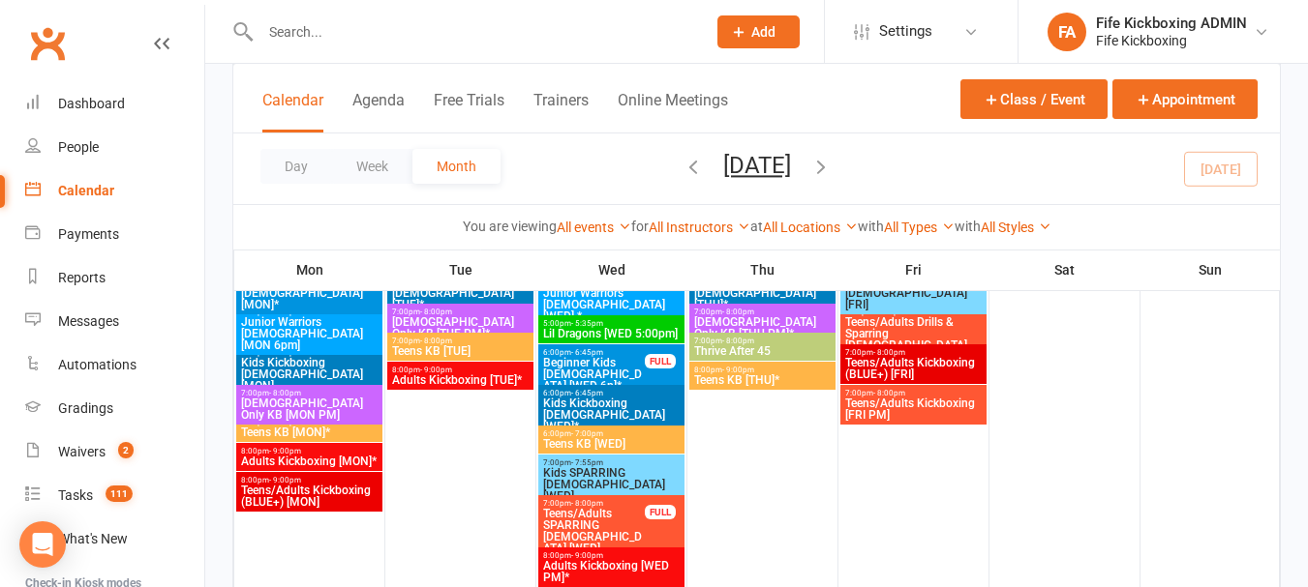
click at [609, 363] on span "Beginner Kids [DEMOGRAPHIC_DATA] [WED 6p]*" at bounding box center [594, 374] width 104 height 35
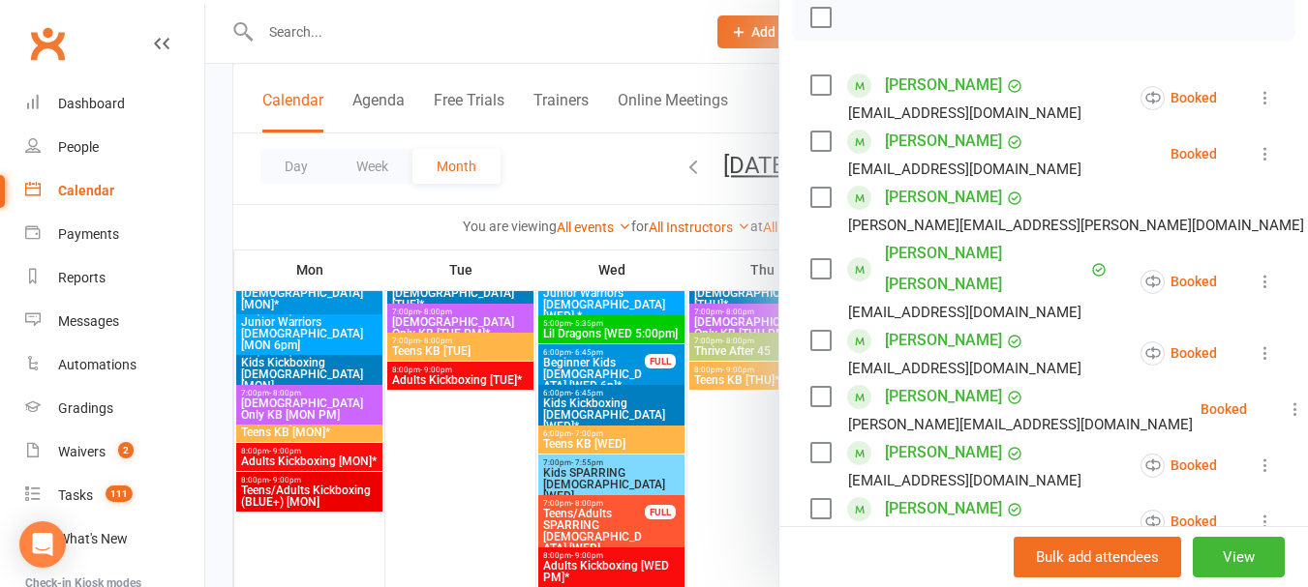
scroll to position [387, 0]
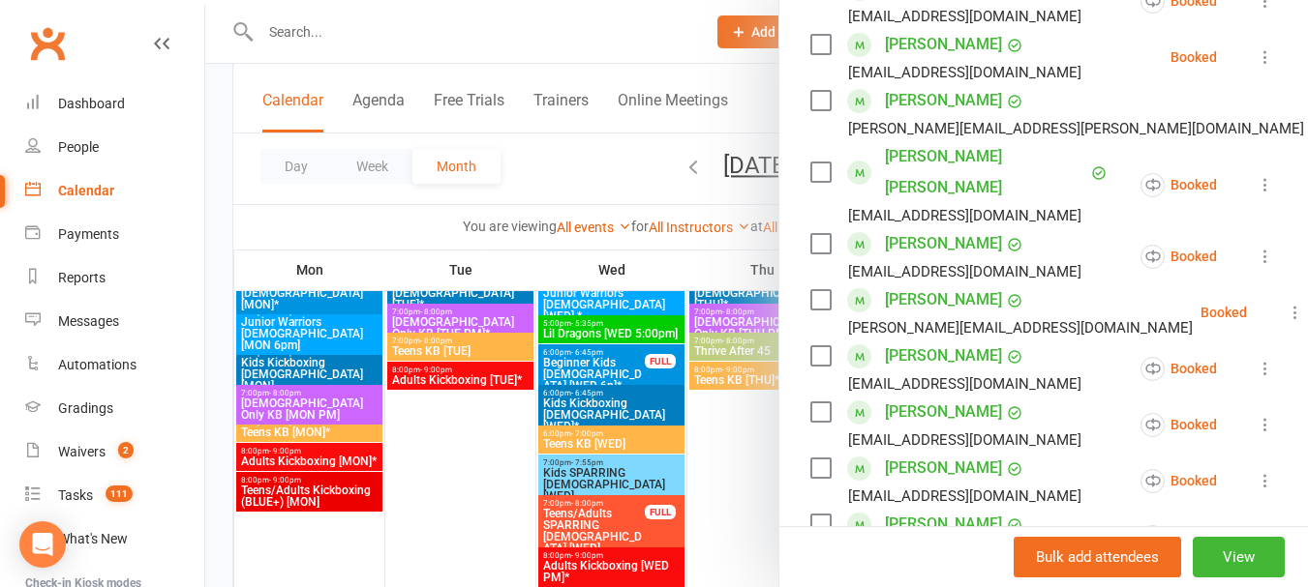
click at [927, 295] on link "[PERSON_NAME]" at bounding box center [943, 300] width 117 height 31
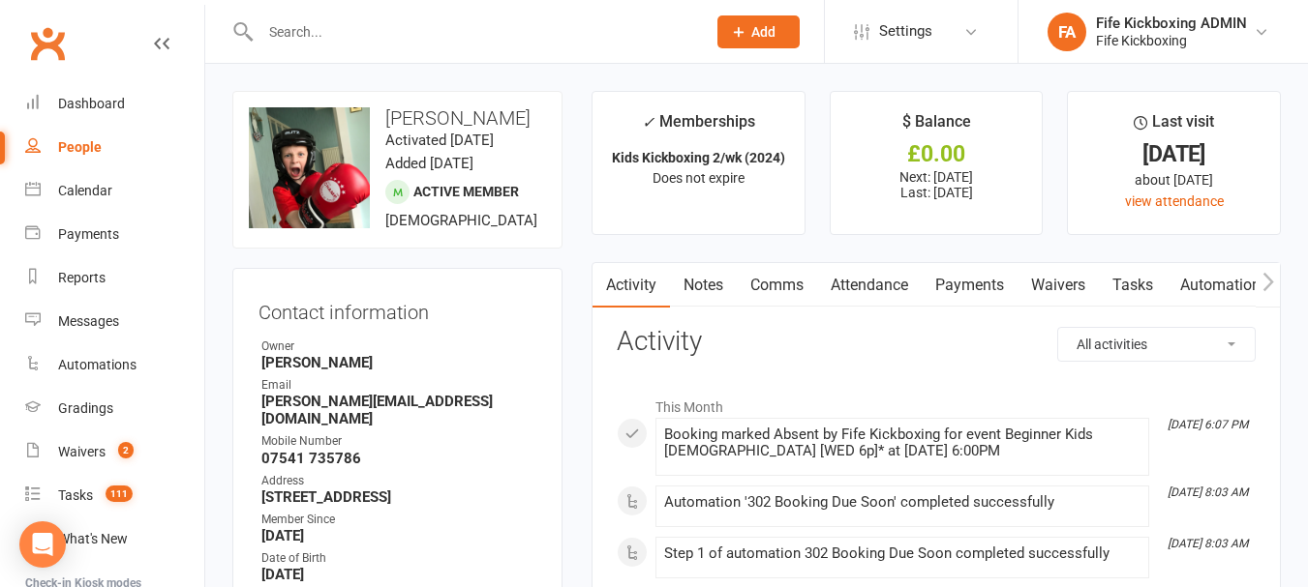
click at [858, 285] on link "Attendance" at bounding box center [869, 285] width 105 height 45
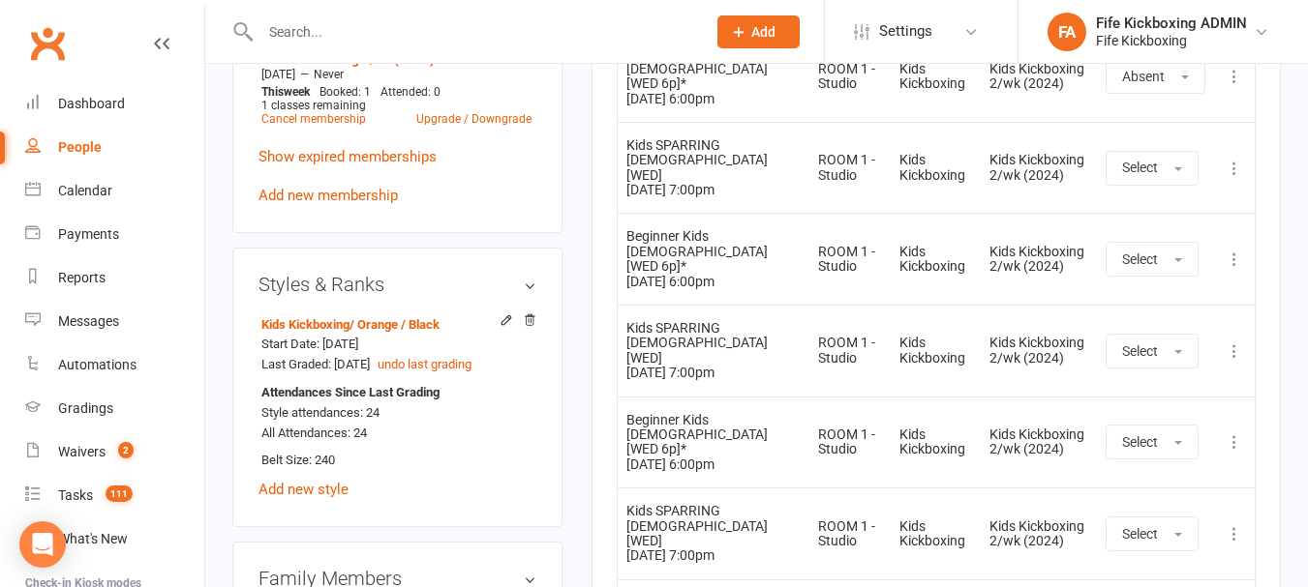
scroll to position [1065, 0]
click at [71, 170] on link "Calendar" at bounding box center [114, 191] width 179 height 44
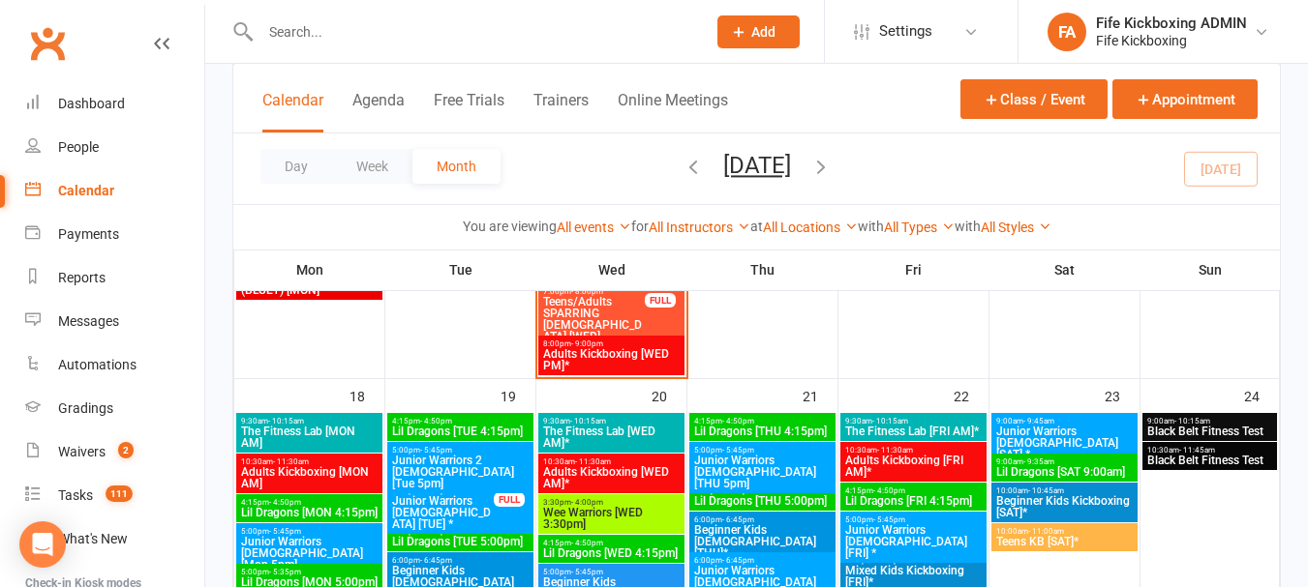
scroll to position [1839, 0]
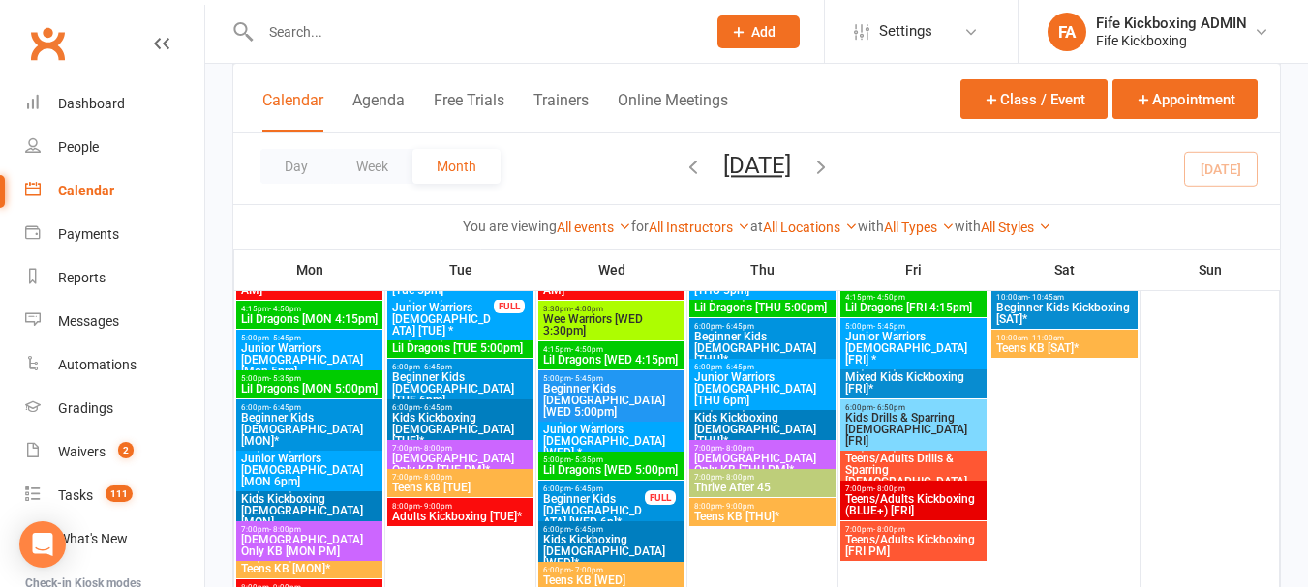
click at [609, 494] on span "Beginner Kids [DEMOGRAPHIC_DATA] [WED 6p]*" at bounding box center [594, 511] width 104 height 35
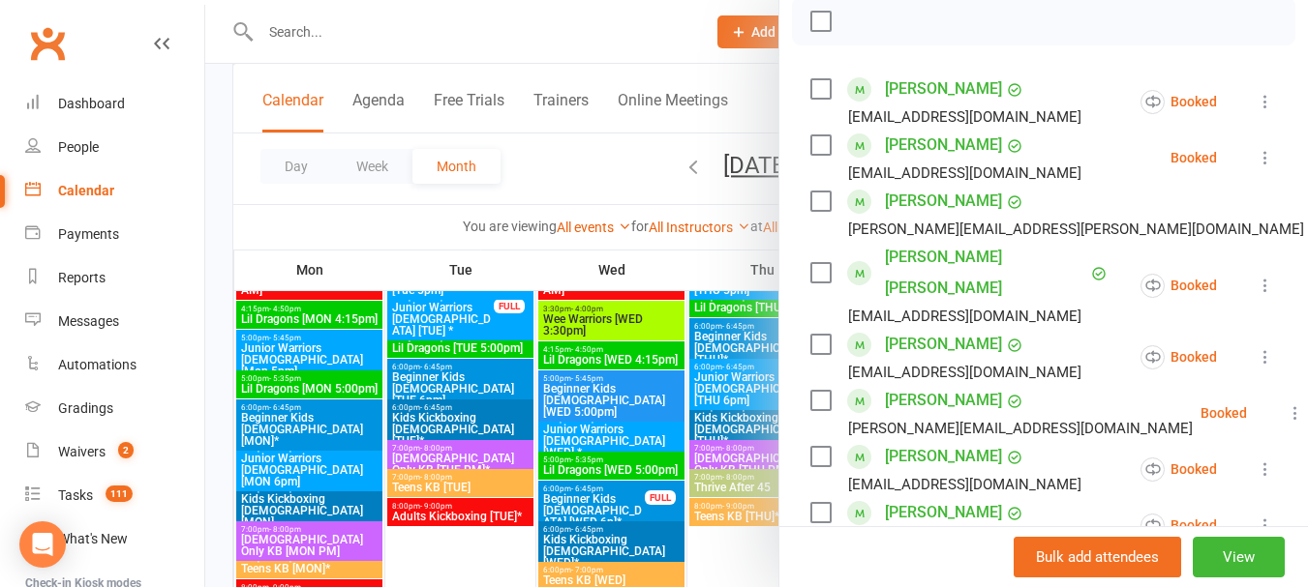
scroll to position [290, 0]
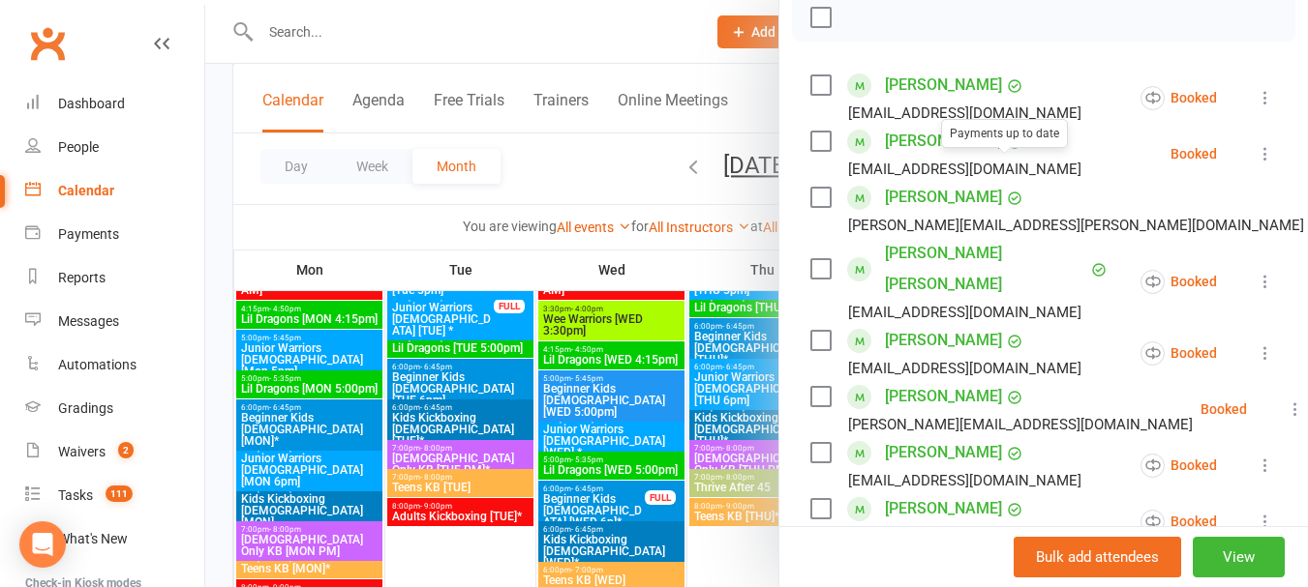
click at [922, 157] on link "[PERSON_NAME]" at bounding box center [943, 141] width 117 height 31
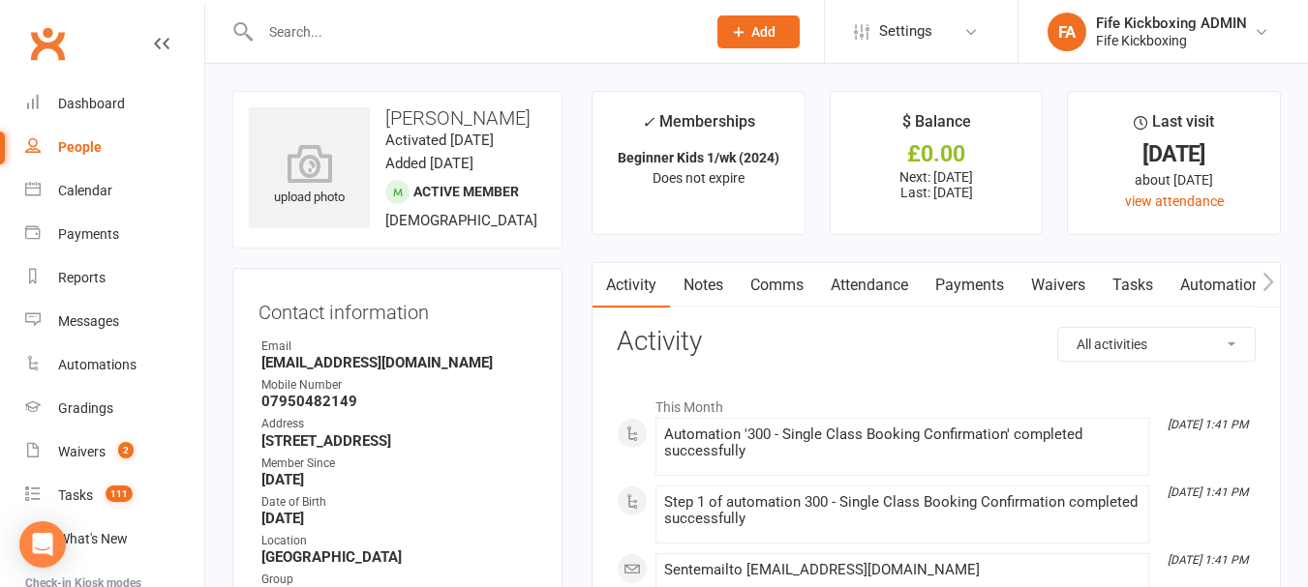
click at [861, 286] on link "Attendance" at bounding box center [869, 285] width 105 height 45
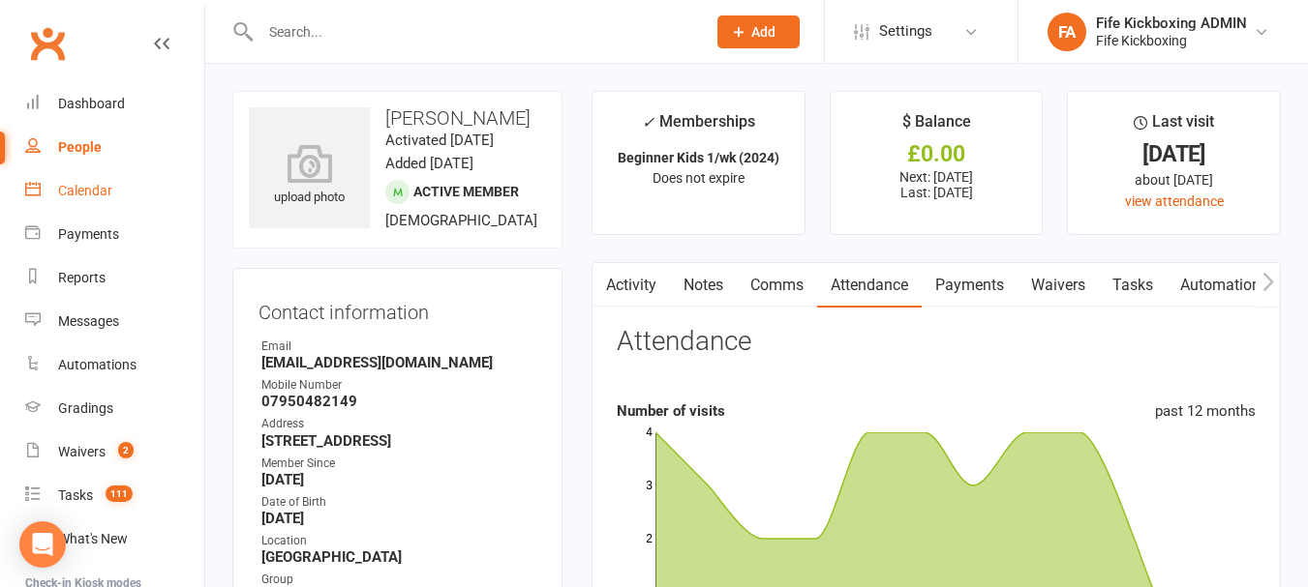
click at [51, 202] on link "Calendar" at bounding box center [114, 191] width 179 height 44
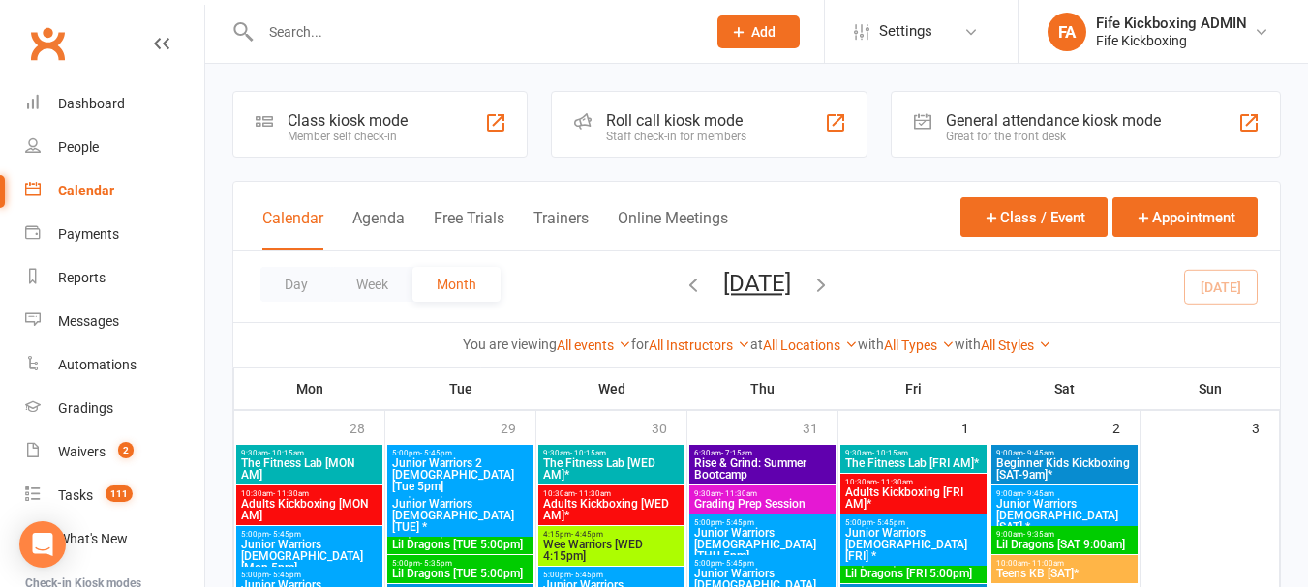
click at [483, 38] on input "text" at bounding box center [473, 31] width 437 height 27
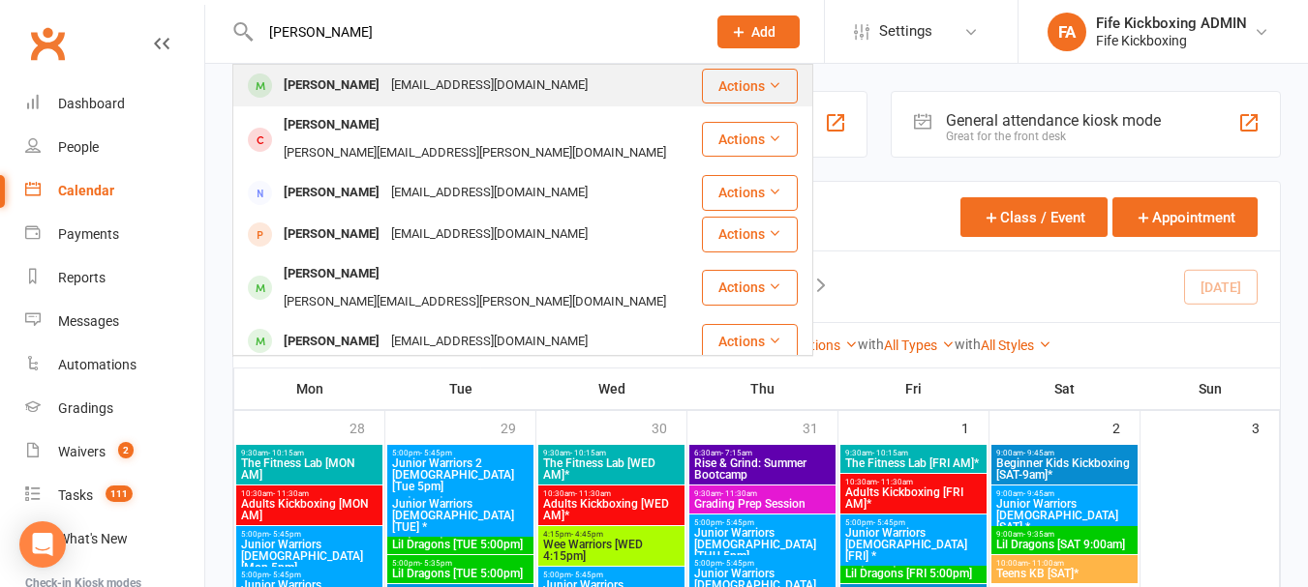
type input "[PERSON_NAME]"
click at [500, 75] on div "[EMAIL_ADDRESS][DOMAIN_NAME]" at bounding box center [489, 86] width 208 height 28
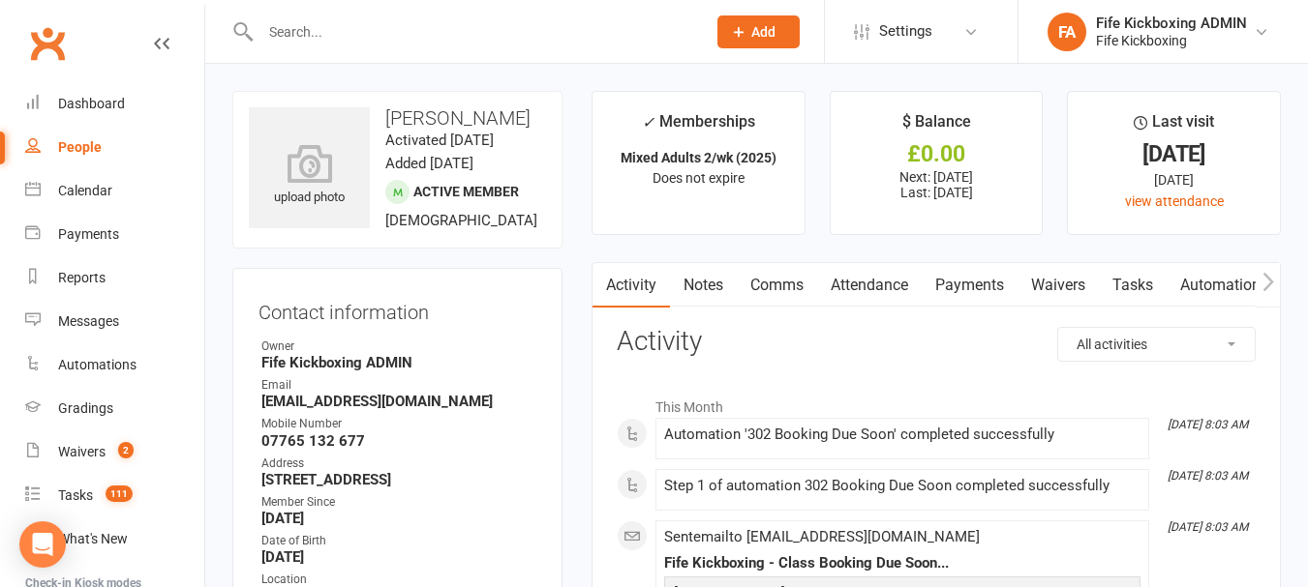
click at [892, 286] on link "Attendance" at bounding box center [869, 285] width 105 height 45
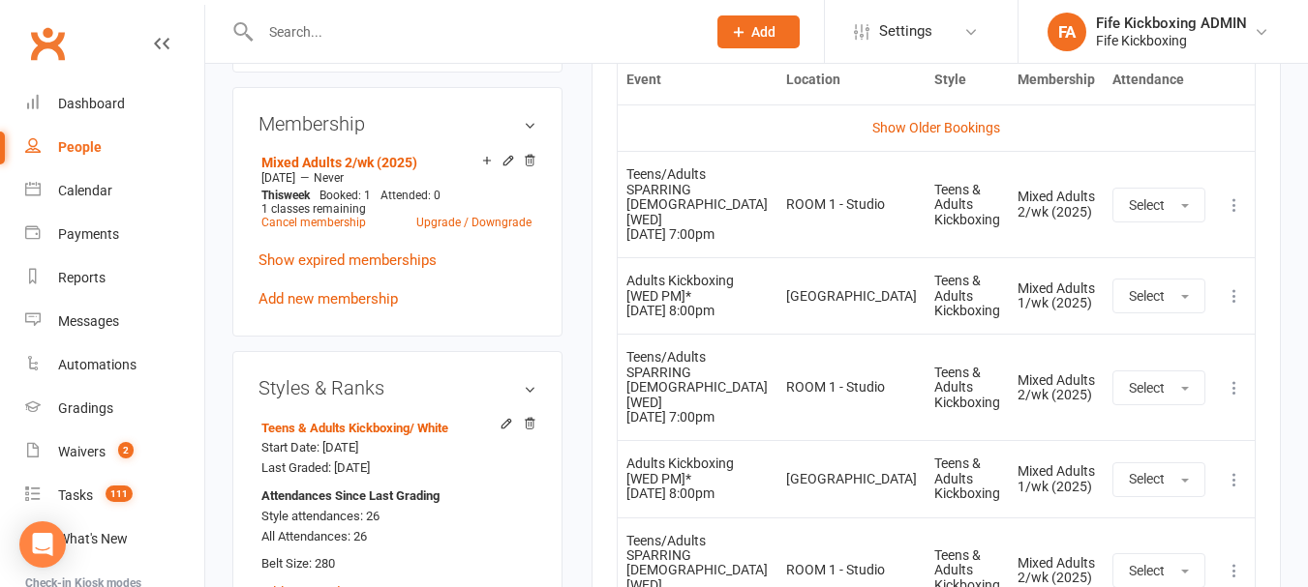
scroll to position [968, 0]
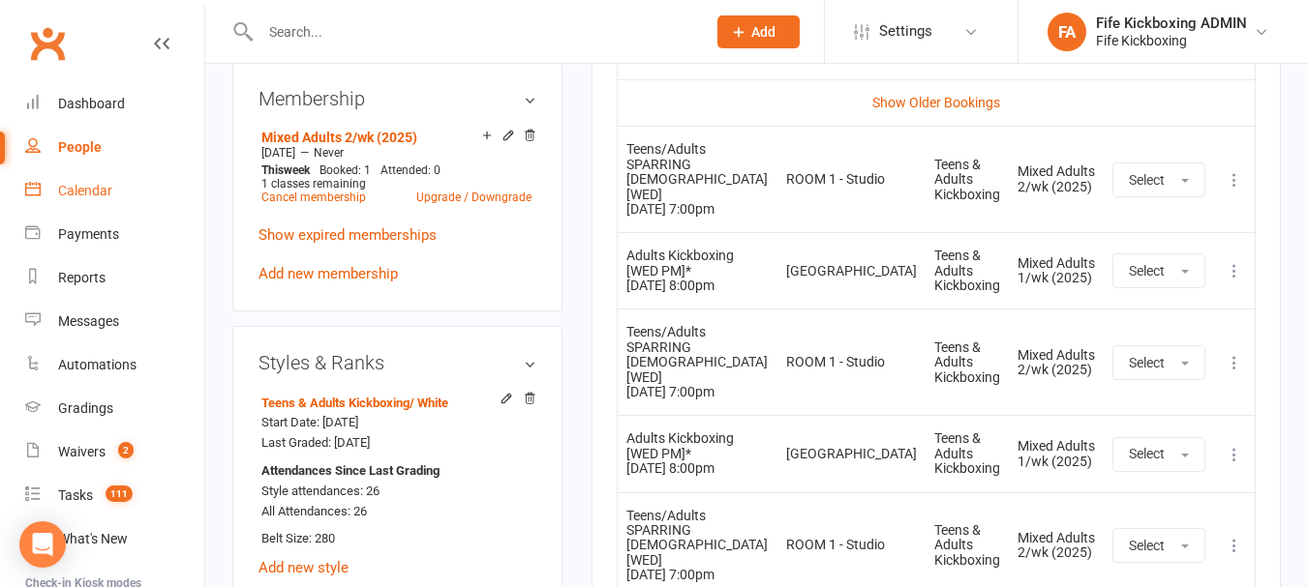
click at [101, 185] on div "Calendar" at bounding box center [85, 190] width 54 height 15
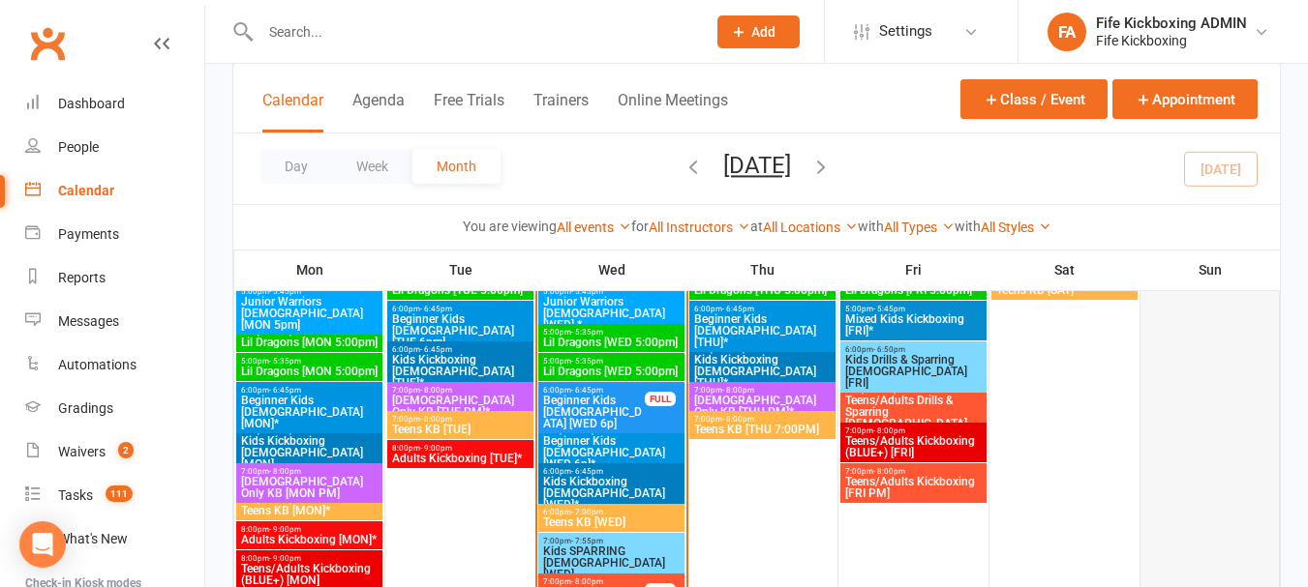
scroll to position [1258, 0]
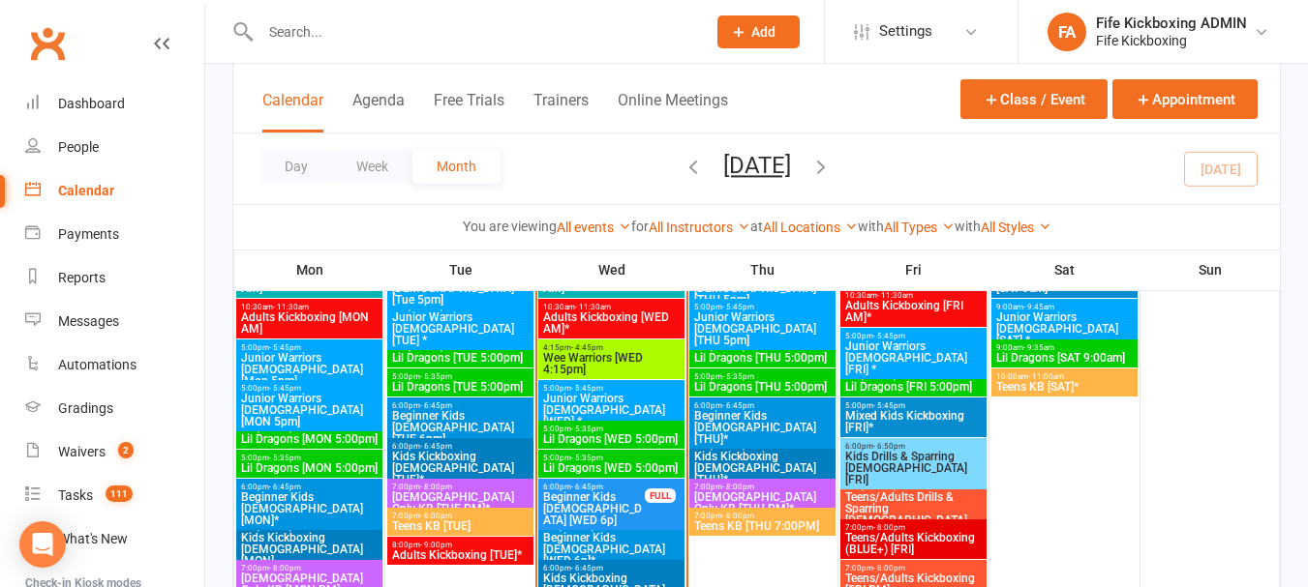
click at [479, 24] on input "text" at bounding box center [473, 31] width 437 height 27
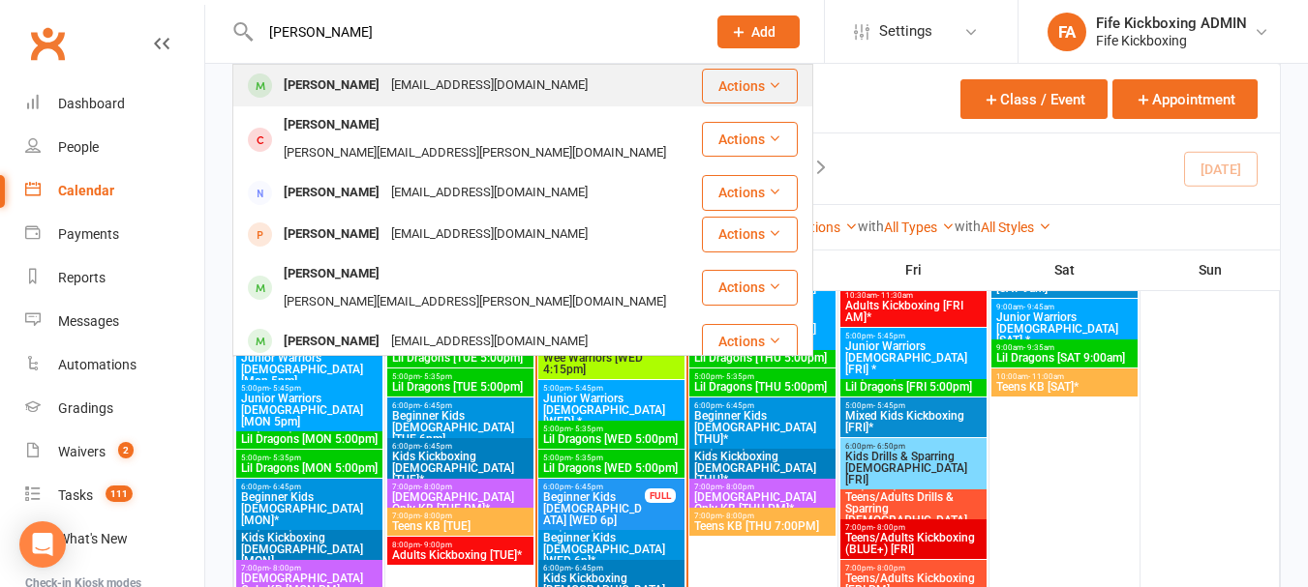
type input "[PERSON_NAME]"
click at [500, 90] on div "[EMAIL_ADDRESS][DOMAIN_NAME]" at bounding box center [489, 86] width 208 height 28
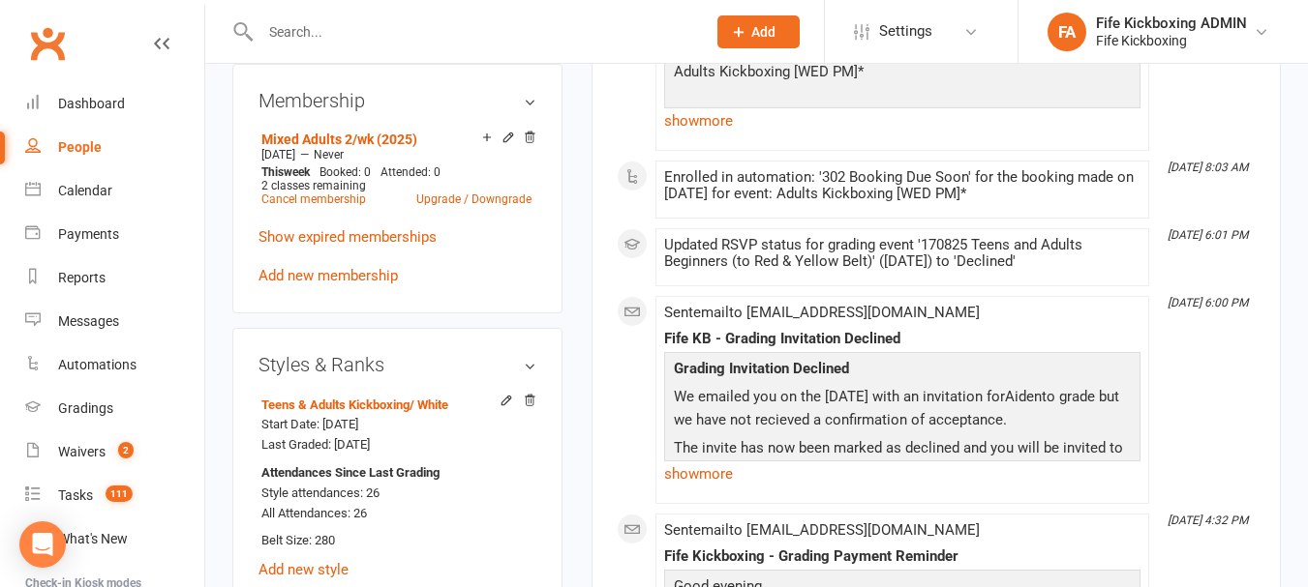
scroll to position [968, 0]
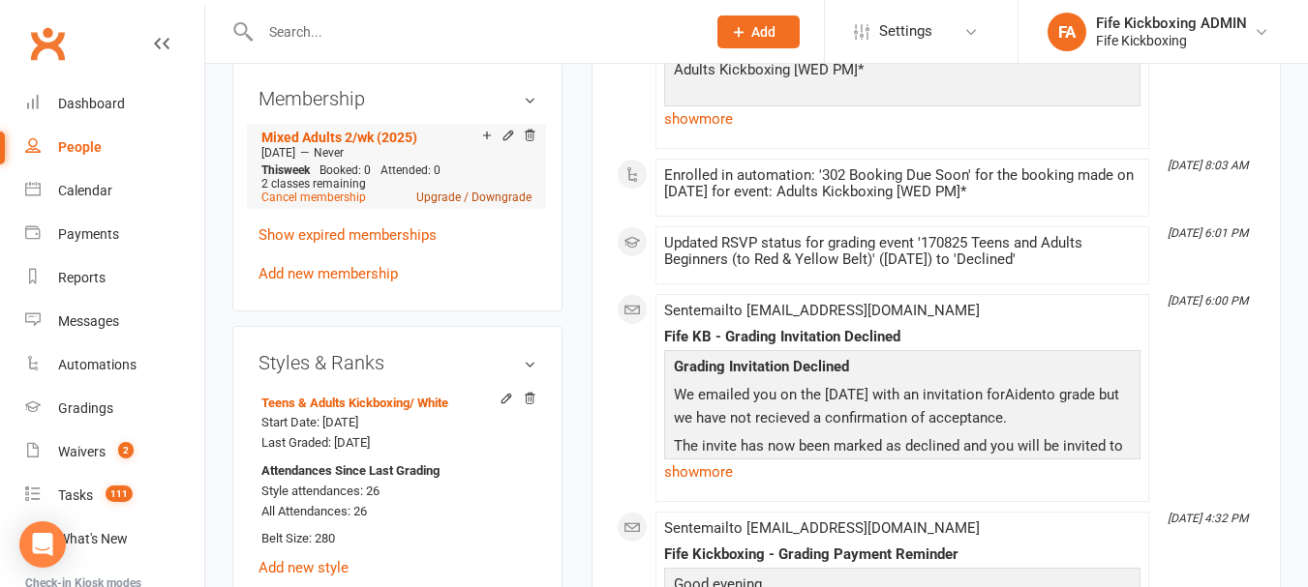
click at [472, 204] on link "Upgrade / Downgrade" at bounding box center [473, 198] width 115 height 14
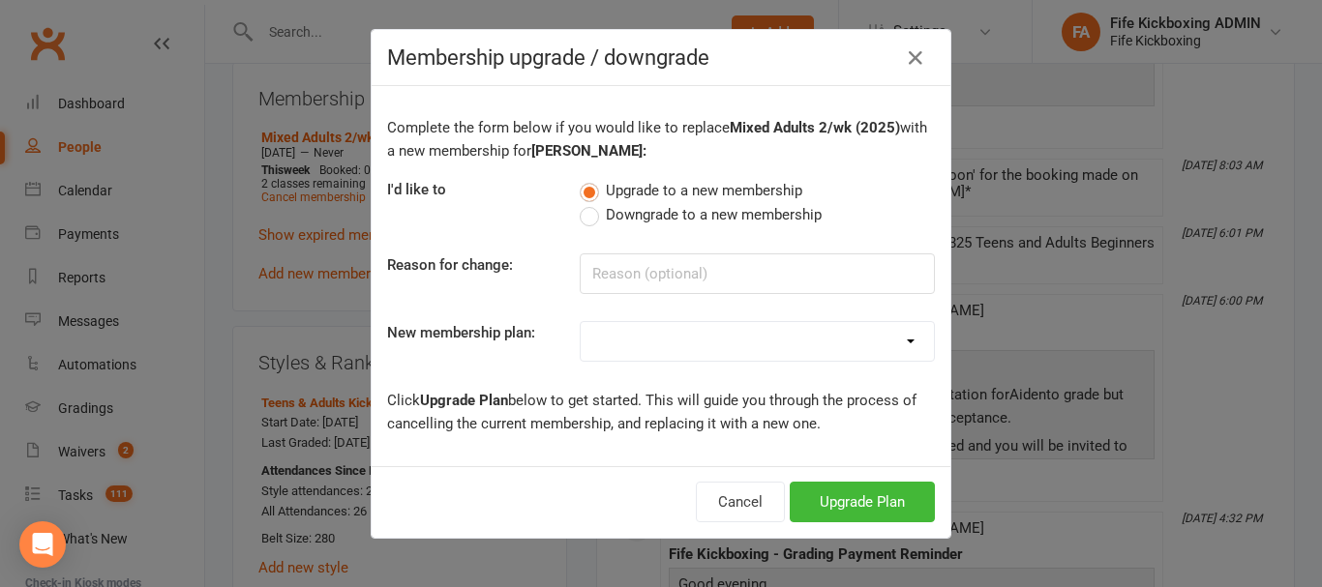
click at [580, 219] on label "Downgrade to a new membership" at bounding box center [701, 214] width 242 height 23
click at [580, 203] on input "Downgrade to a new membership" at bounding box center [586, 203] width 13 height 0
click at [907, 64] on icon "button" at bounding box center [915, 57] width 23 height 23
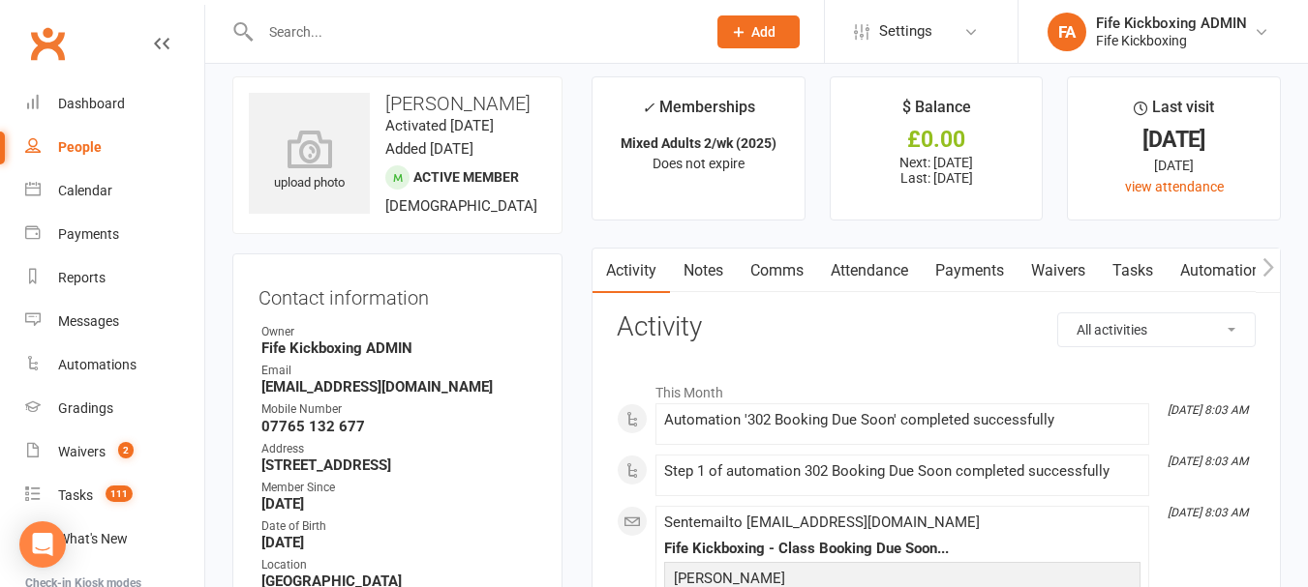
scroll to position [0, 0]
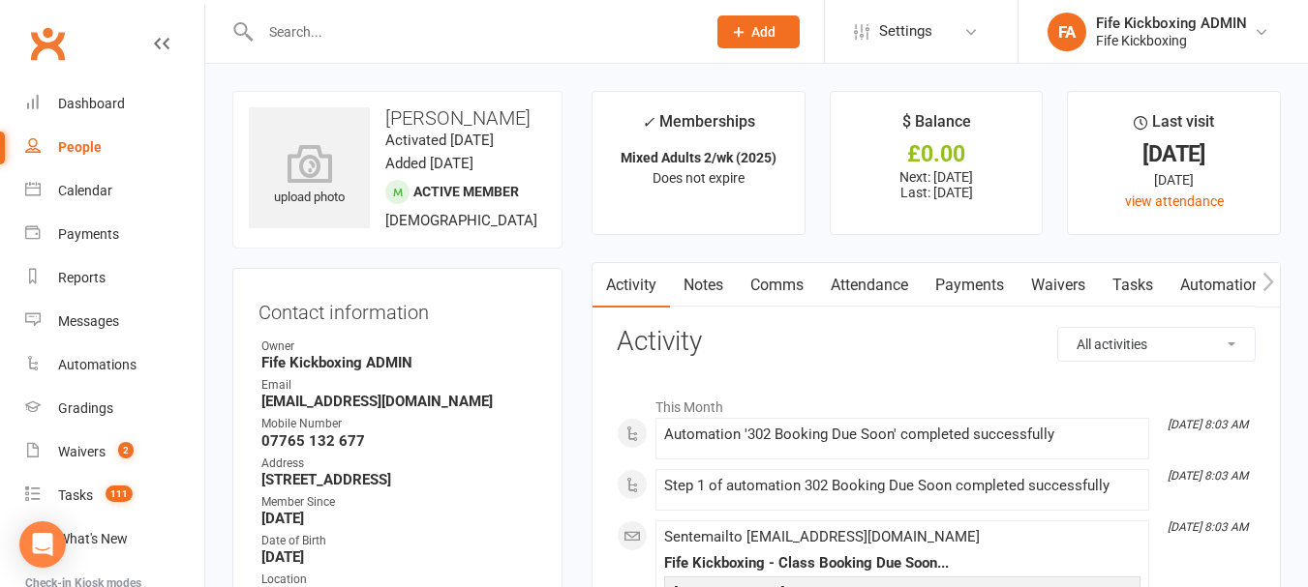
click at [874, 295] on link "Attendance" at bounding box center [869, 285] width 105 height 45
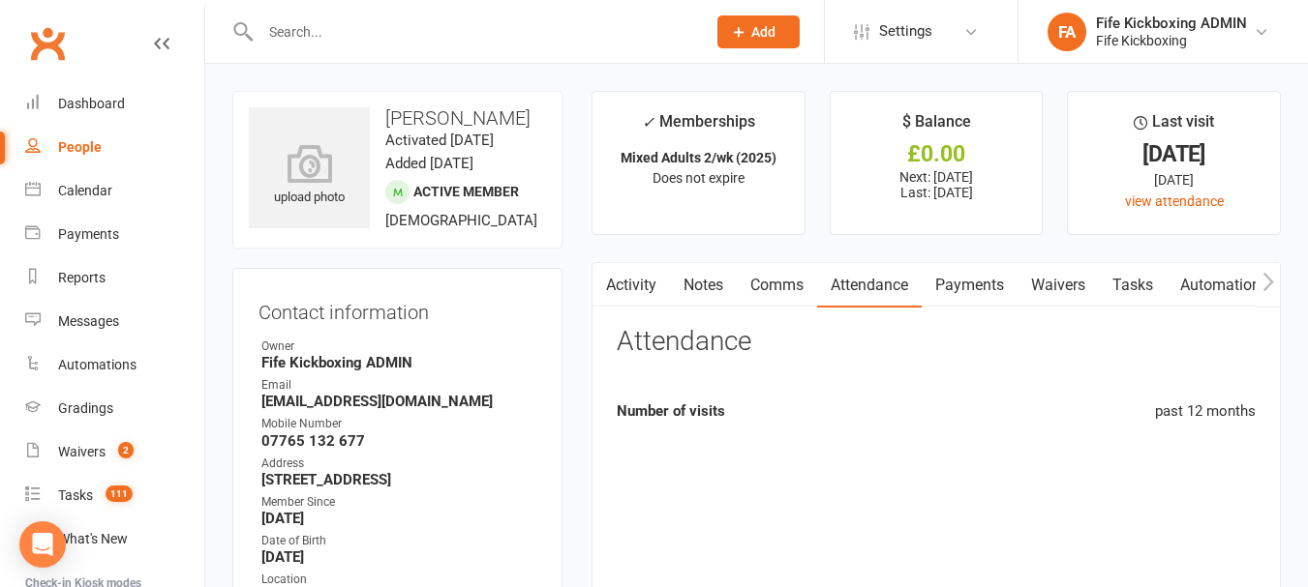
drag, startPoint x: 954, startPoint y: 281, endPoint x: 972, endPoint y: 269, distance: 20.9
click at [955, 281] on link "Payments" at bounding box center [969, 285] width 96 height 45
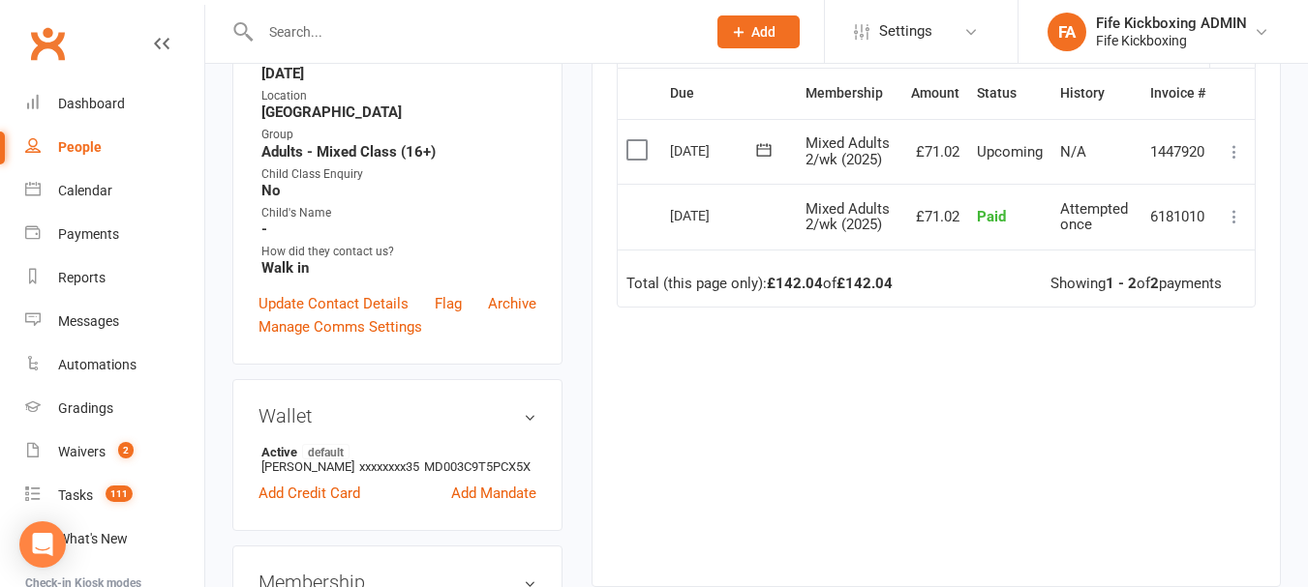
scroll to position [97, 0]
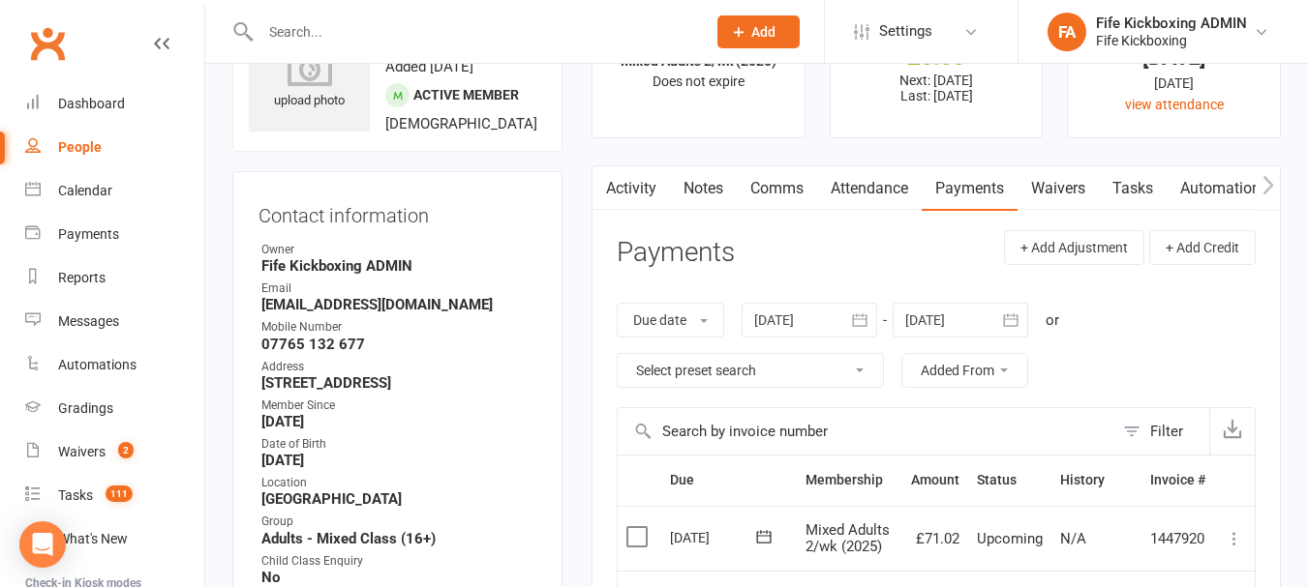
click at [637, 189] on link "Activity" at bounding box center [630, 188] width 77 height 45
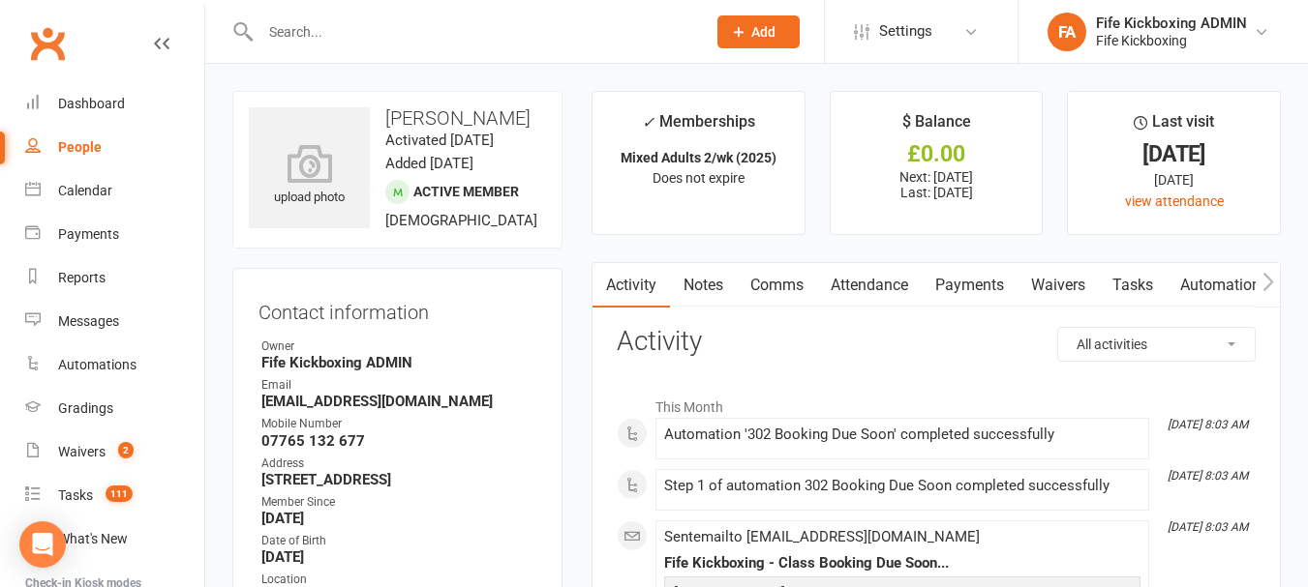
click at [896, 282] on link "Attendance" at bounding box center [869, 285] width 105 height 45
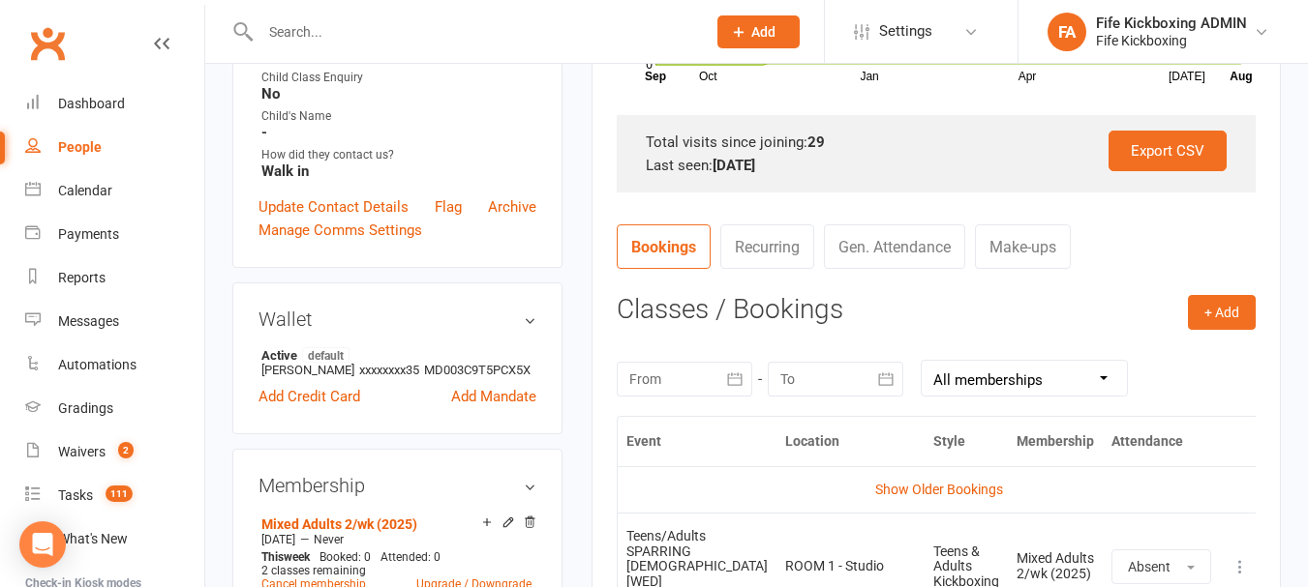
scroll to position [871, 0]
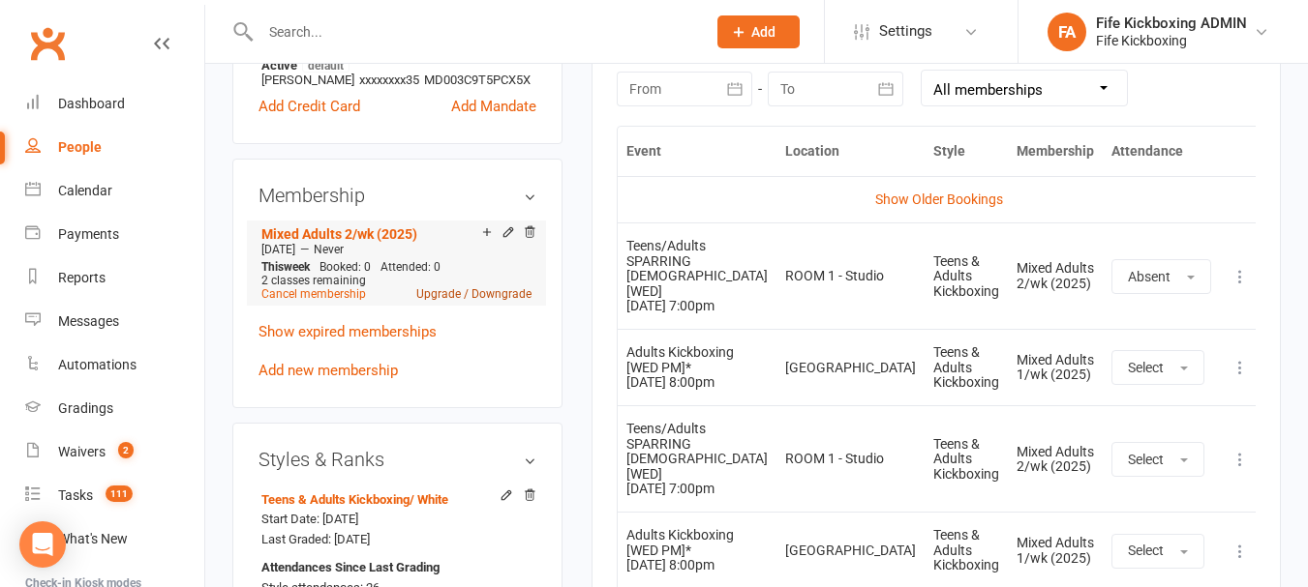
click at [467, 301] on link "Upgrade / Downgrade" at bounding box center [473, 294] width 115 height 14
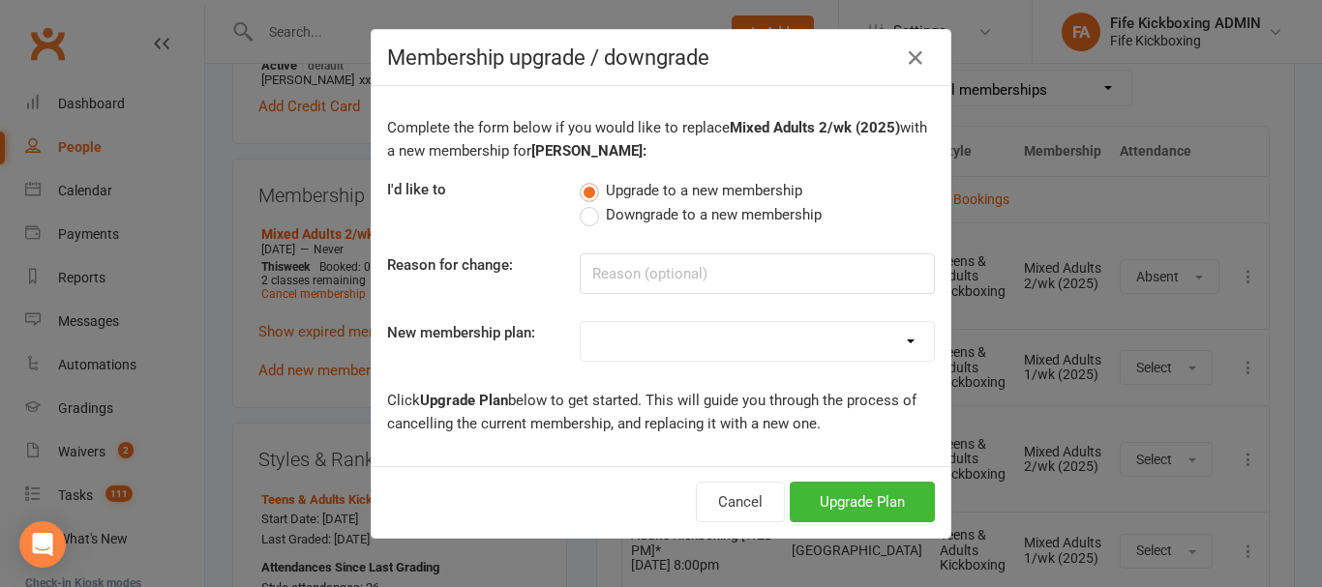
click at [586, 216] on label "Downgrade to a new membership" at bounding box center [701, 214] width 242 height 23
click at [586, 203] on input "Downgrade to a new membership" at bounding box center [586, 203] width 13 height 0
click at [722, 346] on select "Lil Dragons (2024) Junior Warriors [DEMOGRAPHIC_DATA] 1/wk (2024) Junior Warrio…" at bounding box center [757, 341] width 353 height 39
select select "76"
click at [581, 322] on select "Lil Dragons (2024) Junior Warriors [DEMOGRAPHIC_DATA] 1/wk (2024) Junior Warrio…" at bounding box center [757, 341] width 353 height 39
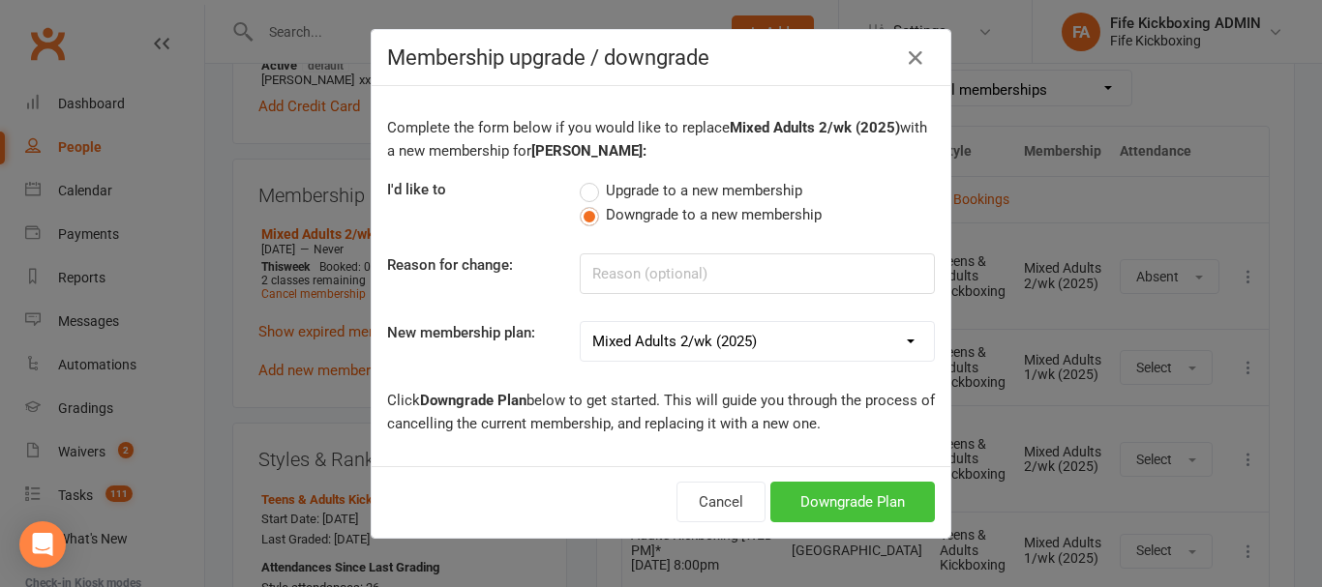
click at [844, 491] on button "Downgrade Plan" at bounding box center [852, 502] width 165 height 41
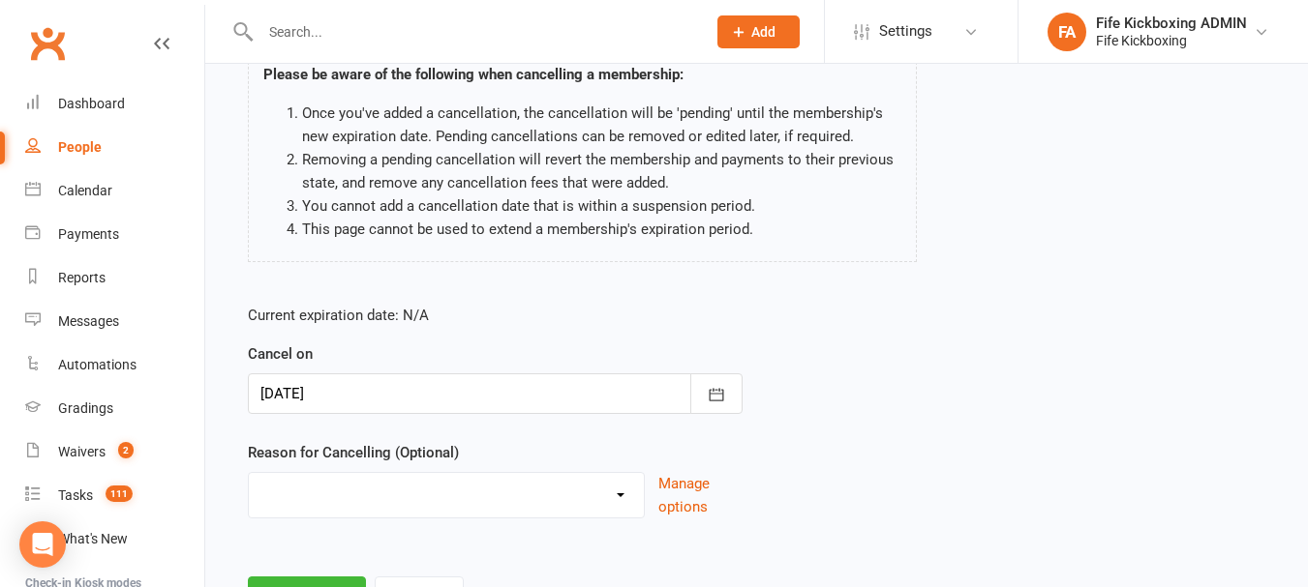
scroll to position [194, 0]
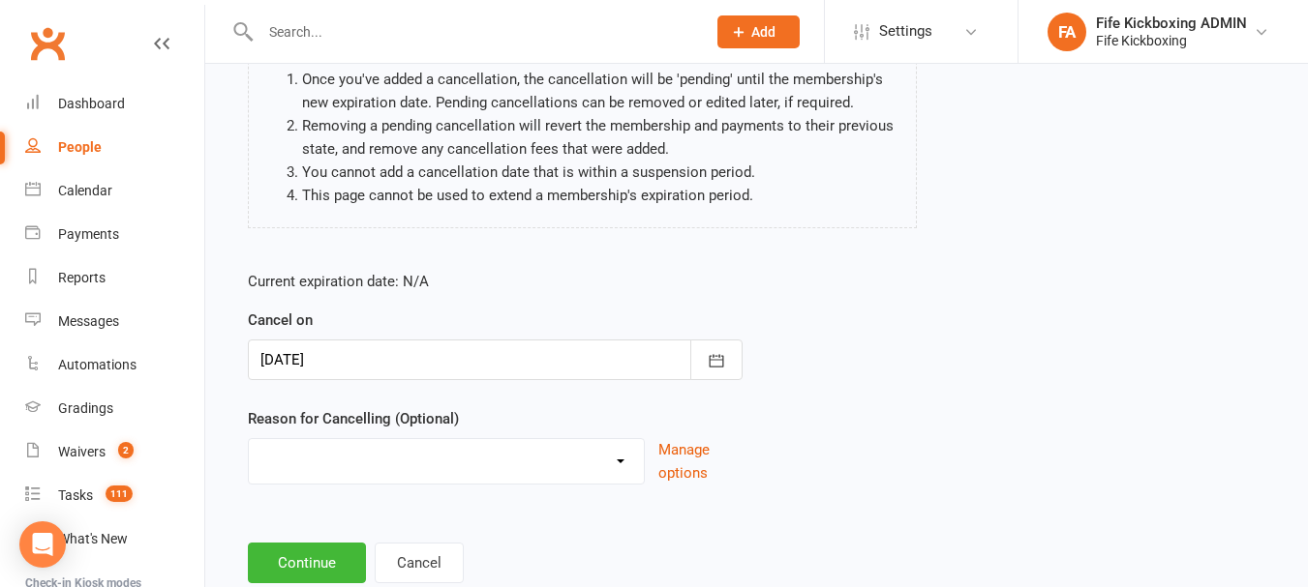
click at [452, 467] on select "Graduation Holiday Injury Mandate cancelled Non-attendance Other reason" at bounding box center [446, 458] width 395 height 39
click at [317, 546] on button "Continue" at bounding box center [307, 563] width 118 height 41
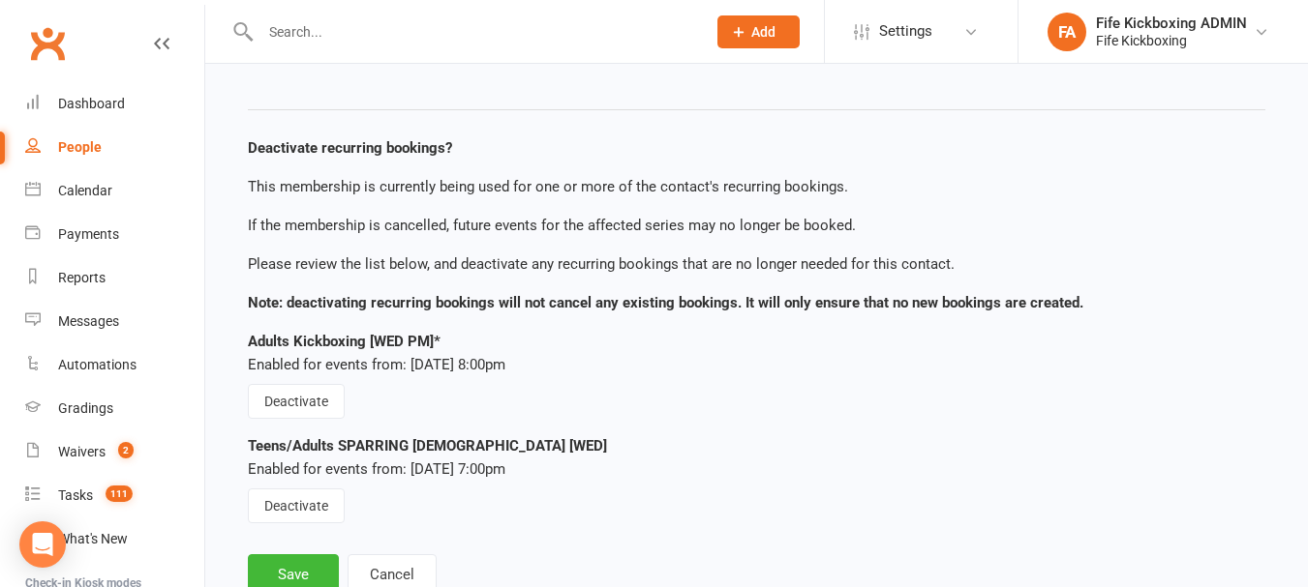
scroll to position [290, 0]
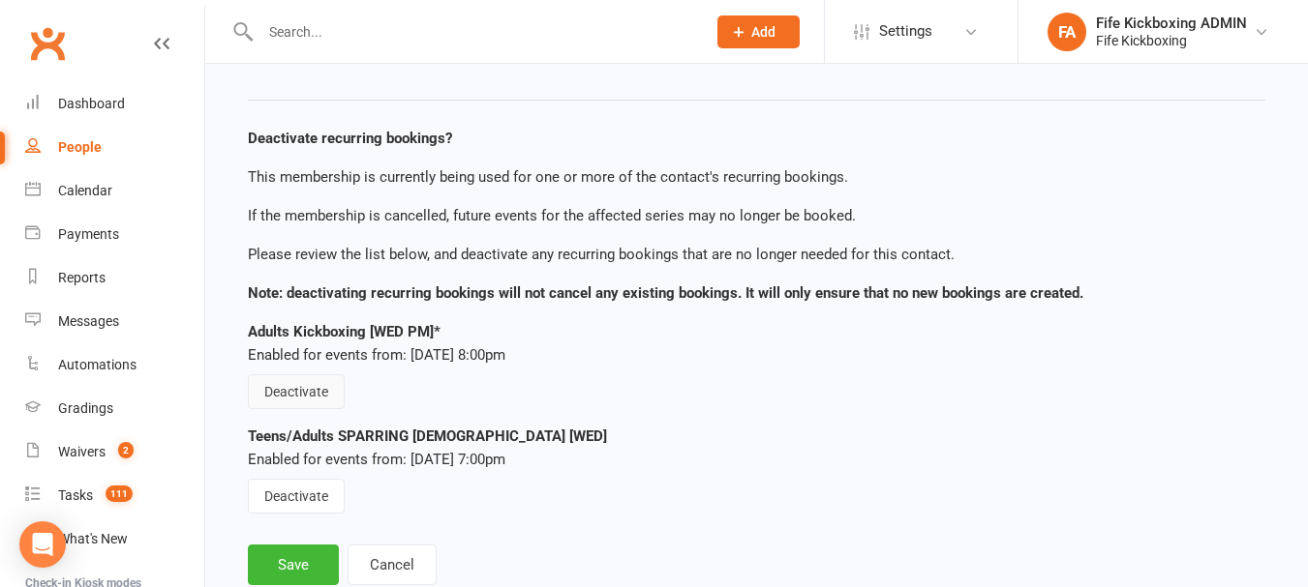
click at [317, 385] on button "Deactivate" at bounding box center [296, 392] width 97 height 35
click at [311, 485] on button "Deactivate" at bounding box center [296, 496] width 97 height 35
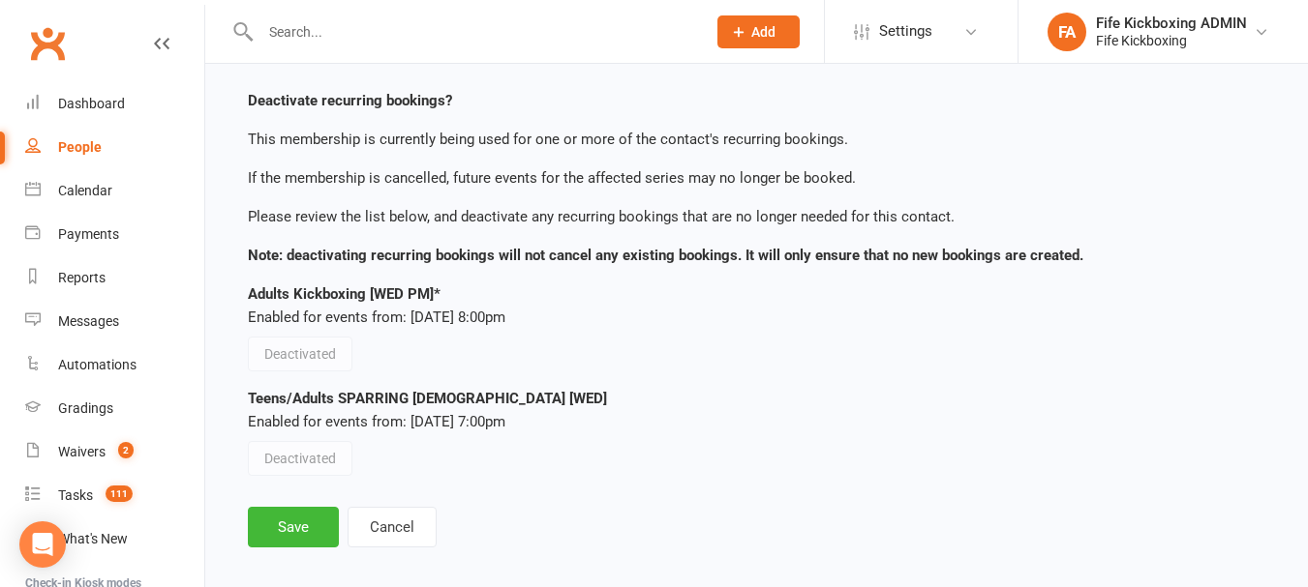
scroll to position [347, 0]
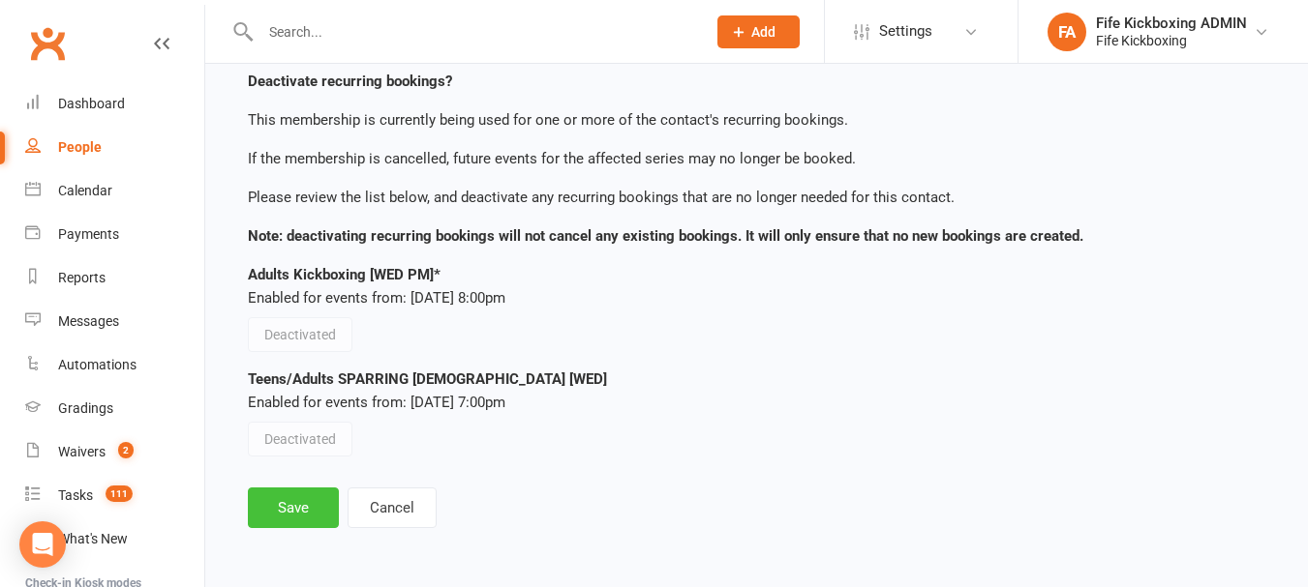
click at [297, 506] on button "Save" at bounding box center [293, 508] width 91 height 41
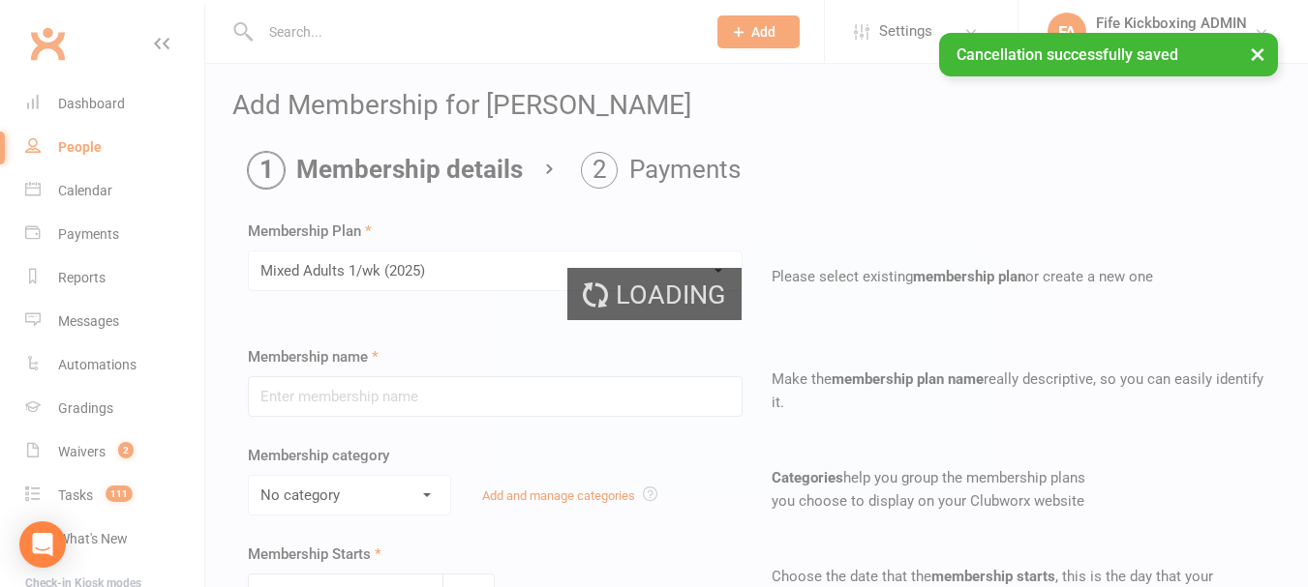
type input "Mixed Adults 1/wk (2025)"
select select "9"
type input "0"
type input "1"
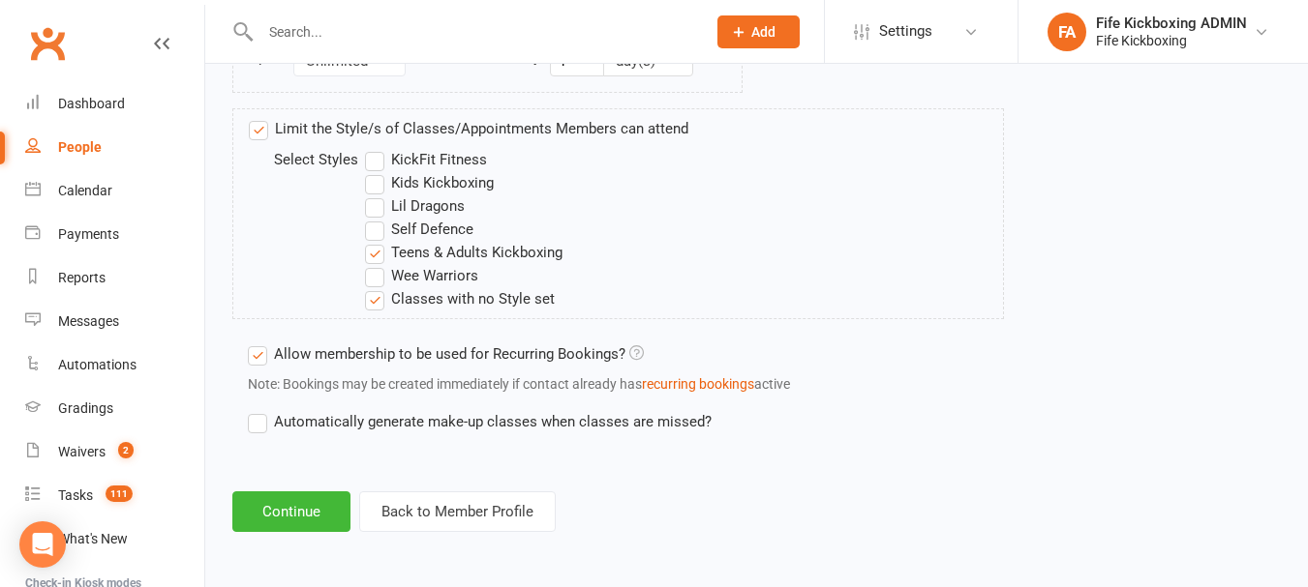
scroll to position [1252, 0]
drag, startPoint x: 298, startPoint y: 500, endPoint x: 303, endPoint y: 483, distance: 18.1
click at [297, 501] on button "Continue" at bounding box center [291, 512] width 118 height 41
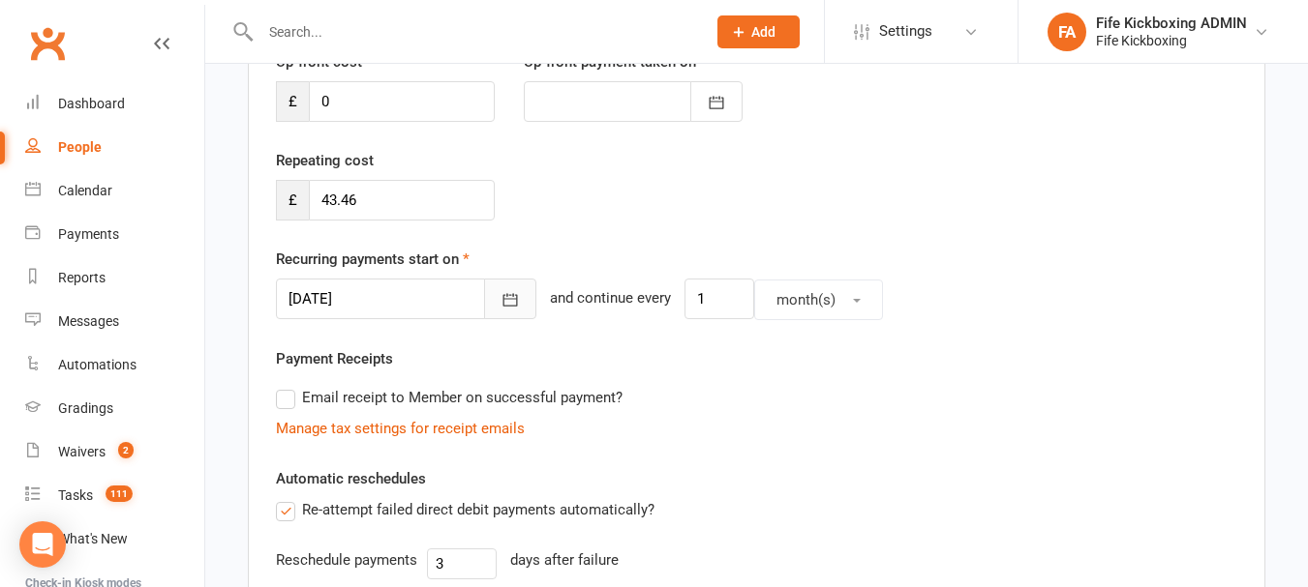
click at [500, 298] on icon "button" at bounding box center [509, 299] width 19 height 19
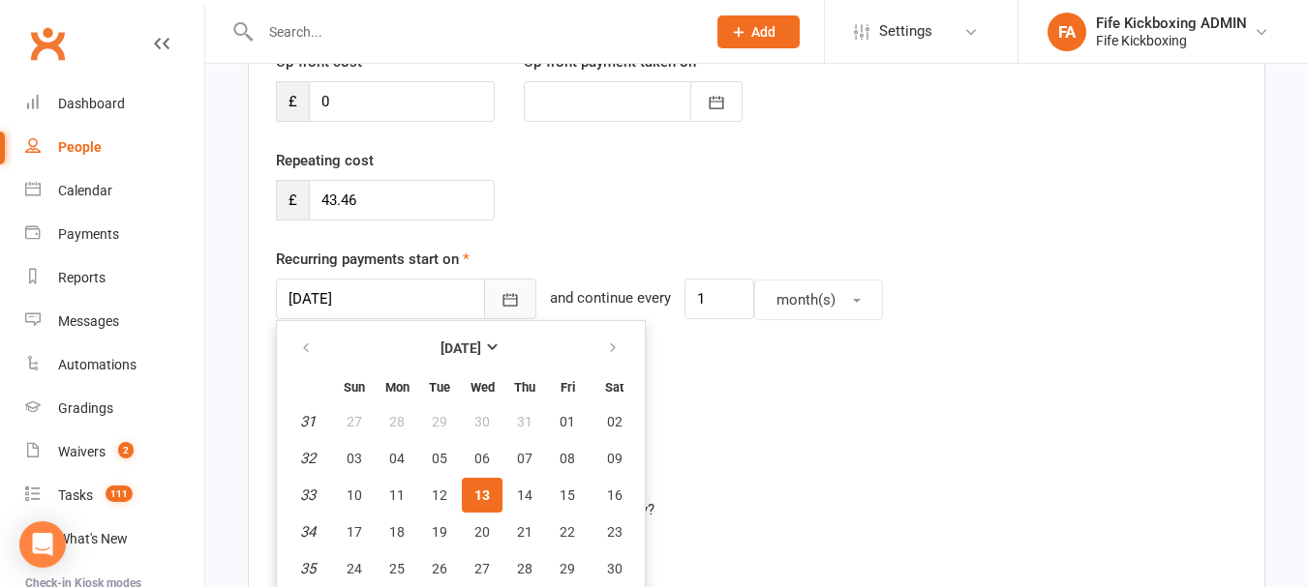
scroll to position [329, 0]
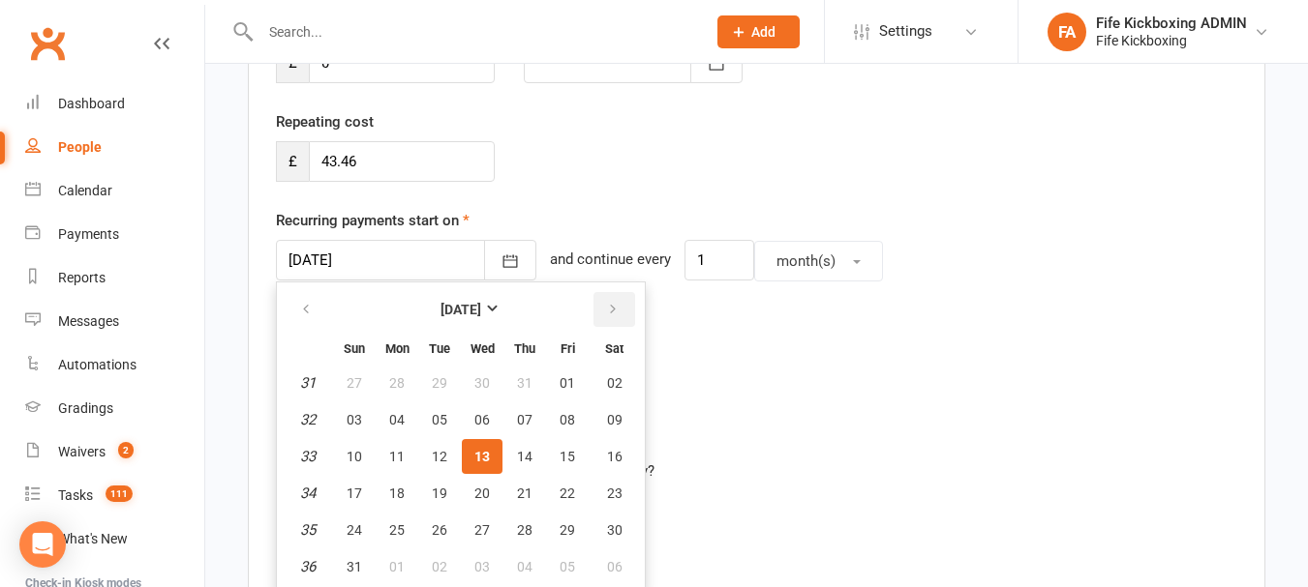
click at [619, 303] on button "button" at bounding box center [614, 309] width 42 height 35
click at [405, 376] on button "01" at bounding box center [396, 383] width 41 height 35
type input "[DATE]"
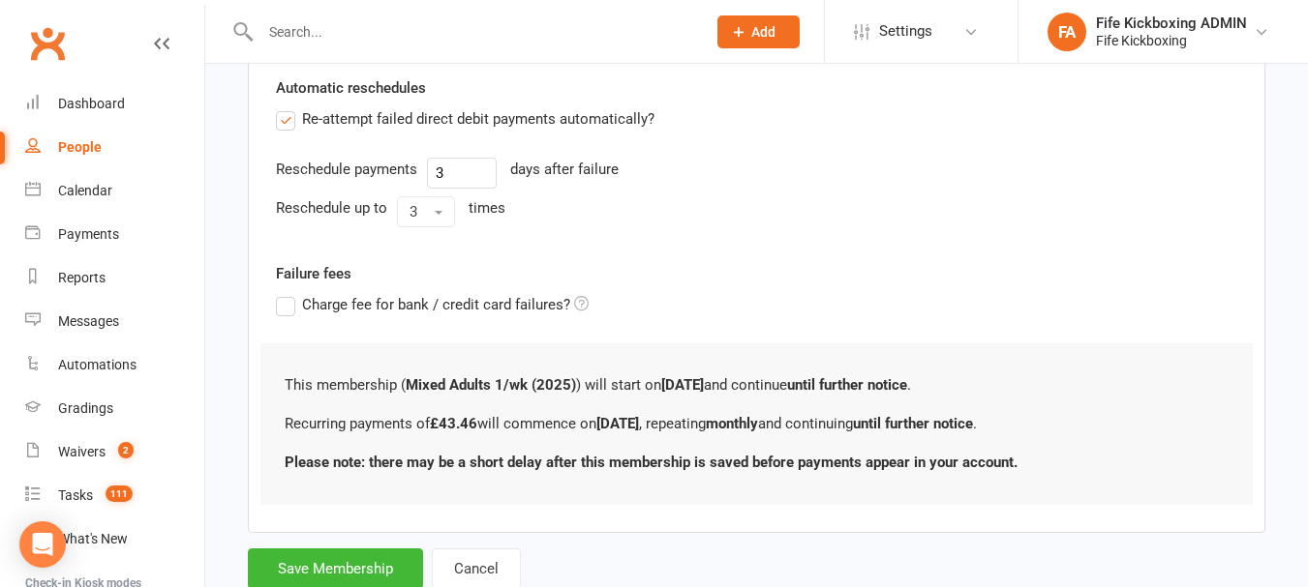
scroll to position [742, 0]
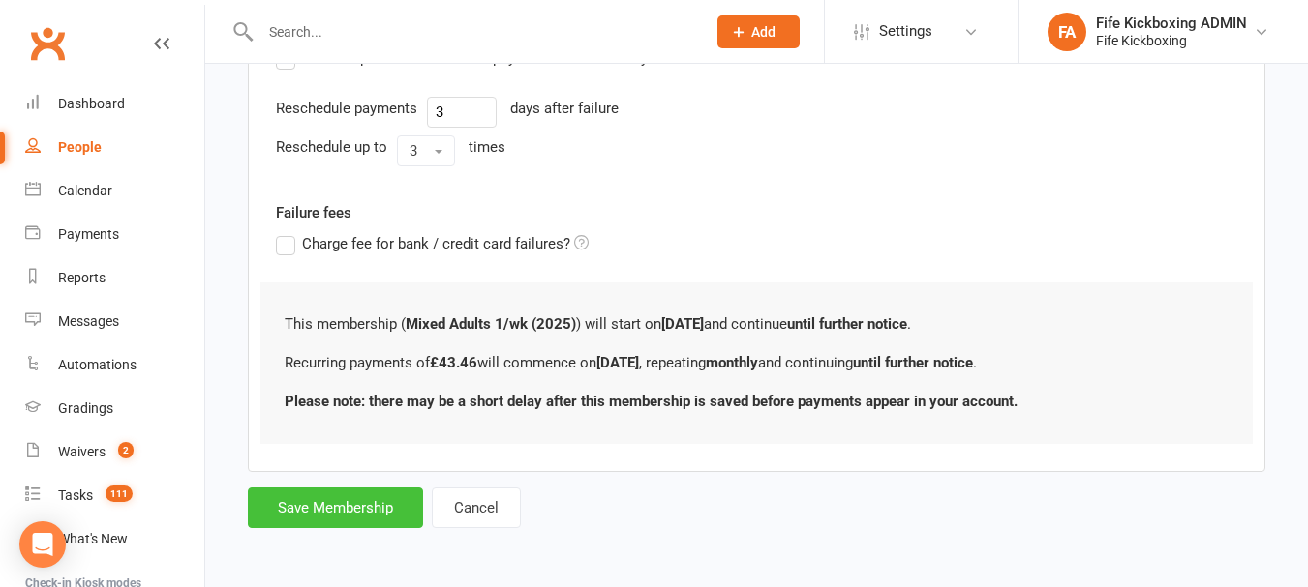
click at [353, 506] on button "Save Membership" at bounding box center [335, 508] width 175 height 41
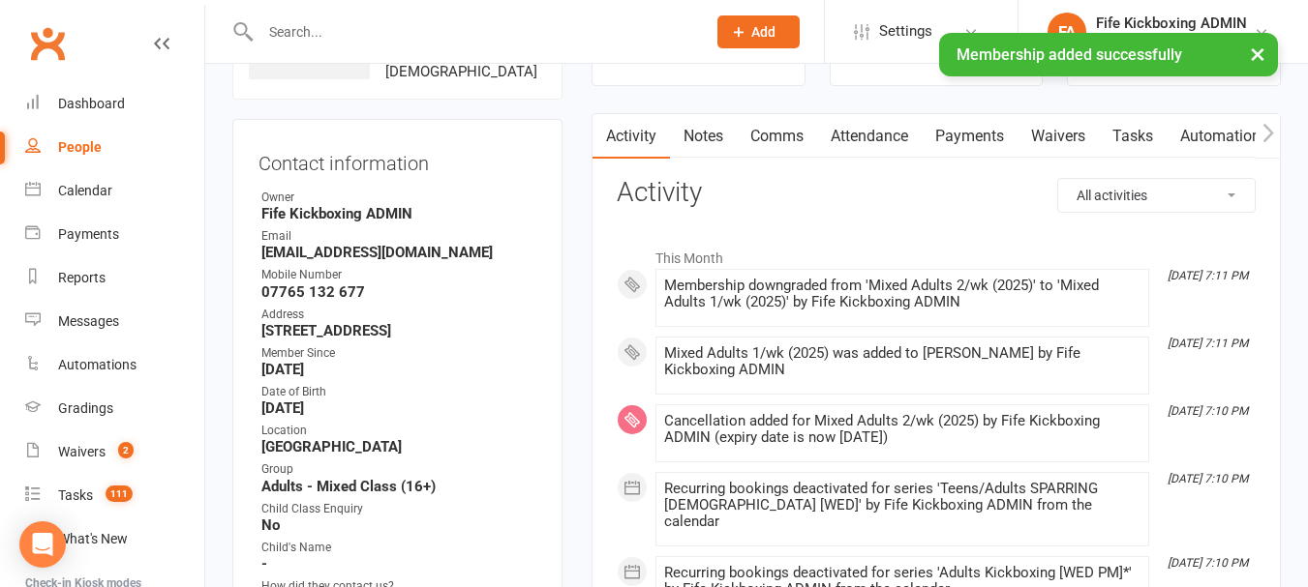
scroll to position [194, 0]
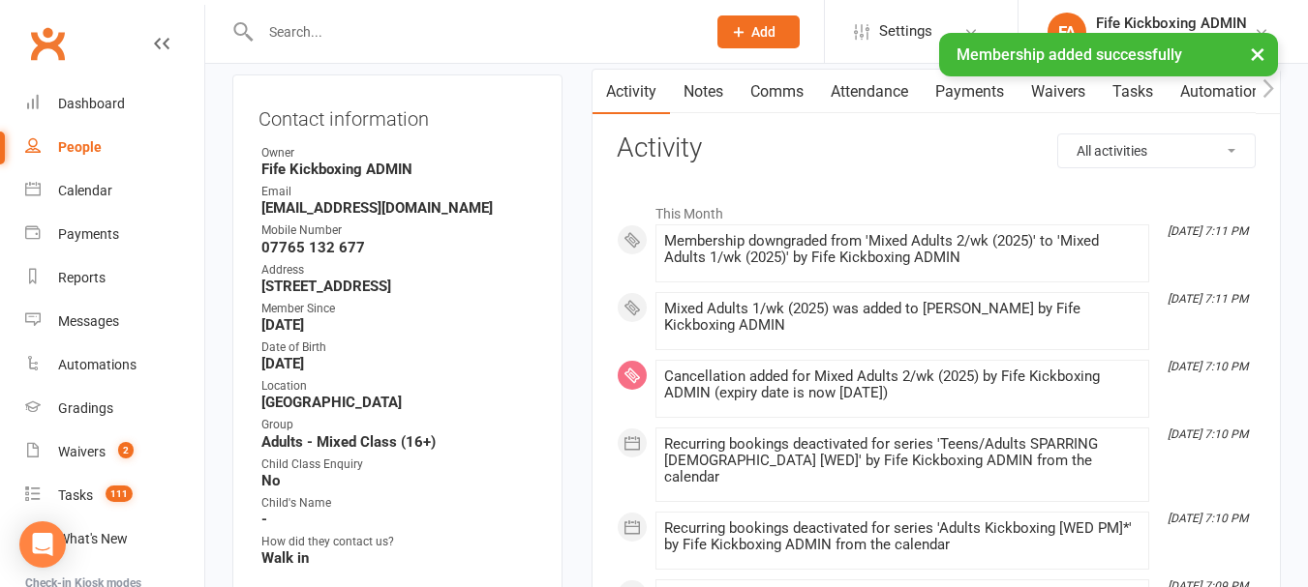
click at [883, 96] on link "Attendance" at bounding box center [869, 92] width 105 height 45
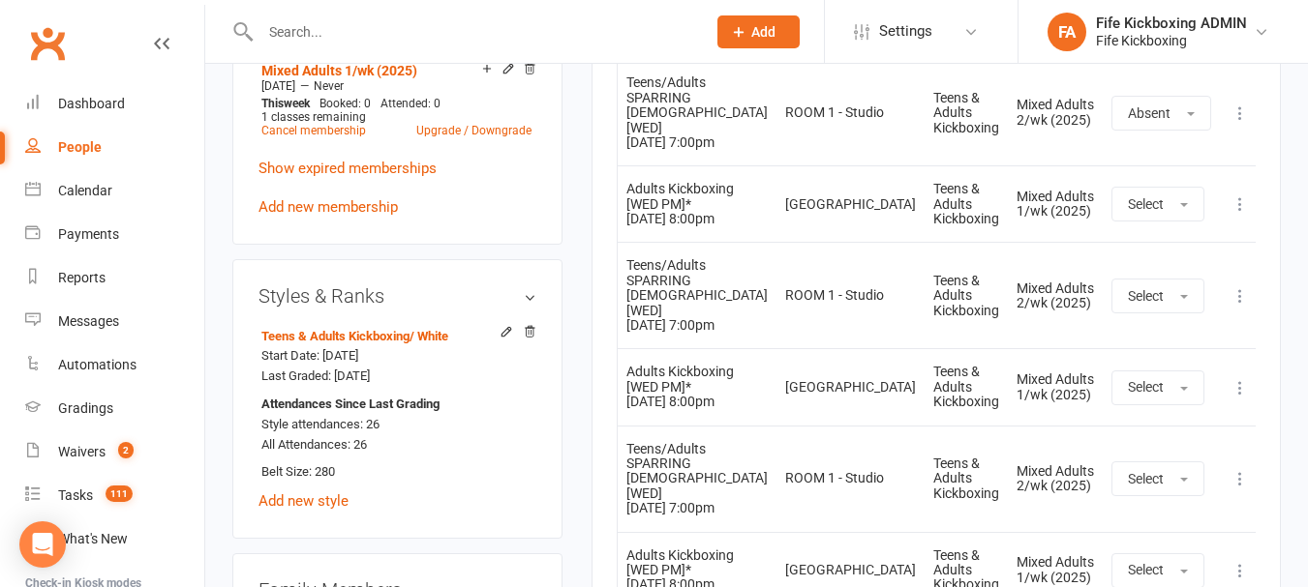
scroll to position [1065, 0]
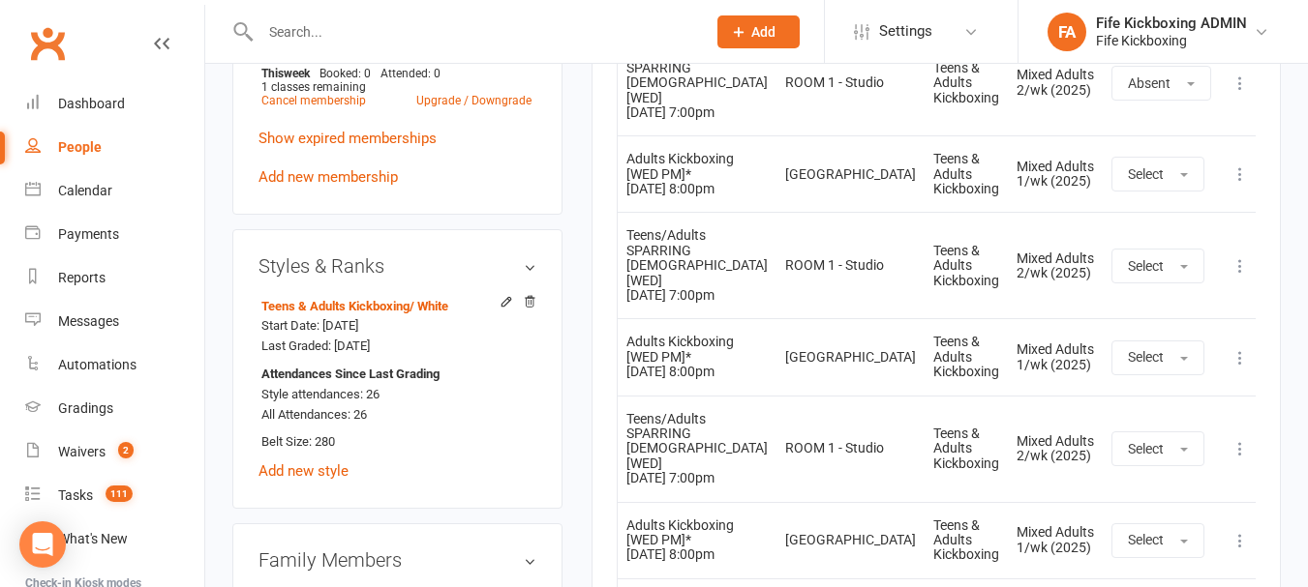
click at [1235, 256] on icon at bounding box center [1239, 265] width 19 height 19
click at [1163, 362] on link "Remove booking" at bounding box center [1155, 381] width 192 height 39
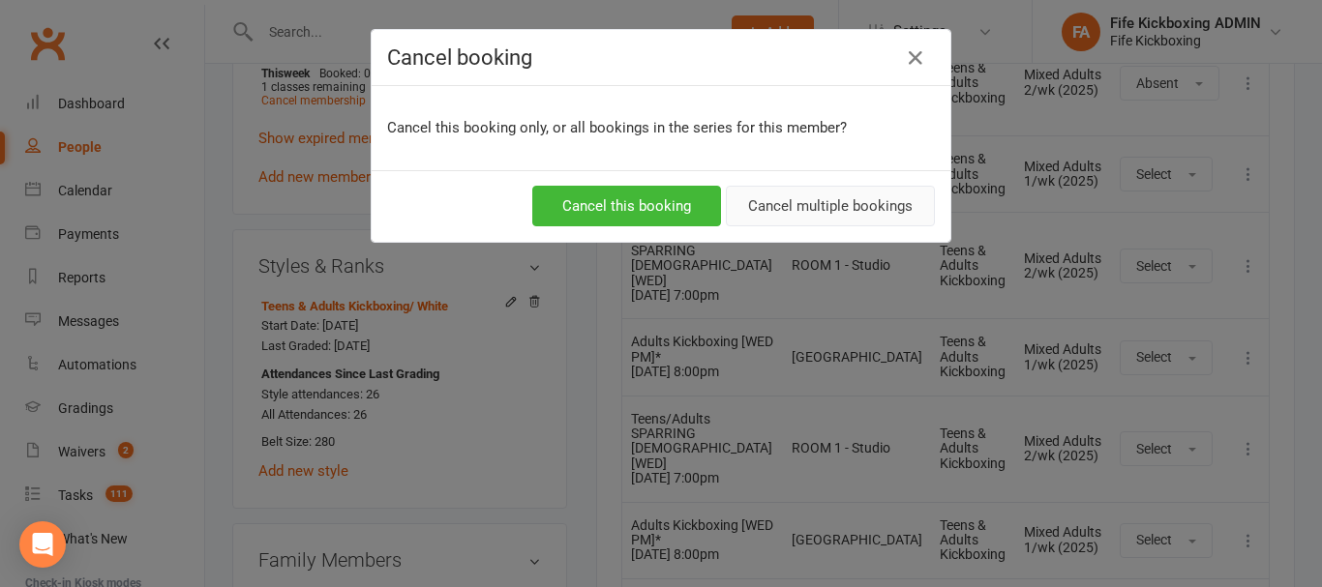
click at [782, 216] on button "Cancel multiple bookings" at bounding box center [830, 206] width 209 height 41
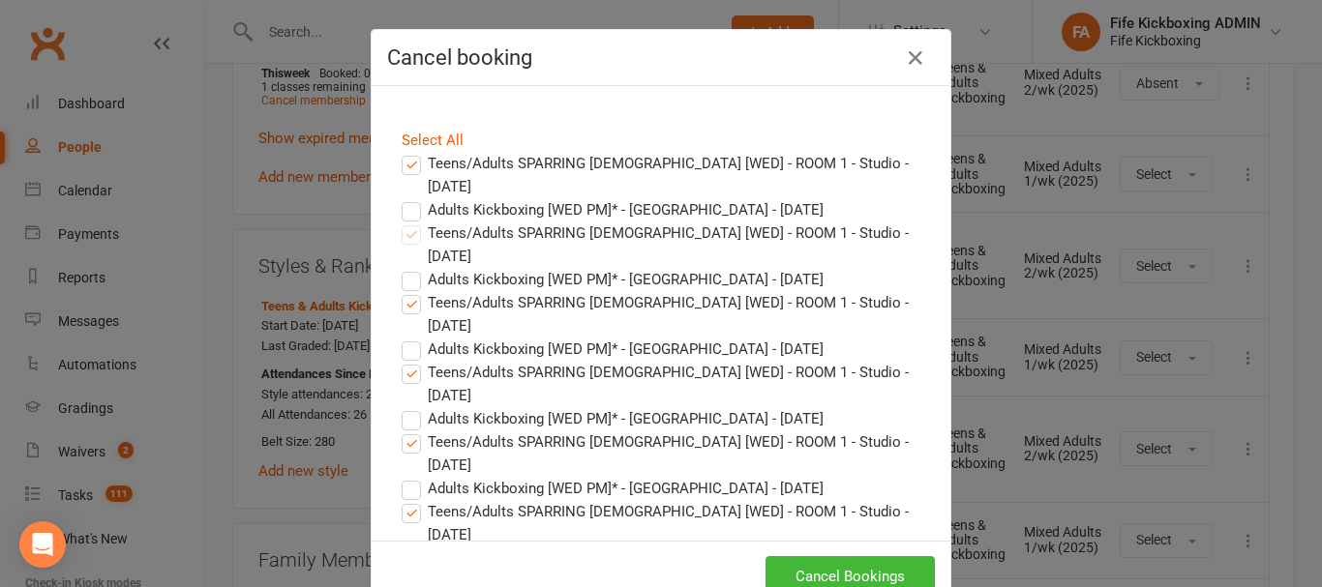
click at [402, 161] on label "Teens/Adults SPARRING [DEMOGRAPHIC_DATA] [WED] - ROOM 1 - Studio - [DATE]" at bounding box center [661, 175] width 519 height 46
click at [400, 152] on input "Teens/Adults SPARRING [DEMOGRAPHIC_DATA] [WED] - ROOM 1 - Studio - [DATE]" at bounding box center [393, 152] width 13 height 0
click at [406, 161] on label "Teens/Adults SPARRING [DEMOGRAPHIC_DATA] [WED] - ROOM 1 - Studio - [DATE]" at bounding box center [661, 175] width 519 height 46
click at [400, 152] on input "Teens/Adults SPARRING [DEMOGRAPHIC_DATA] [WED] - ROOM 1 - Studio - [DATE]" at bounding box center [393, 152] width 13 height 0
click at [409, 162] on label "Teens/Adults SPARRING [DEMOGRAPHIC_DATA] [WED] - ROOM 1 - Studio - [DATE]" at bounding box center [661, 175] width 519 height 46
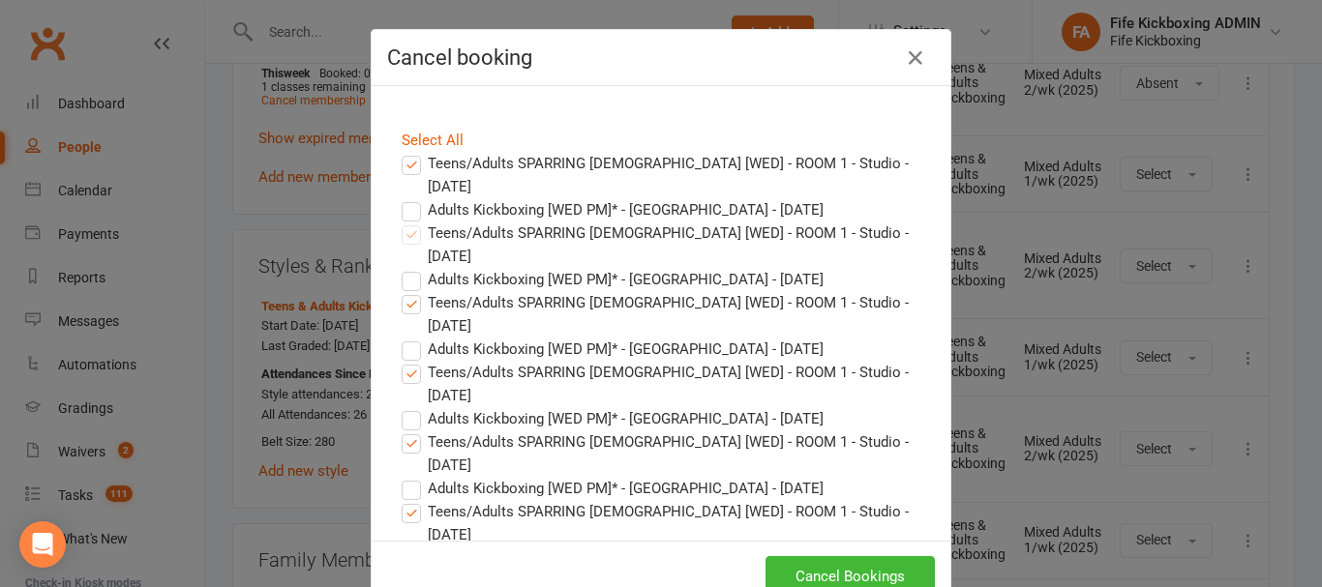
click at [400, 152] on input "Teens/Adults SPARRING [DEMOGRAPHIC_DATA] [WED] - ROOM 1 - Studio - [DATE]" at bounding box center [393, 152] width 13 height 0
click at [408, 162] on label "Teens/Adults SPARRING [DEMOGRAPHIC_DATA] [WED] - ROOM 1 - Studio - [DATE]" at bounding box center [661, 175] width 519 height 46
click at [400, 152] on input "Teens/Adults SPARRING [DEMOGRAPHIC_DATA] [WED] - ROOM 1 - Studio - [DATE]" at bounding box center [393, 152] width 13 height 0
click at [405, 163] on label "Teens/Adults SPARRING [DEMOGRAPHIC_DATA] [WED] - ROOM 1 - Studio - [DATE]" at bounding box center [661, 175] width 519 height 46
click at [400, 152] on input "Teens/Adults SPARRING [DEMOGRAPHIC_DATA] [WED] - ROOM 1 - Studio - [DATE]" at bounding box center [393, 152] width 13 height 0
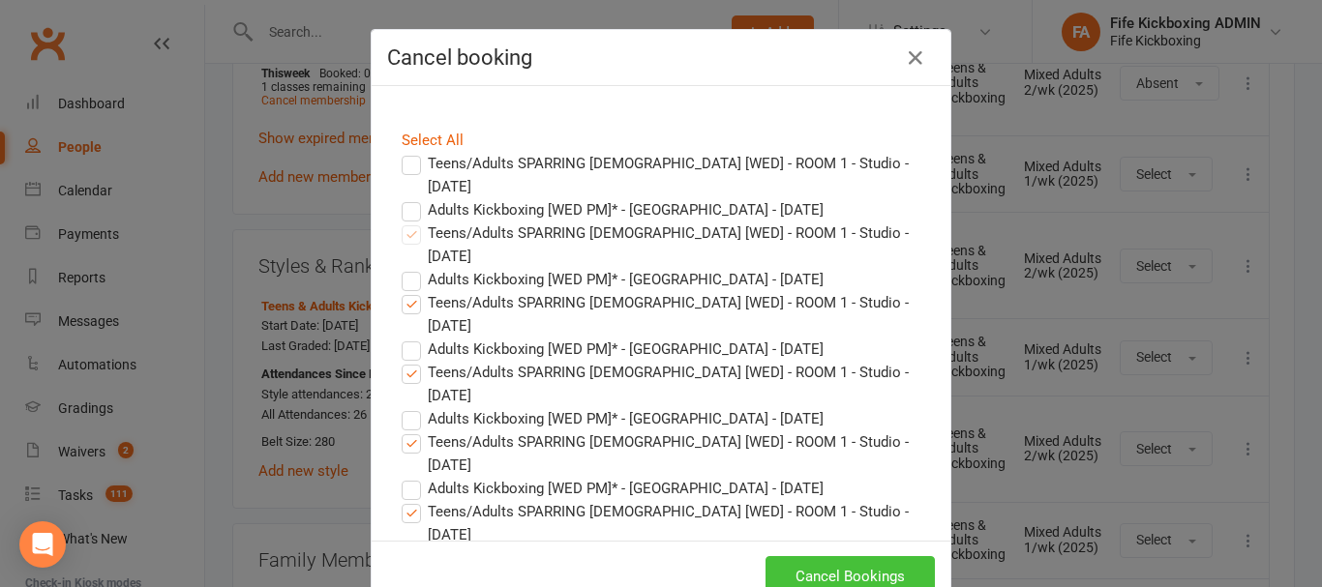
click at [836, 563] on button "Cancel Bookings" at bounding box center [850, 576] width 169 height 41
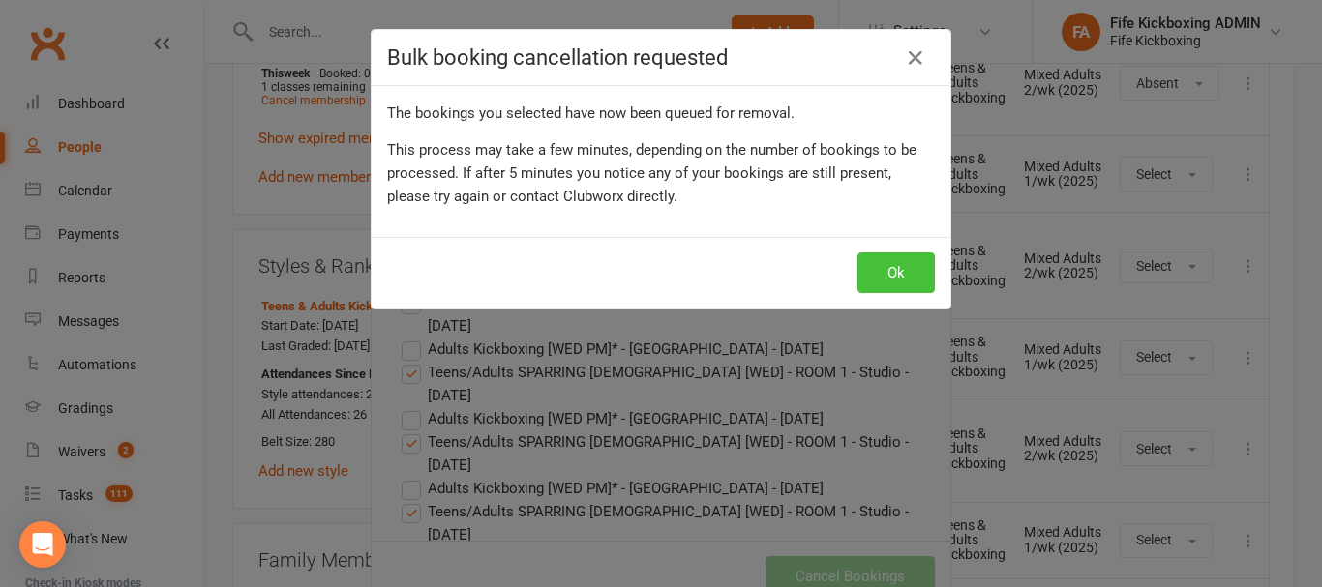
click at [893, 274] on button "Ok" at bounding box center [895, 273] width 77 height 41
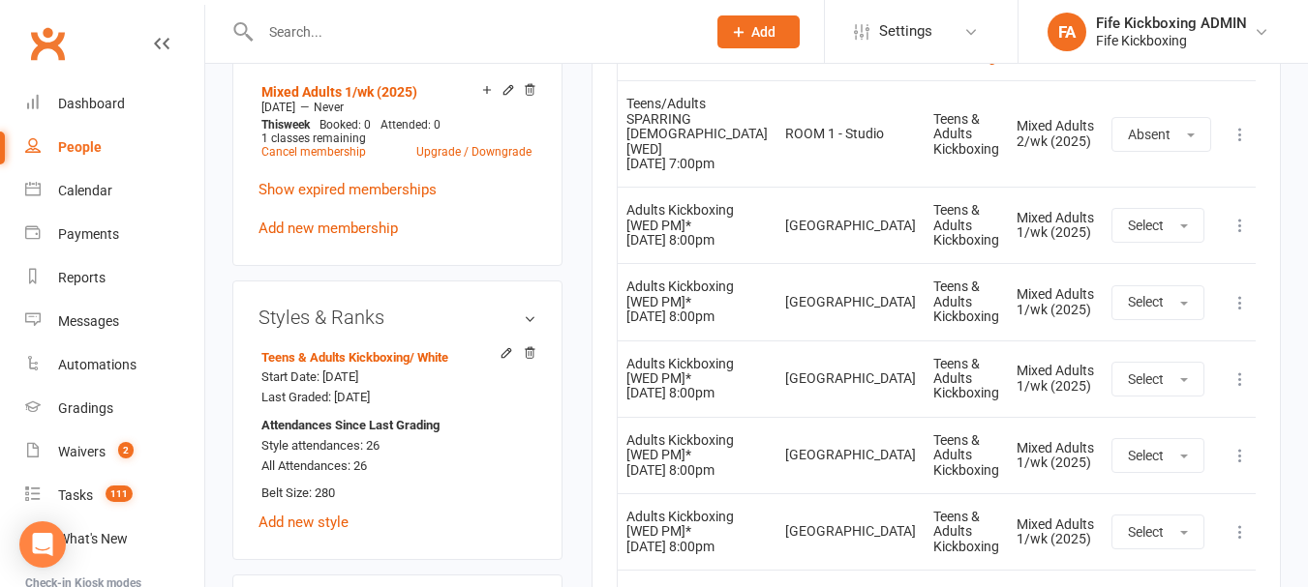
scroll to position [968, 0]
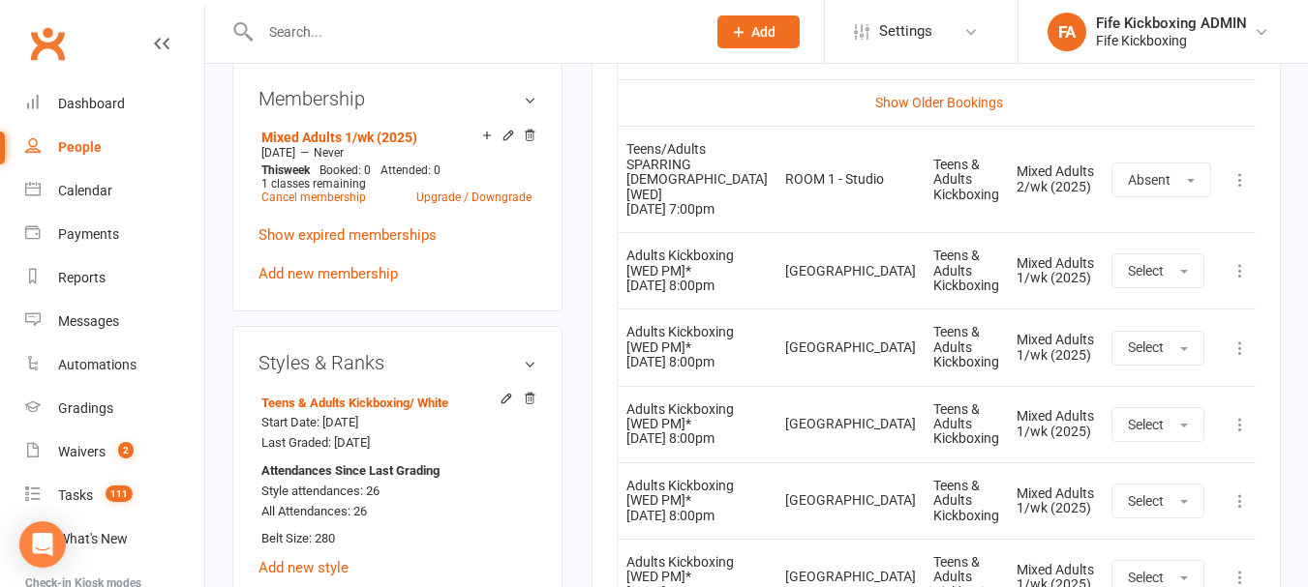
click at [1234, 261] on icon at bounding box center [1239, 270] width 19 height 19
click at [1200, 232] on td "Select" at bounding box center [1160, 270] width 117 height 76
click at [1192, 232] on td "Select" at bounding box center [1160, 270] width 117 height 76
click at [1235, 339] on icon at bounding box center [1239, 348] width 19 height 19
click at [1173, 444] on link "Remove booking" at bounding box center [1155, 463] width 192 height 39
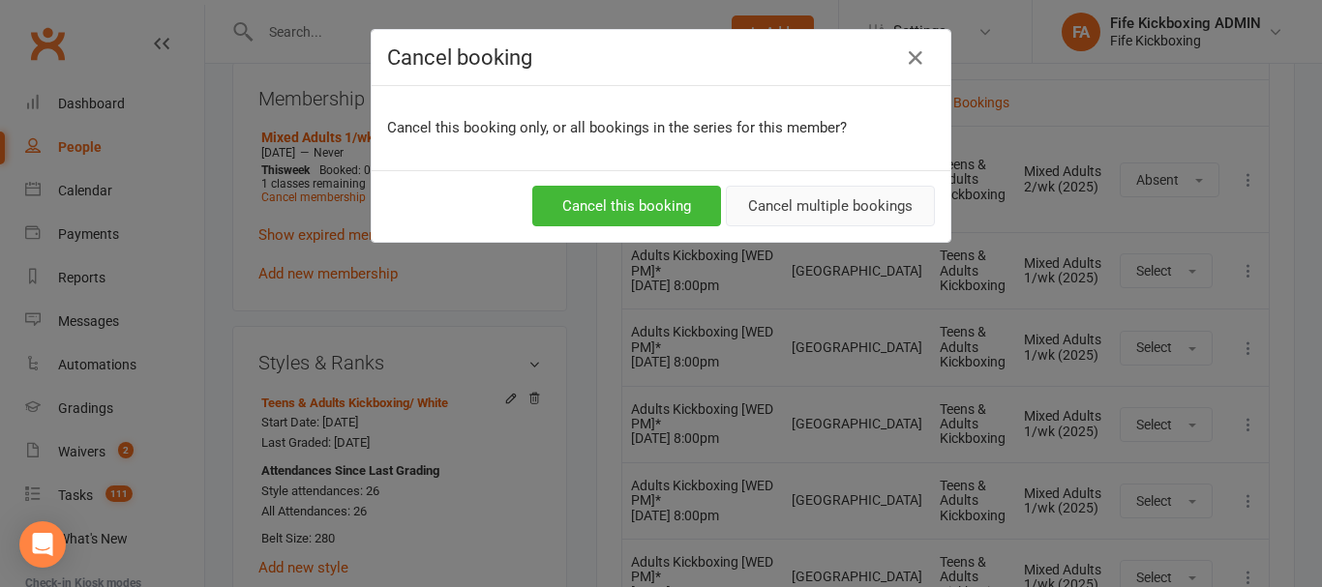
click at [828, 214] on button "Cancel multiple bookings" at bounding box center [830, 206] width 209 height 41
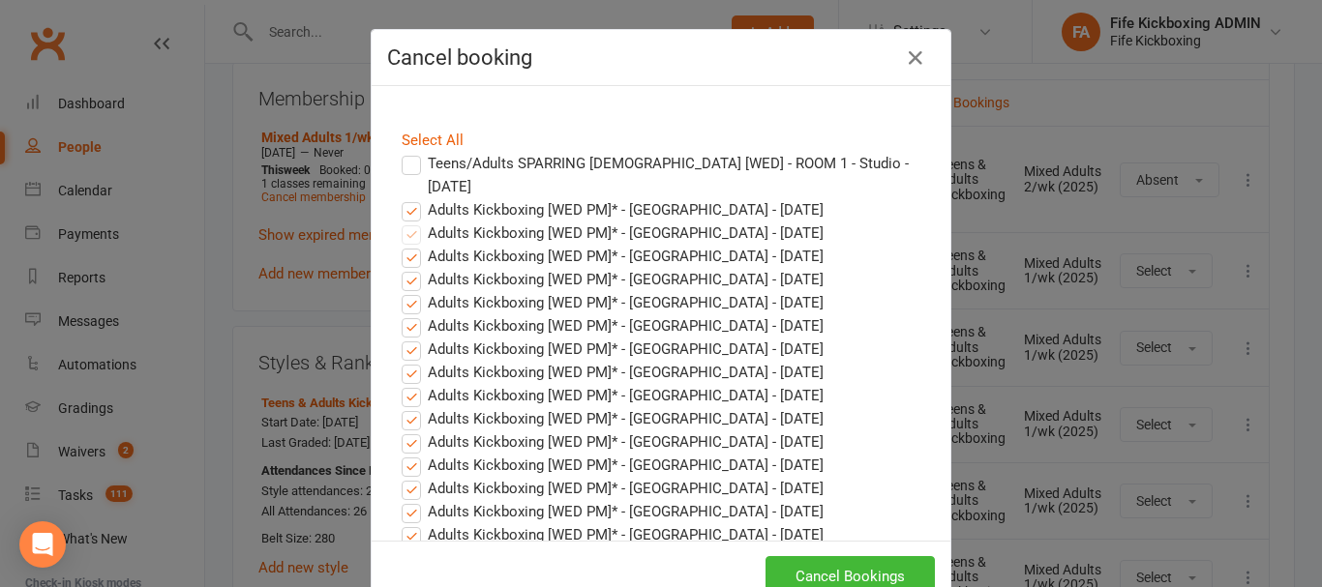
click at [402, 198] on label "Adults Kickboxing [WED PM]* - [GEOGRAPHIC_DATA] - [DATE]" at bounding box center [613, 209] width 422 height 23
click at [400, 198] on input "Adults Kickboxing [WED PM]* - [GEOGRAPHIC_DATA] - [DATE]" at bounding box center [393, 198] width 13 height 0
click at [829, 567] on button "Cancel Bookings" at bounding box center [850, 576] width 169 height 41
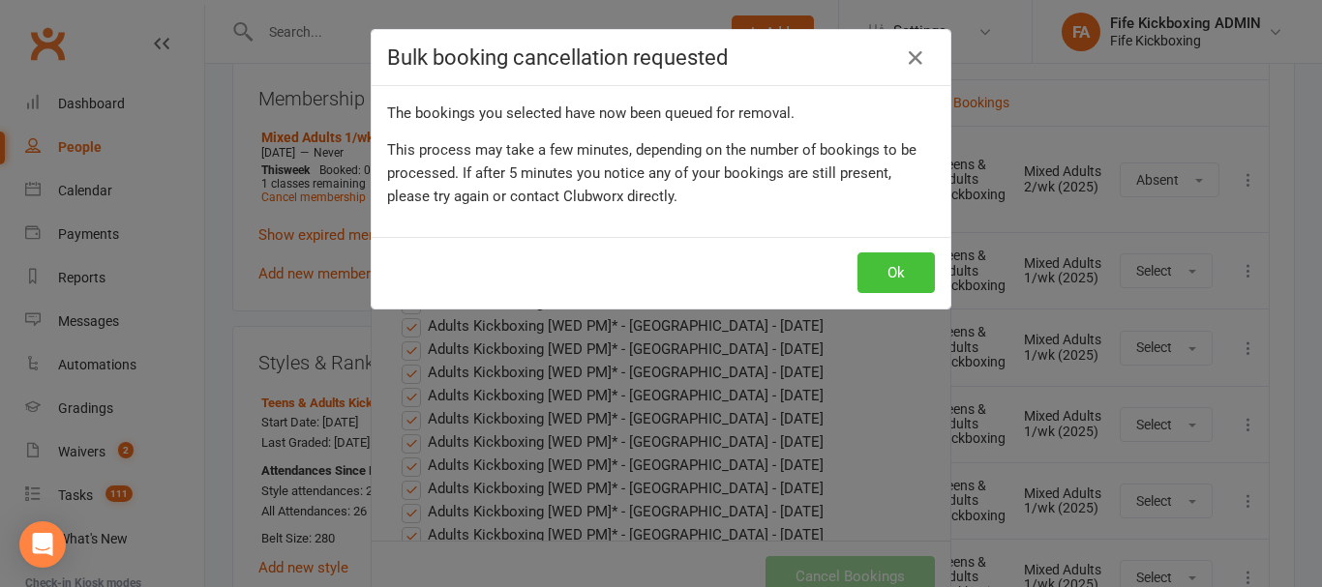
click at [888, 276] on button "Ok" at bounding box center [895, 273] width 77 height 41
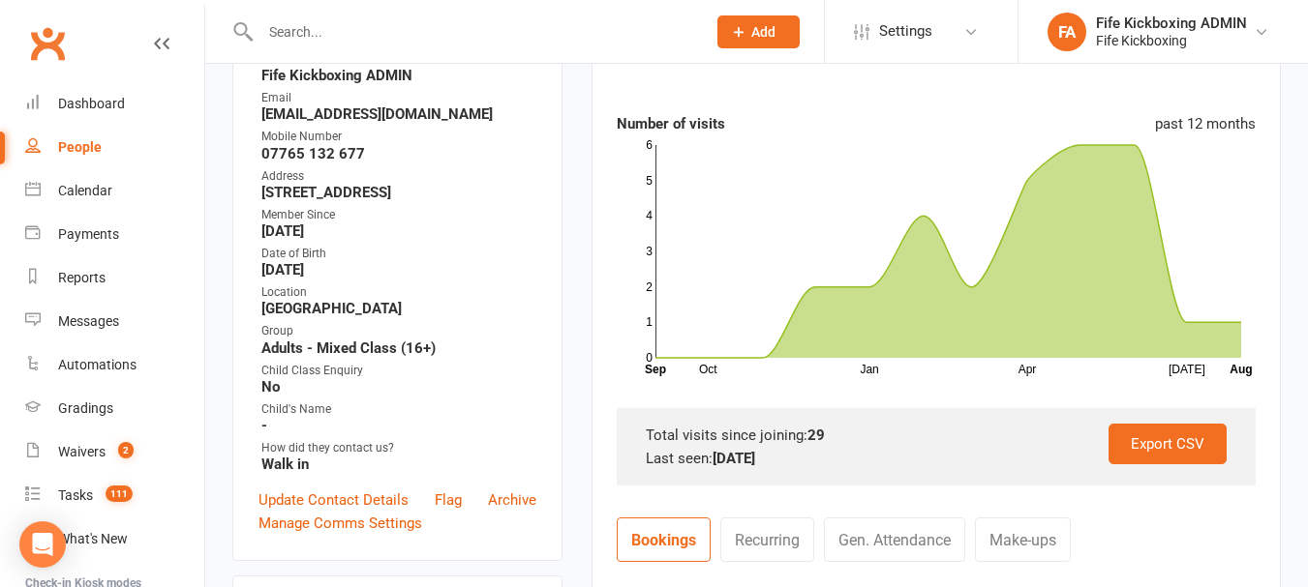
scroll to position [0, 0]
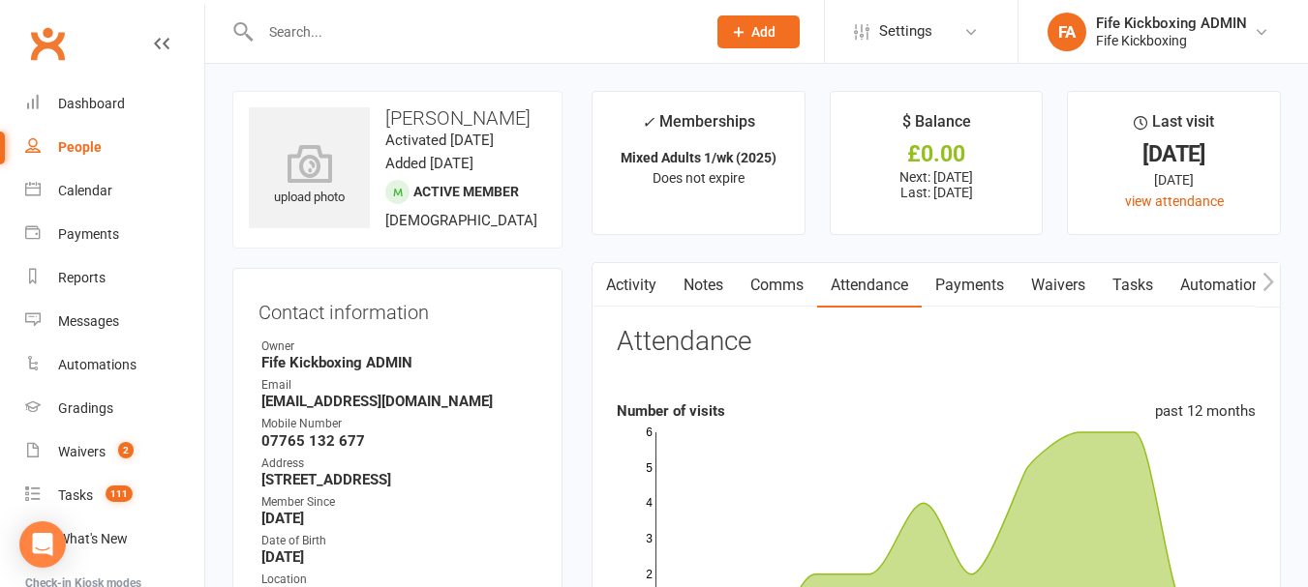
click at [625, 282] on link "Activity" at bounding box center [630, 285] width 77 height 45
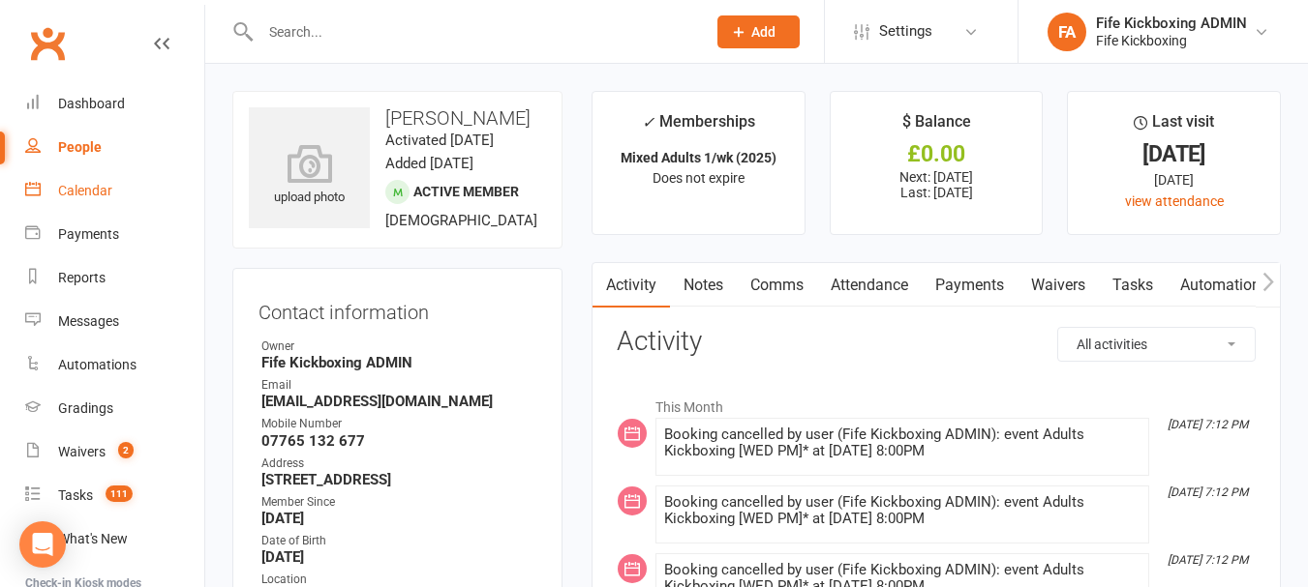
click at [87, 175] on link "Calendar" at bounding box center [114, 191] width 179 height 44
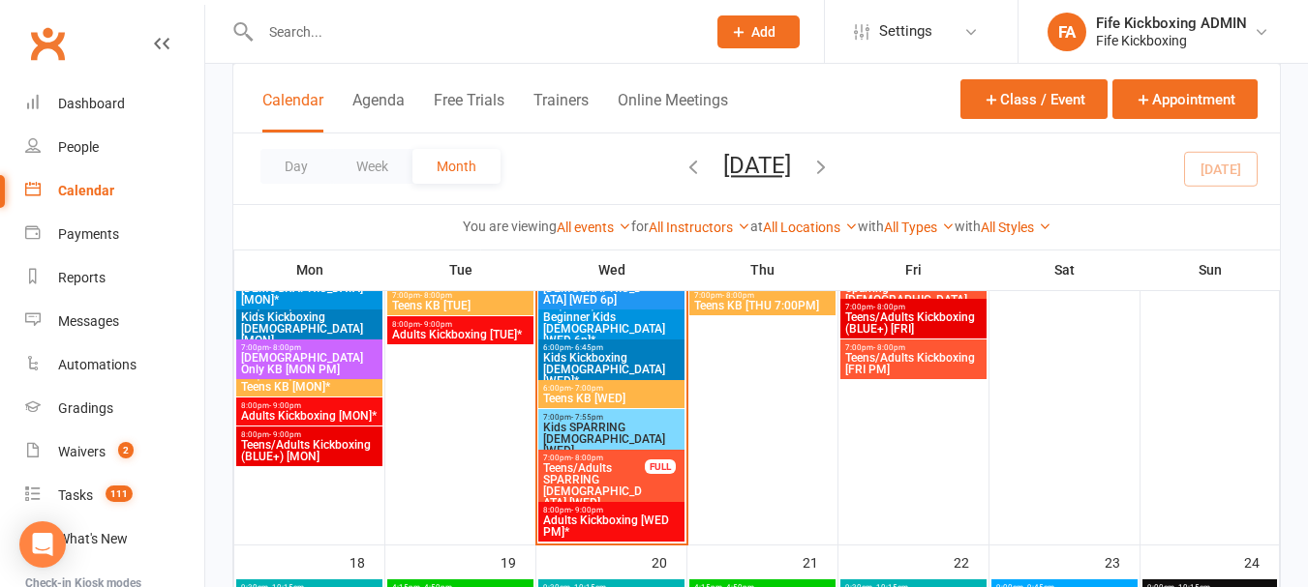
scroll to position [1645, 0]
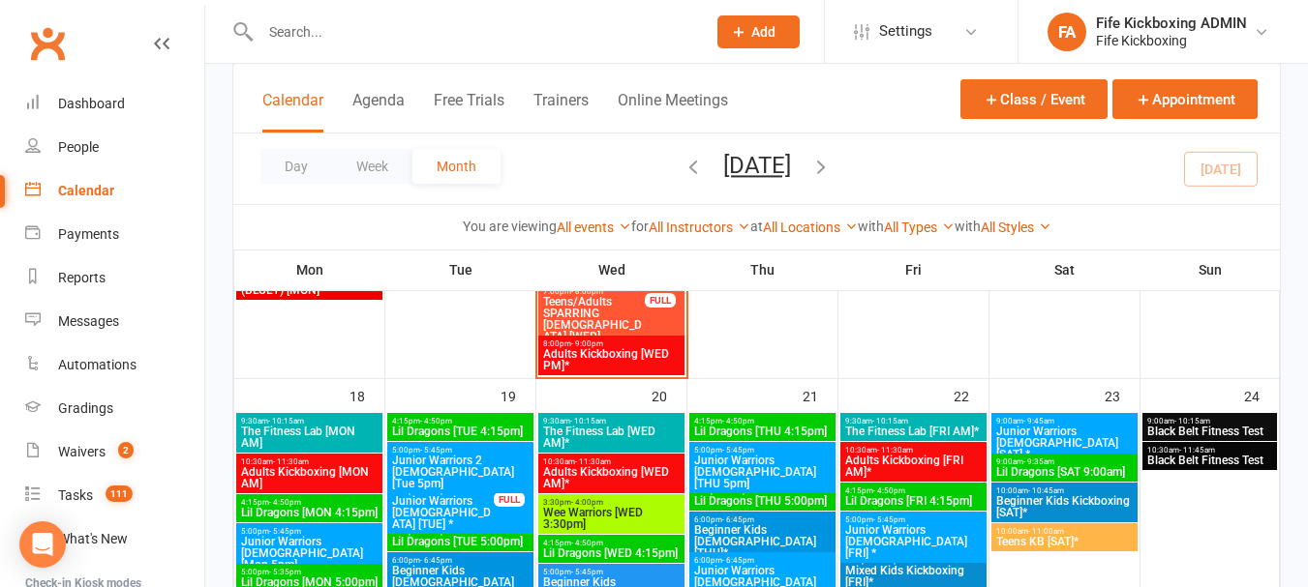
click at [593, 308] on span "Teens/Adults SPARRING [DEMOGRAPHIC_DATA] [WED]" at bounding box center [594, 319] width 104 height 46
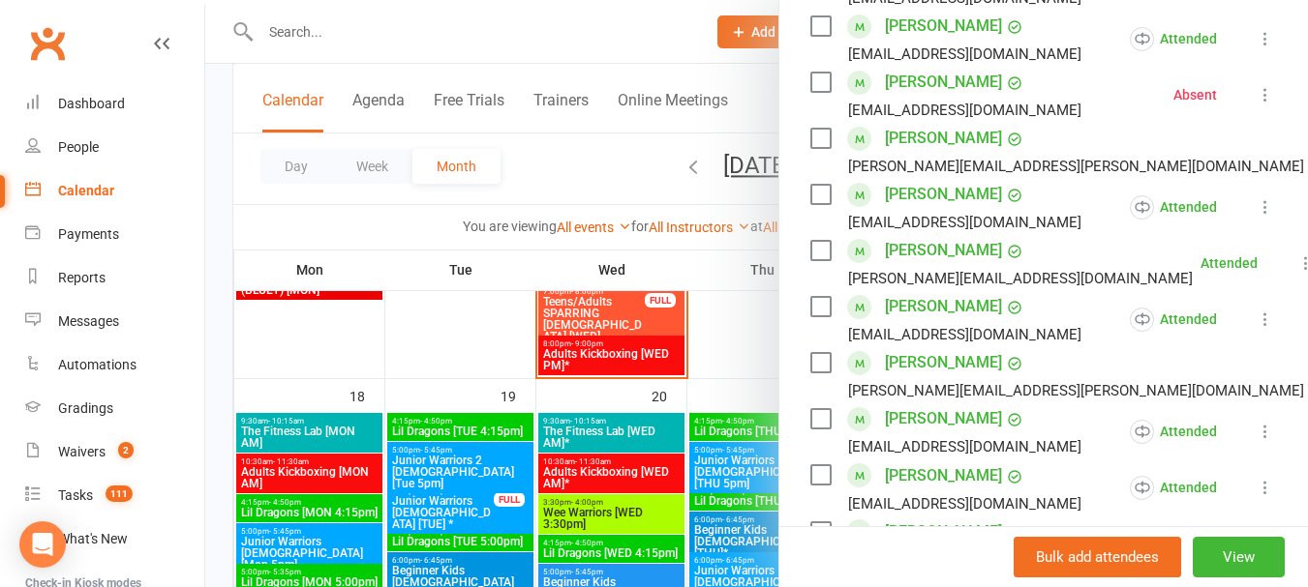
scroll to position [774, 0]
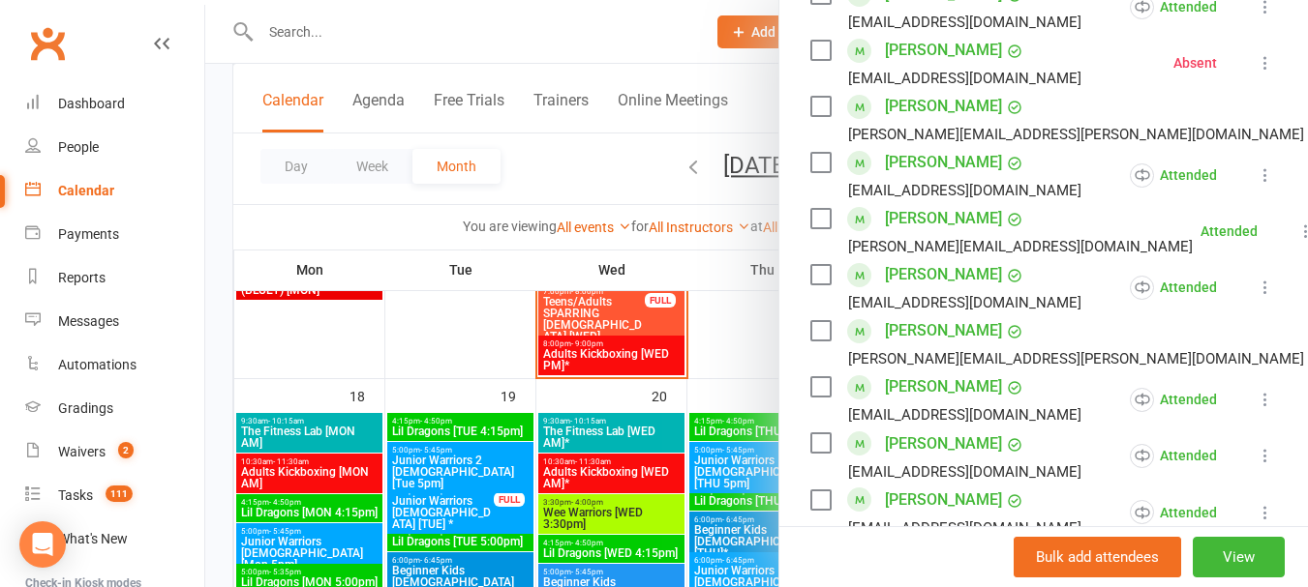
click at [917, 66] on link "[PERSON_NAME]" at bounding box center [943, 50] width 117 height 31
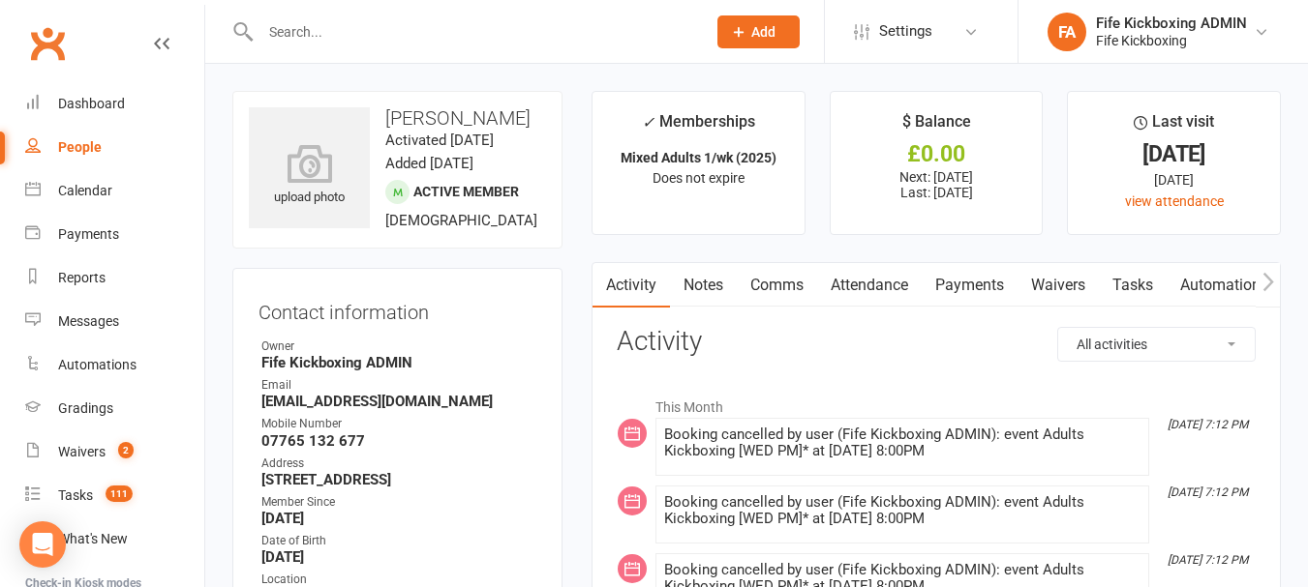
click at [855, 295] on link "Attendance" at bounding box center [869, 285] width 105 height 45
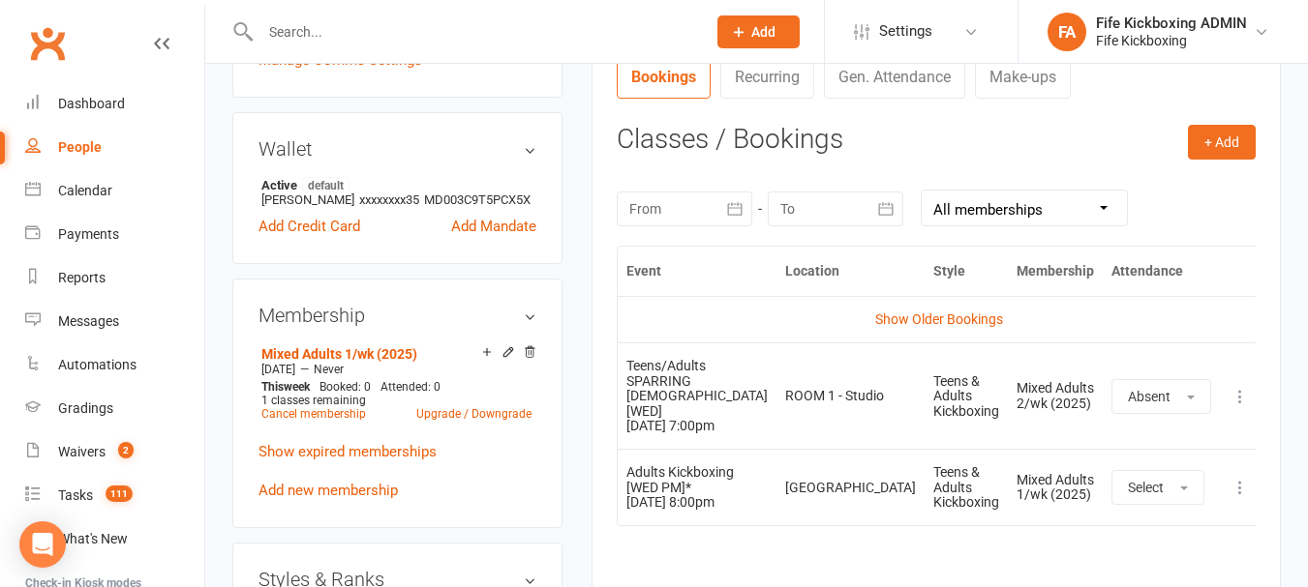
scroll to position [871, 0]
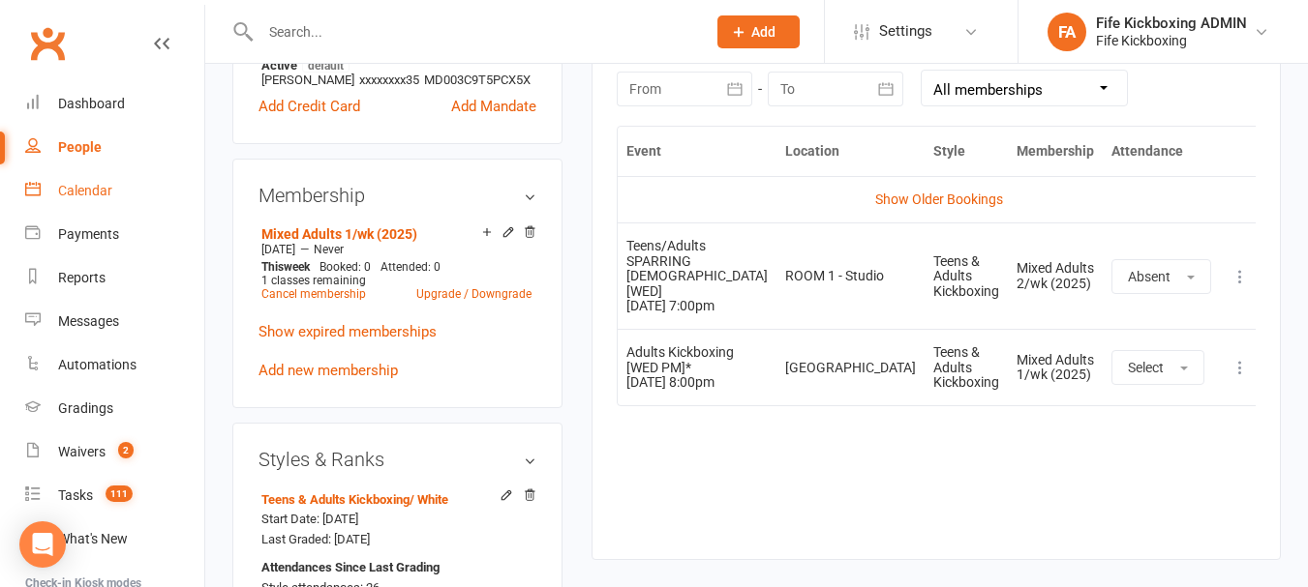
click at [112, 186] on link "Calendar" at bounding box center [114, 191] width 179 height 44
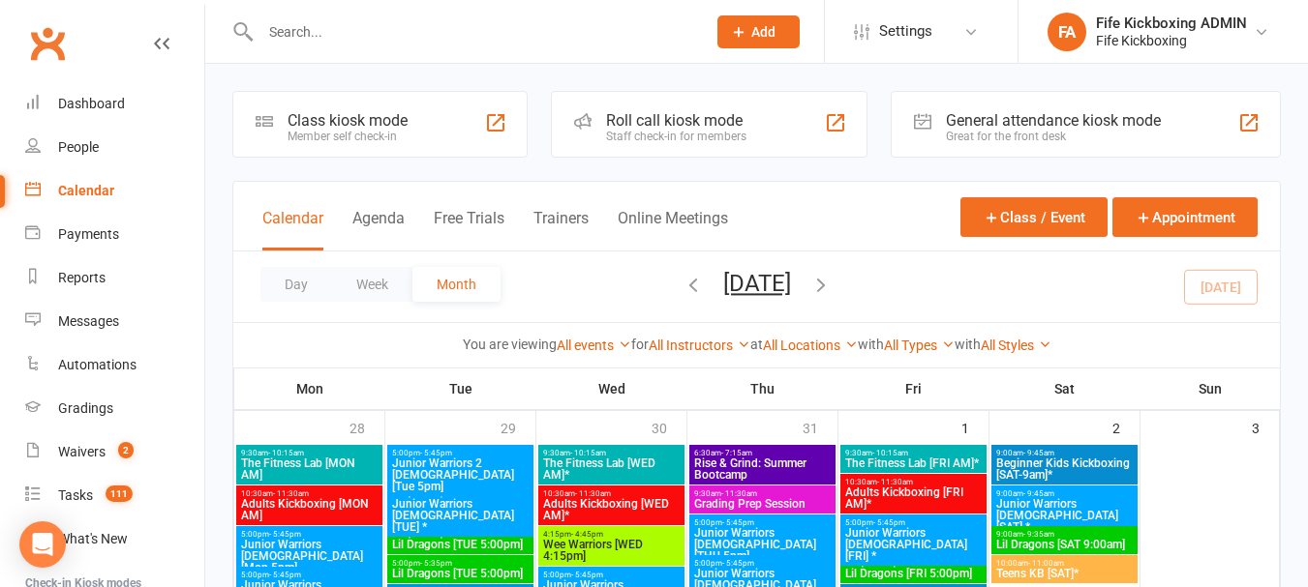
scroll to position [126, 0]
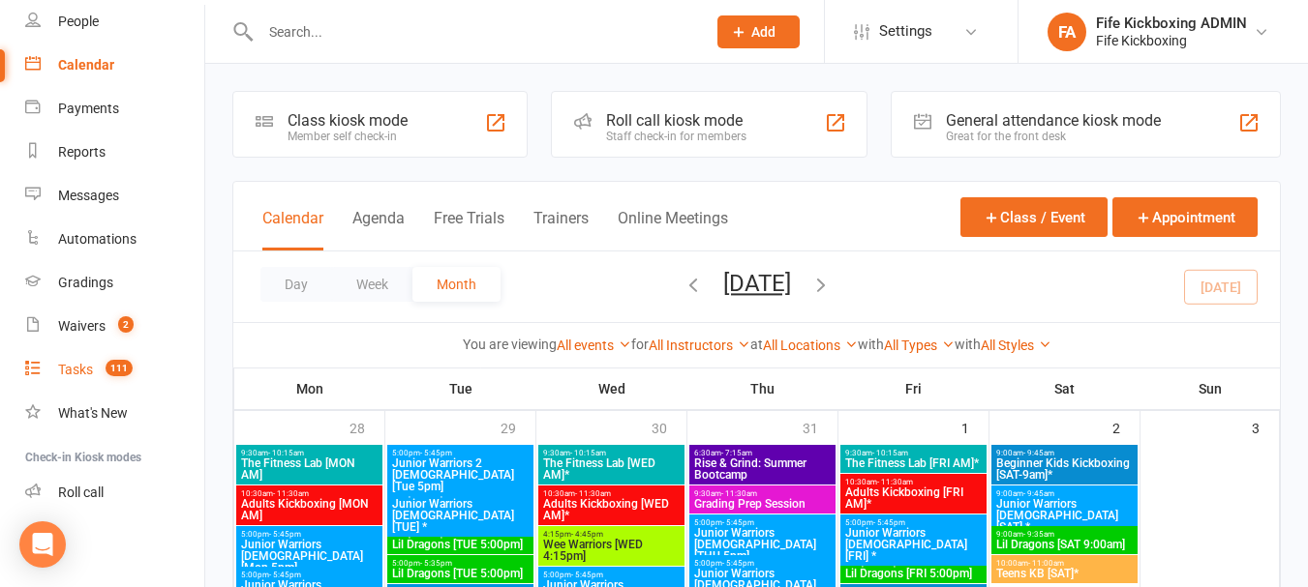
click at [160, 356] on link "Tasks 111" at bounding box center [114, 370] width 179 height 44
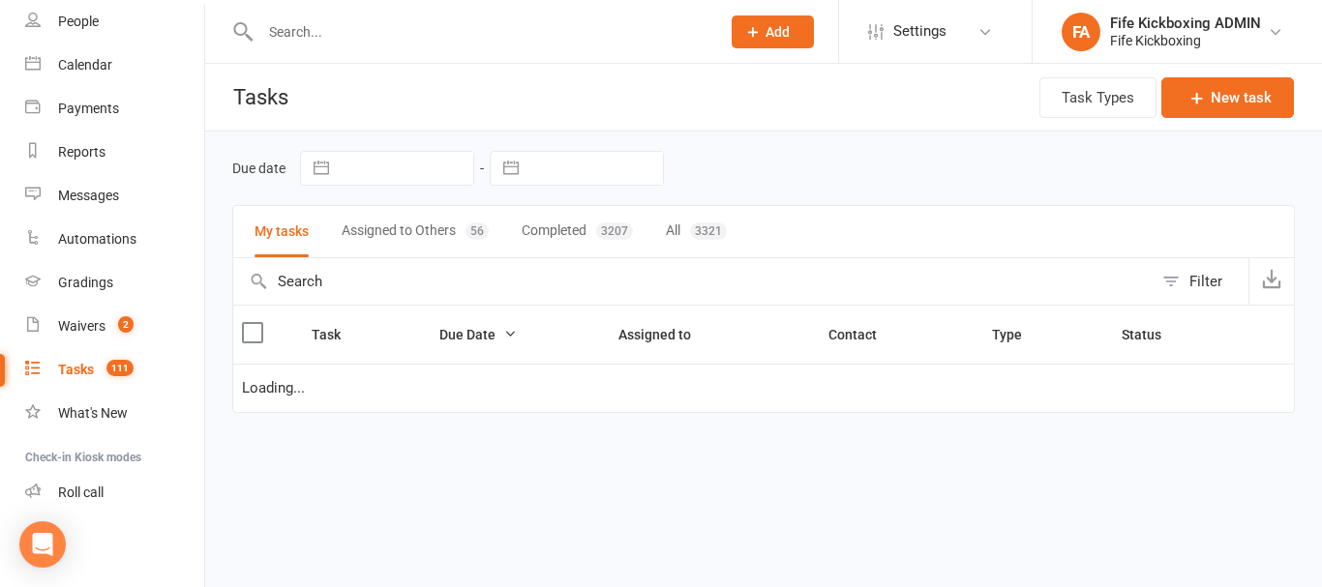
select select "started"
select select "waiting"
select select "started"
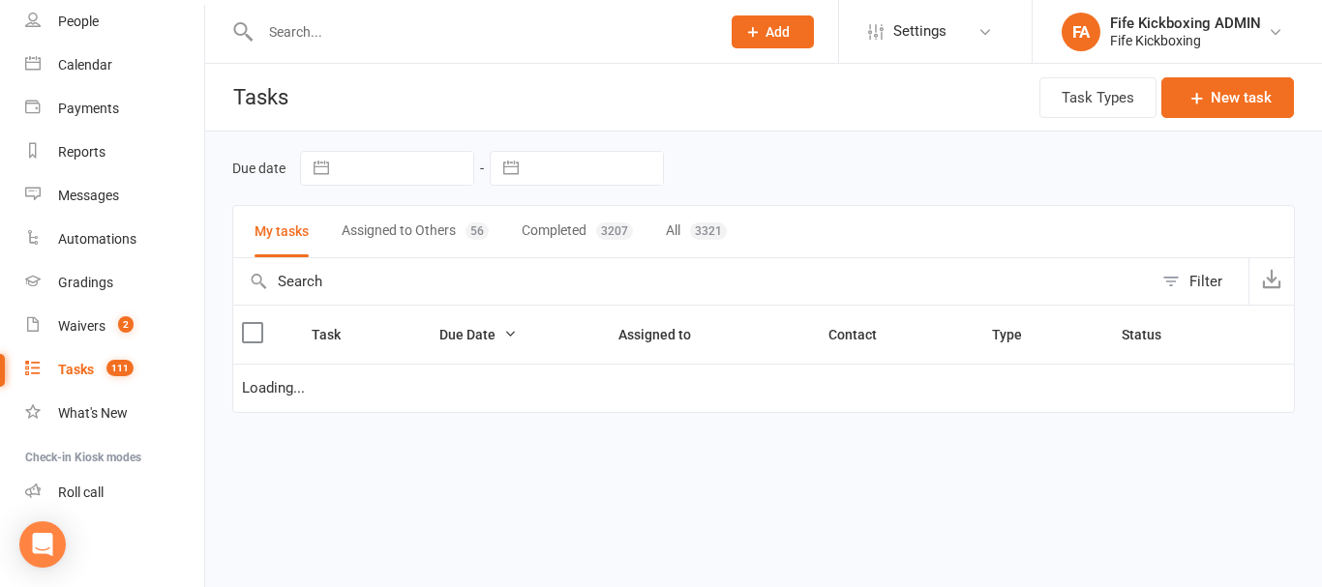
select select "started"
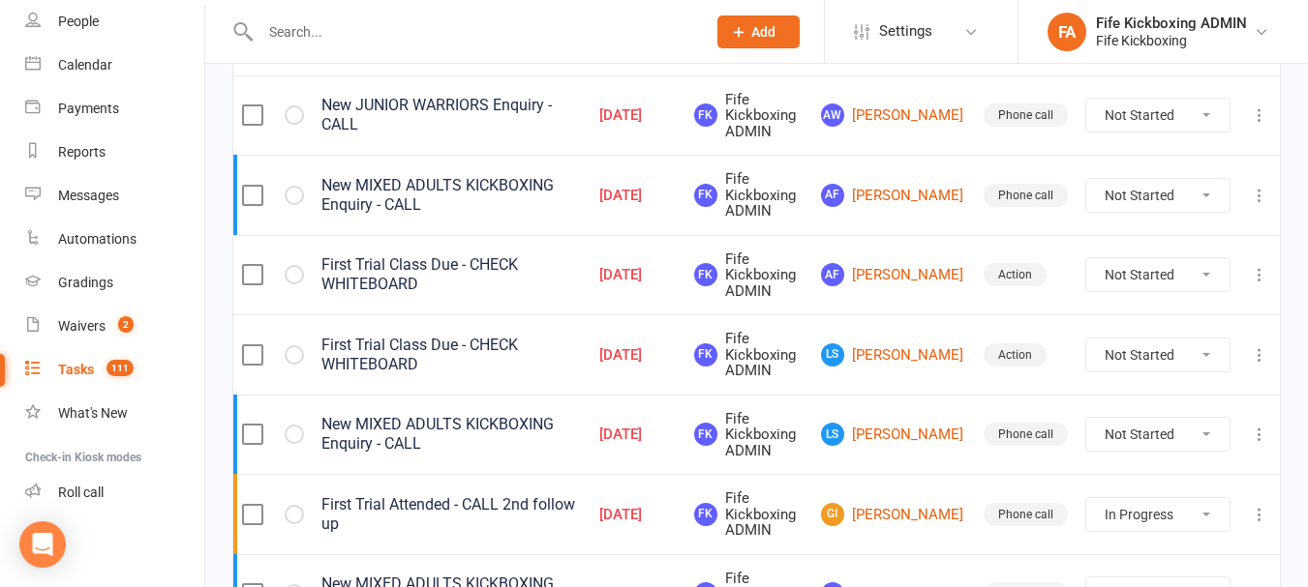
scroll to position [387, 0]
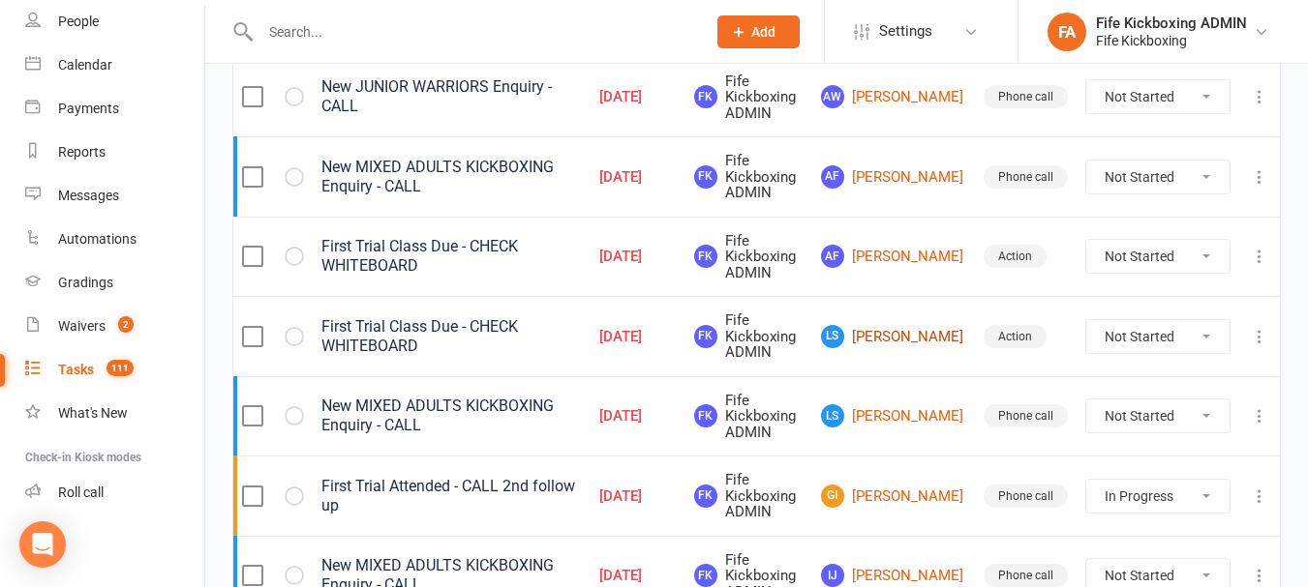
click at [892, 328] on link "LS [PERSON_NAME]" at bounding box center [893, 336] width 145 height 23
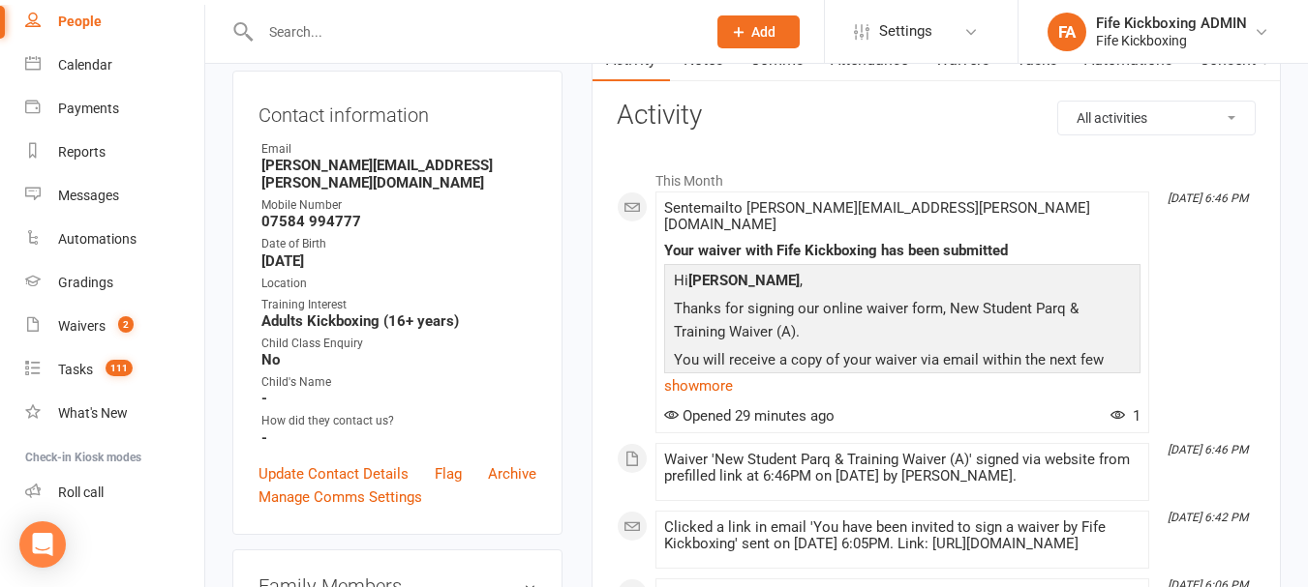
scroll to position [97, 0]
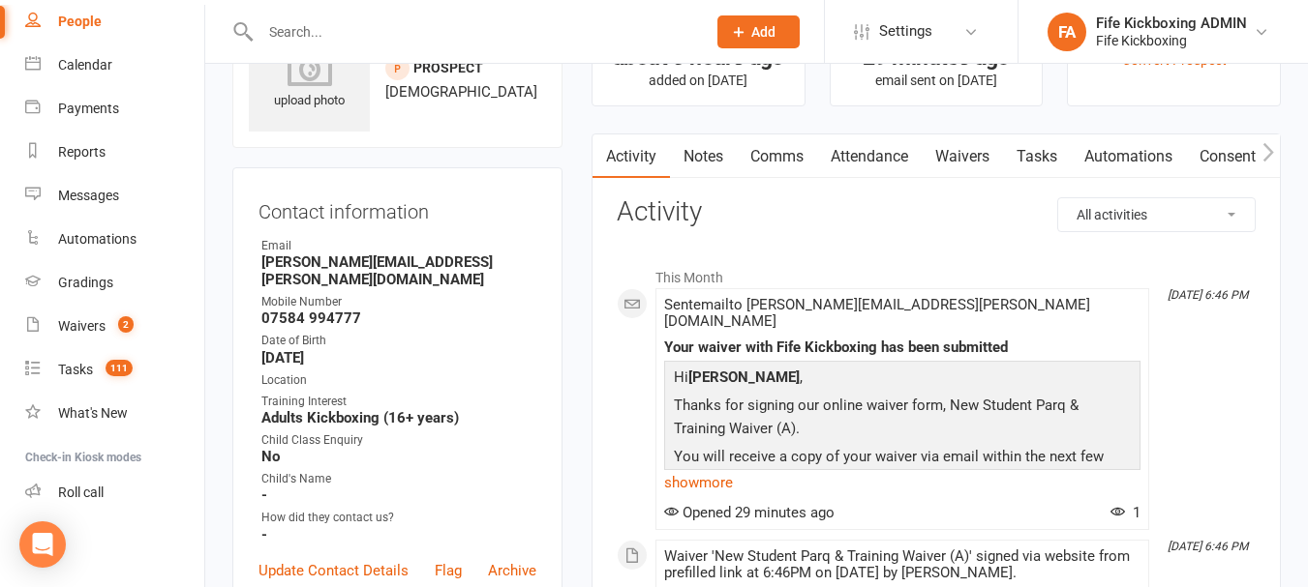
click at [873, 160] on link "Attendance" at bounding box center [869, 157] width 105 height 45
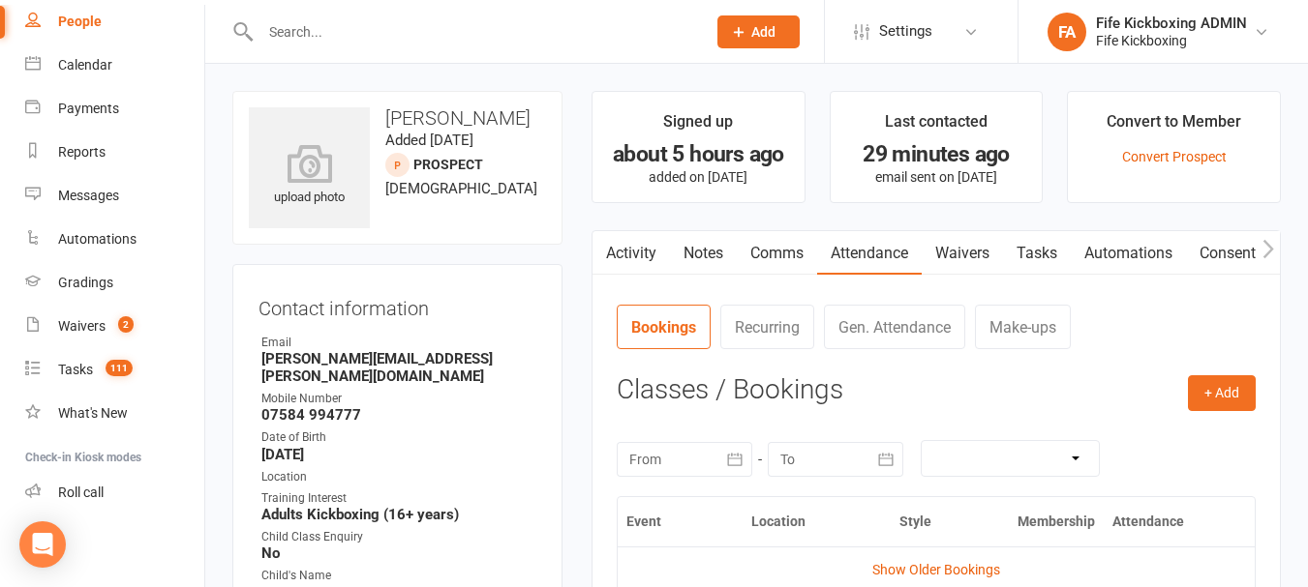
click at [628, 241] on link "Activity" at bounding box center [630, 253] width 77 height 45
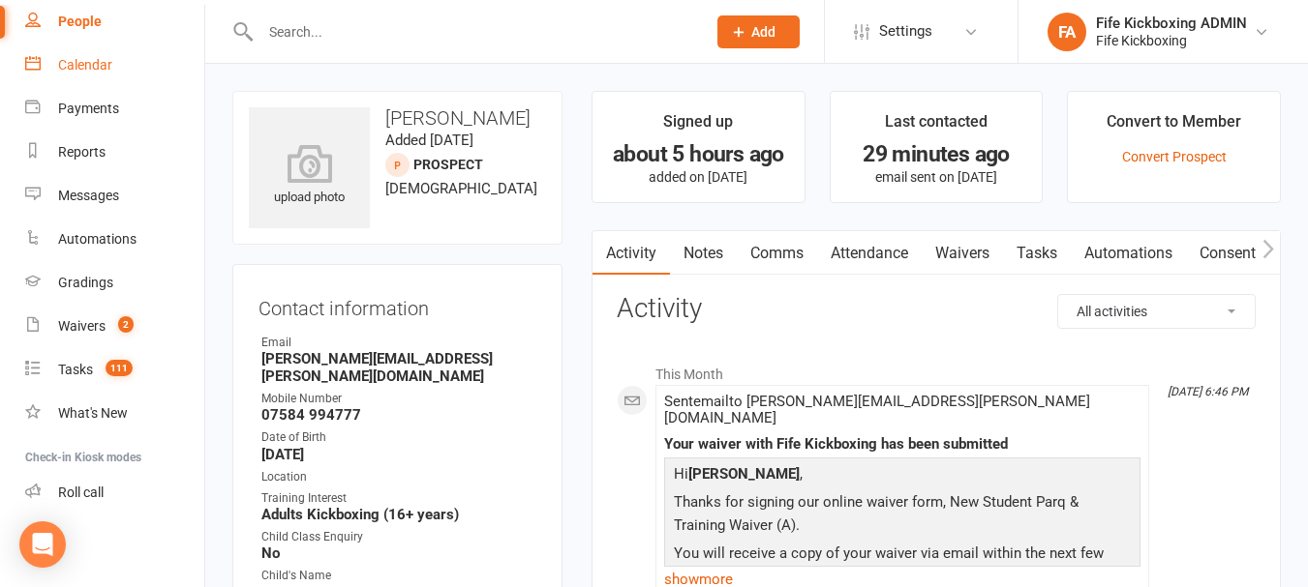
click at [82, 48] on link "Calendar" at bounding box center [114, 66] width 179 height 44
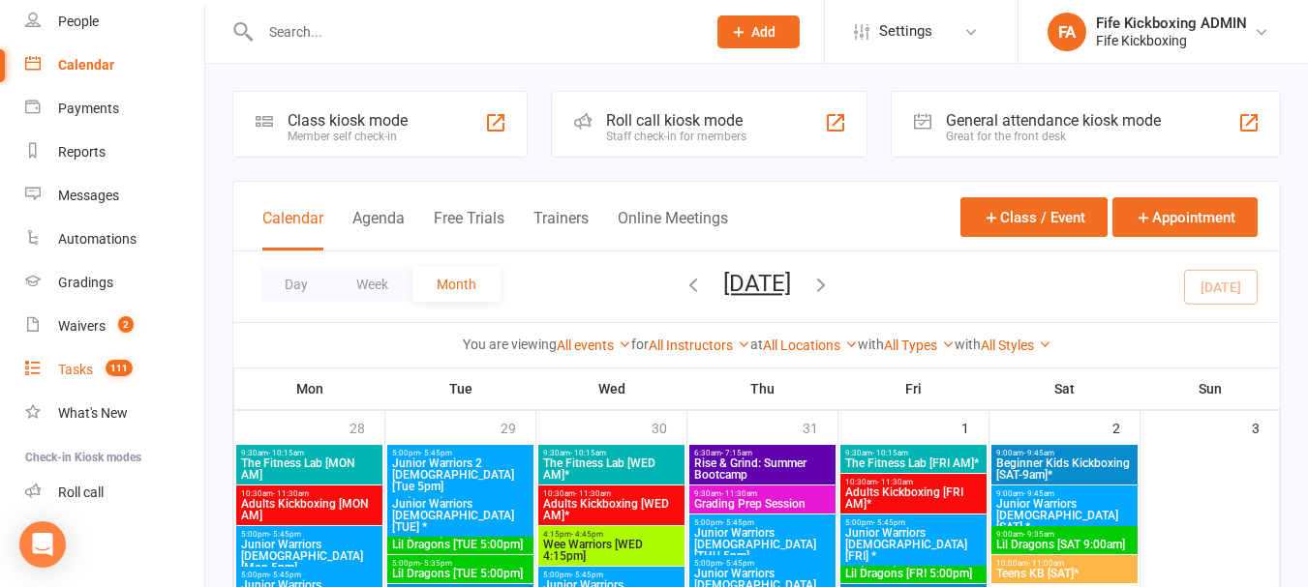
click at [80, 377] on div "Tasks" at bounding box center [75, 369] width 35 height 15
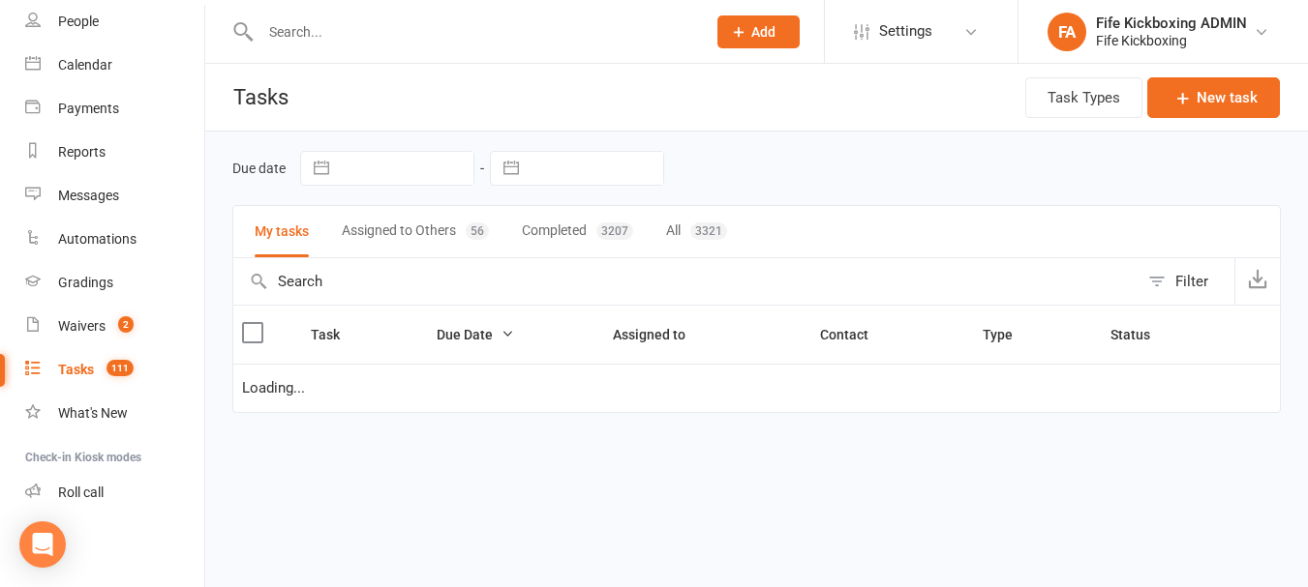
select select "started"
select select "waiting"
select select "started"
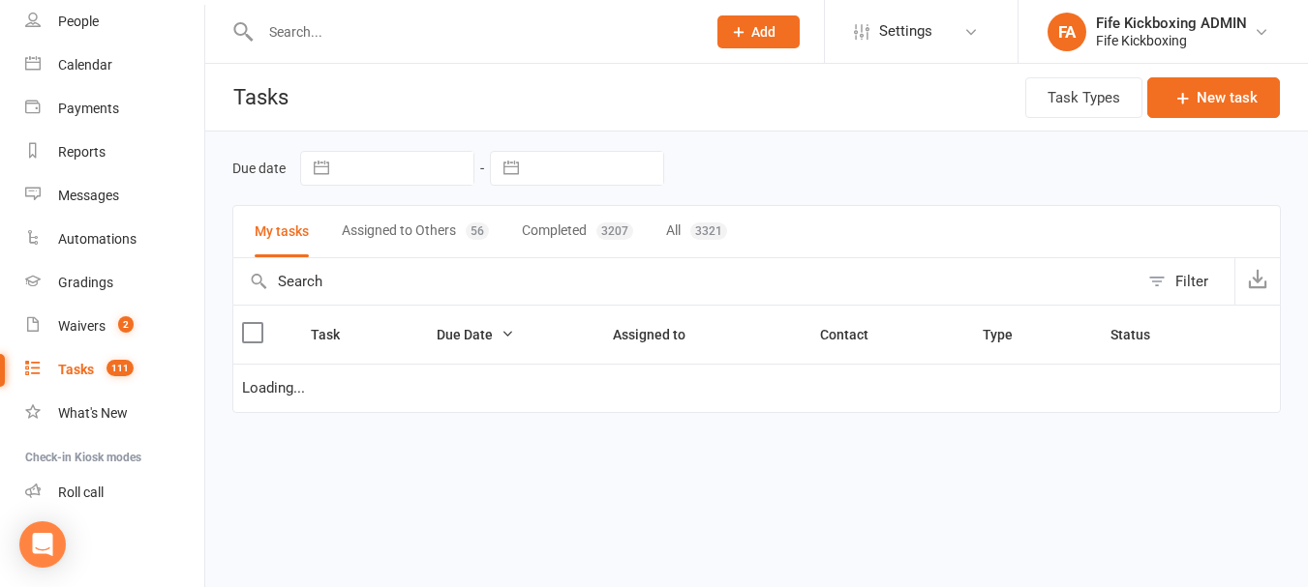
select select "started"
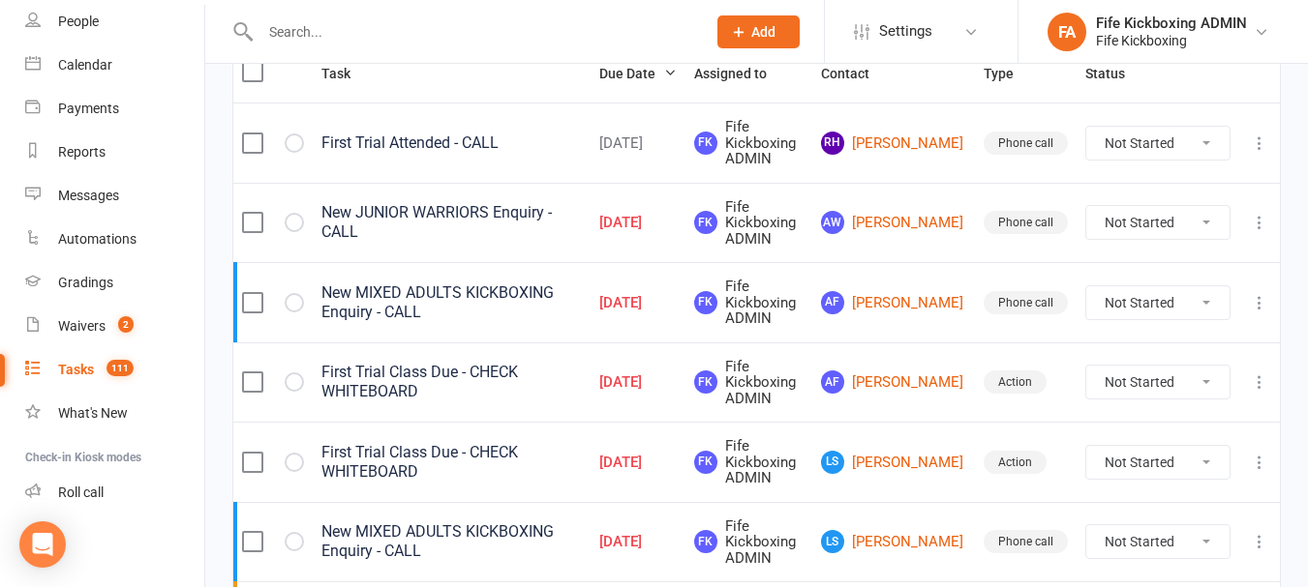
scroll to position [290, 0]
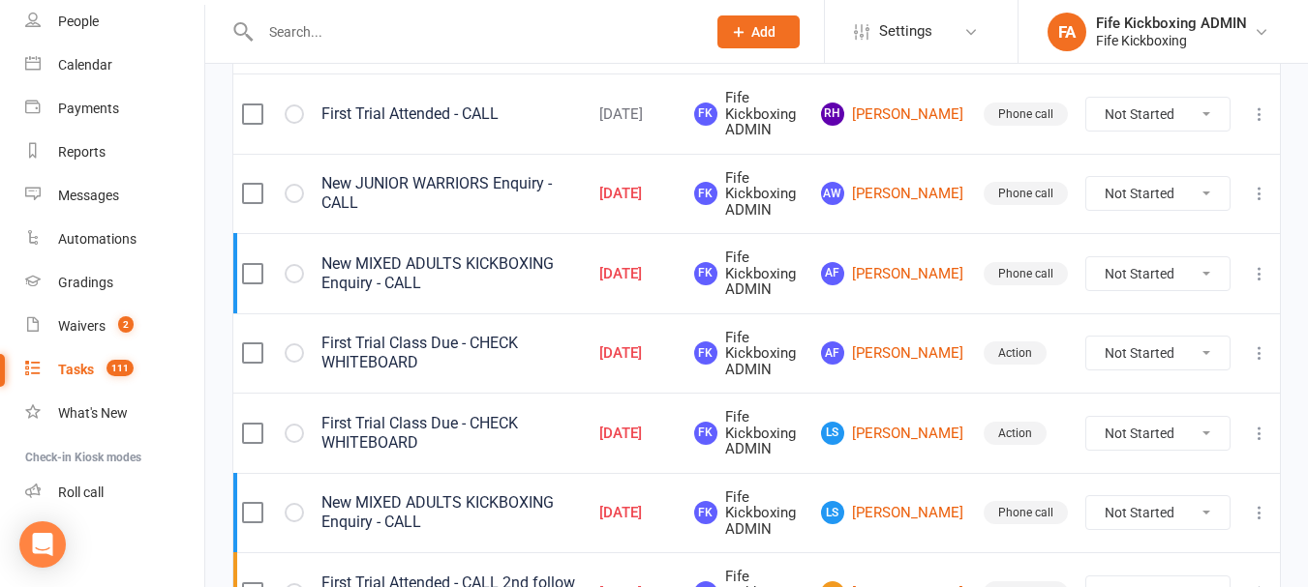
click at [1200, 437] on select "Not Started In Progress Waiting Complete" at bounding box center [1157, 433] width 143 height 33
click at [1086, 417] on select "Not Started In Progress Waiting Complete" at bounding box center [1157, 433] width 143 height 33
select select "unstarted"
select select "started"
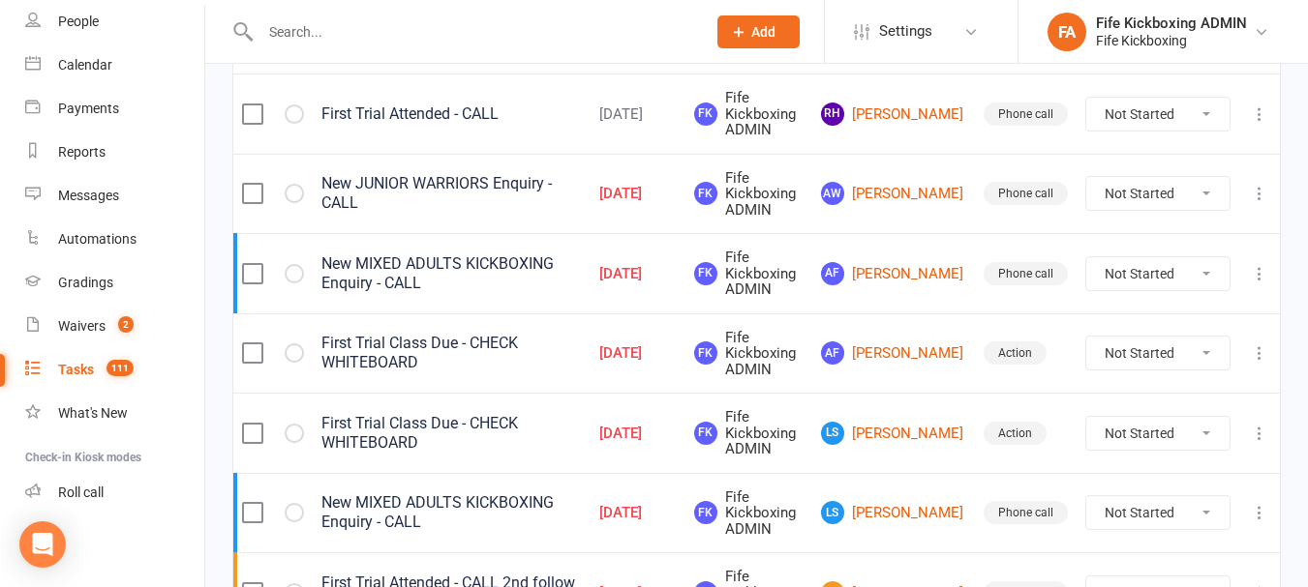
select select "waiting"
select select "started"
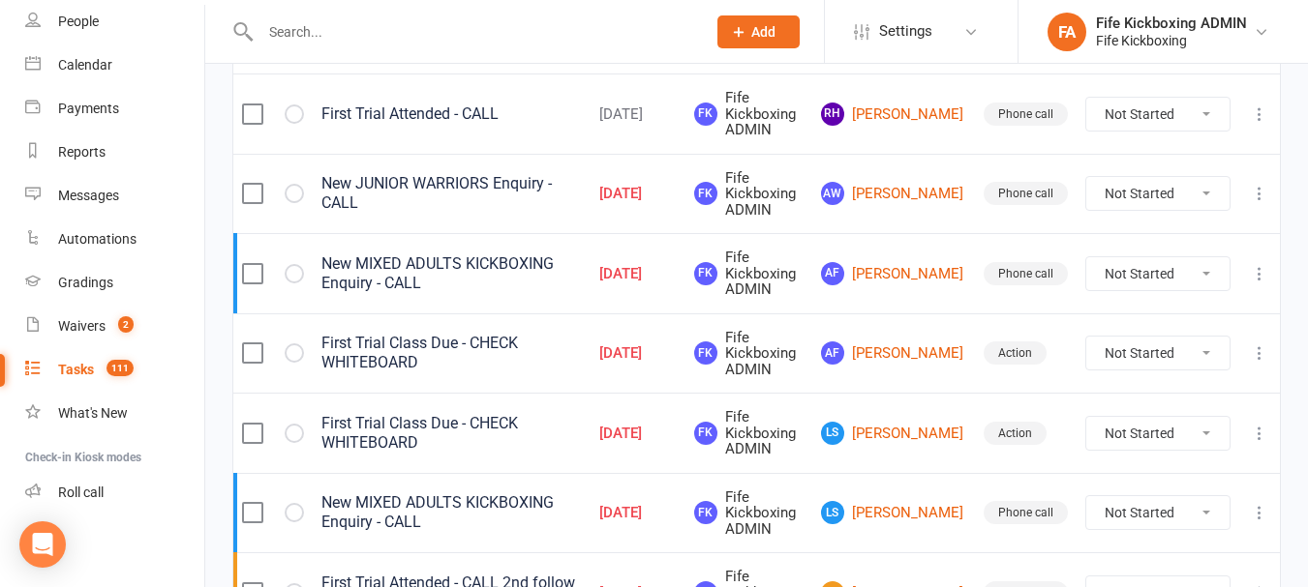
select select "started"
select select "waiting"
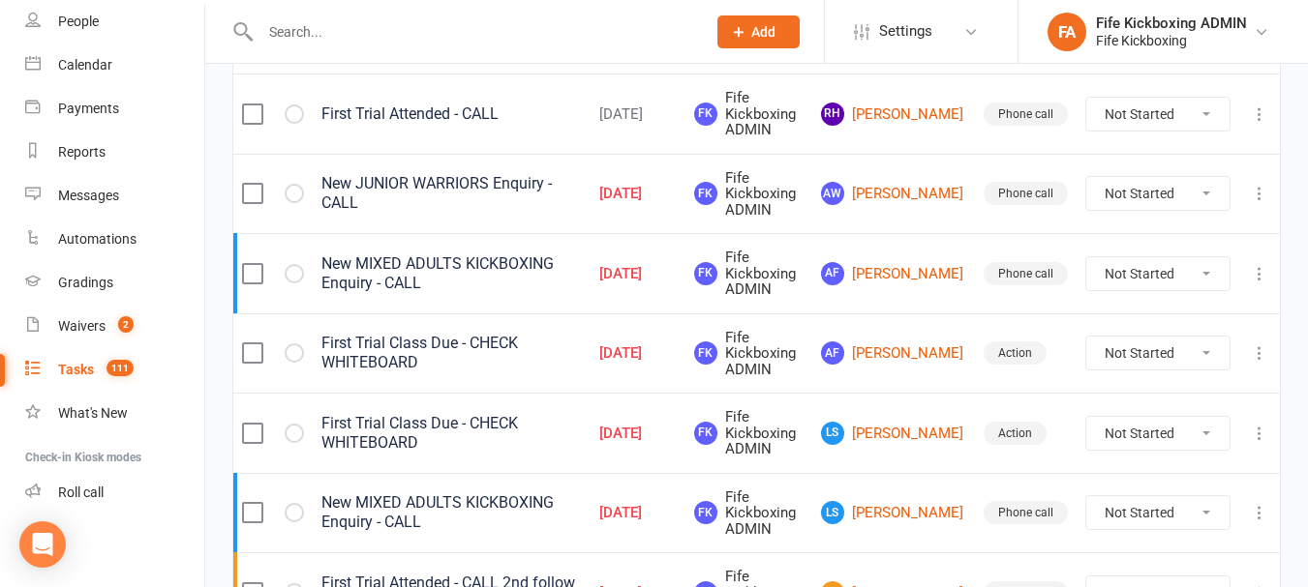
select select "started"
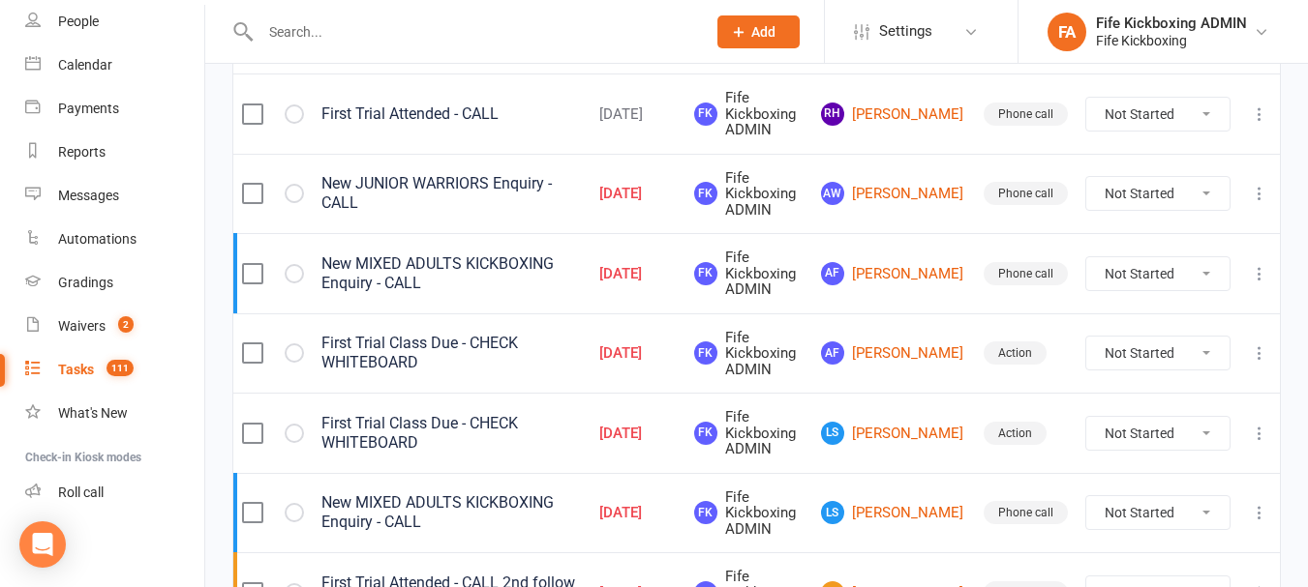
select select "started"
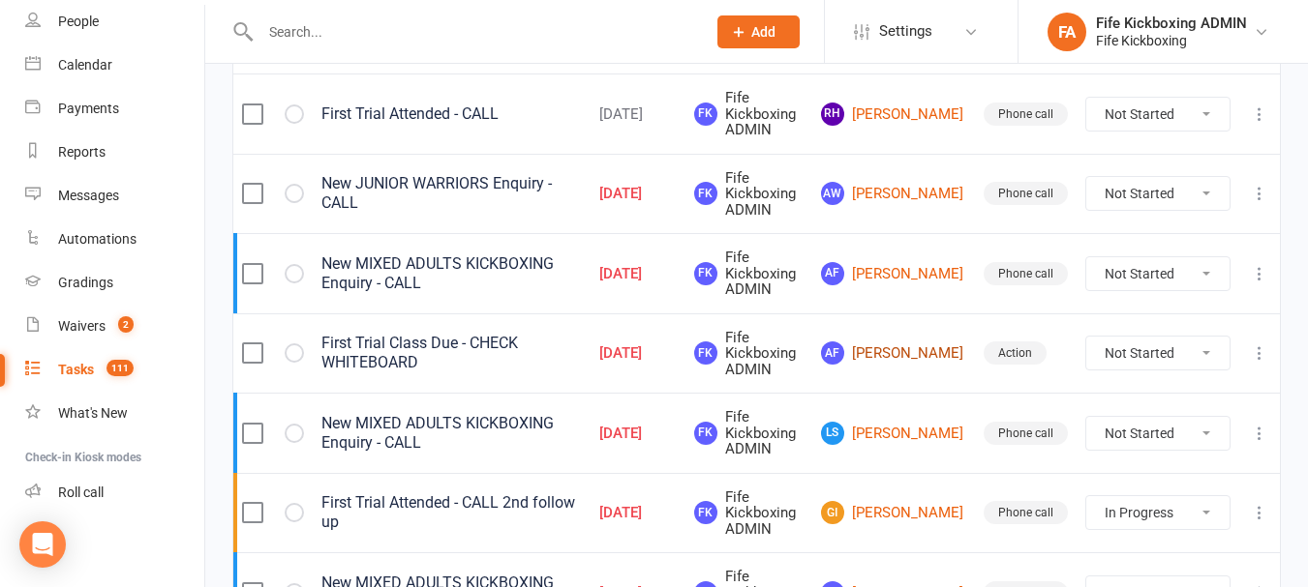
click at [907, 356] on link "AF [PERSON_NAME]" at bounding box center [893, 353] width 145 height 23
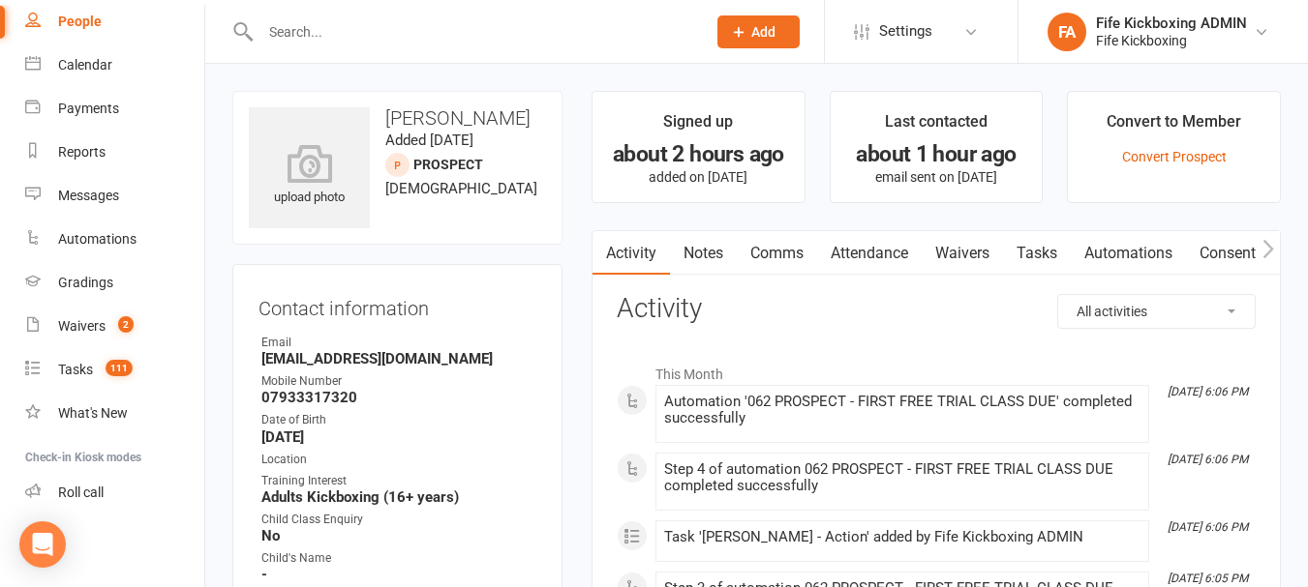
click at [903, 264] on link "Attendance" at bounding box center [869, 253] width 105 height 45
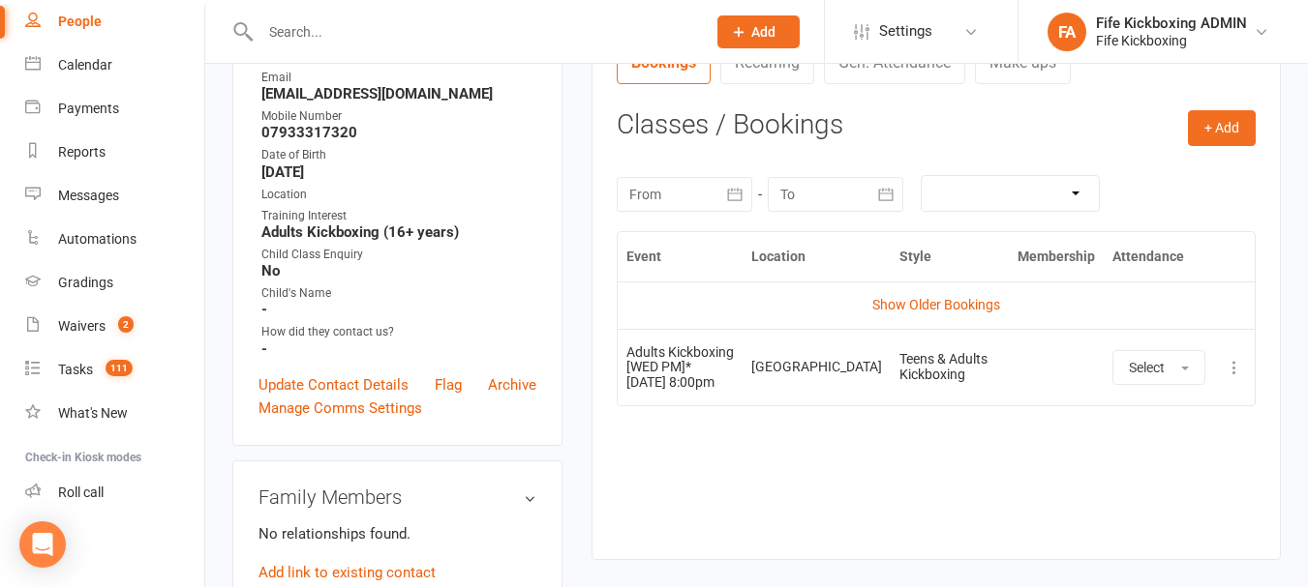
scroll to position [290, 0]
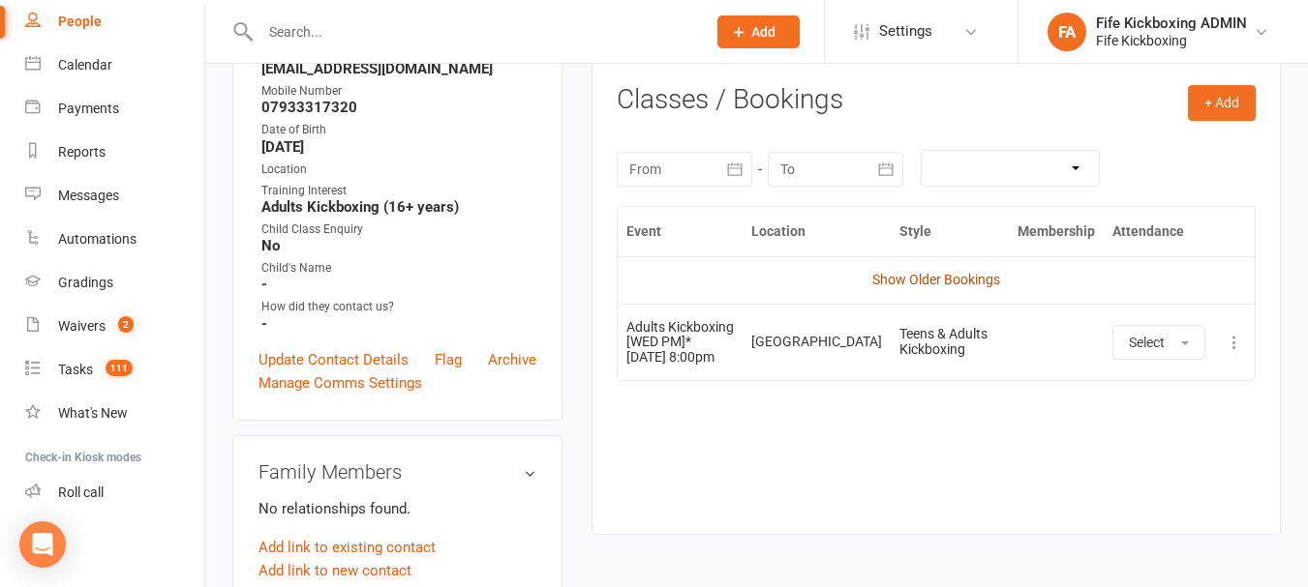
click at [943, 282] on link "Show Older Bookings" at bounding box center [936, 279] width 128 height 15
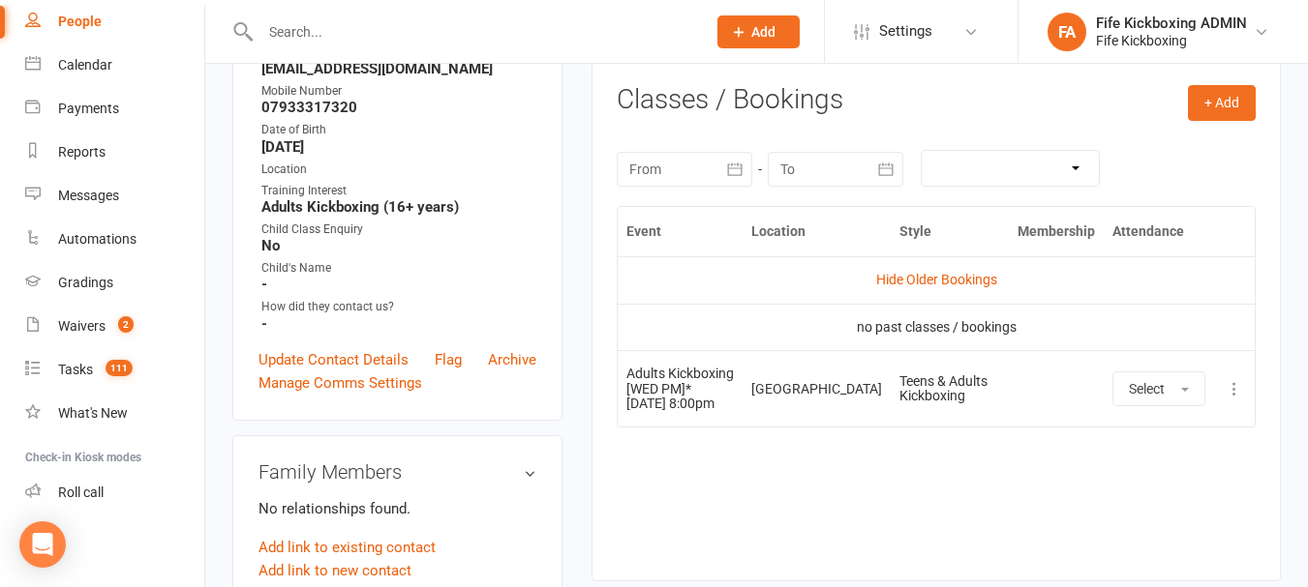
click at [943, 282] on link "Hide Older Bookings" at bounding box center [936, 279] width 121 height 15
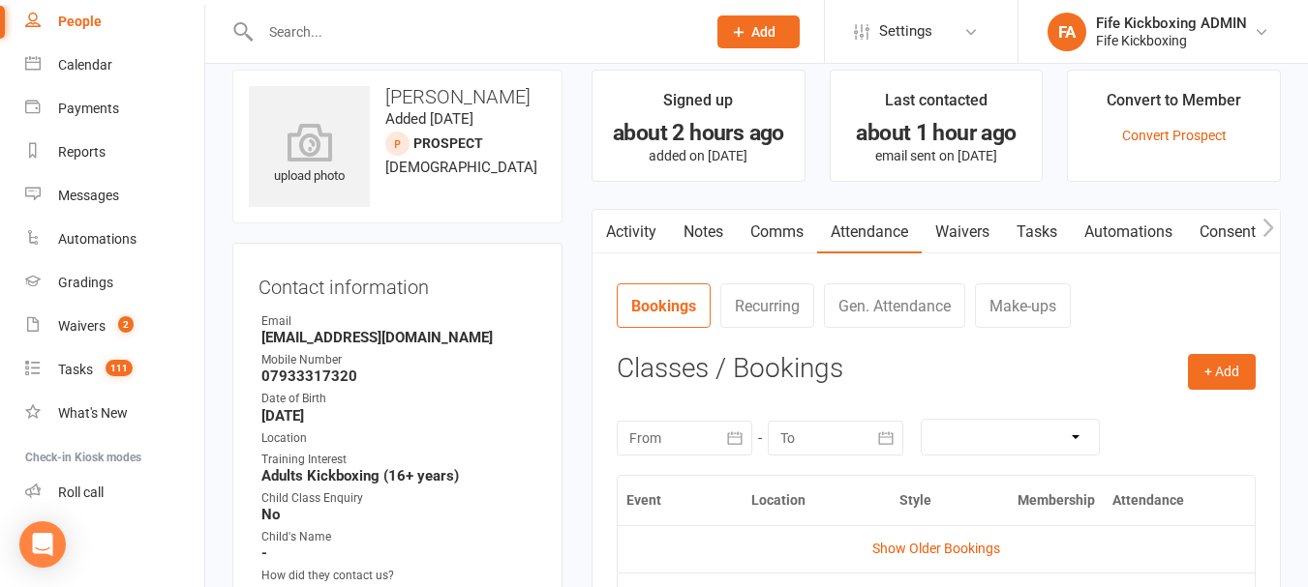
scroll to position [0, 0]
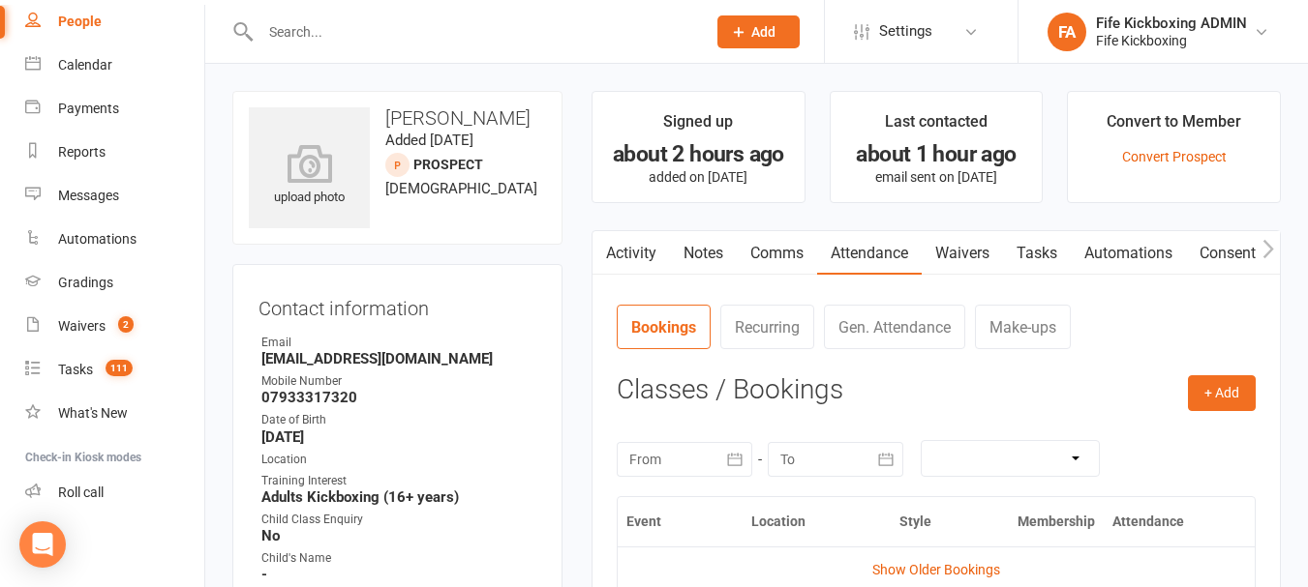
click at [632, 253] on link "Activity" at bounding box center [630, 253] width 77 height 45
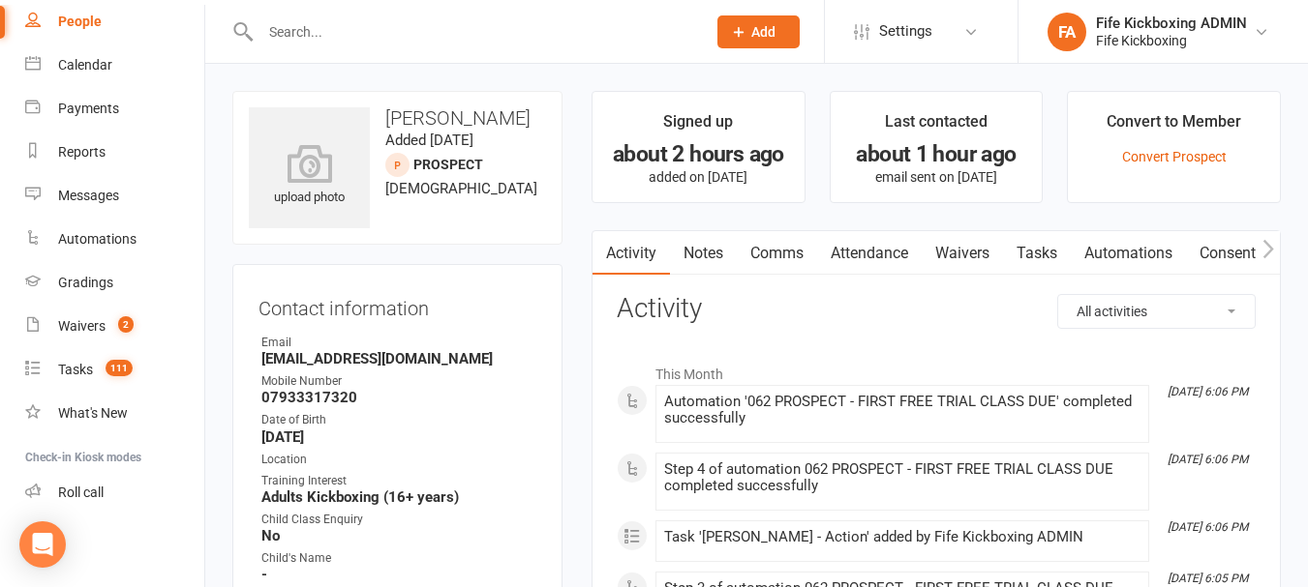
click at [714, 244] on link "Notes" at bounding box center [703, 253] width 67 height 45
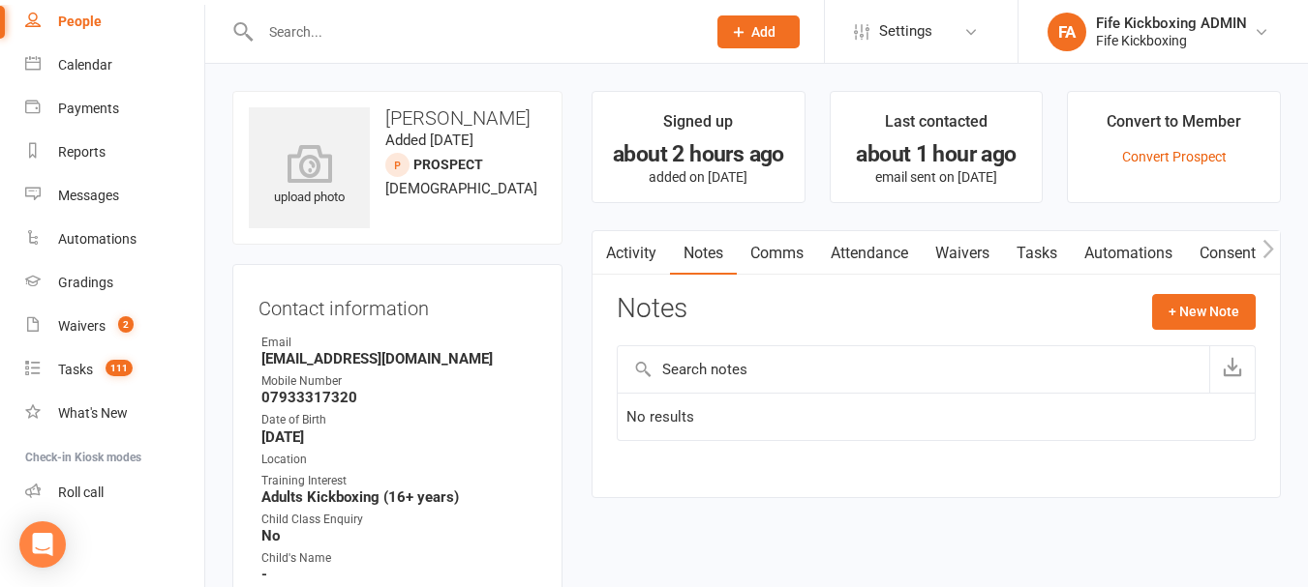
click at [765, 263] on link "Comms" at bounding box center [777, 253] width 80 height 45
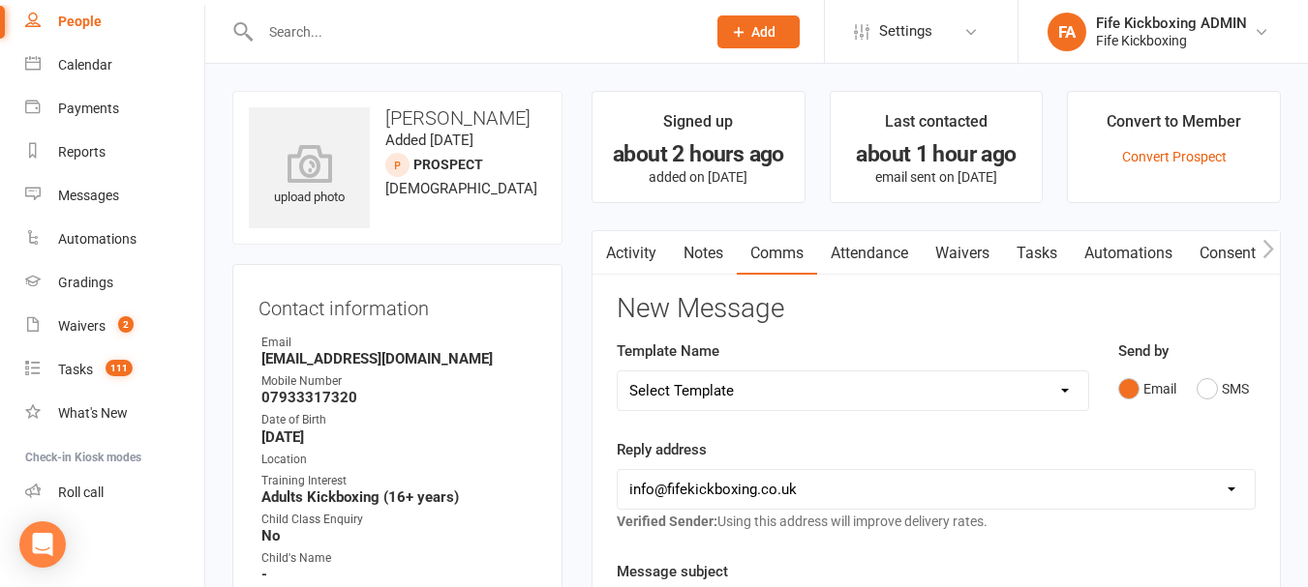
click at [645, 262] on link "Activity" at bounding box center [630, 253] width 77 height 45
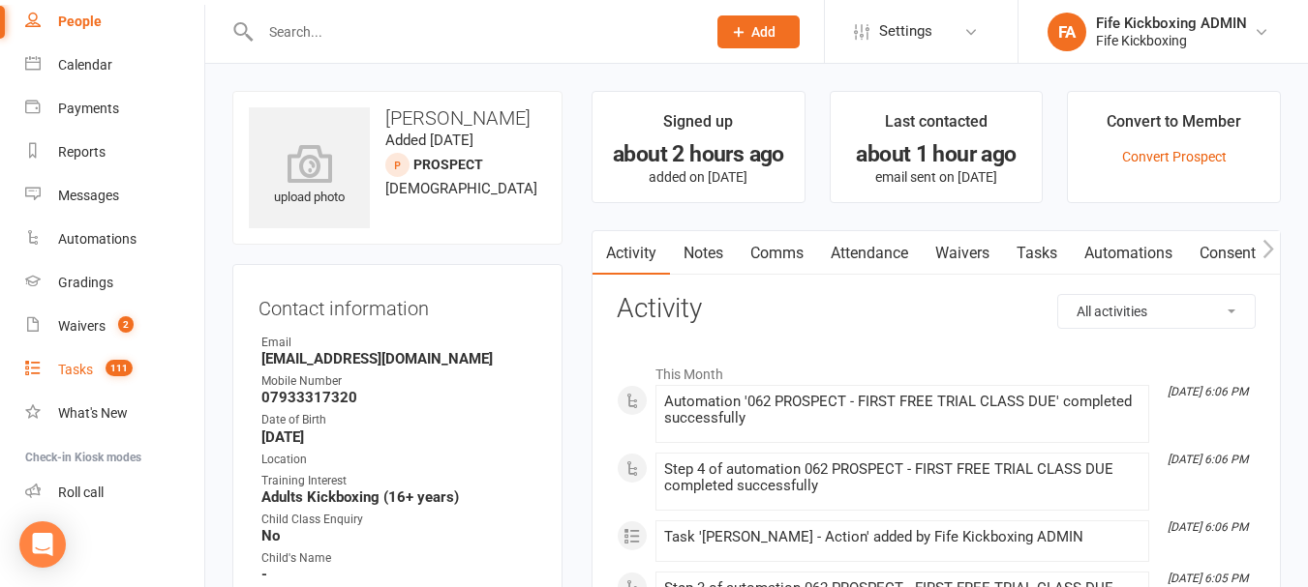
click at [85, 378] on link "Tasks 111" at bounding box center [114, 370] width 179 height 44
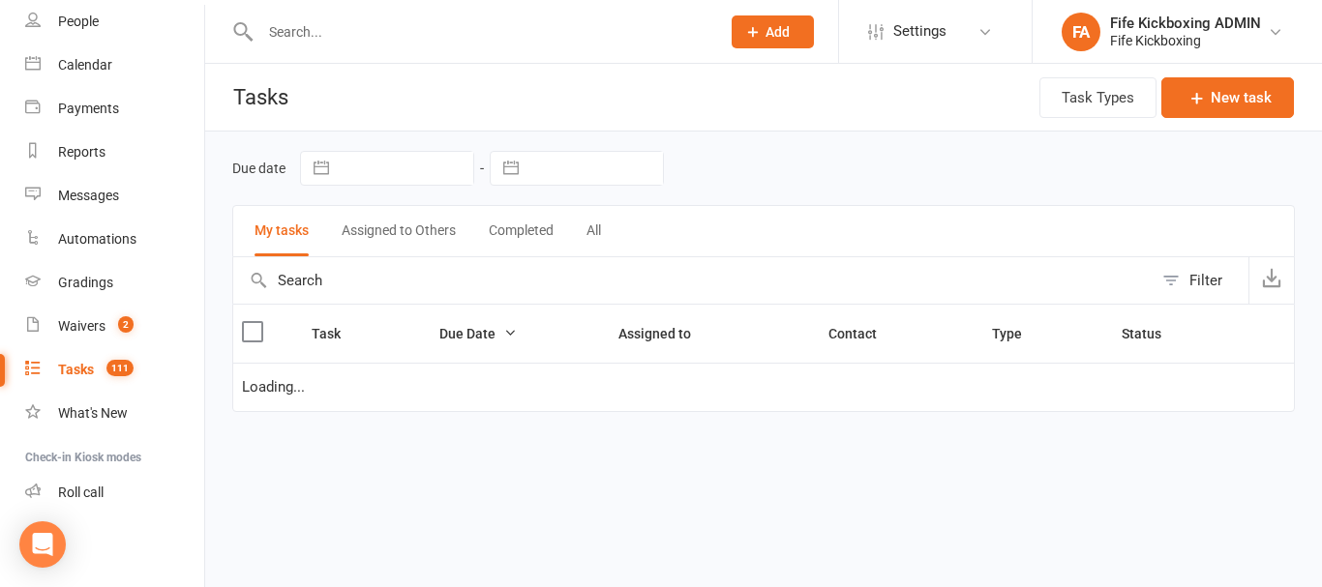
select select "started"
select select "waiting"
select select "started"
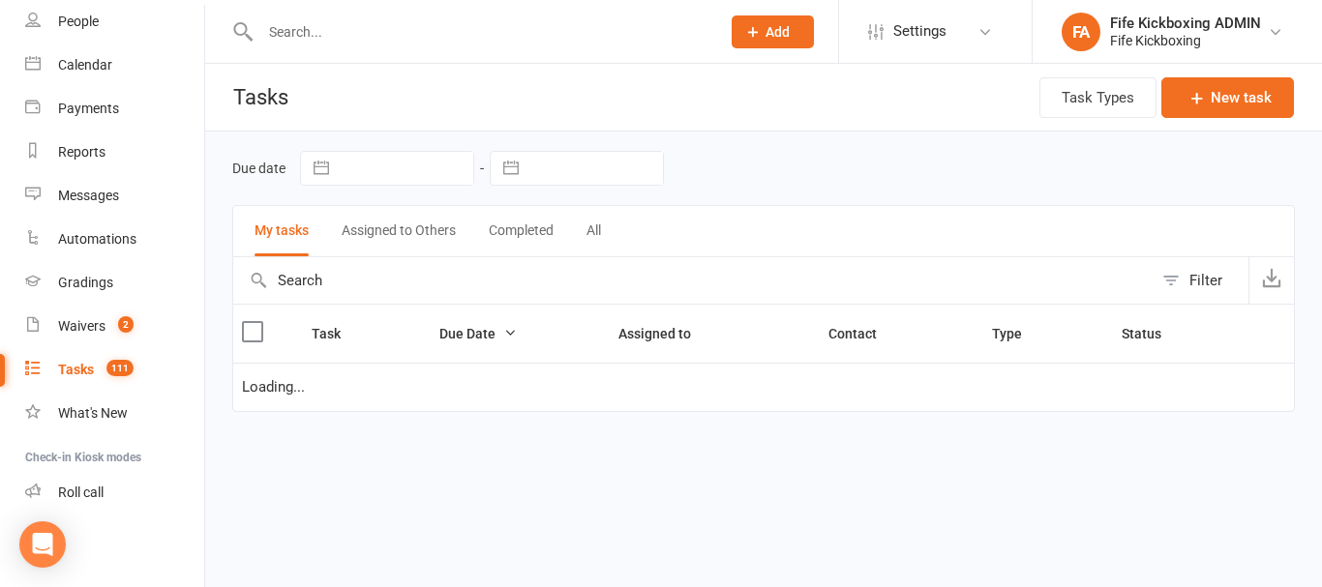
select select "started"
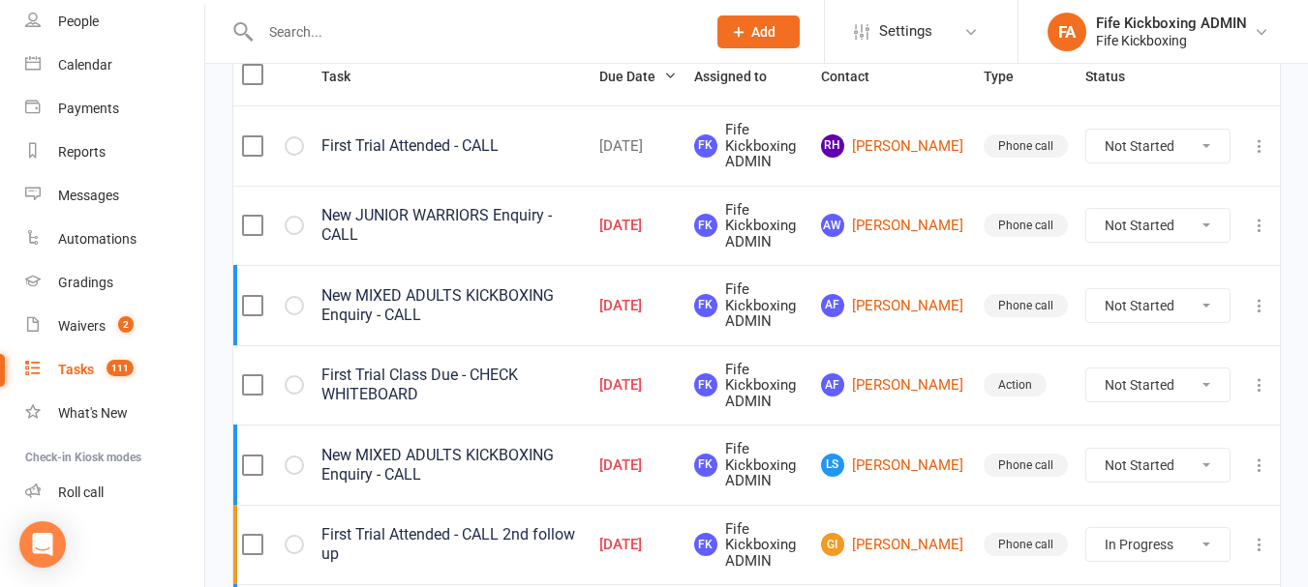
scroll to position [387, 0]
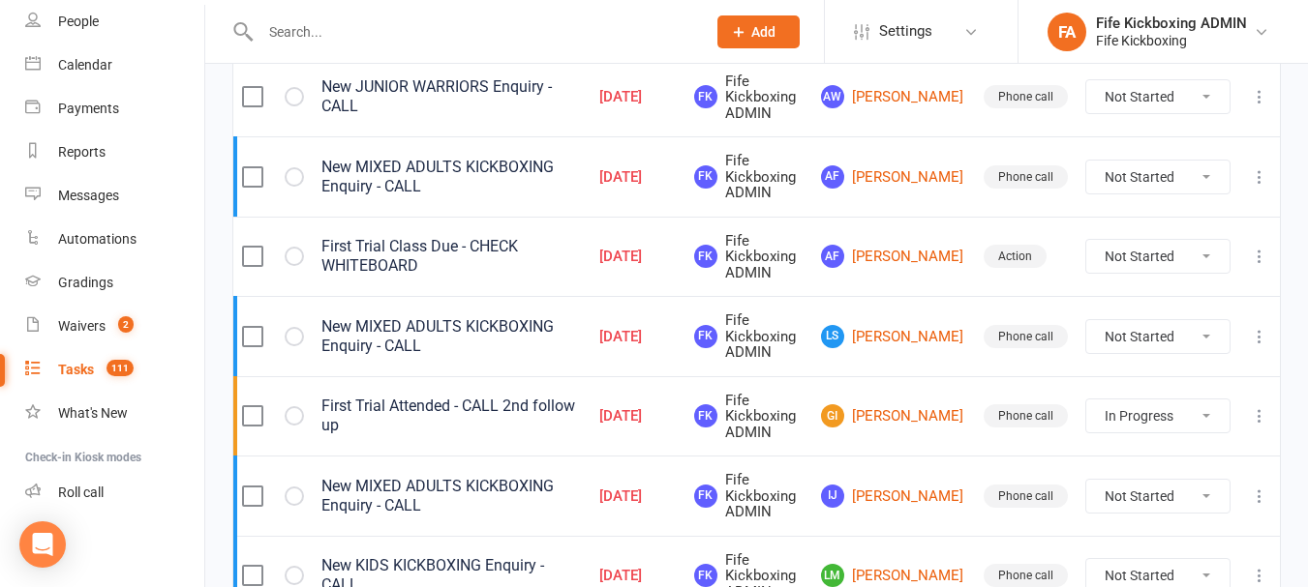
click at [1208, 255] on select "Not Started In Progress Waiting Complete" at bounding box center [1157, 256] width 143 height 33
click at [1086, 240] on select "Not Started In Progress Waiting Complete" at bounding box center [1157, 256] width 143 height 33
select select "unstarted"
select select "started"
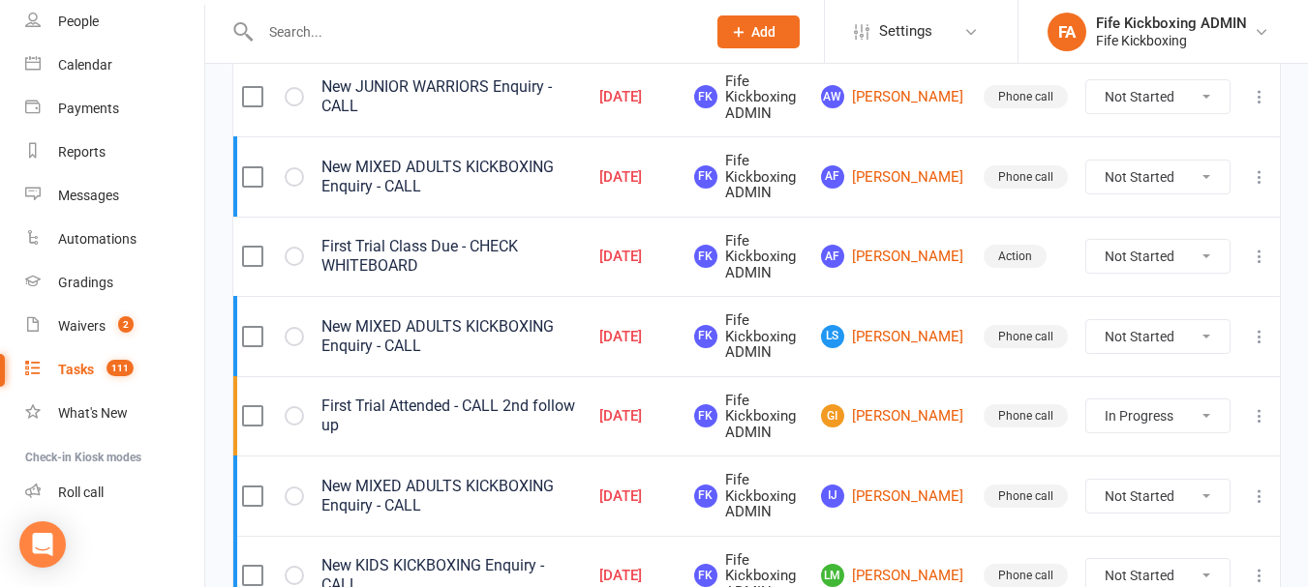
select select "waiting"
select select "started"
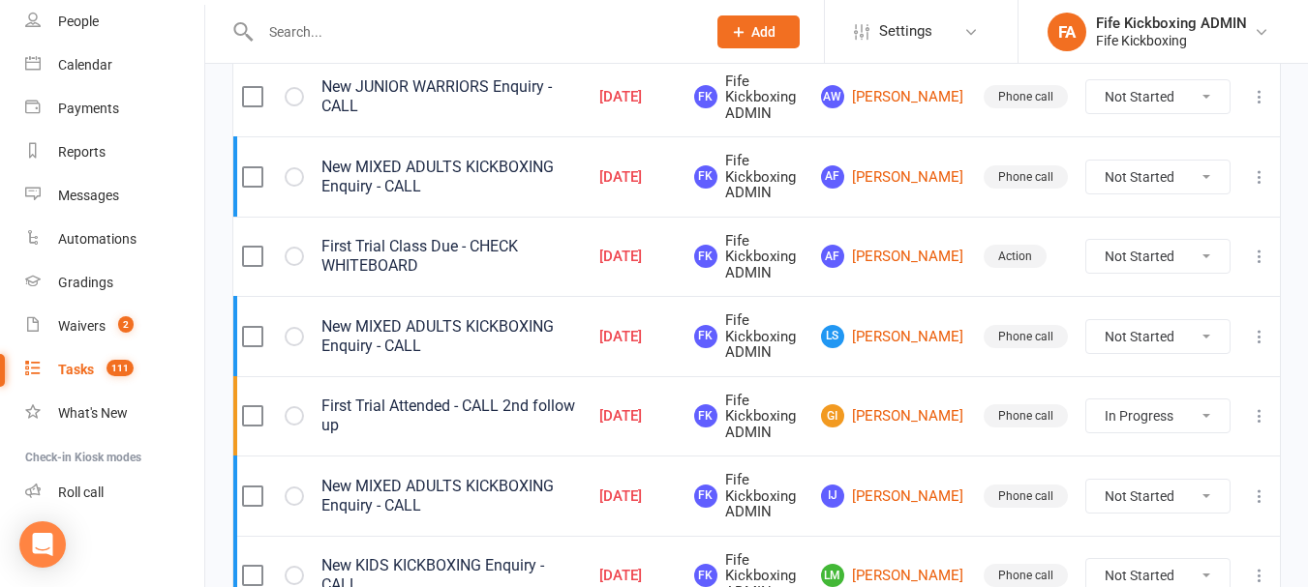
select select "started"
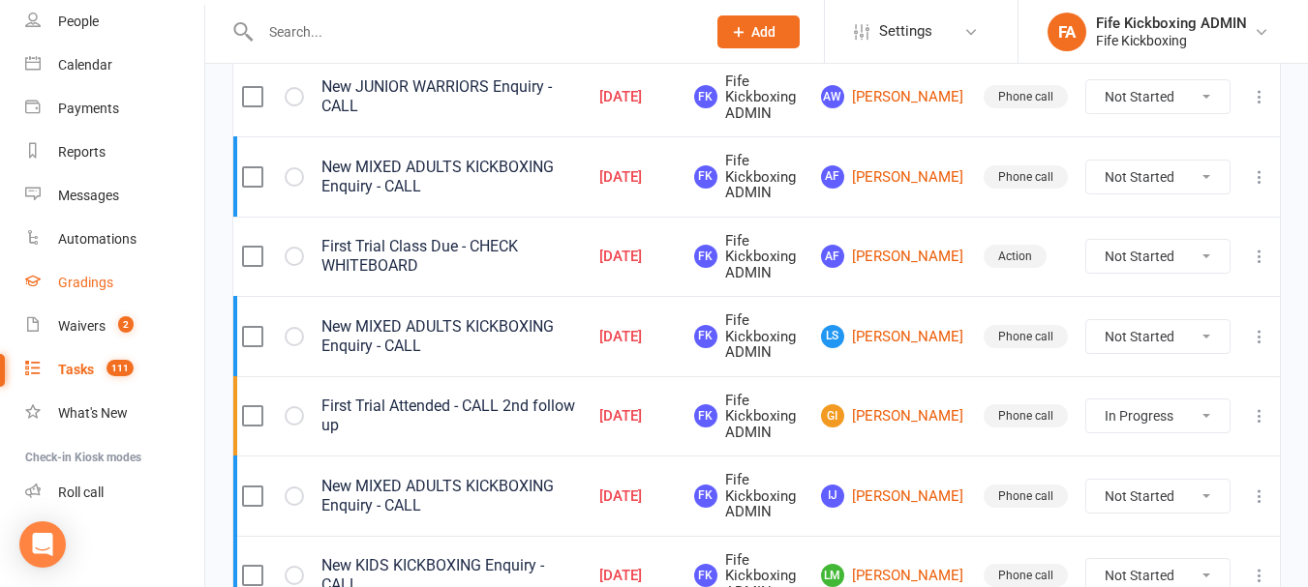
select select "waiting"
select select "started"
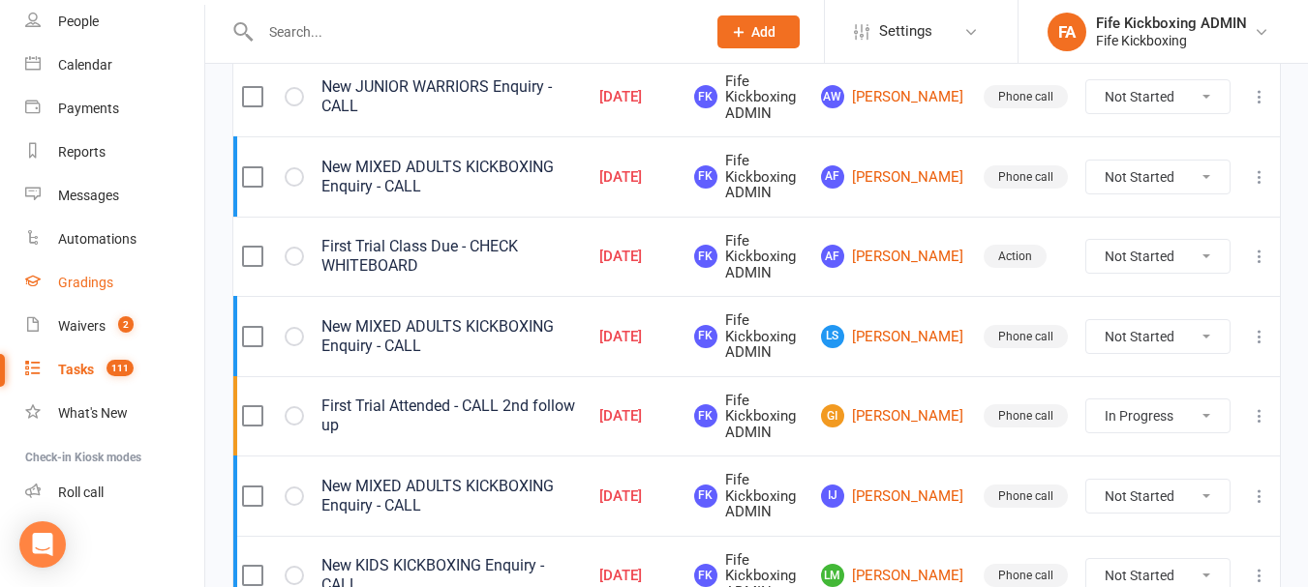
select select "started"
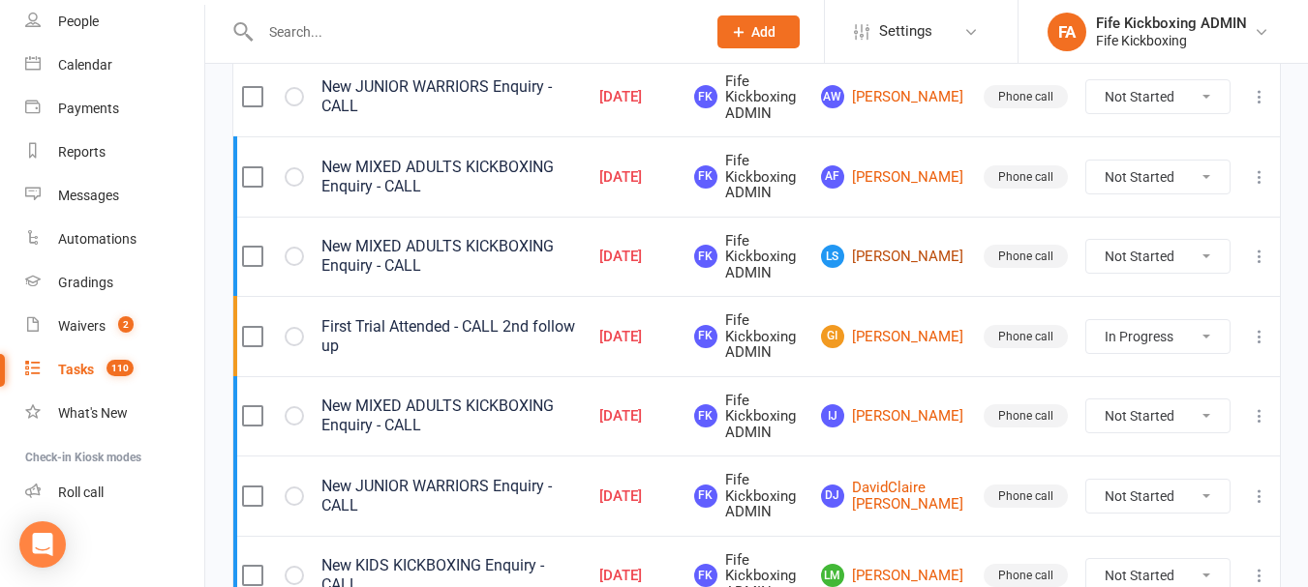
click at [895, 255] on link "LS [PERSON_NAME]" at bounding box center [893, 256] width 145 height 23
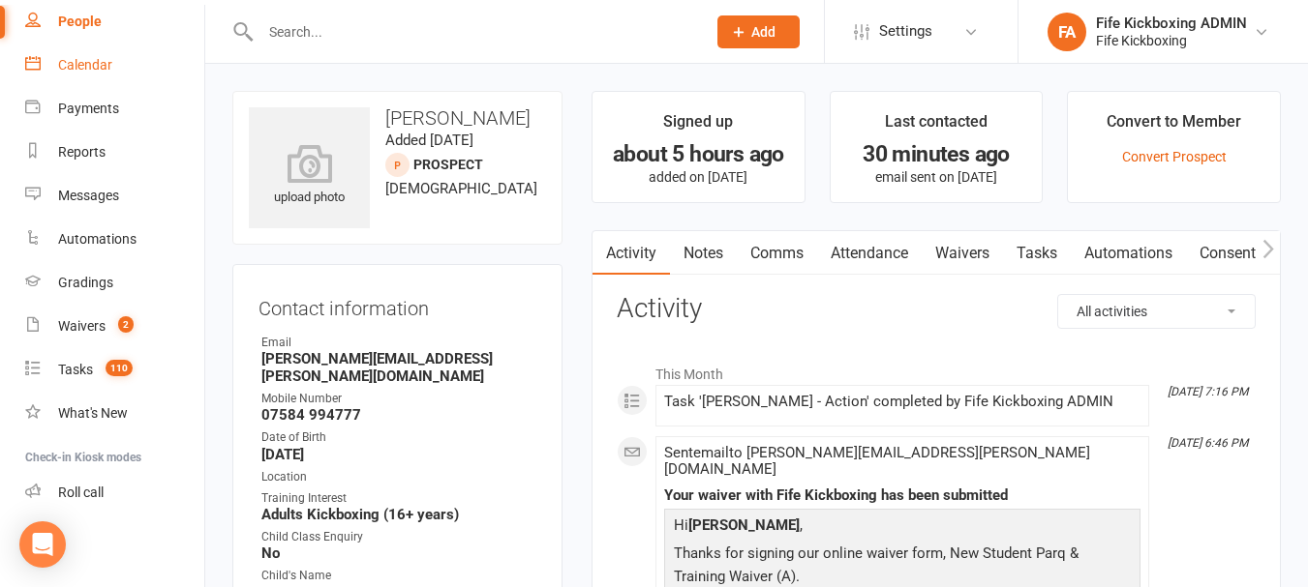
click at [139, 68] on link "Calendar" at bounding box center [114, 66] width 179 height 44
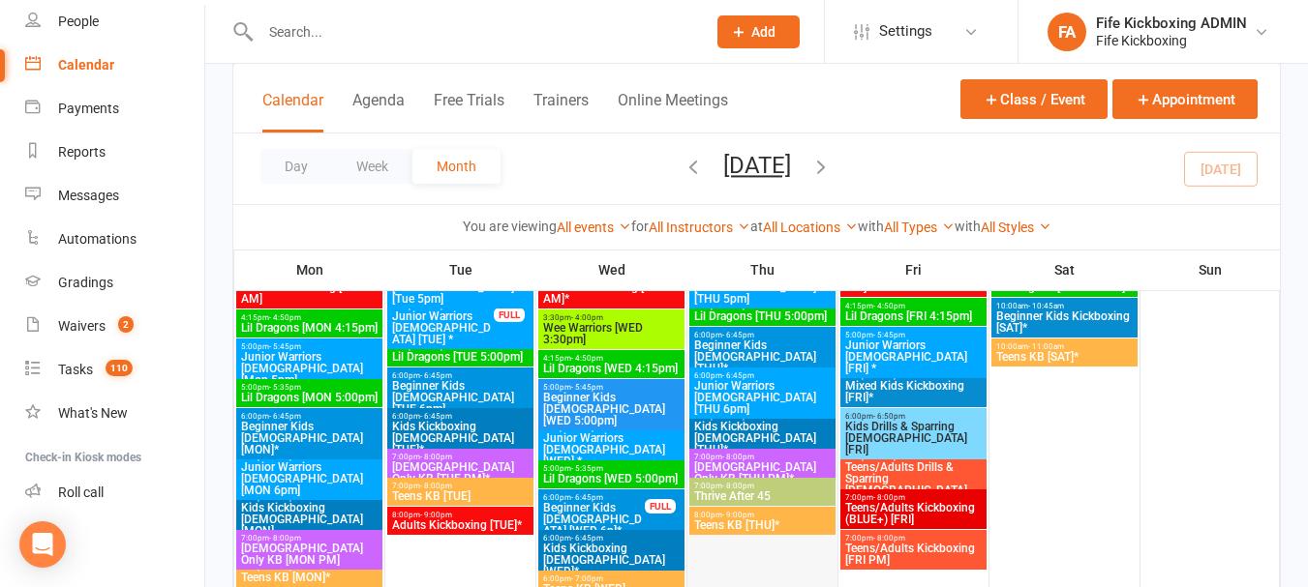
scroll to position [1936, 0]
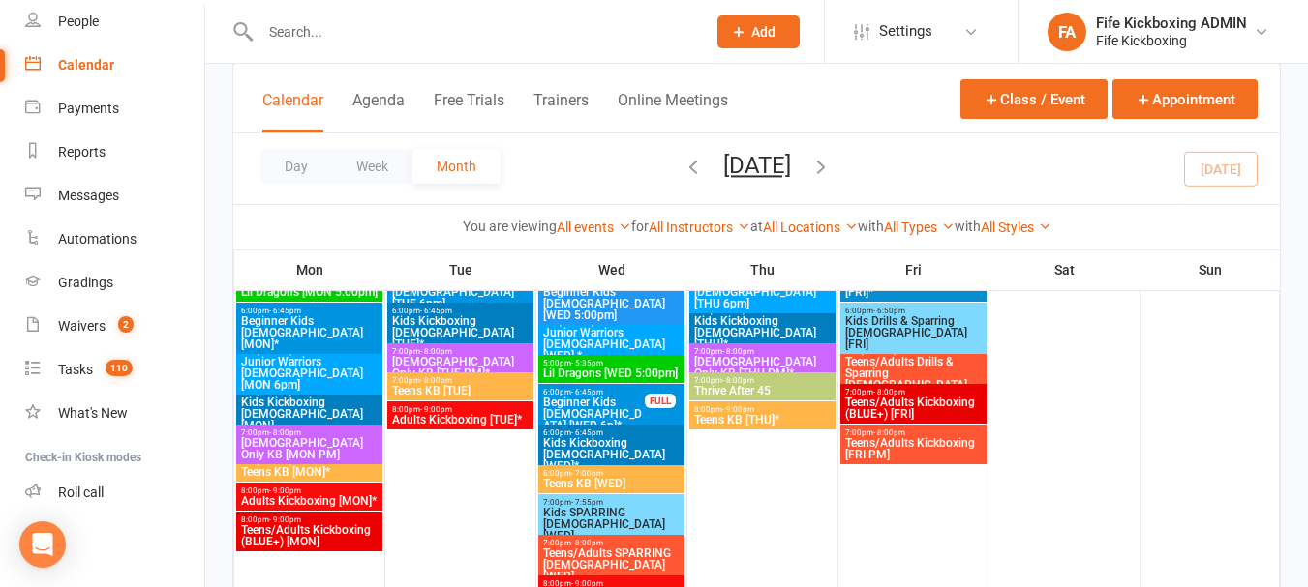
click at [765, 381] on span "7:00pm - 8:00pm" at bounding box center [762, 380] width 138 height 9
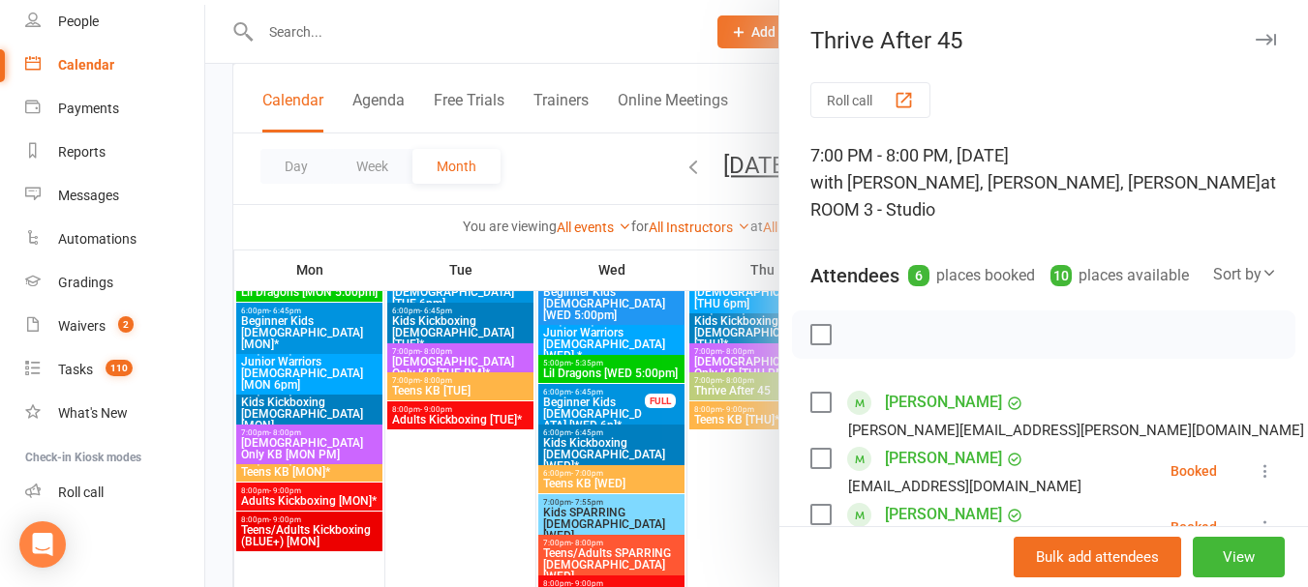
click at [567, 145] on div at bounding box center [756, 293] width 1102 height 587
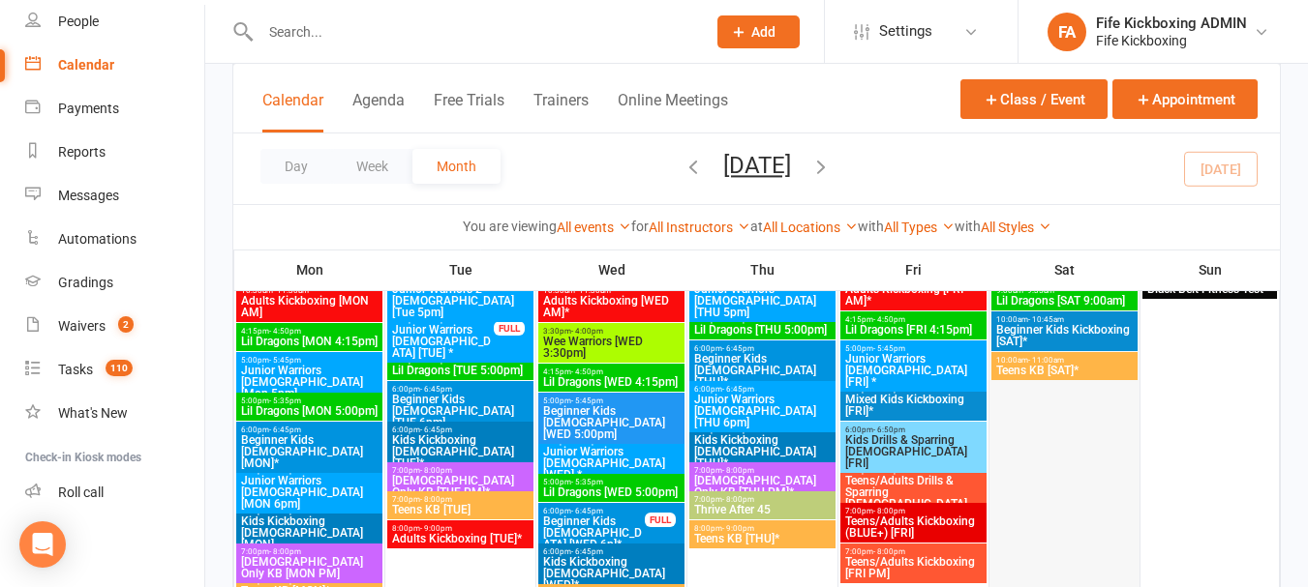
scroll to position [1920, 0]
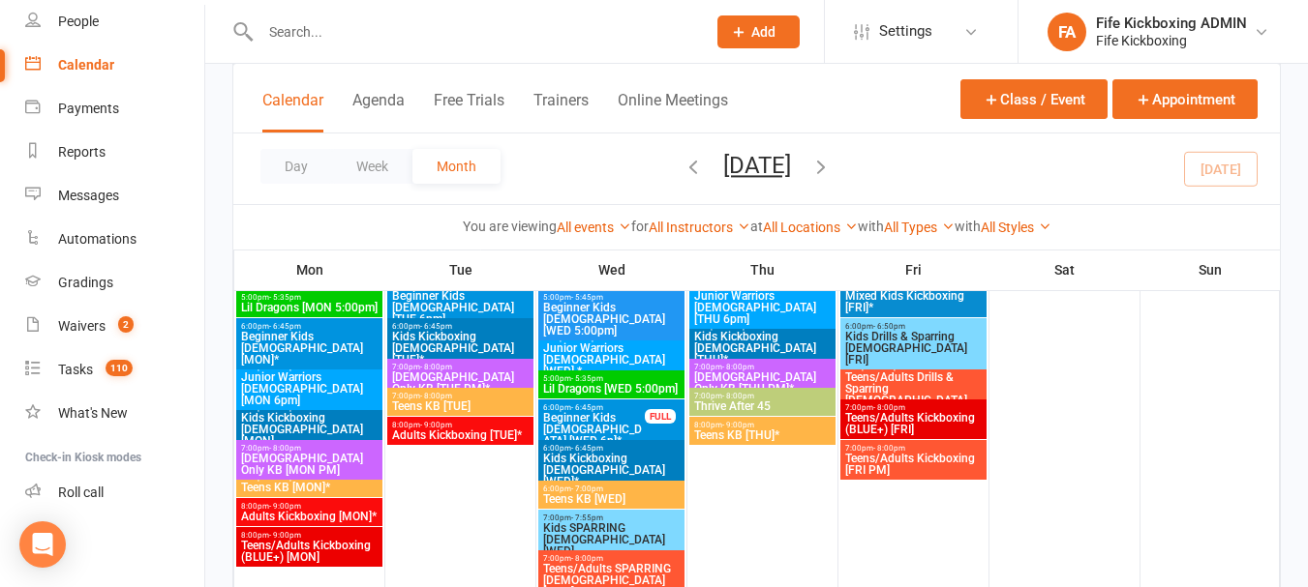
click at [759, 398] on span "7:00pm - 8:00pm" at bounding box center [762, 396] width 138 height 9
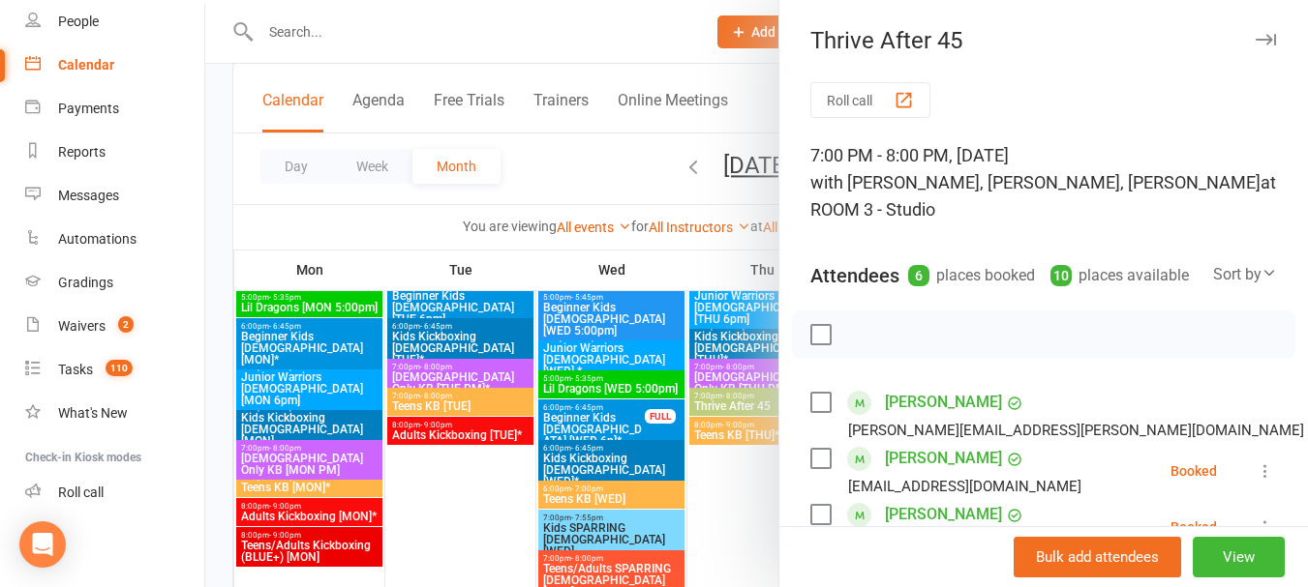
scroll to position [387, 0]
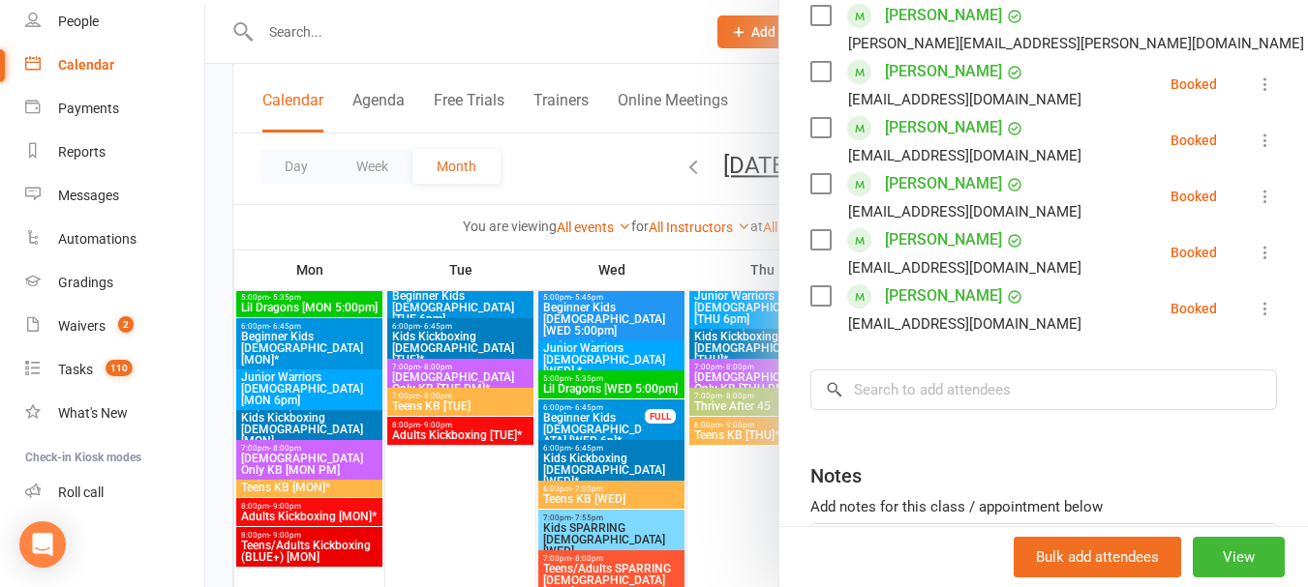
click at [572, 142] on div at bounding box center [756, 293] width 1102 height 587
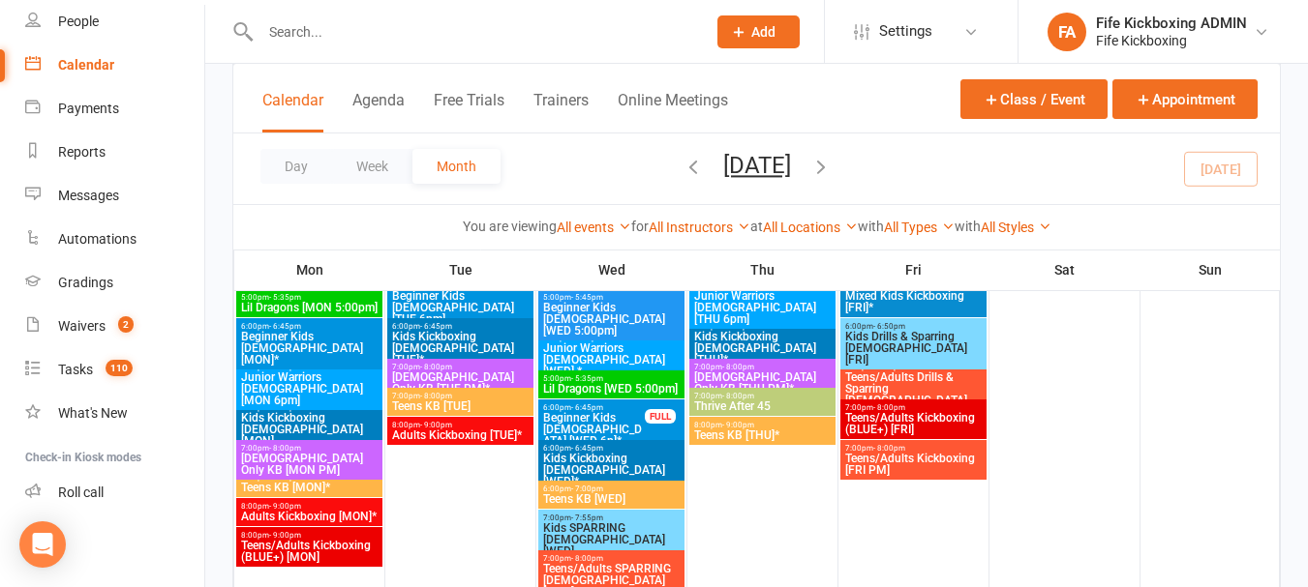
click at [741, 381] on span "[DEMOGRAPHIC_DATA] Only KB [THU PM]*" at bounding box center [762, 383] width 138 height 23
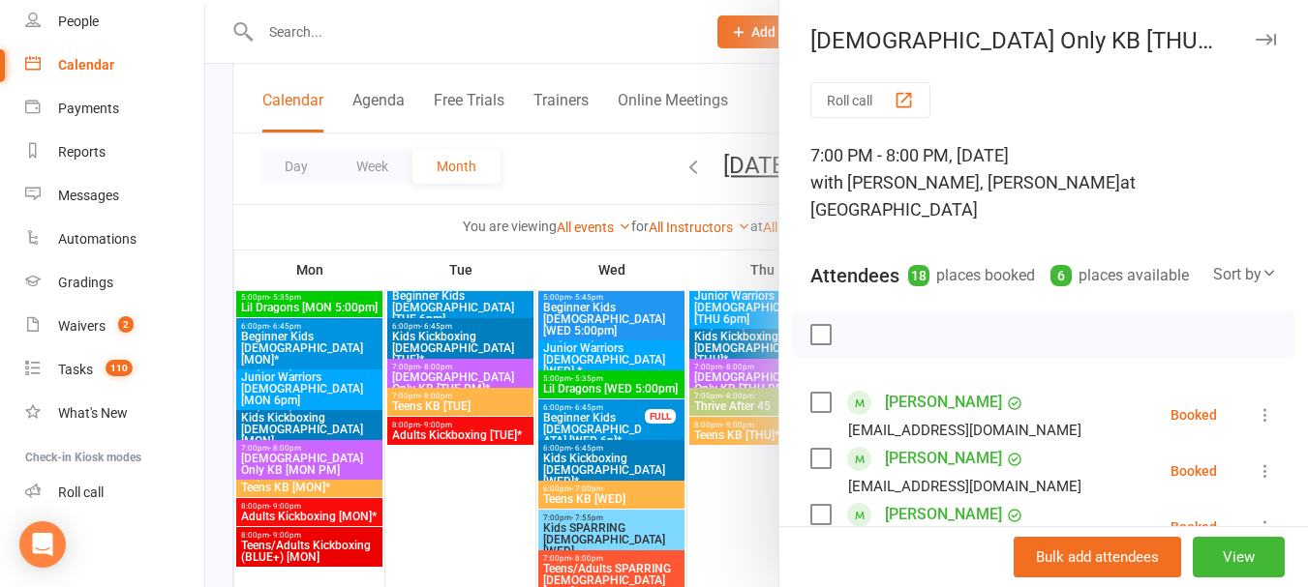
click at [577, 155] on div at bounding box center [756, 293] width 1102 height 587
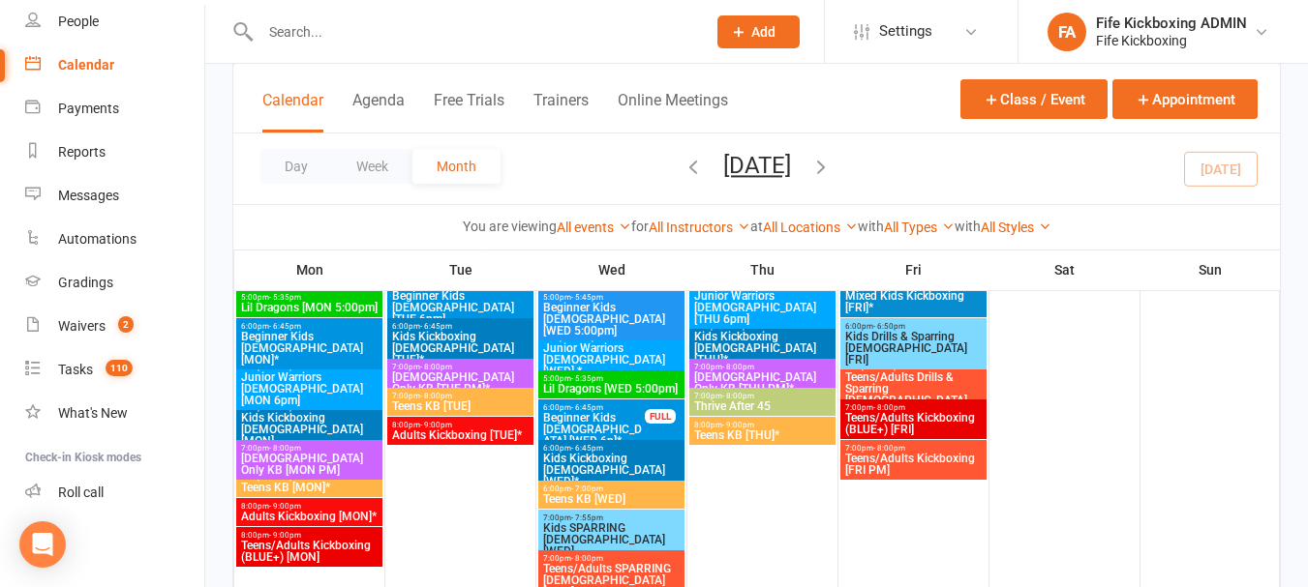
click at [777, 392] on span "7:00pm - 8:00pm" at bounding box center [762, 396] width 138 height 9
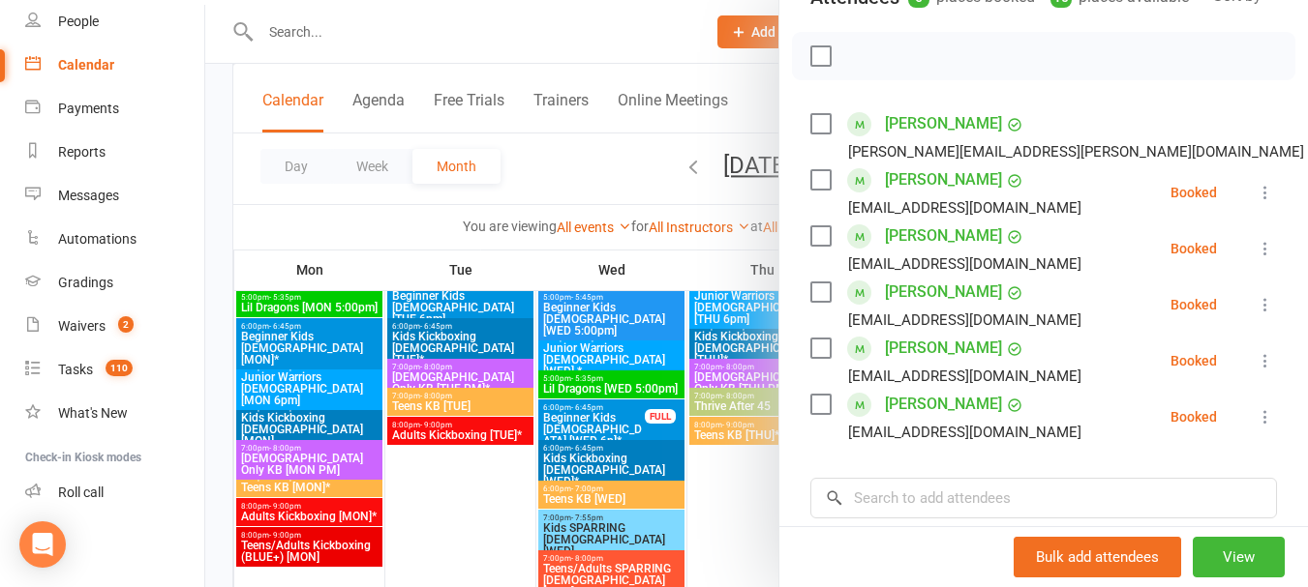
scroll to position [290, 0]
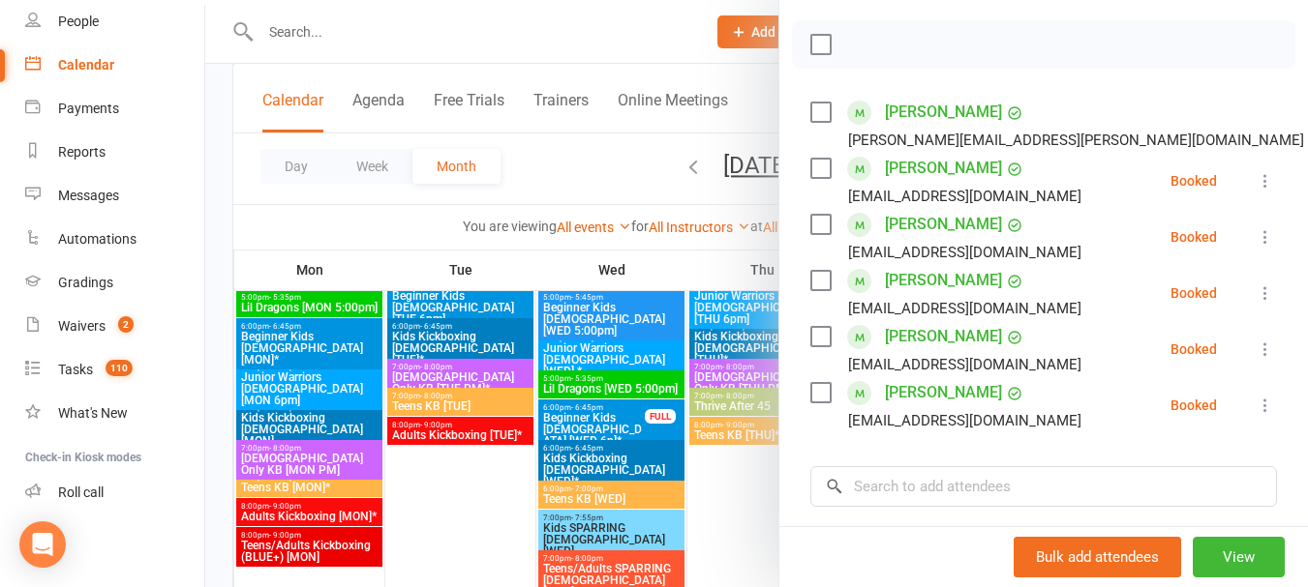
click at [603, 154] on div at bounding box center [756, 293] width 1102 height 587
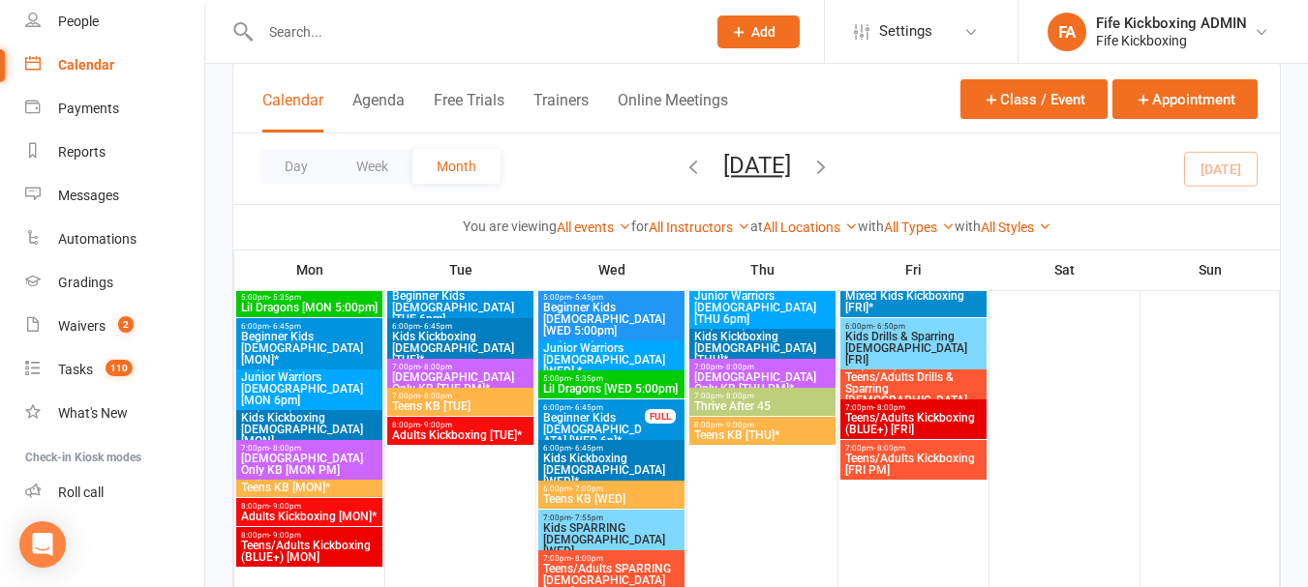
click at [774, 396] on span "7:00pm - 8:00pm" at bounding box center [762, 396] width 138 height 9
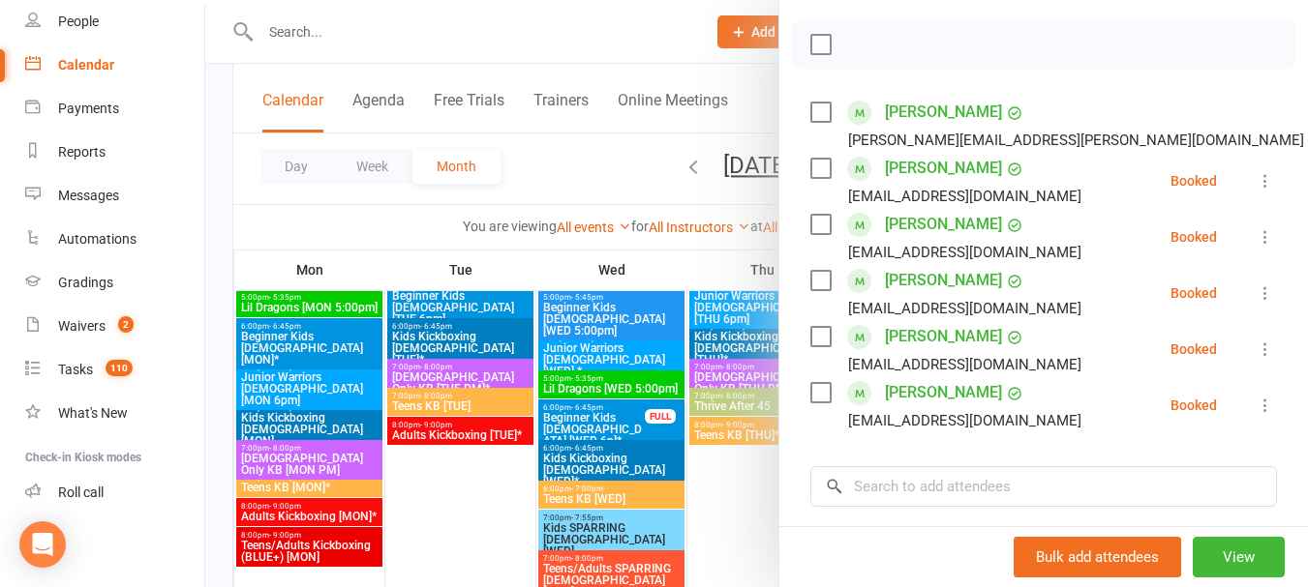
scroll to position [387, 0]
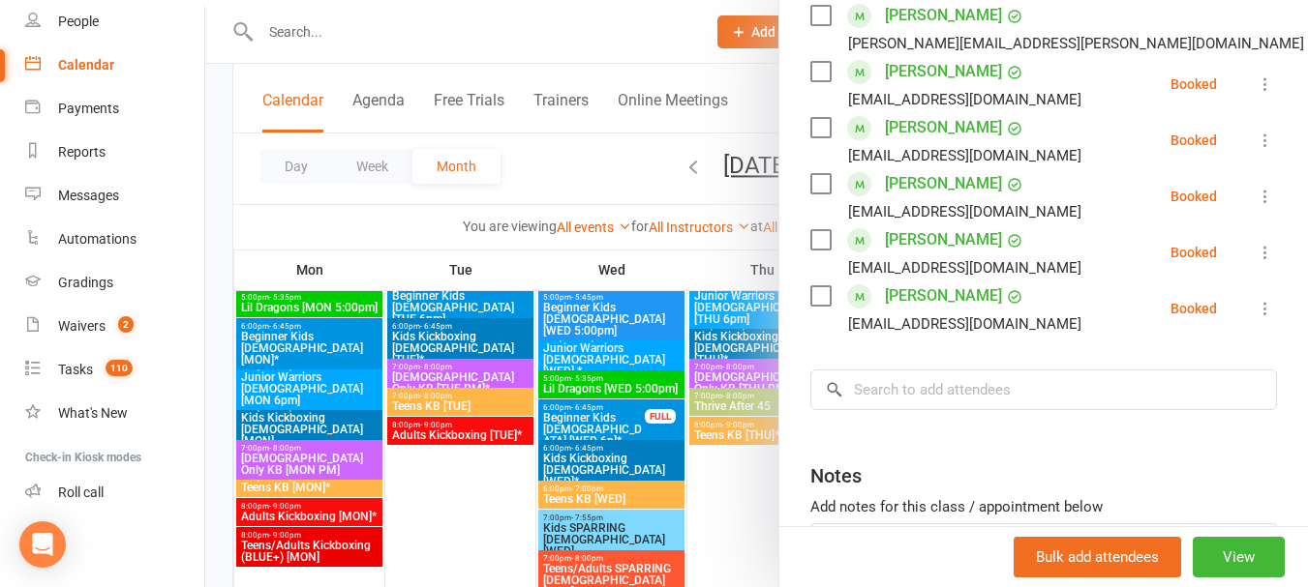
click at [559, 168] on div at bounding box center [756, 293] width 1102 height 587
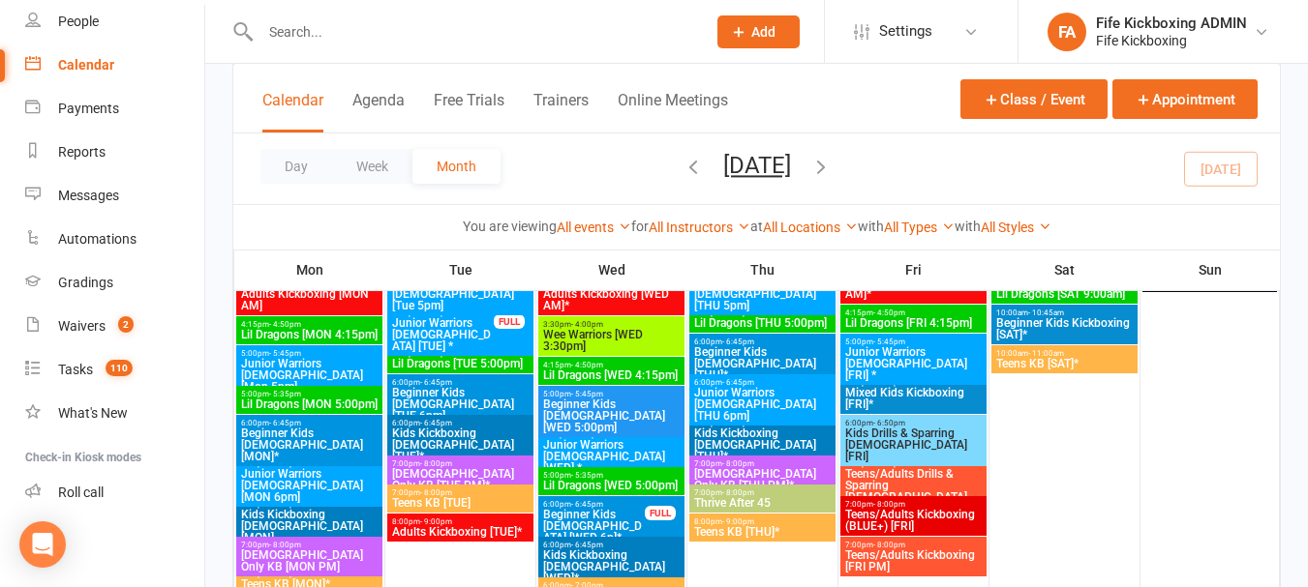
scroll to position [1920, 0]
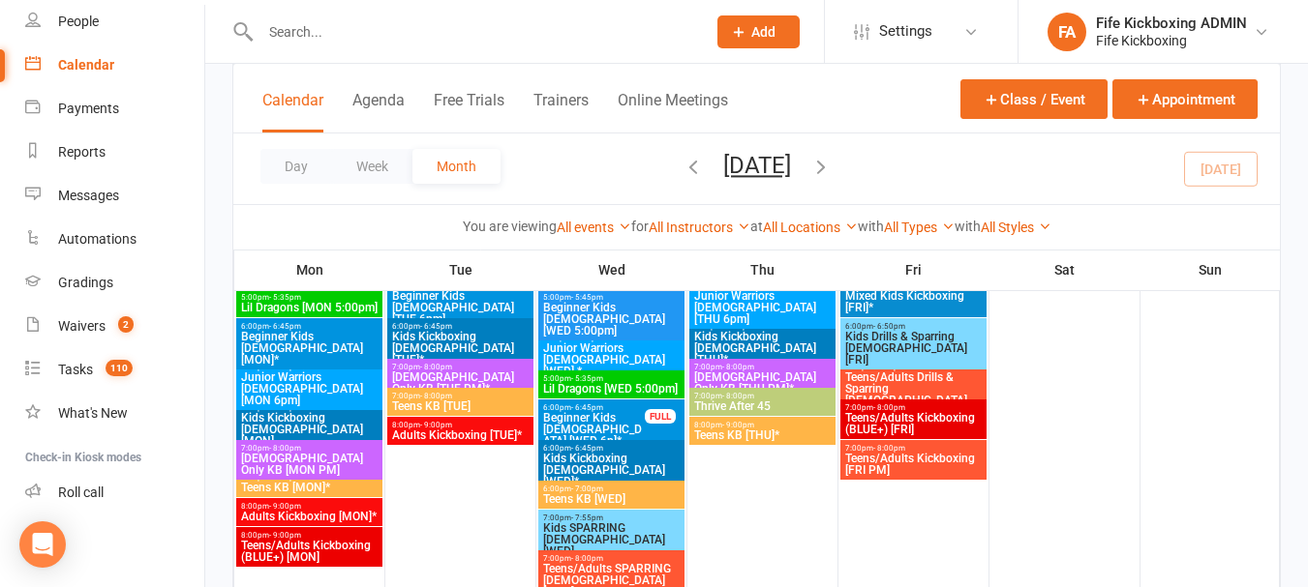
click at [779, 398] on span "7:00pm - 8:00pm" at bounding box center [762, 396] width 138 height 9
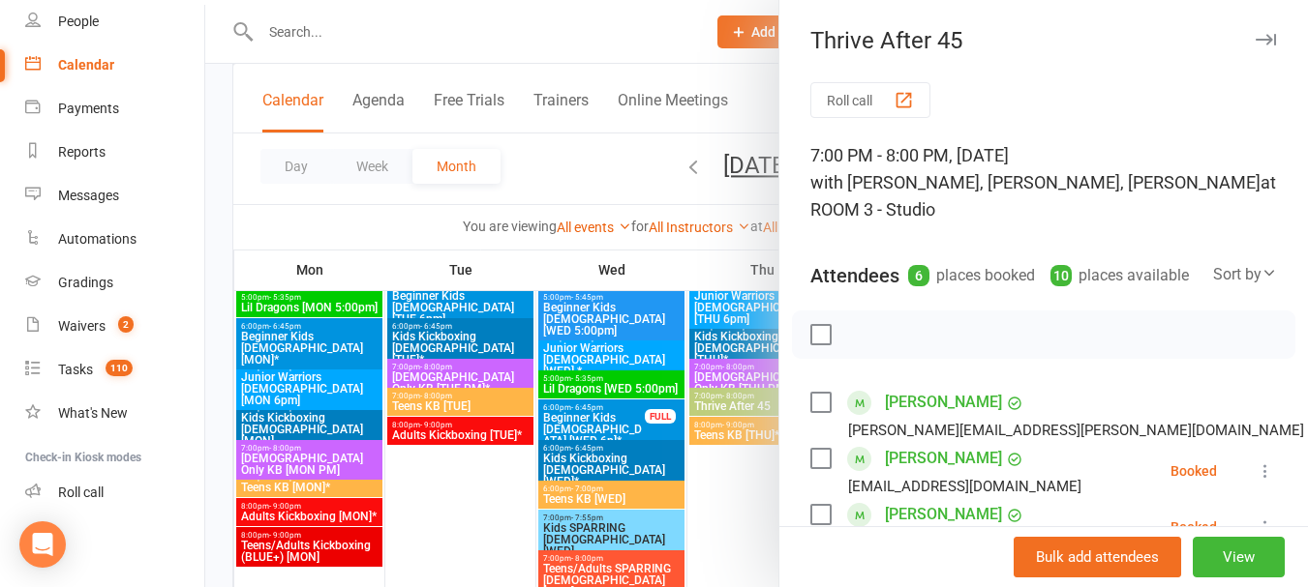
click at [552, 165] on div at bounding box center [756, 293] width 1102 height 587
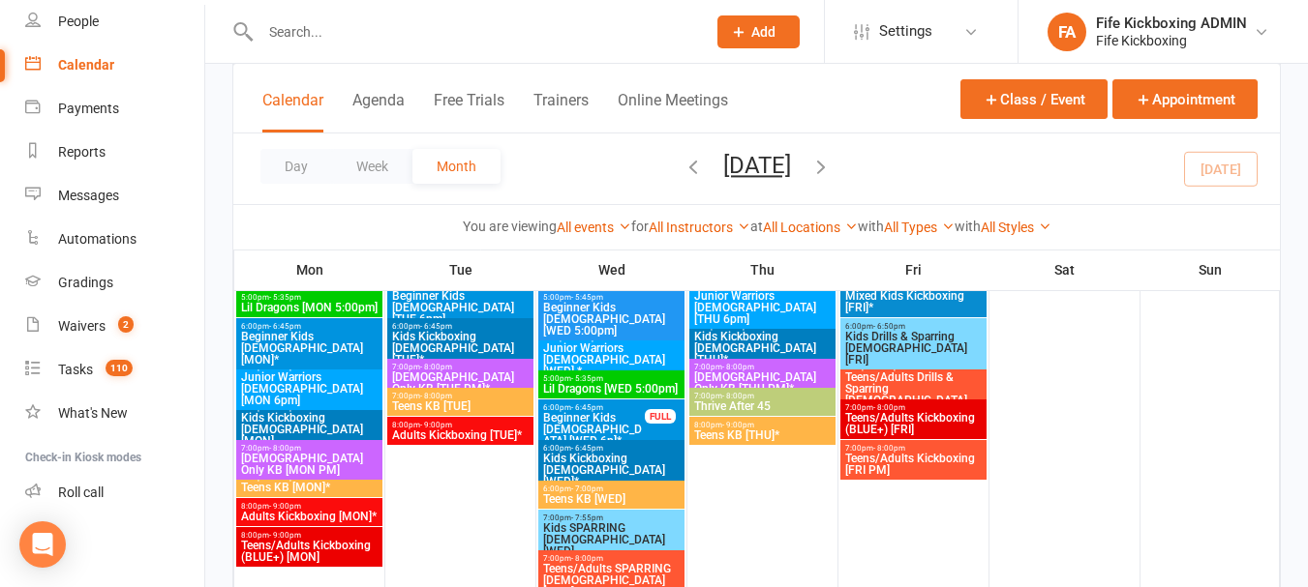
drag, startPoint x: 928, startPoint y: 180, endPoint x: 879, endPoint y: 163, distance: 52.3
click at [928, 180] on div "Day Week Month [DATE] [DATE] Sun Mon Tue Wed Thu Fri Sat 27 28 29 30 31 01 02 0…" at bounding box center [756, 169] width 1046 height 71
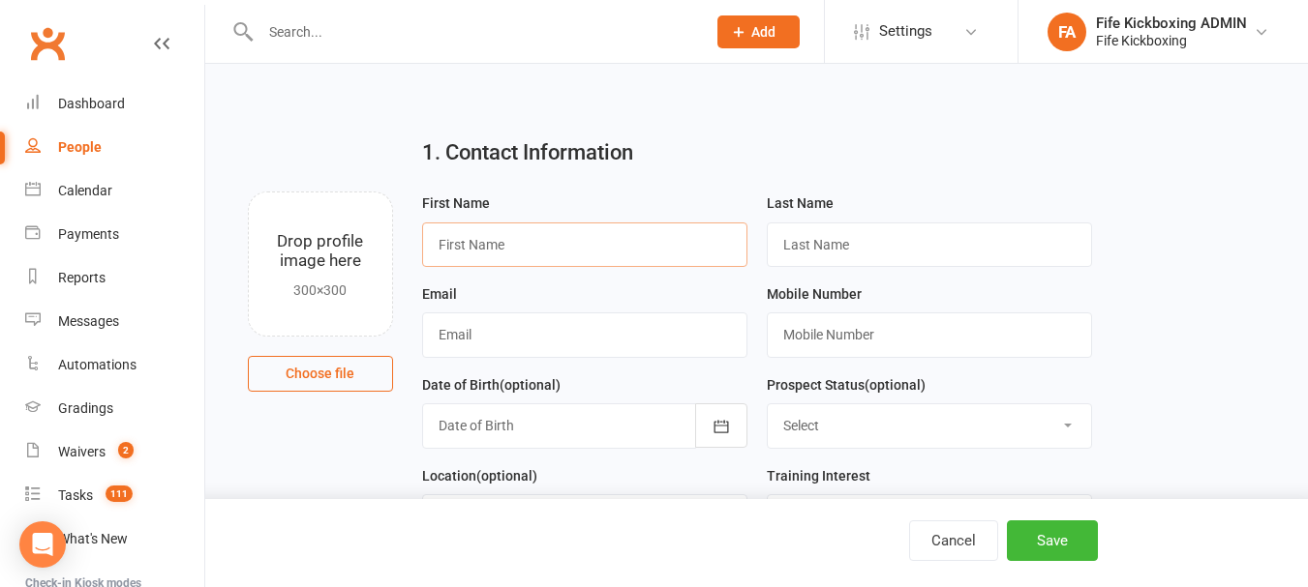
drag, startPoint x: 0, startPoint y: 0, endPoint x: 558, endPoint y: 232, distance: 604.8
click at [558, 232] on input "text" at bounding box center [584, 245] width 325 height 45
type input "Andrew"
click at [972, 246] on input "text" at bounding box center [929, 245] width 325 height 45
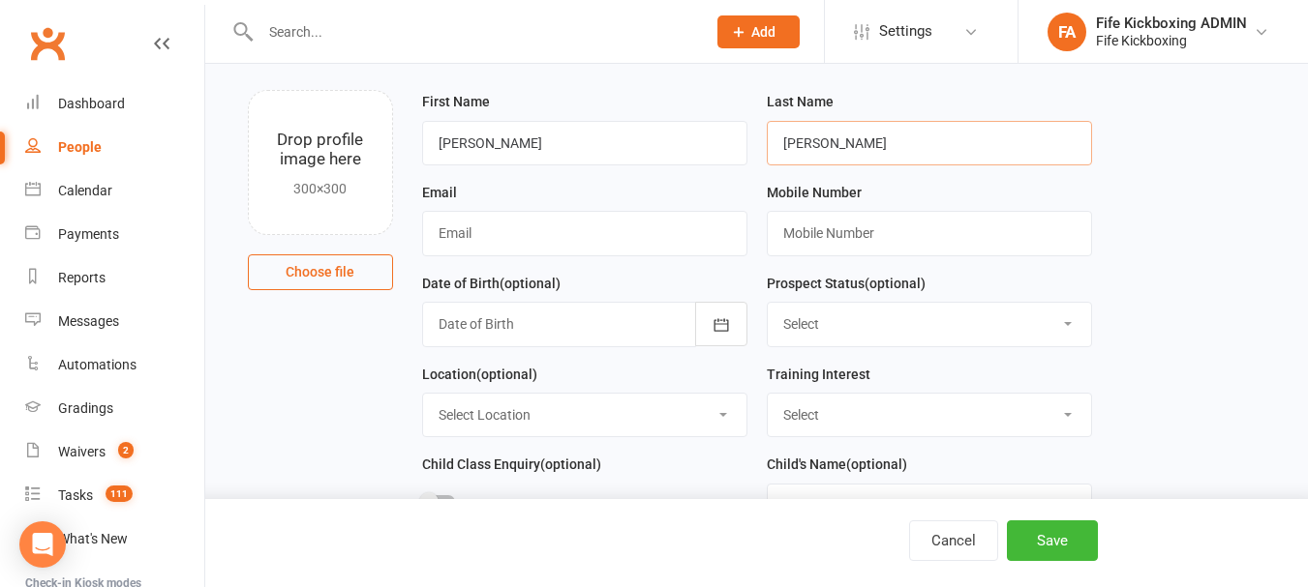
scroll to position [194, 0]
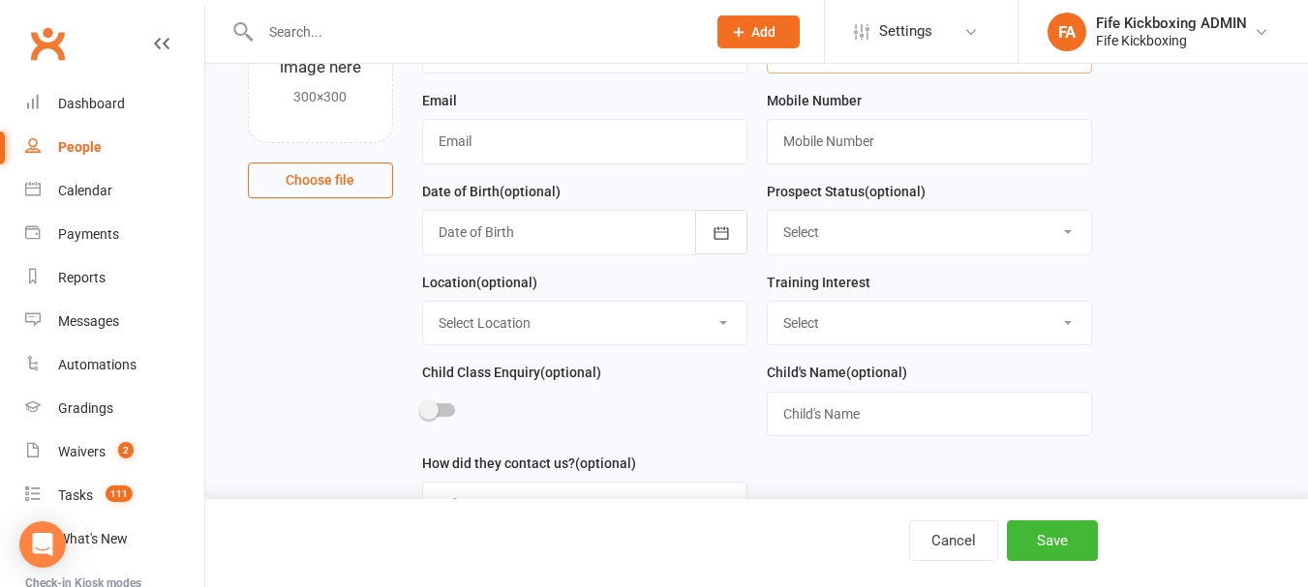
type input "Williams"
click at [455, 139] on input "text" at bounding box center [584, 141] width 325 height 45
type input "cw779759@gmail.com"
click at [887, 148] on input "text" at bounding box center [929, 141] width 325 height 45
click at [788, 234] on select "Select Enquiry Trial booked 1 class attended 2 classes attended 3+ classes atte…" at bounding box center [928, 232] width 323 height 43
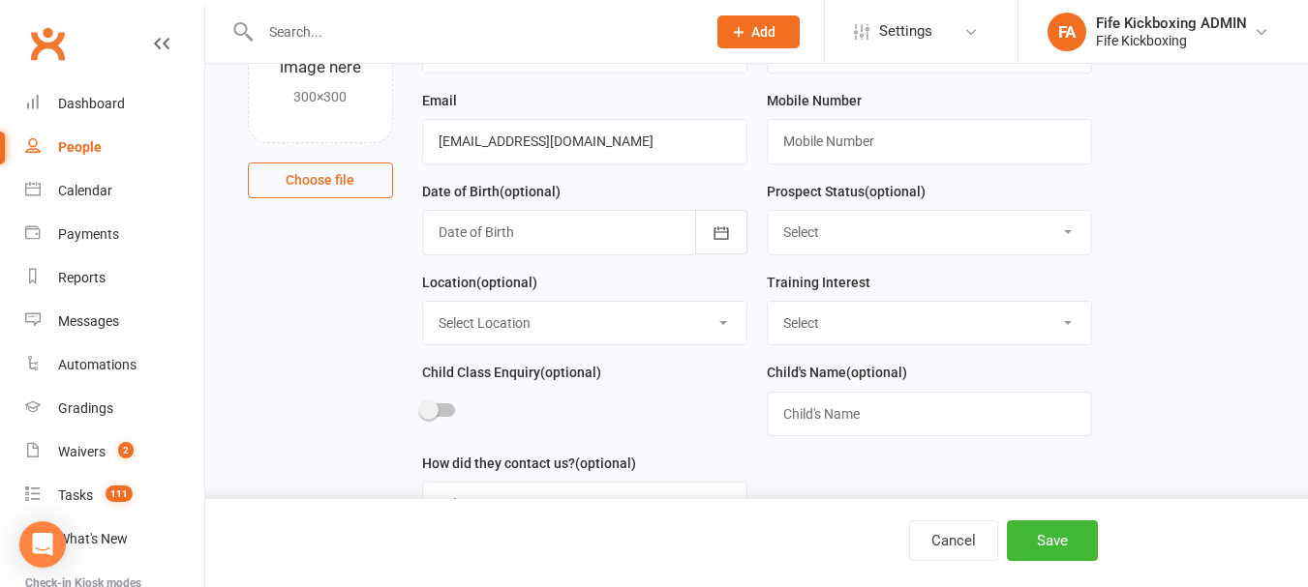
select select "Trial booked"
click at [767, 214] on select "Select Enquiry Trial booked 1 class attended 2 classes attended 3+ classes atte…" at bounding box center [928, 232] width 323 height 43
click at [634, 326] on select "Select Location Bellyeoman Castle Business Centre Dunfermline High School ROOM …" at bounding box center [584, 323] width 323 height 43
select select "1"
click at [423, 305] on select "Select Location Bellyeoman Castle Business Centre Dunfermline High School ROOM …" at bounding box center [584, 323] width 323 height 43
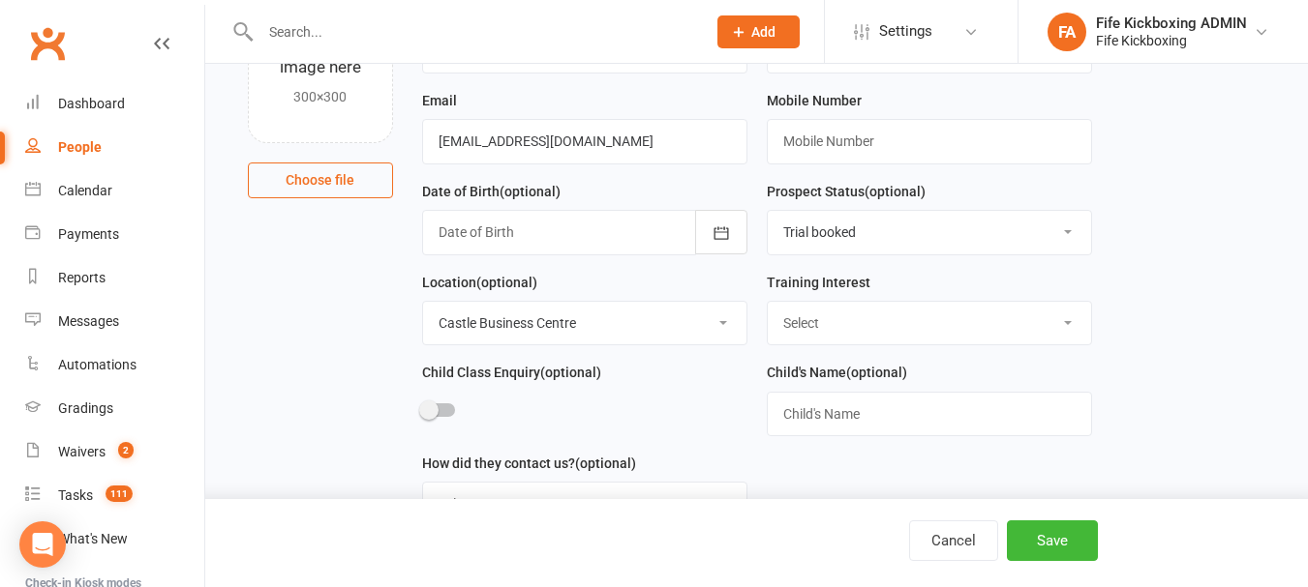
click at [890, 316] on select "Select Wee Warriors (3 - 4½) Lil Dragons (4.5-6 years) Junior Warriors (7-8yo) …" at bounding box center [928, 323] width 323 height 43
select select "Junior Warriors (7-8yo)"
click at [767, 305] on select "Select Wee Warriors (3 - 4½) Lil Dragons (4.5-6 years) Junior Warriors (7-8yo) …" at bounding box center [928, 323] width 323 height 43
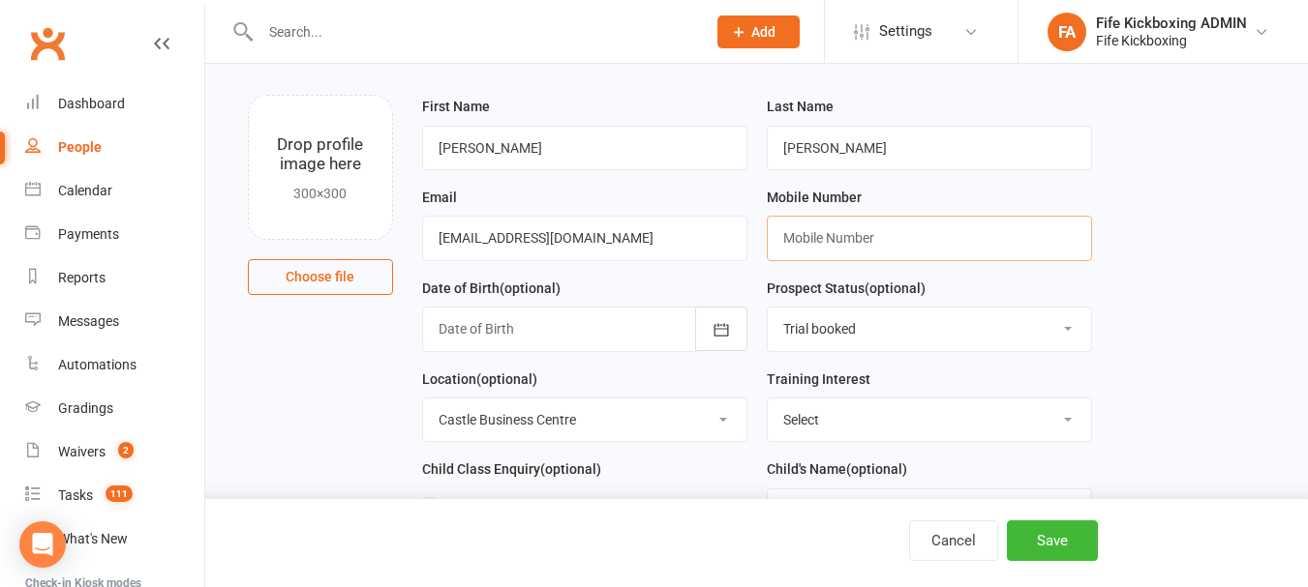
click at [926, 248] on input "text" at bounding box center [929, 238] width 325 height 45
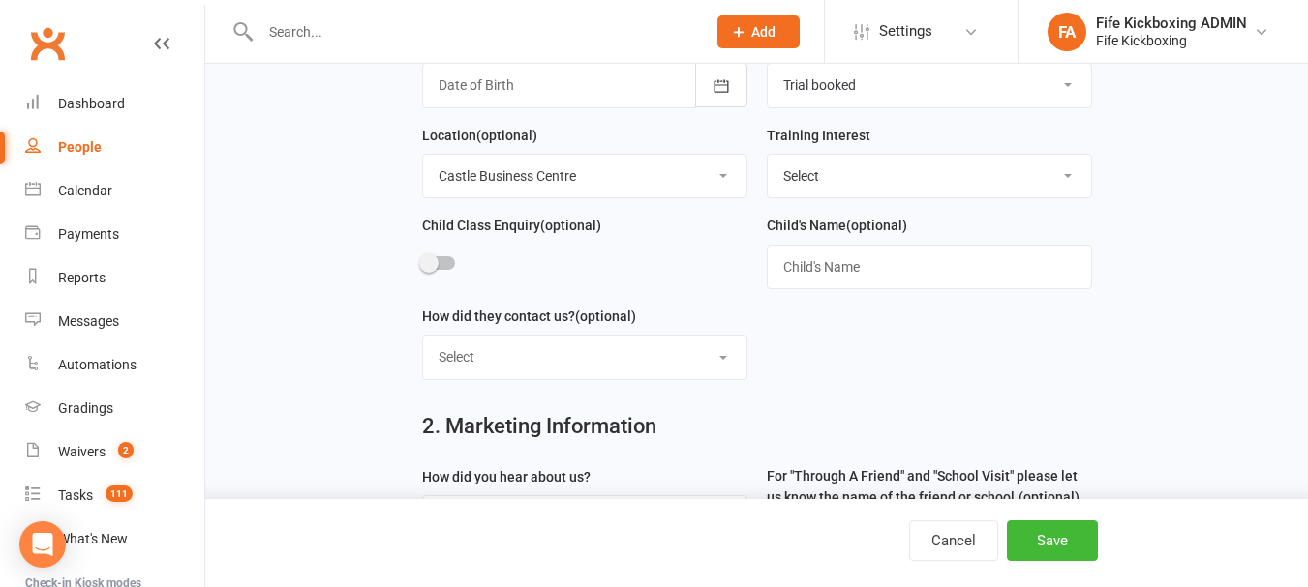
scroll to position [387, 0]
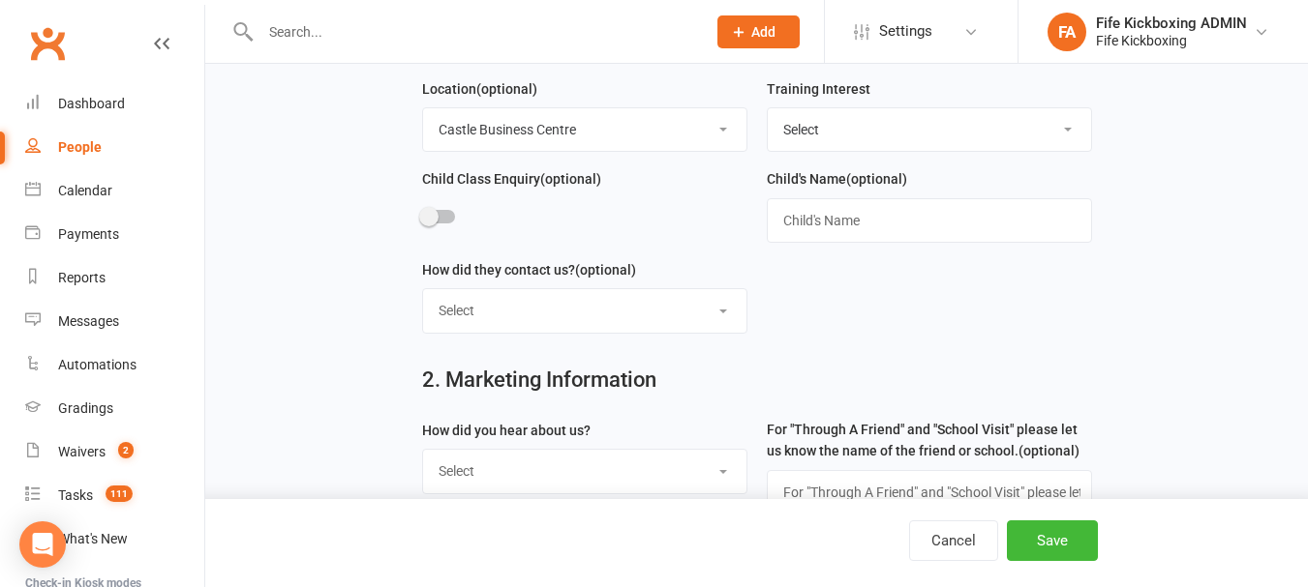
type input "07411943969"
click at [689, 303] on select "Select Website contact form Phone Email Social media app Walk in" at bounding box center [584, 310] width 323 height 43
select select "Phone"
click at [423, 295] on select "Select Website contact form Phone Email Social media app Walk in" at bounding box center [584, 310] width 323 height 43
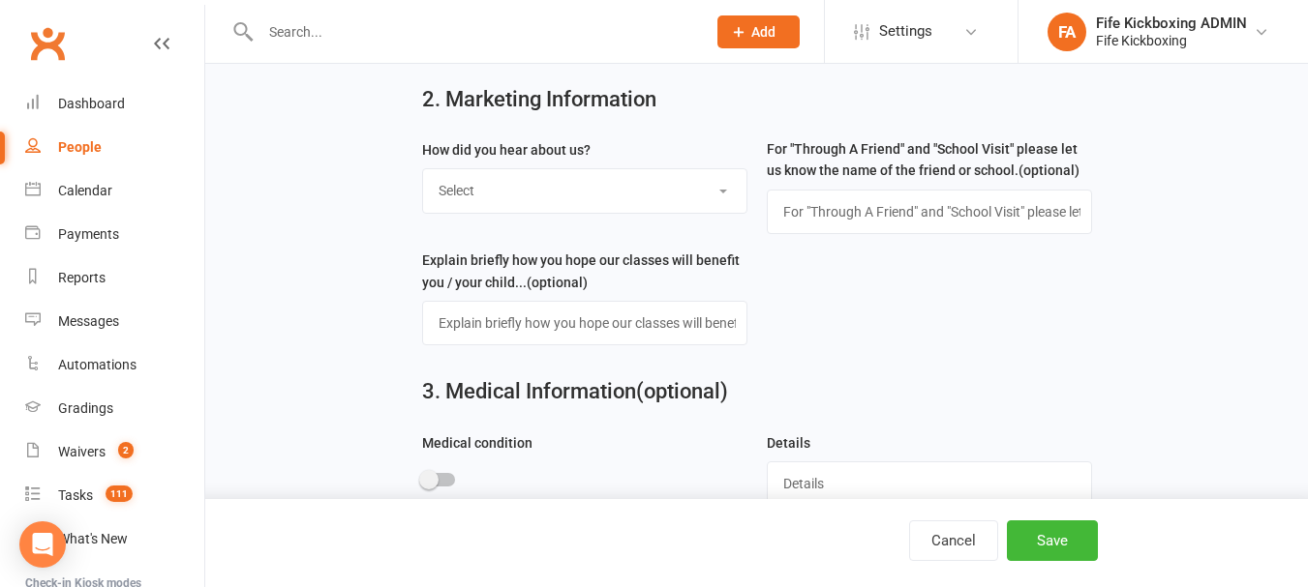
scroll to position [677, 0]
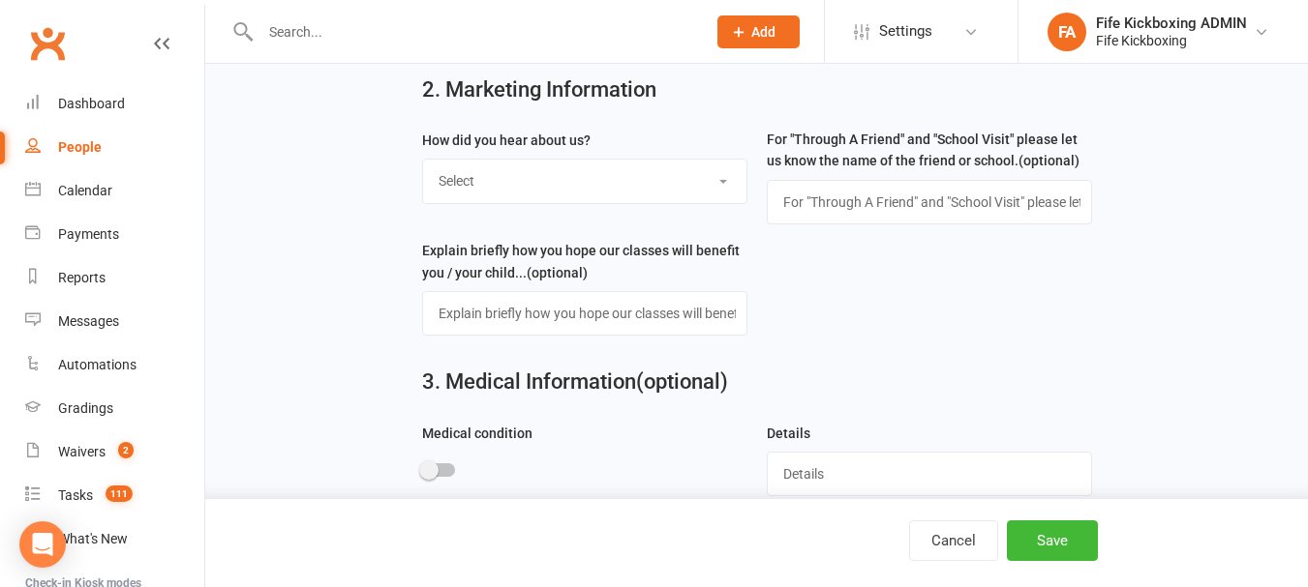
click at [684, 189] on select "Select Social media Google Leaflet Through A Friend School visit Event Walked b…" at bounding box center [584, 181] width 323 height 43
select select "Social media"
click at [423, 166] on select "Select Social media Google Leaflet Through A Friend School visit Event Walked b…" at bounding box center [584, 181] width 323 height 43
click at [1062, 538] on button "Save" at bounding box center [1052, 541] width 91 height 41
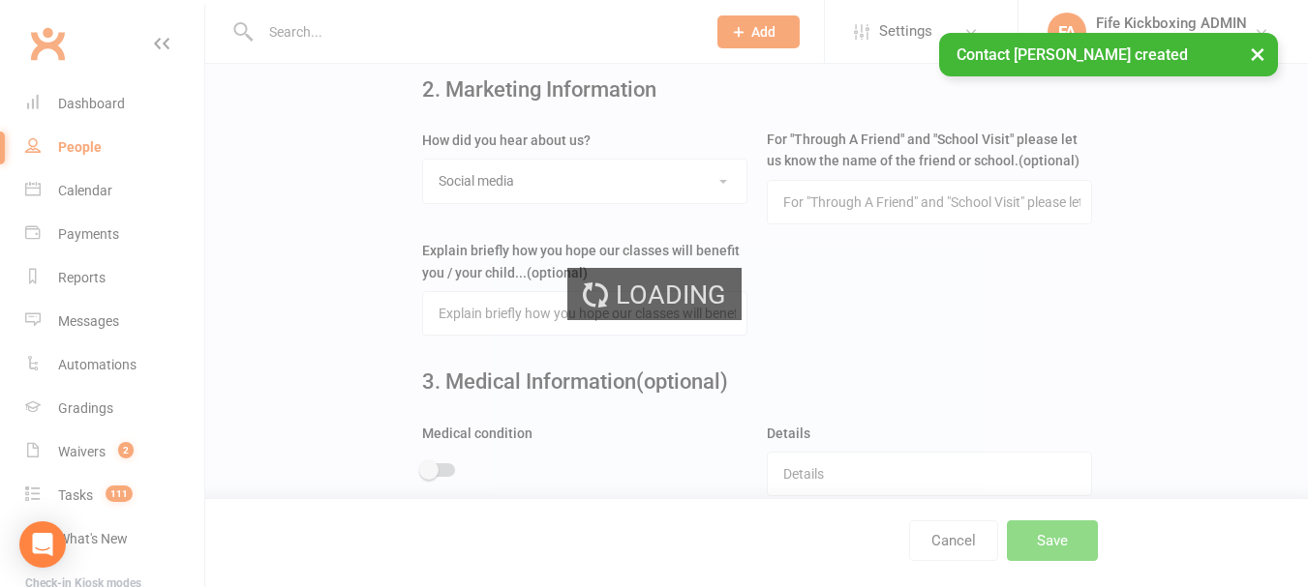
scroll to position [0, 0]
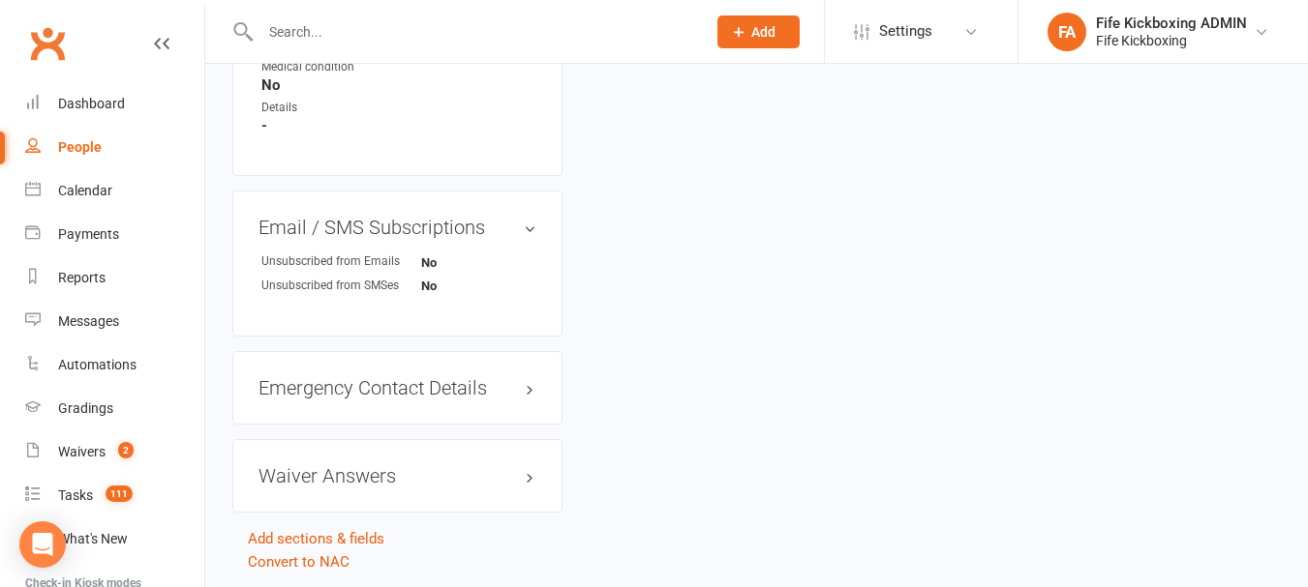
scroll to position [1258, 0]
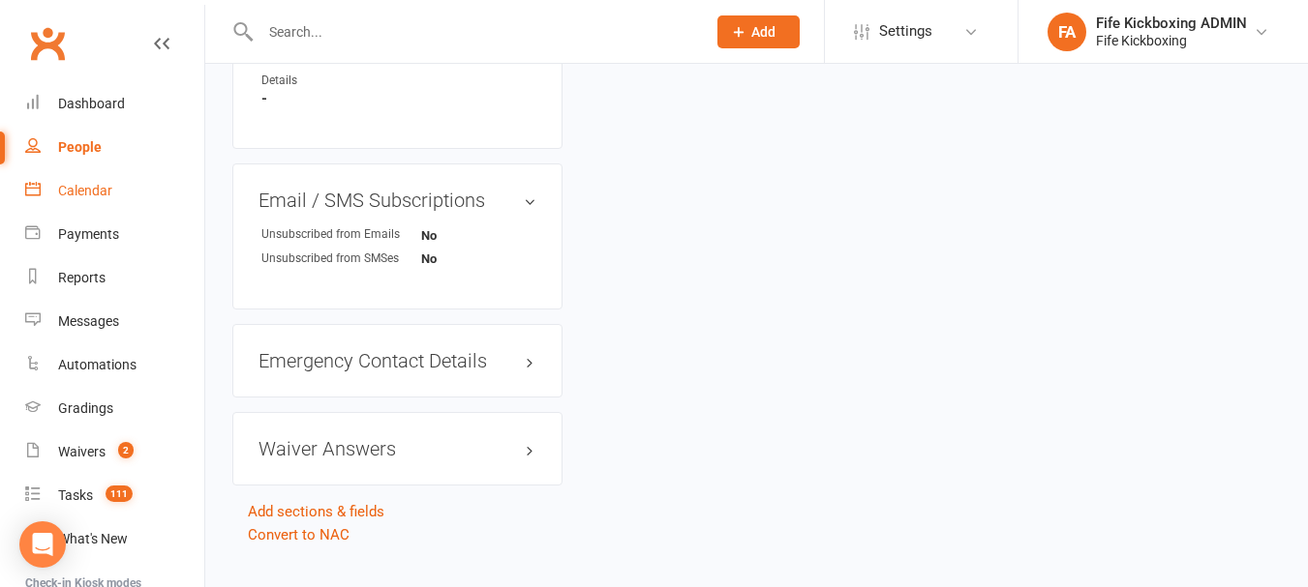
click at [48, 190] on link "Calendar" at bounding box center [114, 191] width 179 height 44
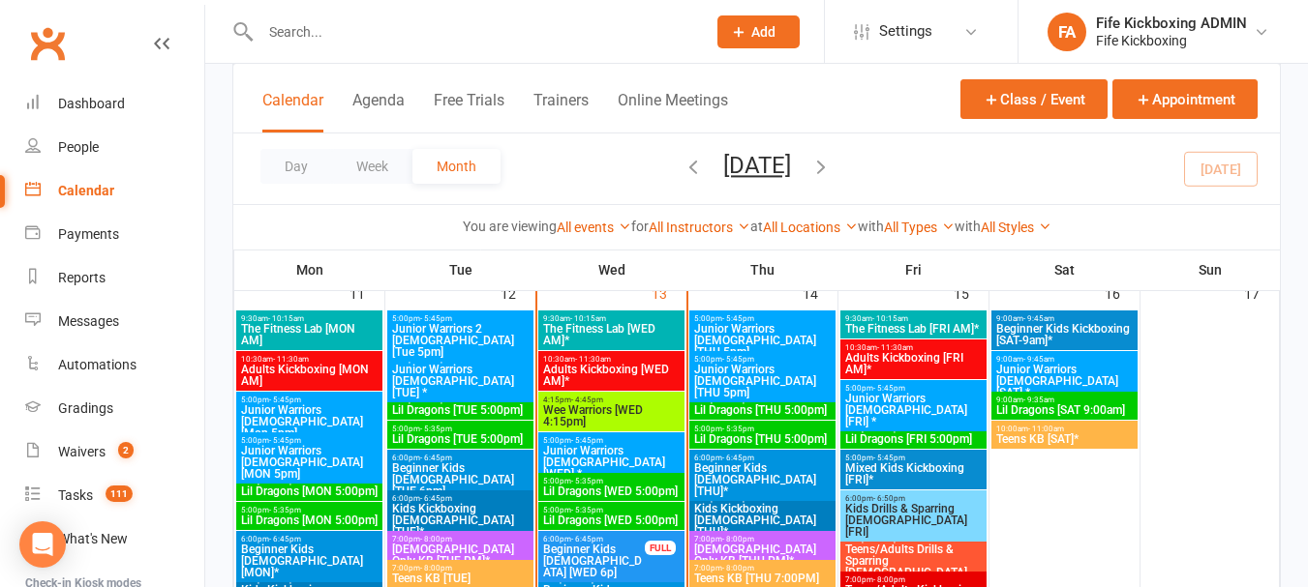
scroll to position [1161, 0]
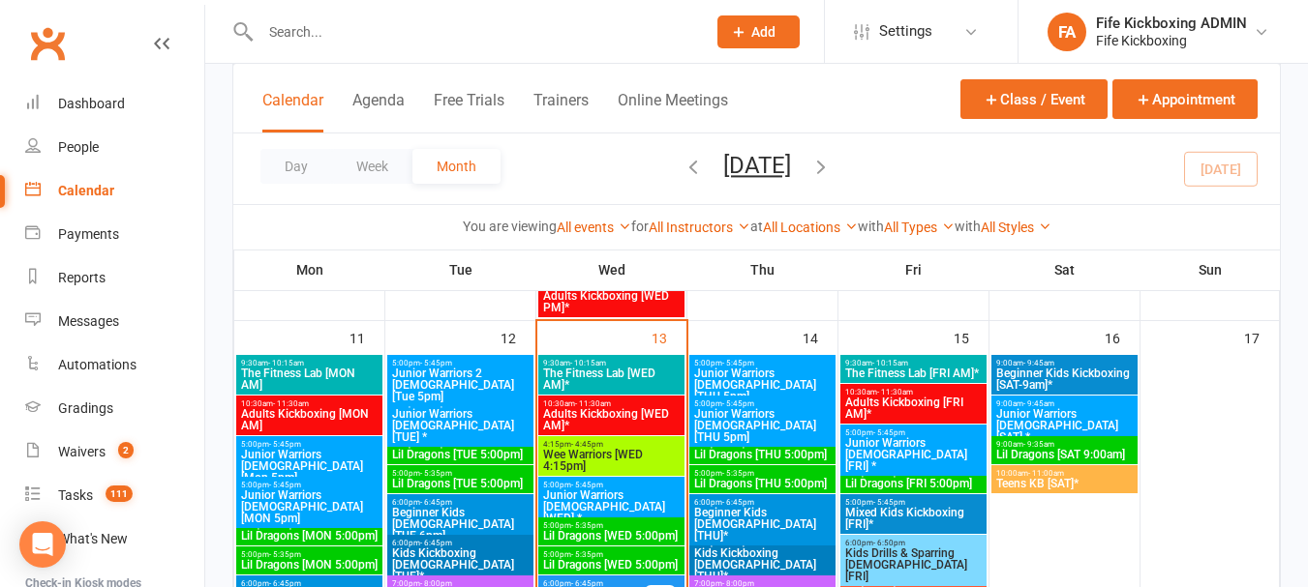
click at [912, 435] on span "5:00pm - 5:45pm" at bounding box center [913, 433] width 138 height 9
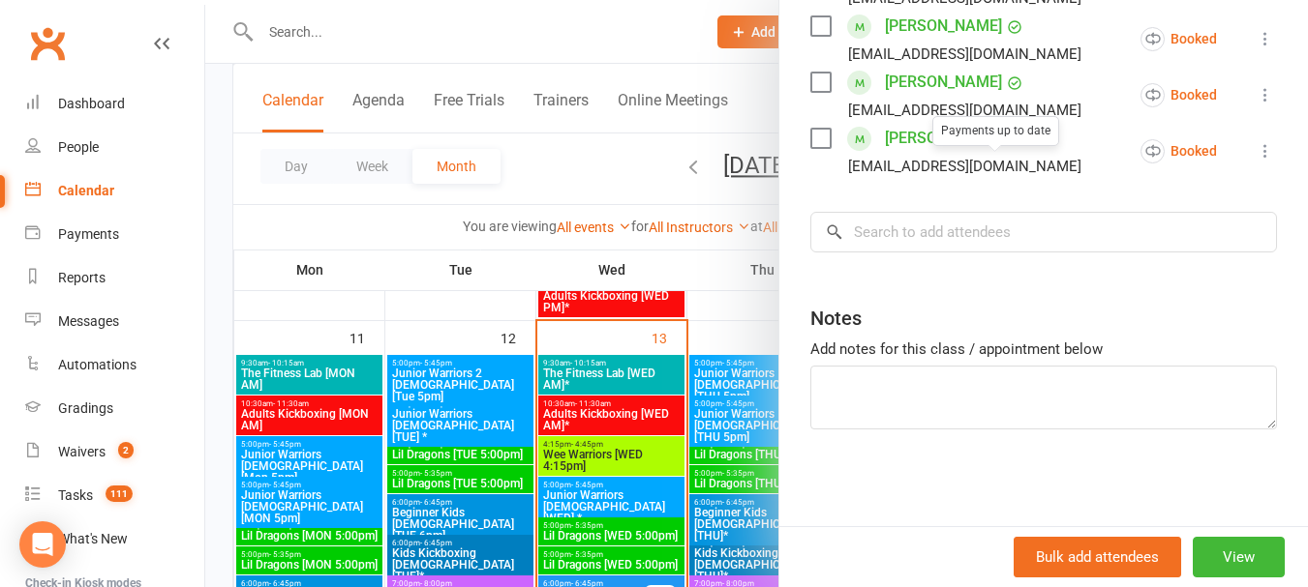
scroll to position [655, 0]
click at [968, 246] on input "search" at bounding box center [1043, 232] width 466 height 41
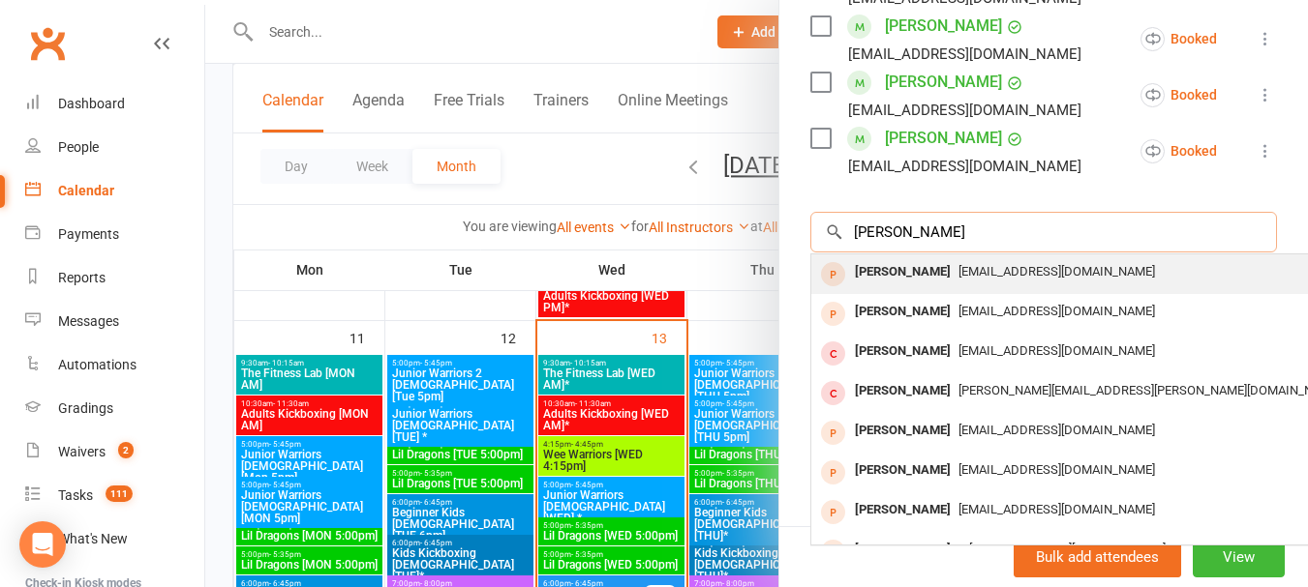
type input "andrew williams"
click at [1049, 264] on span "cw779759@gmail.com" at bounding box center [1056, 271] width 196 height 15
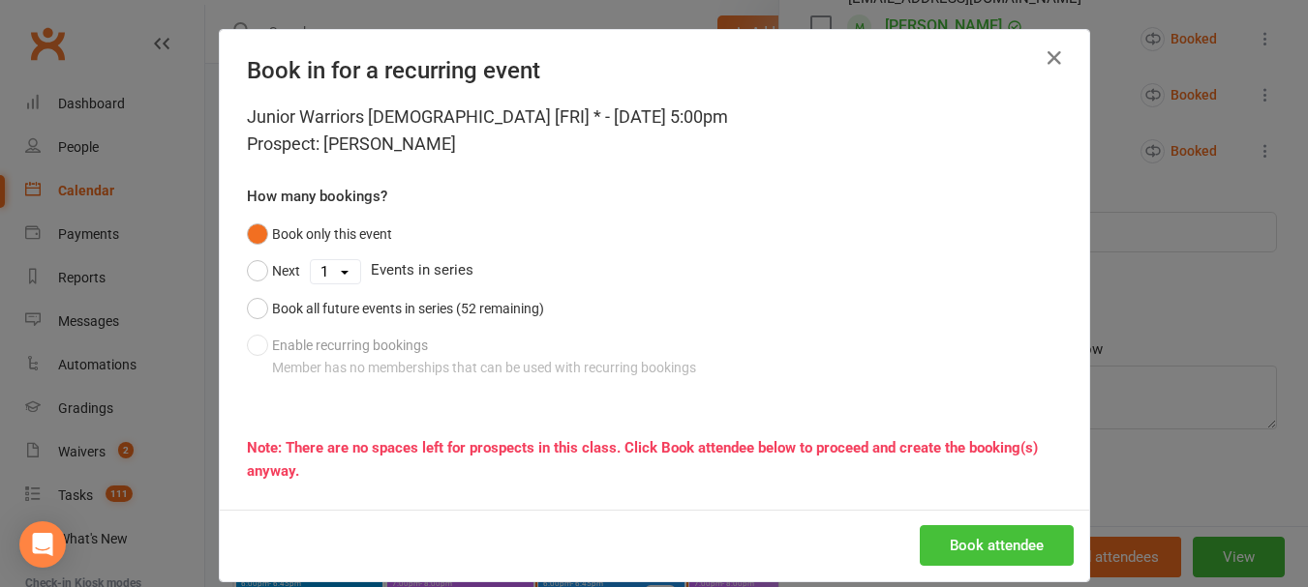
click at [988, 547] on button "Book attendee" at bounding box center [996, 546] width 154 height 41
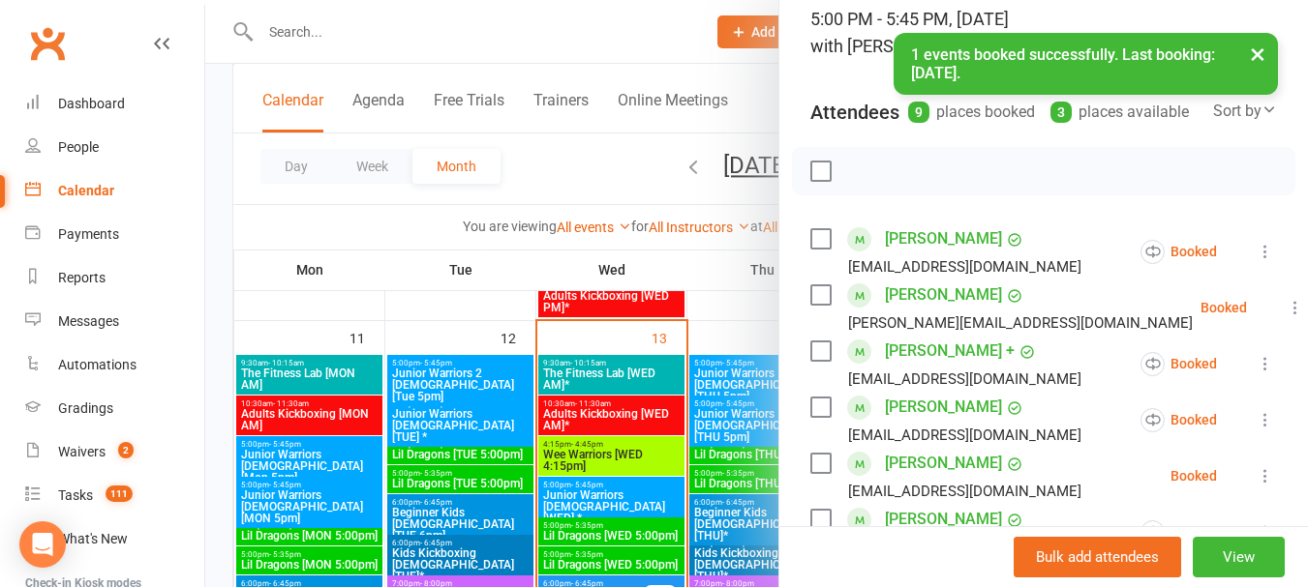
scroll to position [75, 0]
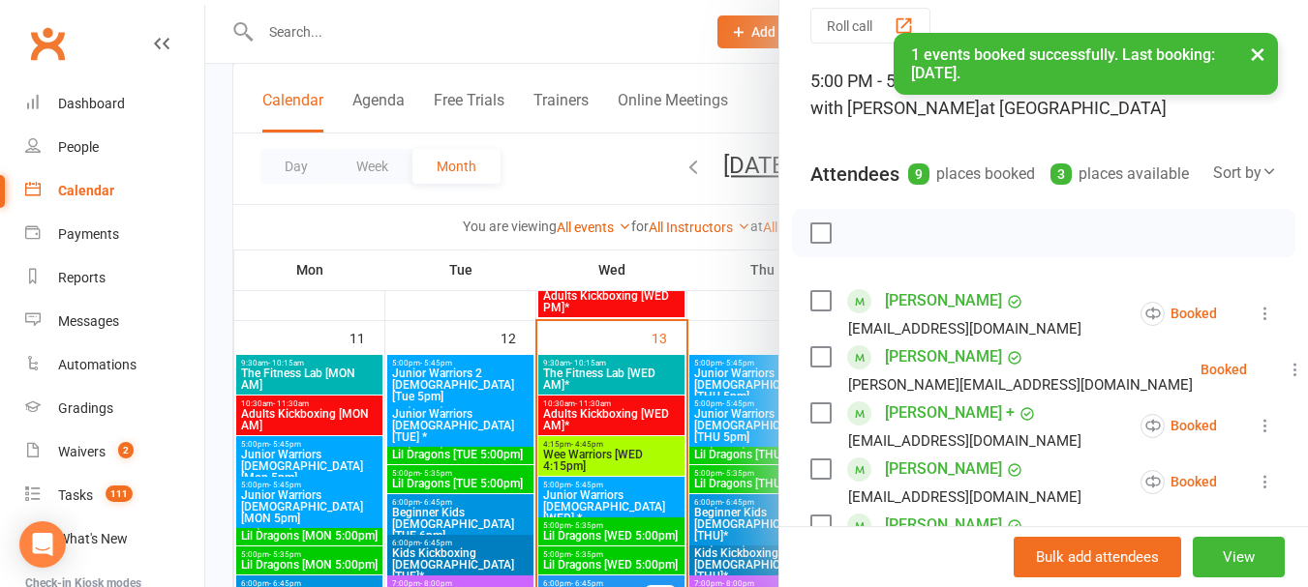
click at [1252, 48] on button "×" at bounding box center [1257, 54] width 35 height 42
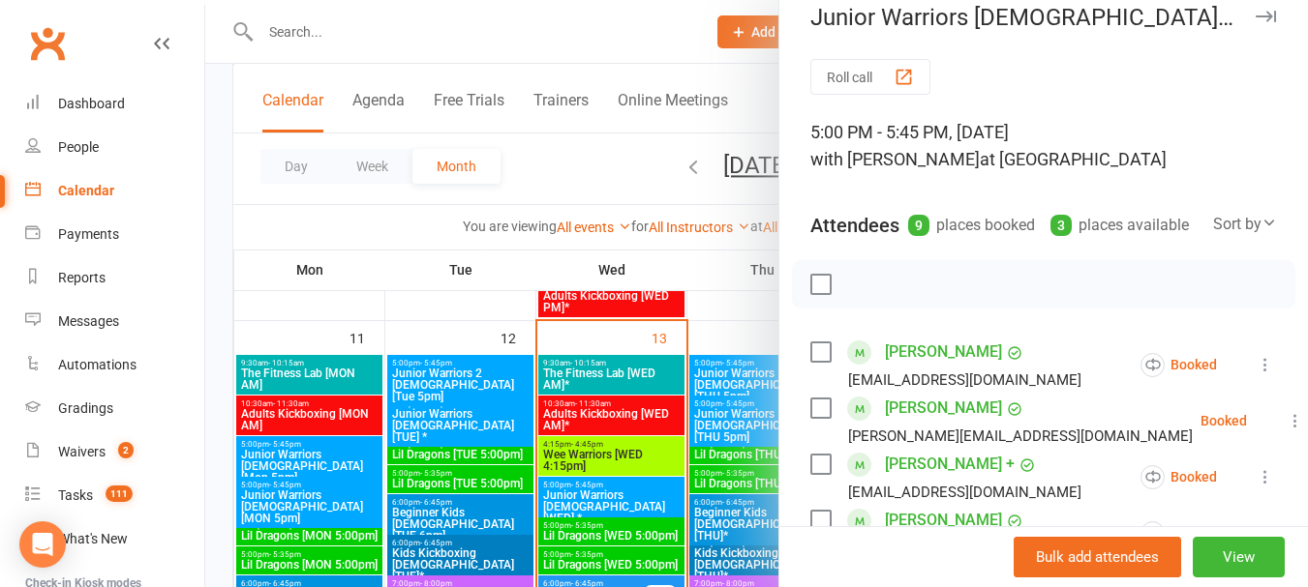
scroll to position [0, 0]
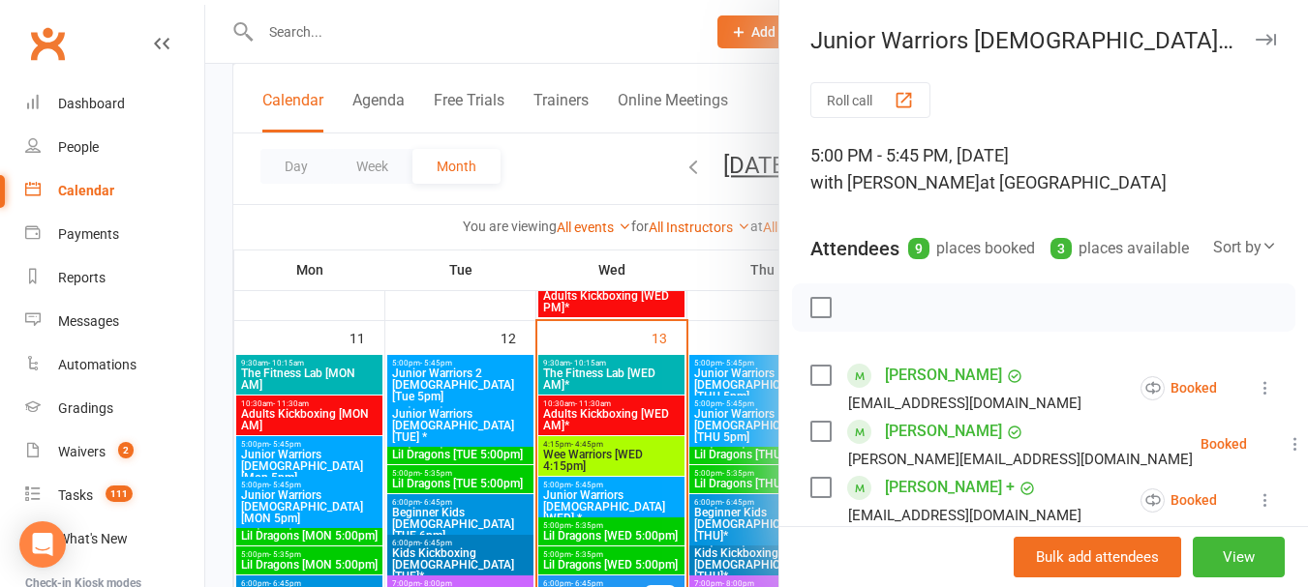
click at [600, 192] on div at bounding box center [756, 293] width 1102 height 587
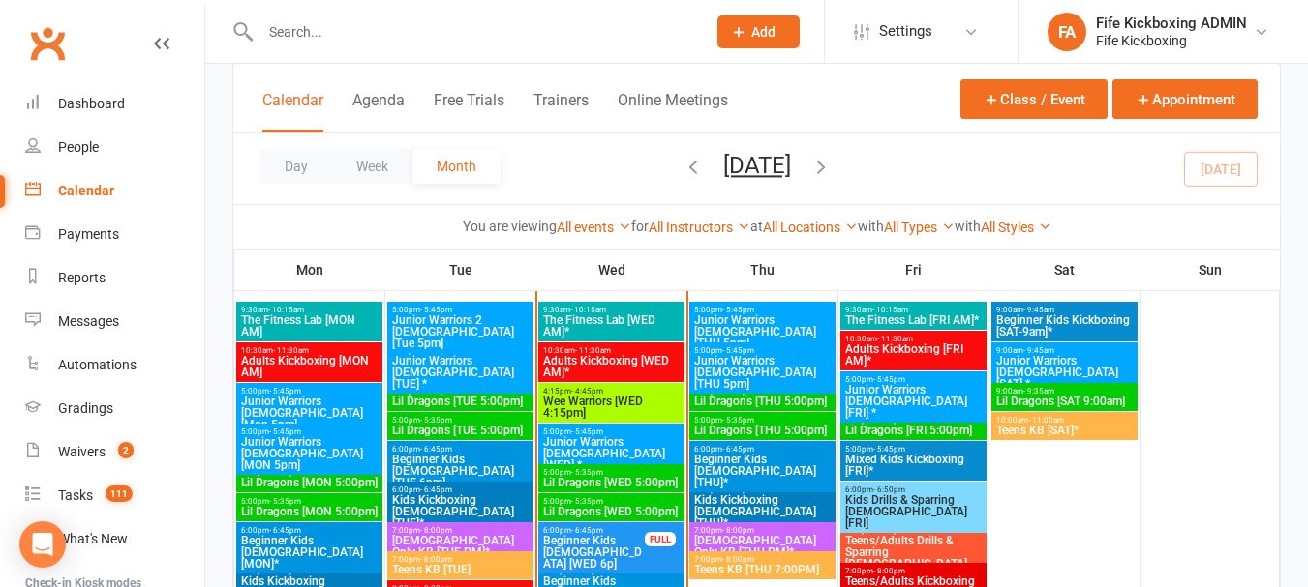
scroll to position [1258, 0]
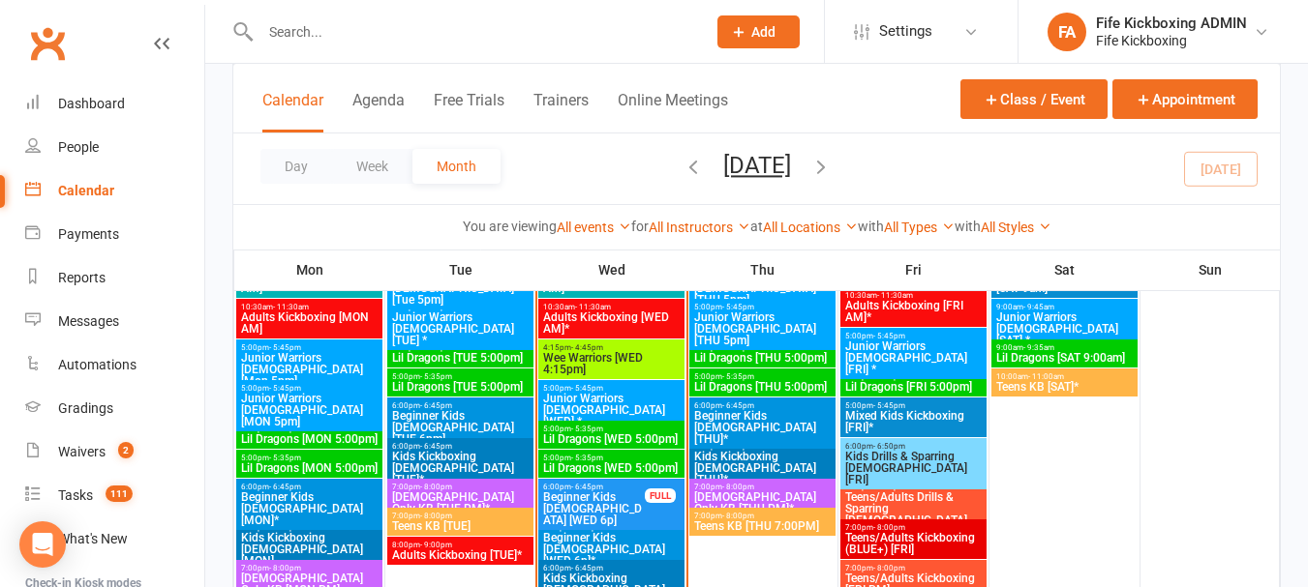
click at [462, 483] on span "7:00pm - 8:00pm" at bounding box center [460, 487] width 138 height 9
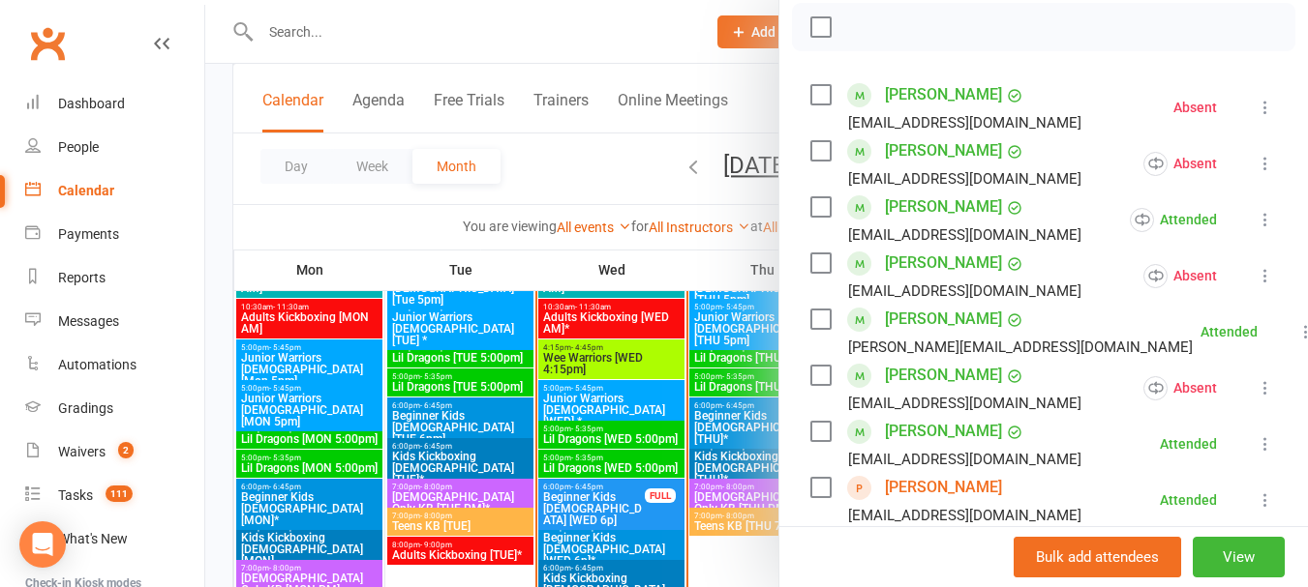
scroll to position [290, 0]
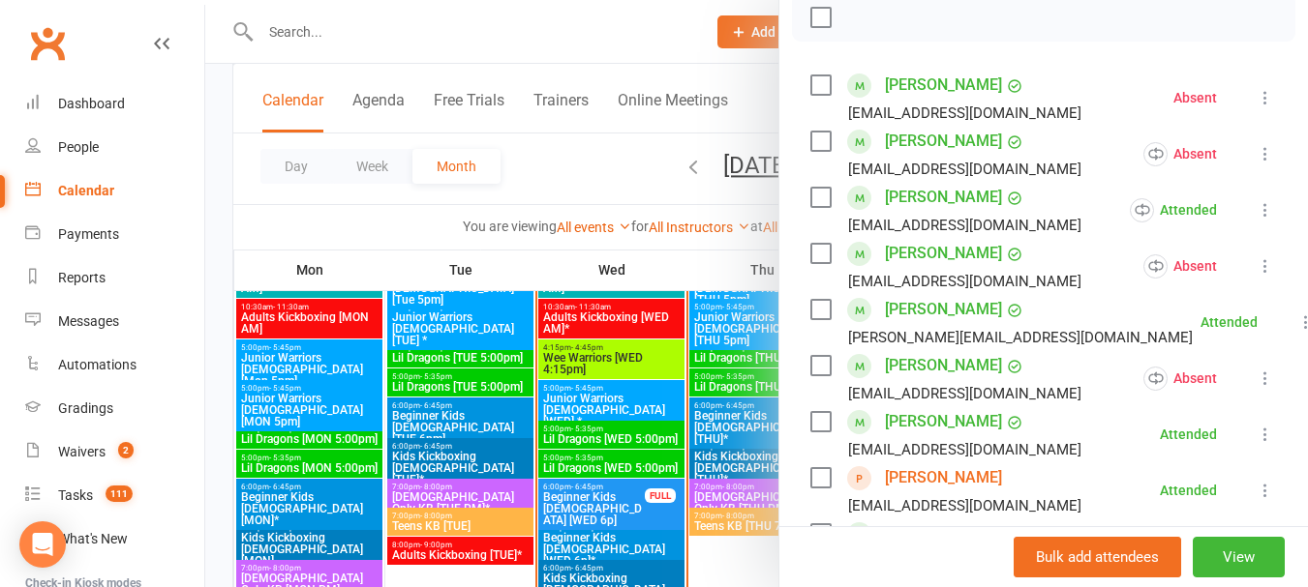
click at [940, 494] on link "[PERSON_NAME]" at bounding box center [943, 478] width 117 height 31
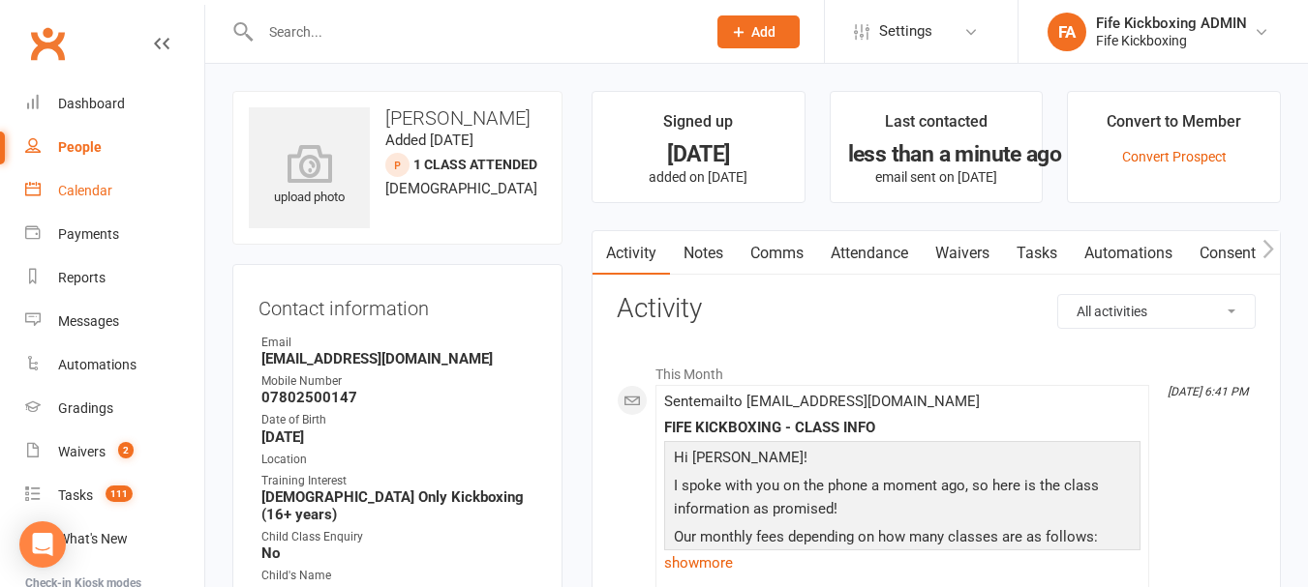
click at [65, 194] on div "Calendar" at bounding box center [85, 190] width 54 height 15
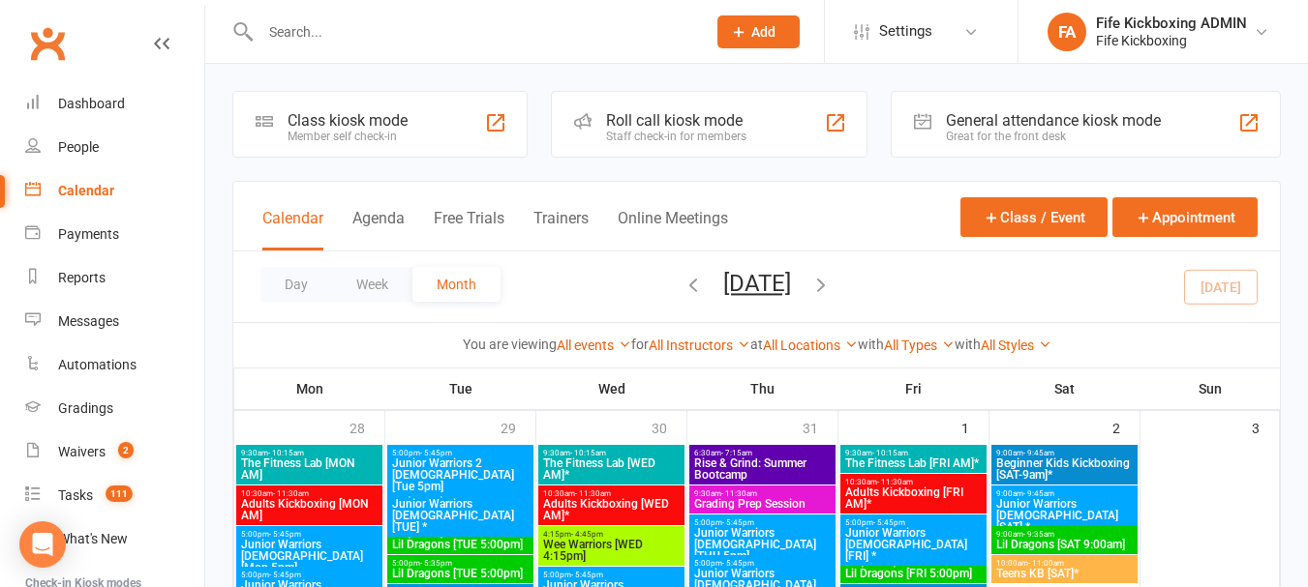
click at [615, 40] on input "text" at bounding box center [473, 31] width 437 height 27
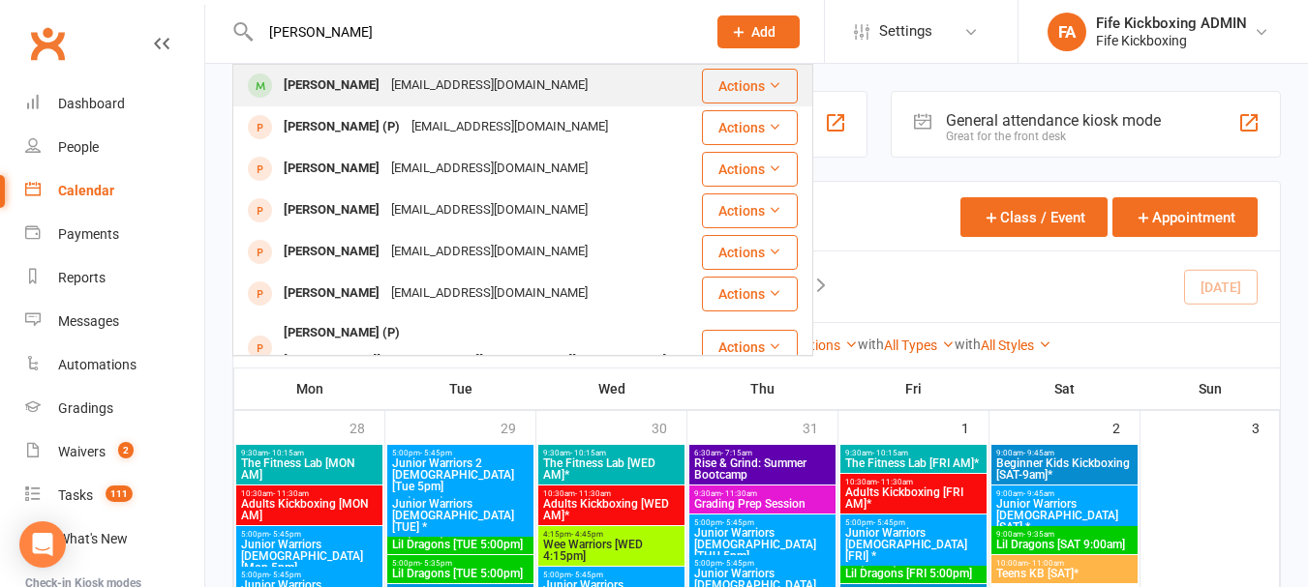
type input "brooke king"
click at [500, 83] on div "[EMAIL_ADDRESS][DOMAIN_NAME]" at bounding box center [489, 86] width 208 height 28
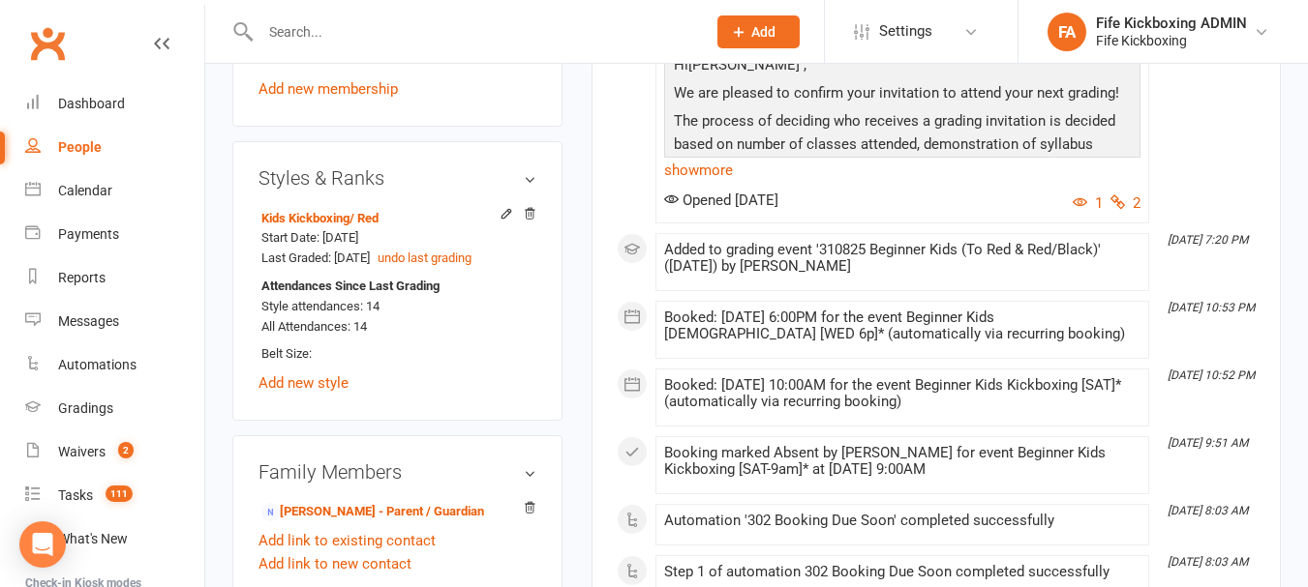
scroll to position [1161, 0]
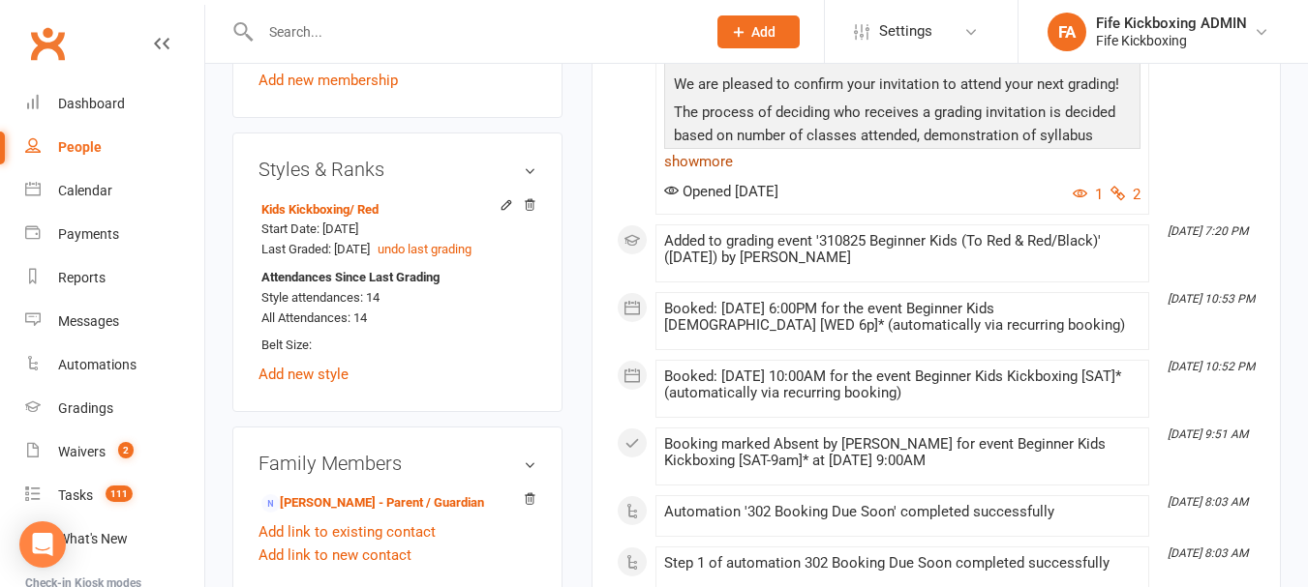
click at [693, 175] on link "show more" at bounding box center [902, 161] width 476 height 27
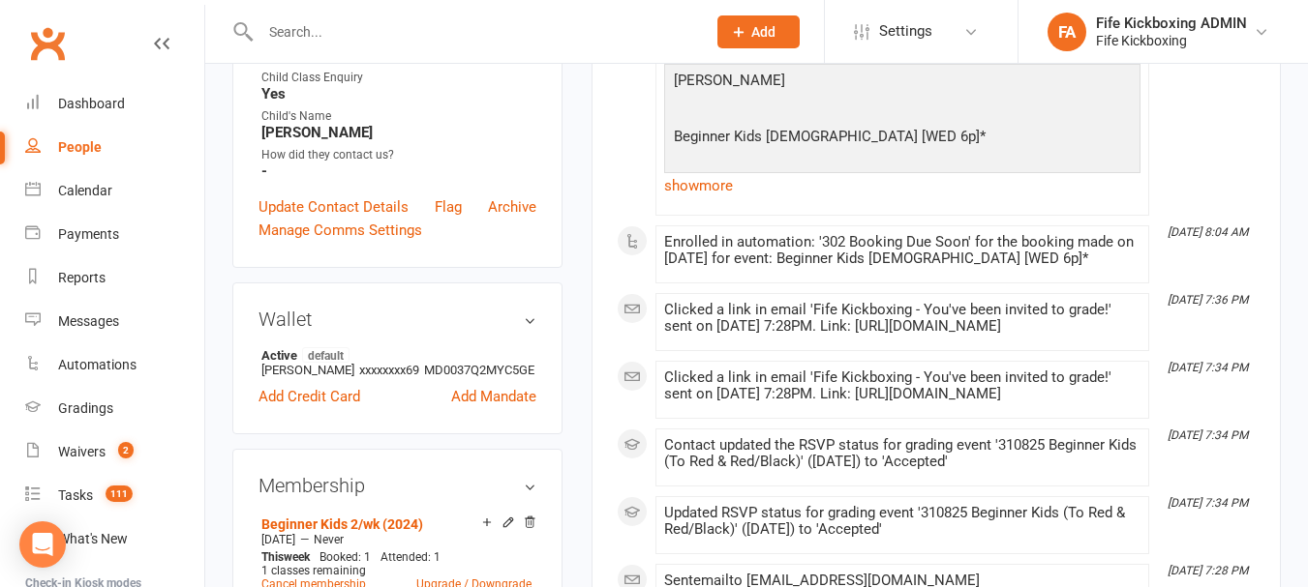
scroll to position [0, 0]
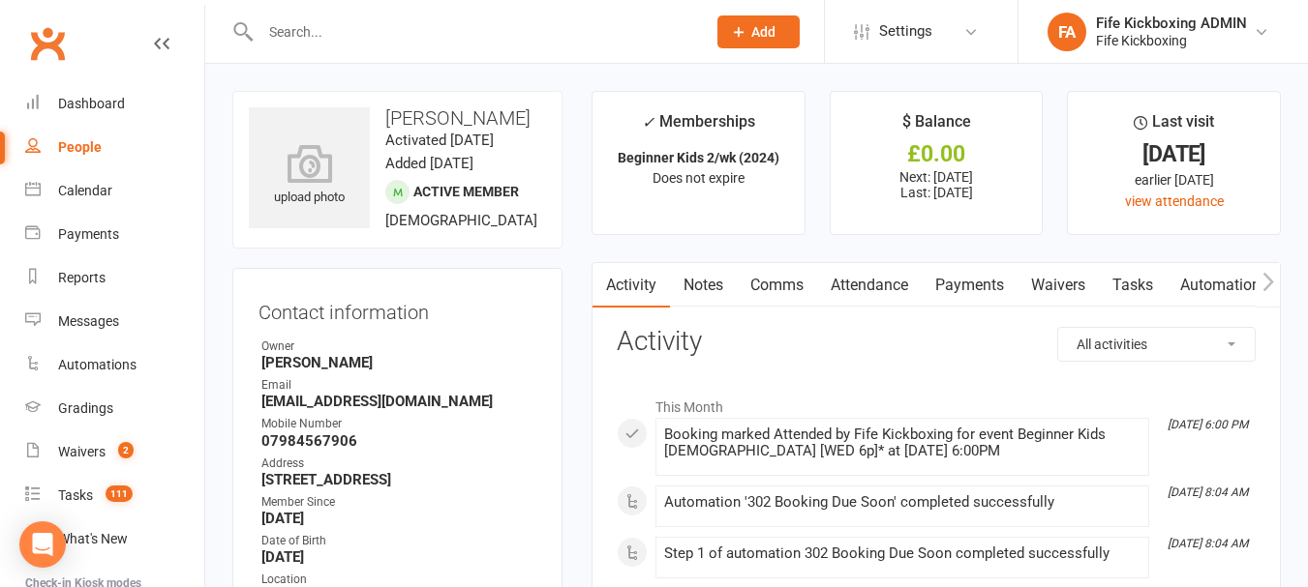
click at [718, 270] on link "Notes" at bounding box center [703, 285] width 67 height 45
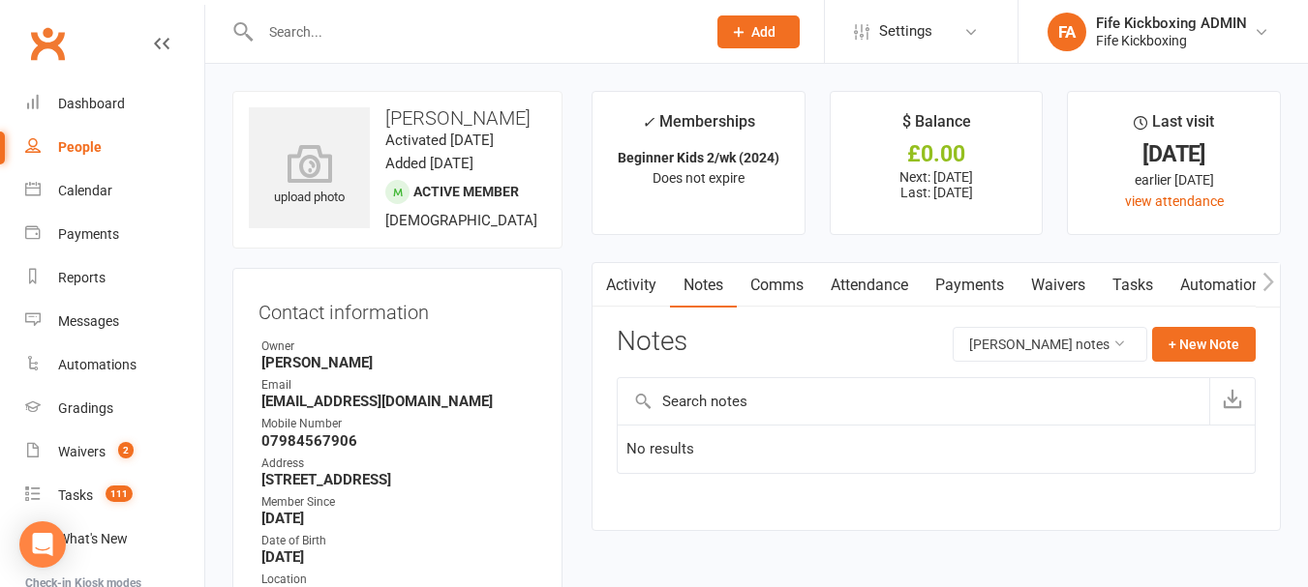
click at [626, 280] on link "Activity" at bounding box center [630, 285] width 77 height 45
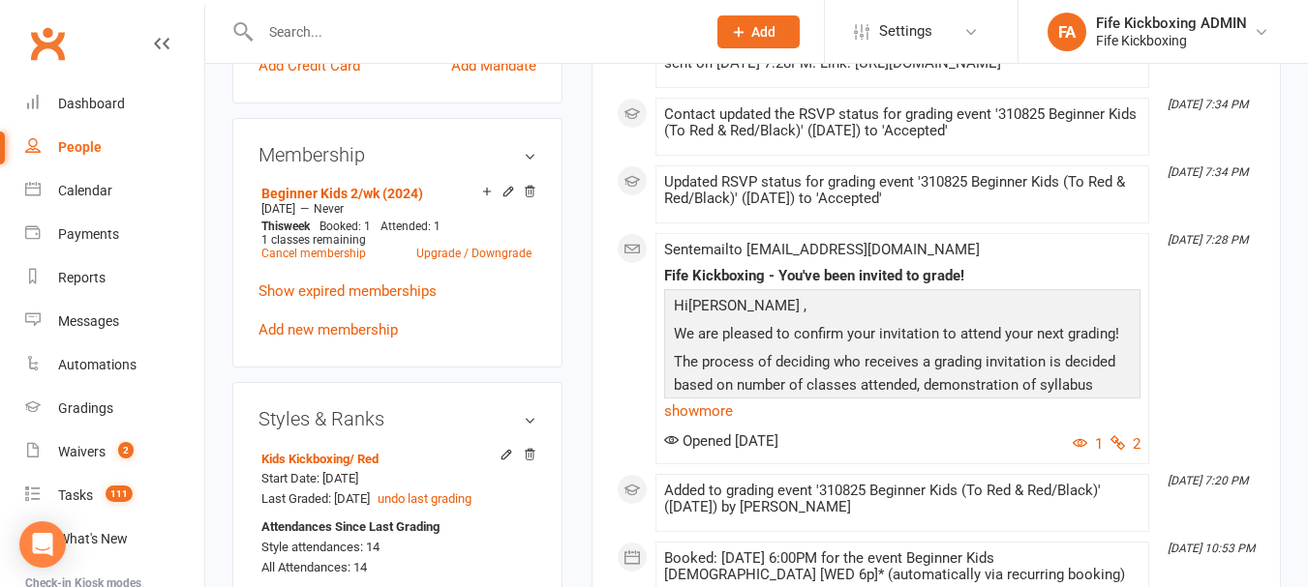
scroll to position [1065, 0]
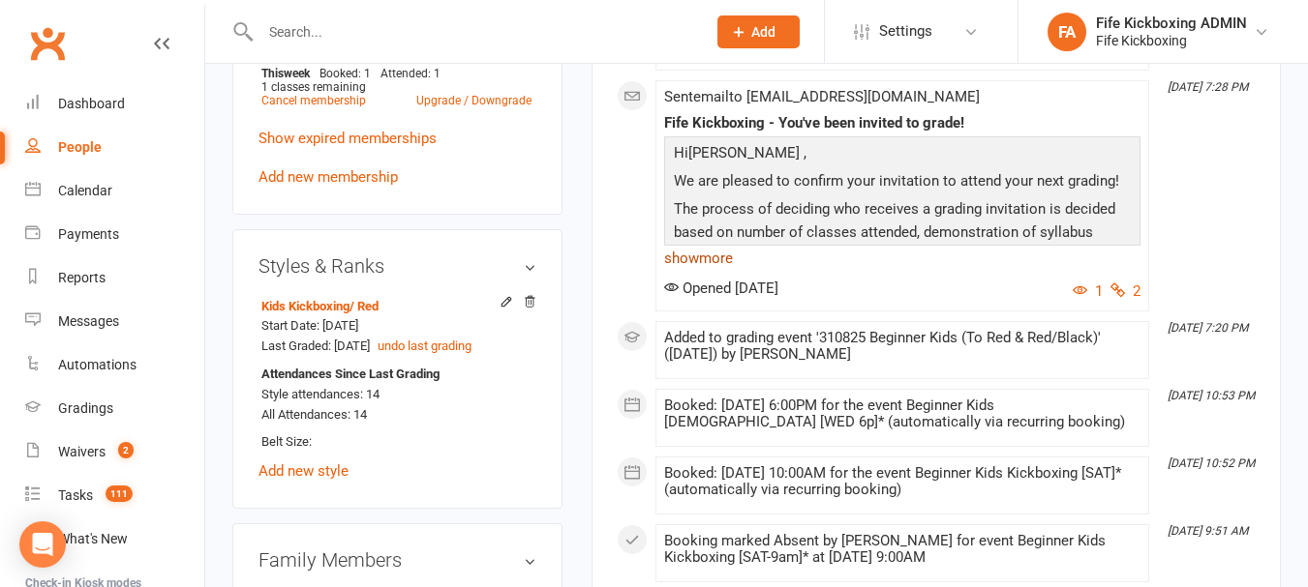
click at [680, 272] on link "show more" at bounding box center [902, 258] width 476 height 27
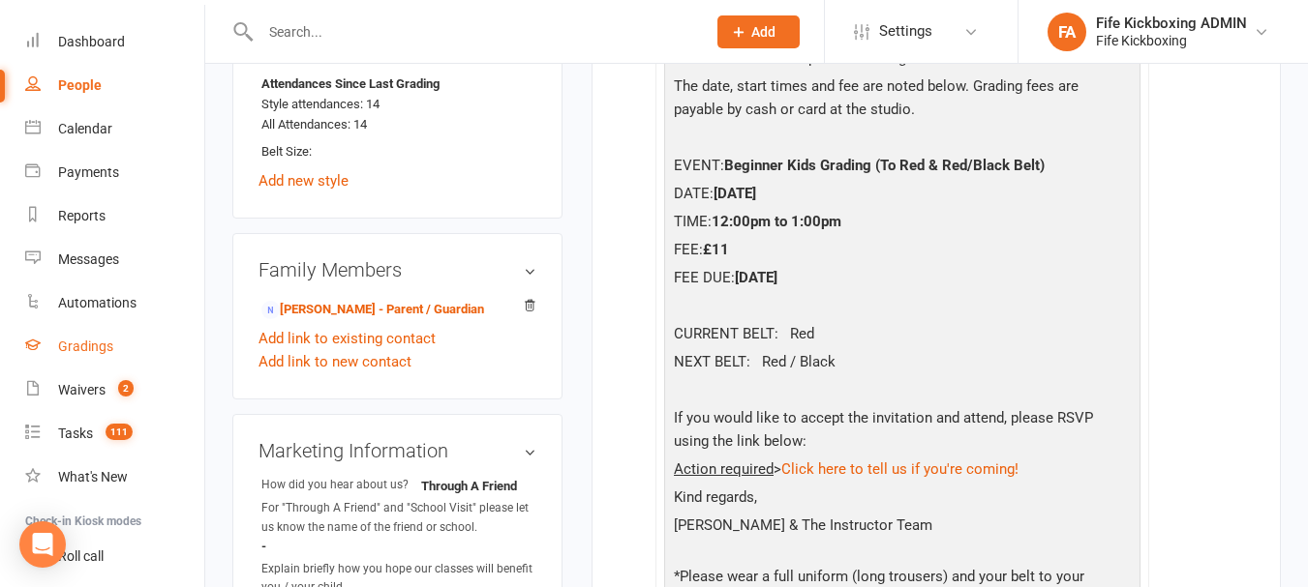
scroll to position [126, 0]
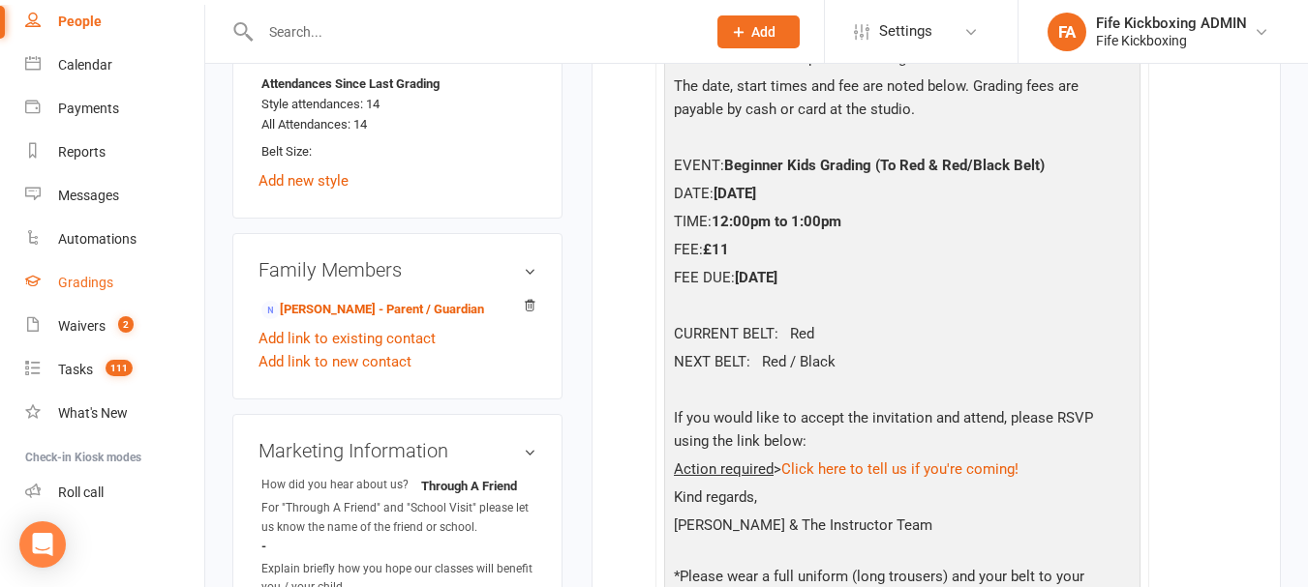
click at [106, 285] on div "Gradings" at bounding box center [85, 282] width 55 height 15
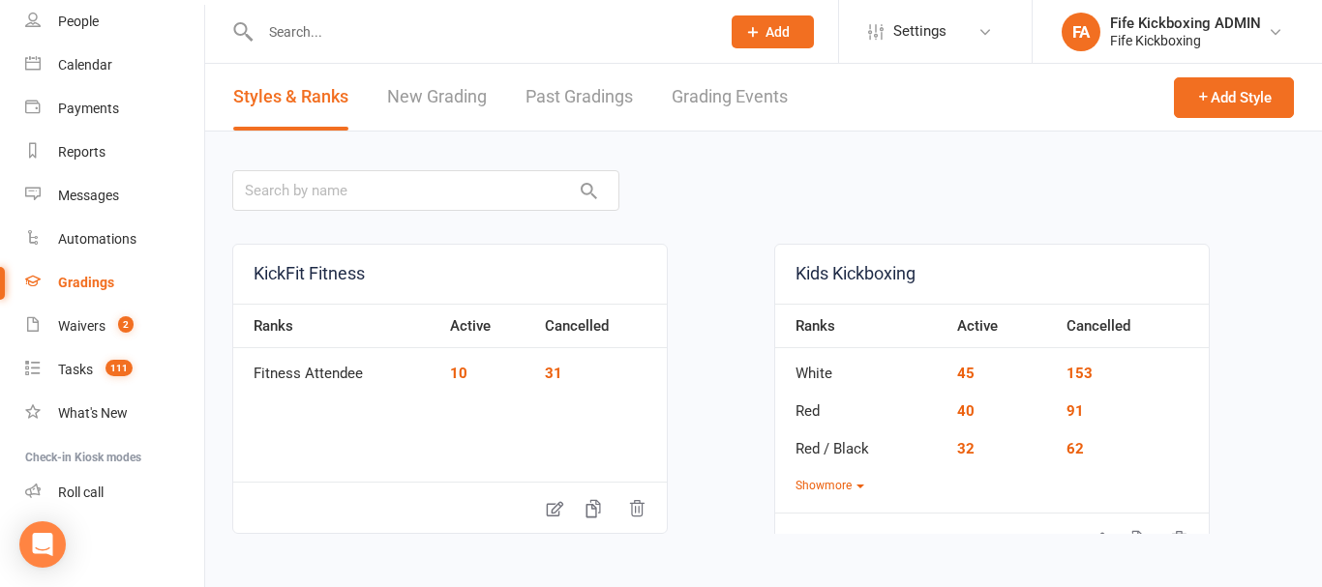
click at [737, 105] on link "Grading Events" at bounding box center [730, 97] width 116 height 67
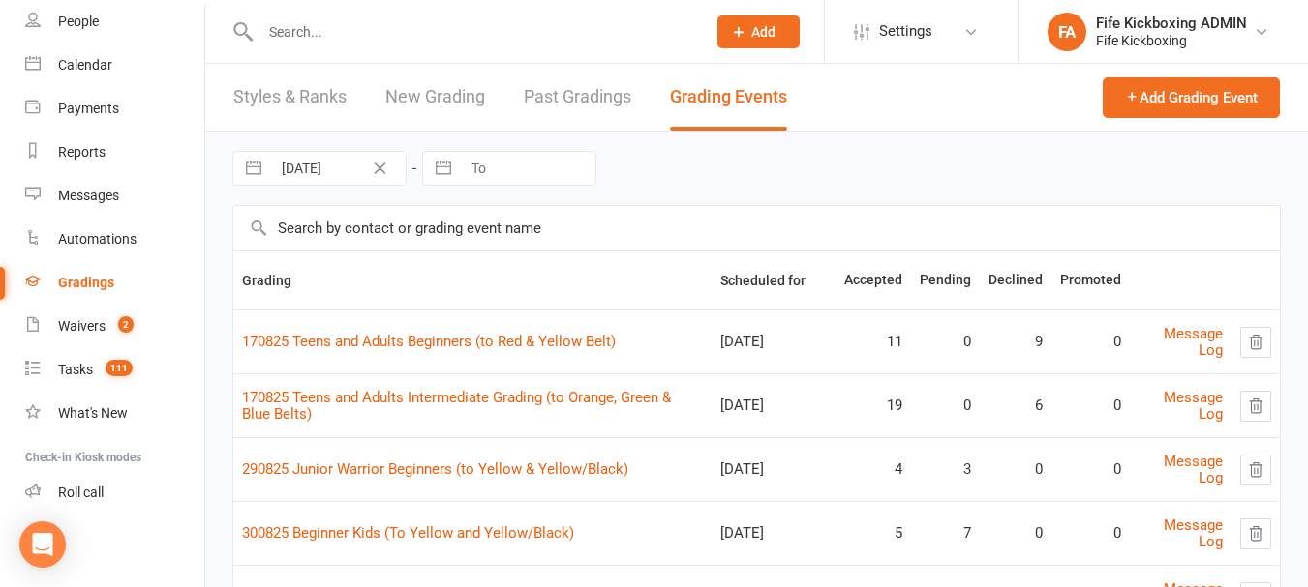
scroll to position [292, 0]
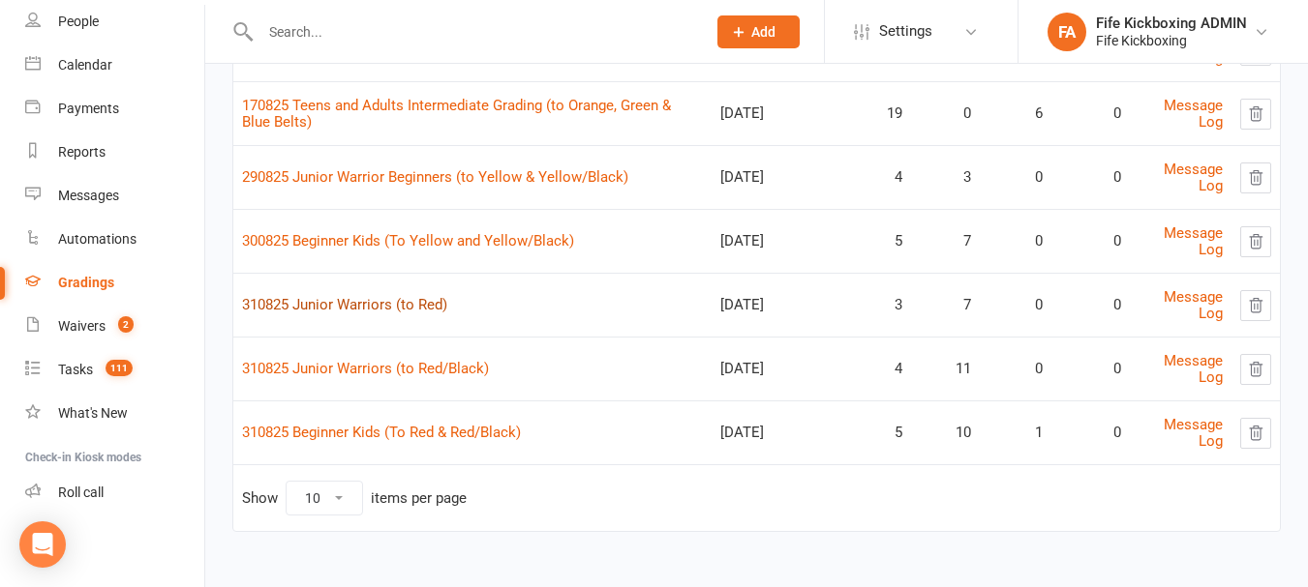
click at [373, 299] on link "310825 Junior Warriors (to Red)" at bounding box center [344, 304] width 205 height 17
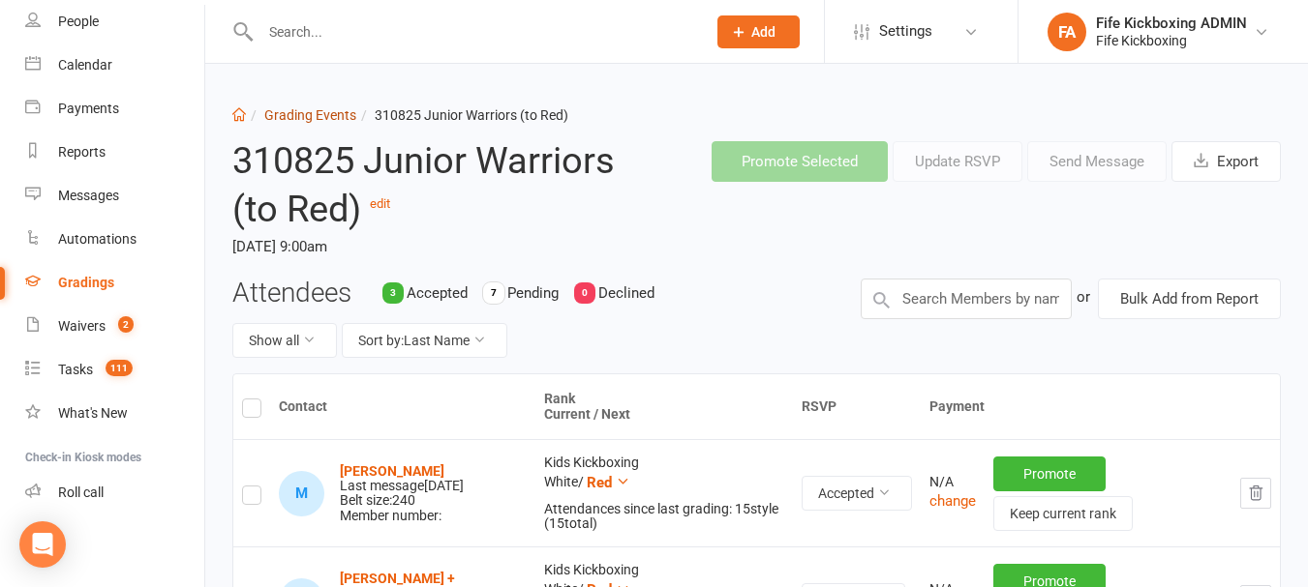
click at [338, 108] on link "Grading Events" at bounding box center [310, 114] width 92 height 15
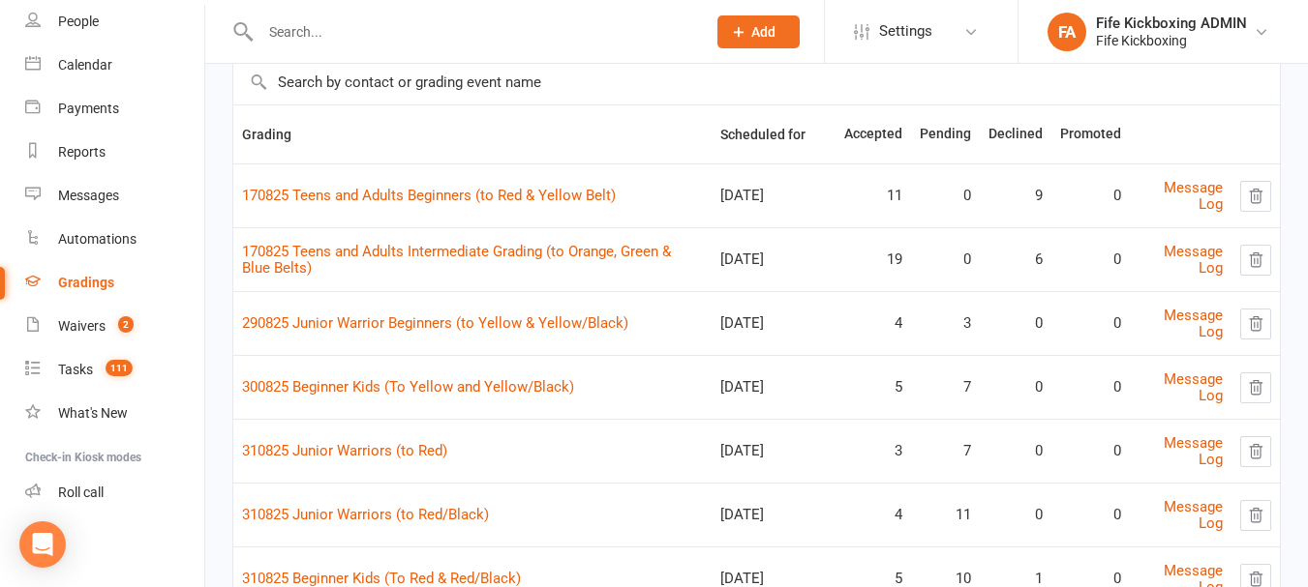
scroll to position [290, 0]
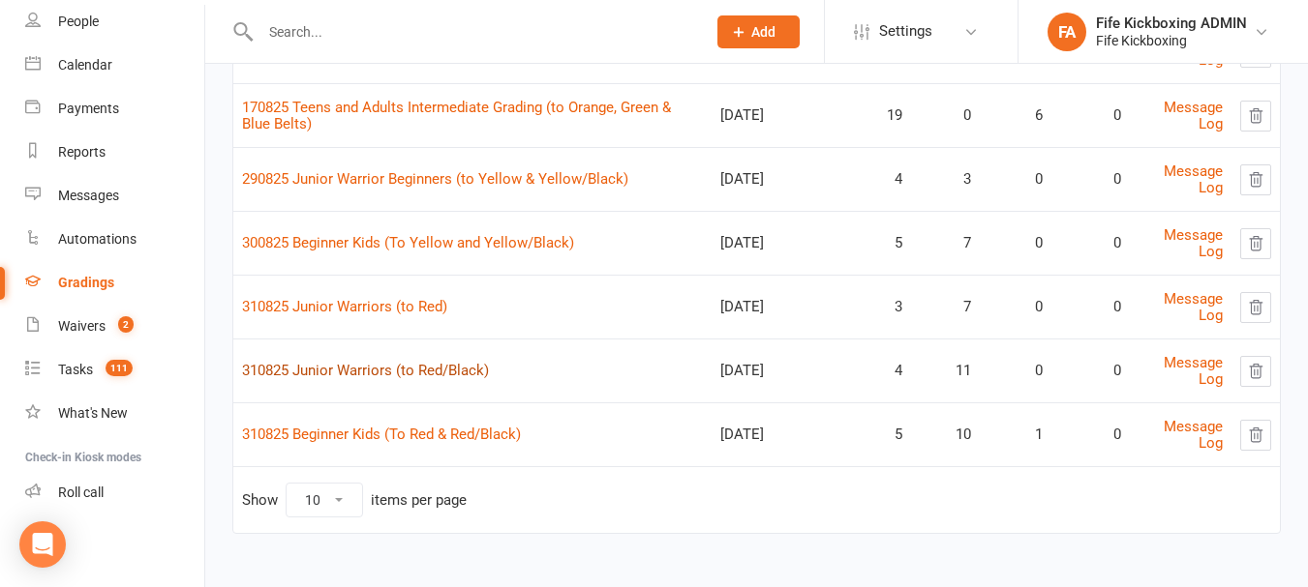
click at [411, 373] on link "310825 Junior Warriors (to Red/Black)" at bounding box center [365, 370] width 247 height 17
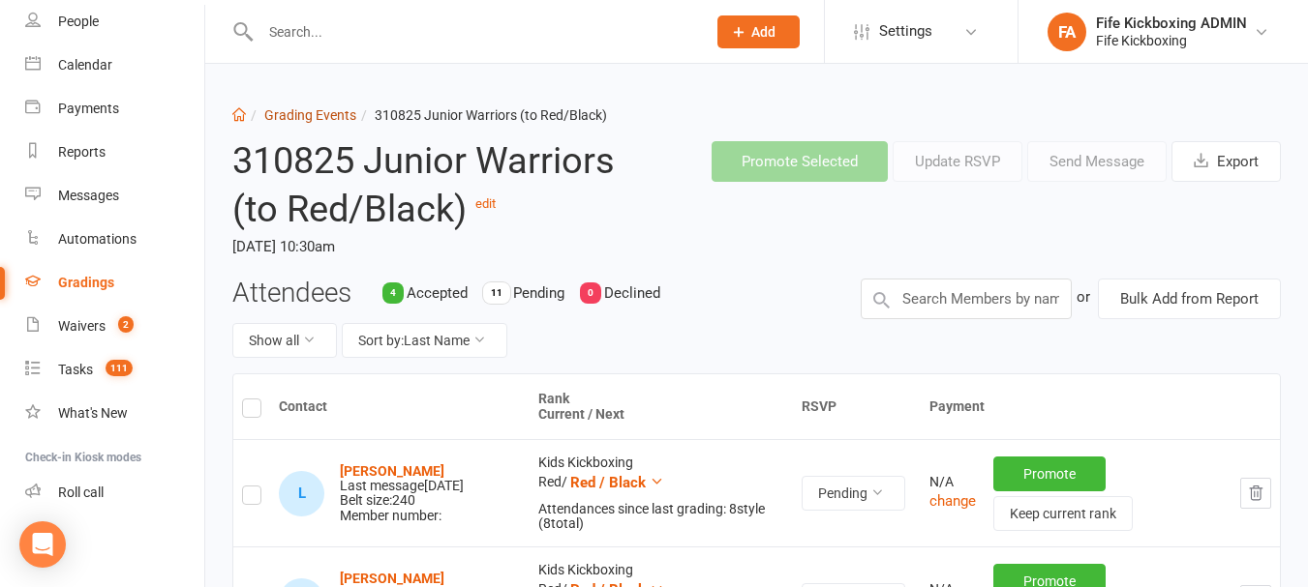
click at [312, 120] on link "Grading Events" at bounding box center [310, 114] width 92 height 15
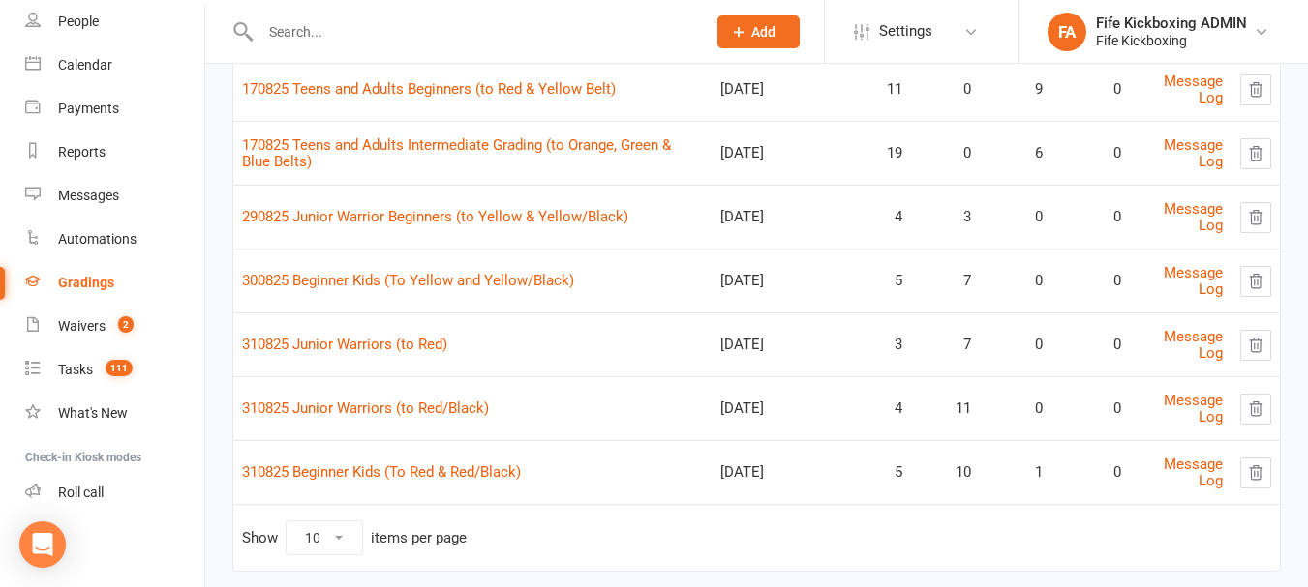
scroll to position [292, 0]
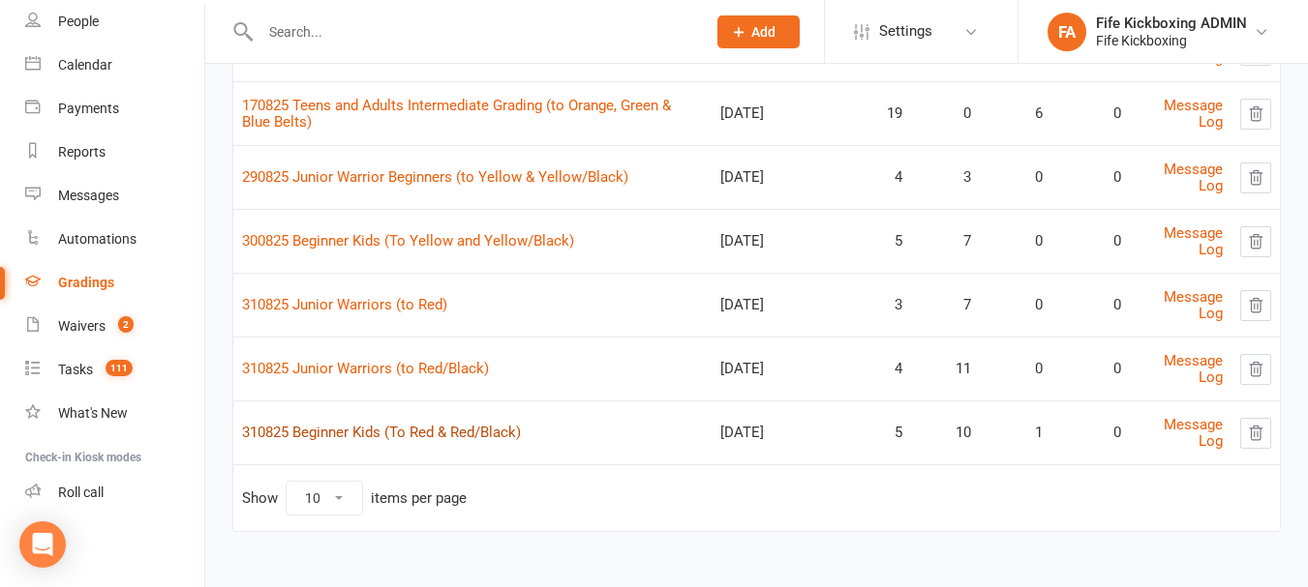
click at [437, 427] on link "310825 Beginner Kids (To Red & Red/Black)" at bounding box center [381, 432] width 279 height 17
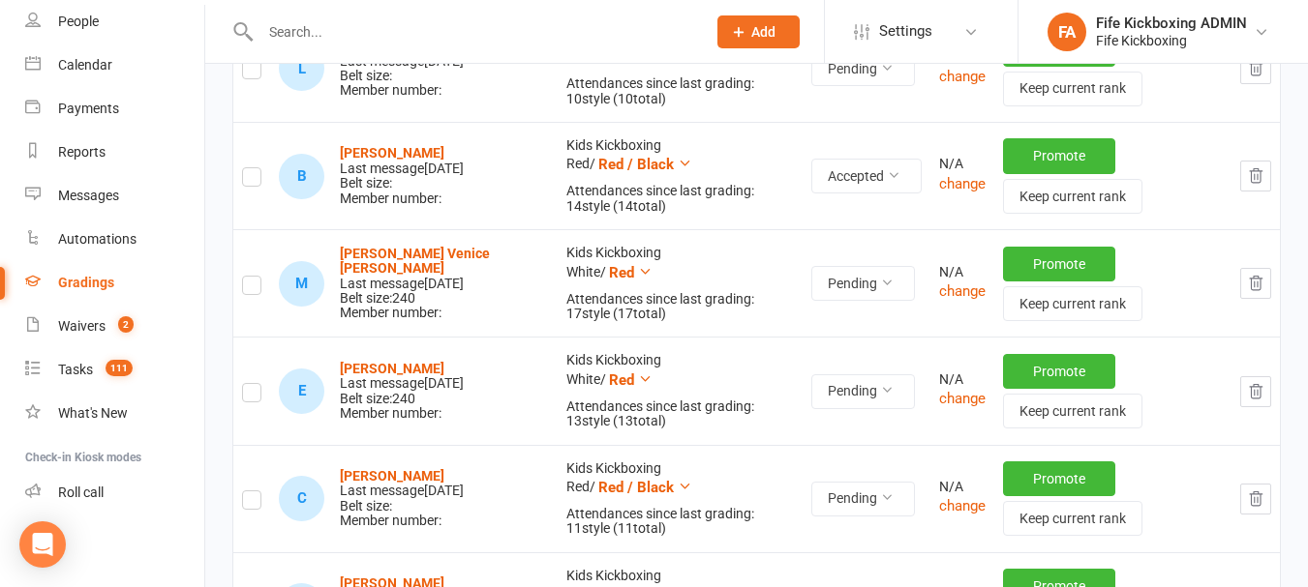
scroll to position [871, 0]
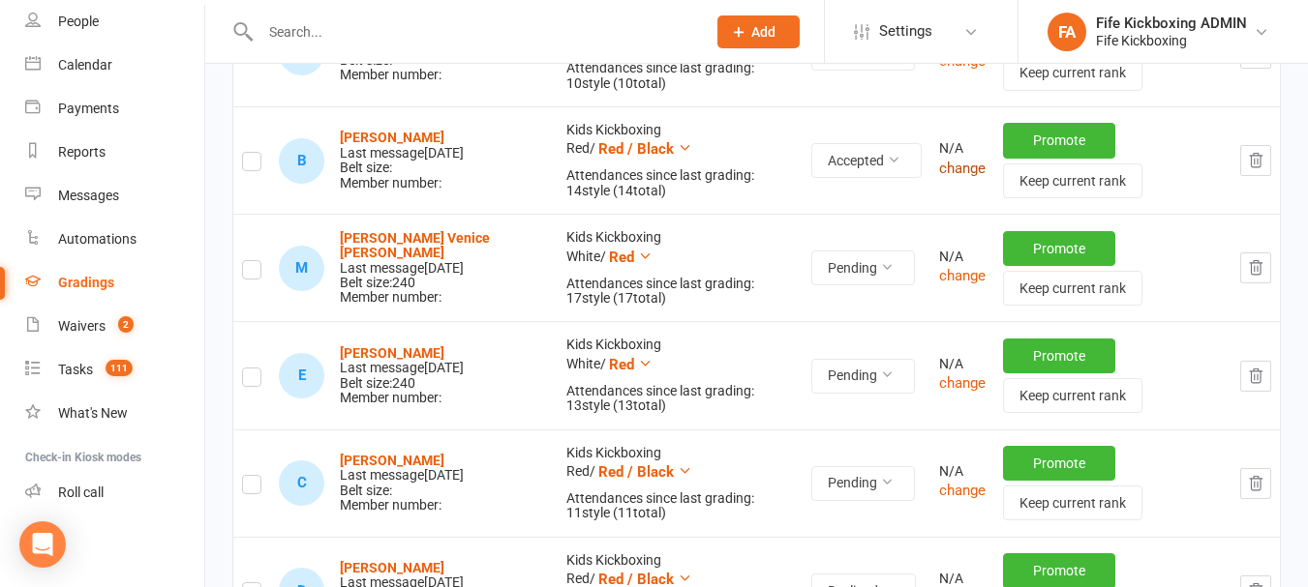
click at [939, 180] on button "change" at bounding box center [962, 168] width 46 height 23
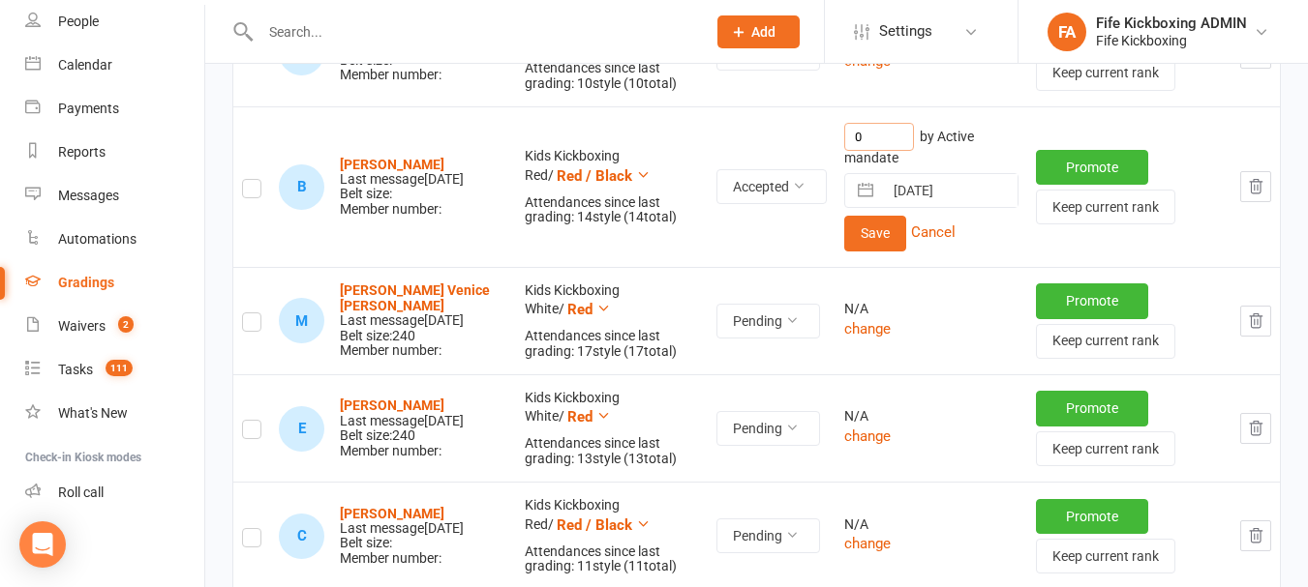
click at [891, 151] on input "0" at bounding box center [879, 137] width 70 height 28
type input "11"
click at [844, 246] on button "Save" at bounding box center [875, 233] width 62 height 35
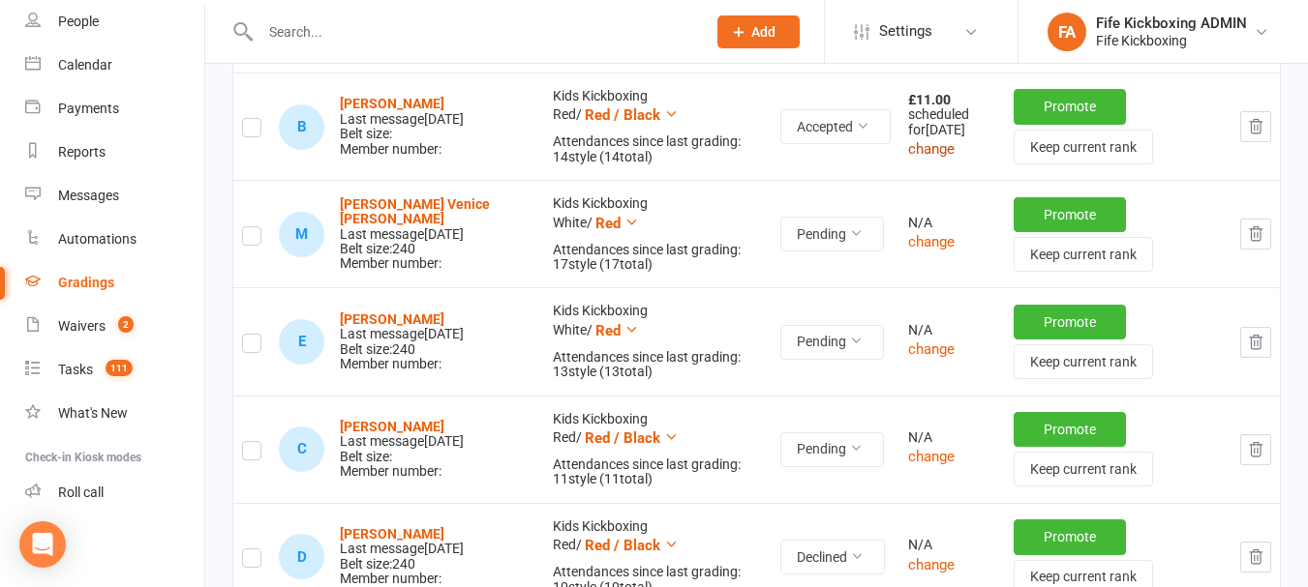
scroll to position [808, 0]
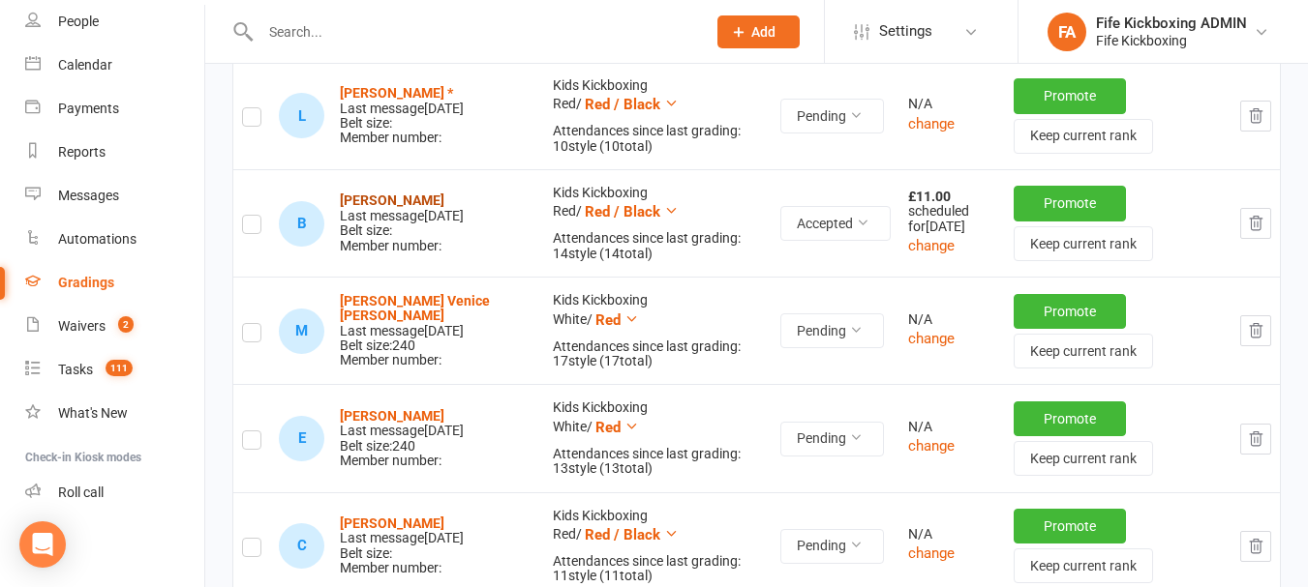
click at [390, 208] on strong "[PERSON_NAME]" at bounding box center [392, 200] width 105 height 15
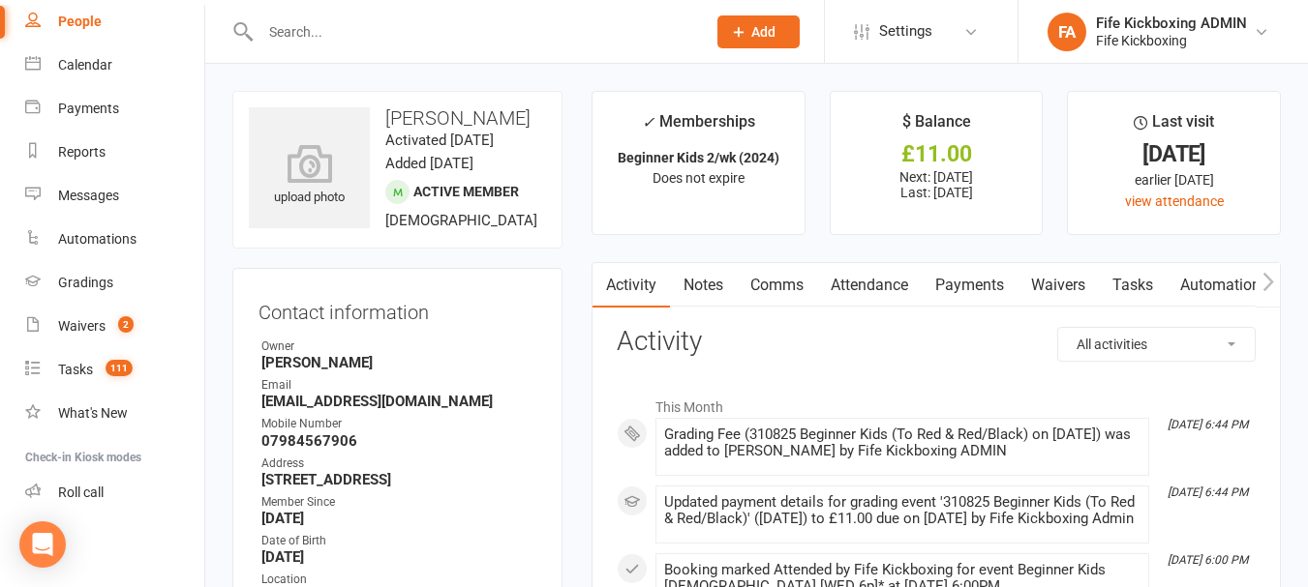
click at [863, 285] on link "Attendance" at bounding box center [869, 285] width 105 height 45
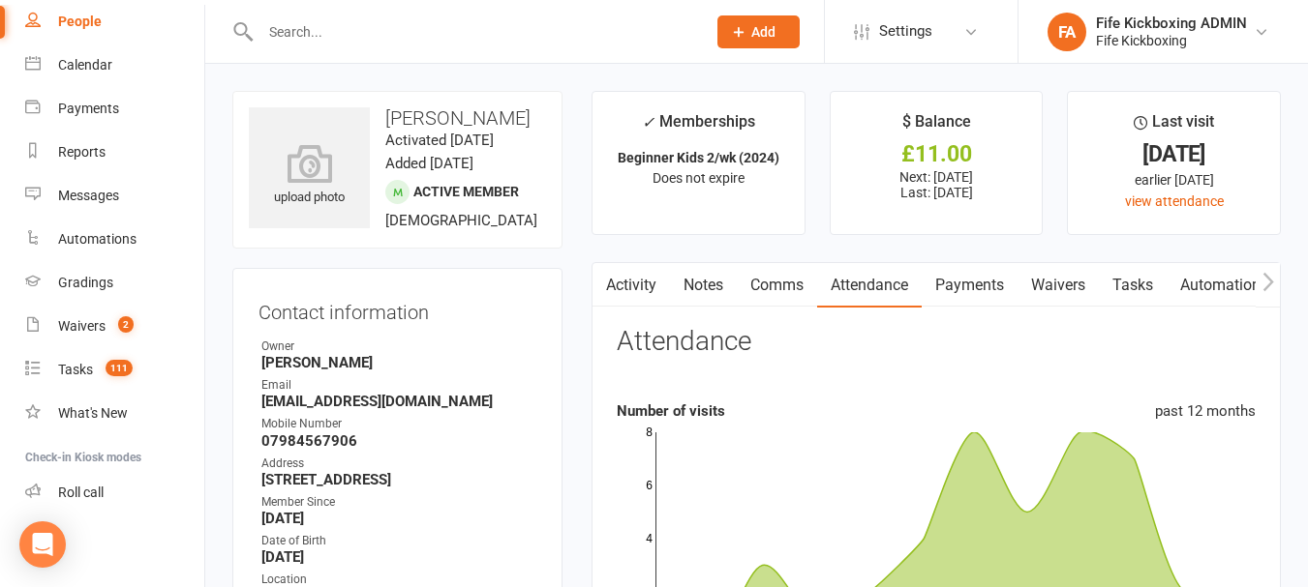
click at [995, 275] on link "Payments" at bounding box center [969, 285] width 96 height 45
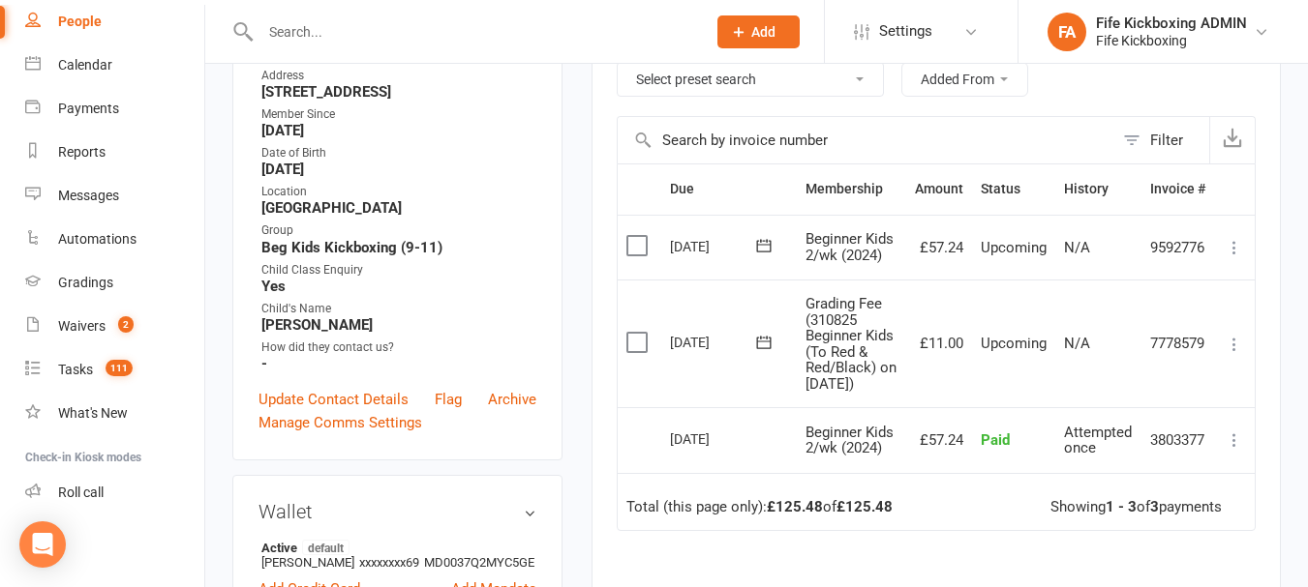
scroll to position [387, 0]
click at [1228, 355] on icon at bounding box center [1233, 345] width 19 height 19
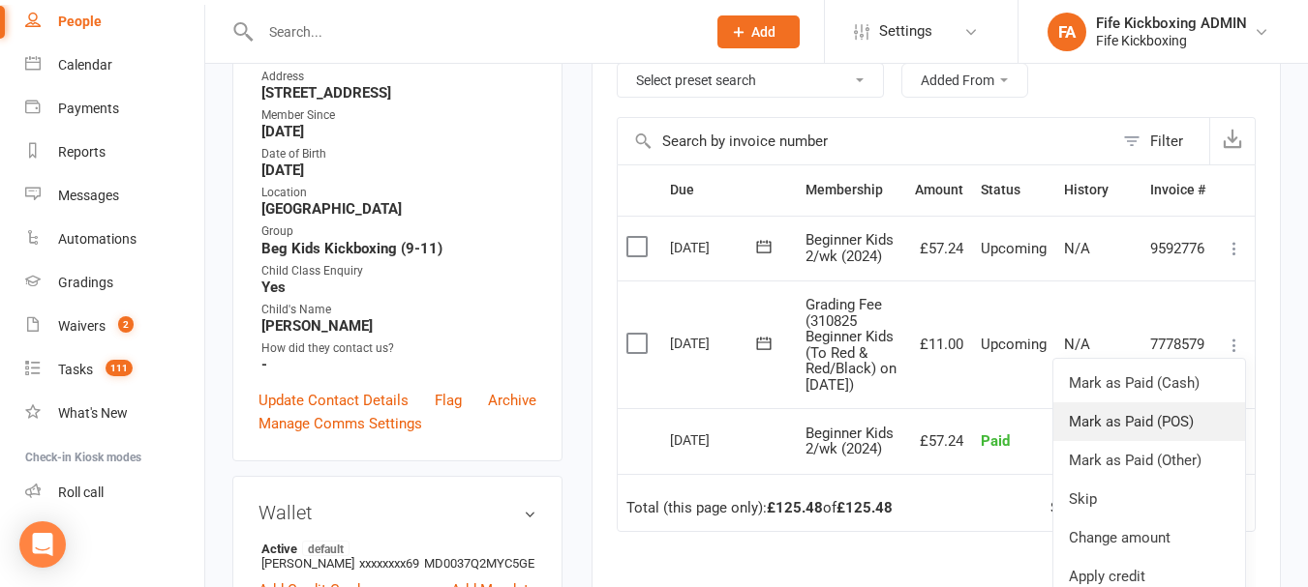
click at [1169, 424] on link "Mark as Paid (POS)" at bounding box center [1149, 422] width 192 height 39
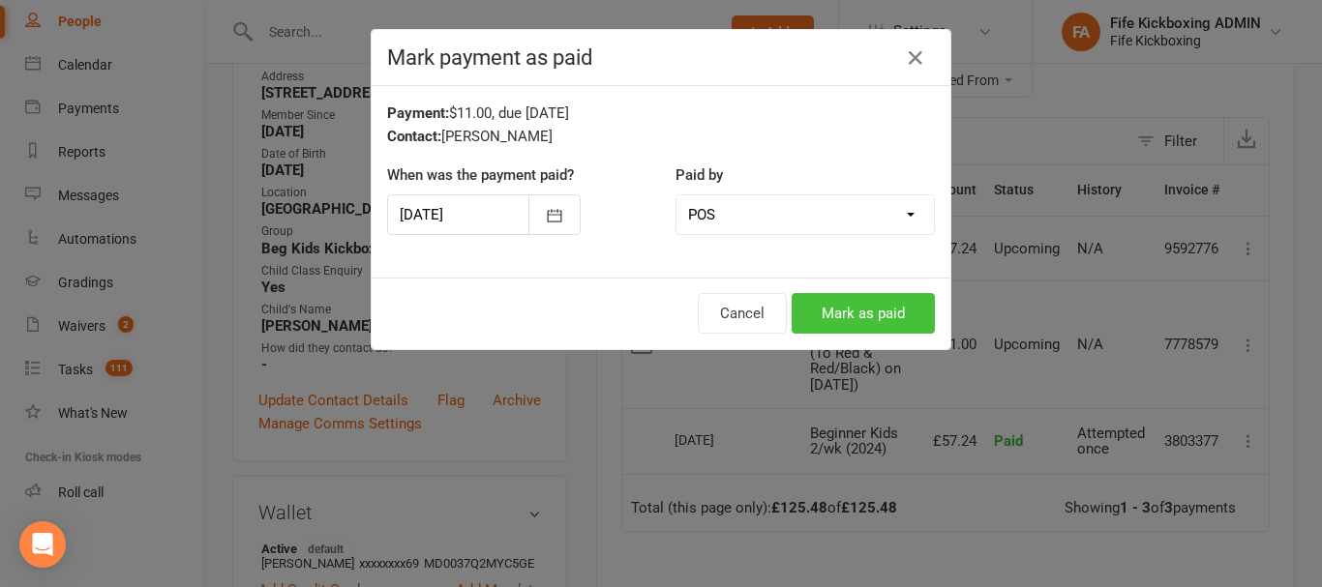
click at [868, 306] on button "Mark as paid" at bounding box center [863, 313] width 143 height 41
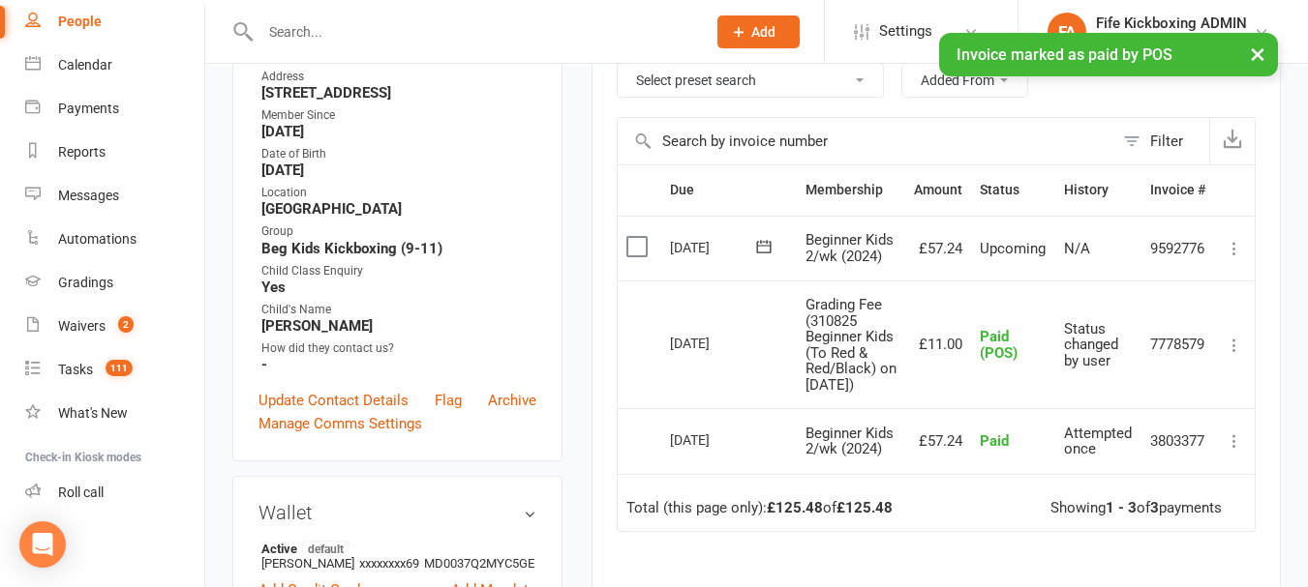
click at [82, 33] on div "× Invoice marked as paid by POS" at bounding box center [641, 33] width 1282 height 0
click at [95, 33] on div "× Invoice marked as paid by POS" at bounding box center [641, 33] width 1282 height 0
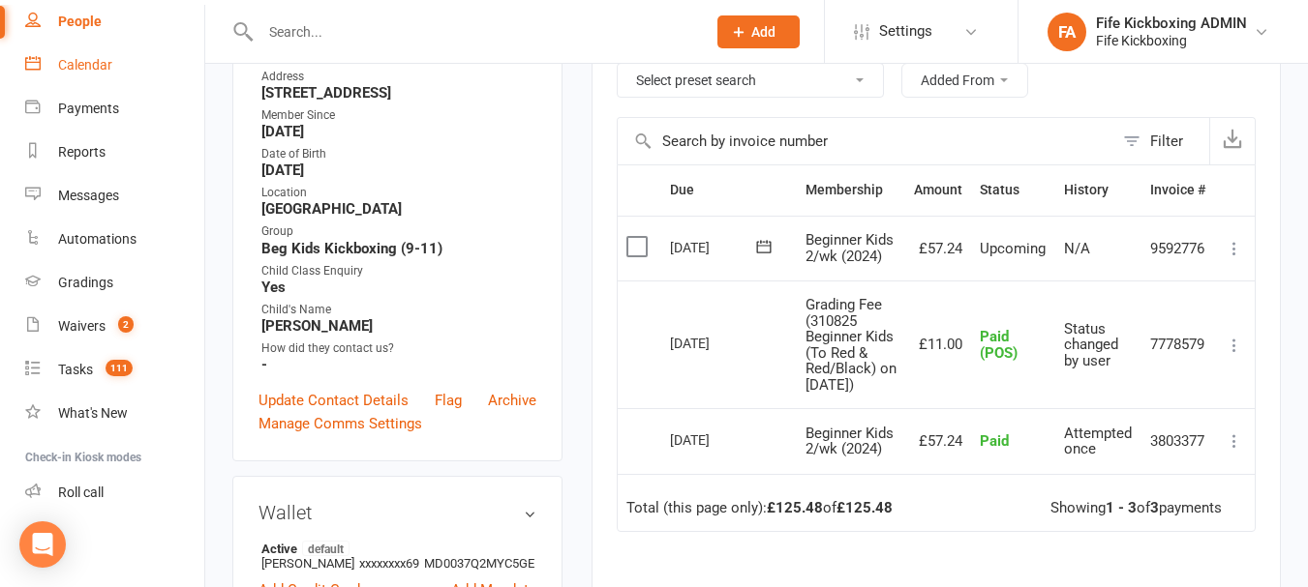
click at [135, 73] on link "Calendar" at bounding box center [114, 66] width 179 height 44
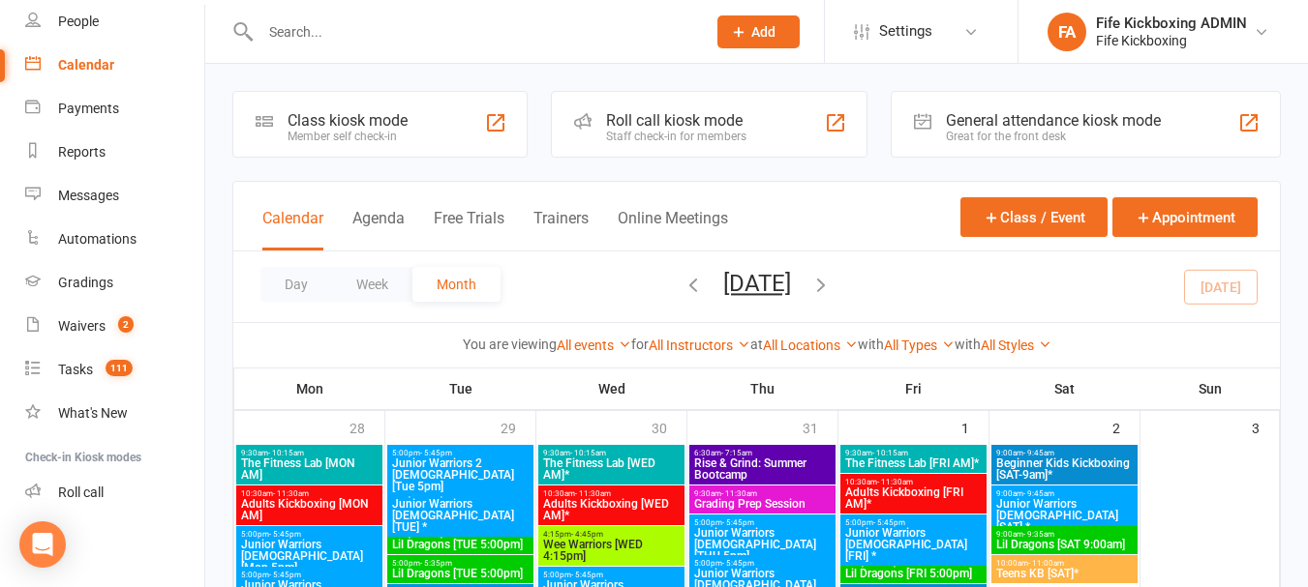
click at [399, 23] on input "text" at bounding box center [473, 31] width 437 height 27
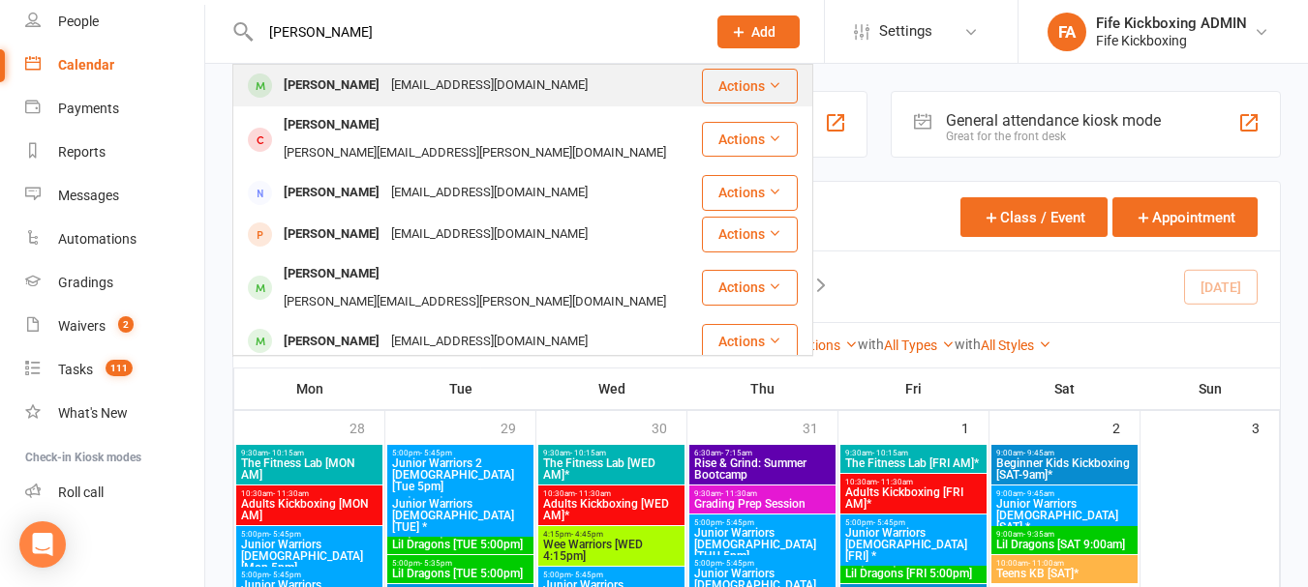
type input "[PERSON_NAME]"
click at [453, 75] on div "[EMAIL_ADDRESS][DOMAIN_NAME]" at bounding box center [489, 86] width 208 height 28
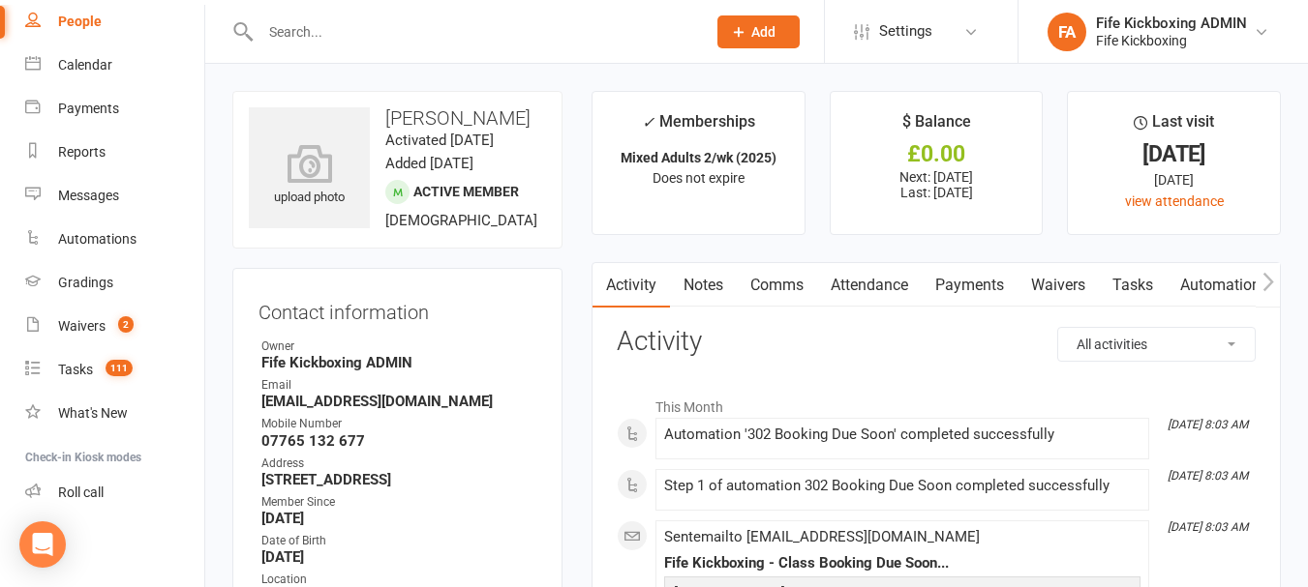
click at [882, 289] on link "Attendance" at bounding box center [869, 285] width 105 height 45
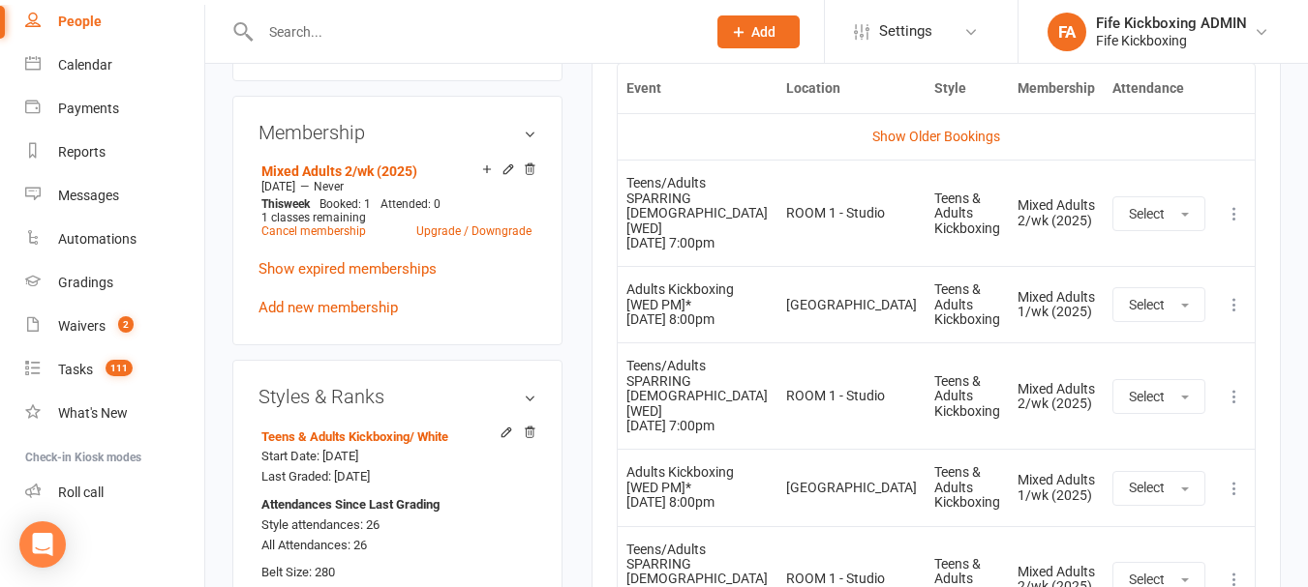
scroll to position [968, 0]
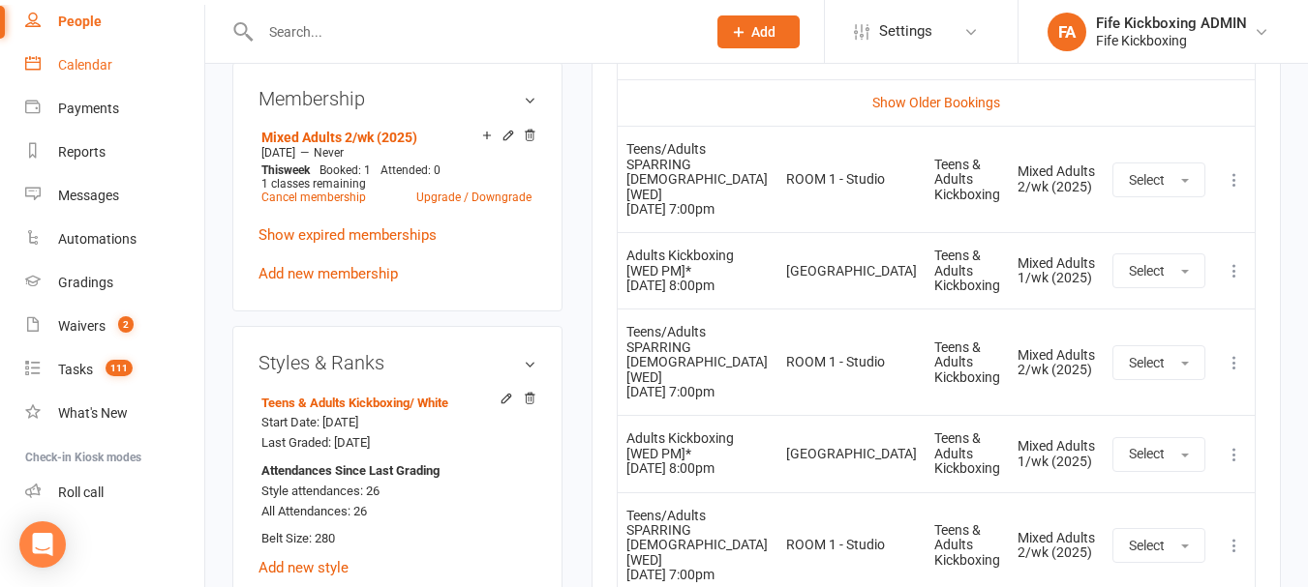
click at [73, 57] on div "Calendar" at bounding box center [85, 64] width 54 height 15
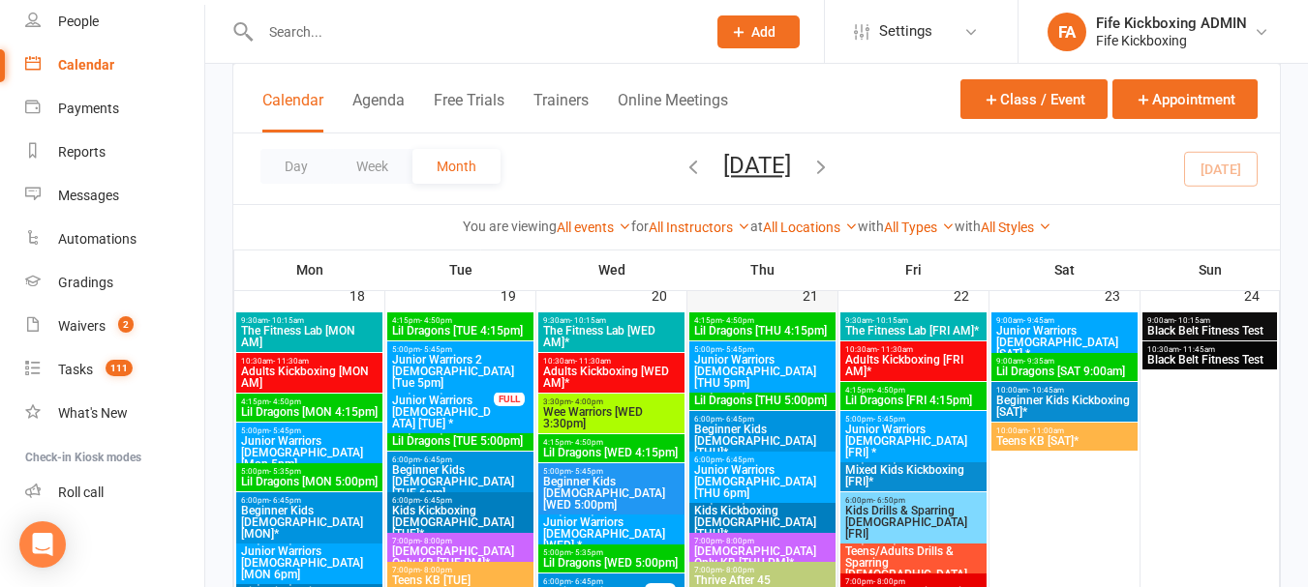
scroll to position [1742, 0]
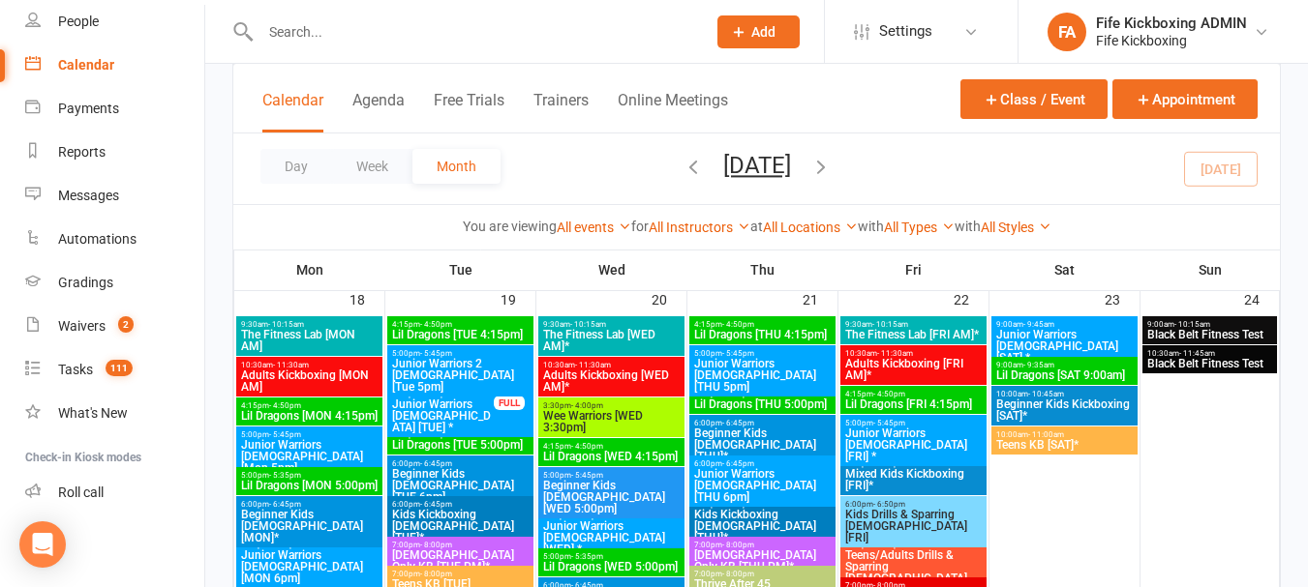
click at [288, 30] on input "text" at bounding box center [473, 31] width 437 height 27
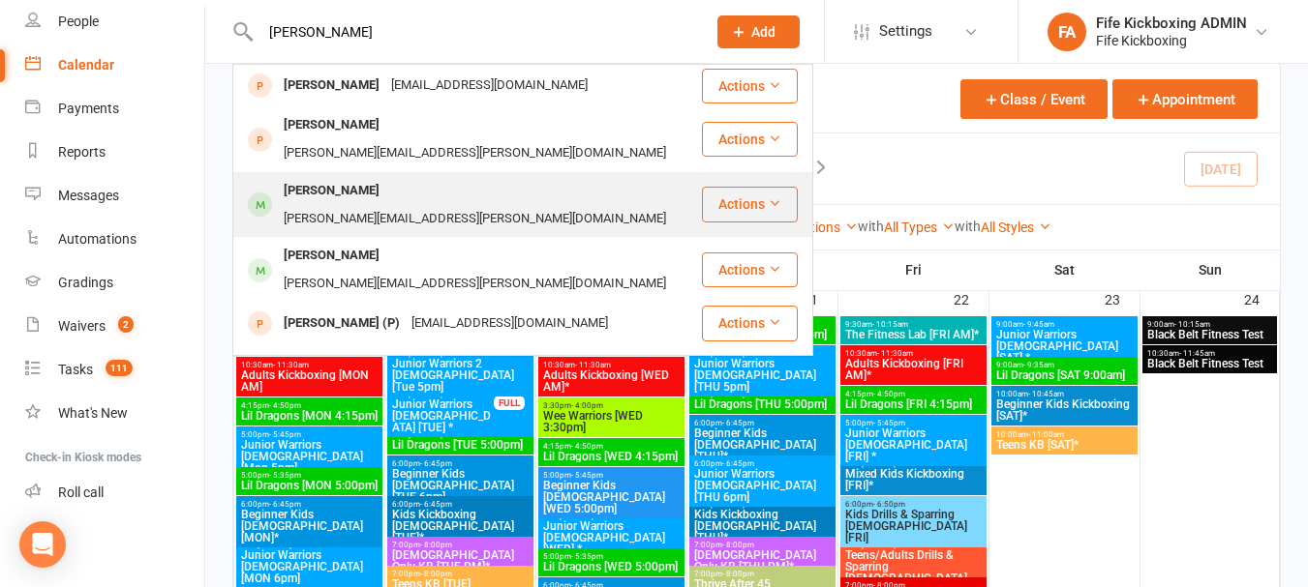
type input "julia mcca"
click at [523, 173] on div "Rory Talbot julie.mccardle@gmail.com" at bounding box center [467, 205] width 466 height 64
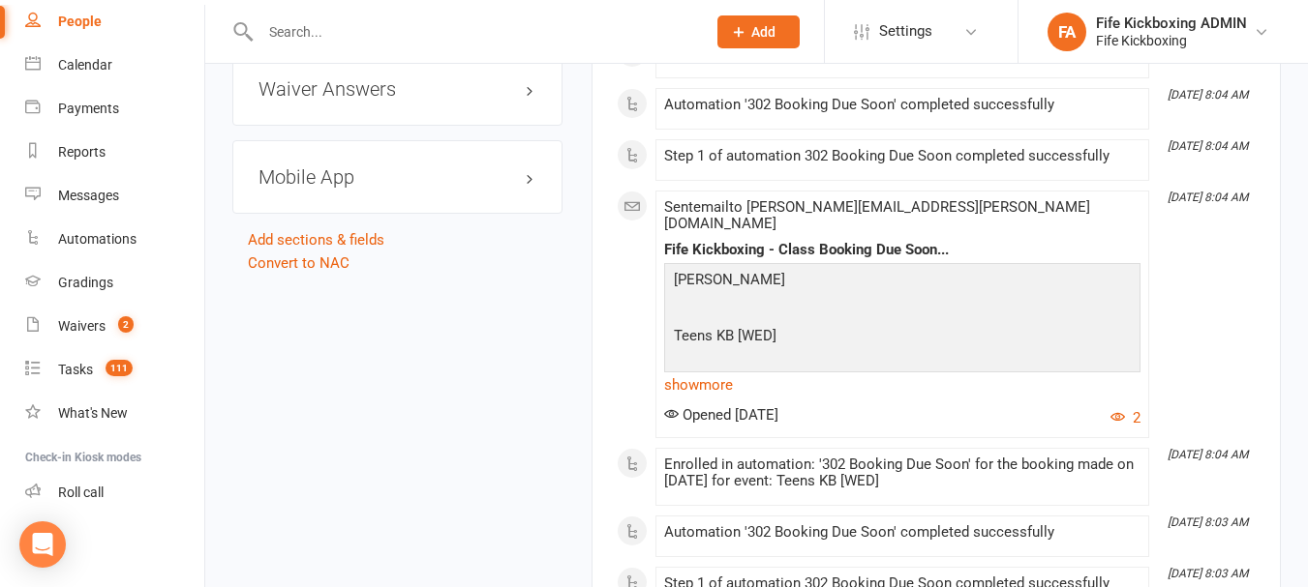
scroll to position [2710, 0]
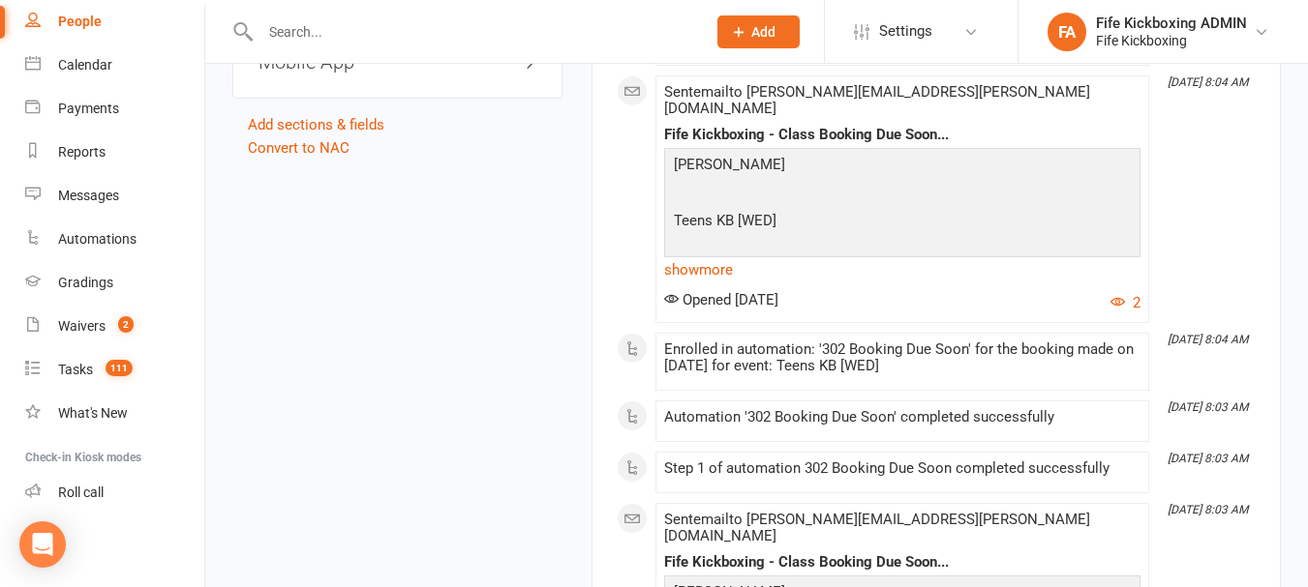
click at [417, 24] on input "text" at bounding box center [473, 31] width 437 height 27
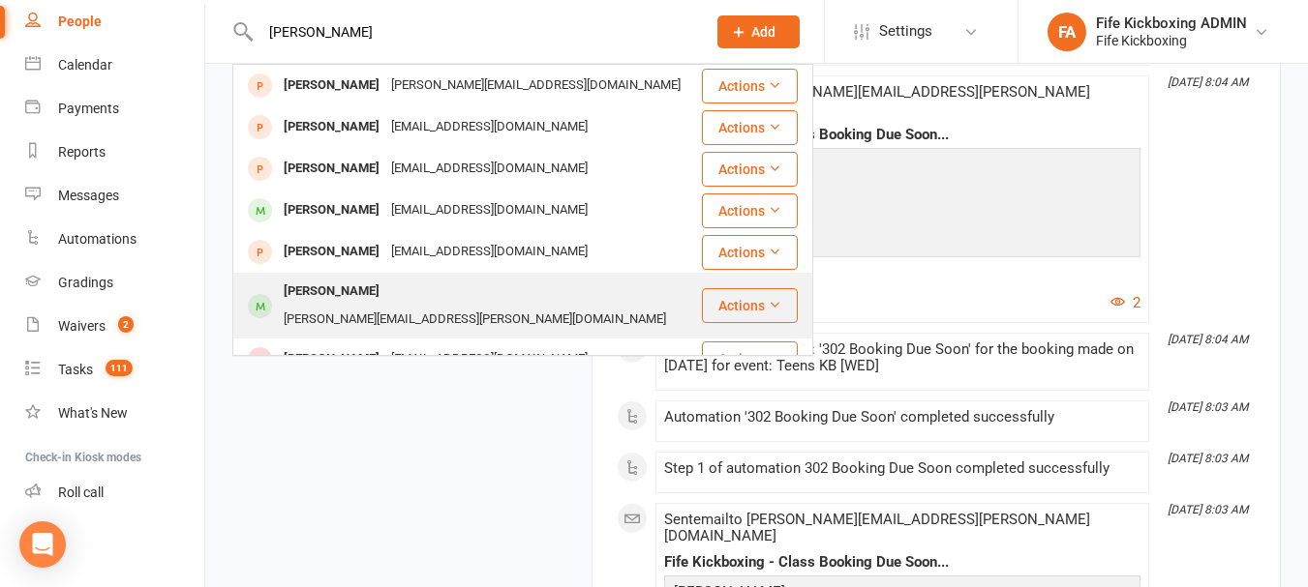
type input "bobb"
click at [459, 306] on div "[PERSON_NAME][EMAIL_ADDRESS][PERSON_NAME][DOMAIN_NAME]" at bounding box center [475, 320] width 394 height 28
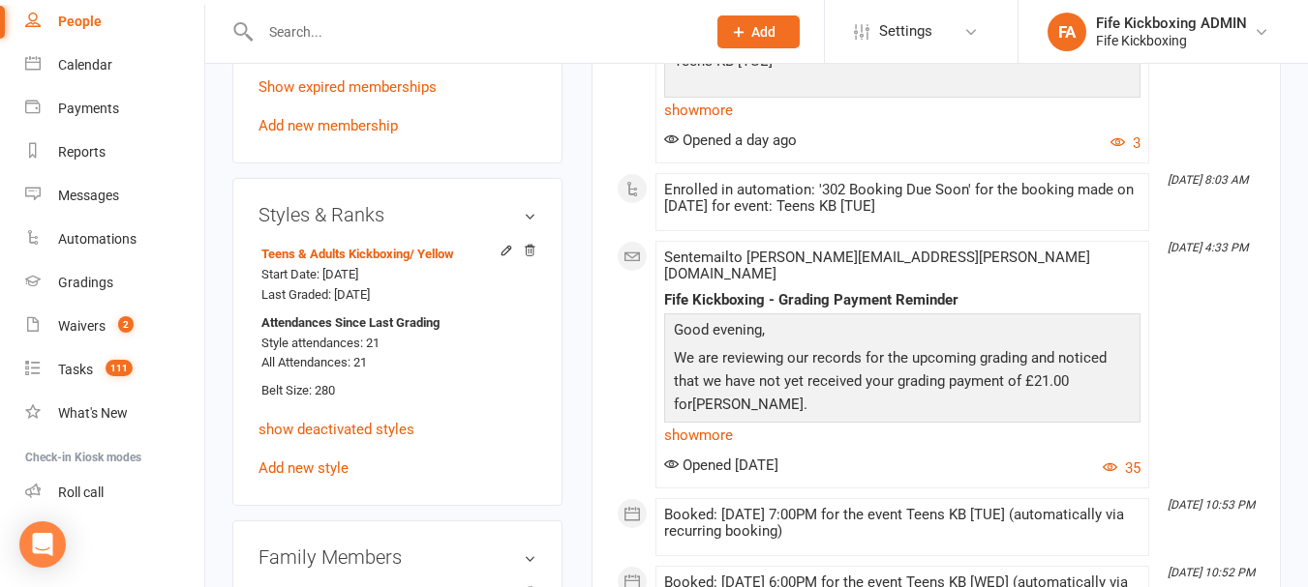
scroll to position [1258, 0]
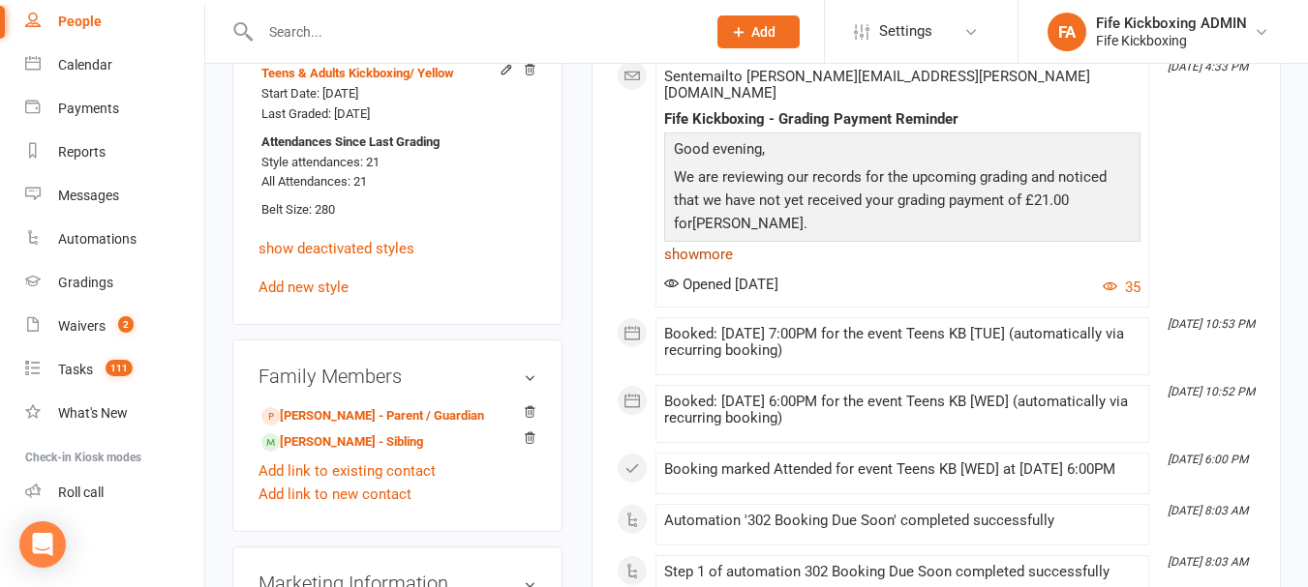
click at [712, 241] on link "show more" at bounding box center [902, 254] width 476 height 27
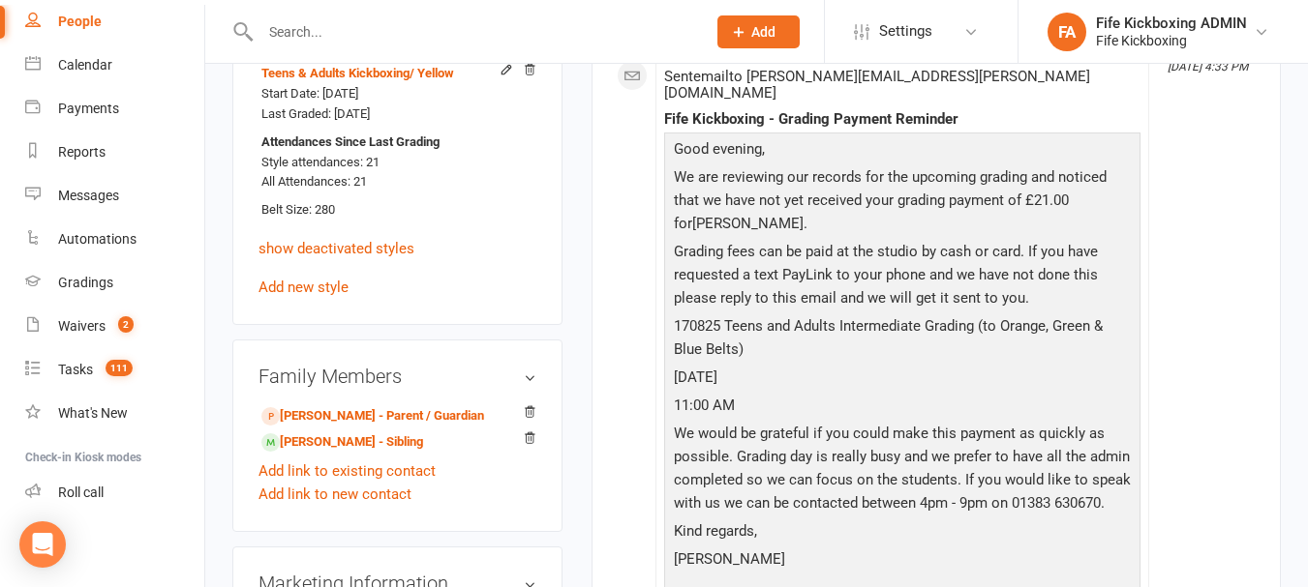
click at [305, 29] on input "text" at bounding box center [473, 31] width 437 height 27
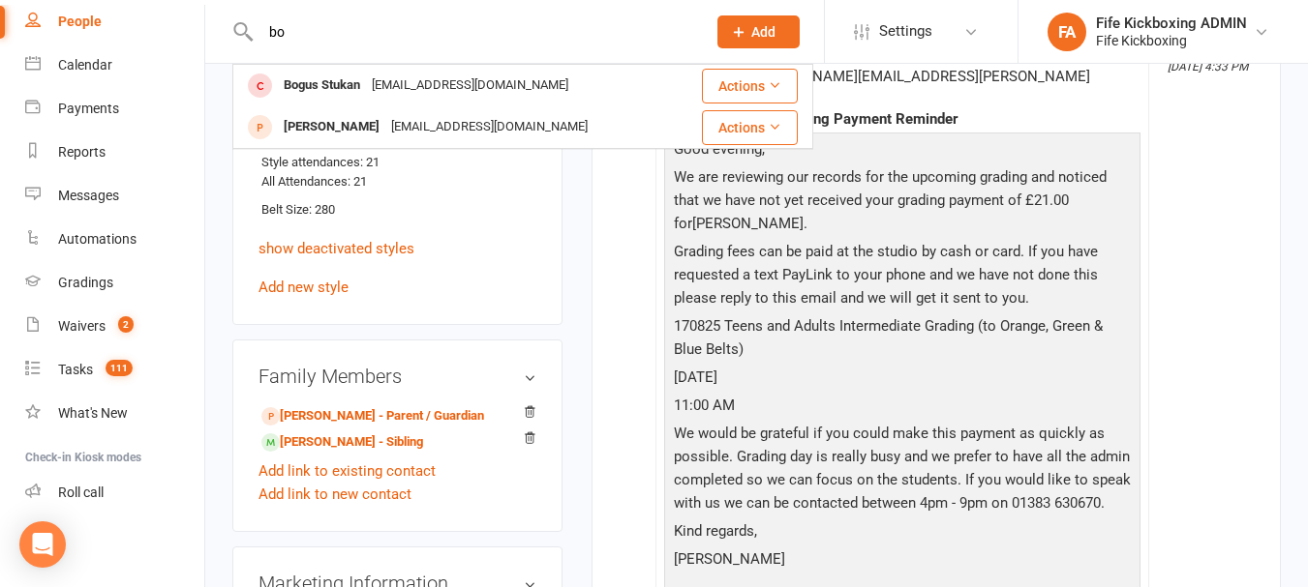
type input "b"
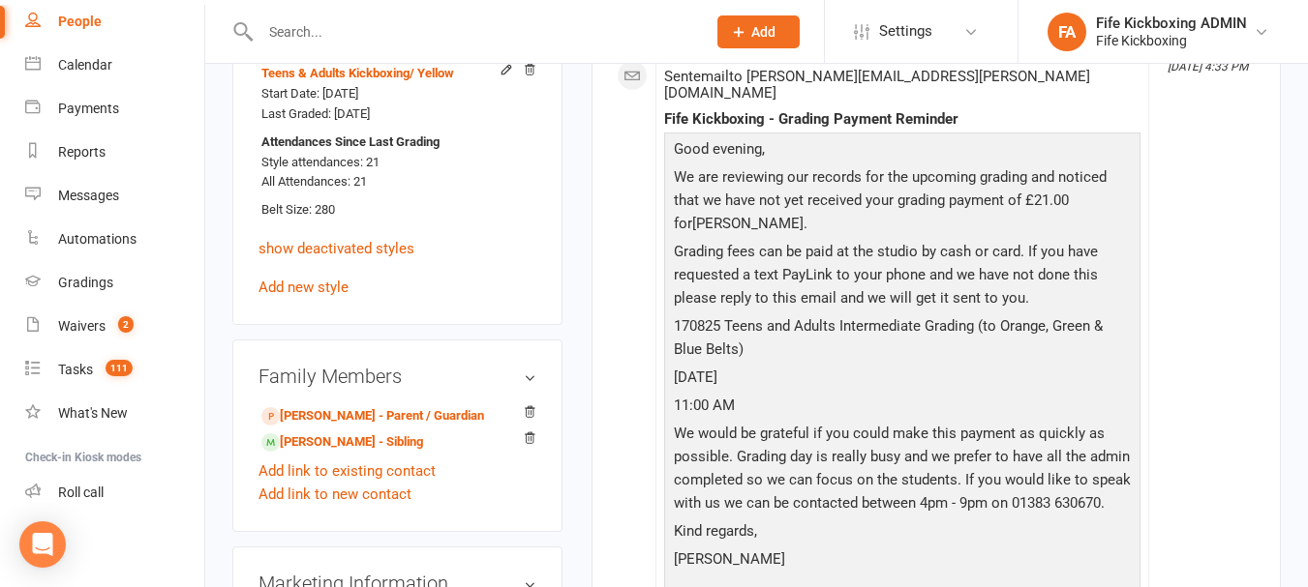
click at [595, 232] on div "Activity Notes Comms Attendance Payments Waivers Tasks Automations Gradings / P…" at bounding box center [935, 520] width 689 height 3032
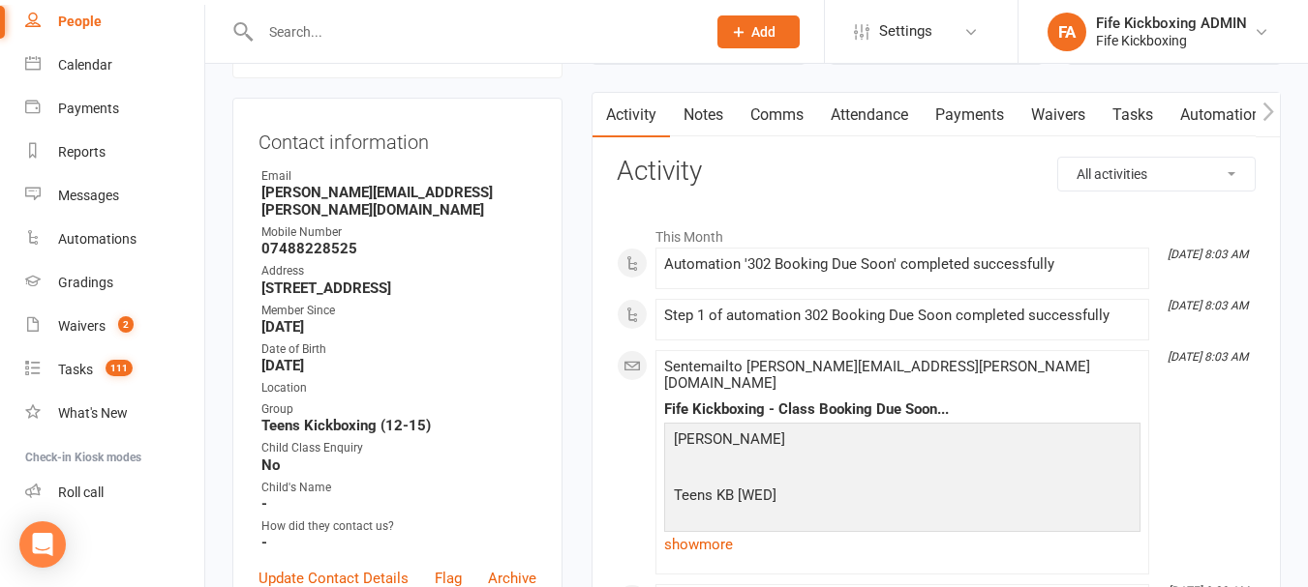
scroll to position [0, 0]
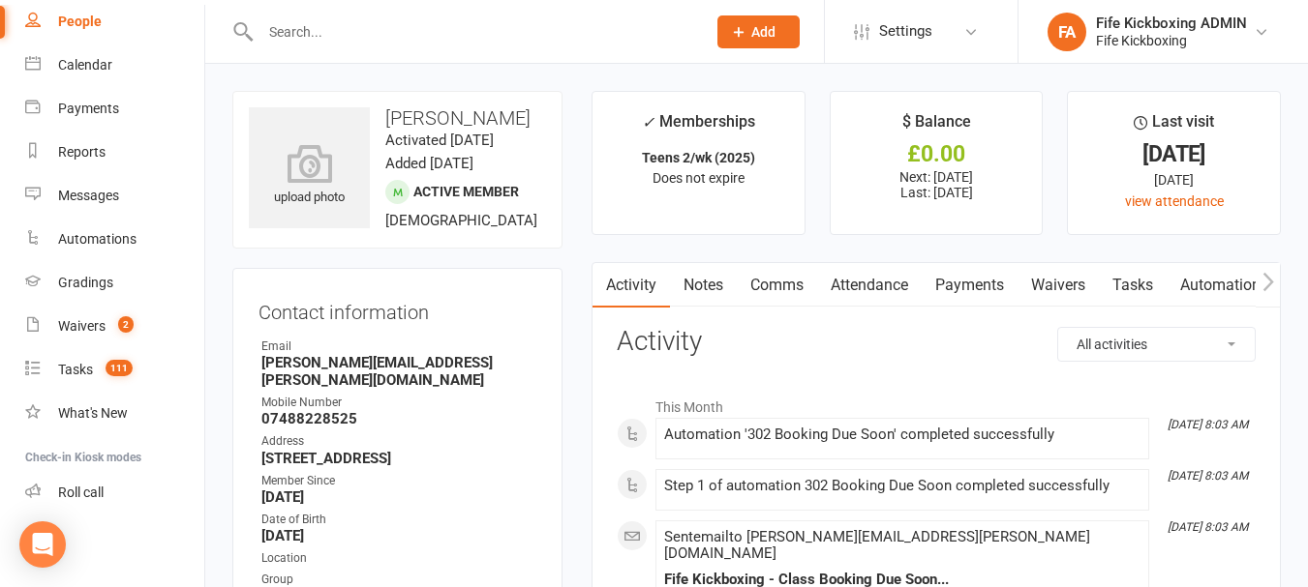
click at [776, 283] on link "Comms" at bounding box center [777, 285] width 80 height 45
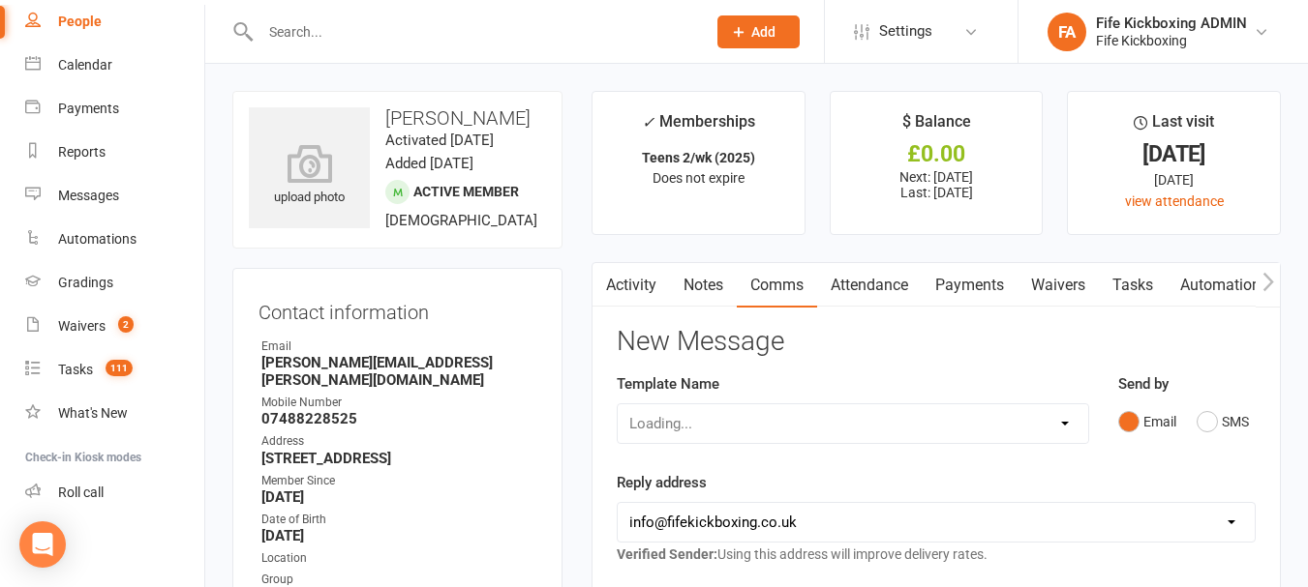
drag, startPoint x: 964, startPoint y: 279, endPoint x: 936, endPoint y: 282, distance: 28.2
click at [965, 279] on link "Payments" at bounding box center [969, 285] width 96 height 45
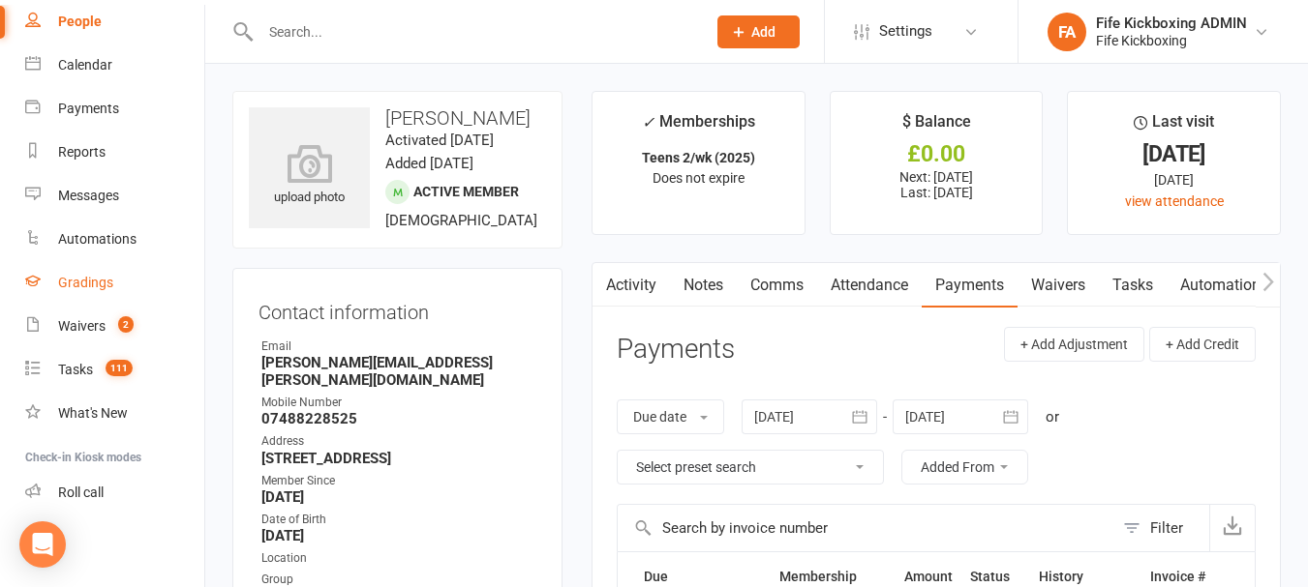
click at [103, 276] on div "Gradings" at bounding box center [85, 282] width 55 height 15
